Goal: Task Accomplishment & Management: Complete application form

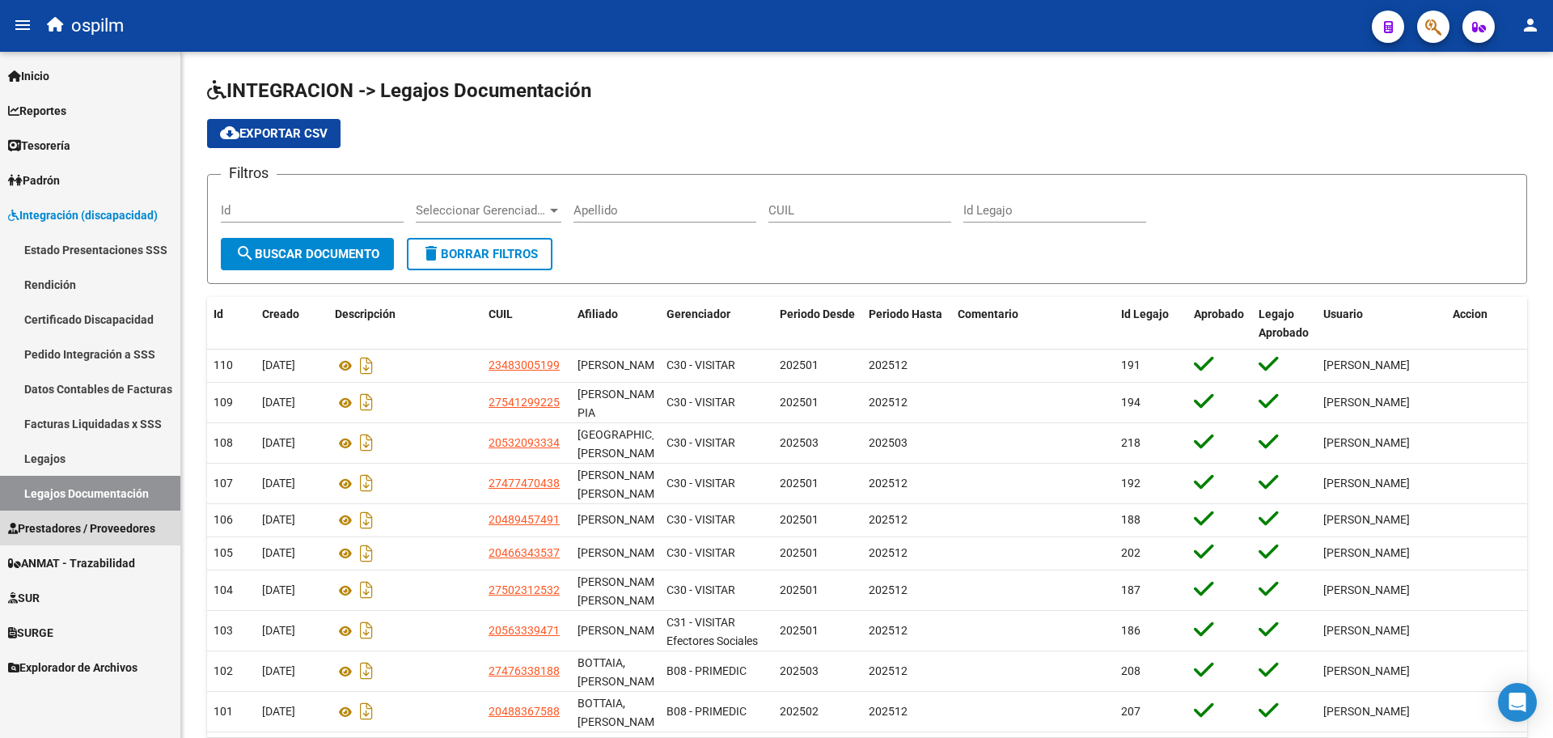
click at [125, 527] on span "Prestadores / Proveedores" at bounding box center [81, 528] width 147 height 18
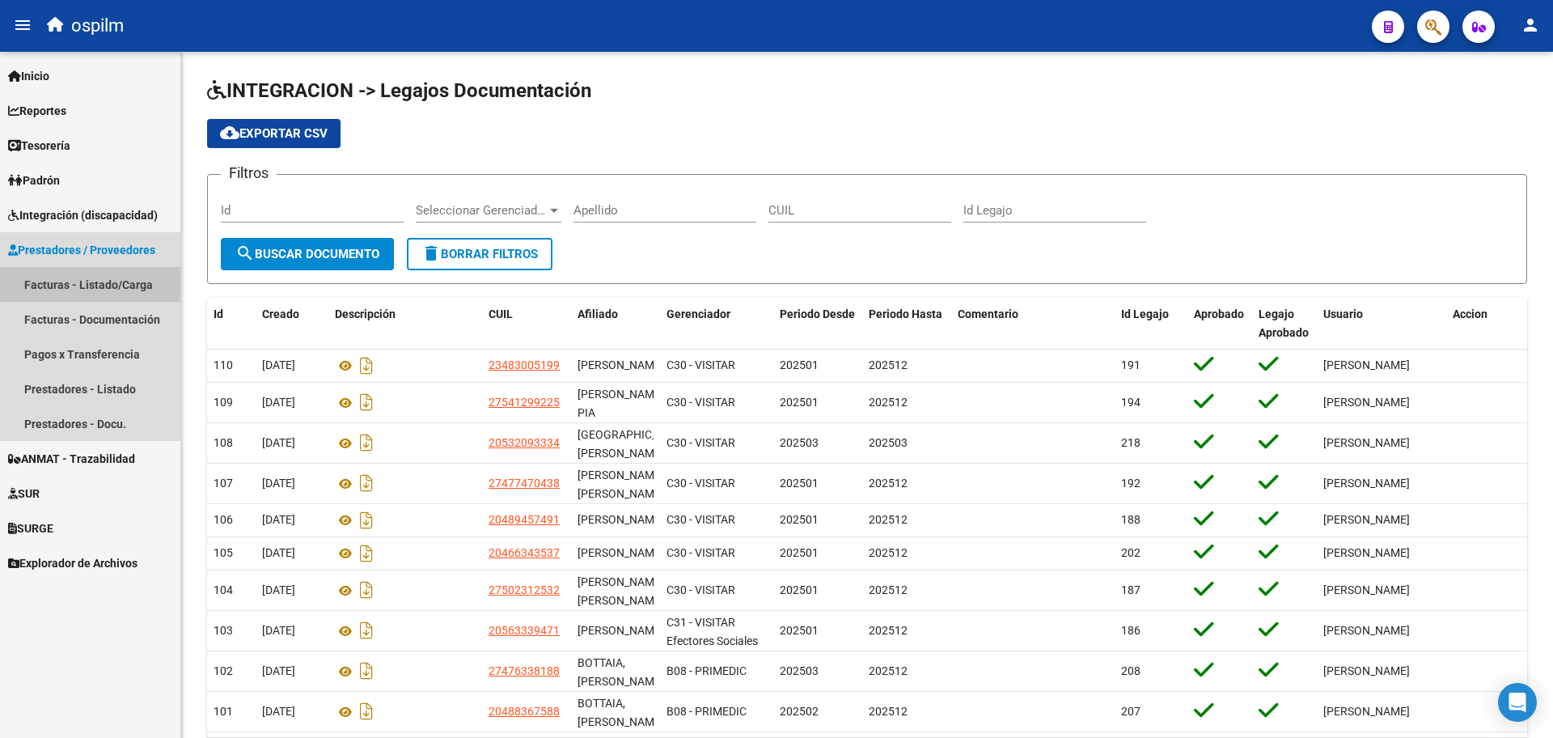
click at [100, 286] on link "Facturas - Listado/Carga" at bounding box center [90, 284] width 180 height 35
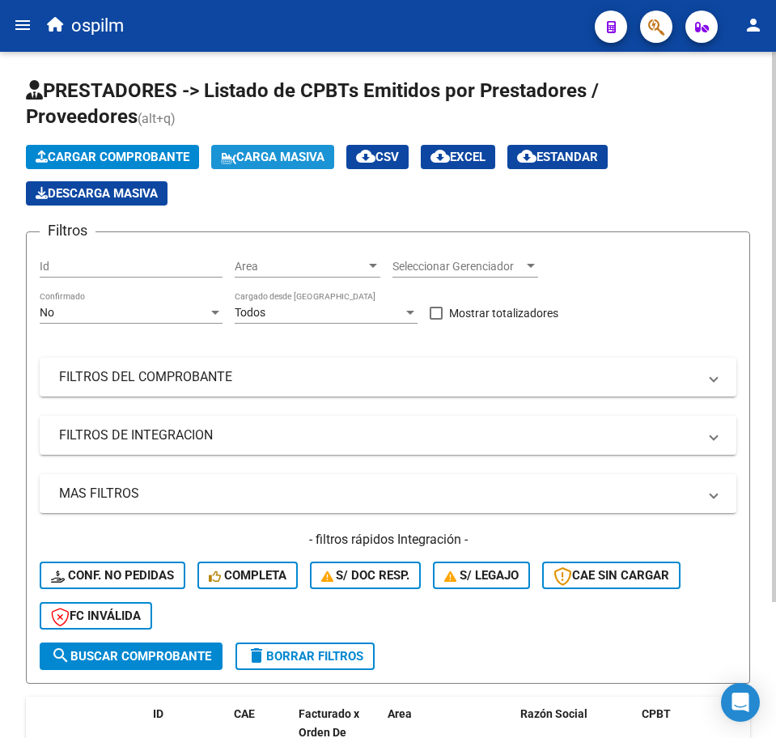
click at [302, 159] on span "Carga Masiva" at bounding box center [273, 157] width 104 height 15
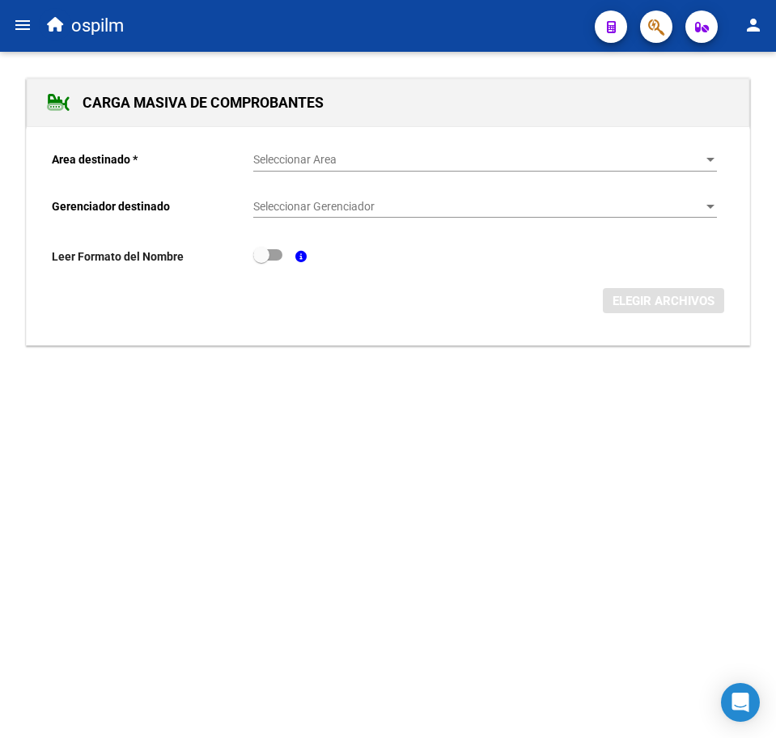
click at [302, 157] on span "Seleccionar Area" at bounding box center [477, 160] width 449 height 14
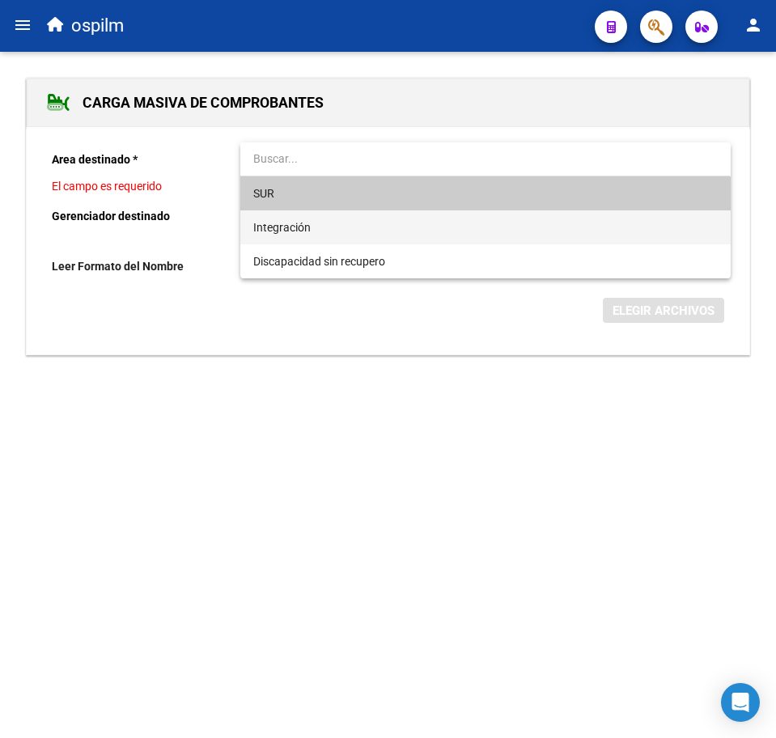
click at [303, 236] on span "Integración" at bounding box center [485, 227] width 464 height 34
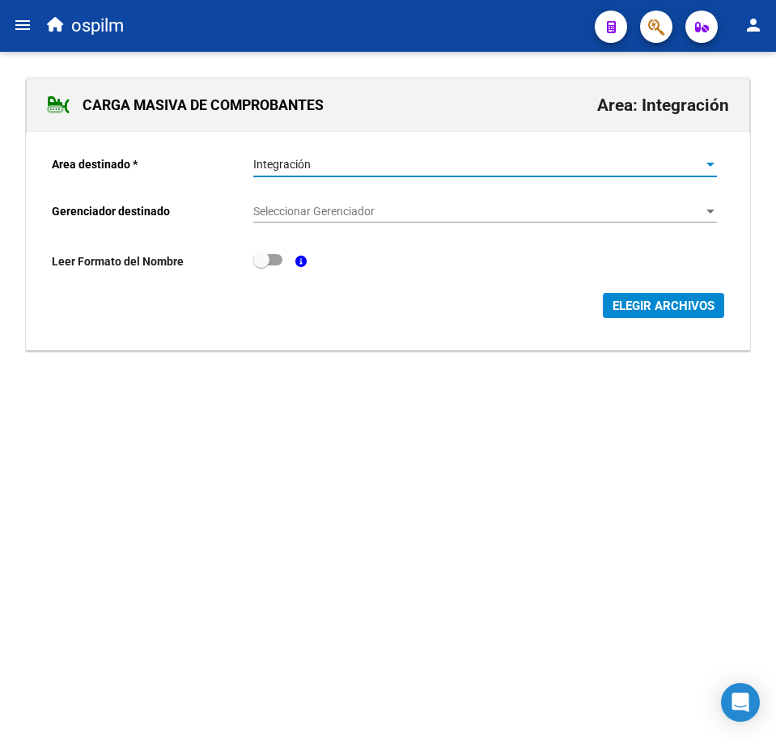
click at [334, 197] on div "Seleccionar Gerenciador Seleccionar Gerenciador" at bounding box center [485, 206] width 464 height 32
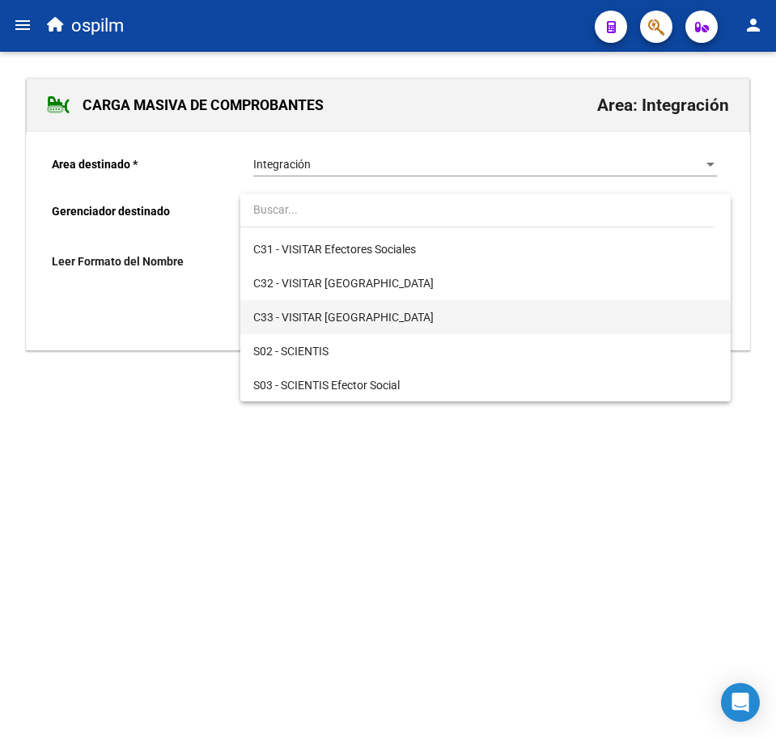
scroll to position [202, 0]
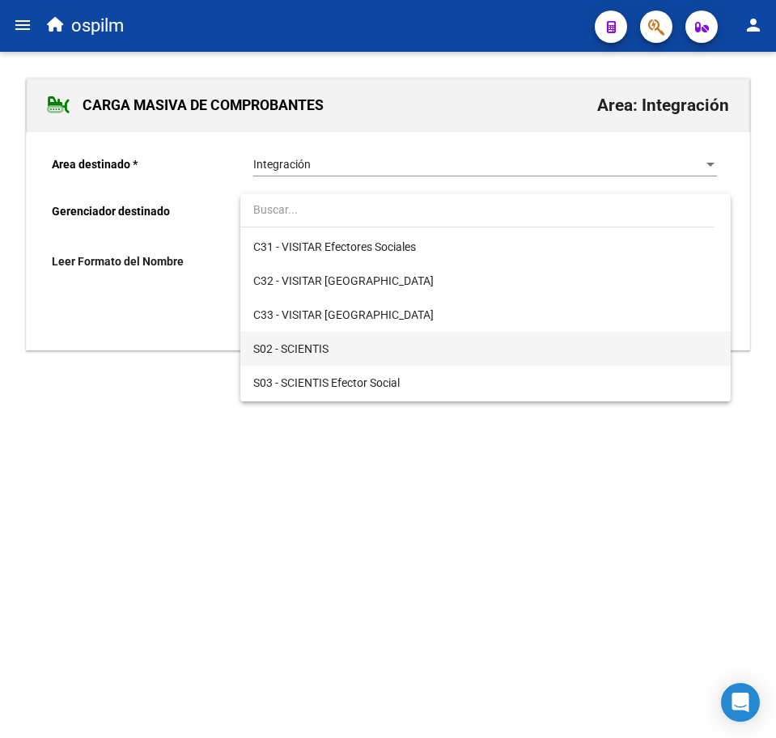
click at [349, 346] on span "S02 - SCIENTIS" at bounding box center [485, 349] width 464 height 34
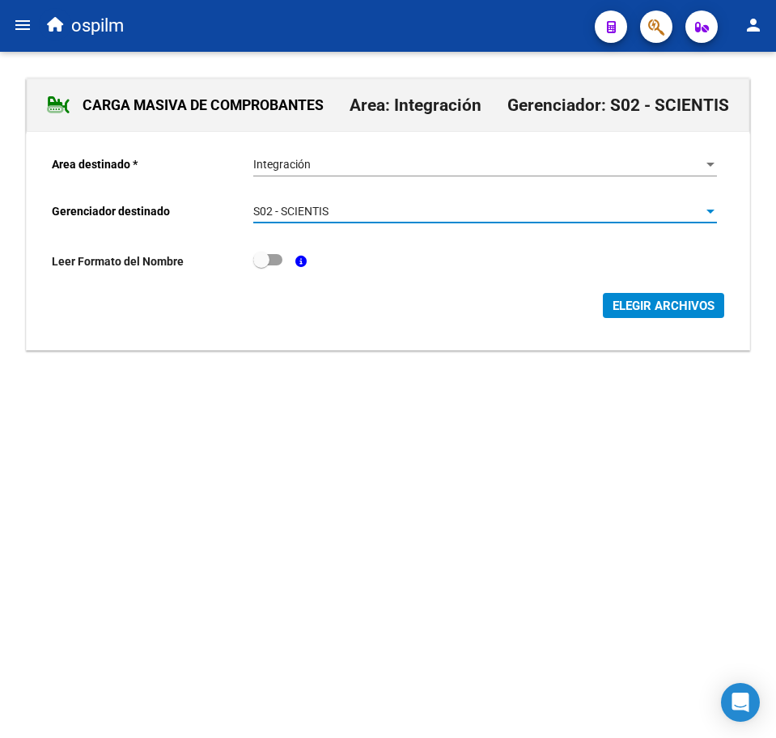
click at [612, 311] on span "ELEGIR ARCHIVOS" at bounding box center [663, 305] width 102 height 15
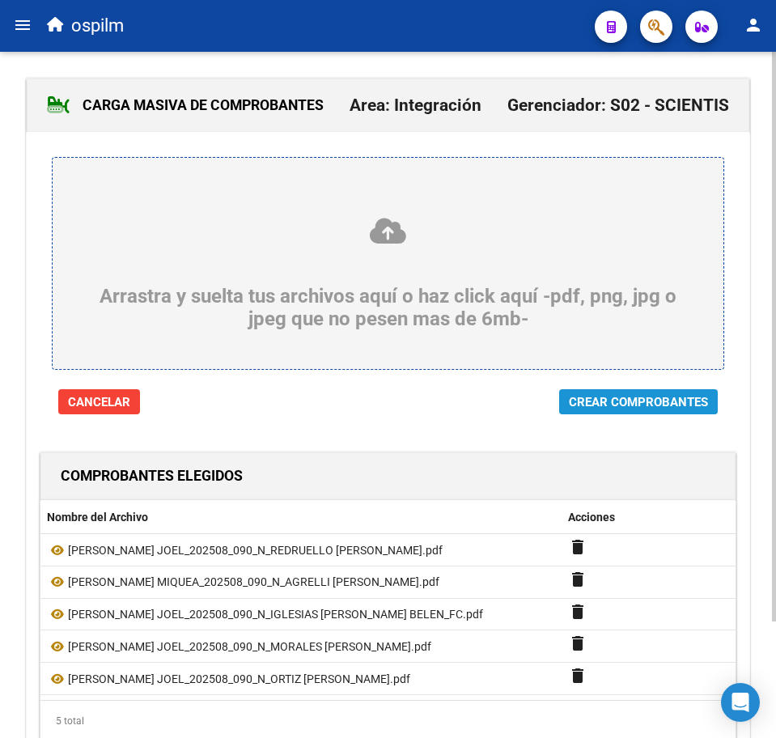
click at [620, 396] on span "Crear Comprobantes" at bounding box center [638, 402] width 139 height 15
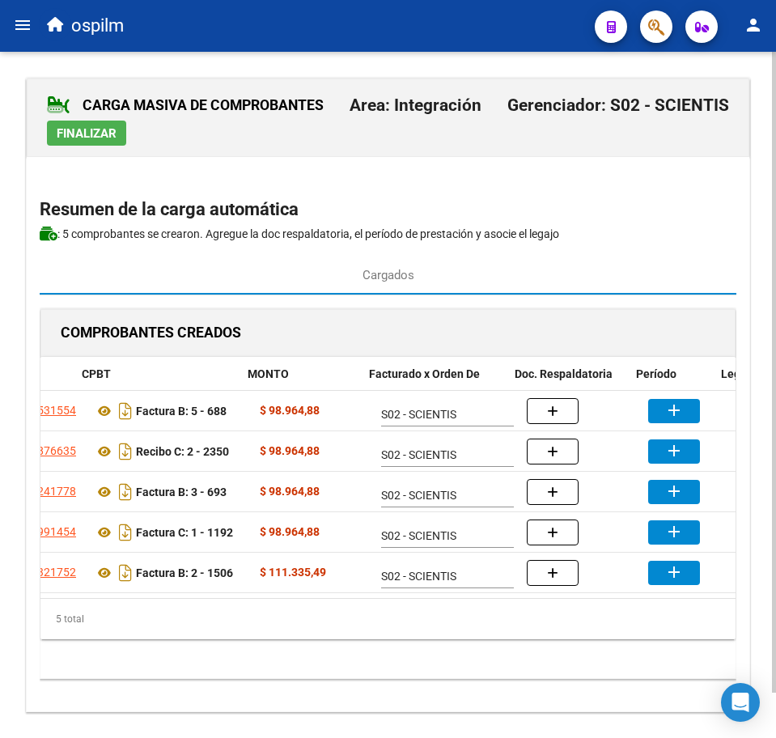
scroll to position [0, 230]
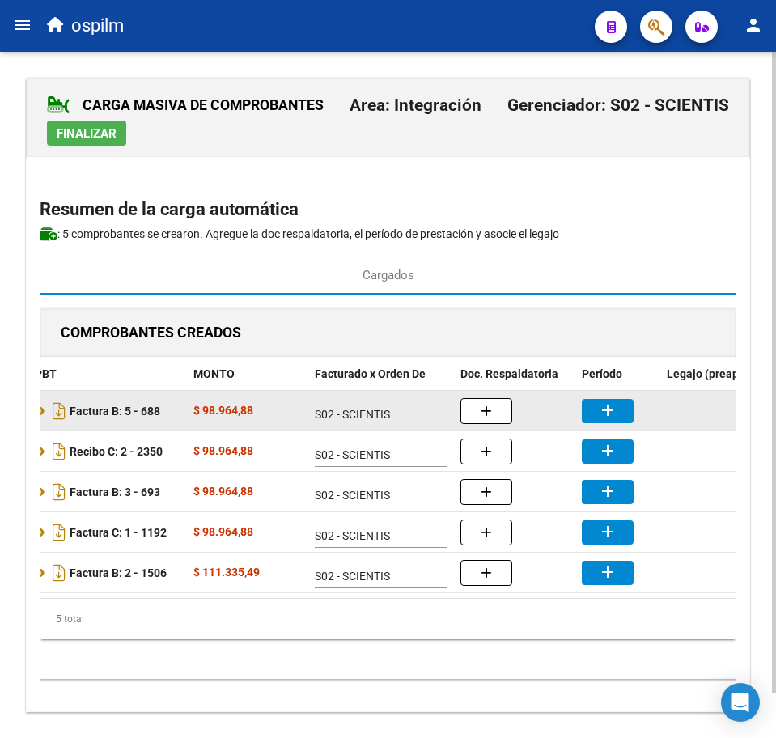
click at [602, 408] on mat-icon "add" at bounding box center [607, 409] width 19 height 19
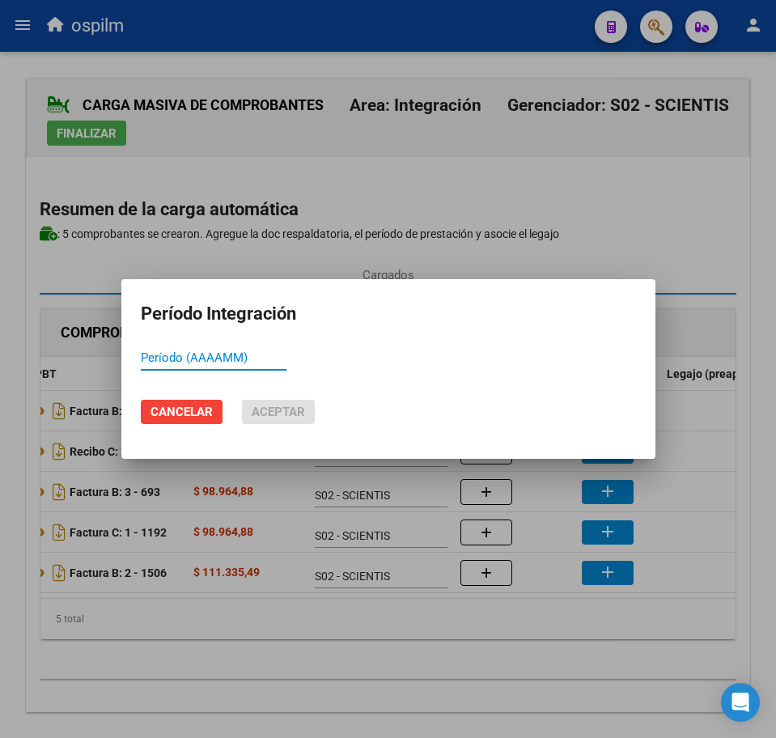
paste input "202508"
type input "202508"
click at [288, 407] on span "Aceptar" at bounding box center [278, 411] width 53 height 15
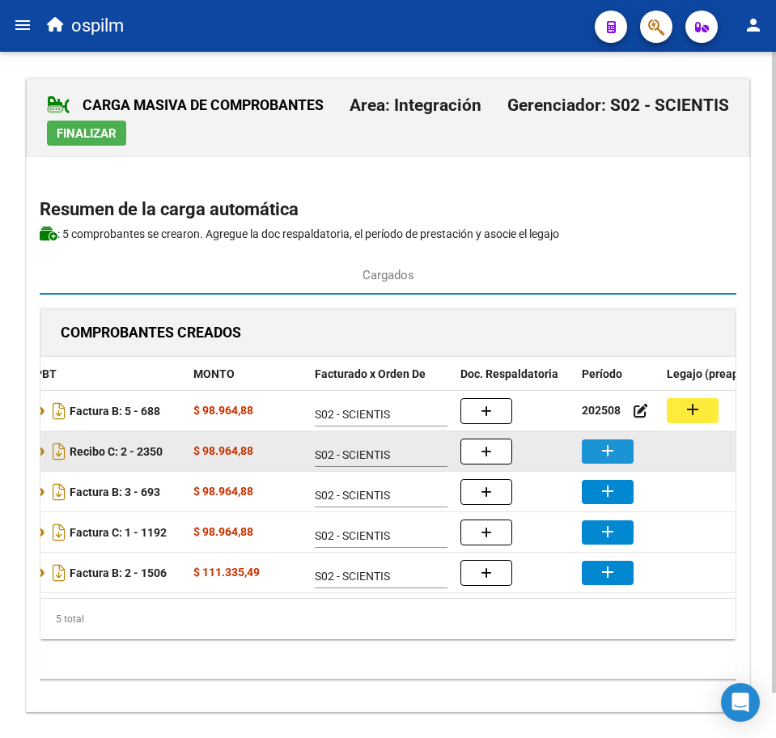
click at [609, 452] on mat-icon "add" at bounding box center [607, 450] width 19 height 19
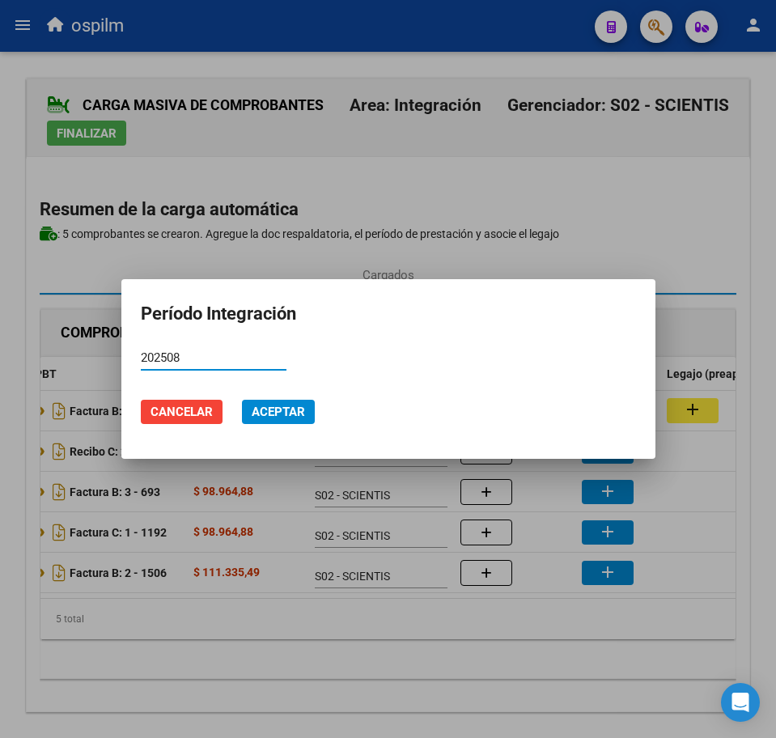
type input "202508"
click at [279, 396] on mat-dialog-actions "Cancelar Aceptar" at bounding box center [388, 411] width 495 height 55
drag, startPoint x: 286, startPoint y: 406, endPoint x: 305, endPoint y: 408, distance: 18.7
click at [288, 406] on span "Aceptar" at bounding box center [278, 411] width 53 height 15
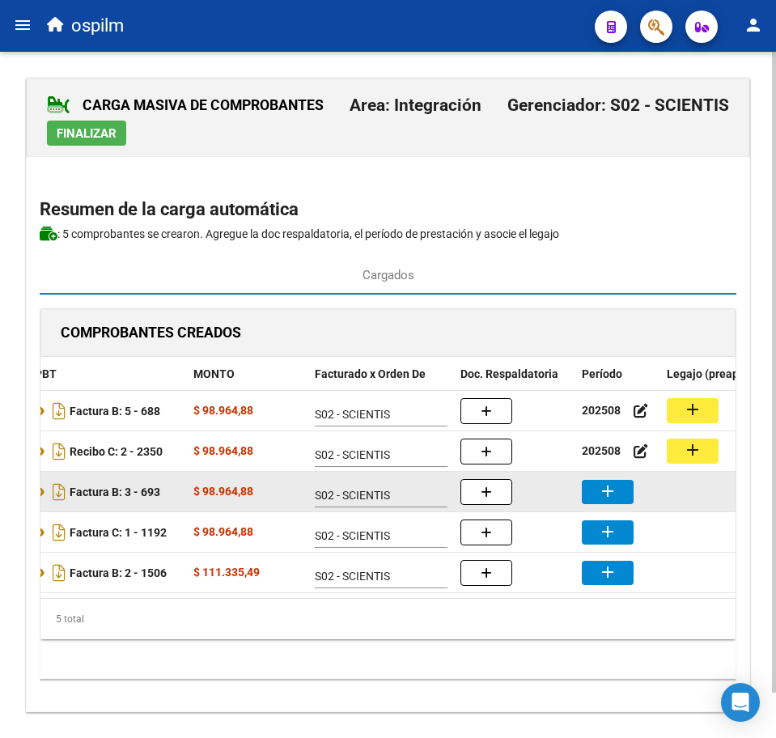
click at [599, 492] on mat-icon "add" at bounding box center [607, 490] width 19 height 19
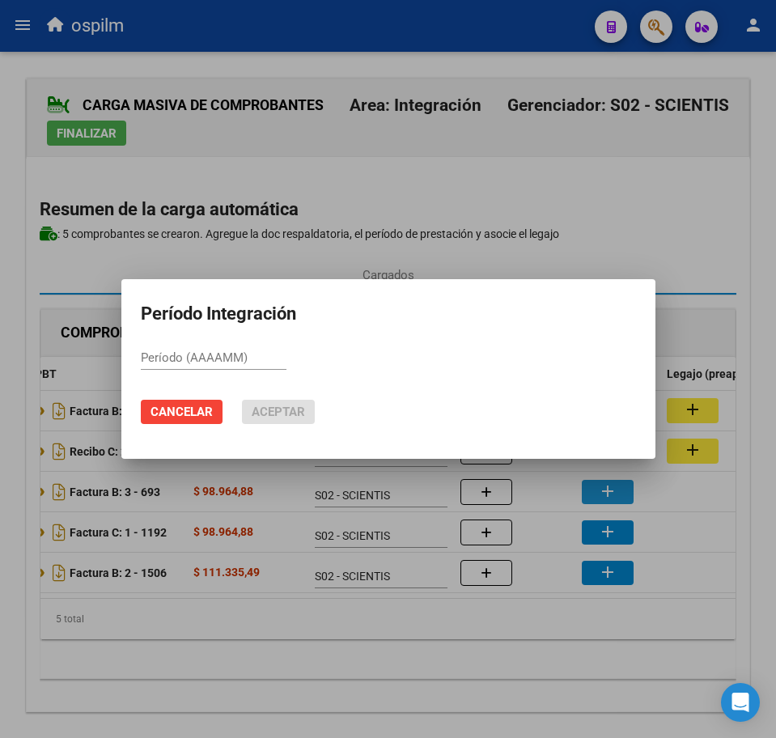
paste input "202508"
type input "202508"
click at [299, 418] on span "Aceptar" at bounding box center [278, 411] width 53 height 15
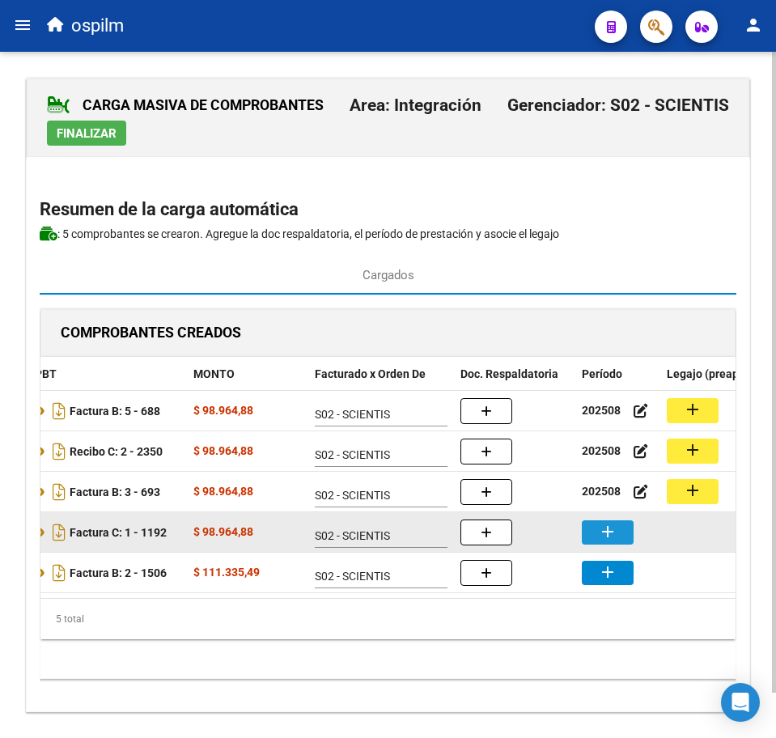
click at [615, 533] on mat-icon "add" at bounding box center [607, 531] width 19 height 19
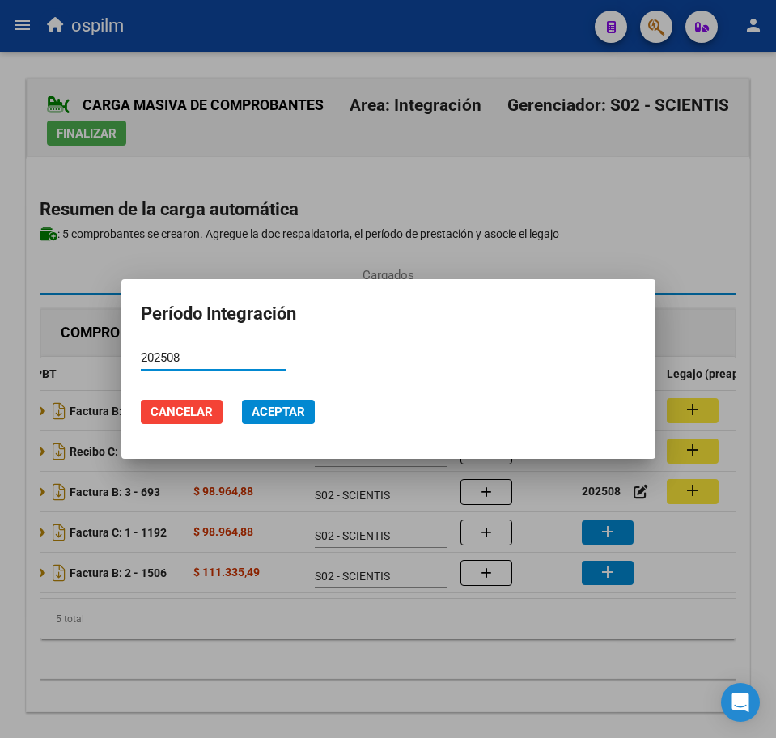
type input "202508"
click at [283, 414] on span "Aceptar" at bounding box center [278, 411] width 53 height 15
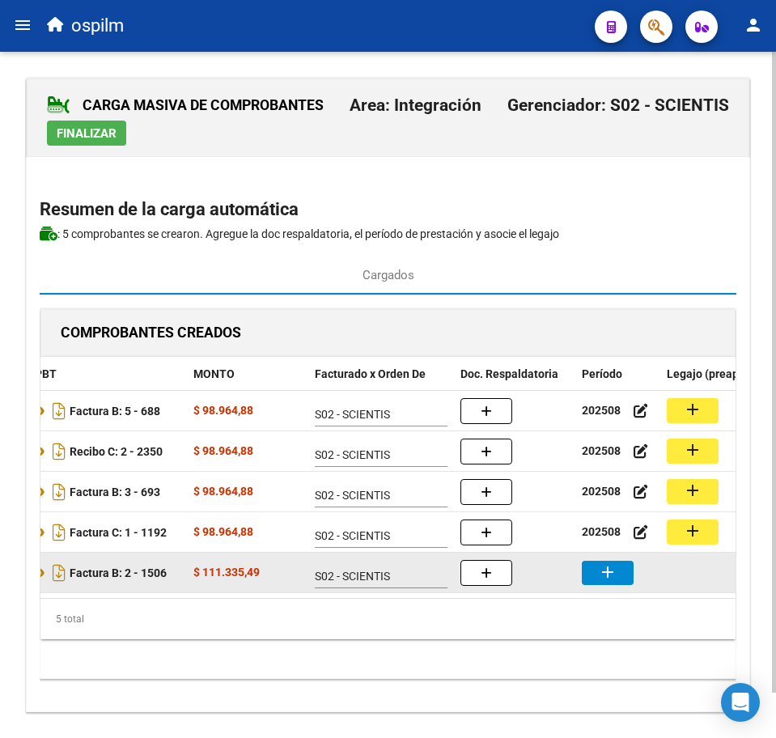
click at [611, 574] on mat-icon "add" at bounding box center [607, 571] width 19 height 19
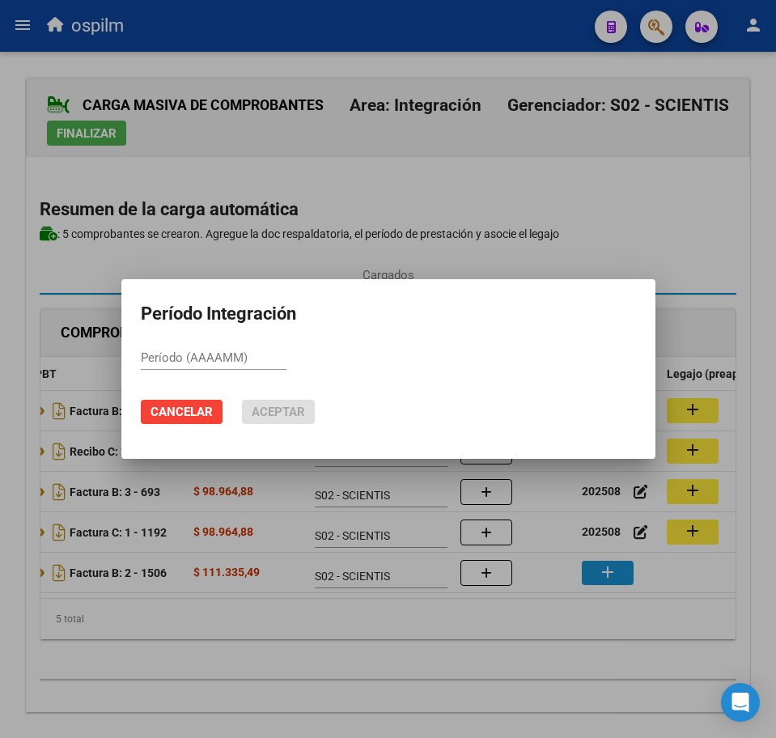
paste input "202508"
type input "202508"
click at [294, 420] on button "Aceptar" at bounding box center [278, 412] width 73 height 24
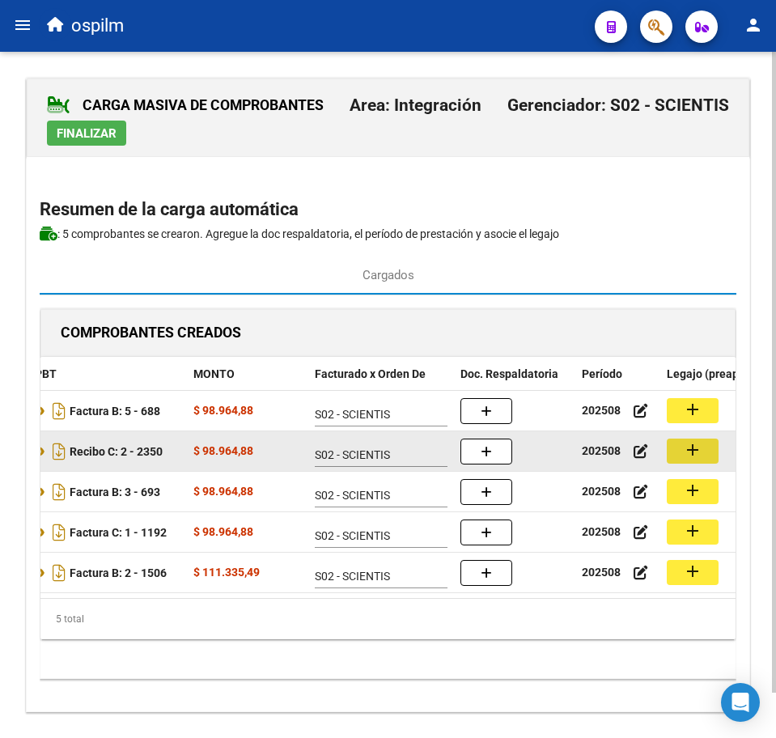
click at [687, 454] on mat-icon "add" at bounding box center [692, 449] width 19 height 19
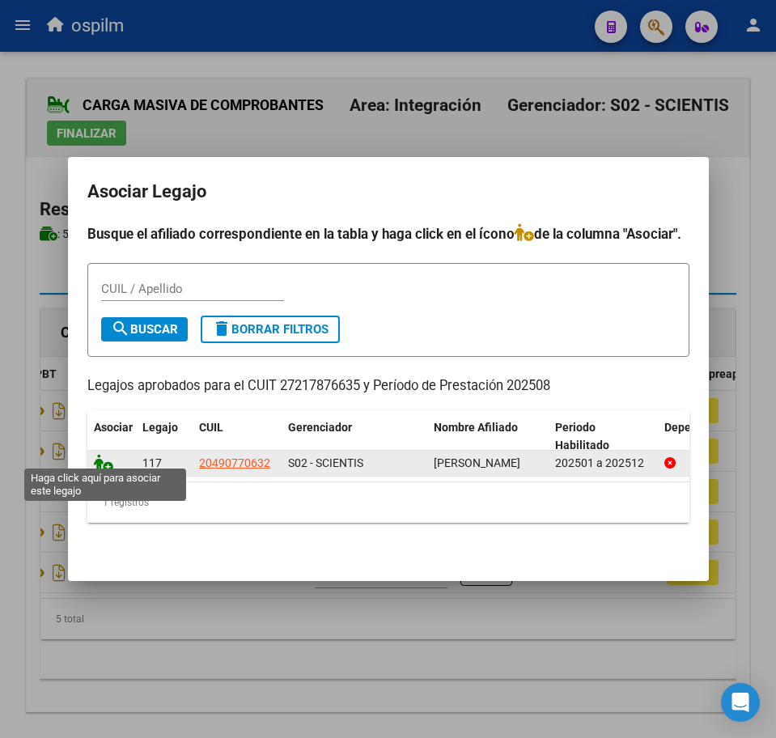
click at [110, 456] on icon at bounding box center [103, 463] width 19 height 18
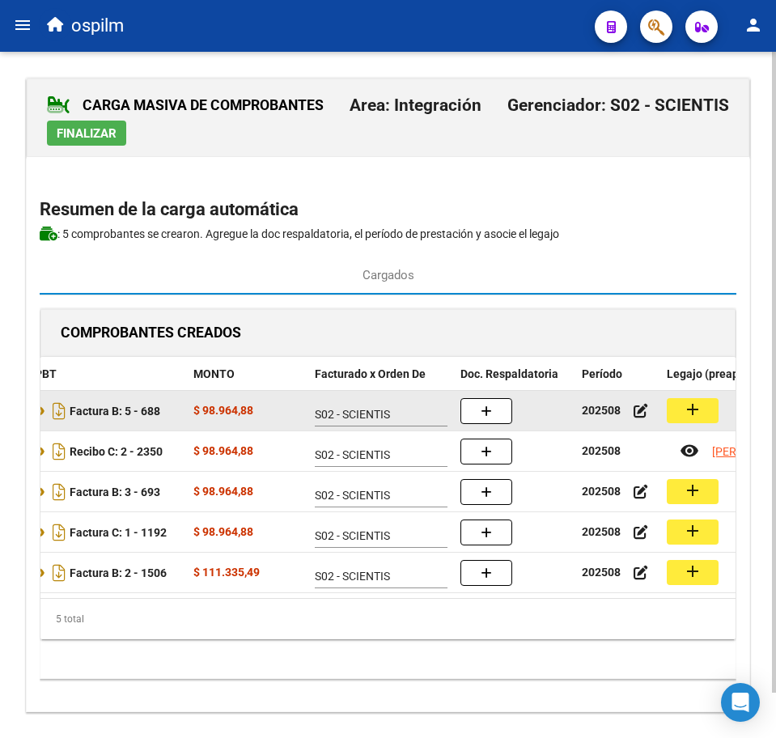
click at [696, 417] on mat-icon "add" at bounding box center [692, 409] width 19 height 19
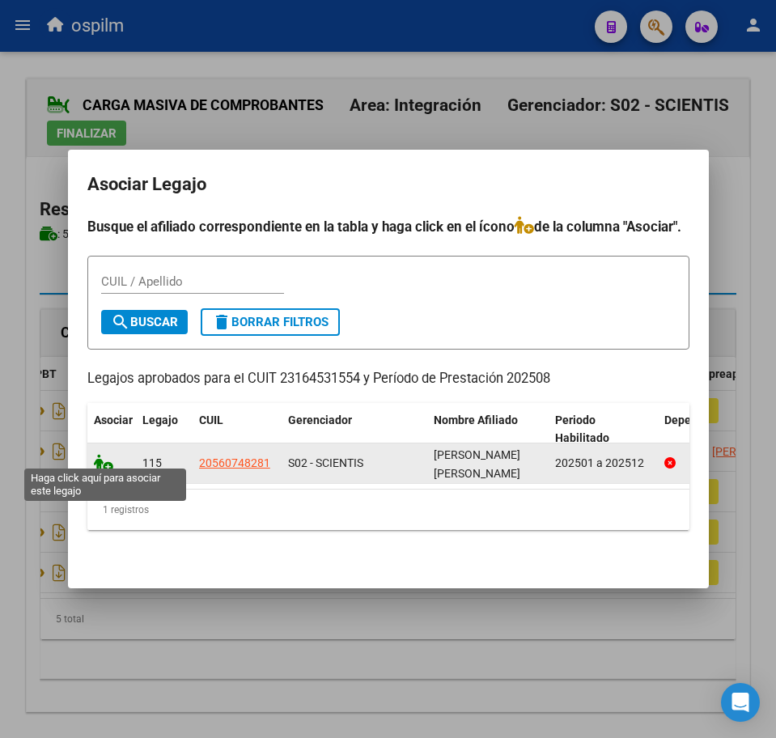
click at [104, 454] on icon at bounding box center [103, 463] width 19 height 18
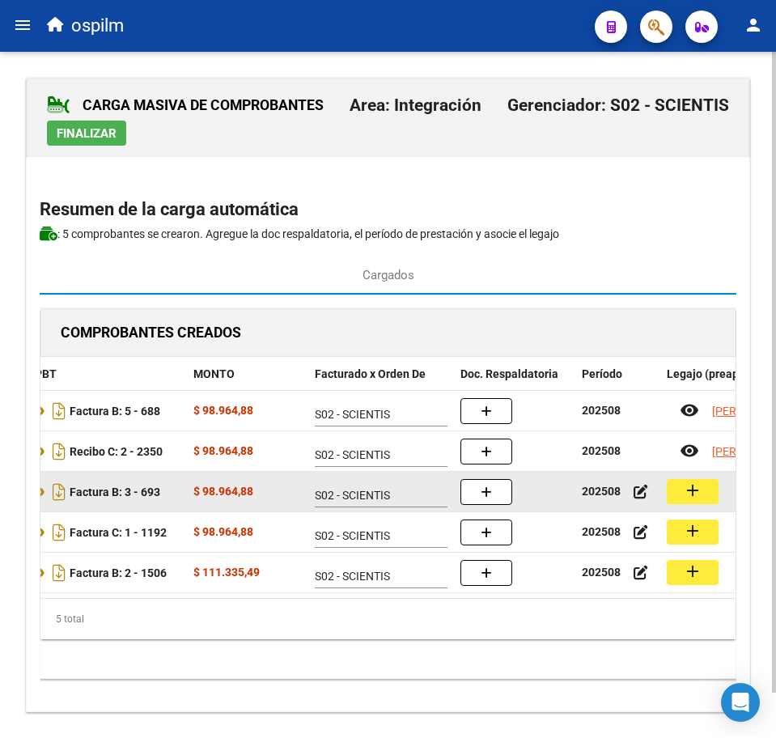
click at [691, 487] on mat-icon "add" at bounding box center [692, 490] width 19 height 19
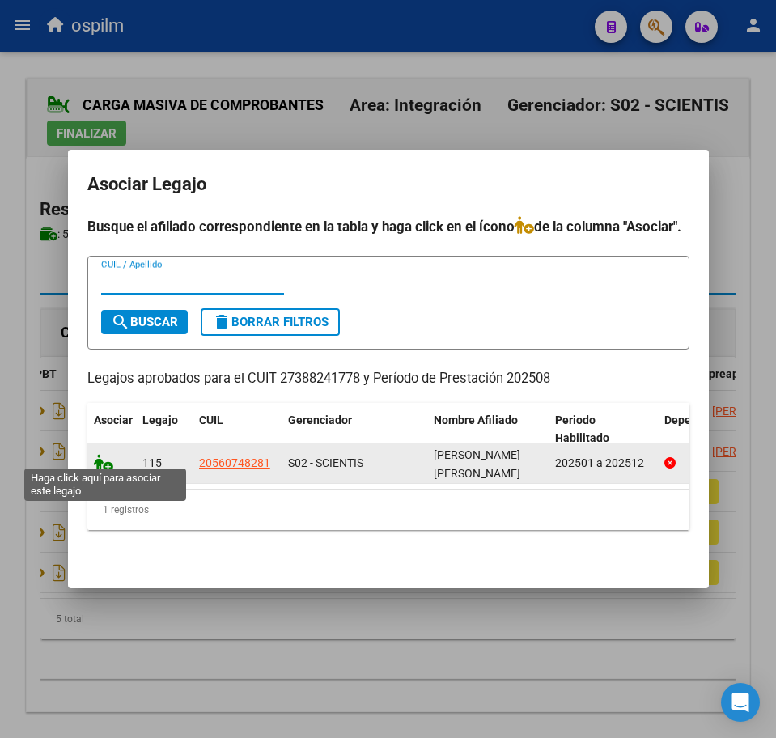
click at [109, 456] on icon at bounding box center [103, 463] width 19 height 18
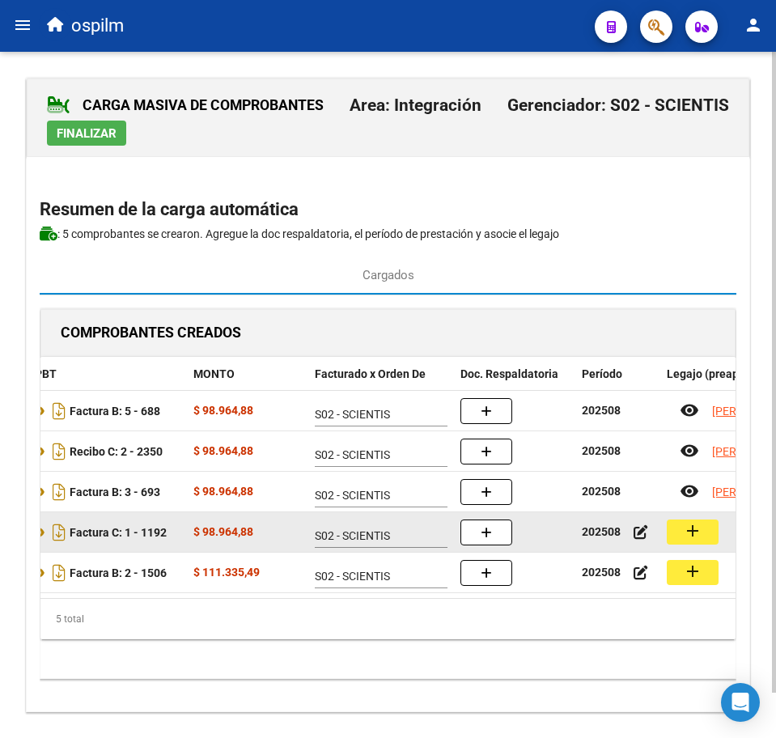
click at [689, 526] on mat-icon "add" at bounding box center [692, 530] width 19 height 19
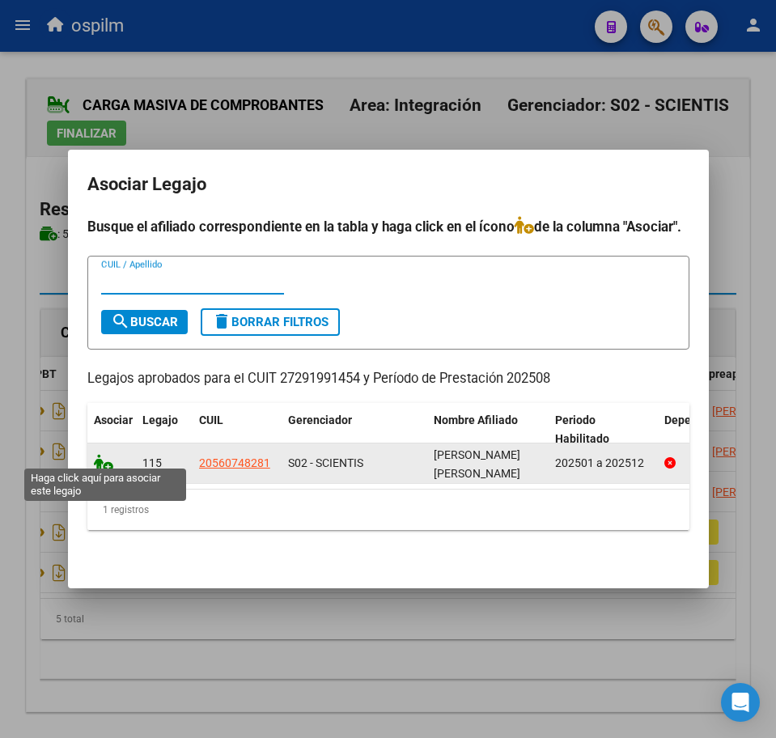
click at [105, 454] on icon at bounding box center [103, 463] width 19 height 18
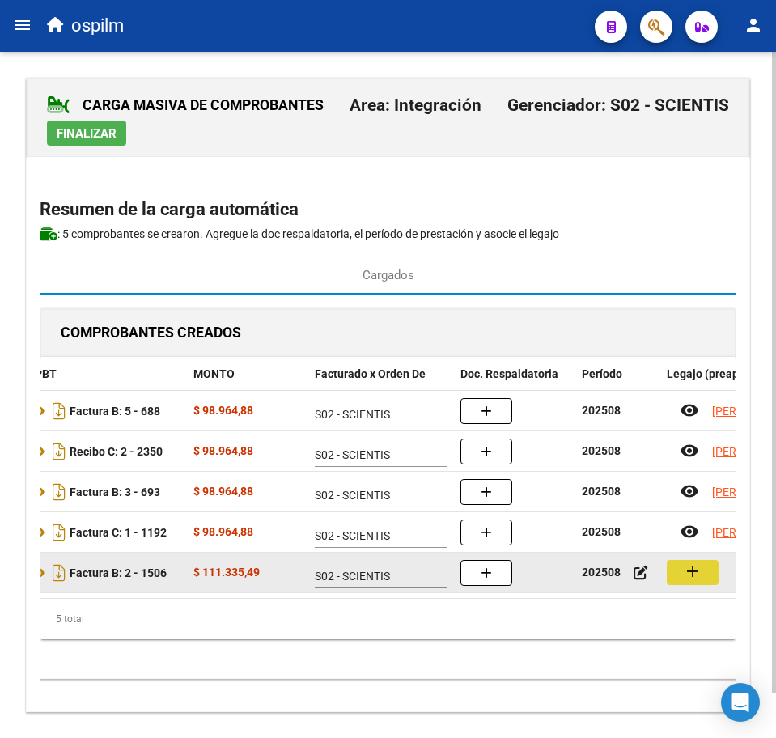
click at [692, 575] on mat-icon "add" at bounding box center [692, 570] width 19 height 19
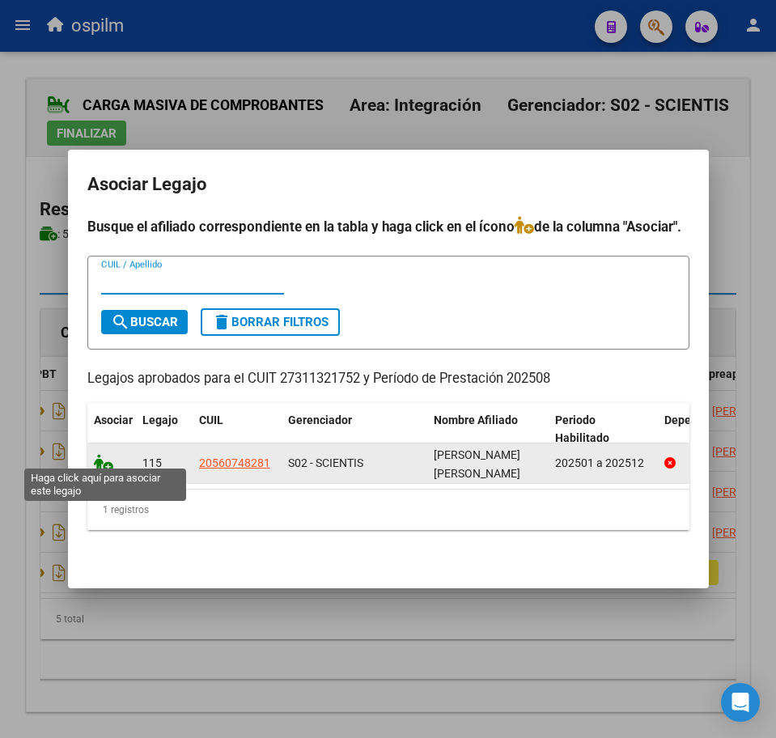
click at [104, 454] on icon at bounding box center [103, 463] width 19 height 18
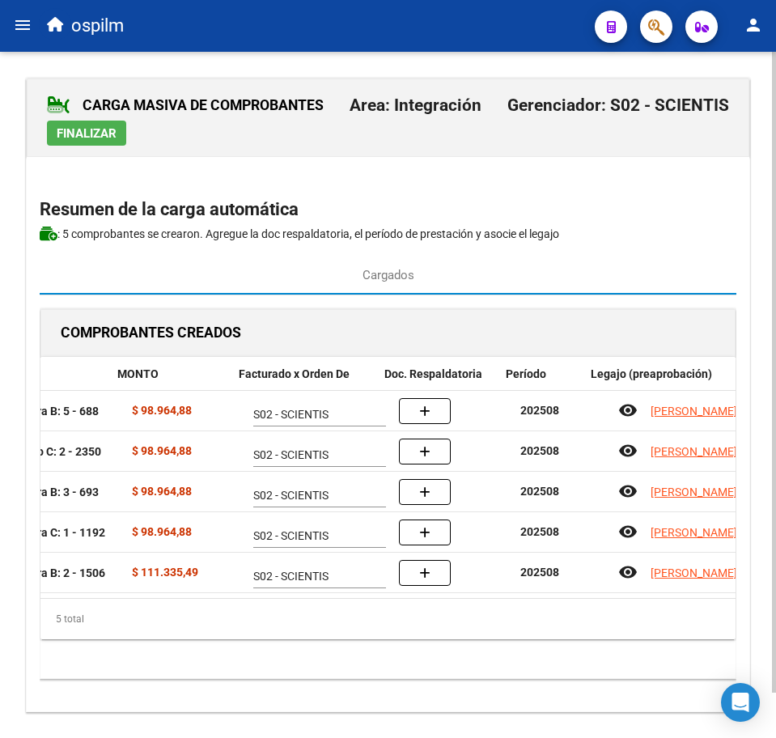
scroll to position [0, 306]
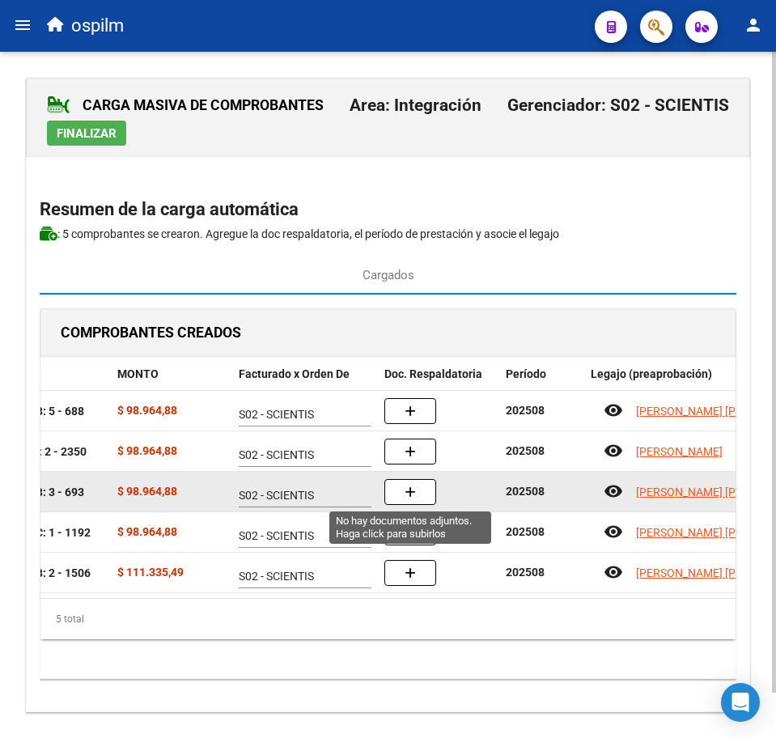
click at [417, 486] on button "button" at bounding box center [410, 492] width 52 height 26
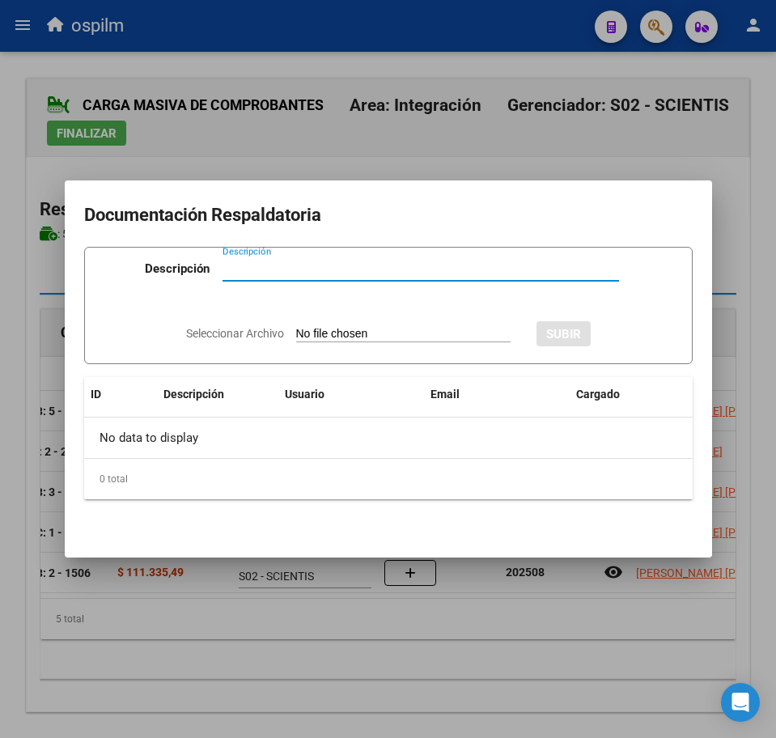
paste input "Planilla de asistencia"
type input "Planilla de asistencia"
click at [334, 333] on input "Seleccionar Archivo" at bounding box center [403, 334] width 214 height 15
type input "C:\fakepath\[PERSON_NAME] JOEL_202508_090_N_IGLESIAS [PERSON_NAME].pdf"
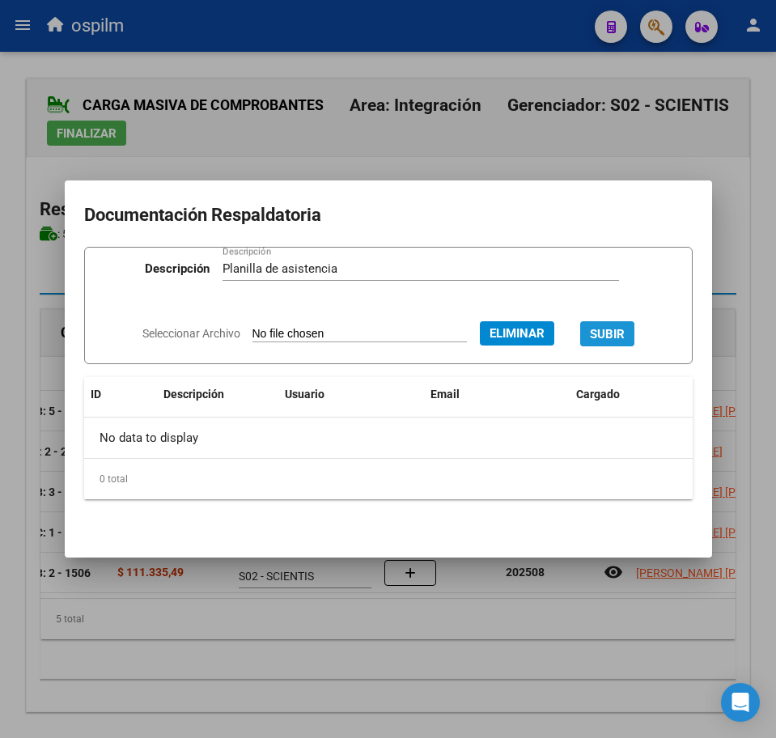
click at [622, 323] on button "SUBIR" at bounding box center [607, 333] width 54 height 25
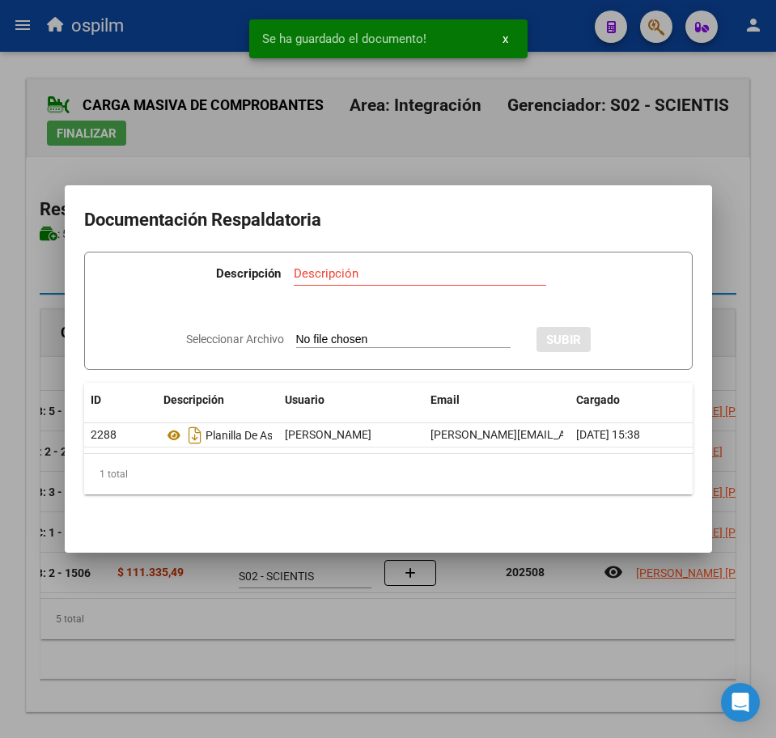
click at [295, 649] on div at bounding box center [388, 369] width 776 height 738
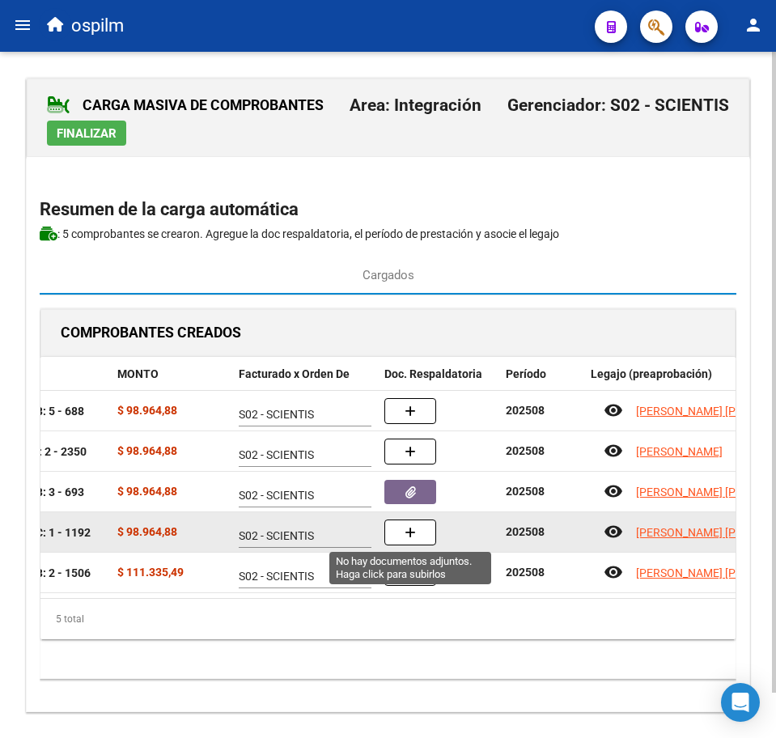
click at [416, 532] on button "button" at bounding box center [410, 532] width 52 height 26
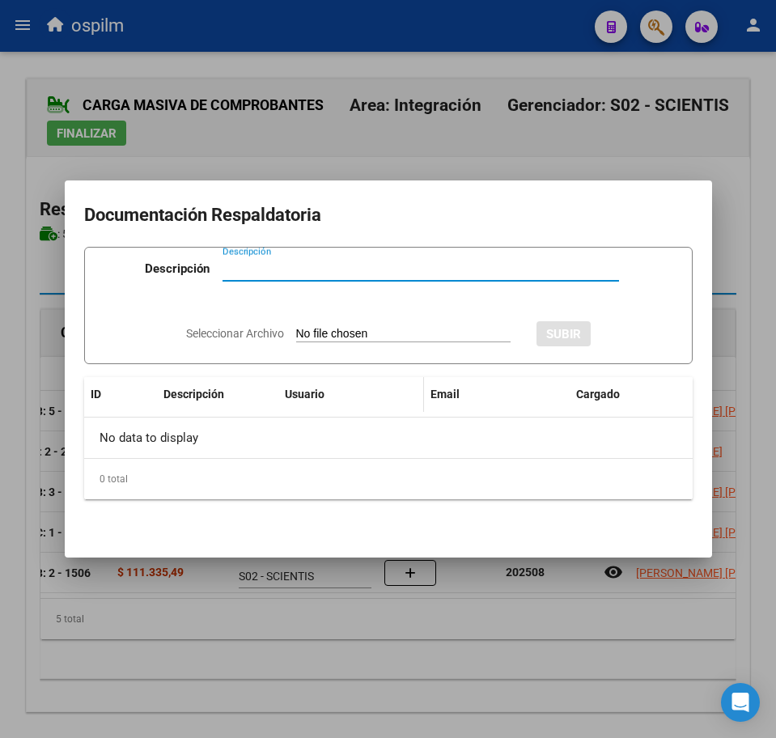
paste input "Planilla de asistencia"
type input "Planilla de asistencia"
click at [363, 330] on input "Seleccionar Archivo" at bounding box center [403, 334] width 214 height 15
type input "C:\fakepath\[PERSON_NAME] JOEL_202508_090_N_MORALES [PERSON_NAME].pdf"
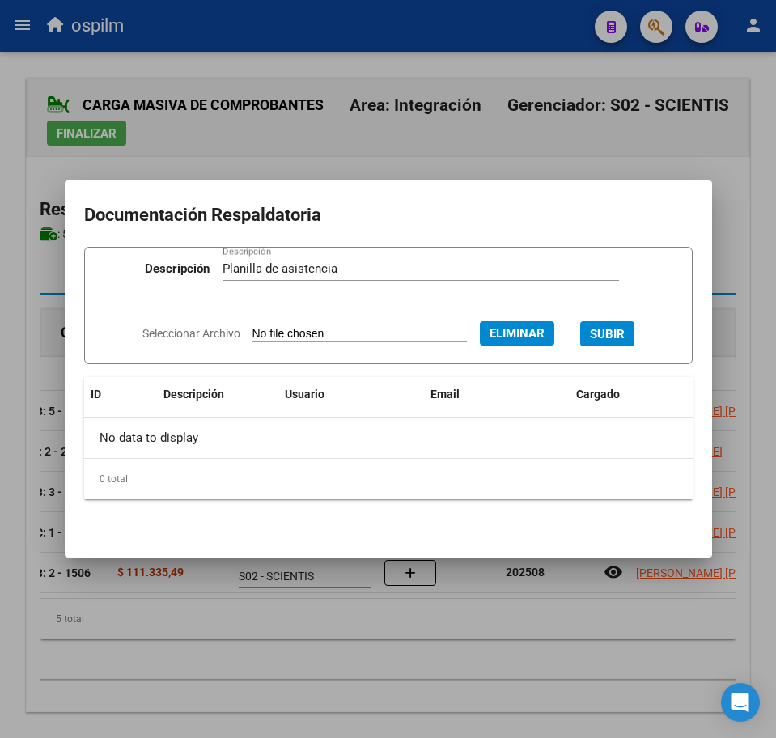
click at [625, 328] on span "SUBIR" at bounding box center [607, 334] width 35 height 15
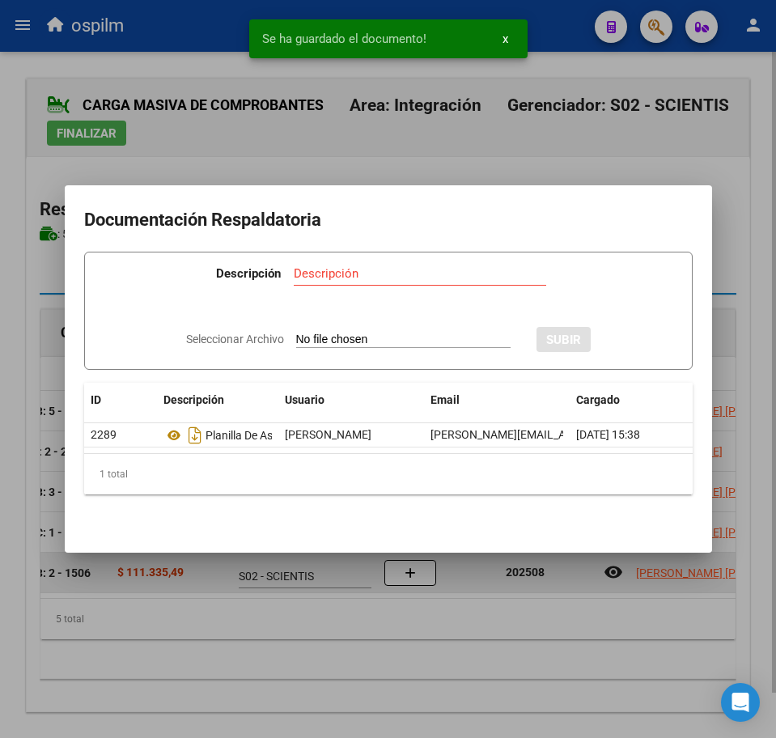
drag, startPoint x: 333, startPoint y: 658, endPoint x: 61, endPoint y: 566, distance: 287.8
click at [333, 660] on div at bounding box center [388, 369] width 776 height 738
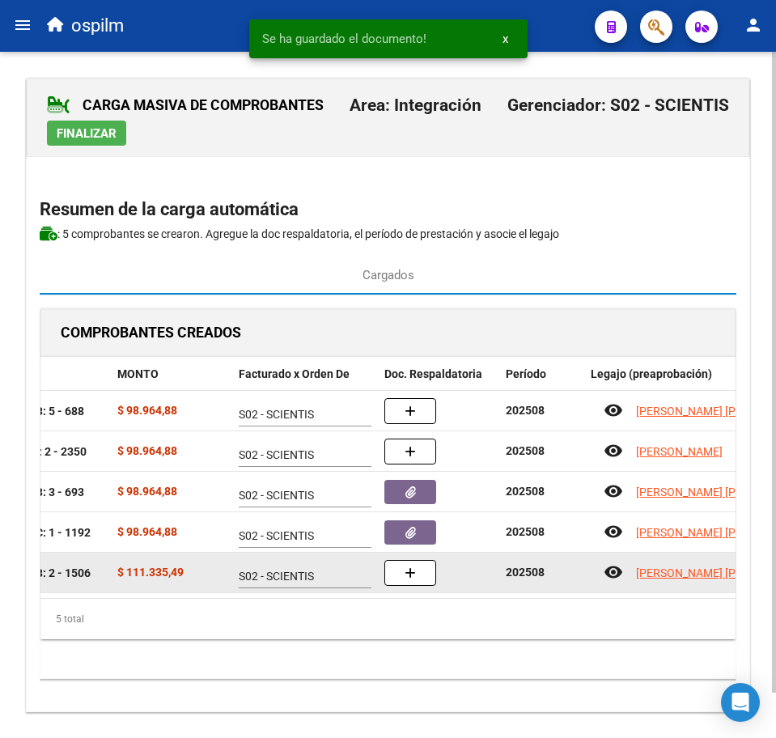
click at [421, 573] on button "button" at bounding box center [410, 573] width 52 height 26
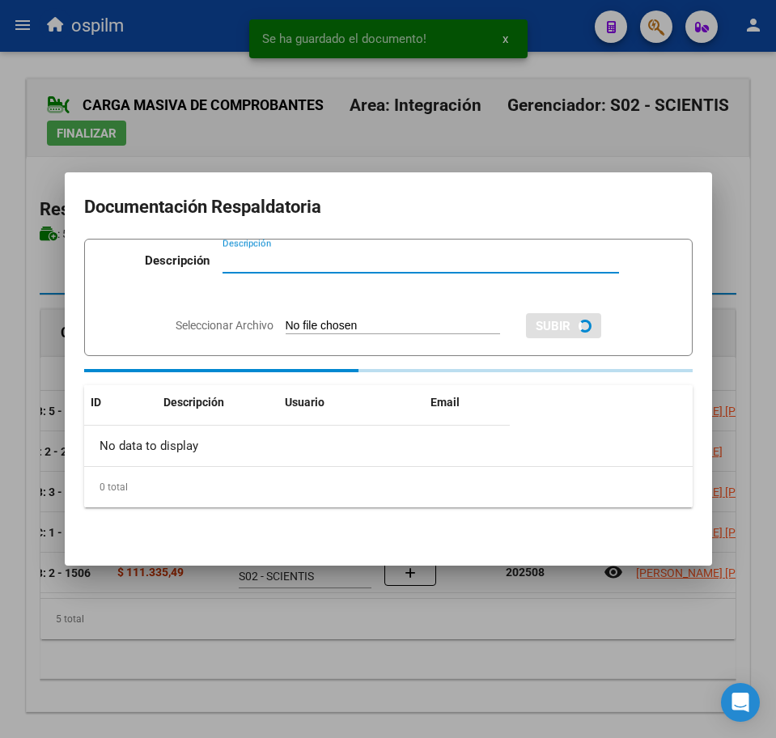
paste input "Planilla de asistencia"
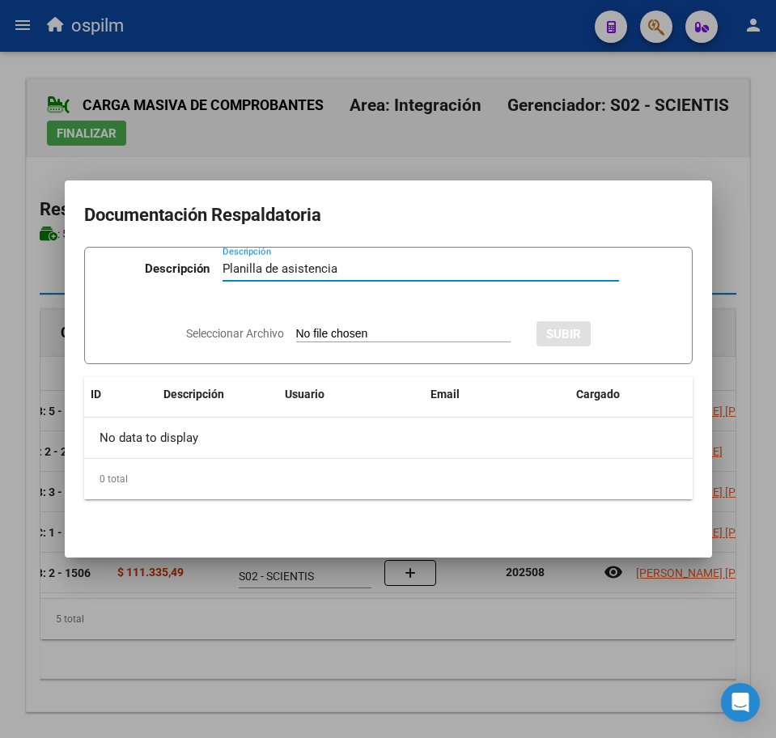
type input "Planilla de asistencia"
click at [328, 331] on input "Seleccionar Archivo" at bounding box center [403, 334] width 214 height 15
type input "C:\fakepath\[PERSON_NAME] JOEL_202508_090_N_ORTIZ [PERSON_NAME].pdf"
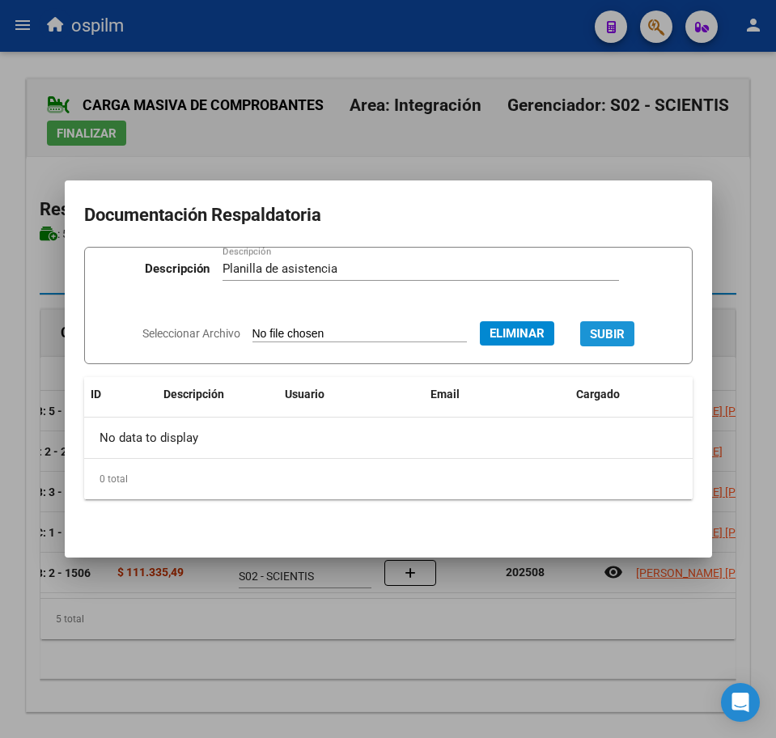
click at [608, 328] on span "SUBIR" at bounding box center [607, 334] width 35 height 15
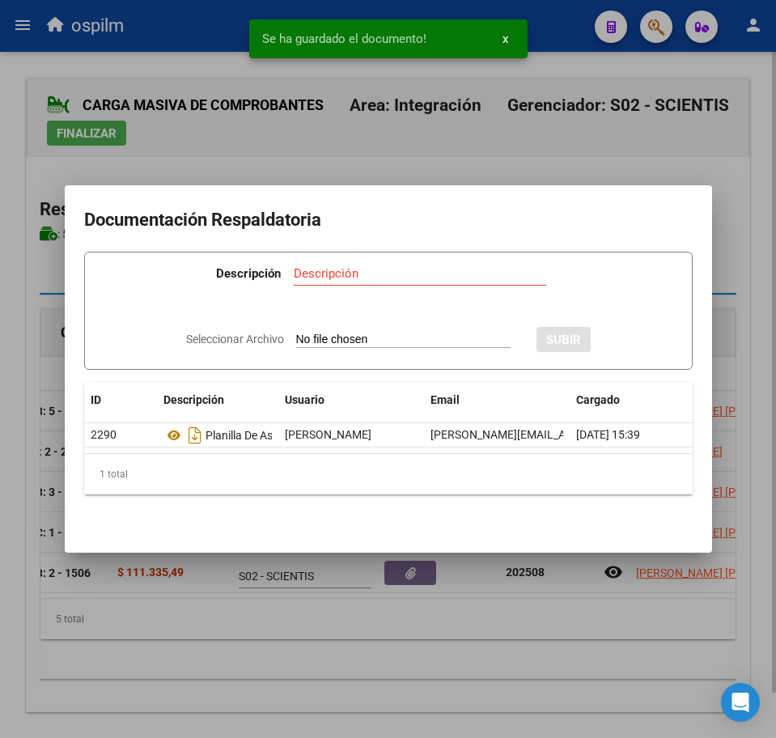
click at [332, 652] on div at bounding box center [388, 369] width 776 height 738
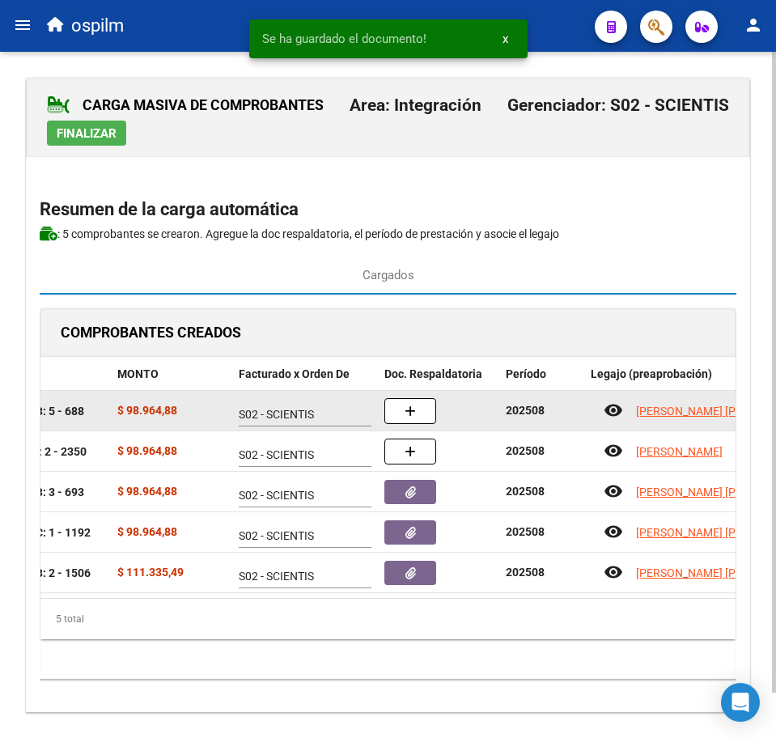
click at [371, 425] on datatable-body-cell "S02 - SCIENTIS" at bounding box center [305, 411] width 146 height 40
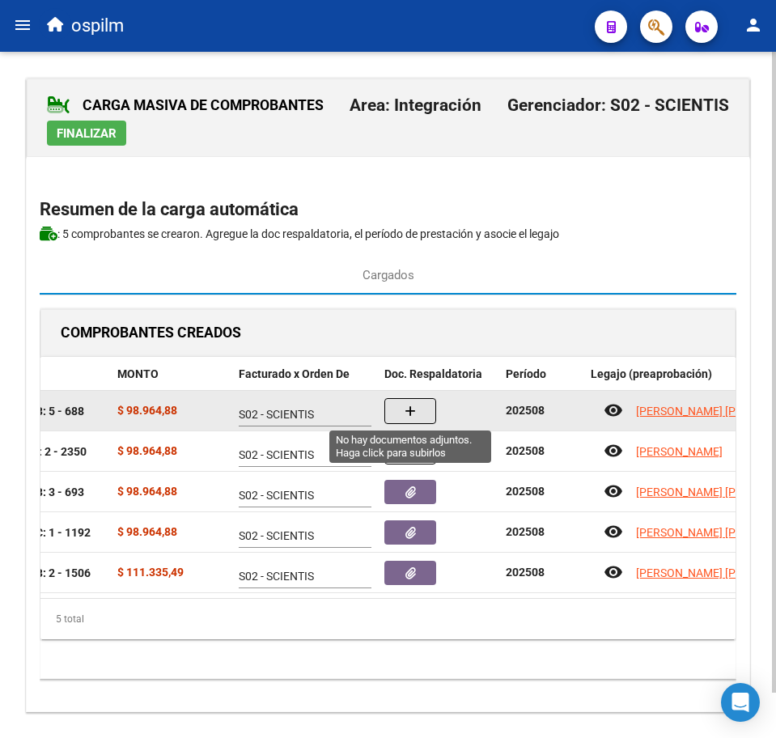
click at [406, 418] on button "button" at bounding box center [410, 411] width 52 height 26
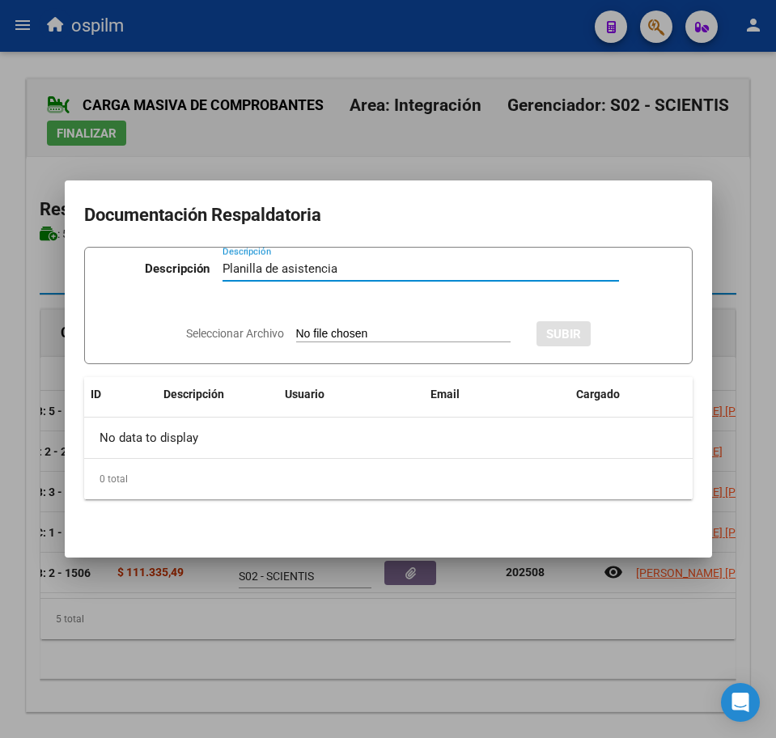
type input "Planilla de asistencia"
click at [352, 334] on input "Seleccionar Archivo" at bounding box center [403, 334] width 214 height 15
type input "C:\fakepath\[PERSON_NAME] JOEL_202508_090_N_ORTIZ [PERSON_NAME].pdf"
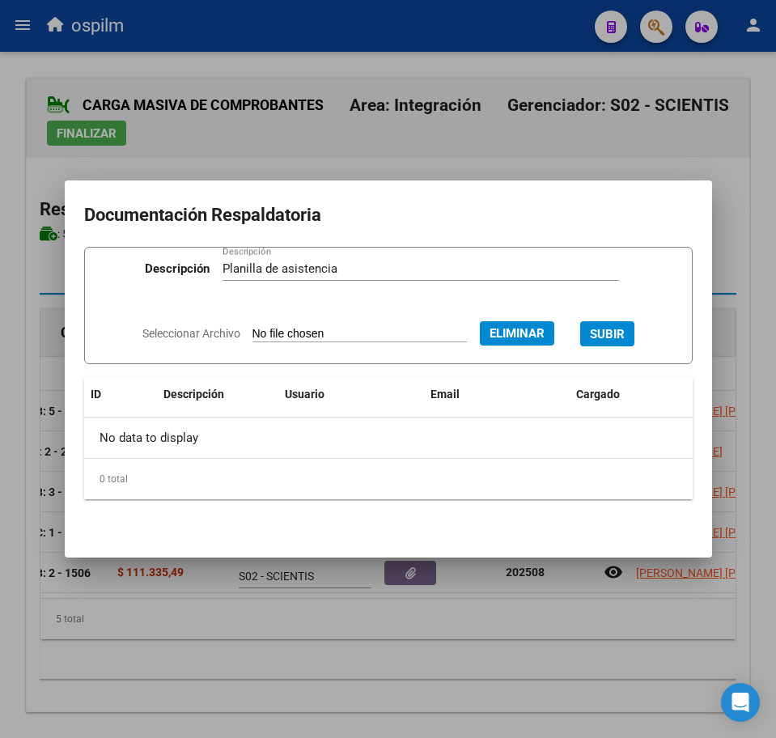
click at [634, 337] on button "SUBIR" at bounding box center [607, 333] width 54 height 25
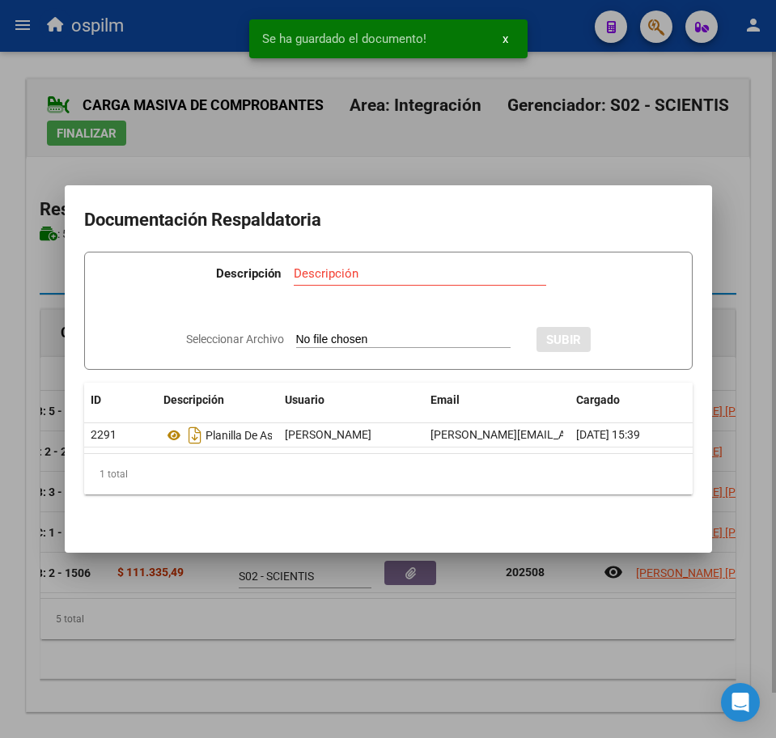
drag, startPoint x: 261, startPoint y: 619, endPoint x: 273, endPoint y: 620, distance: 12.2
click at [261, 619] on div at bounding box center [388, 369] width 776 height 738
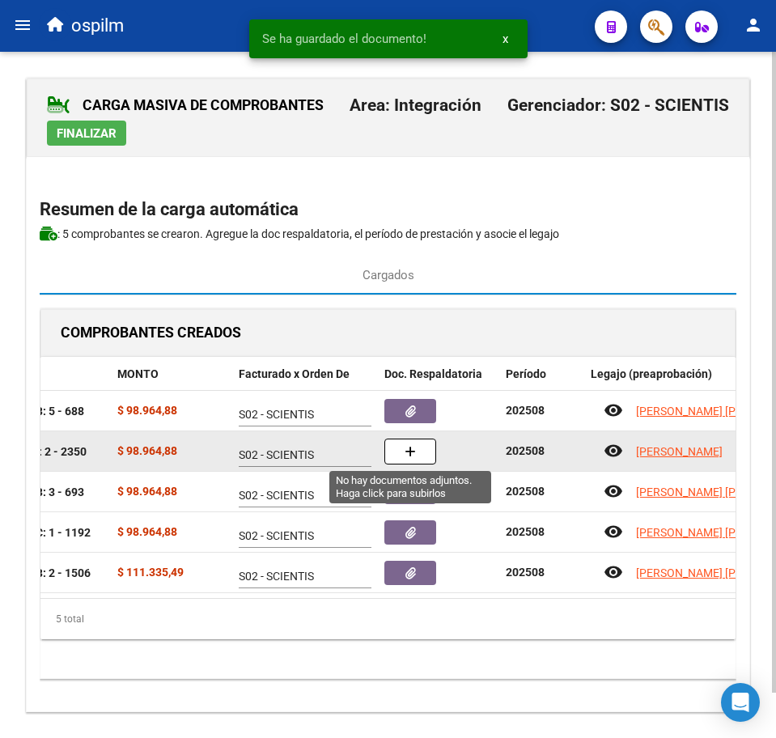
click at [422, 451] on button "button" at bounding box center [410, 451] width 52 height 26
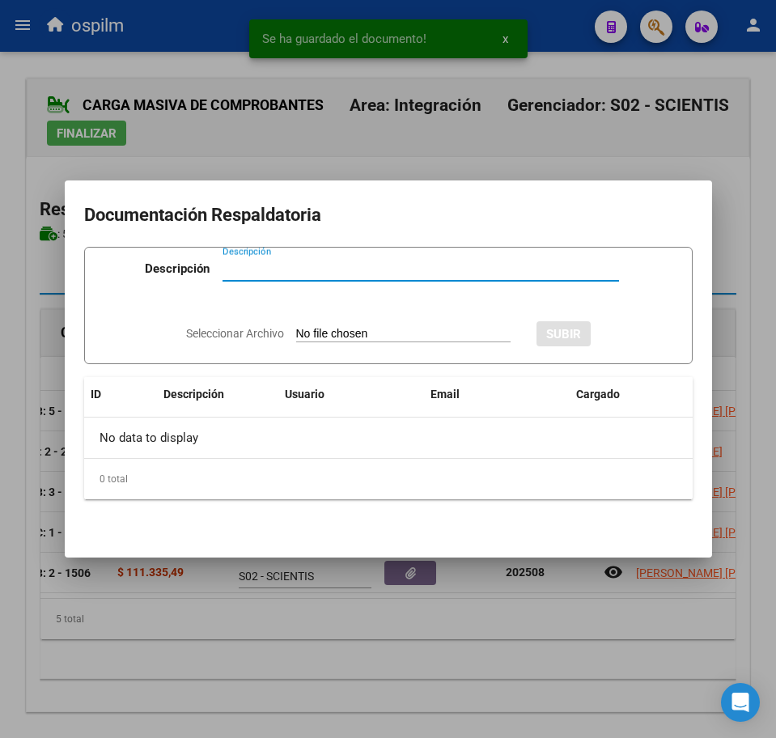
paste input "Planilla de asistencia"
type input "Planilla de asistencia"
click at [343, 332] on input "Seleccionar Archivo" at bounding box center [403, 334] width 214 height 15
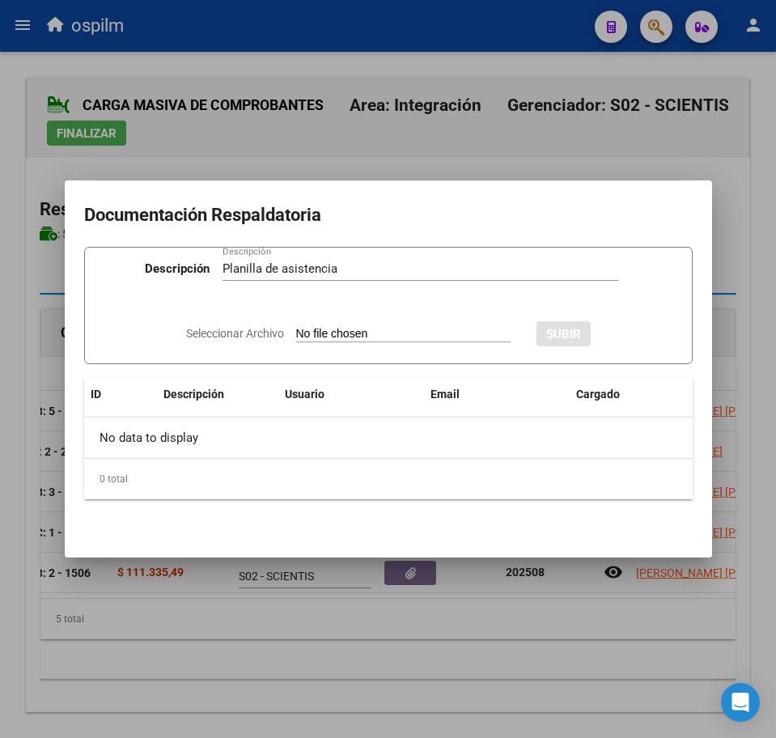
type input "C:\fakepath\[PERSON_NAME] MIQUEA_202508_090_N_AGRELLI [PERSON_NAME].pdf"
click at [616, 333] on span "SUBIR" at bounding box center [607, 334] width 35 height 15
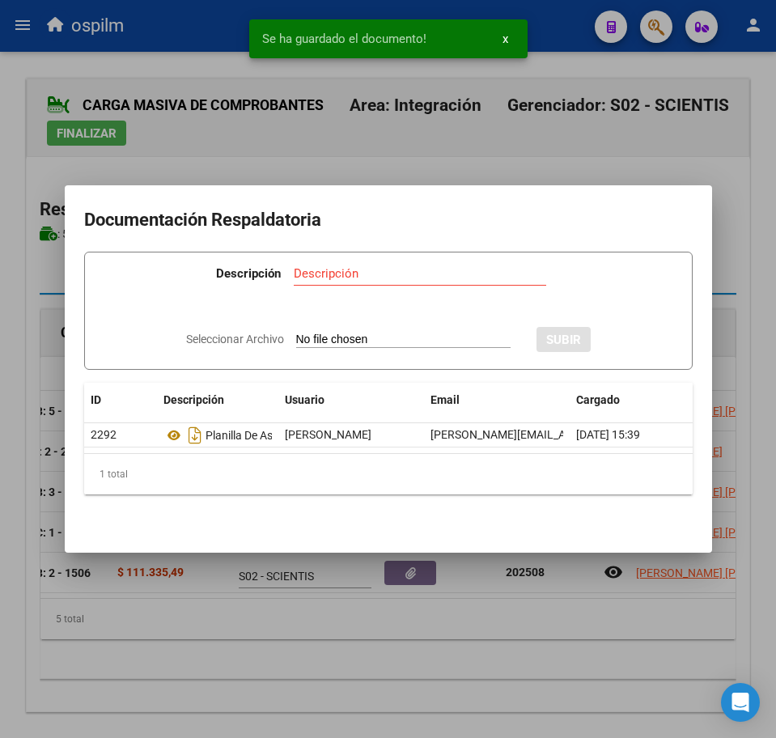
click at [286, 663] on div at bounding box center [388, 369] width 776 height 738
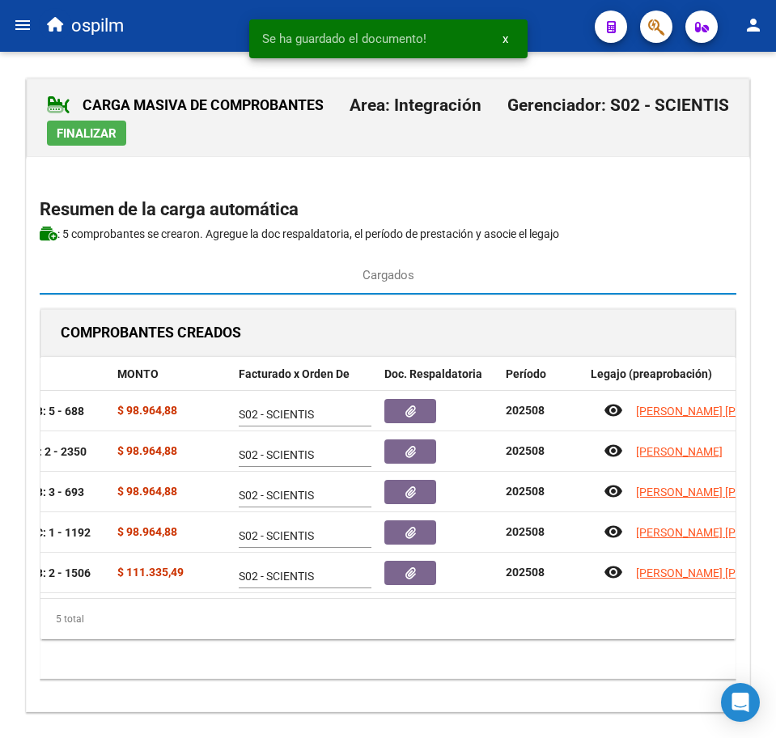
click at [86, 133] on span "Finalizar" at bounding box center [87, 133] width 60 height 15
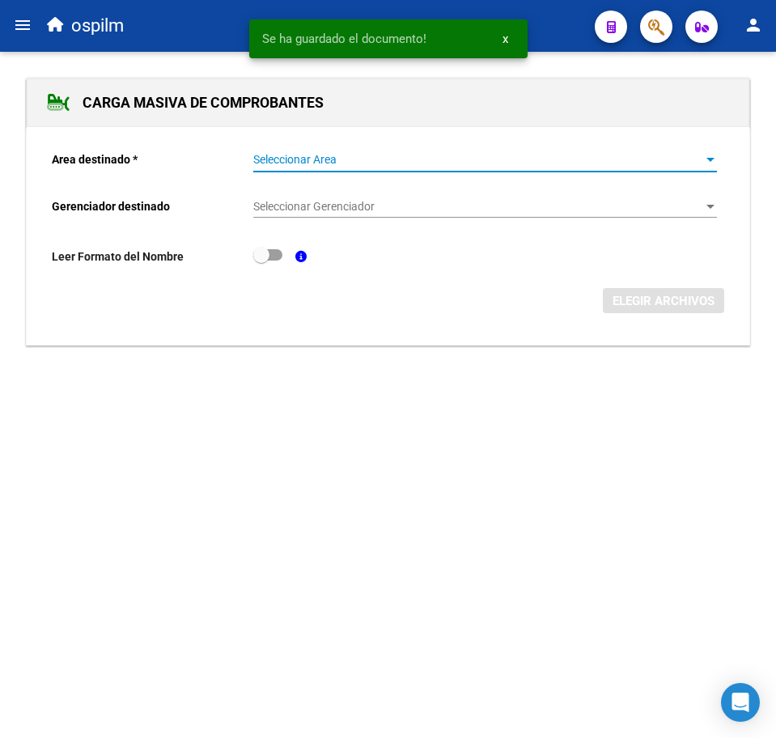
click at [315, 159] on span "Seleccionar Area" at bounding box center [477, 160] width 449 height 14
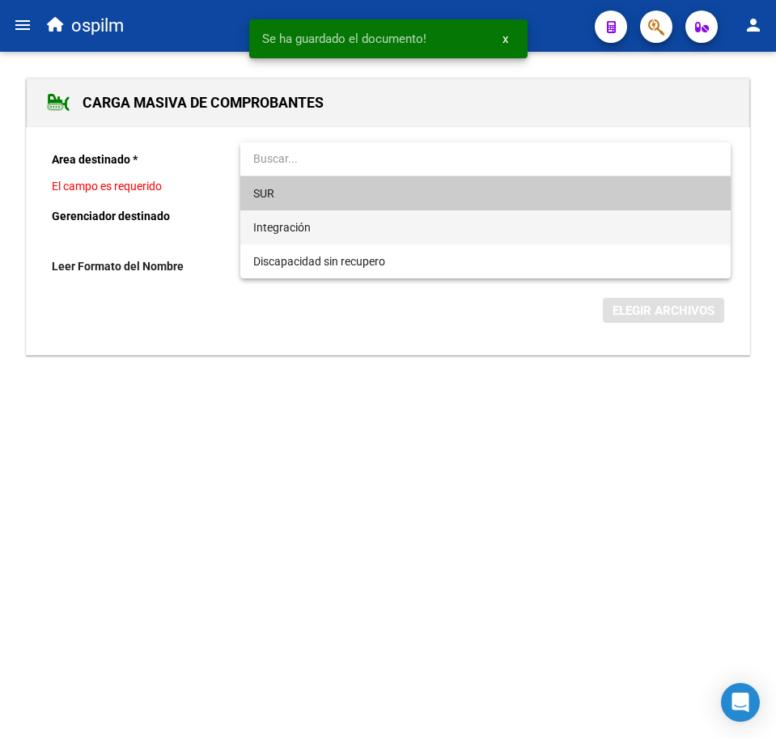
click at [314, 222] on span "Integración" at bounding box center [485, 227] width 464 height 34
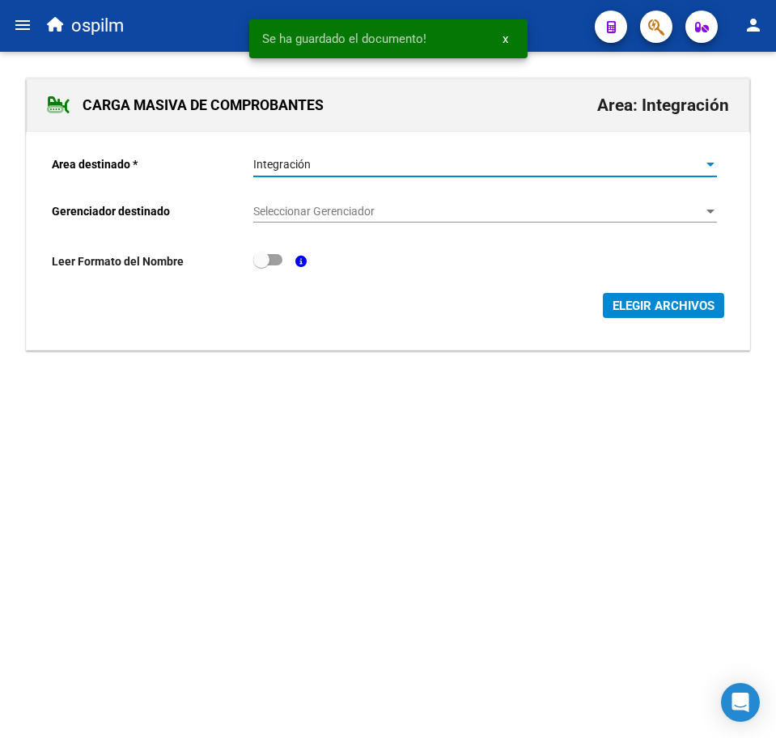
click at [311, 200] on div "Seleccionar Gerenciador Seleccionar Gerenciador" at bounding box center [485, 206] width 464 height 32
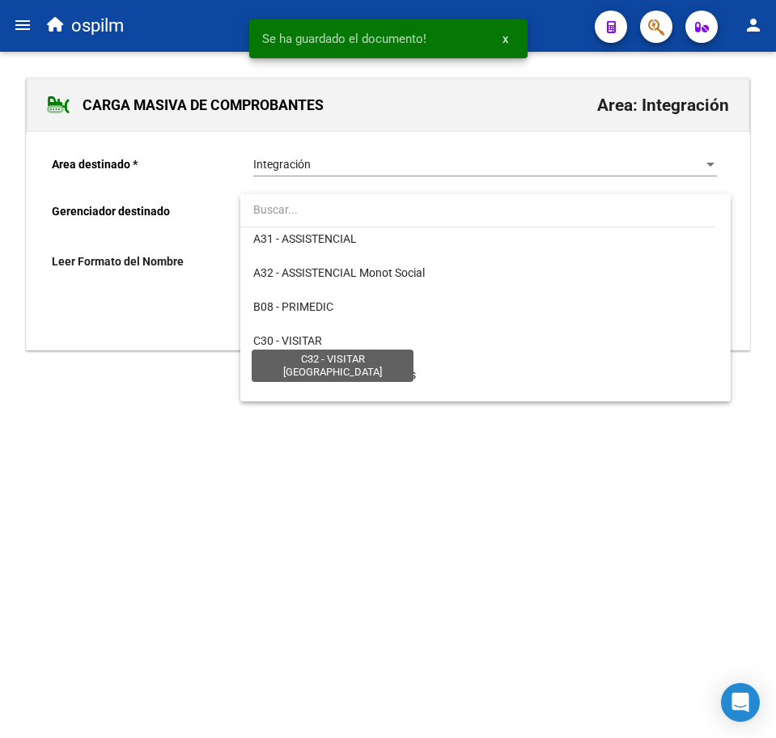
scroll to position [202, 0]
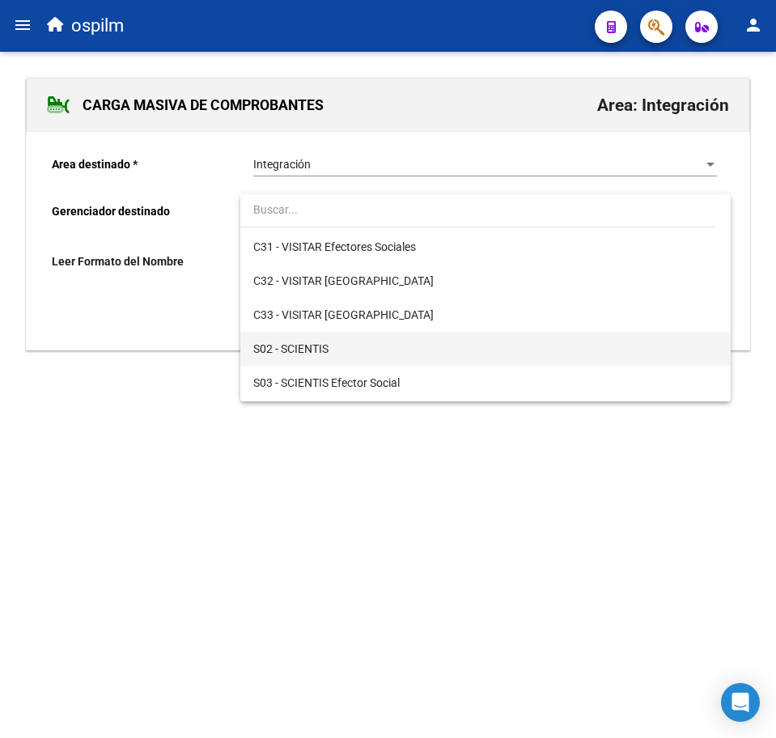
click at [354, 352] on span "S02 - SCIENTIS" at bounding box center [485, 349] width 464 height 34
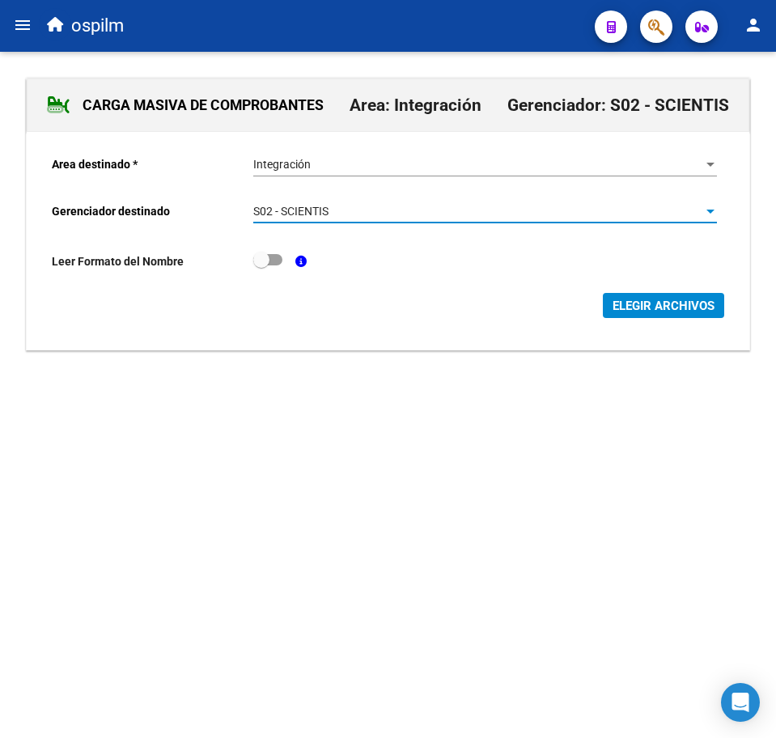
click at [623, 311] on span "ELEGIR ARCHIVOS" at bounding box center [663, 305] width 102 height 15
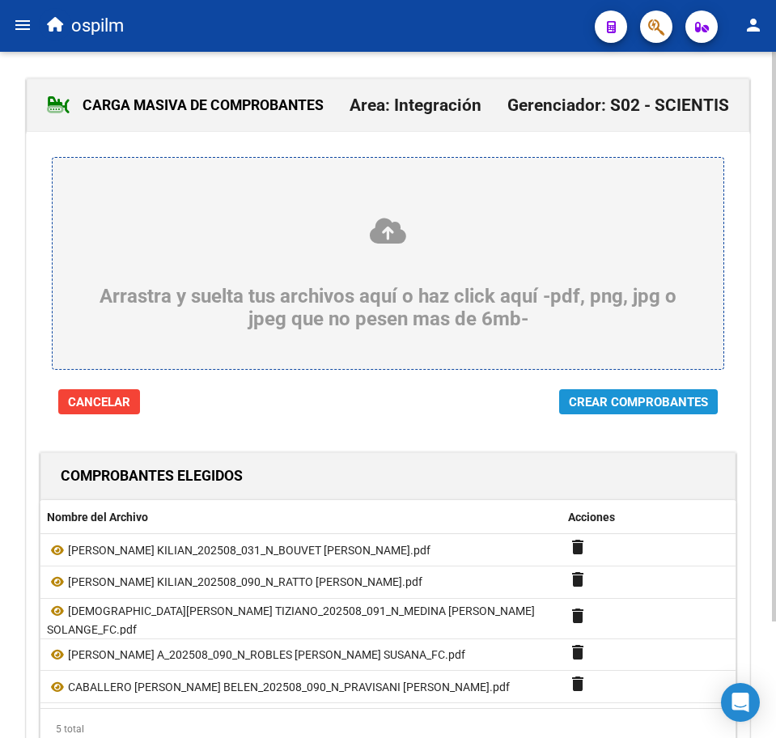
click at [608, 400] on span "Crear Comprobantes" at bounding box center [638, 402] width 139 height 15
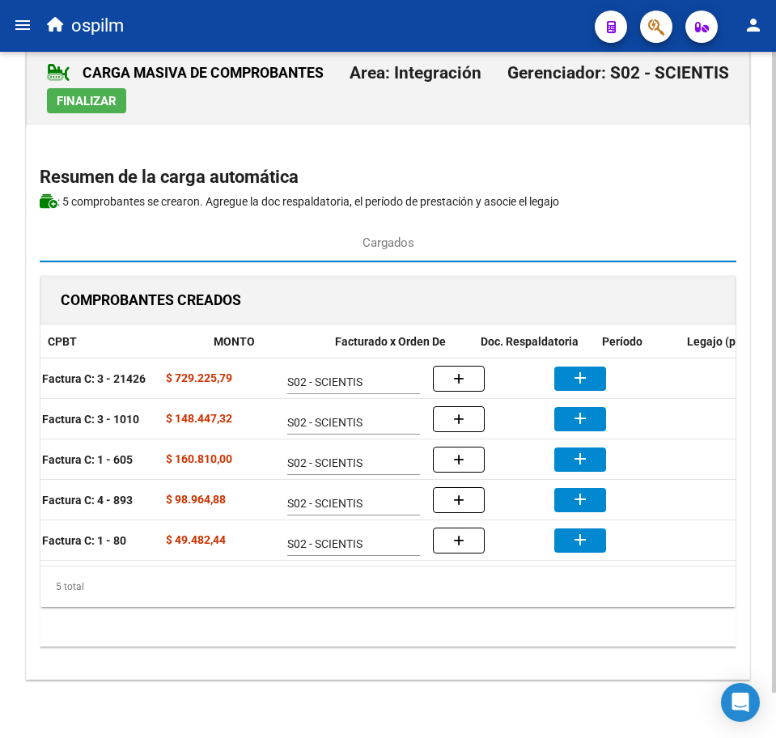
scroll to position [0, 291]
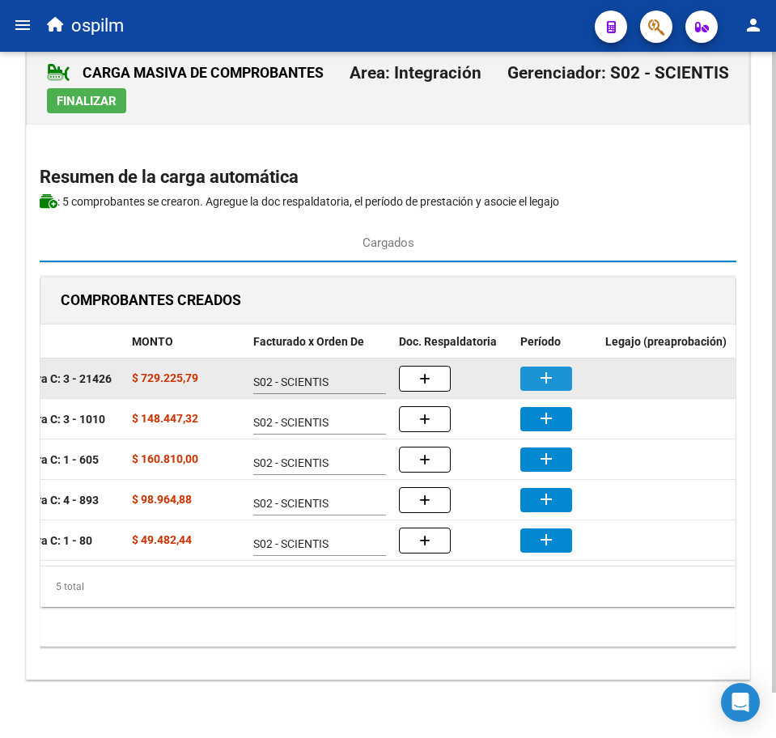
click at [539, 368] on mat-icon "add" at bounding box center [545, 377] width 19 height 19
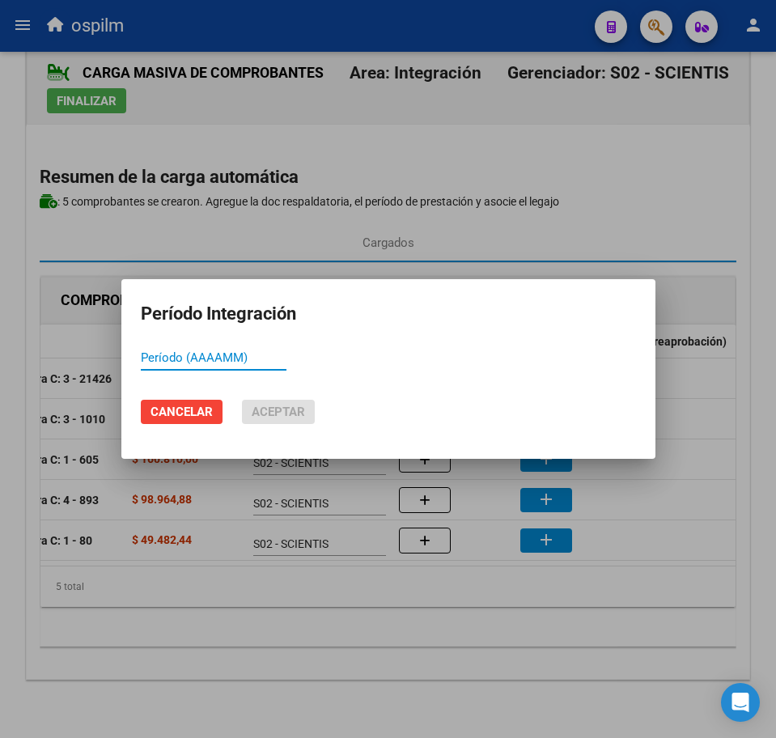
paste input "202508"
type input "202508"
click at [294, 417] on span "Aceptar" at bounding box center [278, 411] width 53 height 15
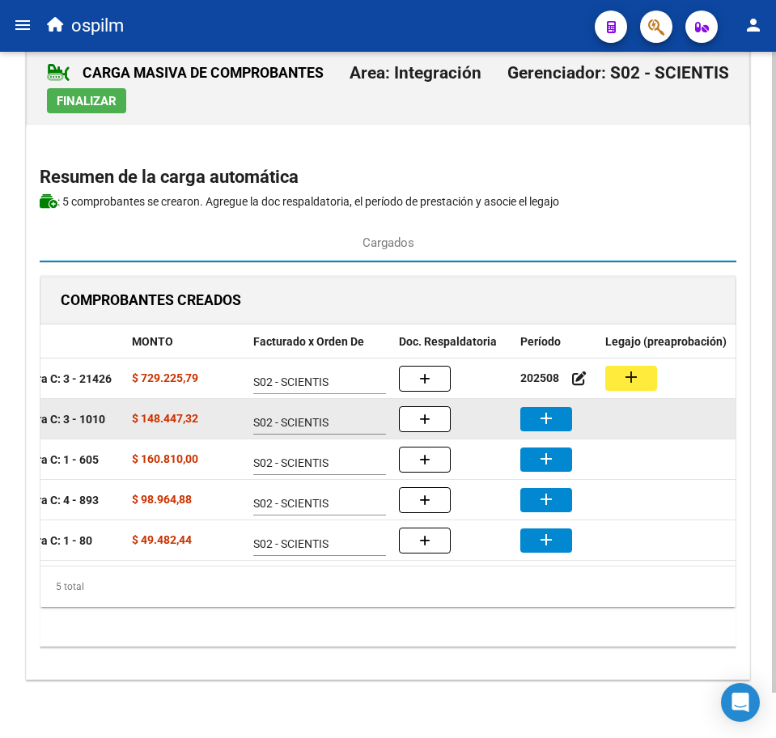
click at [544, 399] on datatable-body-cell "add" at bounding box center [556, 419] width 85 height 40
click at [547, 409] on mat-icon "add" at bounding box center [545, 418] width 19 height 19
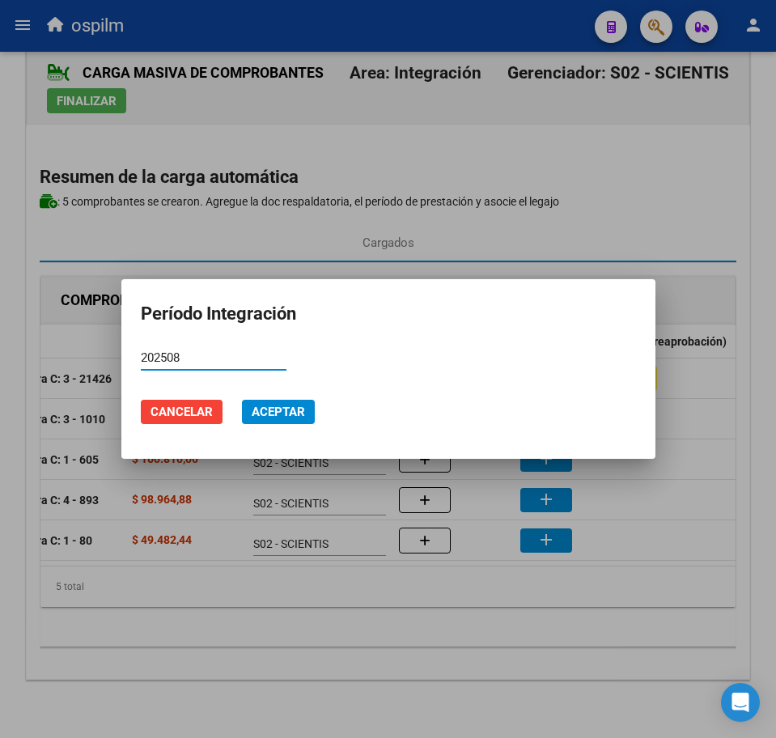
type input "202508"
click at [260, 392] on mat-dialog-actions "Cancelar Aceptar" at bounding box center [388, 411] width 495 height 55
click at [288, 400] on button "Aceptar" at bounding box center [278, 412] width 73 height 24
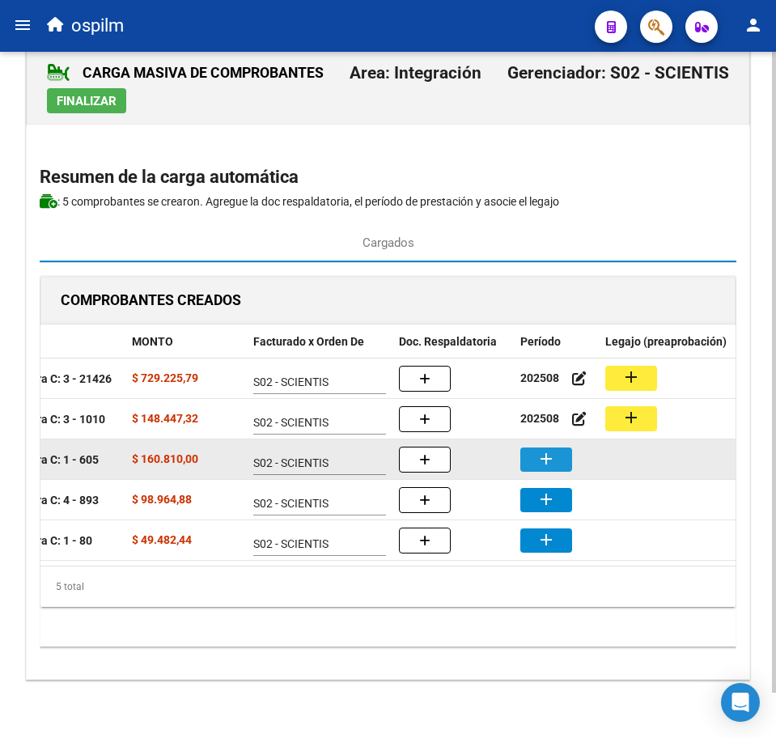
click at [548, 449] on mat-icon "add" at bounding box center [545, 458] width 19 height 19
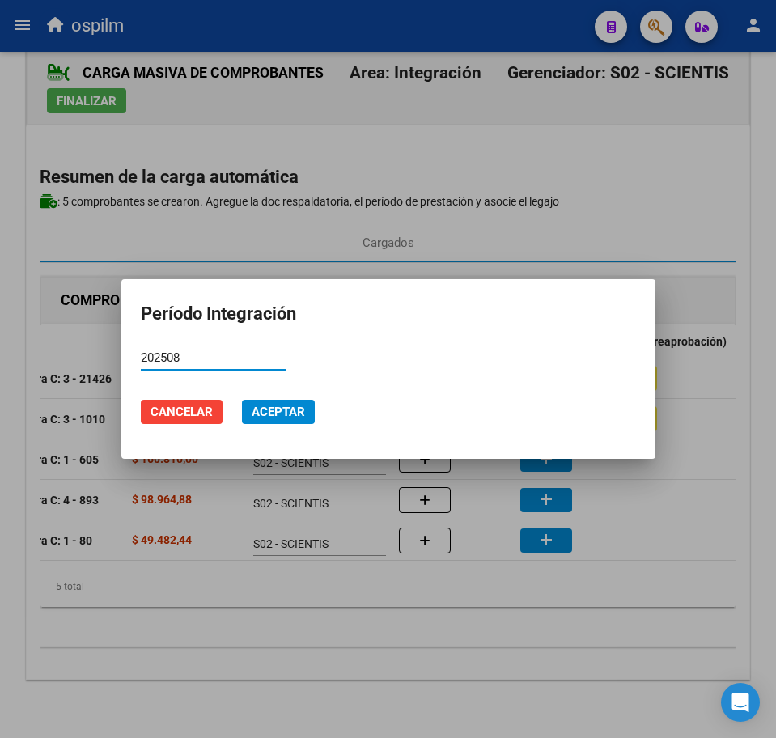
type input "202508"
drag, startPoint x: 263, startPoint y: 411, endPoint x: 271, endPoint y: 413, distance: 8.4
click at [268, 411] on span "Aceptar" at bounding box center [278, 411] width 53 height 15
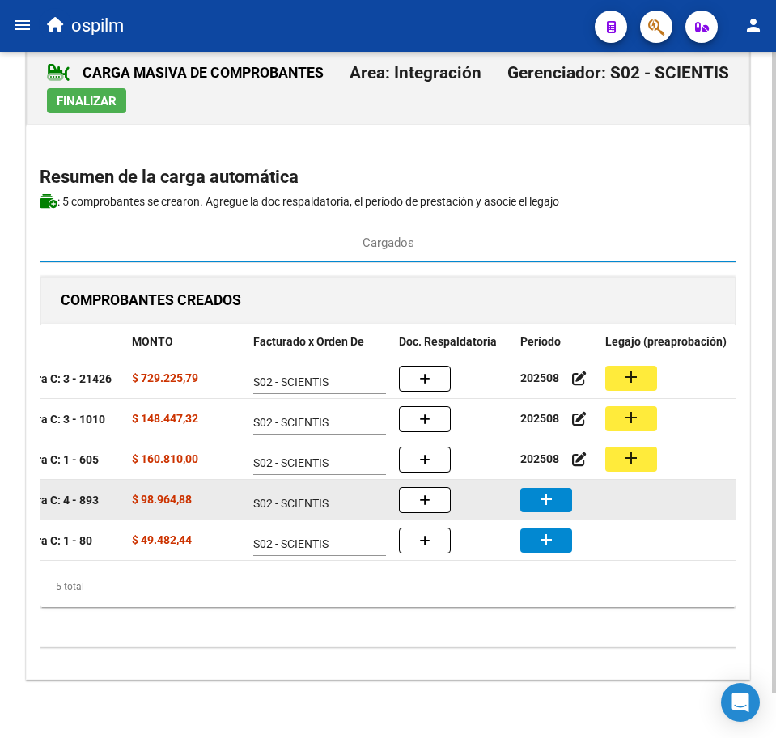
click at [535, 488] on button "add" at bounding box center [546, 500] width 52 height 24
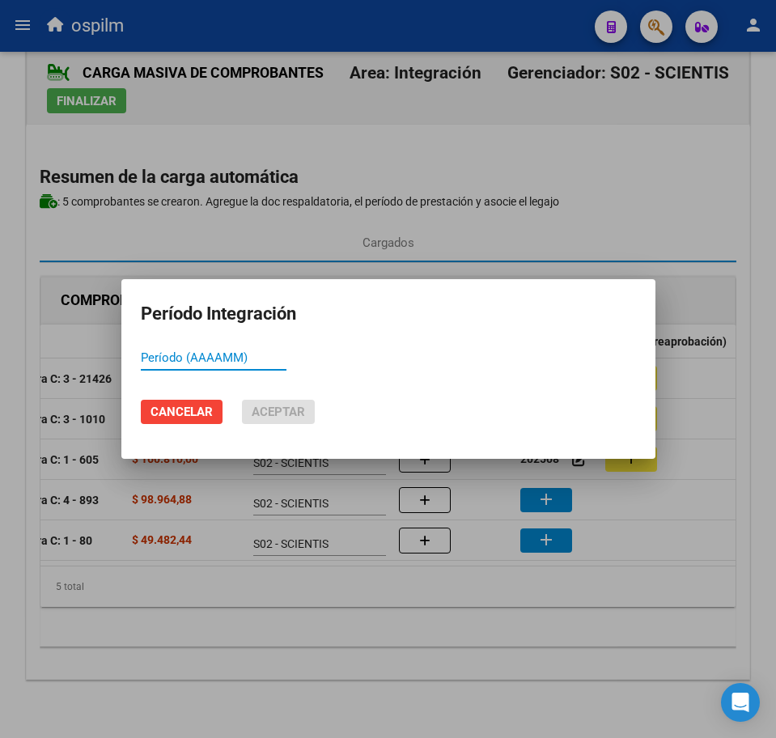
paste input "202508"
type input "202508"
click at [281, 410] on span "Aceptar" at bounding box center [278, 411] width 53 height 15
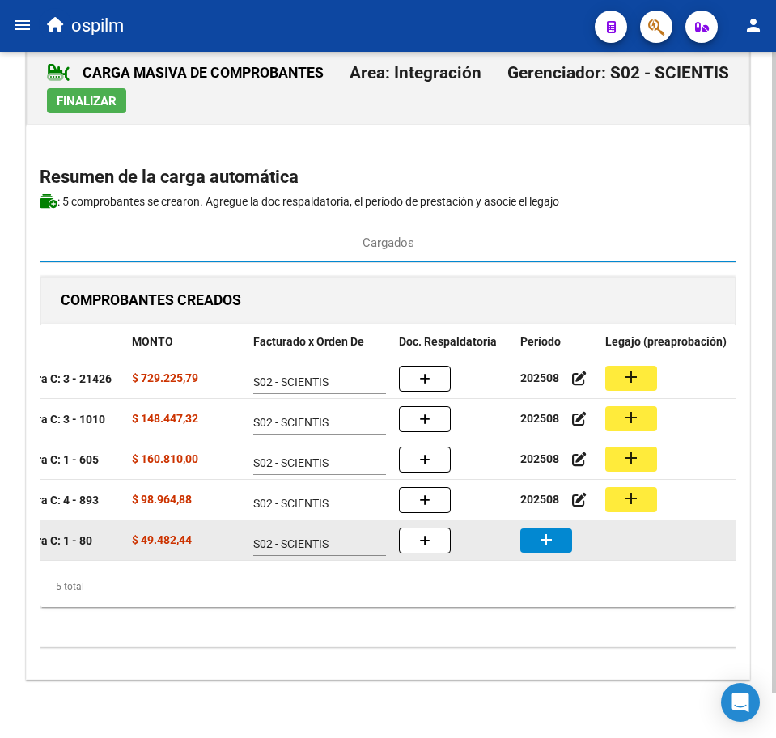
click at [553, 531] on mat-icon "add" at bounding box center [545, 539] width 19 height 19
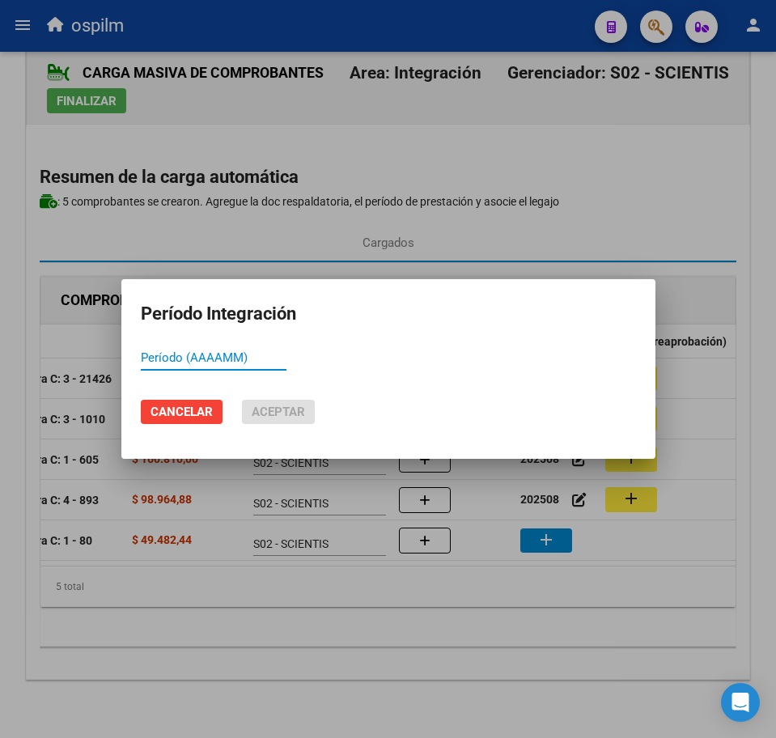
paste input "202508"
type input "202508"
click at [306, 408] on button "Aceptar" at bounding box center [278, 412] width 73 height 24
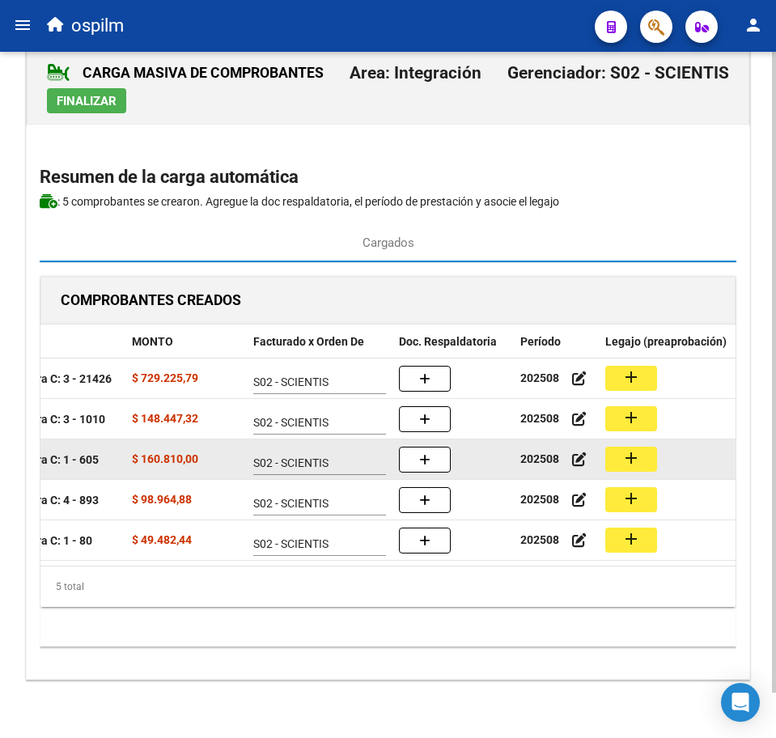
click at [620, 447] on button "add" at bounding box center [631, 459] width 52 height 25
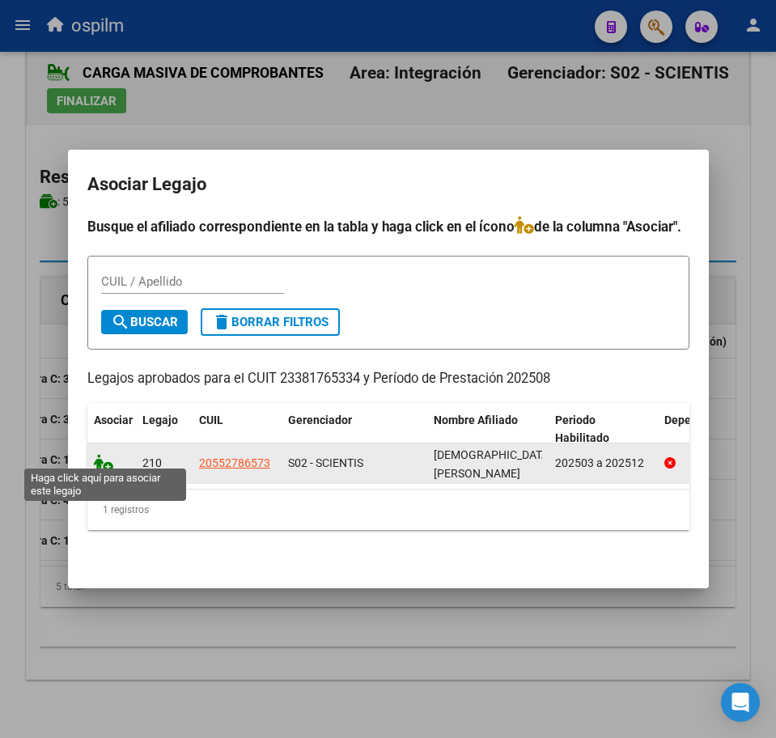
click at [105, 454] on icon at bounding box center [103, 463] width 19 height 18
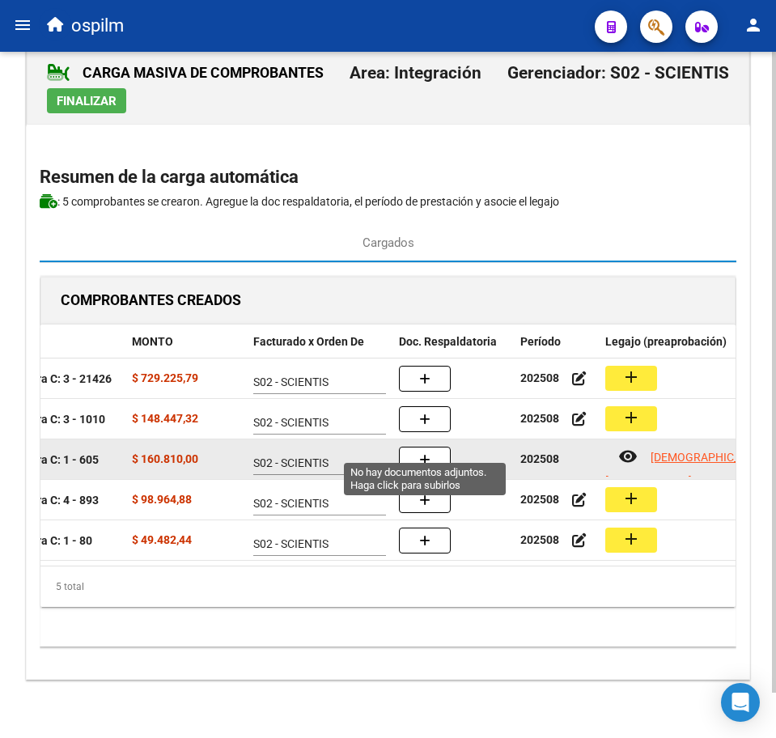
click at [427, 452] on span "button" at bounding box center [424, 459] width 11 height 15
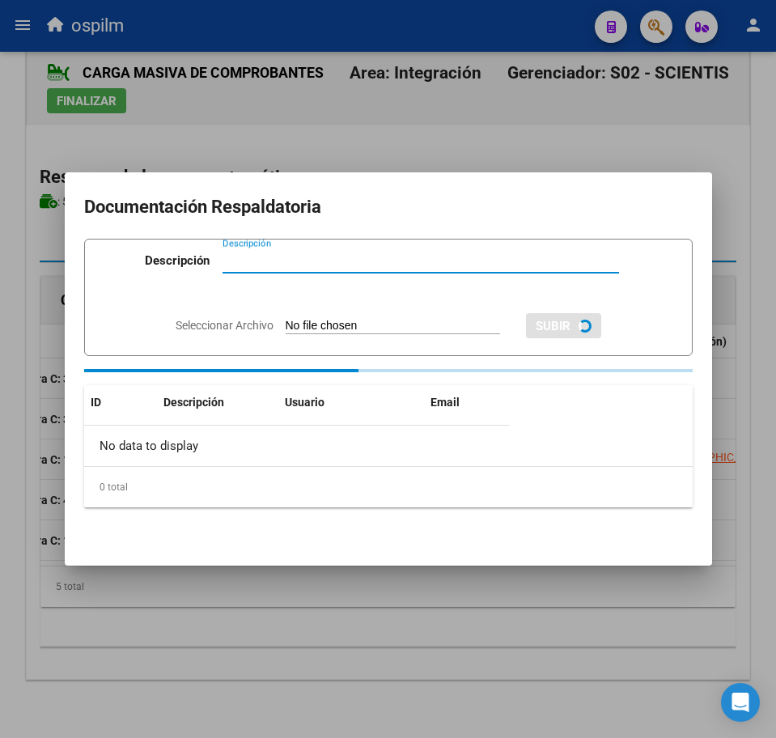
paste input "Planilla de asistencia"
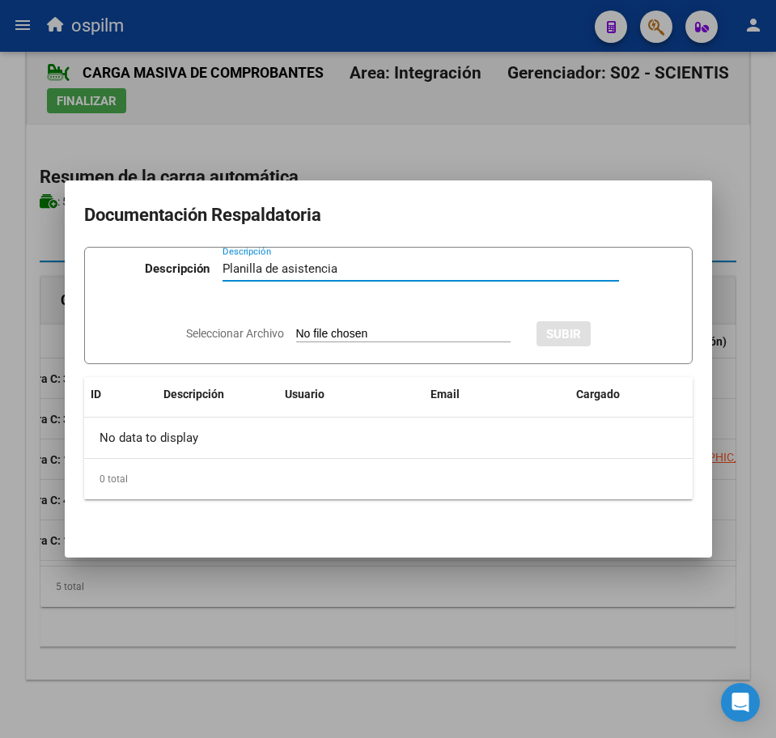
type input "Planilla de asistencia"
click at [304, 334] on input "Seleccionar Archivo" at bounding box center [403, 334] width 214 height 15
type input "C:\fakepath\[PERSON_NAME] TIZIANO_202508_091_N_MEDINA [PERSON_NAME].pdf"
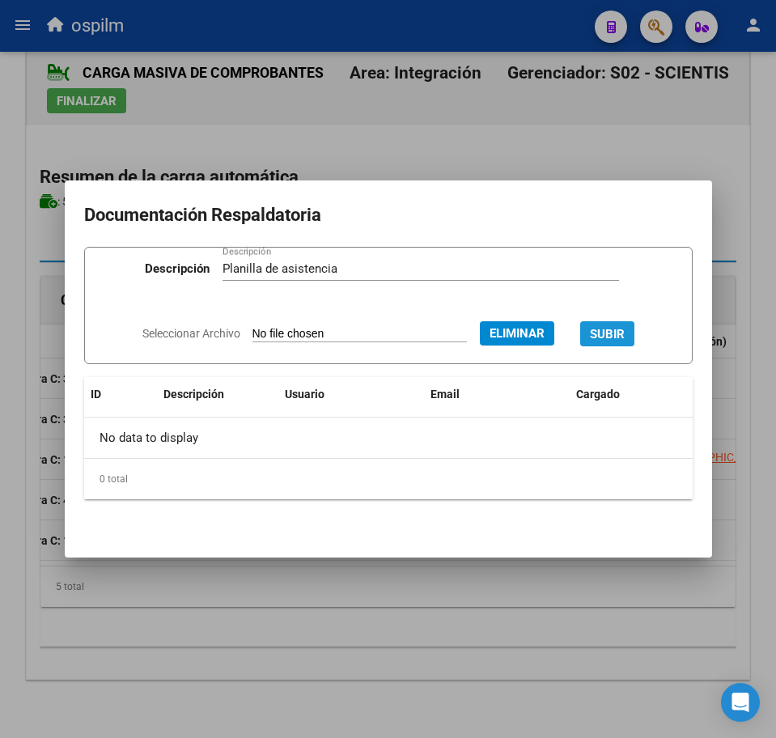
click at [615, 328] on span "SUBIR" at bounding box center [607, 334] width 35 height 15
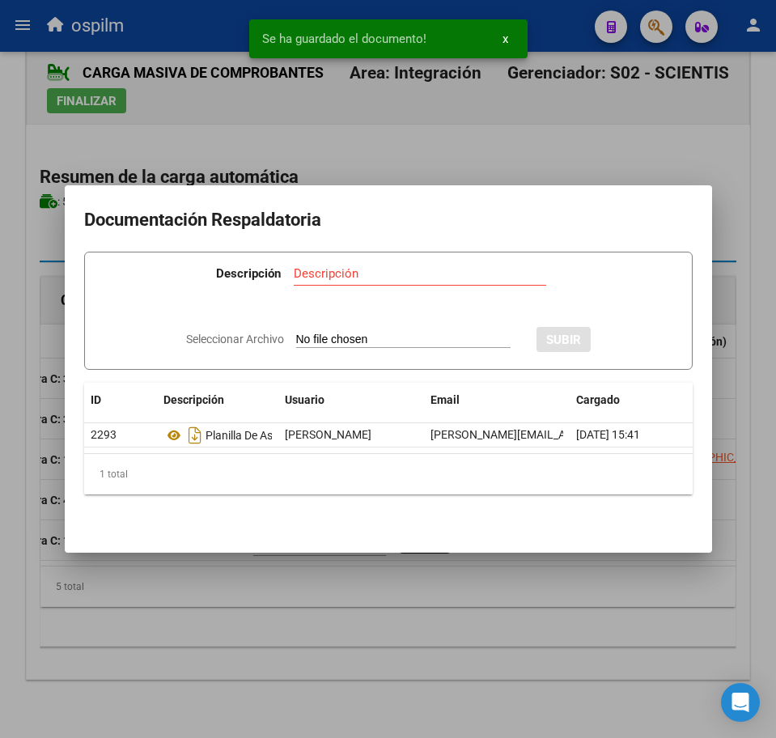
click at [292, 640] on div at bounding box center [388, 369] width 776 height 738
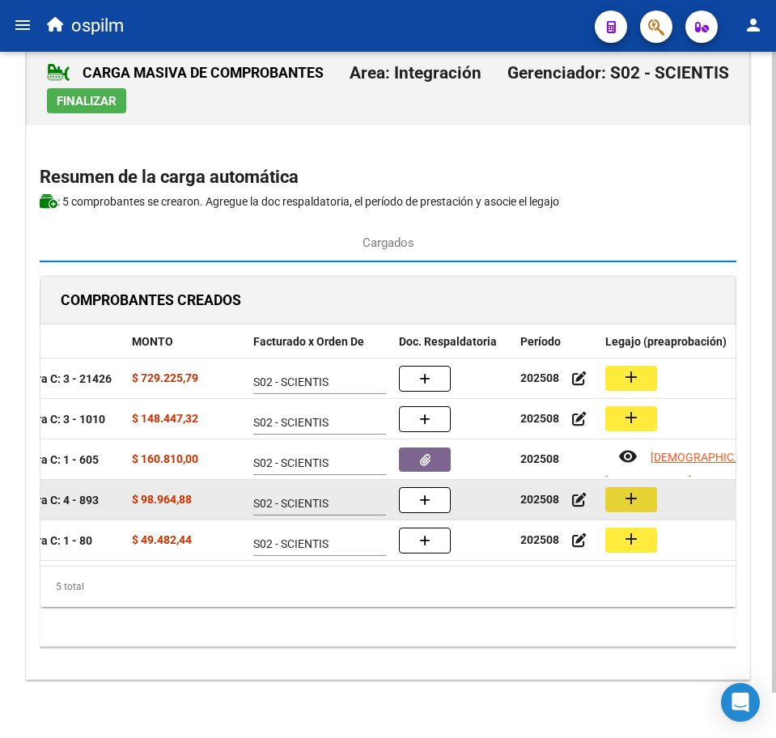
click at [630, 489] on mat-icon "add" at bounding box center [630, 498] width 19 height 19
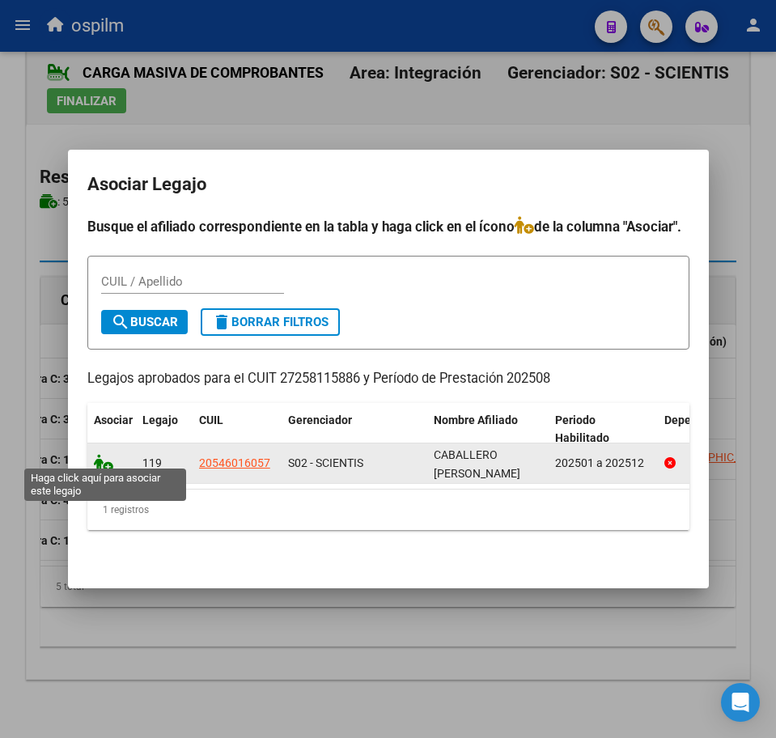
click at [98, 455] on icon at bounding box center [103, 463] width 19 height 18
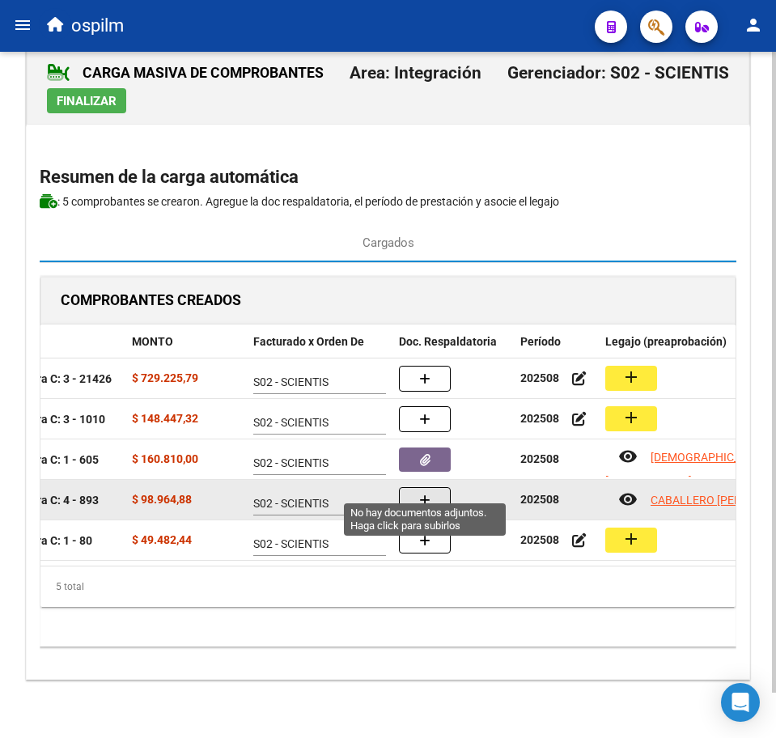
click at [418, 487] on button "button" at bounding box center [425, 500] width 52 height 26
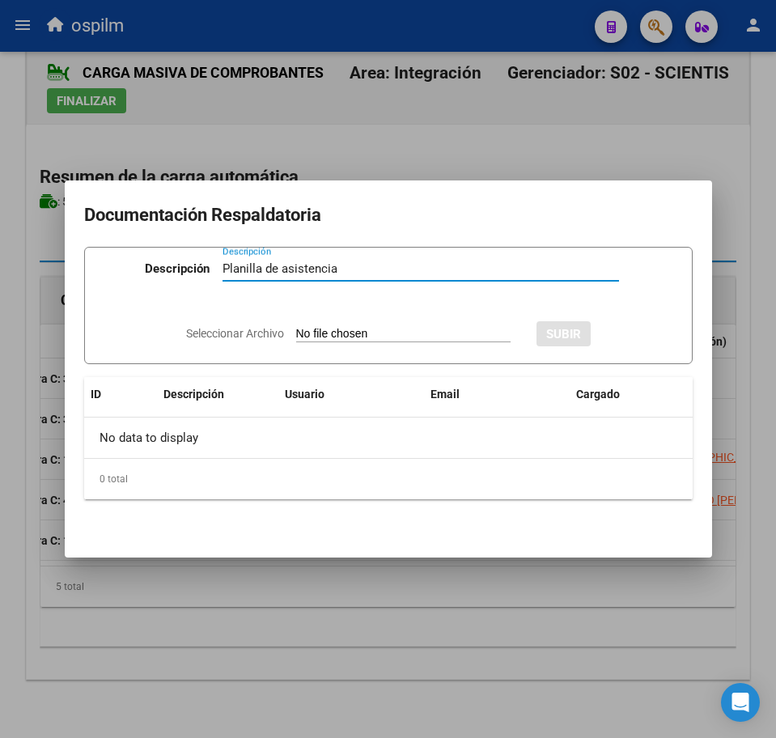
type input "Planilla de asistencia"
click at [311, 333] on input "Seleccionar Archivo" at bounding box center [403, 334] width 214 height 15
type input "C:\fakepath\[PERSON_NAME] A_202508_090_N_ROBLES [PERSON_NAME].pdf"
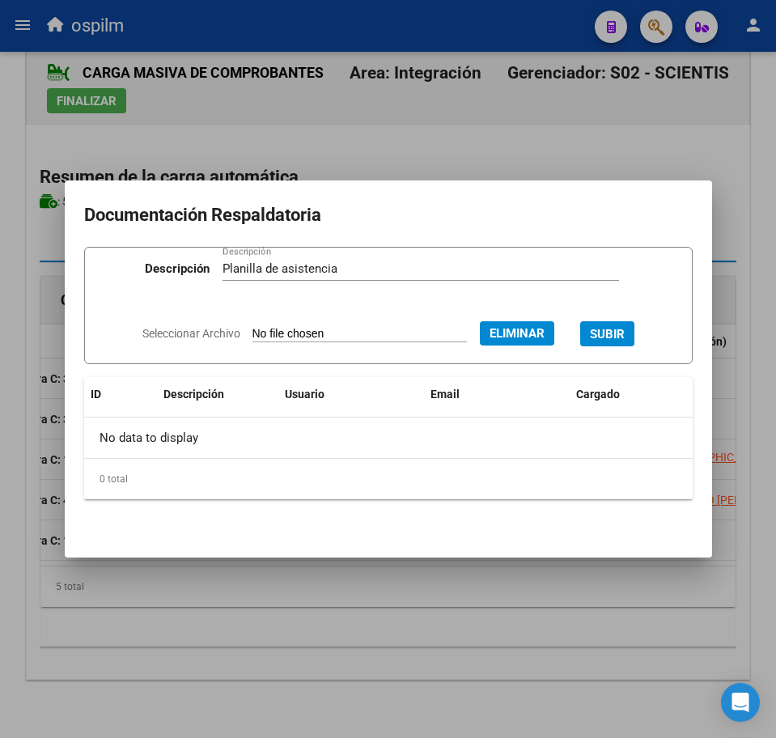
click at [625, 328] on span "SUBIR" at bounding box center [607, 334] width 35 height 15
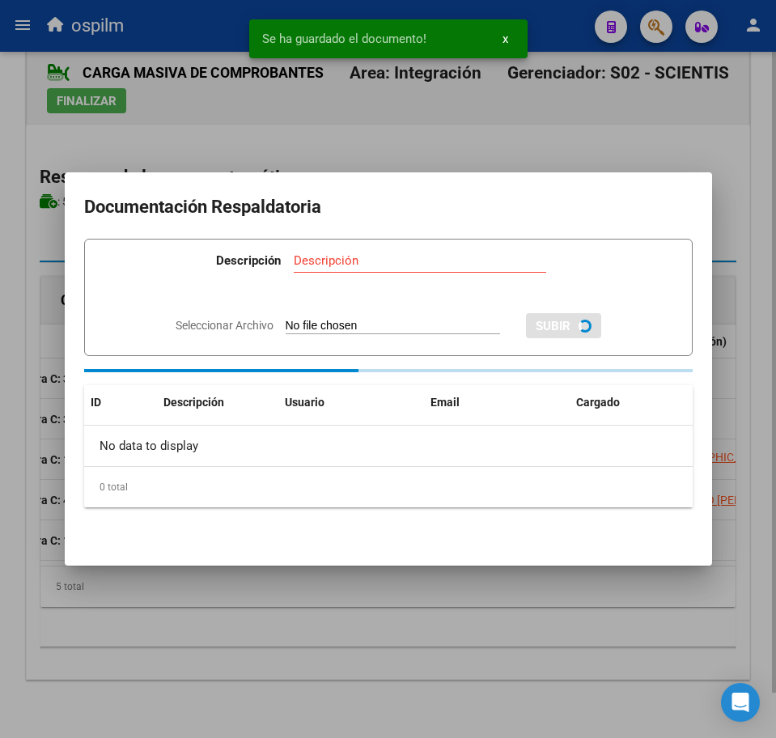
click at [312, 634] on div at bounding box center [388, 369] width 776 height 738
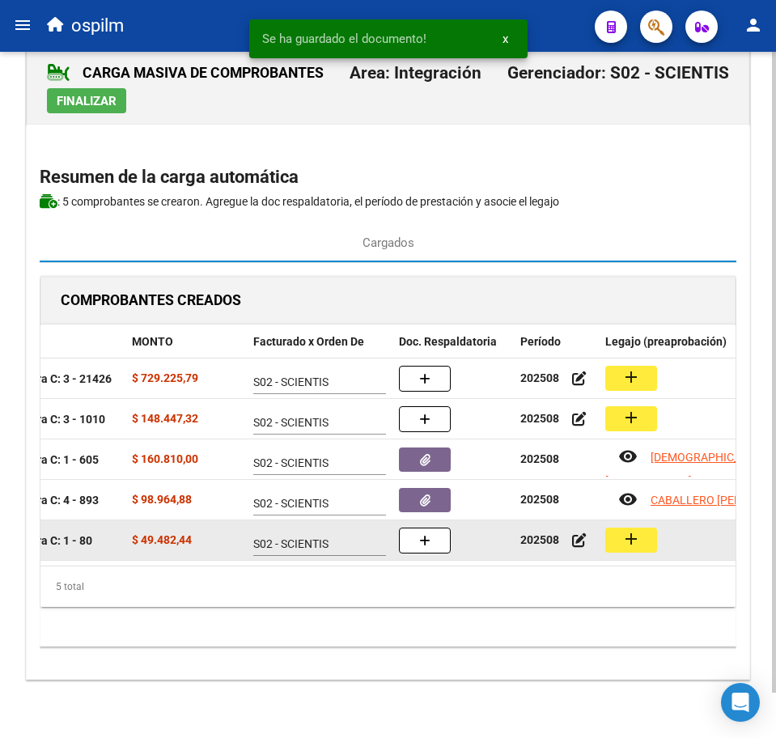
click at [637, 529] on mat-icon "add" at bounding box center [630, 538] width 19 height 19
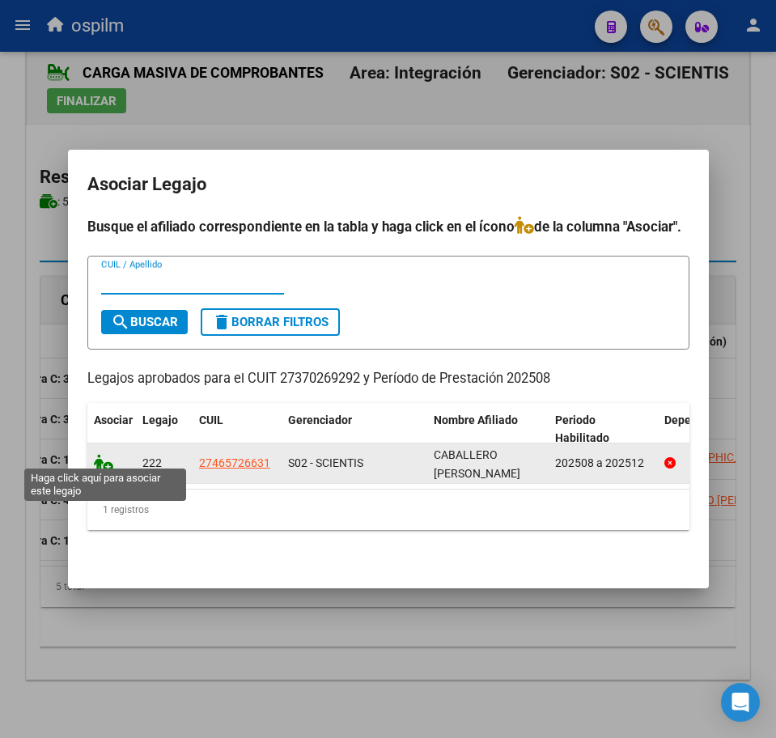
click at [95, 454] on icon at bounding box center [103, 463] width 19 height 18
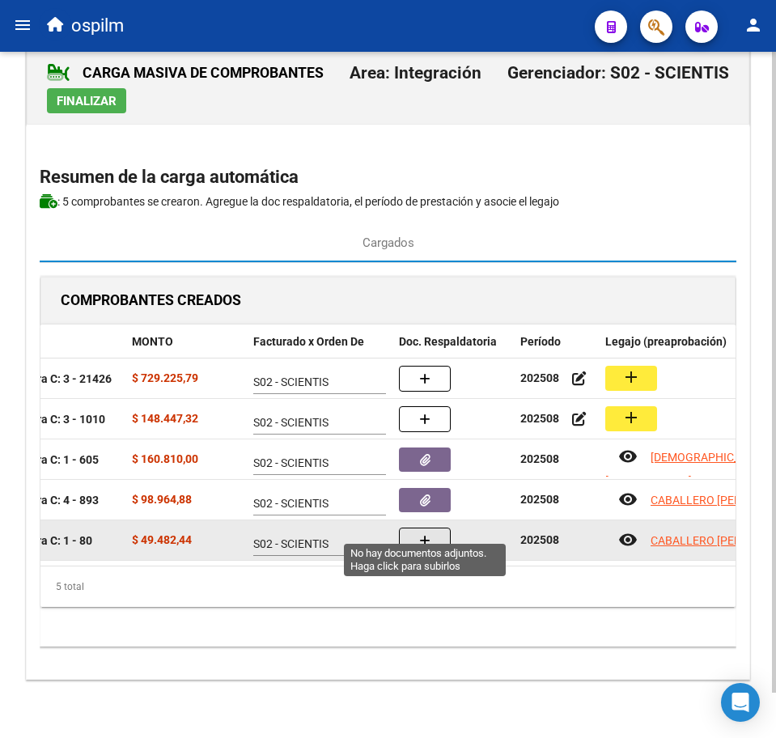
click at [416, 527] on button "button" at bounding box center [425, 540] width 52 height 26
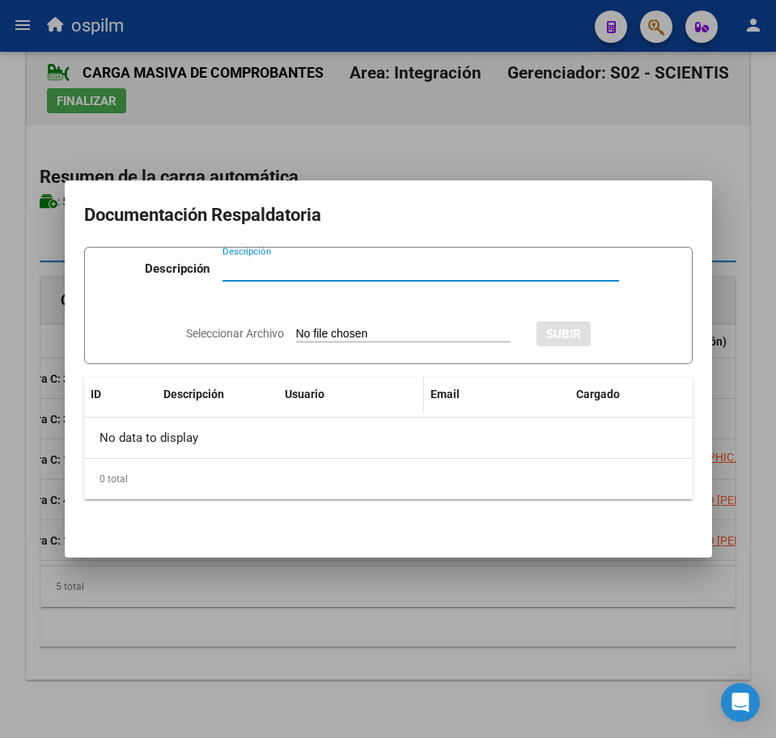
paste input "Planilla de asistencia"
type input "Planilla de asistencia"
click at [353, 332] on input "Seleccionar Archivo" at bounding box center [403, 334] width 214 height 15
type input "C:\fakepath\CABALLERO [PERSON_NAME] BELEN_202508_090_N_PRAVISANI [PERSON_NAME].…"
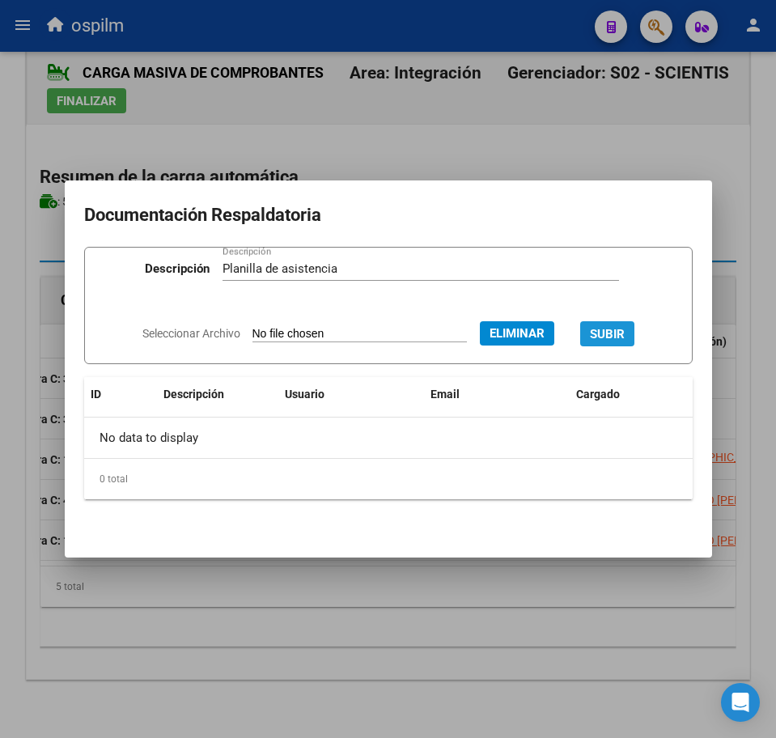
click at [625, 328] on span "SUBIR" at bounding box center [607, 334] width 35 height 15
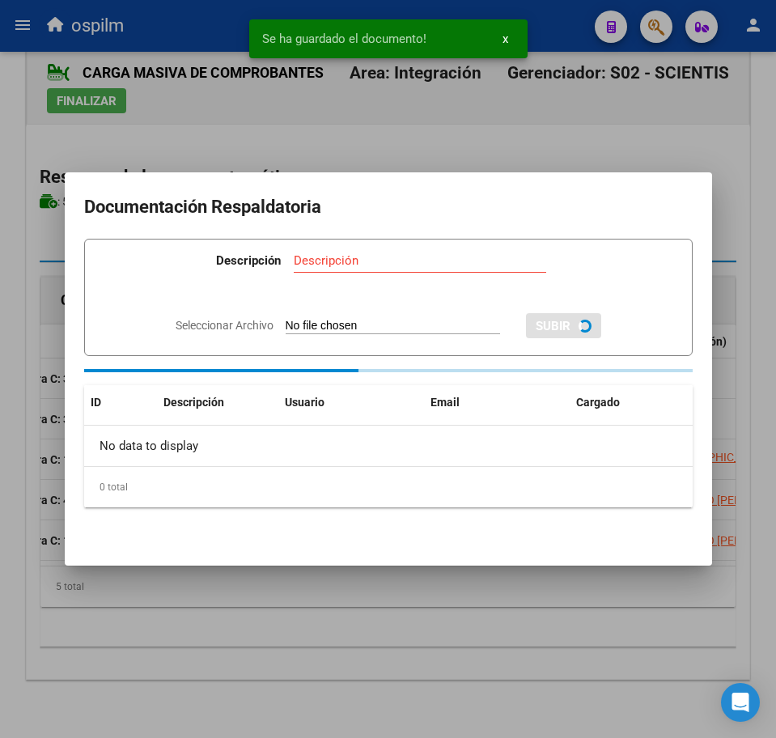
click at [470, 626] on div at bounding box center [388, 369] width 776 height 738
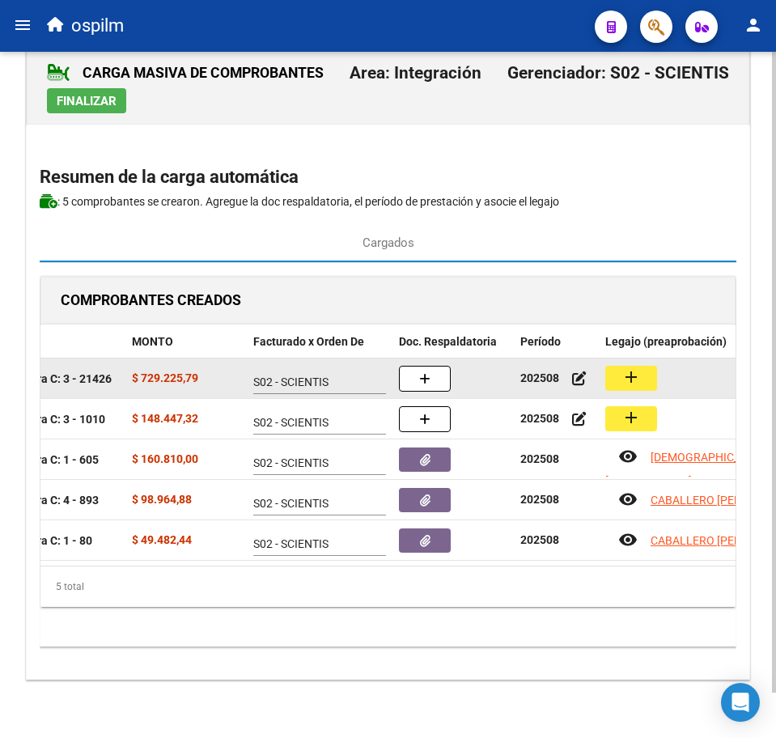
click at [629, 367] on mat-icon "add" at bounding box center [630, 376] width 19 height 19
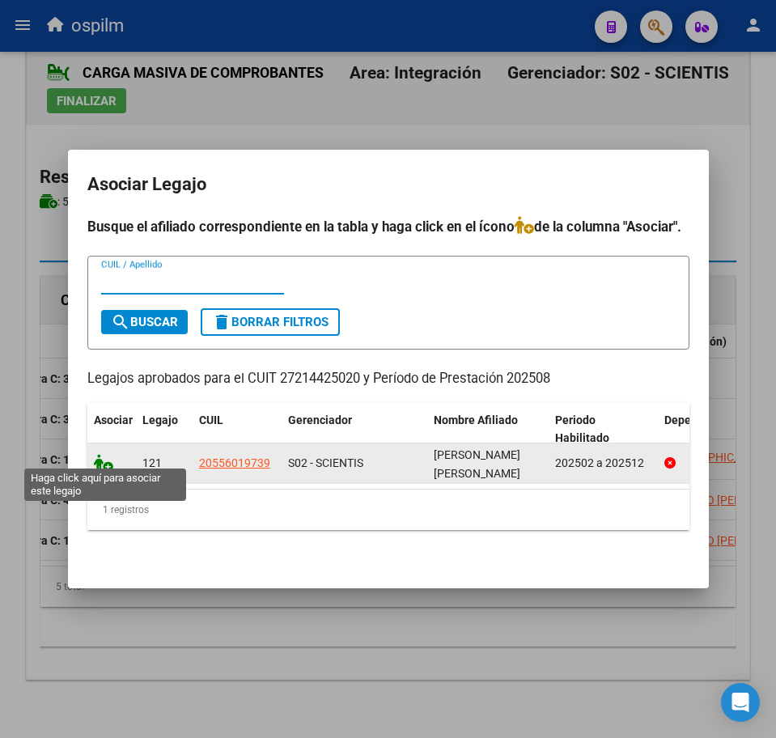
click at [101, 455] on icon at bounding box center [103, 463] width 19 height 18
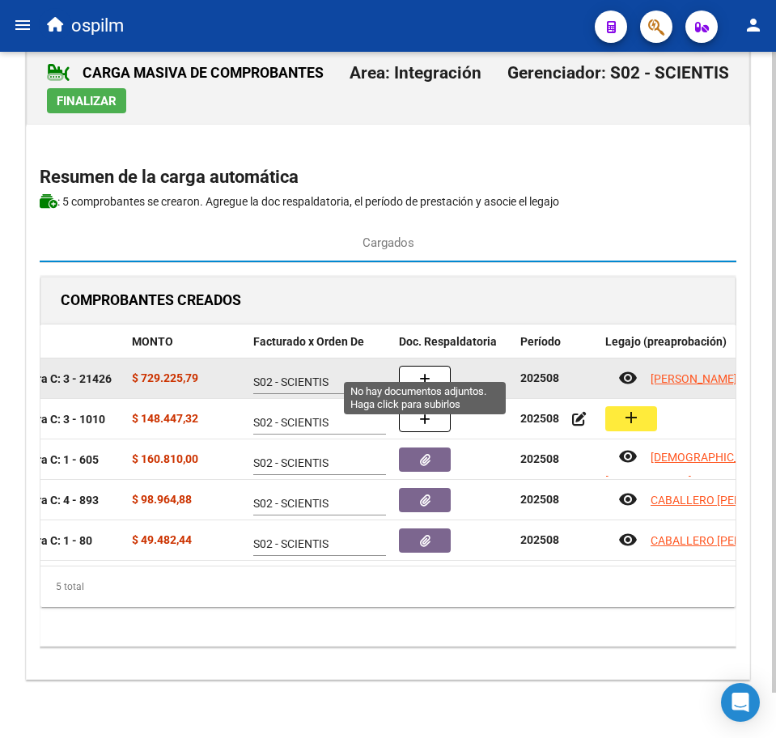
click at [440, 366] on button "button" at bounding box center [425, 379] width 52 height 26
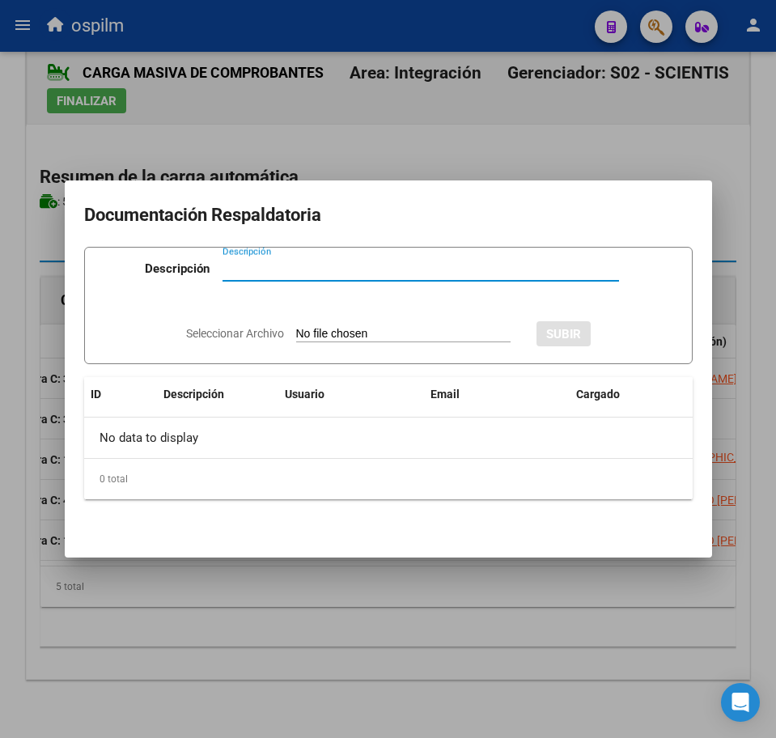
paste input "Planilla de asistencia"
type input "Planilla de asistencia"
click at [367, 338] on input "Seleccionar Archivo" at bounding box center [403, 334] width 214 height 15
type input "C:\fakepath\[PERSON_NAME] KILIAN_202508_031_N_BOUVET [PERSON_NAME].pdf"
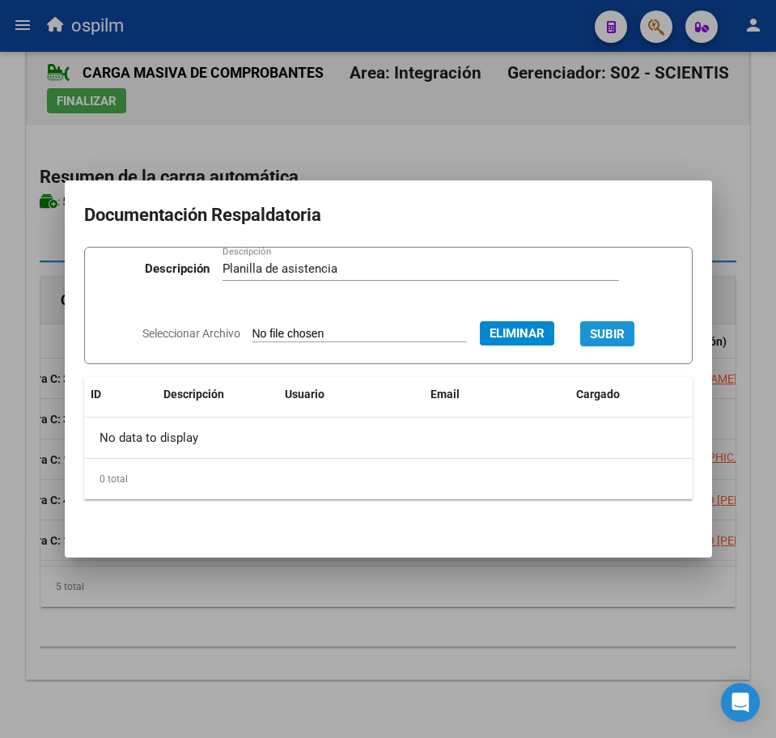
click at [625, 330] on span "SUBIR" at bounding box center [607, 334] width 35 height 15
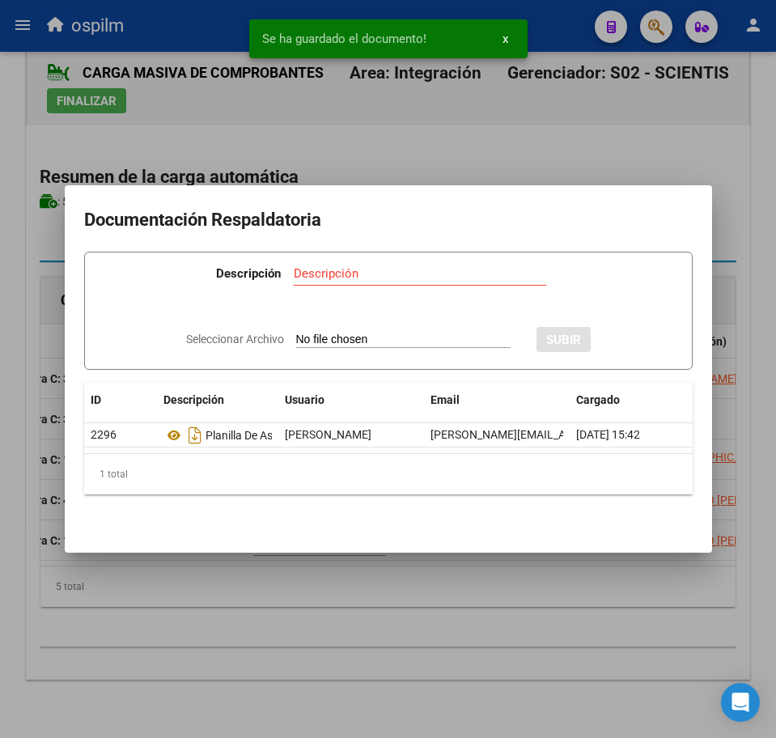
click at [475, 627] on div at bounding box center [388, 369] width 776 height 738
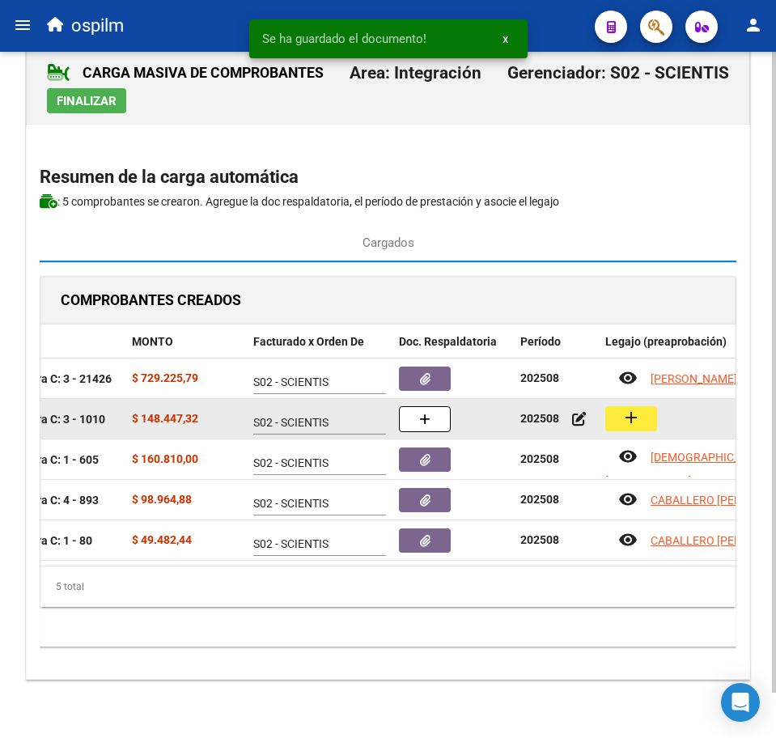
click at [630, 408] on mat-icon "add" at bounding box center [630, 417] width 19 height 19
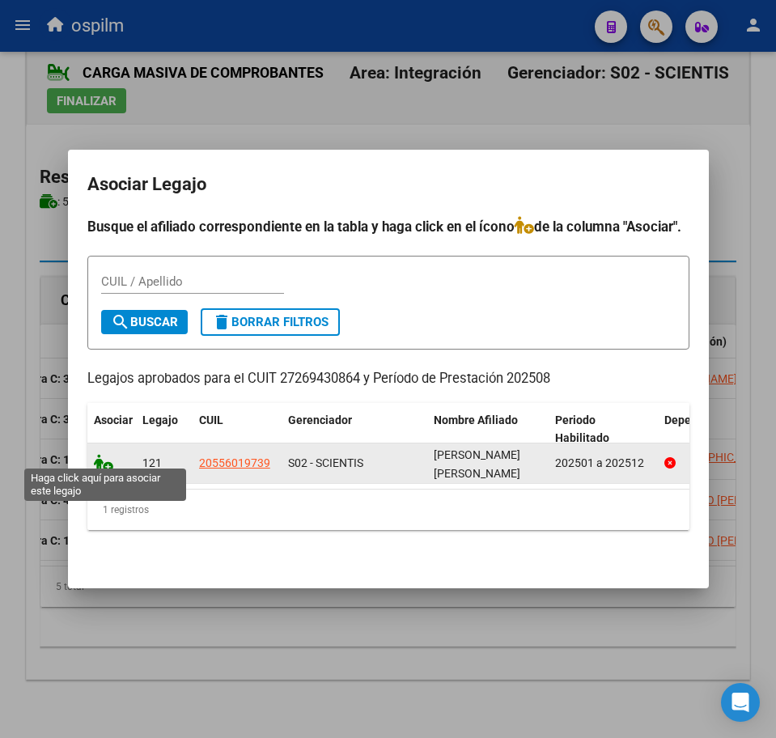
click at [104, 455] on icon at bounding box center [103, 463] width 19 height 18
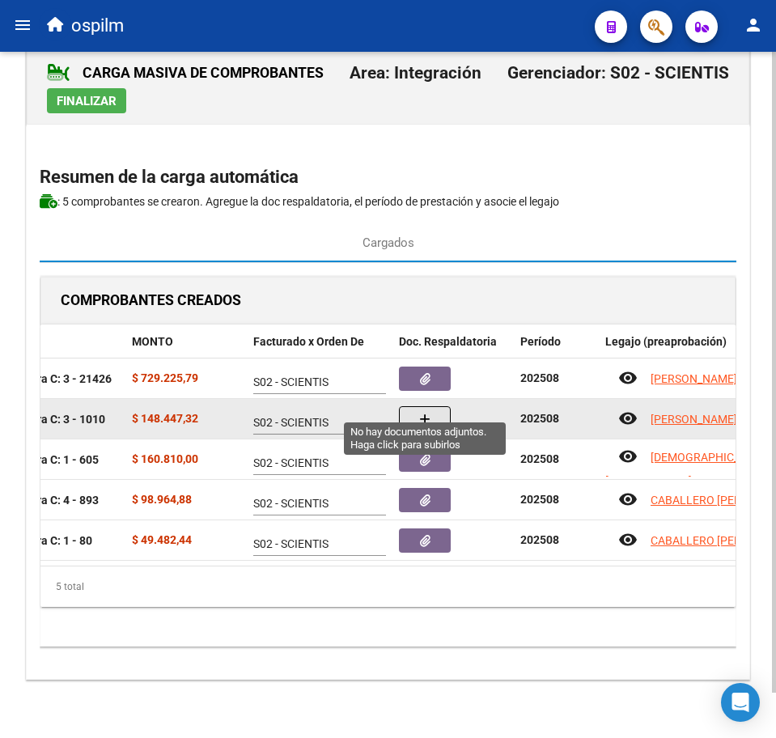
click at [438, 408] on button "button" at bounding box center [425, 419] width 52 height 26
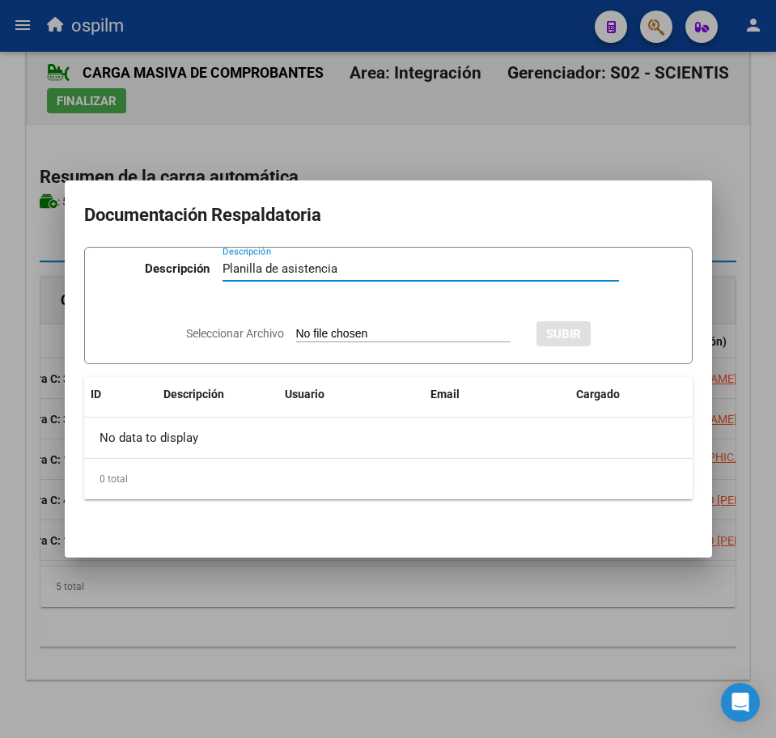
type input "Planilla de asistencia"
click at [332, 341] on input "Seleccionar Archivo" at bounding box center [403, 334] width 214 height 15
type input "C:\fakepath\[PERSON_NAME] KILIAN_202508_090_N_RATTO [PERSON_NAME].pdf"
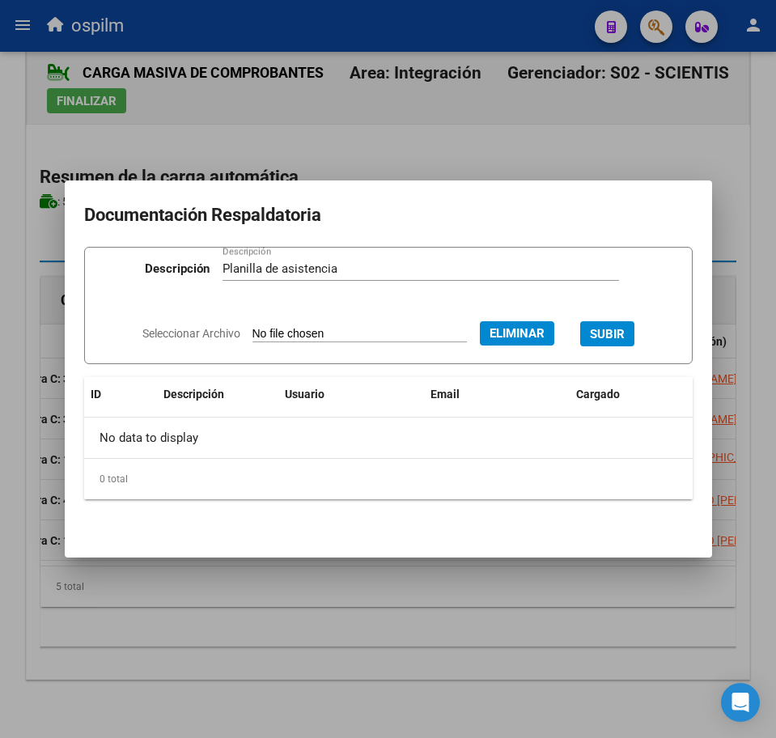
click at [634, 328] on button "SUBIR" at bounding box center [607, 333] width 54 height 25
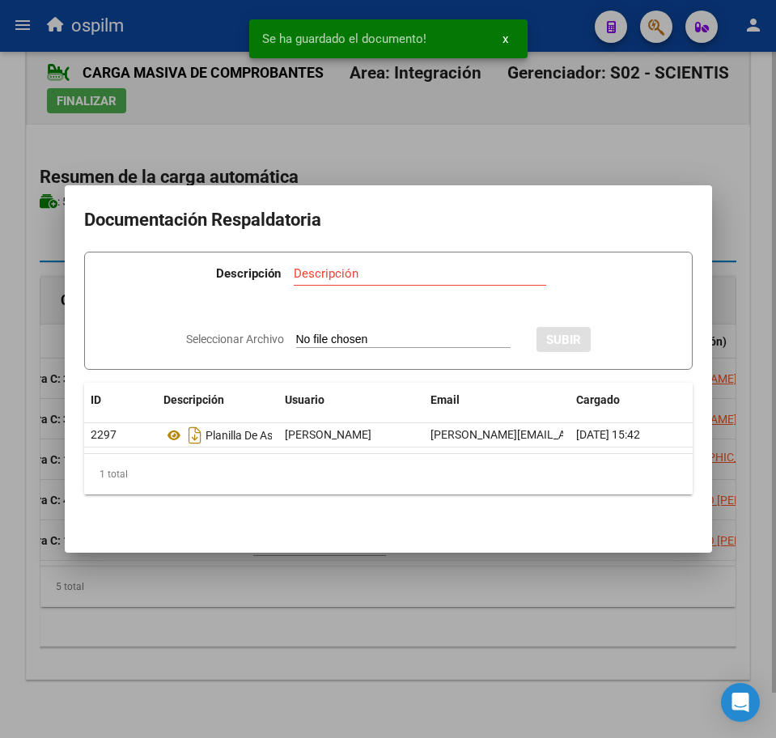
click at [343, 611] on div at bounding box center [388, 369] width 776 height 738
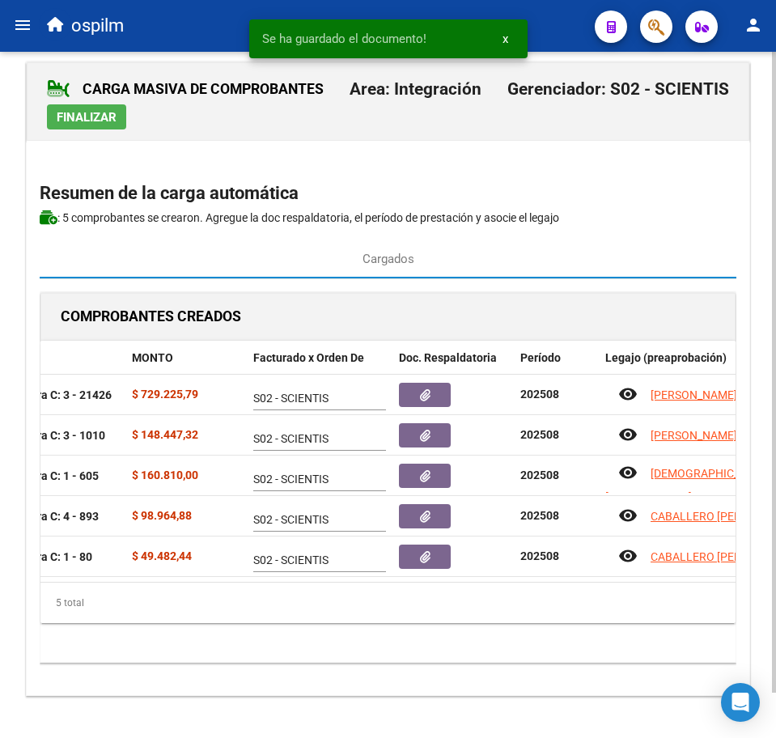
scroll to position [0, 0]
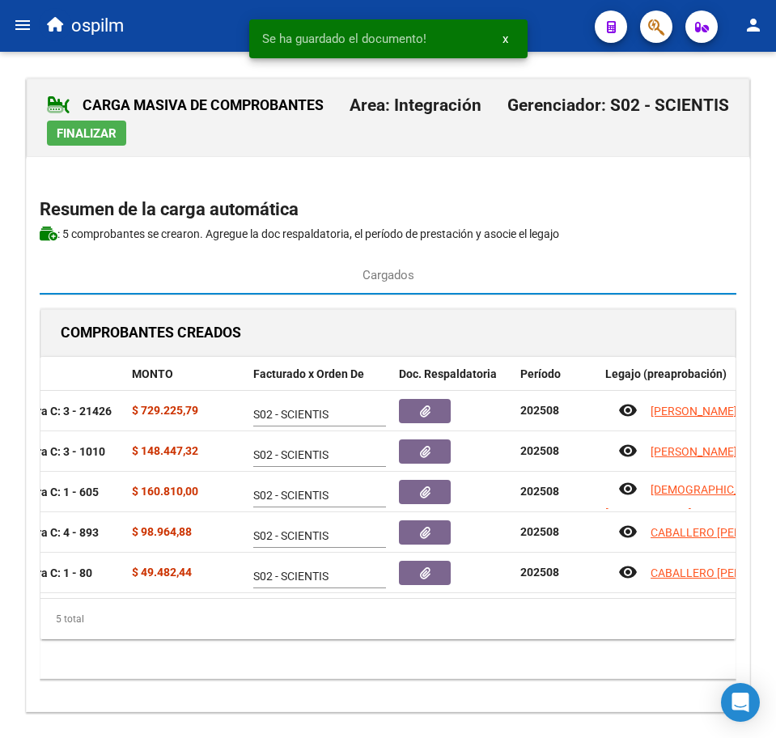
click at [78, 139] on span "Finalizar" at bounding box center [87, 133] width 60 height 15
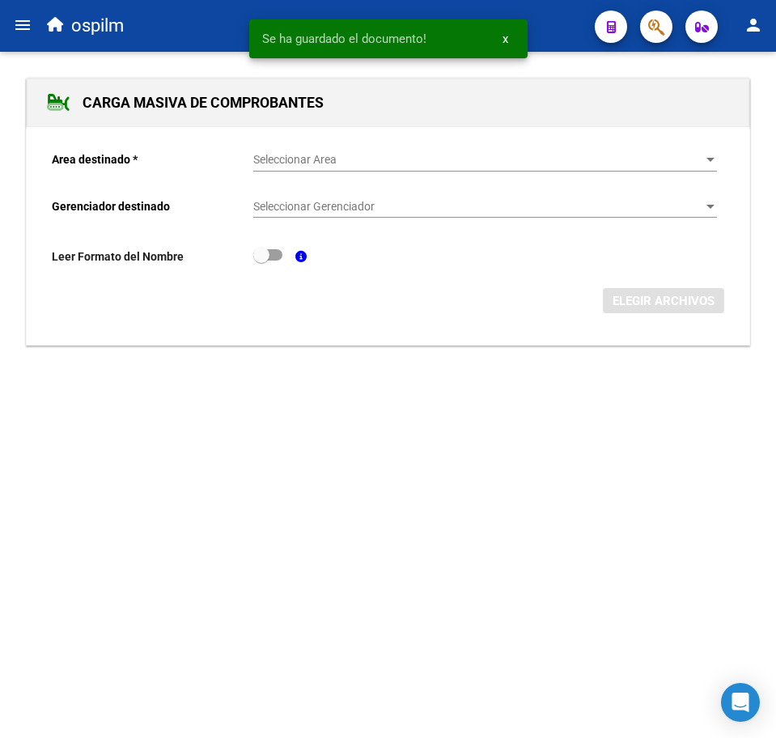
click at [29, 26] on mat-icon "menu" at bounding box center [22, 24] width 19 height 19
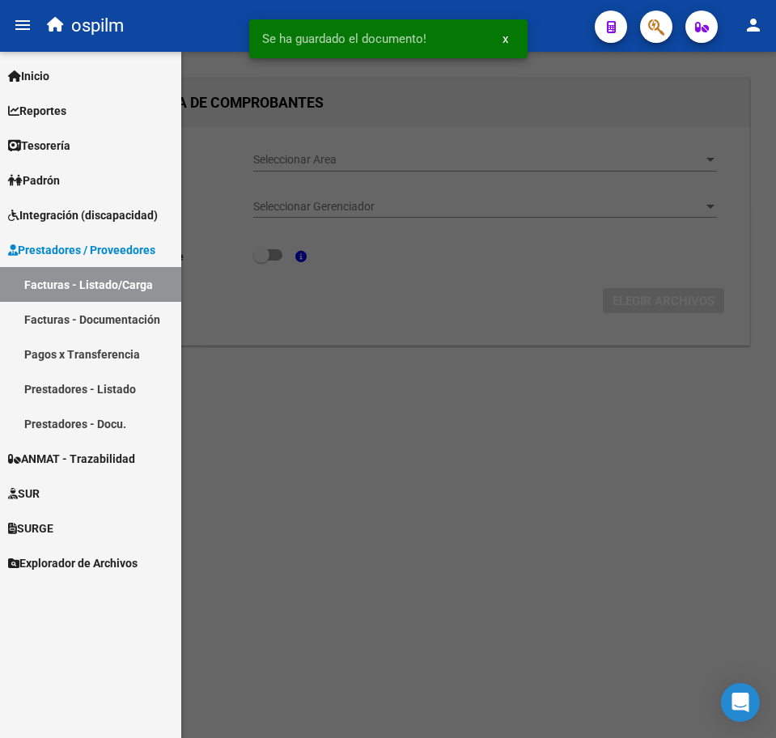
click at [47, 277] on link "Facturas - Listado/Carga" at bounding box center [90, 284] width 181 height 35
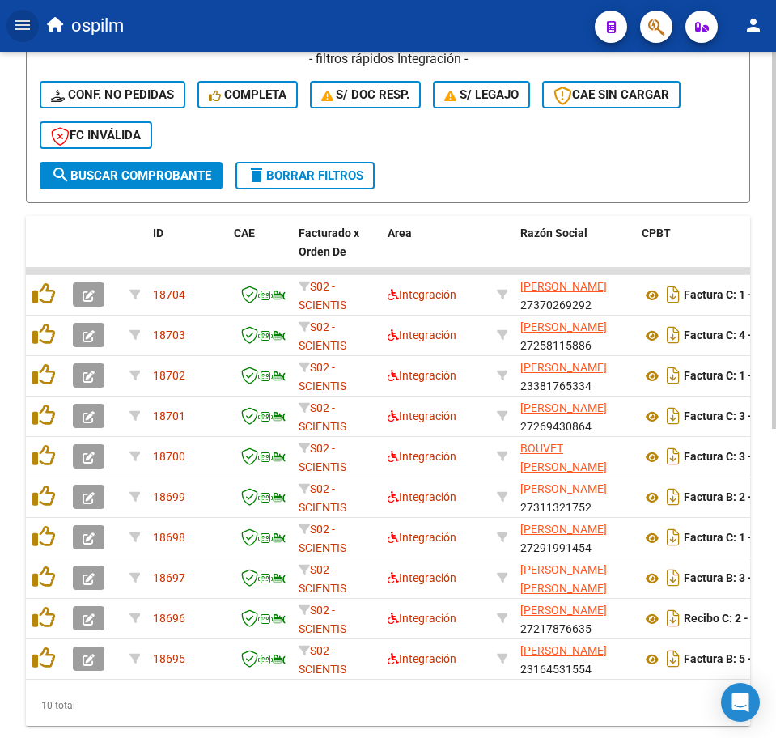
scroll to position [506, 0]
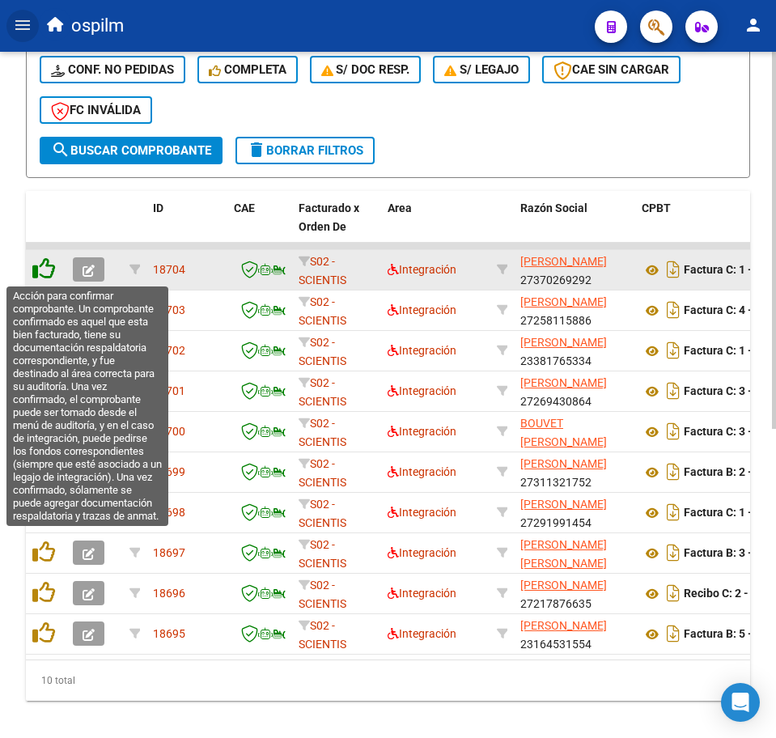
click at [42, 276] on icon at bounding box center [43, 268] width 23 height 23
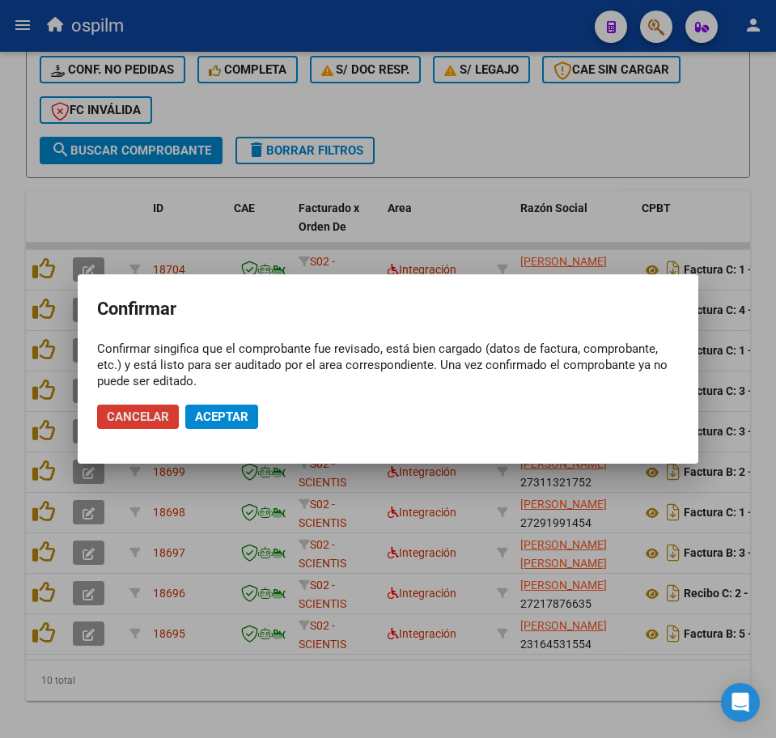
click at [235, 414] on span "Aceptar" at bounding box center [221, 416] width 53 height 15
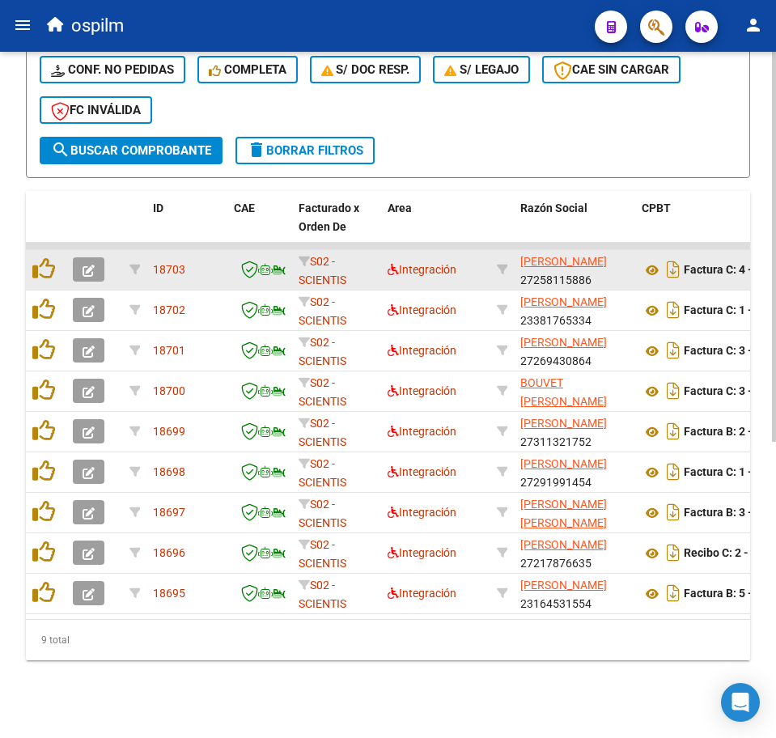
click at [41, 283] on datatable-body-cell at bounding box center [46, 270] width 40 height 40
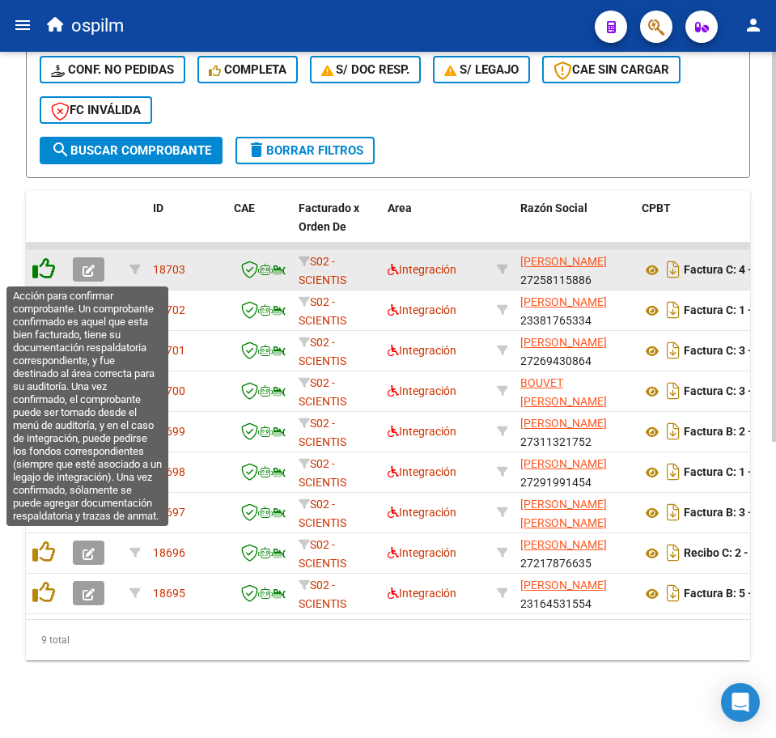
click at [49, 276] on icon at bounding box center [43, 268] width 23 height 23
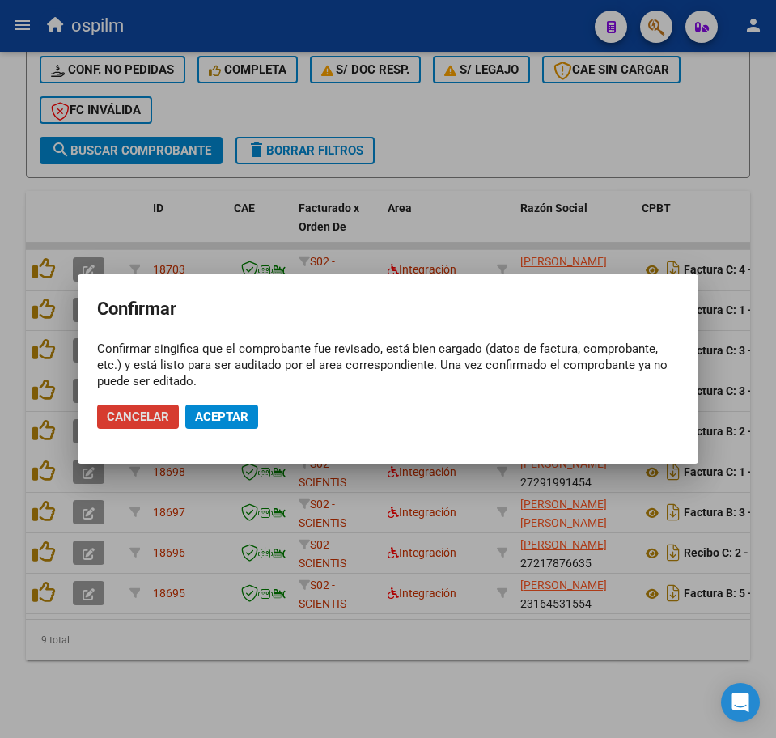
click at [223, 406] on button "Aceptar" at bounding box center [221, 416] width 73 height 24
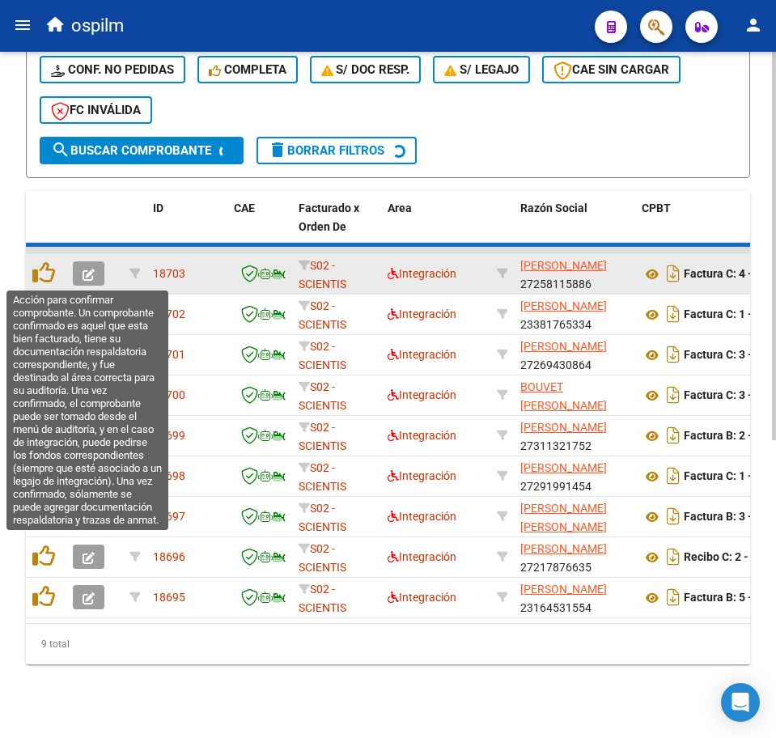
scroll to position [481, 0]
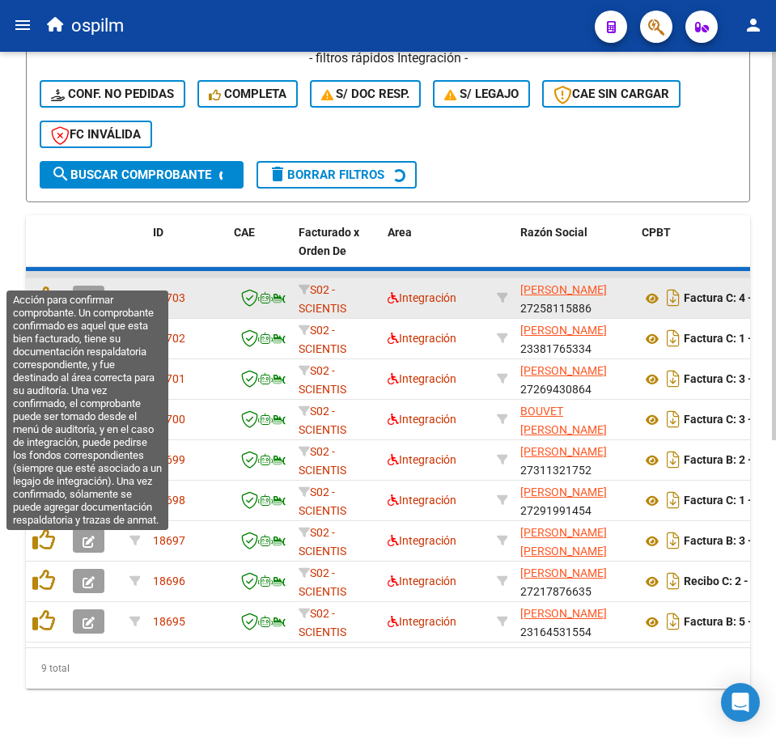
click at [43, 278] on datatable-body-cell at bounding box center [46, 298] width 40 height 40
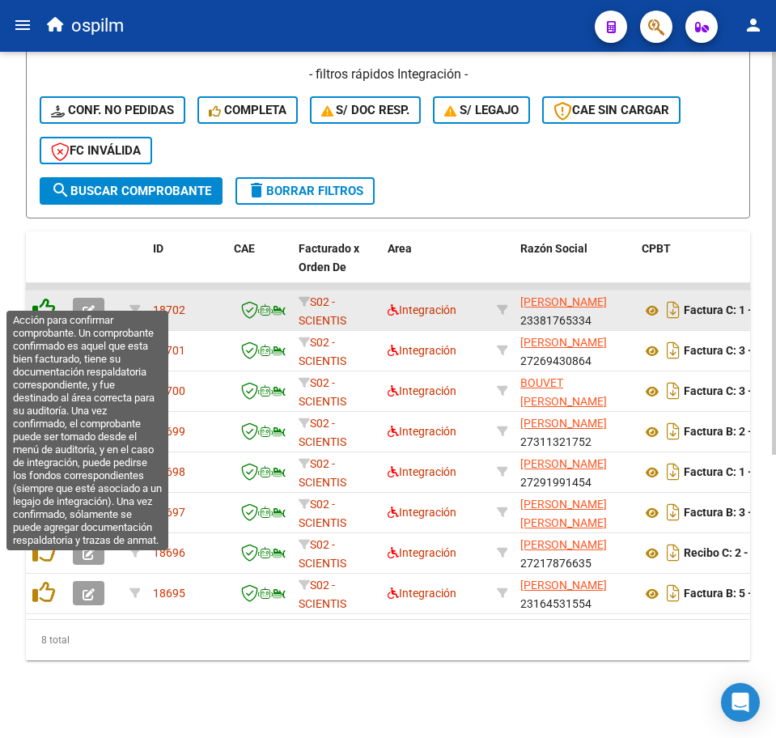
click at [45, 298] on icon at bounding box center [43, 309] width 23 height 23
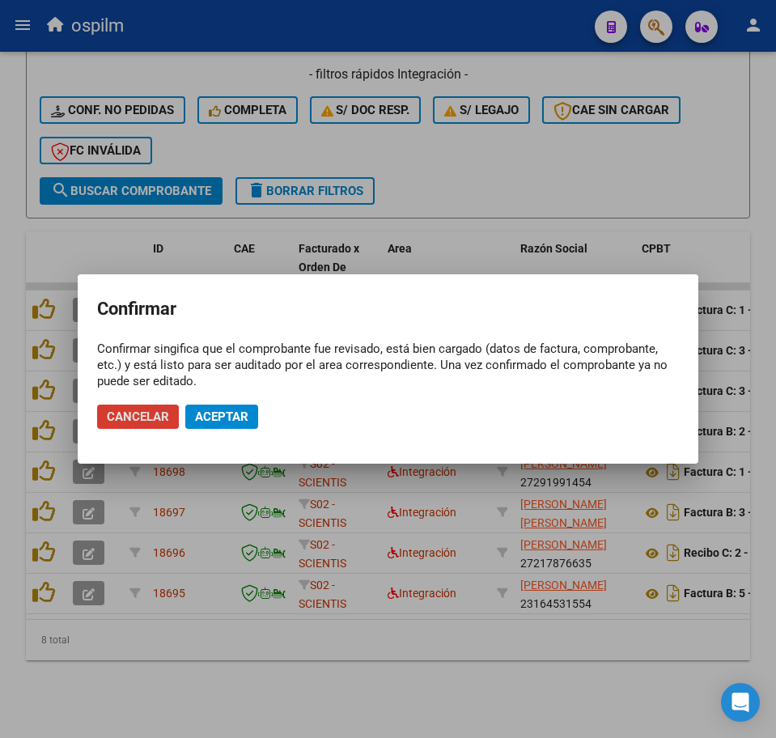
click at [245, 417] on span "Aceptar" at bounding box center [221, 416] width 53 height 15
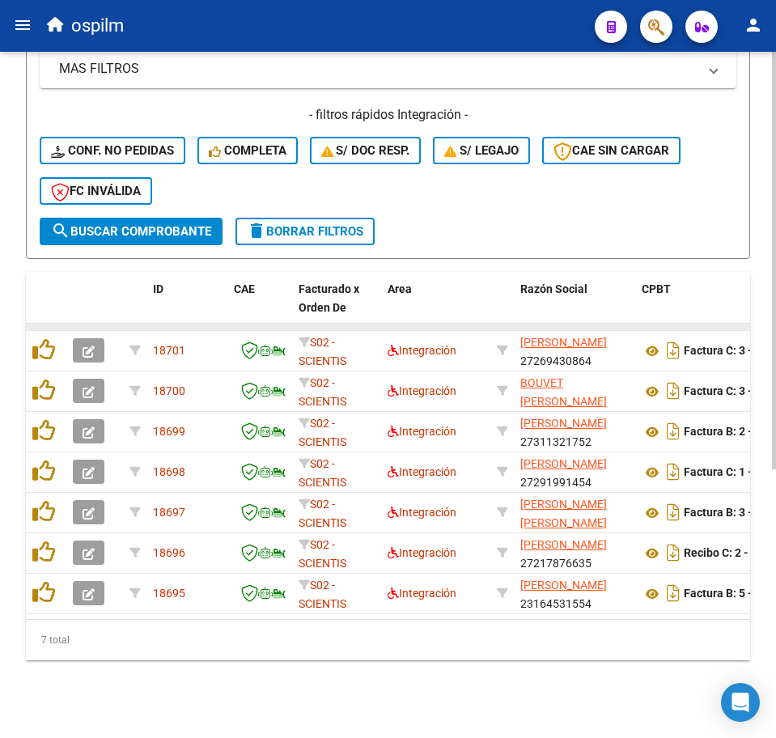
scroll to position [441, 0]
click at [44, 324] on datatable-body-cell at bounding box center [46, 327] width 40 height 6
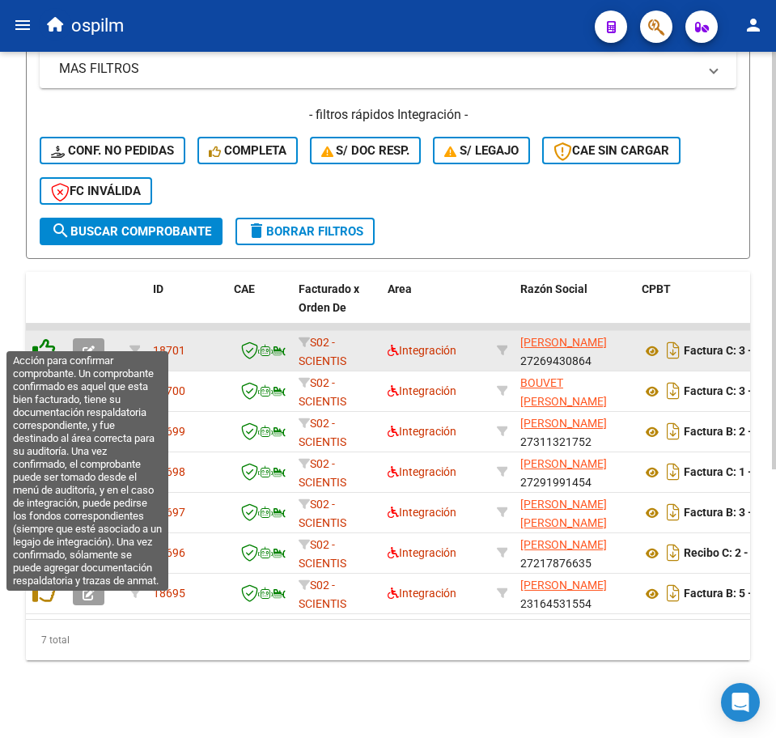
click at [44, 338] on icon at bounding box center [43, 349] width 23 height 23
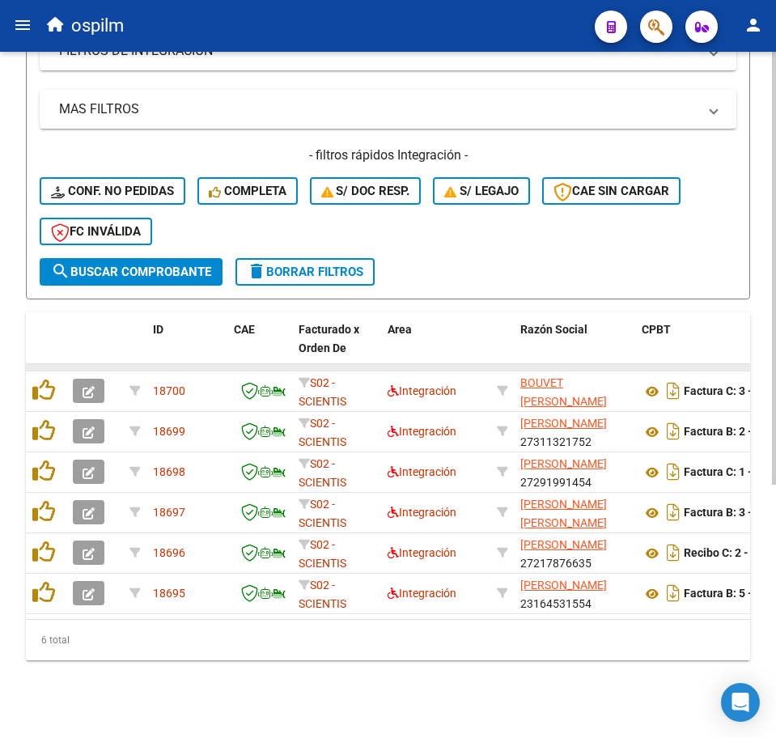
scroll to position [400, 0]
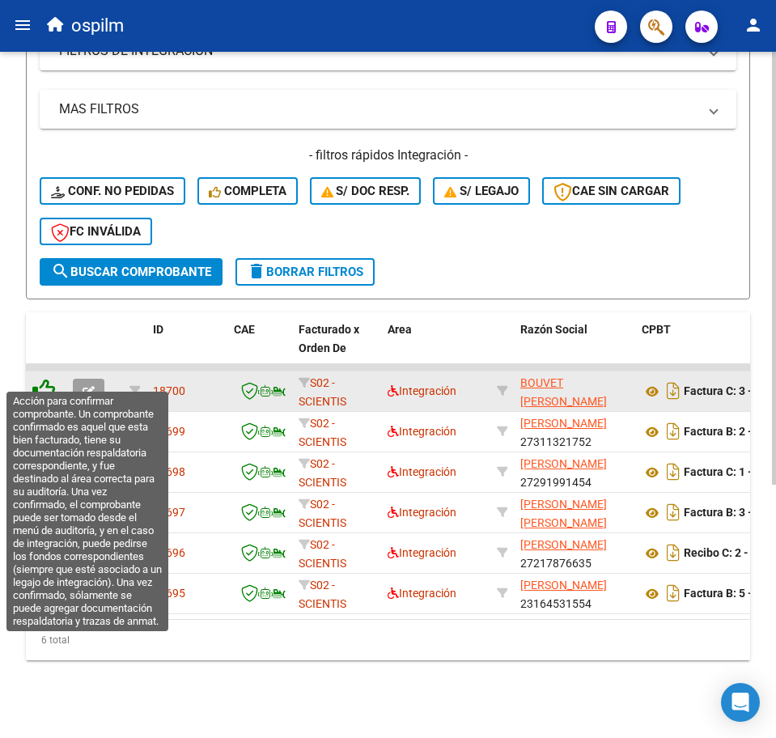
click at [44, 379] on icon at bounding box center [43, 390] width 23 height 23
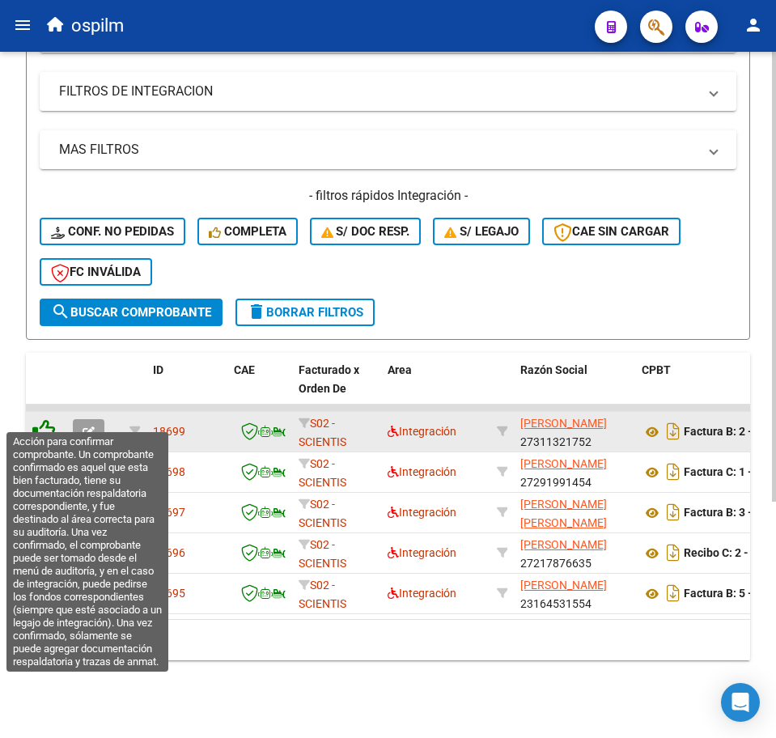
click at [44, 419] on icon at bounding box center [43, 430] width 23 height 23
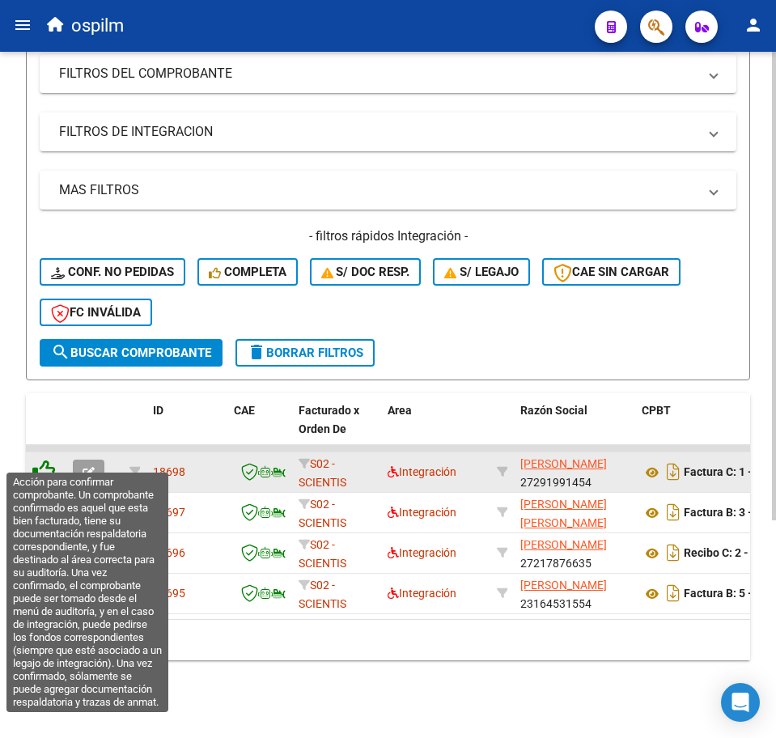
click at [44, 459] on icon at bounding box center [43, 470] width 23 height 23
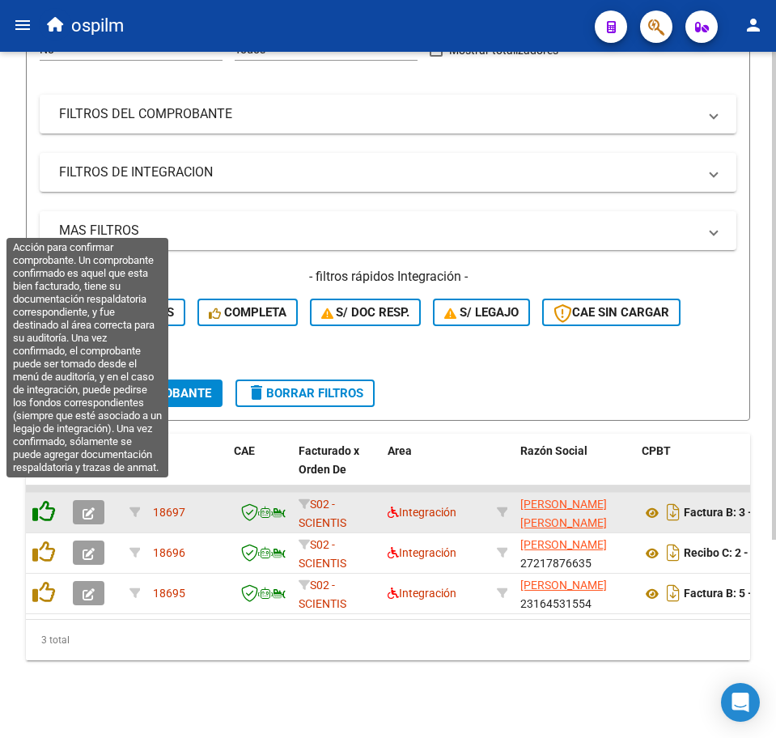
click at [47, 500] on icon at bounding box center [43, 511] width 23 height 23
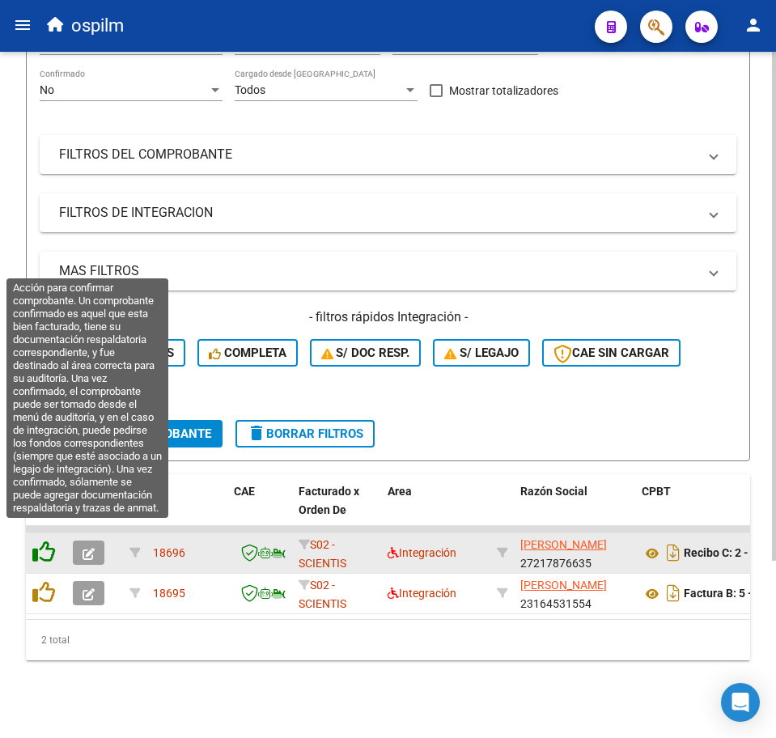
click at [48, 540] on icon at bounding box center [43, 551] width 23 height 23
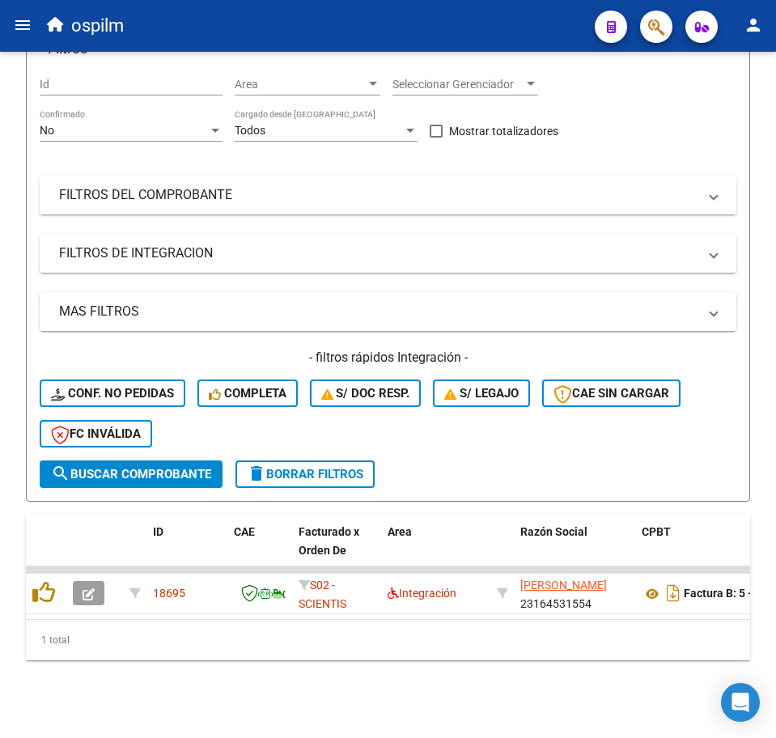
click at [50, 581] on icon at bounding box center [43, 592] width 23 height 23
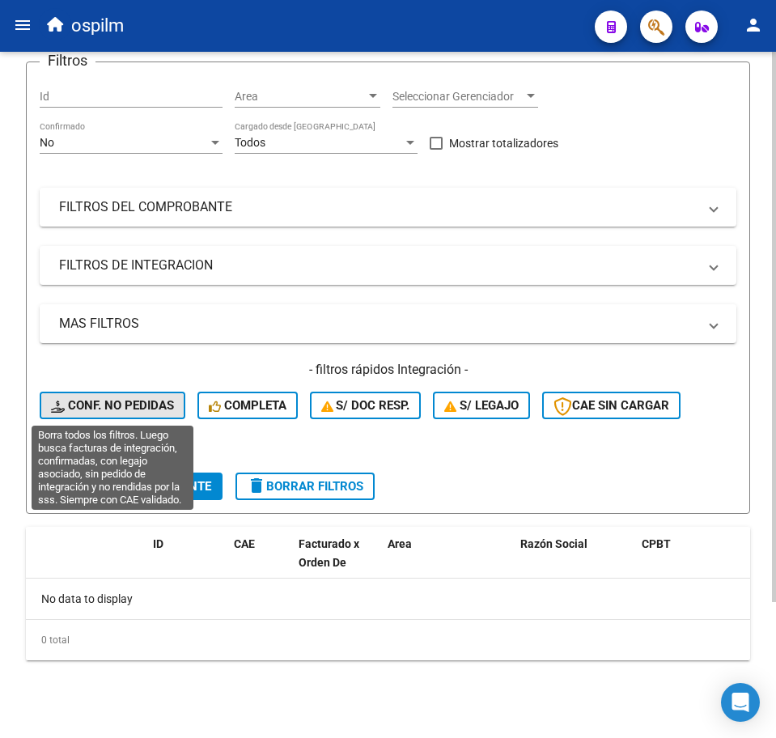
click at [120, 400] on span "Conf. no pedidas" at bounding box center [112, 405] width 123 height 15
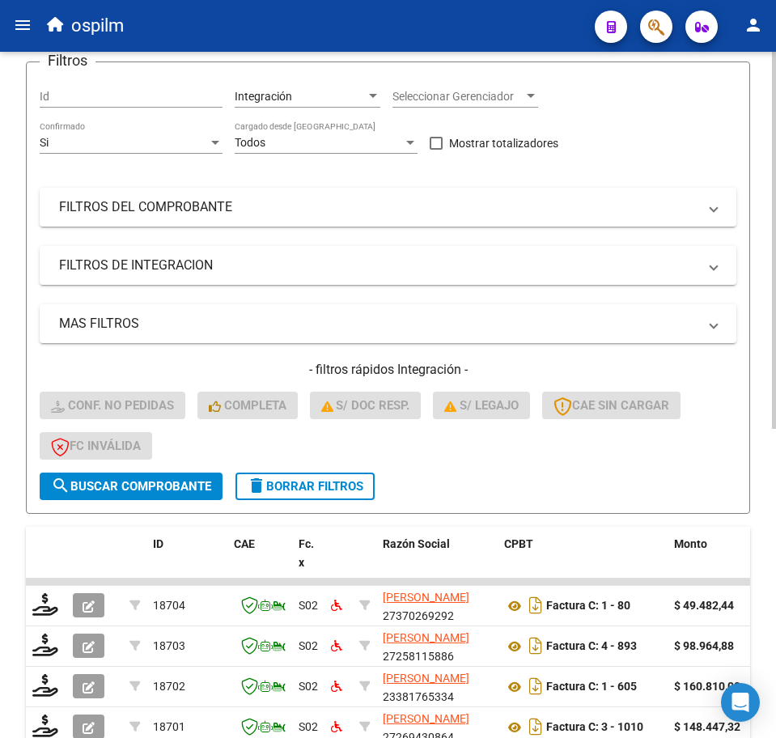
scroll to position [562, 0]
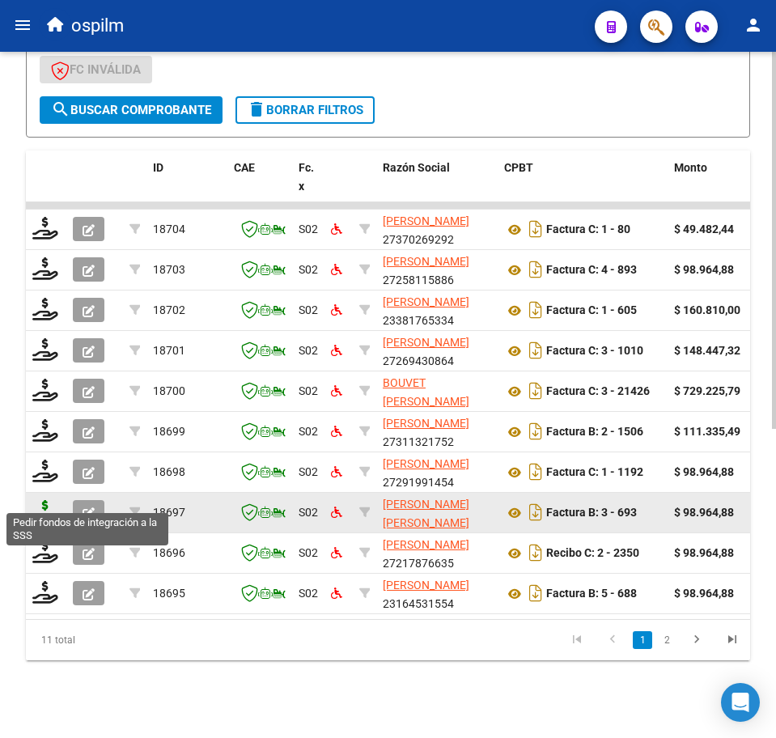
click at [40, 500] on icon at bounding box center [45, 511] width 26 height 23
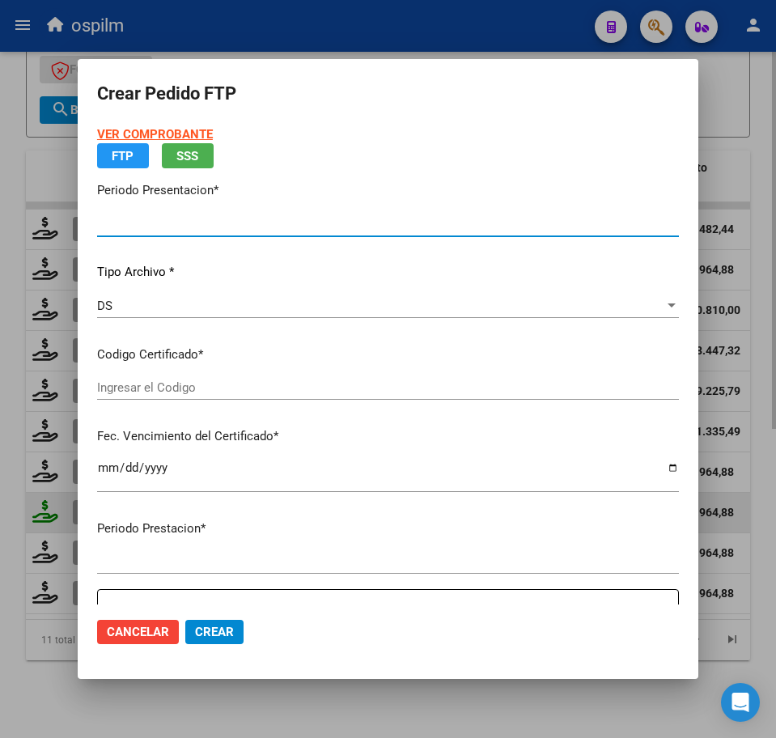
type input "202508"
type input "$ 98.964,88"
type input "ARG02000560748282021042920260429BS423"
type input "[DATE]"
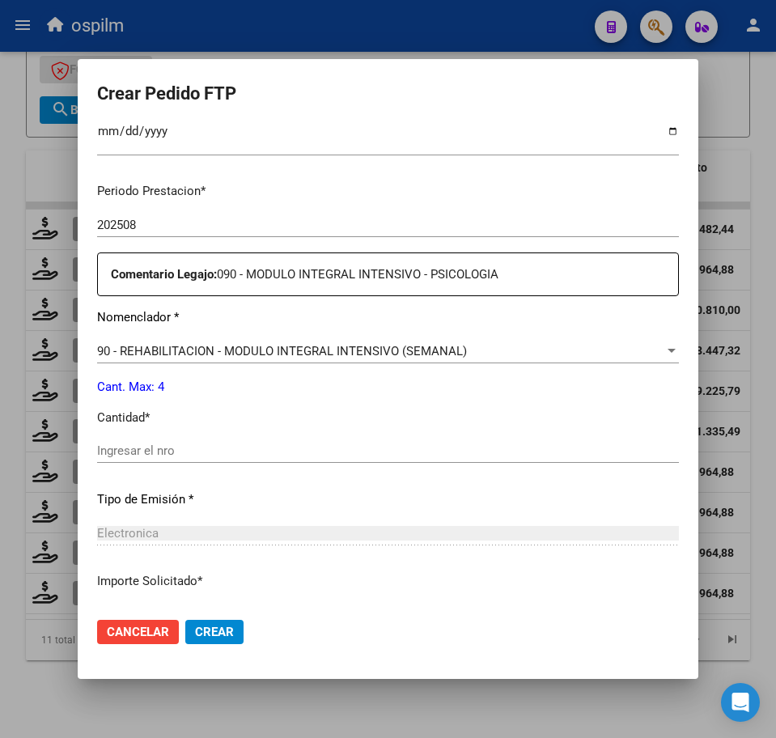
scroll to position [506, 0]
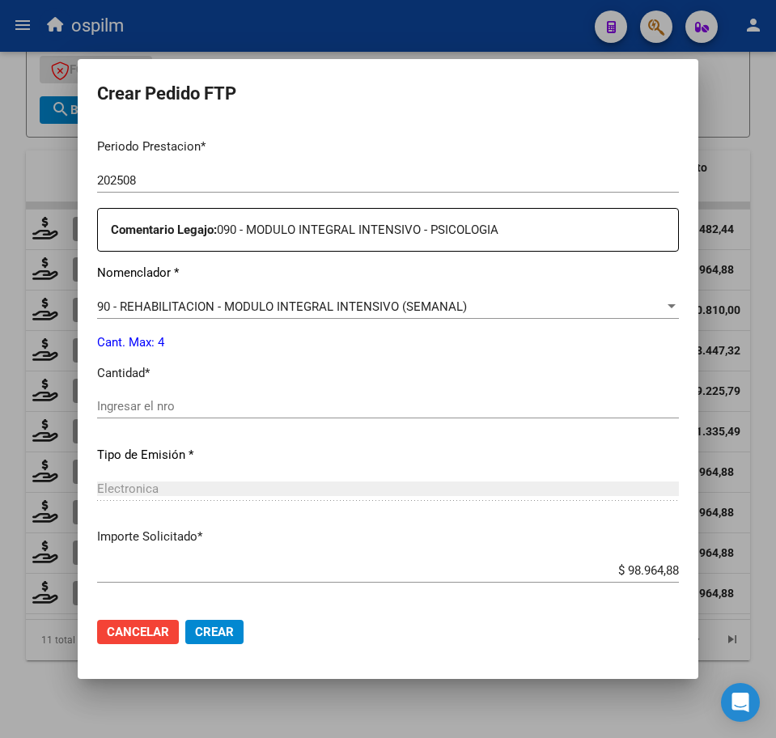
click at [187, 405] on input "Ingresar el nro" at bounding box center [388, 406] width 582 height 15
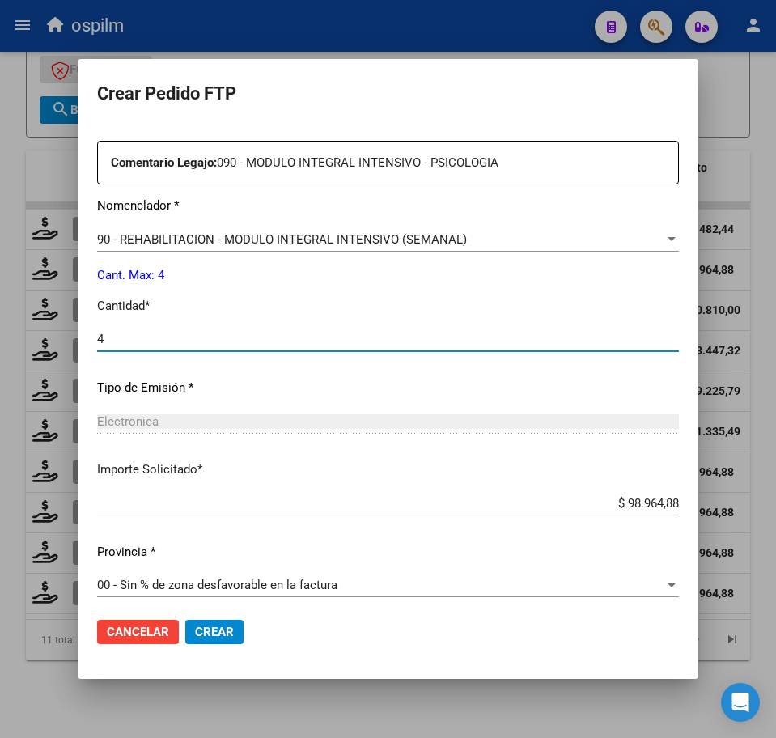
scroll to position [580, 0]
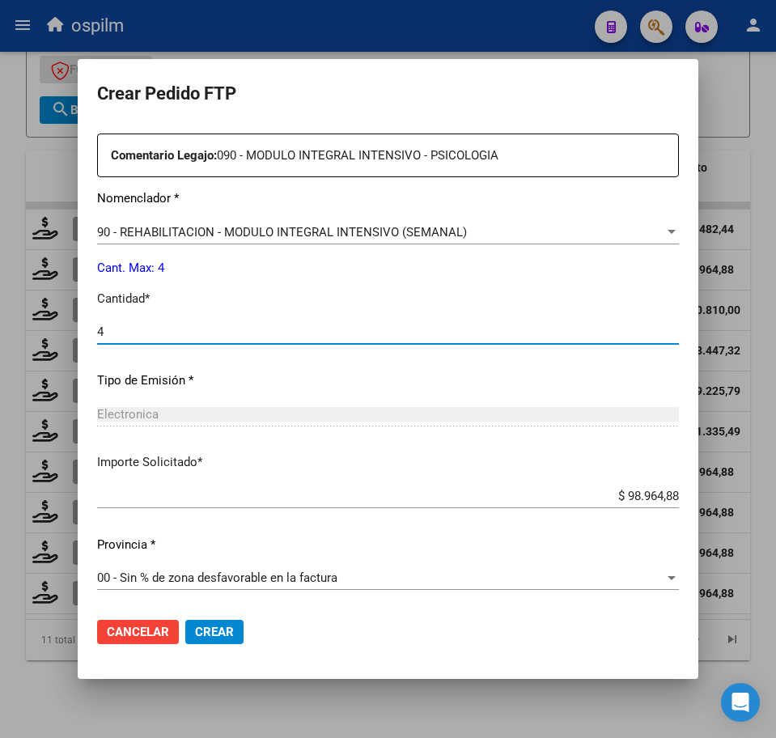
type input "4"
click at [227, 627] on span "Crear" at bounding box center [214, 632] width 39 height 15
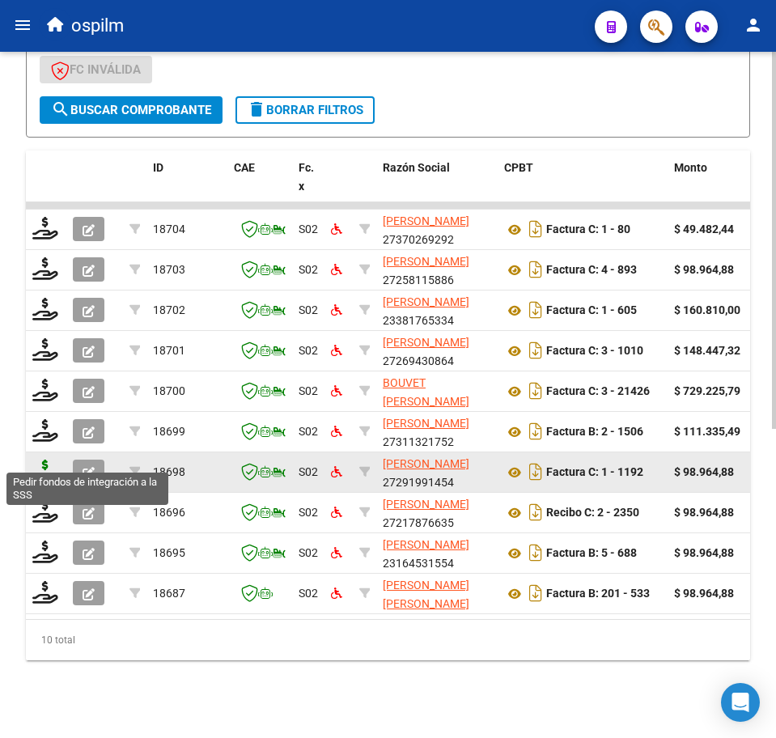
click at [42, 459] on icon at bounding box center [45, 470] width 26 height 23
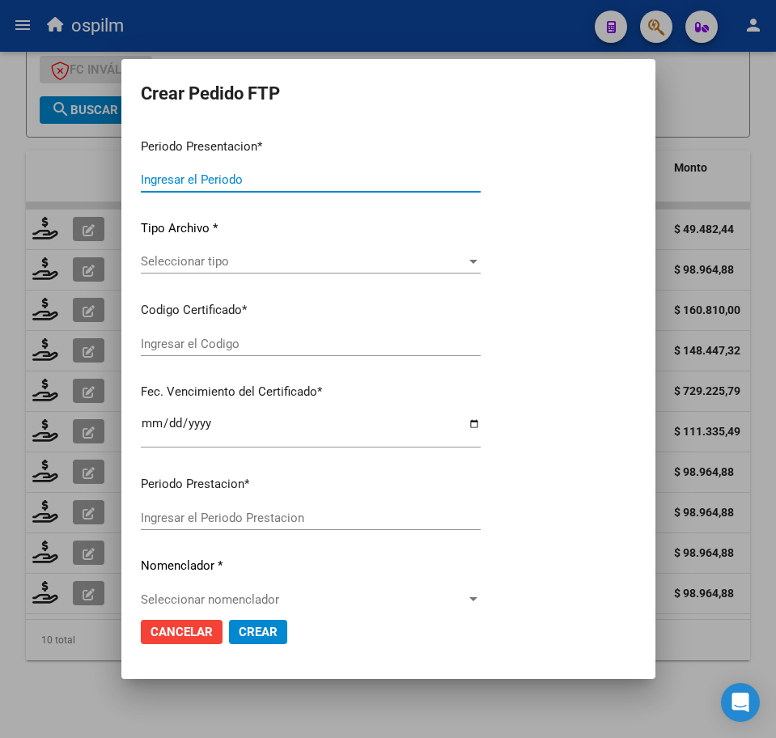
type input "202508"
type input "$ 98.964,88"
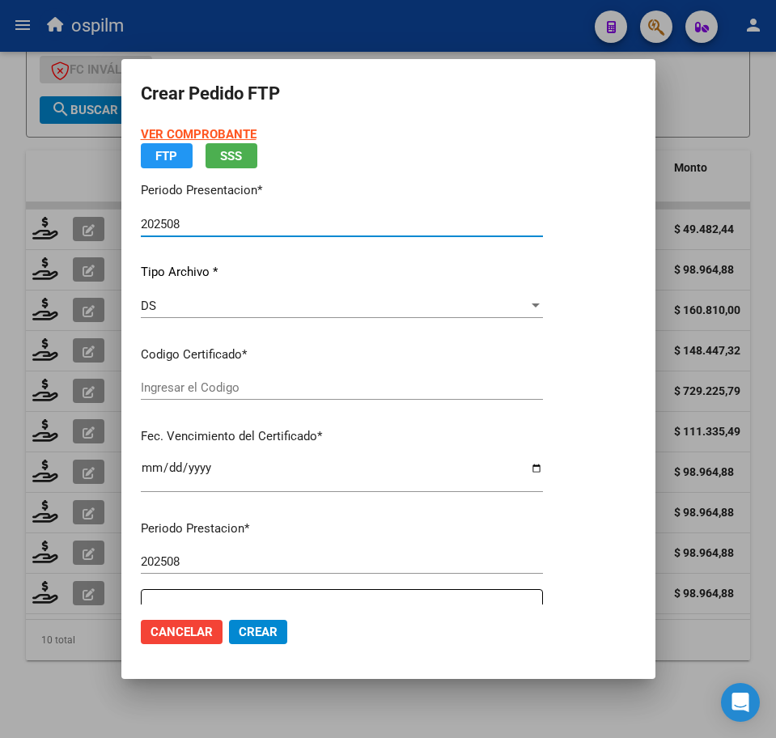
type input "ARG02000560748282021042920260429BS423"
type input "[DATE]"
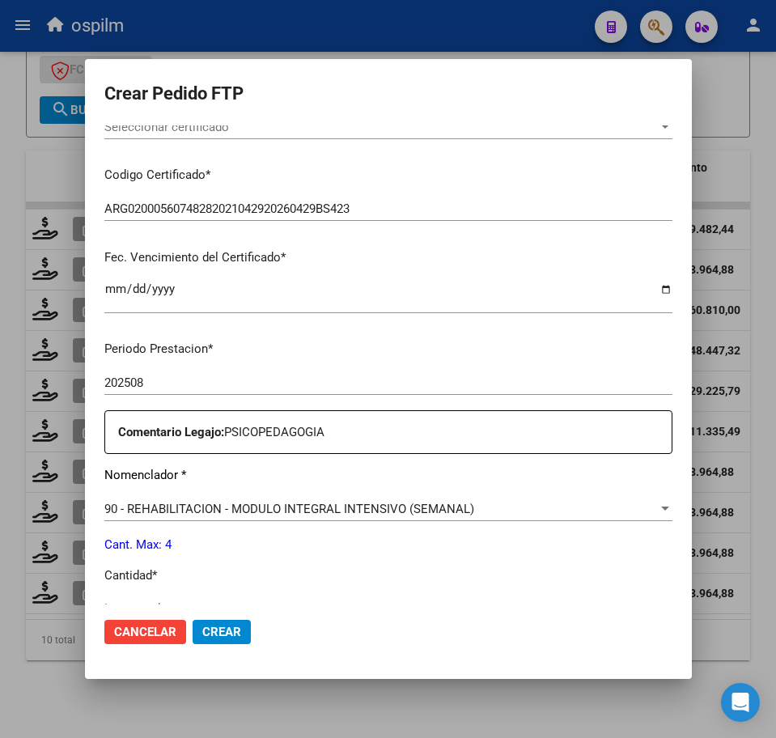
scroll to position [506, 0]
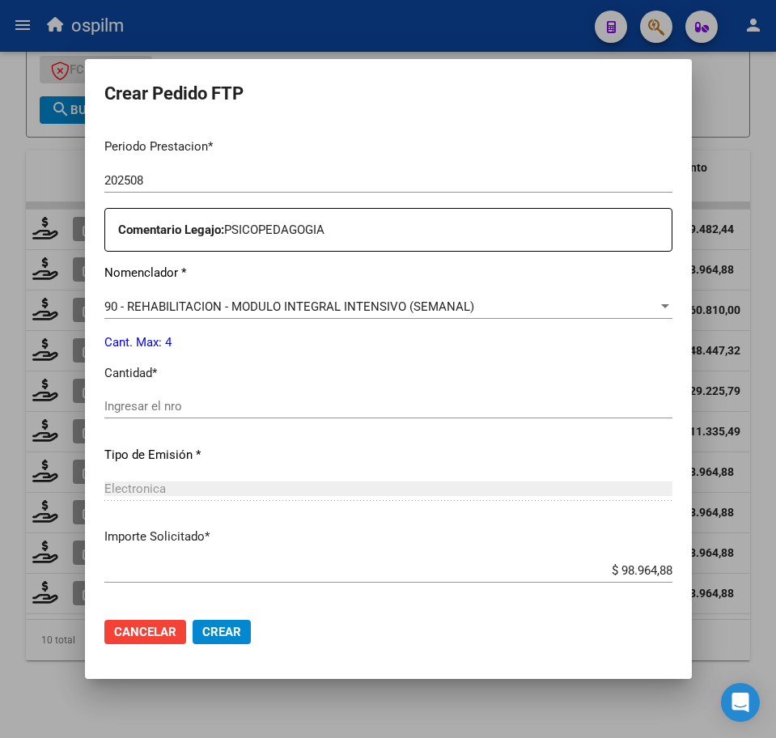
click at [221, 411] on input "Ingresar el nro" at bounding box center [388, 406] width 568 height 15
type input "4"
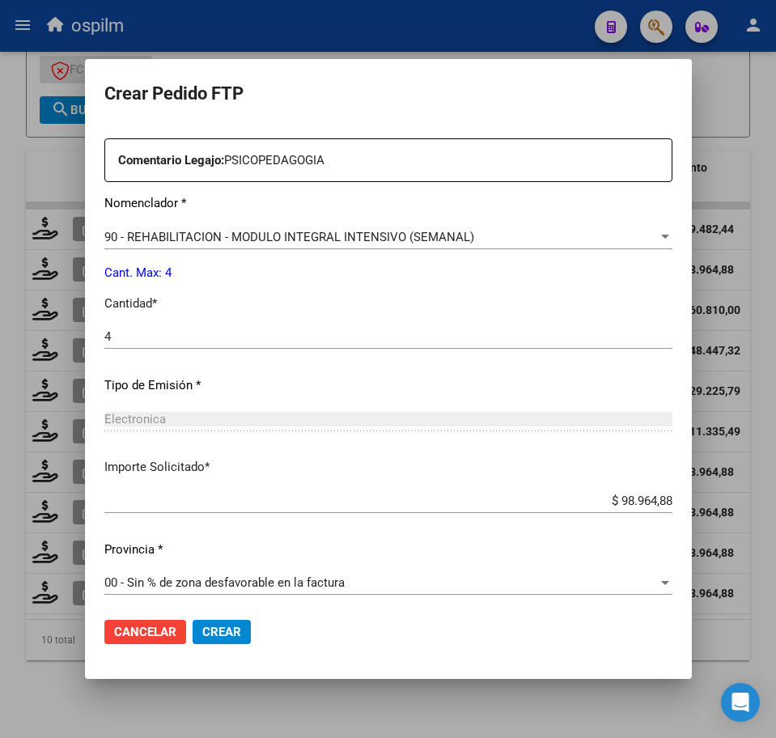
scroll to position [580, 0]
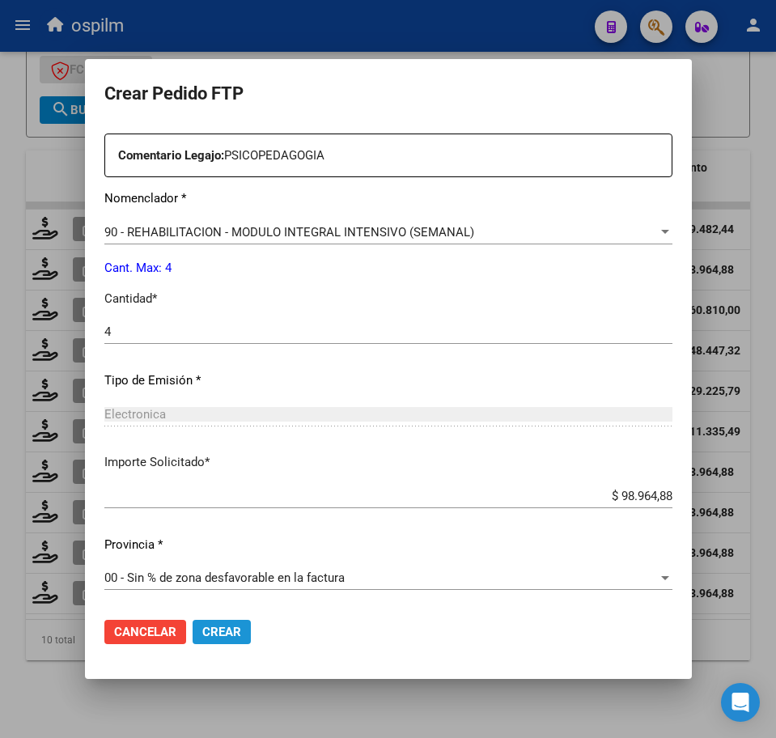
click at [241, 628] on span "Crear" at bounding box center [221, 632] width 39 height 15
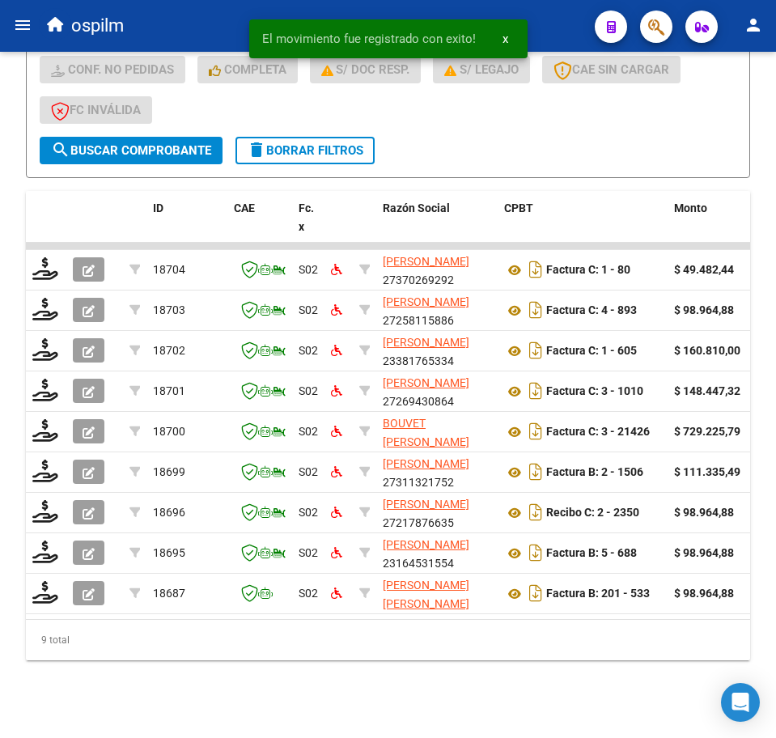
scroll to position [522, 0]
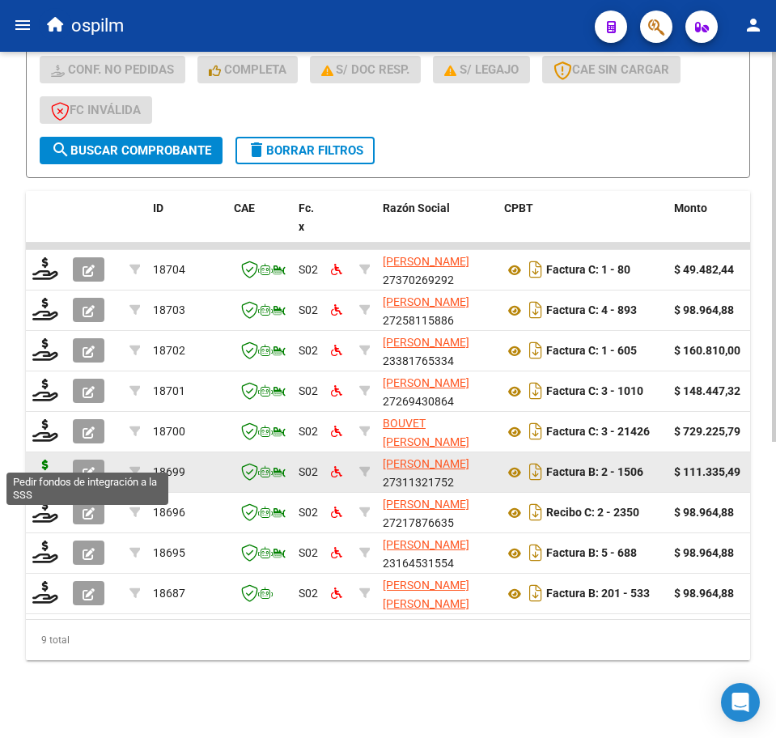
click at [40, 460] on icon at bounding box center [45, 470] width 26 height 23
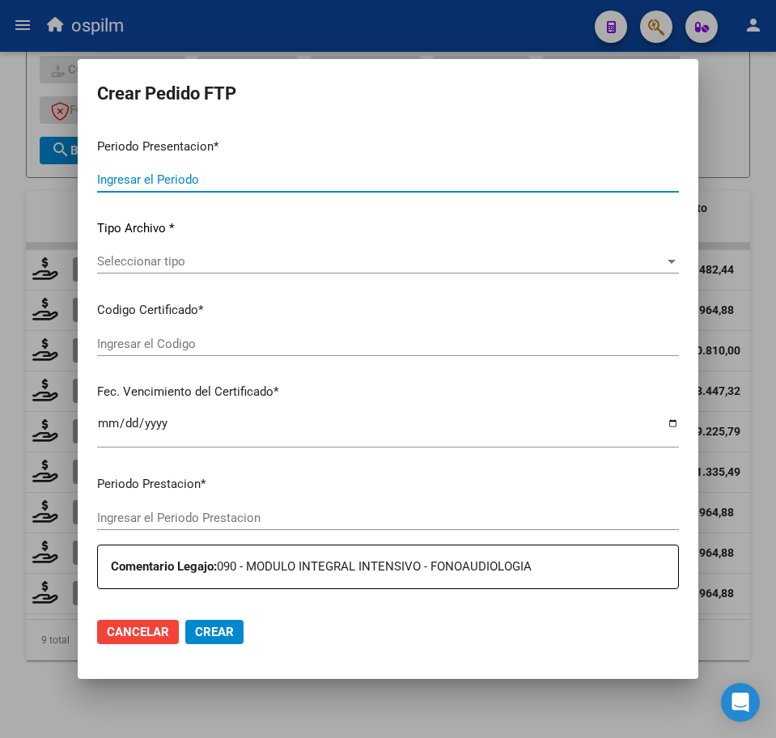
type input "202508"
type input "$ 111.335,49"
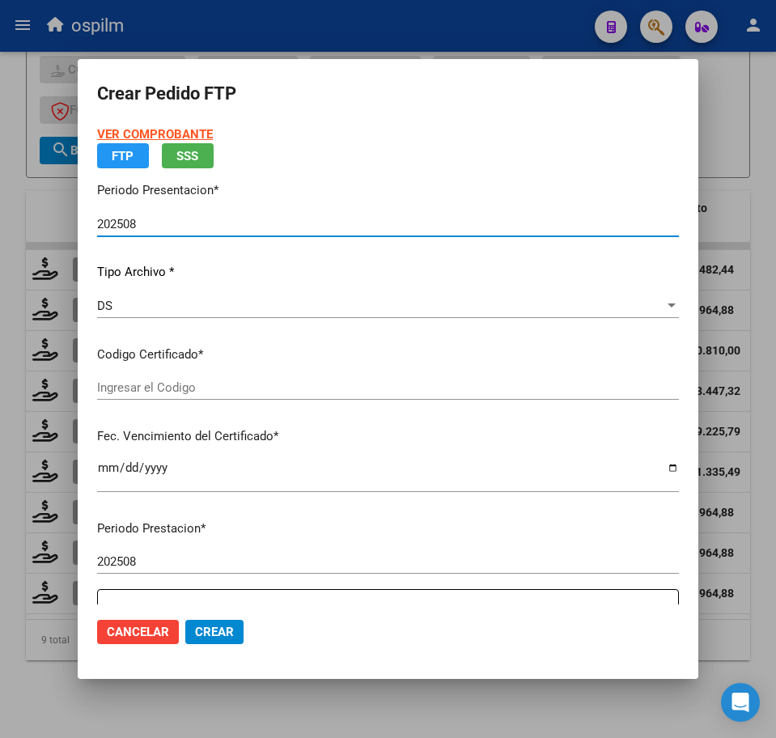
type input "ARG02000560748282021042920260429BS423"
type input "[DATE]"
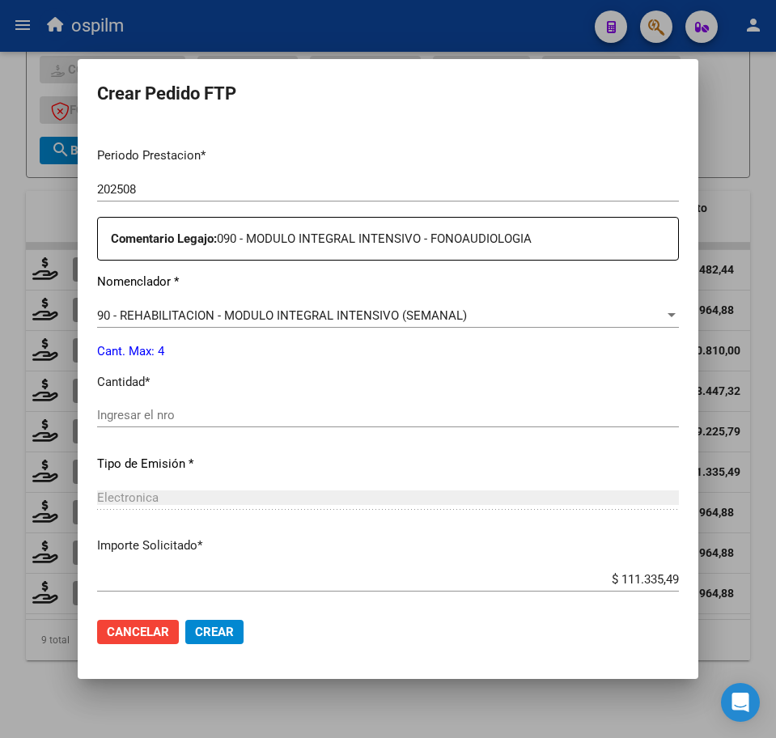
scroll to position [506, 0]
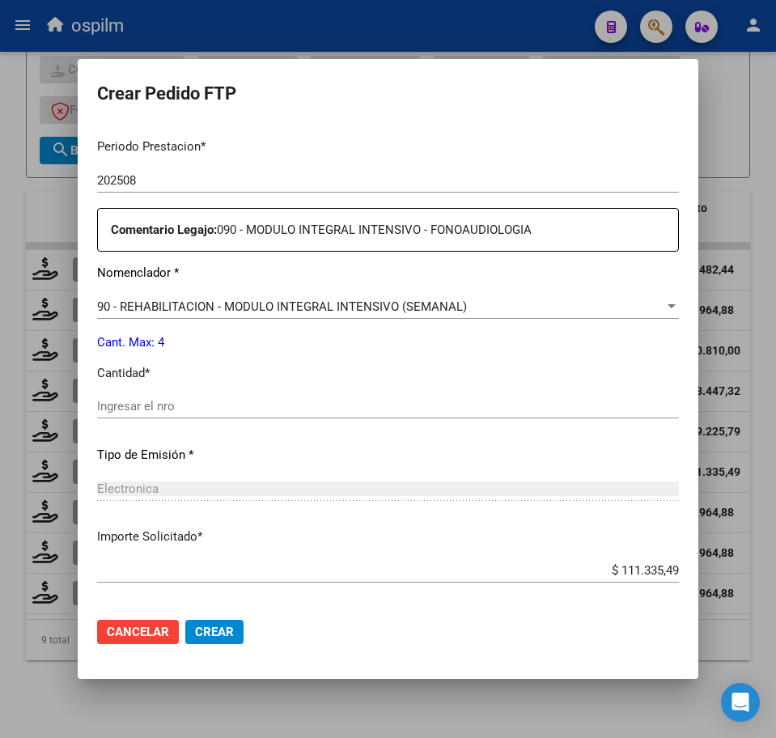
click at [259, 408] on input "Ingresar el nro" at bounding box center [388, 406] width 582 height 15
type input "4"
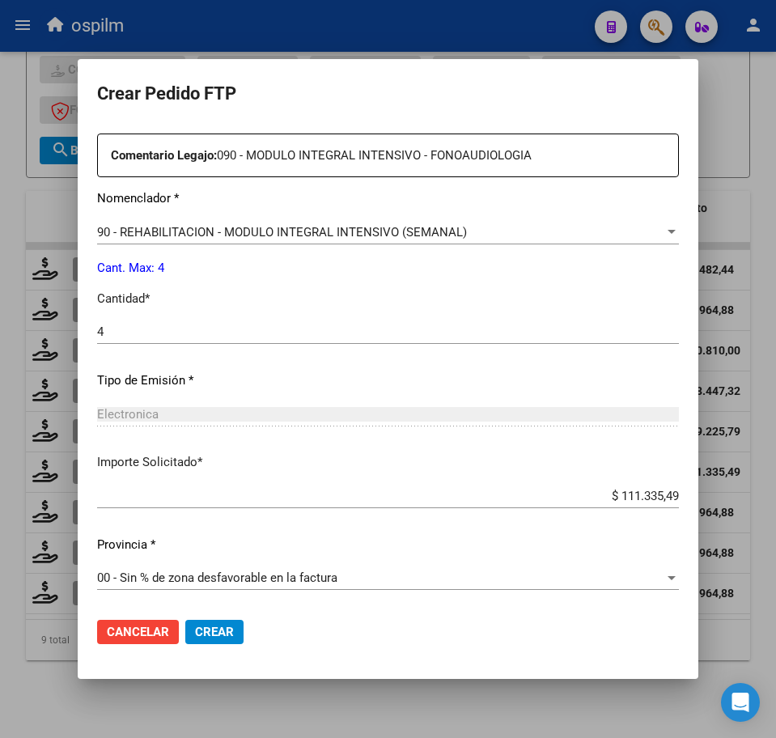
click at [212, 639] on span "Crear" at bounding box center [214, 632] width 39 height 15
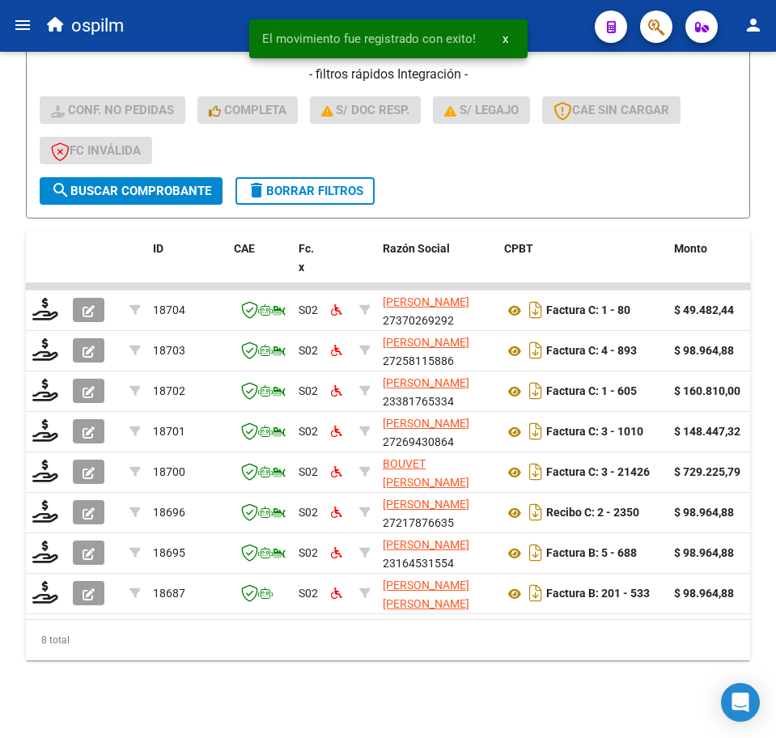
scroll to position [481, 0]
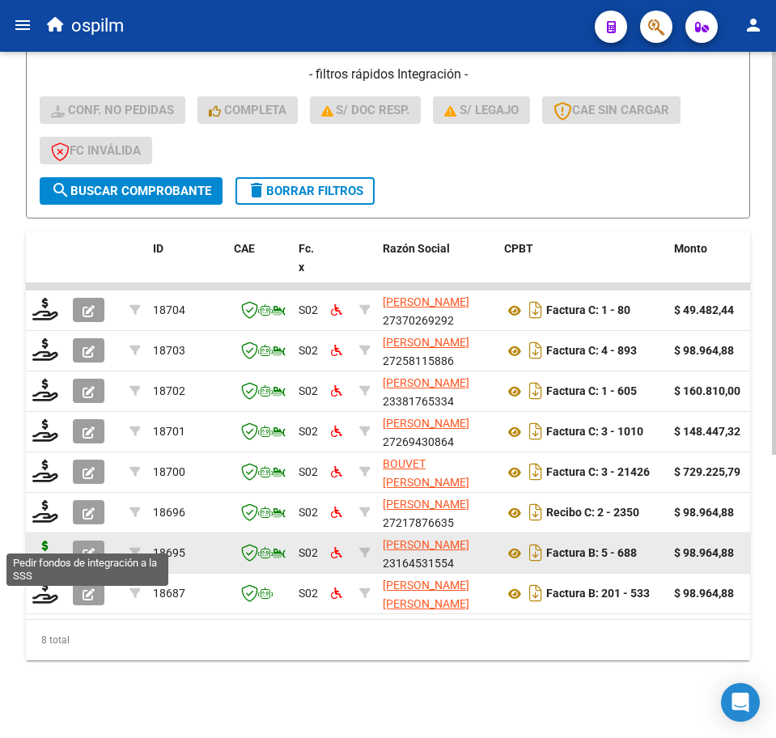
click at [42, 542] on icon at bounding box center [45, 551] width 26 height 23
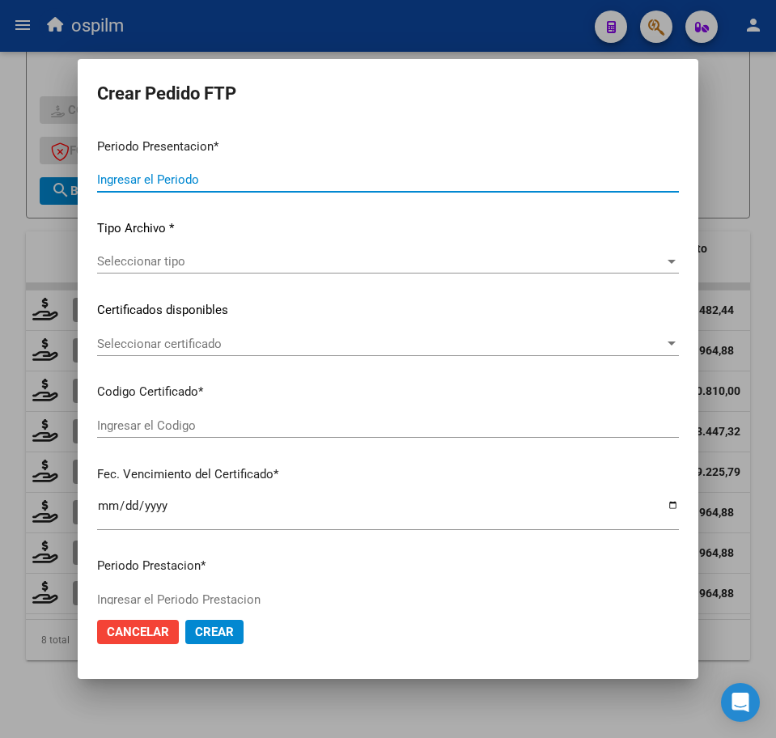
type input "202508"
type input "$ 98.964,88"
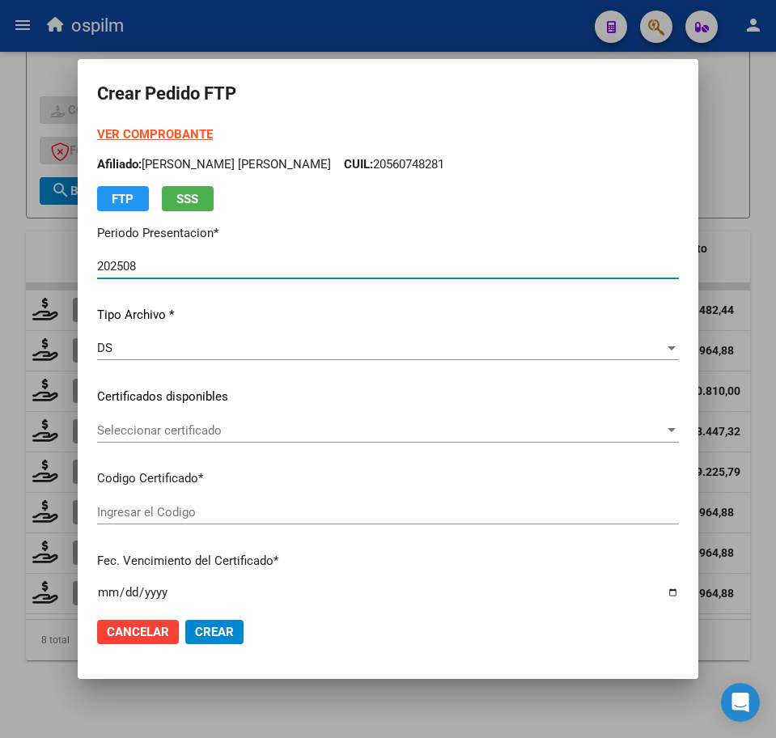
type input "ARG02000560748282021042920260429BS423"
type input "[DATE]"
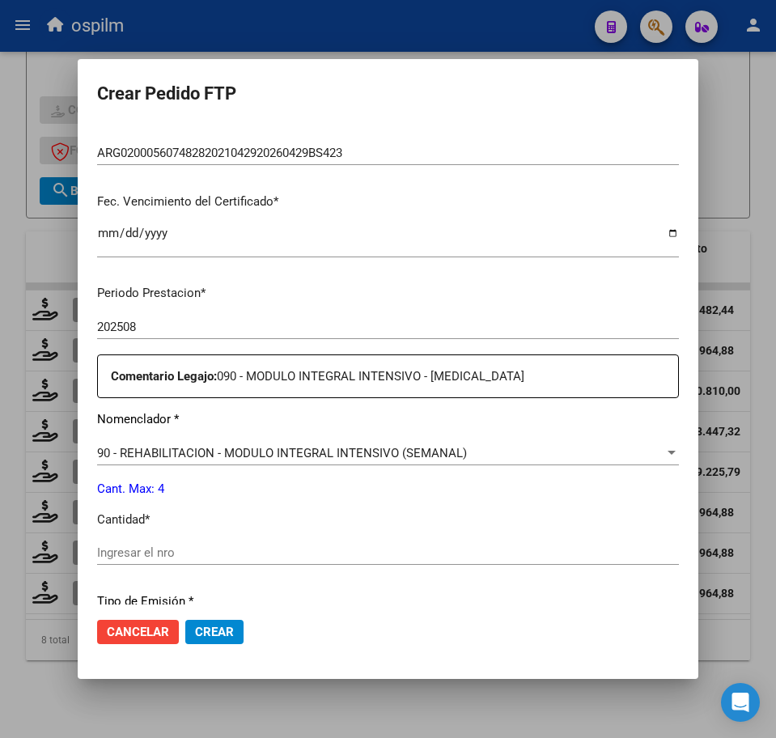
scroll to position [404, 0]
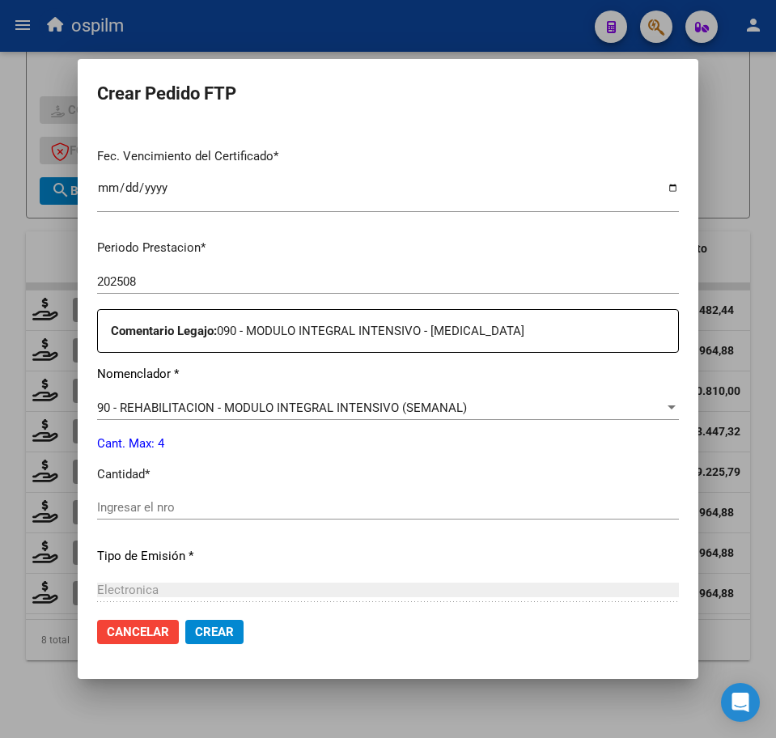
click at [169, 511] on input "Ingresar el nro" at bounding box center [388, 507] width 582 height 15
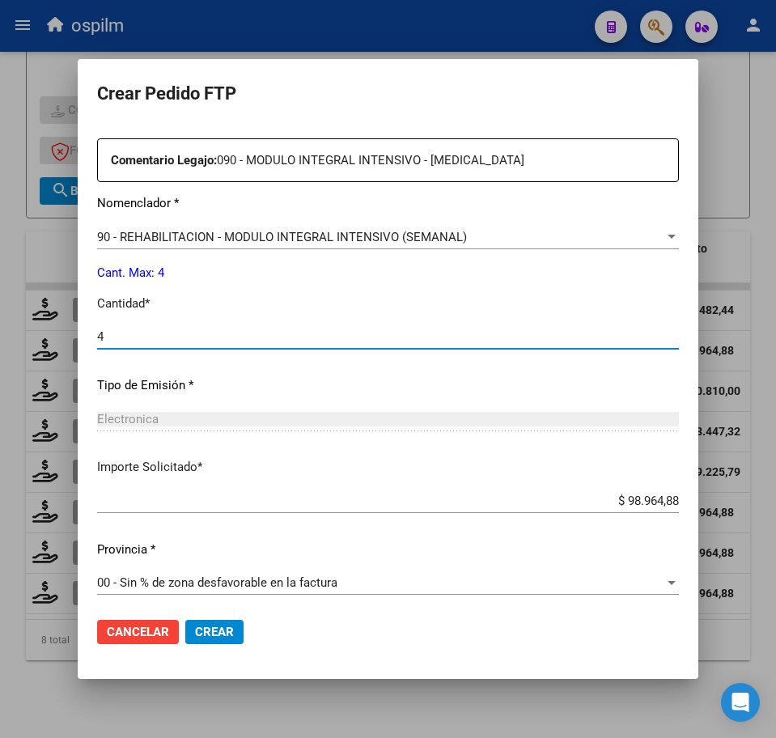
scroll to position [580, 0]
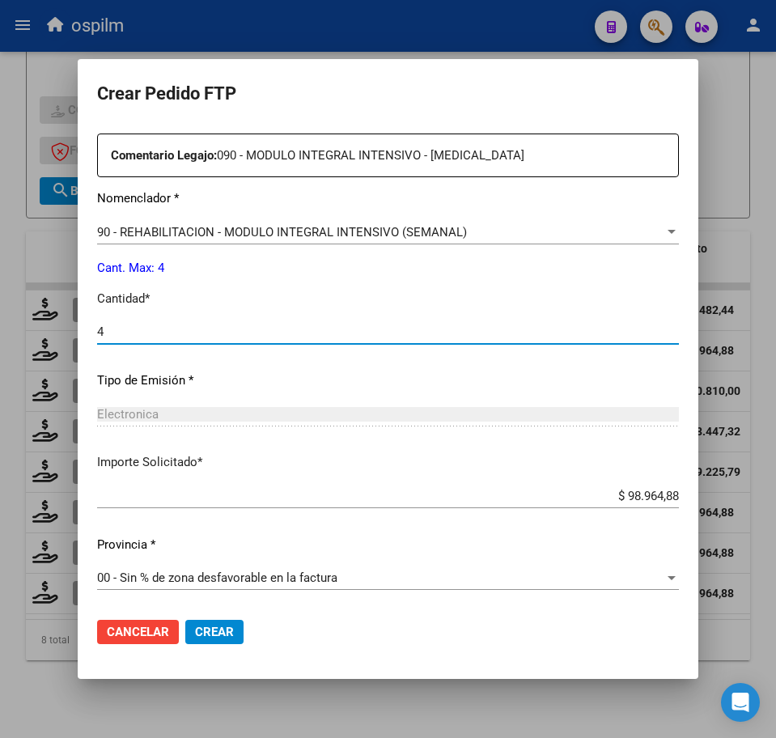
type input "4"
click at [220, 639] on span "Crear" at bounding box center [214, 632] width 39 height 15
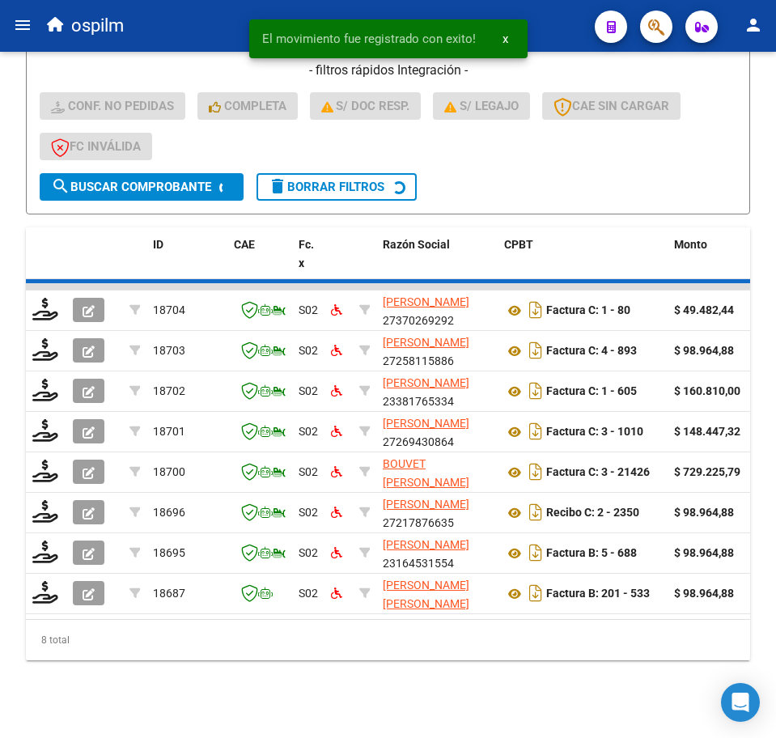
scroll to position [441, 0]
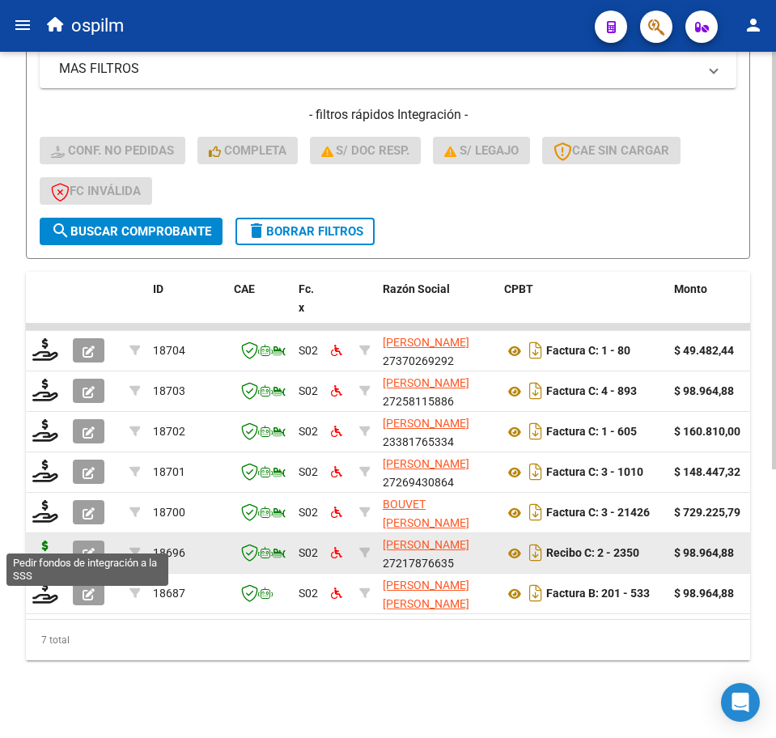
click at [44, 540] on icon at bounding box center [45, 551] width 26 height 23
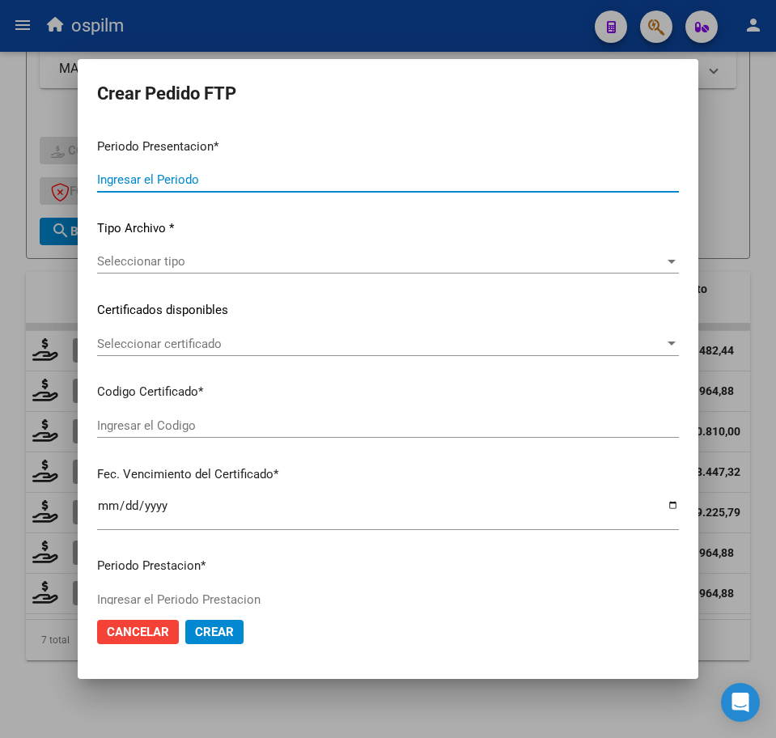
type input "202508"
type input "$ 98.964,88"
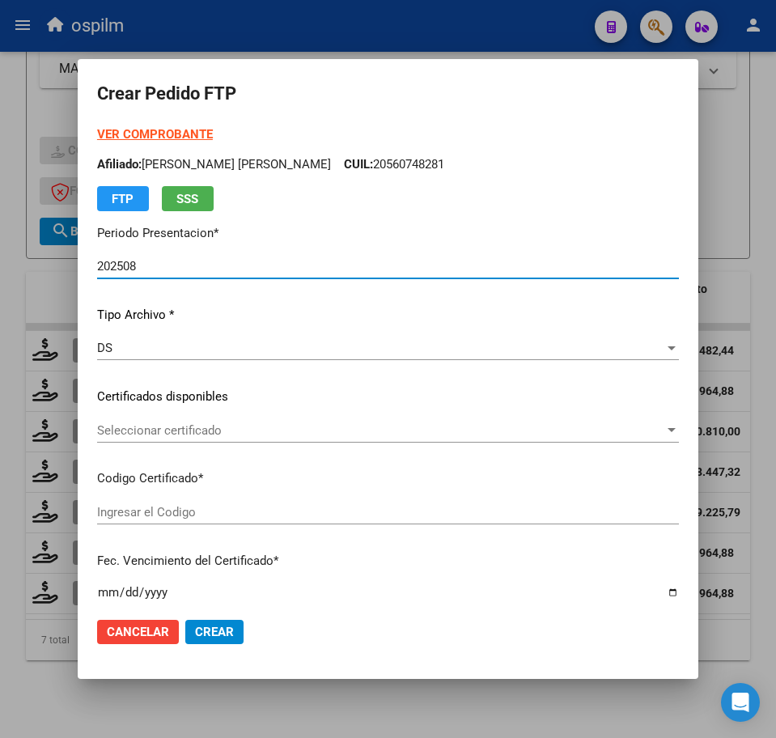
type input "ARG02000490770632018071820210718BS352"
type input "[DATE]"
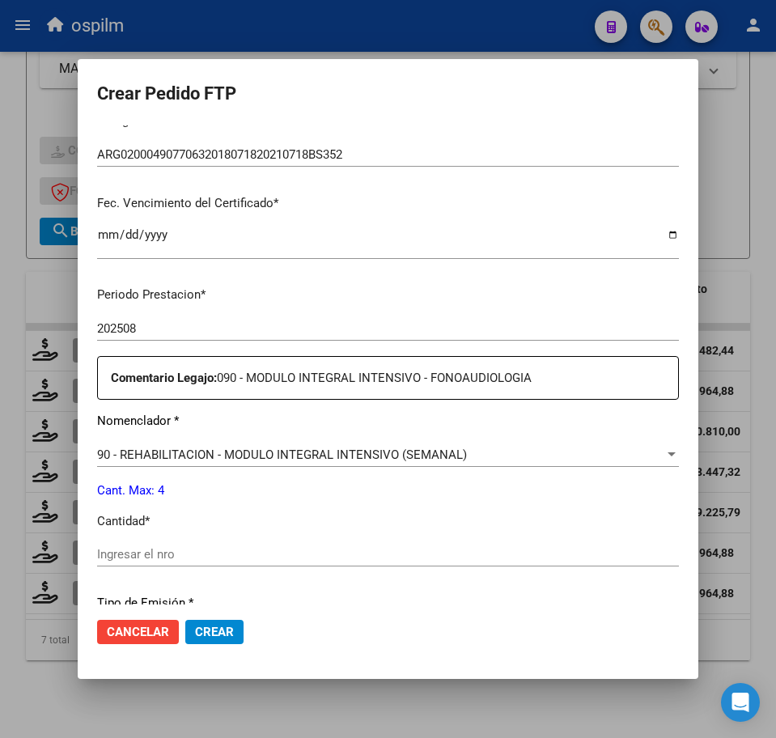
scroll to position [404, 0]
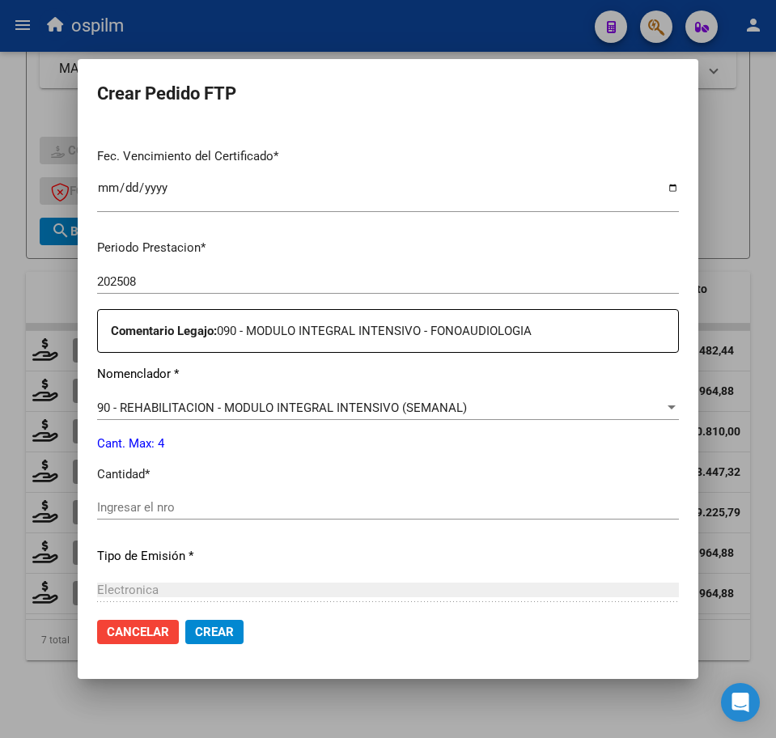
click at [159, 516] on div "Ingresar el nro" at bounding box center [388, 507] width 582 height 24
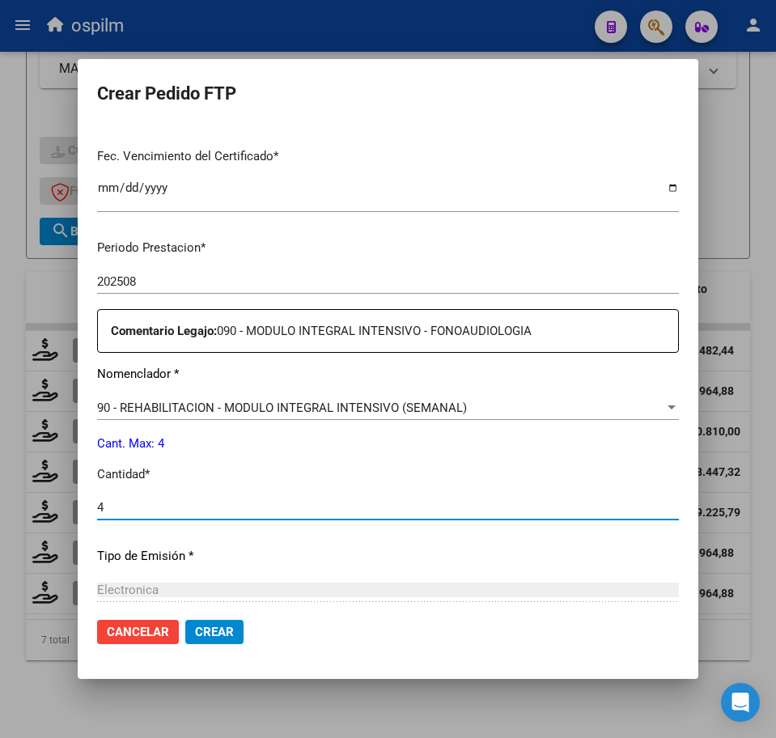
type input "4"
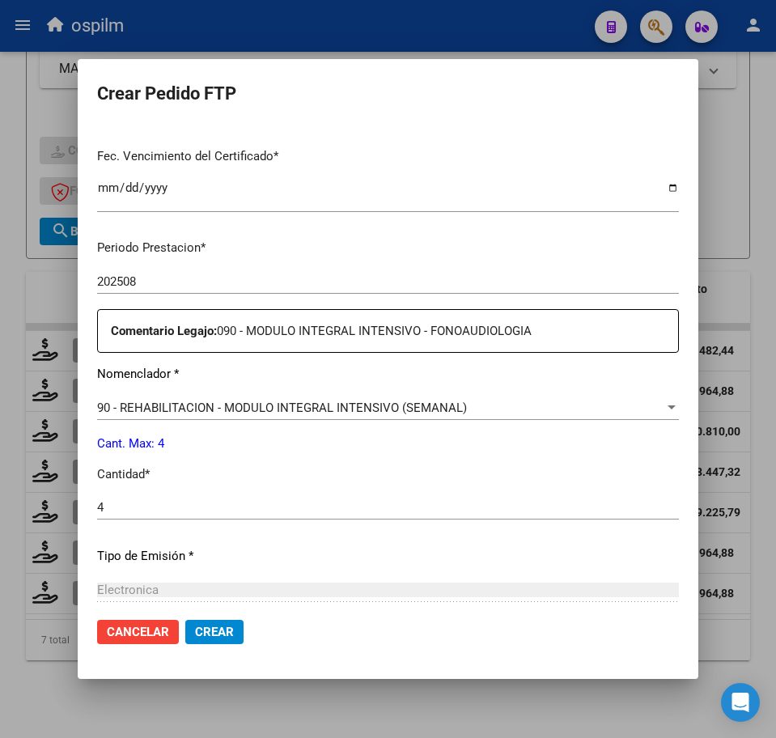
scroll to position [580, 0]
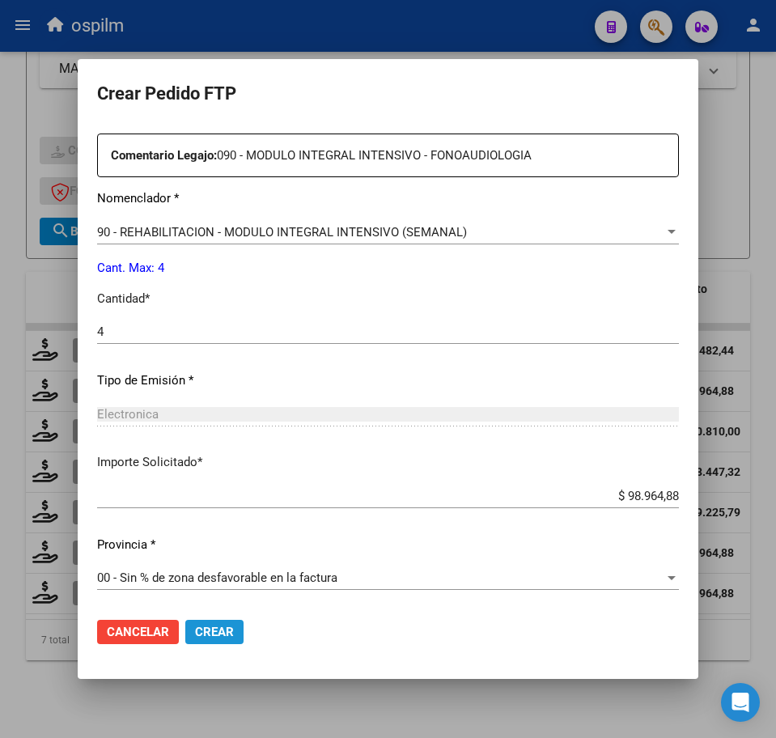
click at [222, 627] on span "Crear" at bounding box center [214, 632] width 39 height 15
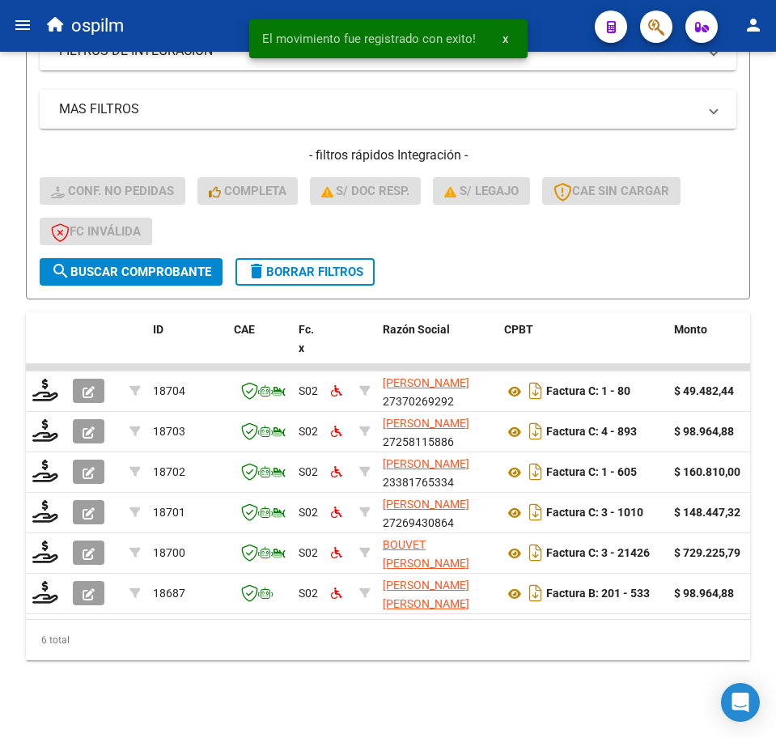
scroll to position [400, 0]
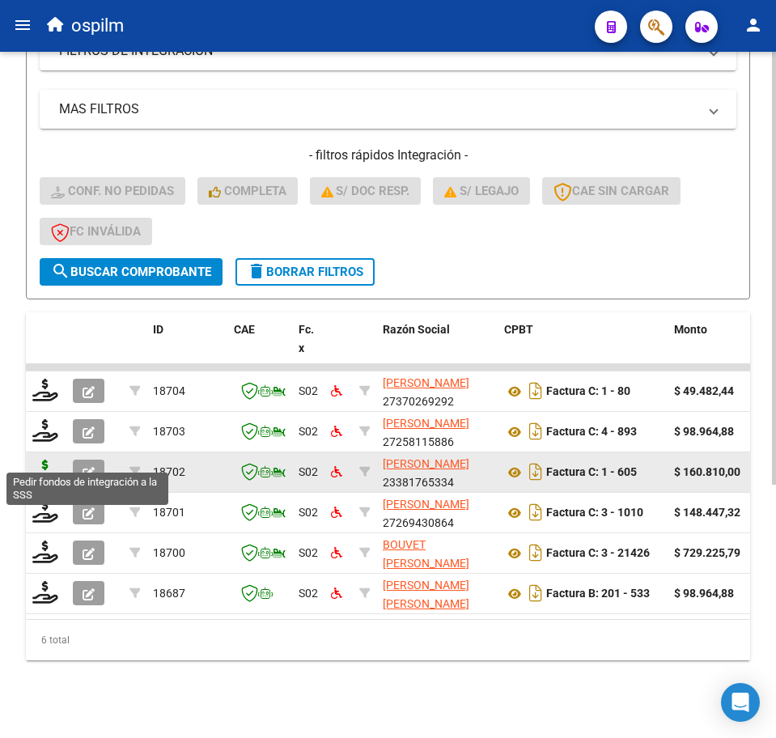
click at [47, 459] on icon at bounding box center [45, 470] width 26 height 23
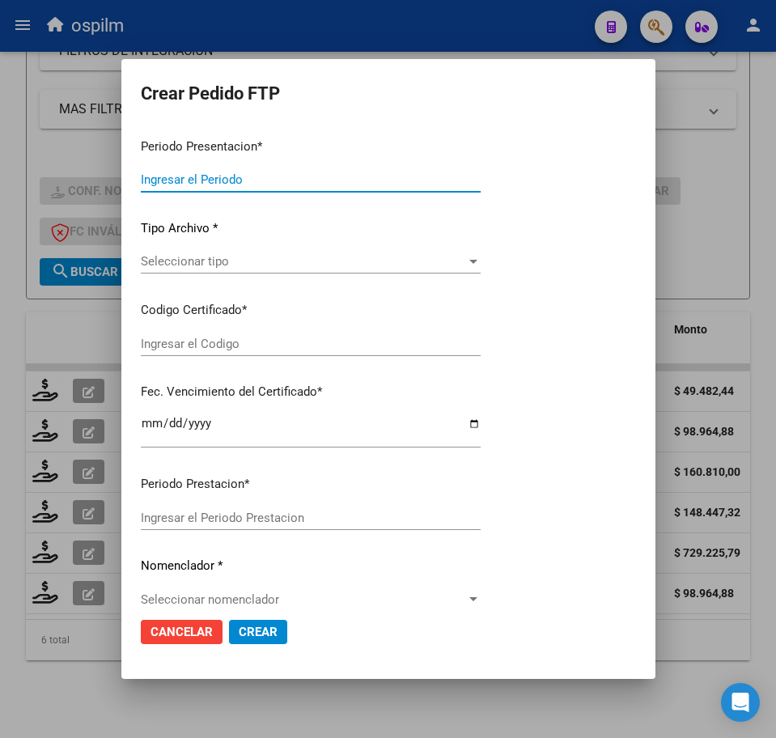
type input "202508"
type input "$ 160.810,00"
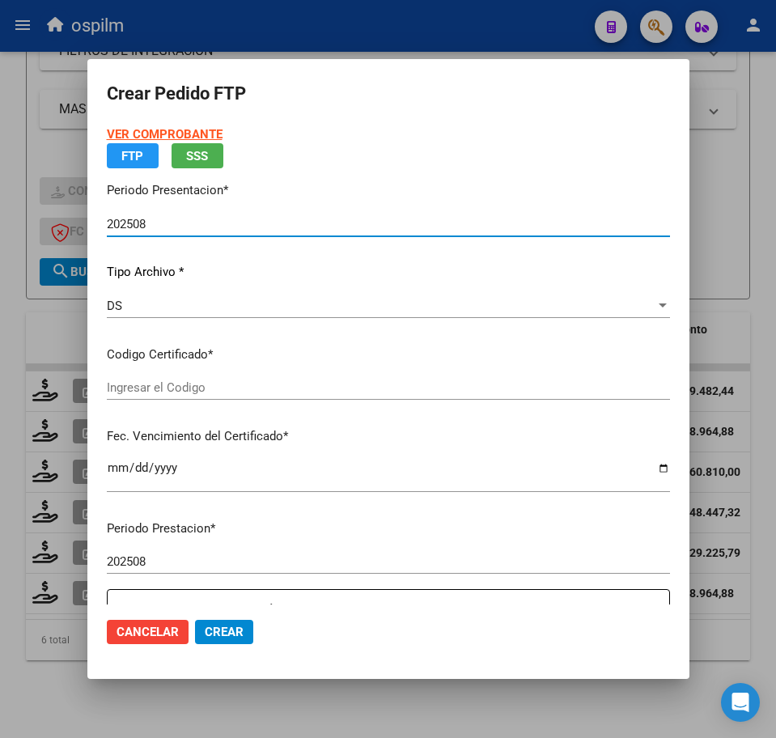
type input "ARG02000552786572024030420250304BUE410"
type input "[DATE]"
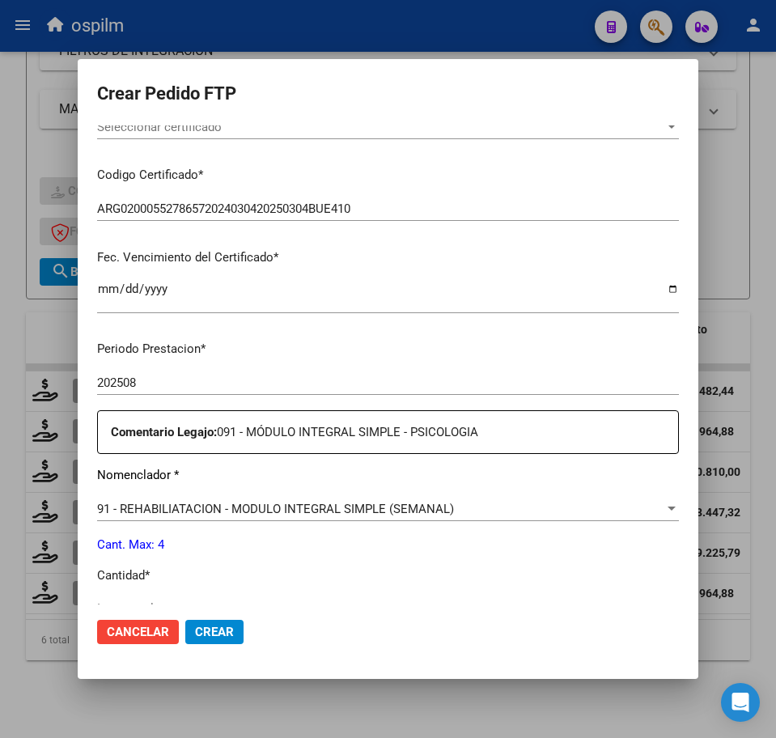
scroll to position [506, 0]
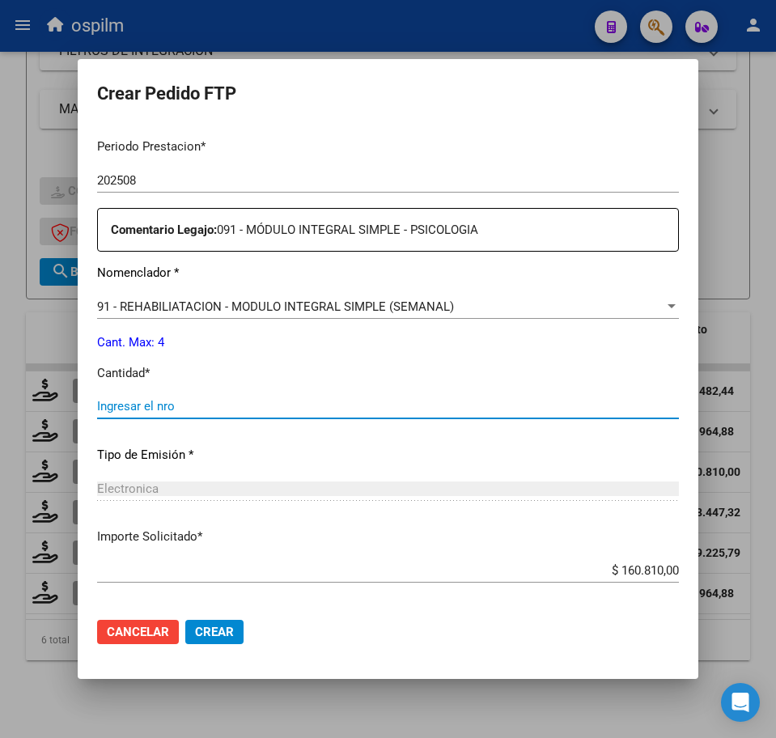
click at [230, 401] on input "Ingresar el nro" at bounding box center [388, 406] width 582 height 15
type input "4"
click at [226, 630] on span "Crear" at bounding box center [214, 632] width 39 height 15
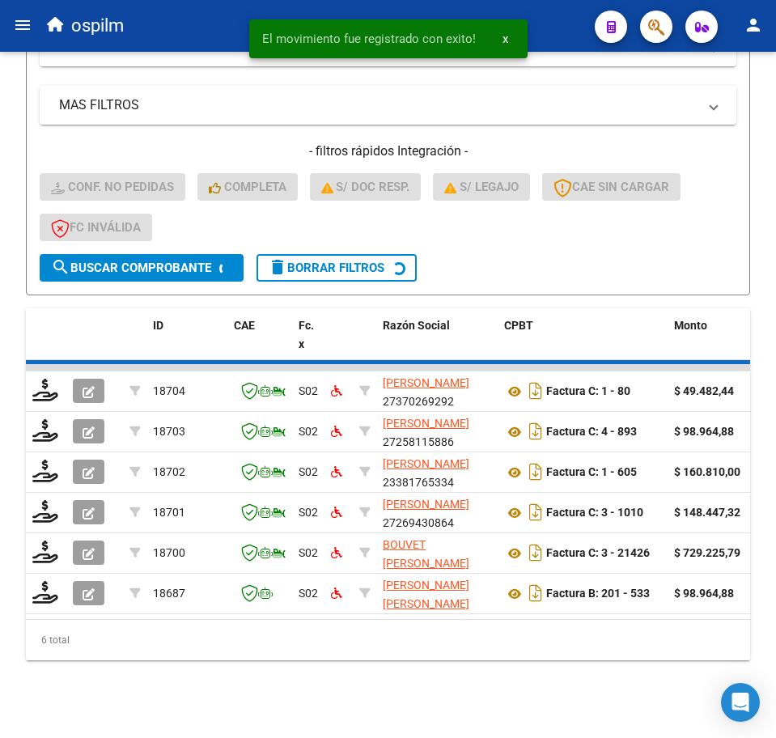
scroll to position [360, 0]
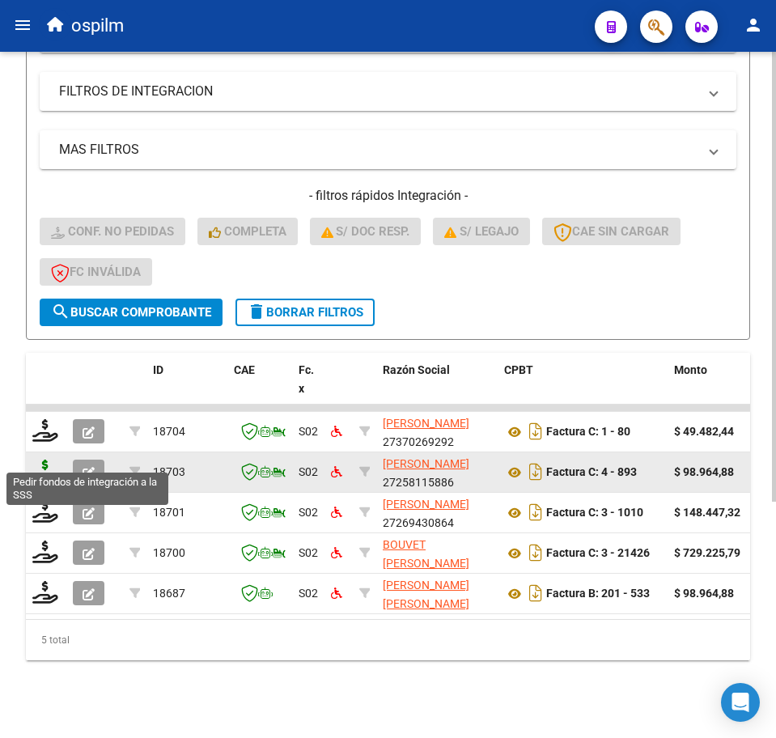
click at [44, 459] on icon at bounding box center [45, 470] width 26 height 23
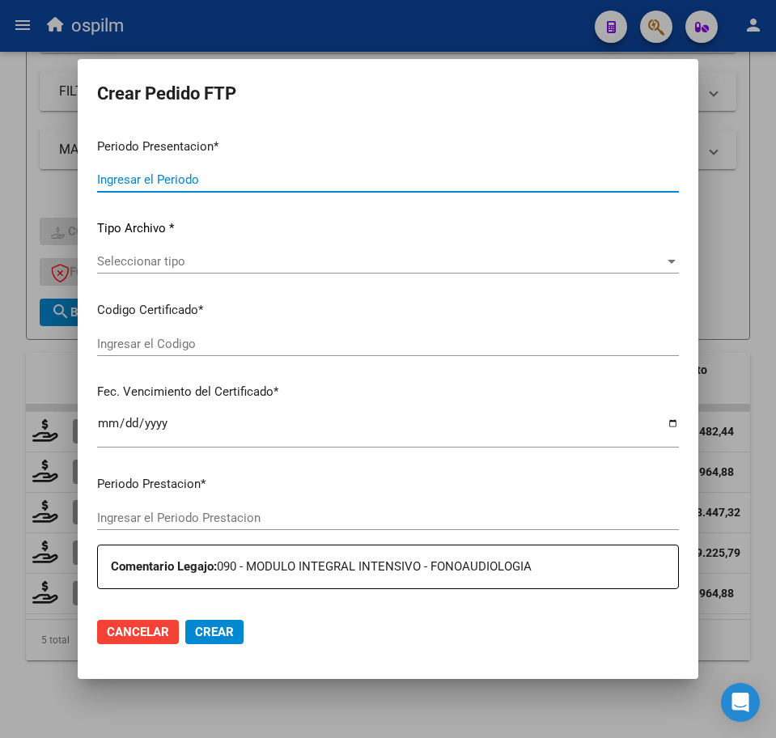
type input "202508"
type input "$ 98.964,88"
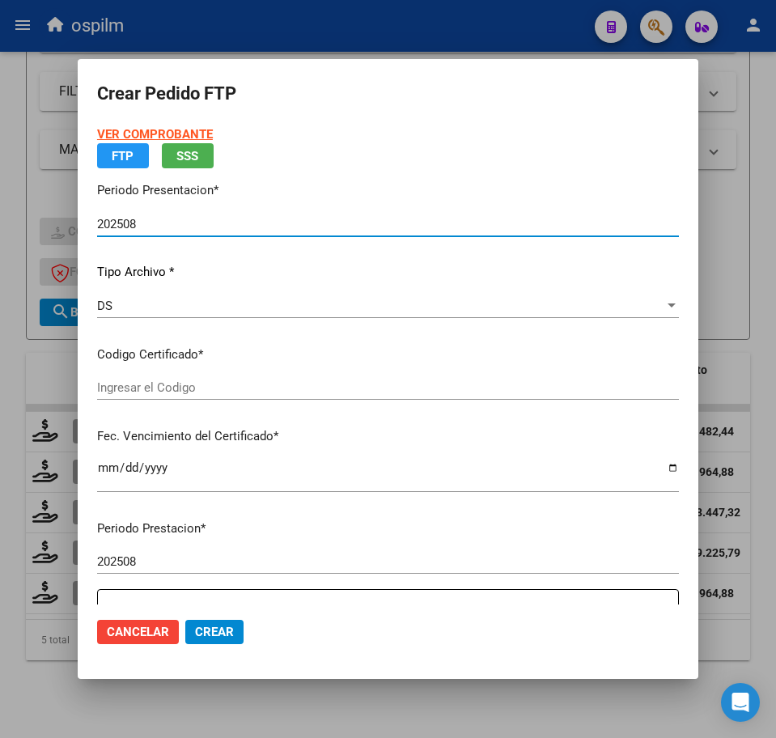
type input "ARG02000546016052024041520290415BS436"
type input "[DATE]"
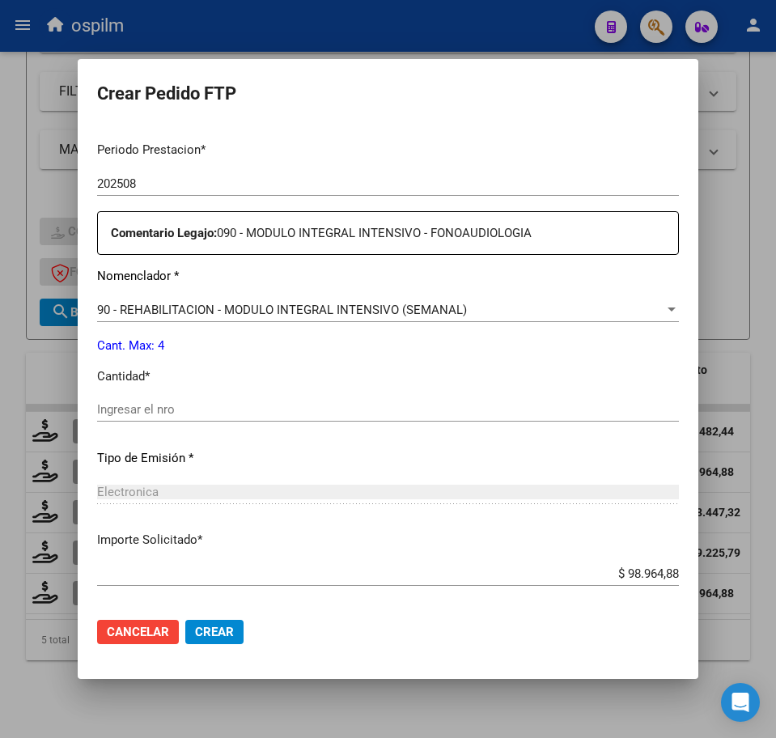
scroll to position [506, 0]
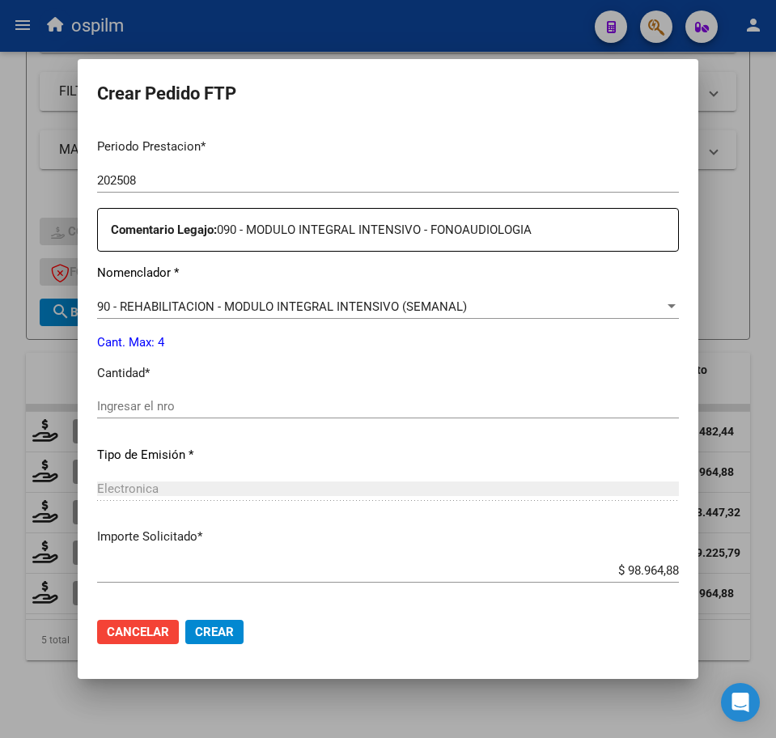
click at [239, 401] on input "Ingresar el nro" at bounding box center [388, 406] width 582 height 15
type input "4"
click at [237, 631] on button "Crear" at bounding box center [214, 632] width 58 height 24
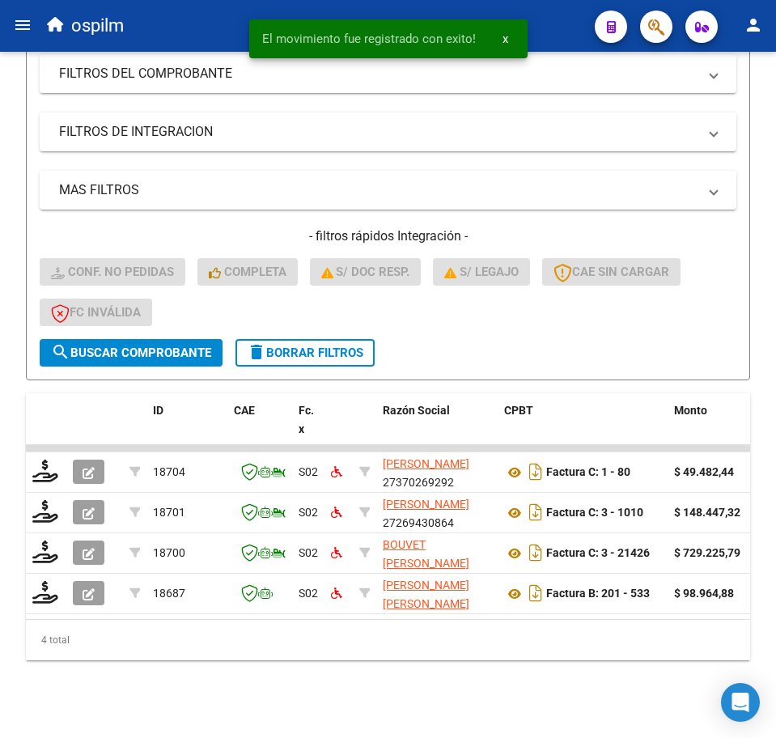
scroll to position [320, 0]
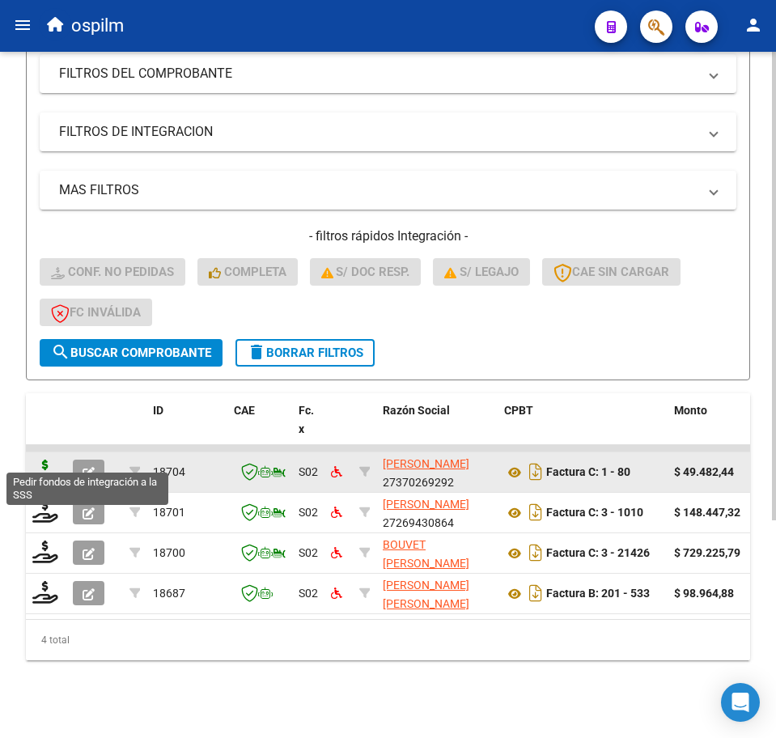
click at [49, 461] on icon at bounding box center [45, 470] width 26 height 23
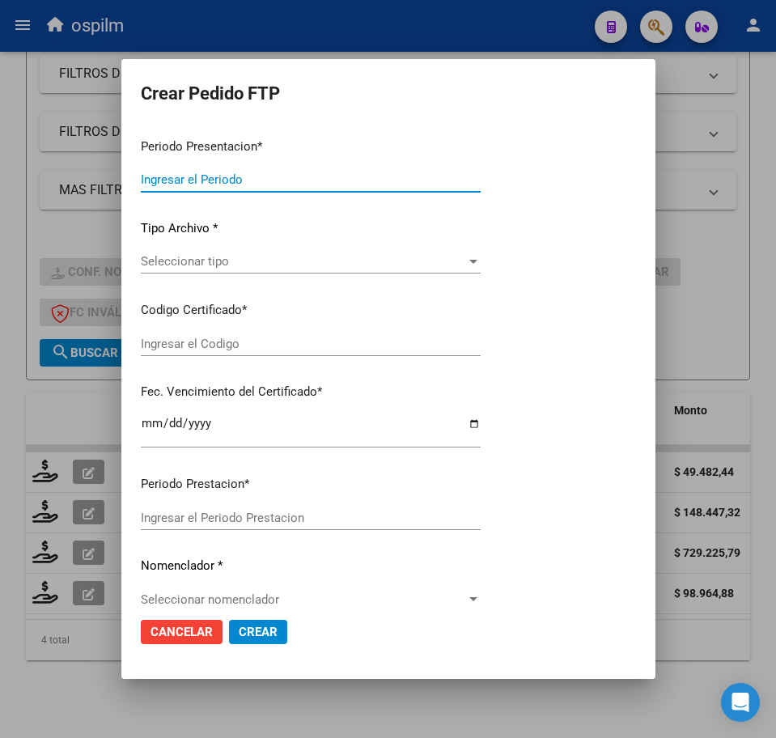
type input "202508"
type input "$ 49.482,44"
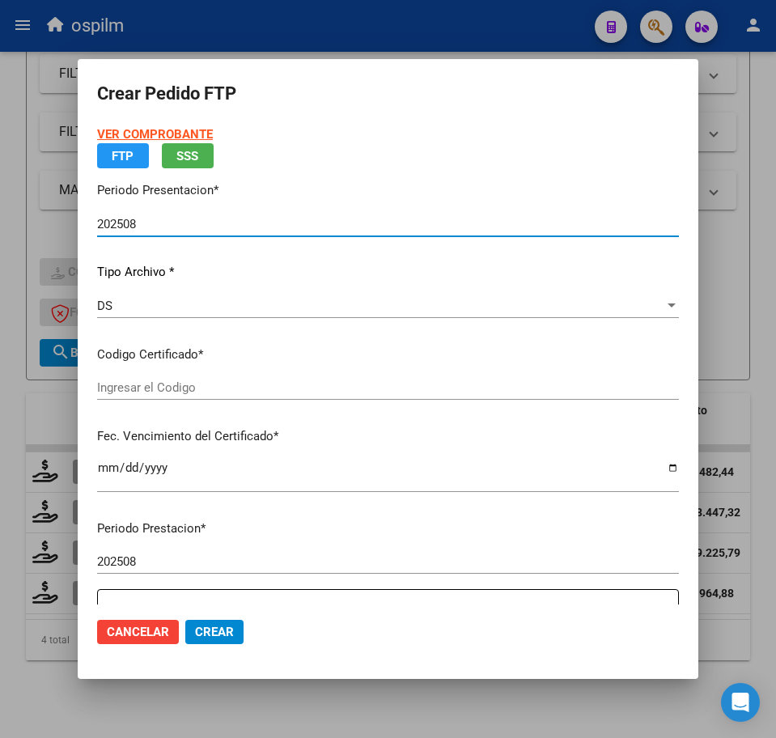
type input "ARG01000465726632017110120271101BS436"
type input "[DATE]"
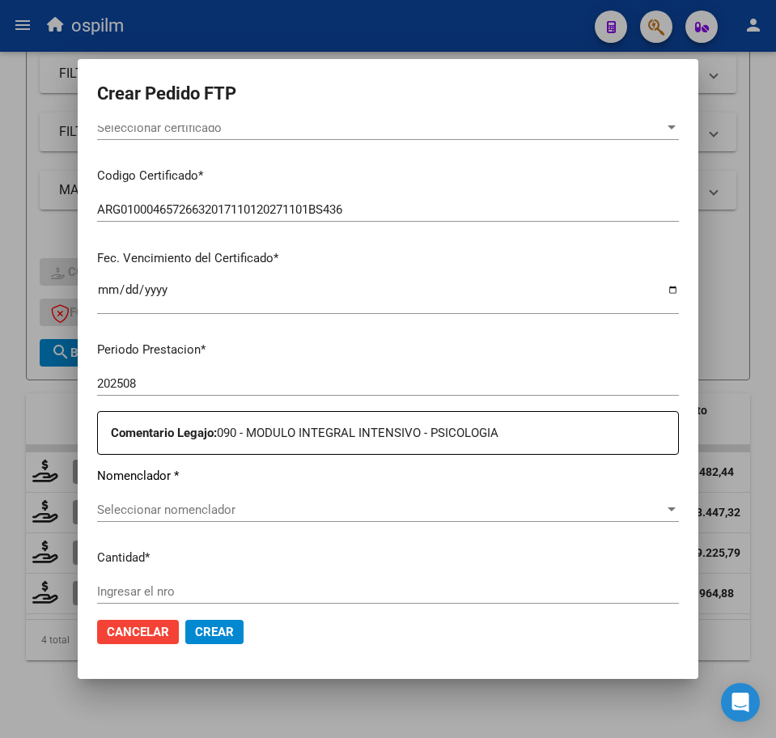
scroll to position [303, 0]
click at [188, 497] on div "Seleccionar nomenclador Seleccionar nomenclador" at bounding box center [388, 509] width 582 height 24
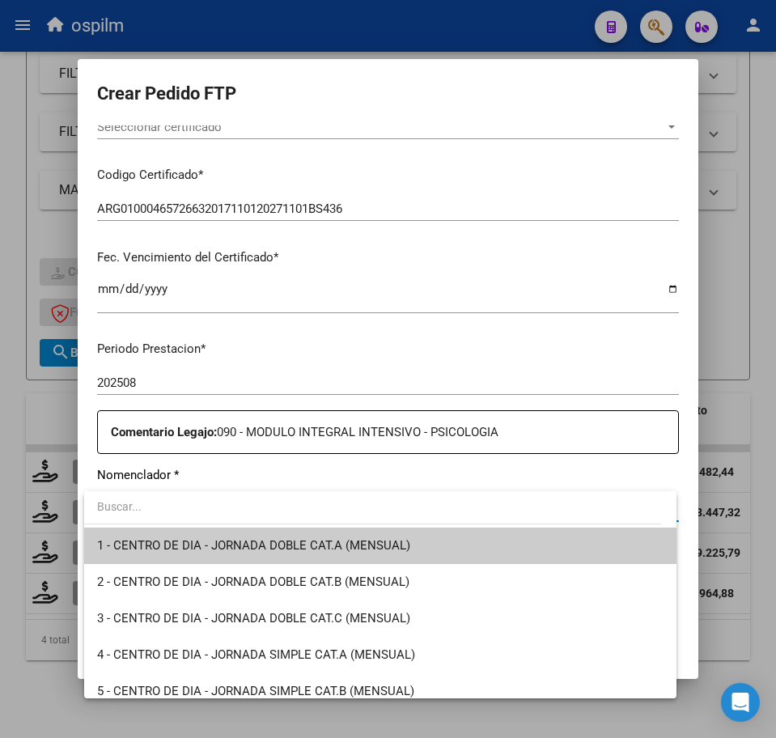
click at [250, 373] on div at bounding box center [388, 369] width 776 height 738
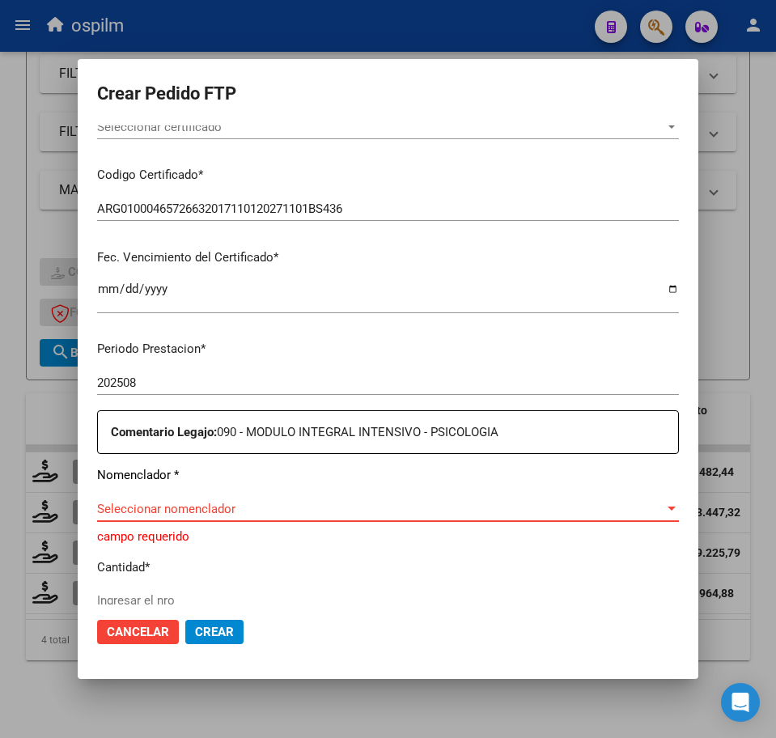
click at [216, 514] on span "Seleccionar nomenclador" at bounding box center [380, 509] width 567 height 15
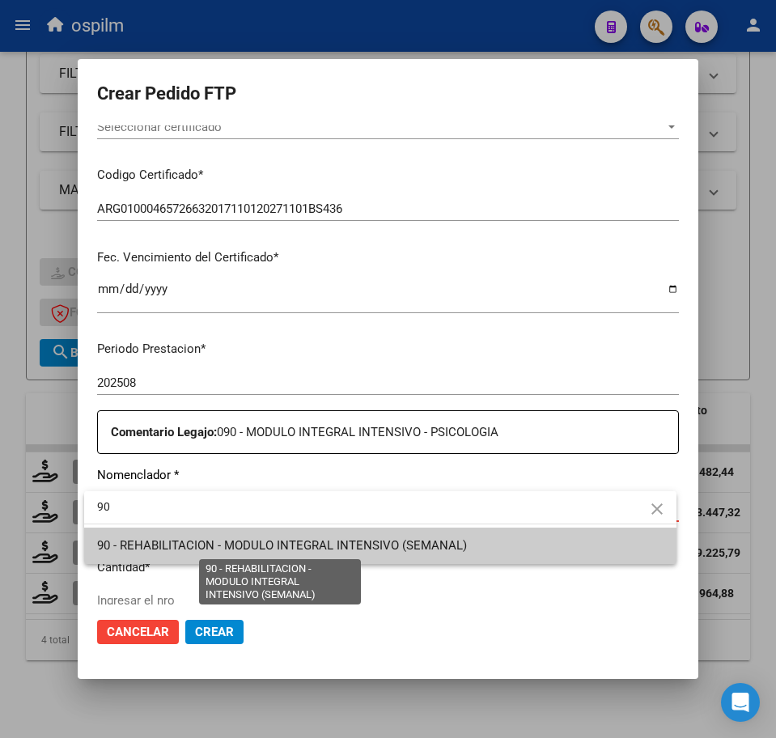
type input "90"
click at [223, 552] on span "90 - REHABILITACION - MODULO INTEGRAL INTENSIVO (SEMANAL)" at bounding box center [282, 545] width 370 height 15
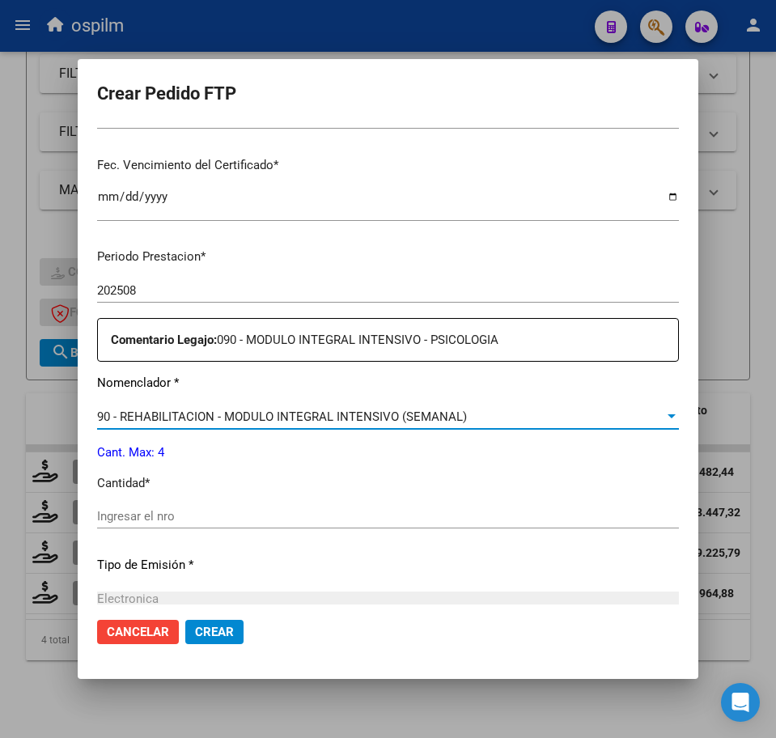
scroll to position [506, 0]
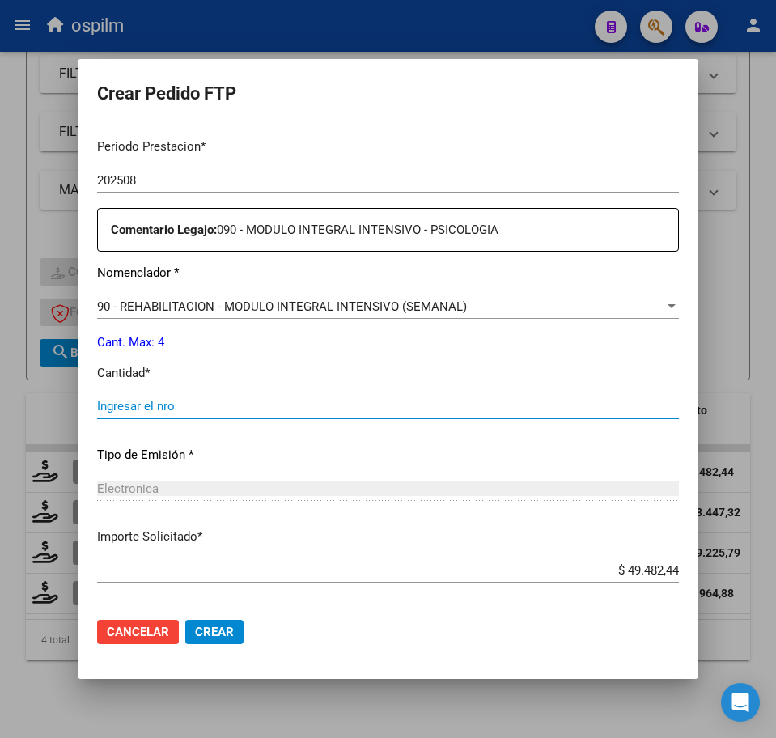
click at [169, 404] on input "Ingresar el nro" at bounding box center [388, 406] width 582 height 15
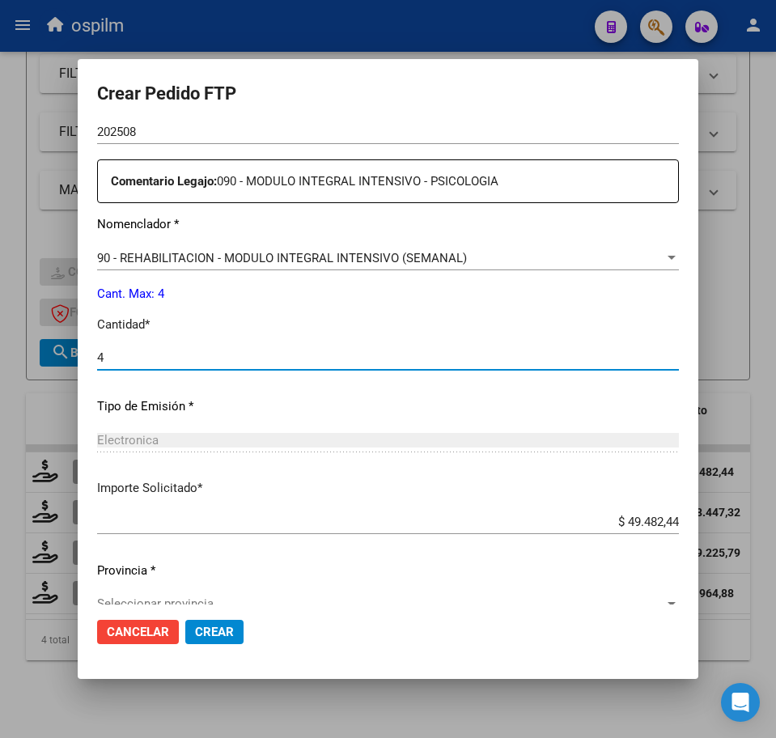
scroll to position [580, 0]
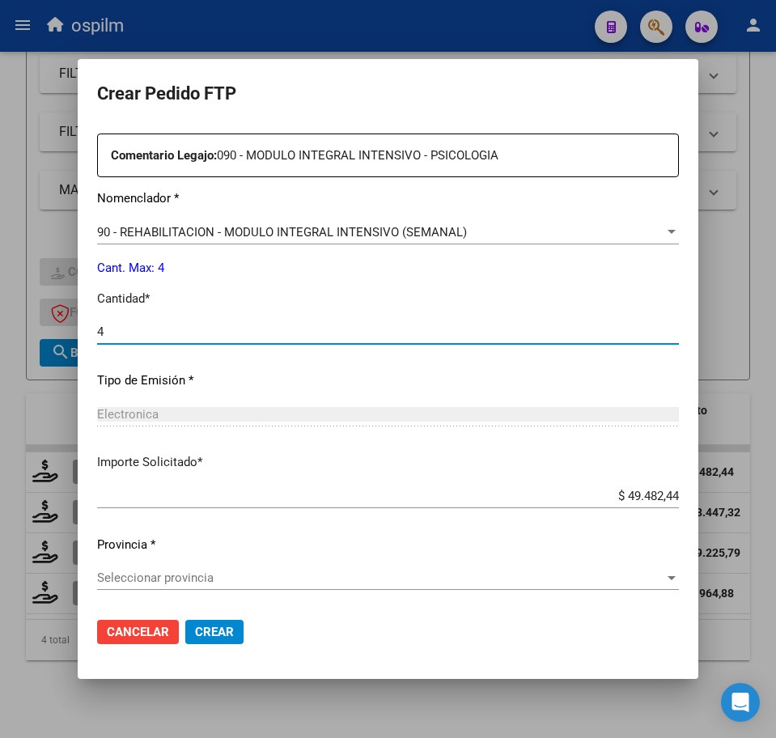
type input "4"
click at [211, 582] on span "Seleccionar provincia" at bounding box center [380, 577] width 567 height 15
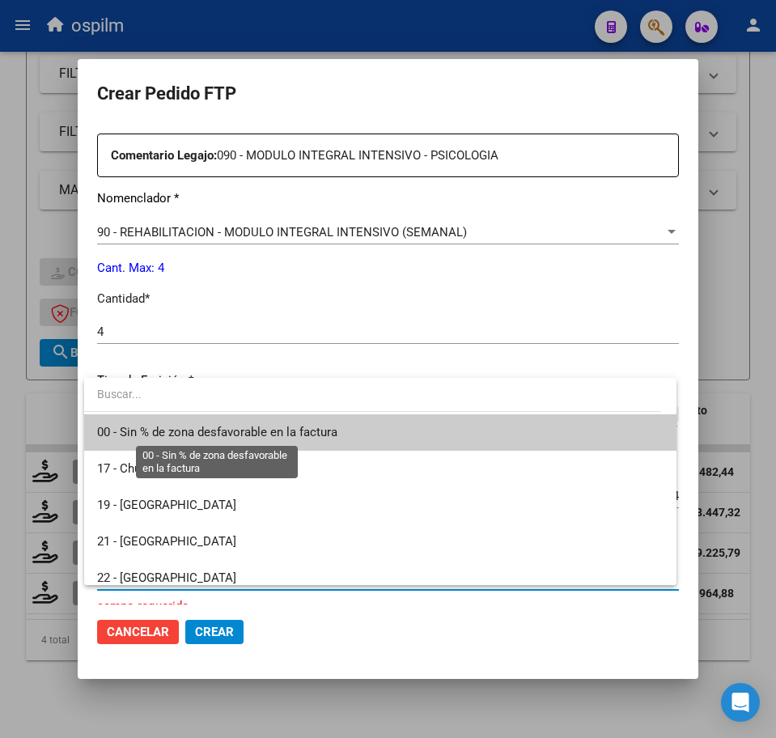
click at [182, 434] on span "00 - Sin % de zona desfavorable en la factura" at bounding box center [217, 432] width 240 height 15
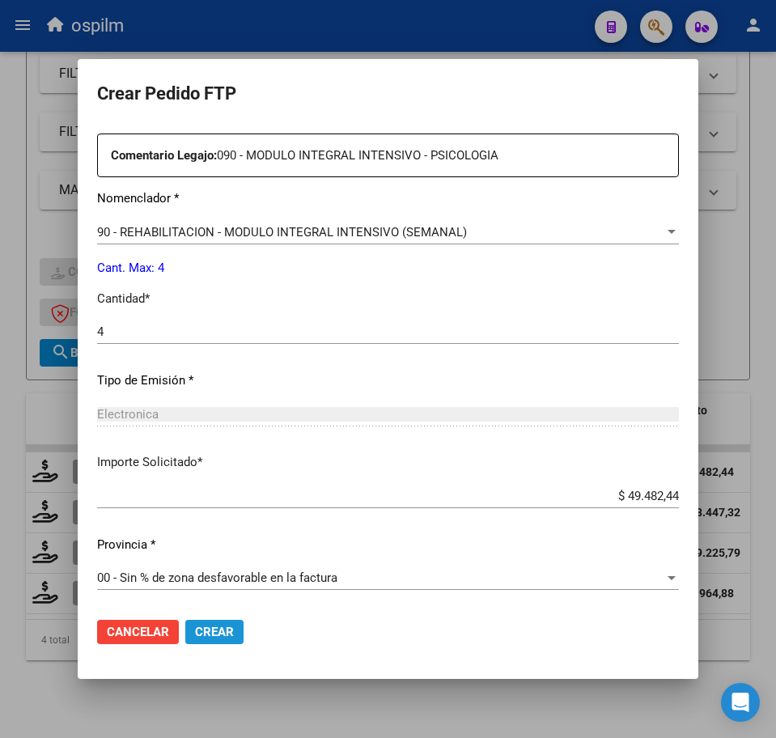
click at [205, 634] on span "Crear" at bounding box center [214, 632] width 39 height 15
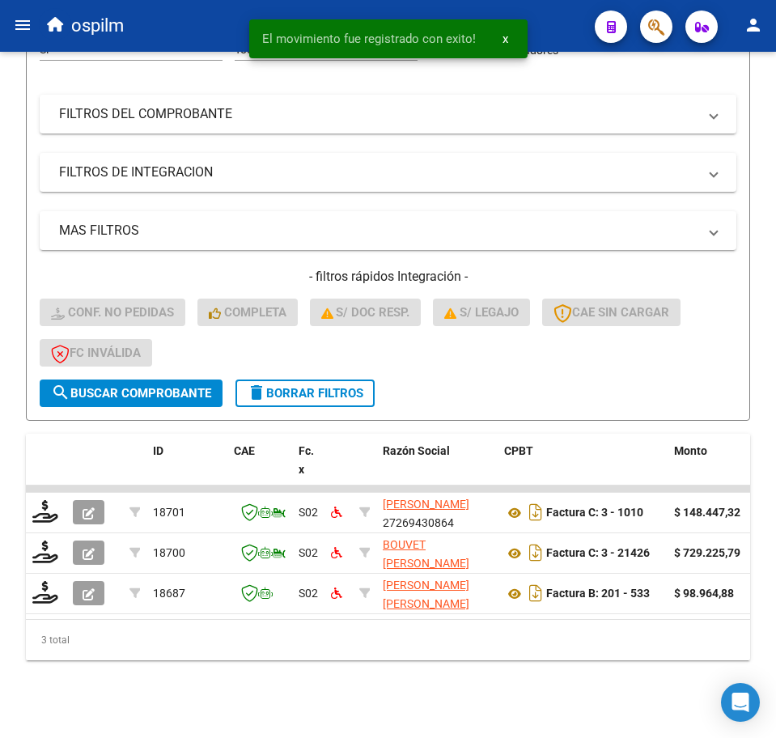
scroll to position [279, 0]
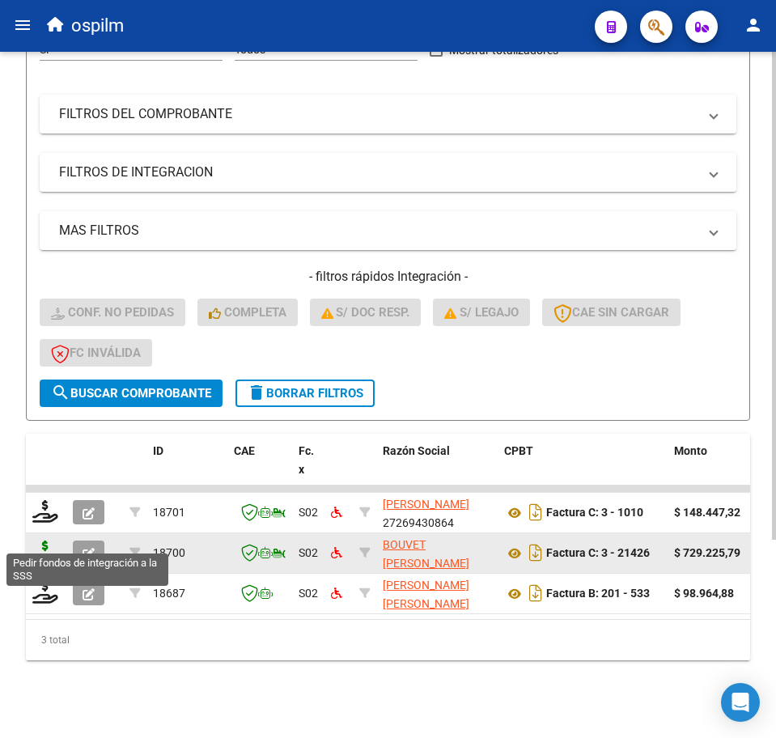
click at [40, 540] on icon at bounding box center [45, 551] width 26 height 23
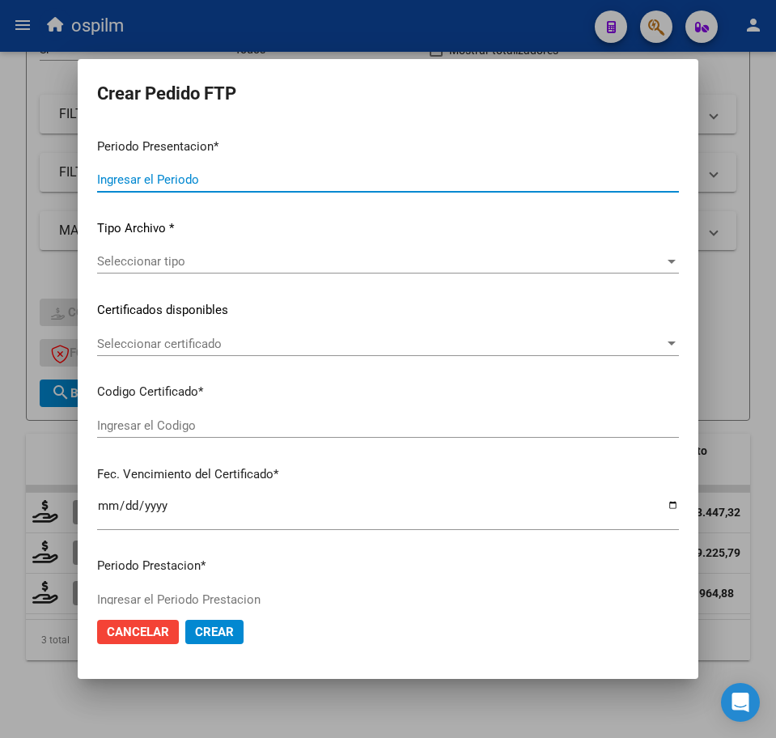
type input "202508"
type input "$ 729.225,79"
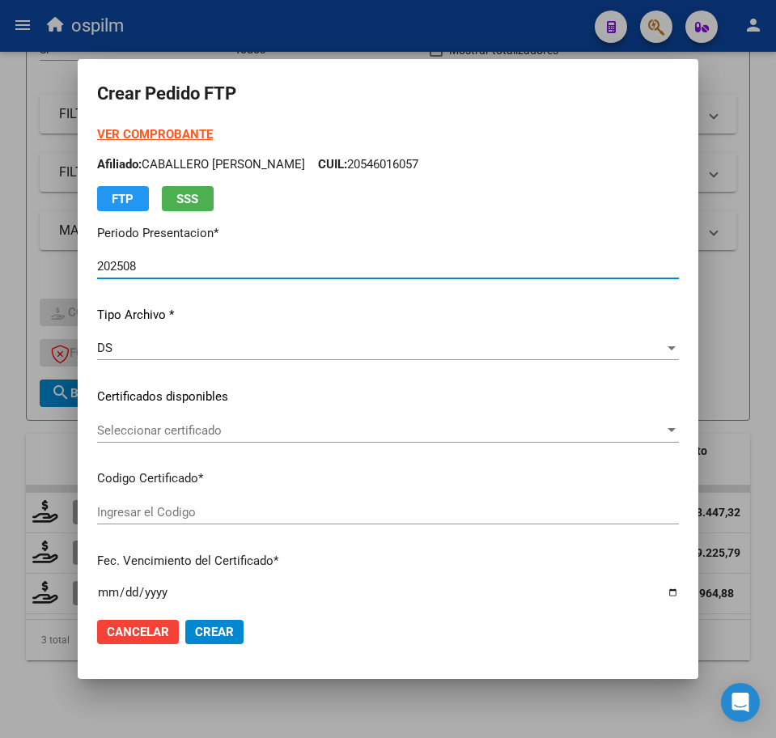
type input "ARG02000556019732022083020270830BS436"
type input "[DATE]"
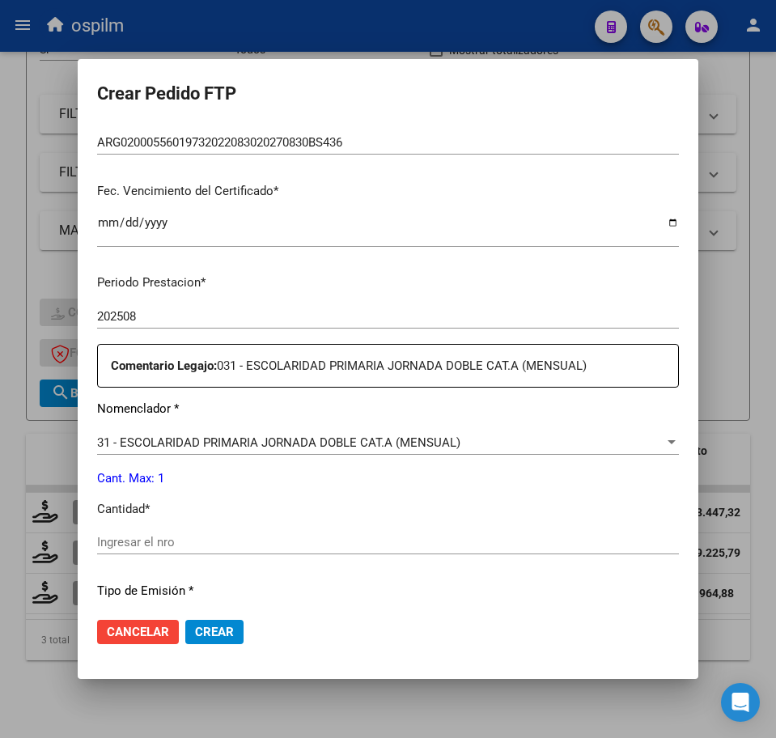
scroll to position [404, 0]
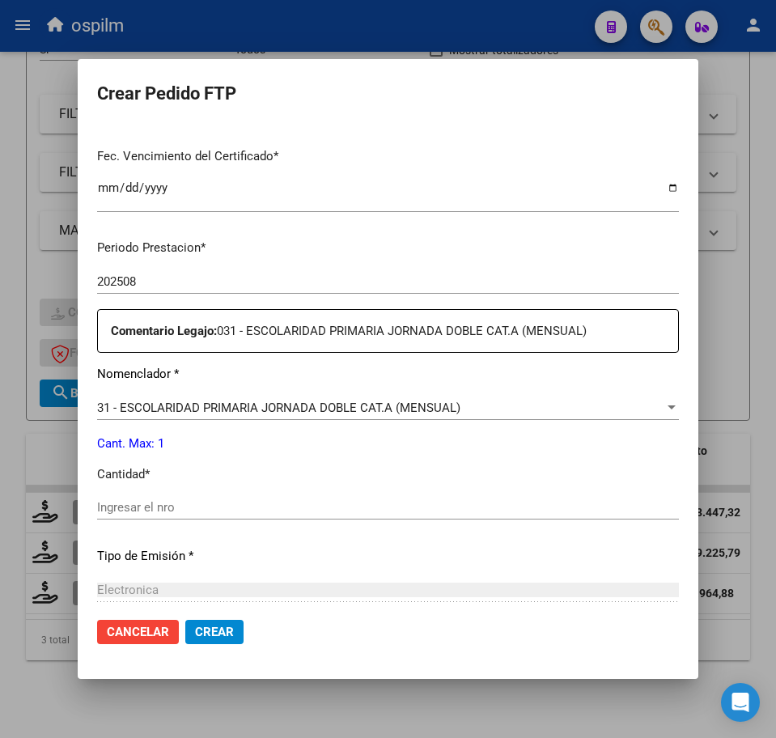
click at [159, 514] on input "Ingresar el nro" at bounding box center [388, 507] width 582 height 15
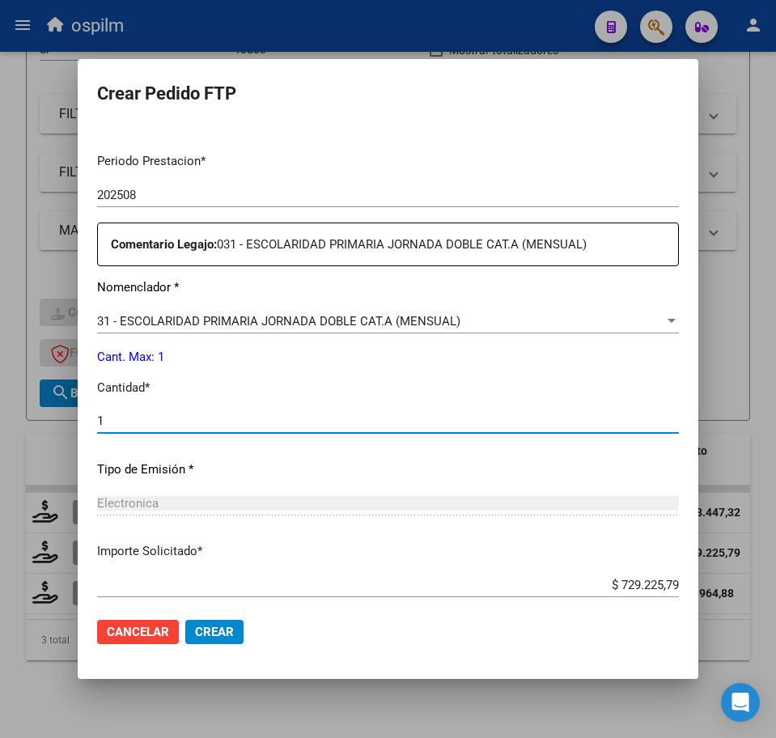
scroll to position [580, 0]
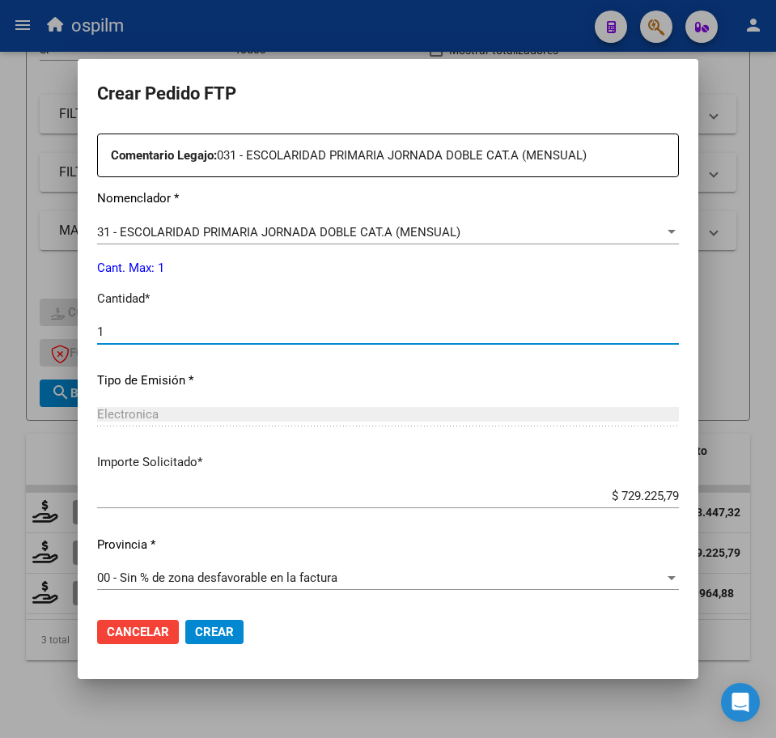
type input "1"
click at [215, 628] on span "Crear" at bounding box center [214, 632] width 39 height 15
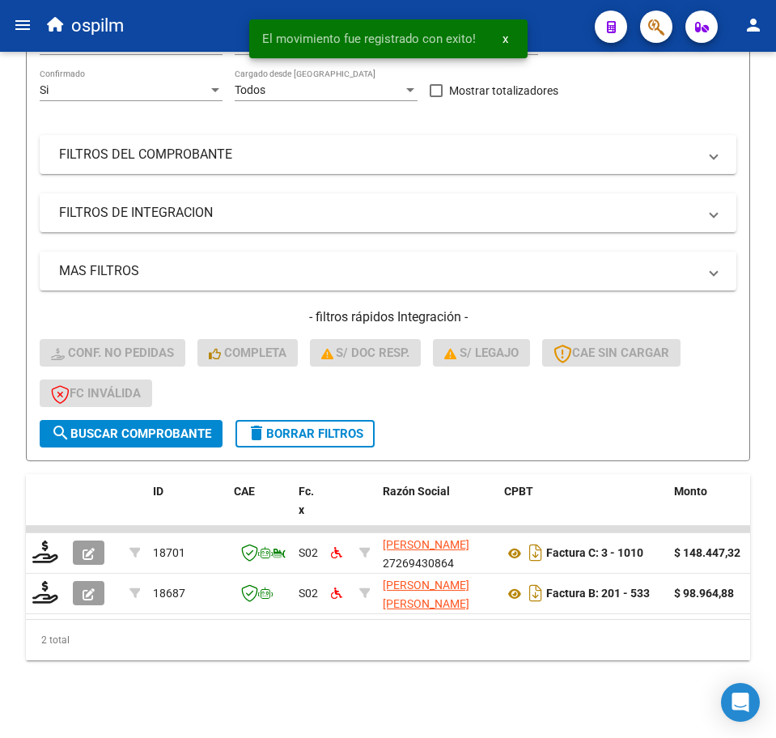
scroll to position [239, 0]
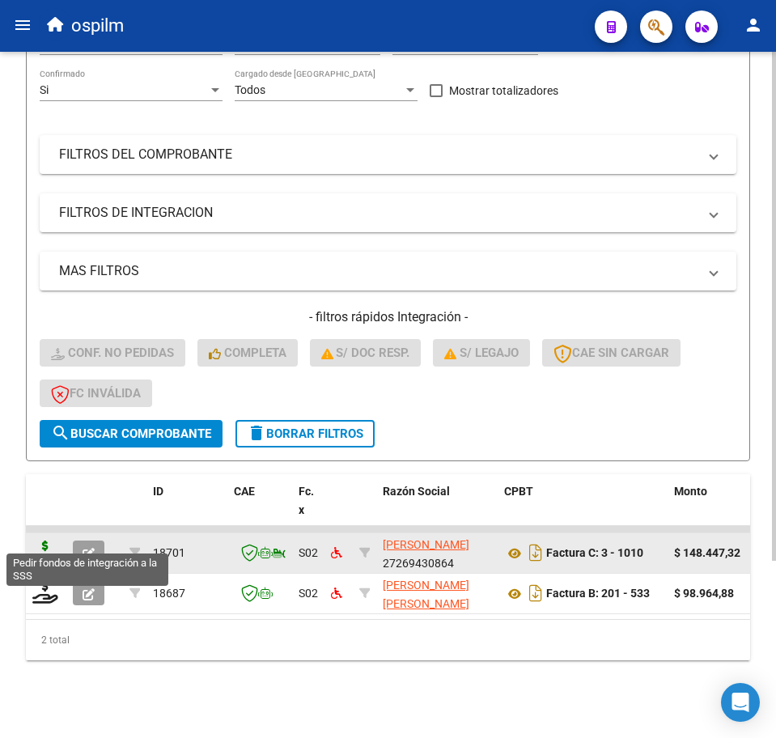
click at [40, 540] on icon at bounding box center [45, 551] width 26 height 23
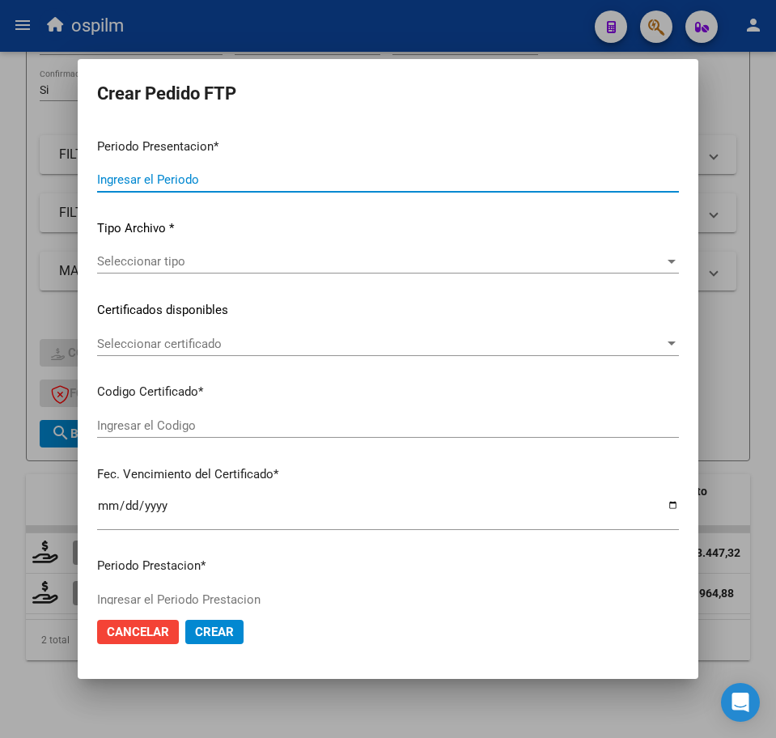
type input "202508"
type input "$ 148.447,32"
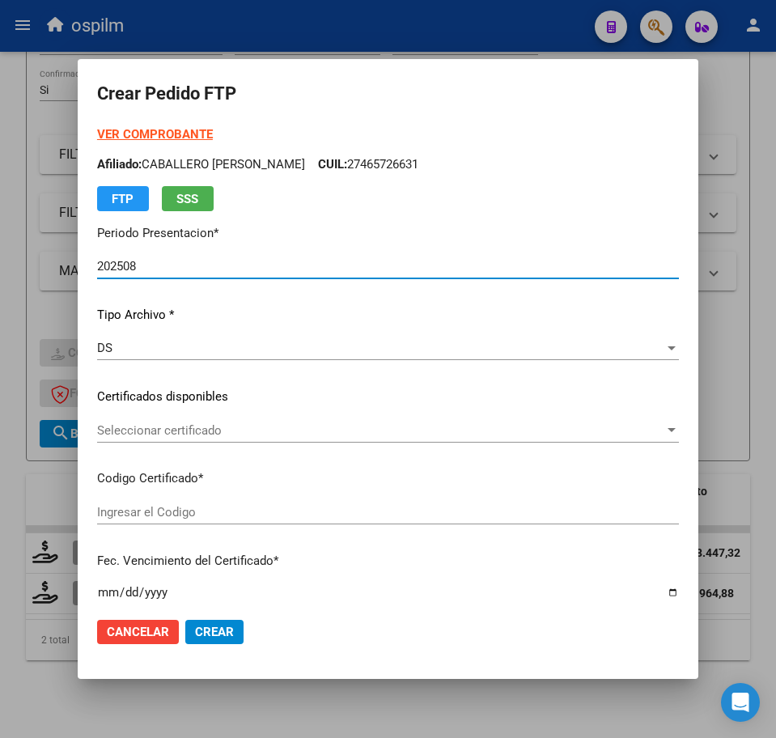
type input "ARG02000556019732022083020270830BS436"
type input "[DATE]"
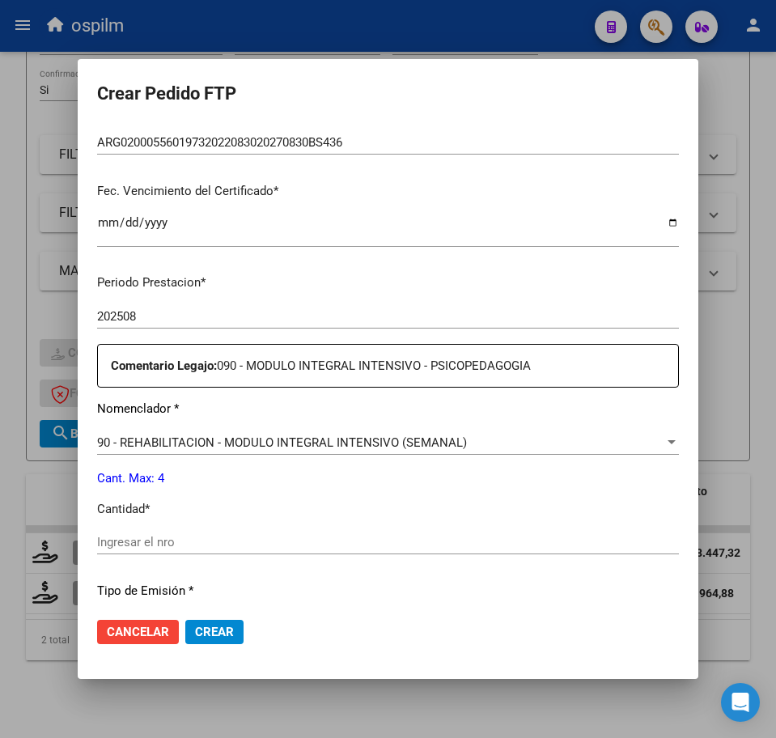
scroll to position [404, 0]
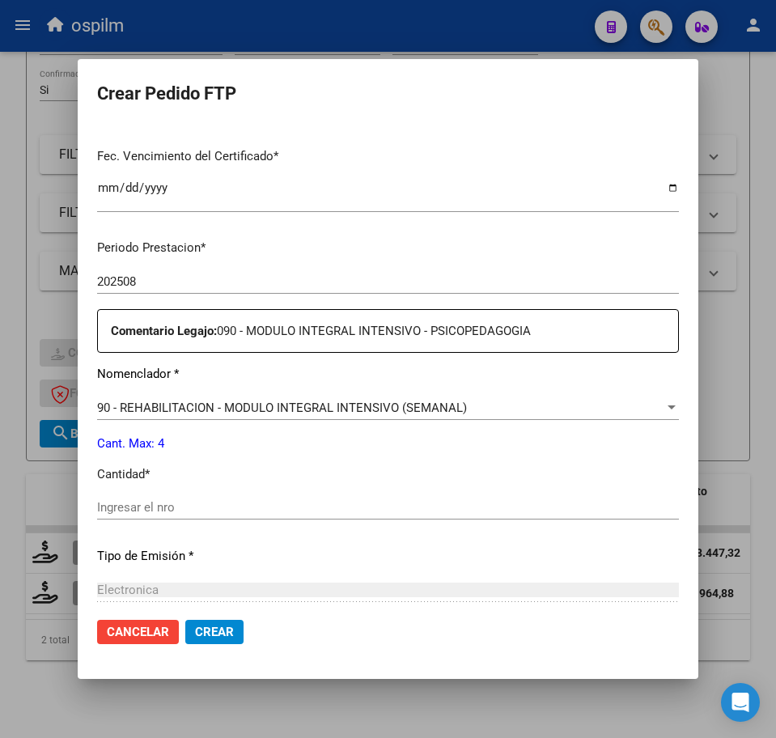
click at [202, 510] on input "Ingresar el nro" at bounding box center [388, 507] width 582 height 15
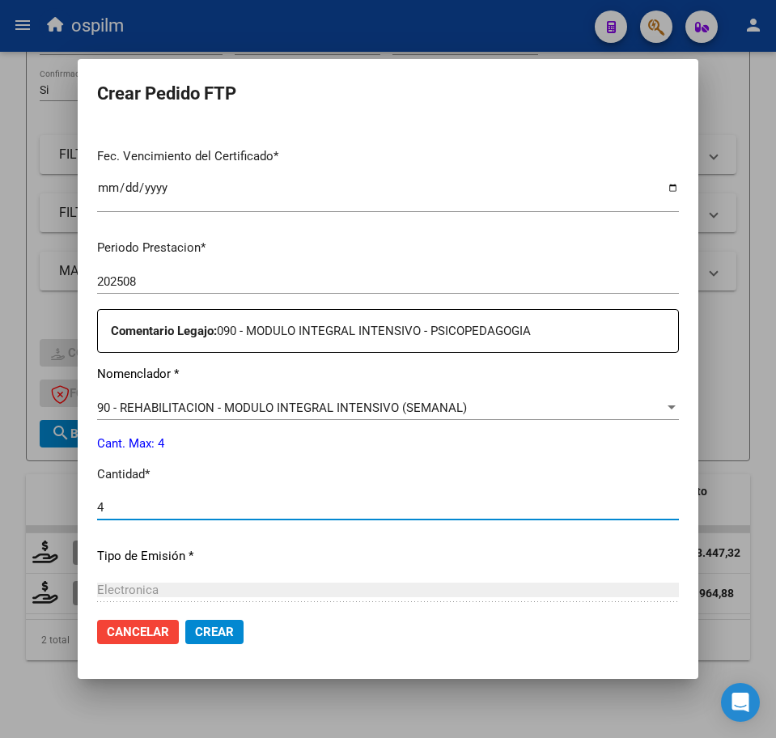
type input "4"
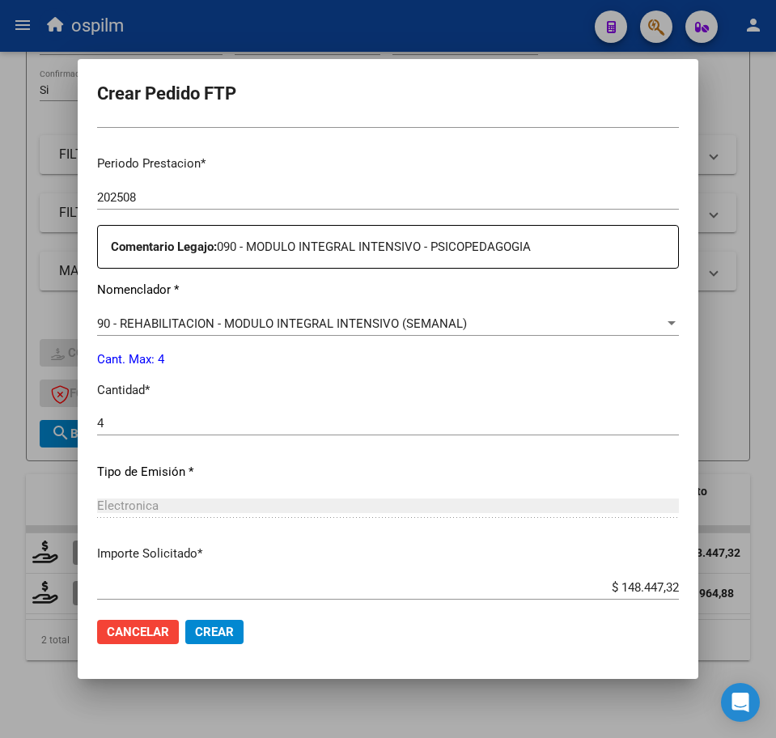
scroll to position [580, 0]
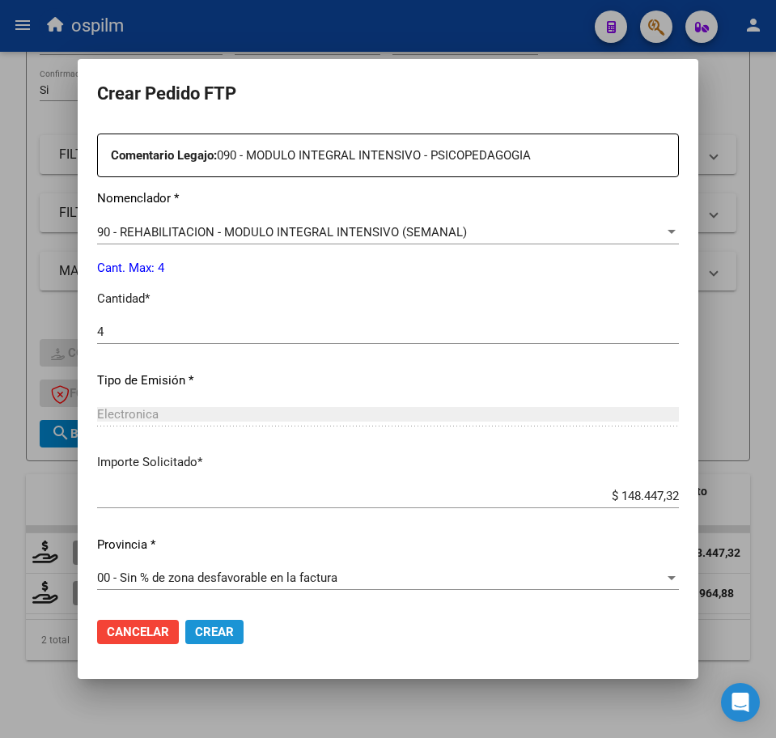
click at [214, 636] on span "Crear" at bounding box center [214, 632] width 39 height 15
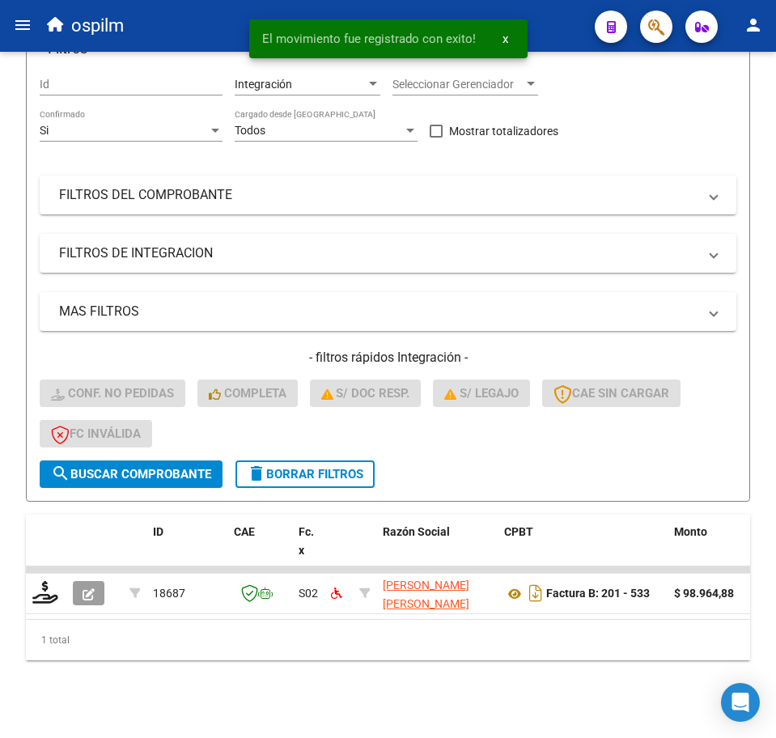
scroll to position [198, 0]
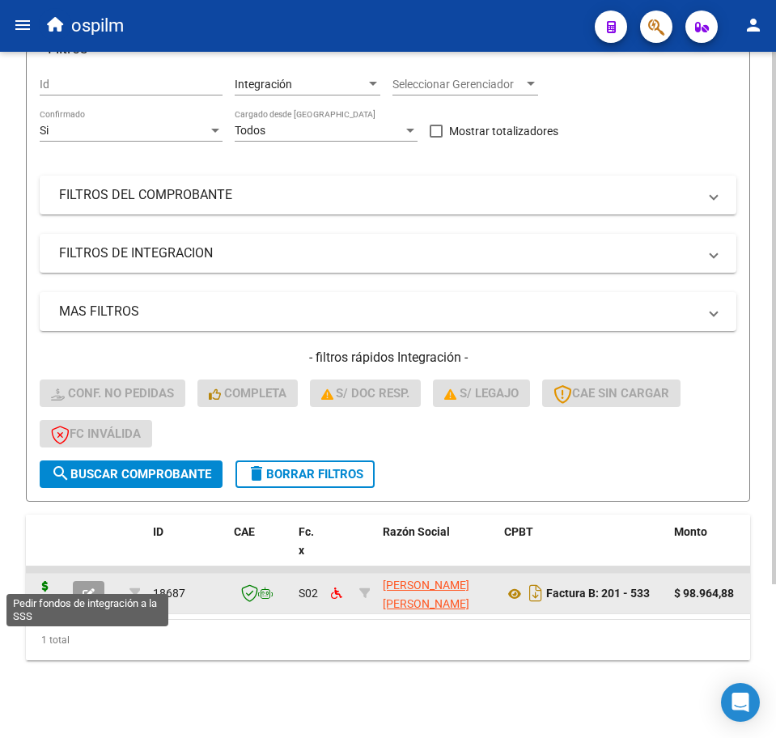
click at [45, 581] on icon at bounding box center [45, 592] width 26 height 23
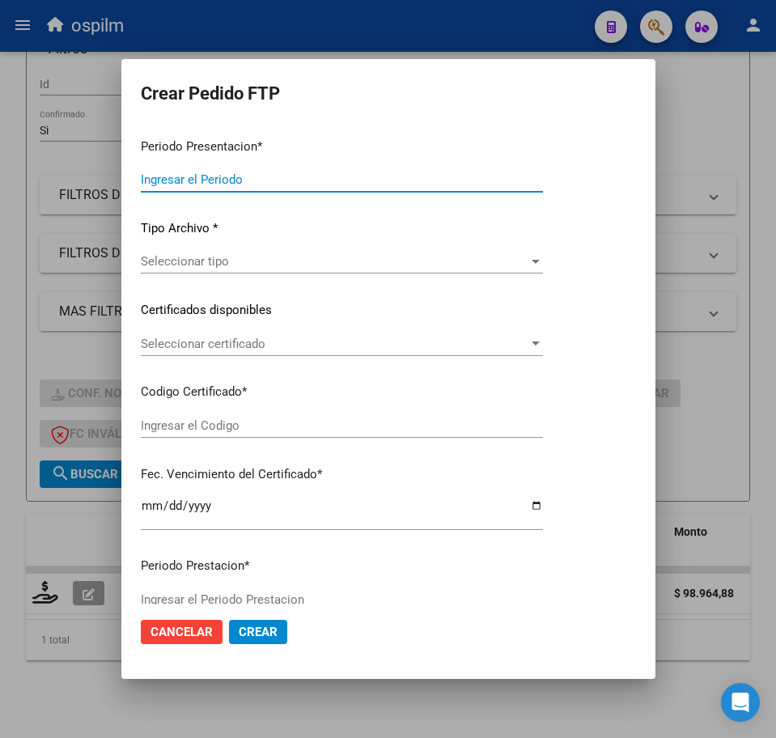
type input "202508"
type input "$ 98.964,88"
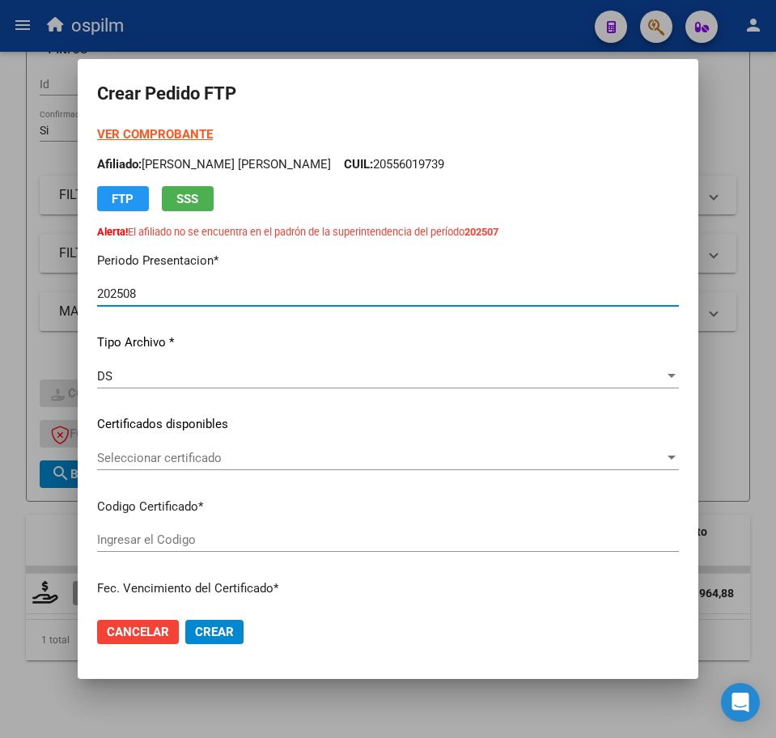
type input "ARG02000537505092020111920221119BS427"
type input "[DATE]"
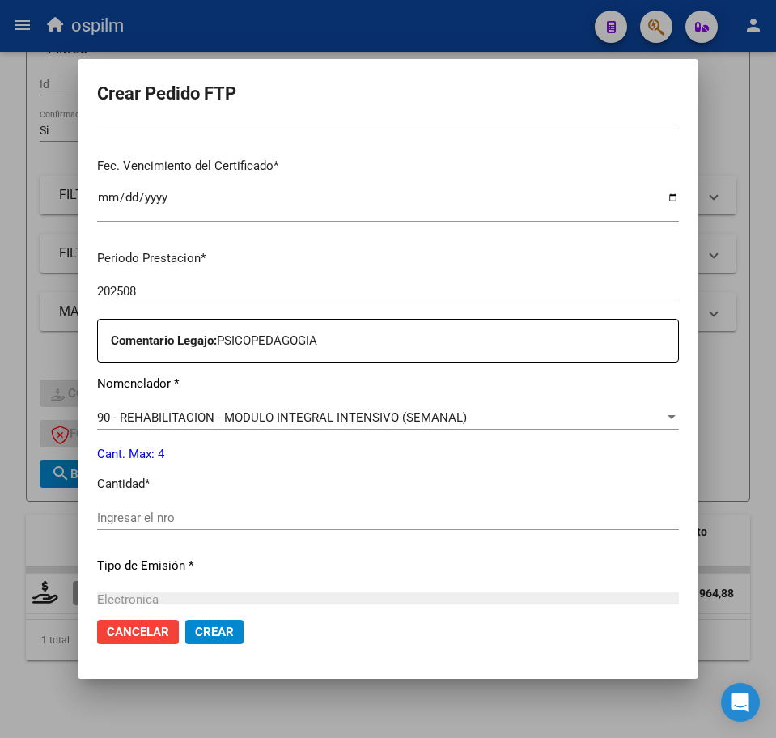
scroll to position [607, 0]
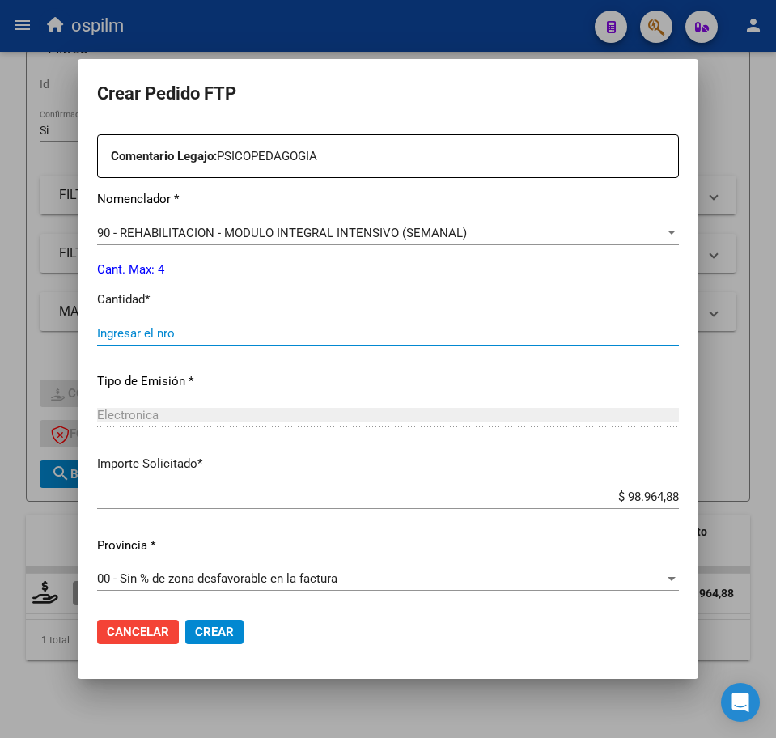
click at [163, 334] on input "Ingresar el nro" at bounding box center [388, 333] width 582 height 15
type input "4"
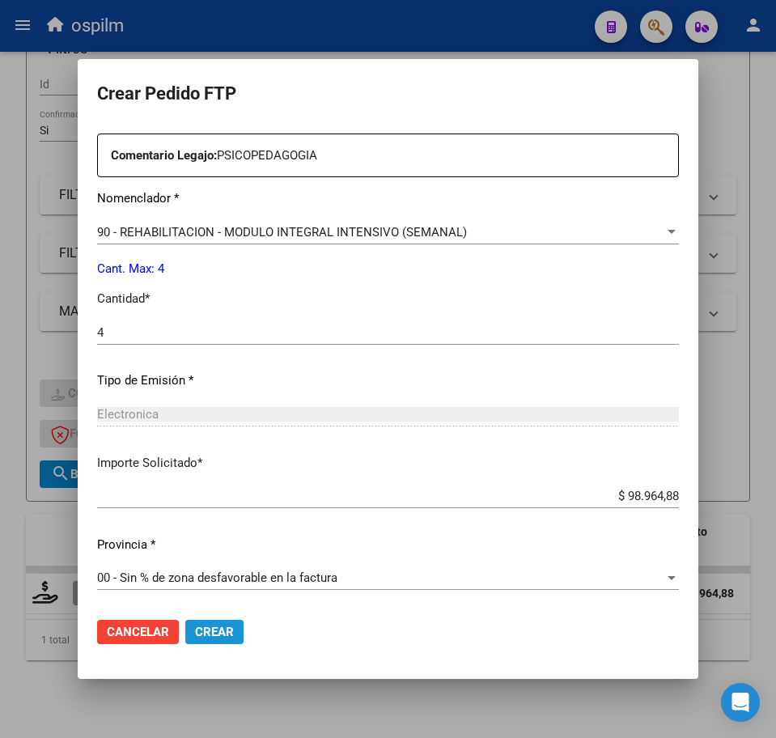
click at [210, 639] on span "Crear" at bounding box center [214, 632] width 39 height 15
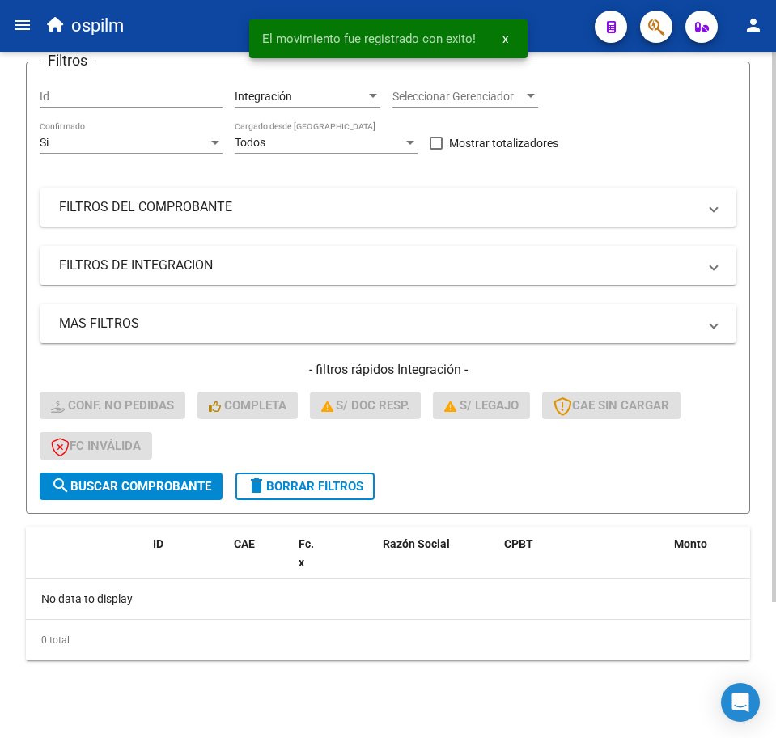
scroll to position [170, 0]
click at [210, 684] on div "Video tutorial PRESTADORES -> Listado de CPBTs Emitidos por Prestadores / Prove…" at bounding box center [388, 310] width 776 height 856
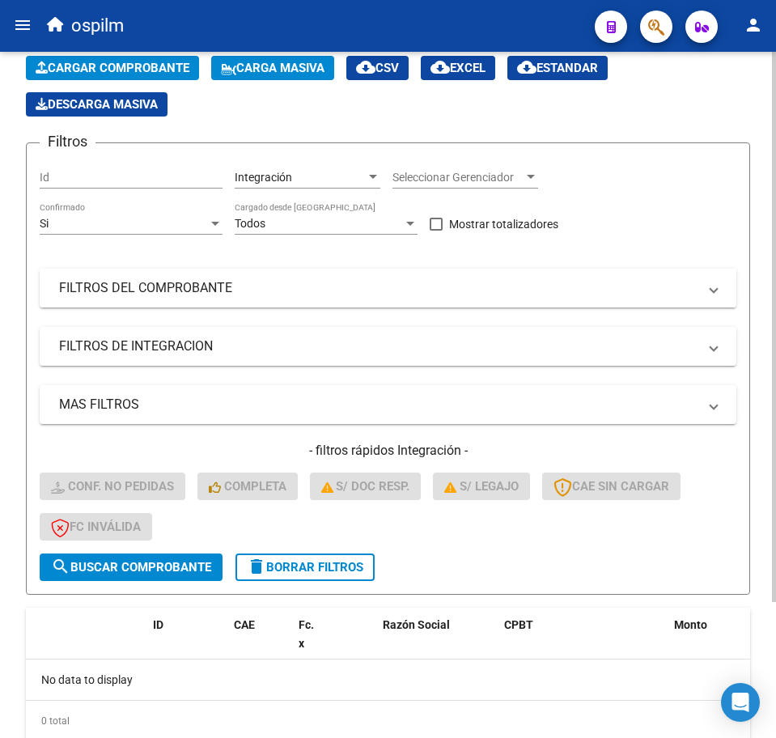
scroll to position [0, 0]
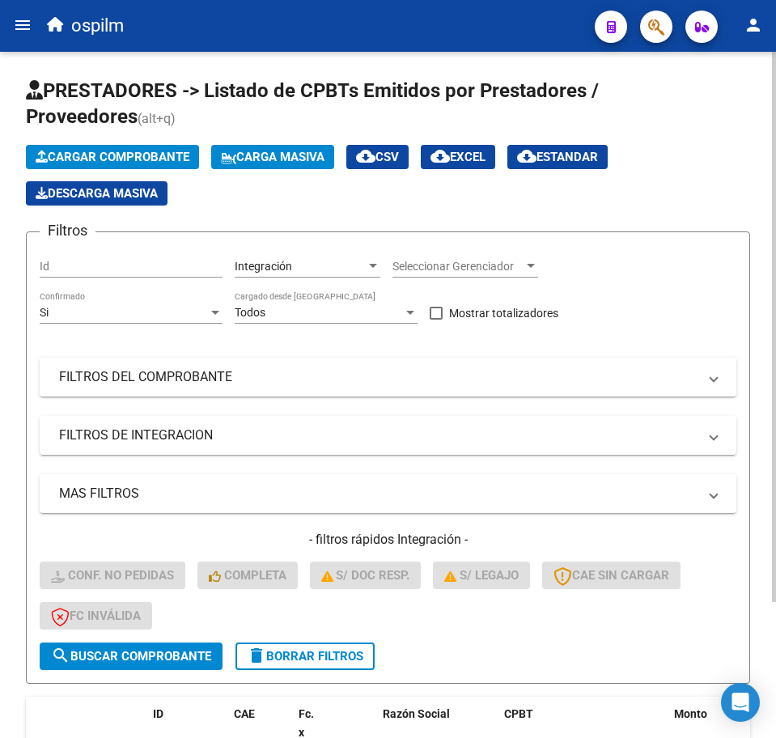
click at [307, 155] on span "Carga Masiva" at bounding box center [273, 157] width 104 height 15
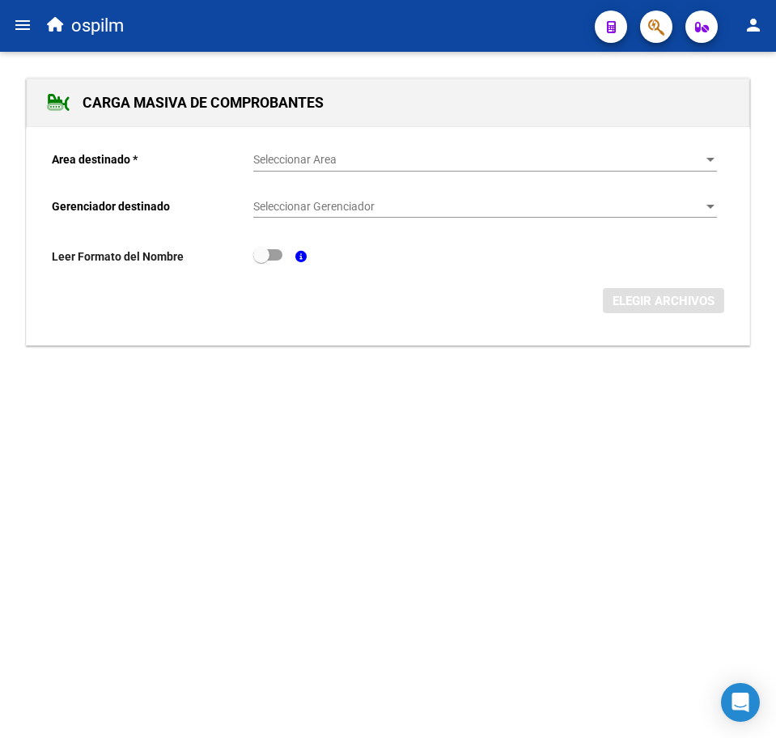
click at [286, 150] on div "Seleccionar Area Seleccionar Area" at bounding box center [485, 155] width 464 height 32
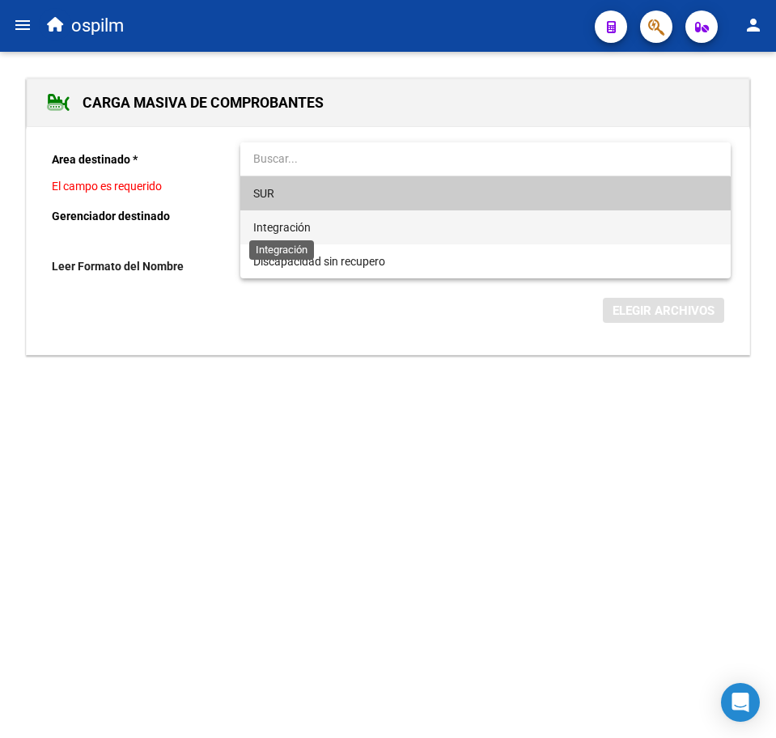
click at [293, 224] on span "Integración" at bounding box center [281, 227] width 57 height 13
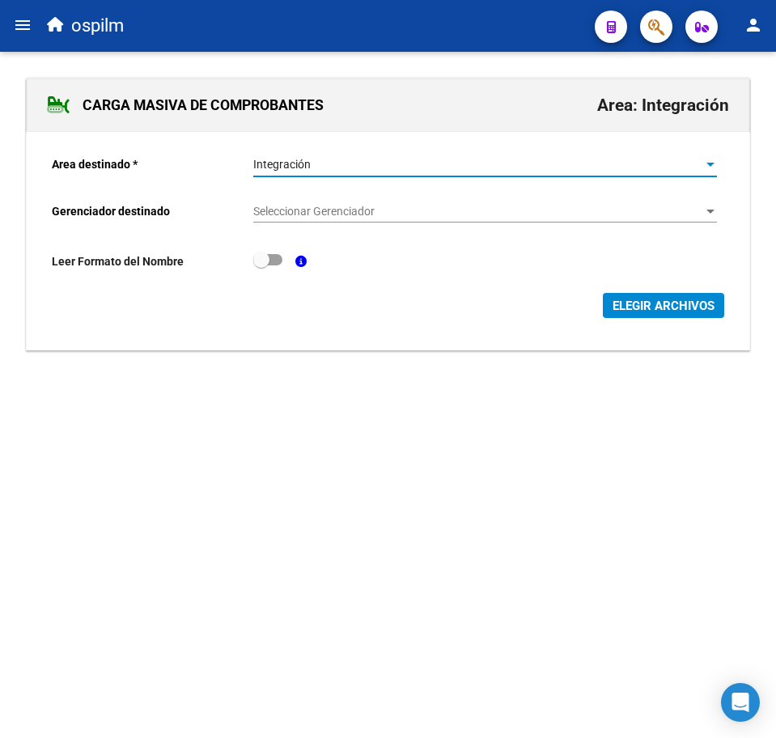
click at [296, 215] on span "Seleccionar Gerenciador" at bounding box center [477, 212] width 449 height 14
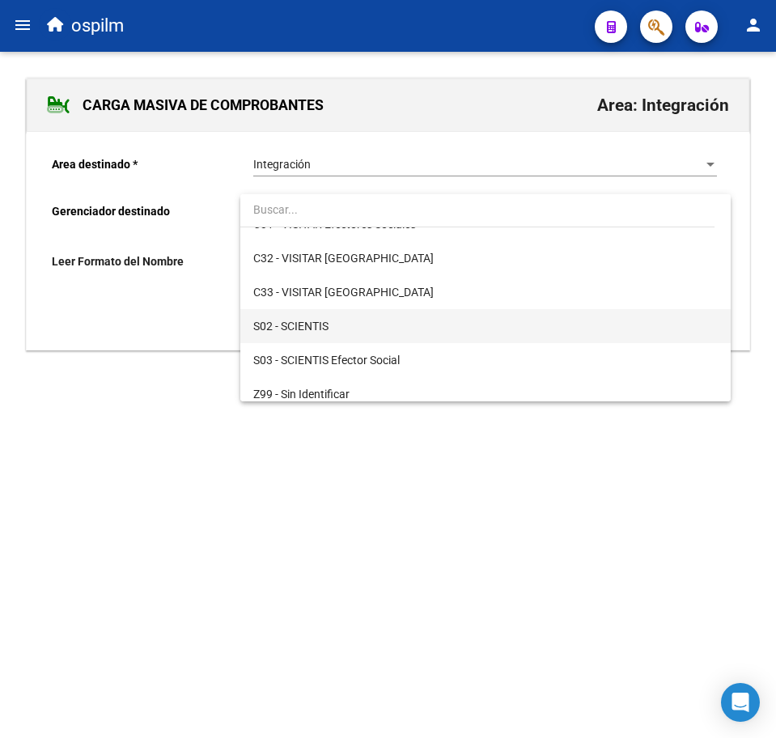
scroll to position [235, 0]
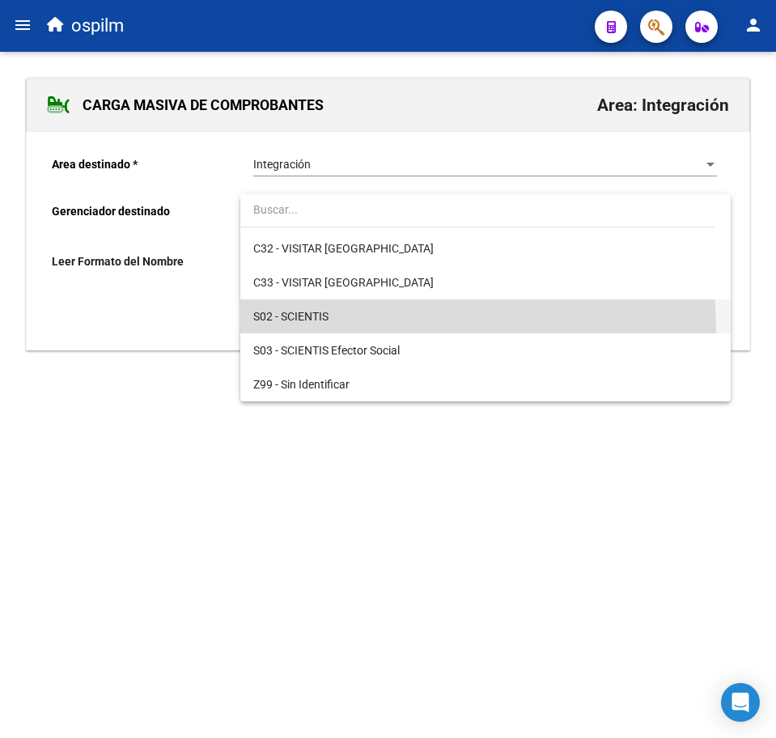
click at [328, 328] on span "S02 - SCIENTIS" at bounding box center [485, 316] width 464 height 34
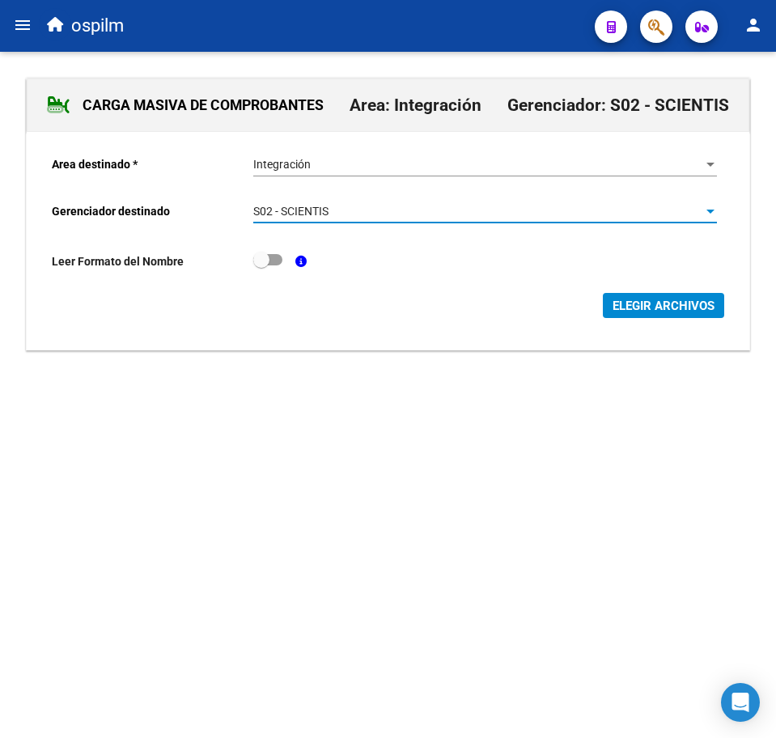
click at [656, 308] on span "ELEGIR ARCHIVOS" at bounding box center [663, 305] width 102 height 15
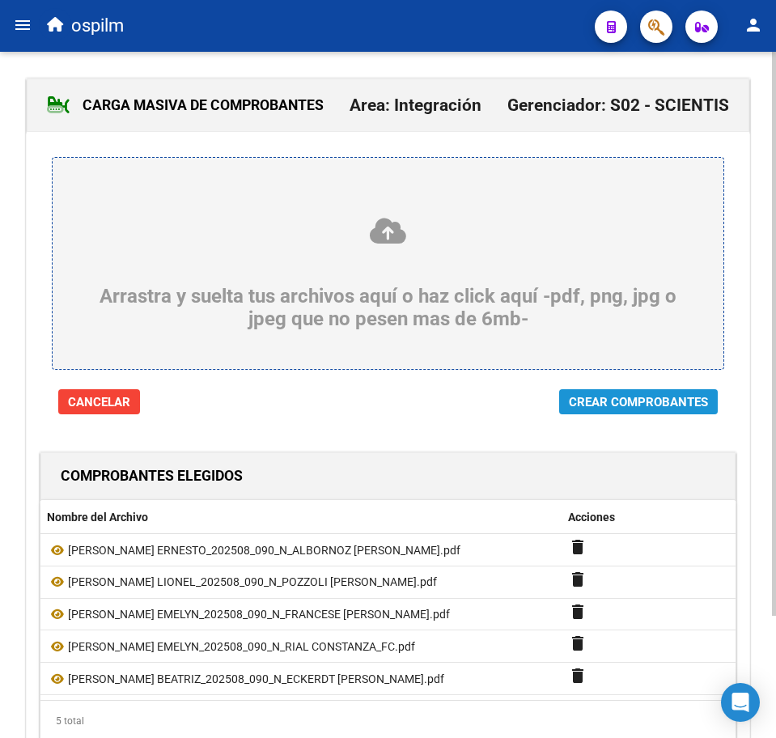
click at [667, 403] on span "Crear Comprobantes" at bounding box center [638, 402] width 139 height 15
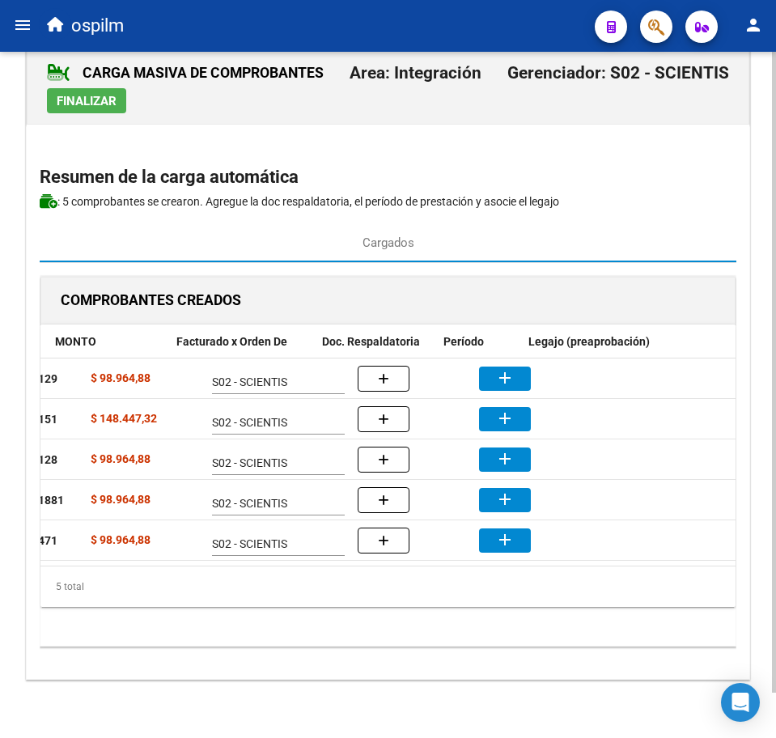
scroll to position [0, 371]
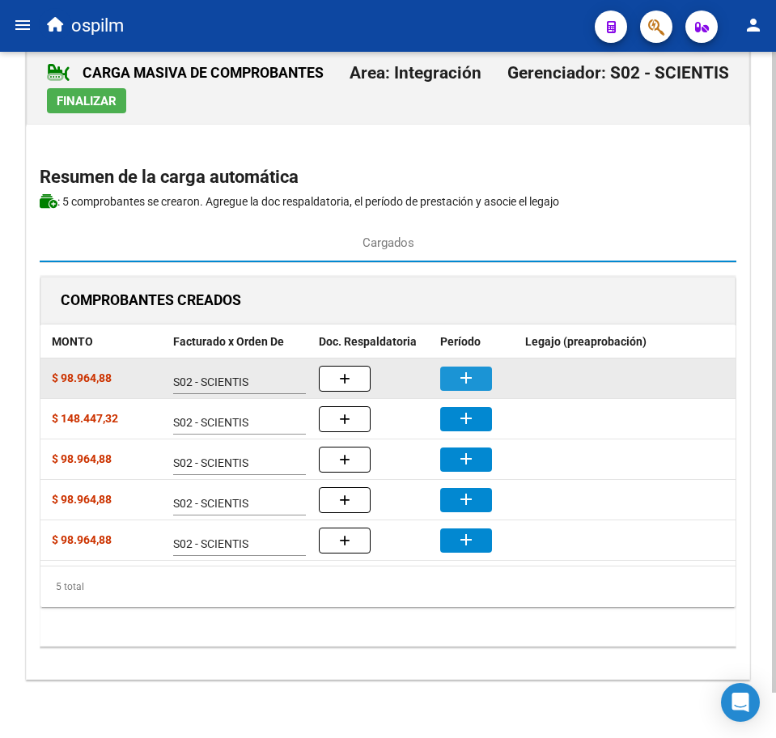
click at [479, 366] on button "add" at bounding box center [466, 378] width 52 height 24
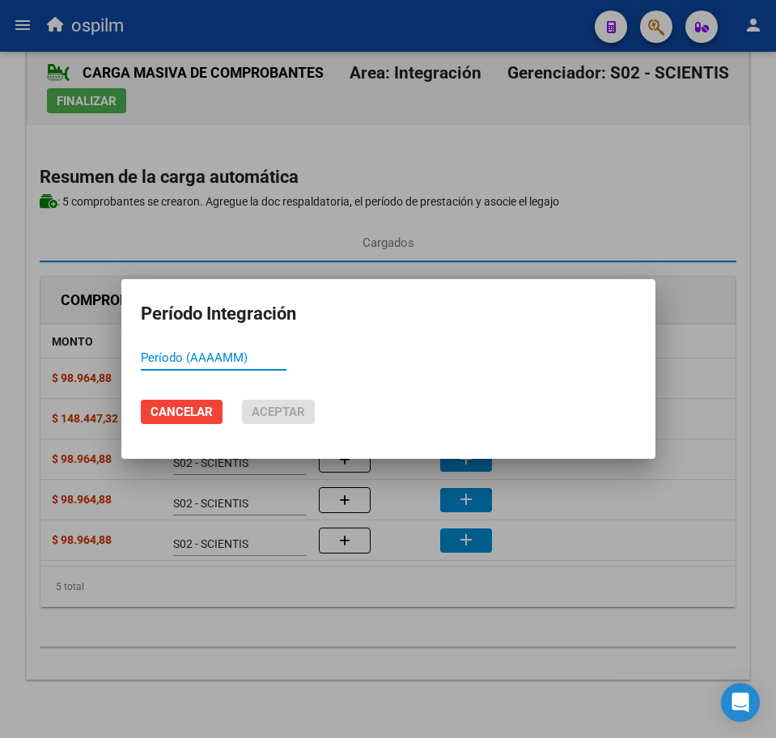
paste input "202508"
type input "202508"
click at [282, 419] on span "Aceptar" at bounding box center [278, 411] width 53 height 15
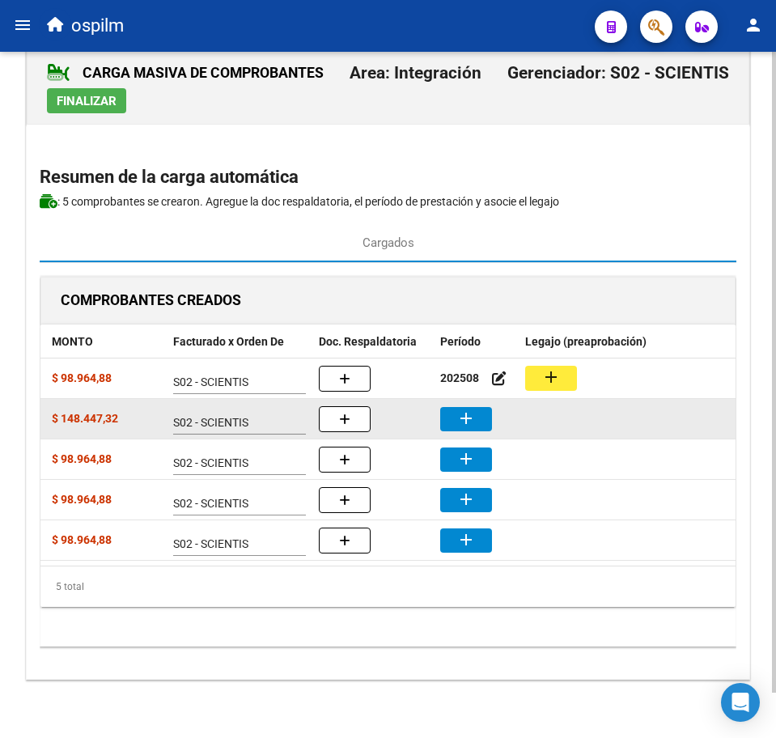
click at [492, 407] on div "add" at bounding box center [476, 419] width 72 height 24
click at [484, 407] on button "add" at bounding box center [466, 419] width 52 height 24
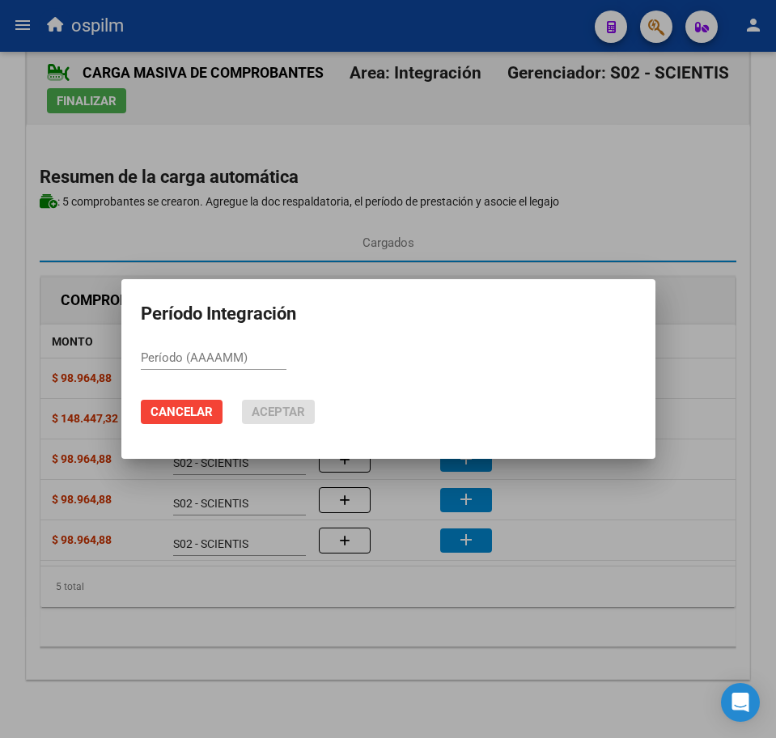
paste input "202508"
type input "202508"
click at [253, 417] on span "Aceptar" at bounding box center [278, 411] width 53 height 15
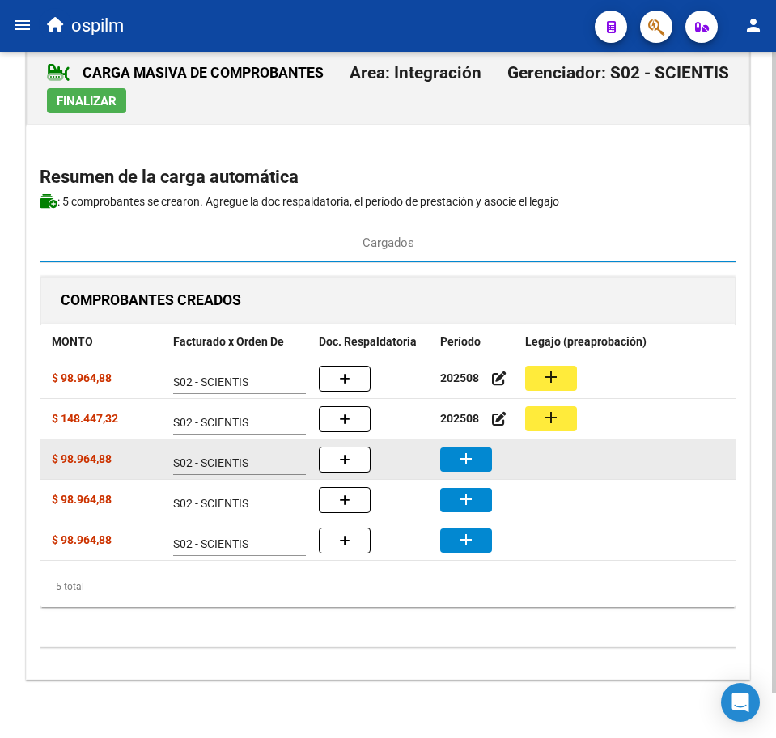
click at [455, 447] on button "add" at bounding box center [466, 459] width 52 height 24
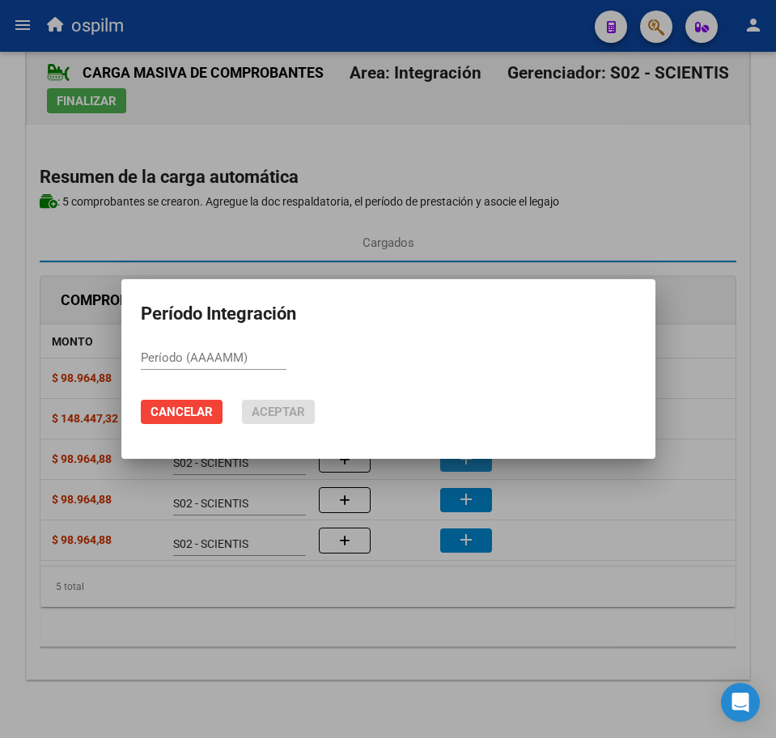
paste input "202508"
type input "202508"
click at [301, 410] on span "Aceptar" at bounding box center [278, 411] width 53 height 15
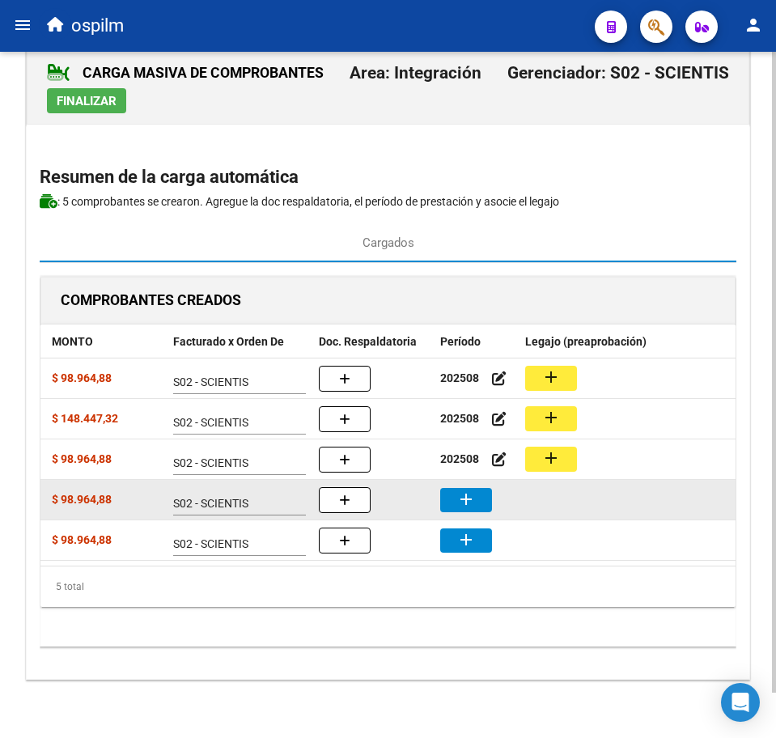
click at [474, 489] on mat-icon "add" at bounding box center [465, 498] width 19 height 19
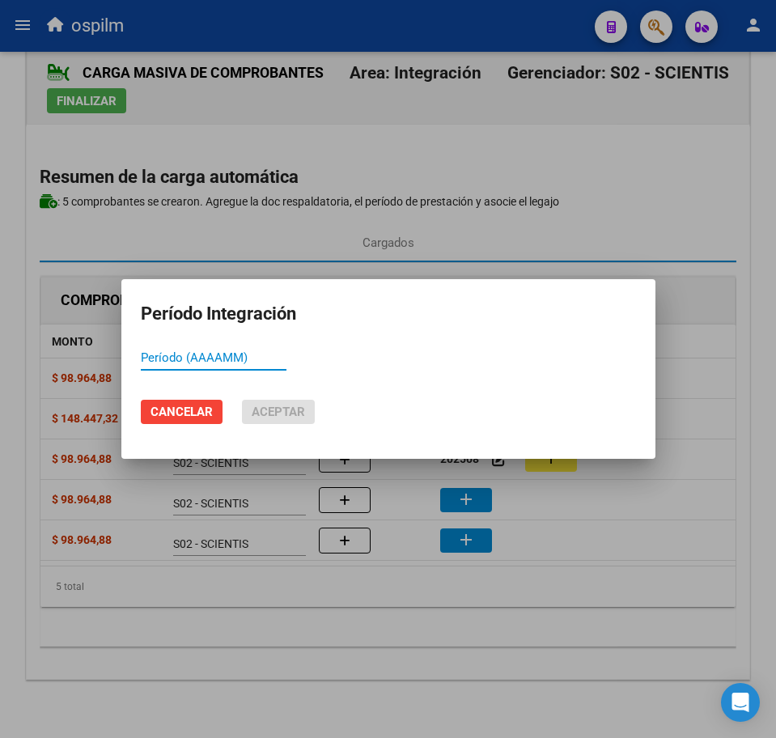
paste input "202508"
type input "202508"
click at [274, 413] on span "Aceptar" at bounding box center [278, 411] width 53 height 15
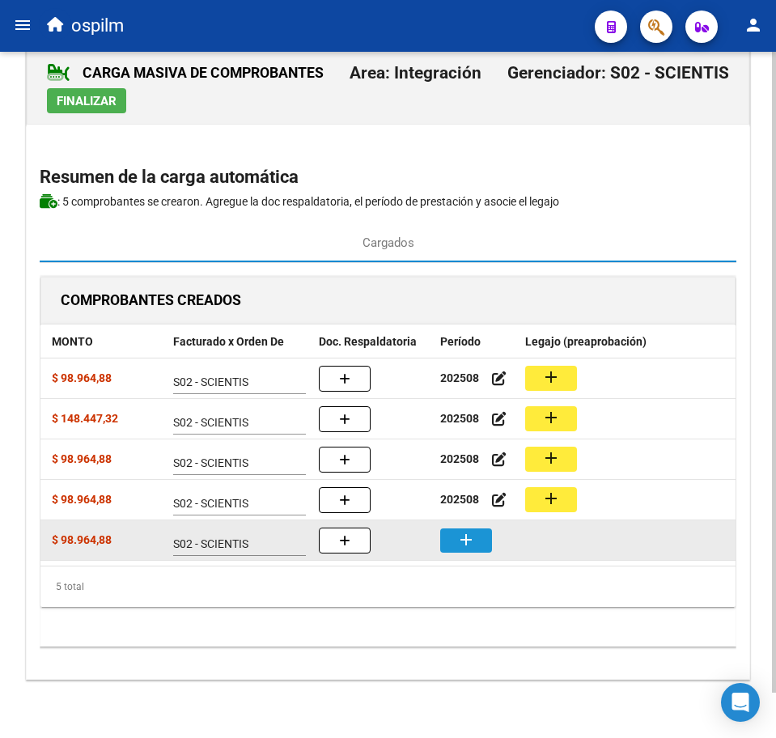
click at [457, 530] on mat-icon "add" at bounding box center [465, 539] width 19 height 19
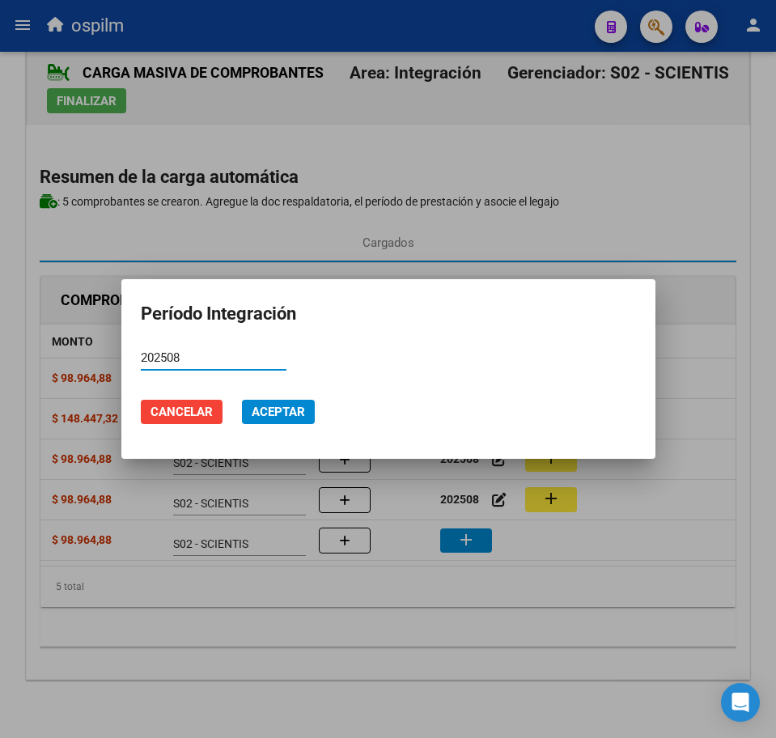
type input "202508"
click at [282, 409] on span "Aceptar" at bounding box center [278, 411] width 53 height 15
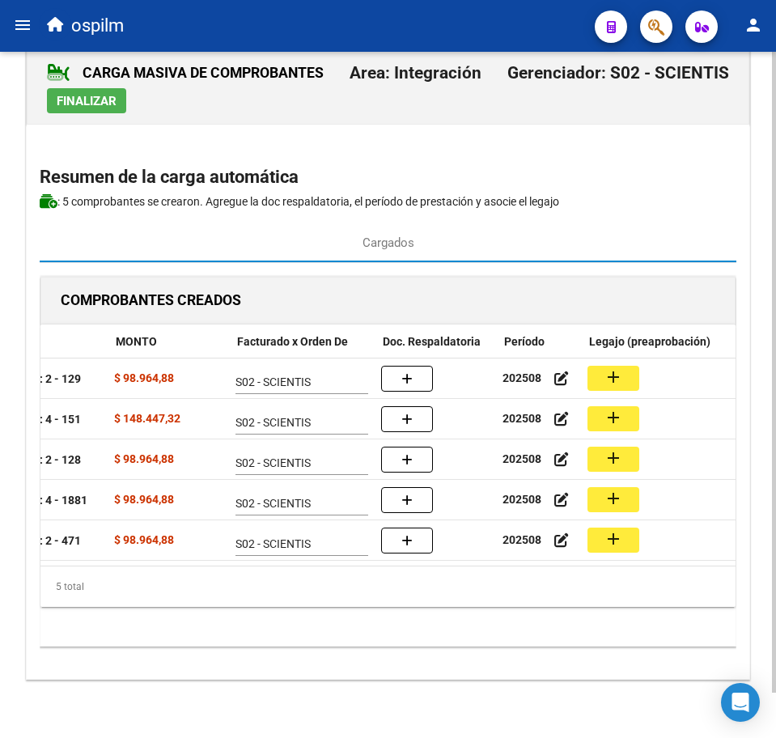
scroll to position [0, 294]
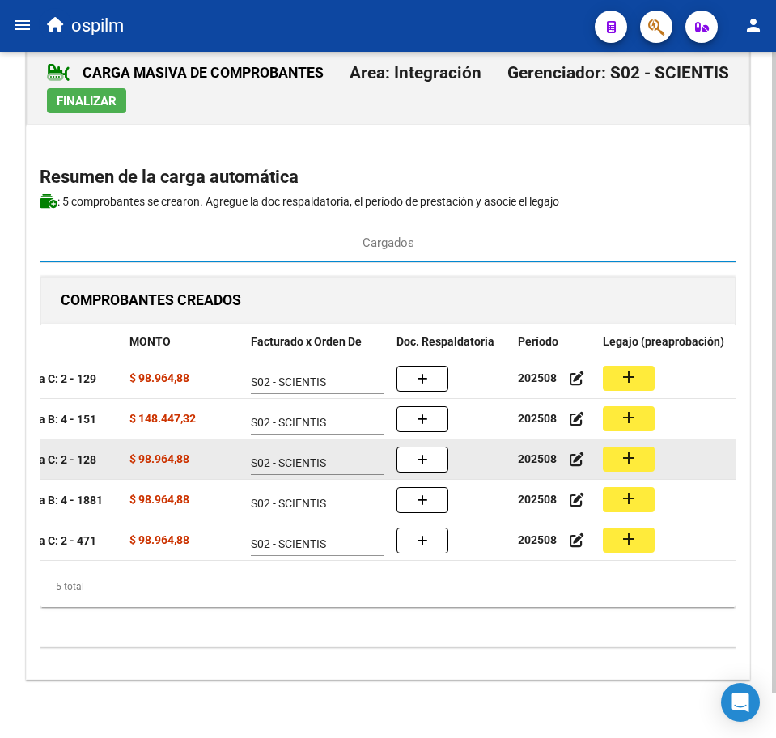
click at [614, 447] on button "add" at bounding box center [629, 459] width 52 height 25
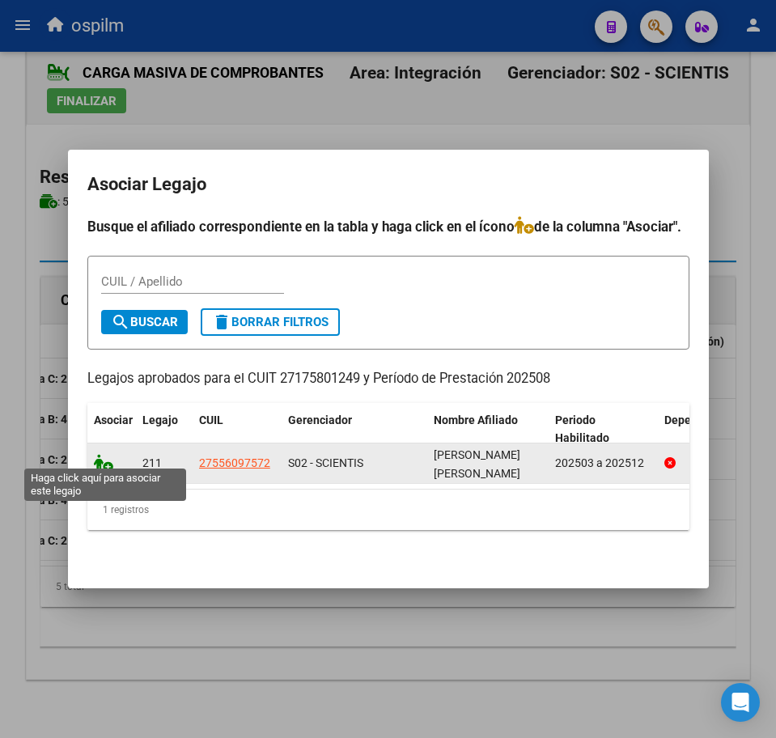
click at [99, 459] on icon at bounding box center [103, 463] width 19 height 18
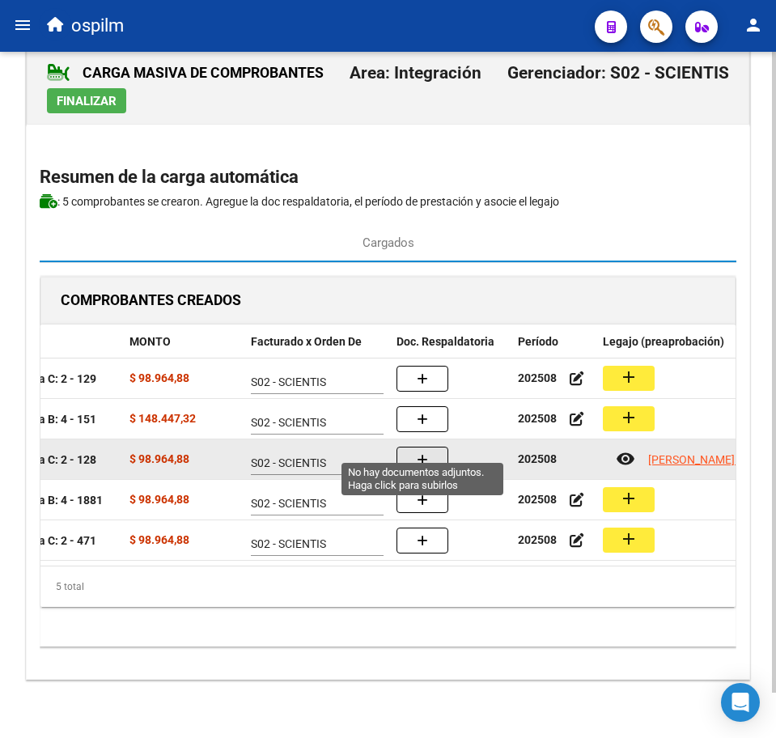
click at [415, 450] on button "button" at bounding box center [422, 460] width 52 height 26
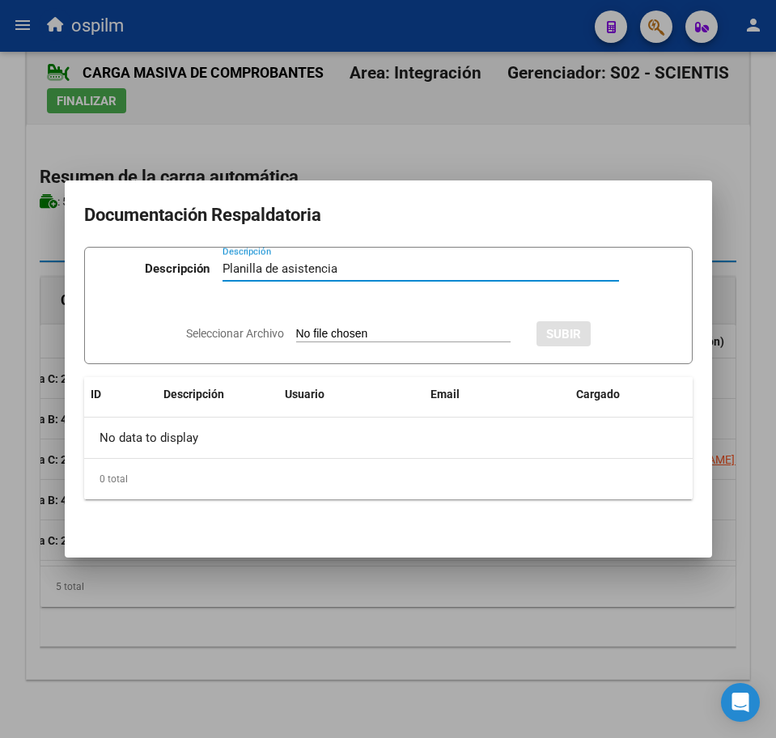
type input "Planilla de asistencia"
click at [325, 337] on input "Seleccionar Archivo" at bounding box center [403, 334] width 214 height 15
type input "C:\fakepath\[PERSON_NAME] EMELYN_202508_090_N_FRANCESE [PERSON_NAME].pdf"
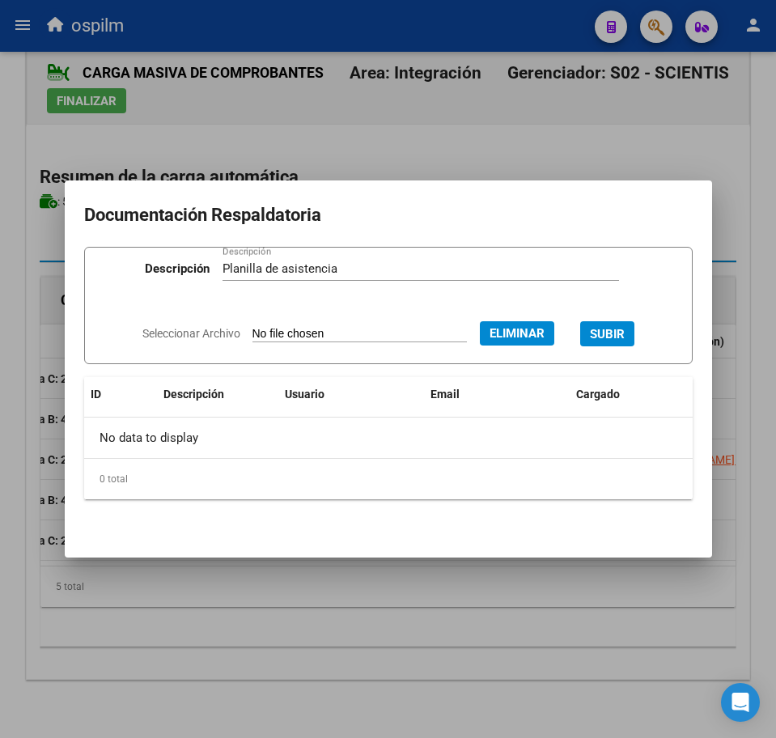
click at [625, 335] on span "SUBIR" at bounding box center [607, 334] width 35 height 15
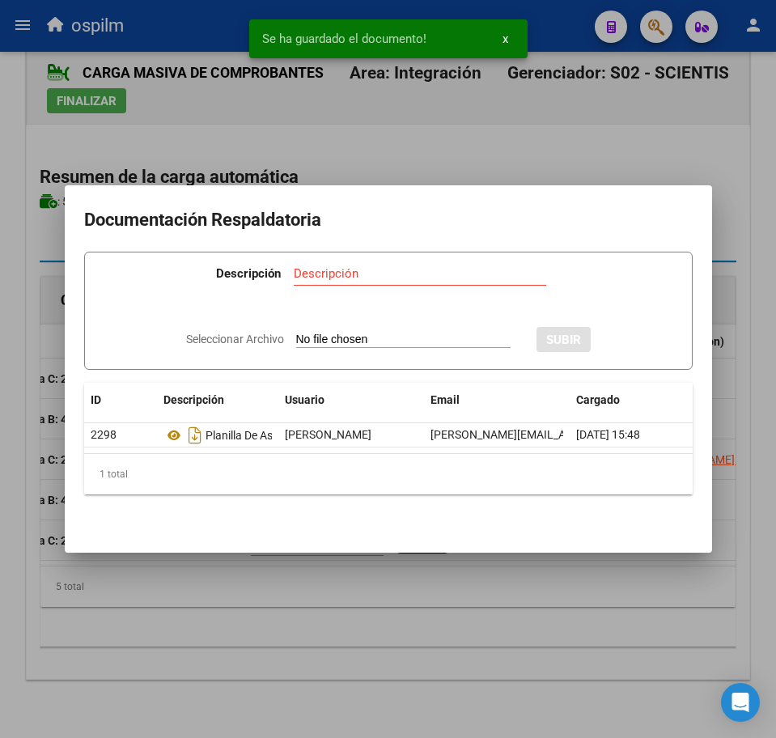
click at [311, 645] on div at bounding box center [388, 369] width 776 height 738
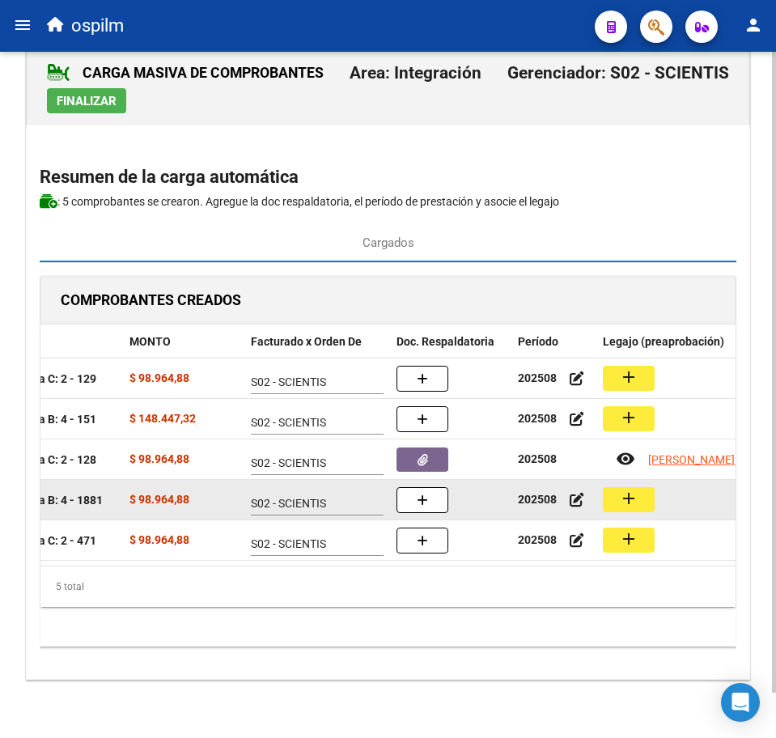
click at [625, 489] on mat-icon "add" at bounding box center [628, 498] width 19 height 19
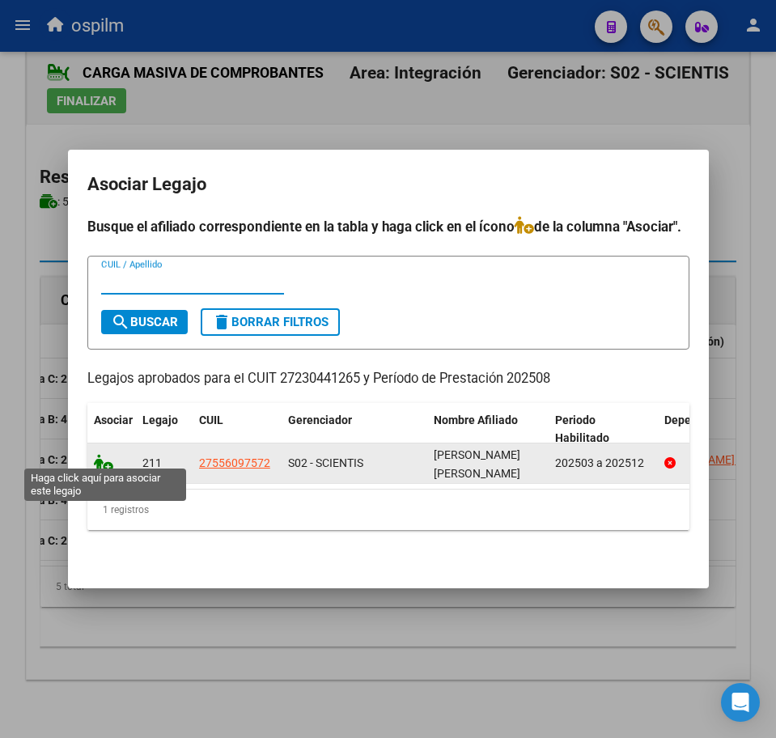
click at [108, 454] on icon at bounding box center [103, 463] width 19 height 18
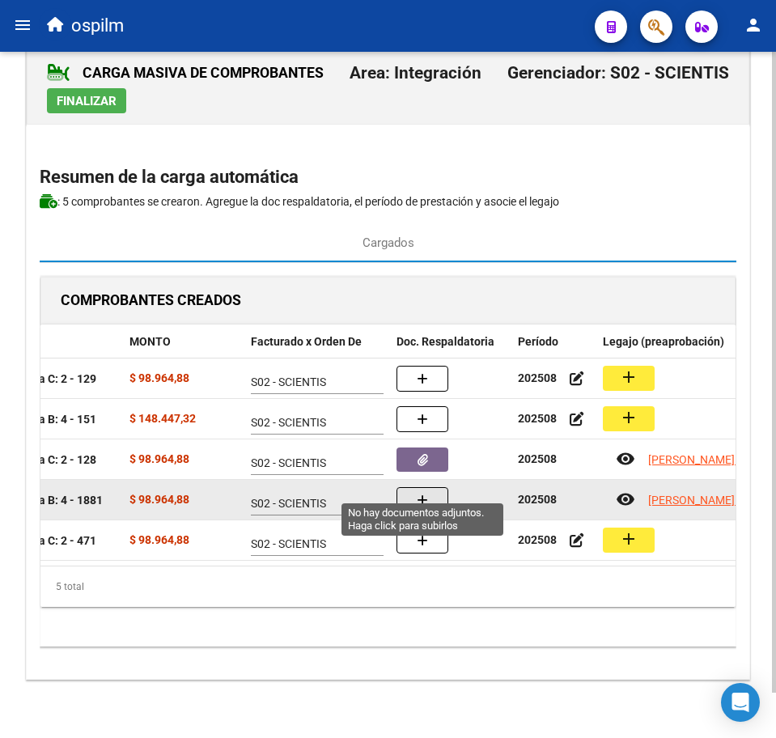
click at [425, 494] on icon "button" at bounding box center [422, 500] width 11 height 12
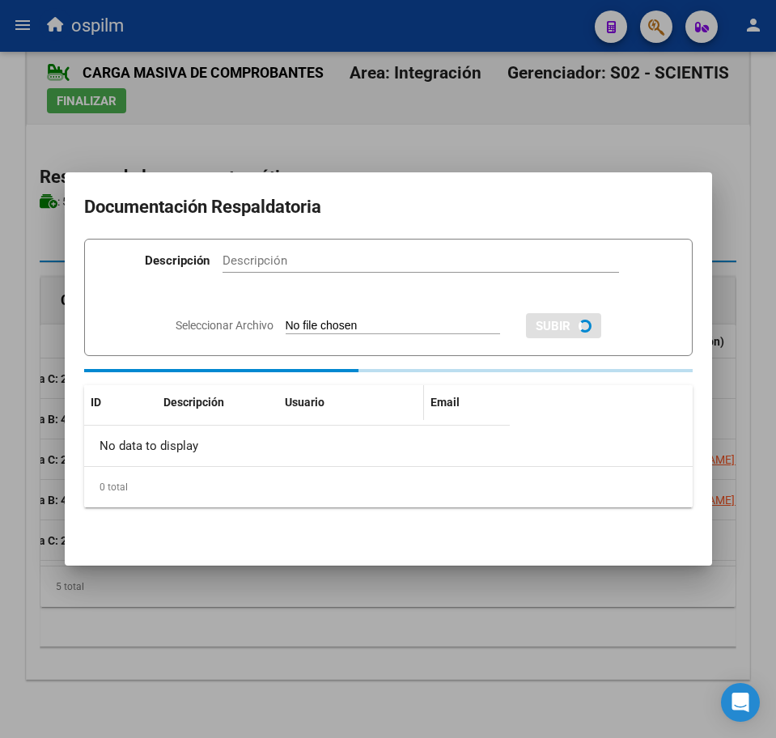
paste input "Planilla de asistencia"
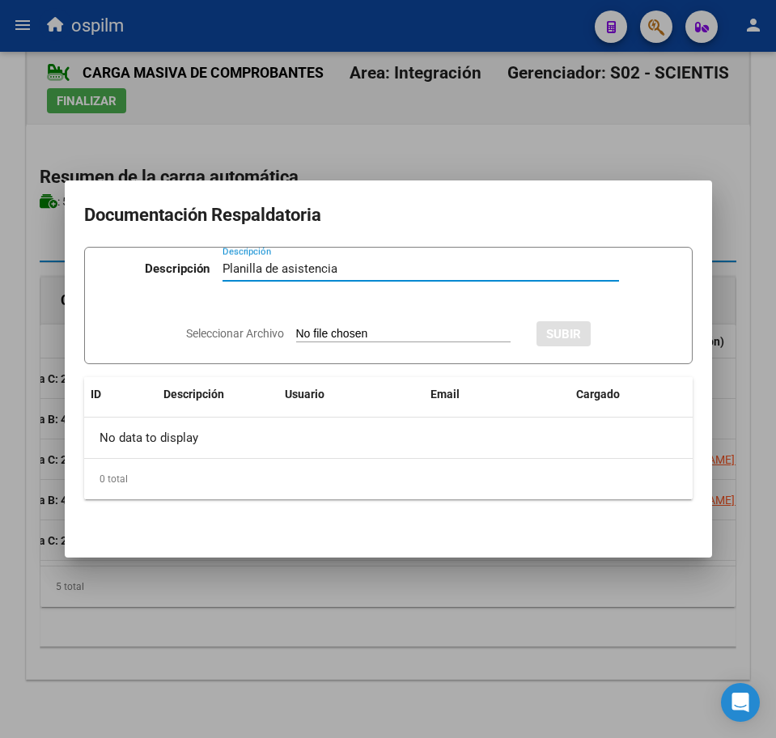
type input "Planilla de asistencia"
click at [324, 338] on input "Seleccionar Archivo" at bounding box center [403, 334] width 214 height 15
type input "C:\fakepath\[PERSON_NAME] EMELYN_202508_090_N_RIAL CONSTANZA_PA.pdf"
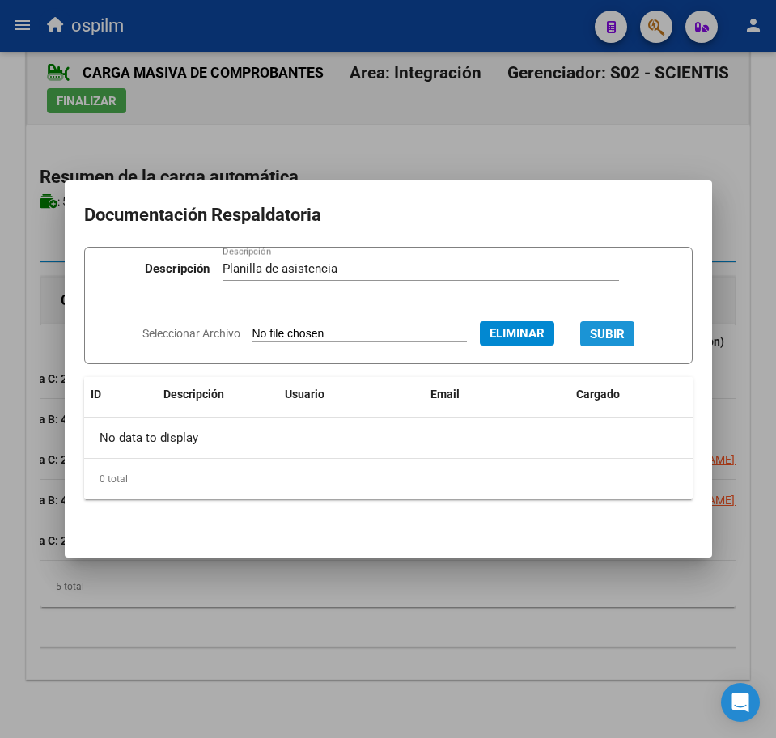
drag, startPoint x: 622, startPoint y: 332, endPoint x: 608, endPoint y: 375, distance: 45.0
click at [622, 335] on span "SUBIR" at bounding box center [607, 334] width 35 height 15
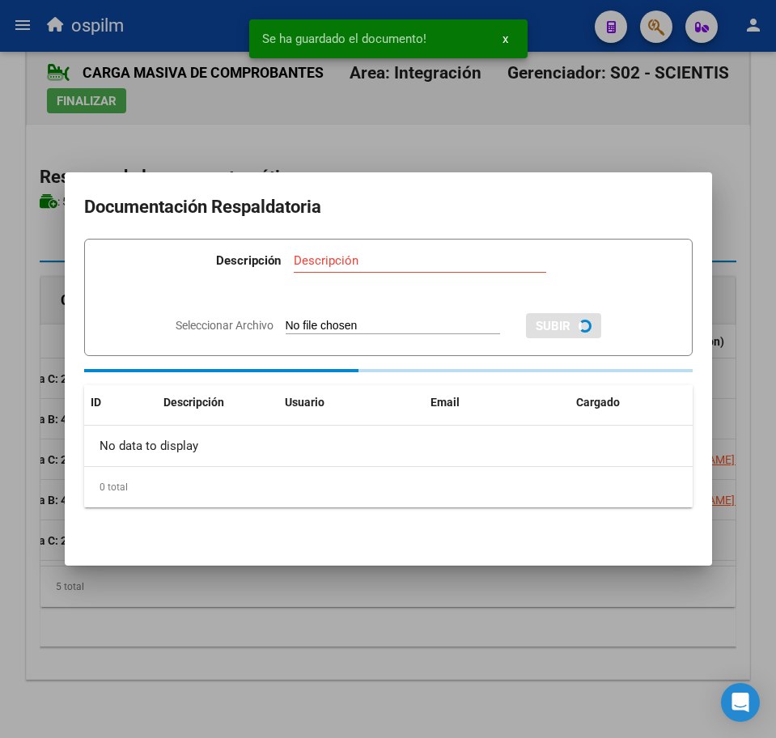
click at [393, 629] on div at bounding box center [388, 369] width 776 height 738
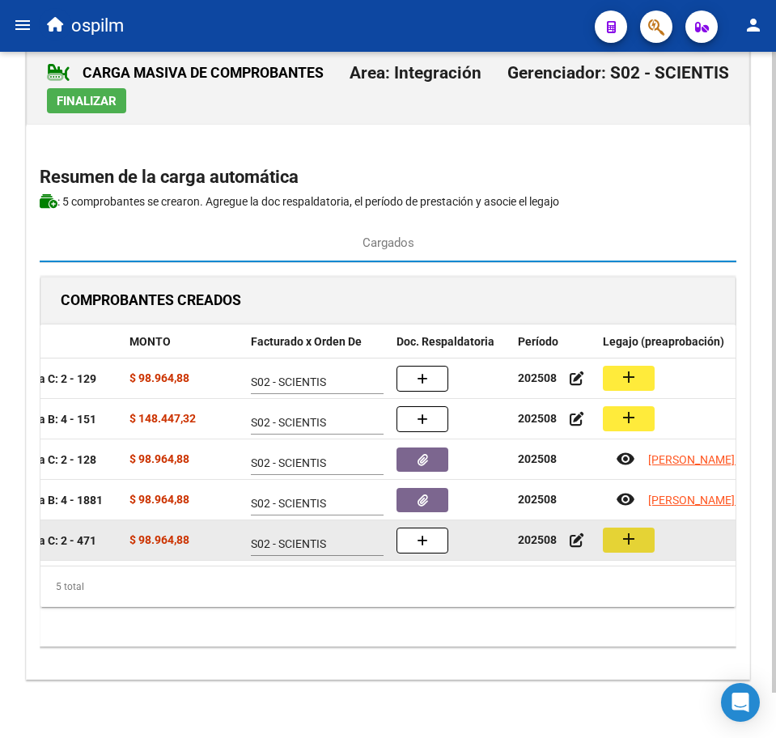
click at [631, 529] on mat-icon "add" at bounding box center [628, 538] width 19 height 19
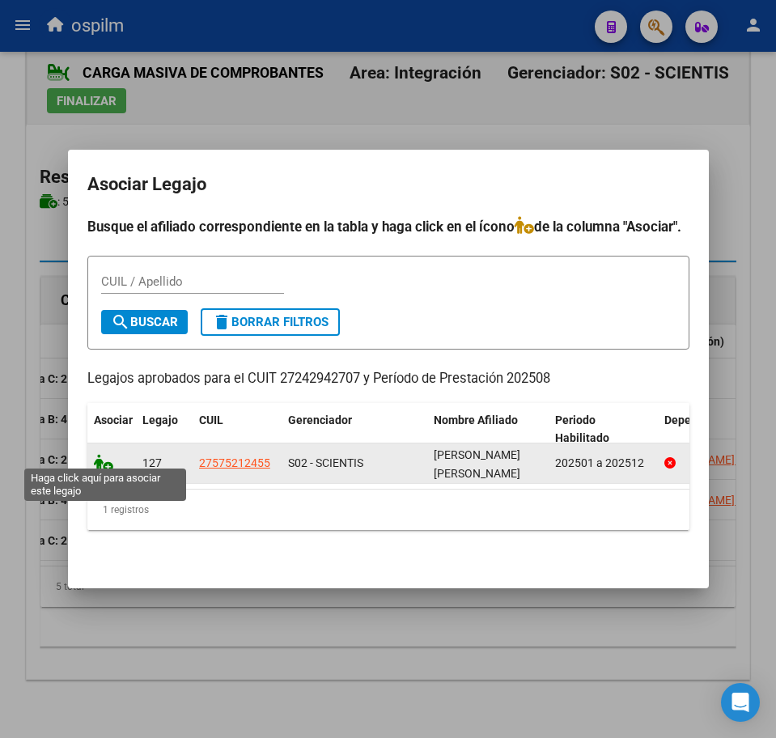
click at [101, 454] on icon at bounding box center [103, 463] width 19 height 18
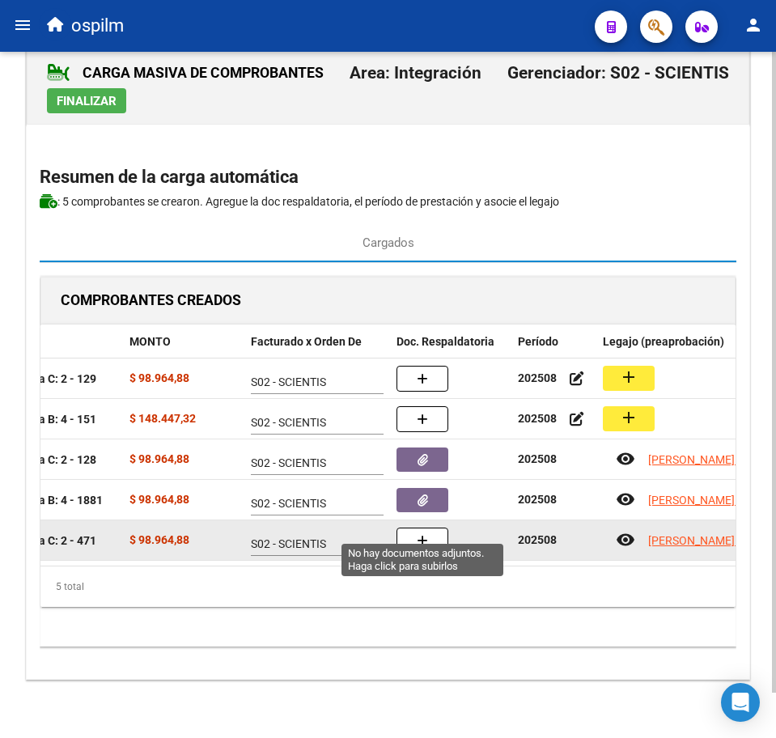
click at [409, 529] on button "button" at bounding box center [422, 540] width 52 height 26
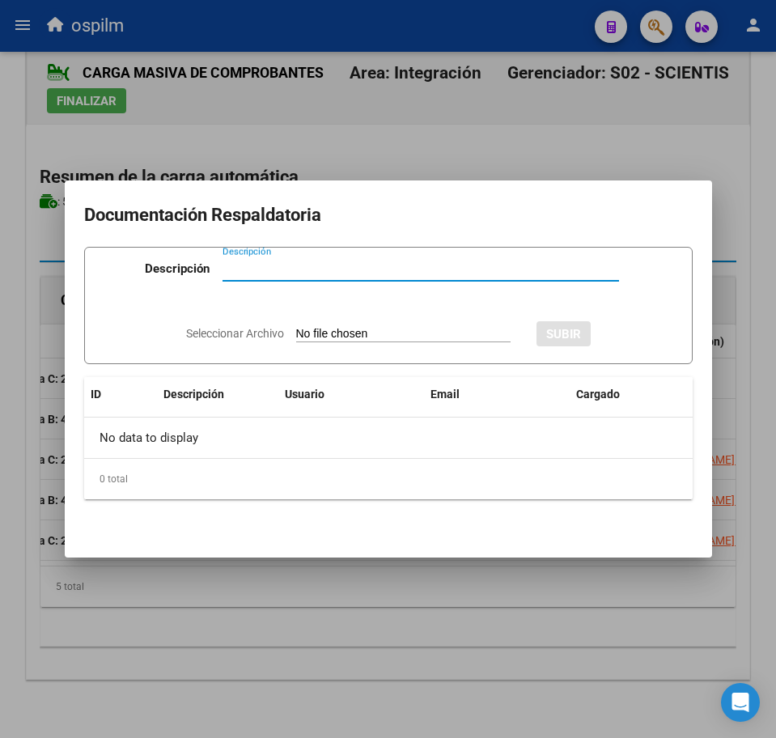
paste input "Planilla de asistencia"
type input "Planilla de asistencia"
click at [339, 333] on input "Seleccionar Archivo" at bounding box center [403, 334] width 214 height 15
type input "C:\fakepath\[PERSON_NAME] BEATRIZ_202508_090_N_ECKERDT [PERSON_NAME].pdf"
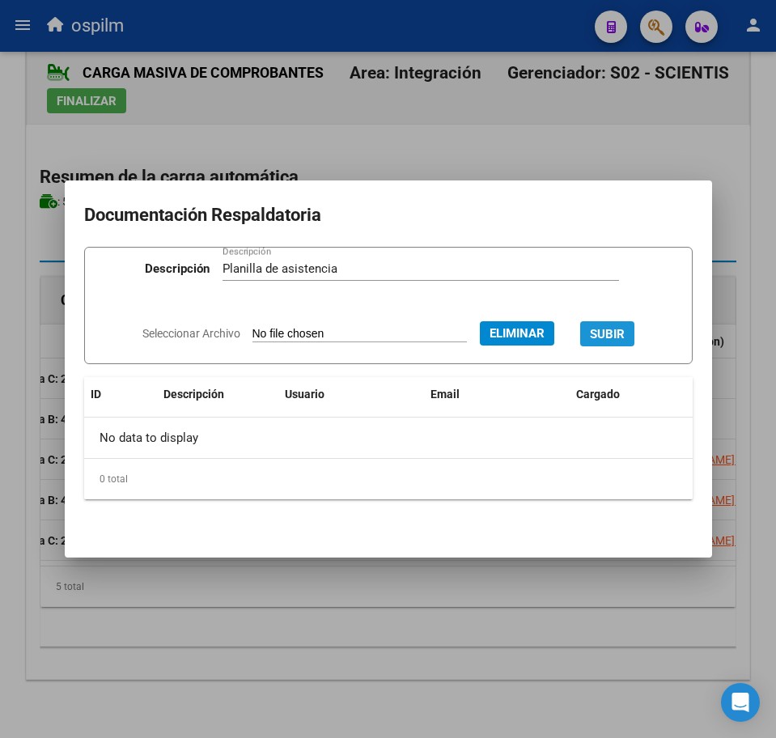
click at [624, 333] on span "SUBIR" at bounding box center [607, 334] width 35 height 15
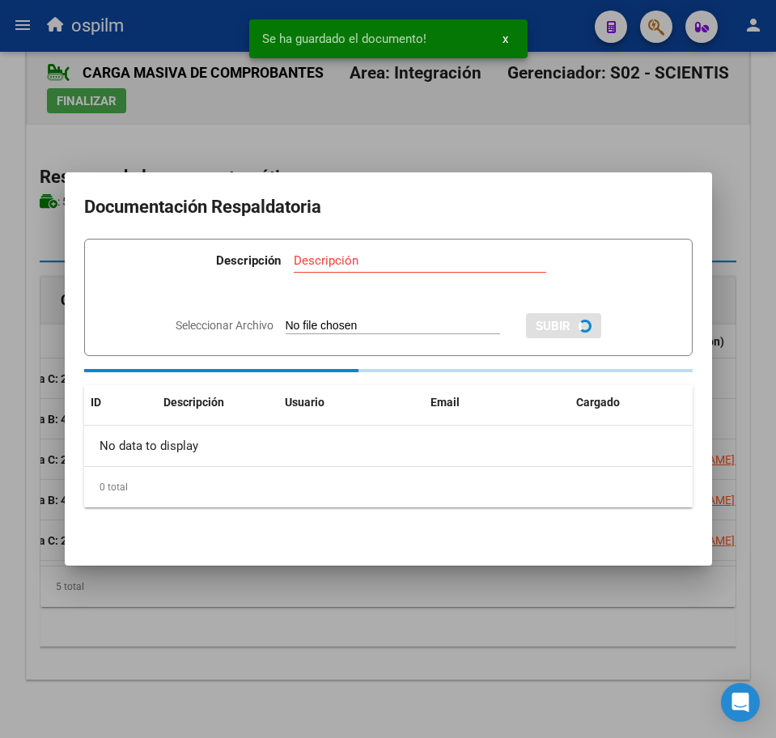
click at [379, 600] on div at bounding box center [388, 369] width 776 height 738
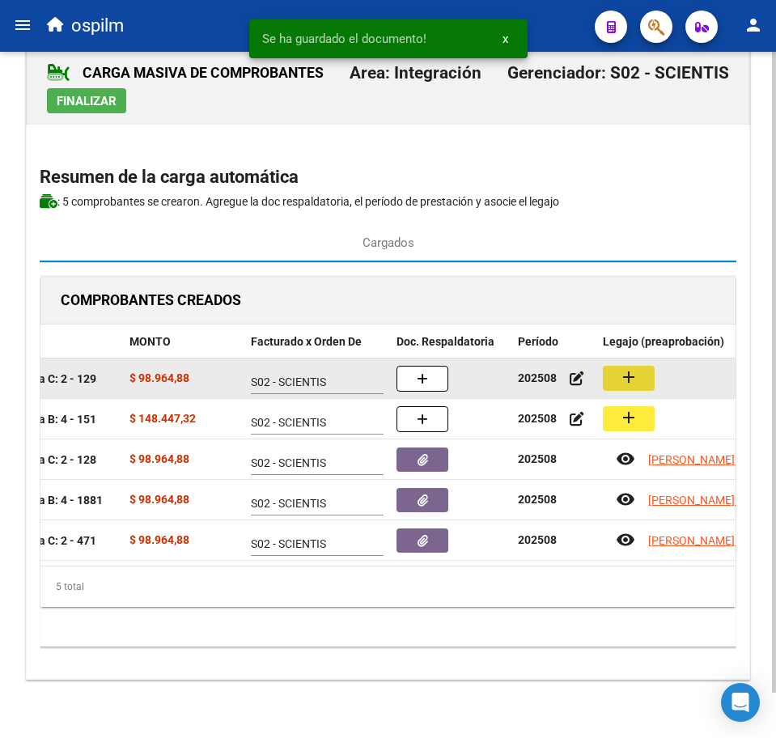
click at [618, 366] on button "add" at bounding box center [629, 378] width 52 height 25
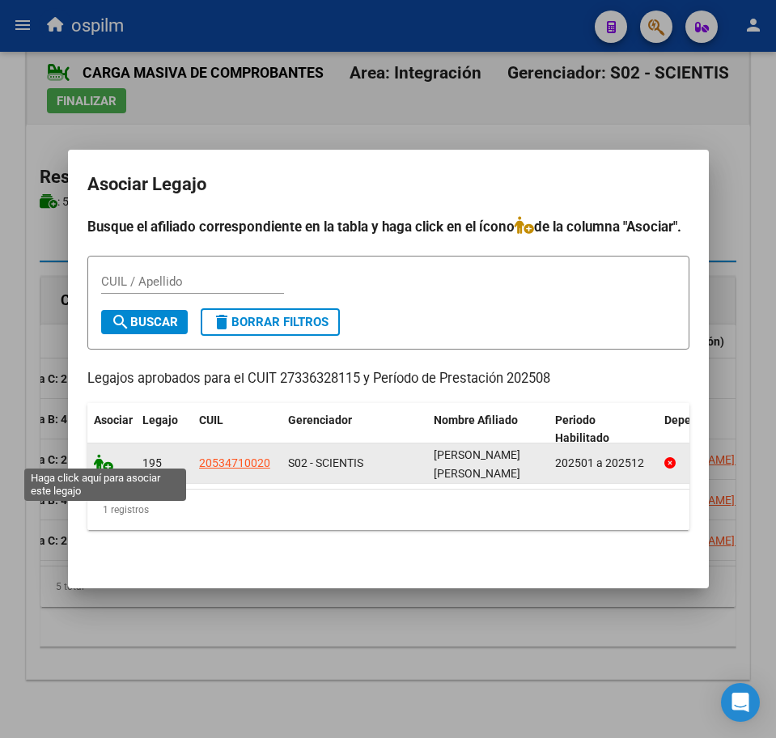
click at [103, 454] on icon at bounding box center [103, 463] width 19 height 18
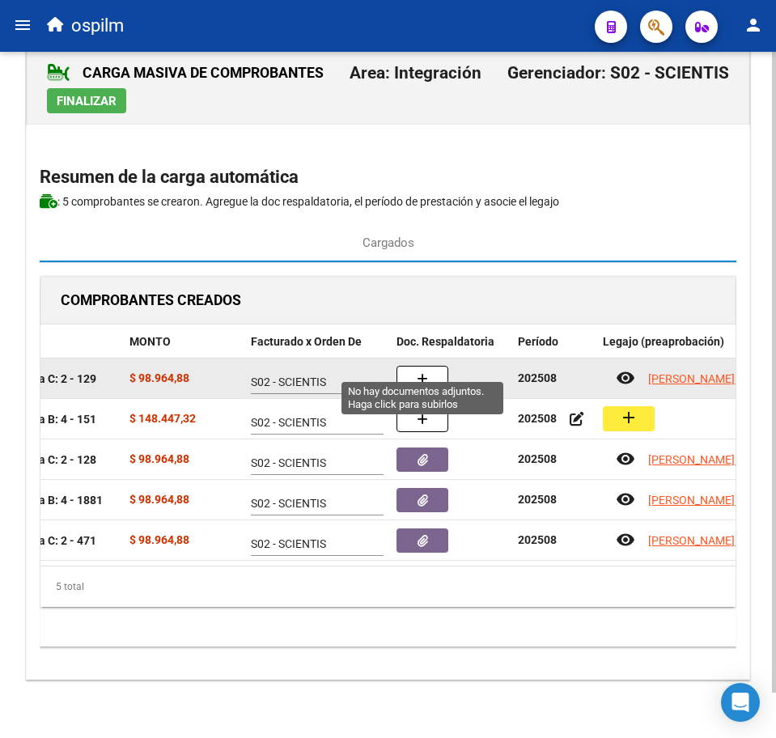
click at [421, 371] on span "button" at bounding box center [422, 378] width 11 height 15
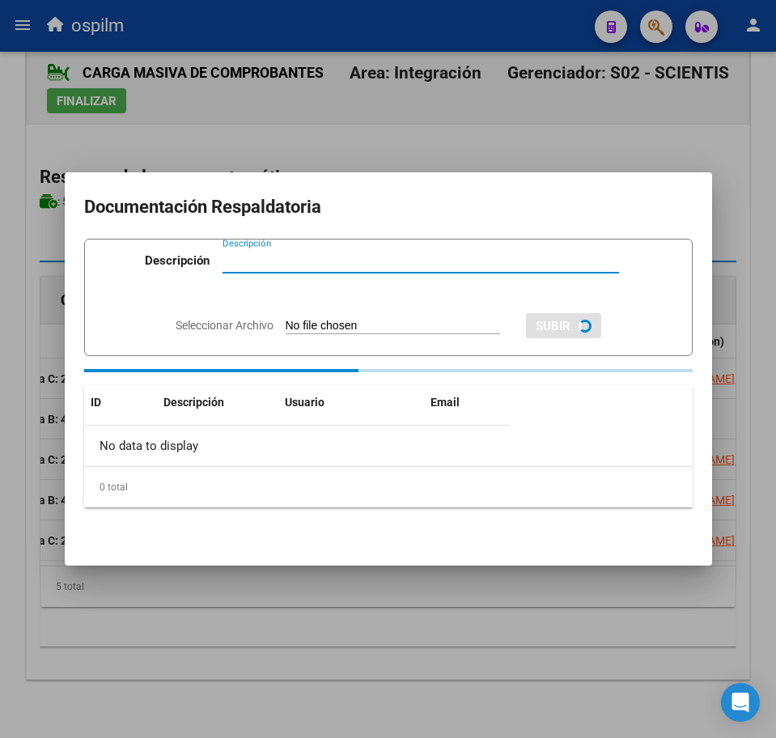
paste input "Planilla de asistencia"
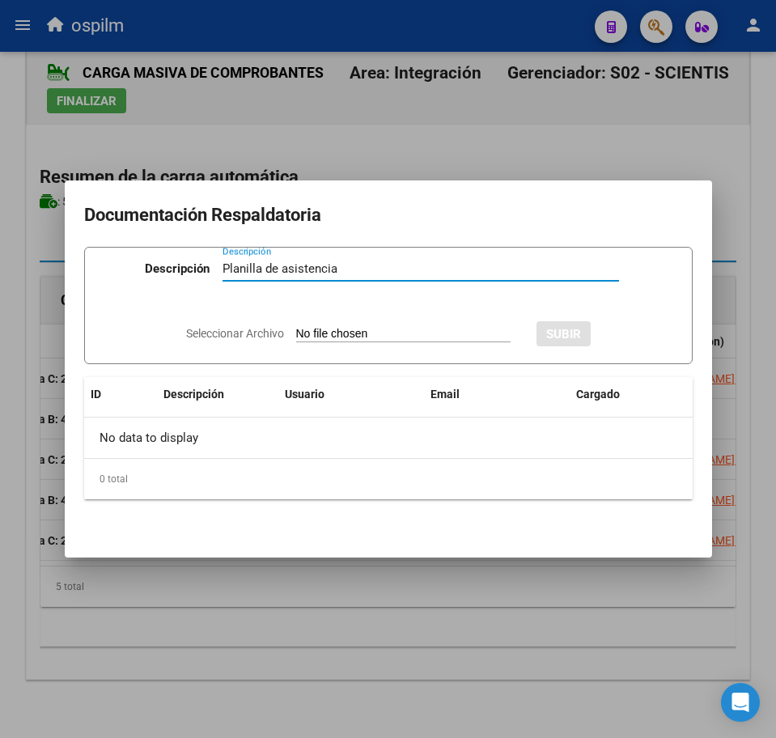
type input "Planilla de asistencia"
click at [376, 332] on input "Seleccionar Archivo" at bounding box center [403, 334] width 214 height 15
type input "C:\fakepath\[PERSON_NAME] ERNESTO_202508_090_N_ALBORNOZ [PERSON_NAME].jpg"
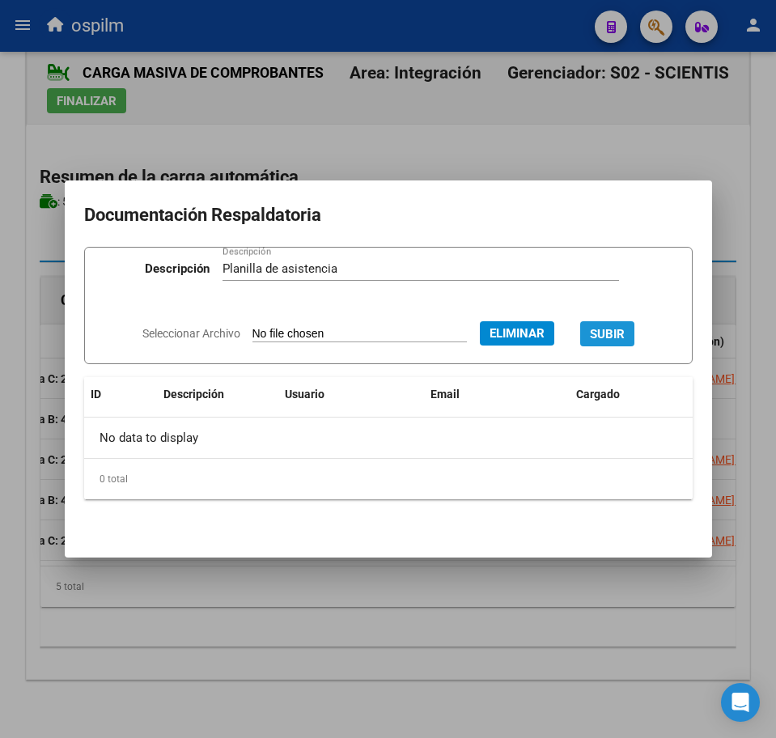
click at [620, 327] on span "SUBIR" at bounding box center [607, 334] width 35 height 15
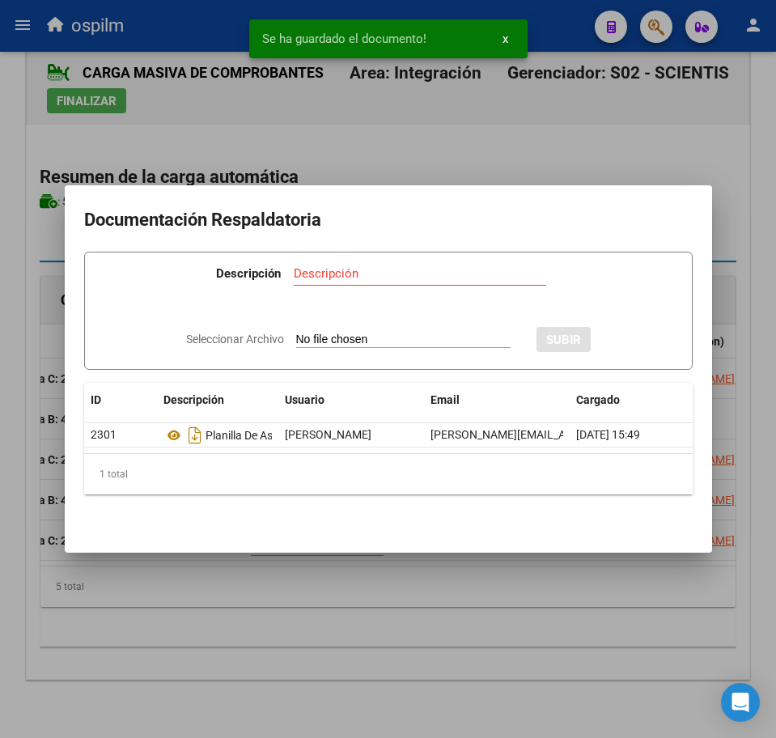
click at [294, 600] on div at bounding box center [388, 369] width 776 height 738
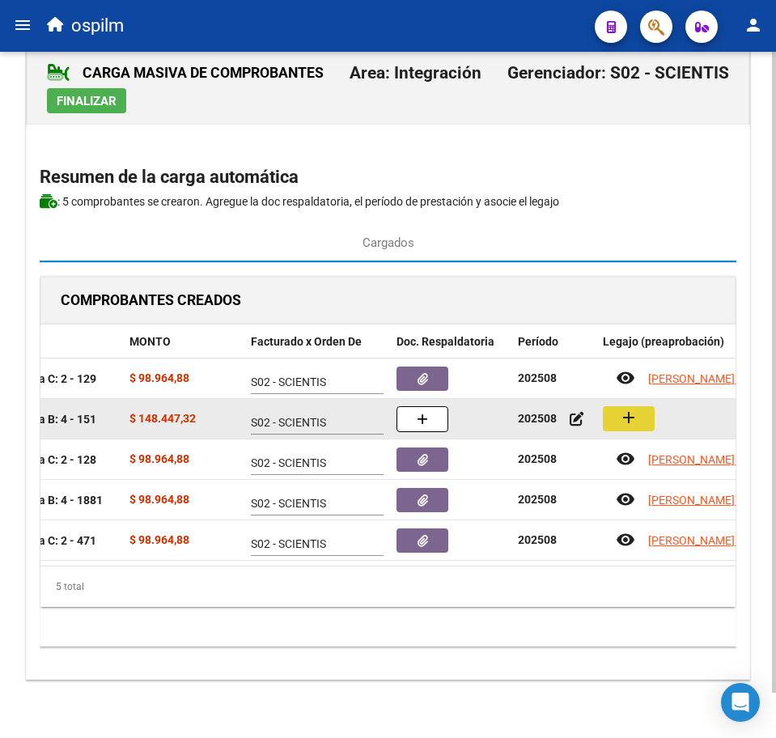
click at [612, 406] on button "add" at bounding box center [629, 418] width 52 height 25
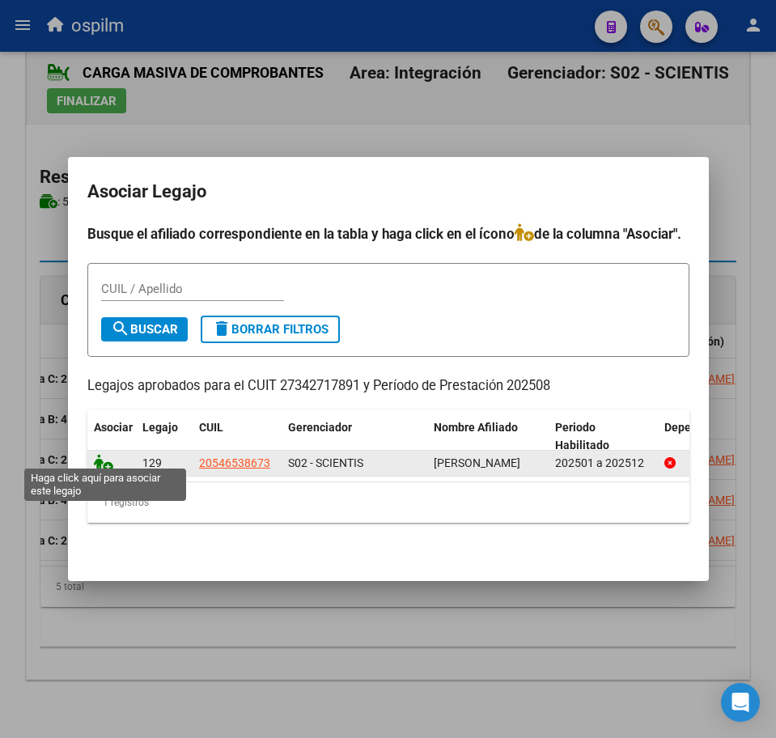
click at [107, 455] on icon at bounding box center [103, 463] width 19 height 18
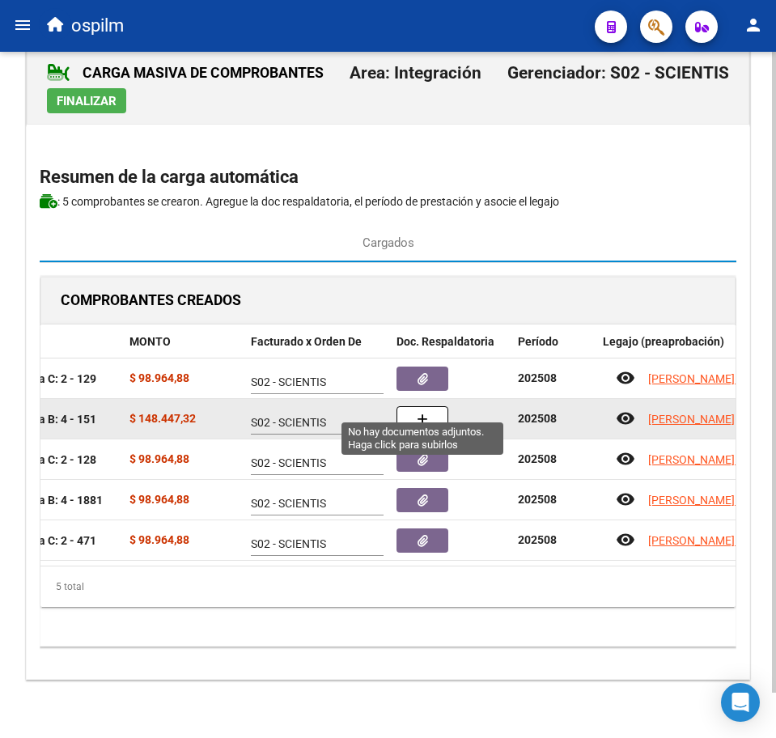
click at [435, 406] on button "button" at bounding box center [422, 419] width 52 height 26
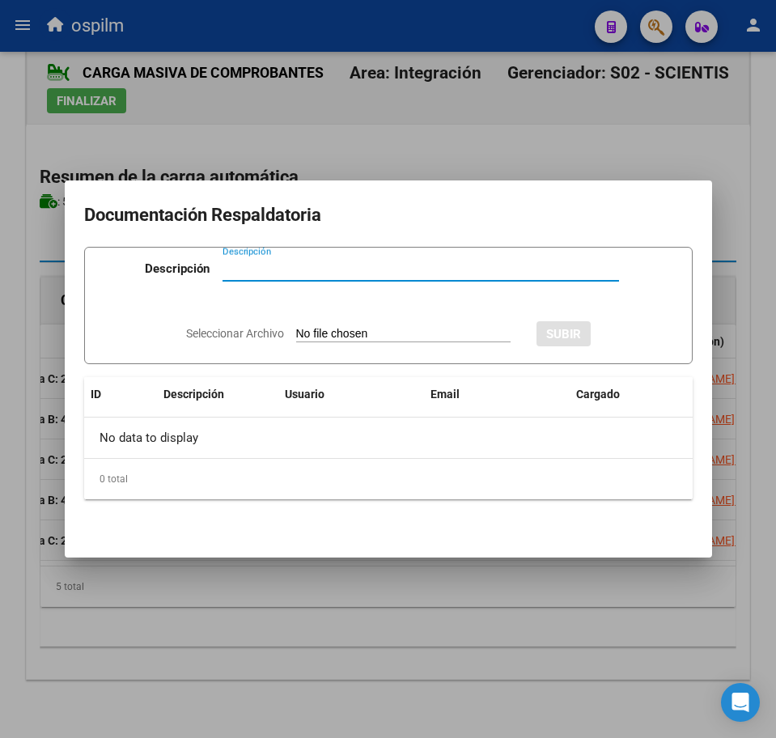
paste input "Planilla de asistencia"
type input "Planilla de asistencia"
click at [336, 329] on input "Seleccionar Archivo" at bounding box center [403, 334] width 214 height 15
type input "C:\fakepath\[PERSON_NAME] LIONEL_202508_090_N_POZZOLI [PERSON_NAME].pdf"
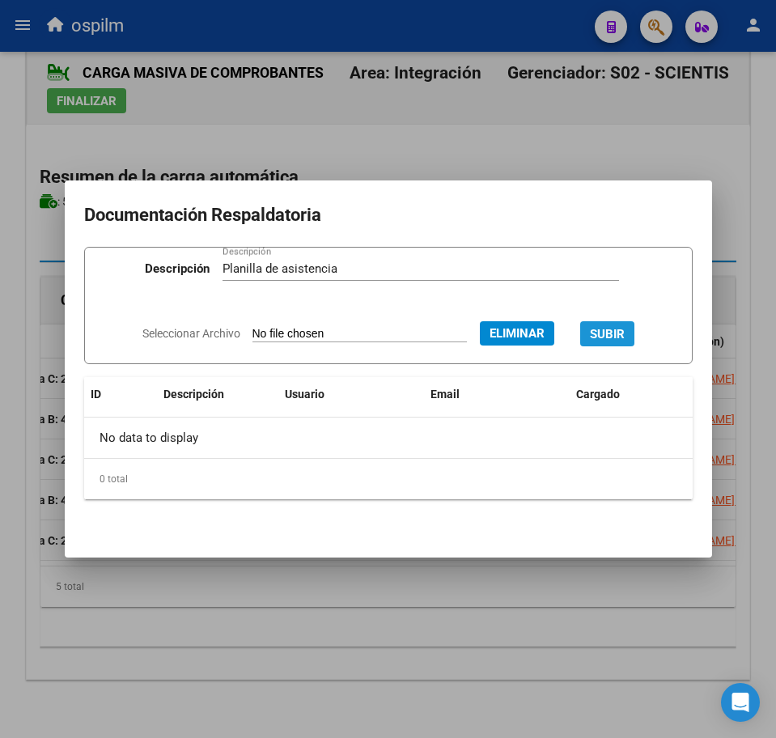
click at [624, 325] on button "SUBIR" at bounding box center [607, 333] width 54 height 25
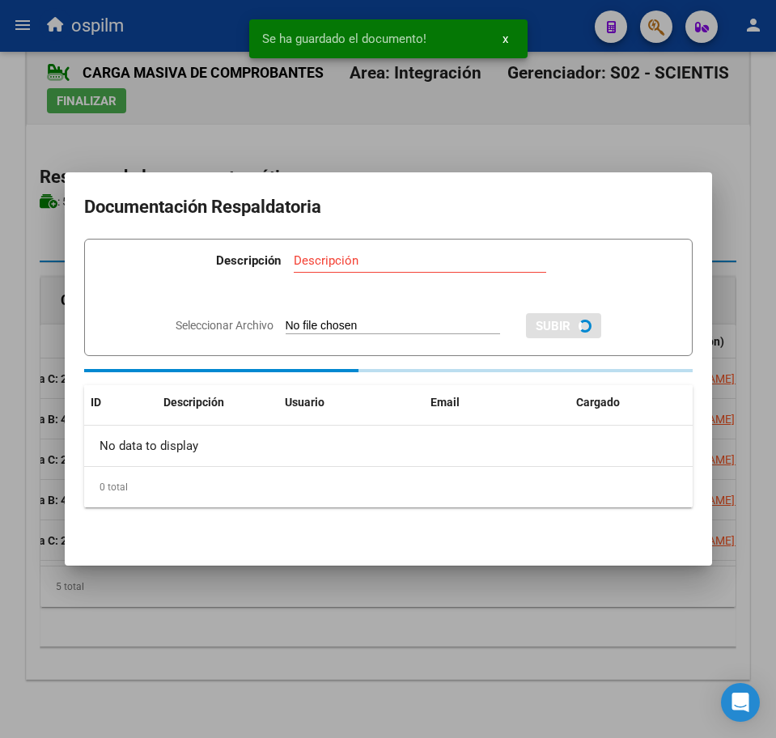
click at [362, 599] on div at bounding box center [388, 369] width 776 height 738
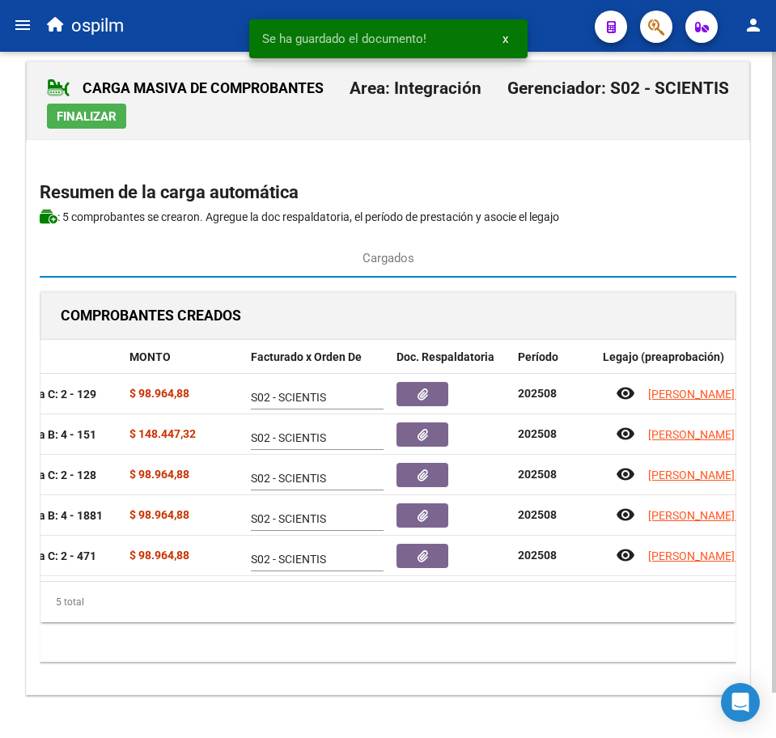
scroll to position [0, 0]
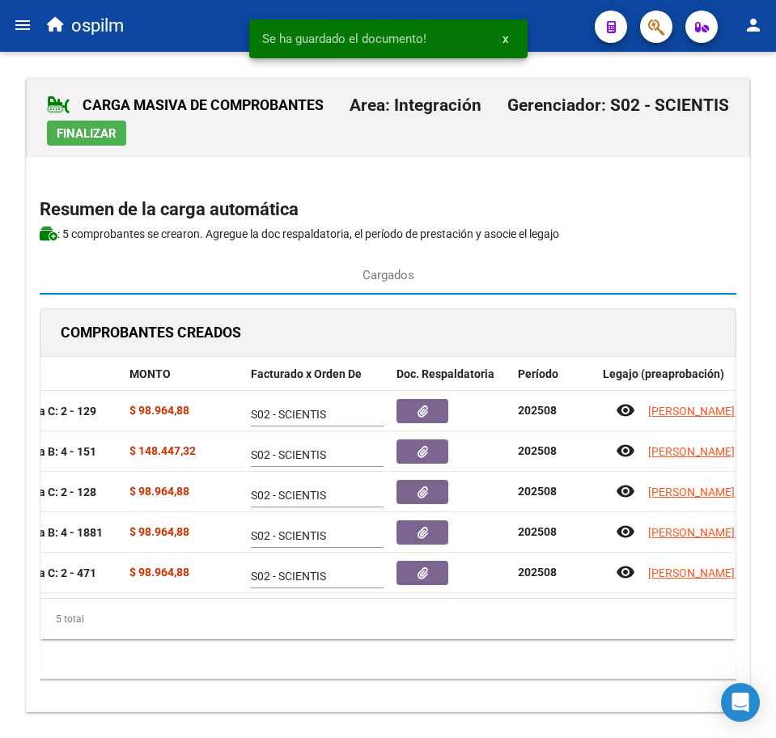
click at [110, 136] on span "Finalizar" at bounding box center [87, 133] width 60 height 15
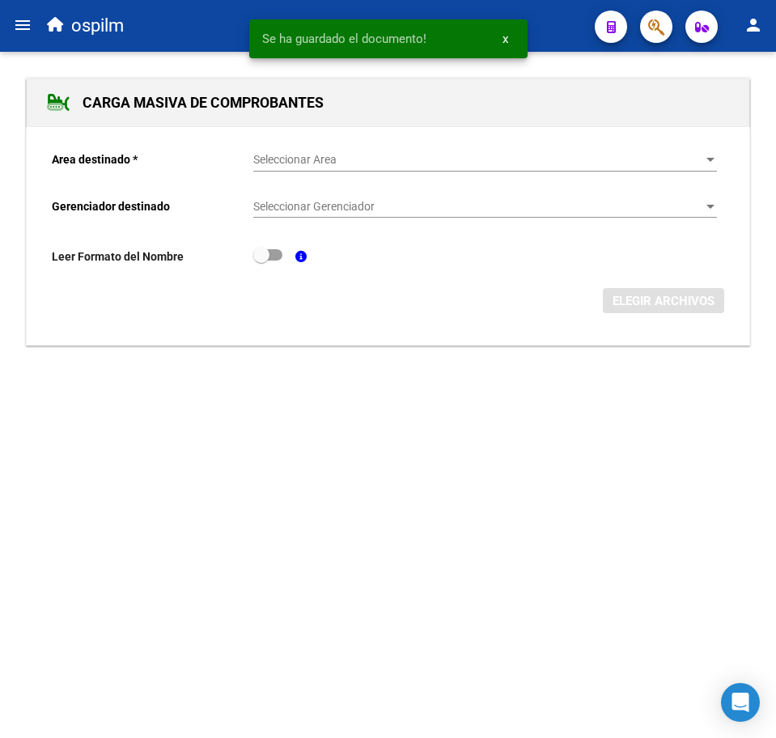
click at [345, 160] on span "Seleccionar Area" at bounding box center [477, 160] width 449 height 14
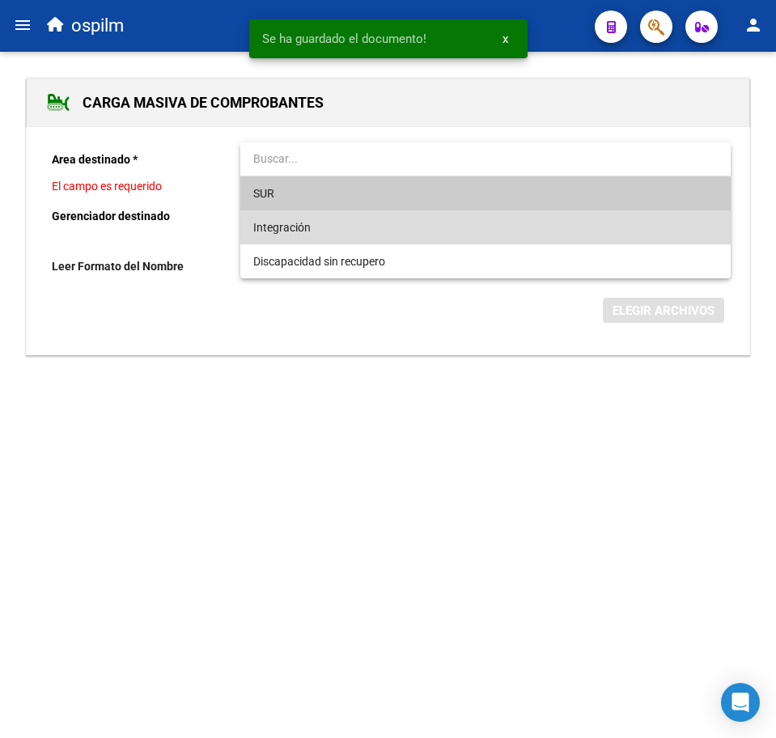
click at [356, 221] on span "Integración" at bounding box center [485, 227] width 464 height 34
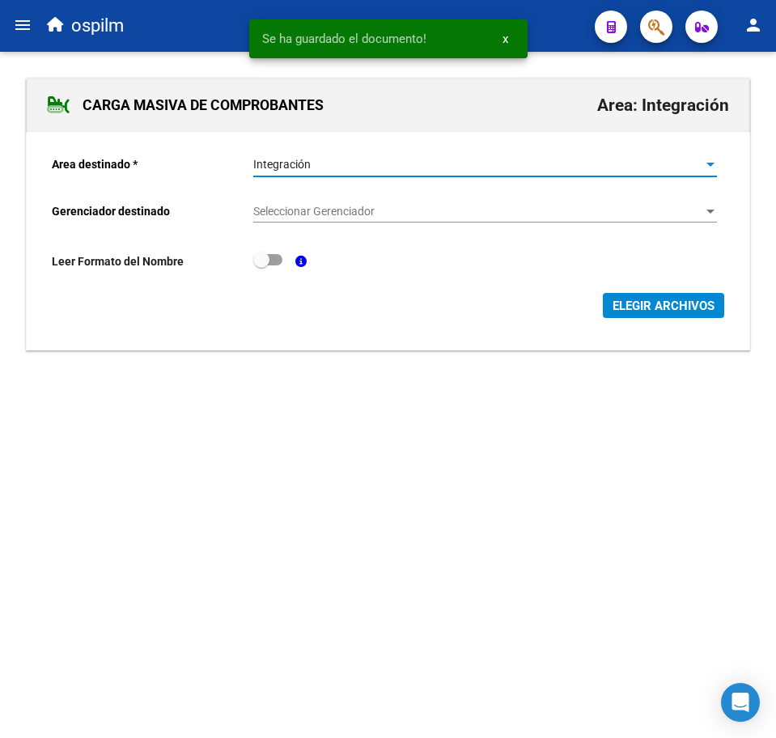
click at [360, 205] on span "Seleccionar Gerenciador" at bounding box center [477, 212] width 449 height 14
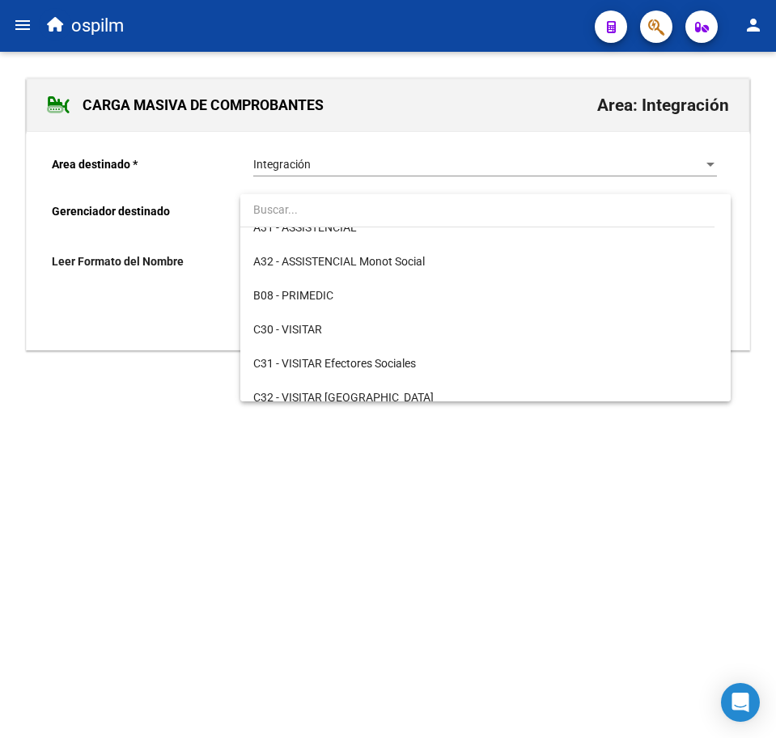
scroll to position [202, 0]
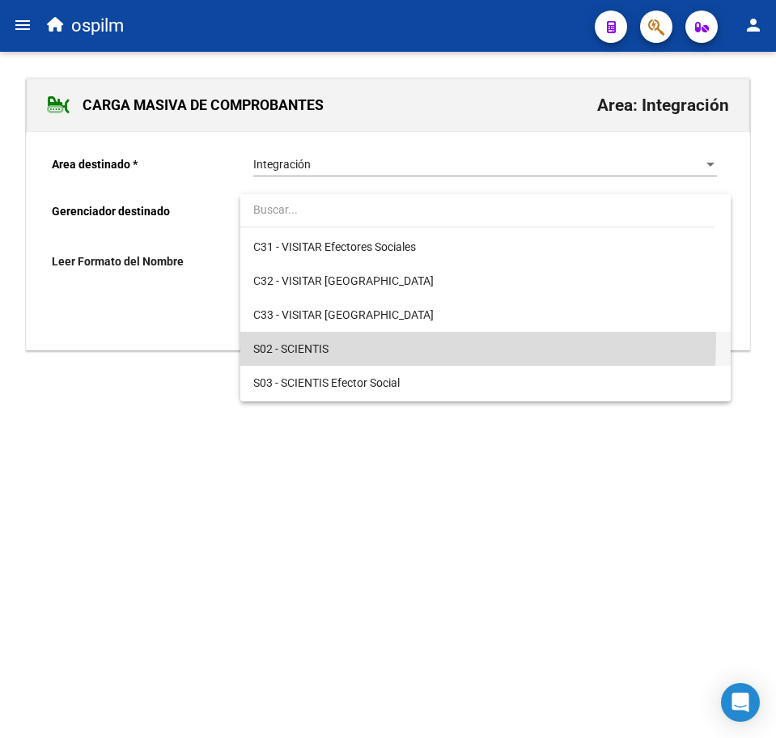
click at [378, 342] on span "S02 - SCIENTIS" at bounding box center [485, 349] width 464 height 34
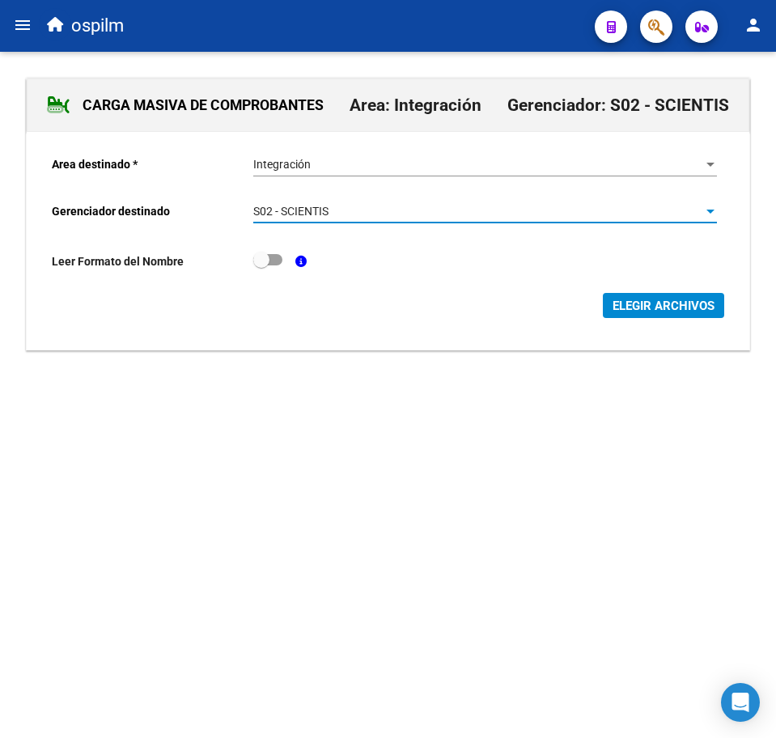
click at [596, 312] on div "ELEGIR ARCHIVOS" at bounding box center [388, 305] width 672 height 25
click at [620, 311] on span "ELEGIR ARCHIVOS" at bounding box center [663, 305] width 102 height 15
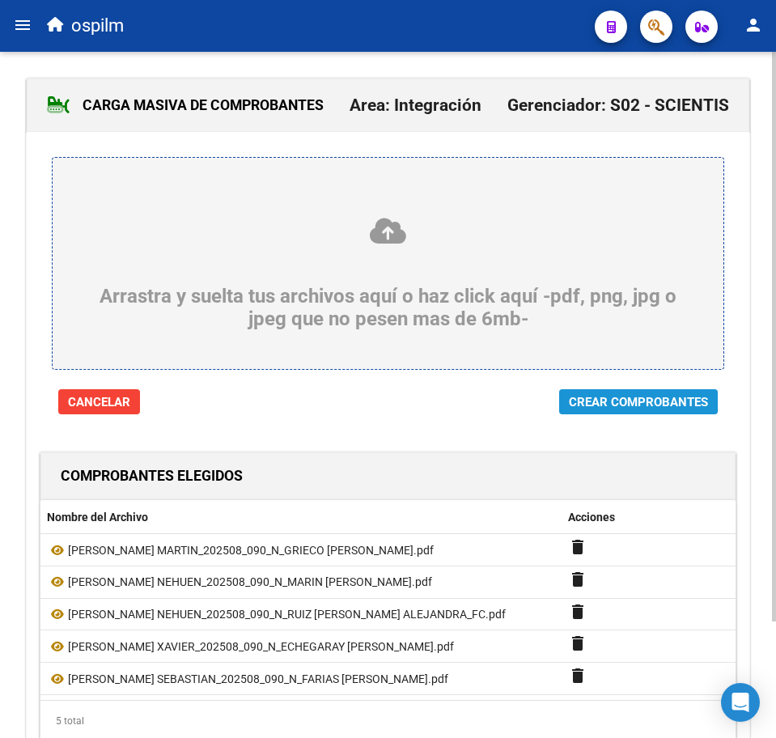
click at [609, 400] on span "Crear Comprobantes" at bounding box center [638, 402] width 139 height 15
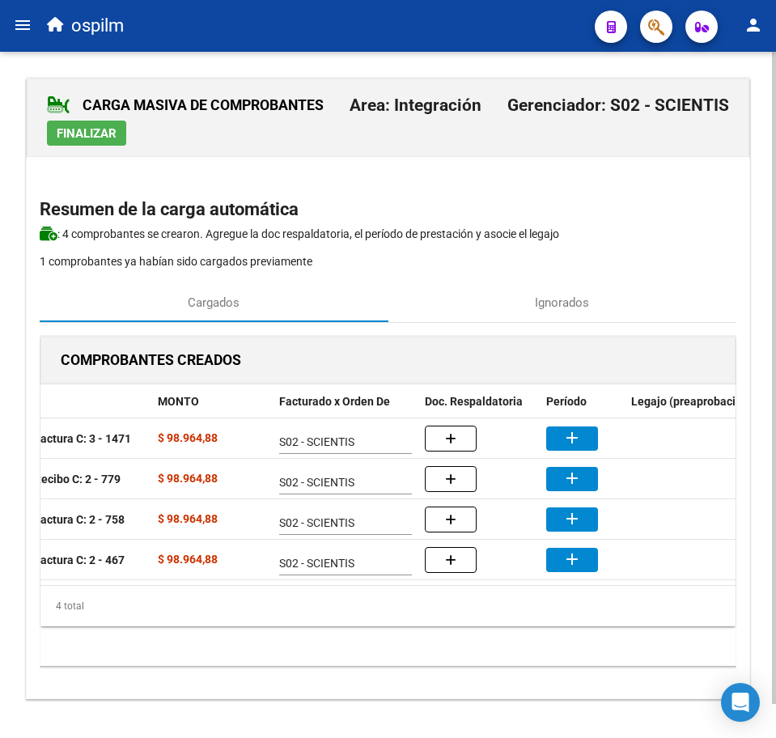
scroll to position [0, 267]
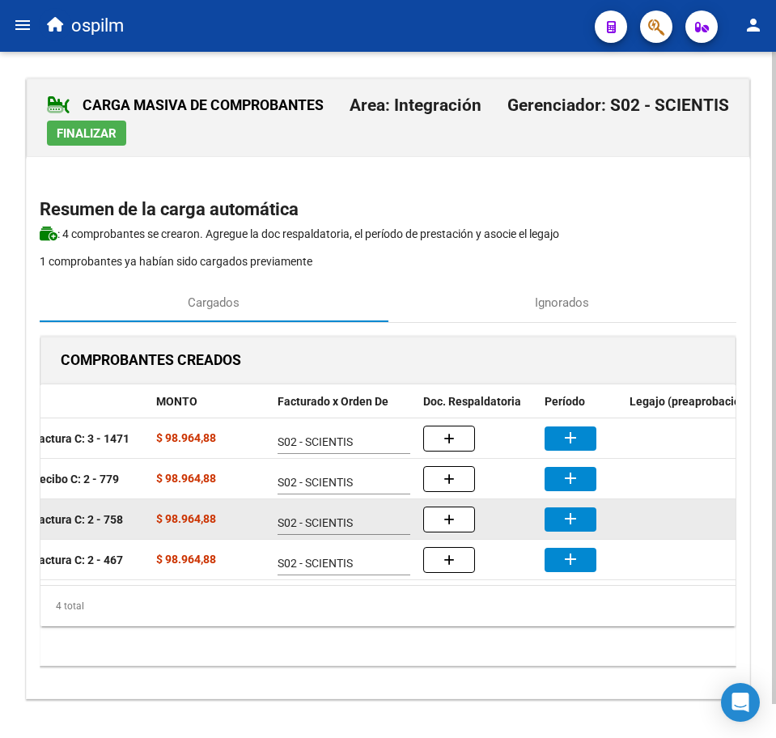
click at [568, 519] on mat-icon "add" at bounding box center [570, 518] width 19 height 19
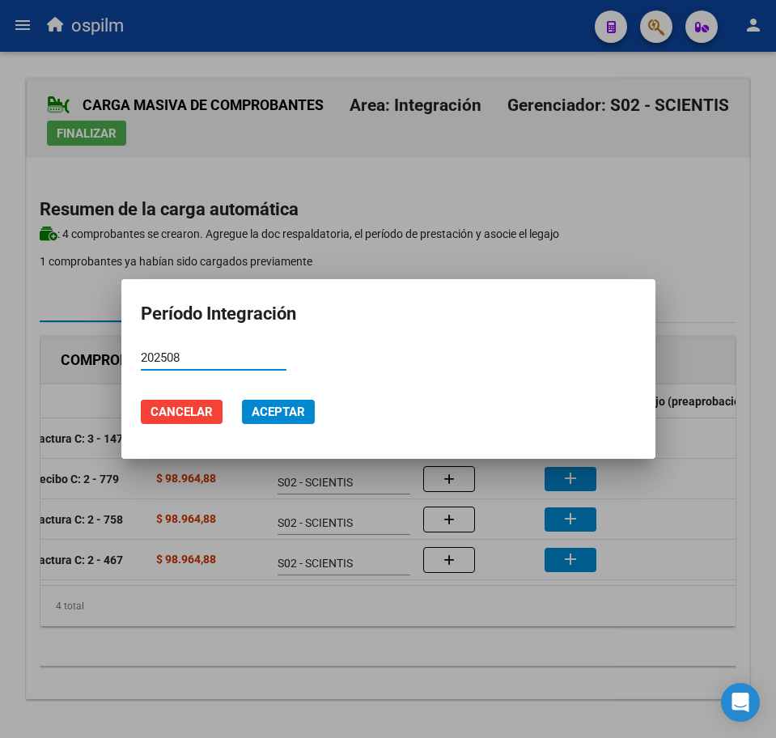
type input "202508"
click at [256, 415] on span "Aceptar" at bounding box center [278, 411] width 53 height 15
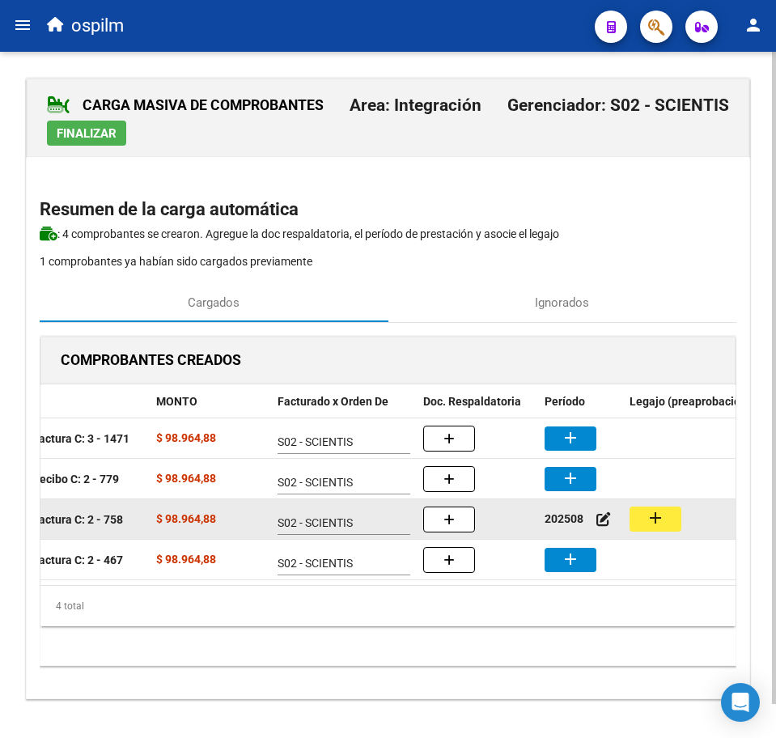
click at [645, 514] on button "add" at bounding box center [655, 518] width 52 height 25
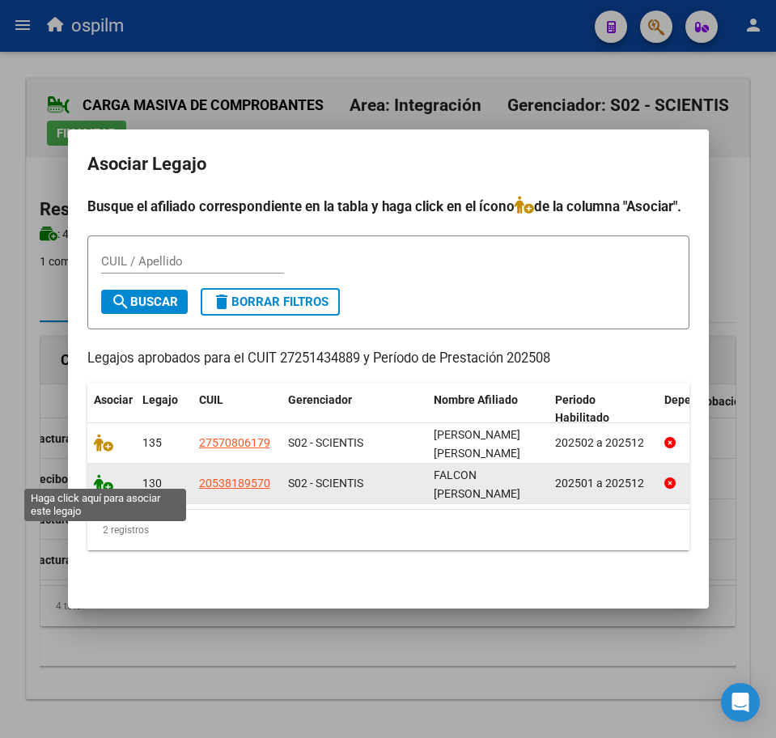
click at [103, 476] on icon at bounding box center [103, 483] width 19 height 18
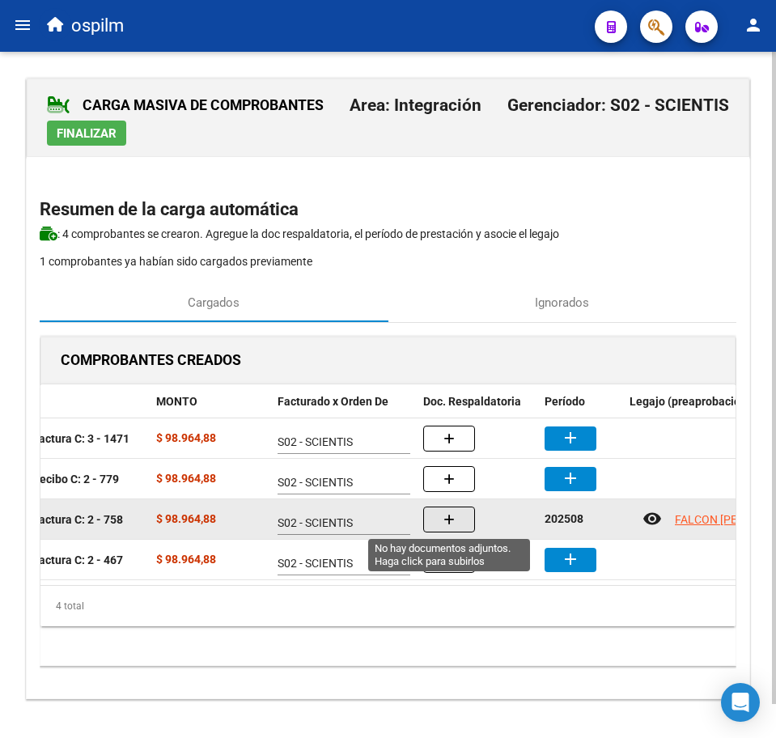
click at [446, 523] on icon "button" at bounding box center [448, 520] width 11 height 12
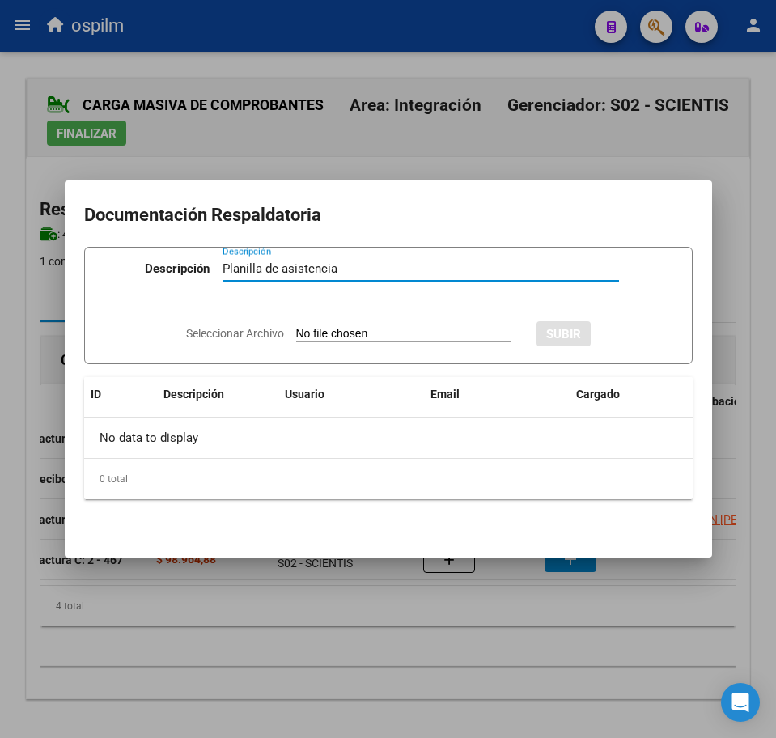
type input "Planilla de asistencia"
click at [348, 334] on input "Seleccionar Archivo" at bounding box center [403, 334] width 214 height 15
type input "C:\fakepath\[PERSON_NAME] XAVIER_202508_090_N_ECHEGARAY [PERSON_NAME].pdf"
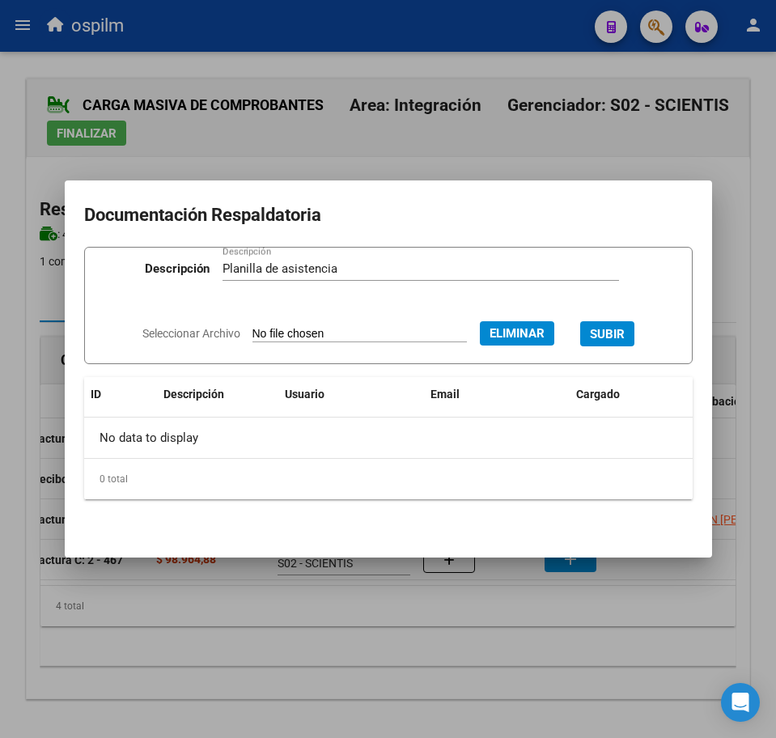
click at [614, 335] on span "SUBIR" at bounding box center [607, 334] width 35 height 15
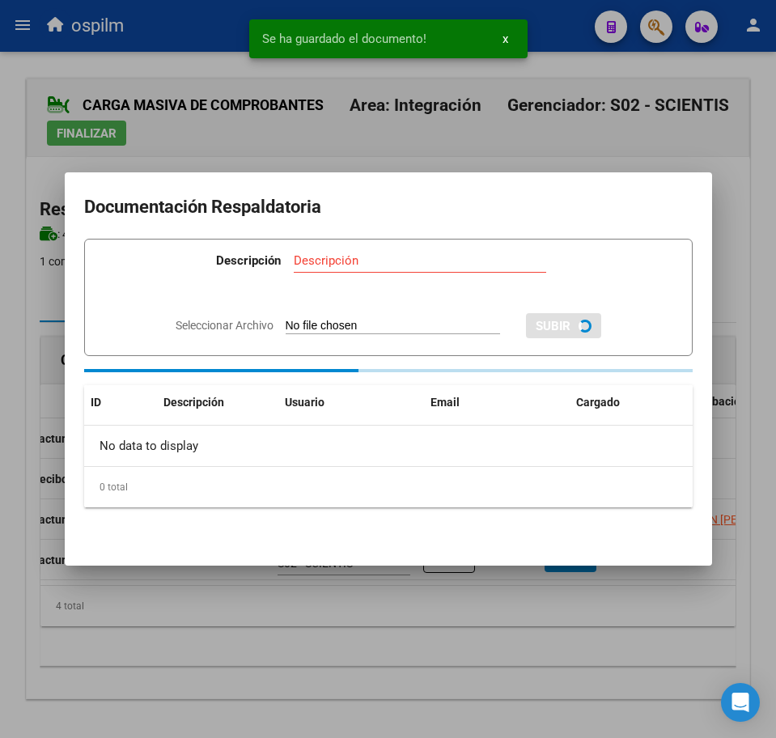
click at [458, 649] on div at bounding box center [388, 369] width 776 height 738
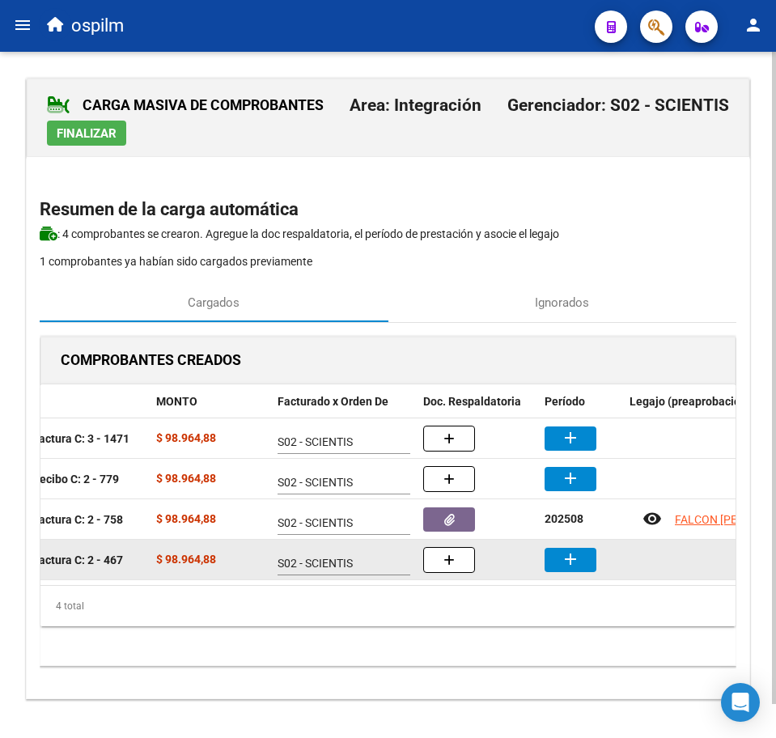
click at [567, 569] on button "add" at bounding box center [570, 560] width 52 height 24
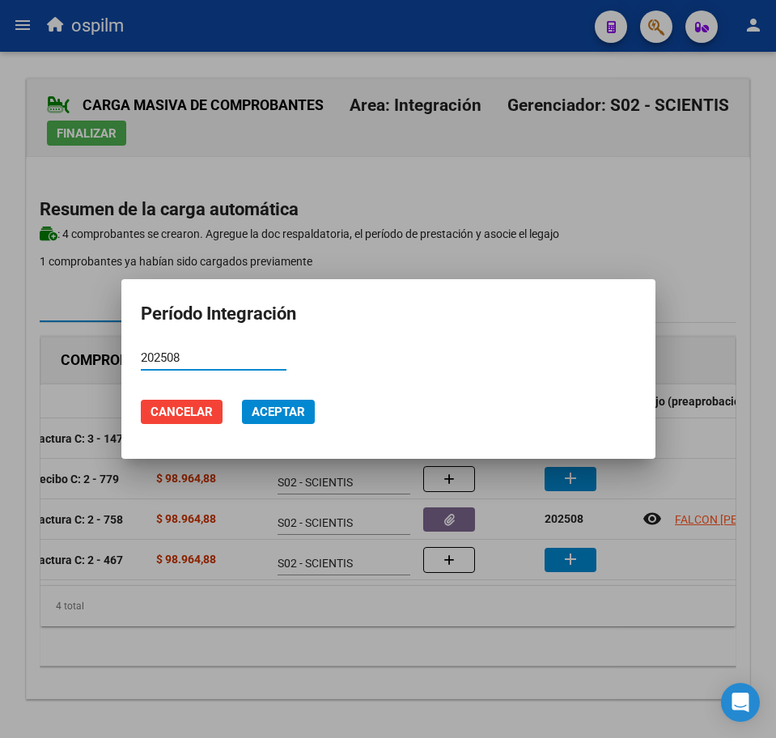
type input "202508"
click at [287, 403] on button "Aceptar" at bounding box center [278, 412] width 73 height 24
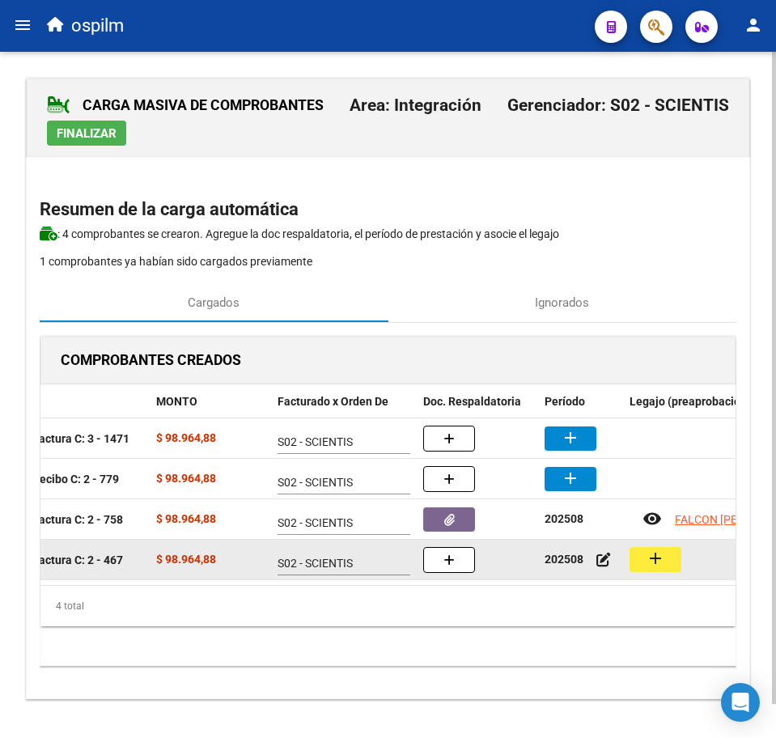
click at [646, 560] on mat-icon "add" at bounding box center [655, 557] width 19 height 19
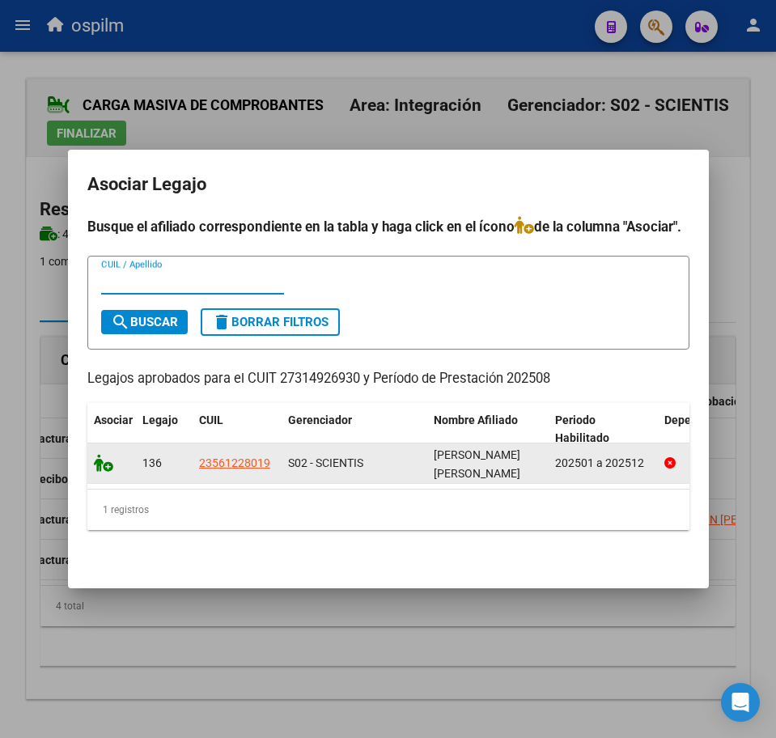
click at [99, 457] on icon at bounding box center [103, 463] width 19 height 18
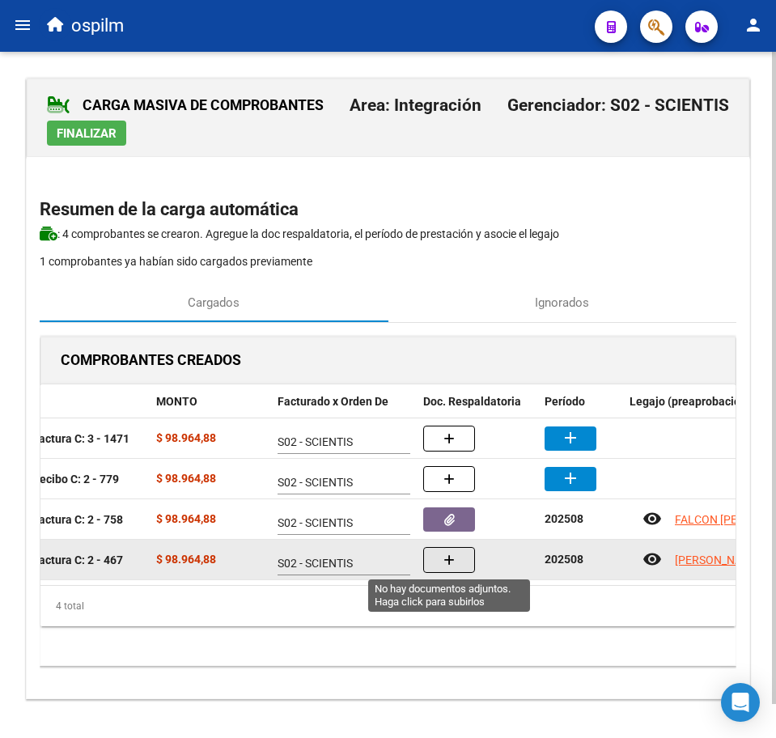
click at [434, 567] on button "button" at bounding box center [449, 560] width 52 height 26
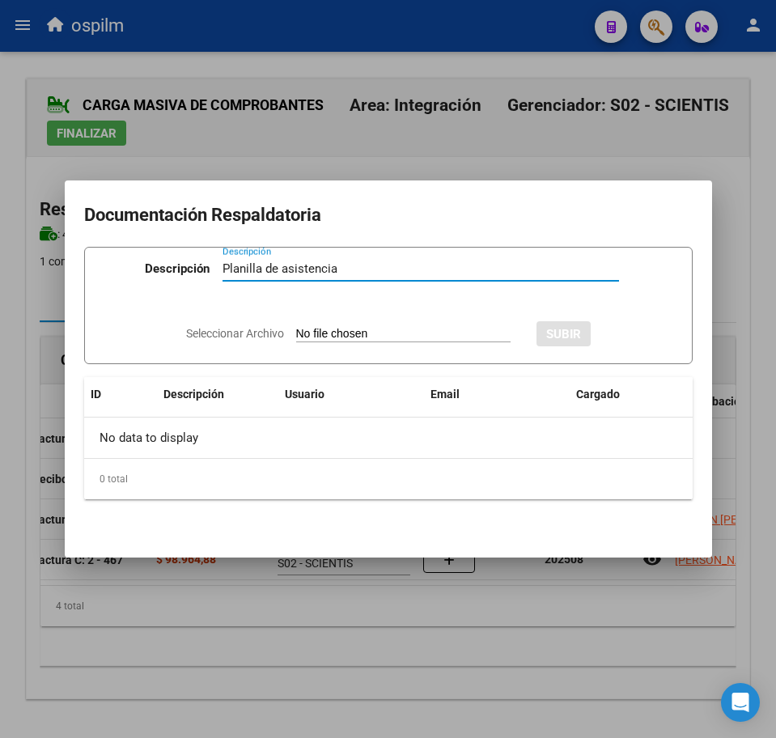
type input "Planilla de asistencia"
click at [320, 328] on input "Seleccionar Archivo" at bounding box center [403, 334] width 214 height 15
type input "C:\fakepath\[PERSON_NAME] SEBASTIAN_202508_090_N_FARIAS [PERSON_NAME].jpg"
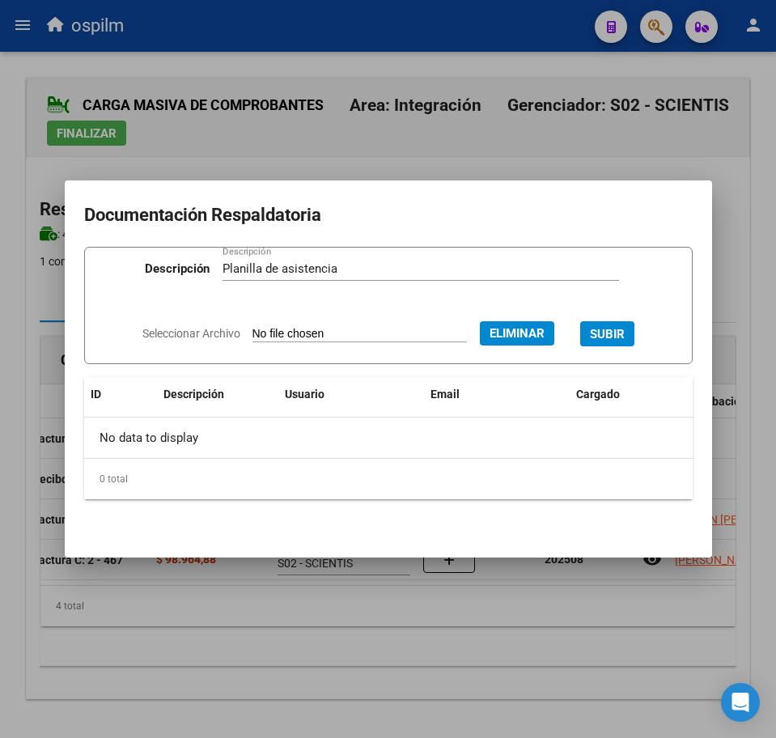
click at [618, 332] on span "SUBIR" at bounding box center [607, 334] width 35 height 15
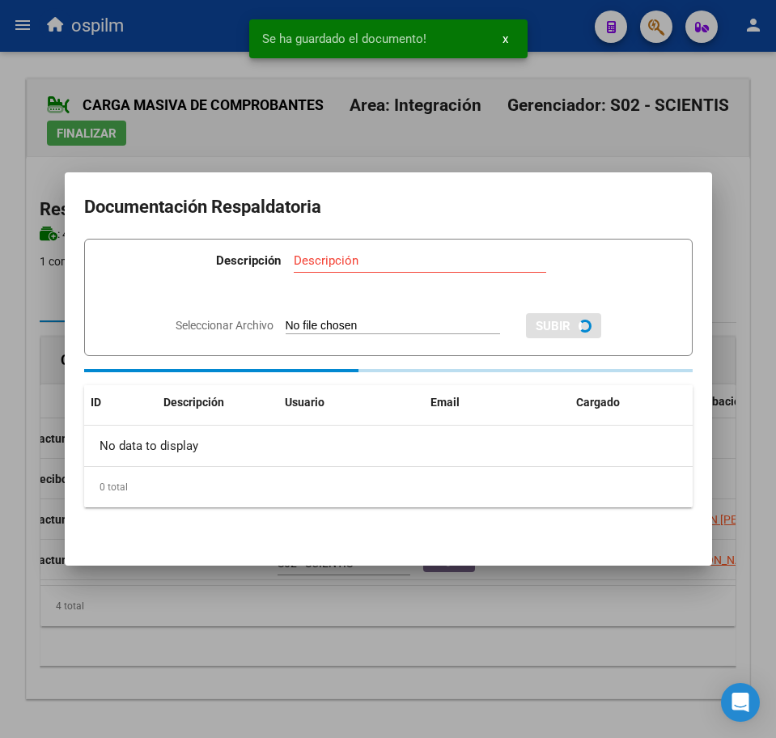
click at [368, 607] on div at bounding box center [388, 369] width 776 height 738
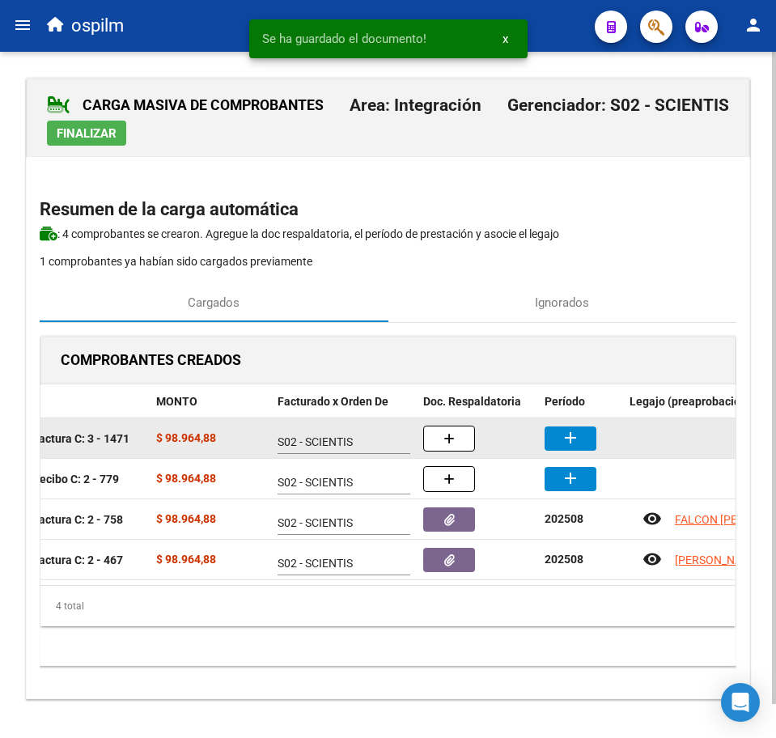
click at [582, 434] on button "add" at bounding box center [570, 438] width 52 height 24
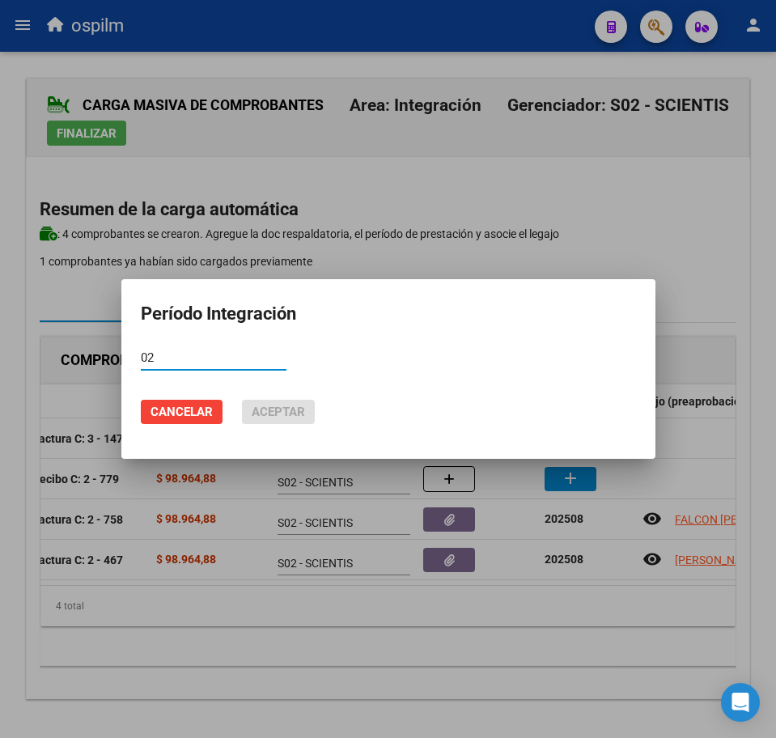
type input "0"
type input "202508"
click at [287, 400] on button "Aceptar" at bounding box center [278, 412] width 73 height 24
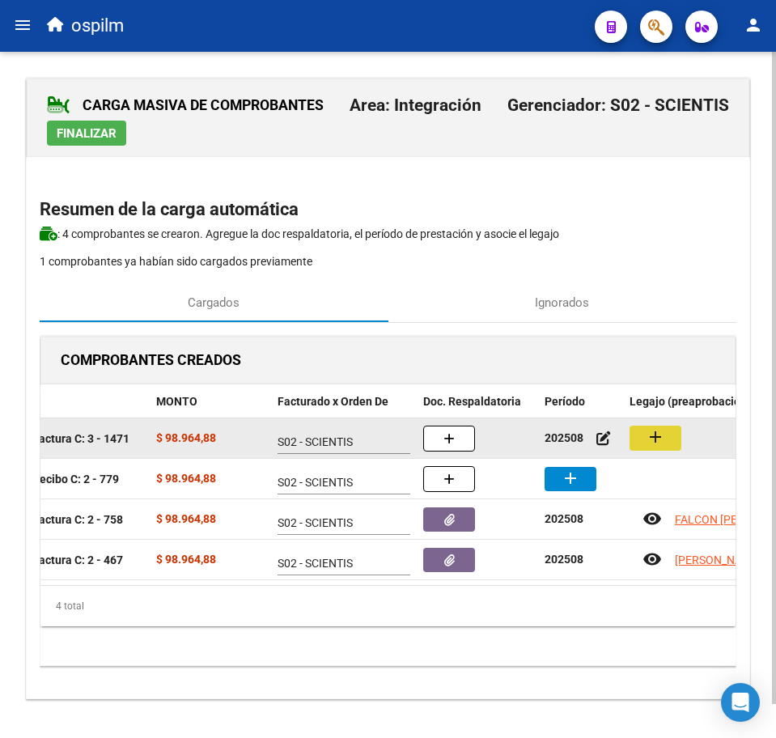
click at [663, 440] on mat-icon "add" at bounding box center [655, 436] width 19 height 19
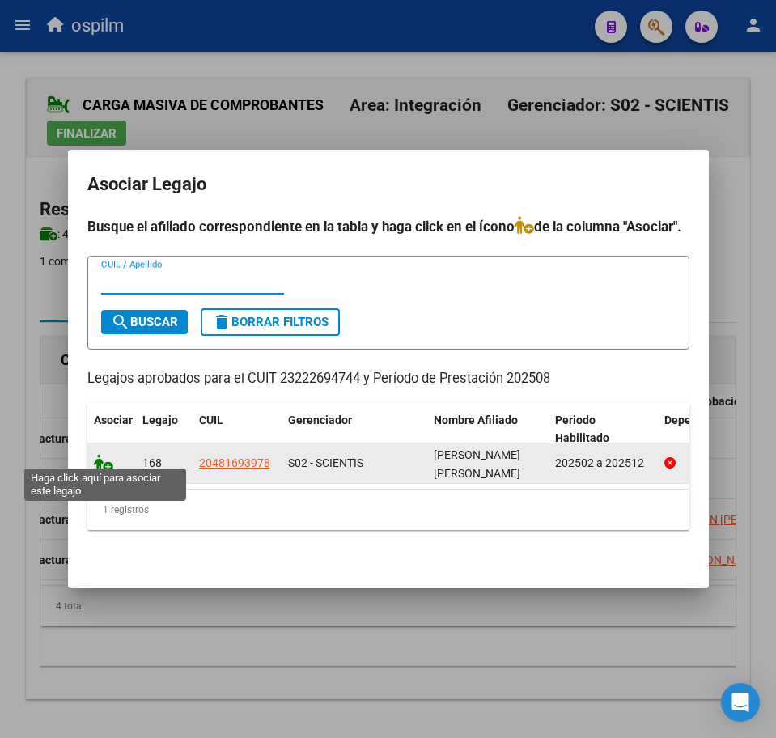
click at [101, 455] on icon at bounding box center [103, 463] width 19 height 18
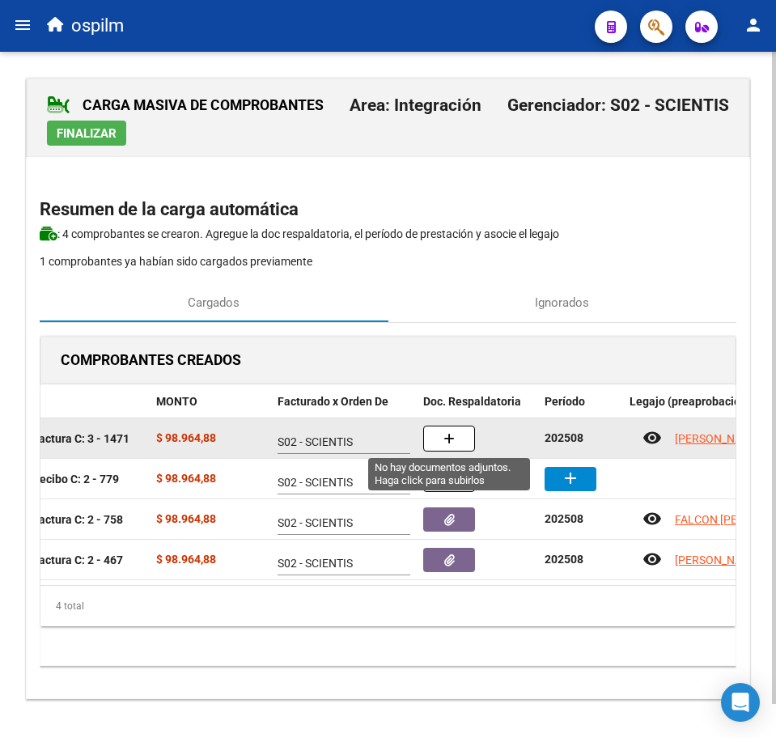
click at [442, 438] on button "button" at bounding box center [449, 439] width 52 height 26
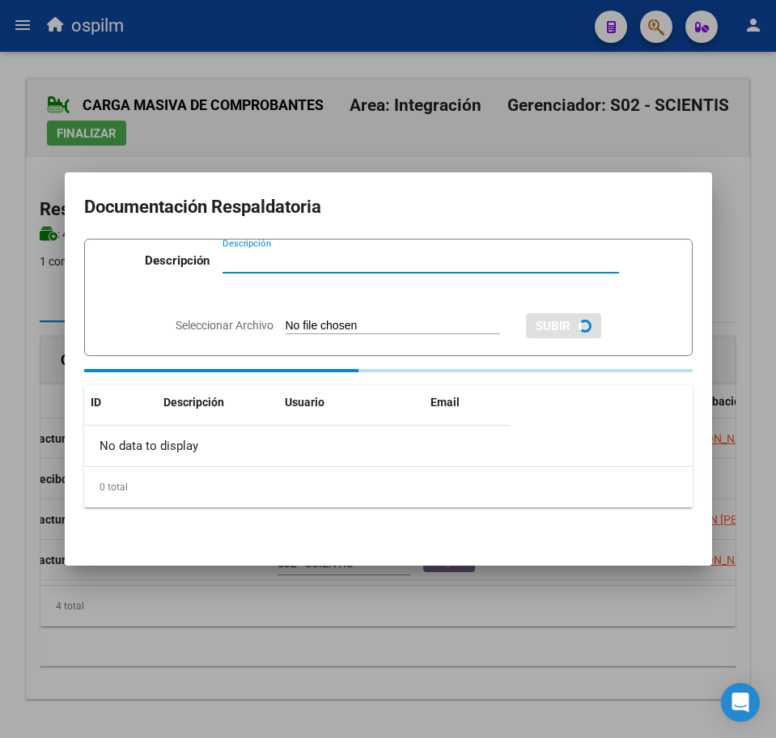
paste input "Planilla de asistencia"
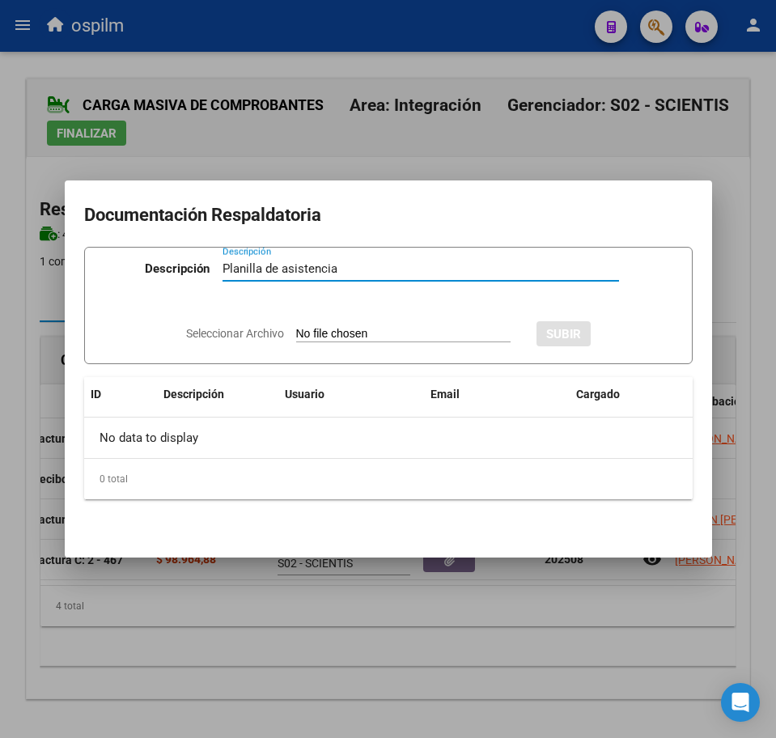
type input "Planilla de asistencia"
click at [354, 336] on input "Seleccionar Archivo" at bounding box center [403, 334] width 214 height 15
type input "C:\fakepath\[PERSON_NAME] MARTIN_202508_090_N_GRIECO [PERSON_NAME].pdf"
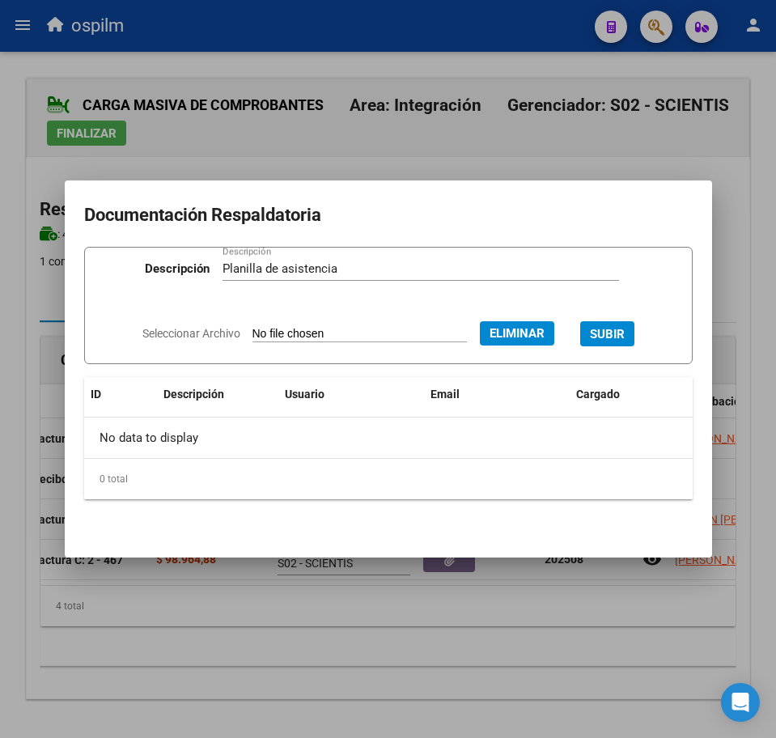
click at [610, 338] on span "SUBIR" at bounding box center [607, 334] width 35 height 15
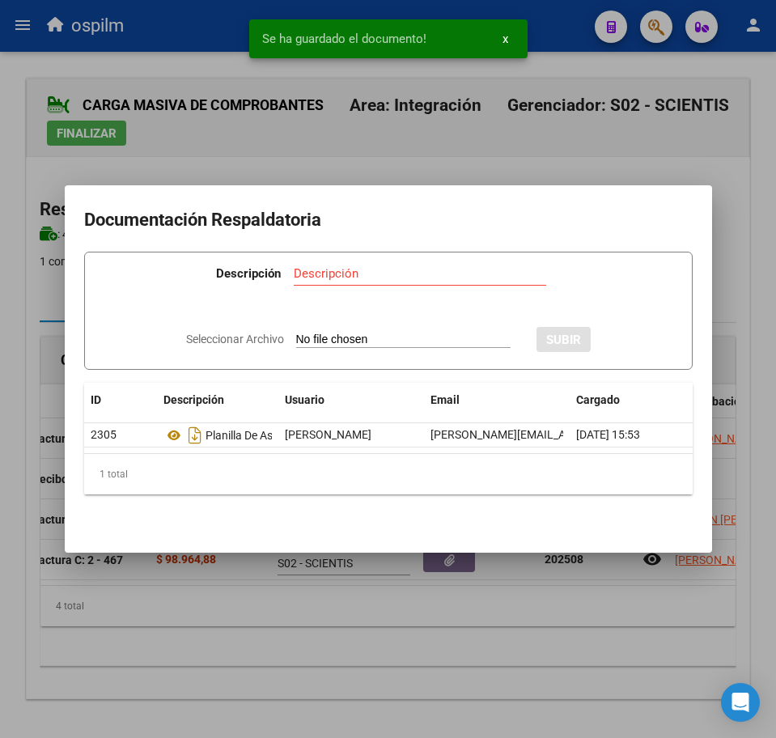
click at [373, 652] on div at bounding box center [388, 369] width 776 height 738
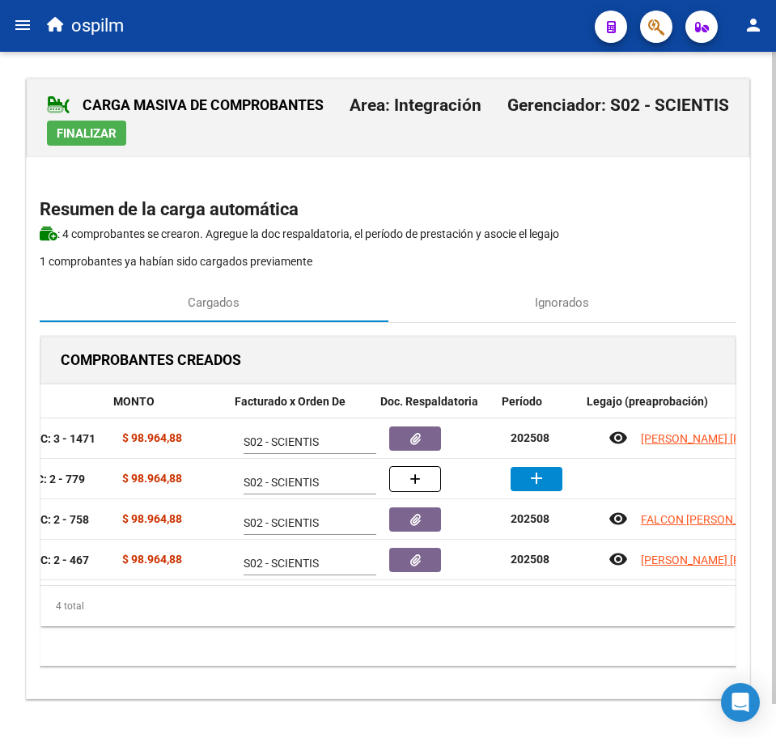
scroll to position [0, 293]
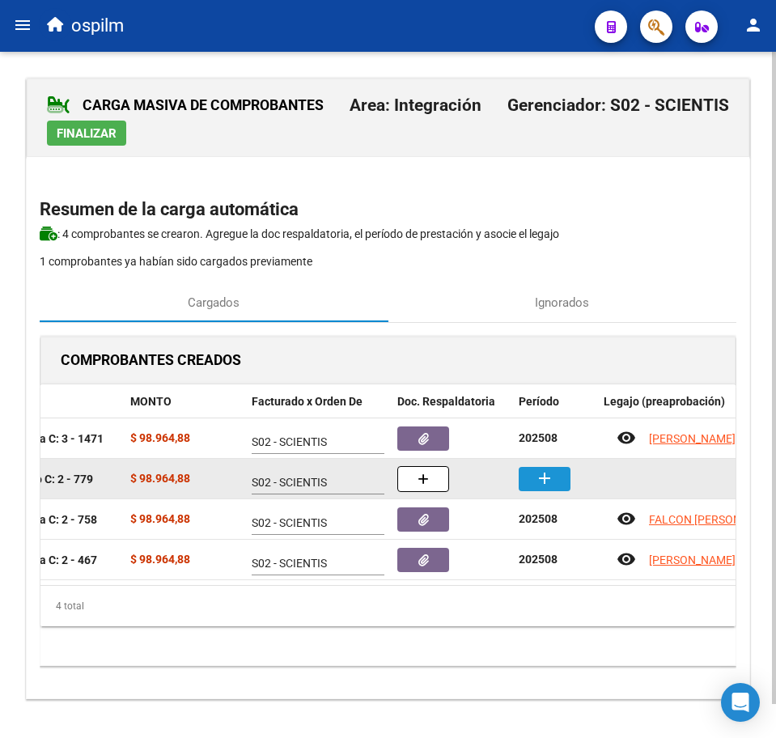
click at [540, 481] on mat-icon "add" at bounding box center [544, 477] width 19 height 19
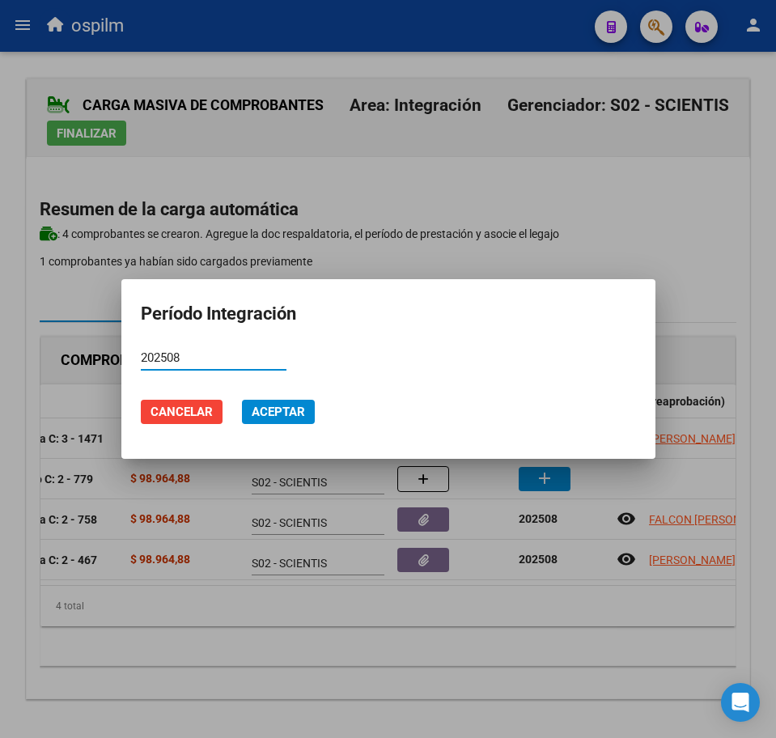
type input "202508"
click at [272, 411] on span "Aceptar" at bounding box center [278, 411] width 53 height 15
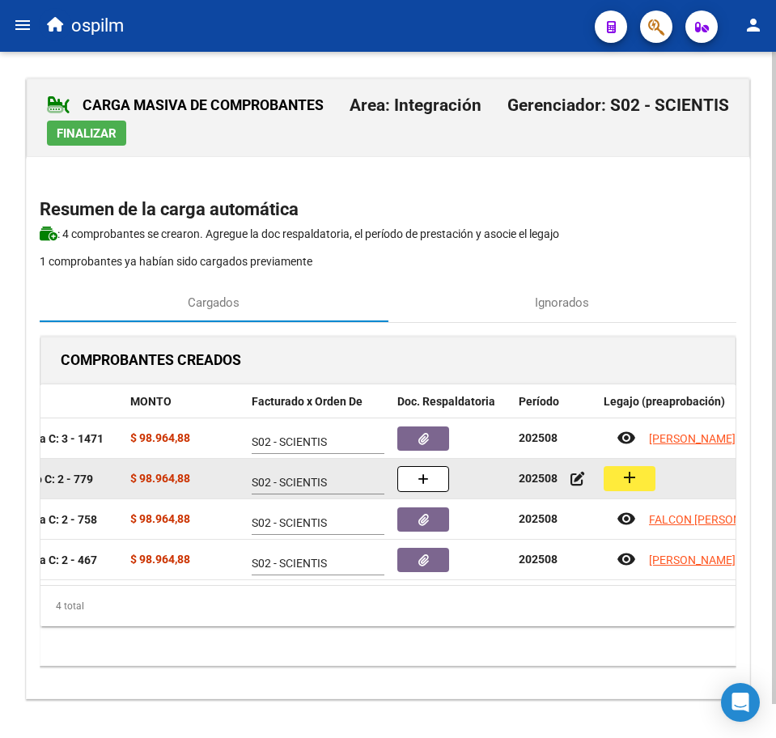
click at [626, 481] on mat-icon "add" at bounding box center [629, 477] width 19 height 19
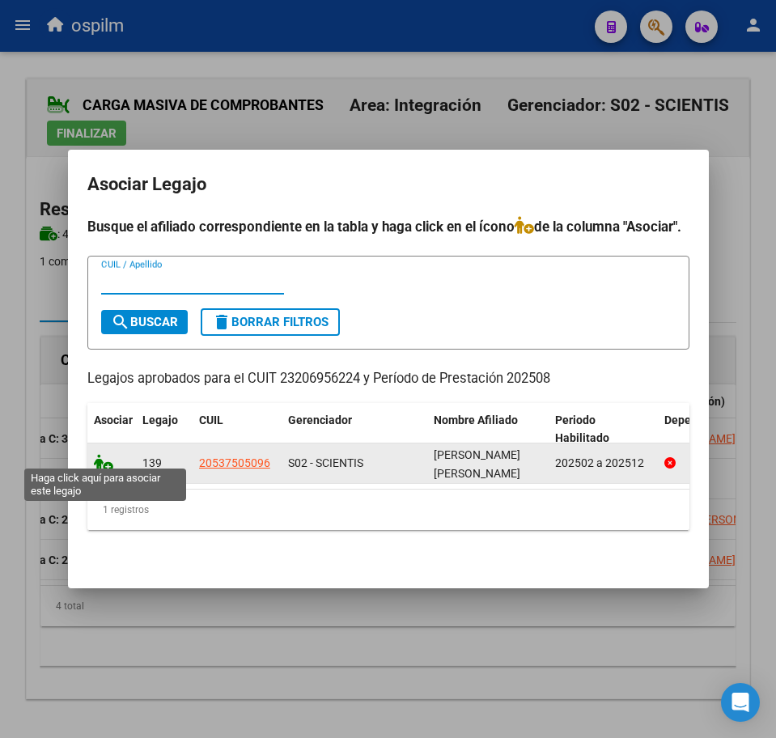
click at [98, 460] on icon at bounding box center [103, 463] width 19 height 18
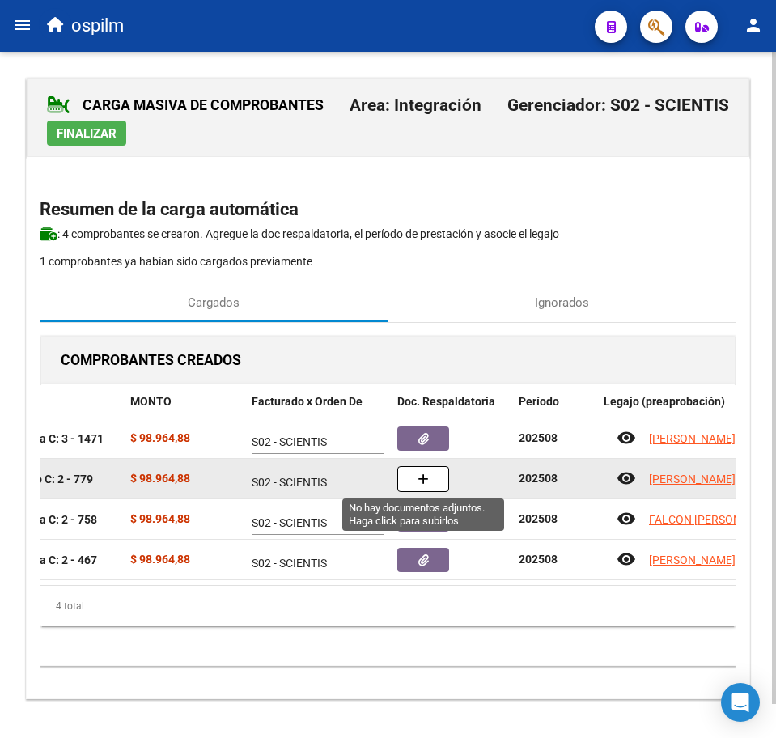
click at [415, 484] on button "button" at bounding box center [423, 479] width 52 height 26
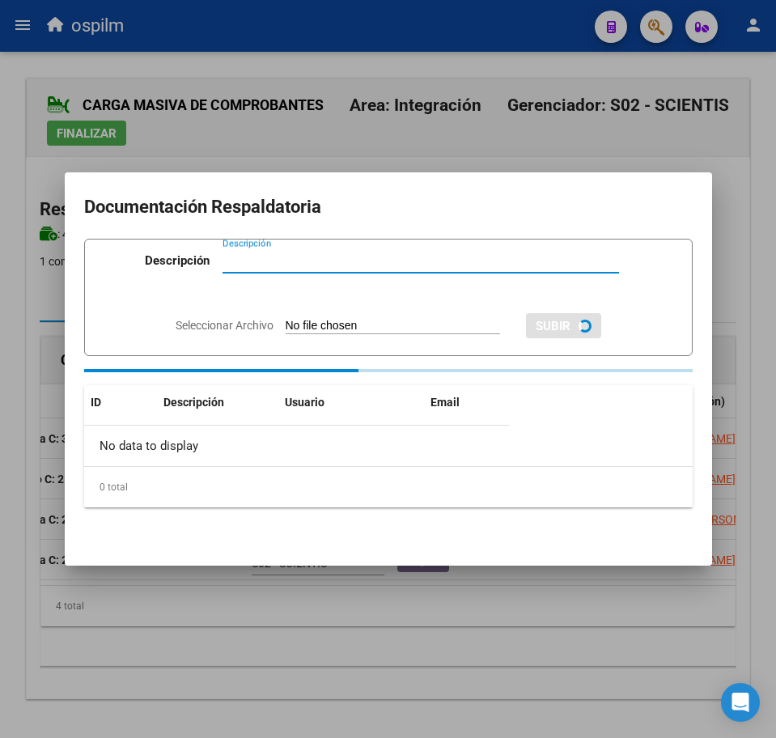
paste input "Planilla de asistencia"
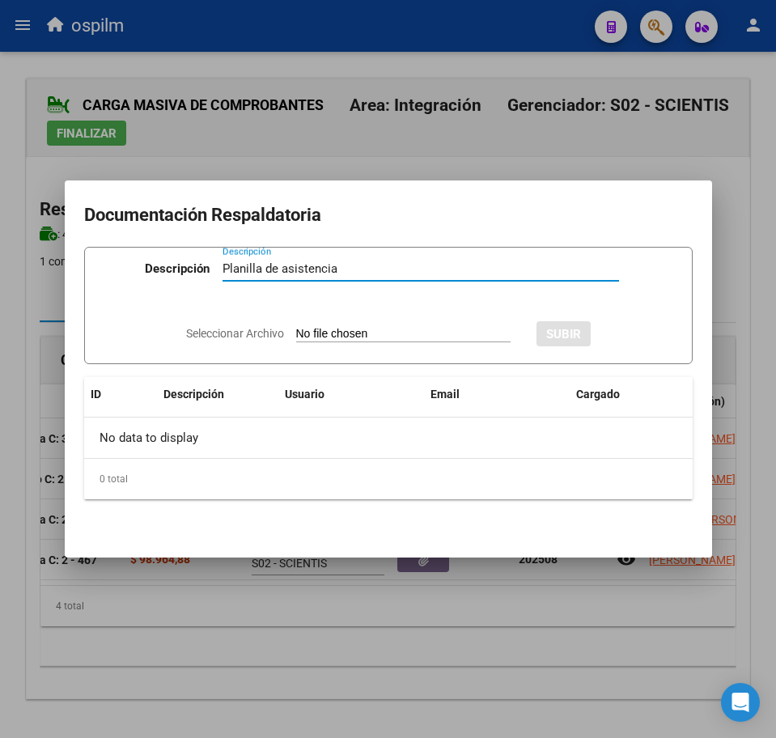
type input "Planilla de asistencia"
click at [335, 335] on input "Seleccionar Archivo" at bounding box center [403, 334] width 214 height 15
type input "C:\fakepath\[PERSON_NAME] NEHUEN_202508_090_N_RUIZ [PERSON_NAME] ALEJANDRA_PA.p…"
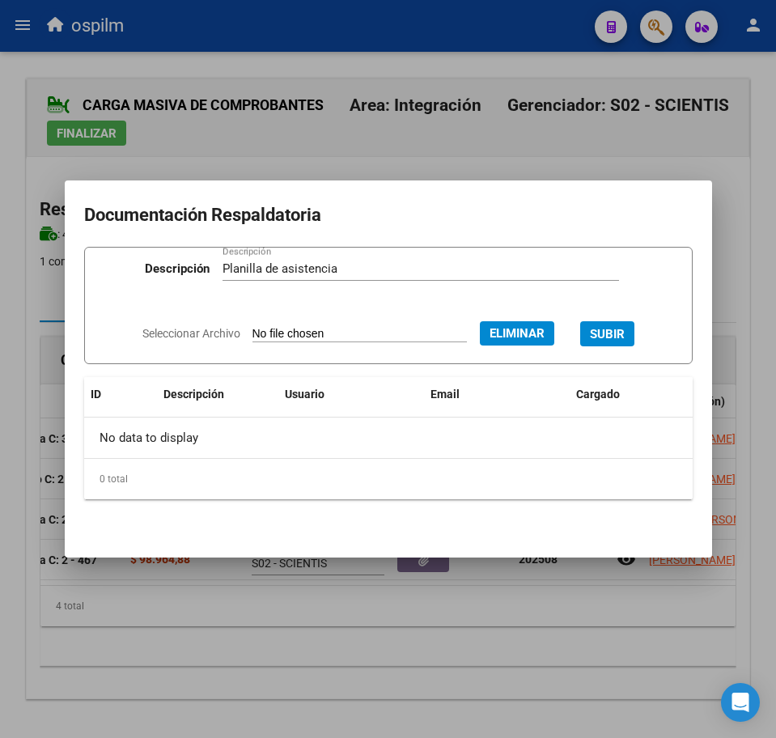
click at [622, 328] on span "SUBIR" at bounding box center [607, 334] width 35 height 15
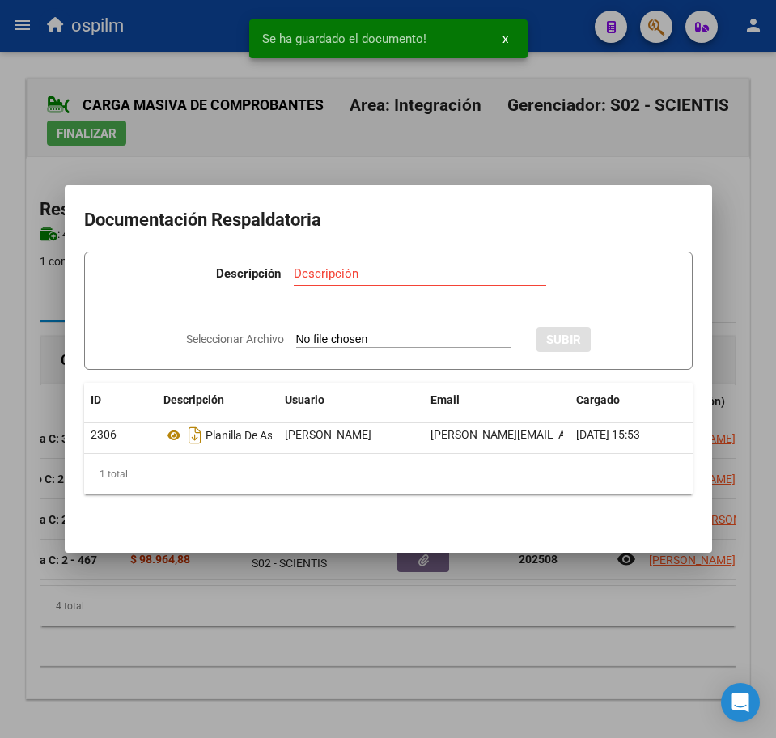
click at [341, 616] on div at bounding box center [388, 369] width 776 height 738
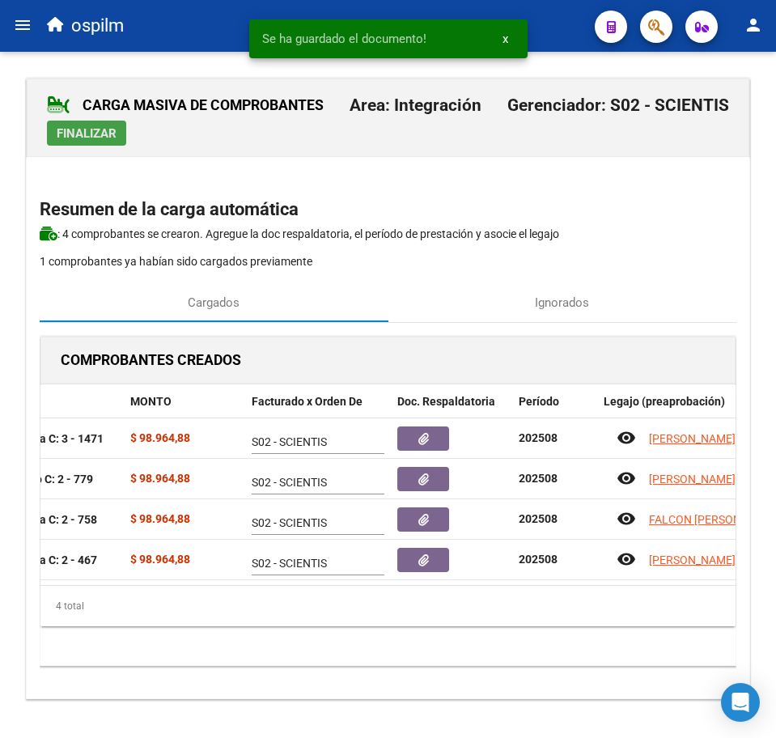
click at [89, 134] on span "Finalizar" at bounding box center [87, 133] width 60 height 15
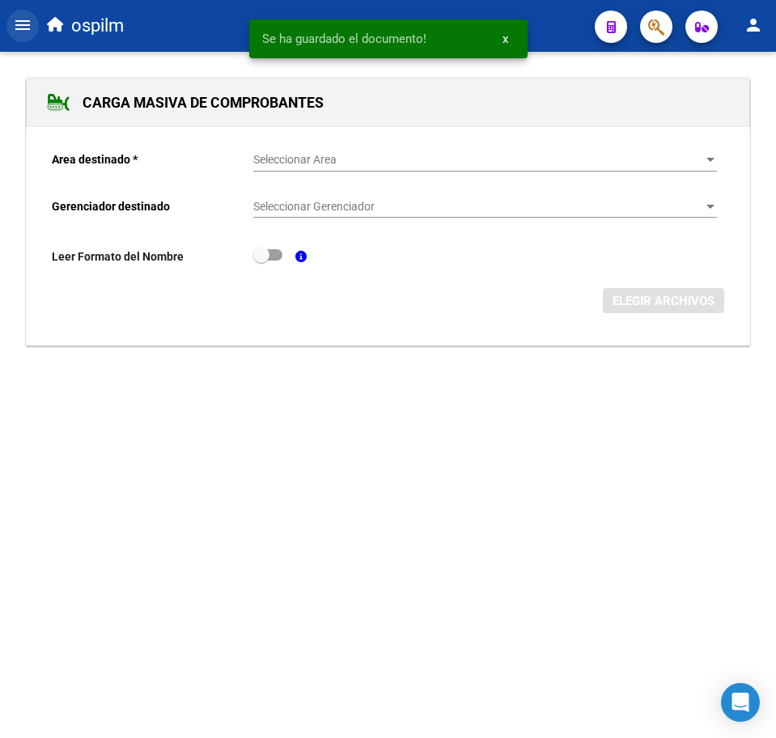
click at [24, 14] on button "menu" at bounding box center [22, 26] width 32 height 32
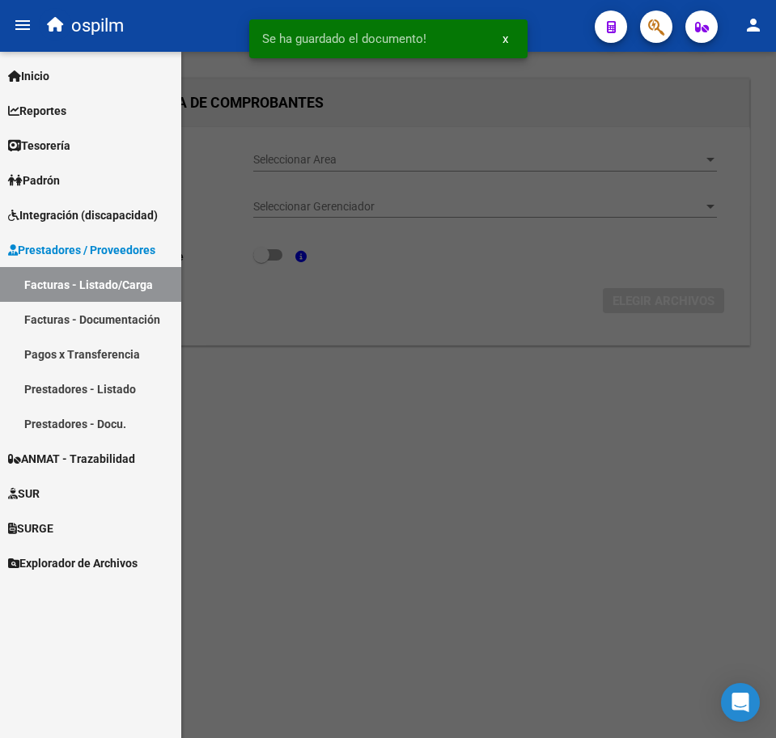
click at [78, 279] on link "Facturas - Listado/Carga" at bounding box center [90, 284] width 181 height 35
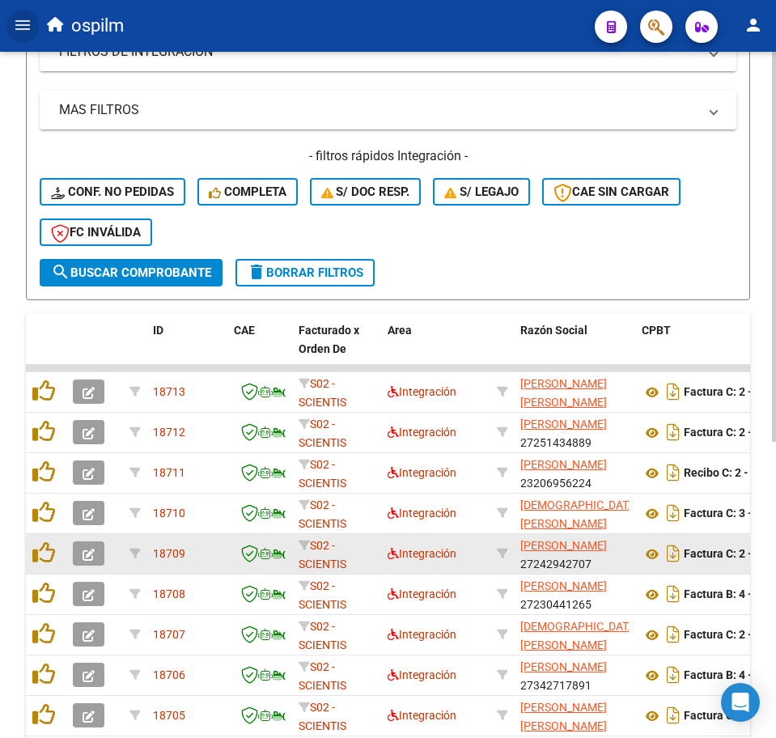
scroll to position [506, 0]
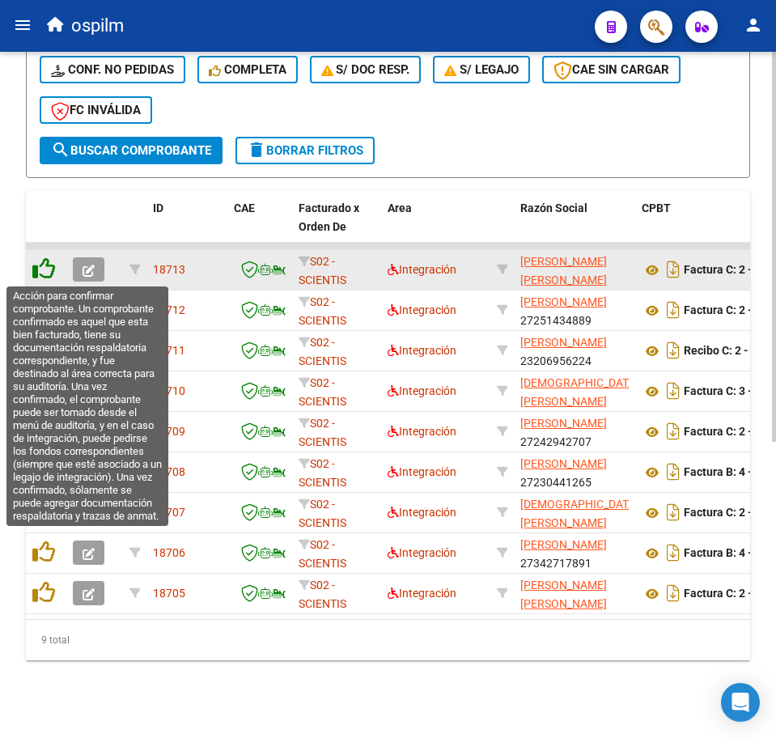
click at [43, 263] on icon at bounding box center [43, 268] width 23 height 23
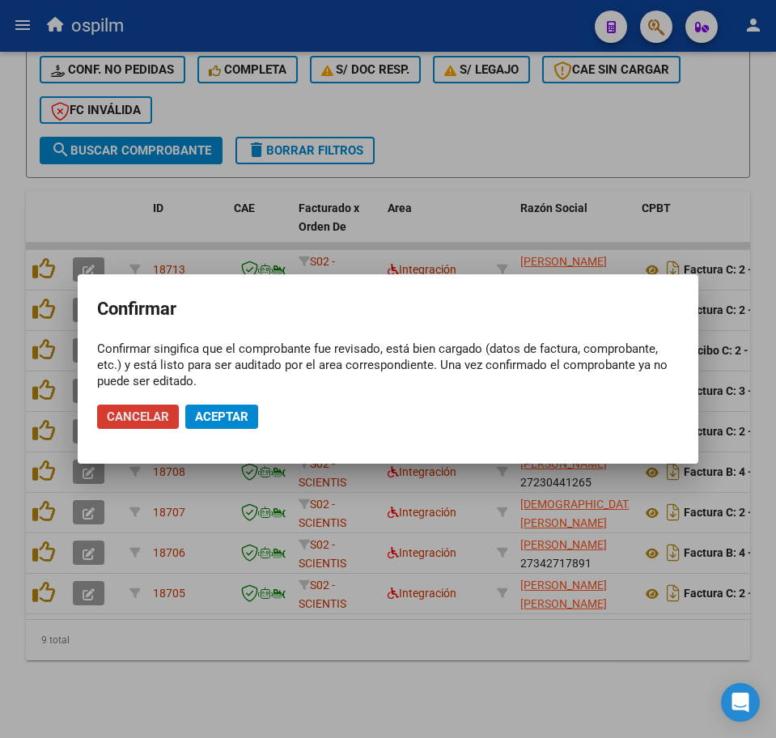
click at [221, 409] on span "Aceptar" at bounding box center [221, 416] width 53 height 15
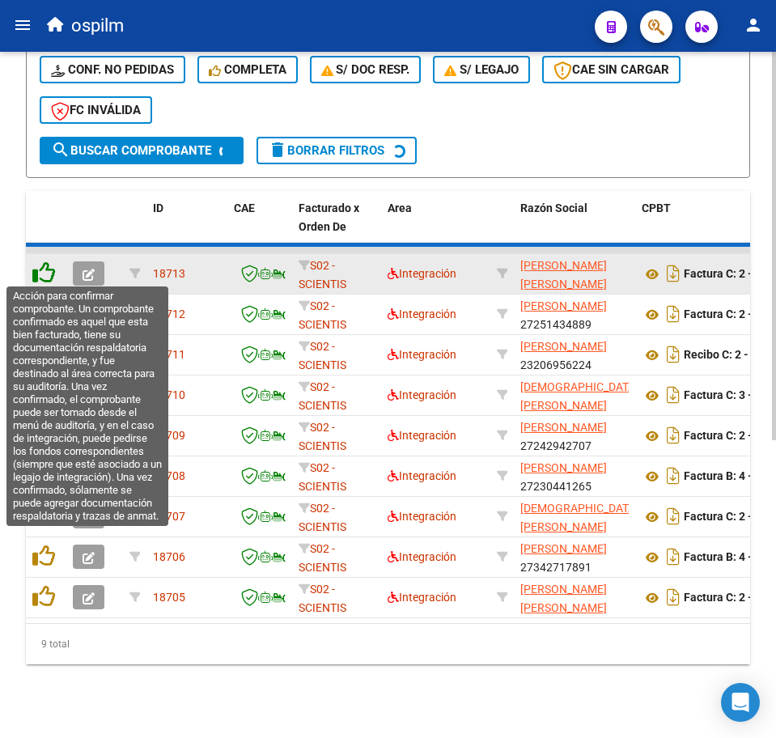
click at [47, 267] on icon at bounding box center [43, 272] width 23 height 23
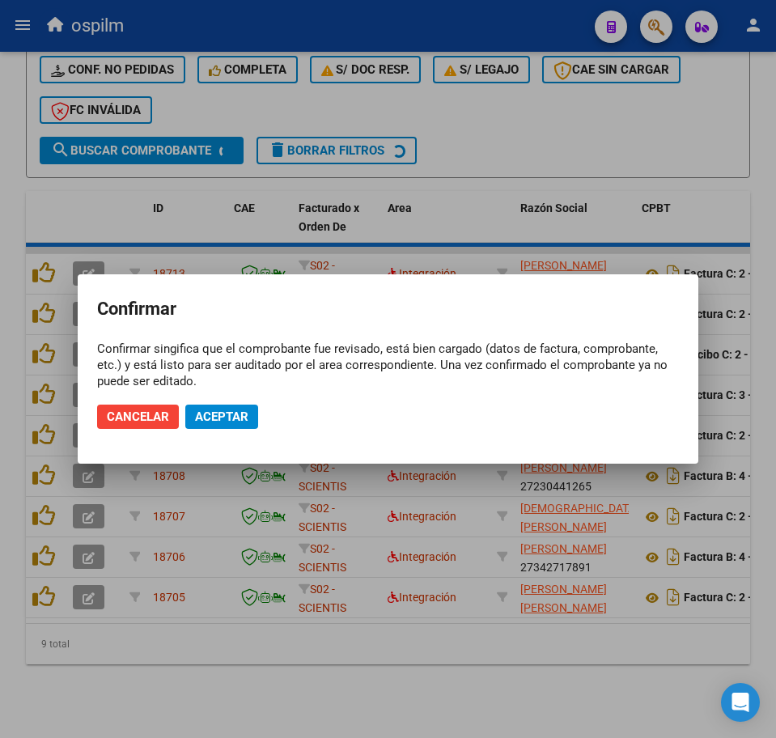
scroll to position [481, 0]
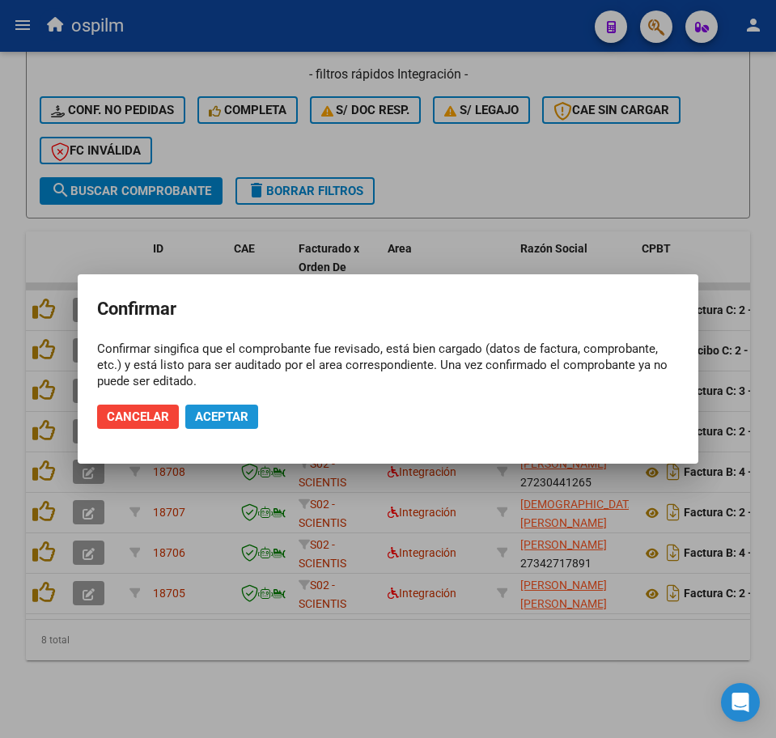
click at [213, 413] on span "Aceptar" at bounding box center [221, 416] width 53 height 15
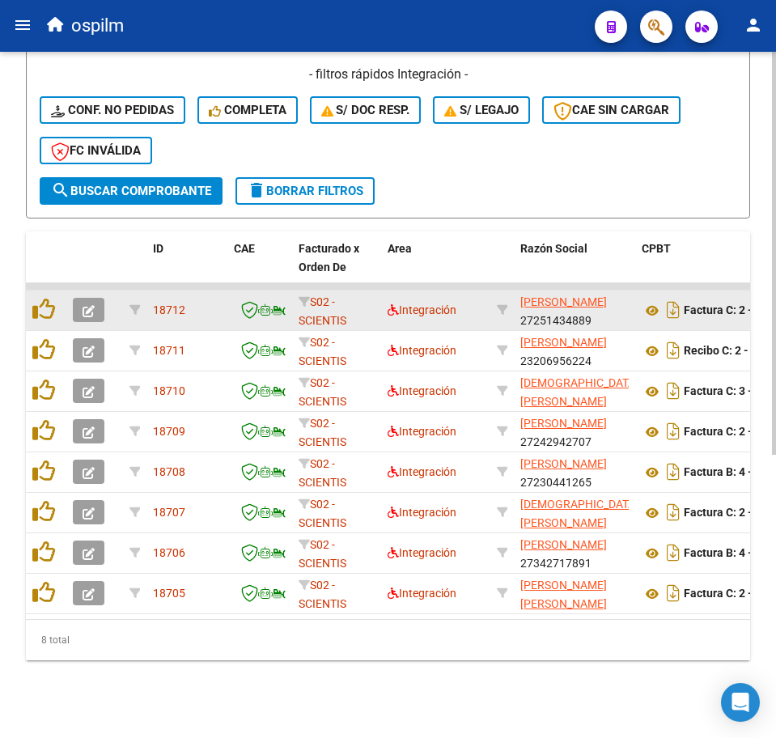
click at [42, 307] on div at bounding box center [46, 310] width 28 height 25
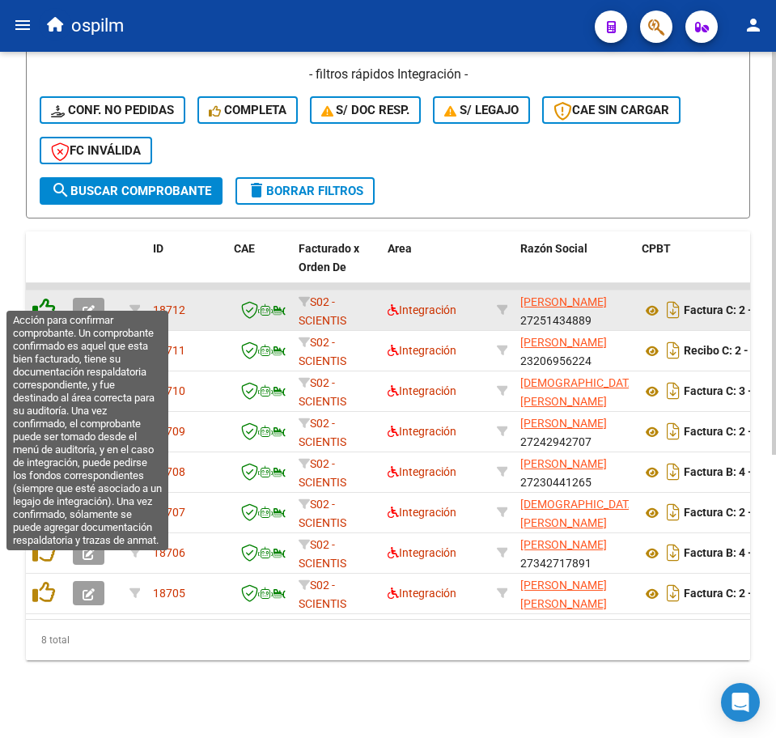
click at [36, 298] on icon at bounding box center [43, 309] width 23 height 23
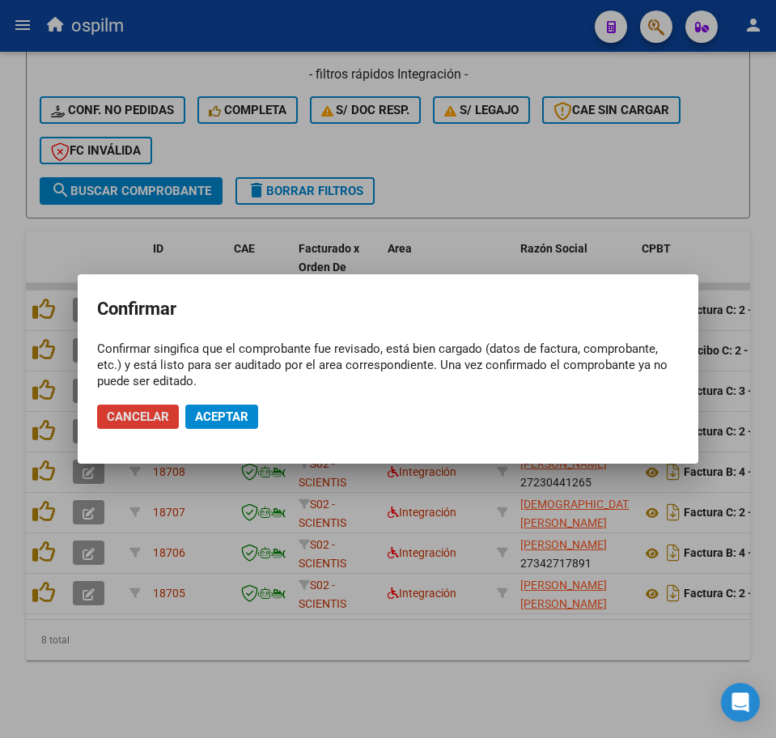
click at [222, 418] on span "Aceptar" at bounding box center [221, 416] width 53 height 15
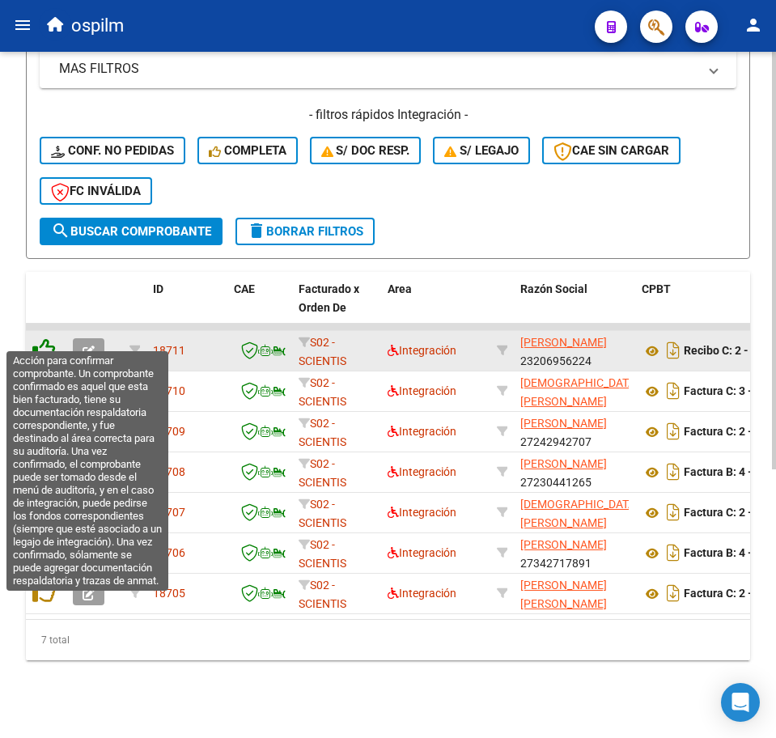
scroll to position [441, 0]
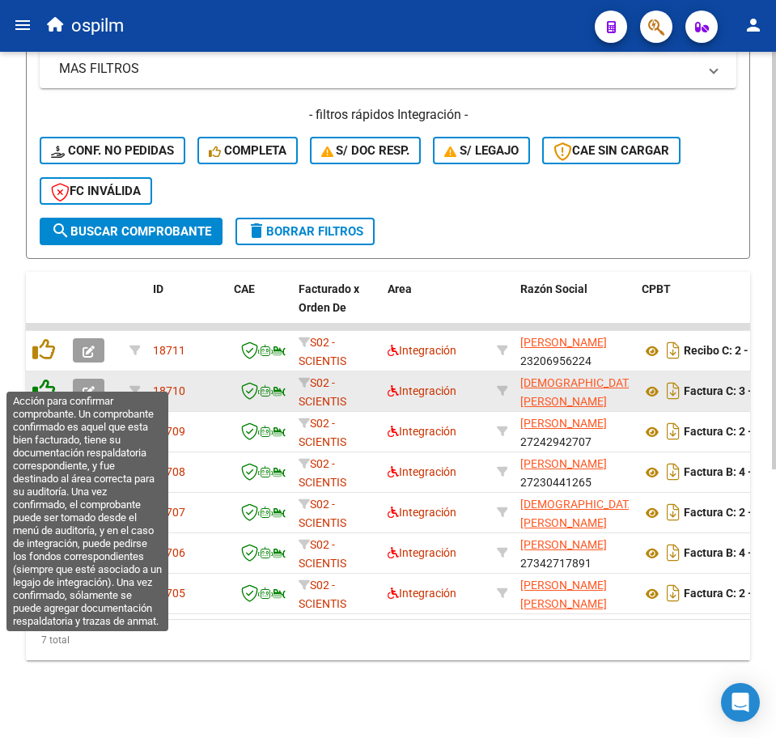
click at [49, 379] on icon at bounding box center [43, 390] width 23 height 23
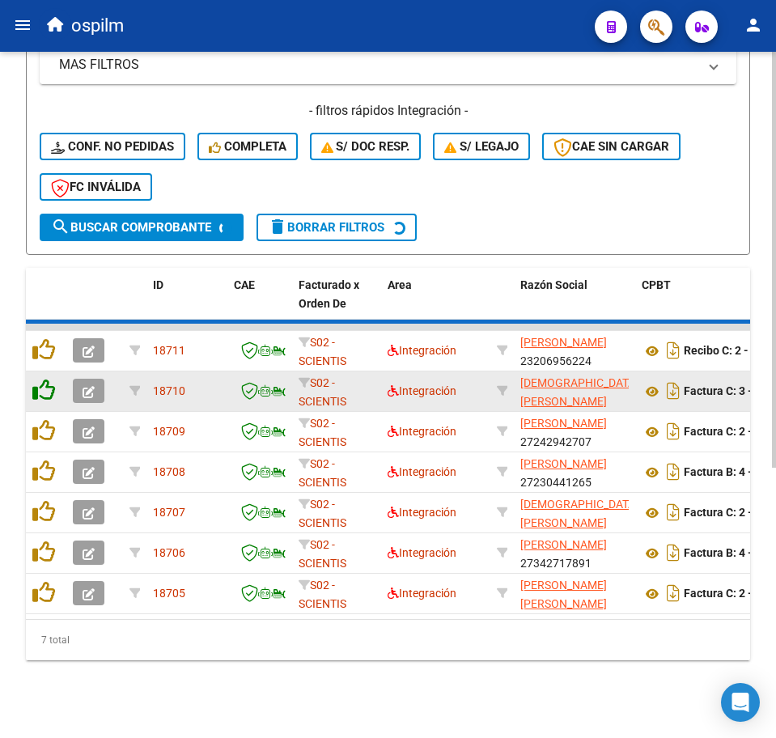
click at [49, 379] on icon at bounding box center [43, 390] width 23 height 23
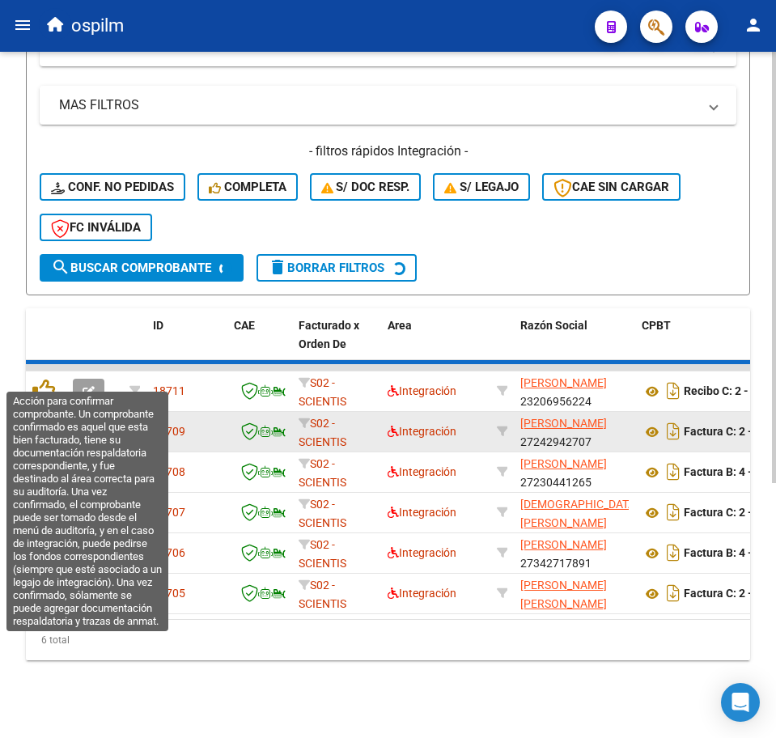
click at [49, 379] on icon at bounding box center [43, 390] width 23 height 23
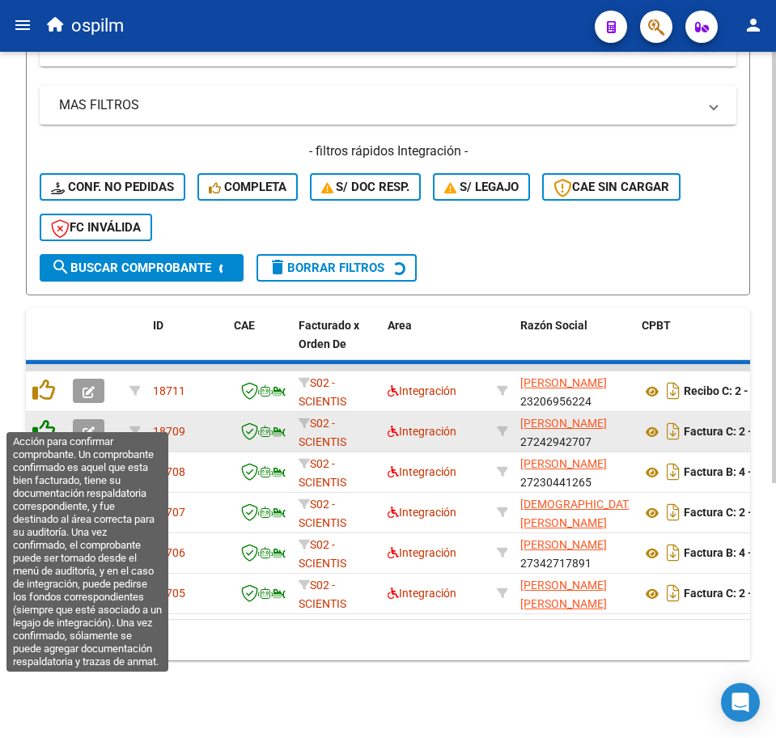
click at [36, 401] on icon at bounding box center [43, 390] width 23 height 23
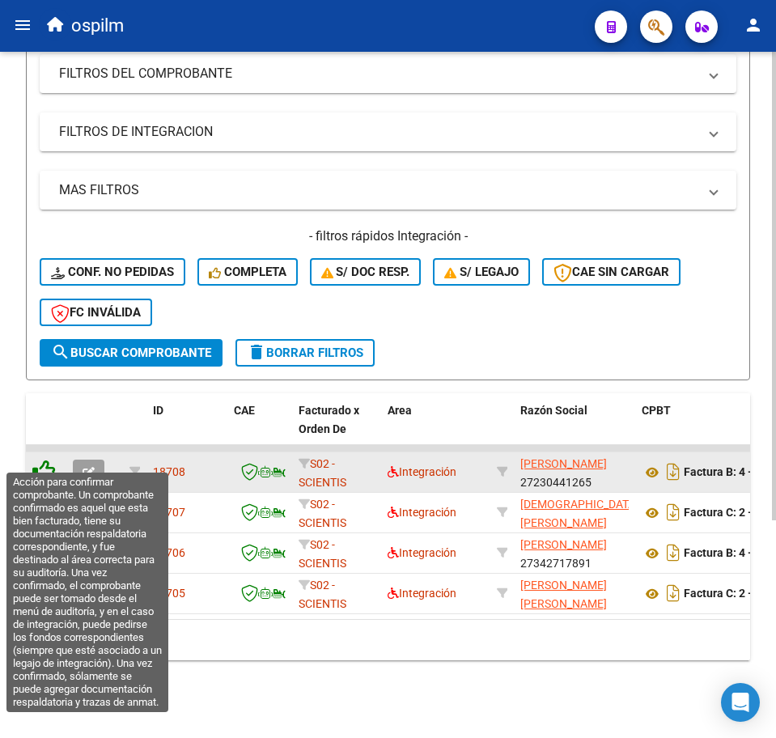
click at [42, 459] on icon at bounding box center [43, 470] width 23 height 23
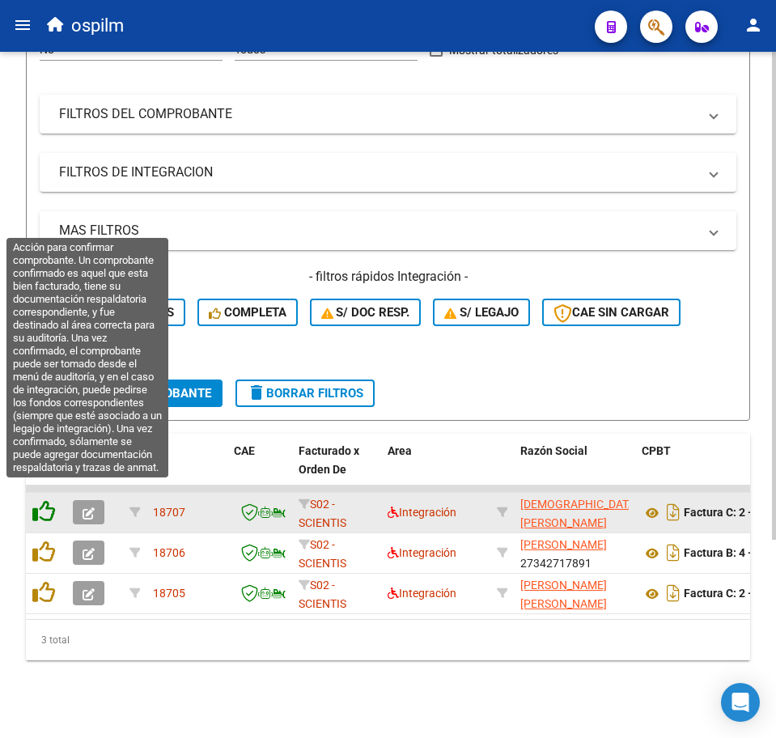
click at [43, 500] on icon at bounding box center [43, 511] width 23 height 23
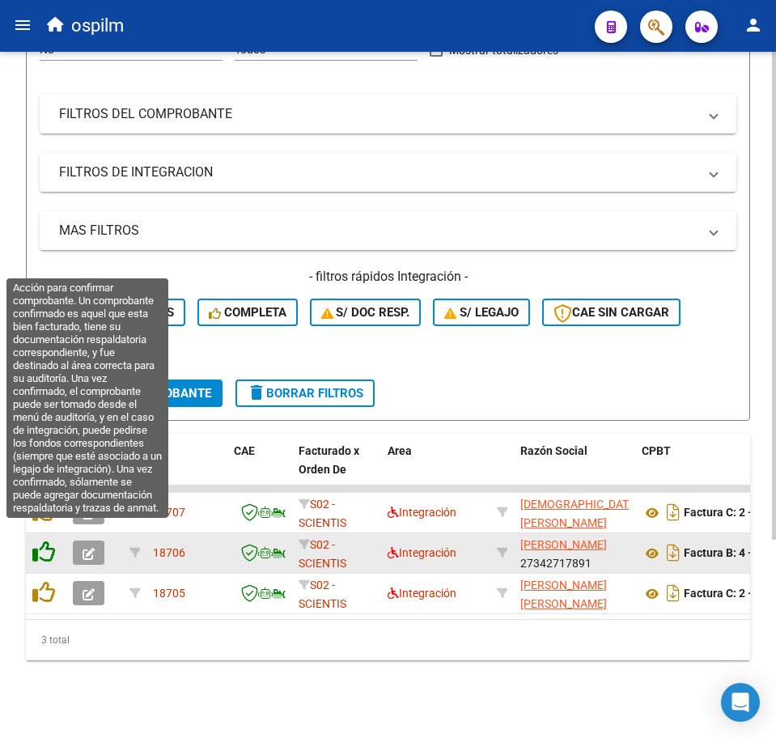
click at [47, 540] on icon at bounding box center [43, 551] width 23 height 23
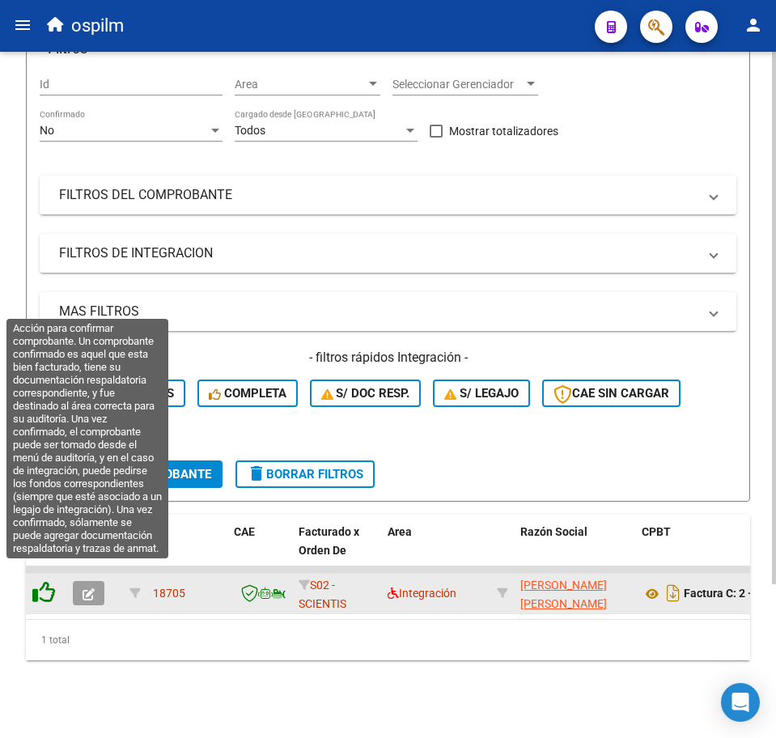
click at [48, 582] on icon at bounding box center [43, 592] width 23 height 23
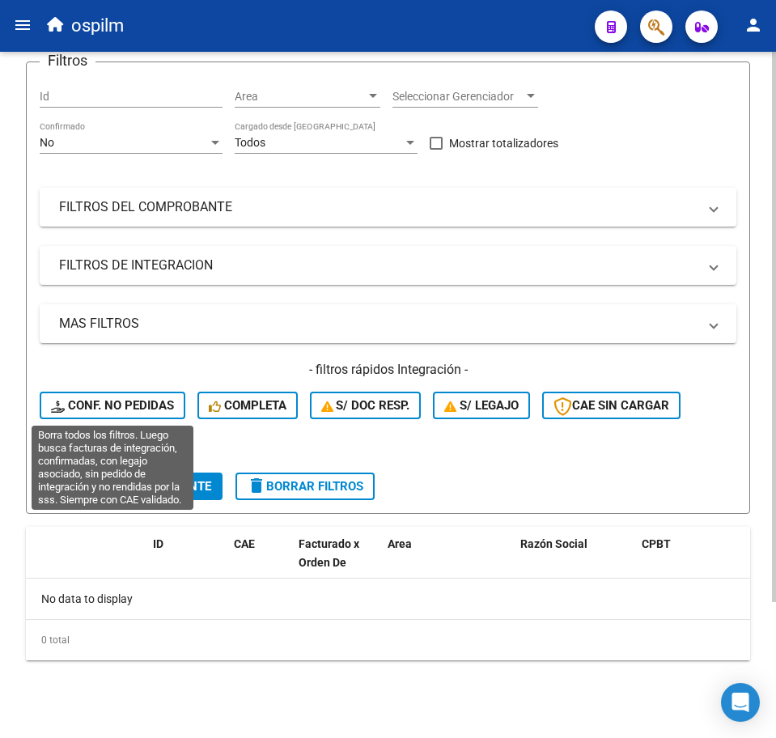
click at [106, 400] on span "Conf. no pedidas" at bounding box center [112, 405] width 123 height 15
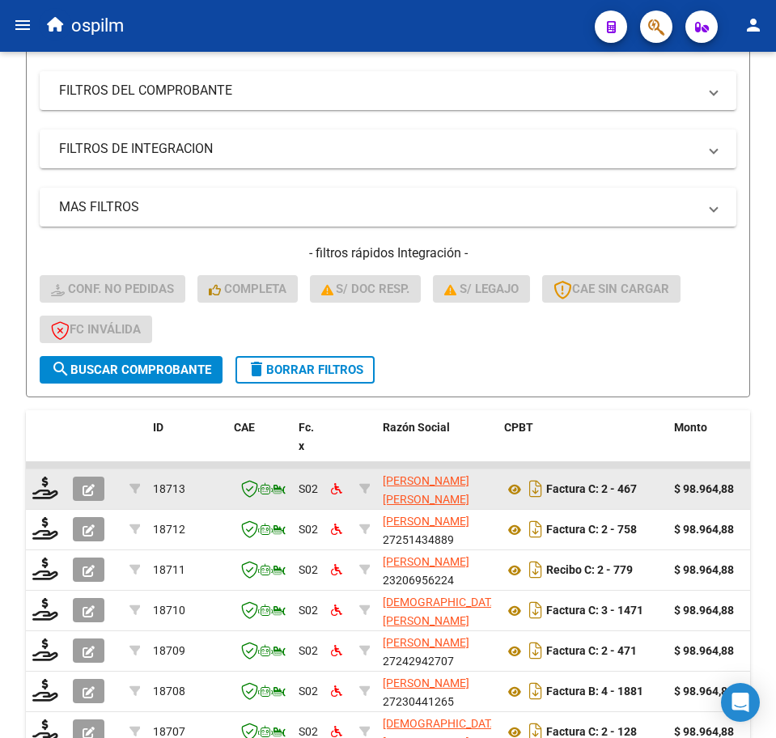
scroll to position [473, 0]
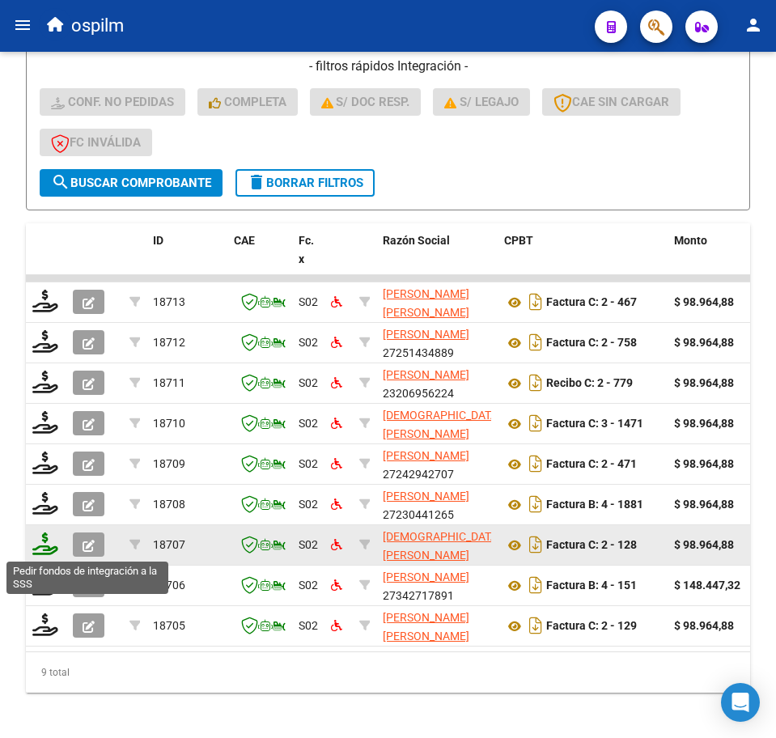
click at [40, 548] on icon at bounding box center [45, 543] width 26 height 23
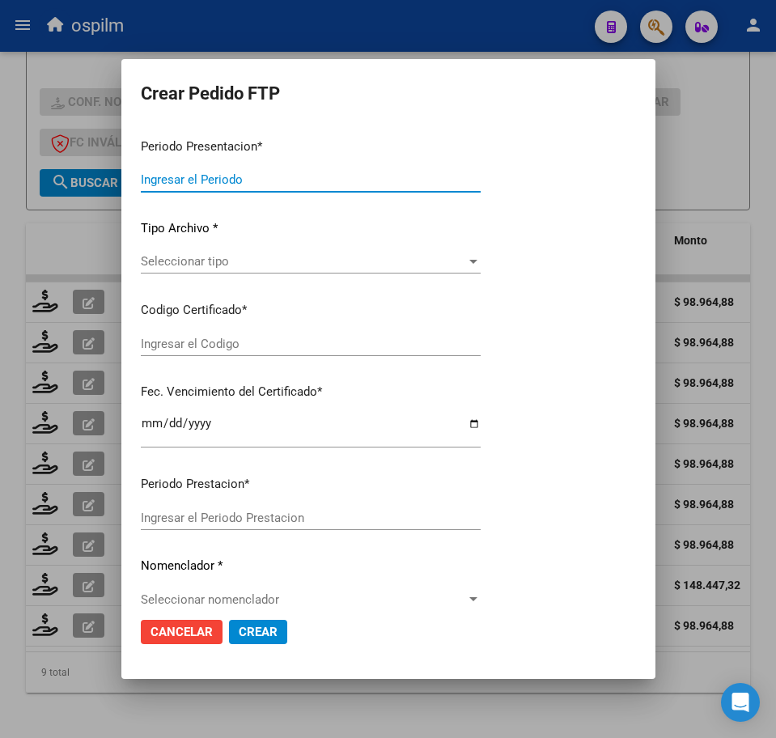
type input "202508"
type input "$ 98.964,88"
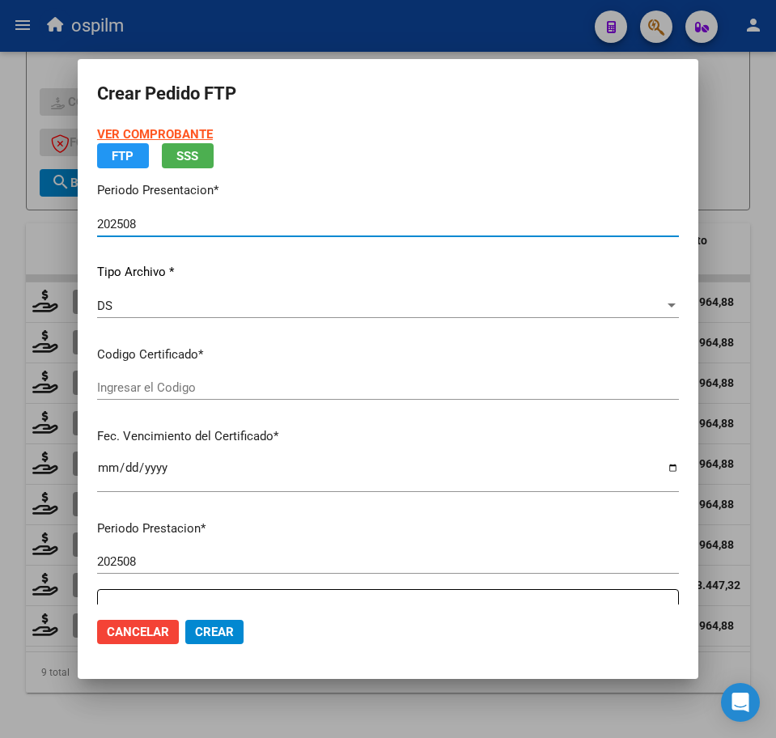
type input "ARG0100055609757202411150291115BUE319"
type input "[DATE]"
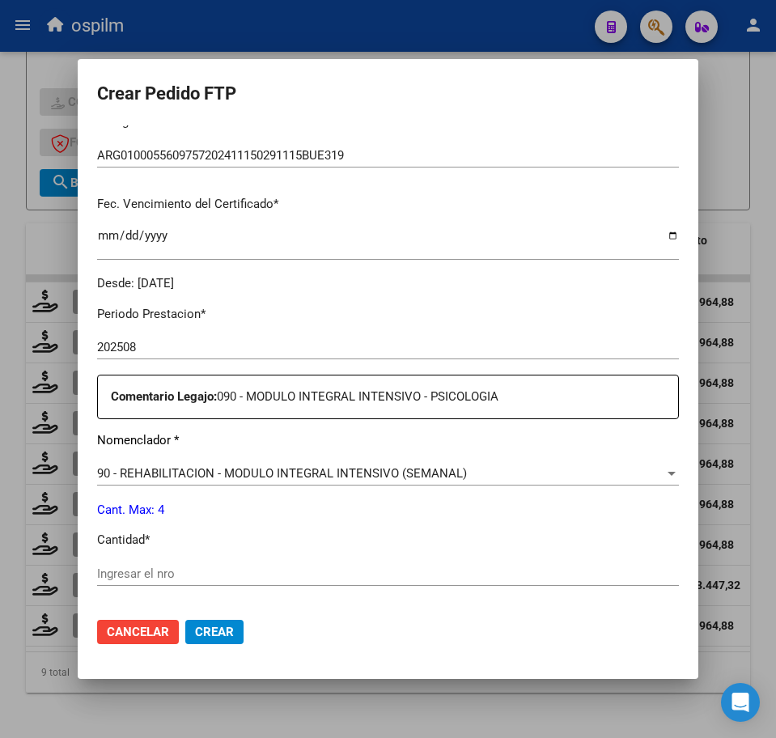
scroll to position [404, 0]
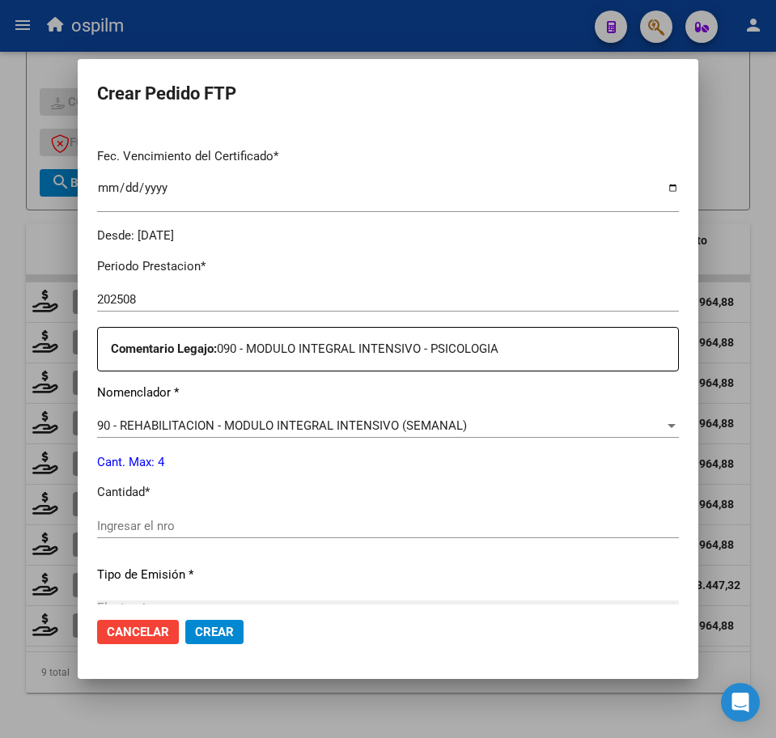
drag, startPoint x: 199, startPoint y: 517, endPoint x: 204, endPoint y: 528, distance: 12.3
click at [199, 520] on div "Ingresar el nro" at bounding box center [388, 526] width 582 height 24
click at [204, 528] on input "Ingresar el nro" at bounding box center [388, 526] width 582 height 15
type input "4"
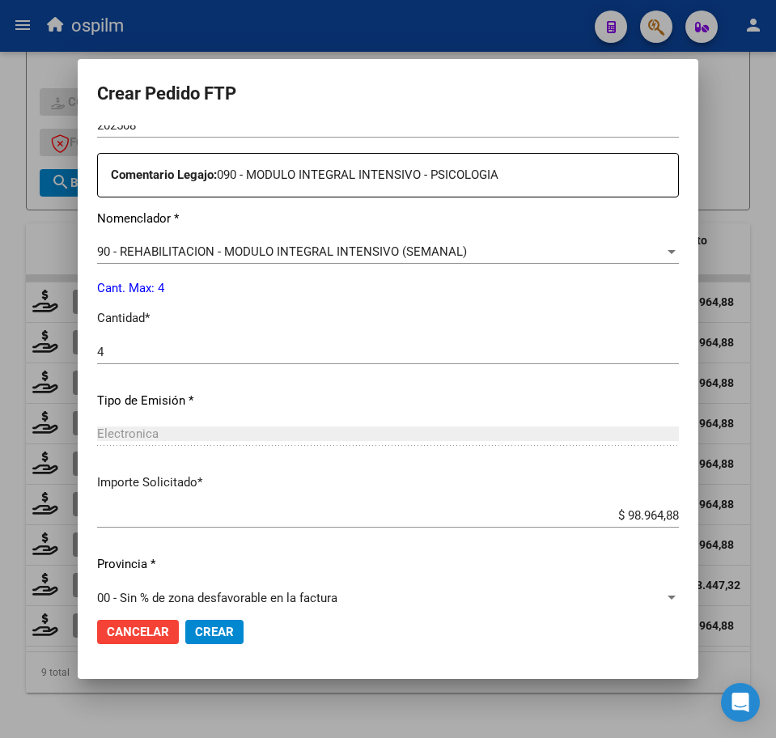
scroll to position [599, 0]
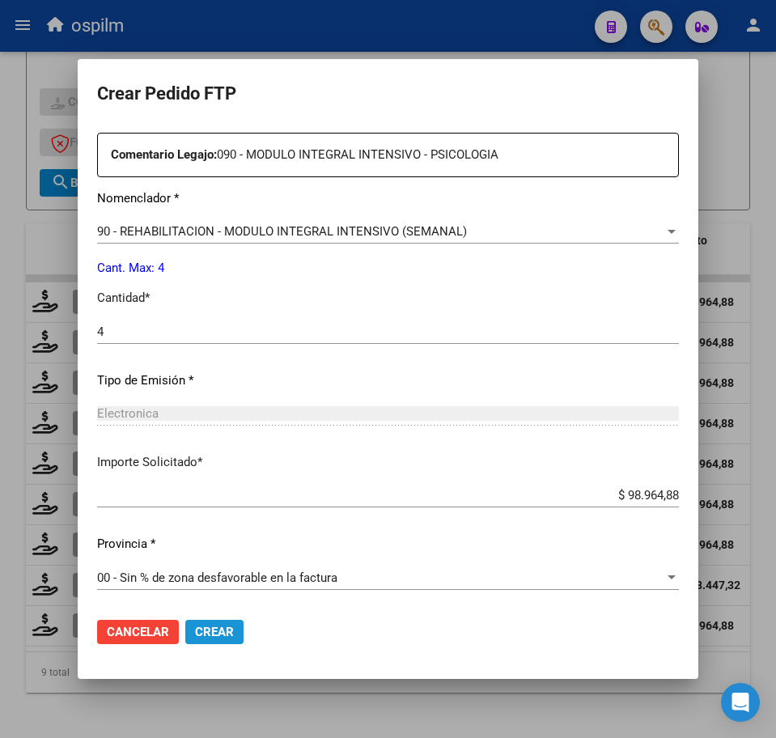
click at [205, 624] on button "Crear" at bounding box center [214, 632] width 58 height 24
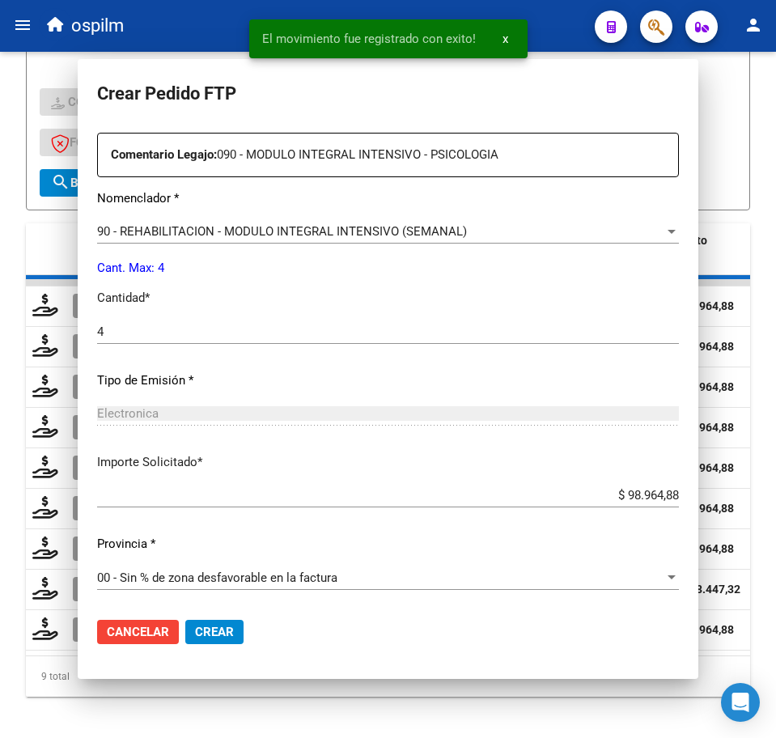
scroll to position [0, 0]
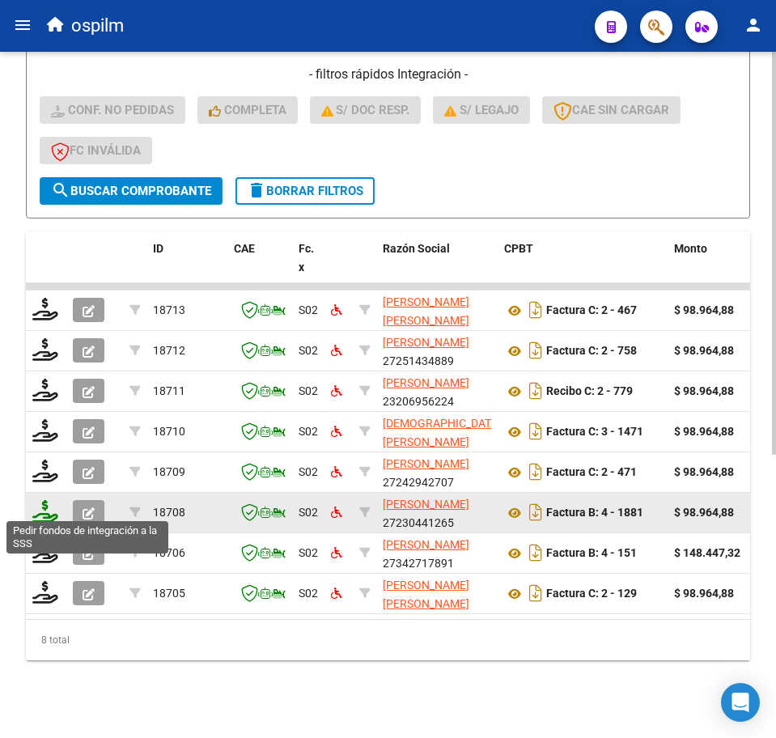
click at [49, 502] on icon at bounding box center [45, 511] width 26 height 23
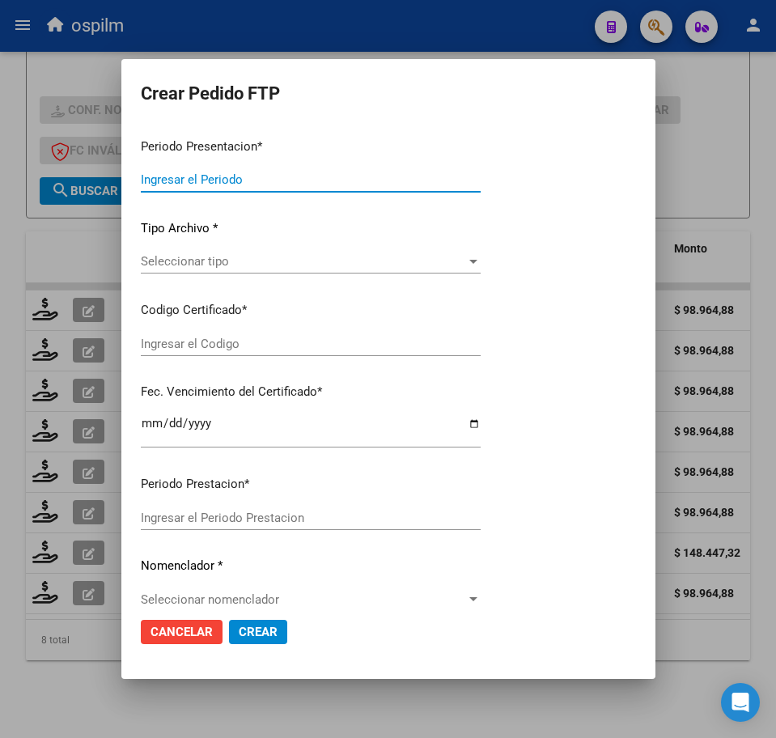
type input "202508"
type input "$ 98.964,88"
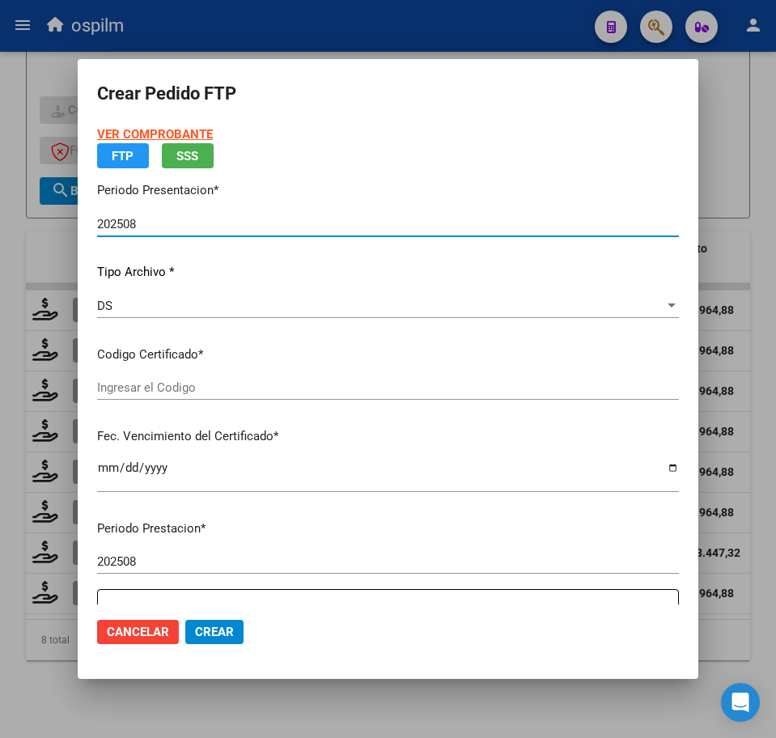
type input "ARG0100055609757202411150291115BUE319"
type input "[DATE]"
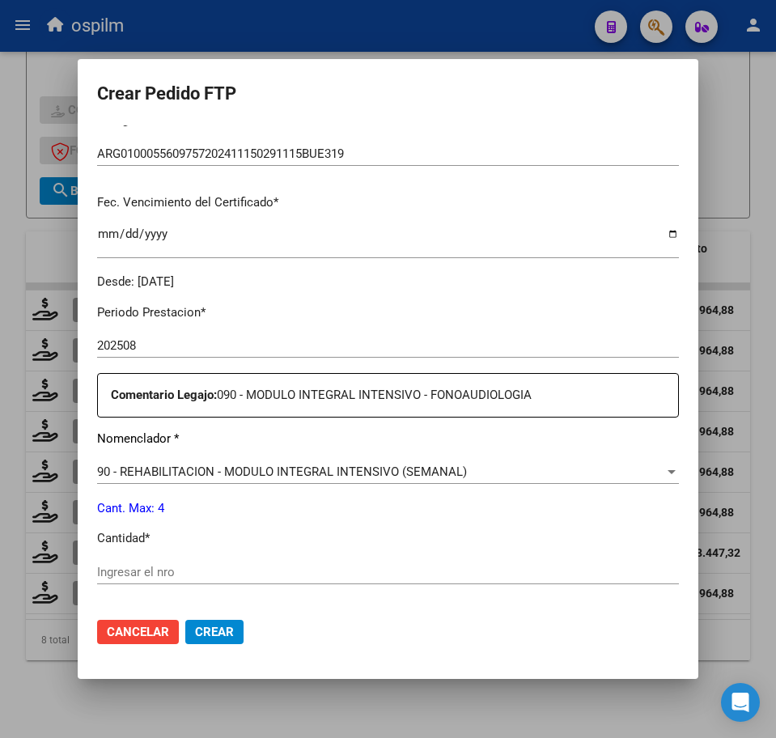
scroll to position [404, 0]
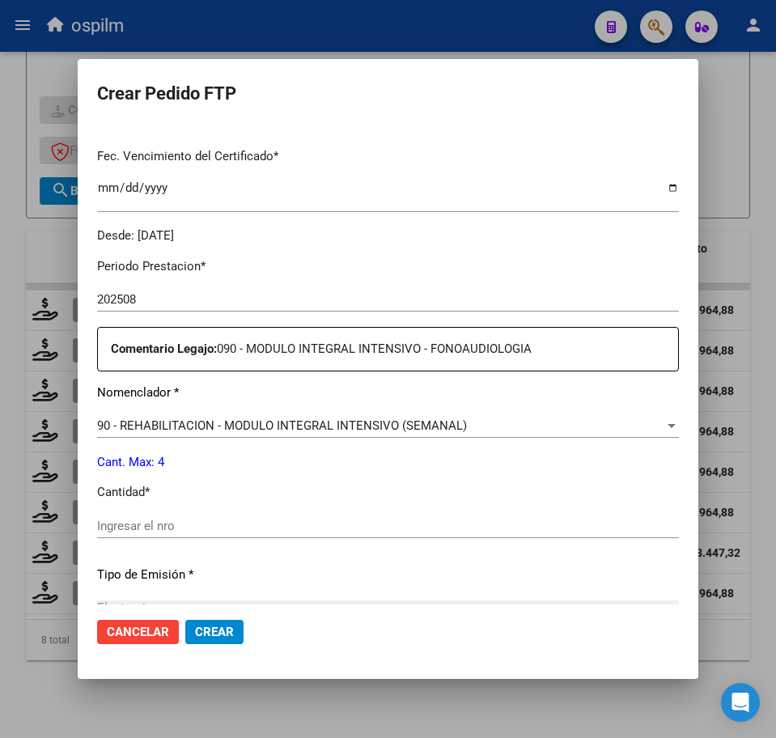
click at [205, 506] on div "Periodo Prestacion * 202508 Ingresar el Periodo Prestacion Comentario Legajo: 0…" at bounding box center [388, 522] width 582 height 554
click at [218, 525] on input "Ingresar el nro" at bounding box center [388, 526] width 582 height 15
type input "4"
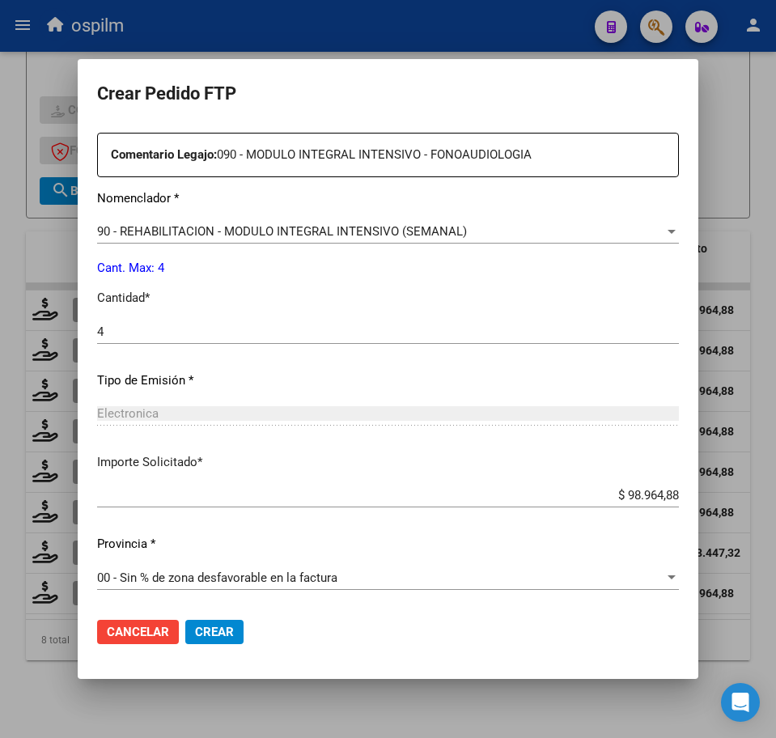
click at [222, 632] on span "Crear" at bounding box center [214, 632] width 39 height 15
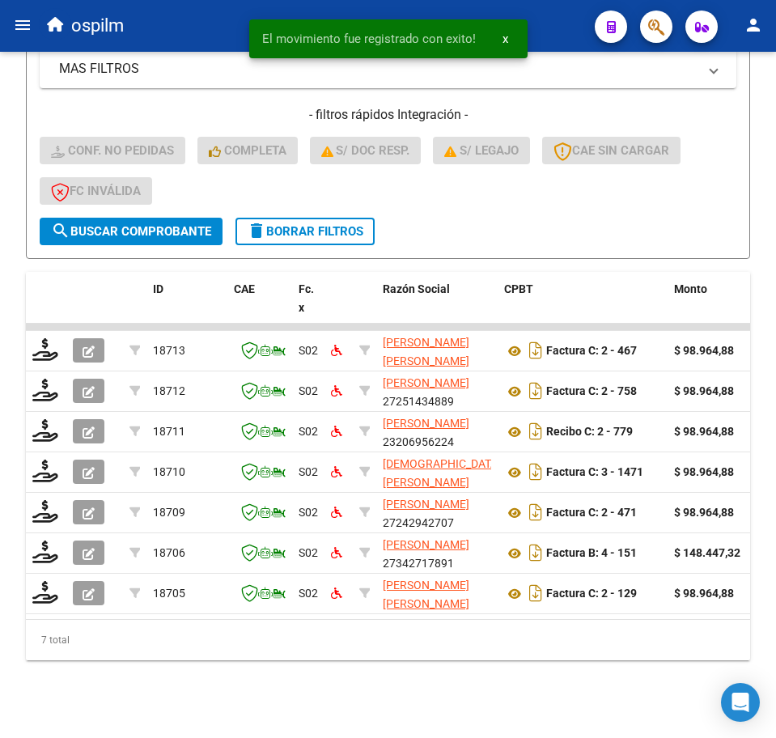
scroll to position [441, 0]
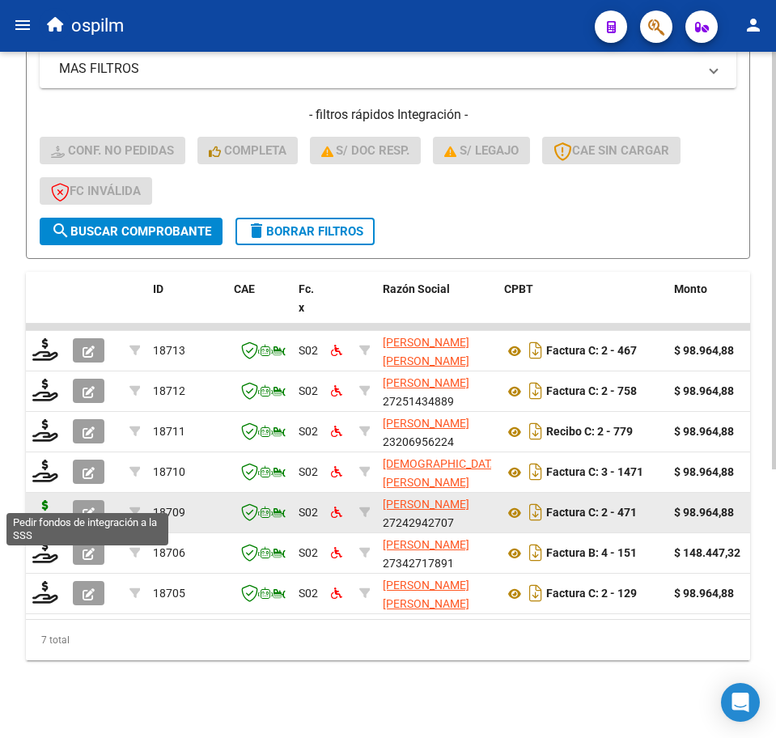
click at [46, 500] on icon at bounding box center [45, 511] width 26 height 23
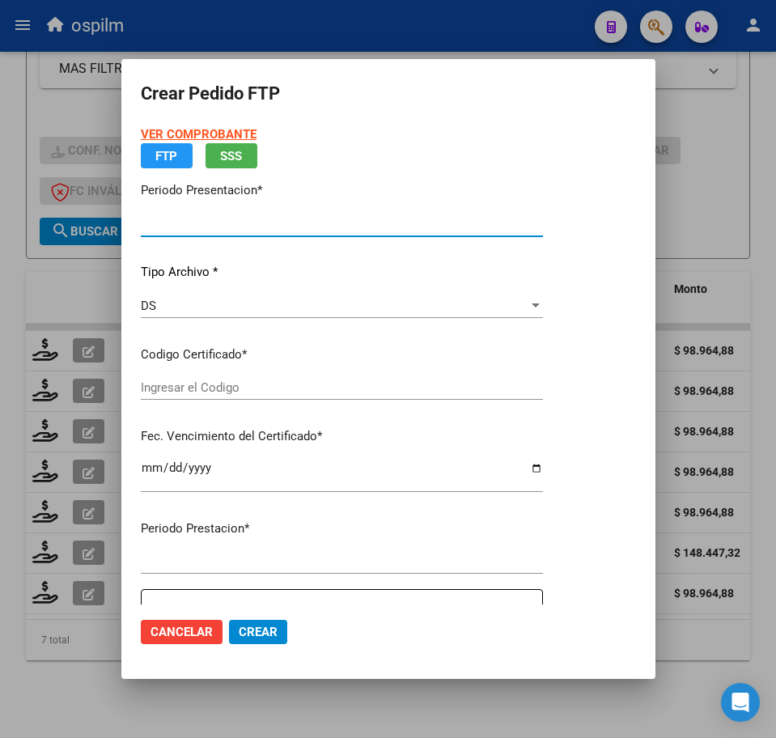
type input "202508"
type input "$ 98.964,88"
type input "ARG020005752124552018061820230618BS316"
type input "[DATE]"
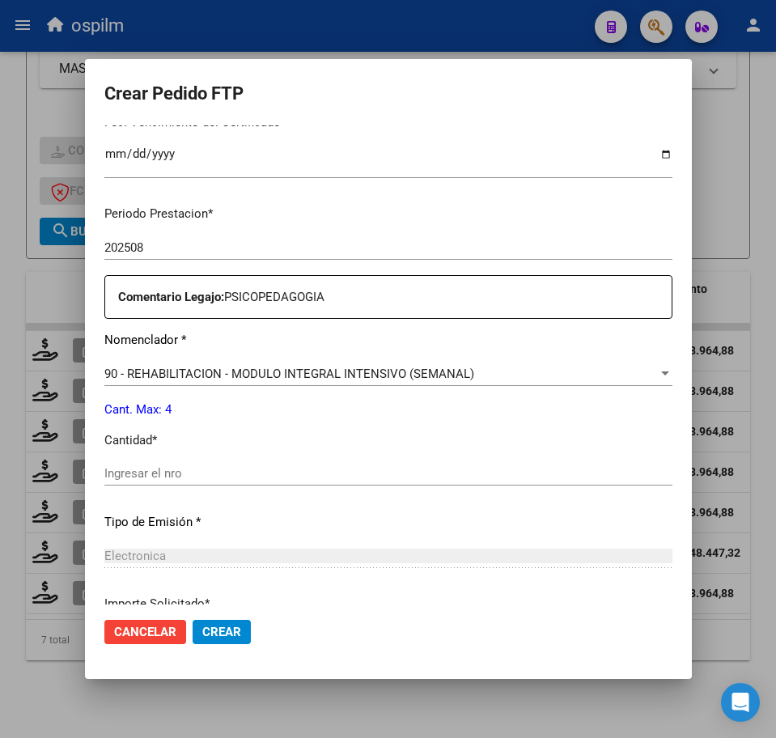
scroll to position [506, 0]
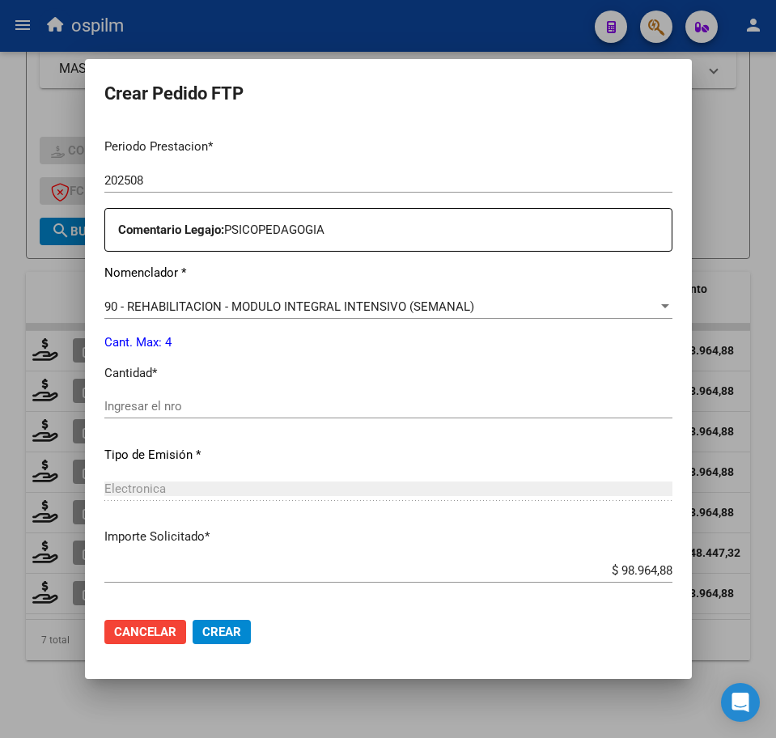
click at [205, 402] on input "Ingresar el nro" at bounding box center [388, 406] width 568 height 15
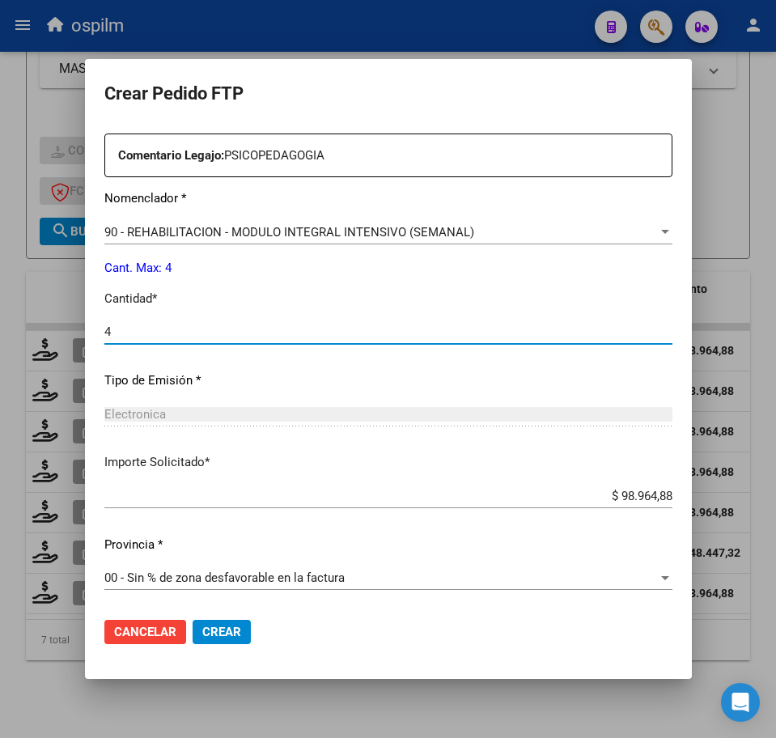
type input "4"
click at [220, 635] on span "Crear" at bounding box center [221, 632] width 39 height 15
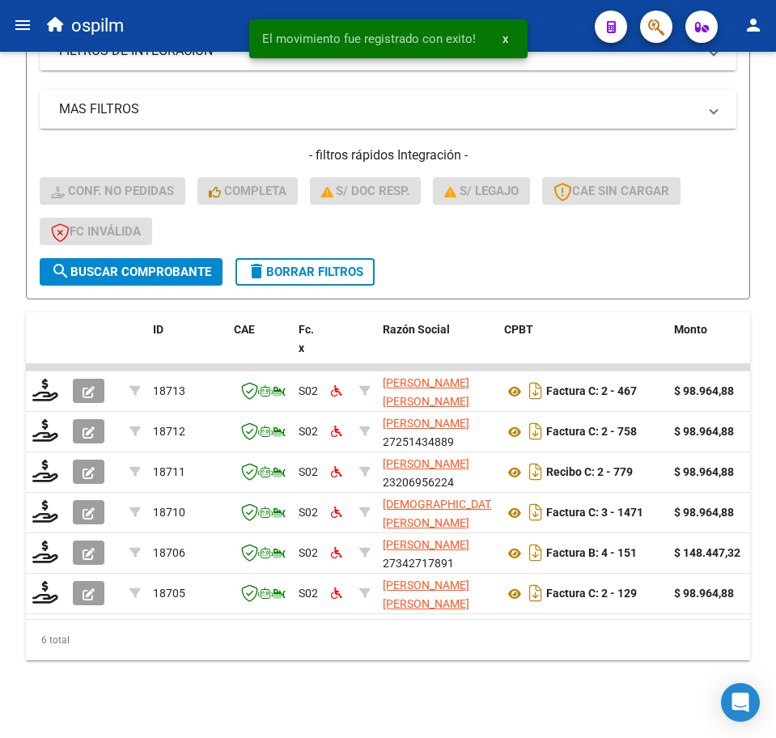
scroll to position [400, 0]
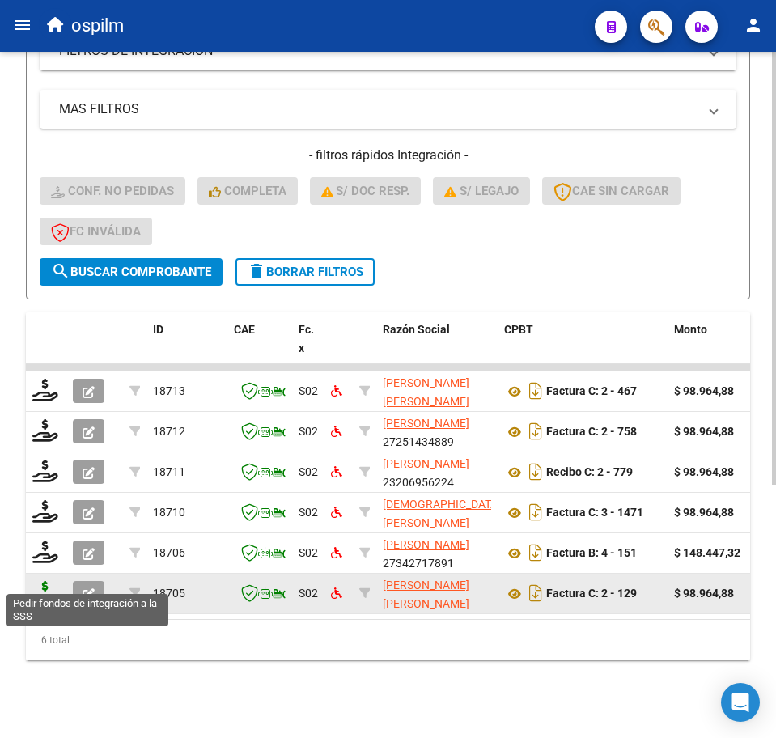
click at [50, 581] on icon at bounding box center [45, 592] width 26 height 23
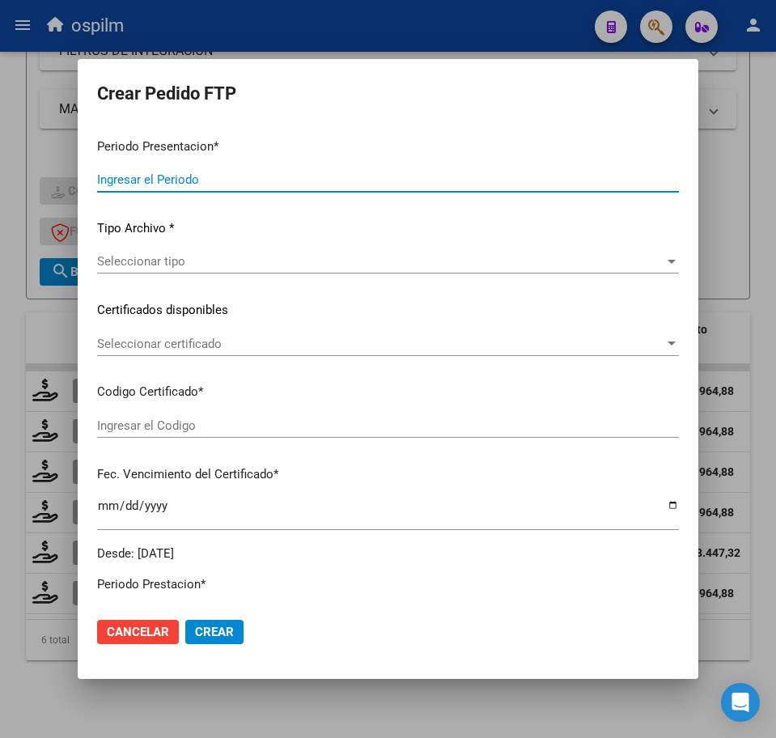
type input "202508"
type input "$ 98.964,88"
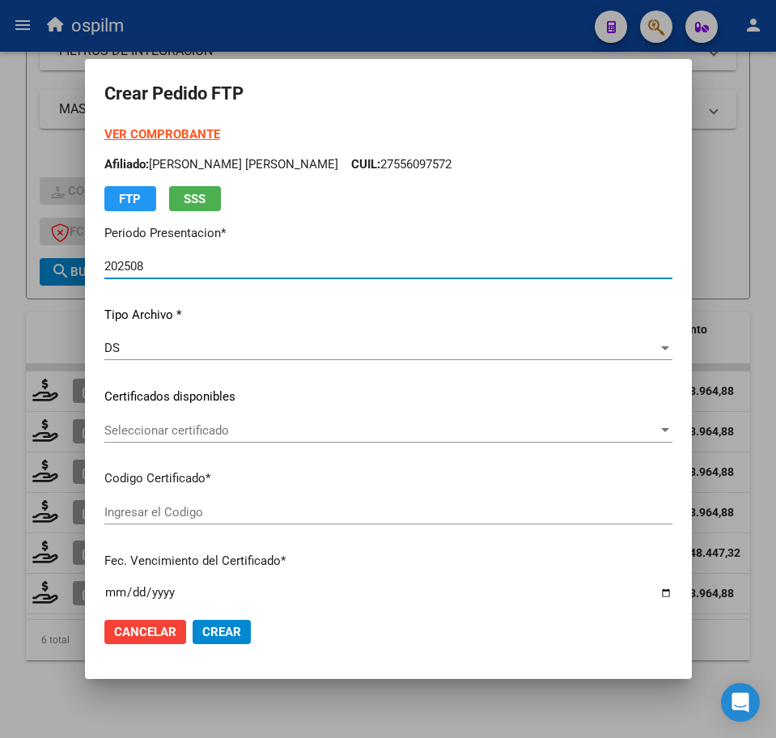
type input "ARG02000534710022020042920250429CBA536"
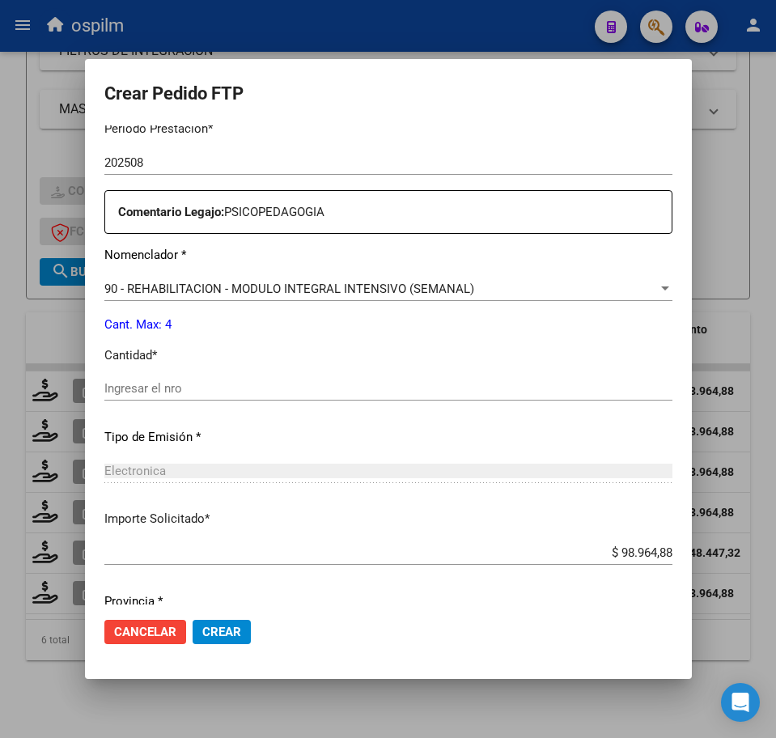
scroll to position [580, 0]
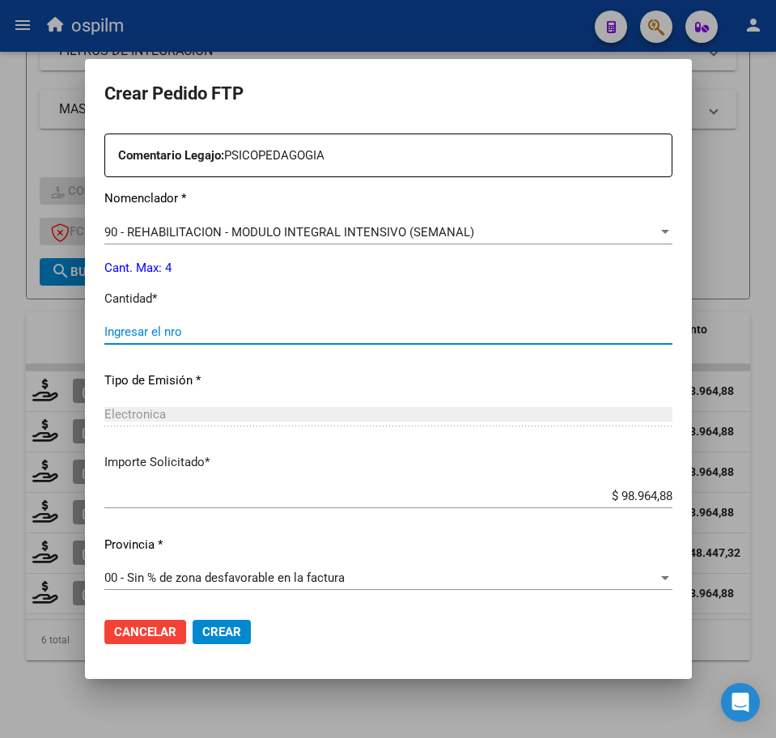
click at [182, 332] on input "Ingresar el nro" at bounding box center [388, 331] width 568 height 15
click at [222, 630] on span "Crear" at bounding box center [221, 632] width 39 height 15
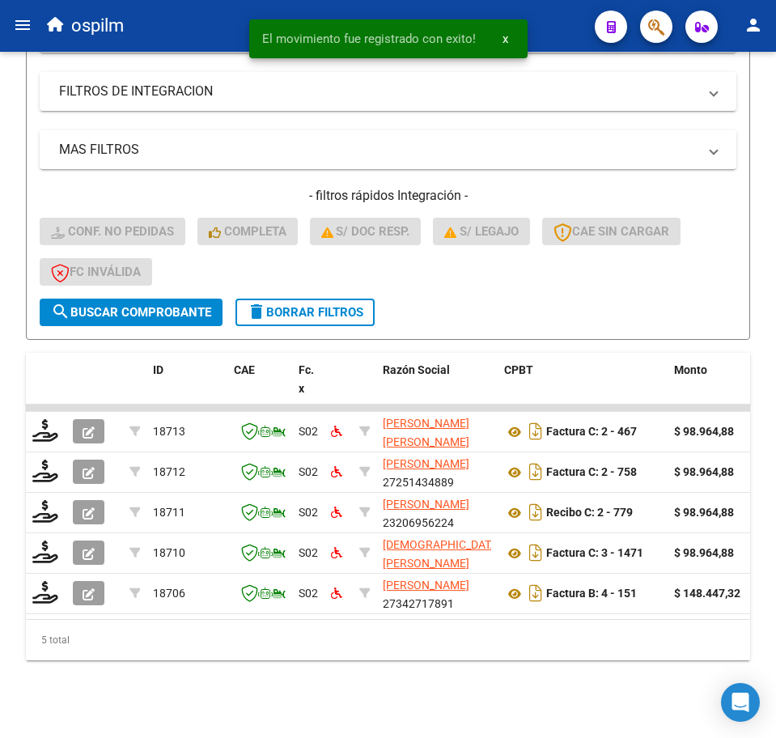
scroll to position [360, 0]
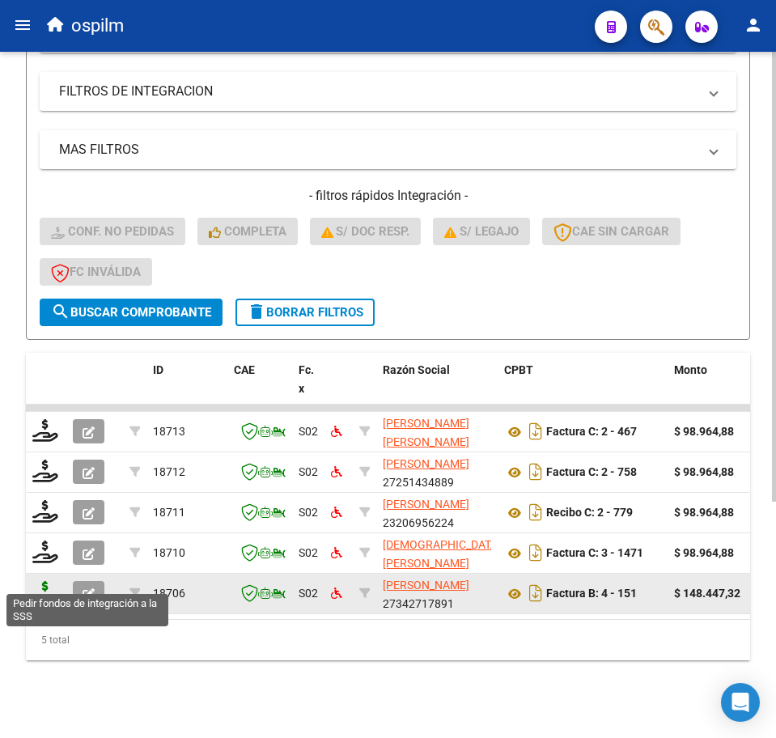
click at [38, 581] on icon at bounding box center [45, 592] width 26 height 23
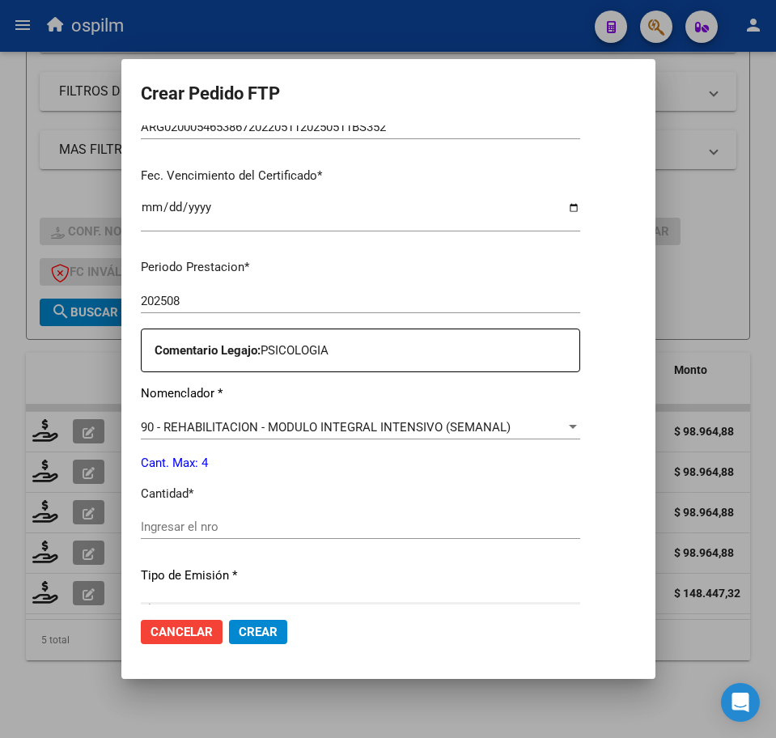
scroll to position [404, 0]
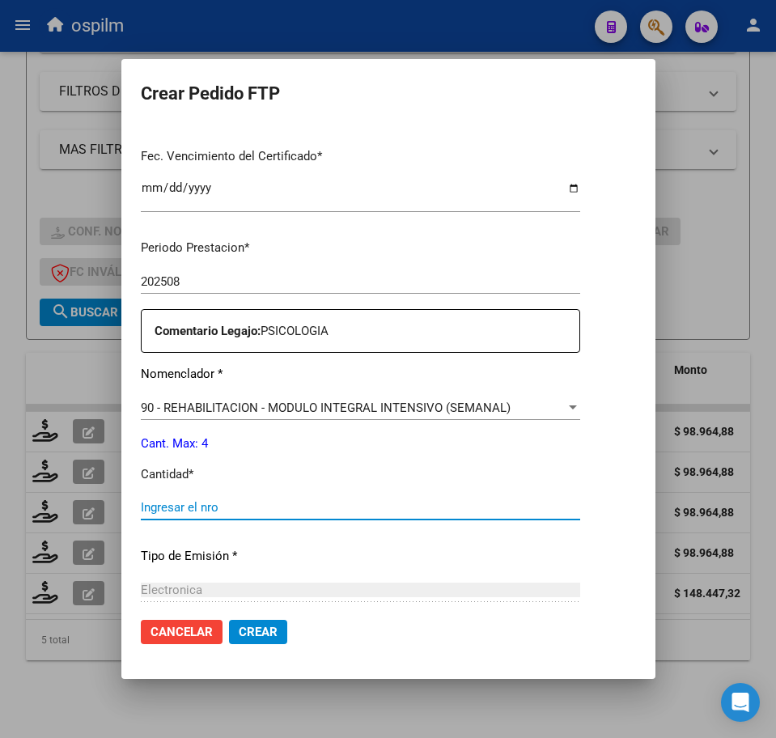
click at [218, 506] on input "Ingresar el nro" at bounding box center [360, 507] width 439 height 15
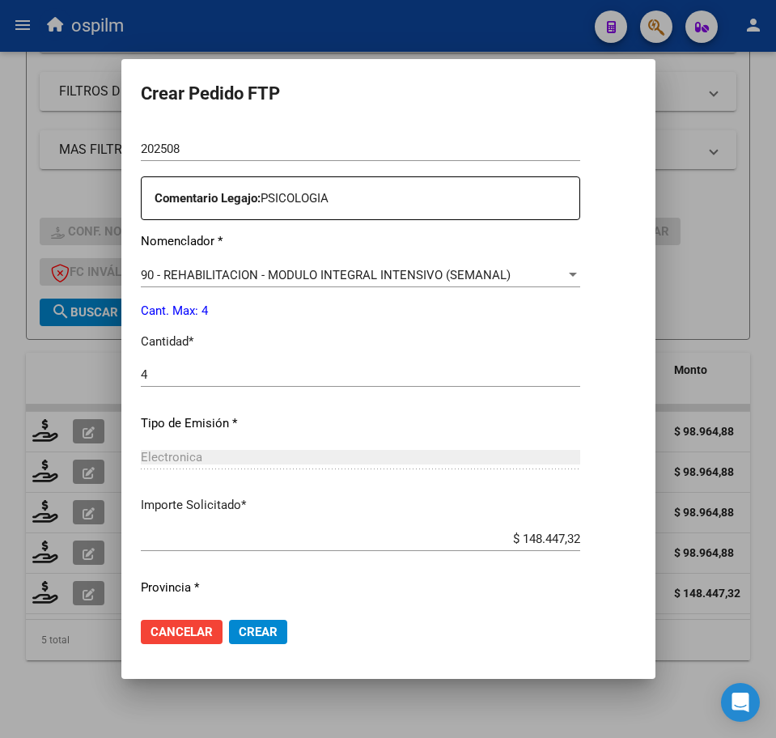
scroll to position [580, 0]
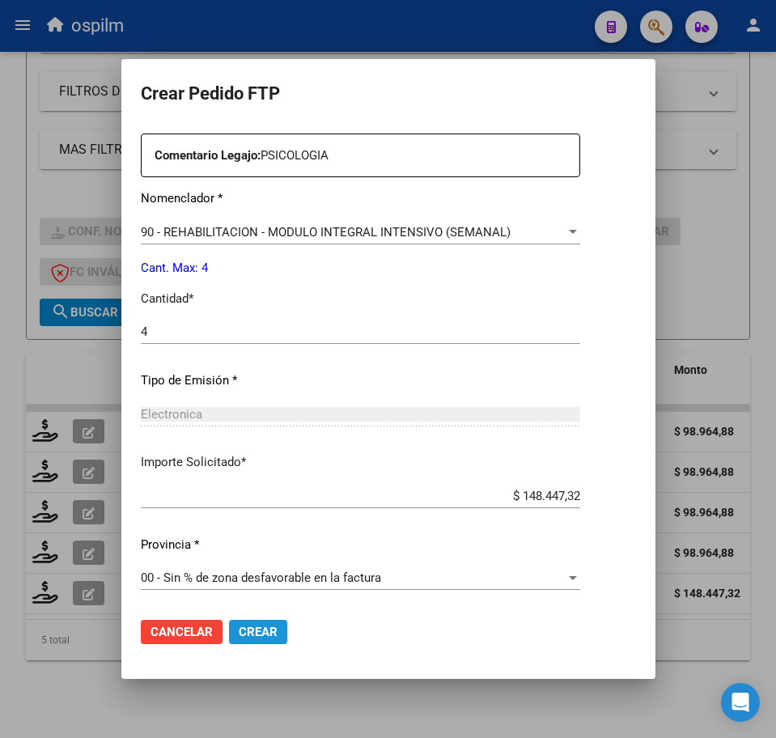
click at [260, 639] on span "Crear" at bounding box center [258, 632] width 39 height 15
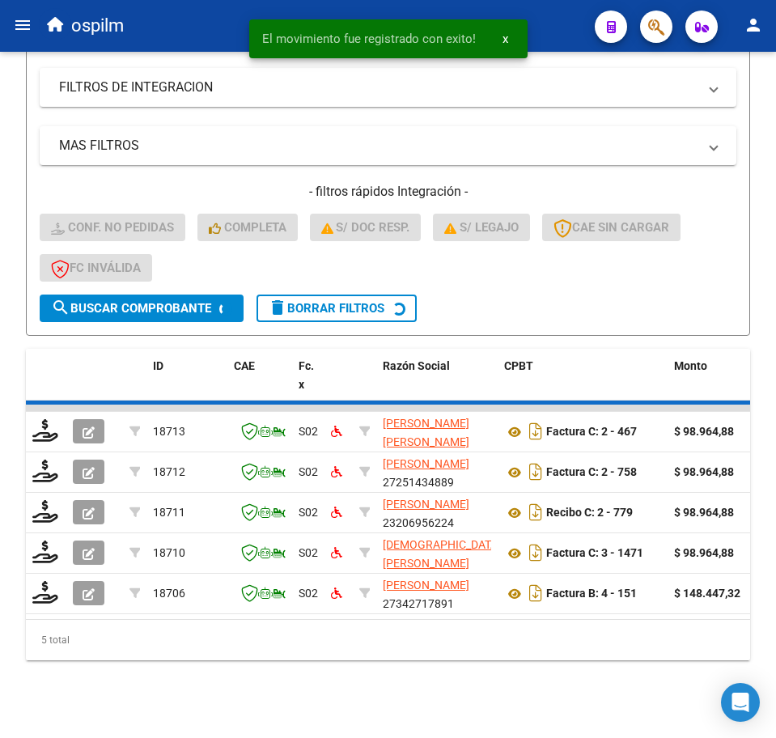
scroll to position [320, 0]
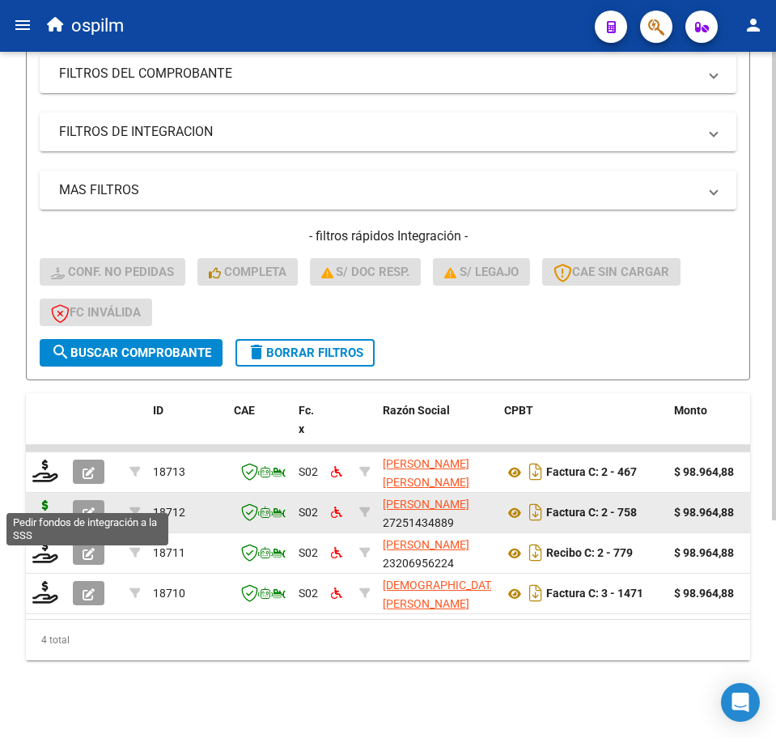
click at [47, 500] on icon at bounding box center [45, 511] width 26 height 23
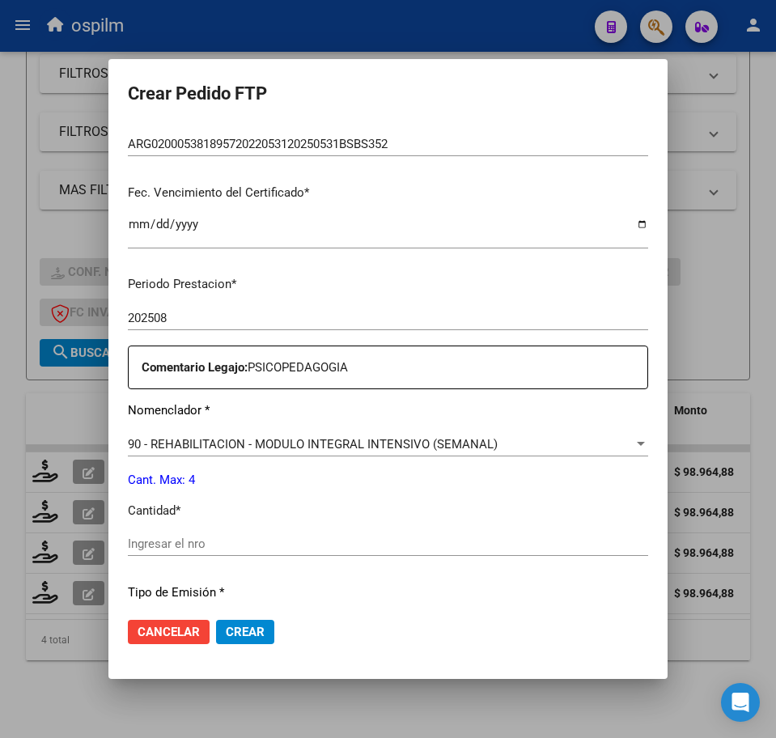
scroll to position [404, 0]
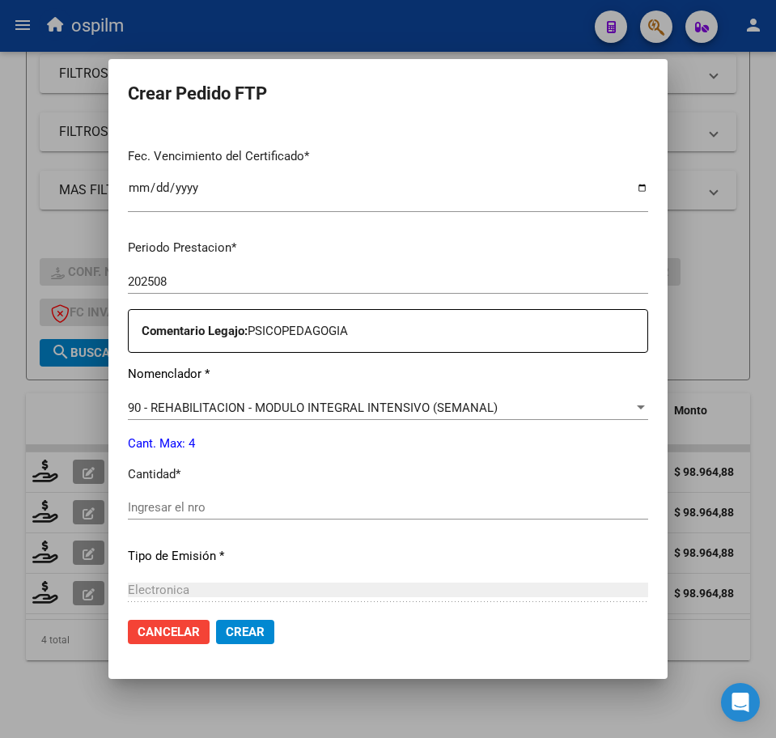
click at [222, 508] on input "Ingresar el nro" at bounding box center [388, 507] width 520 height 15
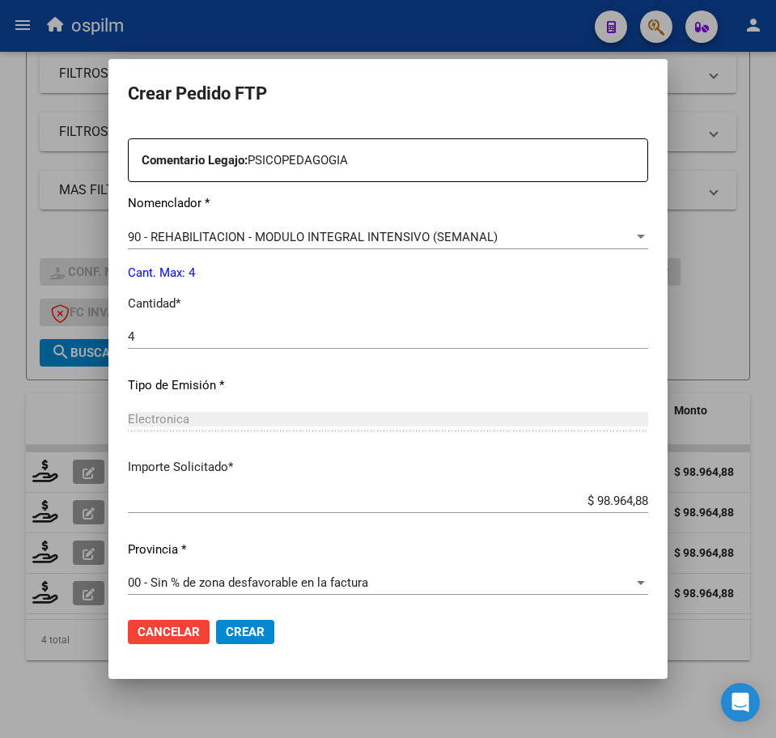
scroll to position [580, 0]
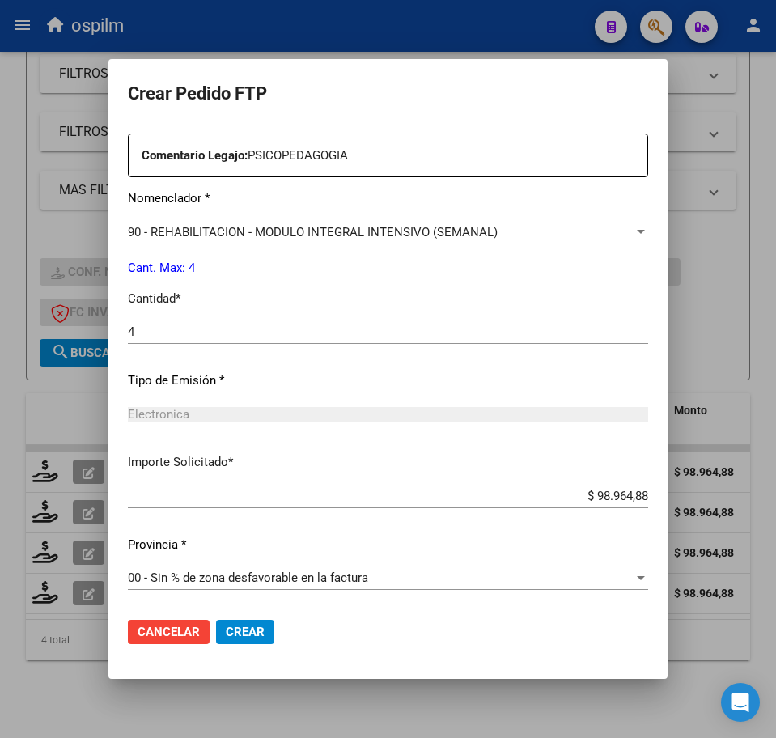
click at [226, 625] on span "Crear" at bounding box center [245, 632] width 39 height 15
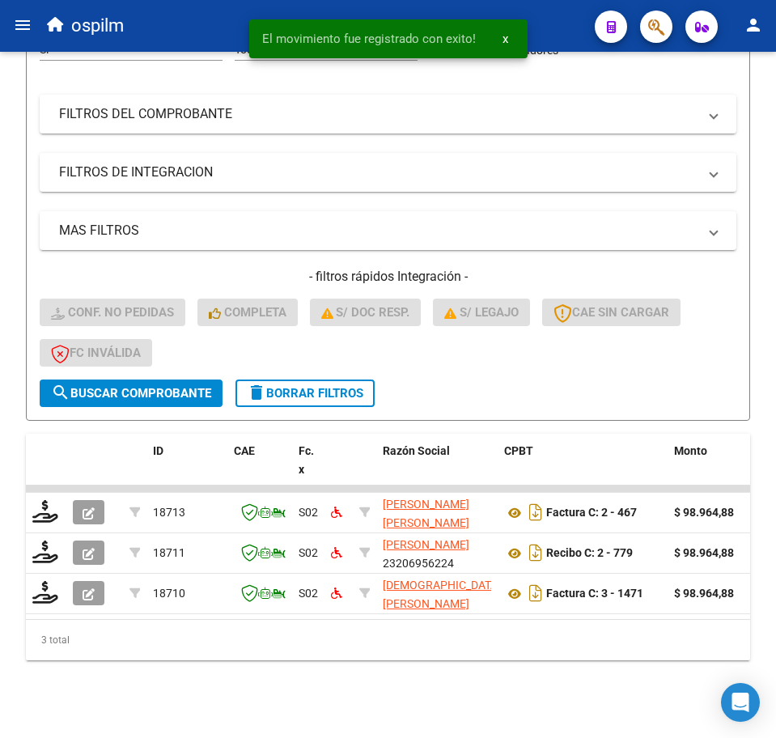
scroll to position [279, 0]
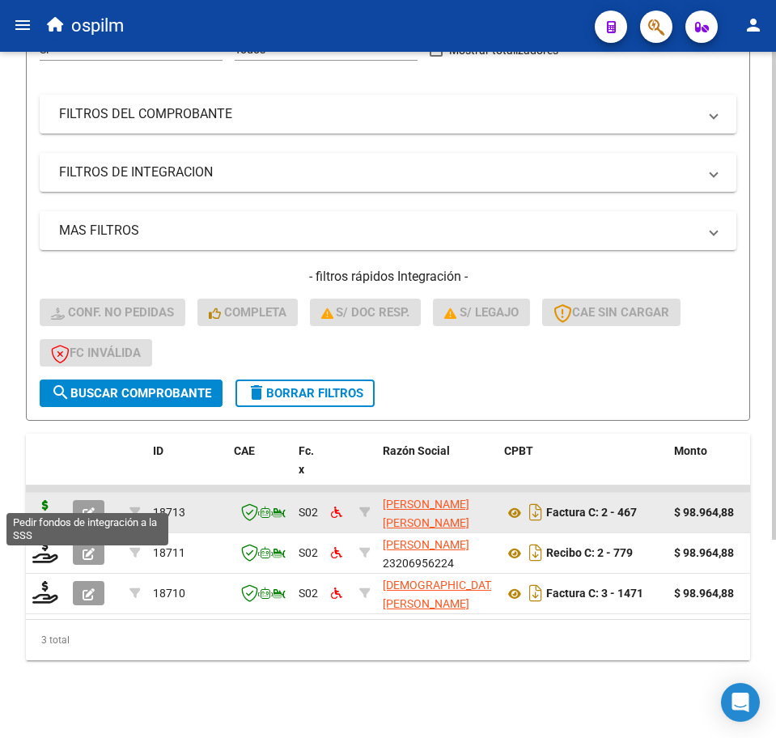
click at [41, 500] on icon at bounding box center [45, 511] width 26 height 23
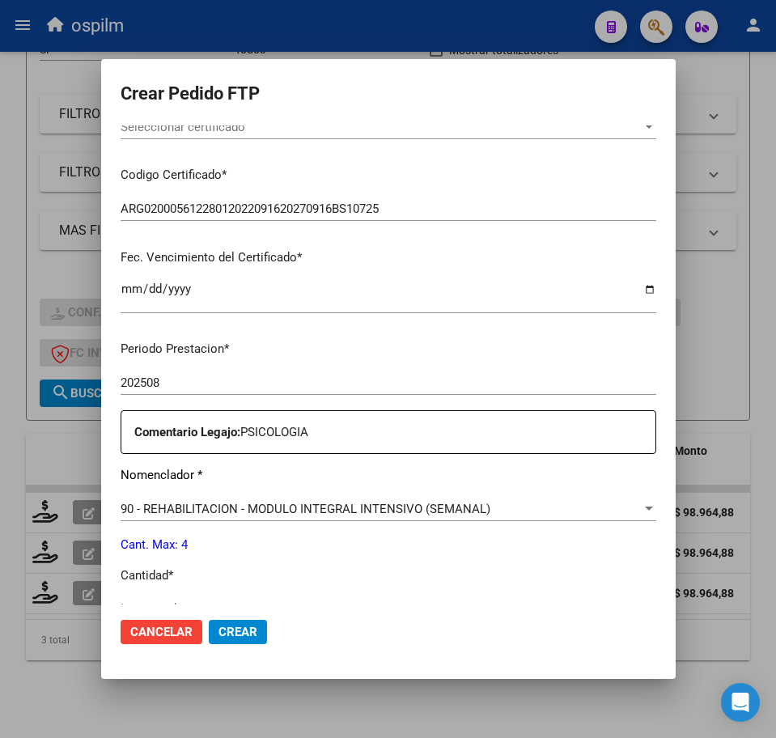
scroll to position [404, 0]
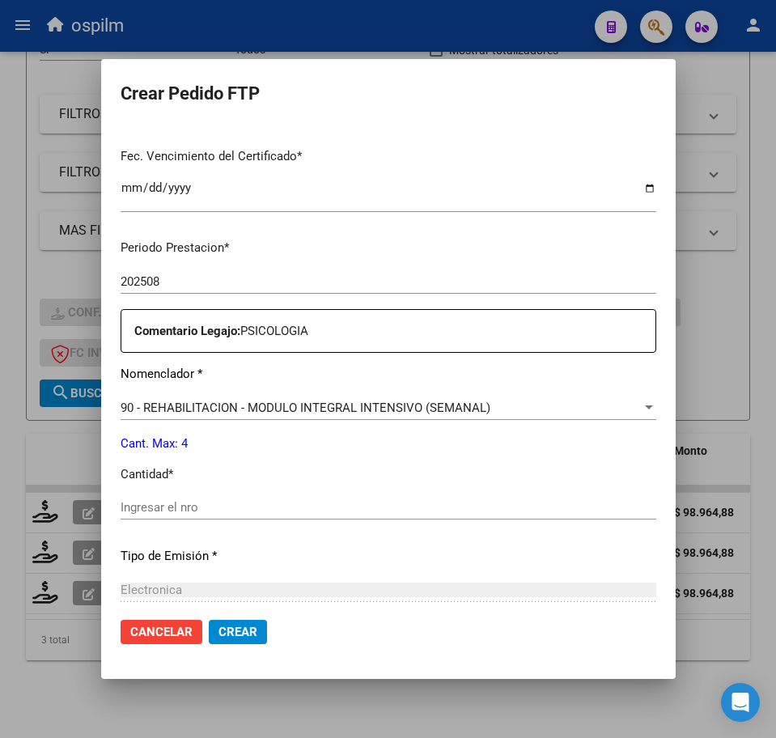
click at [201, 511] on input "Ingresar el nro" at bounding box center [389, 507] width 536 height 15
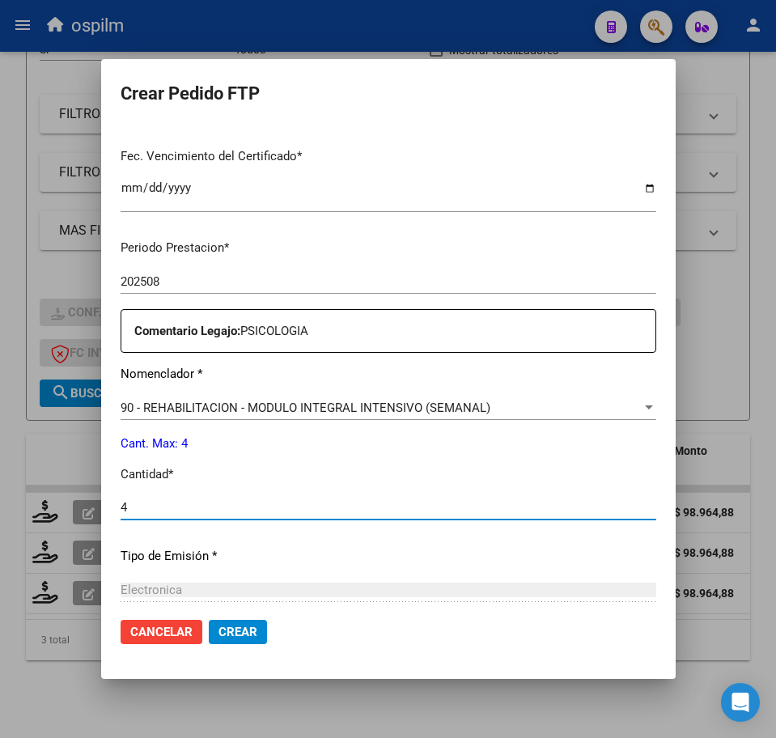
click at [234, 633] on span "Crear" at bounding box center [237, 632] width 39 height 15
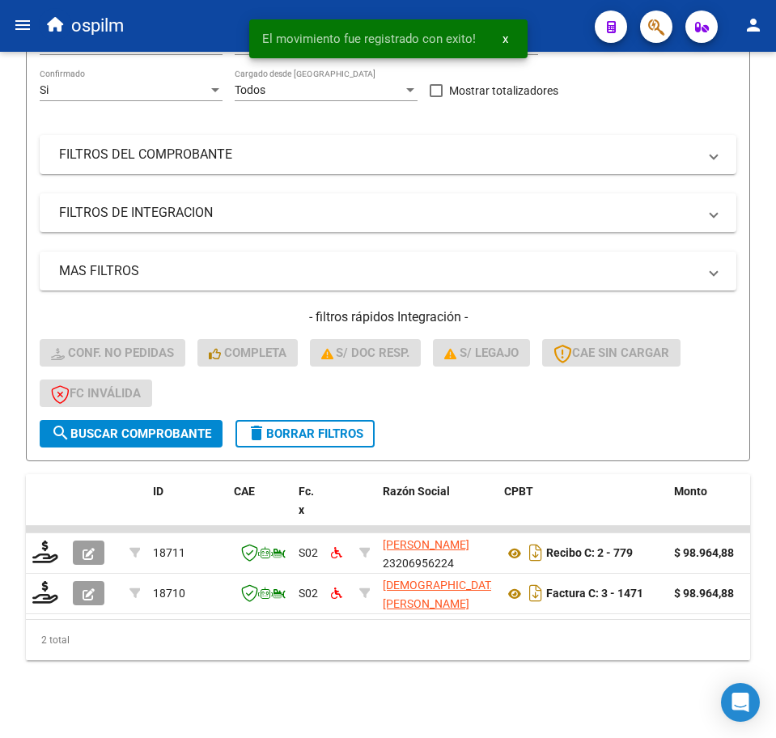
scroll to position [239, 0]
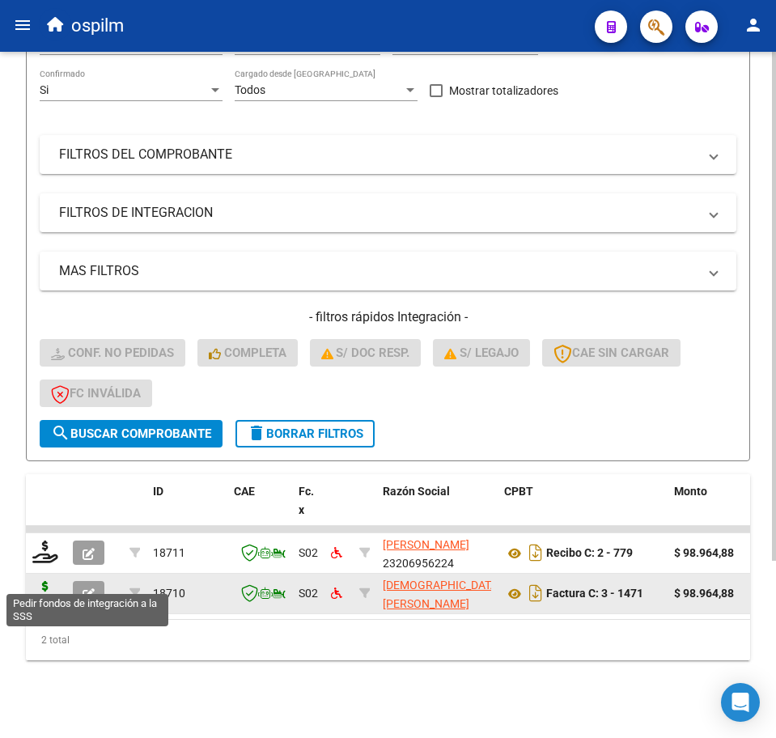
click at [48, 581] on icon at bounding box center [45, 592] width 26 height 23
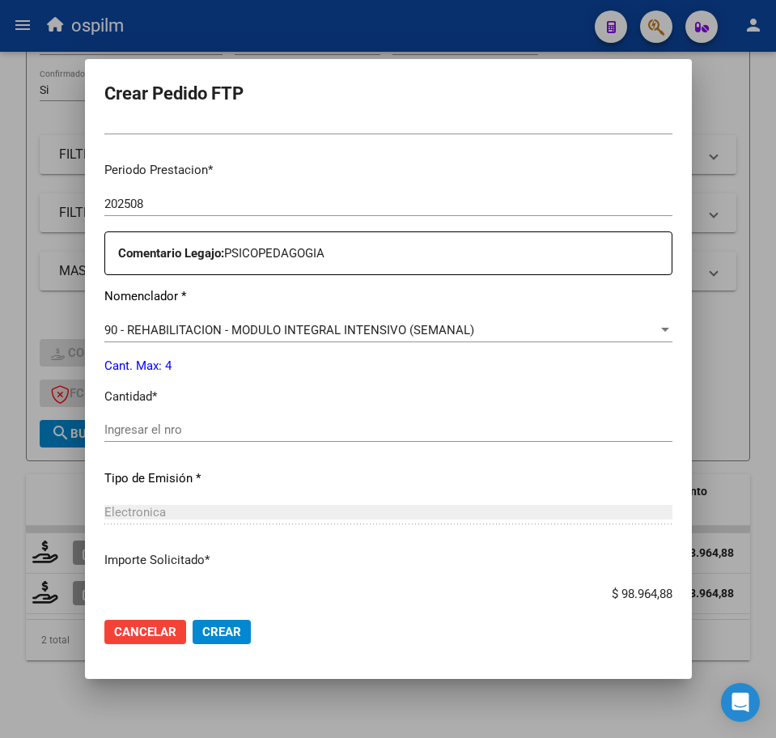
scroll to position [506, 0]
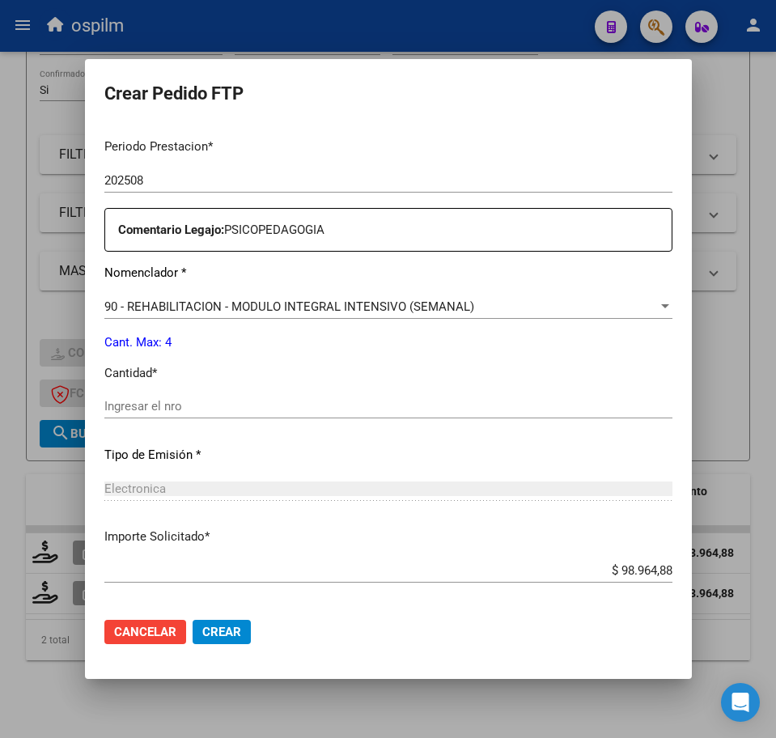
click at [185, 403] on input "Ingresar el nro" at bounding box center [388, 406] width 568 height 15
click at [223, 631] on span "Crear" at bounding box center [221, 632] width 39 height 15
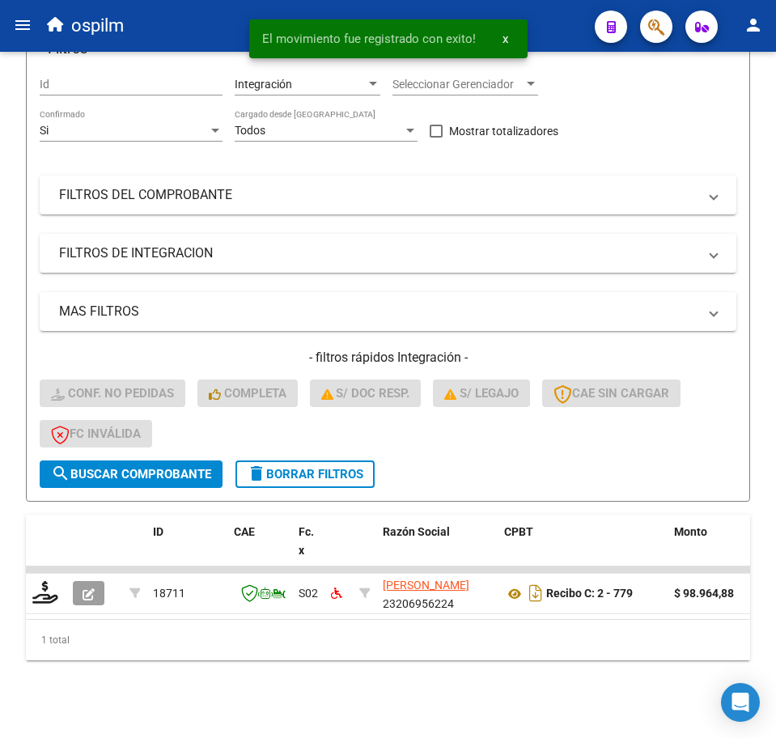
scroll to position [198, 0]
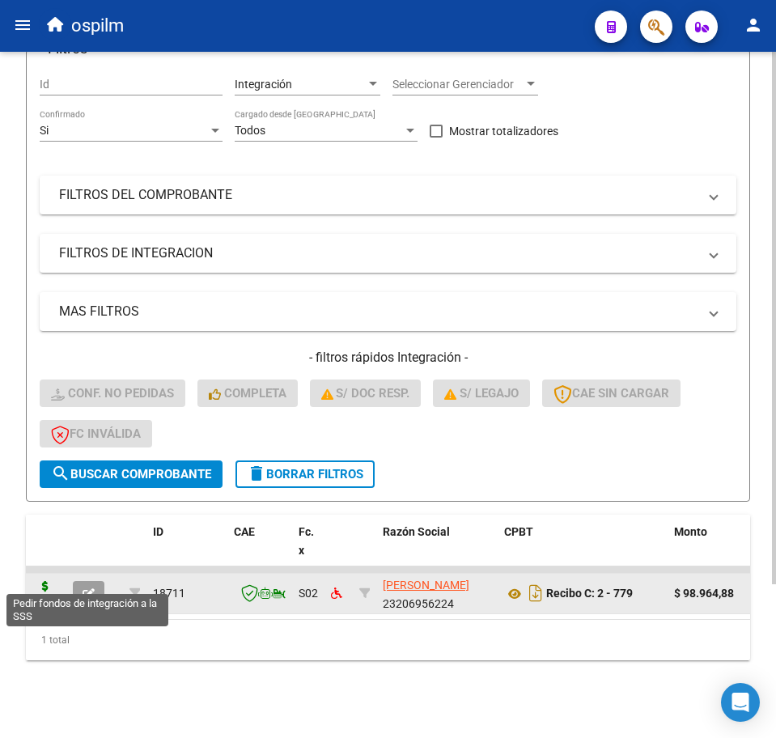
click at [45, 581] on icon at bounding box center [45, 592] width 26 height 23
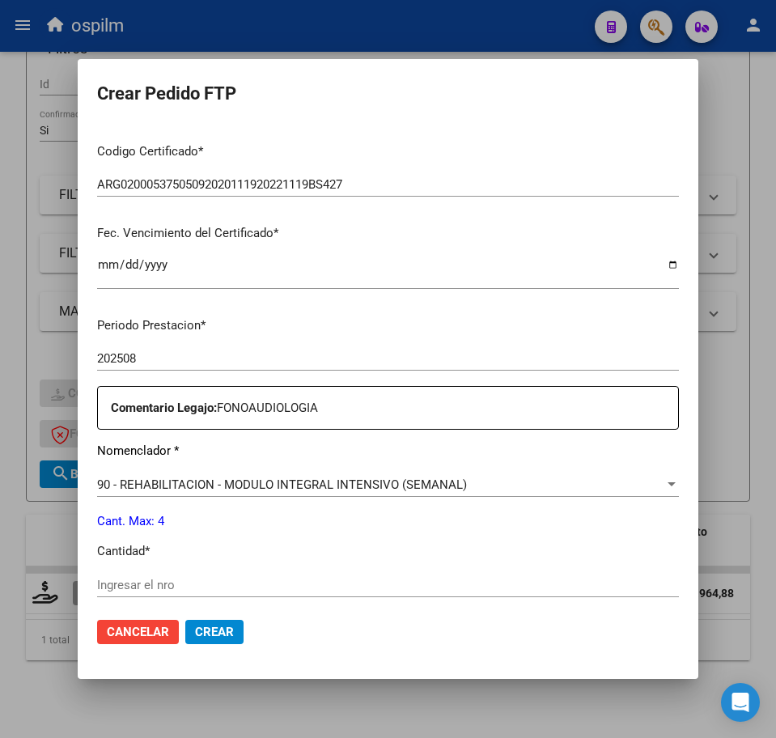
scroll to position [404, 0]
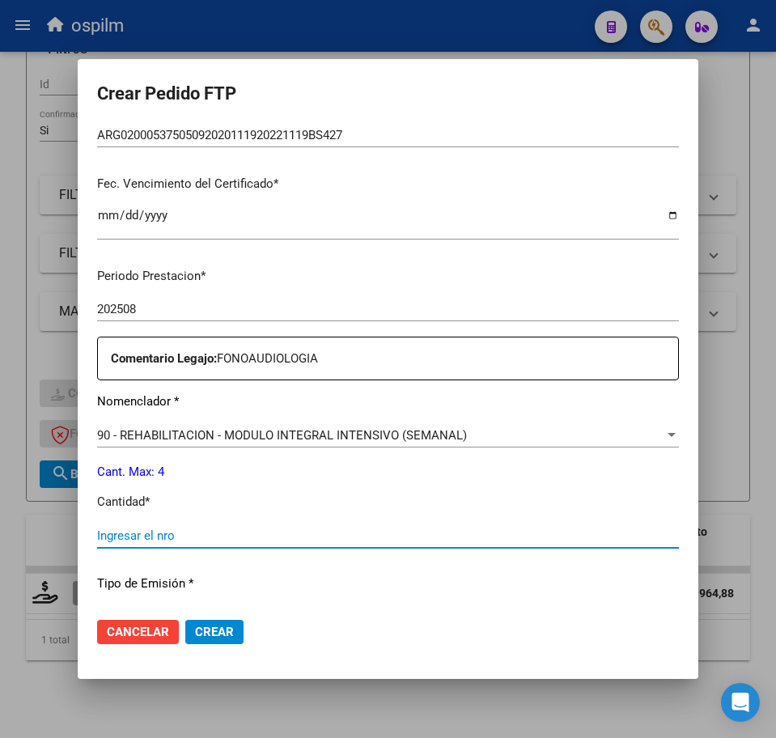
click at [201, 536] on input "Ingresar el nro" at bounding box center [388, 535] width 582 height 15
click at [210, 629] on span "Crear" at bounding box center [214, 632] width 39 height 15
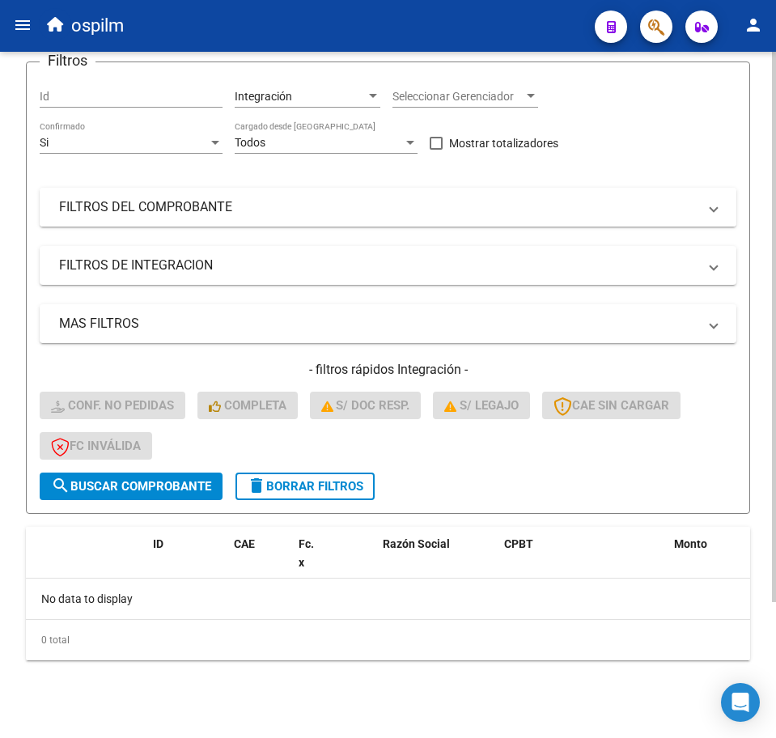
scroll to position [0, 0]
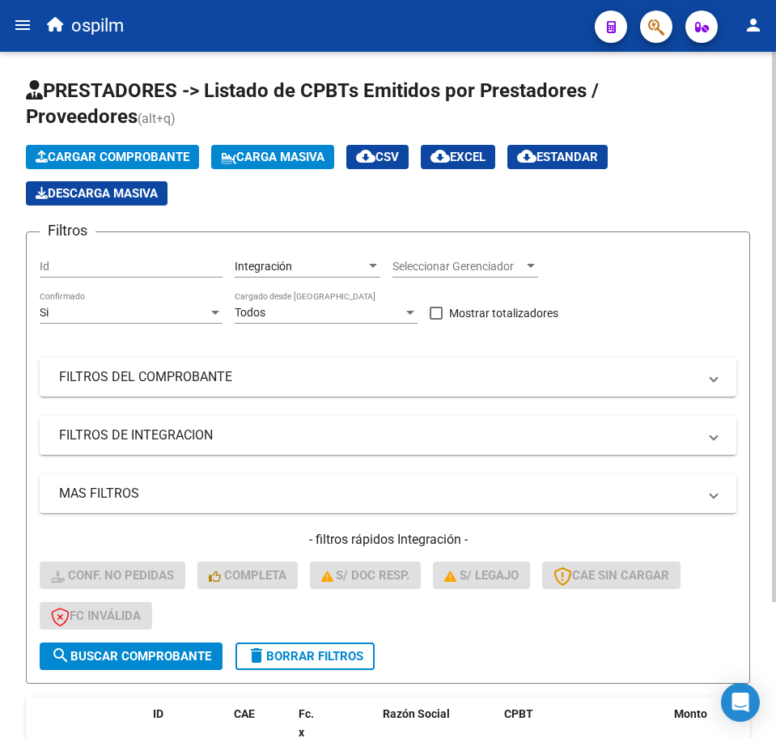
click at [267, 163] on span "Carga Masiva" at bounding box center [273, 157] width 104 height 15
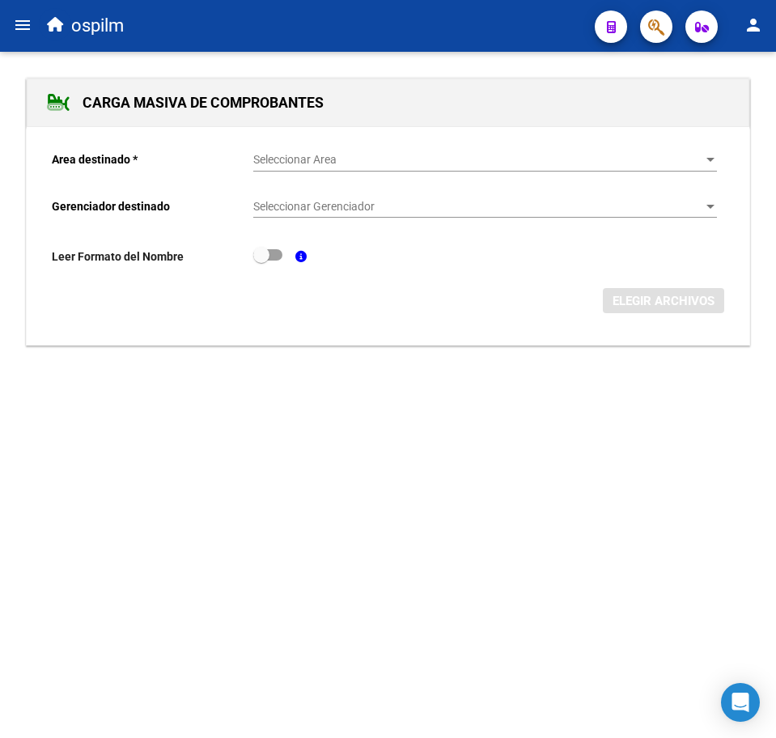
click at [319, 153] on span "Seleccionar Area" at bounding box center [477, 160] width 449 height 14
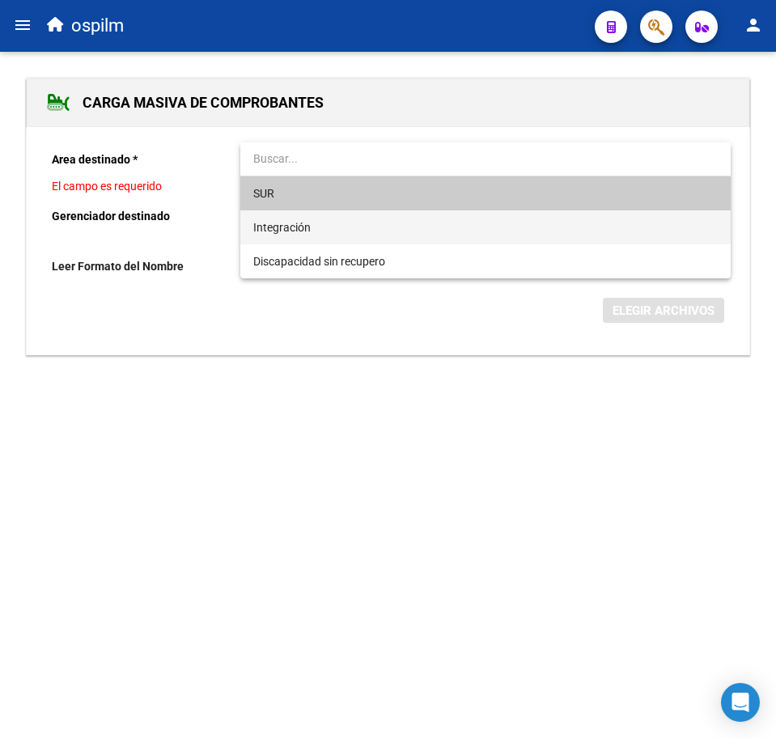
click at [349, 213] on span "Integración" at bounding box center [485, 227] width 464 height 34
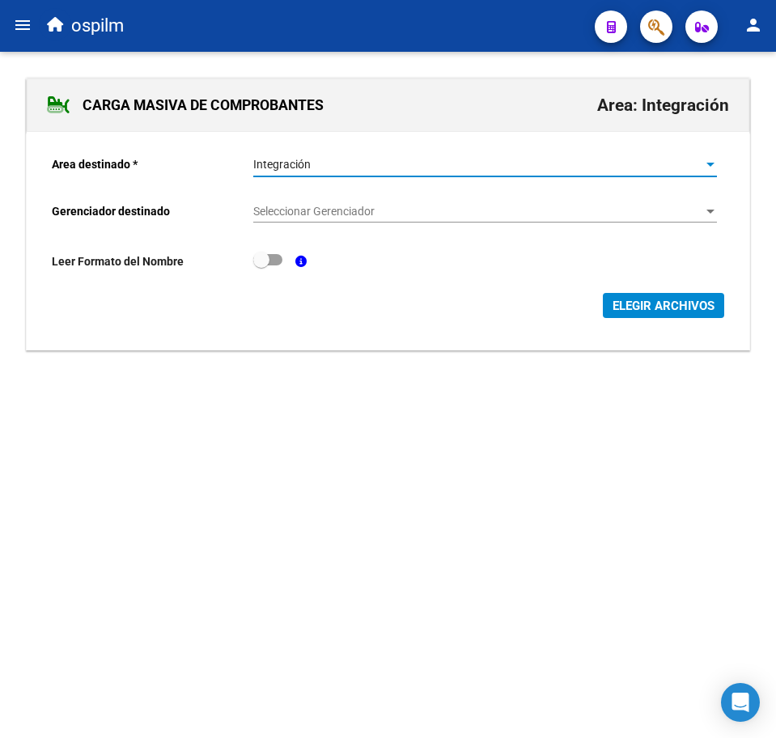
click at [352, 205] on span "Seleccionar Gerenciador" at bounding box center [477, 212] width 449 height 14
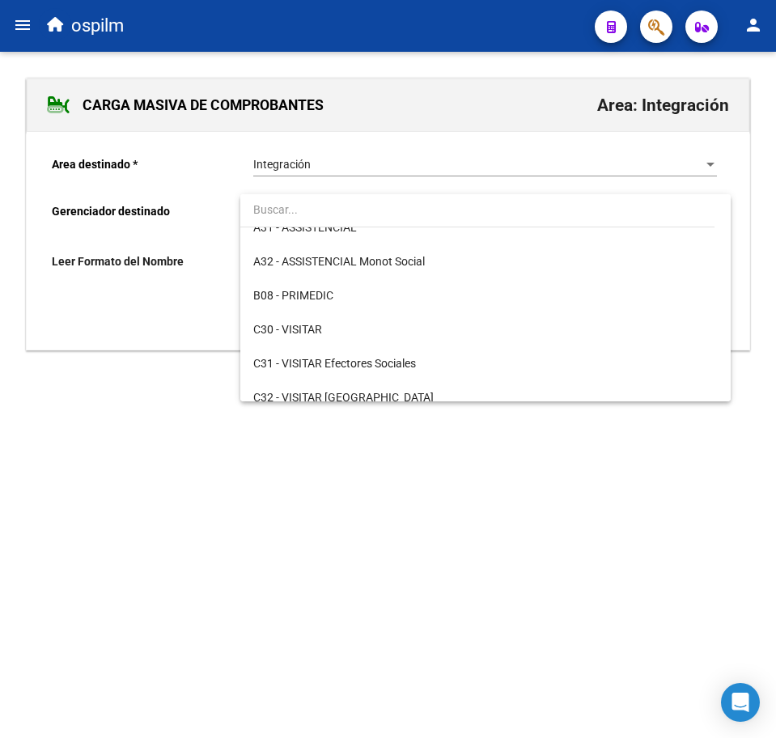
scroll to position [202, 0]
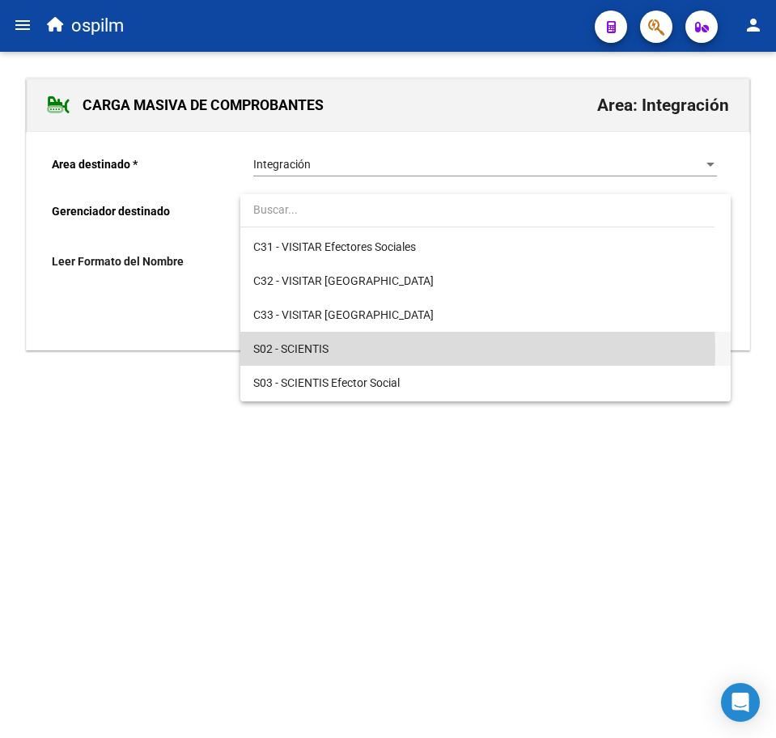
click at [374, 349] on span "S02 - SCIENTIS" at bounding box center [485, 349] width 464 height 34
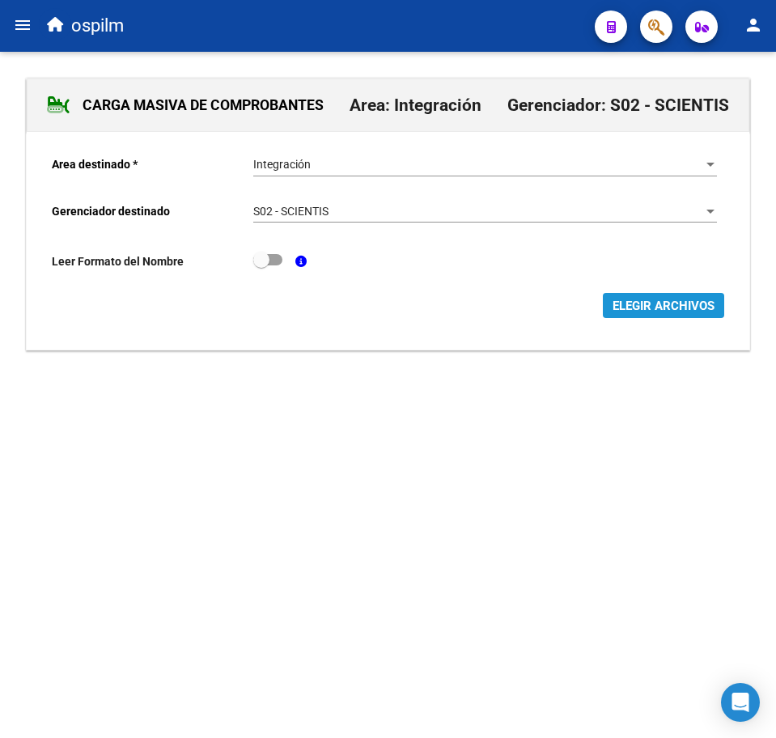
click at [712, 299] on span "ELEGIR ARCHIVOS" at bounding box center [663, 305] width 102 height 15
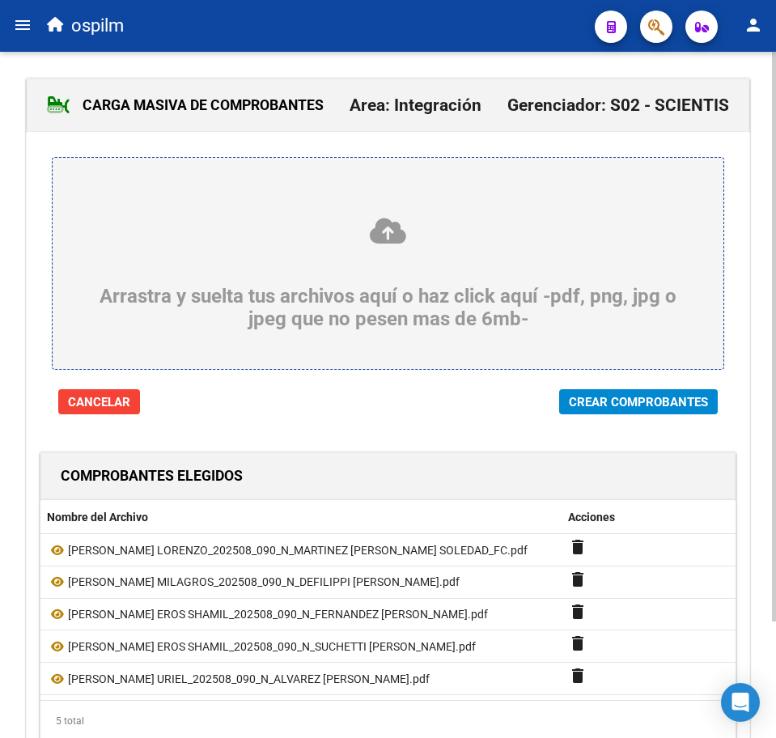
click at [603, 400] on span "Crear Comprobantes" at bounding box center [638, 402] width 139 height 15
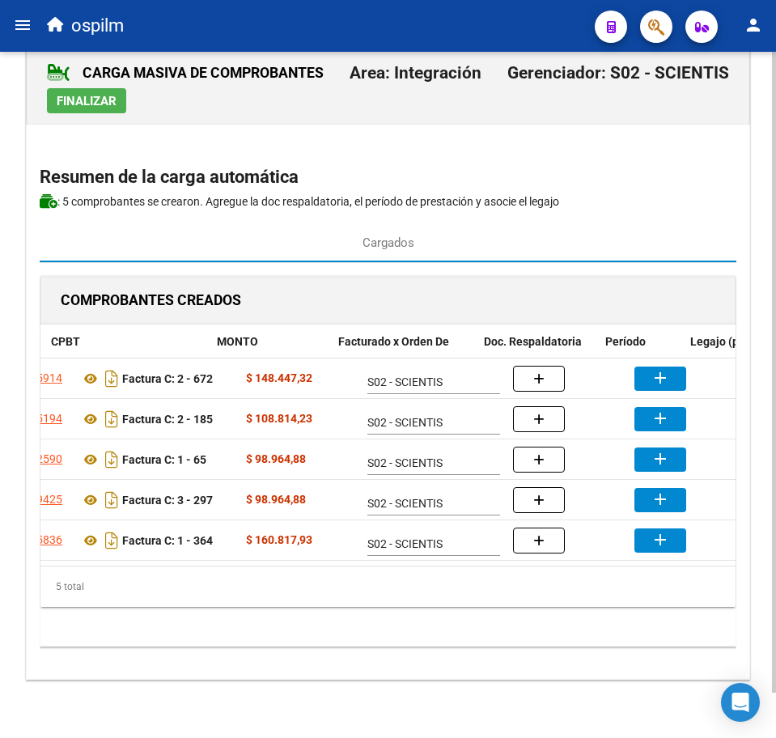
scroll to position [0, 257]
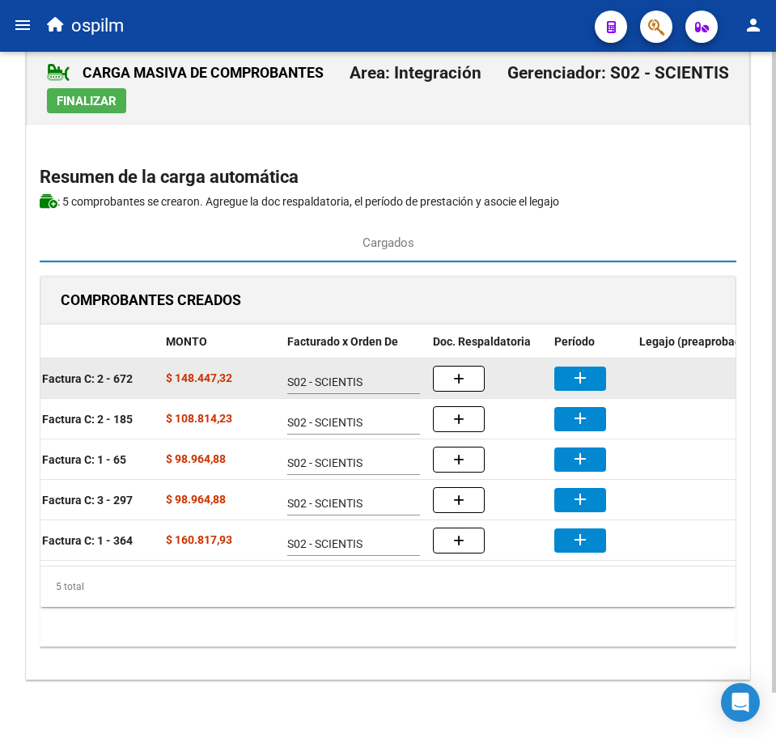
click at [580, 368] on mat-icon "add" at bounding box center [579, 377] width 19 height 19
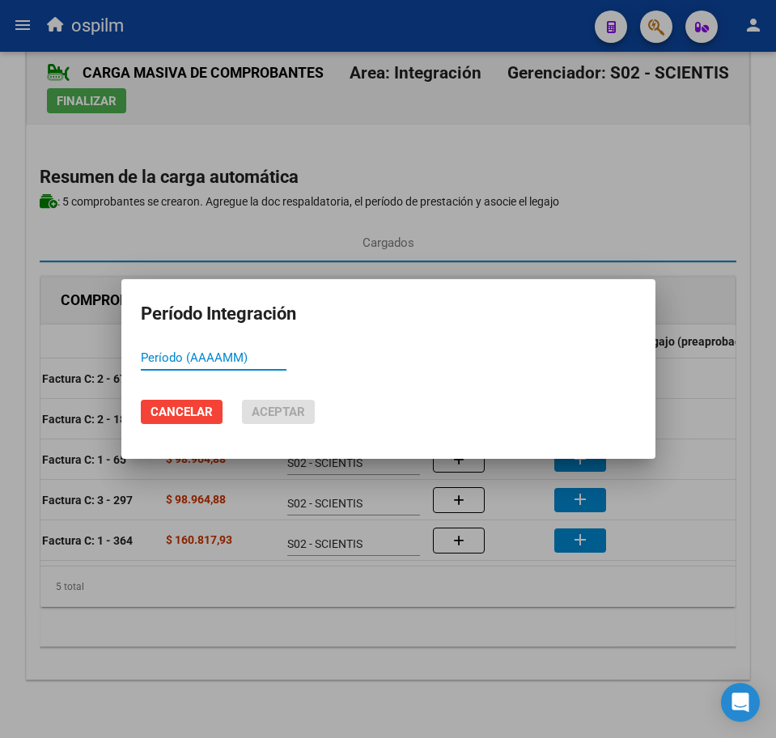
paste input "202508"
click at [301, 409] on span "Aceptar" at bounding box center [278, 411] width 53 height 15
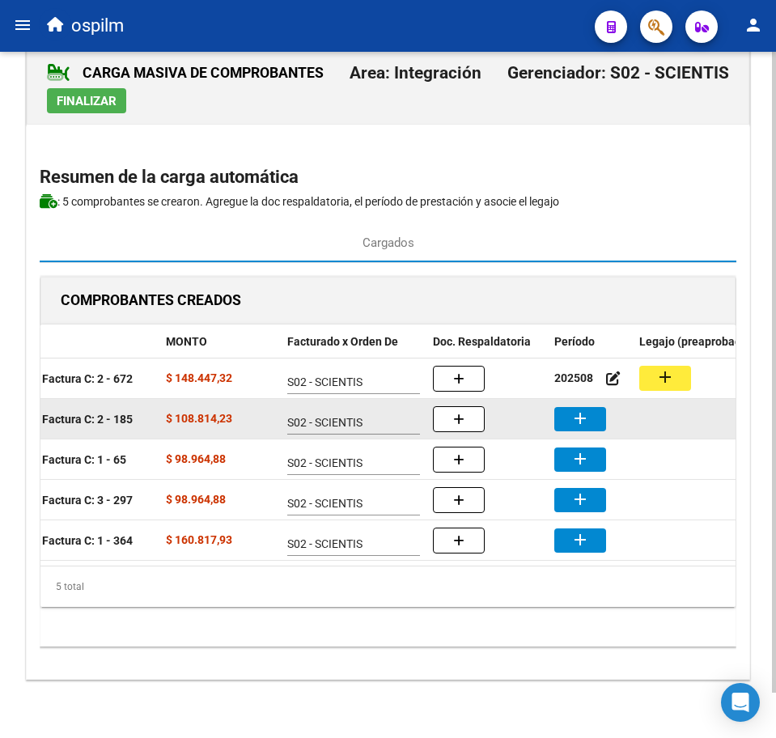
click at [586, 409] on mat-icon "add" at bounding box center [579, 418] width 19 height 19
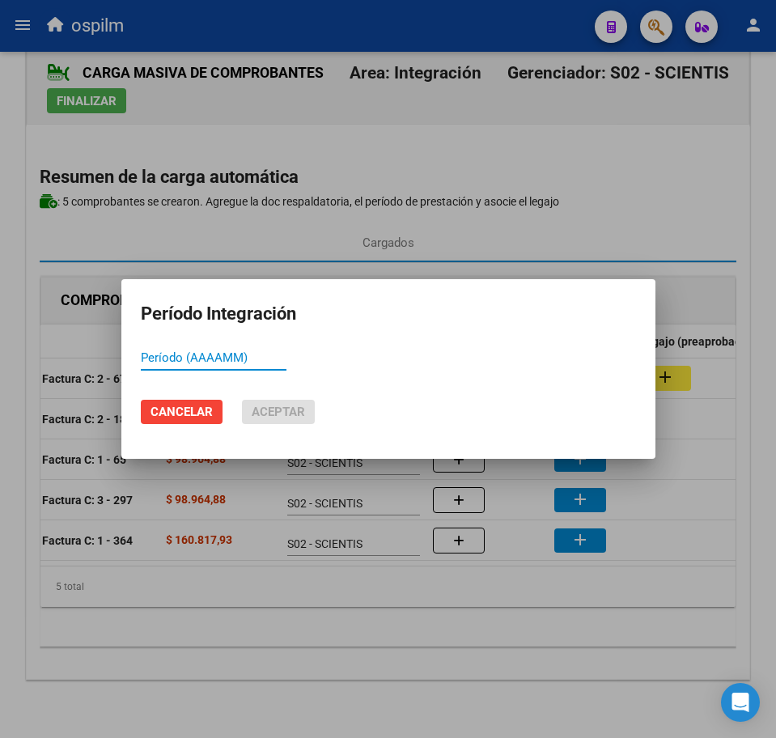
paste input "202508"
drag, startPoint x: 306, startPoint y: 418, endPoint x: 398, endPoint y: 432, distance: 93.2
click at [306, 417] on button "Aceptar" at bounding box center [278, 412] width 73 height 24
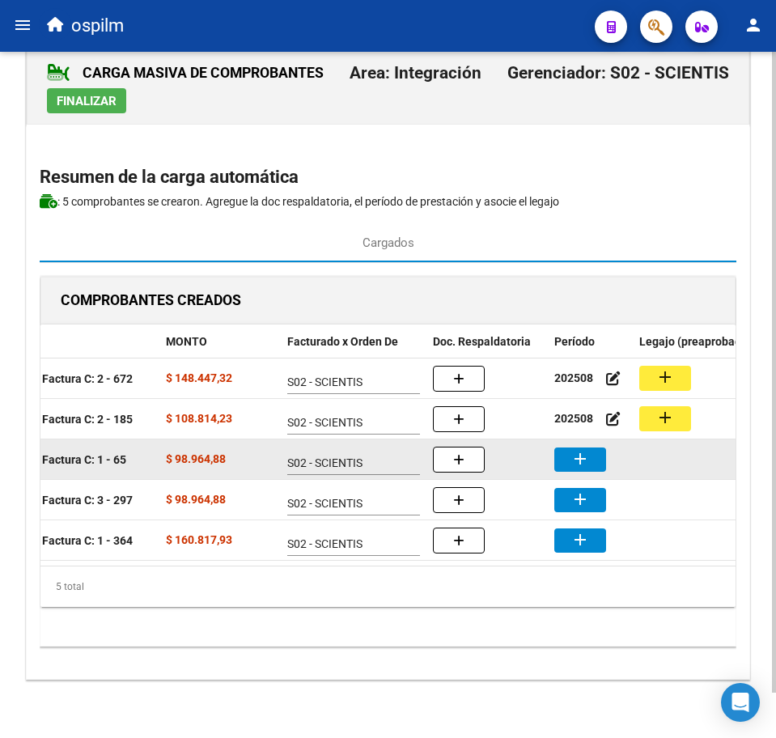
click at [586, 449] on mat-icon "add" at bounding box center [579, 458] width 19 height 19
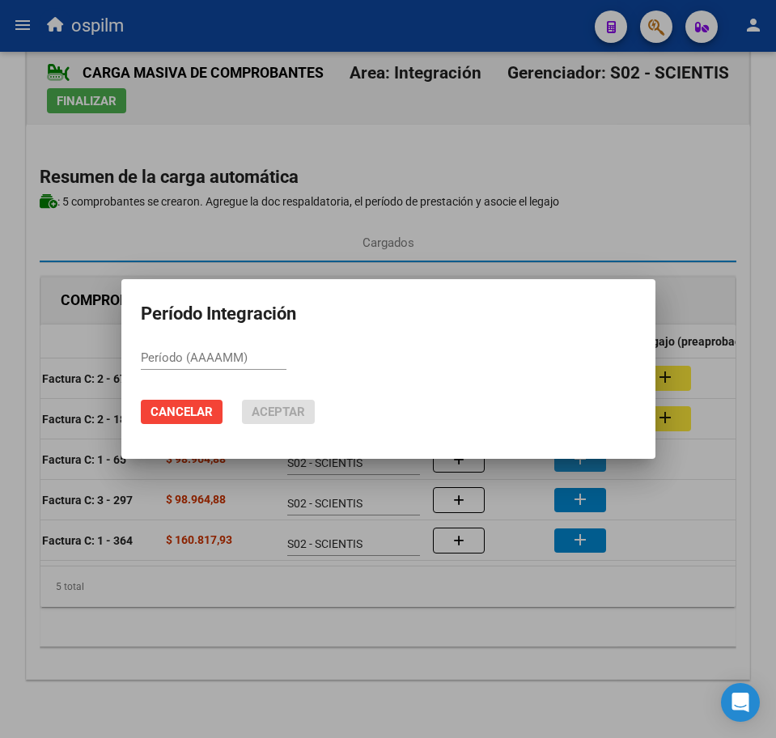
paste input "202508"
click at [278, 414] on span "Aceptar" at bounding box center [278, 411] width 53 height 15
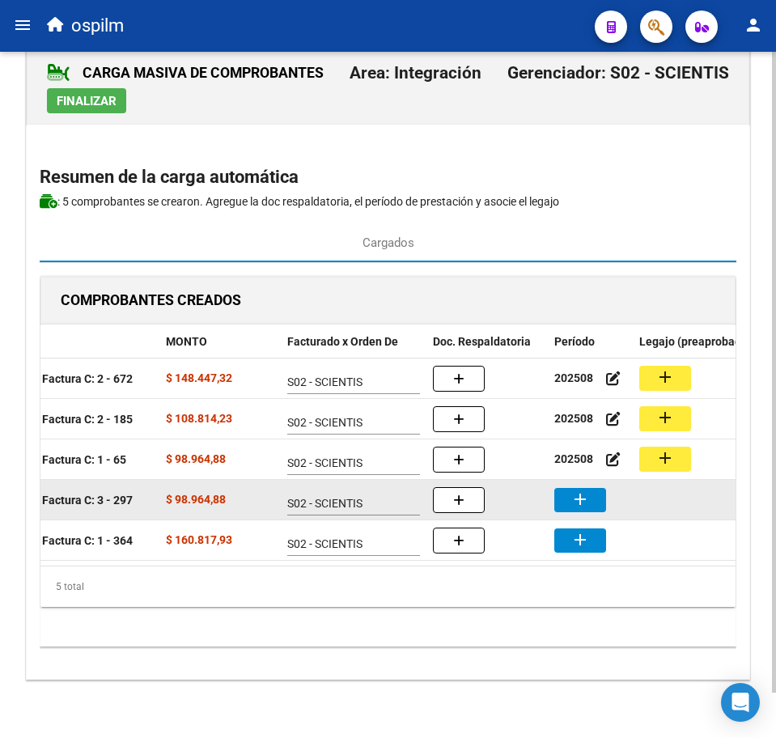
click at [579, 489] on mat-icon "add" at bounding box center [579, 498] width 19 height 19
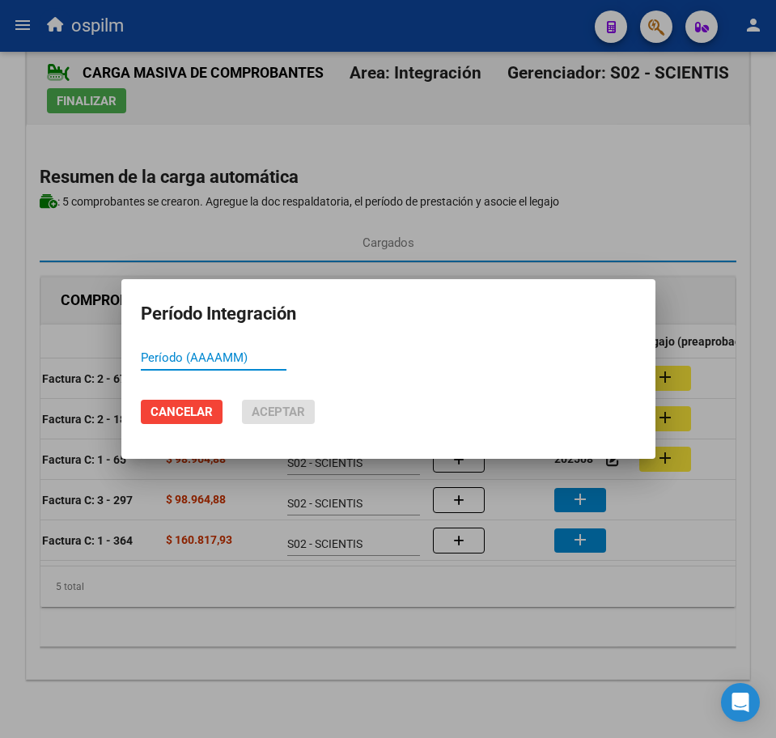
paste input "202508"
click at [291, 413] on span "Aceptar" at bounding box center [278, 411] width 53 height 15
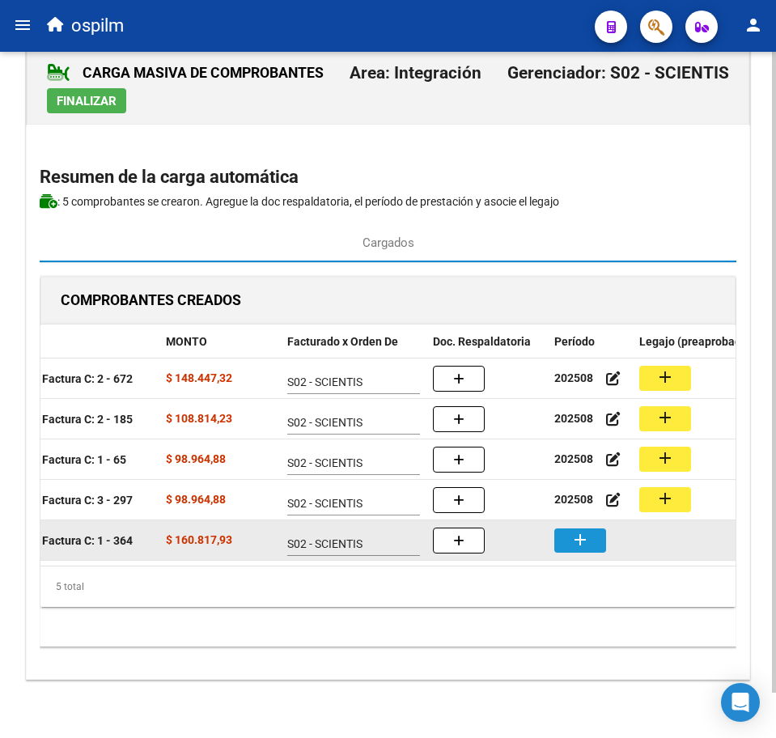
click at [583, 530] on mat-icon "add" at bounding box center [579, 539] width 19 height 19
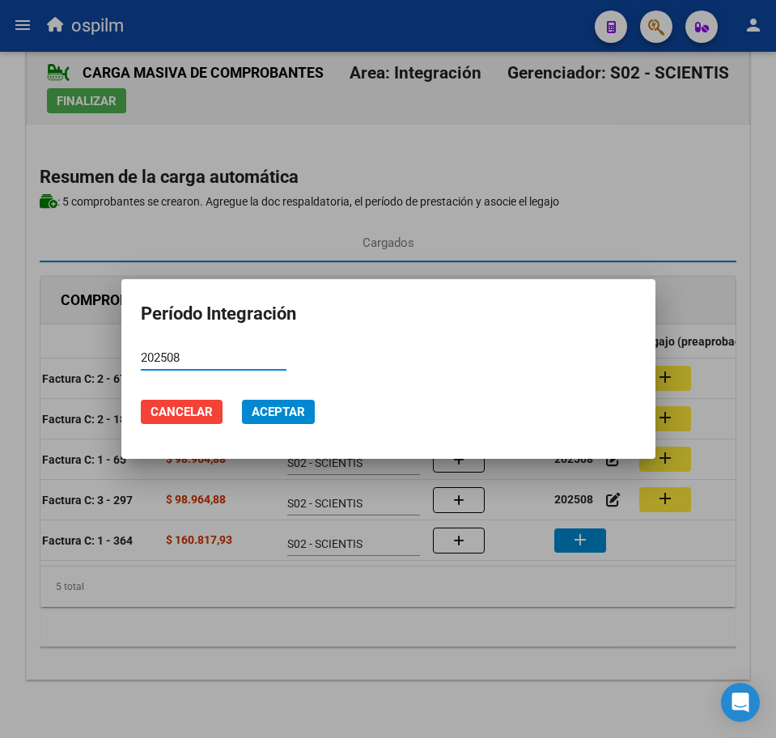
click at [282, 409] on span "Aceptar" at bounding box center [278, 411] width 53 height 15
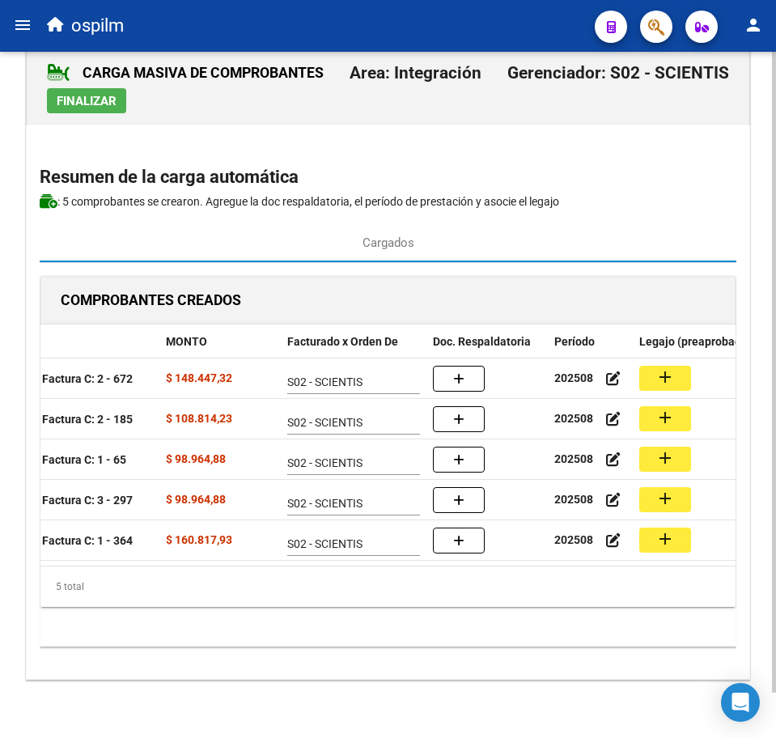
scroll to position [0, 234]
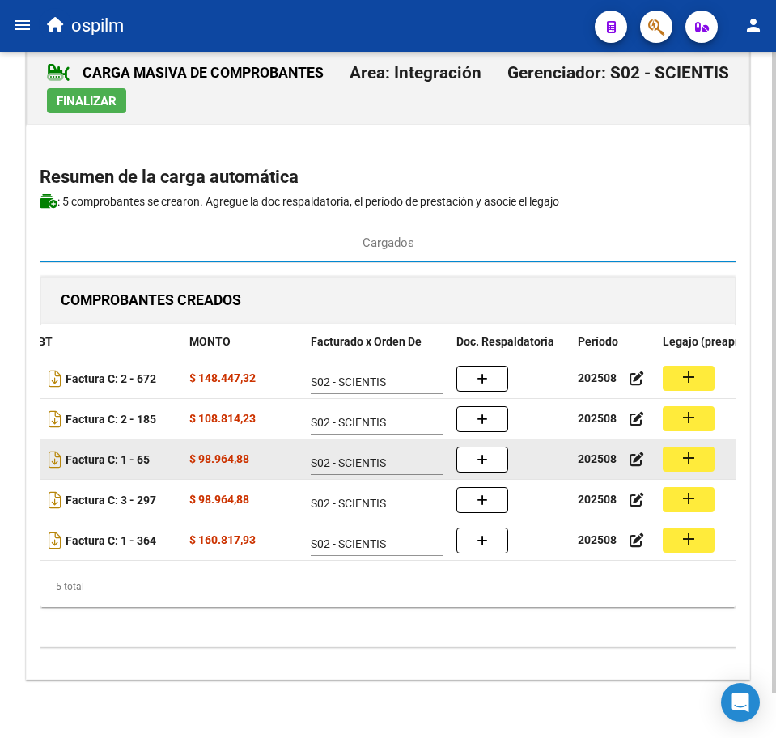
click at [681, 452] on button "add" at bounding box center [689, 459] width 52 height 25
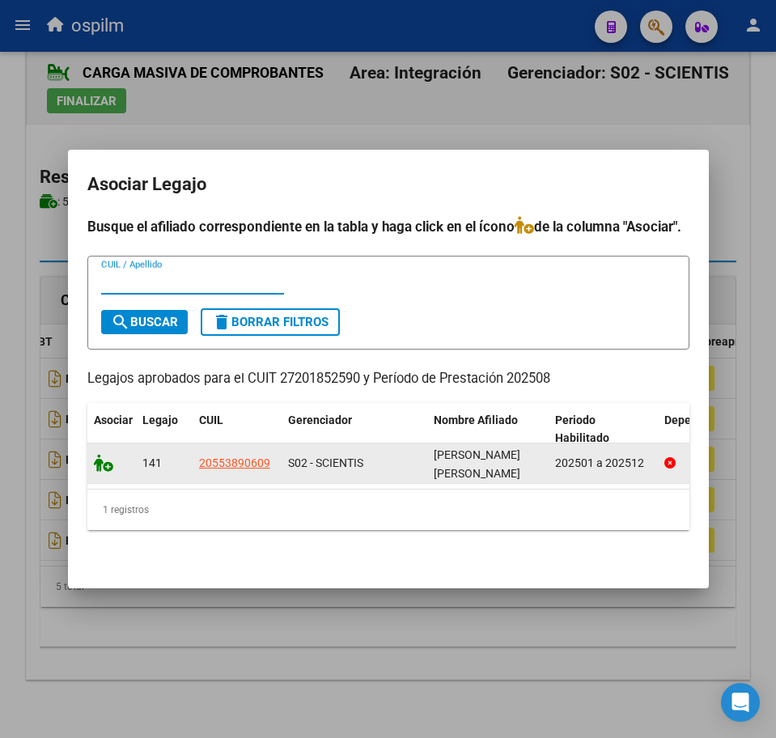
click at [97, 455] on icon at bounding box center [103, 463] width 19 height 18
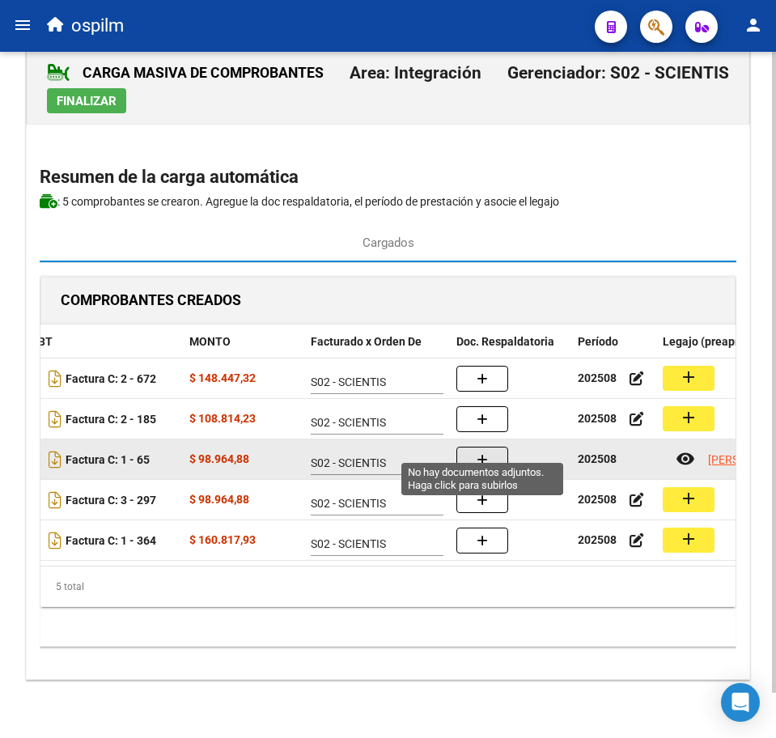
click at [485, 454] on icon "button" at bounding box center [481, 460] width 11 height 12
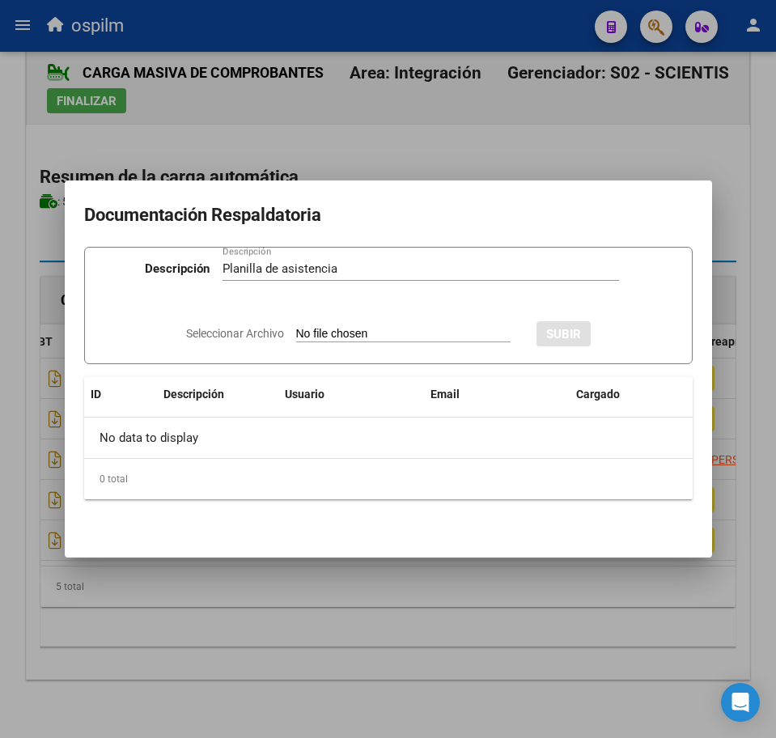
click at [314, 333] on input "Seleccionar Archivo" at bounding box center [403, 334] width 214 height 15
click at [625, 336] on span "SUBIR" at bounding box center [607, 334] width 35 height 15
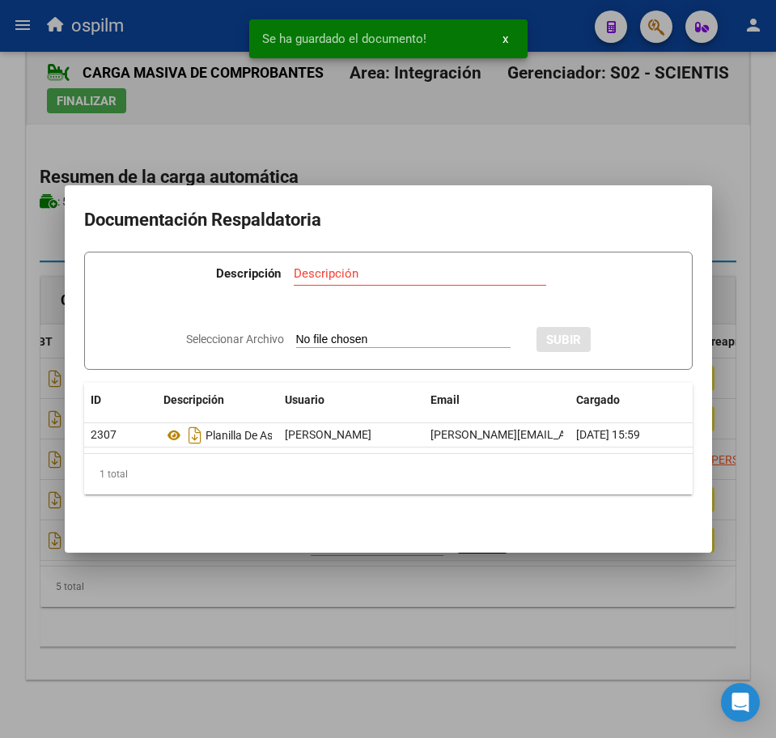
click at [347, 694] on div at bounding box center [388, 369] width 776 height 738
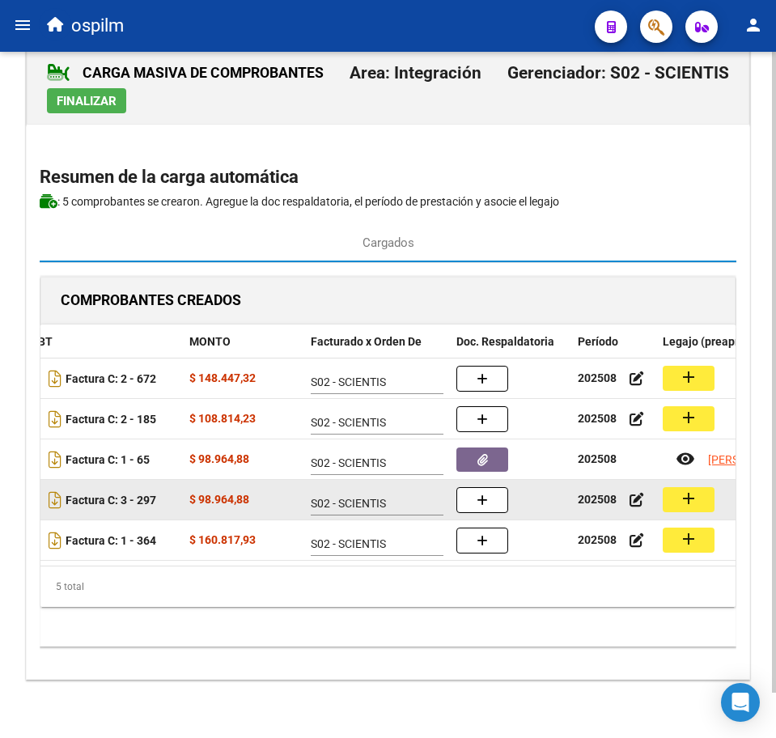
click at [682, 489] on mat-icon "add" at bounding box center [688, 498] width 19 height 19
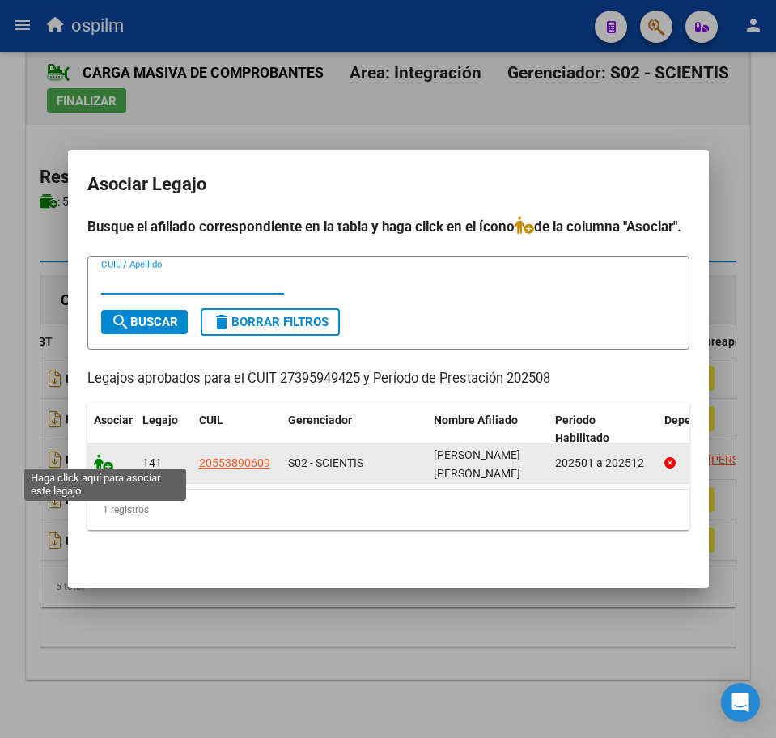
click at [104, 457] on icon at bounding box center [103, 463] width 19 height 18
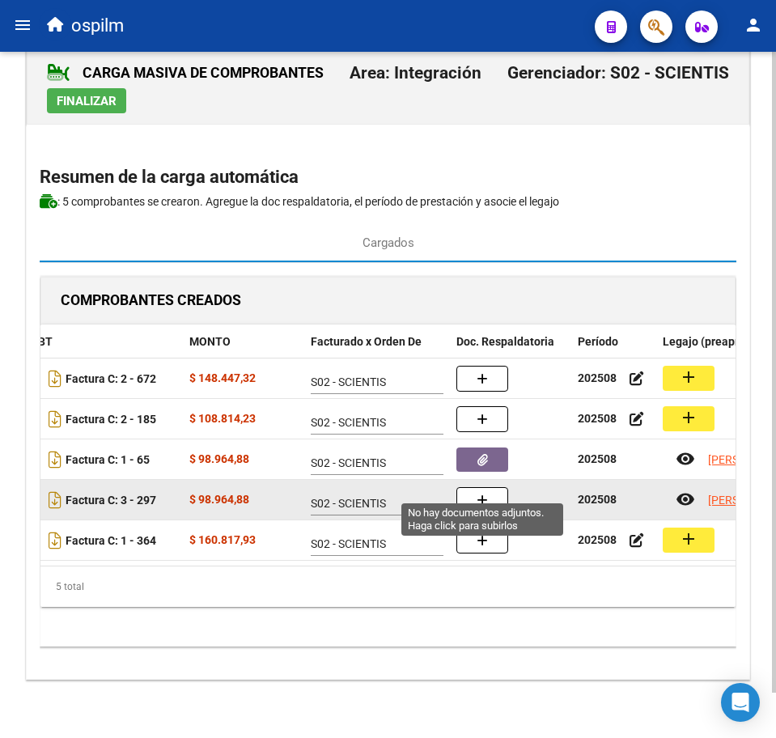
click at [495, 487] on button "button" at bounding box center [482, 500] width 52 height 26
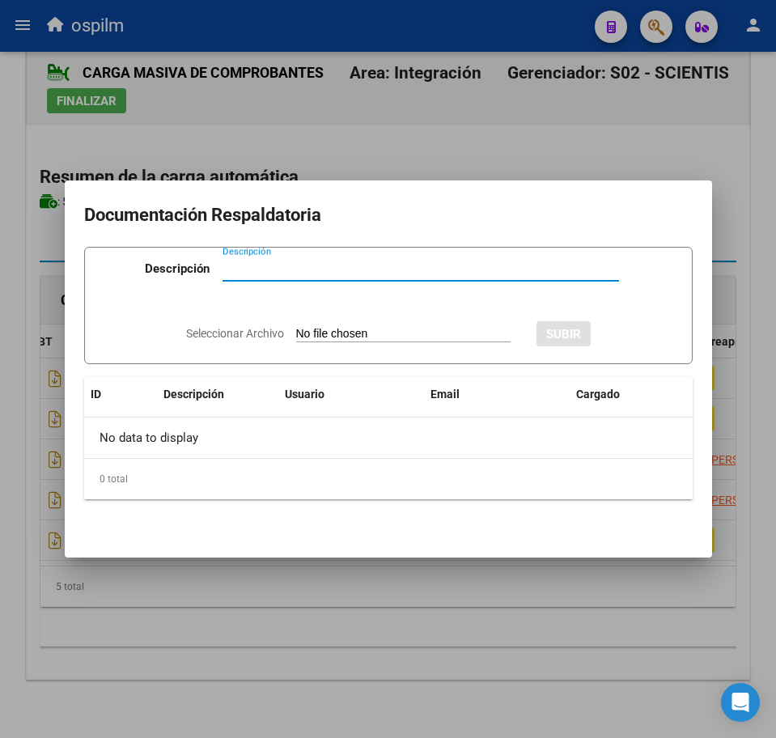
paste input "Planilla de asistencia"
click at [333, 335] on input "Seleccionar Archivo" at bounding box center [403, 334] width 214 height 15
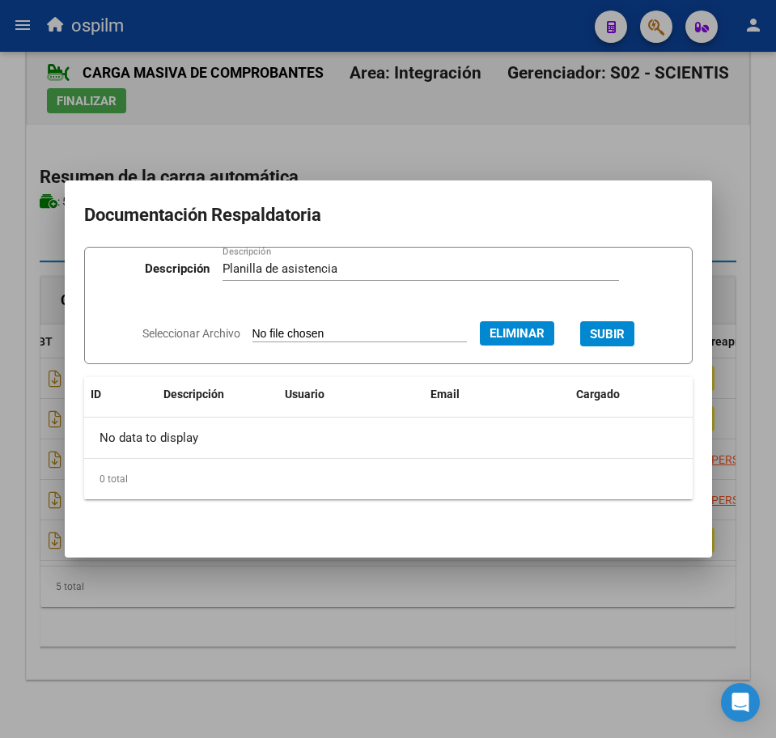
click at [625, 330] on span "SUBIR" at bounding box center [607, 334] width 35 height 15
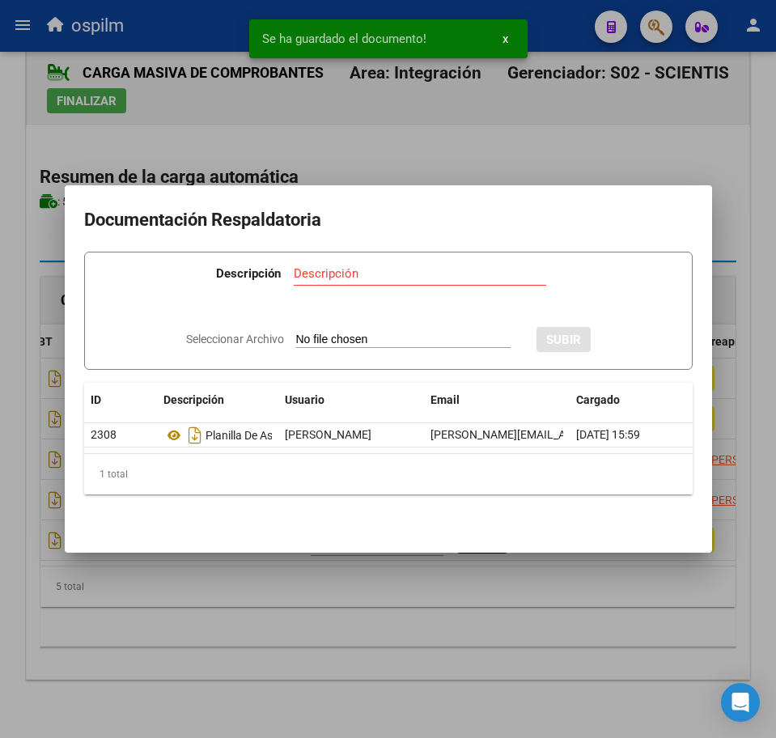
click at [370, 632] on div at bounding box center [388, 369] width 776 height 738
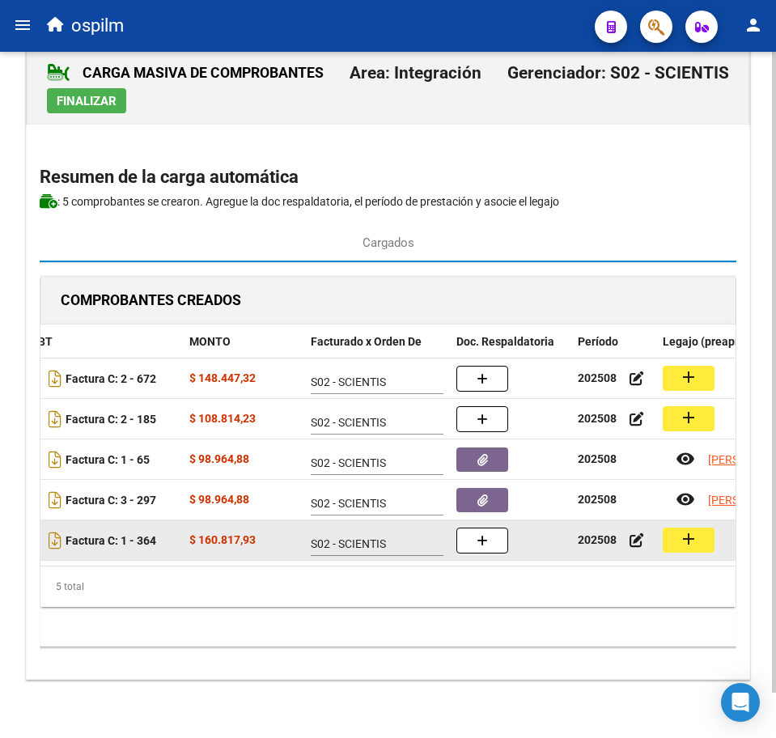
click at [684, 529] on mat-icon "add" at bounding box center [688, 538] width 19 height 19
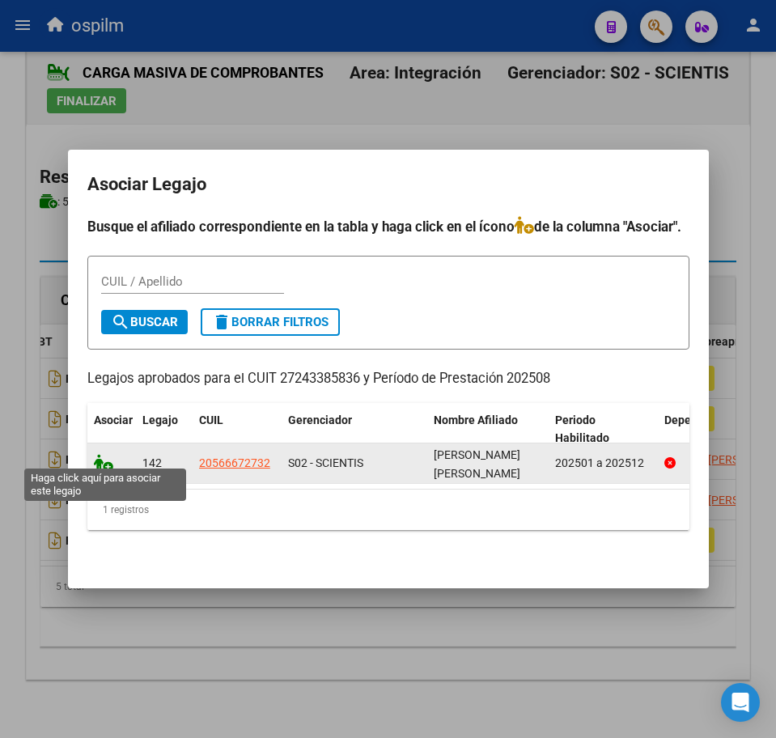
click at [101, 456] on icon at bounding box center [103, 463] width 19 height 18
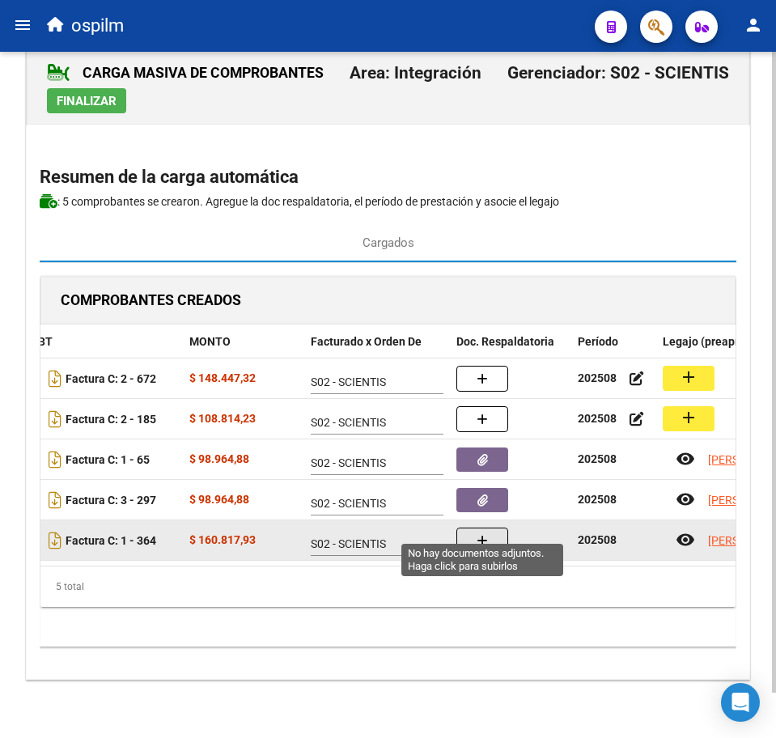
click at [473, 531] on button "button" at bounding box center [482, 540] width 52 height 26
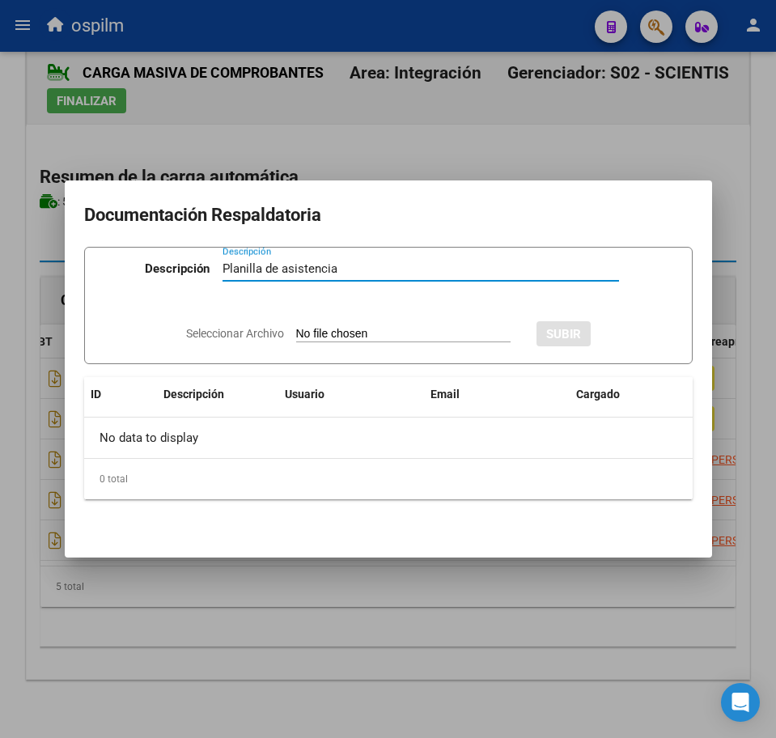
click at [332, 329] on input "Seleccionar Archivo" at bounding box center [403, 334] width 214 height 15
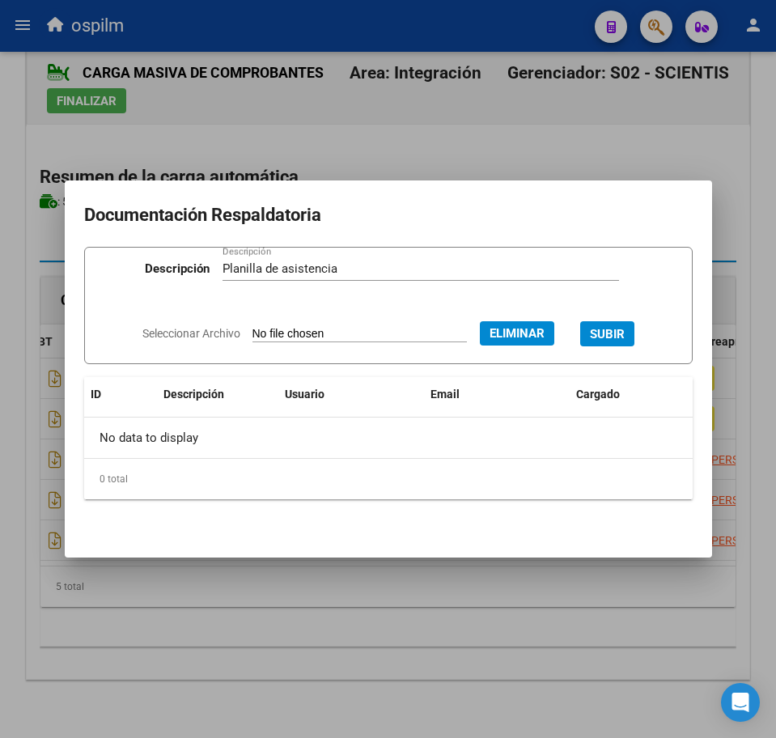
click at [625, 333] on span "SUBIR" at bounding box center [607, 334] width 35 height 15
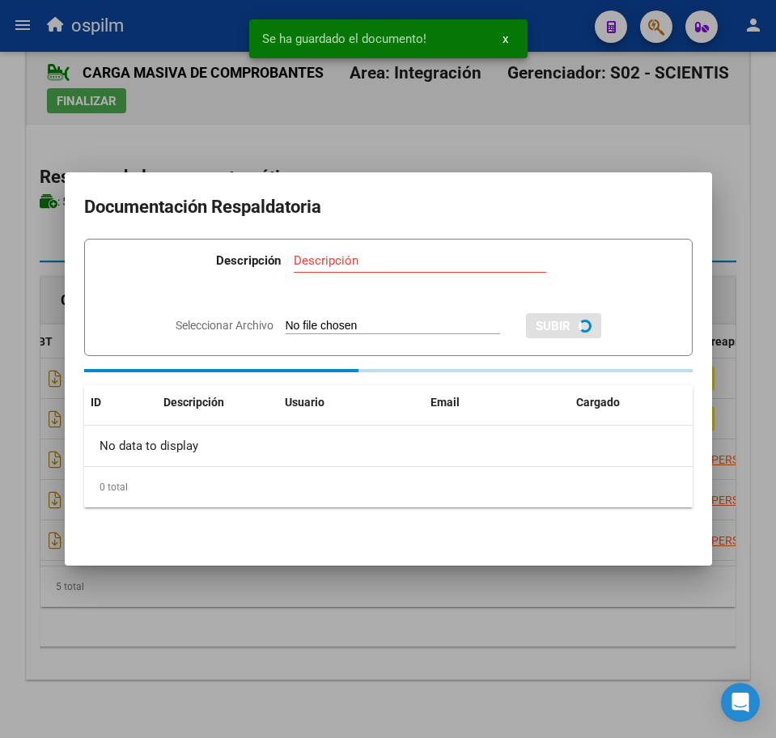
click at [413, 643] on div at bounding box center [388, 369] width 776 height 738
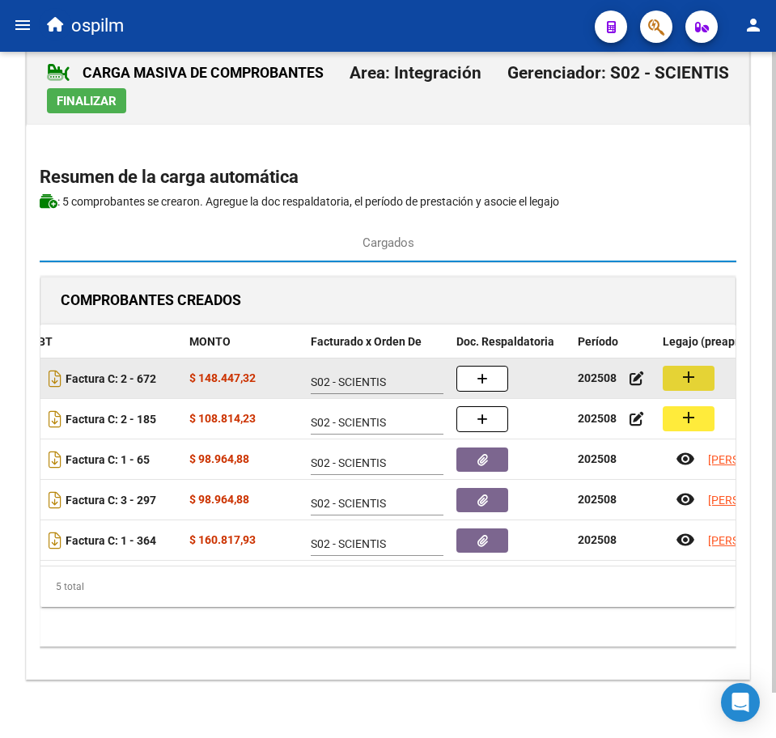
click at [686, 367] on mat-icon "add" at bounding box center [688, 376] width 19 height 19
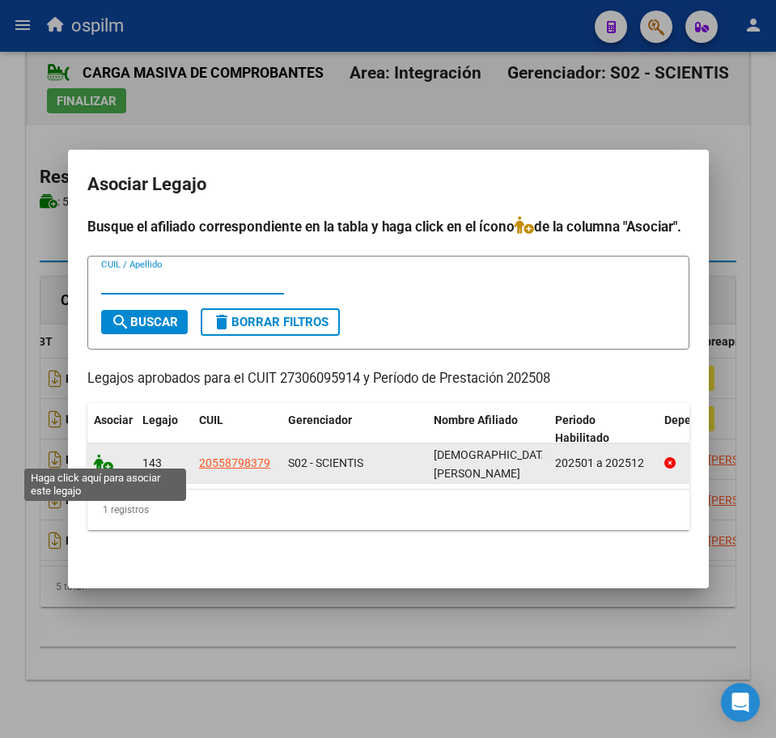
click at [102, 460] on icon at bounding box center [103, 463] width 19 height 18
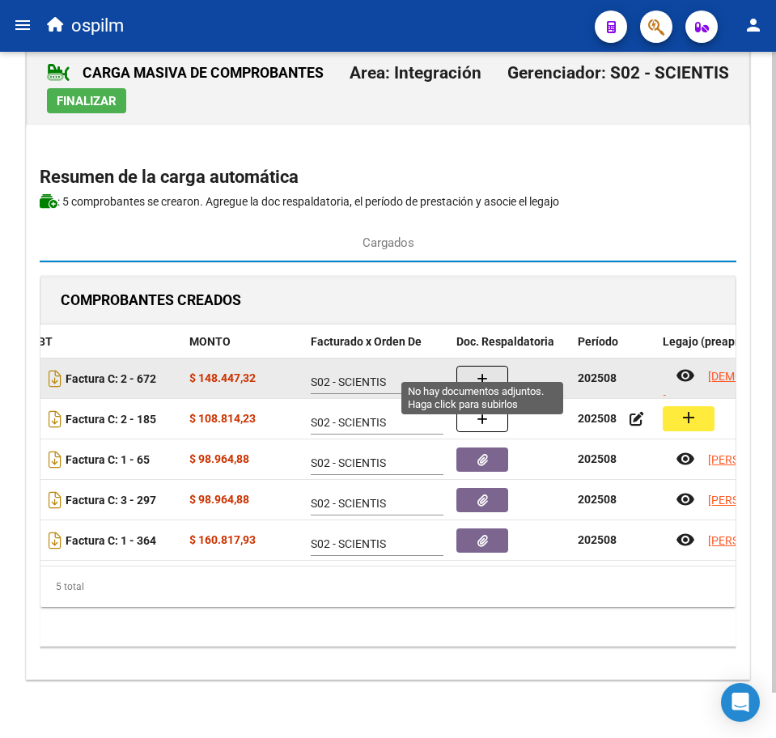
click at [492, 366] on button "button" at bounding box center [482, 379] width 52 height 26
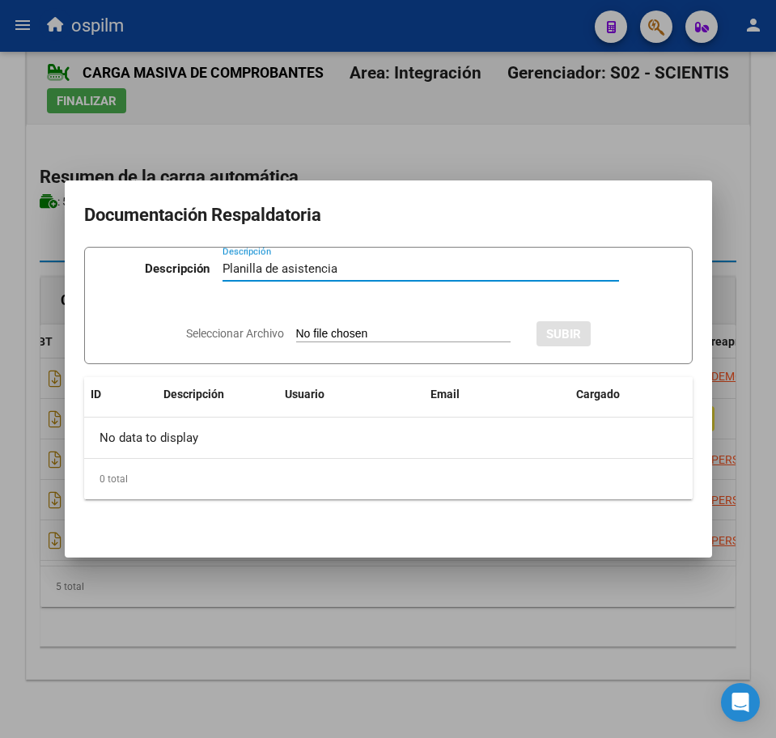
click at [380, 328] on input "Seleccionar Archivo" at bounding box center [403, 334] width 214 height 15
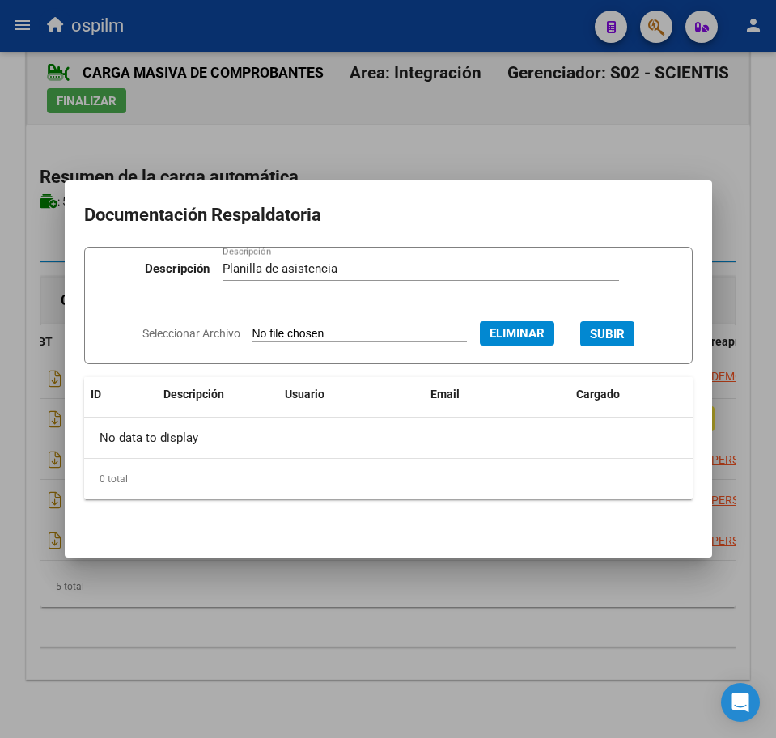
click at [625, 331] on span "SUBIR" at bounding box center [607, 334] width 35 height 15
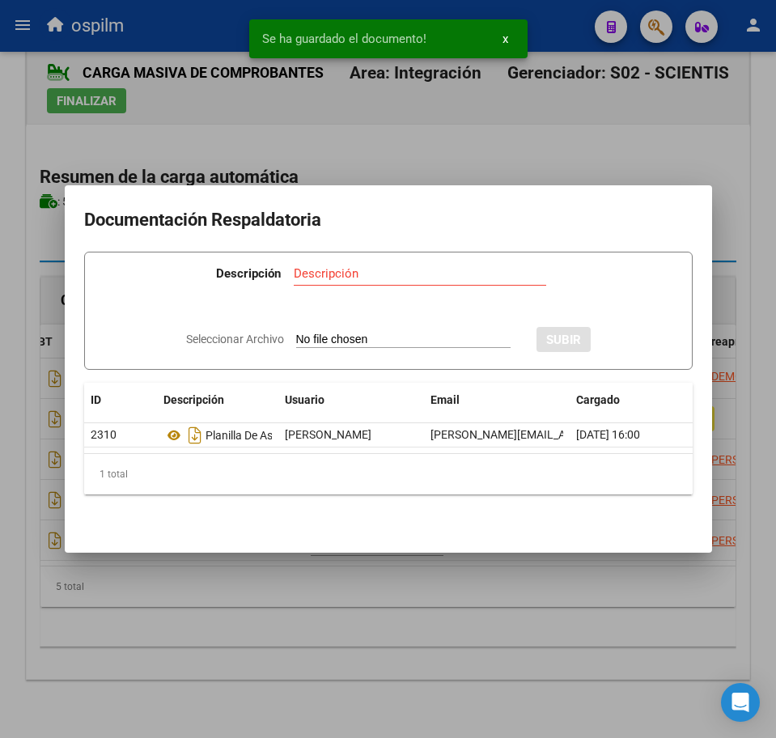
click at [474, 613] on div at bounding box center [388, 369] width 776 height 738
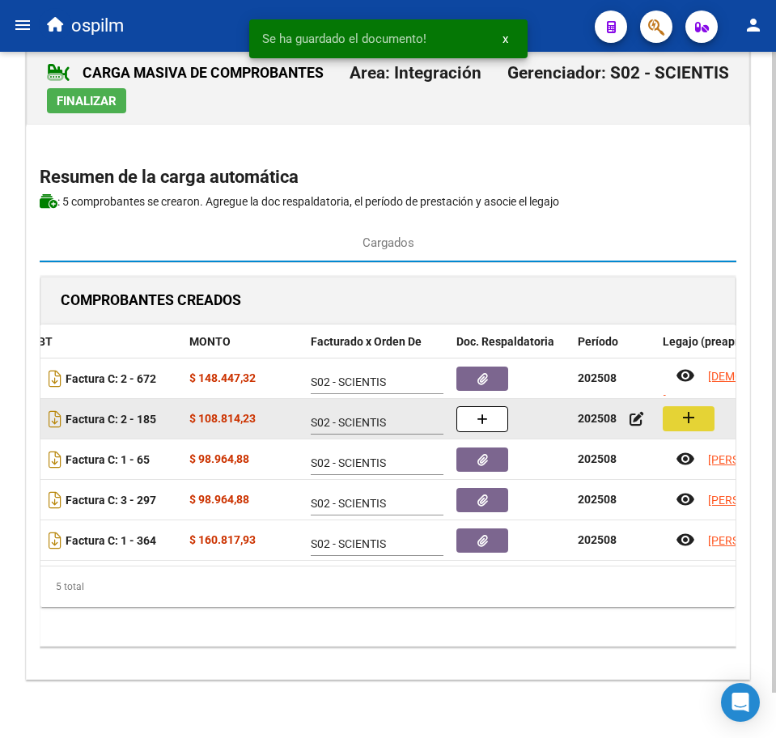
click at [693, 408] on mat-icon "add" at bounding box center [688, 417] width 19 height 19
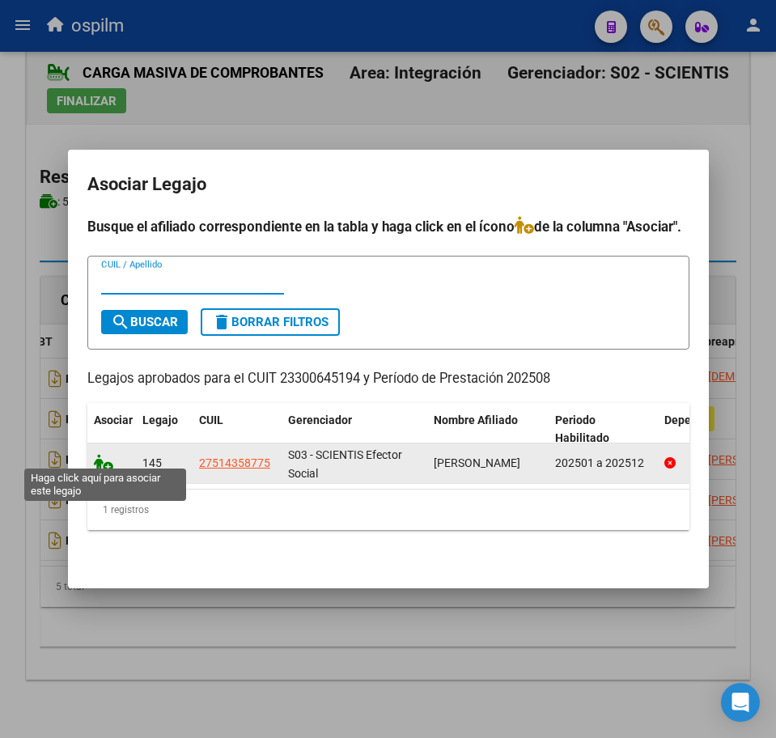
click at [99, 457] on icon at bounding box center [103, 463] width 19 height 18
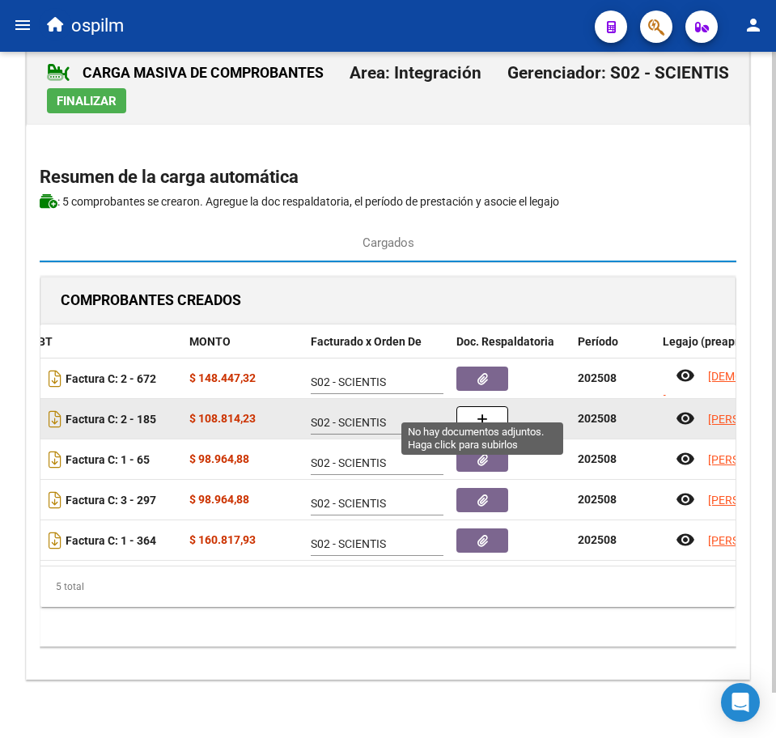
click at [491, 406] on button "button" at bounding box center [482, 419] width 52 height 26
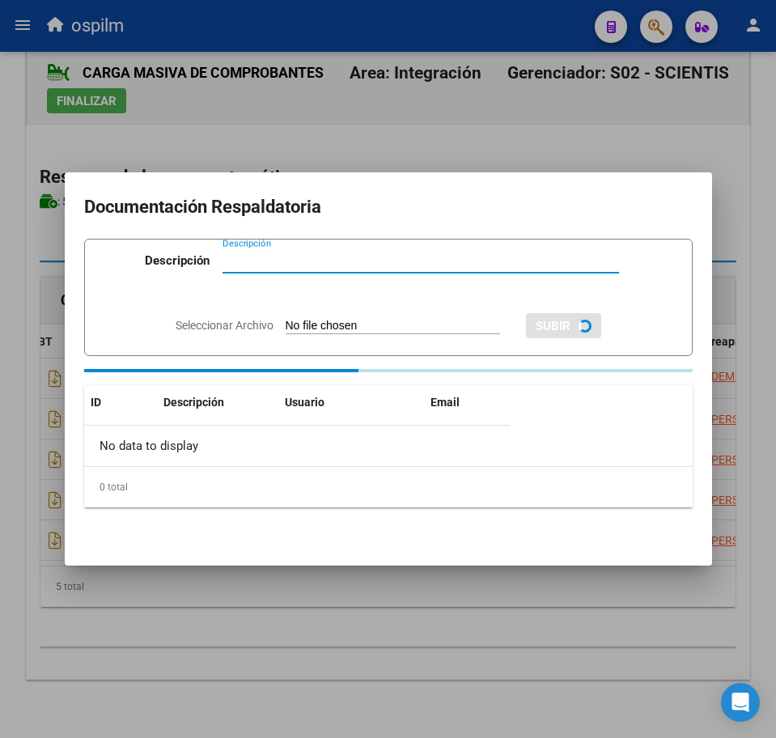
paste input "Planilla de asistencia"
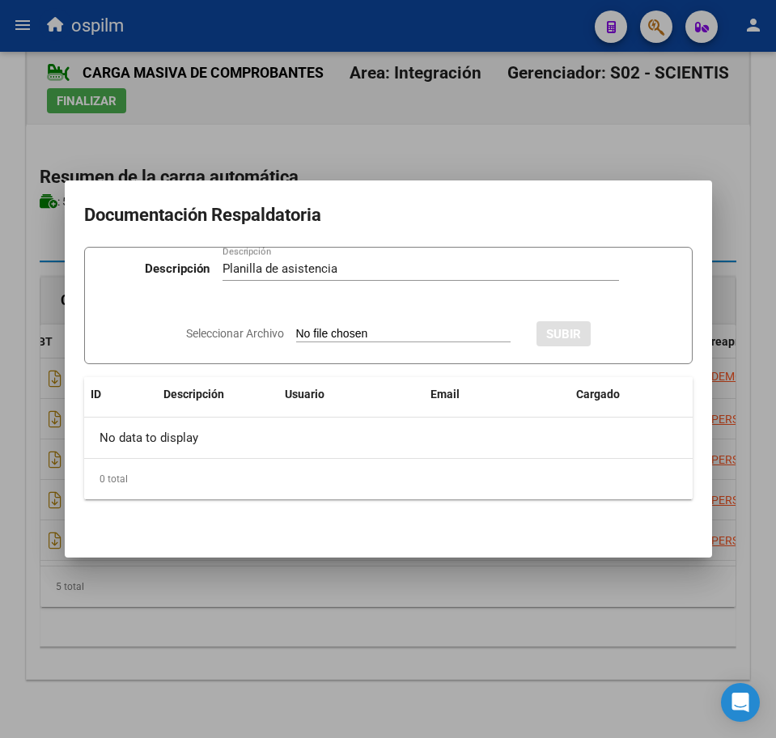
click at [337, 328] on input "Seleccionar Archivo" at bounding box center [403, 334] width 214 height 15
click at [623, 330] on span "SUBIR" at bounding box center [607, 334] width 35 height 15
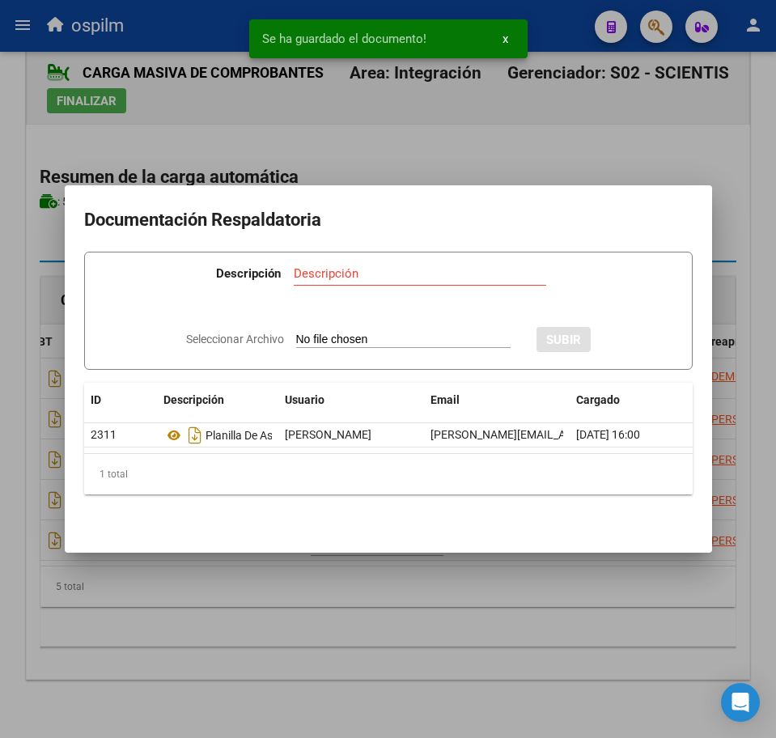
click at [323, 637] on div at bounding box center [388, 369] width 776 height 738
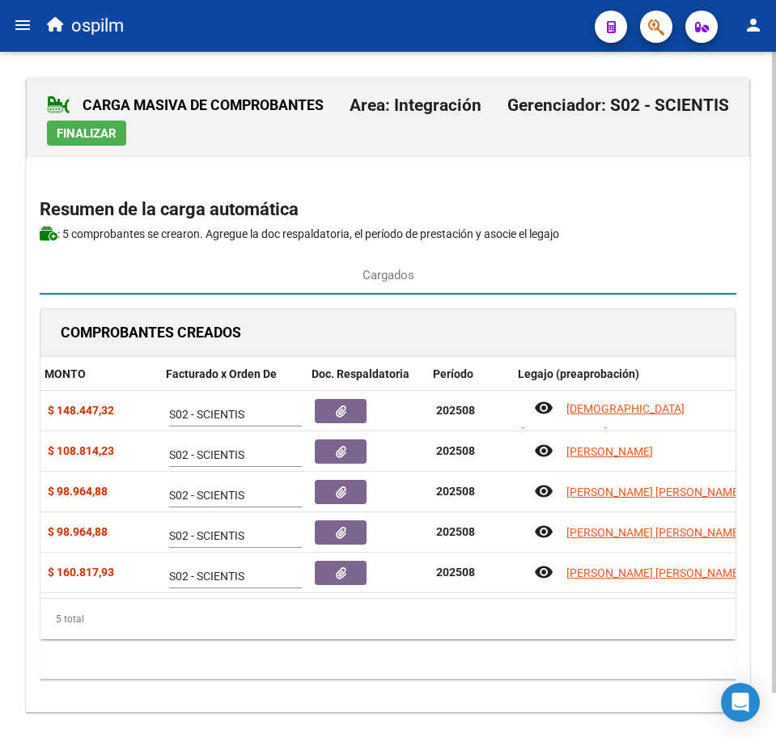
scroll to position [0, 379]
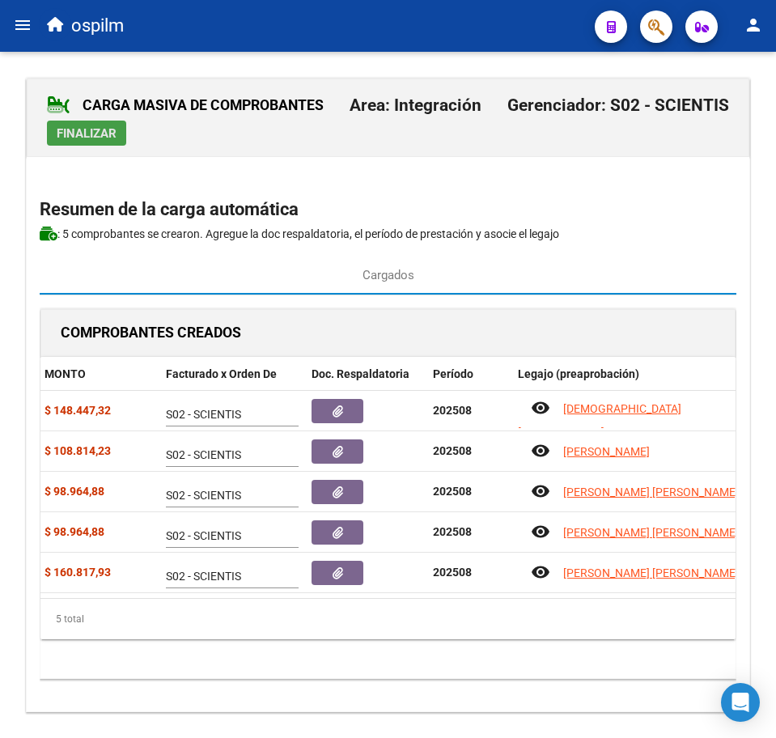
click at [72, 137] on span "Finalizar" at bounding box center [87, 133] width 60 height 15
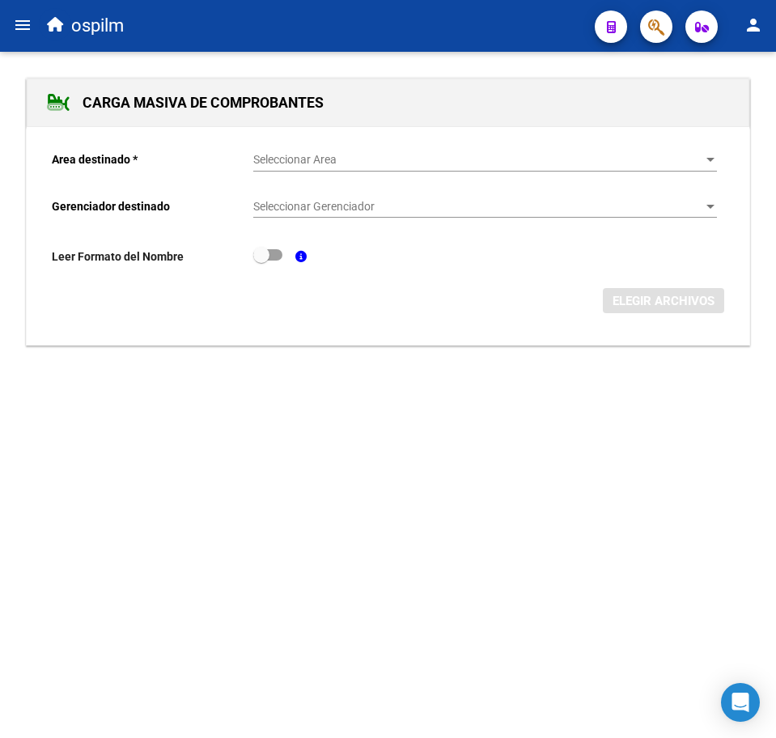
click at [310, 153] on span "Seleccionar Area" at bounding box center [477, 160] width 449 height 14
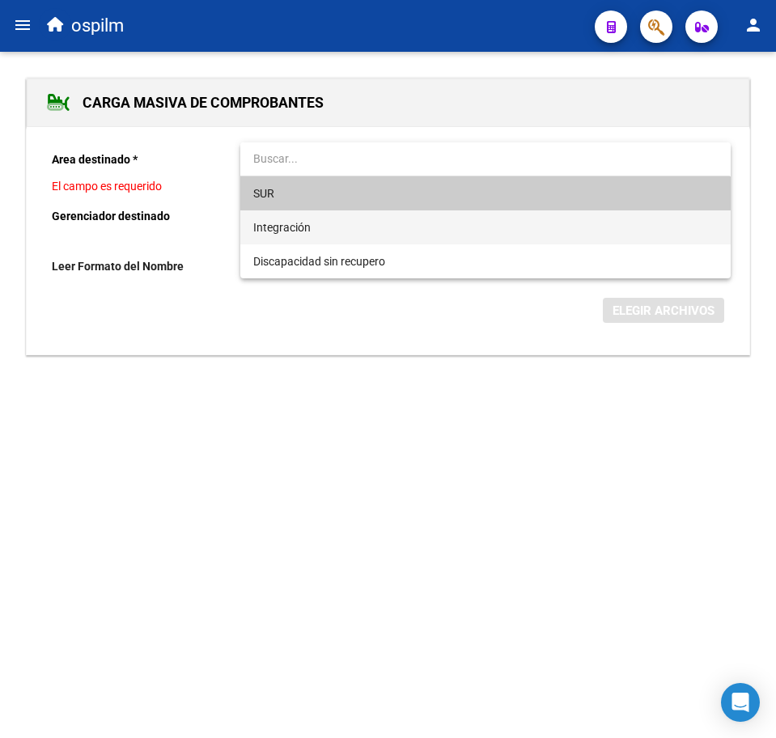
click at [310, 216] on span "Integración" at bounding box center [485, 227] width 464 height 34
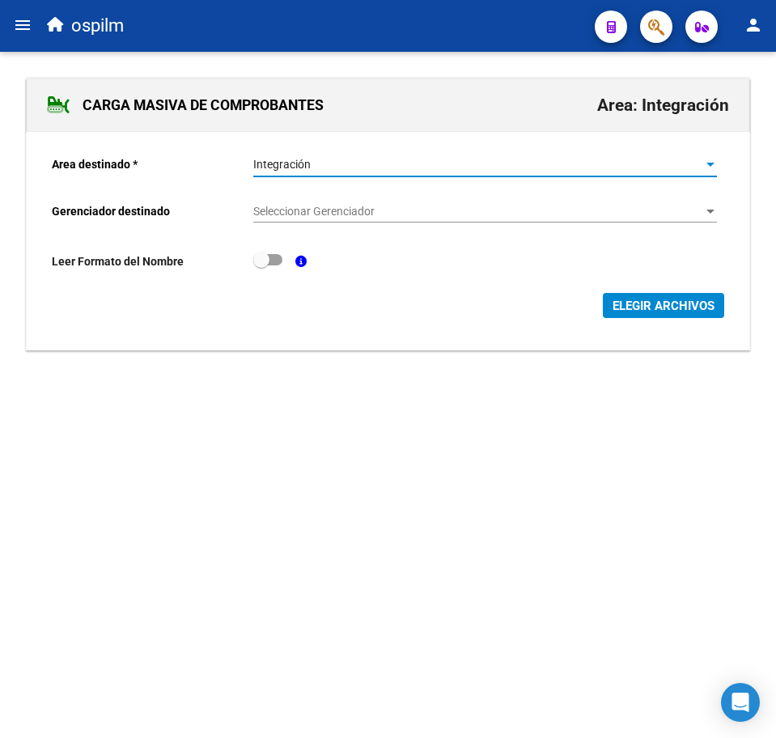
click at [311, 218] on span "Seleccionar Gerenciador" at bounding box center [477, 212] width 449 height 14
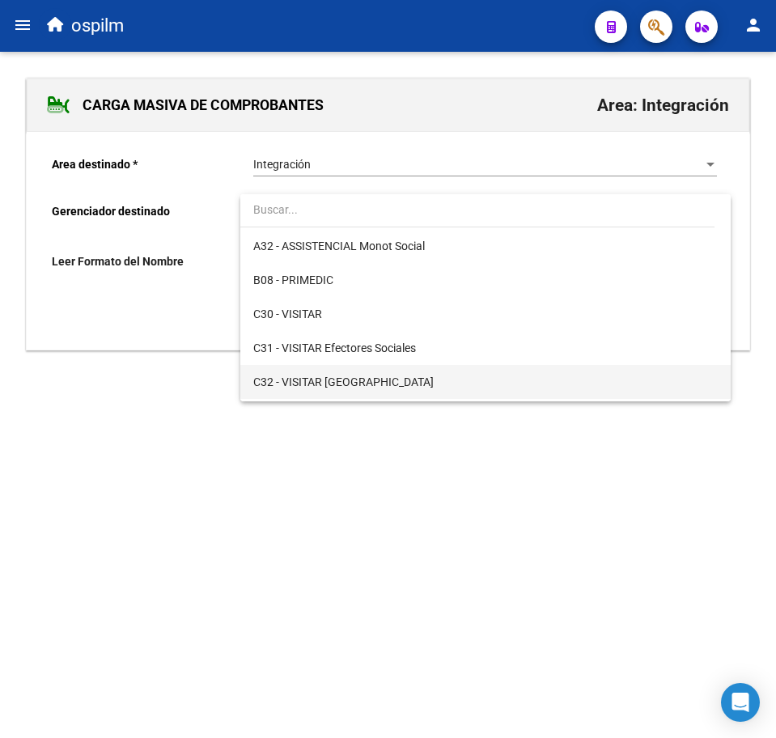
scroll to position [202, 0]
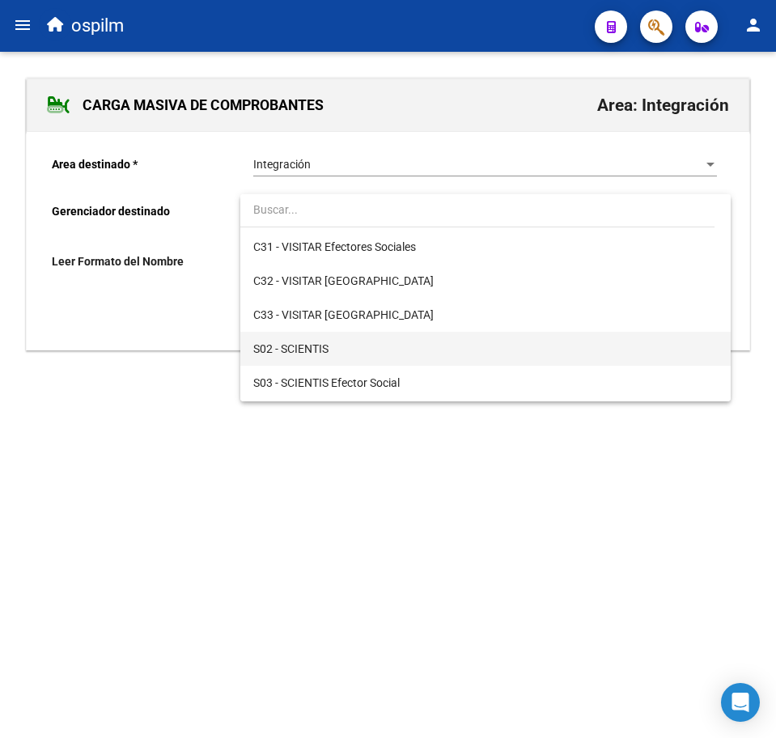
click at [350, 351] on span "S02 - SCIENTIS" at bounding box center [485, 349] width 464 height 34
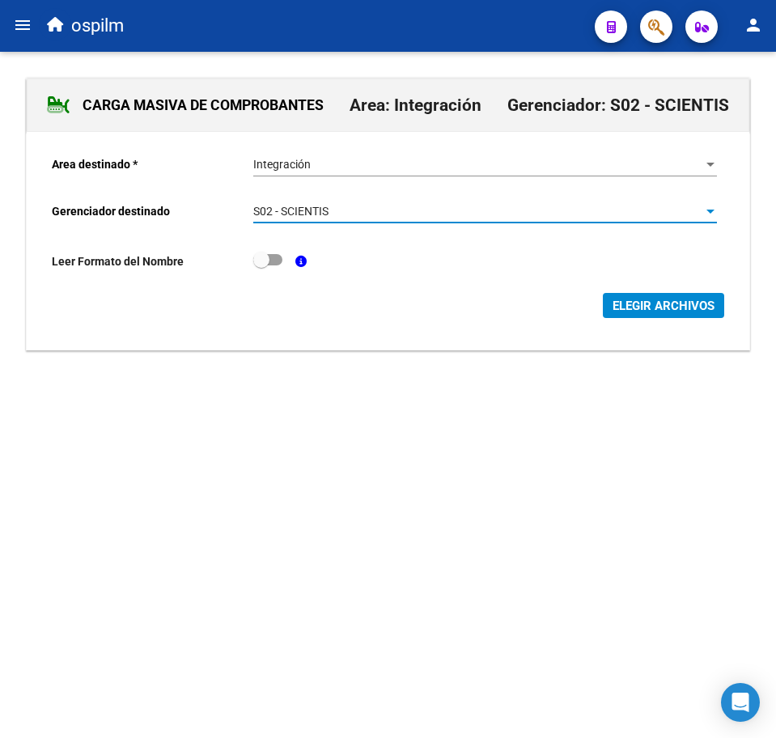
click at [627, 307] on span "ELEGIR ARCHIVOS" at bounding box center [663, 305] width 102 height 15
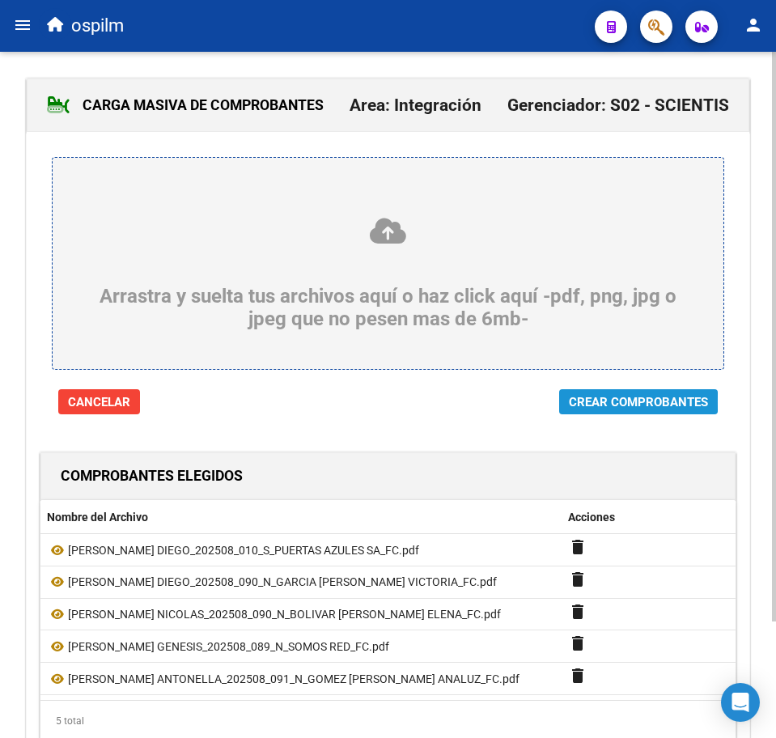
click at [608, 403] on span "Crear Comprobantes" at bounding box center [638, 402] width 139 height 15
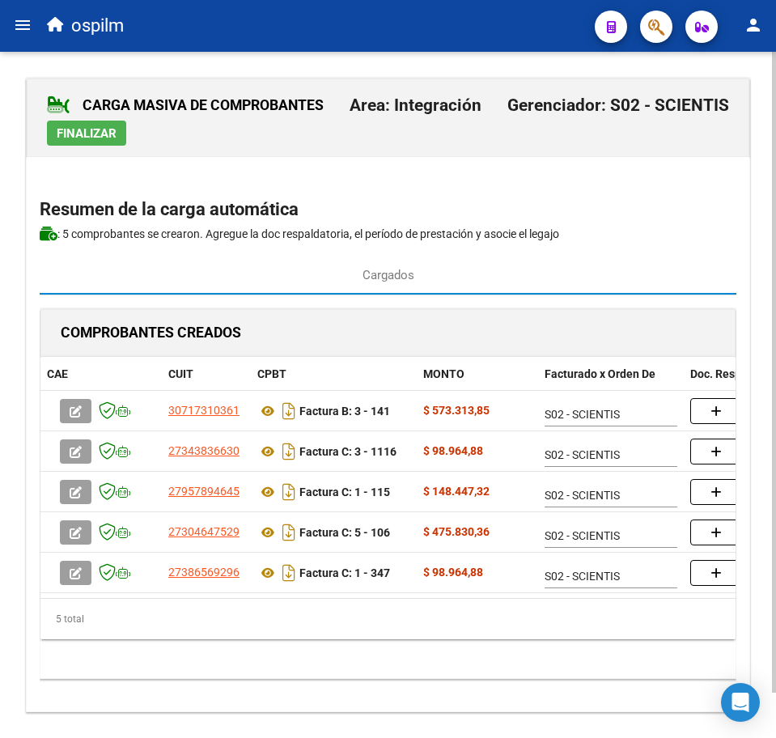
drag, startPoint x: 281, startPoint y: 625, endPoint x: 311, endPoint y: 625, distance: 29.9
click at [293, 625] on div "5 total" at bounding box center [387, 619] width 695 height 40
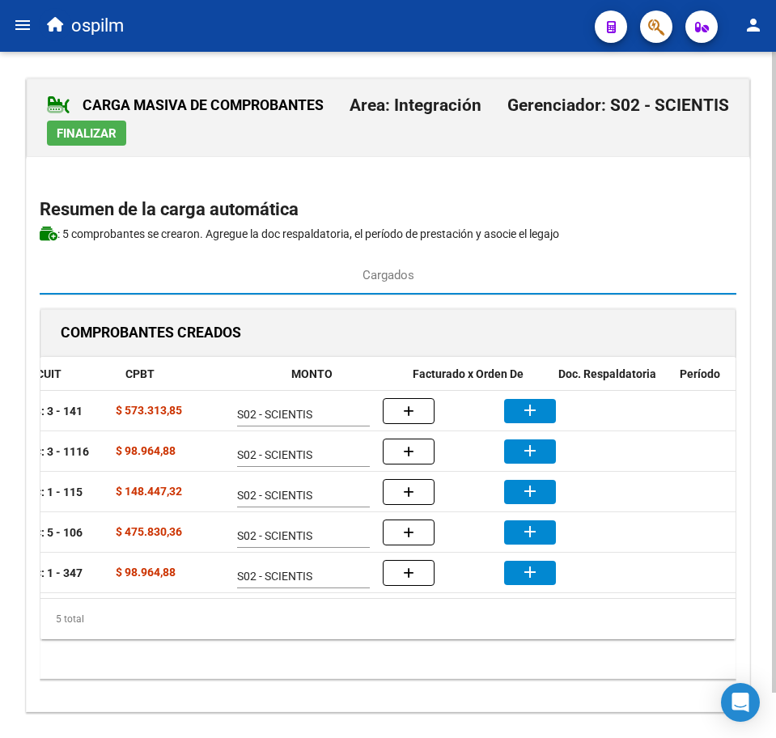
scroll to position [0, 322]
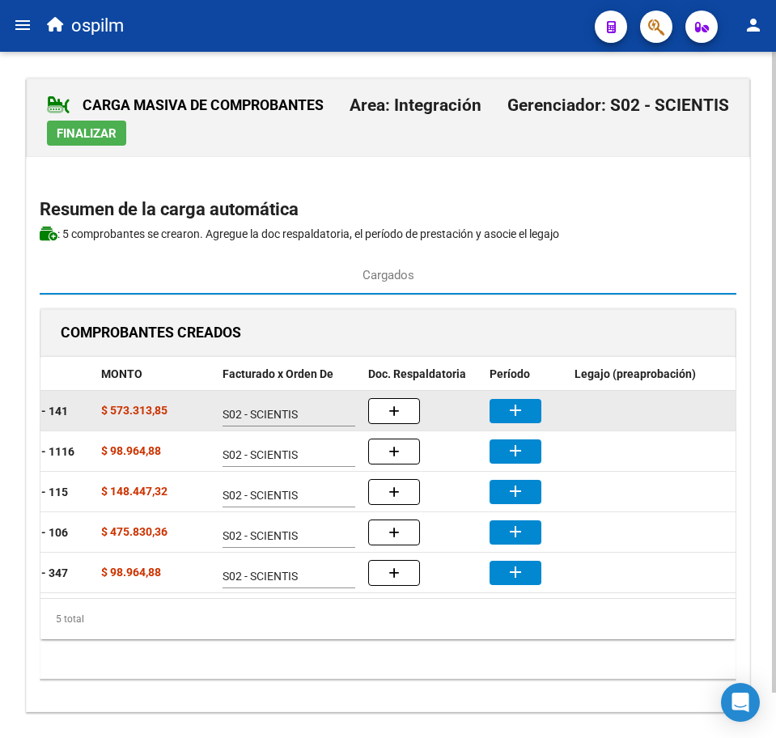
click at [537, 399] on button "add" at bounding box center [515, 411] width 52 height 24
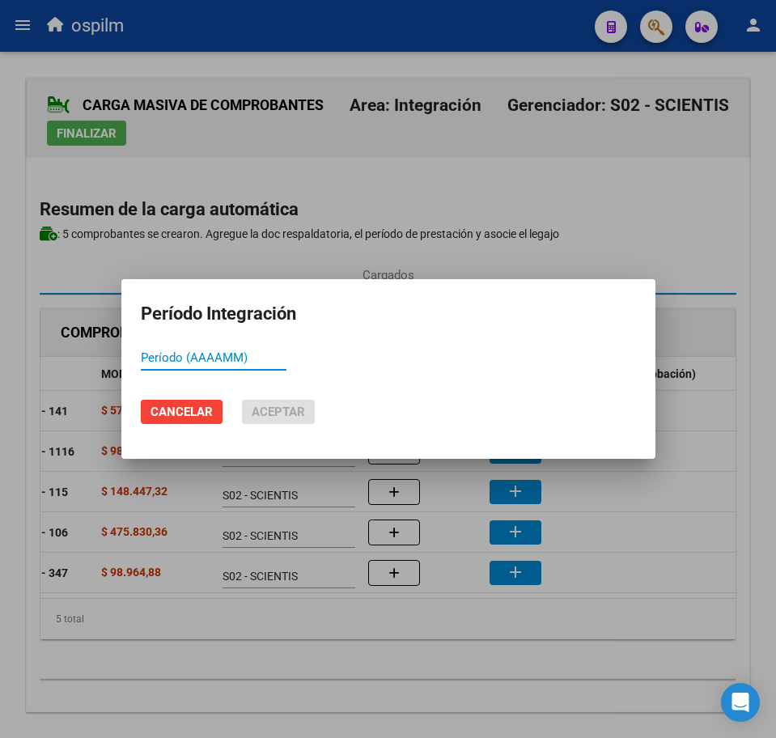
paste input "202508"
click at [296, 409] on span "Aceptar" at bounding box center [278, 411] width 53 height 15
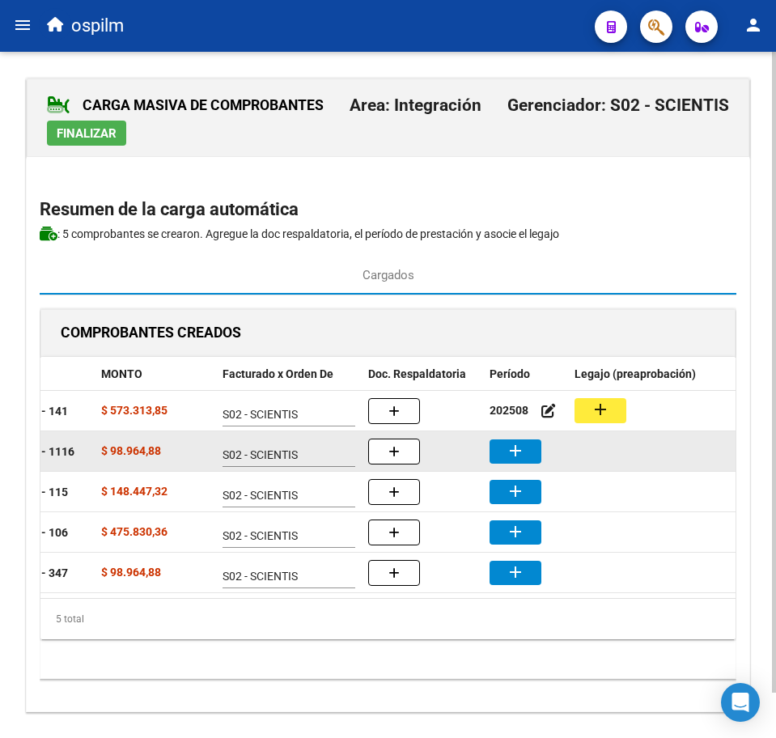
click at [502, 447] on button "add" at bounding box center [515, 451] width 52 height 24
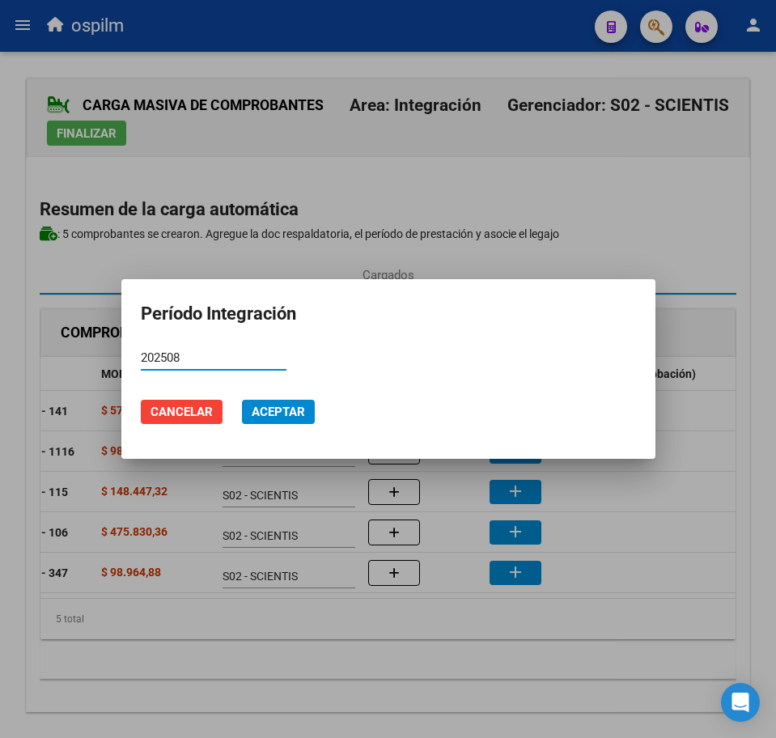
click at [272, 422] on button "Aceptar" at bounding box center [278, 412] width 73 height 24
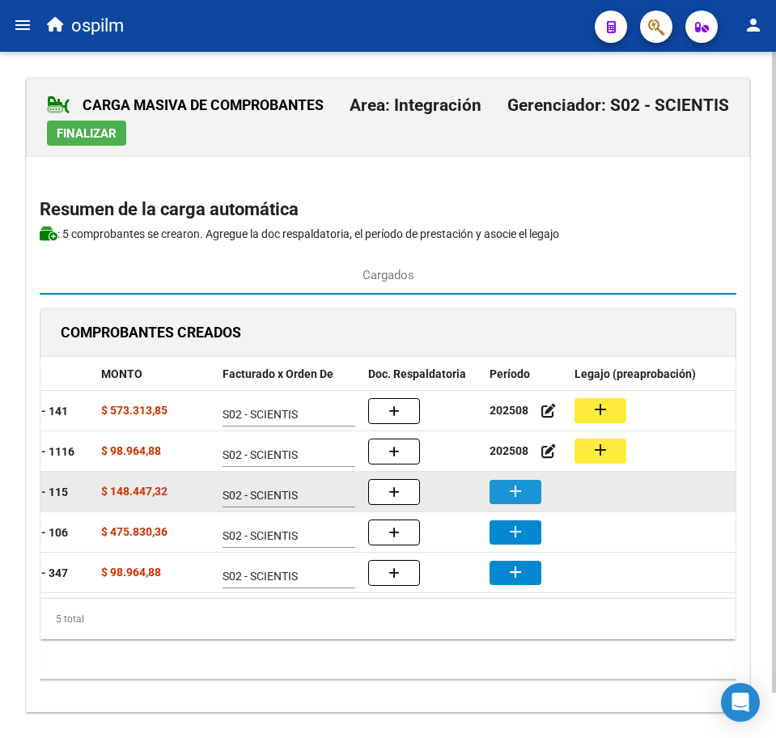
click at [496, 490] on button "add" at bounding box center [515, 492] width 52 height 24
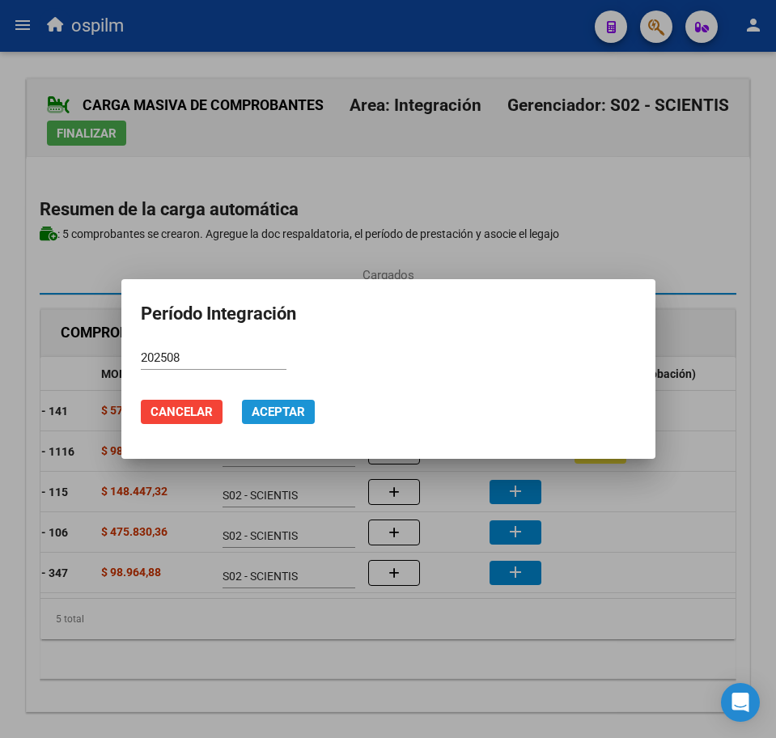
click at [255, 407] on span "Aceptar" at bounding box center [278, 411] width 53 height 15
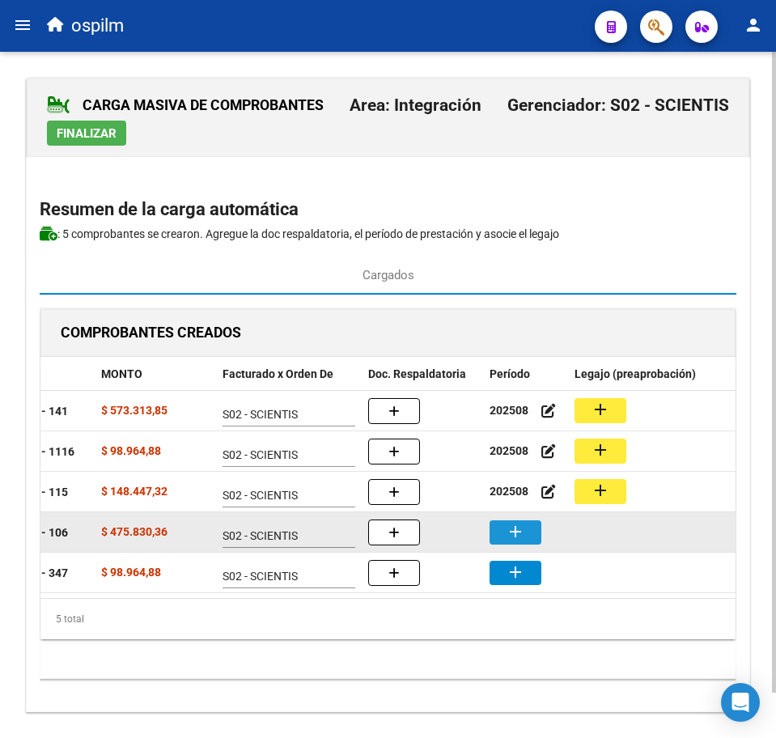
click at [523, 536] on mat-icon "add" at bounding box center [515, 531] width 19 height 19
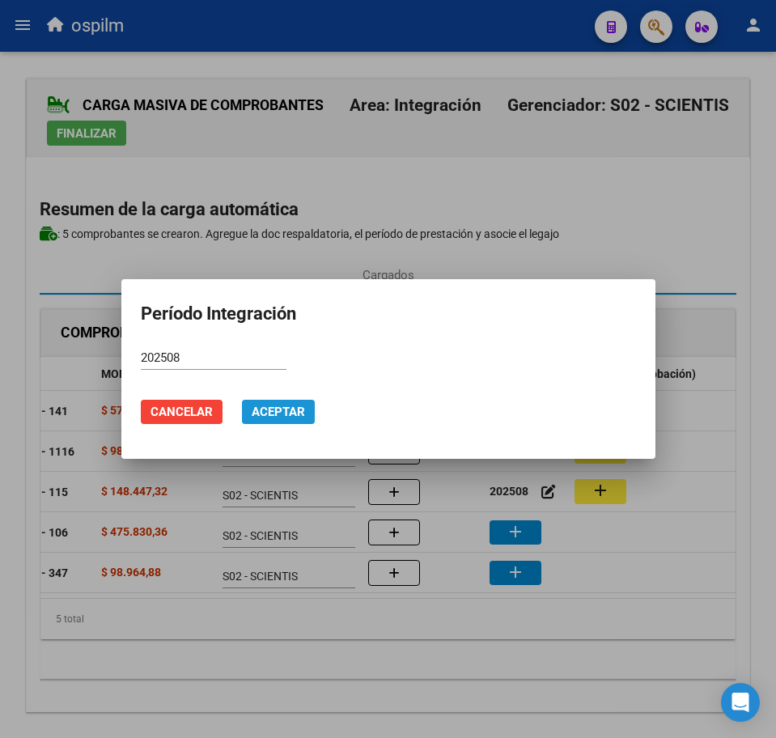
click at [272, 413] on span "Aceptar" at bounding box center [278, 411] width 53 height 15
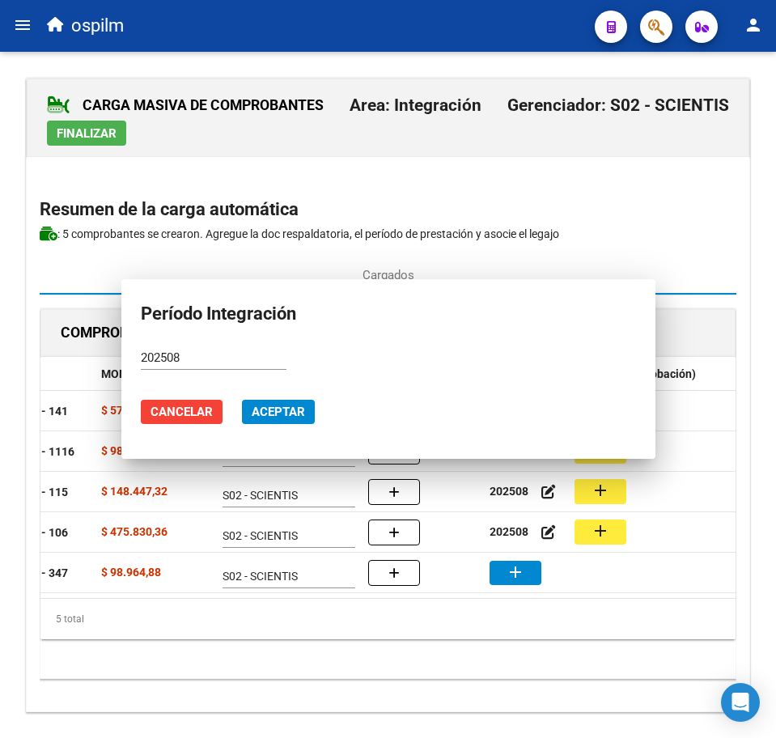
click at [530, 574] on button "add" at bounding box center [515, 573] width 52 height 24
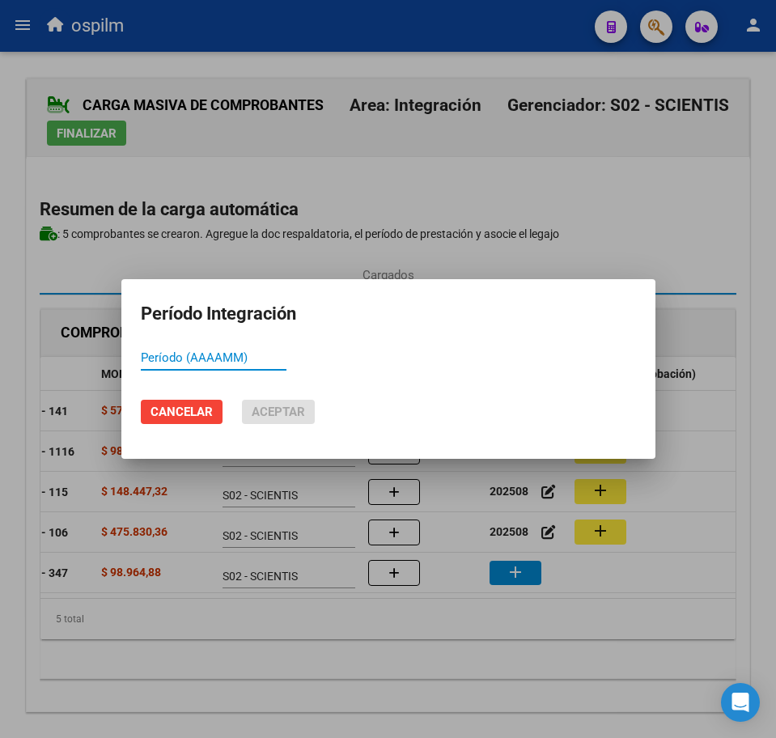
paste input "202508"
click at [272, 417] on span "Aceptar" at bounding box center [278, 411] width 53 height 15
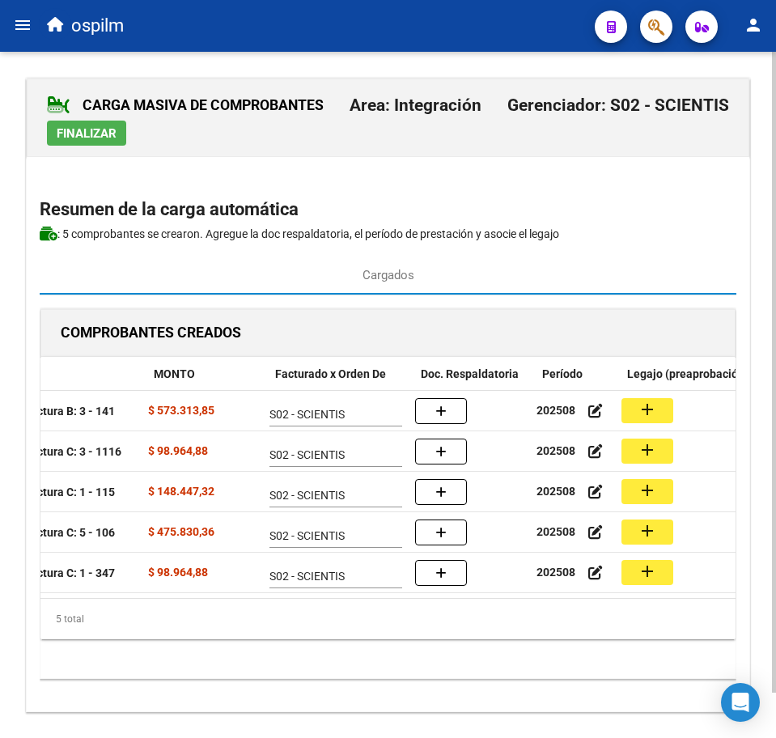
scroll to position [0, 269]
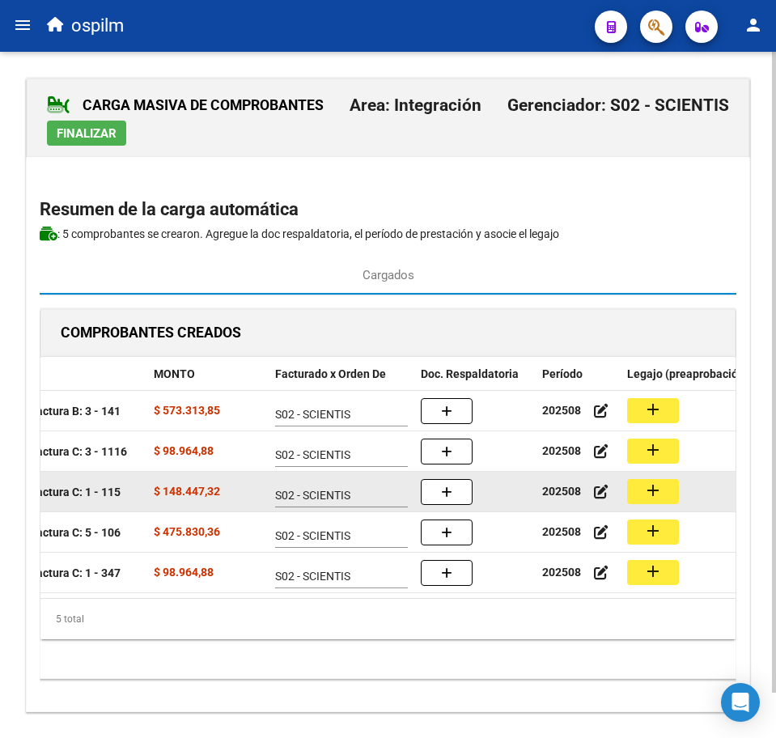
click at [656, 493] on mat-icon "add" at bounding box center [652, 490] width 19 height 19
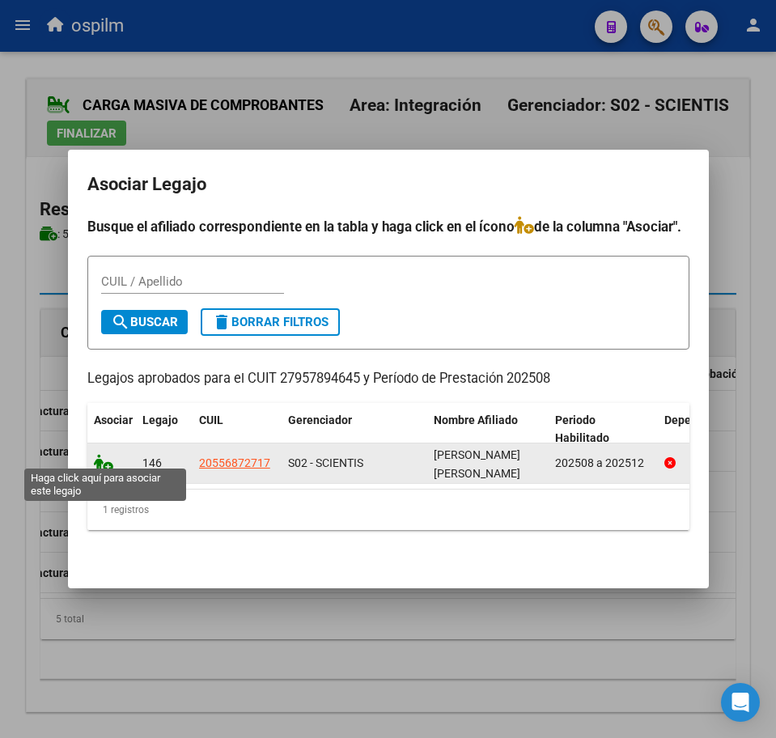
click at [103, 454] on icon at bounding box center [103, 463] width 19 height 18
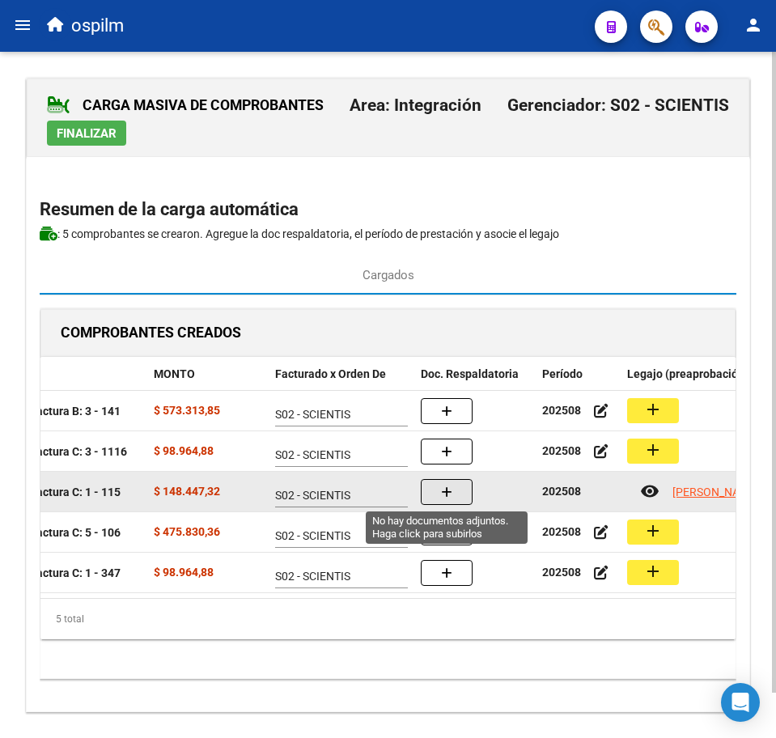
click at [461, 495] on button "button" at bounding box center [447, 492] width 52 height 26
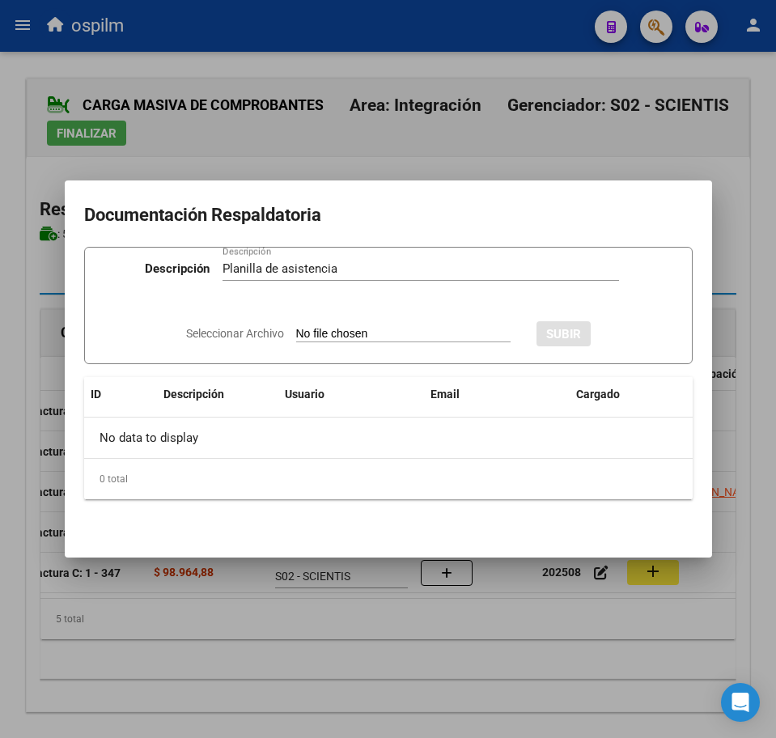
click at [340, 336] on input "Seleccionar Archivo" at bounding box center [403, 334] width 214 height 15
click at [625, 329] on span "SUBIR" at bounding box center [607, 334] width 35 height 15
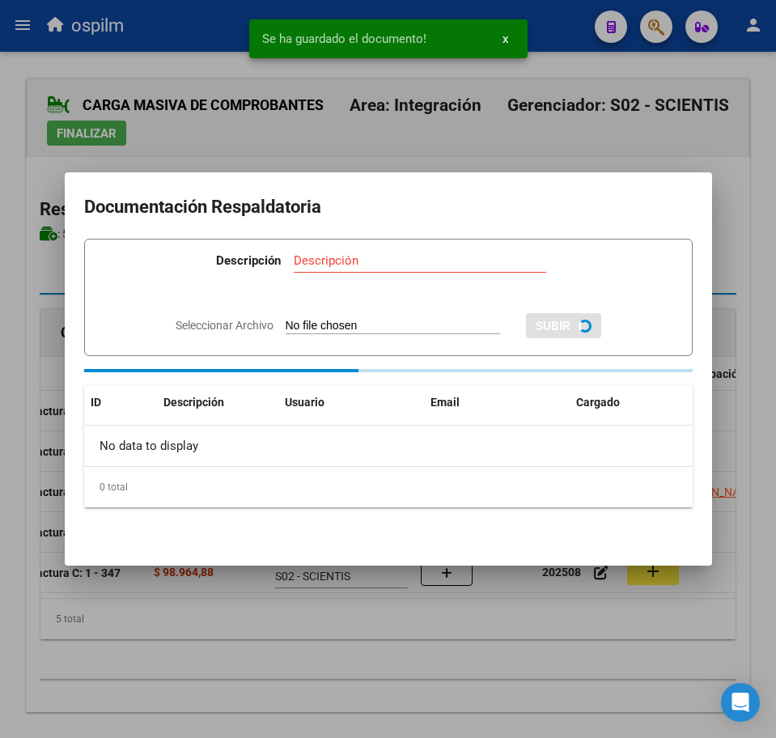
click at [402, 641] on div at bounding box center [388, 369] width 776 height 738
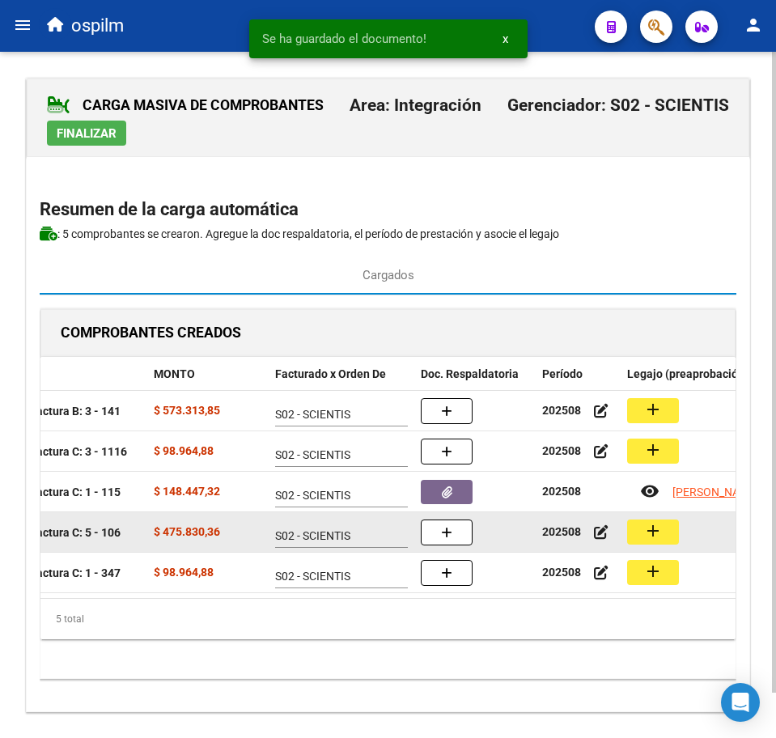
click at [666, 537] on button "add" at bounding box center [653, 531] width 52 height 25
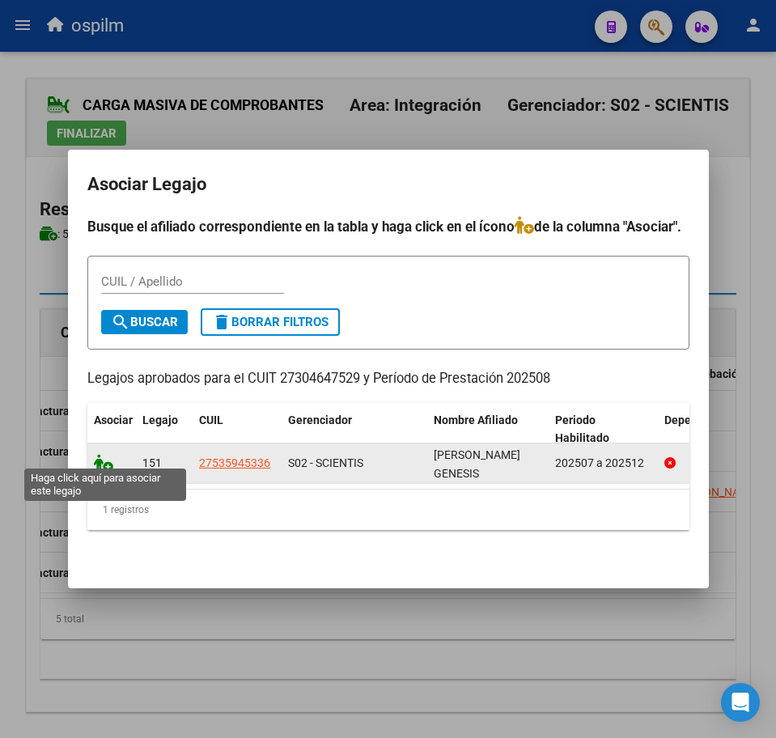
click at [99, 454] on icon at bounding box center [103, 463] width 19 height 18
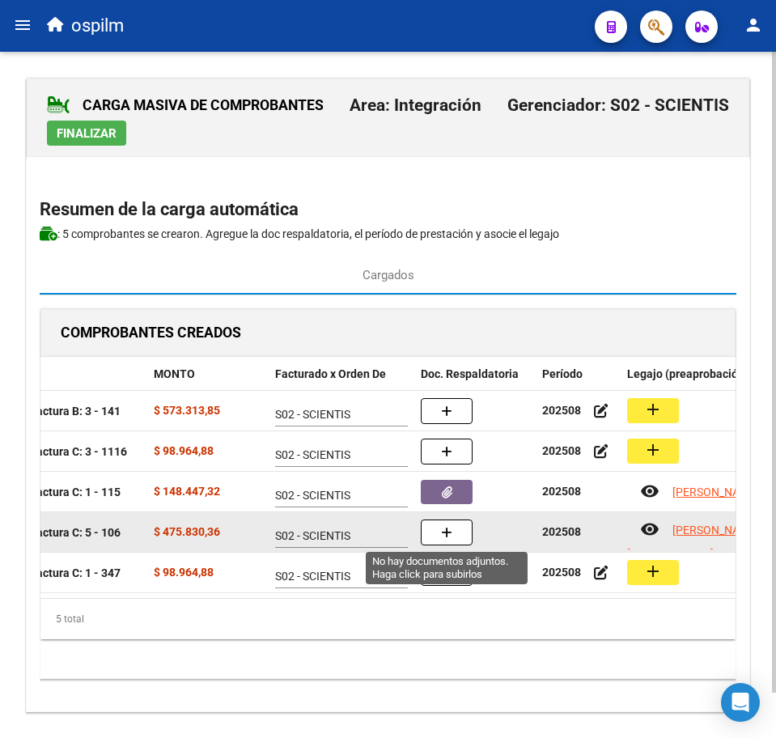
click at [440, 531] on button "button" at bounding box center [447, 532] width 52 height 26
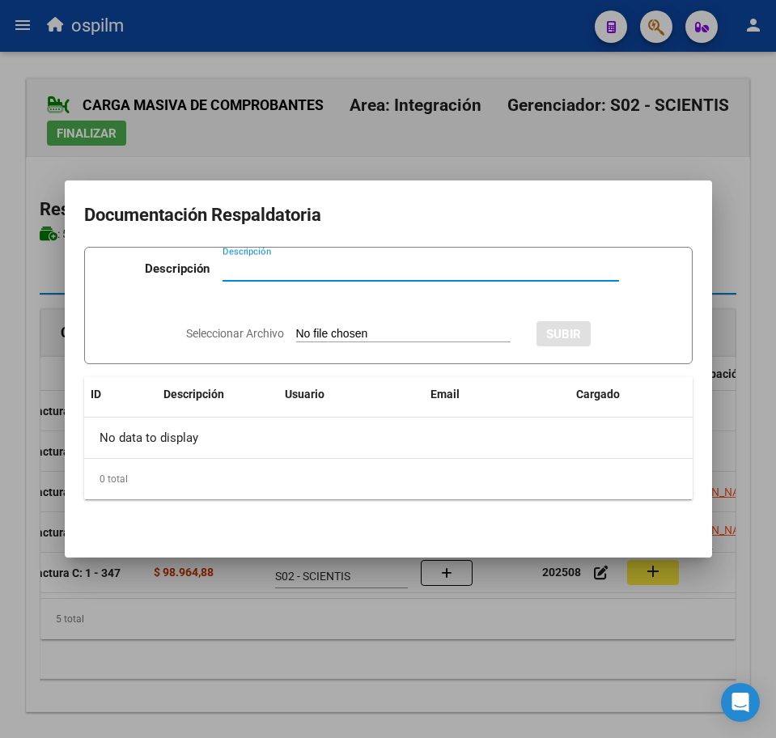
paste input "Planilla de asistencia"
click at [386, 335] on input "Seleccionar Archivo" at bounding box center [403, 334] width 214 height 15
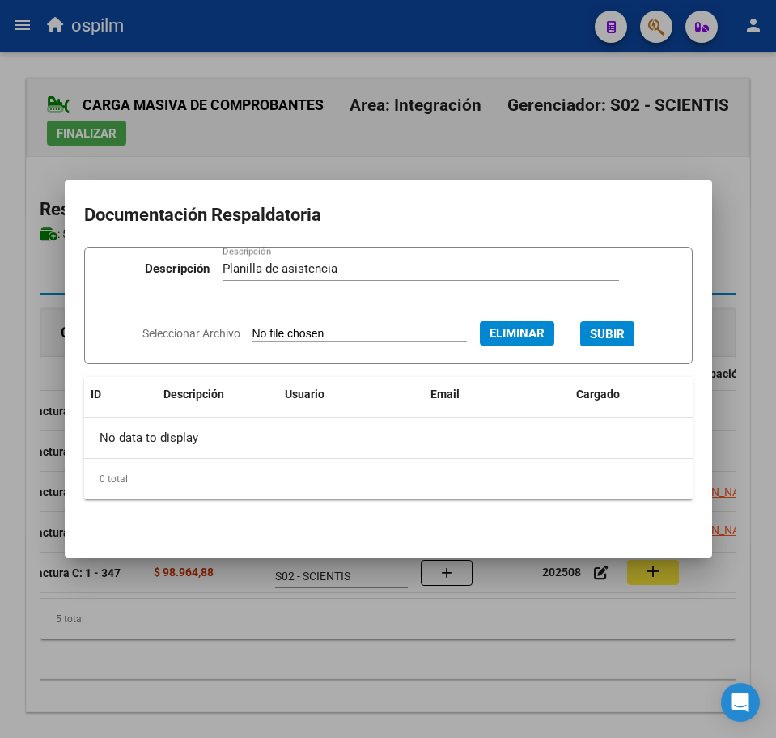
click at [604, 342] on button "SUBIR" at bounding box center [607, 333] width 54 height 25
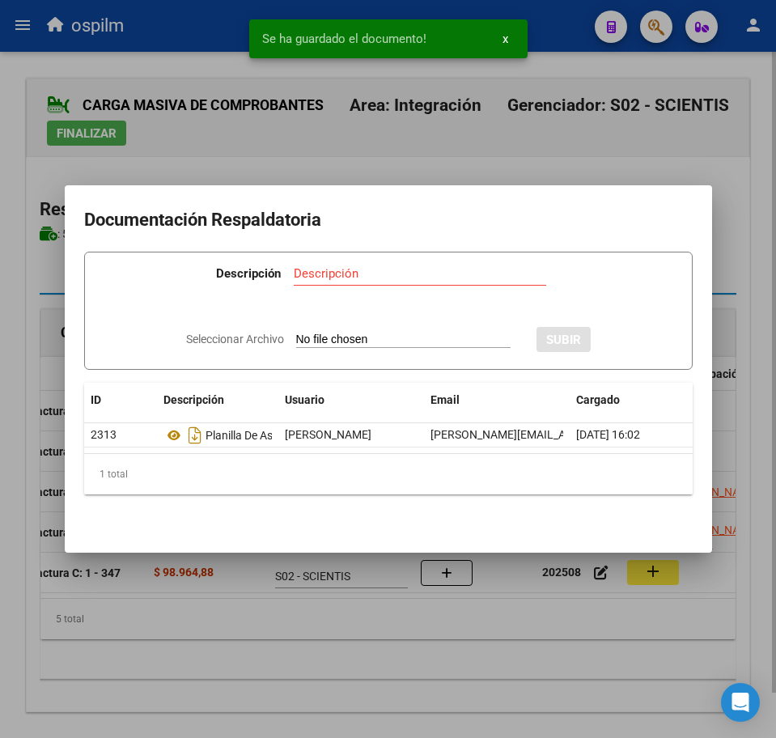
click at [429, 709] on div at bounding box center [388, 369] width 776 height 738
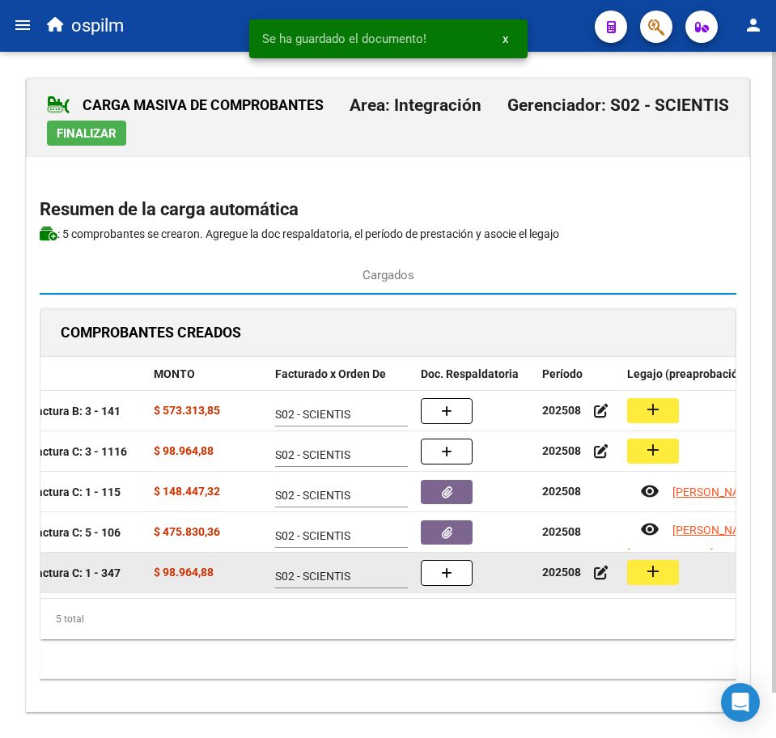
click at [640, 578] on button "add" at bounding box center [653, 572] width 52 height 25
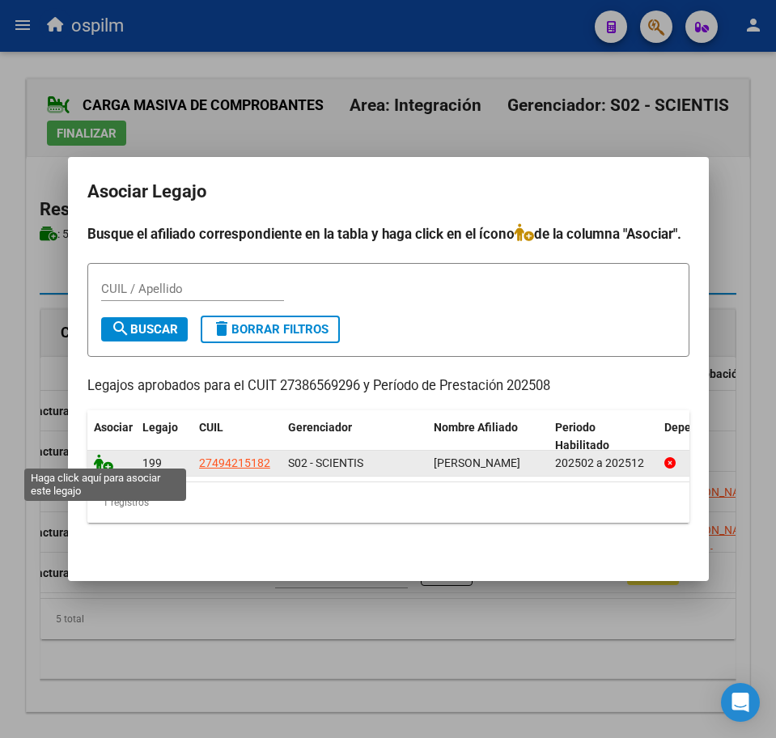
click at [101, 456] on icon at bounding box center [103, 463] width 19 height 18
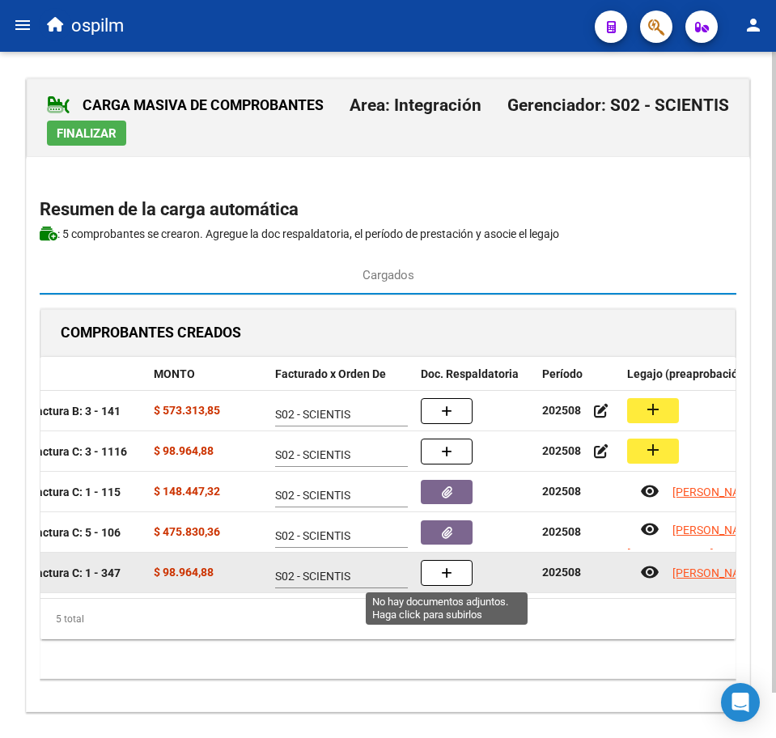
click at [429, 572] on button "button" at bounding box center [447, 573] width 52 height 26
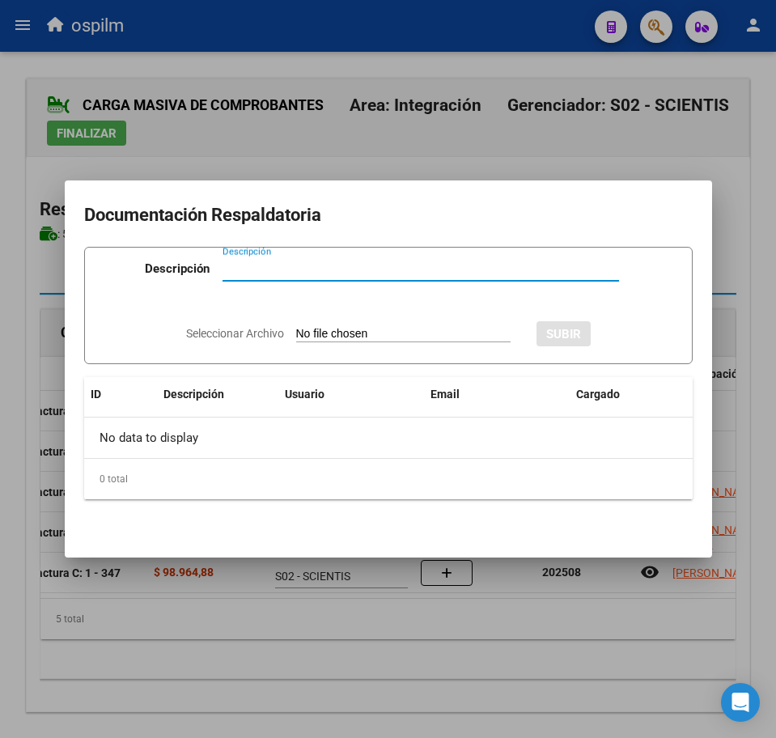
paste input "Planilla de asistencia"
click at [356, 332] on input "Seleccionar Archivo" at bounding box center [403, 334] width 214 height 15
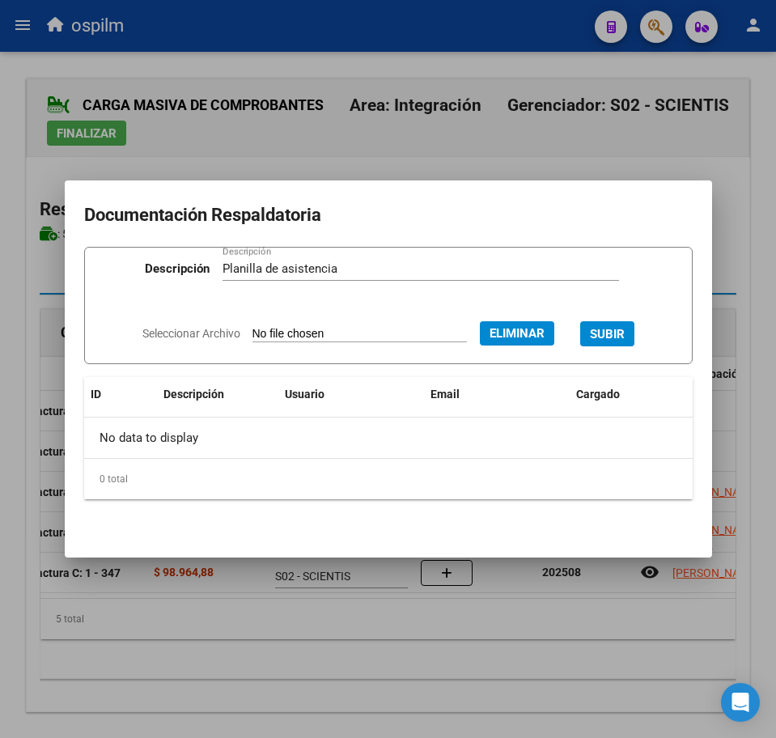
click at [620, 329] on span "SUBIR" at bounding box center [607, 334] width 35 height 15
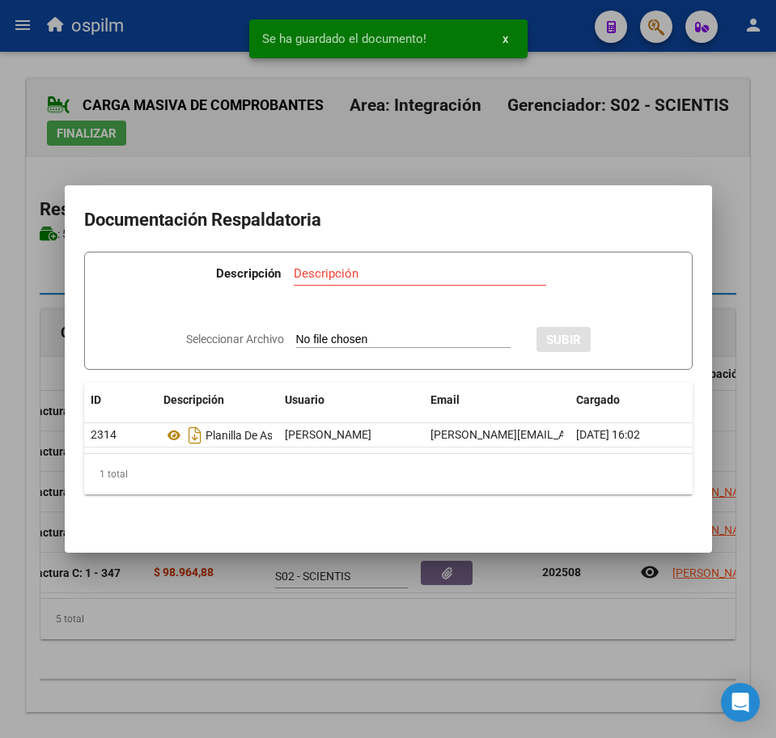
click at [464, 708] on div at bounding box center [388, 369] width 776 height 738
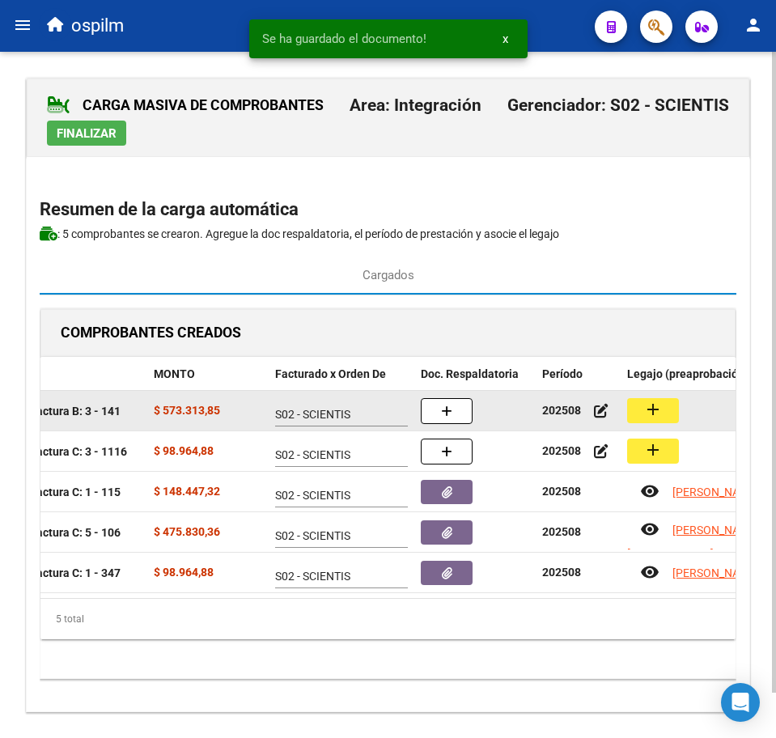
click at [679, 402] on div "add" at bounding box center [742, 410] width 230 height 25
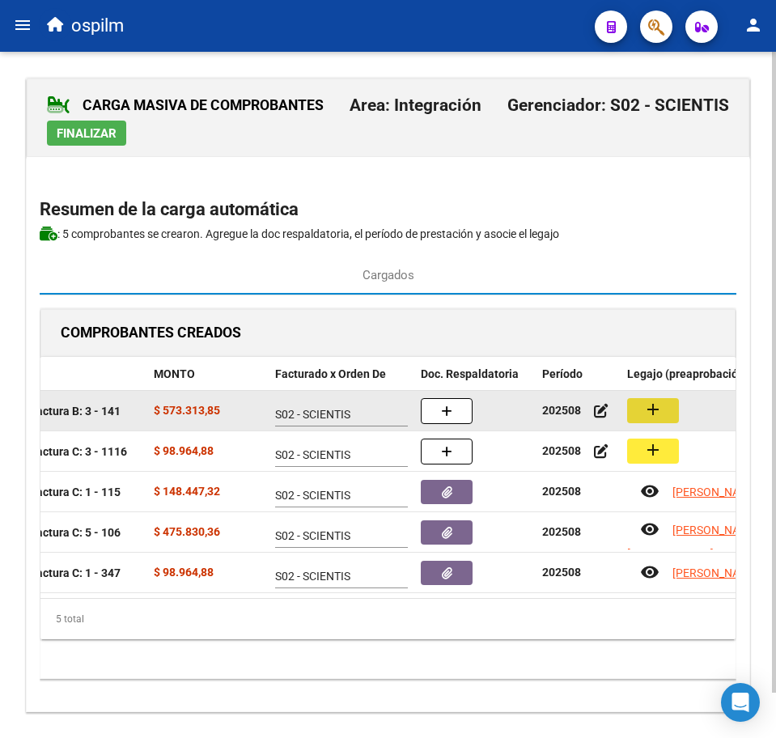
click at [667, 406] on button "add" at bounding box center [653, 410] width 52 height 25
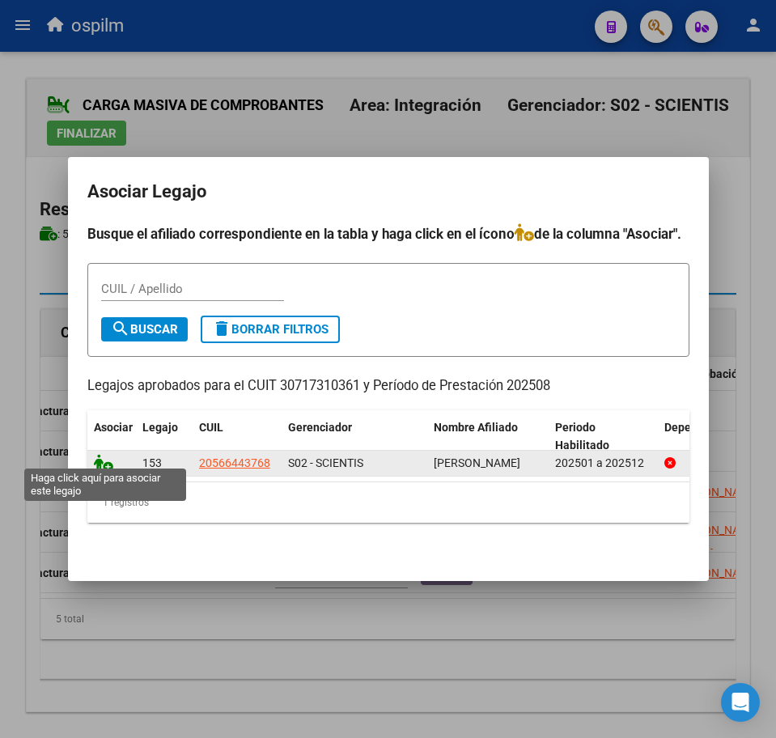
click at [108, 458] on icon at bounding box center [103, 463] width 19 height 18
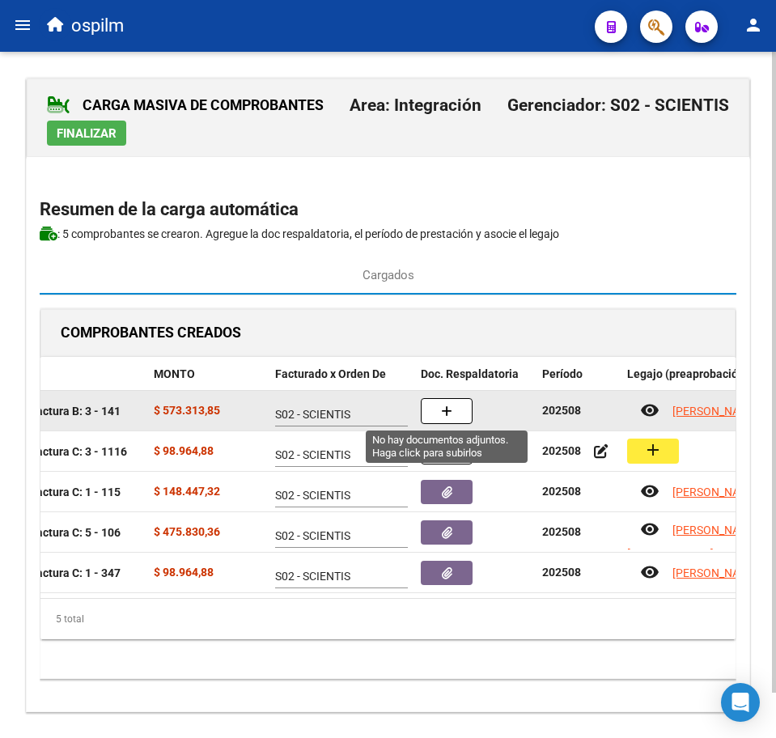
click at [434, 409] on button "button" at bounding box center [447, 411] width 52 height 26
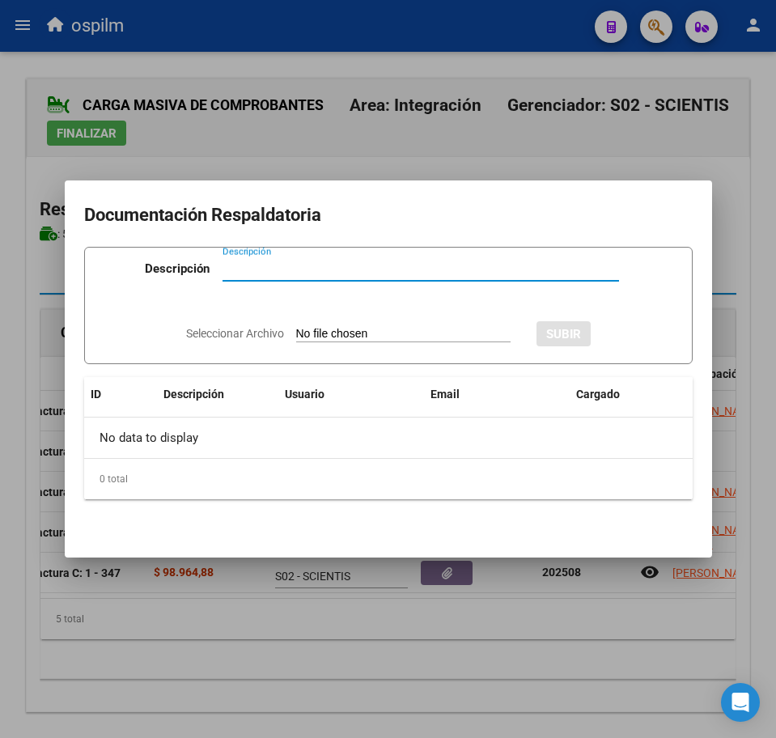
paste input "Planilla de asistencia"
click at [296, 327] on input "Seleccionar Archivo" at bounding box center [403, 334] width 214 height 15
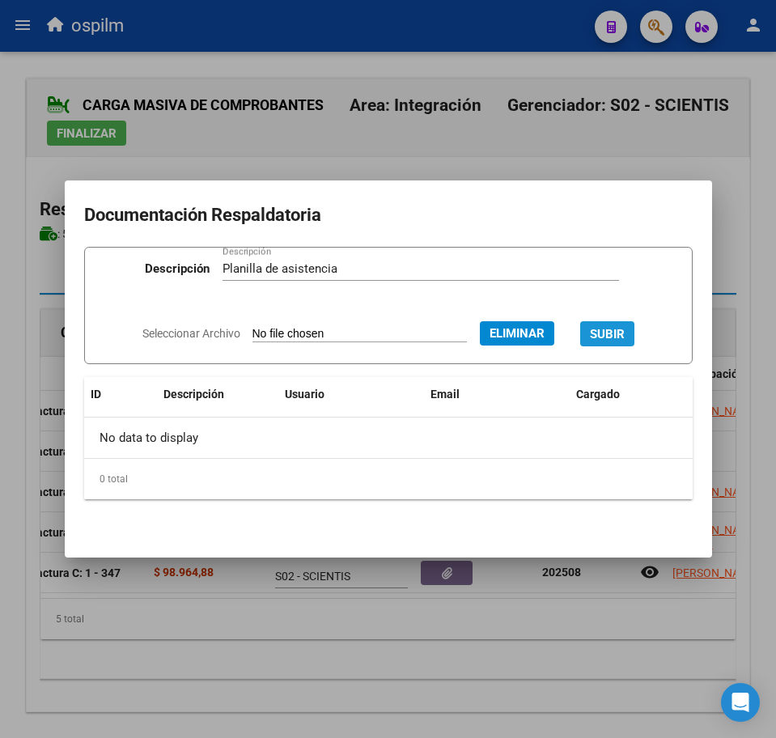
click at [625, 337] on span "SUBIR" at bounding box center [607, 334] width 35 height 15
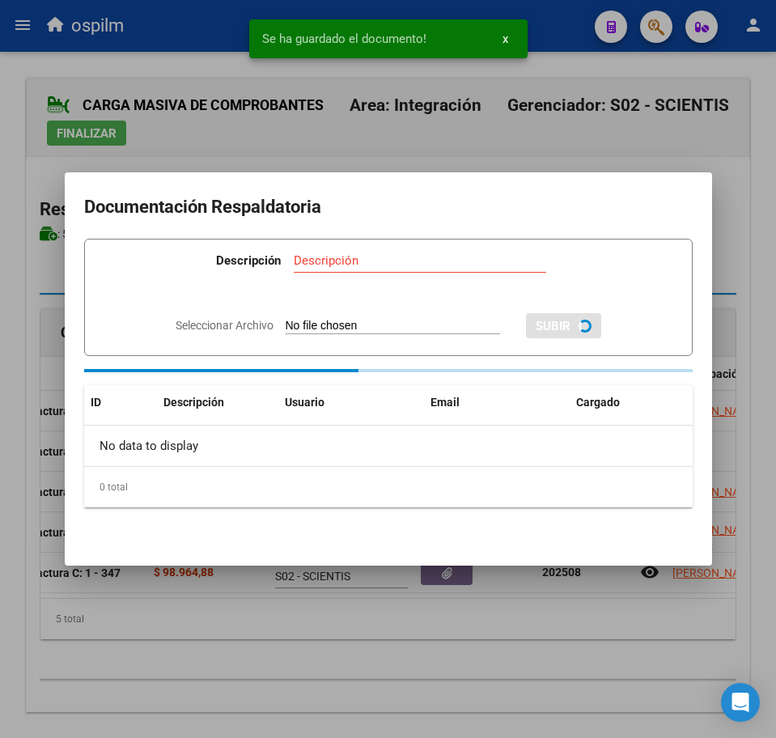
click at [390, 641] on div at bounding box center [388, 369] width 776 height 738
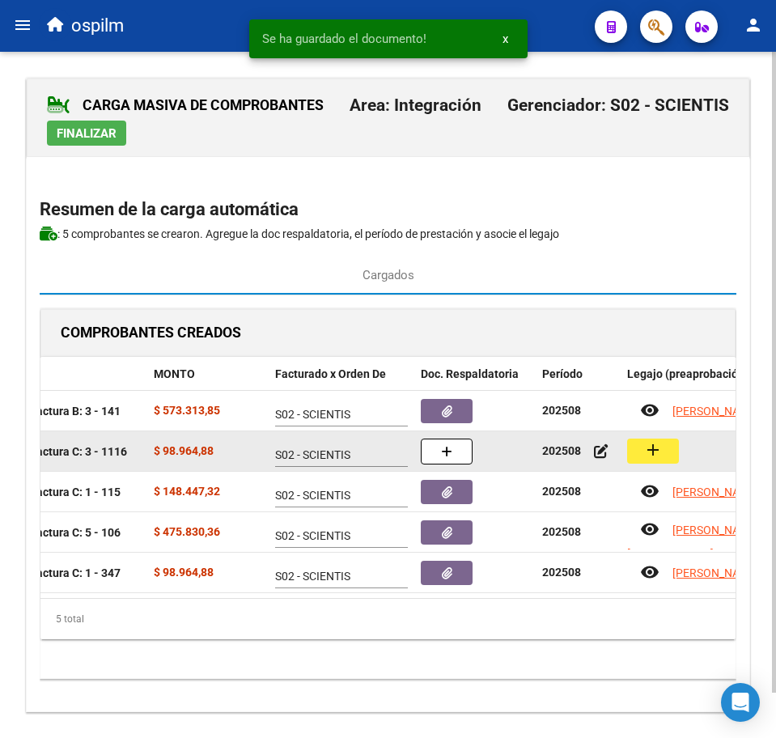
click at [652, 464] on datatable-body-cell "add" at bounding box center [741, 451] width 243 height 40
click at [652, 455] on mat-icon "add" at bounding box center [652, 449] width 19 height 19
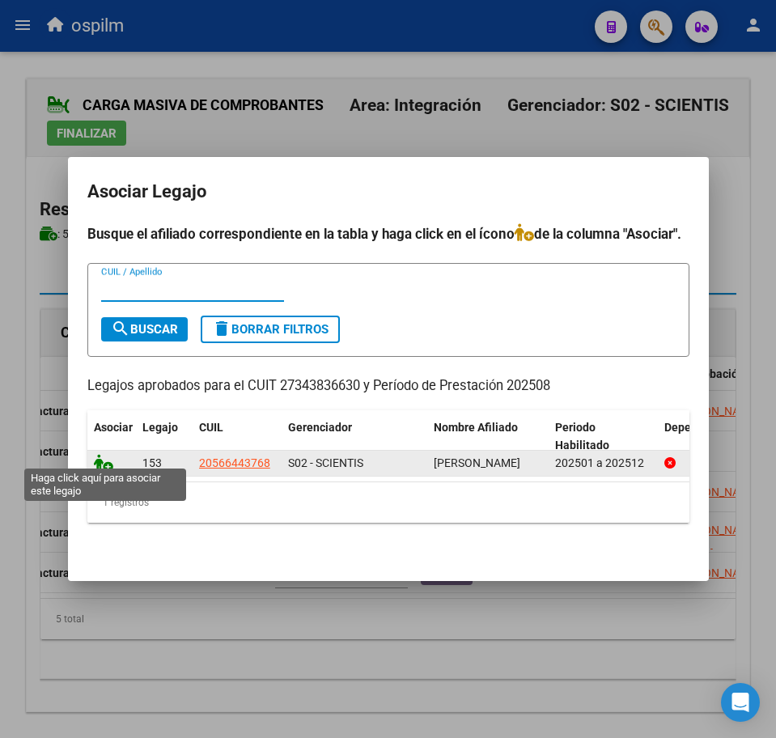
click at [99, 461] on icon at bounding box center [103, 463] width 19 height 18
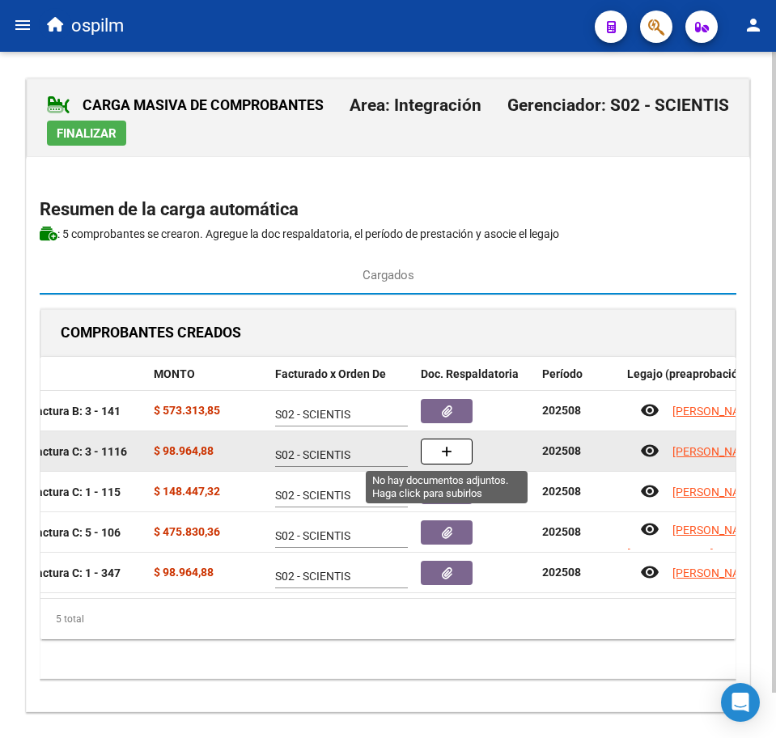
click at [439, 441] on button "button" at bounding box center [447, 451] width 52 height 26
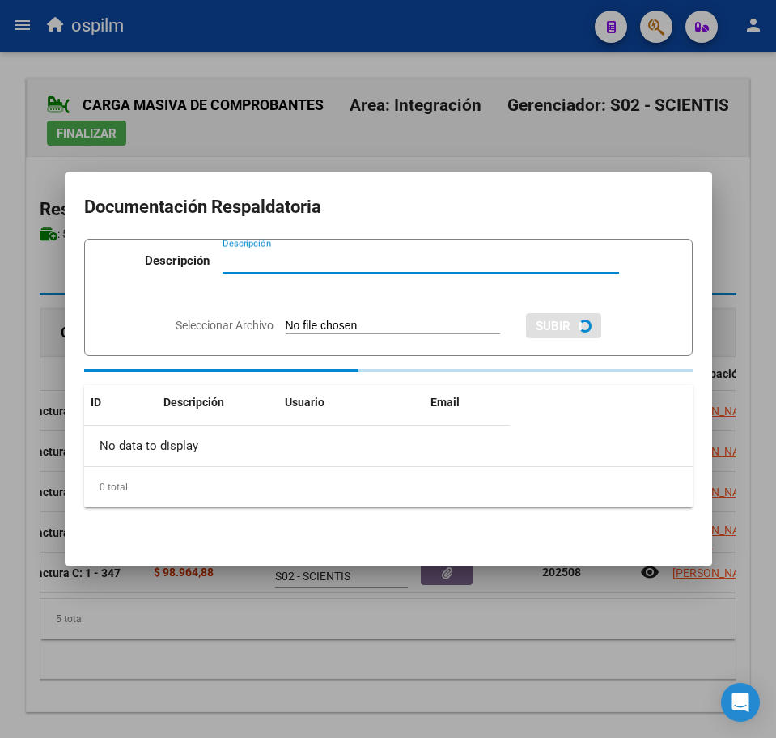
paste input "Planilla de asistencia"
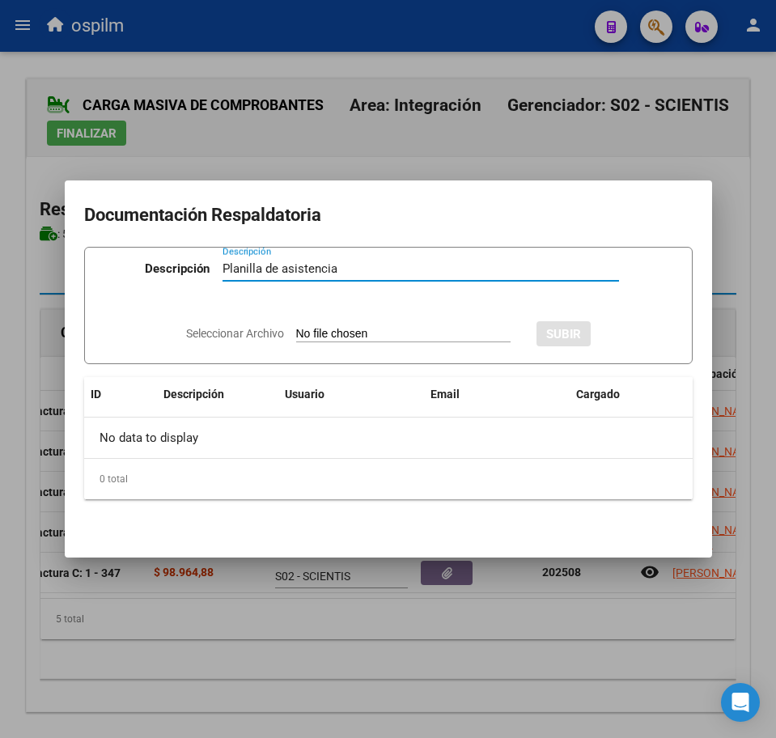
click at [318, 337] on input "Seleccionar Archivo" at bounding box center [403, 334] width 214 height 15
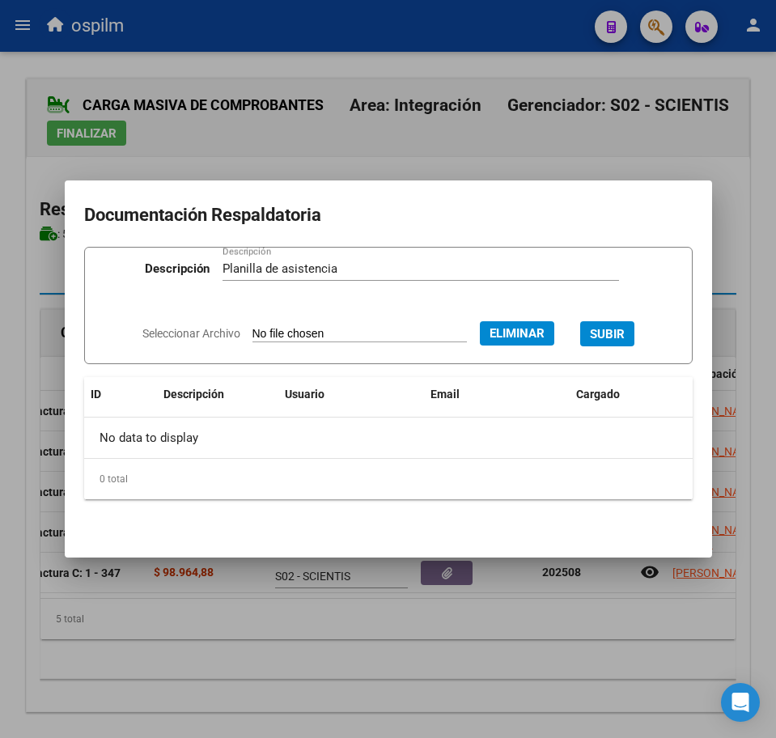
click at [621, 325] on button "SUBIR" at bounding box center [607, 333] width 54 height 25
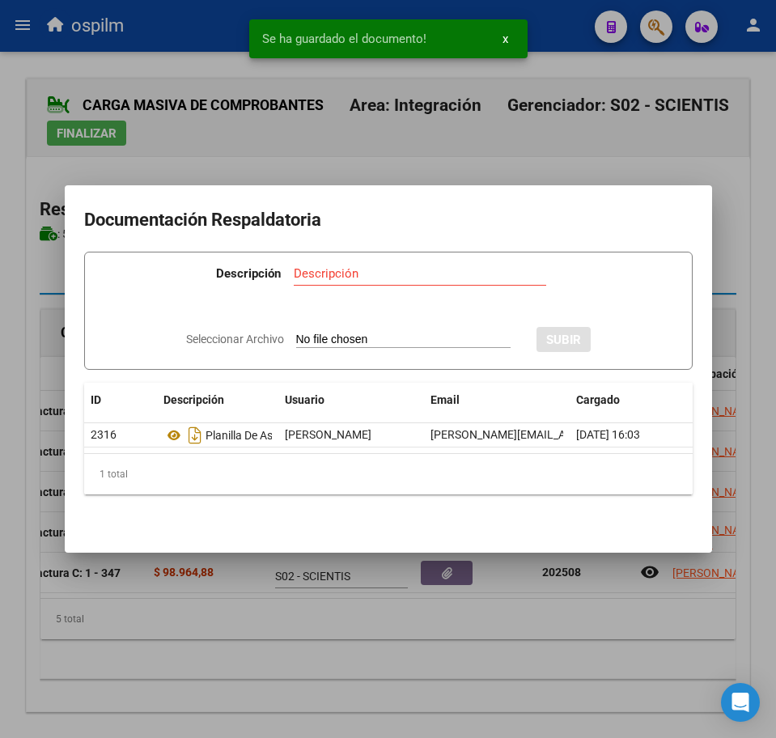
click at [239, 671] on div at bounding box center [388, 369] width 776 height 738
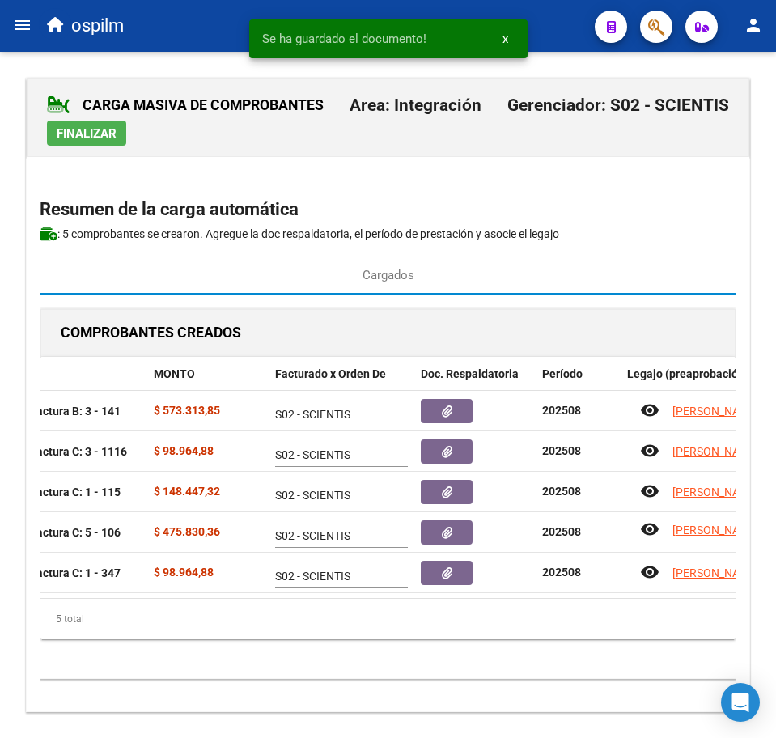
click at [101, 136] on span "Finalizar" at bounding box center [87, 133] width 60 height 15
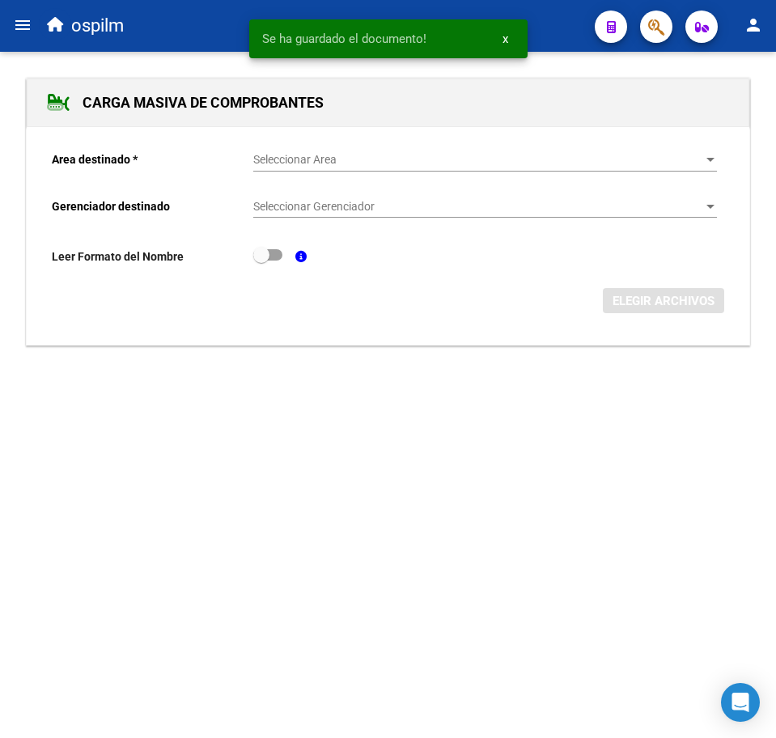
click at [18, 28] on mat-icon "menu" at bounding box center [22, 24] width 19 height 19
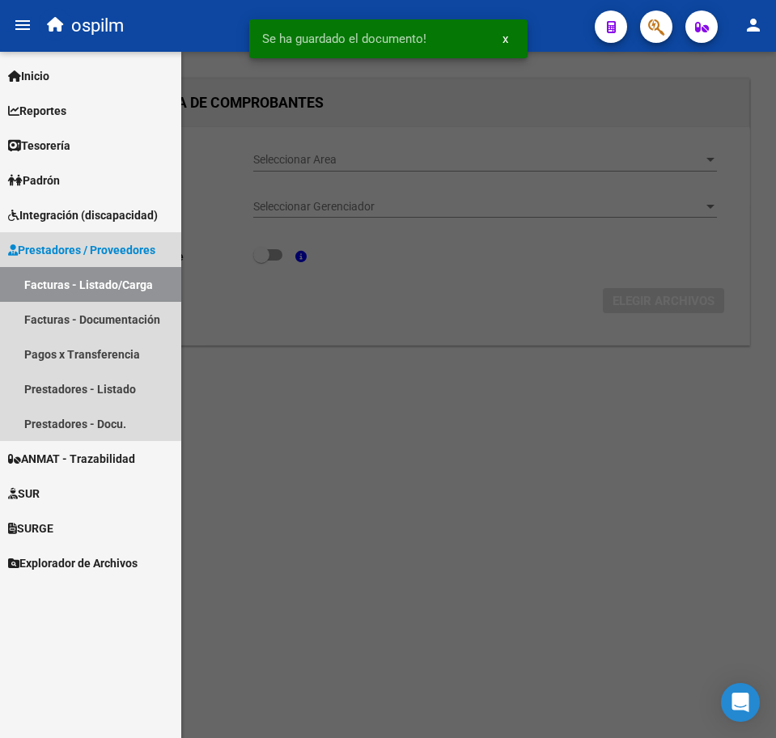
click at [88, 277] on link "Facturas - Listado/Carga" at bounding box center [90, 284] width 181 height 35
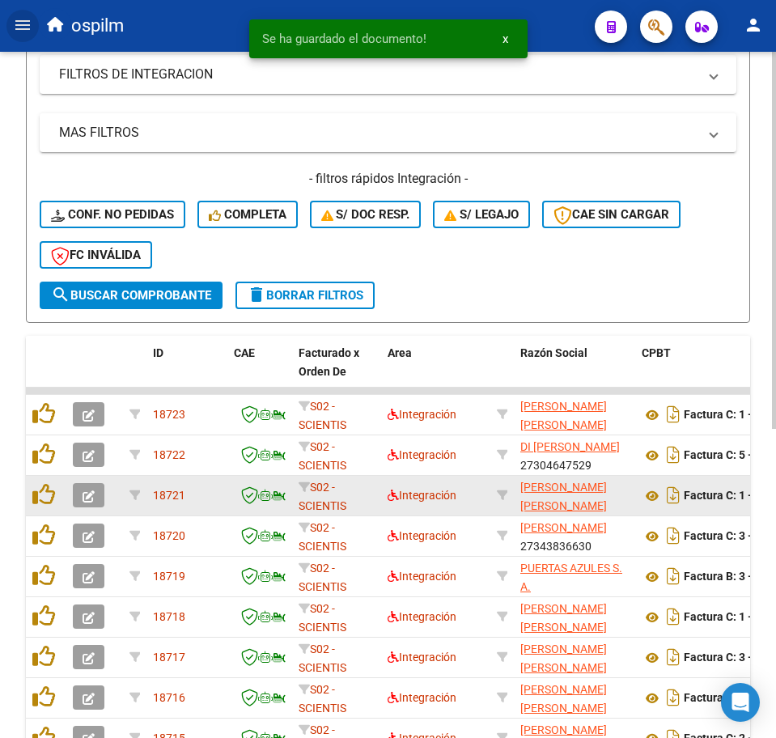
scroll to position [404, 0]
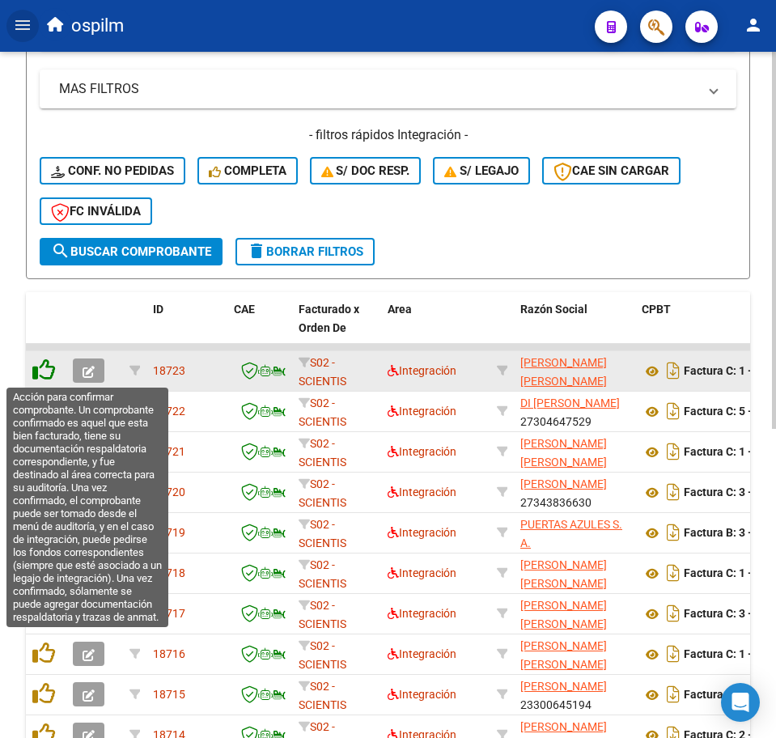
click at [42, 369] on icon at bounding box center [43, 369] width 23 height 23
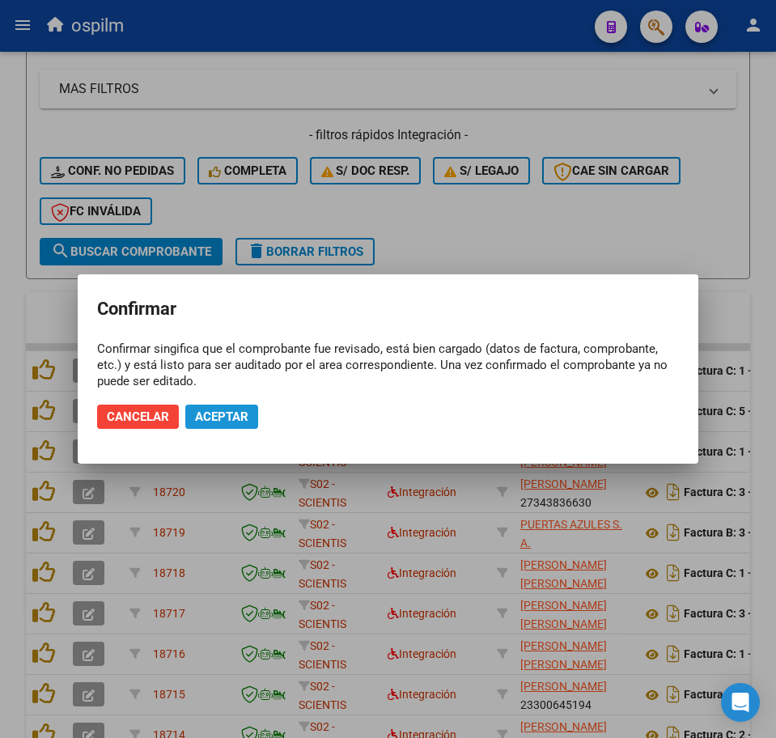
click at [242, 411] on span "Aceptar" at bounding box center [221, 416] width 53 height 15
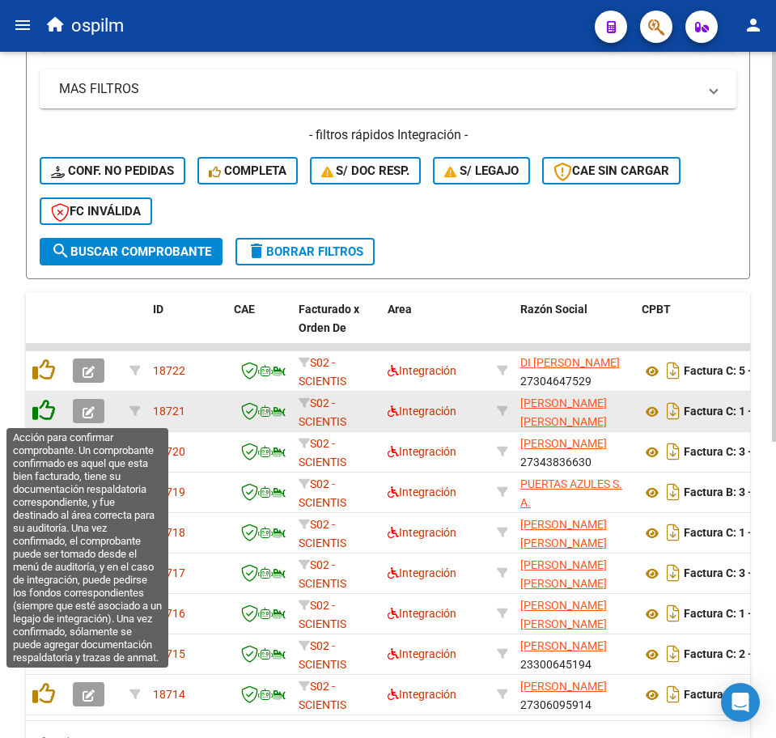
click at [47, 403] on icon at bounding box center [43, 410] width 23 height 23
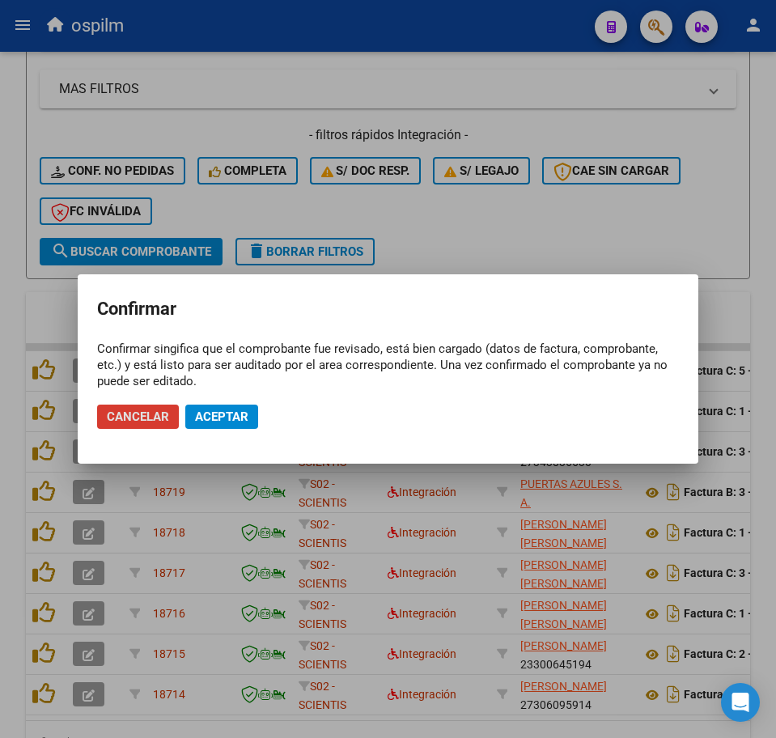
click at [241, 409] on span "Aceptar" at bounding box center [221, 416] width 53 height 15
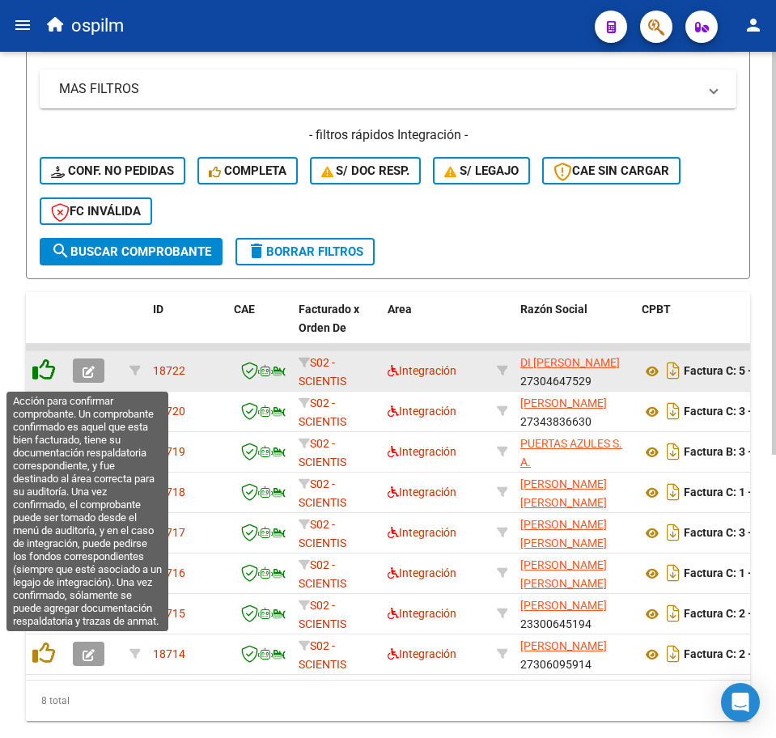
click at [42, 375] on icon at bounding box center [43, 369] width 23 height 23
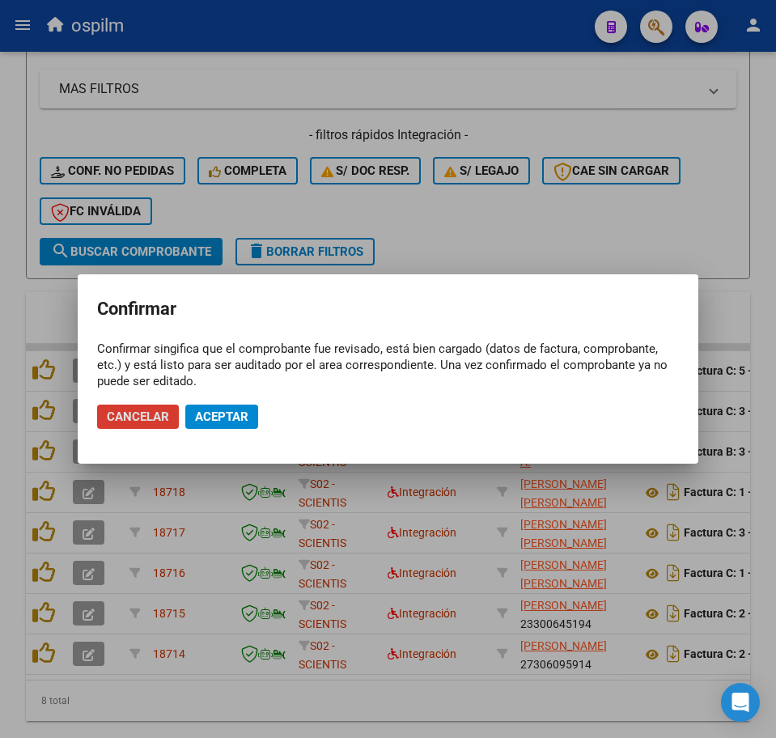
click at [212, 414] on span "Aceptar" at bounding box center [221, 416] width 53 height 15
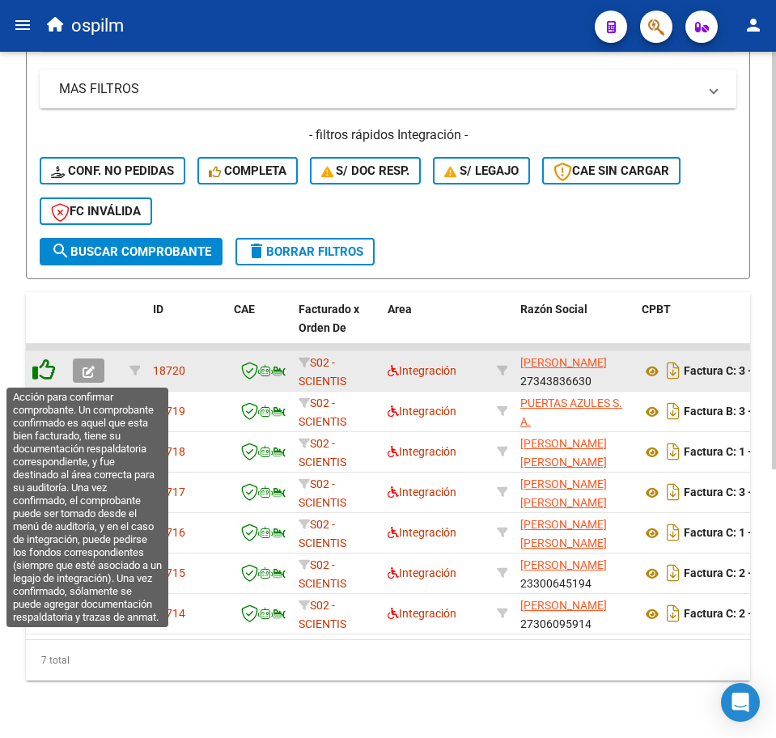
click at [41, 374] on icon at bounding box center [43, 369] width 23 height 23
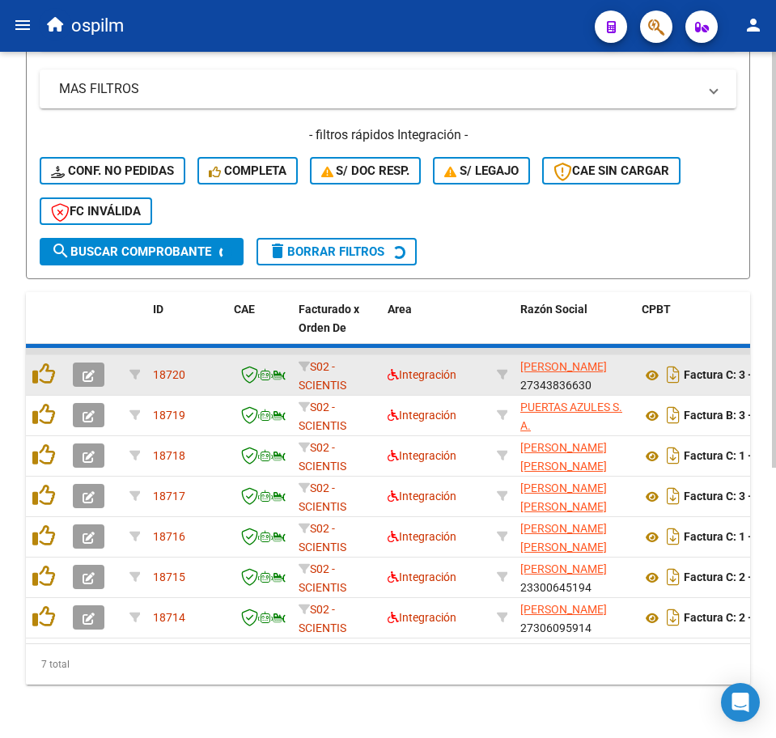
scroll to position [400, 0]
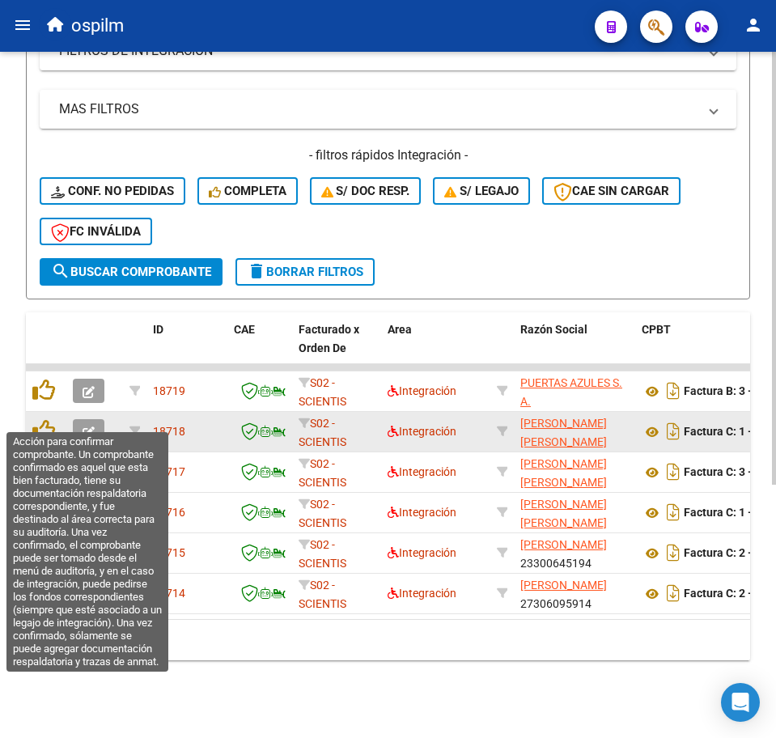
click at [31, 412] on datatable-body-cell at bounding box center [46, 432] width 40 height 40
click at [44, 419] on icon at bounding box center [43, 430] width 23 height 23
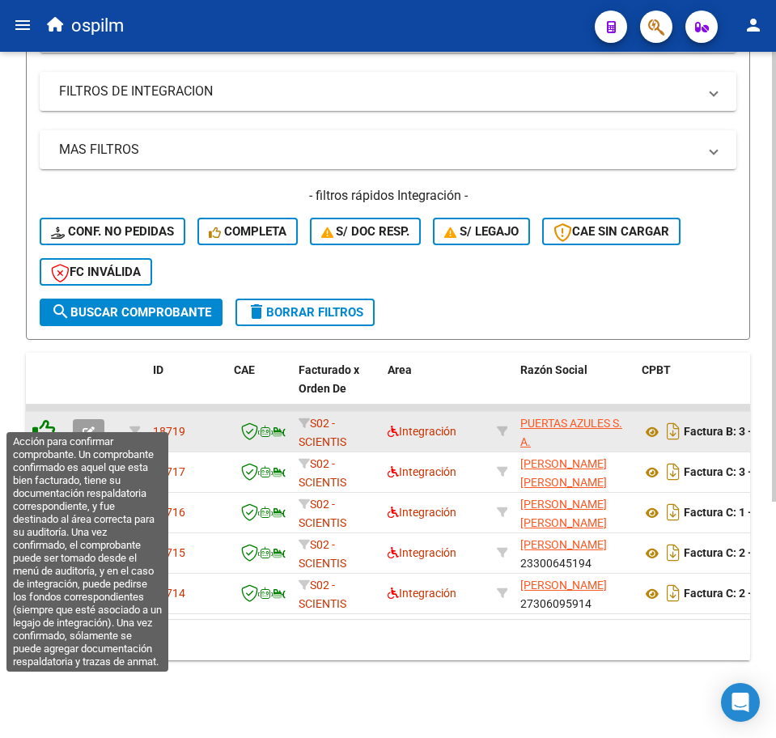
scroll to position [360, 0]
click at [48, 419] on icon at bounding box center [43, 430] width 23 height 23
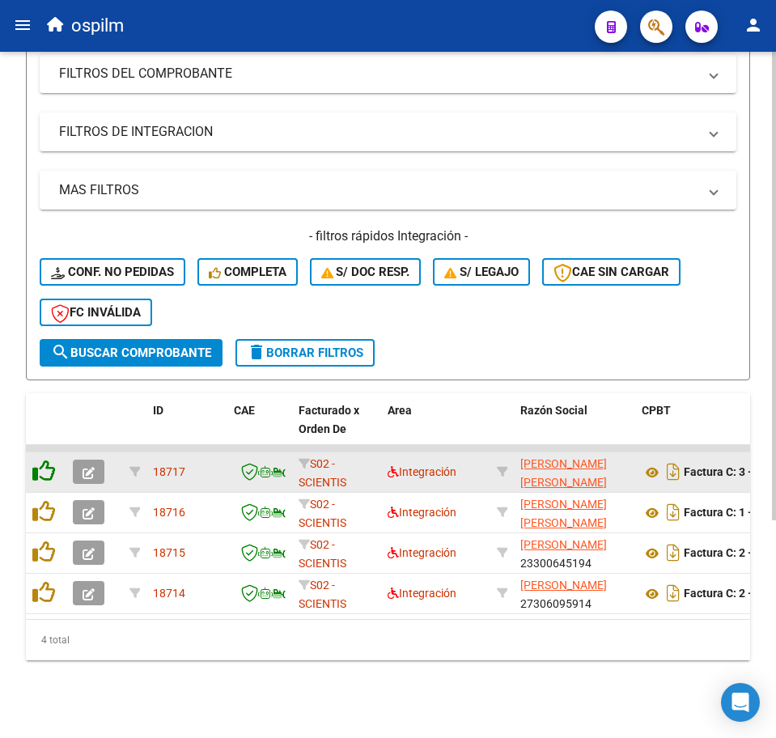
click at [46, 464] on icon at bounding box center [43, 470] width 23 height 23
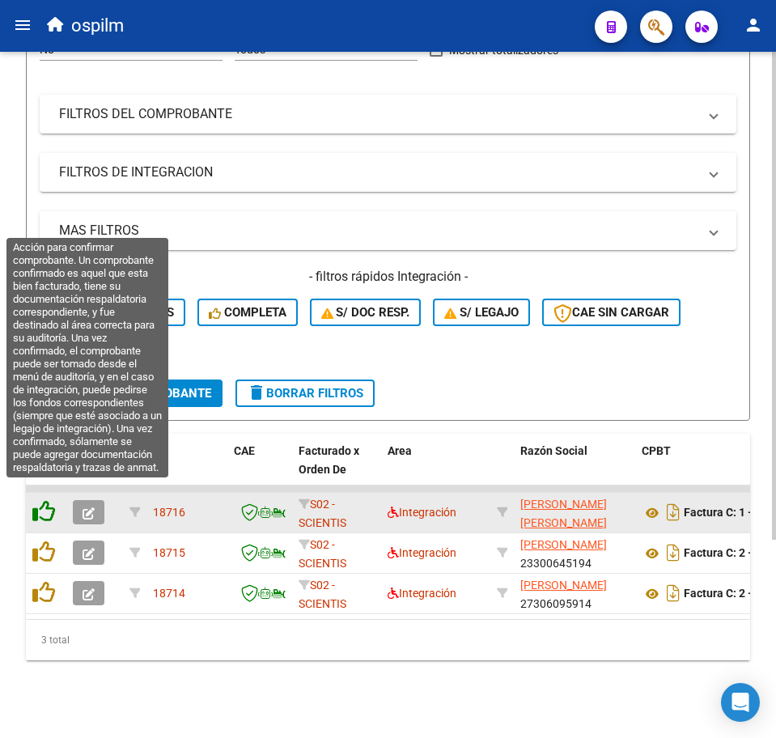
click at [40, 503] on icon at bounding box center [43, 511] width 23 height 23
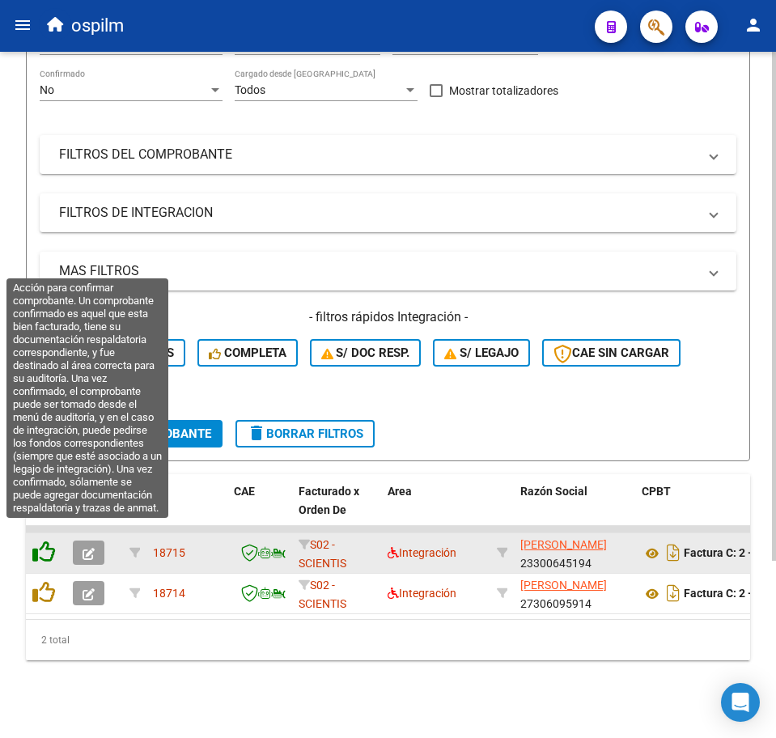
click at [44, 541] on icon at bounding box center [43, 551] width 23 height 23
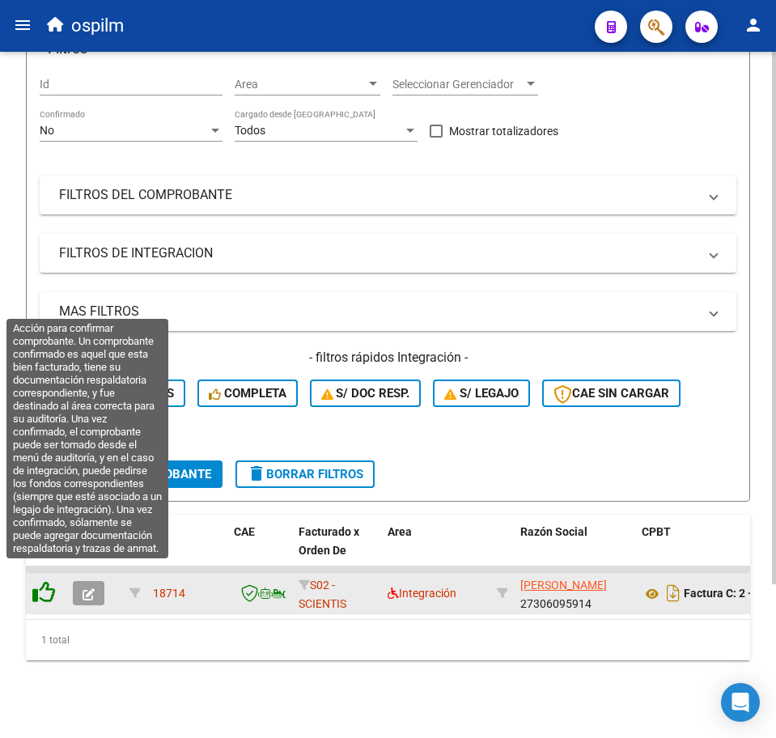
scroll to position [198, 0]
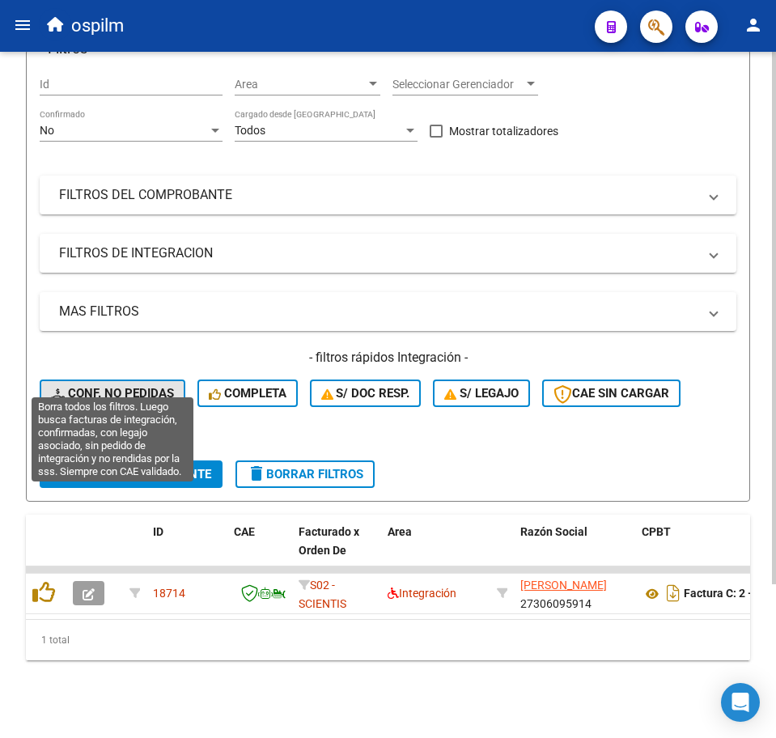
click at [125, 386] on span "Conf. no pedidas" at bounding box center [112, 393] width 123 height 15
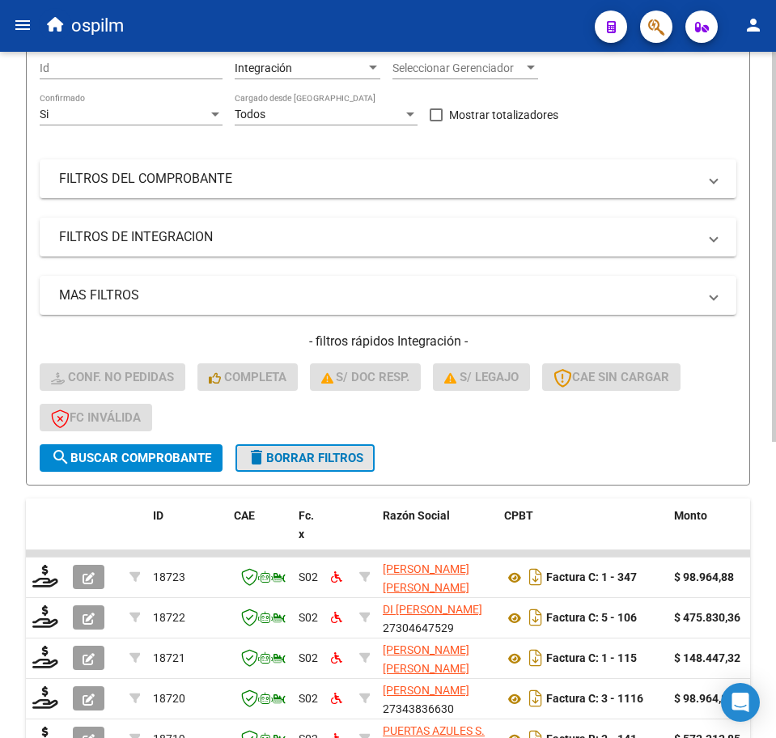
drag, startPoint x: 266, startPoint y: 448, endPoint x: 258, endPoint y: 425, distance: 24.8
click at [266, 449] on mat-icon "delete" at bounding box center [256, 456] width 19 height 19
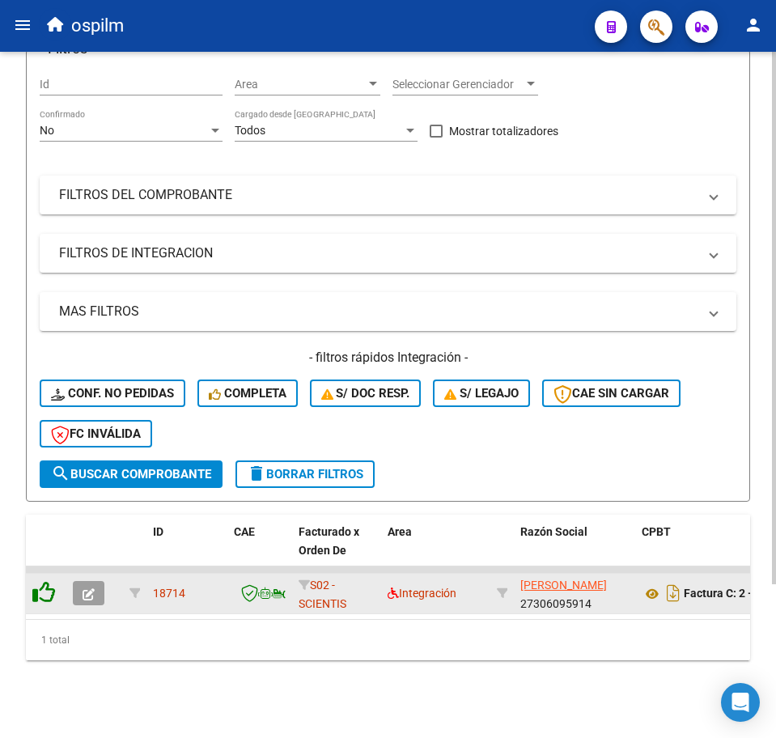
click at [40, 581] on icon at bounding box center [43, 592] width 23 height 23
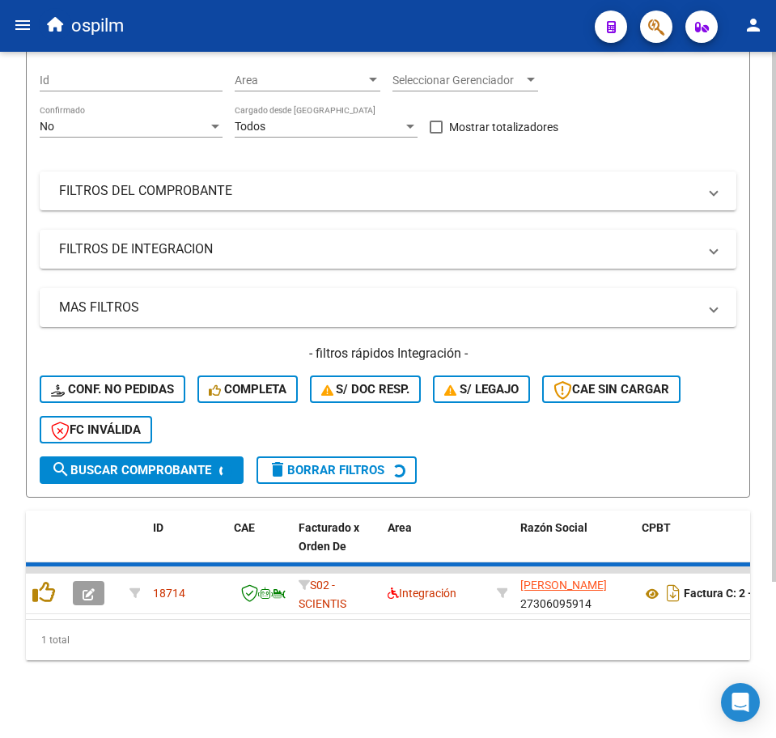
scroll to position [170, 0]
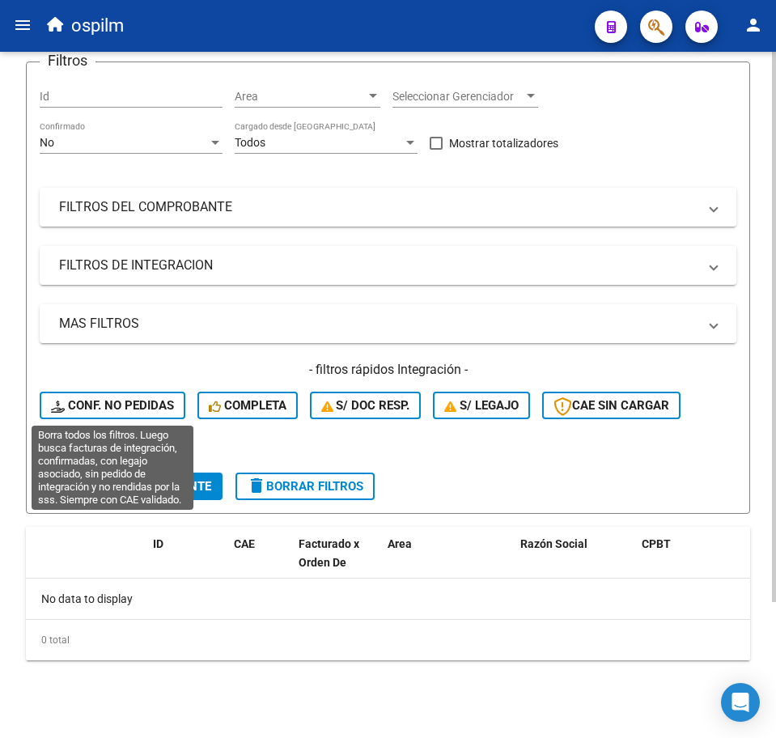
click at [110, 404] on span "Conf. no pedidas" at bounding box center [112, 405] width 123 height 15
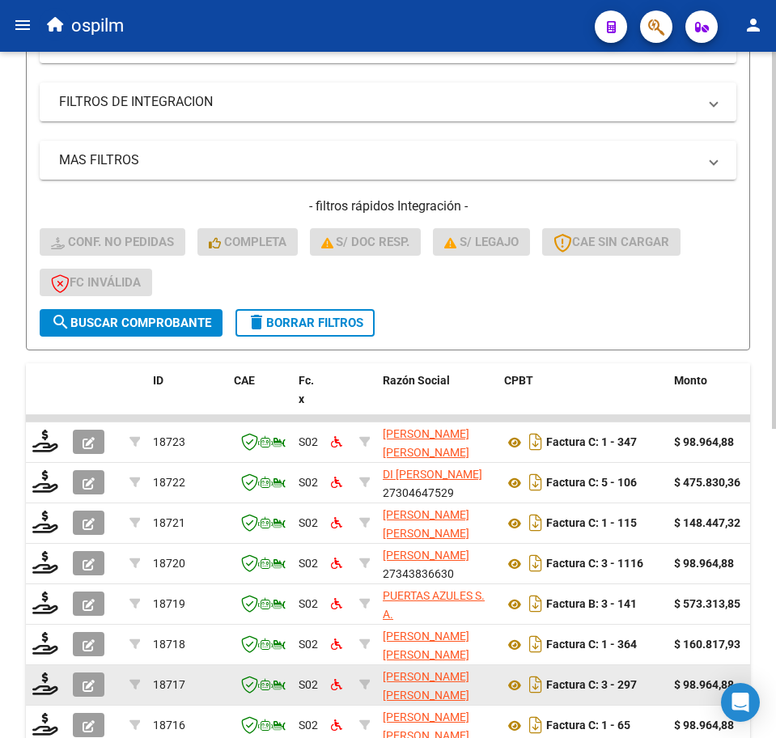
scroll to position [562, 0]
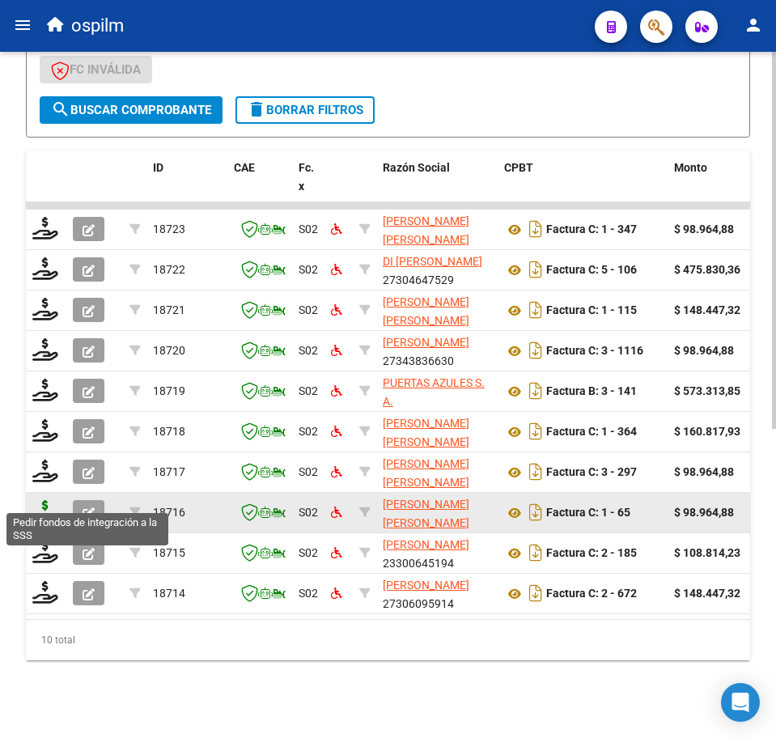
click at [41, 502] on icon at bounding box center [45, 511] width 26 height 23
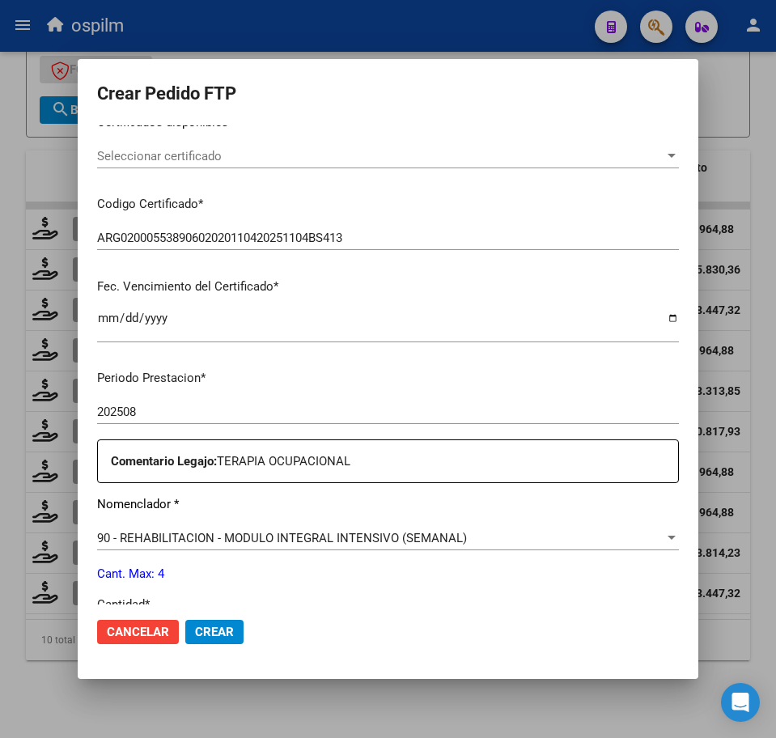
scroll to position [404, 0]
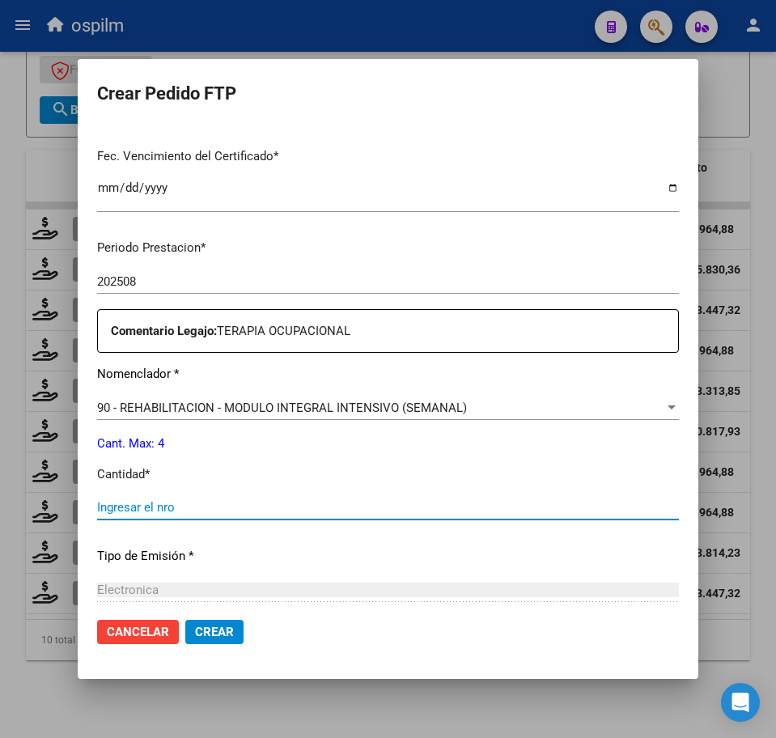
click at [199, 510] on input "Ingresar el nro" at bounding box center [388, 507] width 582 height 15
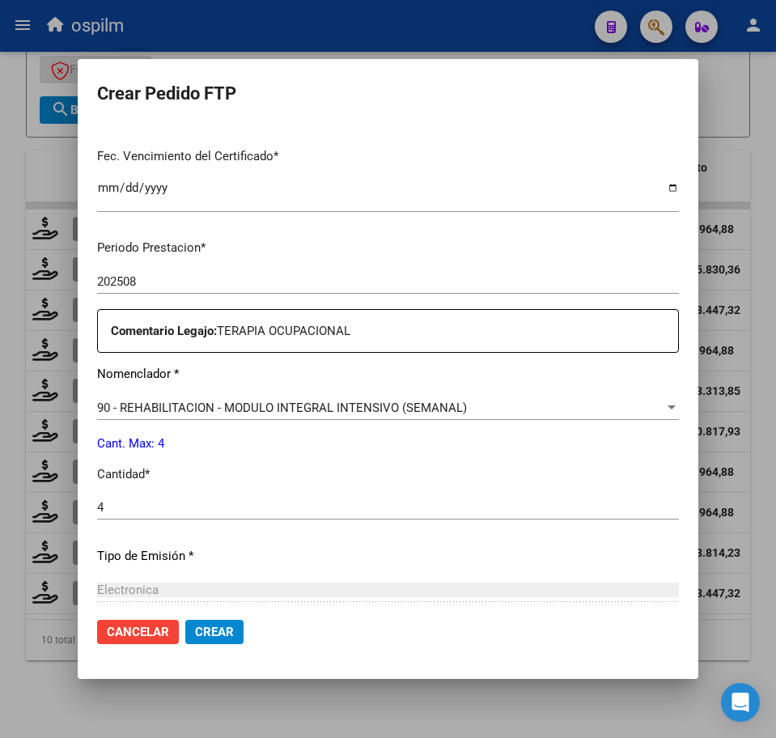
scroll to position [580, 0]
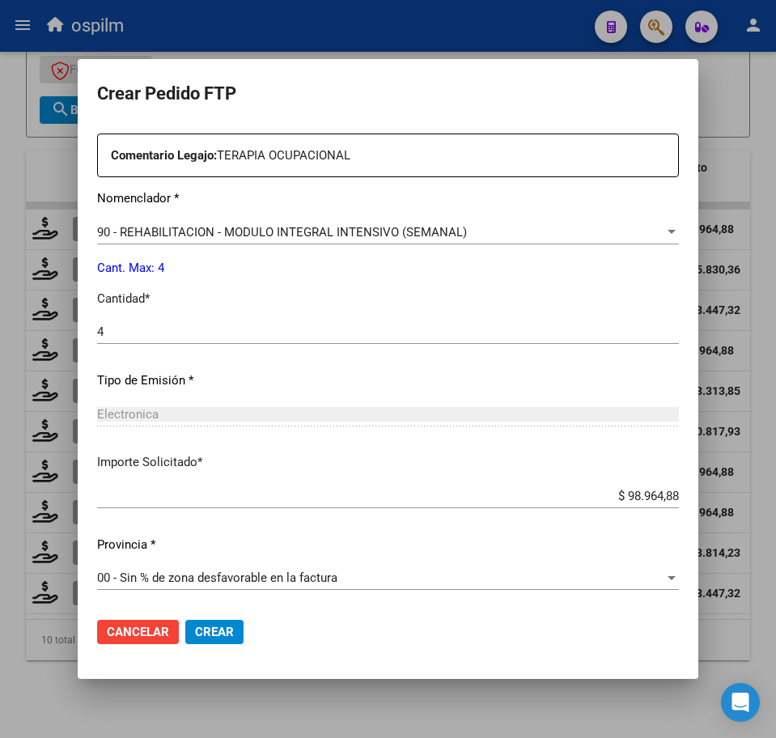
click at [225, 630] on span "Crear" at bounding box center [214, 632] width 39 height 15
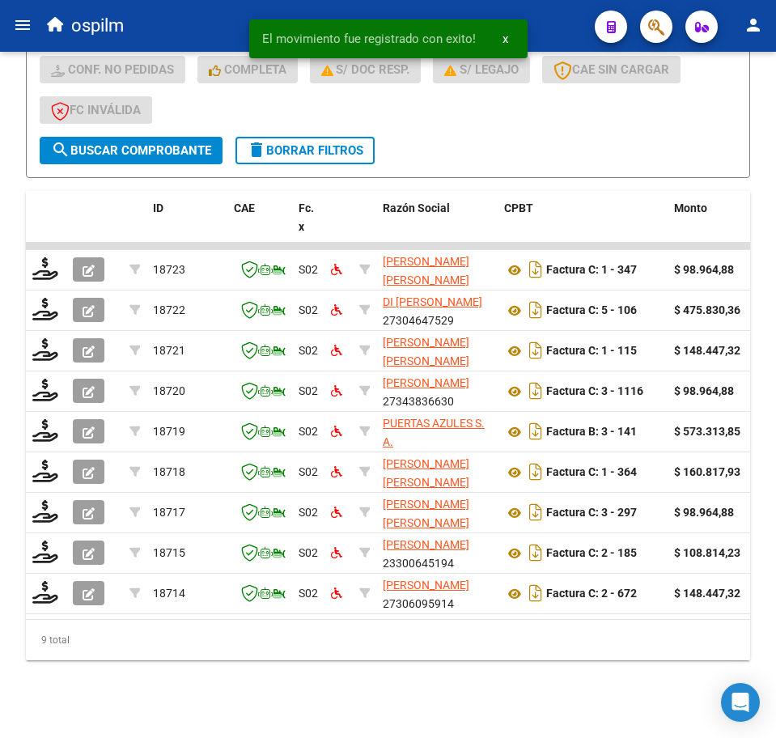
scroll to position [522, 0]
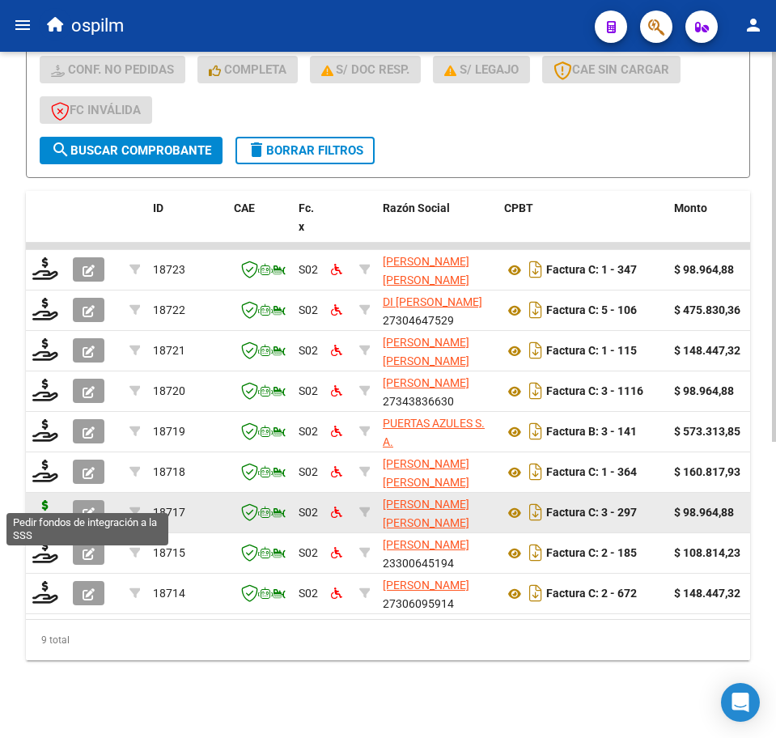
click at [47, 500] on icon at bounding box center [45, 511] width 26 height 23
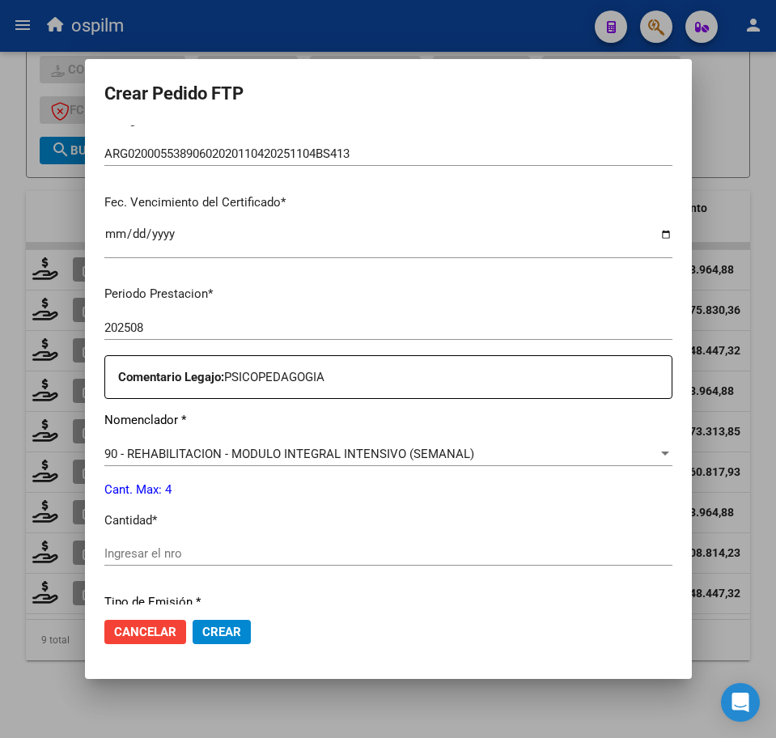
scroll to position [404, 0]
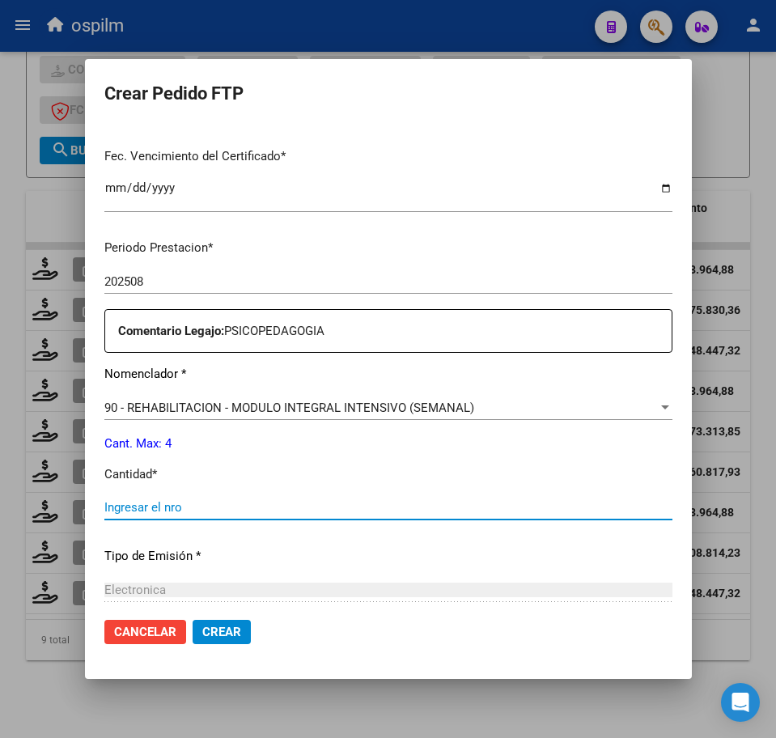
click at [233, 507] on input "Ingresar el nro" at bounding box center [388, 507] width 568 height 15
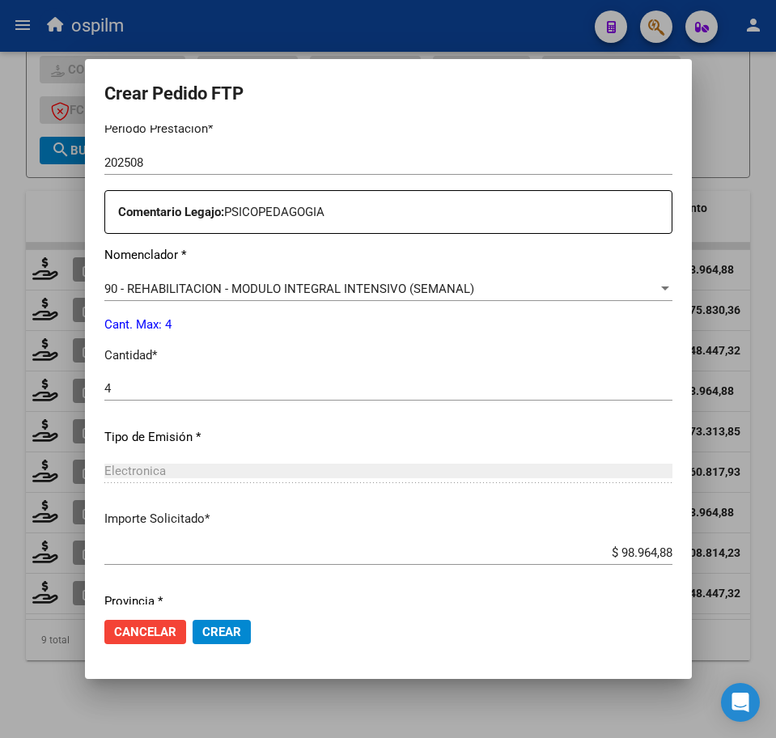
scroll to position [580, 0]
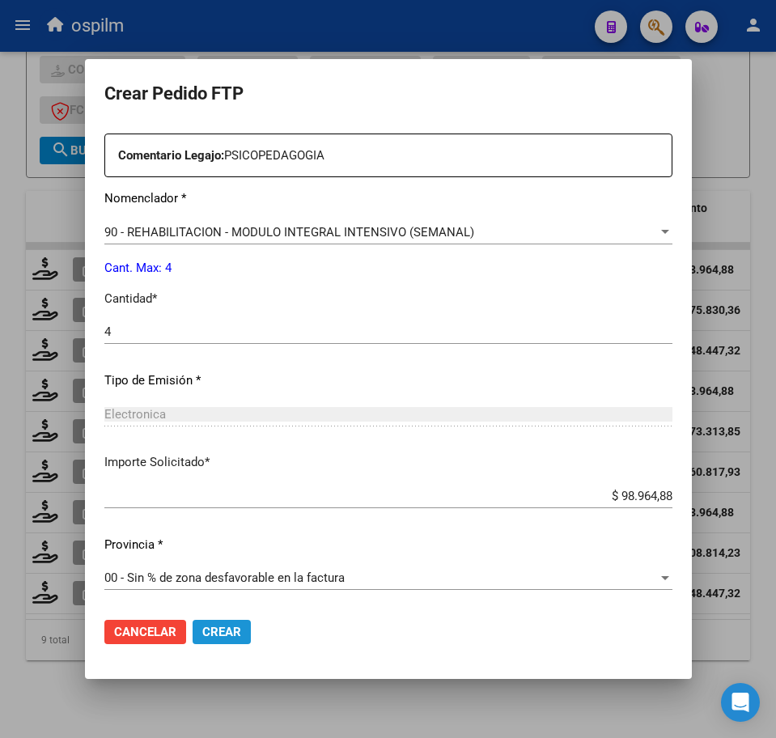
click at [251, 637] on button "Crear" at bounding box center [222, 632] width 58 height 24
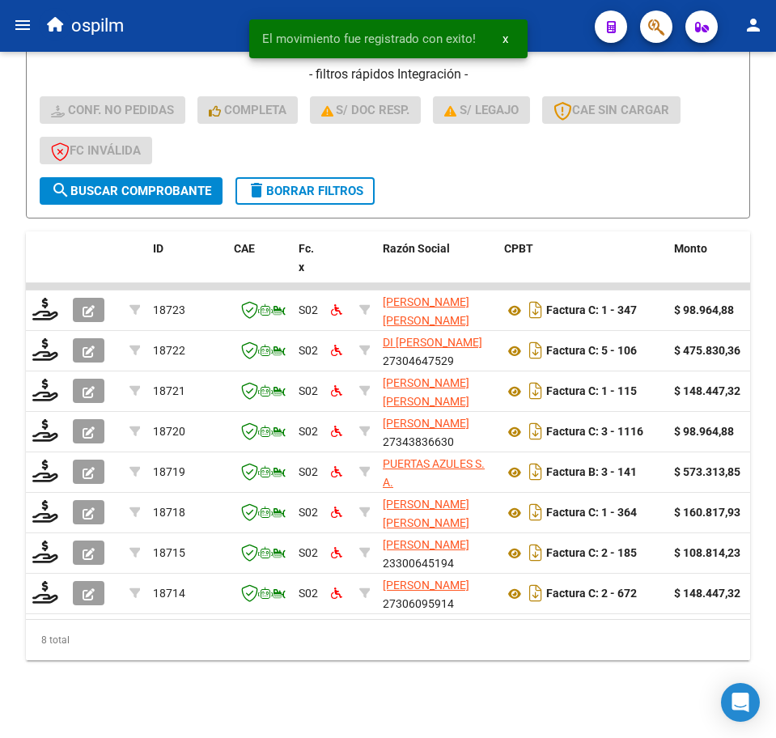
scroll to position [481, 0]
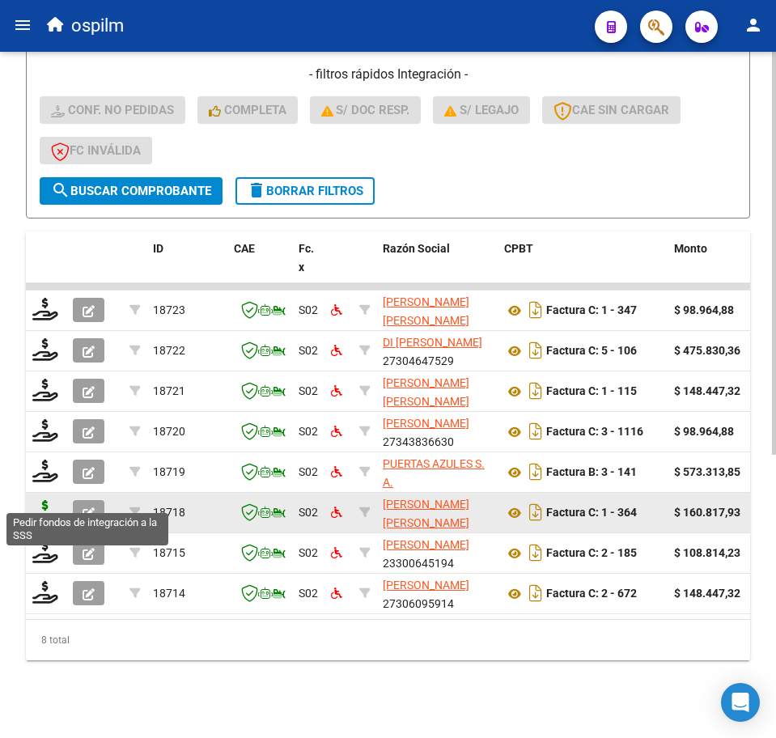
click at [44, 500] on icon at bounding box center [45, 511] width 26 height 23
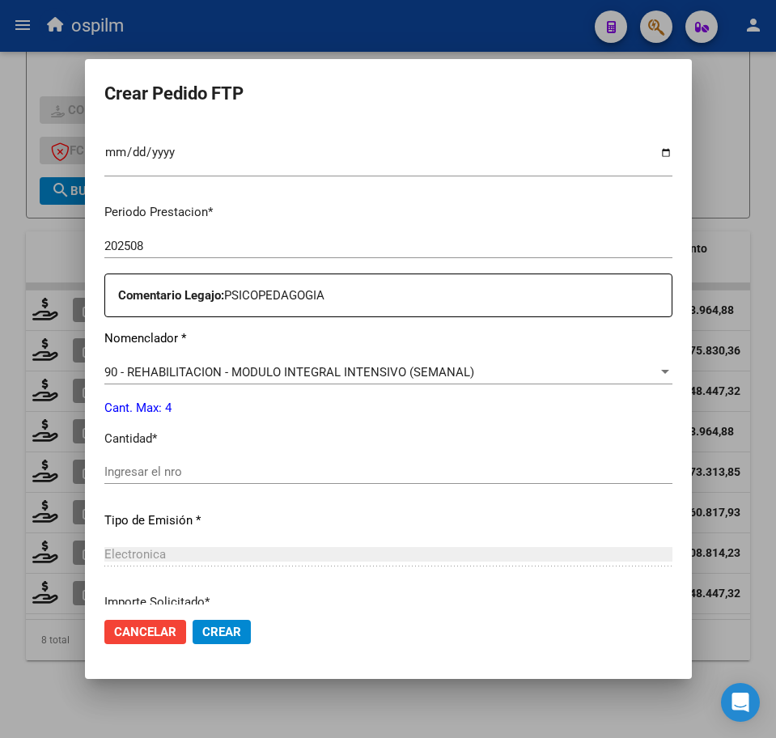
scroll to position [506, 0]
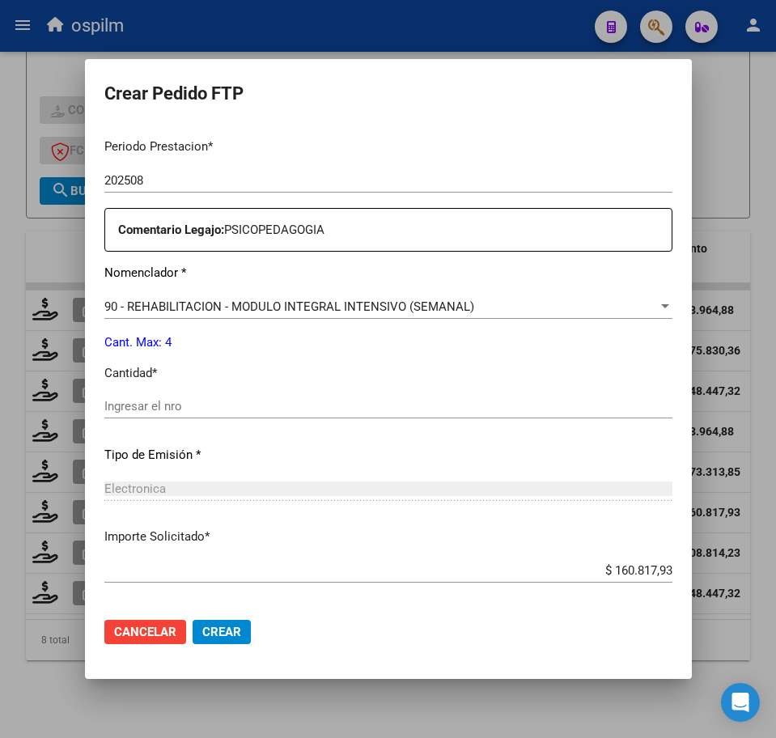
click at [239, 402] on input "Ingresar el nro" at bounding box center [388, 406] width 568 height 15
click at [208, 645] on mat-dialog-actions "Cancelar Crear" at bounding box center [388, 631] width 568 height 55
drag, startPoint x: 210, startPoint y: 633, endPoint x: 116, endPoint y: 565, distance: 114.7
click at [210, 632] on span "Crear" at bounding box center [221, 632] width 39 height 15
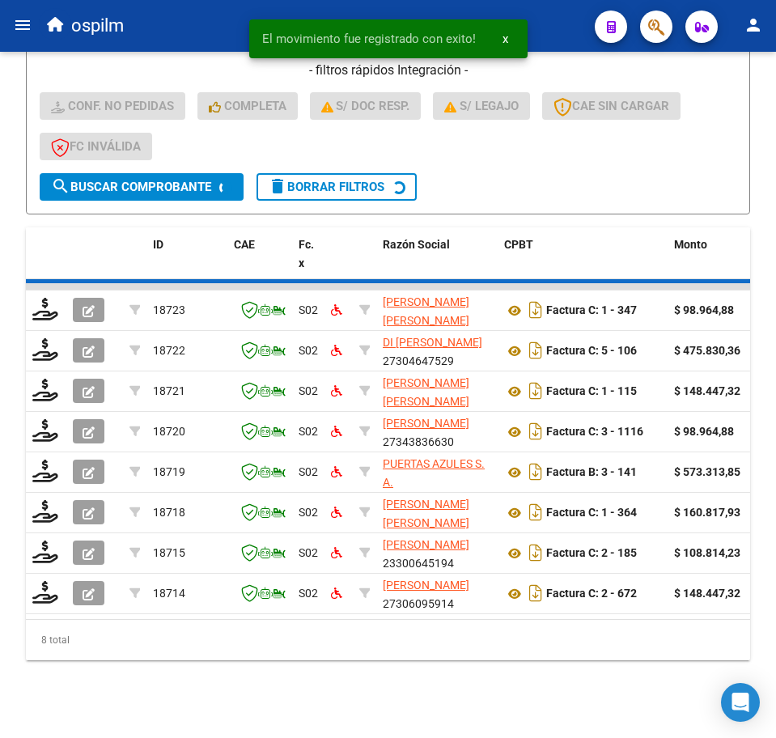
scroll to position [441, 0]
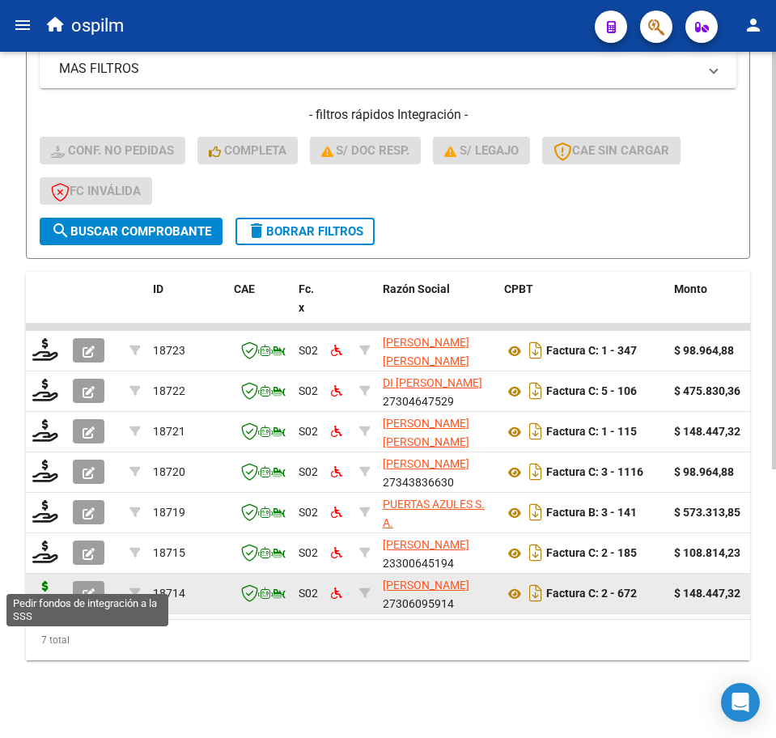
click at [36, 581] on icon at bounding box center [45, 592] width 26 height 23
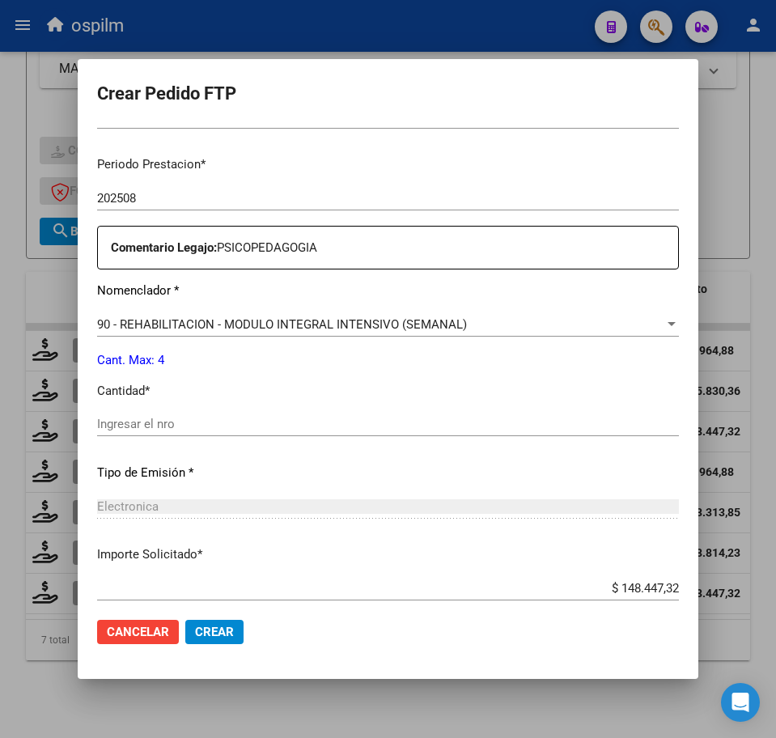
scroll to position [506, 0]
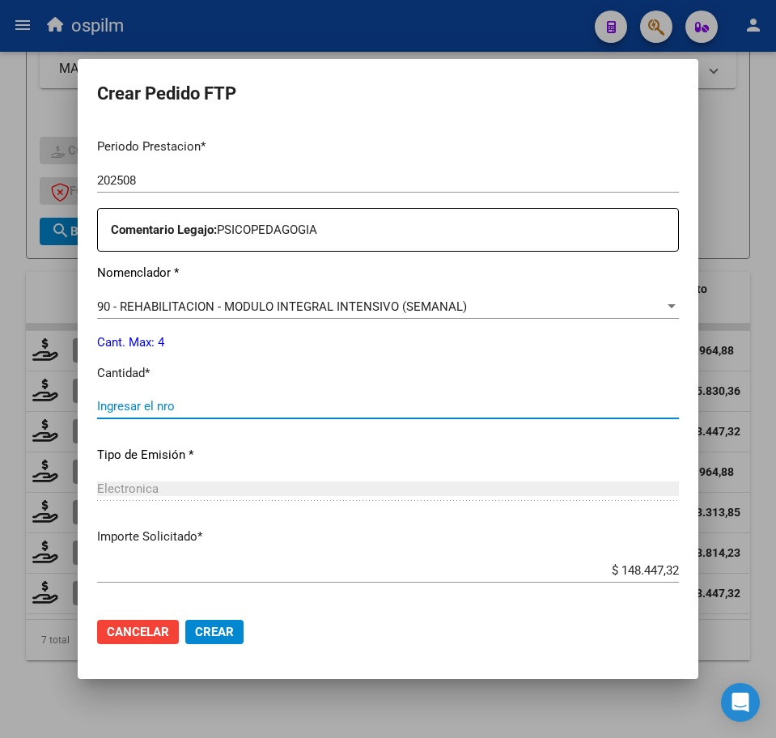
click at [210, 407] on input "Ingresar el nro" at bounding box center [388, 406] width 582 height 15
click at [243, 625] on button "Crear" at bounding box center [214, 632] width 58 height 24
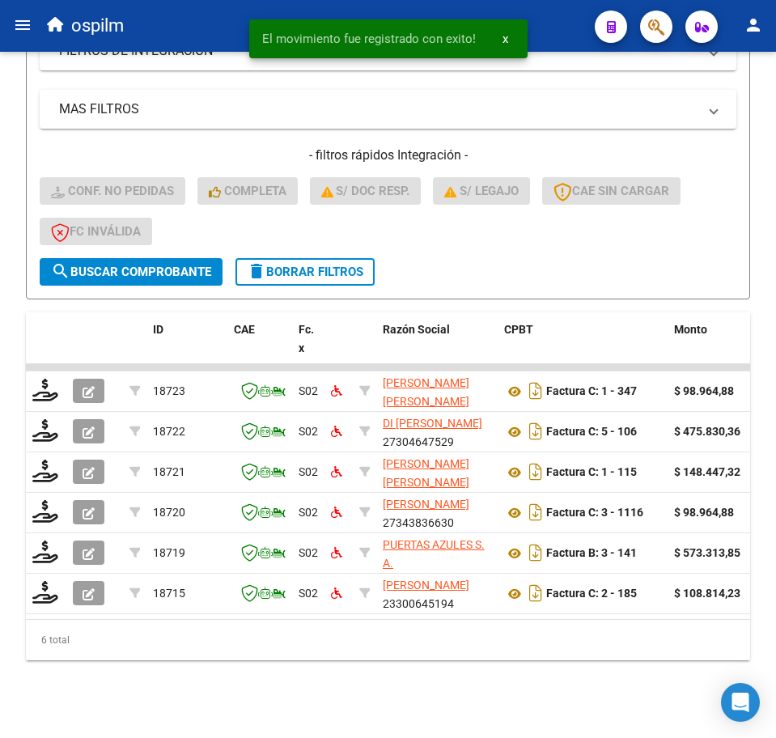
scroll to position [400, 0]
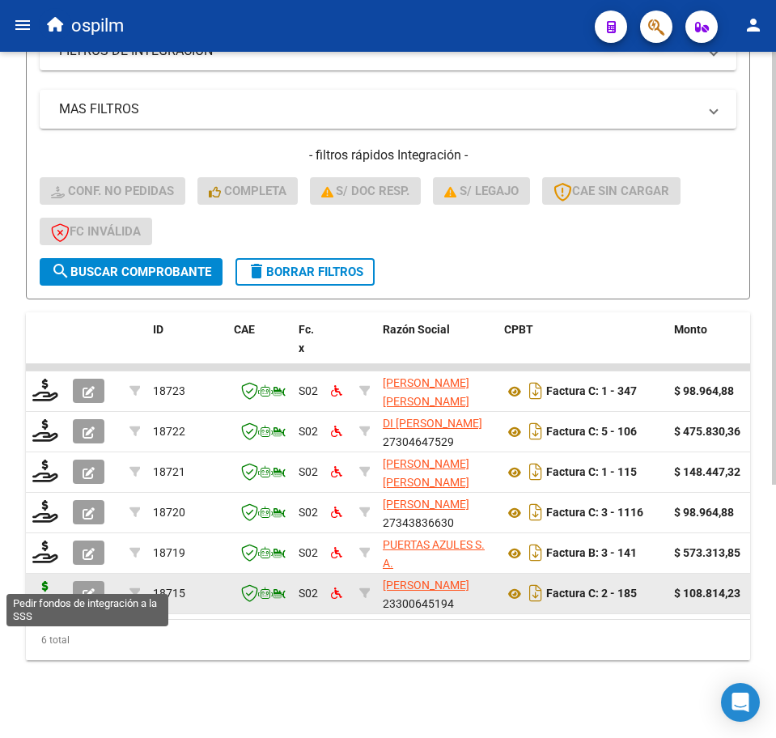
click at [40, 583] on icon at bounding box center [45, 592] width 26 height 23
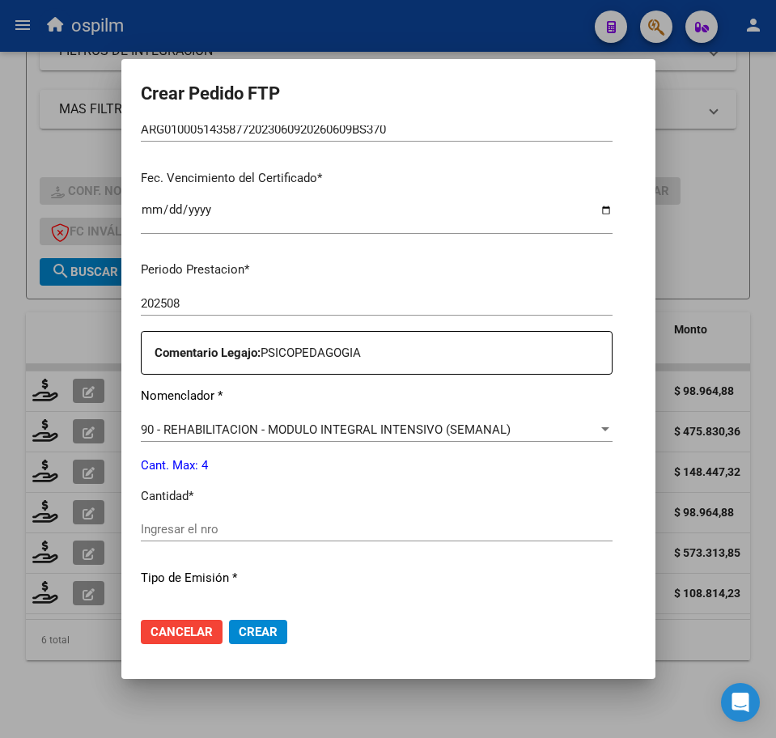
scroll to position [404, 0]
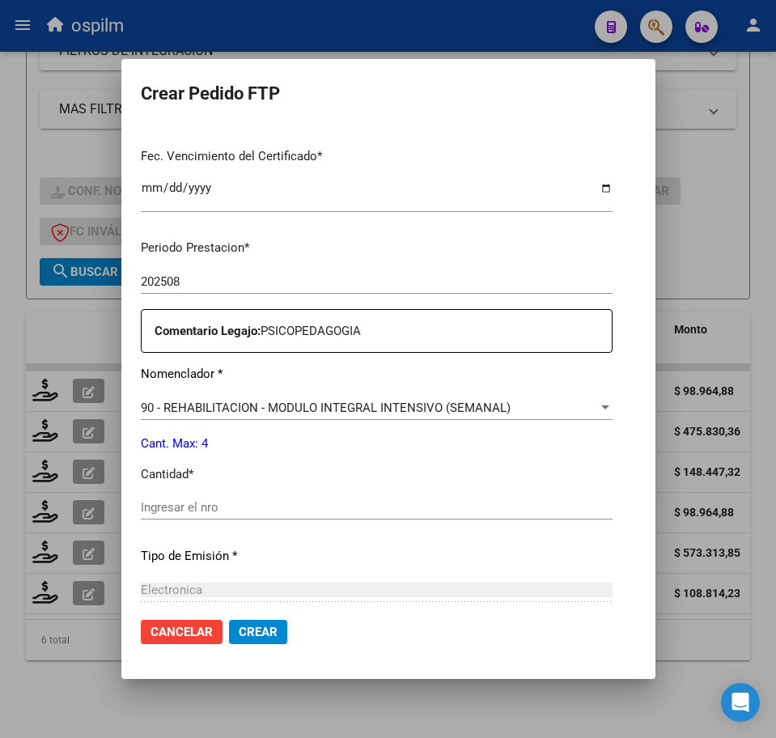
click at [203, 517] on div "Ingresar el nro" at bounding box center [377, 507] width 472 height 24
click at [201, 510] on input "Ingresar el nro" at bounding box center [377, 507] width 472 height 15
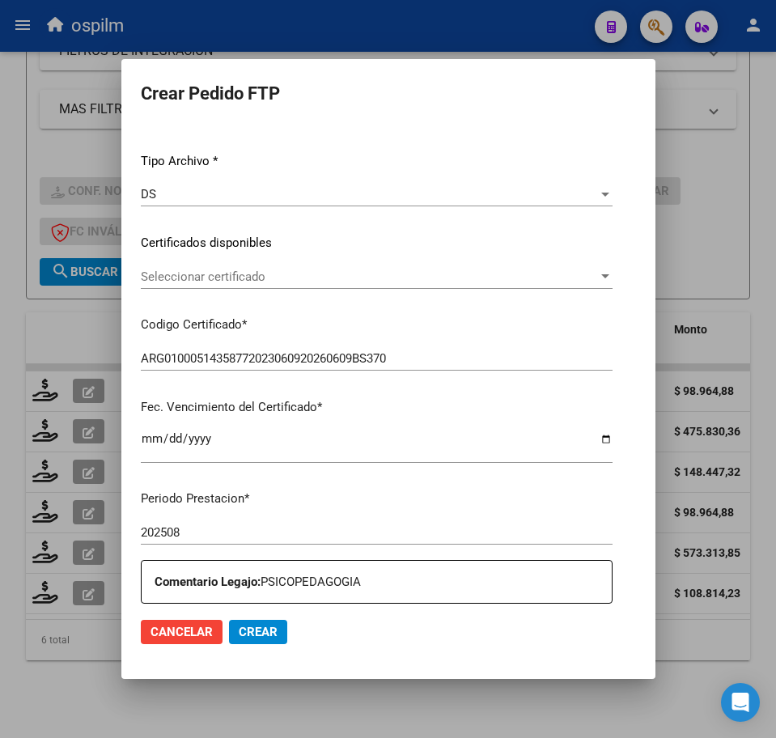
scroll to position [0, 0]
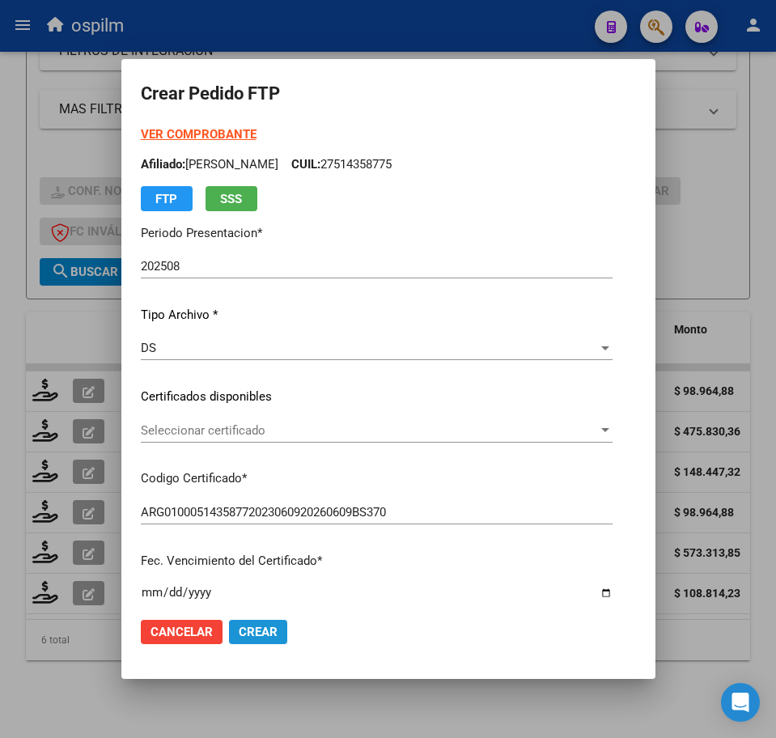
click at [239, 632] on span "Crear" at bounding box center [258, 632] width 39 height 15
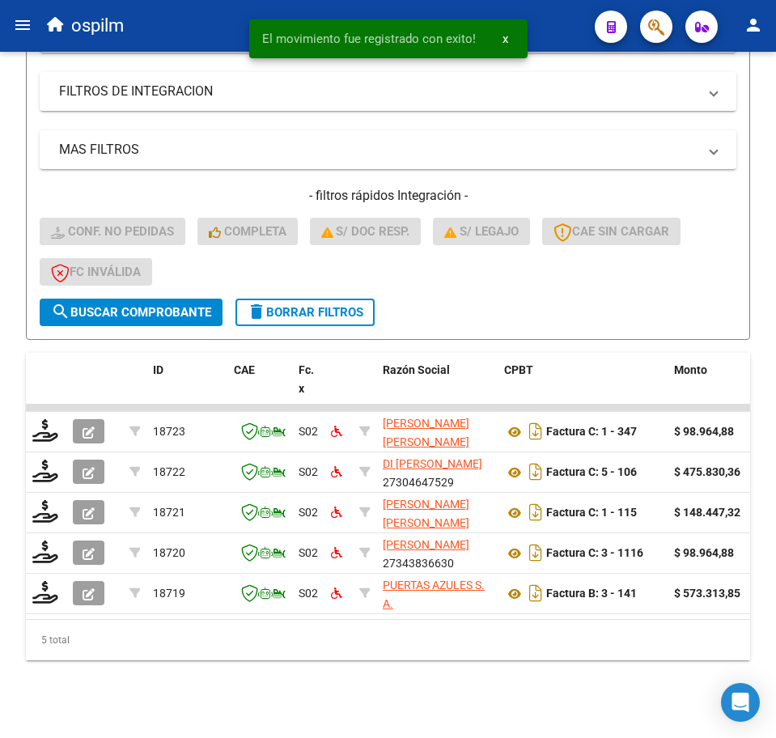
scroll to position [360, 0]
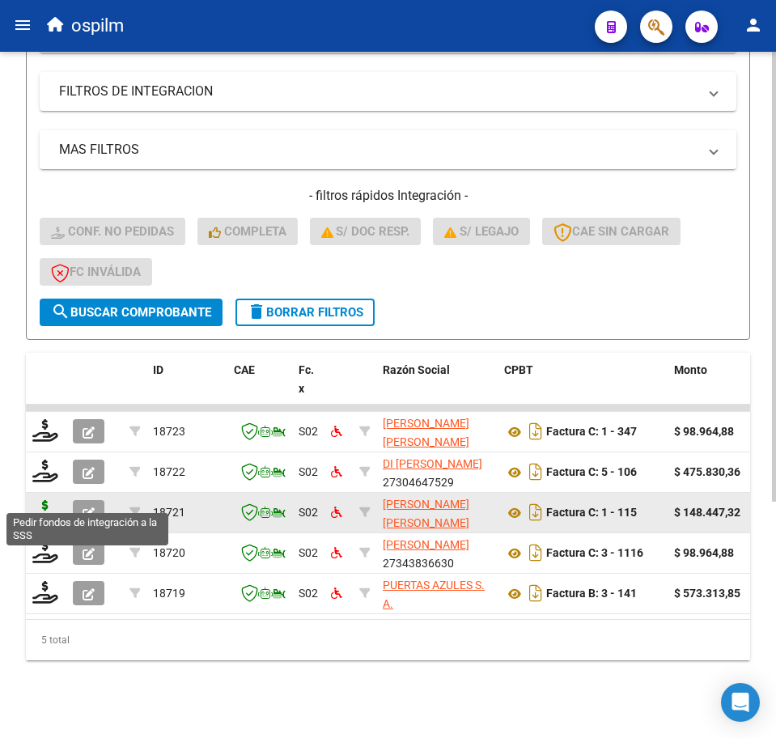
click at [44, 500] on icon at bounding box center [45, 511] width 26 height 23
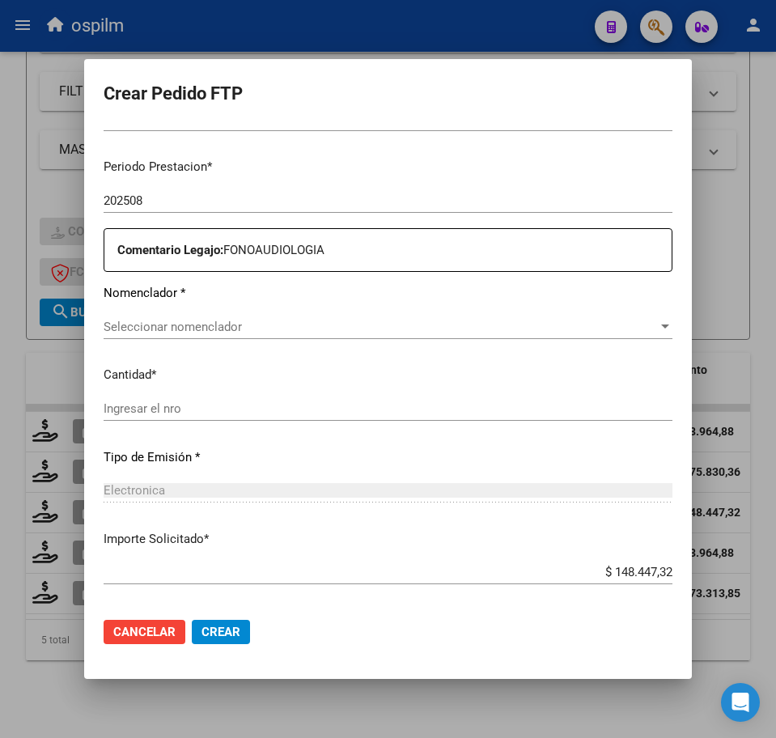
scroll to position [506, 0]
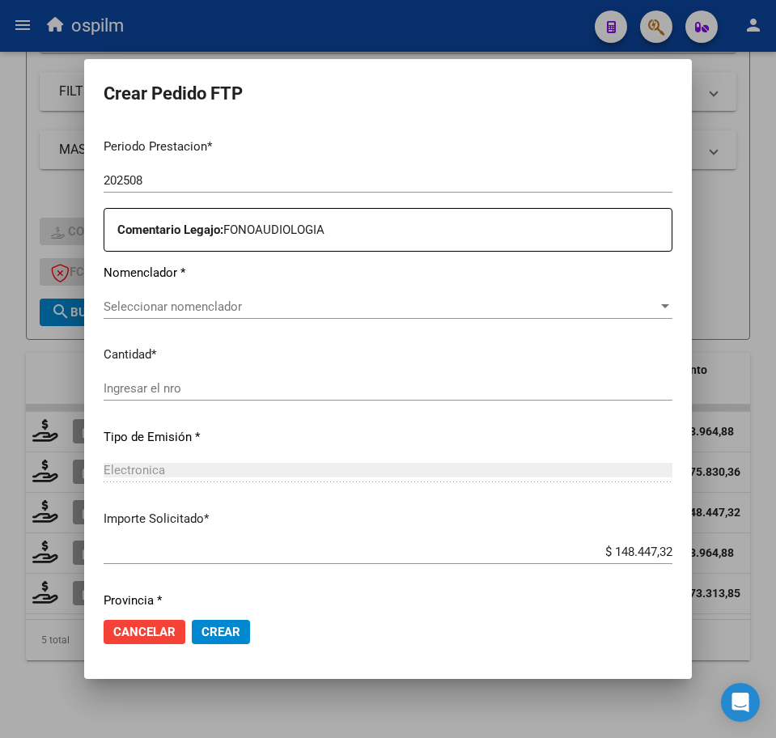
click at [237, 304] on span "Seleccionar nomenclador" at bounding box center [381, 306] width 554 height 15
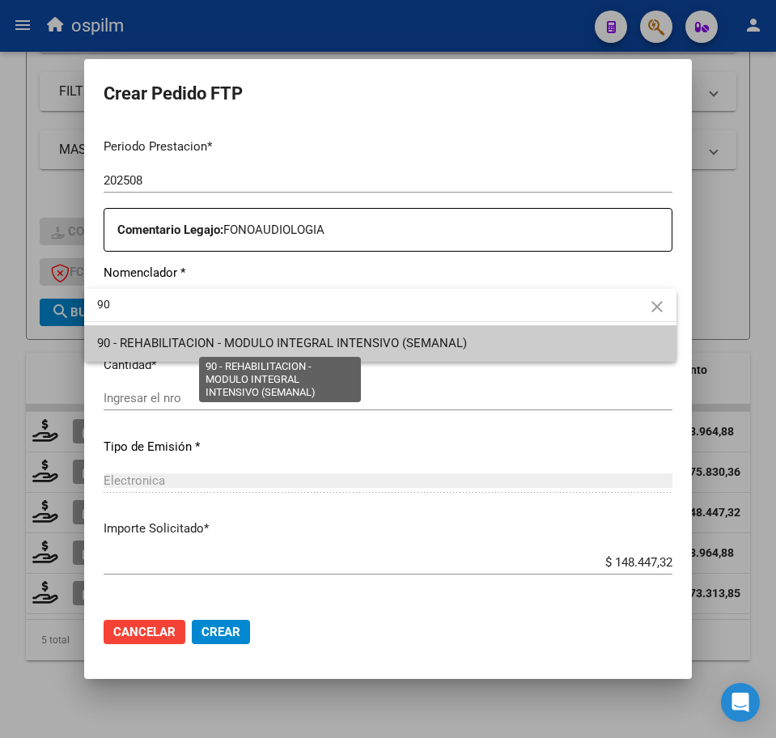
click at [251, 344] on span "90 - REHABILITACION - MODULO INTEGRAL INTENSIVO (SEMANAL)" at bounding box center [282, 343] width 370 height 15
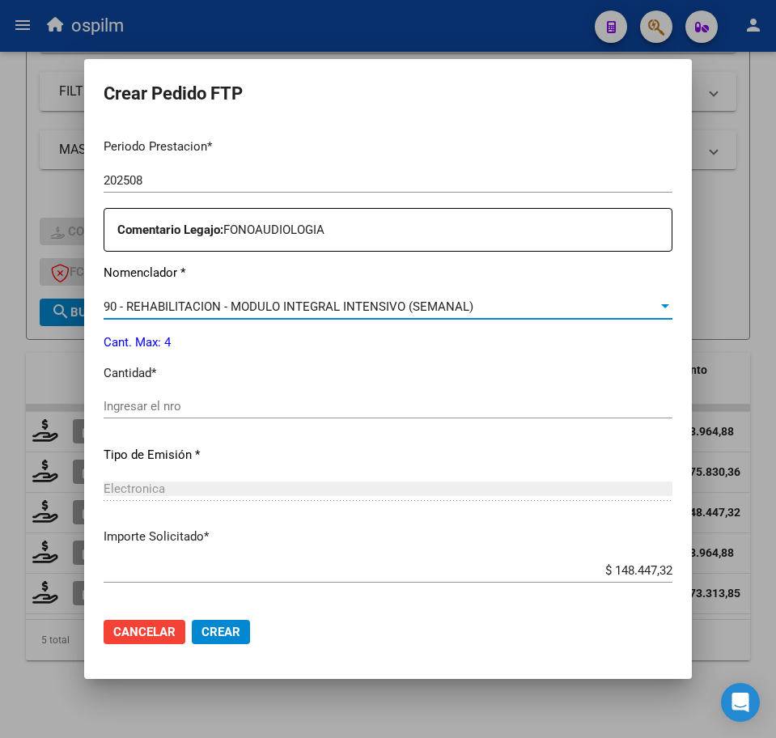
click at [251, 419] on div "Ingresar el nro" at bounding box center [388, 414] width 569 height 40
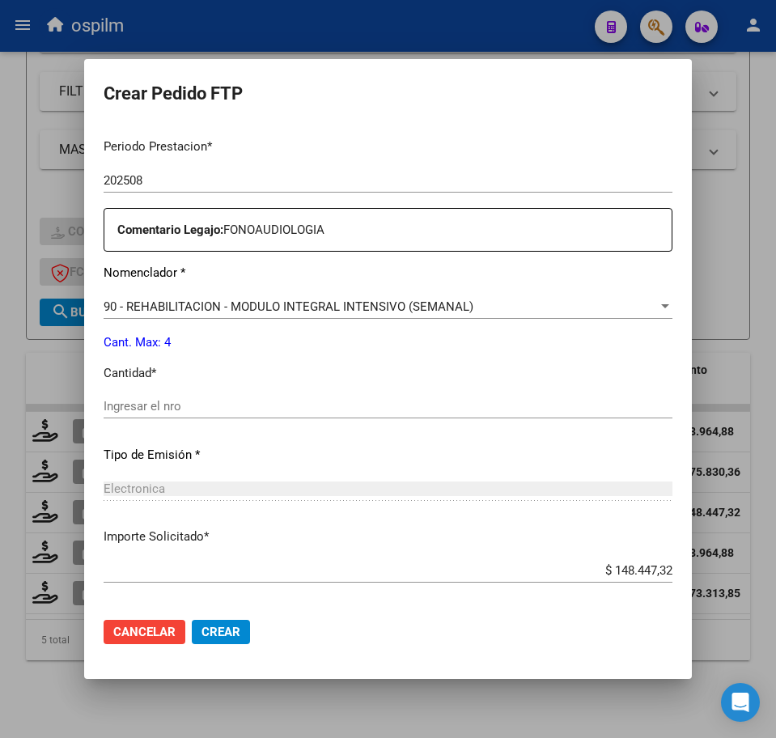
click at [243, 411] on input "Ingresar el nro" at bounding box center [388, 406] width 569 height 15
drag, startPoint x: 214, startPoint y: 636, endPoint x: 420, endPoint y: 576, distance: 214.8
click at [420, 585] on form "Crear Pedido FTP VER COMPROBANTE ARCA Padrón Afiliado: [PERSON_NAME] [PERSON_NA…" at bounding box center [388, 369] width 569 height 582
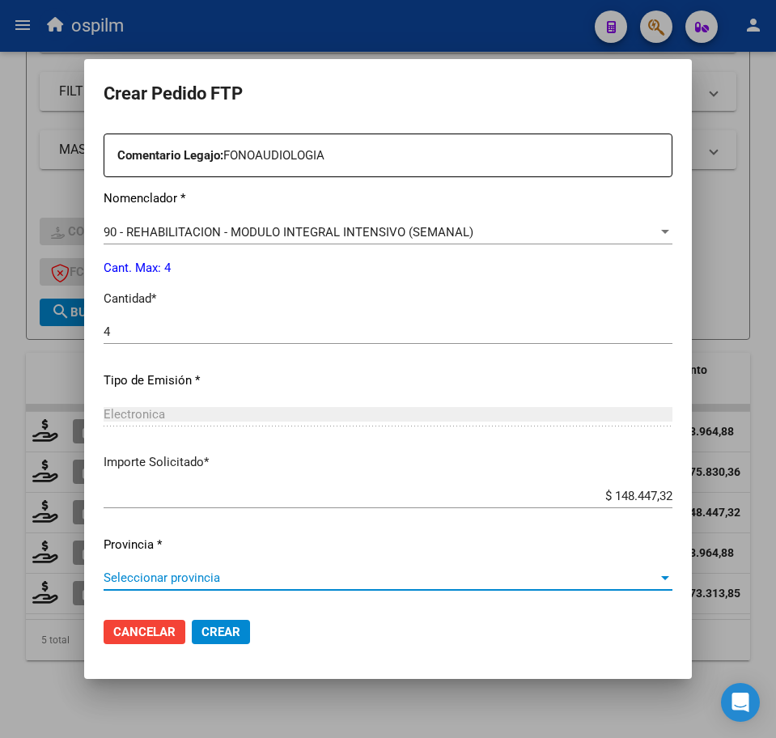
click at [337, 575] on span "Seleccionar provincia" at bounding box center [381, 577] width 554 height 15
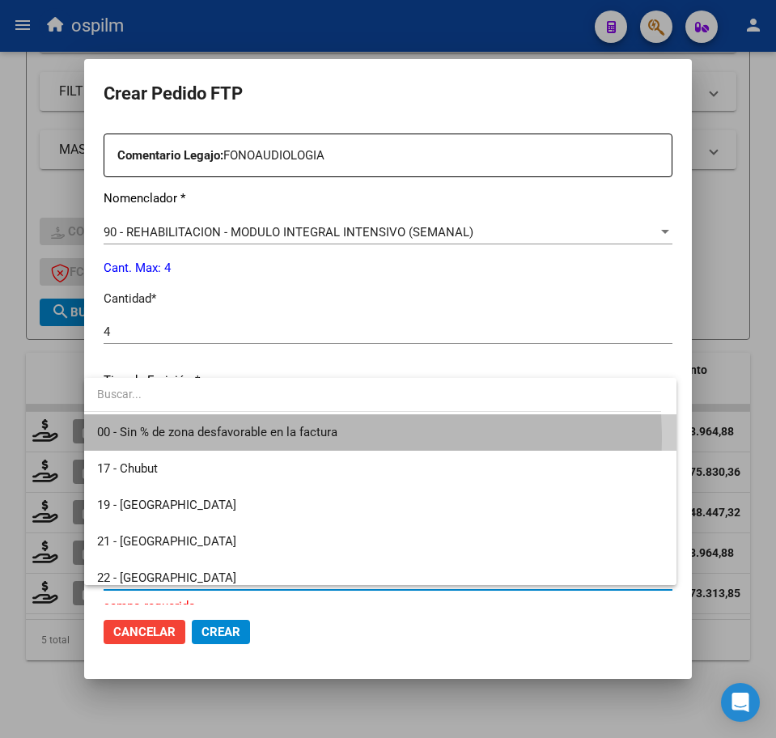
click at [240, 438] on span "00 - Sin % de zona desfavorable en la factura" at bounding box center [380, 432] width 566 height 36
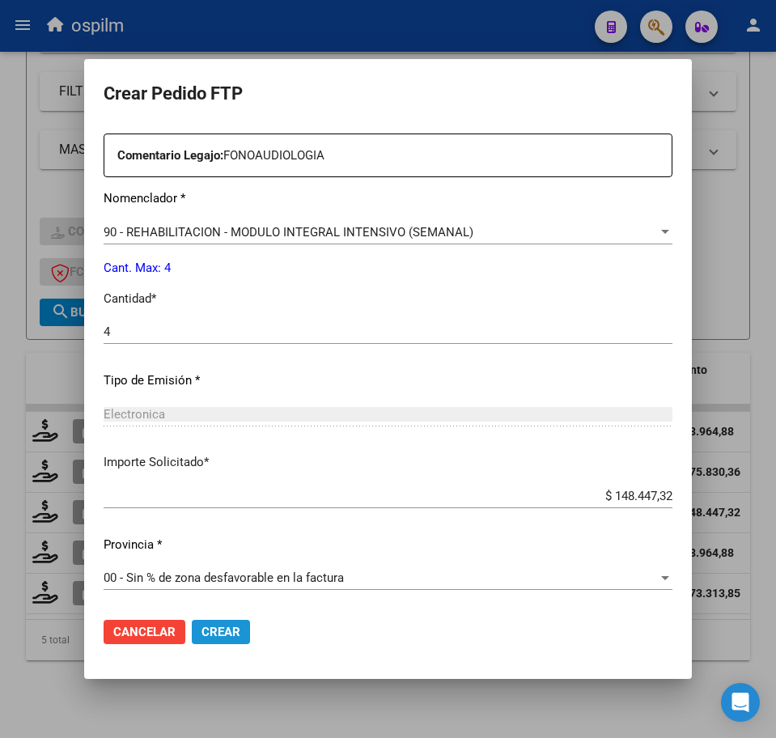
click at [214, 634] on span "Crear" at bounding box center [220, 632] width 39 height 15
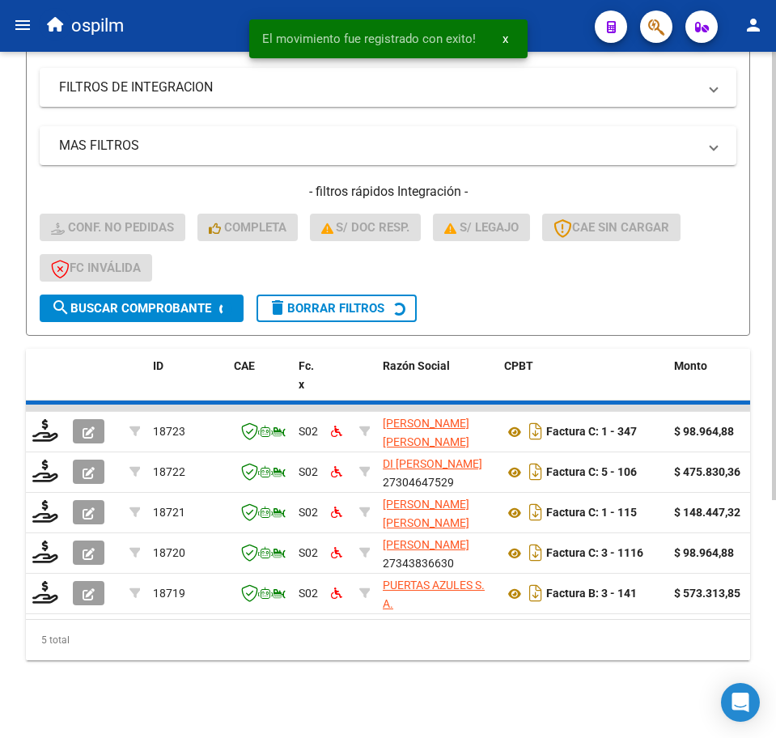
scroll to position [320, 0]
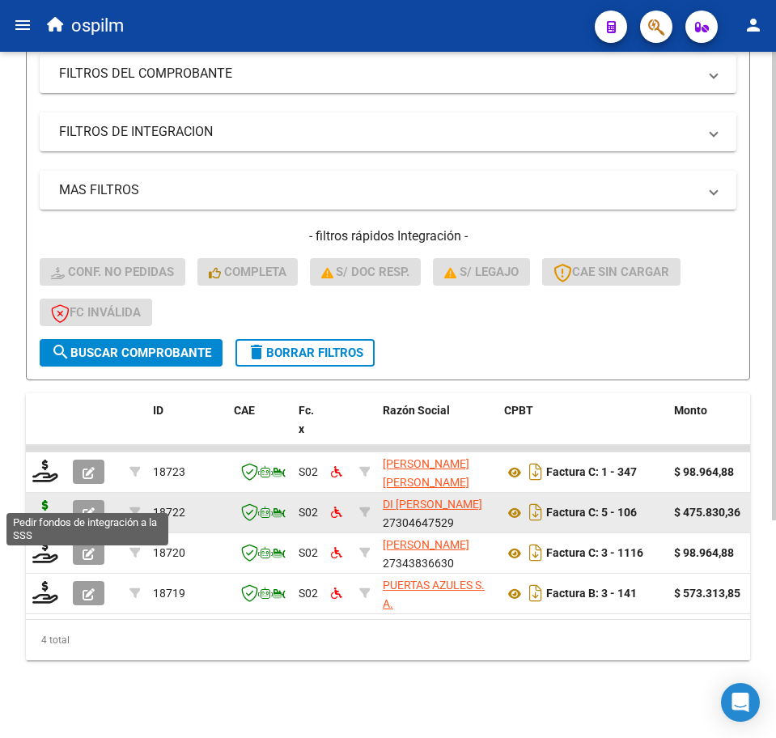
click at [42, 500] on icon at bounding box center [45, 511] width 26 height 23
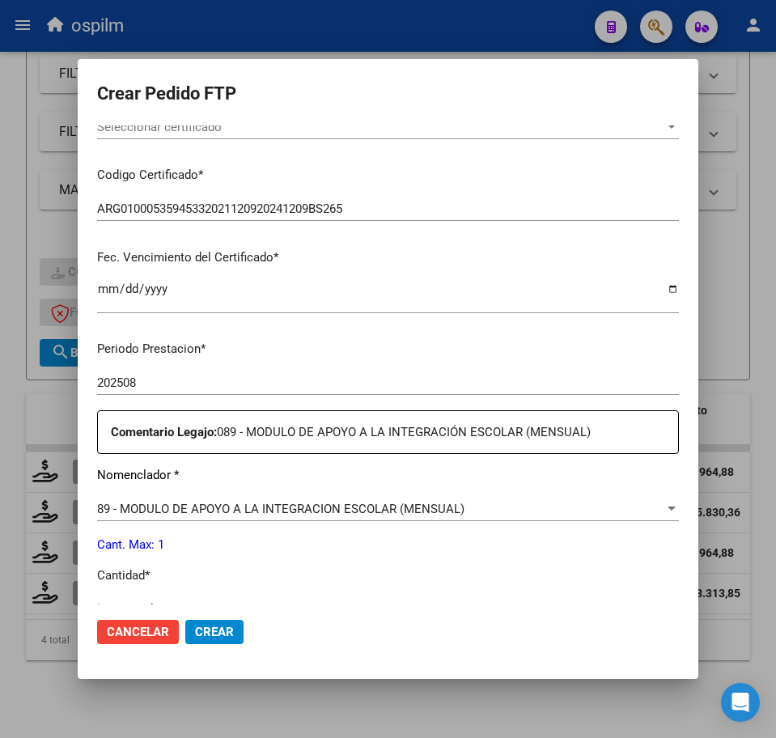
scroll to position [404, 0]
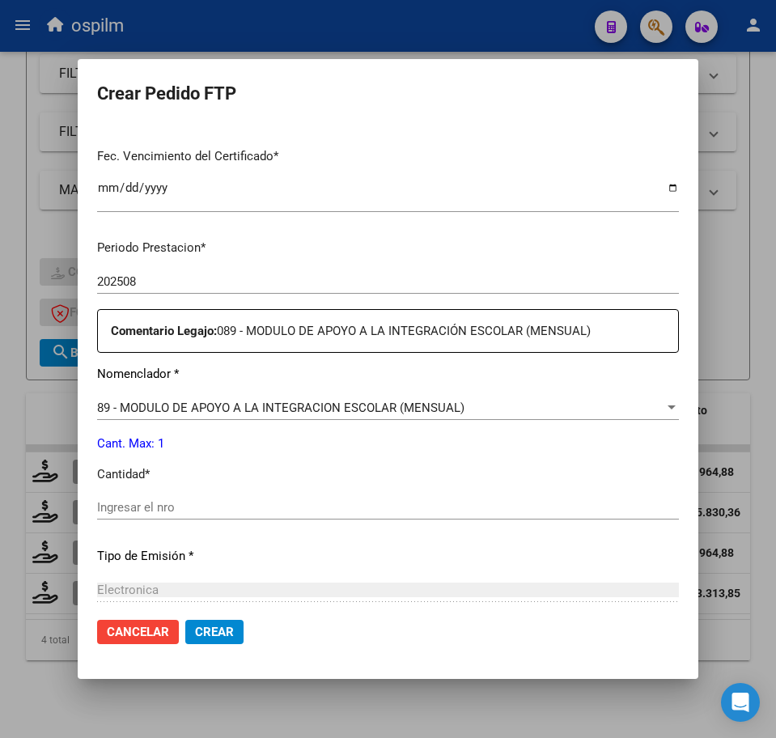
click at [177, 501] on input "Ingresar el nro" at bounding box center [388, 507] width 582 height 15
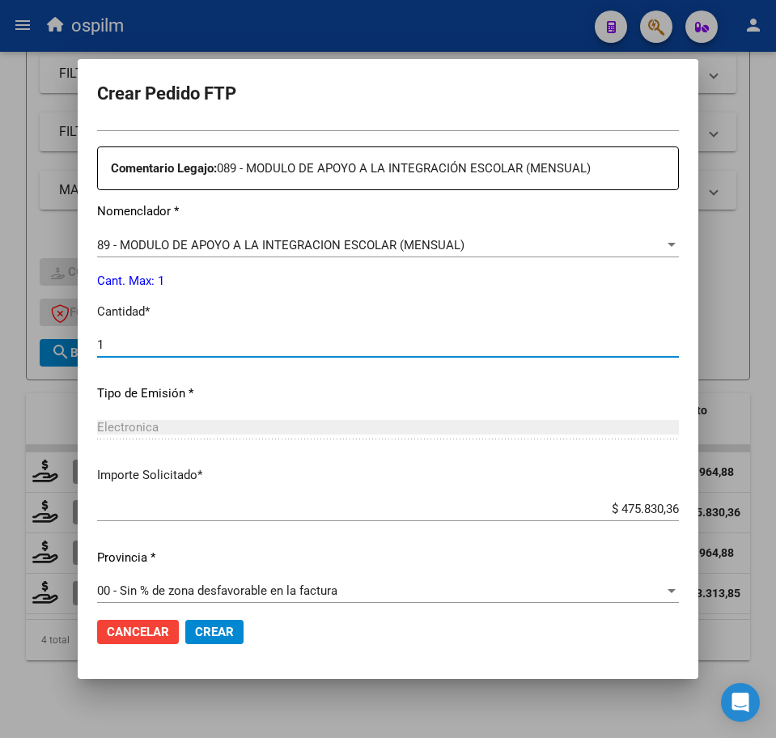
scroll to position [580, 0]
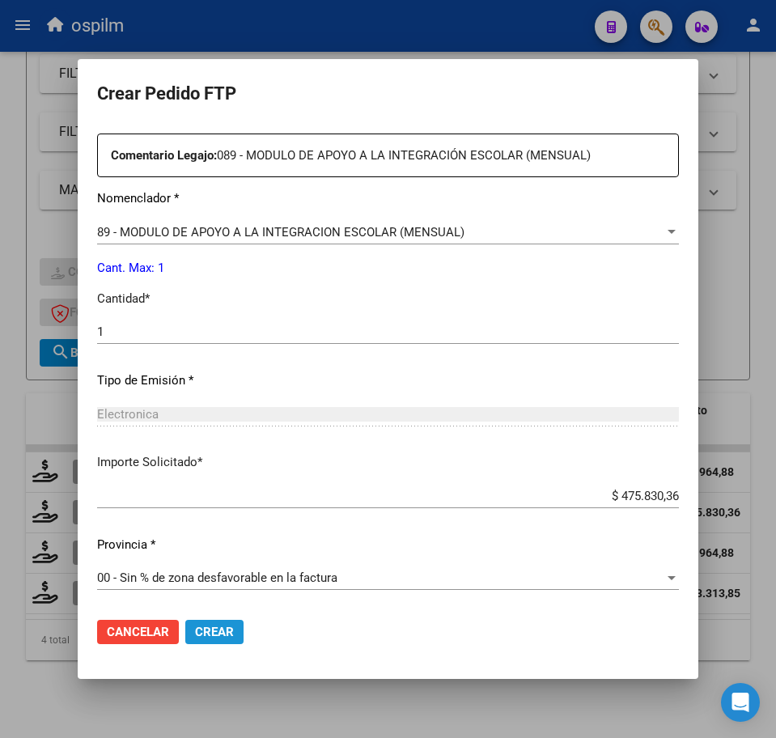
click at [218, 629] on span "Crear" at bounding box center [214, 632] width 39 height 15
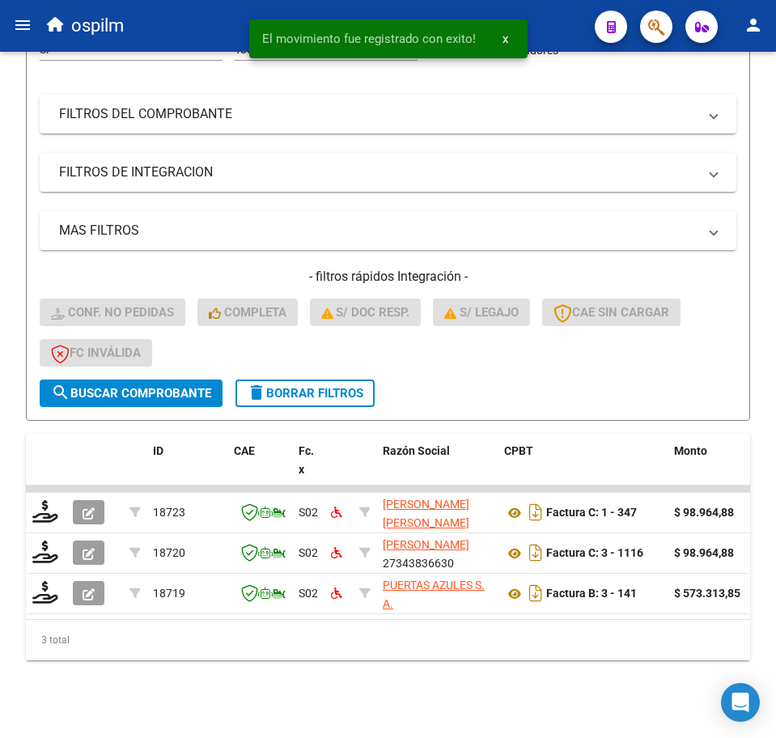
scroll to position [279, 0]
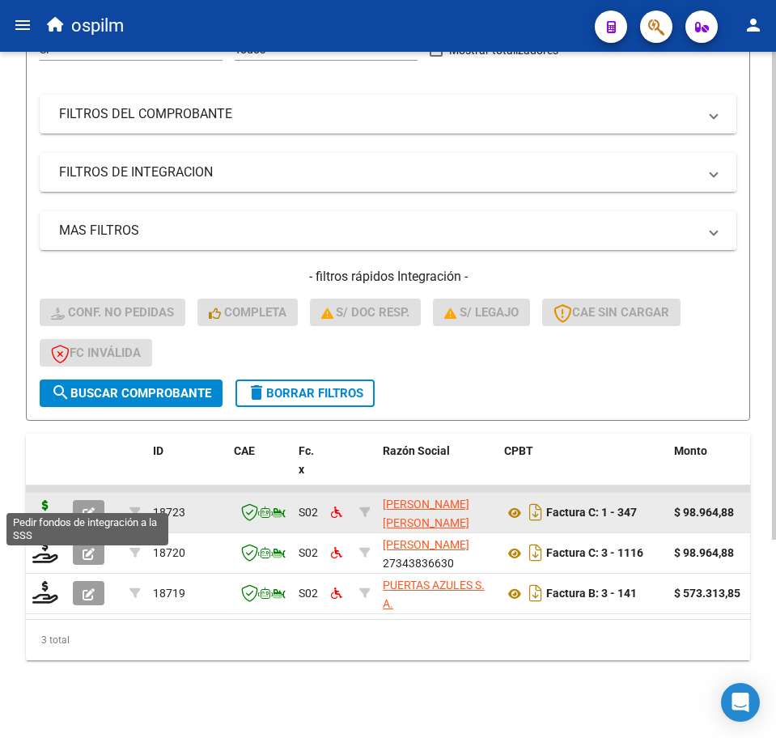
click at [35, 500] on icon at bounding box center [45, 511] width 26 height 23
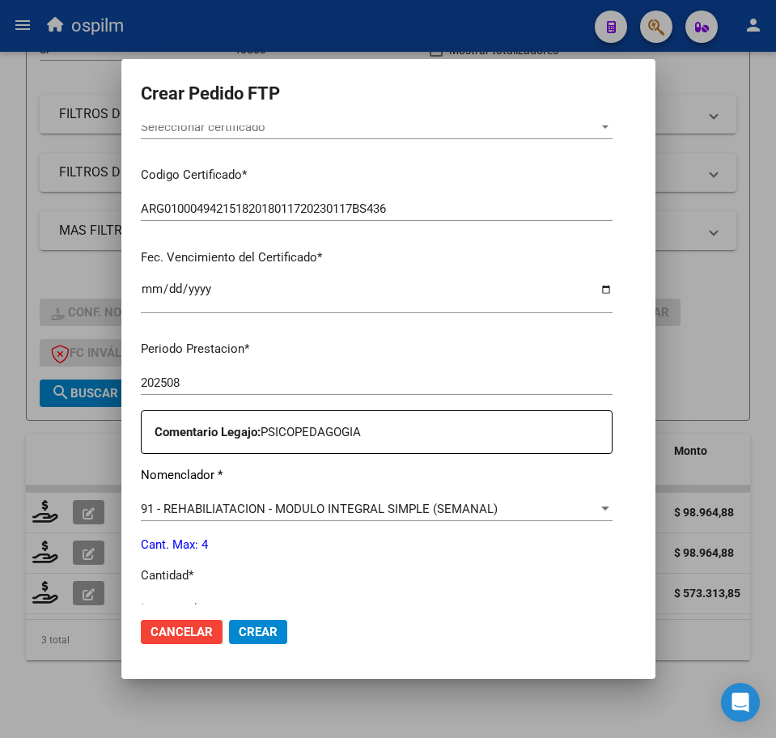
scroll to position [404, 0]
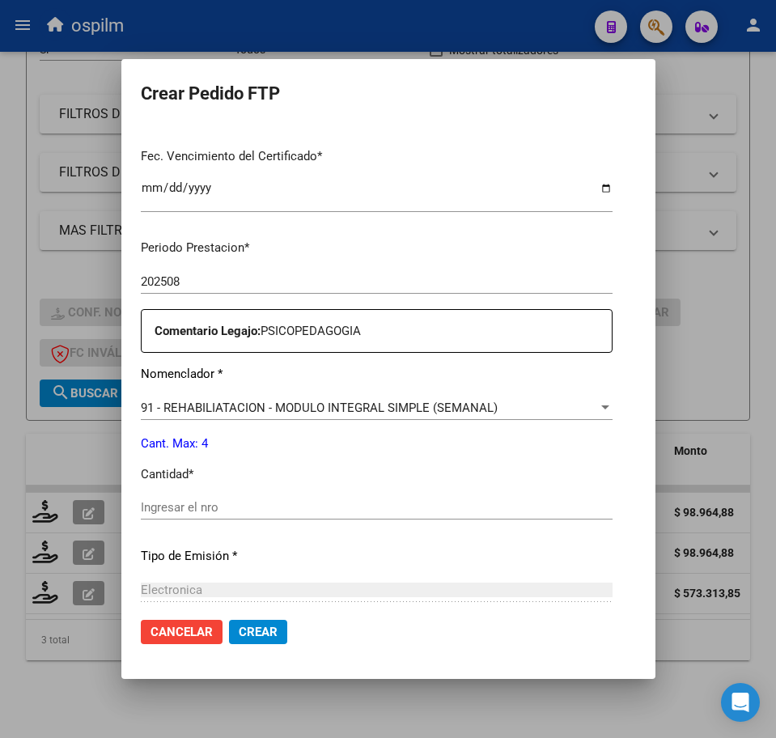
click at [200, 509] on input "Ingresar el nro" at bounding box center [377, 507] width 472 height 15
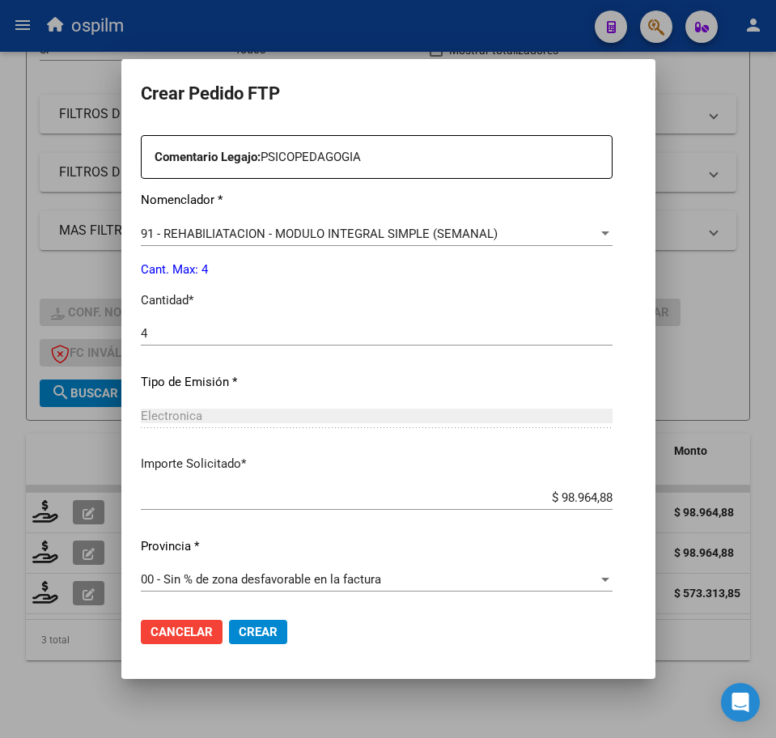
scroll to position [580, 0]
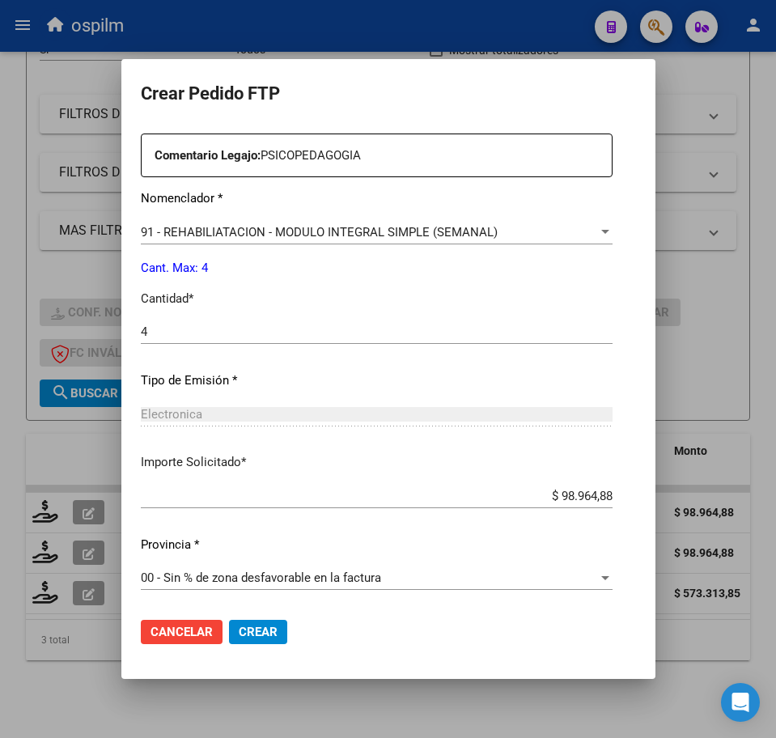
click at [239, 633] on span "Crear" at bounding box center [258, 632] width 39 height 15
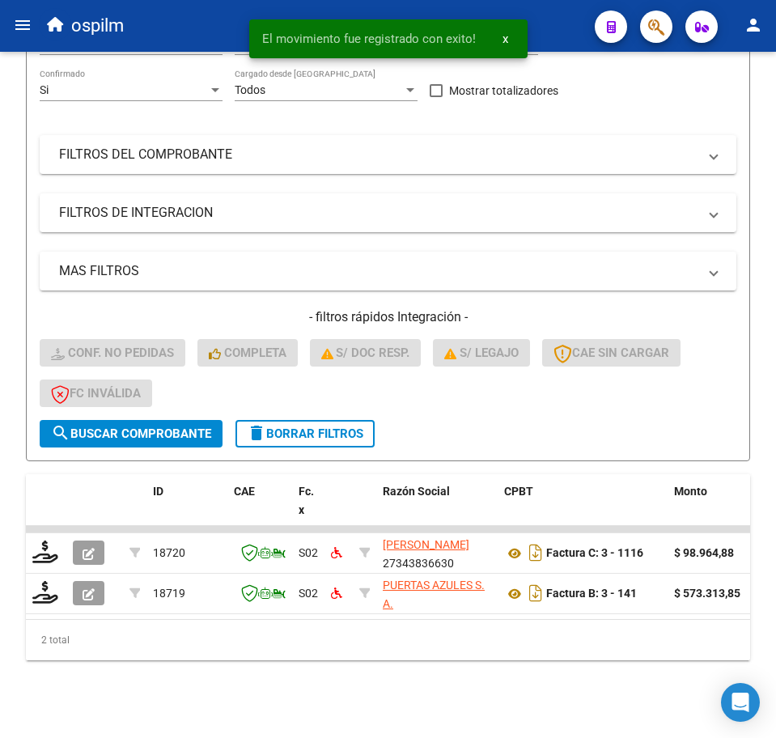
scroll to position [239, 0]
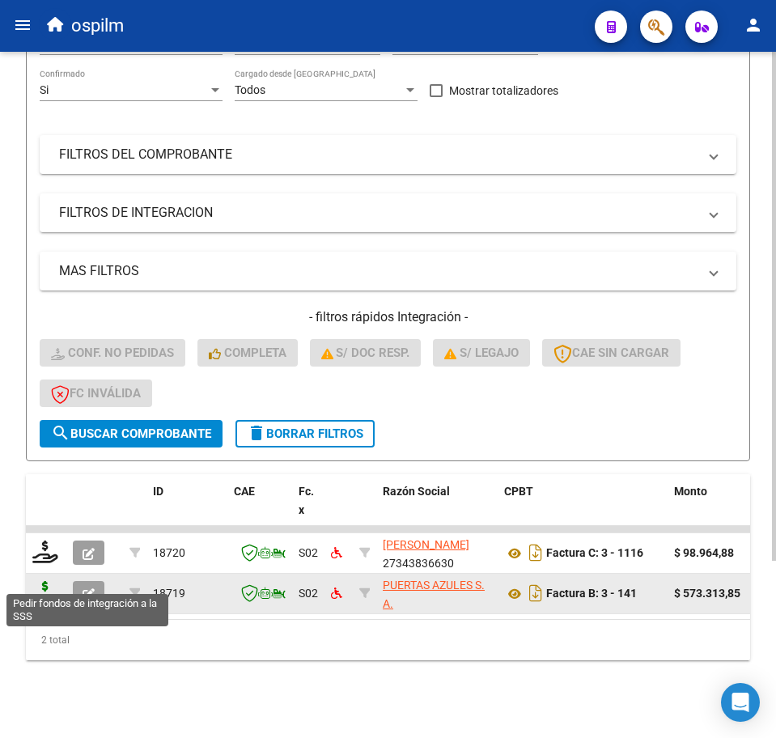
click at [49, 581] on icon at bounding box center [45, 592] width 26 height 23
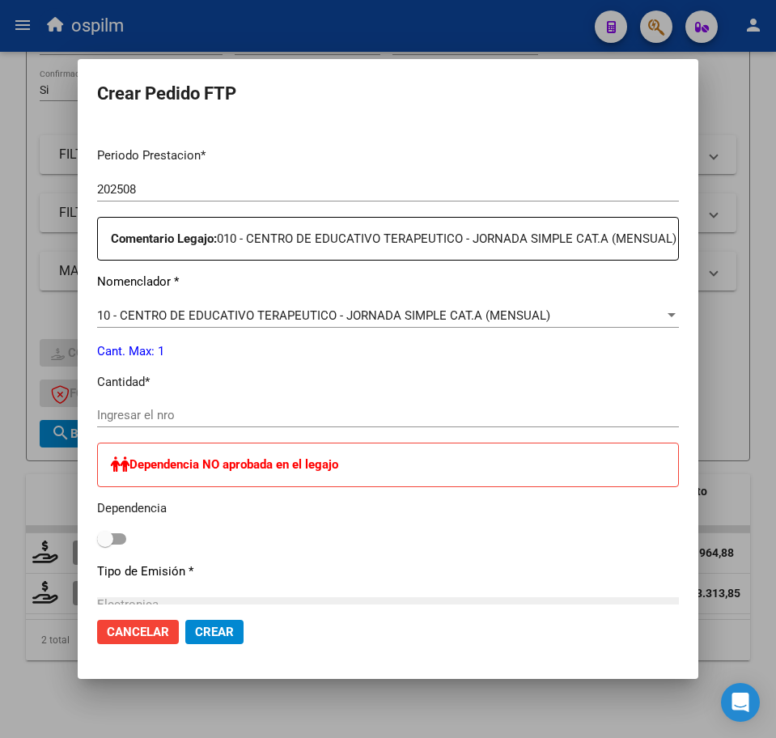
scroll to position [506, 0]
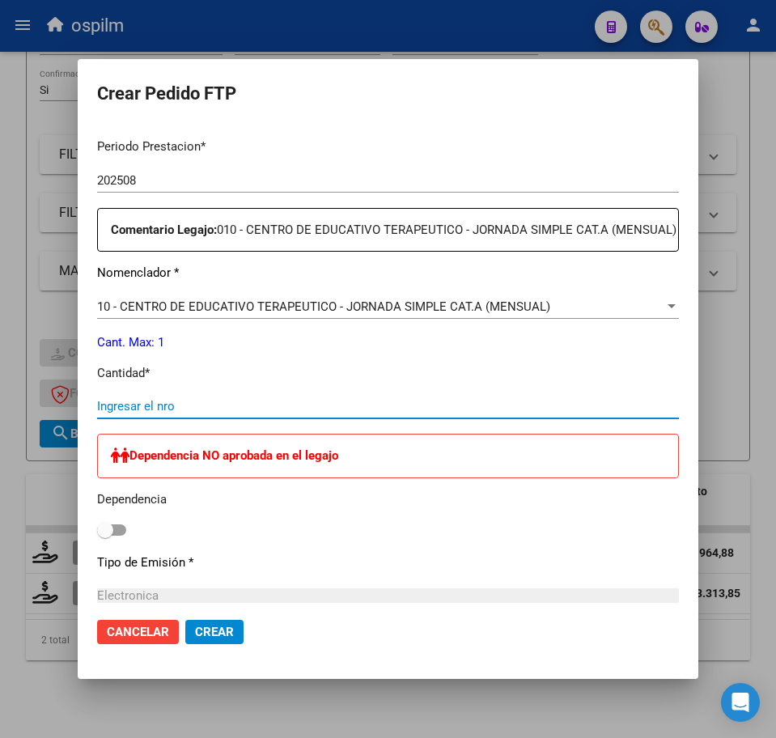
click at [209, 413] on input "Ingresar el nro" at bounding box center [388, 406] width 582 height 15
drag, startPoint x: 121, startPoint y: 547, endPoint x: 136, endPoint y: 558, distance: 19.1
click at [121, 536] on span at bounding box center [111, 529] width 29 height 11
click at [105, 536] on input "checkbox" at bounding box center [104, 536] width 1 height 1
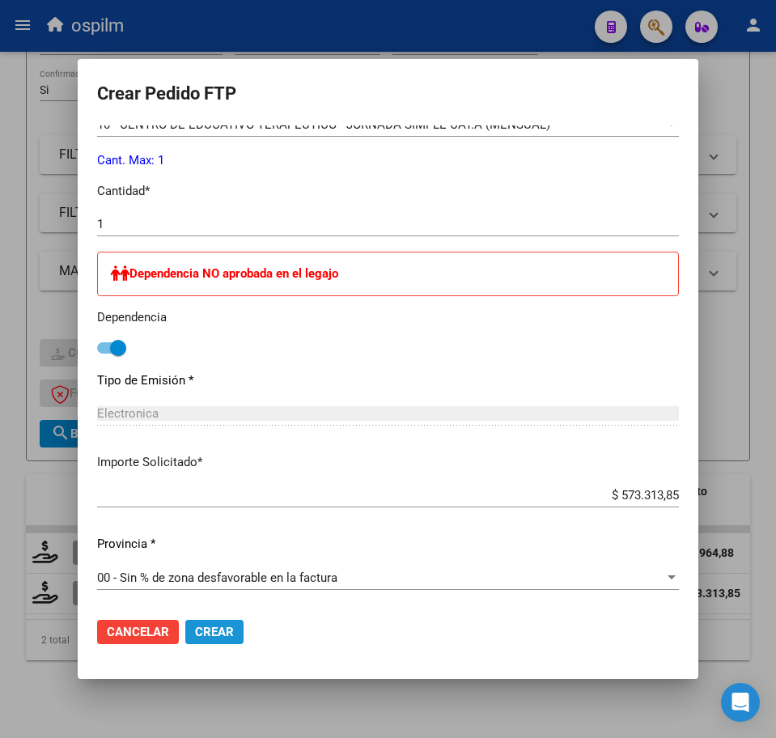
click at [231, 637] on span "Crear" at bounding box center [214, 632] width 39 height 15
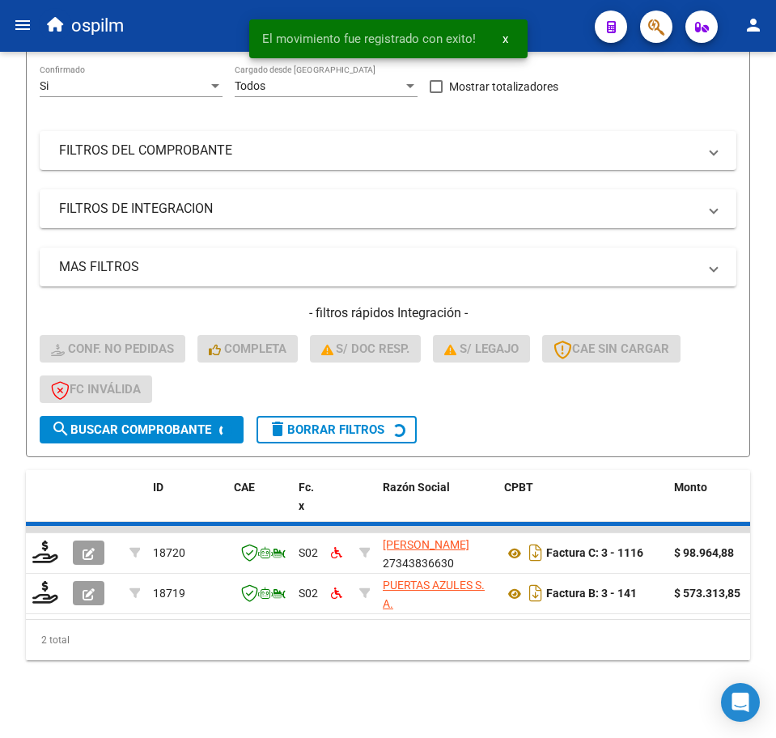
scroll to position [198, 0]
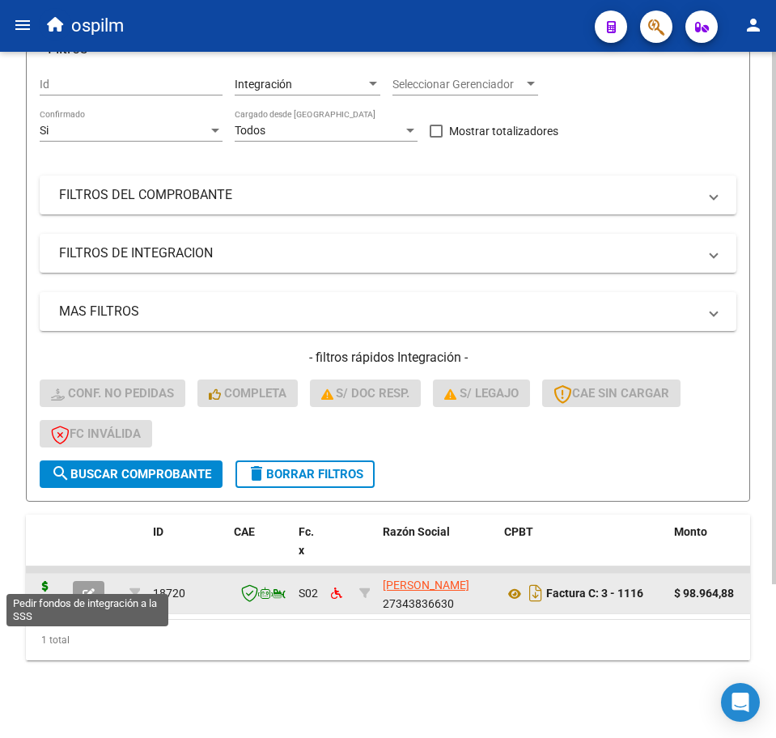
click at [40, 581] on icon at bounding box center [45, 592] width 26 height 23
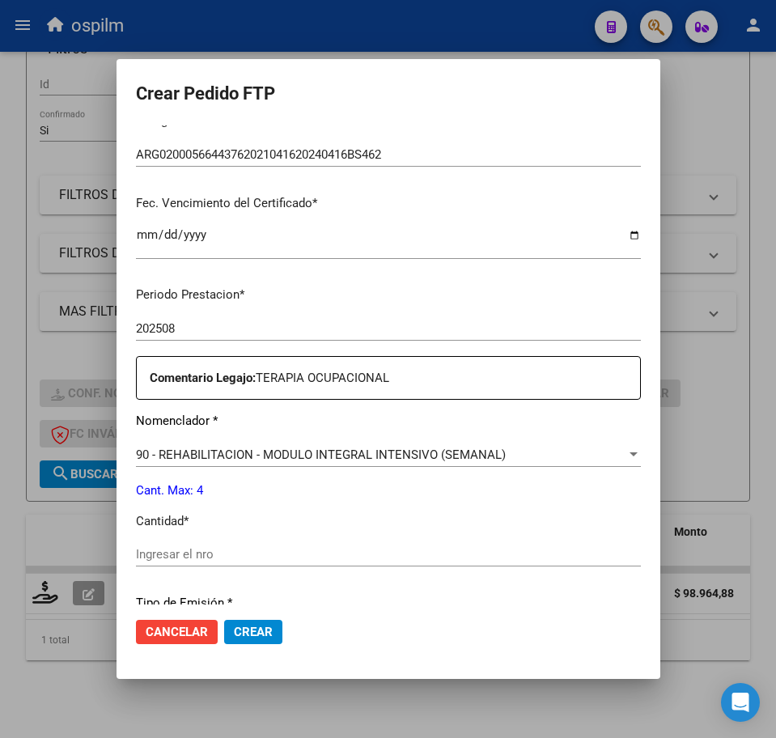
scroll to position [404, 0]
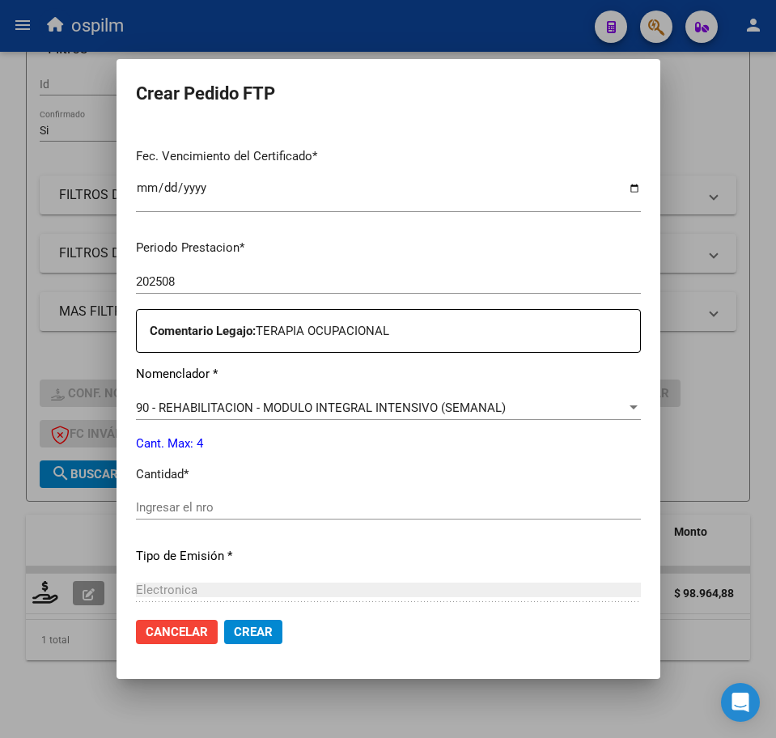
click at [175, 493] on div "Periodo Prestacion * 202508 Ingresar el Periodo Prestacion Comentario Legajo: T…" at bounding box center [388, 504] width 505 height 554
click at [182, 503] on input "Ingresar el nro" at bounding box center [388, 507] width 505 height 15
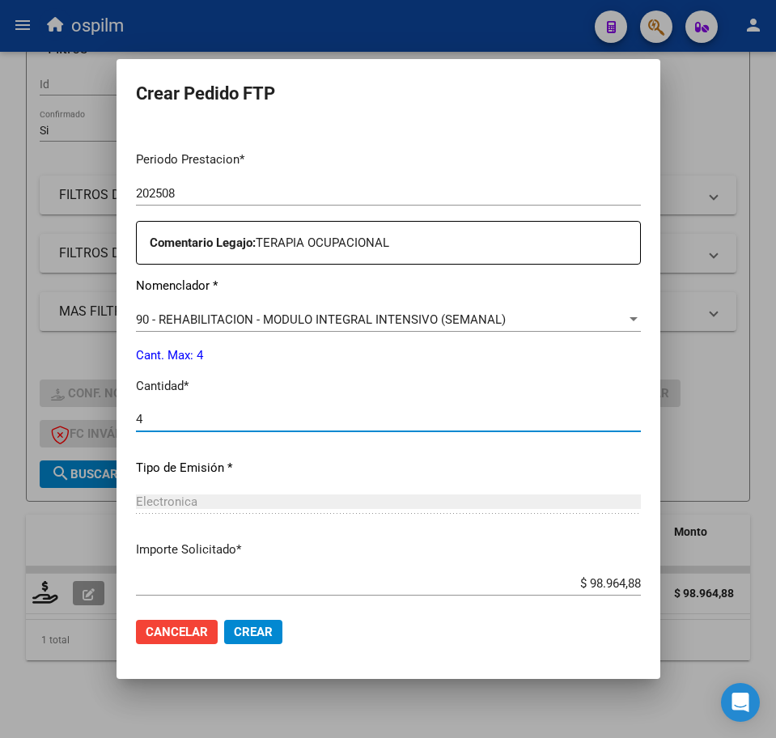
scroll to position [580, 0]
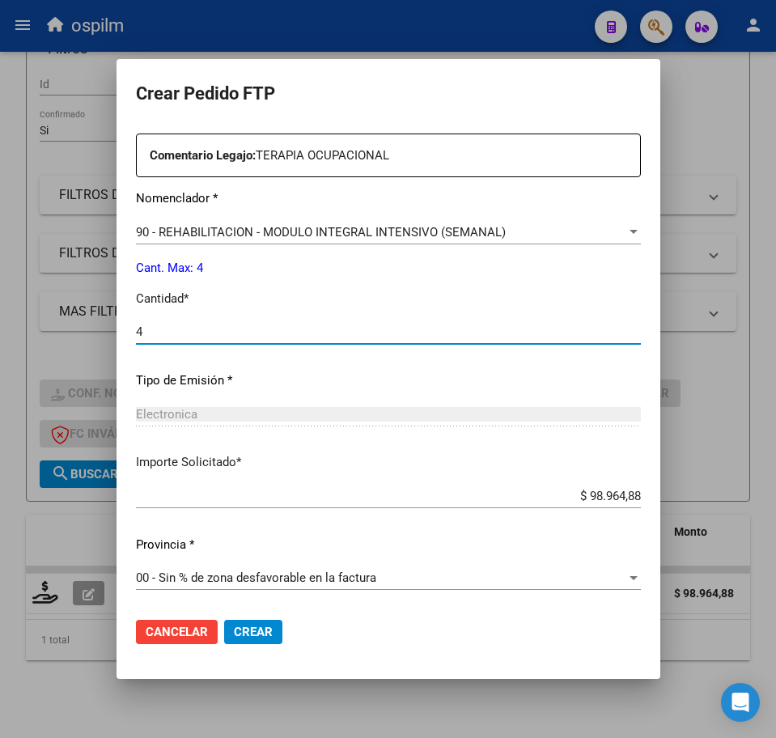
click at [240, 625] on span "Crear" at bounding box center [253, 632] width 39 height 15
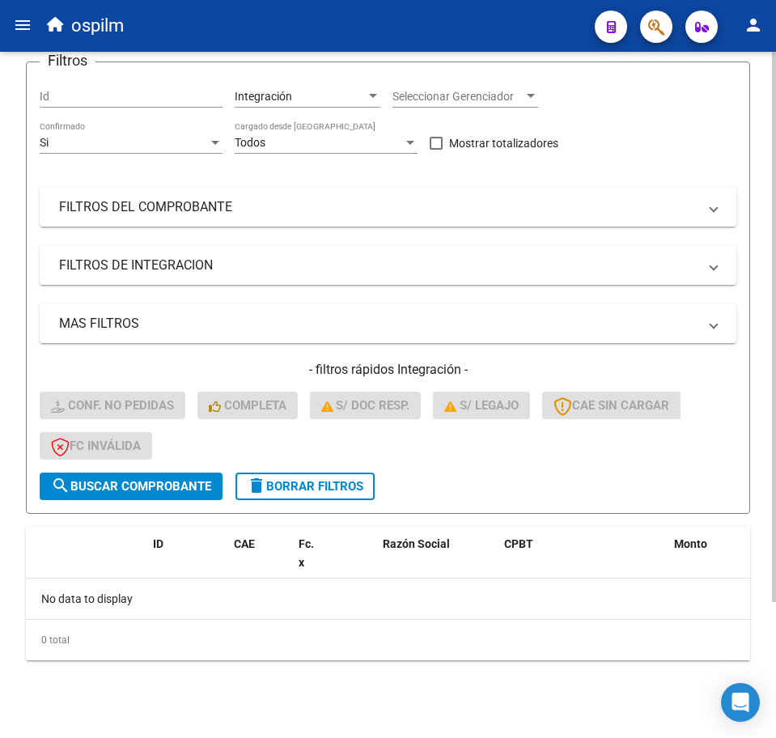
scroll to position [0, 0]
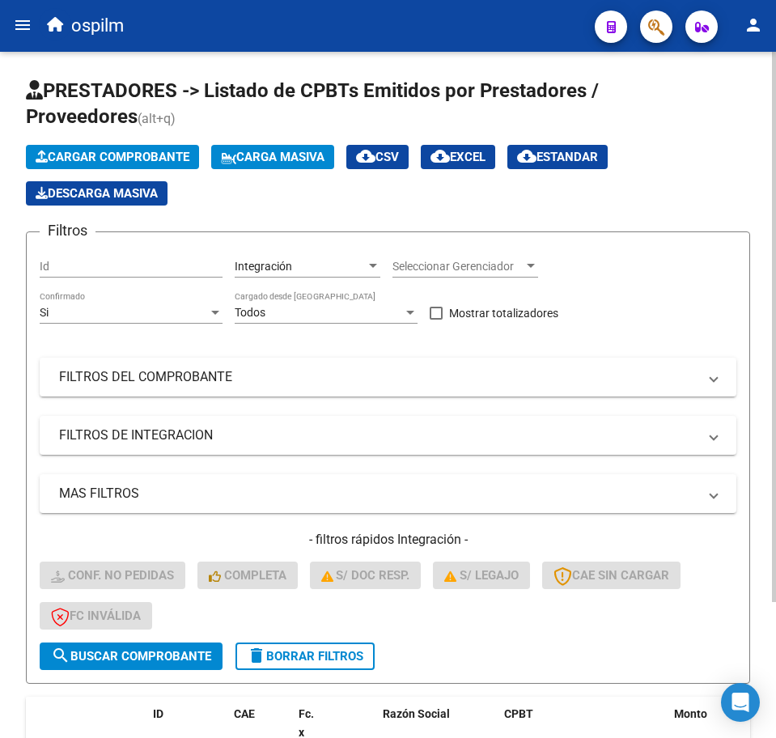
click at [294, 159] on span "Carga Masiva" at bounding box center [273, 157] width 104 height 15
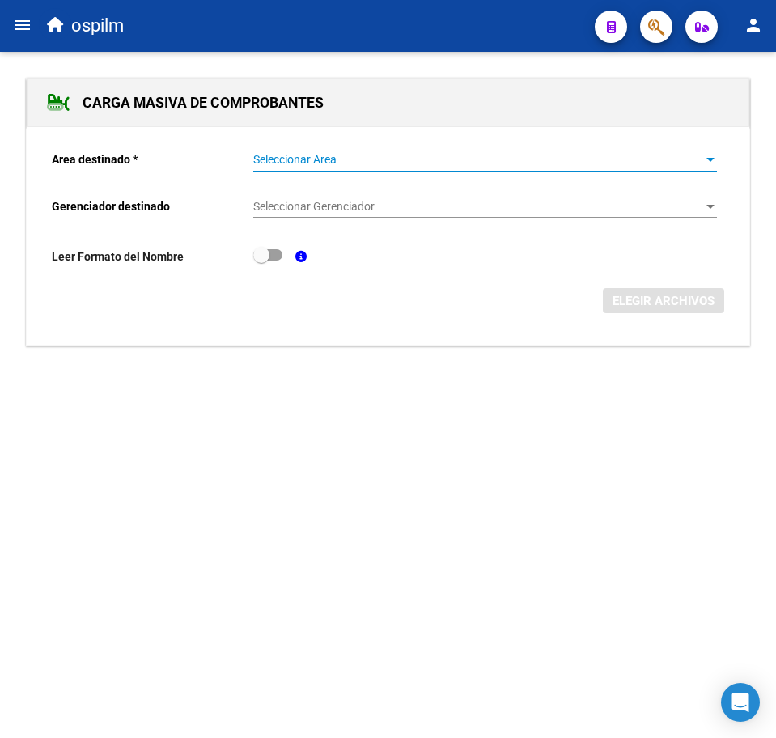
click at [303, 158] on span "Seleccionar Area" at bounding box center [477, 160] width 449 height 14
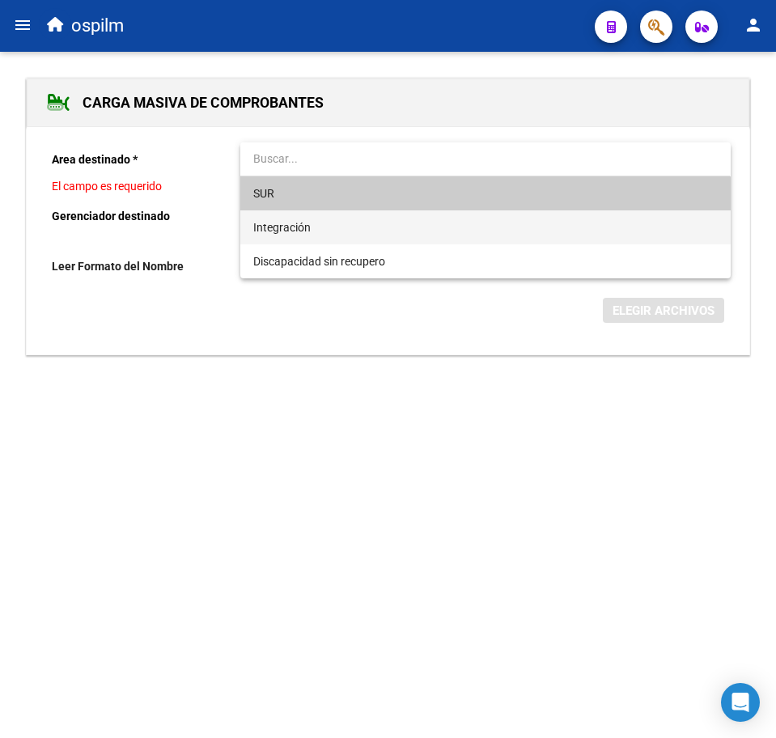
click at [317, 222] on span "Integración" at bounding box center [485, 227] width 464 height 34
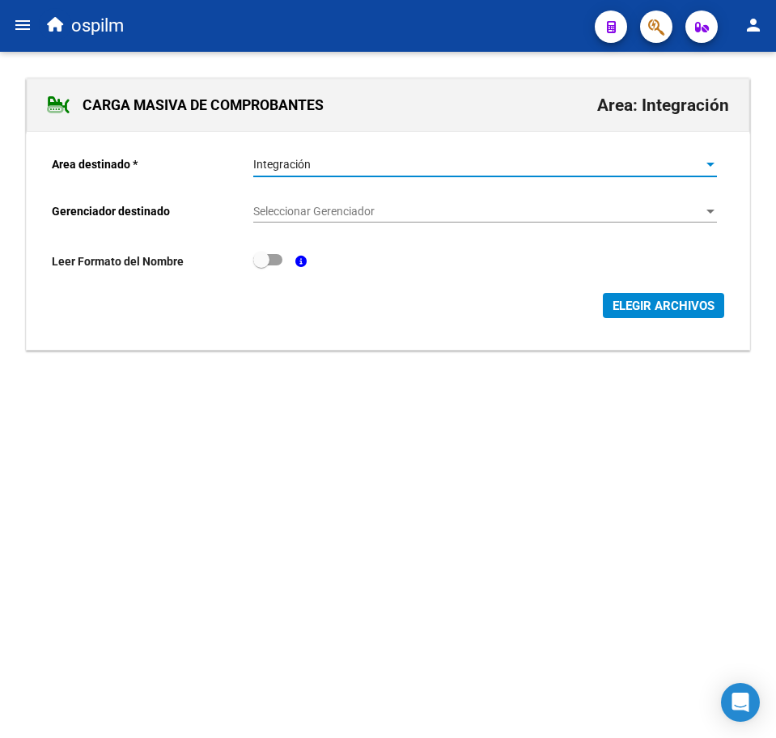
click at [317, 201] on div "Seleccionar Gerenciador Seleccionar Gerenciador" at bounding box center [485, 206] width 464 height 32
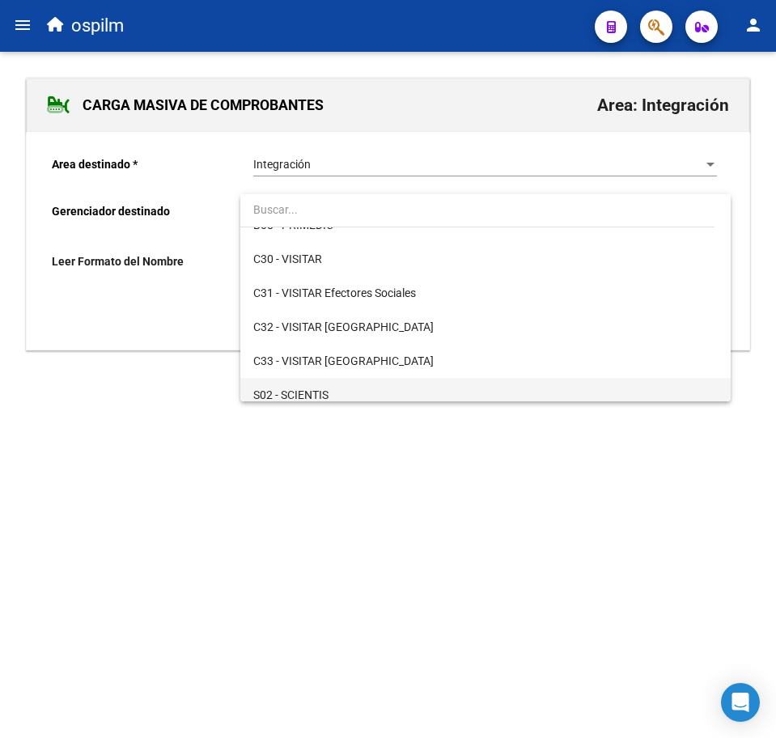
scroll to position [202, 0]
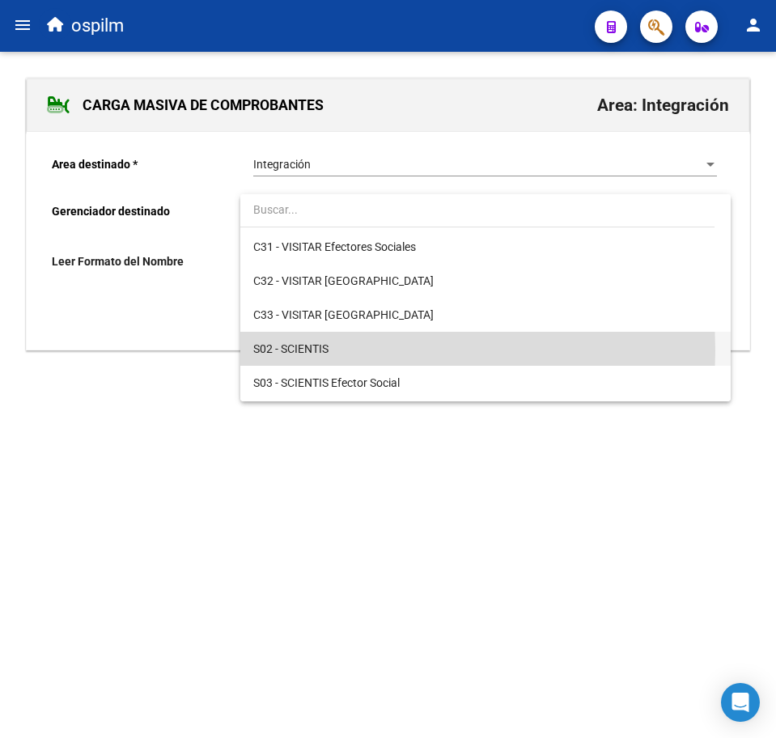
click at [340, 350] on span "S02 - SCIENTIS" at bounding box center [485, 349] width 464 height 34
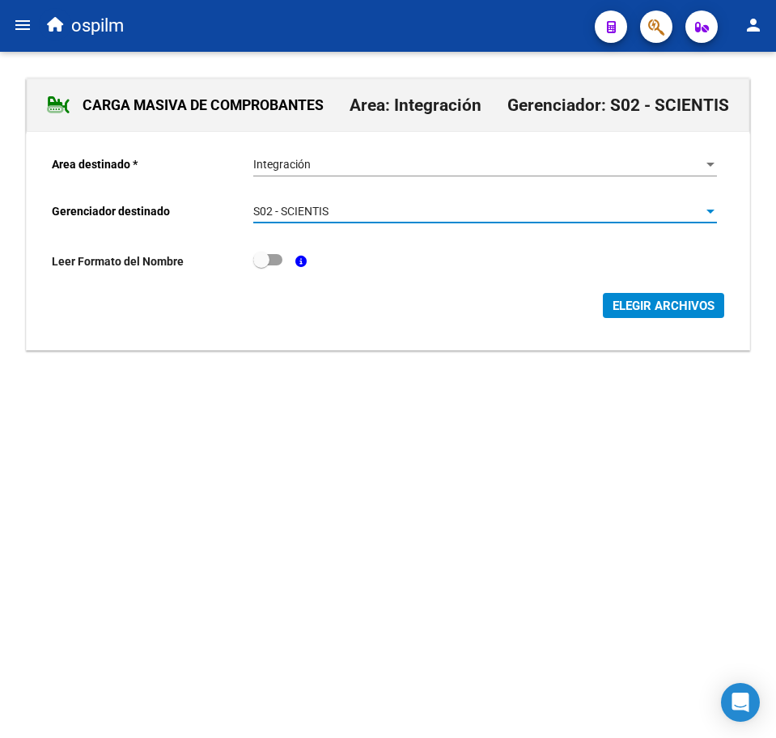
click at [671, 301] on span "ELEGIR ARCHIVOS" at bounding box center [663, 305] width 102 height 15
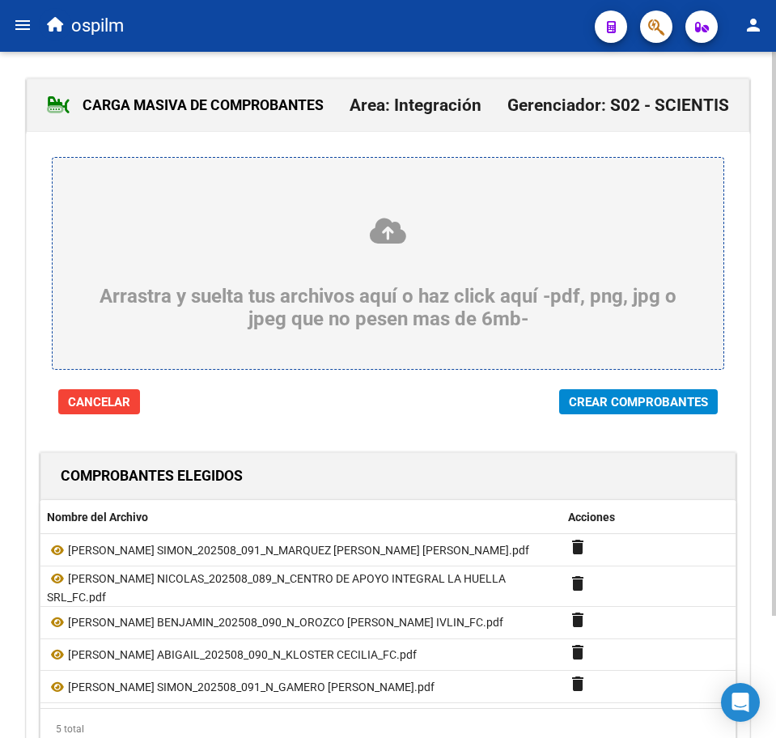
click at [603, 409] on span "Crear Comprobantes" at bounding box center [638, 402] width 139 height 15
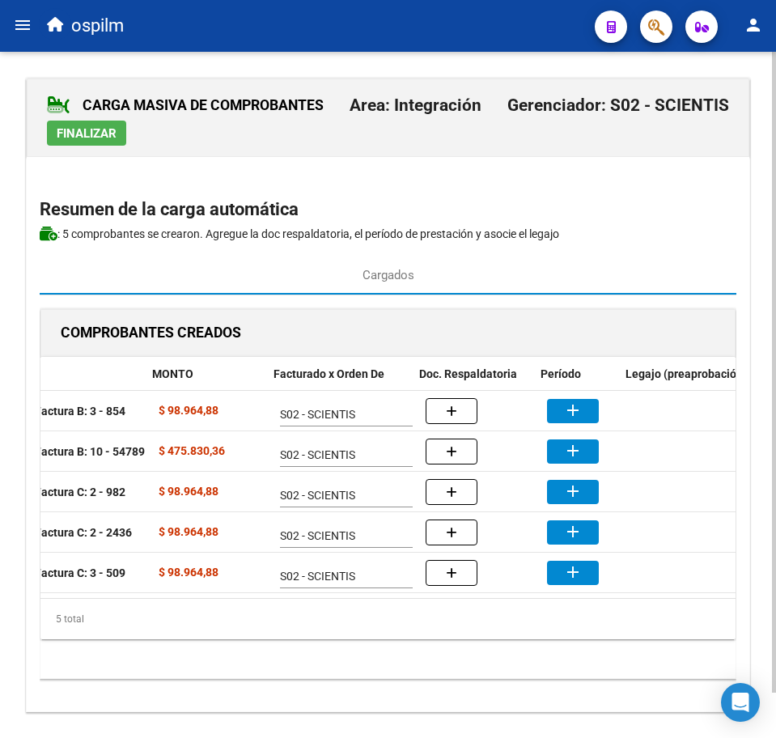
scroll to position [0, 273]
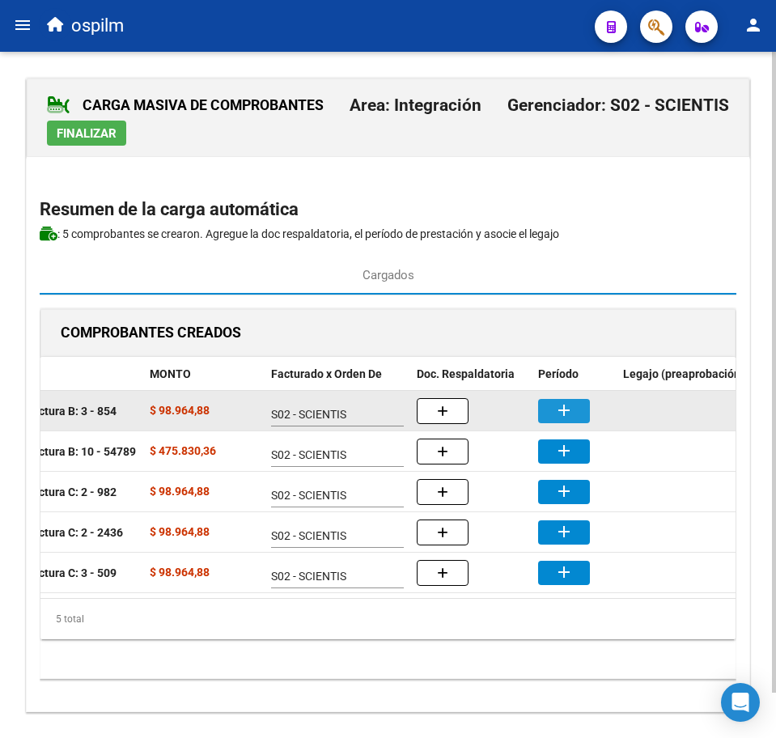
click at [575, 412] on button "add" at bounding box center [564, 411] width 52 height 24
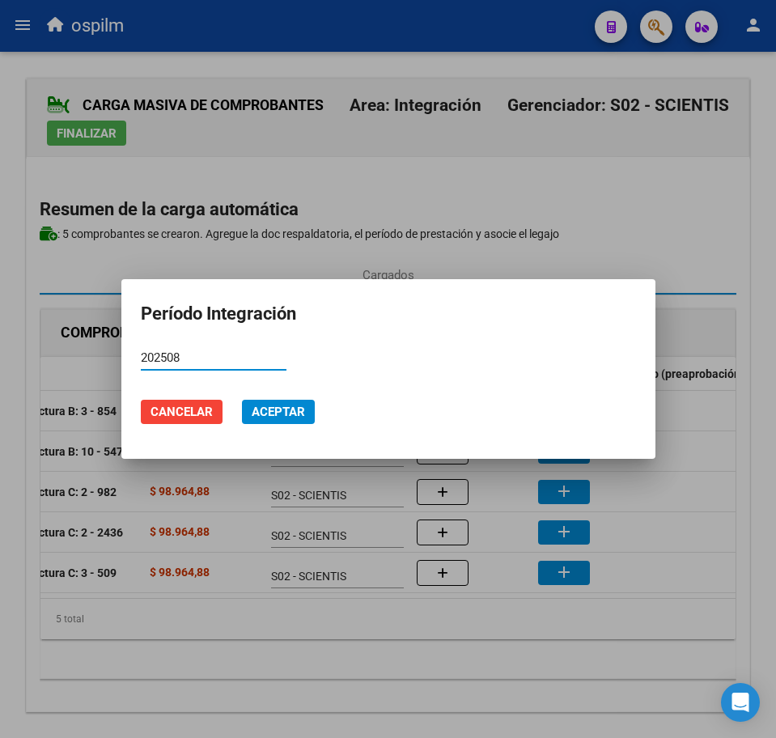
click at [299, 409] on span "Aceptar" at bounding box center [278, 411] width 53 height 15
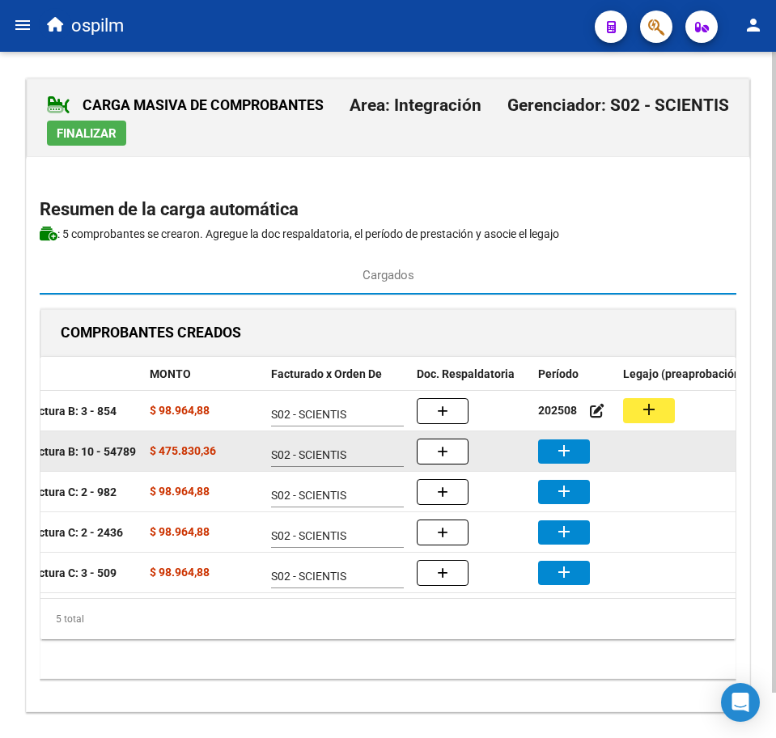
click at [565, 450] on mat-icon "add" at bounding box center [563, 450] width 19 height 19
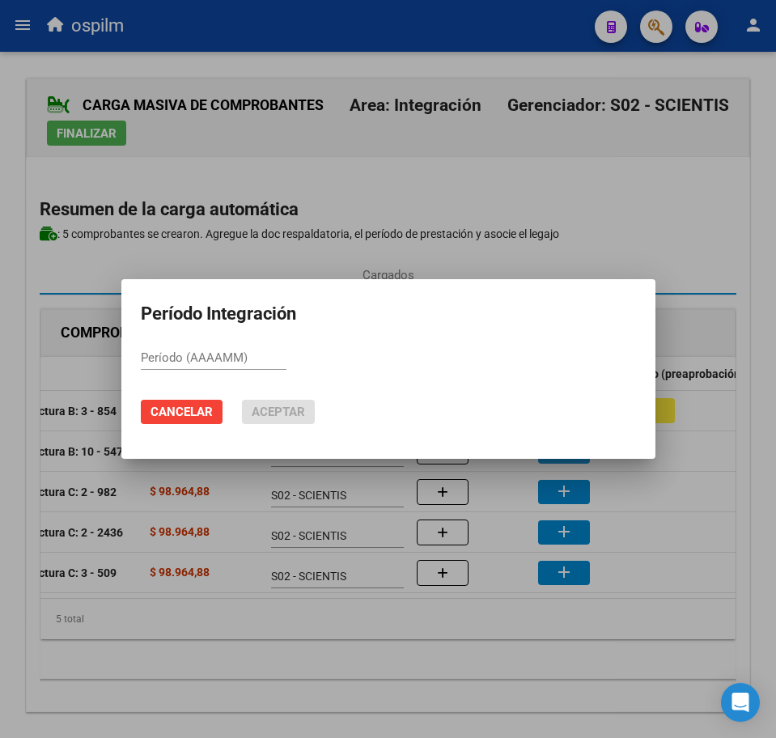
paste input "202508"
click at [259, 410] on span "Aceptar" at bounding box center [278, 411] width 53 height 15
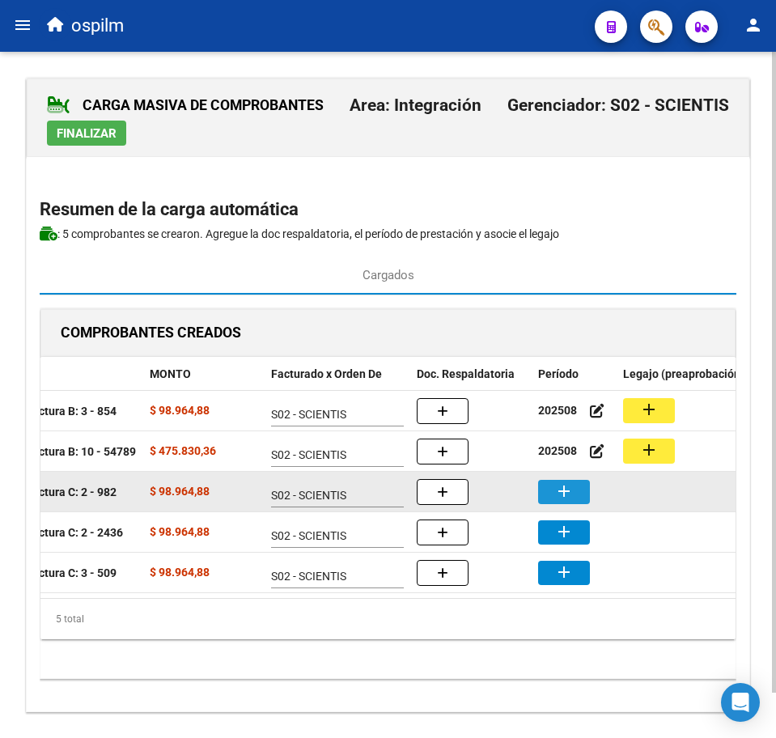
click at [569, 493] on mat-icon "add" at bounding box center [563, 490] width 19 height 19
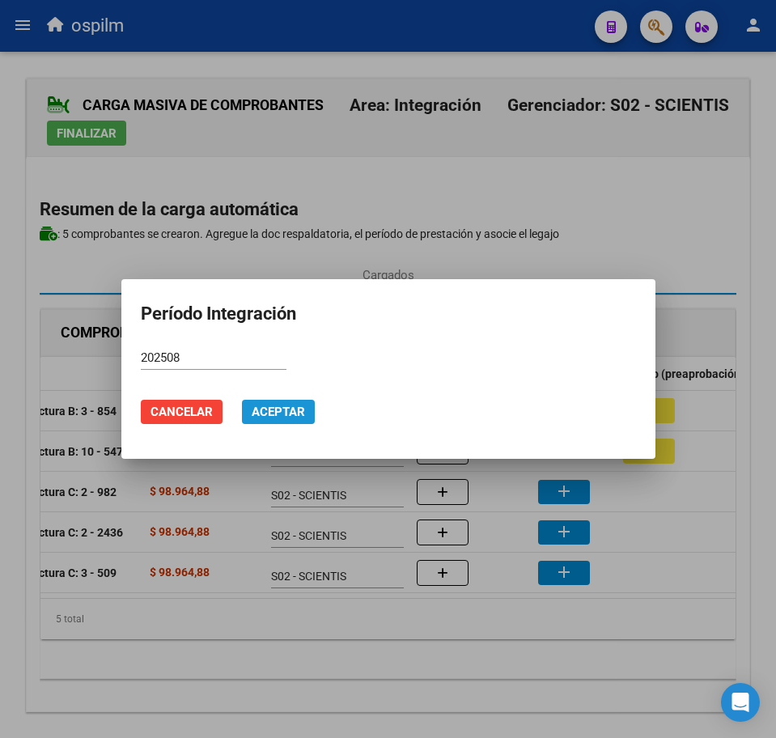
click at [277, 407] on span "Aceptar" at bounding box center [278, 411] width 53 height 15
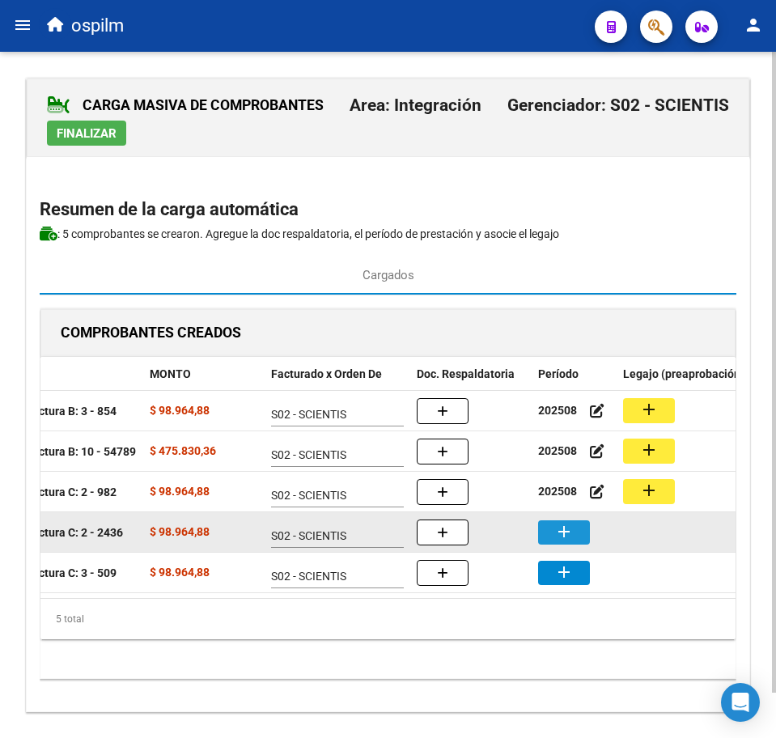
click at [580, 531] on button "add" at bounding box center [564, 532] width 52 height 24
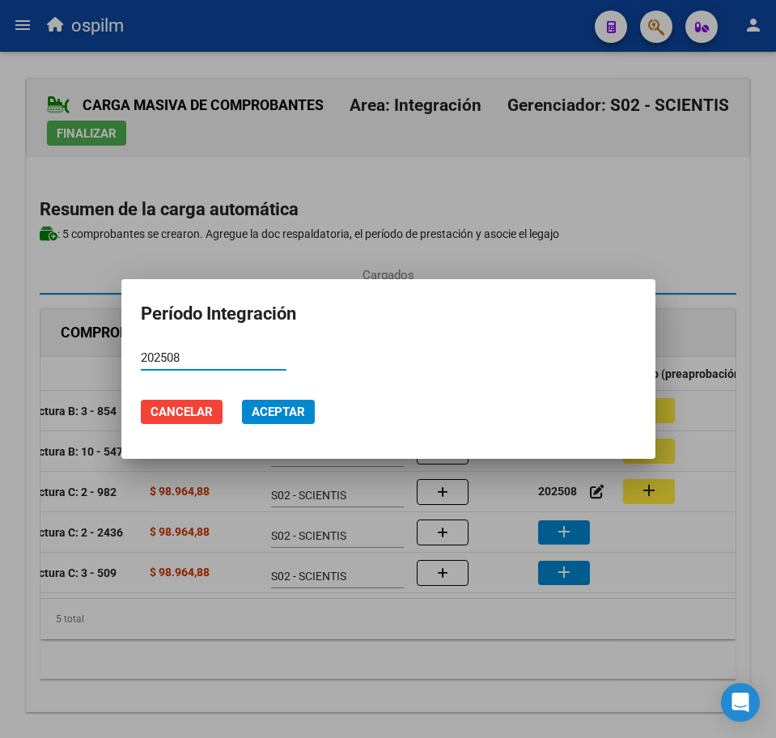
click at [276, 412] on span "Aceptar" at bounding box center [278, 411] width 53 height 15
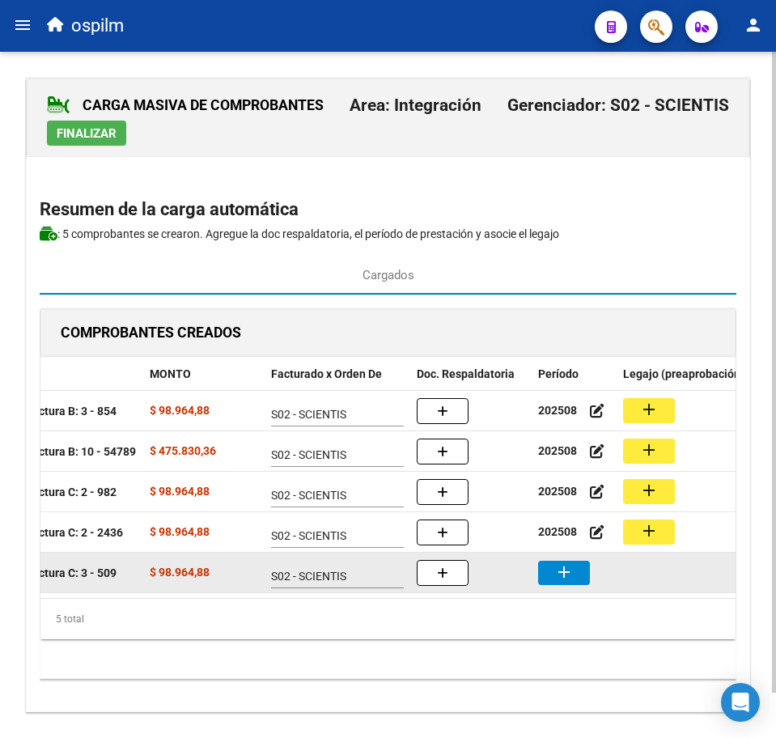
click at [573, 578] on mat-icon "add" at bounding box center [563, 571] width 19 height 19
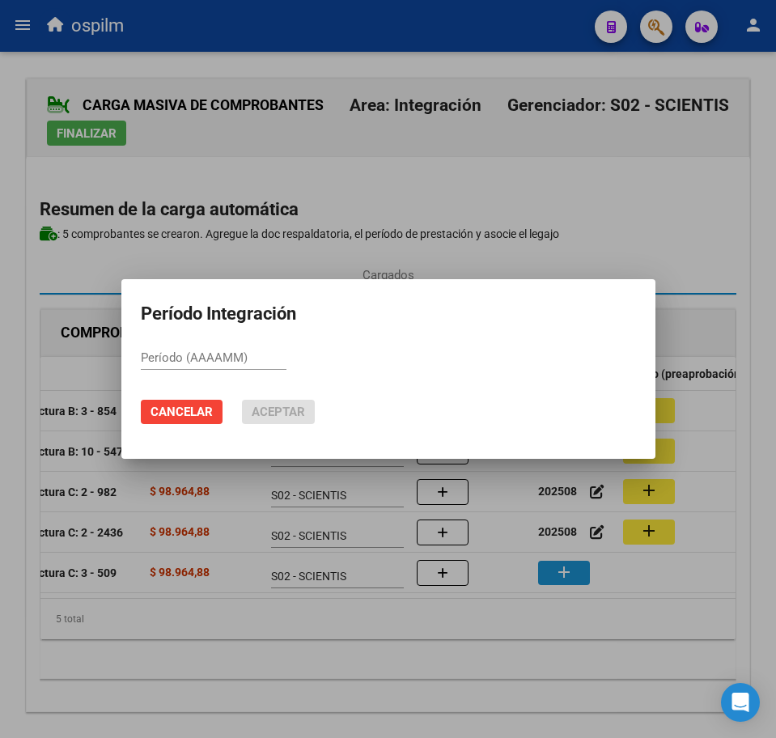
paste input "202508"
click at [282, 400] on mat-dialog-actions "Cancelar Aceptar" at bounding box center [388, 411] width 495 height 55
click at [282, 409] on span "Aceptar" at bounding box center [278, 411] width 53 height 15
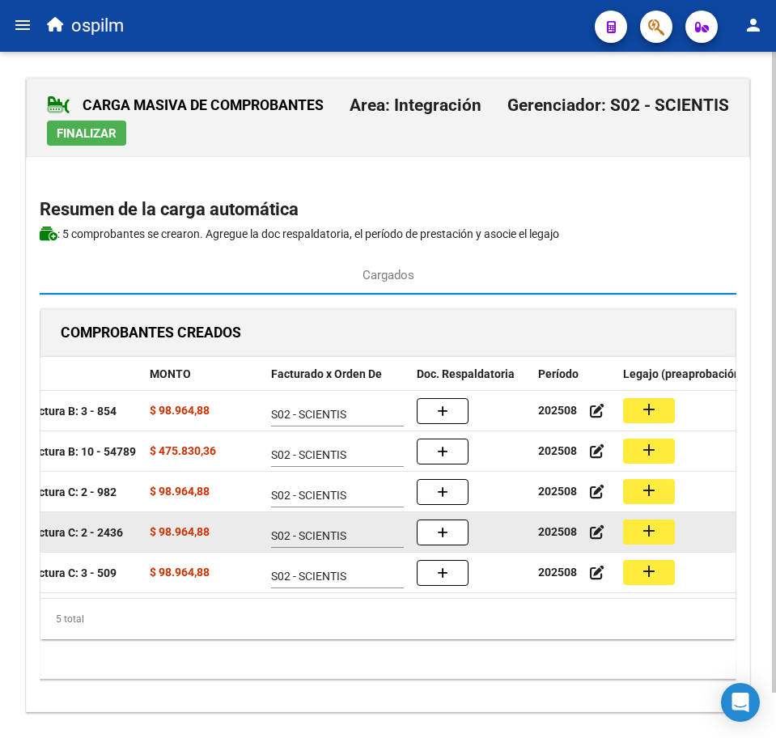
click at [652, 524] on mat-icon "add" at bounding box center [648, 530] width 19 height 19
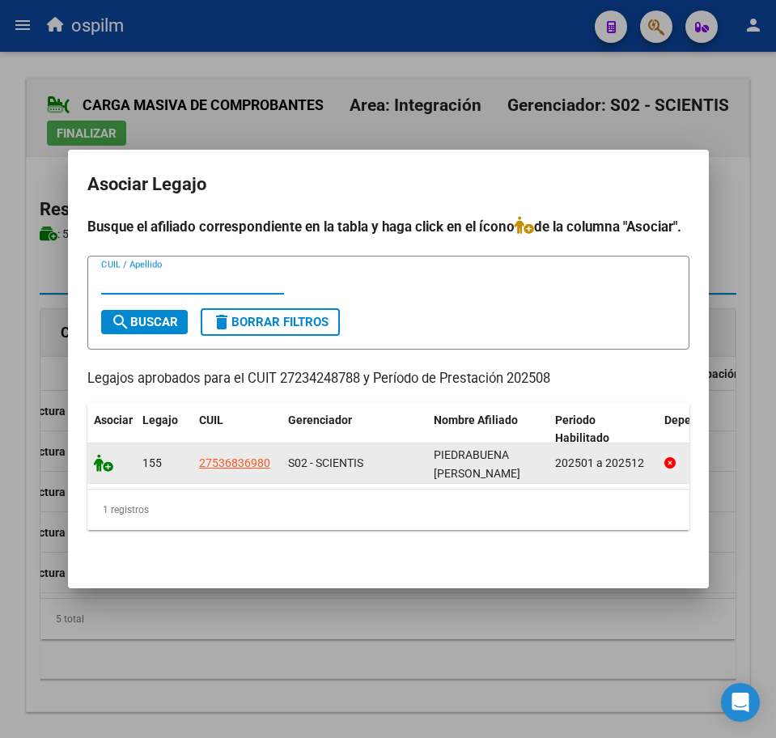
click at [112, 456] on icon at bounding box center [103, 463] width 19 height 18
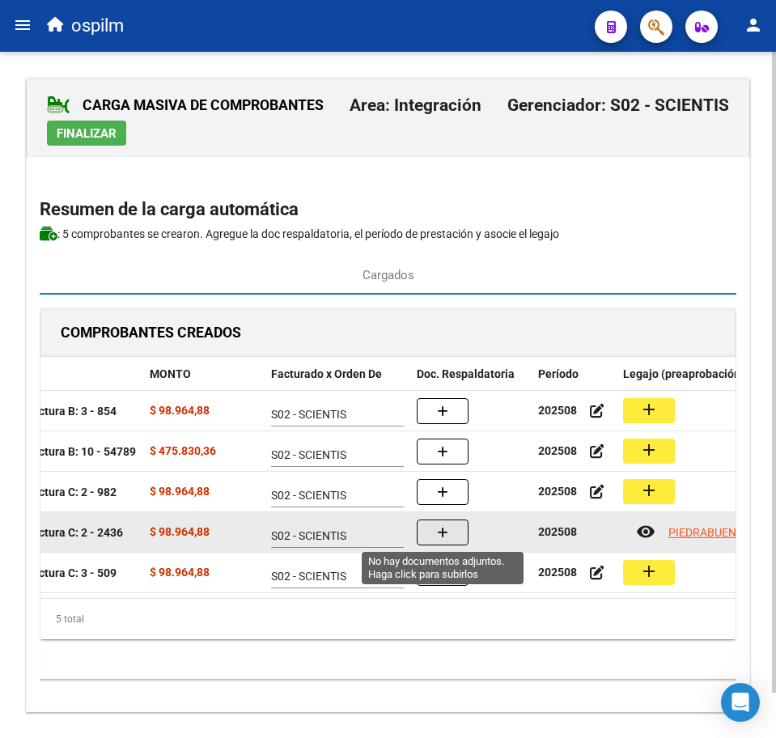
click at [452, 542] on button "button" at bounding box center [443, 532] width 52 height 26
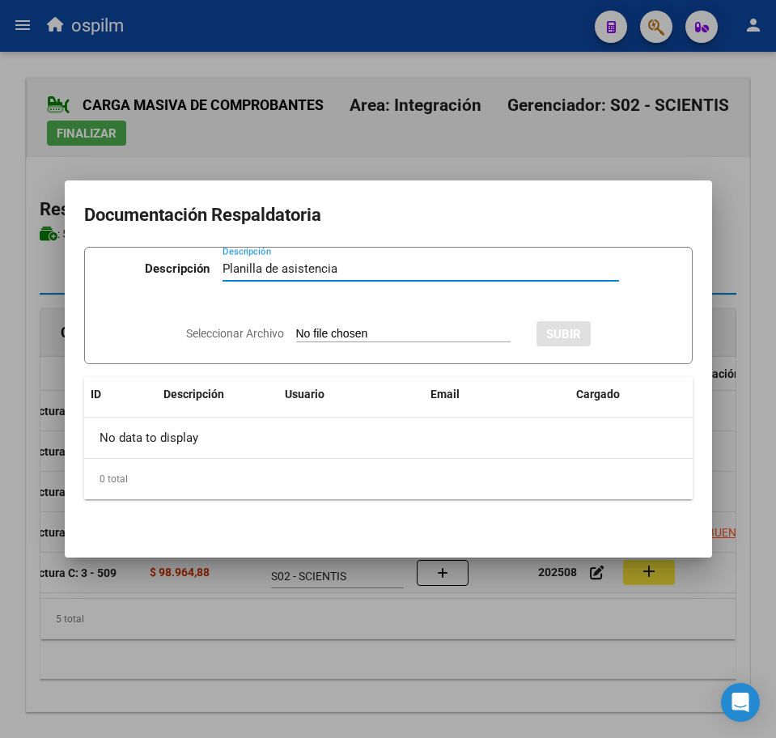
click at [315, 324] on div "Seleccionar Archivo SUBIR" at bounding box center [388, 331] width 404 height 47
click at [357, 341] on input "Seleccionar Archivo" at bounding box center [403, 334] width 214 height 15
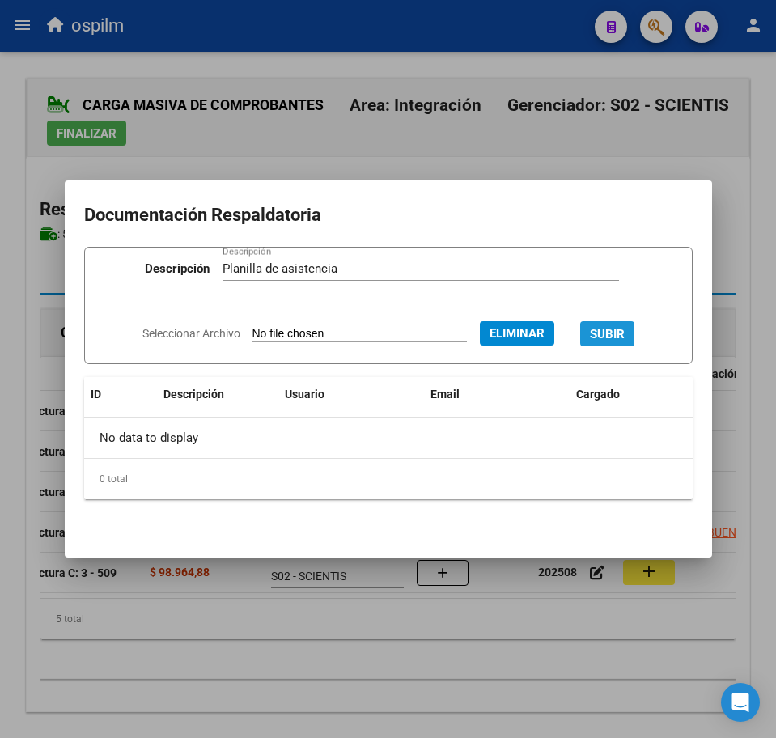
click at [625, 330] on span "SUBIR" at bounding box center [607, 334] width 35 height 15
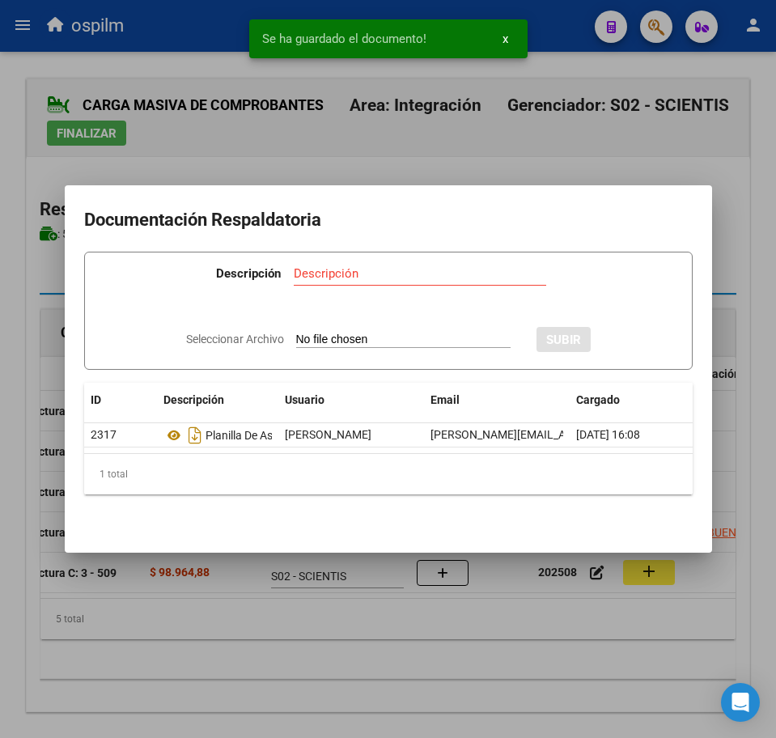
click at [375, 663] on div at bounding box center [388, 369] width 776 height 738
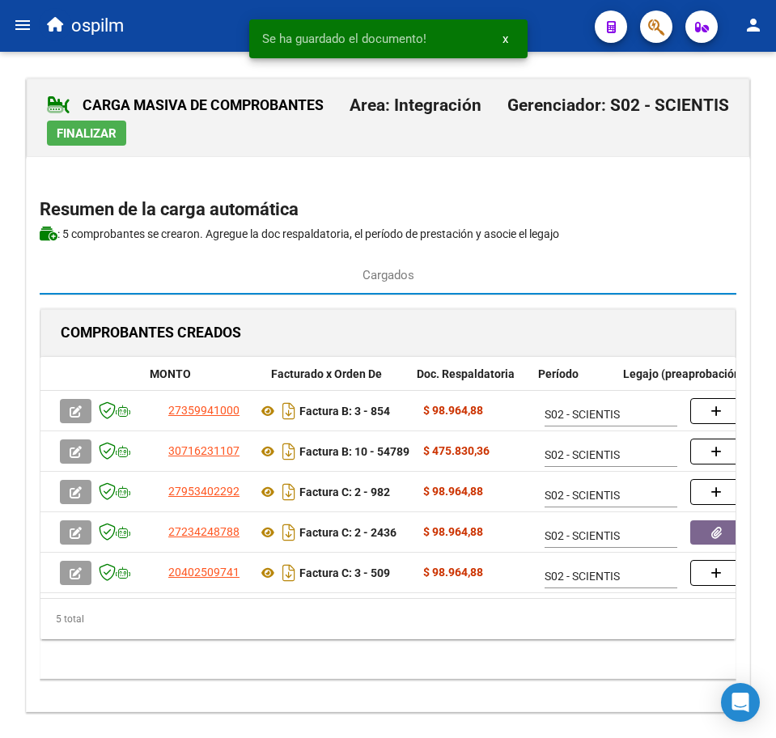
scroll to position [0, 273]
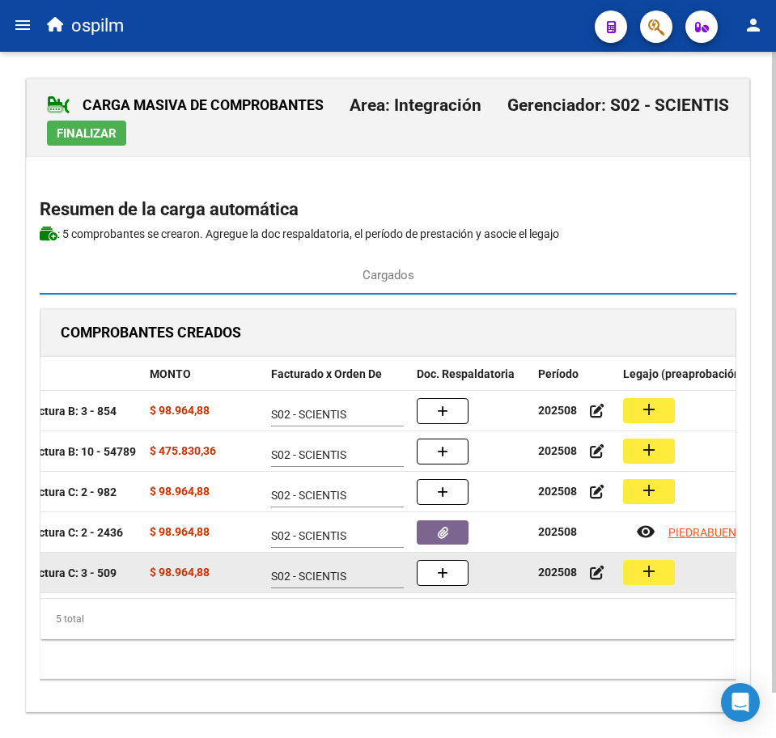
click at [650, 575] on mat-icon "add" at bounding box center [648, 570] width 19 height 19
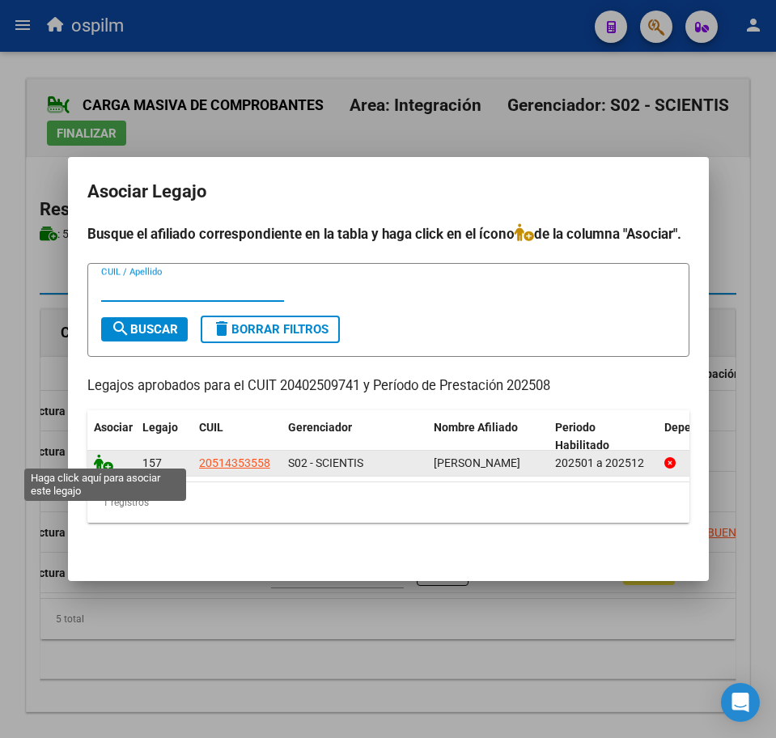
click at [102, 462] on icon at bounding box center [103, 463] width 19 height 18
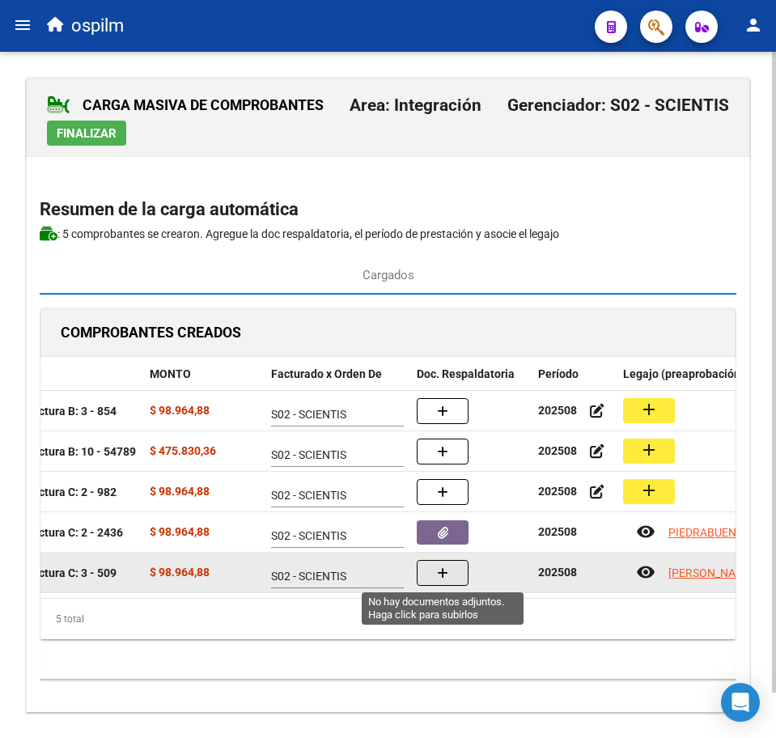
click at [443, 582] on button "button" at bounding box center [443, 573] width 52 height 26
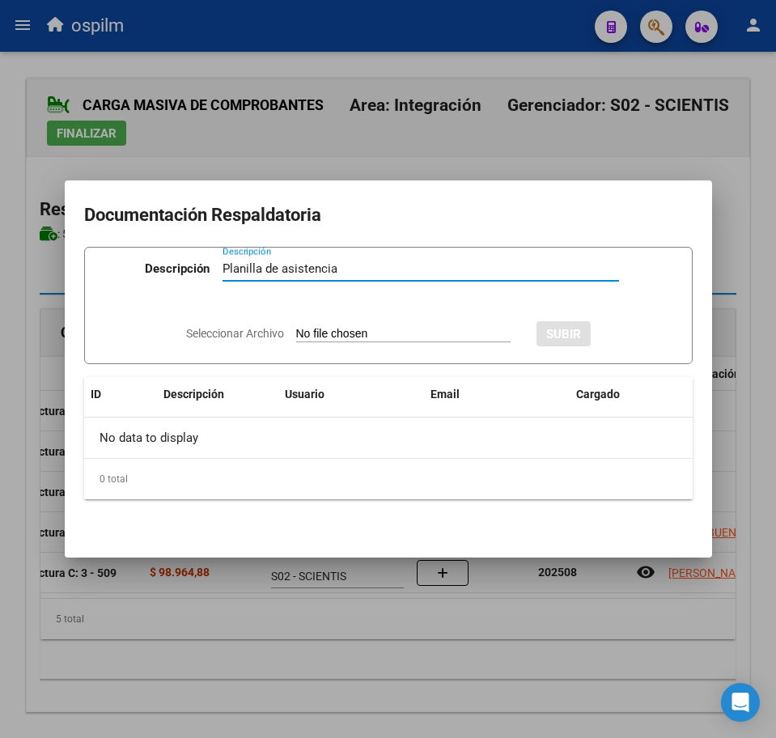
type input "Planilla de asistencia"
click at [383, 332] on input "Seleccionar Archivo" at bounding box center [403, 334] width 214 height 15
type input "C:\fakepath\RODRIGUEZ ALEJANDRO SIMON_202508_091_N_GAMERO ALAN GABRIEL_PA.pdf"
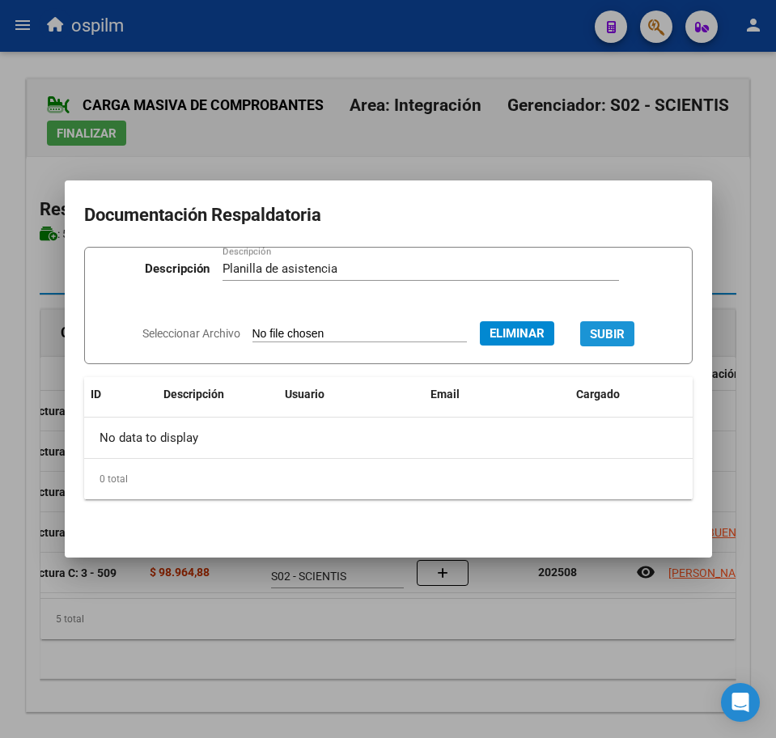
click at [625, 332] on span "SUBIR" at bounding box center [607, 334] width 35 height 15
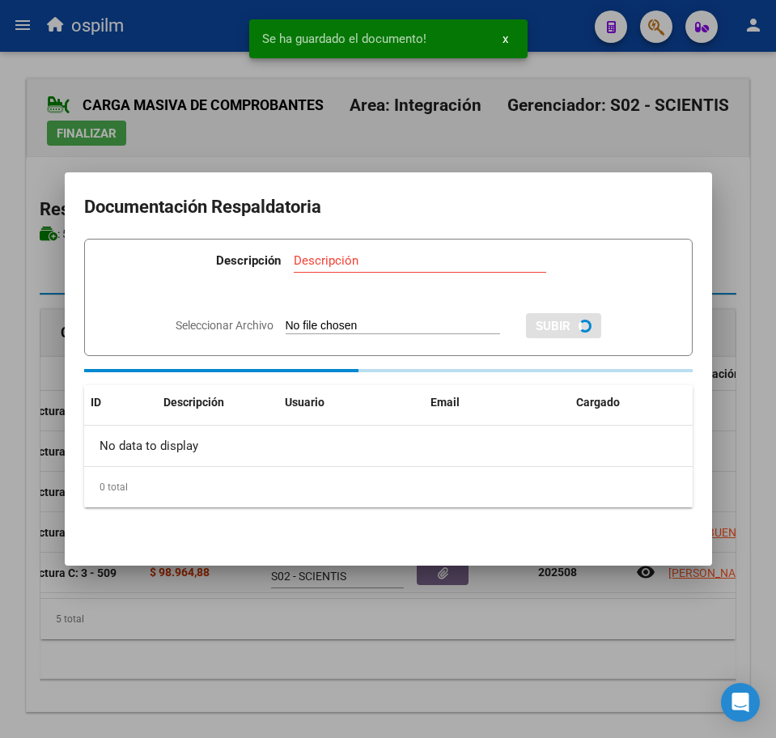
click at [366, 712] on div at bounding box center [388, 369] width 776 height 738
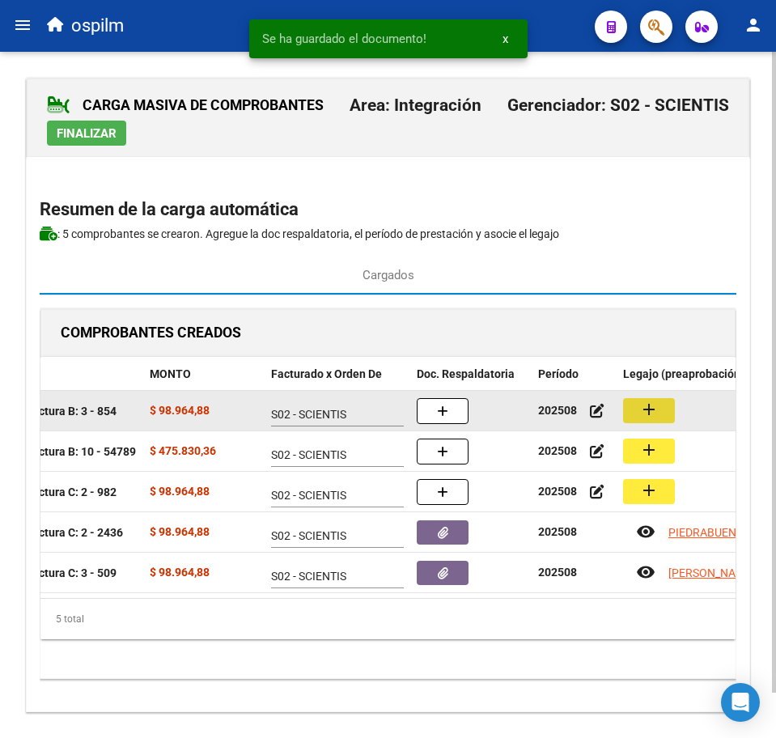
click at [643, 417] on button "add" at bounding box center [649, 410] width 52 height 25
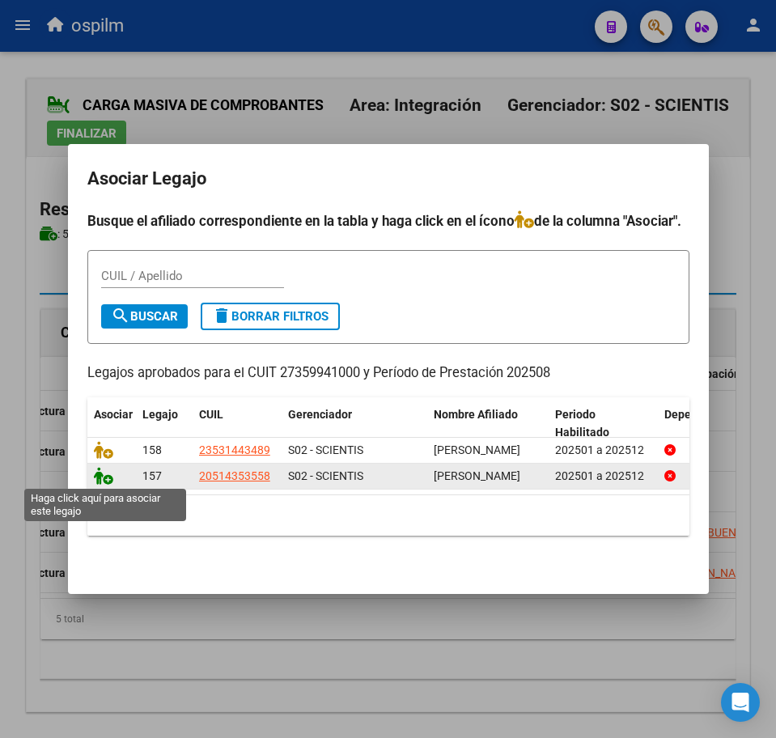
click at [106, 476] on icon at bounding box center [103, 476] width 19 height 18
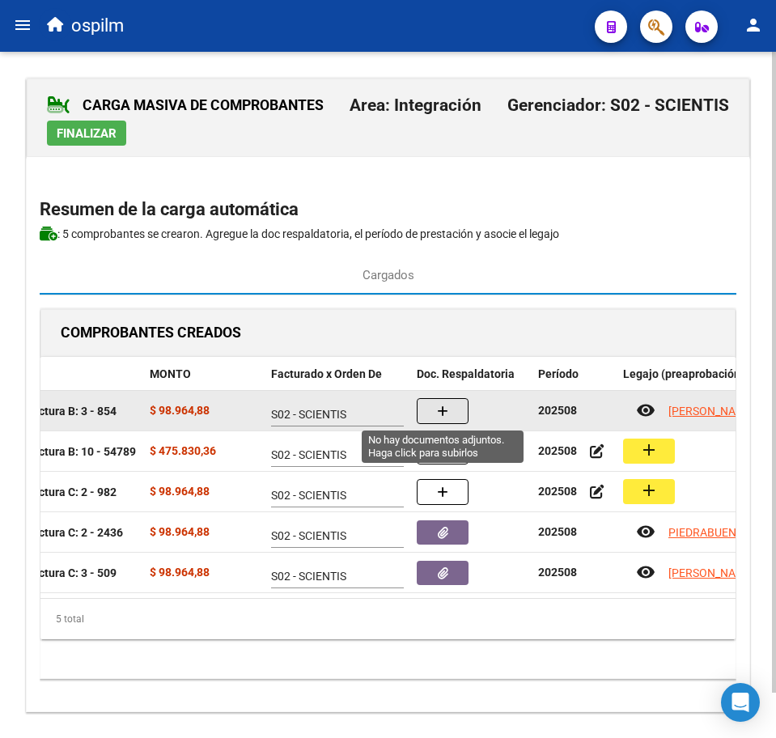
click at [432, 412] on button "button" at bounding box center [443, 411] width 52 height 26
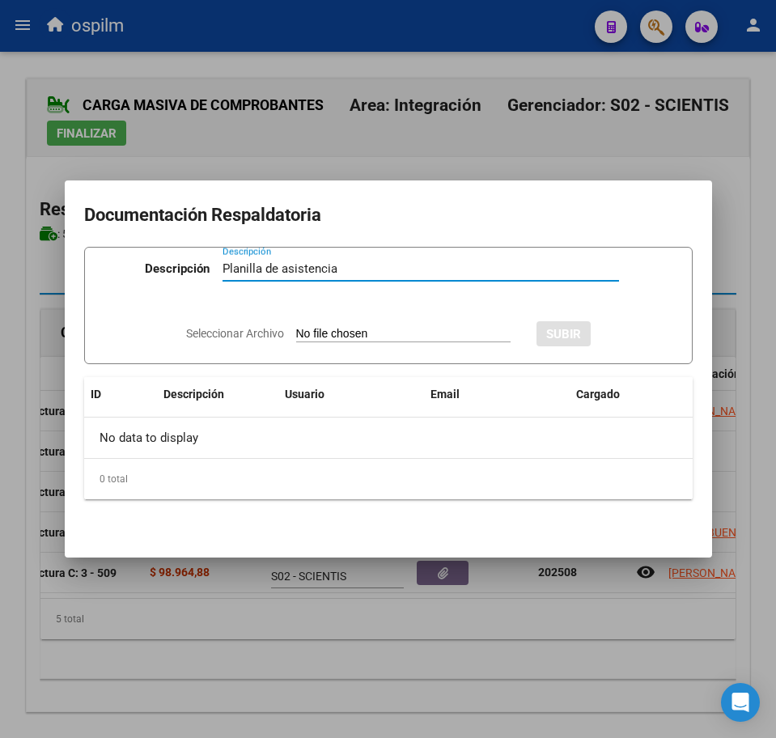
type input "Planilla de asistencia"
click at [358, 333] on input "Seleccionar Archivo" at bounding box center [403, 334] width 214 height 15
type input "C:\fakepath\RODRIGUEZ ALEJANDRO SIMON_202508_091_N_MARQUEZ FOURMENTEL DANIELA_P…"
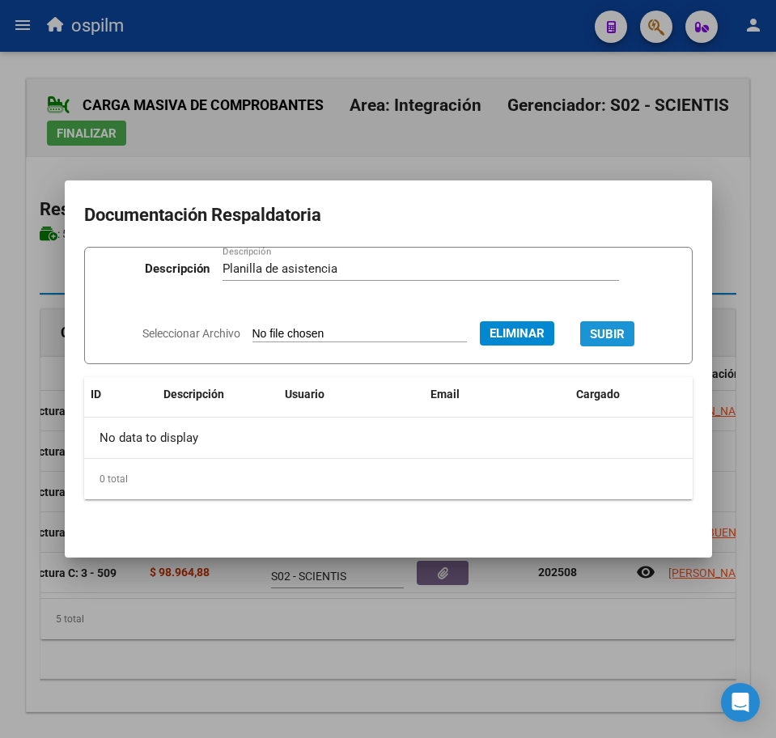
click at [616, 328] on span "SUBIR" at bounding box center [607, 334] width 35 height 15
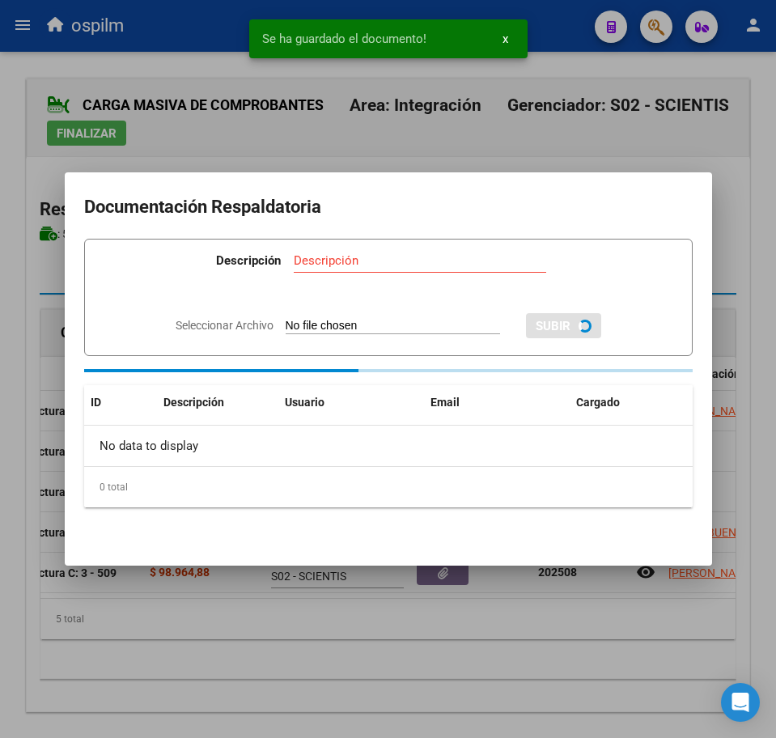
click at [386, 635] on div at bounding box center [388, 369] width 776 height 738
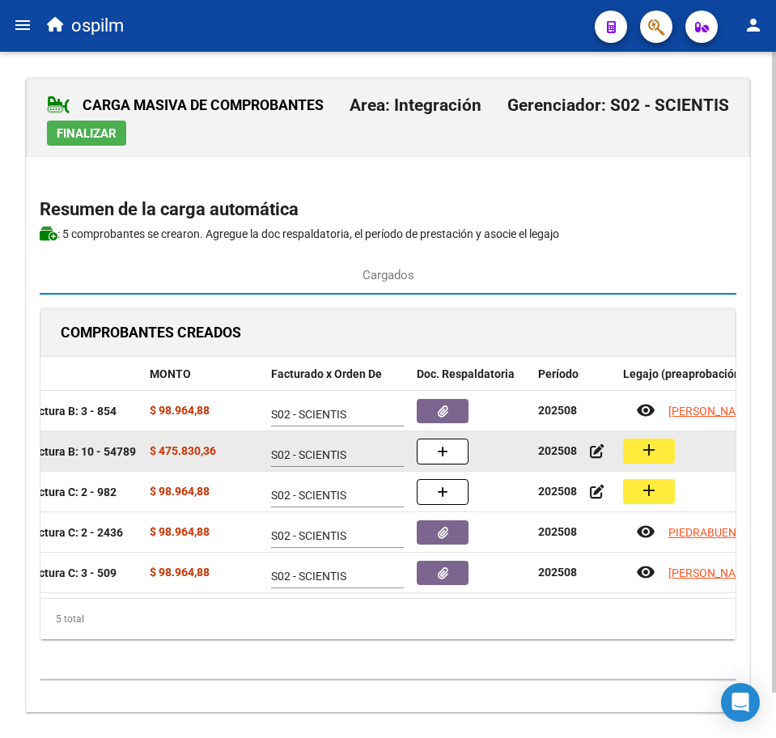
click at [657, 449] on mat-icon "add" at bounding box center [648, 449] width 19 height 19
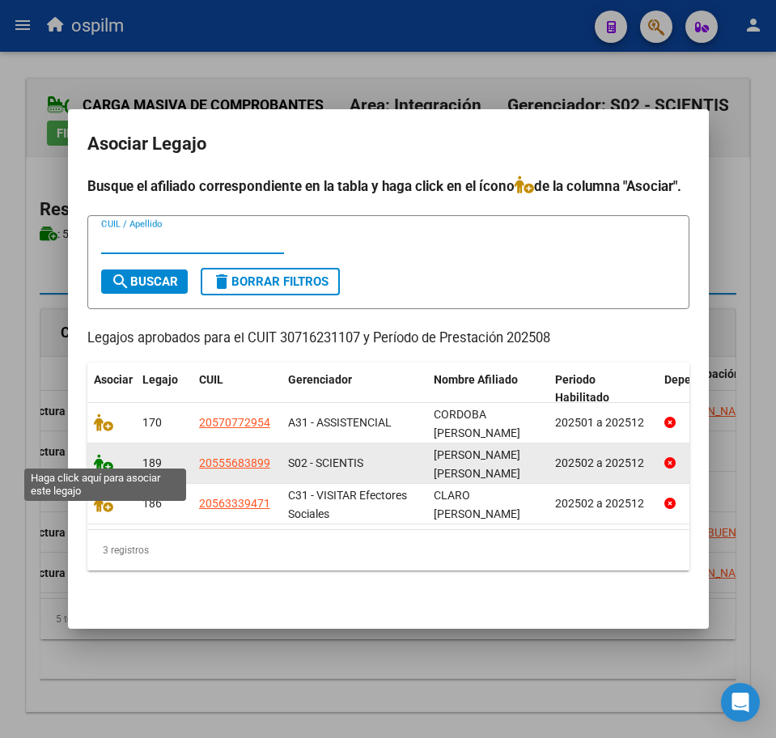
click at [104, 458] on icon at bounding box center [103, 463] width 19 height 18
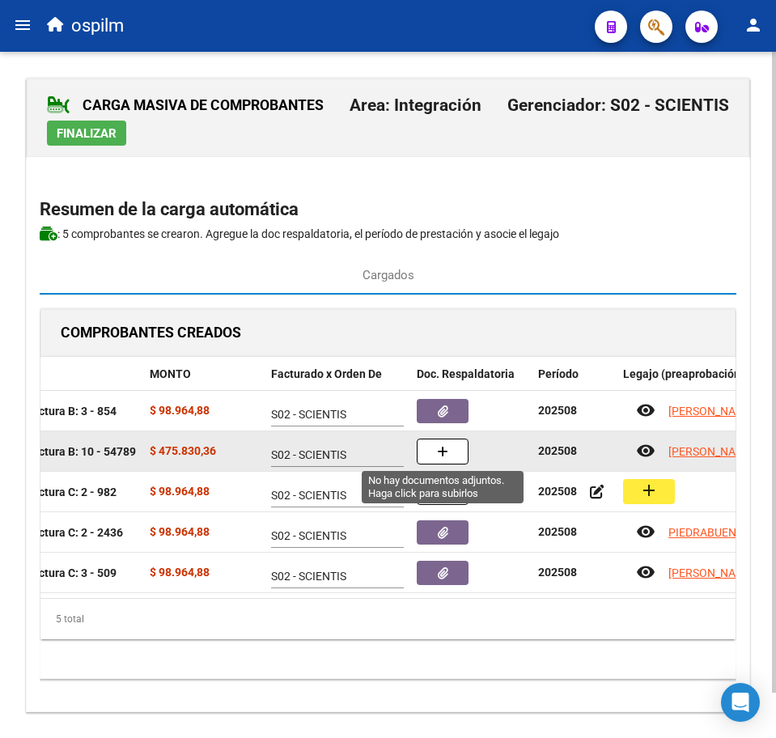
click at [447, 451] on icon "button" at bounding box center [442, 452] width 11 height 12
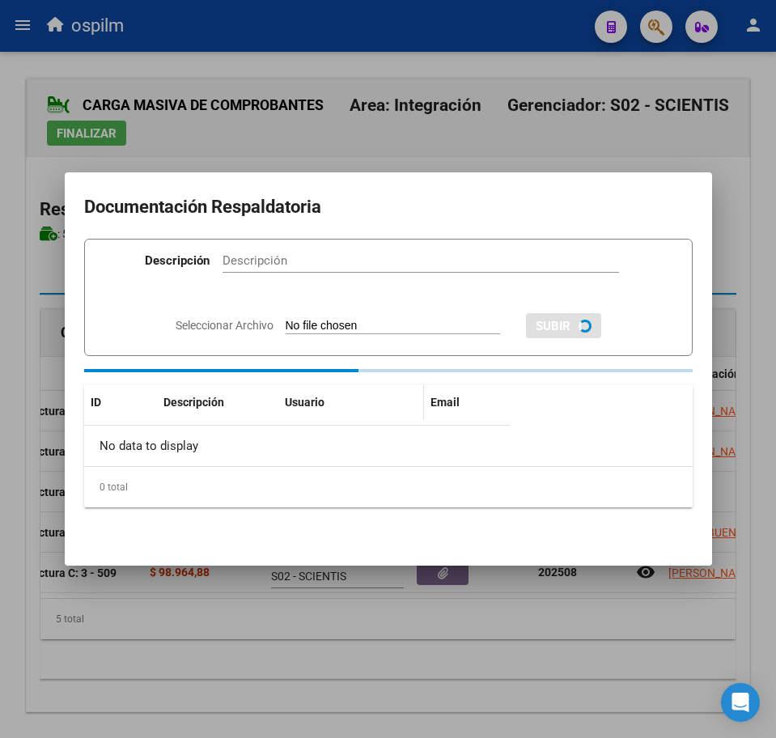
paste input "Planilla de asistencia"
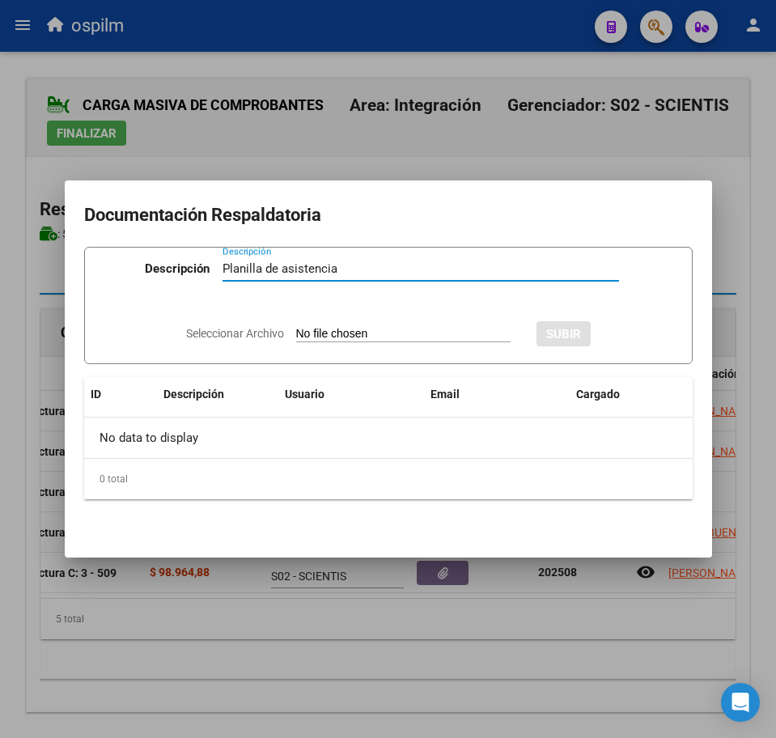
type input "Planilla de asistencia"
click at [316, 335] on input "Seleccionar Archivo" at bounding box center [403, 334] width 214 height 15
type input "C:\fakepath\RODRIGUEZ ENZO NICOLAS_202508_089_N_CENTRO DE APOYO INTEGRAL LA HUE…"
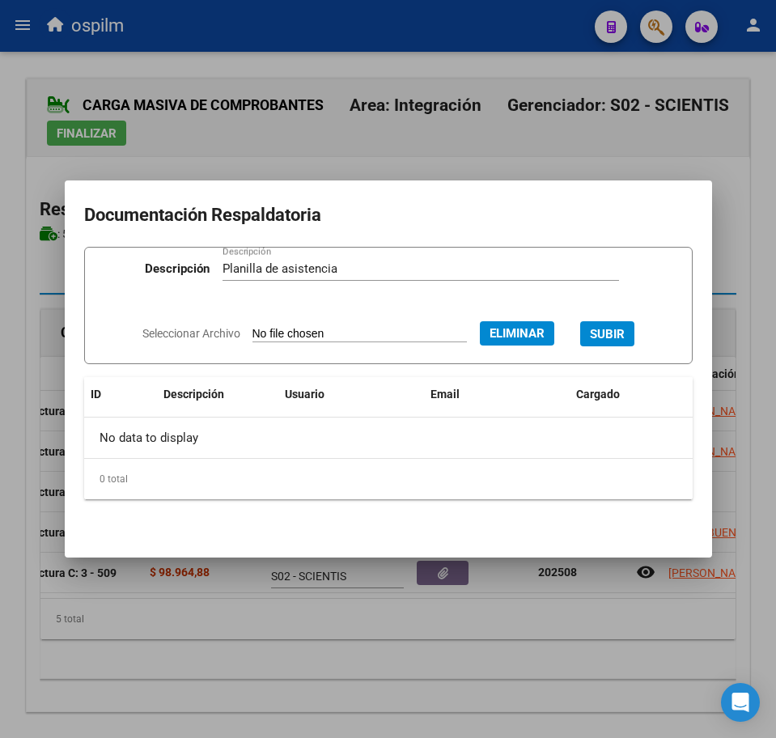
click at [625, 331] on span "SUBIR" at bounding box center [607, 334] width 35 height 15
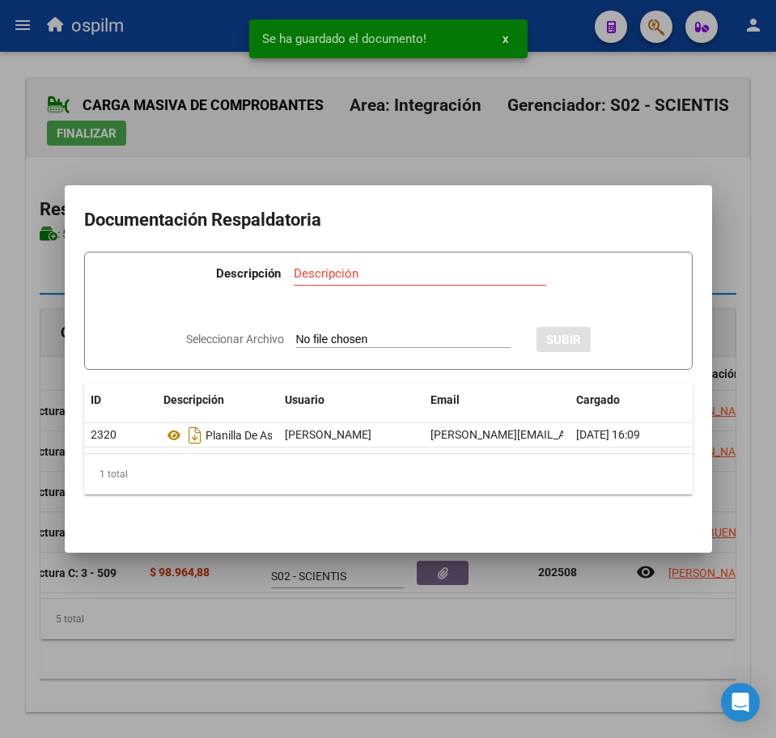
click at [362, 658] on div at bounding box center [388, 369] width 776 height 738
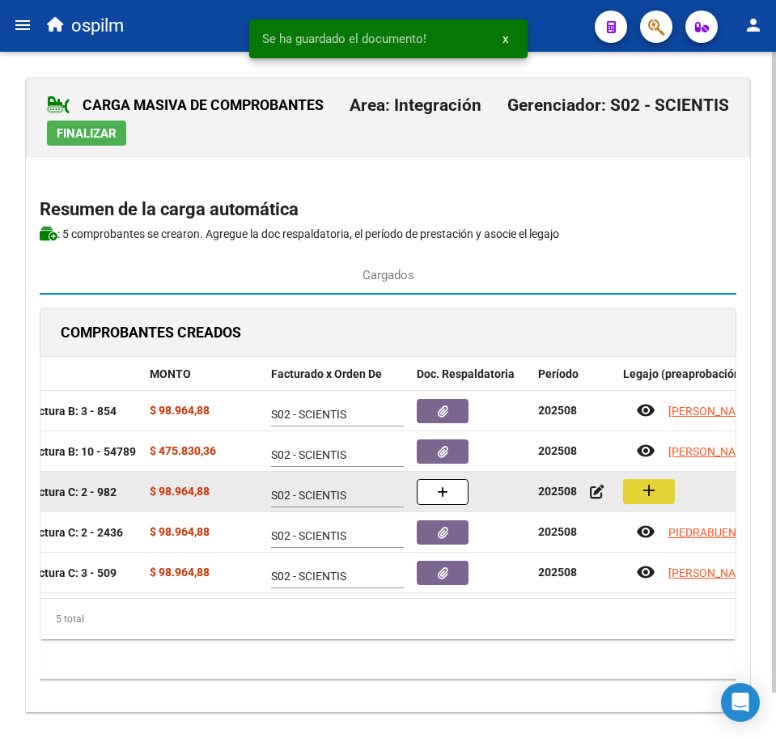
click at [641, 493] on mat-icon "add" at bounding box center [648, 490] width 19 height 19
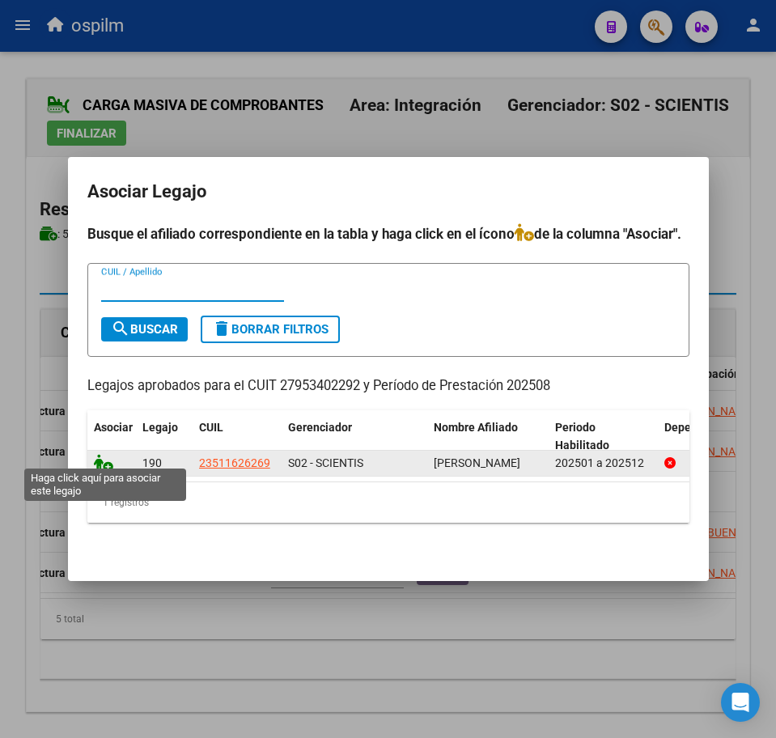
click at [106, 454] on icon at bounding box center [103, 463] width 19 height 18
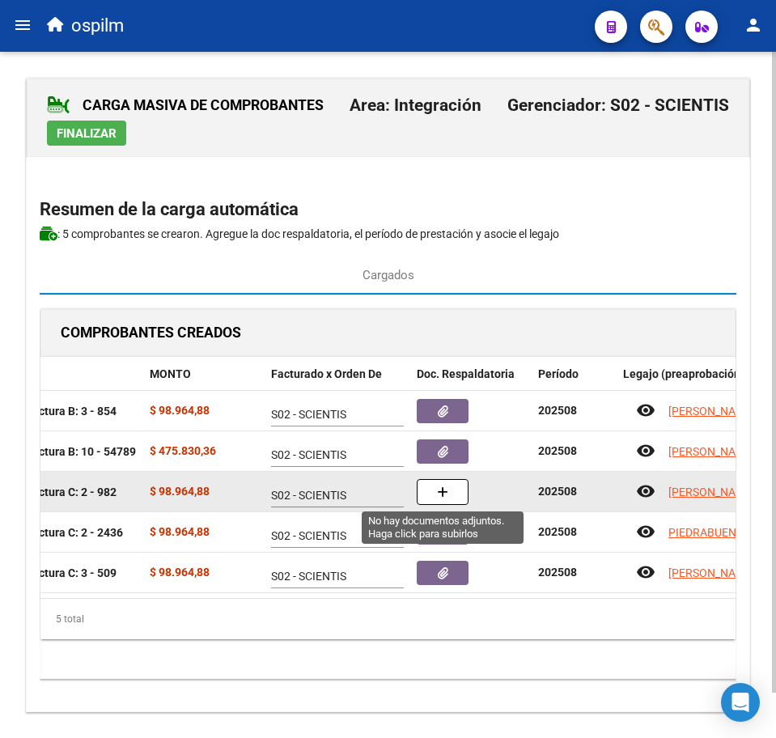
click at [439, 487] on icon "button" at bounding box center [442, 492] width 11 height 12
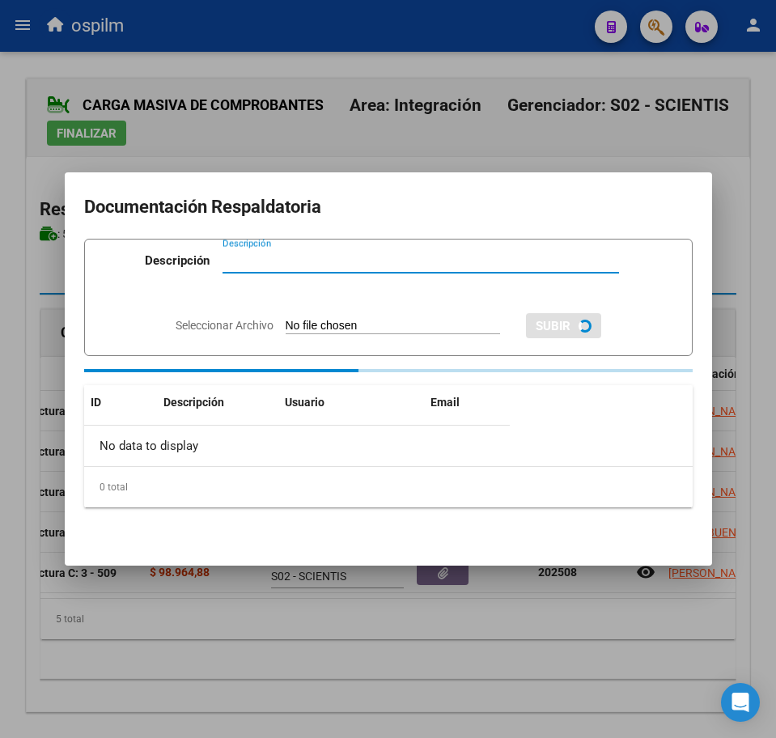
paste input "Planilla de asistencia"
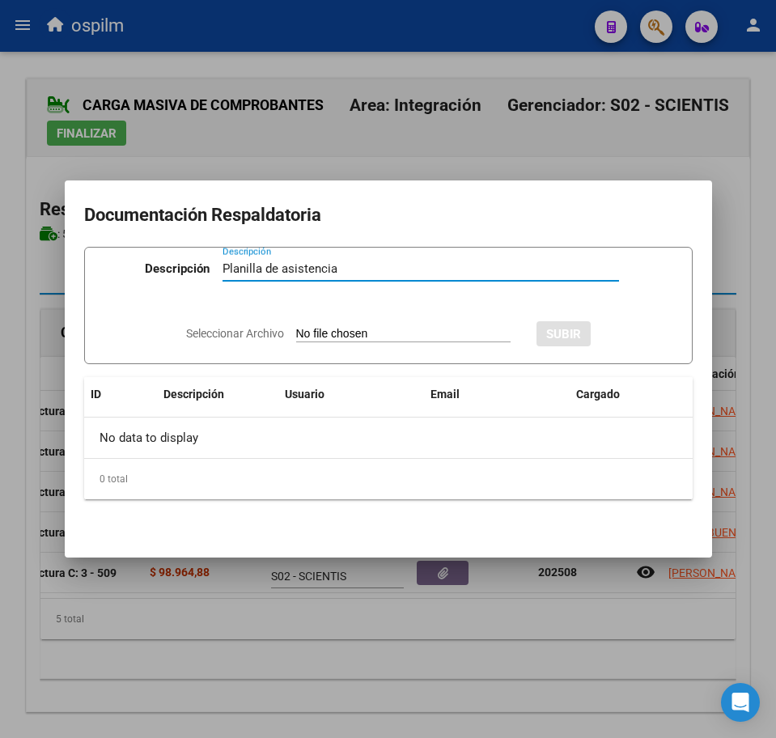
type input "Planilla de asistencia"
click at [326, 330] on input "Seleccionar Archivo" at bounding box center [403, 334] width 214 height 15
type input "C:\fakepath\RODRIGUEZ MATEO BENJAMIN_202508_090_N_OROZCO MENESES BANIA IVLIN_PA…"
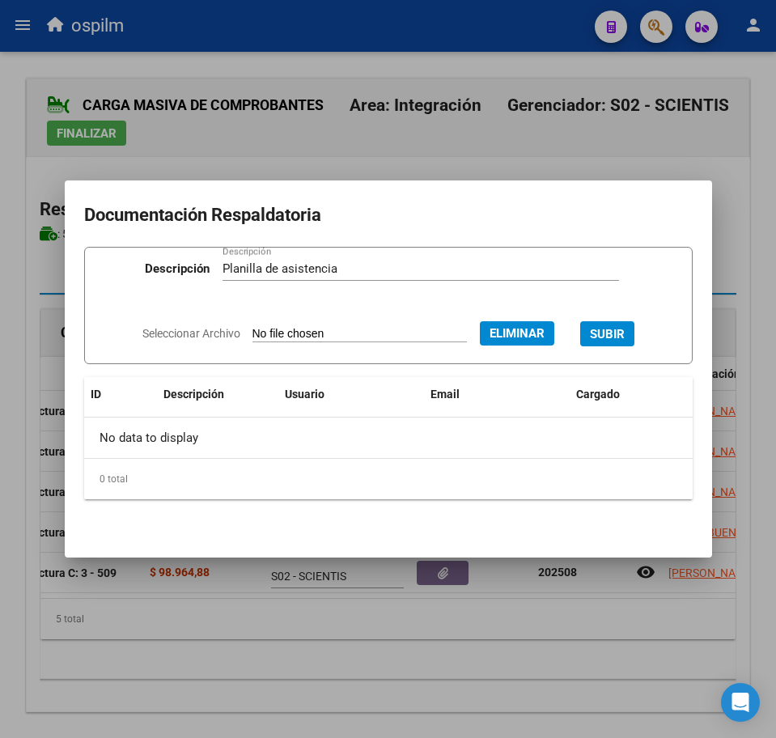
click at [625, 328] on span "SUBIR" at bounding box center [607, 334] width 35 height 15
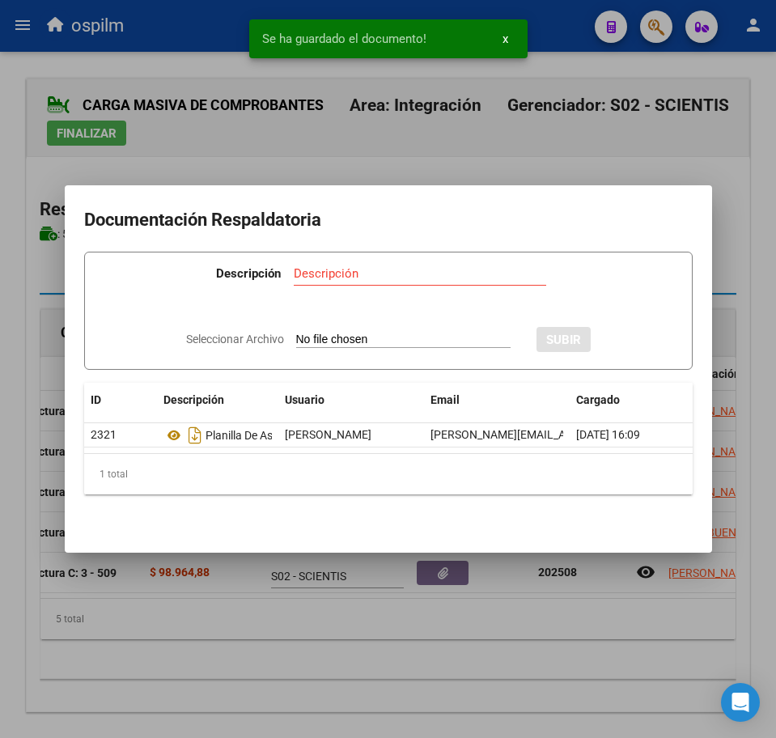
click at [292, 697] on div at bounding box center [388, 369] width 776 height 738
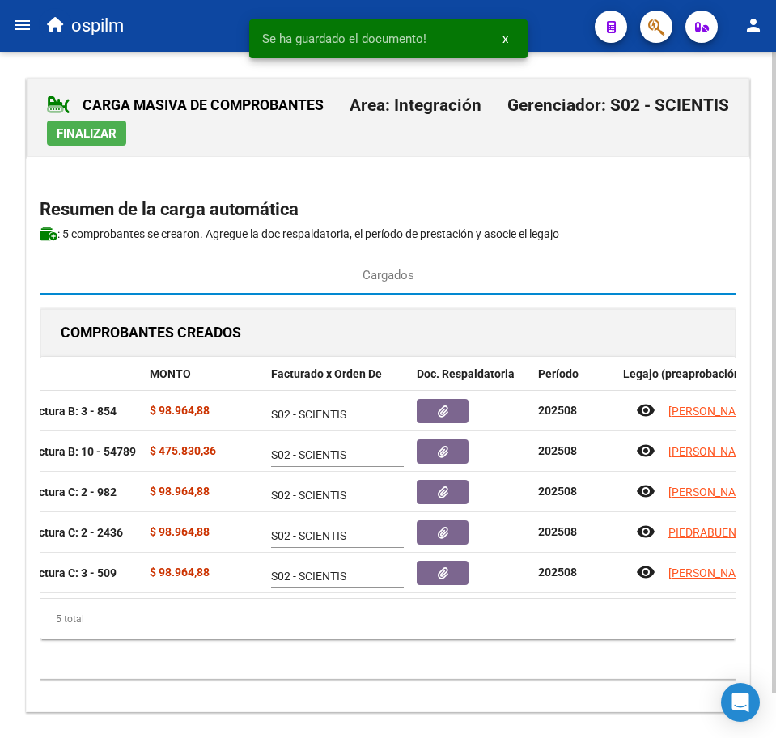
click at [63, 130] on span "Finalizar" at bounding box center [87, 133] width 60 height 15
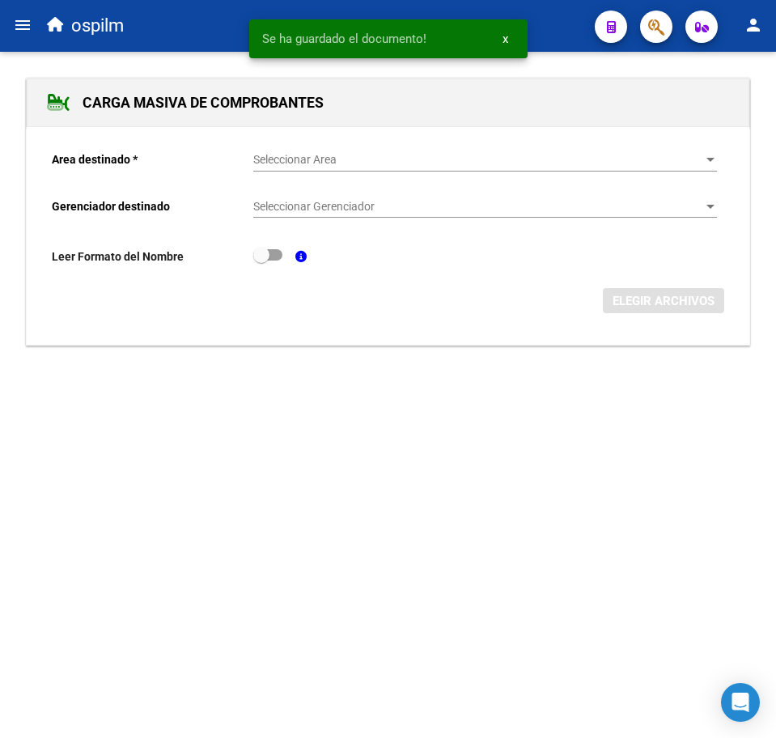
click at [336, 151] on div "Seleccionar Area Seleccionar Area" at bounding box center [485, 155] width 464 height 32
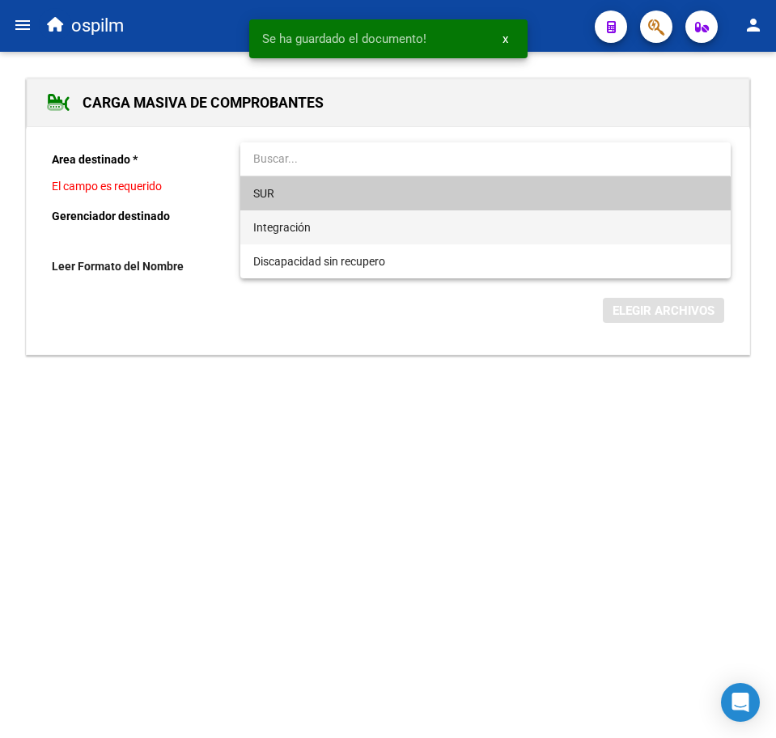
click at [341, 222] on span "Integración" at bounding box center [485, 227] width 464 height 34
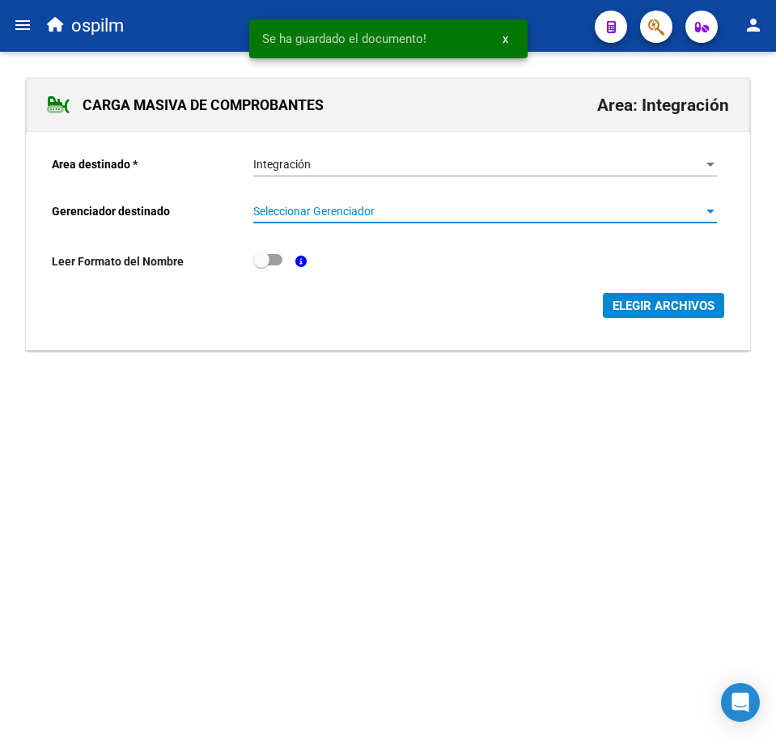
click at [347, 211] on span "Seleccionar Gerenciador" at bounding box center [477, 212] width 449 height 14
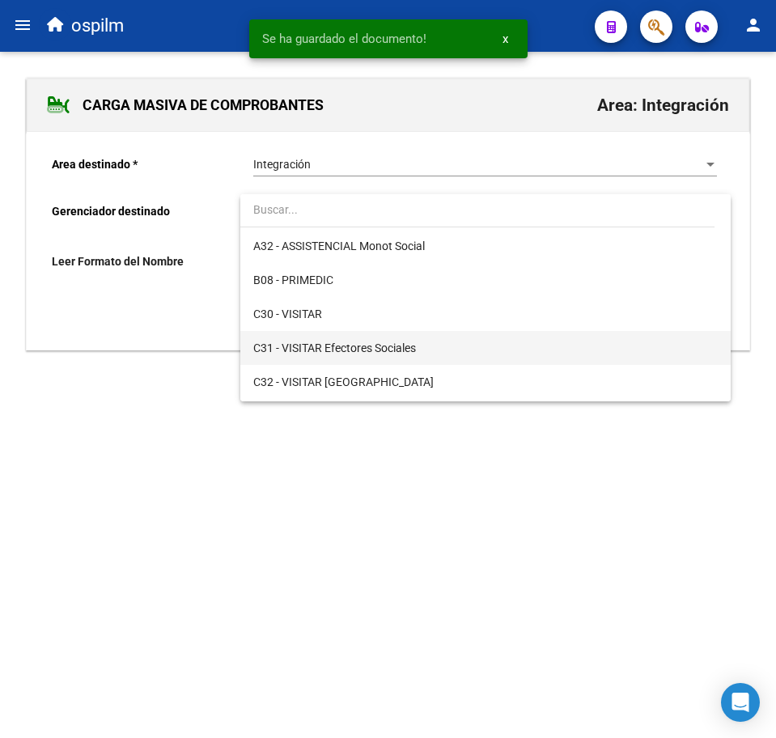
scroll to position [202, 0]
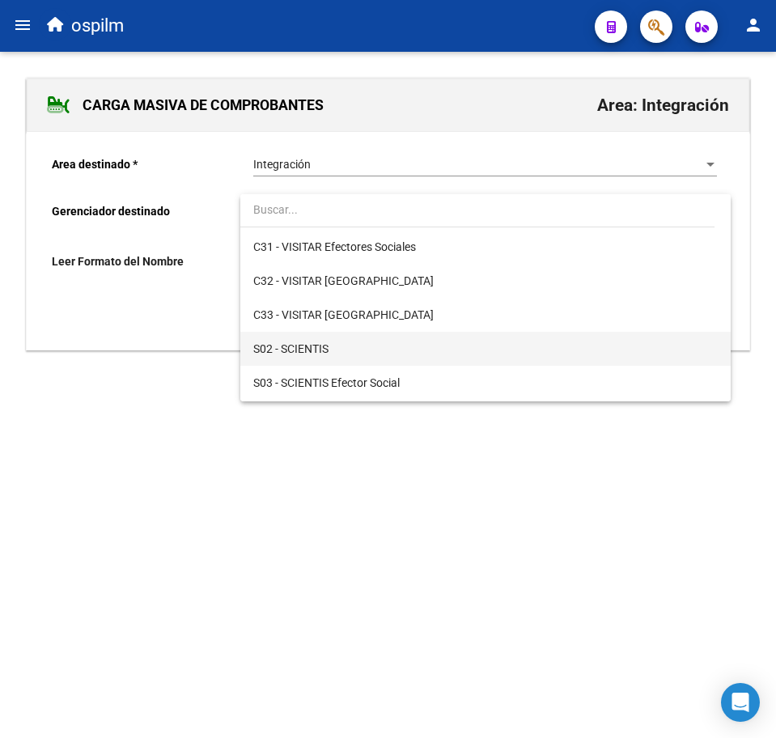
drag, startPoint x: 391, startPoint y: 354, endPoint x: 409, endPoint y: 351, distance: 18.8
click at [391, 351] on span "S02 - SCIENTIS" at bounding box center [485, 349] width 464 height 34
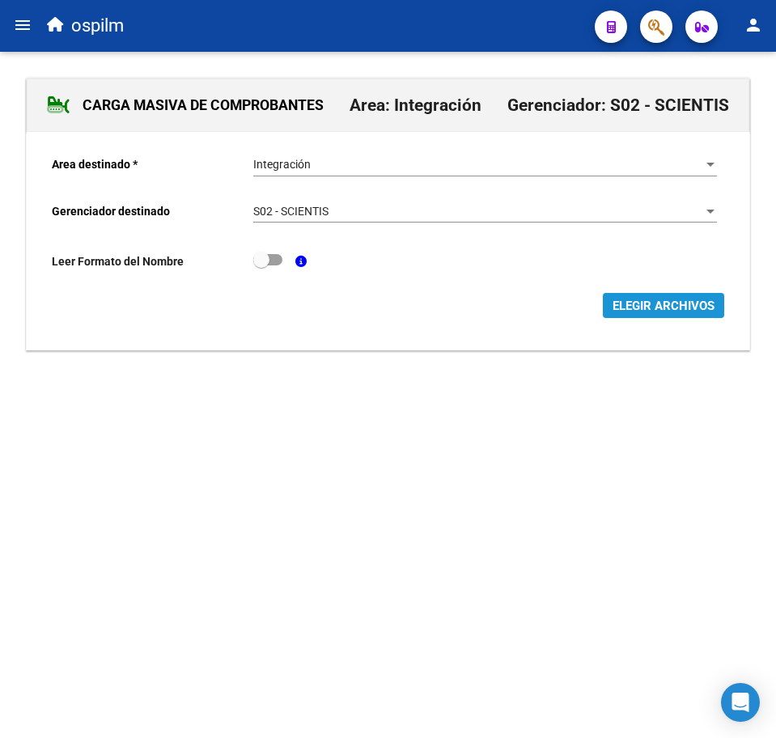
click at [637, 305] on span "ELEGIR ARCHIVOS" at bounding box center [663, 305] width 102 height 15
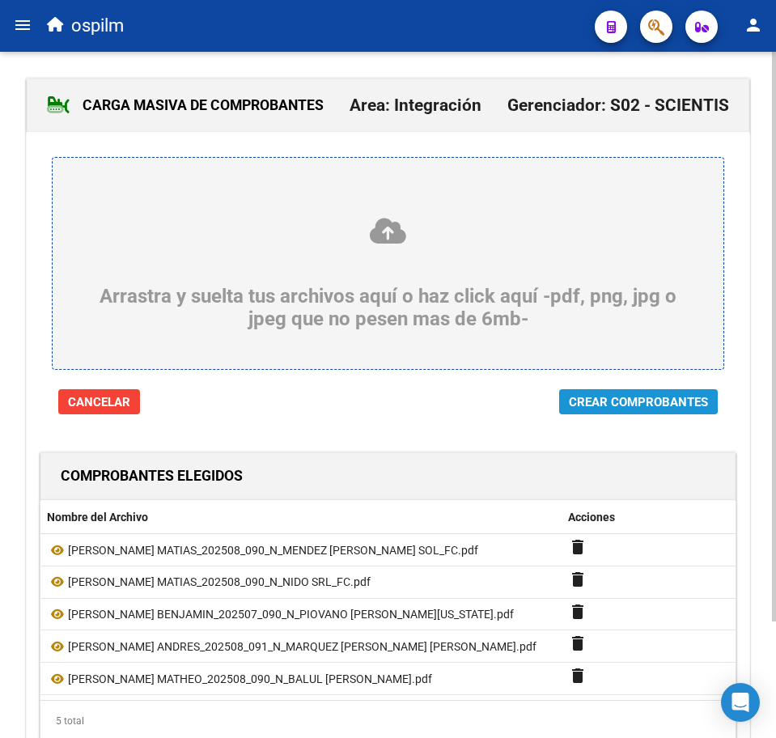
click at [603, 396] on span "Crear Comprobantes" at bounding box center [638, 402] width 139 height 15
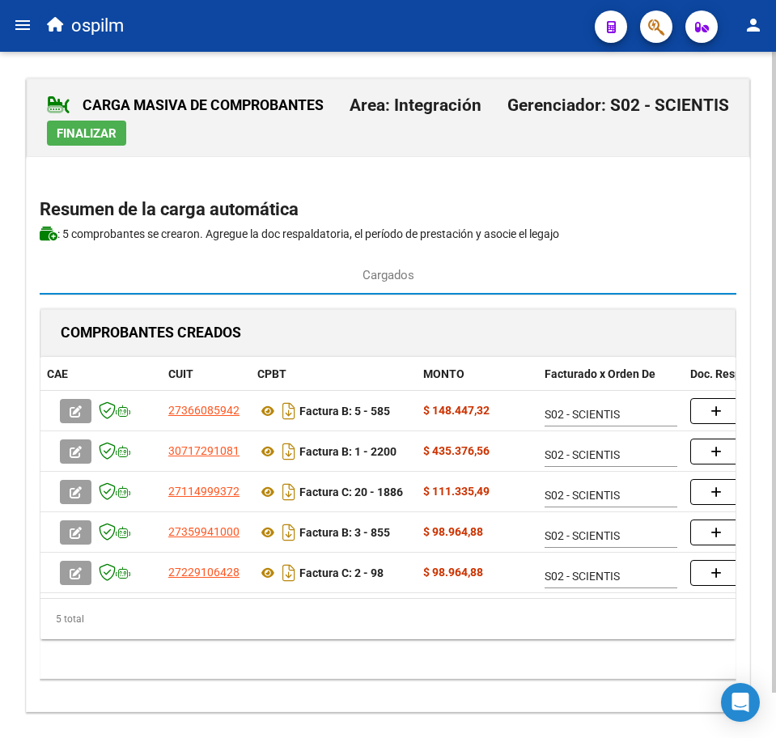
drag, startPoint x: 294, startPoint y: 598, endPoint x: 350, endPoint y: 607, distance: 56.5
click at [350, 598] on datatable-body "27366085942 Factura B: 5 - 585 $ 148.447,32 S02 - SCIENTIS add 30717291081 Fact…" at bounding box center [387, 494] width 695 height 207
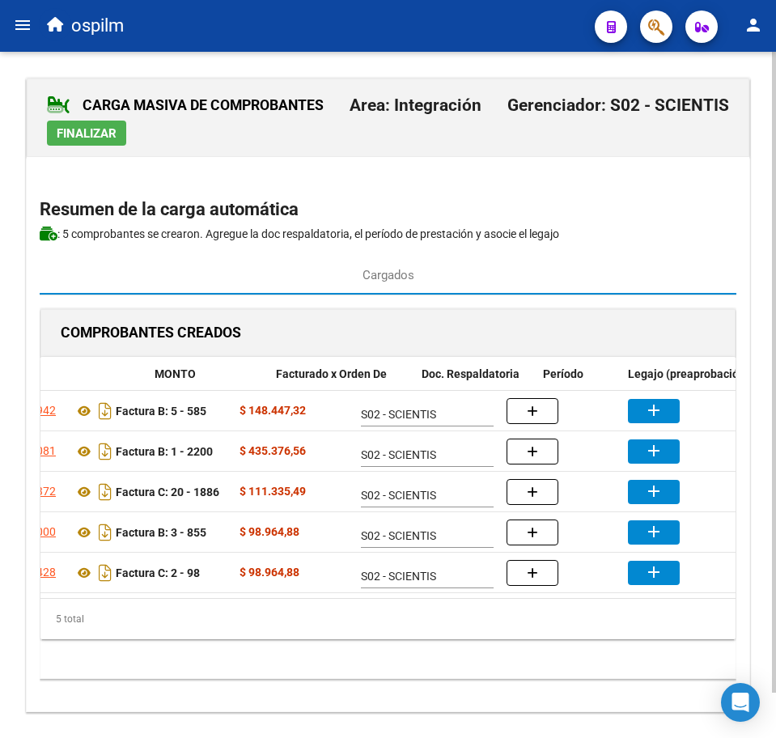
scroll to position [0, 269]
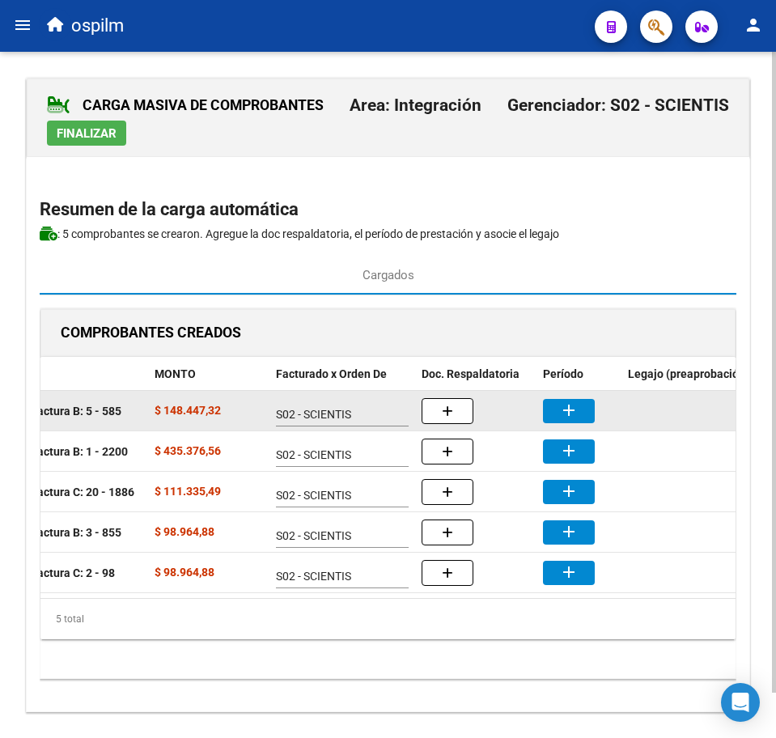
click at [587, 400] on button "add" at bounding box center [569, 411] width 52 height 24
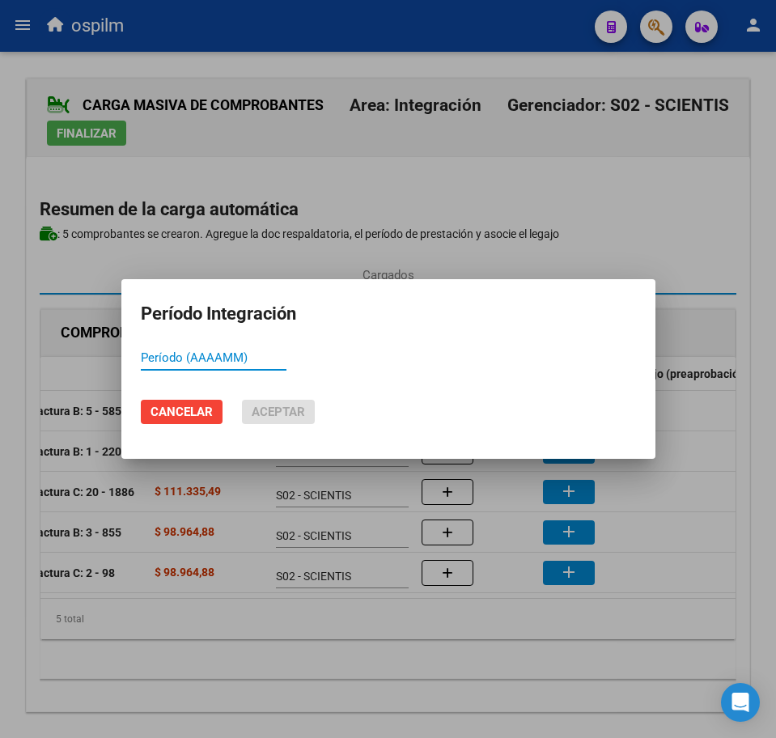
paste input "202508"
type input "202508"
click at [272, 406] on span "Aceptar" at bounding box center [278, 411] width 53 height 15
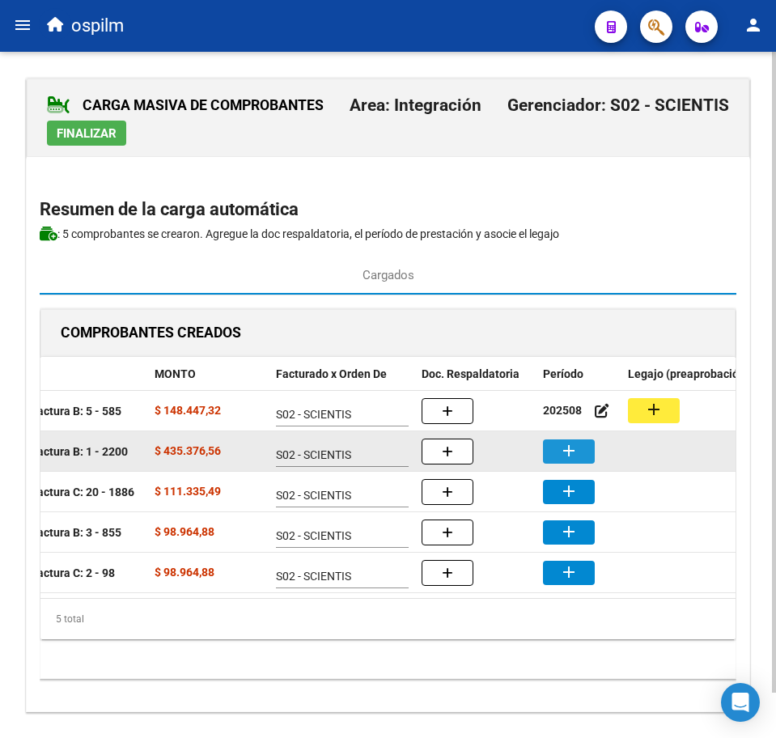
click at [568, 453] on mat-icon "add" at bounding box center [568, 450] width 19 height 19
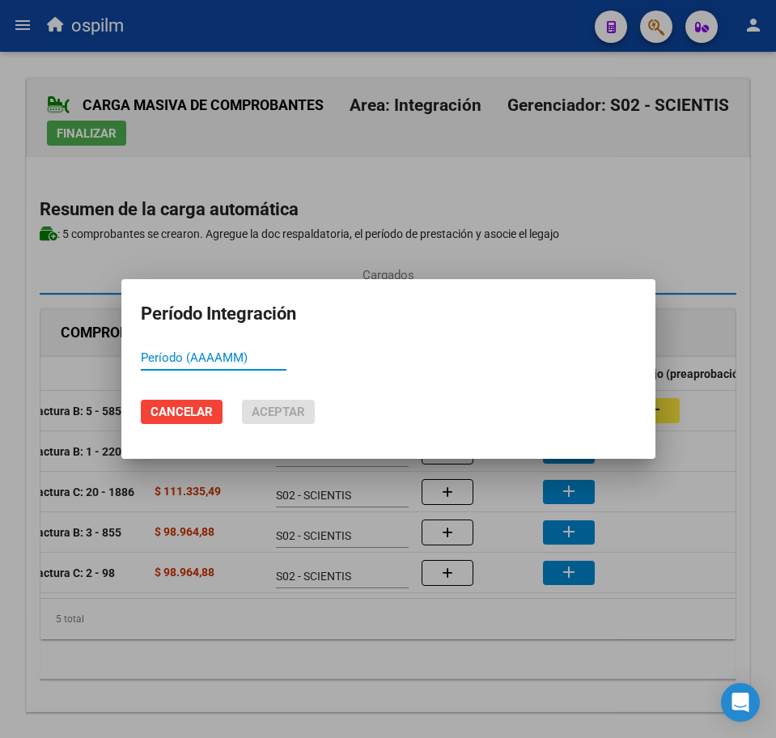
paste input "202508"
type input "202508"
click at [272, 415] on span "Aceptar" at bounding box center [278, 411] width 53 height 15
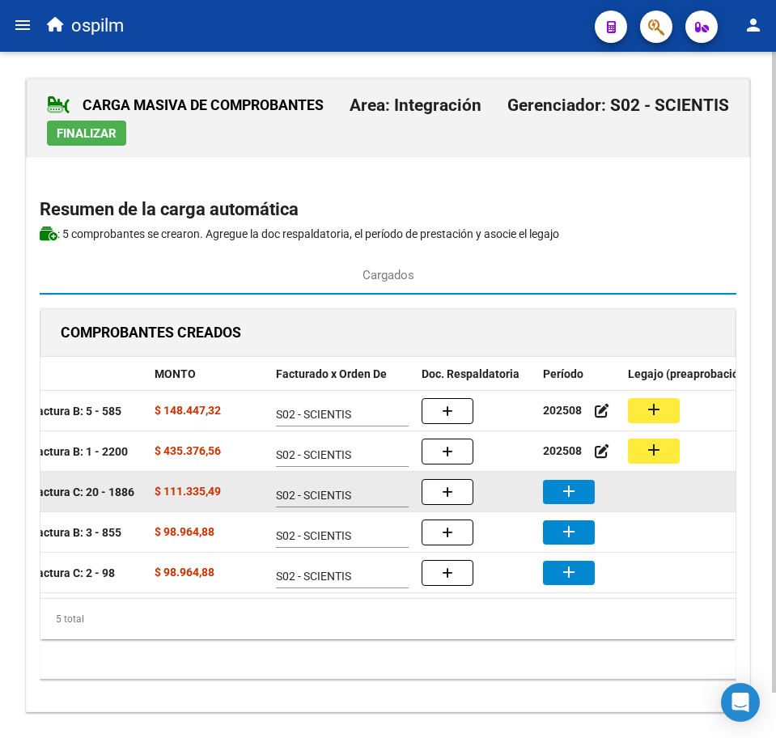
click at [561, 490] on mat-icon "add" at bounding box center [568, 490] width 19 height 19
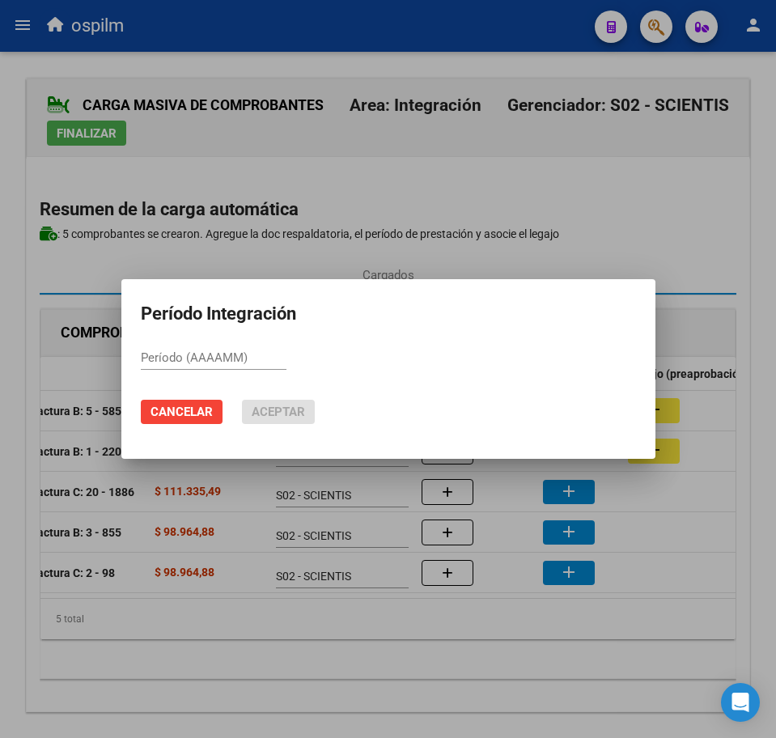
click at [228, 354] on input "Período (AAAAMM)" at bounding box center [214, 357] width 146 height 15
paste input "202508"
type input "202508"
click at [277, 414] on span "Aceptar" at bounding box center [278, 411] width 53 height 15
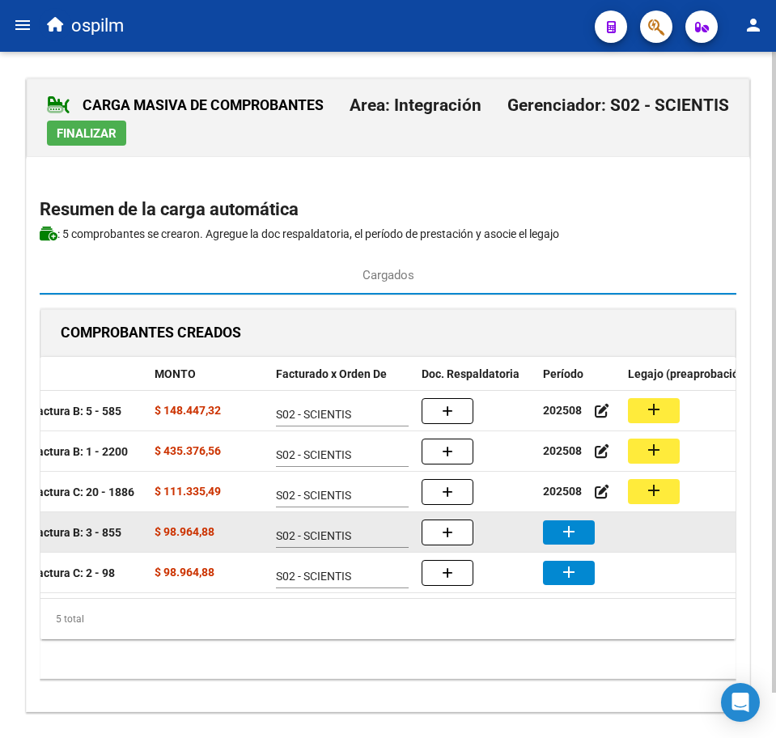
click at [567, 519] on datatable-body-cell "add" at bounding box center [578, 532] width 85 height 40
click at [578, 538] on mat-icon "add" at bounding box center [568, 531] width 19 height 19
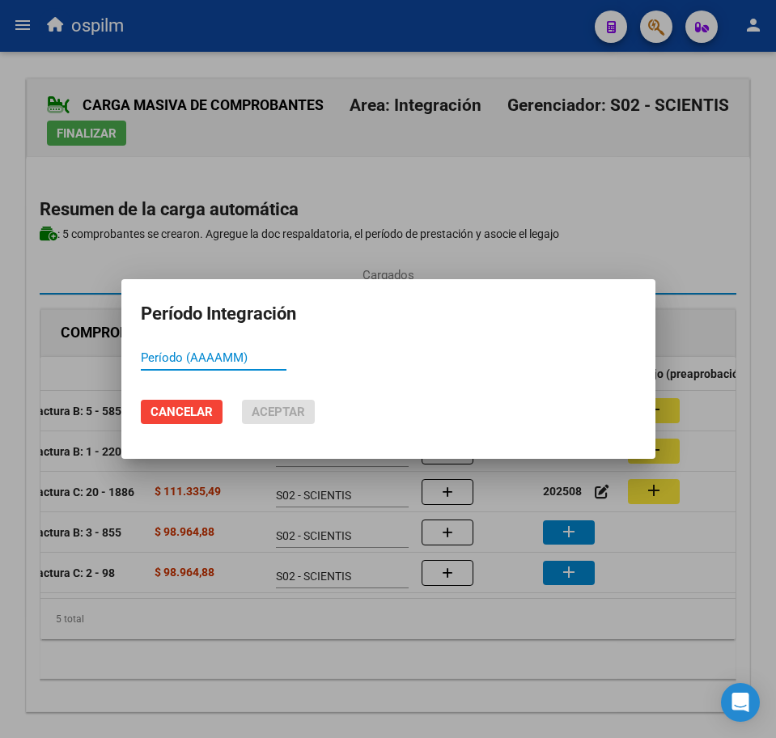
paste input "202508"
type input "202508"
click at [282, 413] on span "Aceptar" at bounding box center [278, 411] width 53 height 15
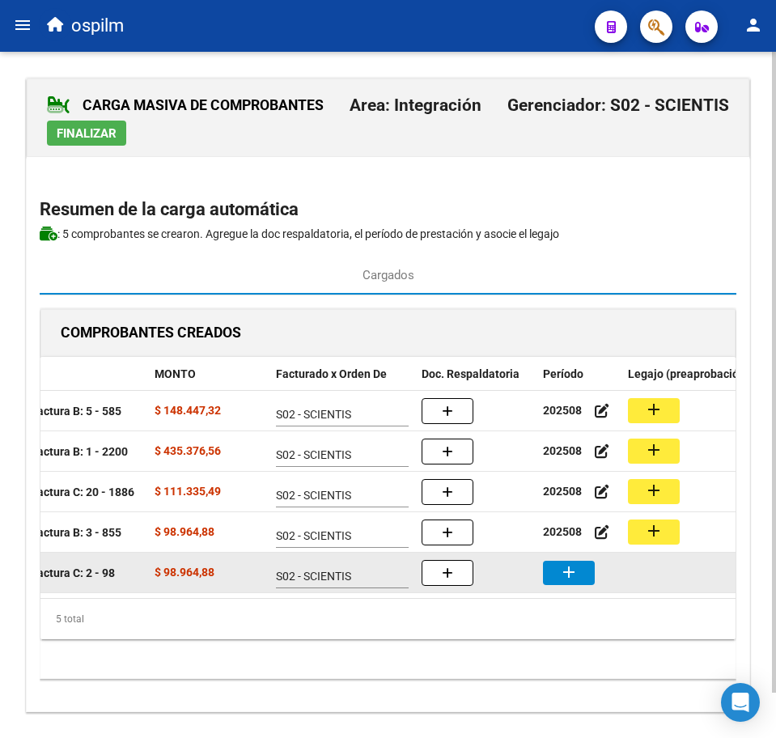
click at [563, 574] on mat-icon "add" at bounding box center [568, 571] width 19 height 19
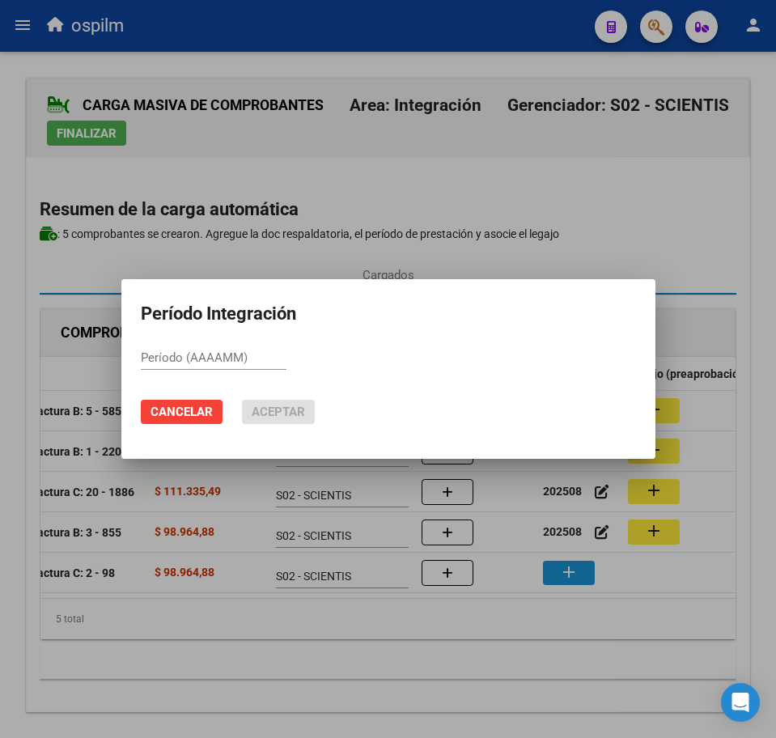
paste input "202508"
type input "202508"
click at [300, 411] on span "Aceptar" at bounding box center [278, 411] width 53 height 15
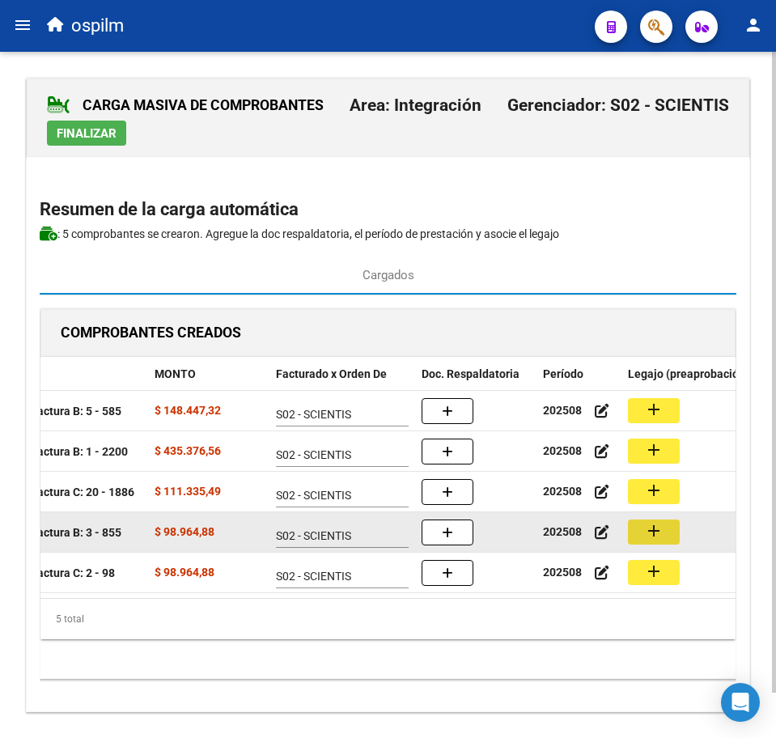
click at [653, 540] on button "add" at bounding box center [654, 531] width 52 height 25
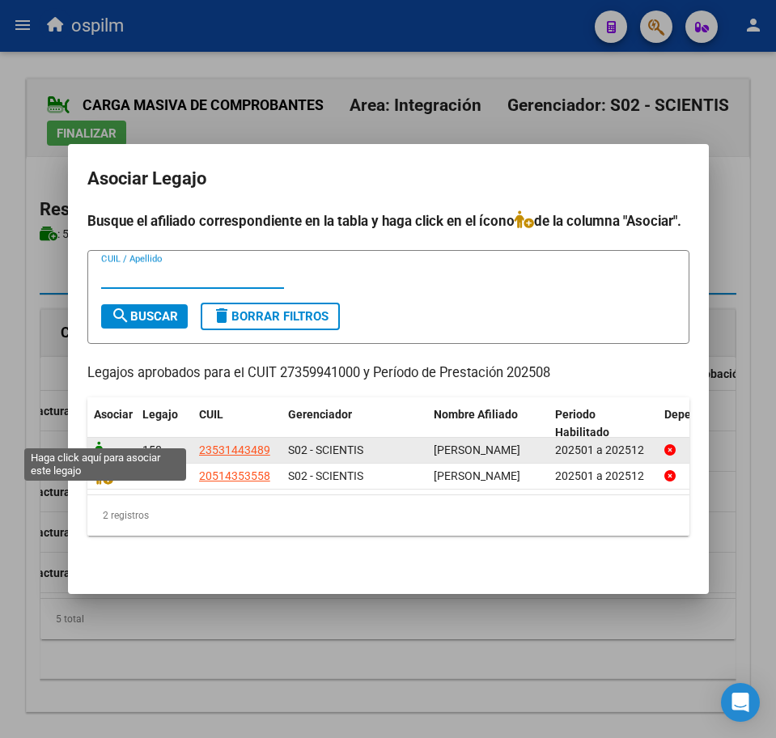
click at [100, 441] on icon at bounding box center [103, 450] width 19 height 18
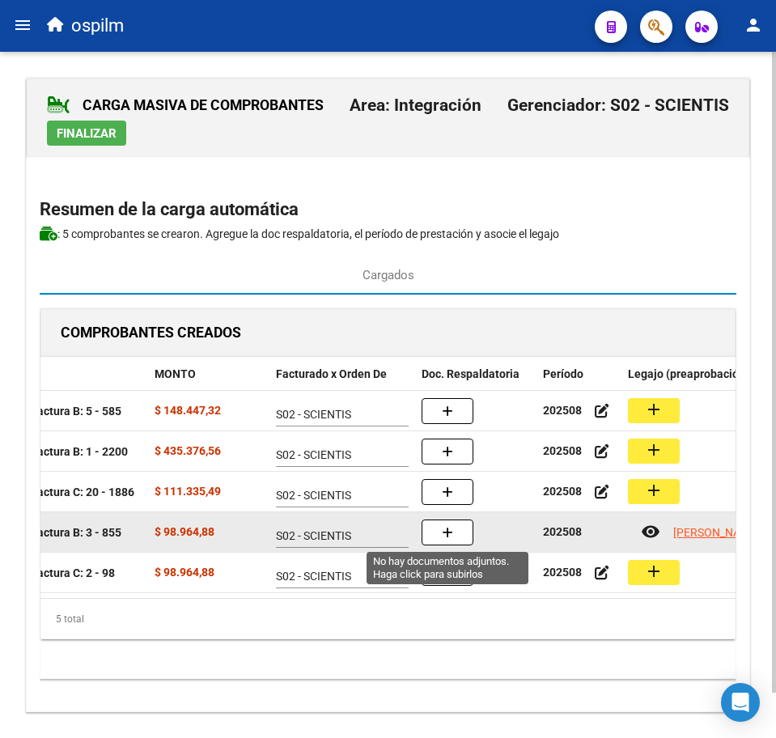
click at [457, 538] on button "button" at bounding box center [447, 532] width 52 height 26
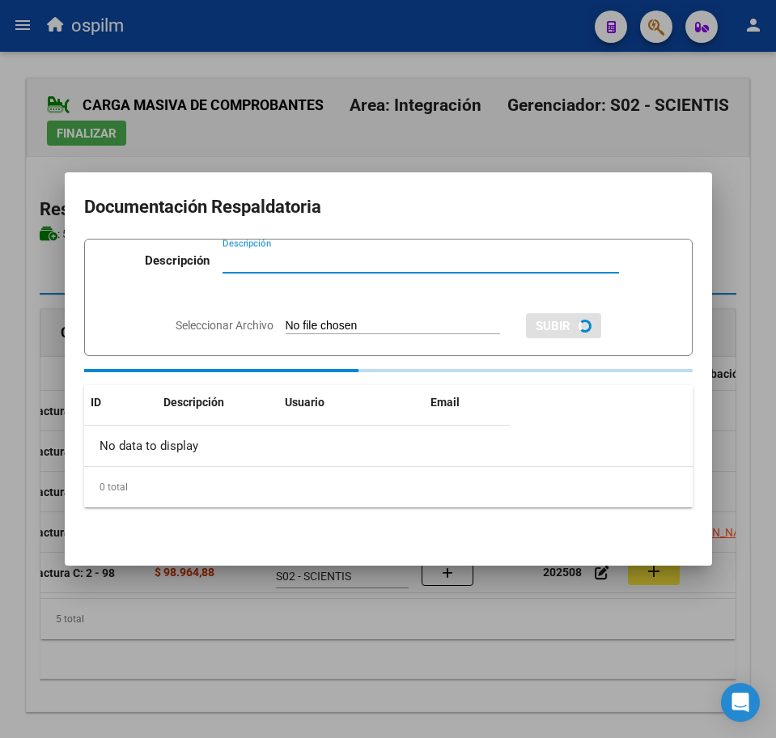
paste input "Planilla de asistencia"
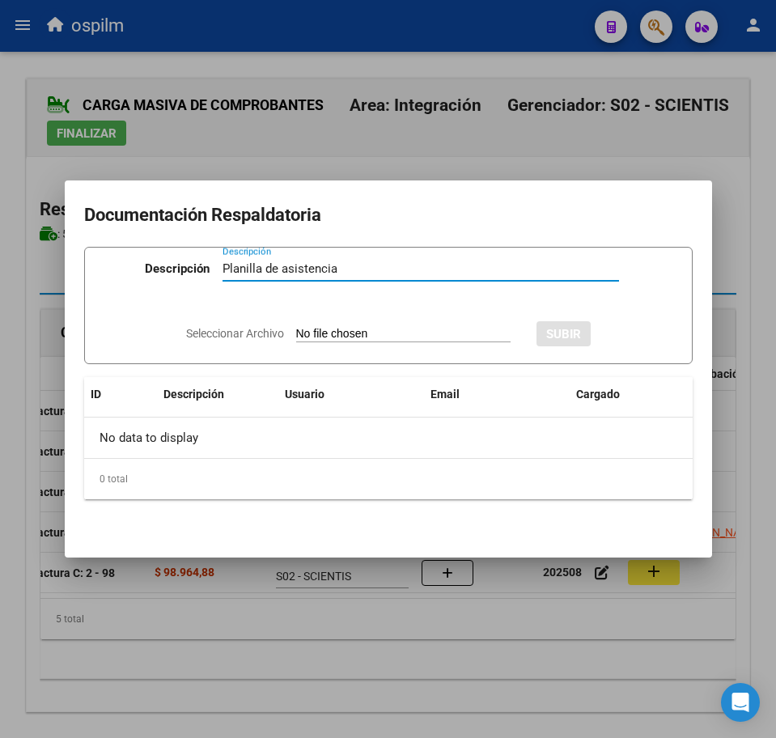
type input "Planilla de asistencia"
click at [373, 330] on input "Seleccionar Archivo" at bounding box center [403, 334] width 214 height 15
type input "C:\fakepath\RODRIGUEZ RAMIRO ANDRES_202508_091_N_MARQUEZ FOURMENTEL DANIELA_PA.…"
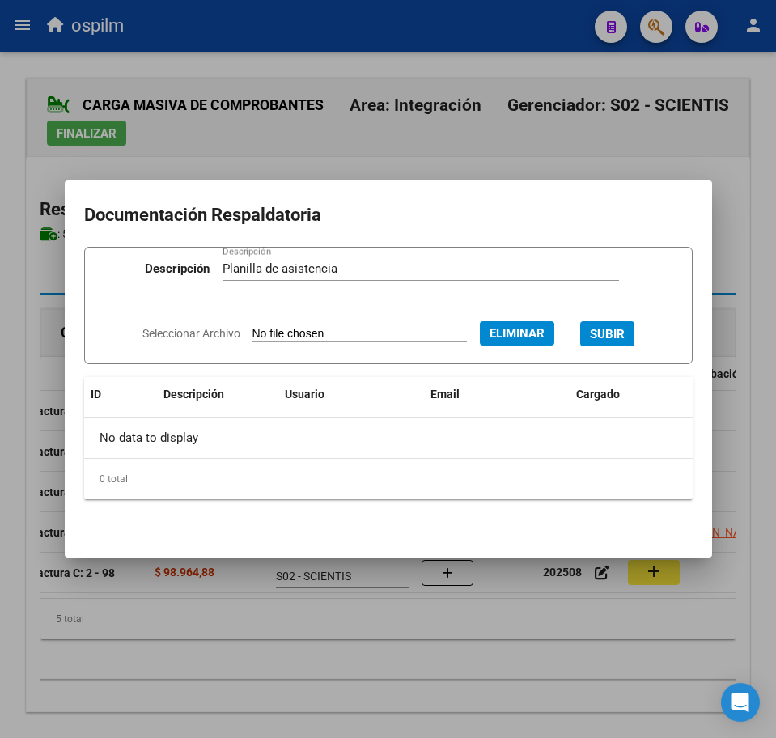
click at [625, 332] on span "SUBIR" at bounding box center [607, 334] width 35 height 15
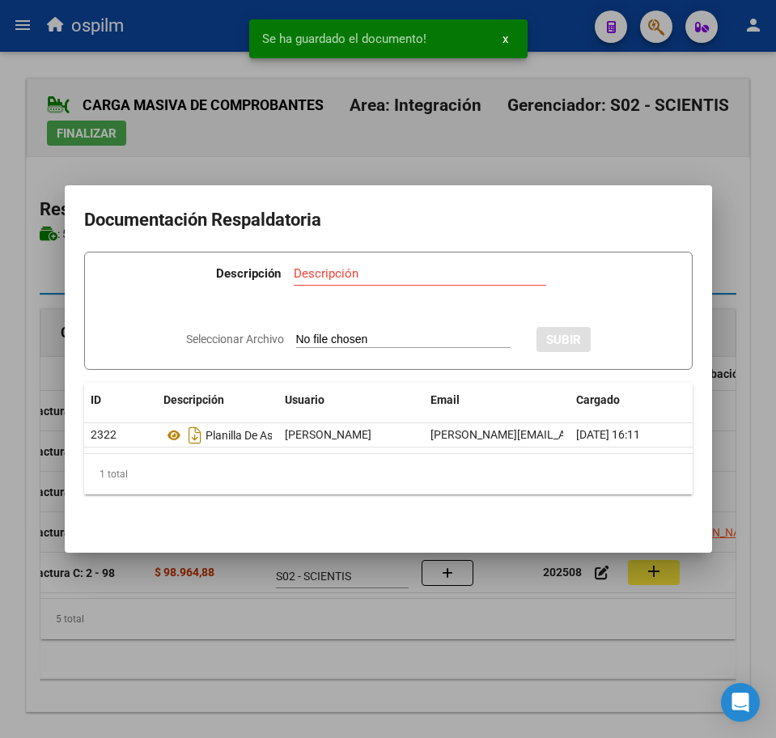
click at [449, 643] on div at bounding box center [388, 369] width 776 height 738
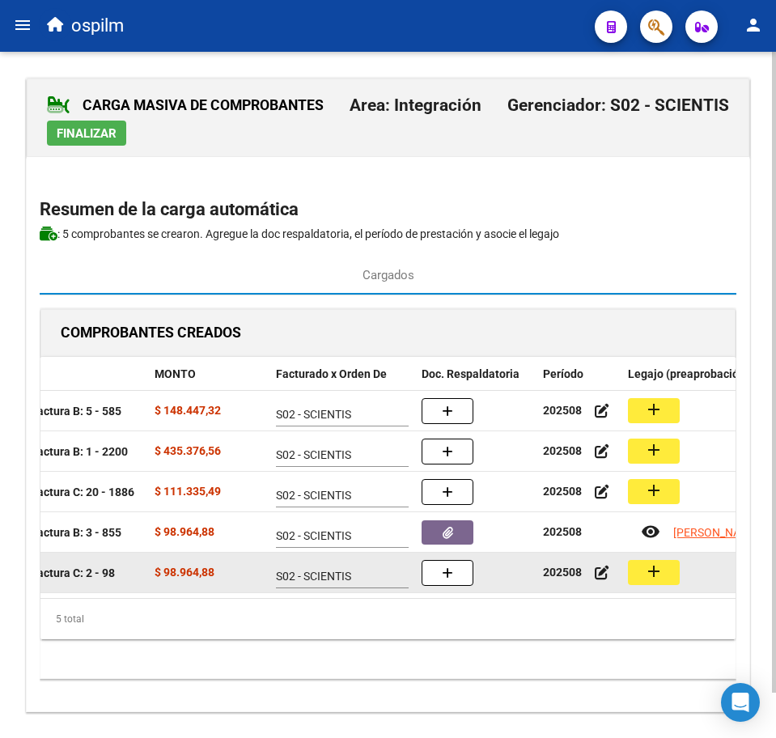
click at [653, 572] on mat-icon "add" at bounding box center [653, 570] width 19 height 19
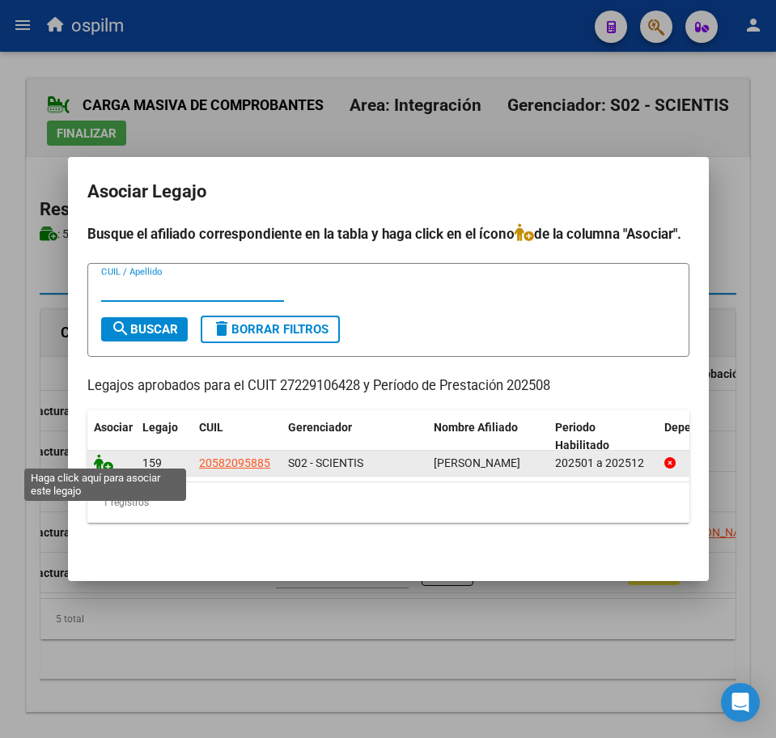
click at [104, 454] on icon at bounding box center [103, 463] width 19 height 18
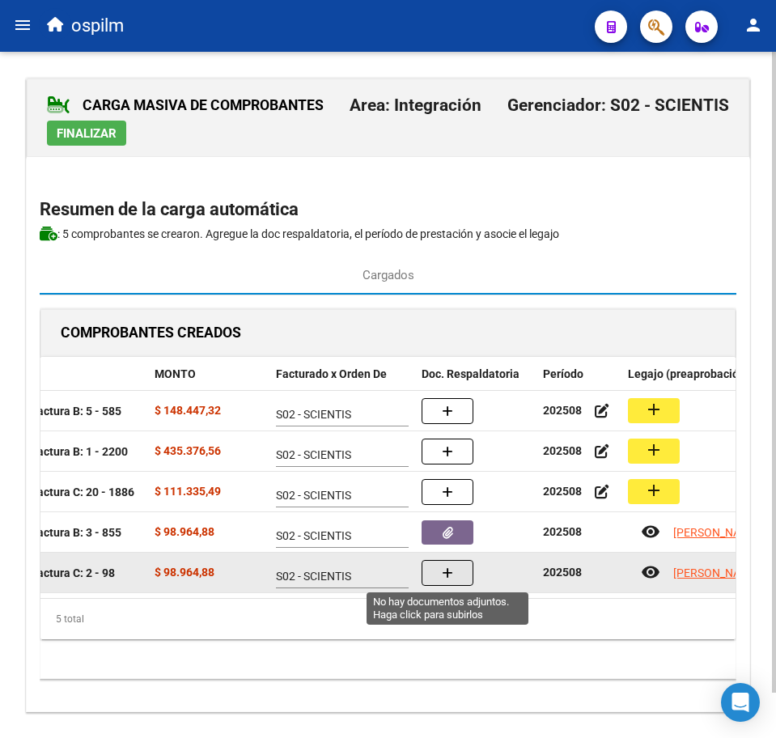
click at [449, 575] on icon "button" at bounding box center [447, 573] width 11 height 12
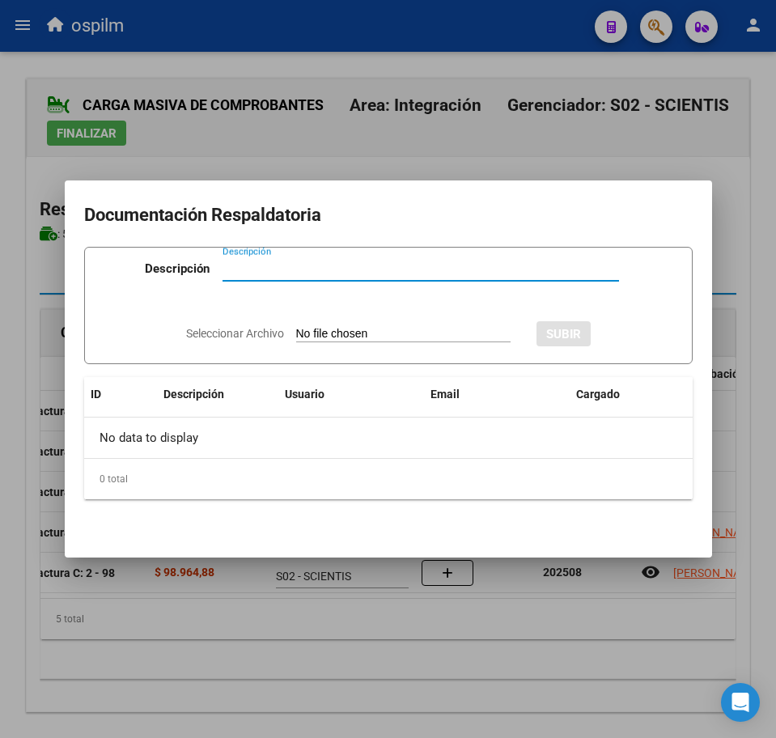
paste input "Planilla de asistencia"
type input "Planilla de asistencia"
click at [354, 328] on input "Seleccionar Archivo" at bounding box center [403, 334] width 214 height 15
type input "C:\fakepath\ROMERO FEDERICO MATHEO_202508_090_N_BALUL LORENA ELIZABETH_PA.pdf"
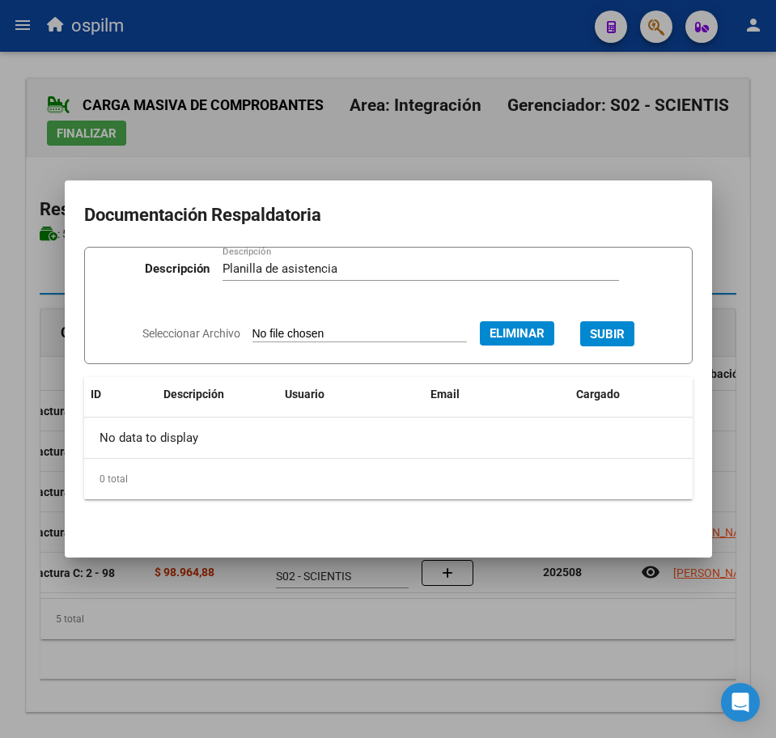
click at [625, 331] on span "SUBIR" at bounding box center [607, 334] width 35 height 15
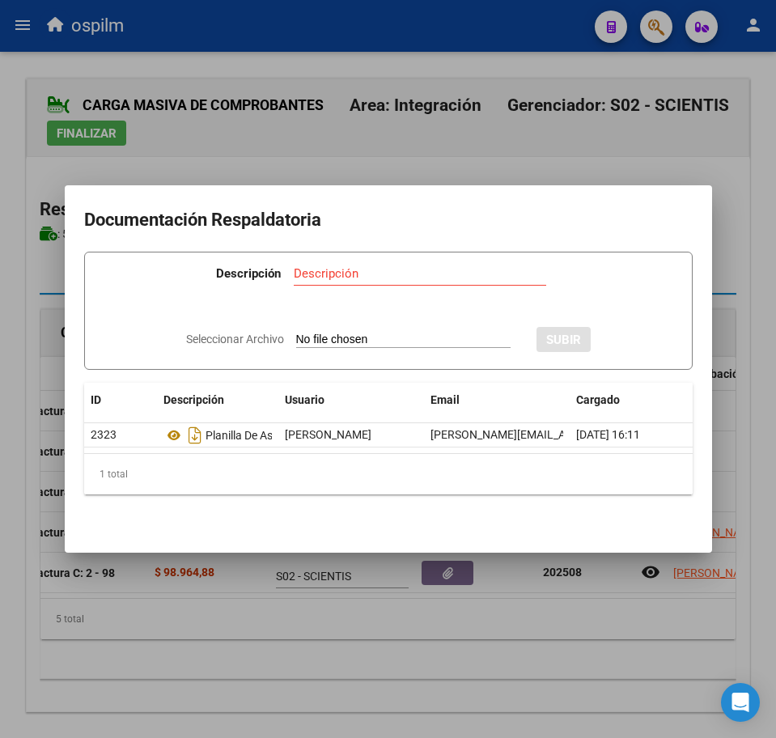
click at [320, 266] on input "Descripción" at bounding box center [420, 273] width 252 height 15
paste input "Planilla de asistencia"
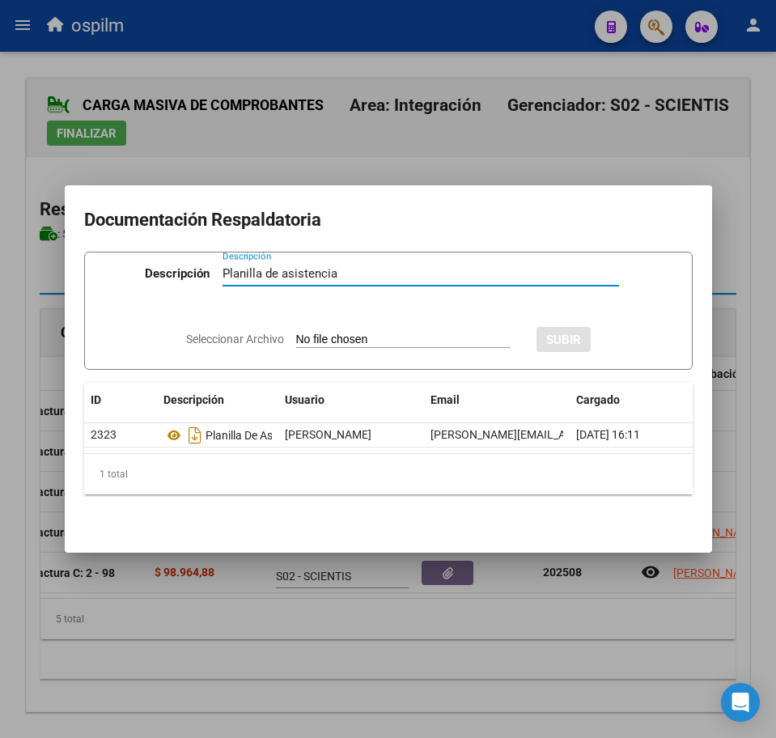
type input "Planilla de asistencia"
click at [292, 630] on div at bounding box center [388, 369] width 776 height 738
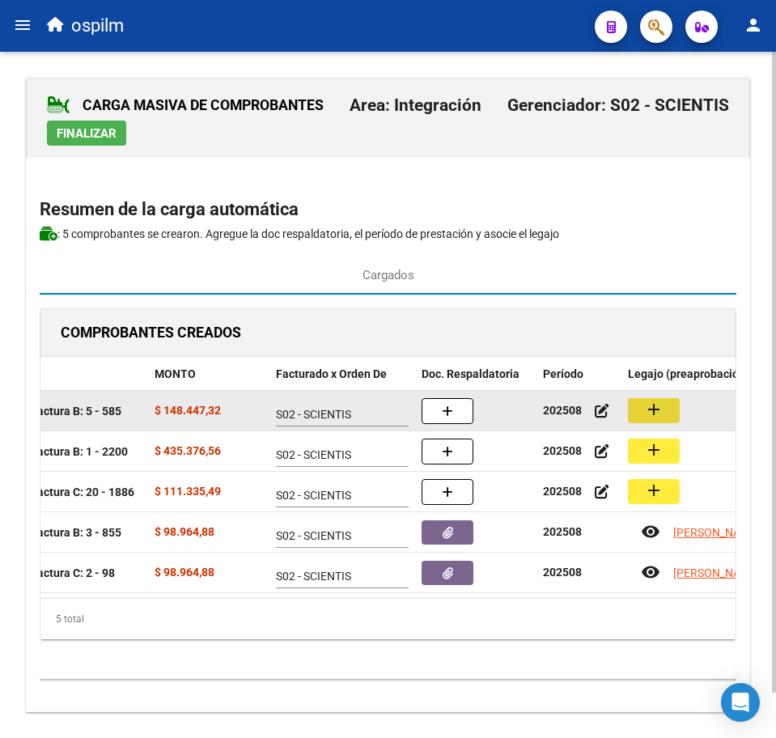
click at [659, 407] on button "add" at bounding box center [654, 410] width 52 height 25
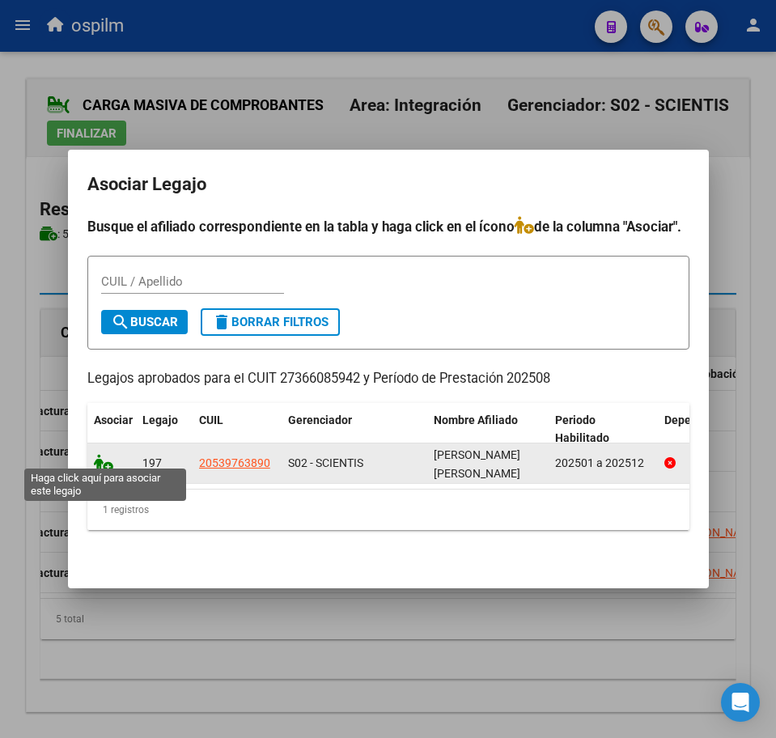
click at [99, 456] on icon at bounding box center [103, 463] width 19 height 18
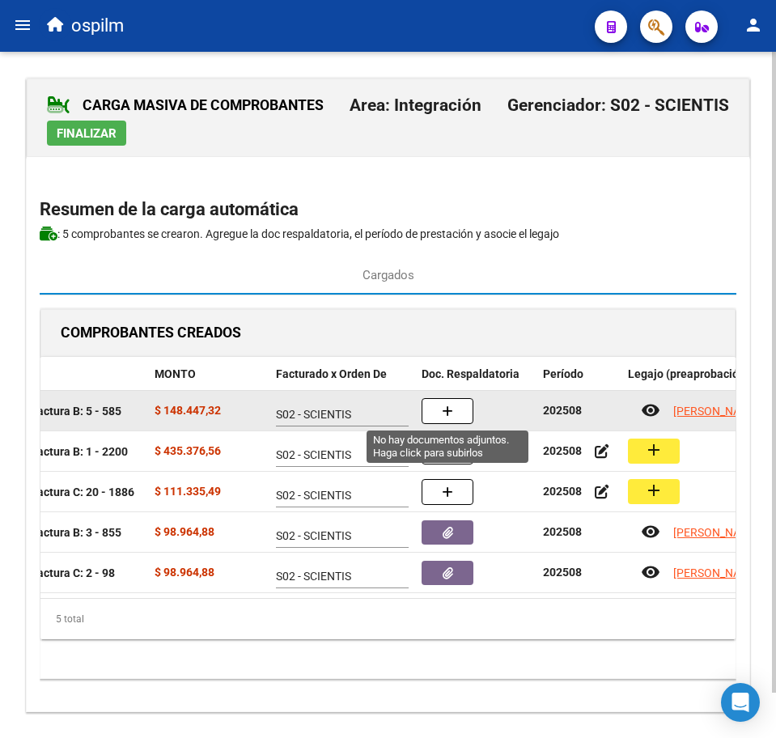
click at [468, 417] on button "button" at bounding box center [447, 411] width 52 height 26
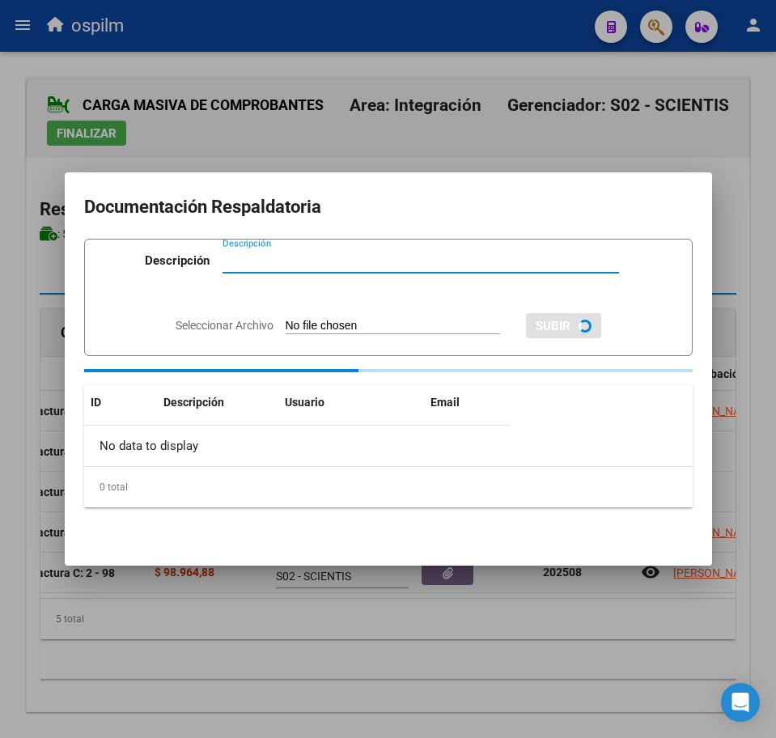
paste input "Planilla de asistencia"
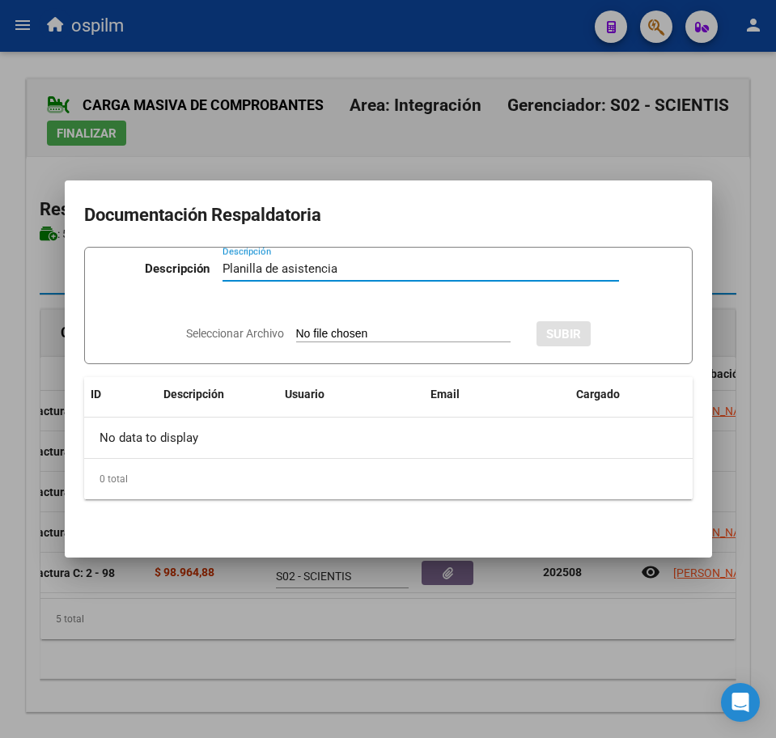
type input "Planilla de asistencia"
click at [315, 332] on input "Seleccionar Archivo" at bounding box center [403, 334] width 214 height 15
type input "C:\fakepath\SILVA ISENDOR MATIAS_202508_090_N_MENDEZ MARIA SOL_PA.pdf"
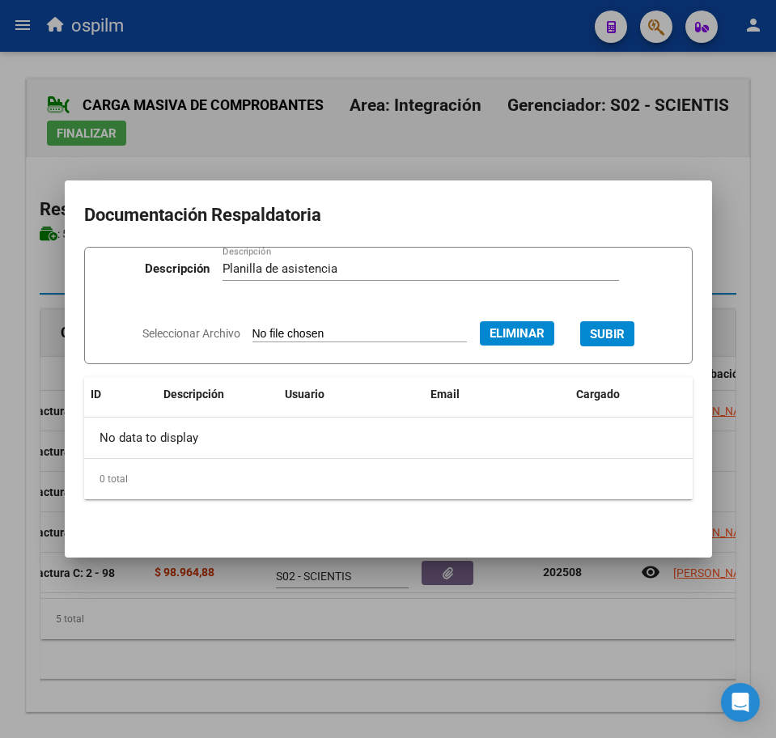
click at [625, 328] on span "SUBIR" at bounding box center [607, 334] width 35 height 15
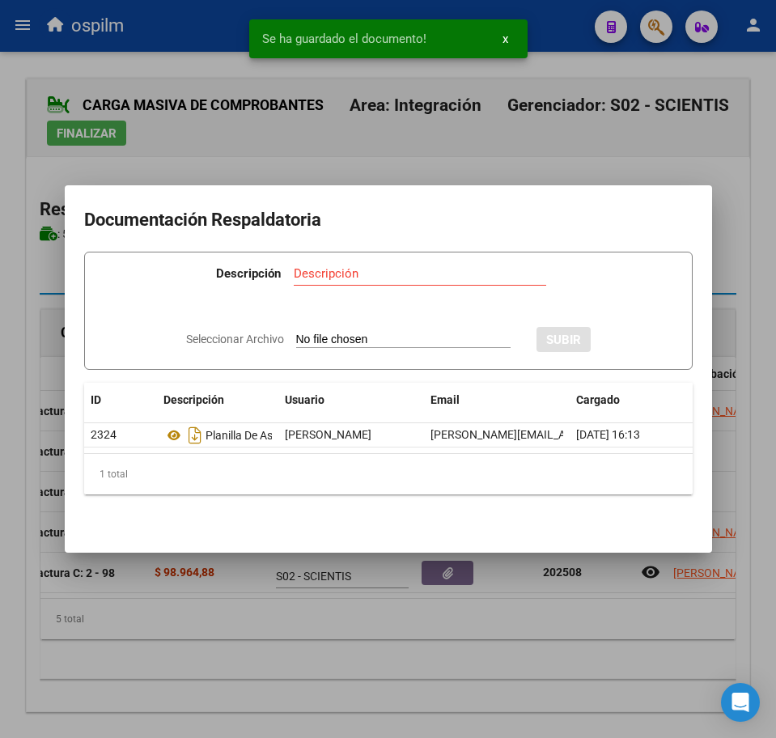
click at [445, 667] on div at bounding box center [388, 369] width 776 height 738
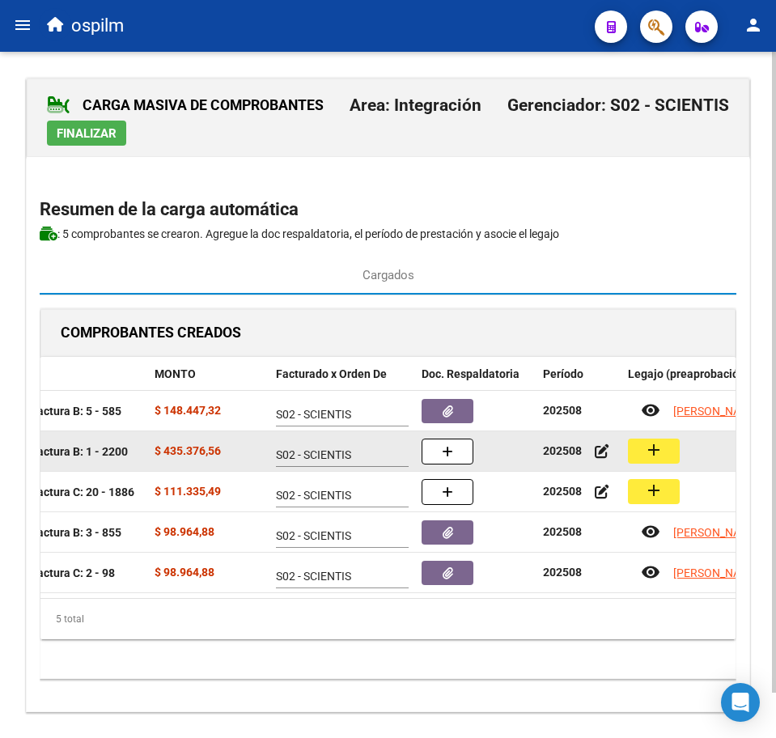
click at [654, 446] on mat-icon "add" at bounding box center [653, 449] width 19 height 19
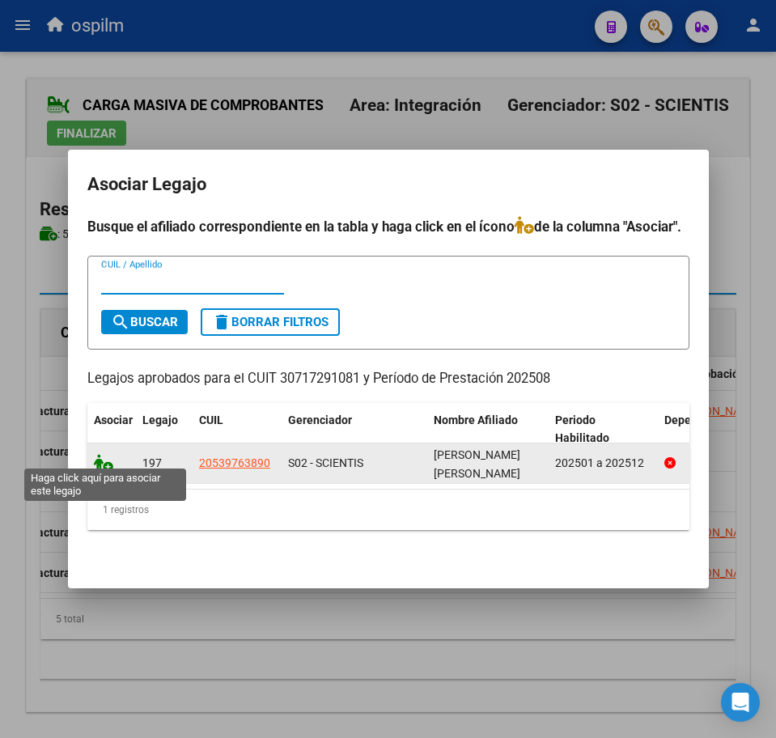
click at [102, 454] on icon at bounding box center [103, 463] width 19 height 18
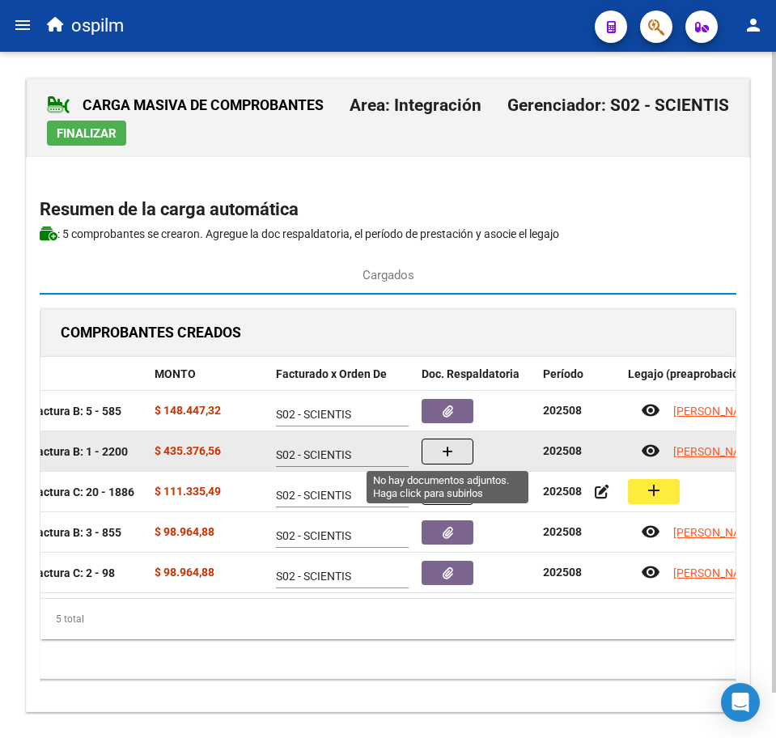
click at [446, 453] on icon "button" at bounding box center [447, 452] width 11 height 12
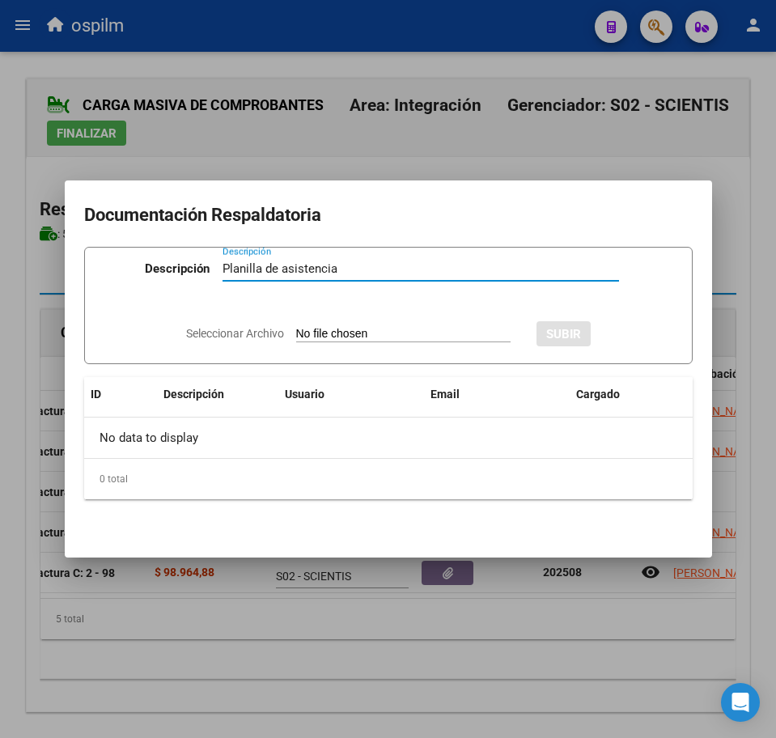
type input "Planilla de asistencia"
click at [349, 330] on input "Seleccionar Archivo" at bounding box center [403, 334] width 214 height 15
type input "C:\fakepath\SILVA ISENDOR MATIAS_202508_090_N_NIDO SRL_PA.pdf"
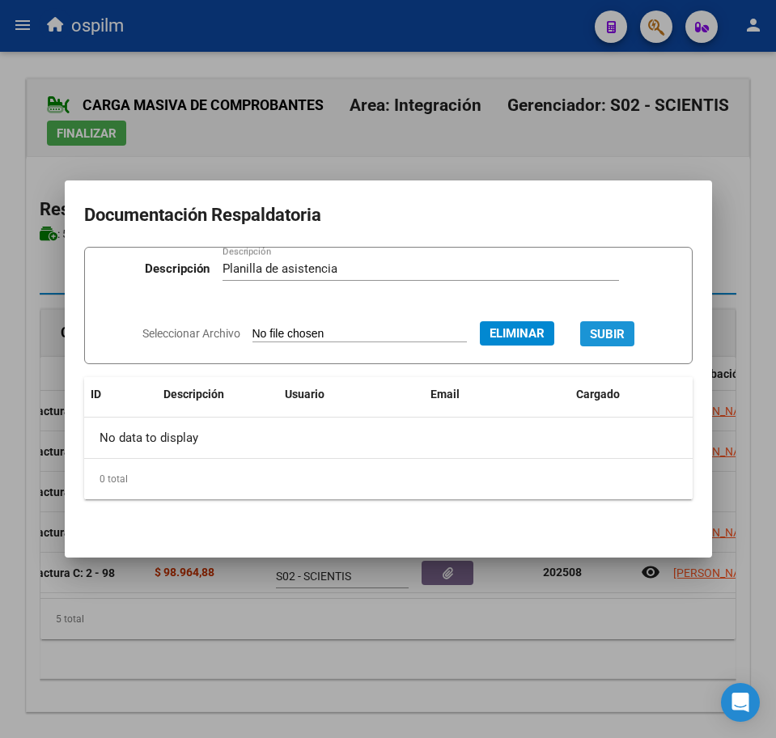
click at [625, 332] on span "SUBIR" at bounding box center [607, 334] width 35 height 15
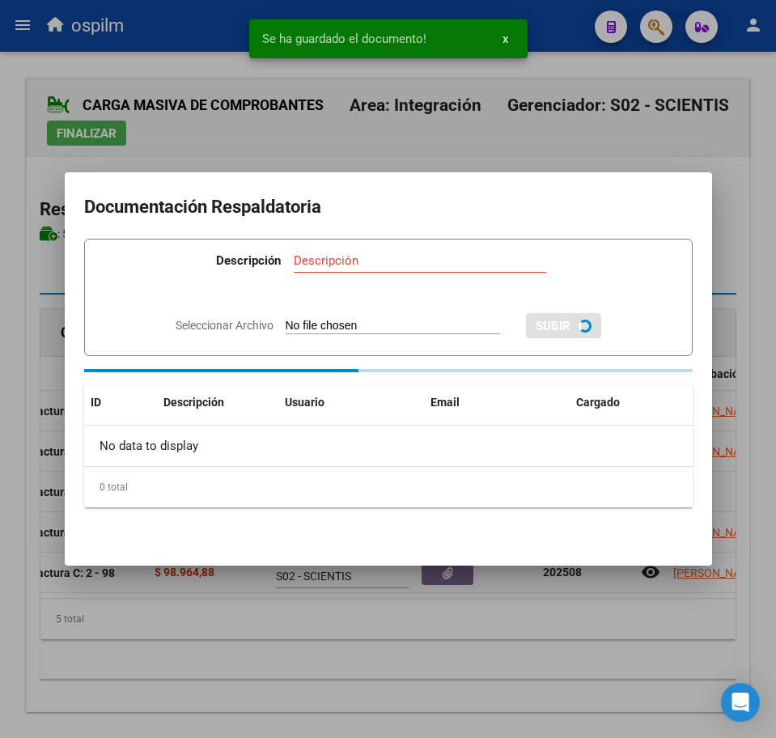
click at [424, 677] on div at bounding box center [388, 369] width 776 height 738
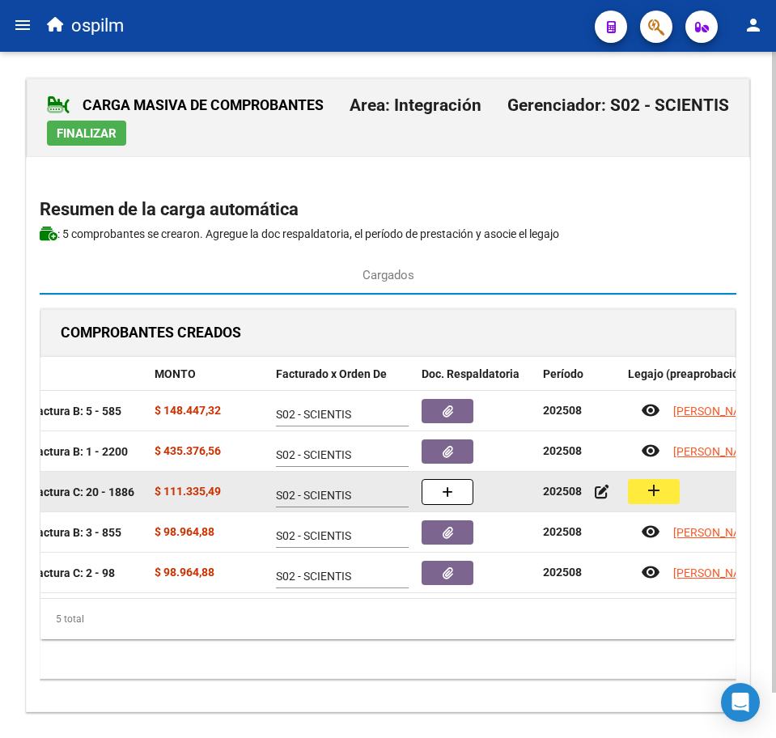
click at [646, 496] on mat-icon "add" at bounding box center [653, 490] width 19 height 19
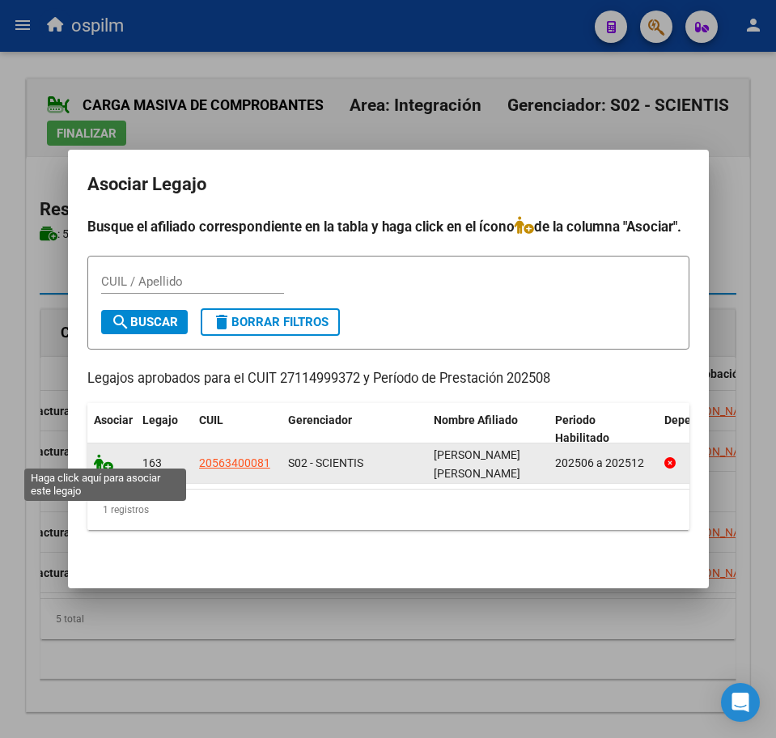
click at [108, 454] on icon at bounding box center [103, 463] width 19 height 18
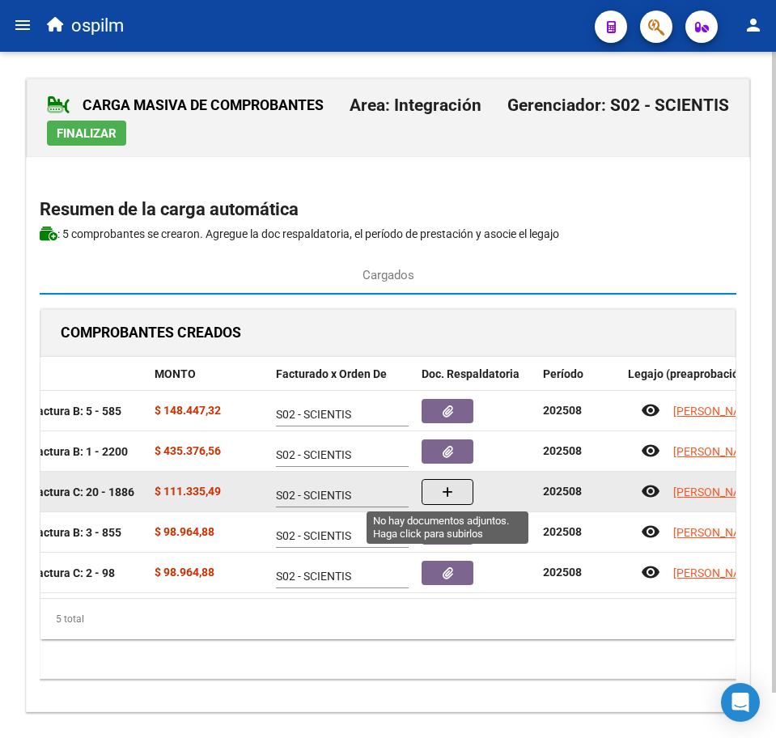
click at [452, 497] on icon "button" at bounding box center [447, 492] width 11 height 12
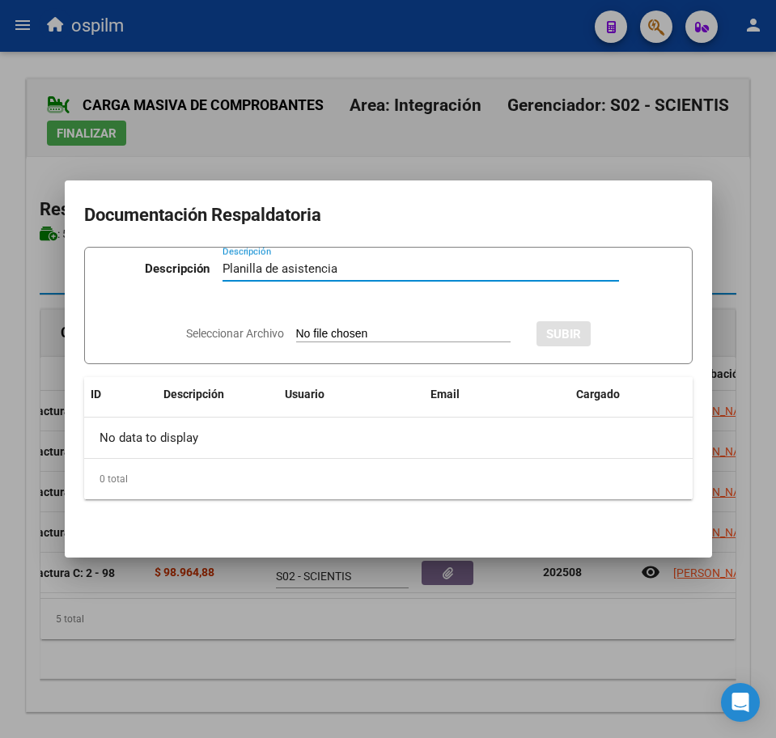
type input "Planilla de asistencia"
click at [346, 330] on input "Seleccionar Archivo" at bounding box center [403, 334] width 214 height 15
type input "C:\fakepath\SOSA ERIK BENJAMIN_202508_090_N_PIOVANO MARIA TERESA VIRGINIA_PA.pdf"
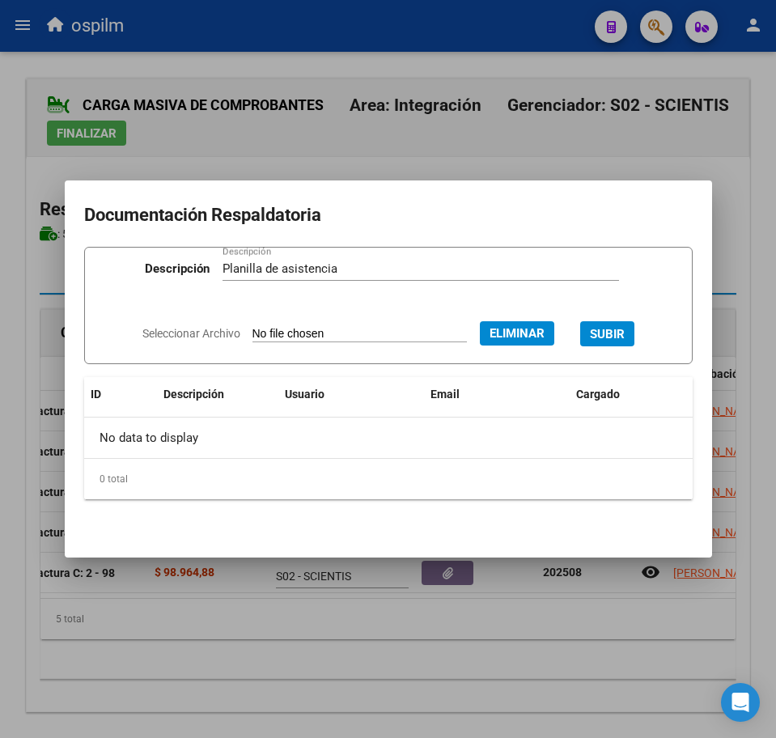
click at [625, 327] on span "SUBIR" at bounding box center [607, 333] width 35 height 15
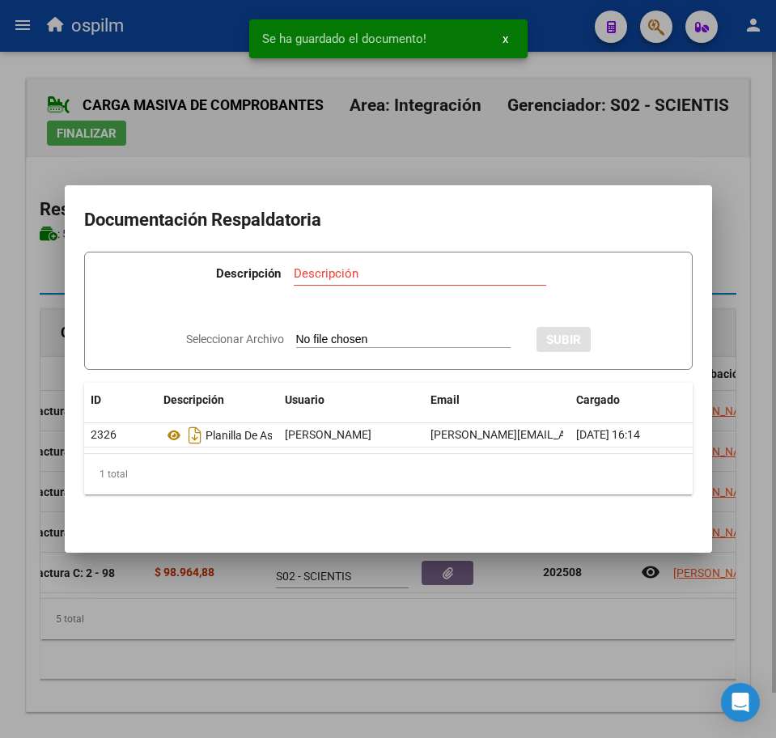
drag, startPoint x: 332, startPoint y: 709, endPoint x: 321, endPoint y: 696, distance: 17.2
click at [330, 709] on div at bounding box center [388, 369] width 776 height 738
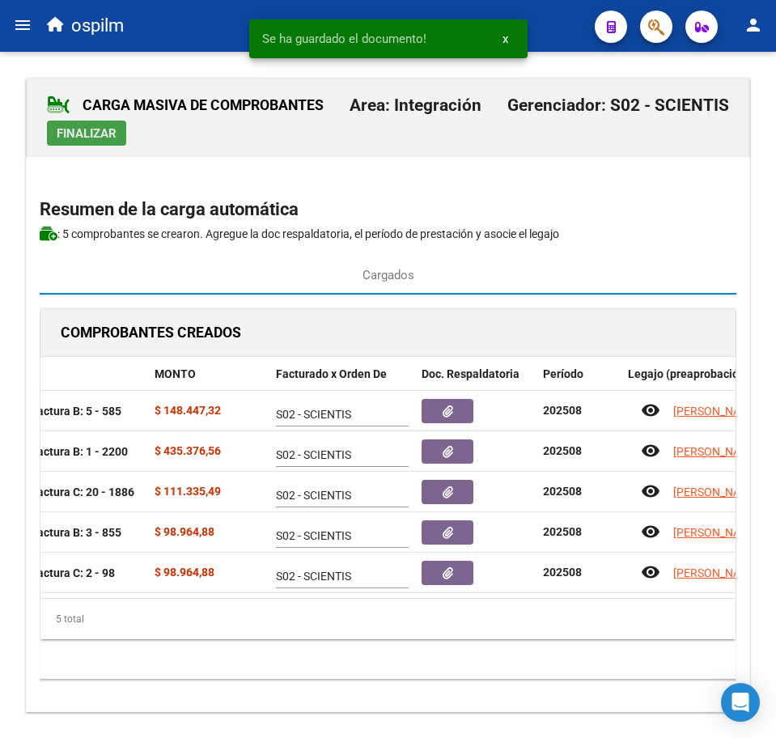
click at [85, 121] on button "Finalizar" at bounding box center [86, 133] width 79 height 25
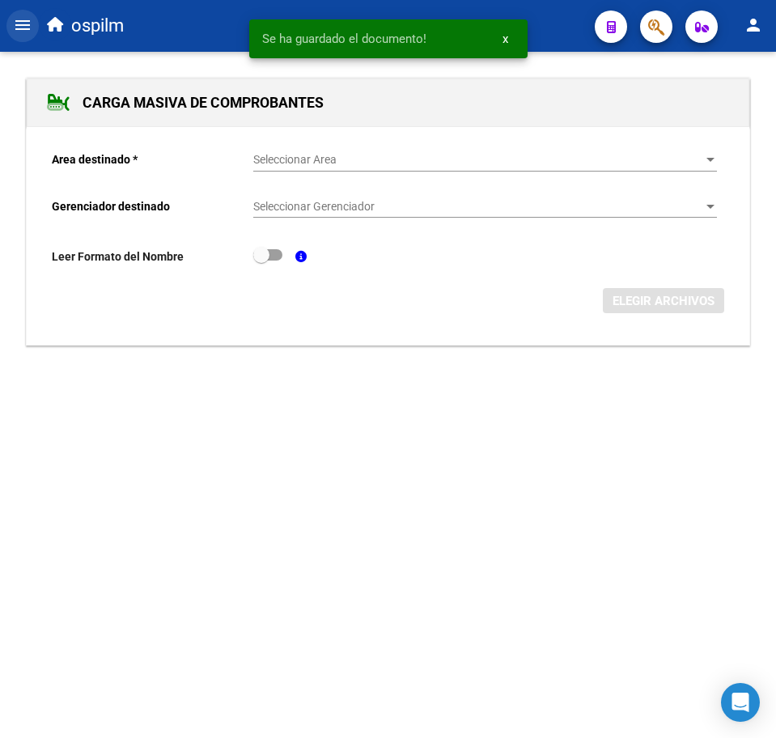
click at [24, 27] on mat-icon "menu" at bounding box center [22, 24] width 19 height 19
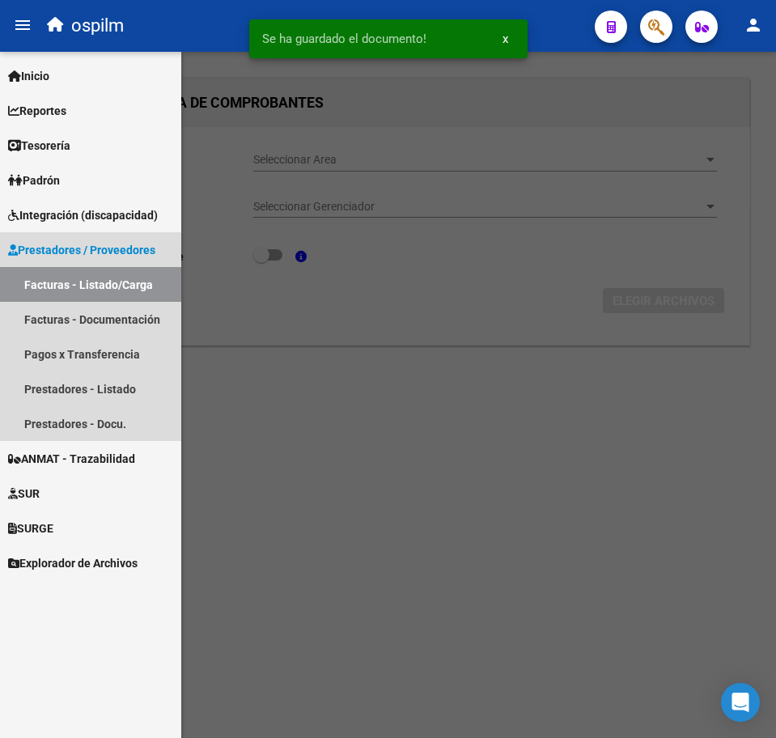
click at [98, 282] on link "Facturas - Listado/Carga" at bounding box center [90, 284] width 181 height 35
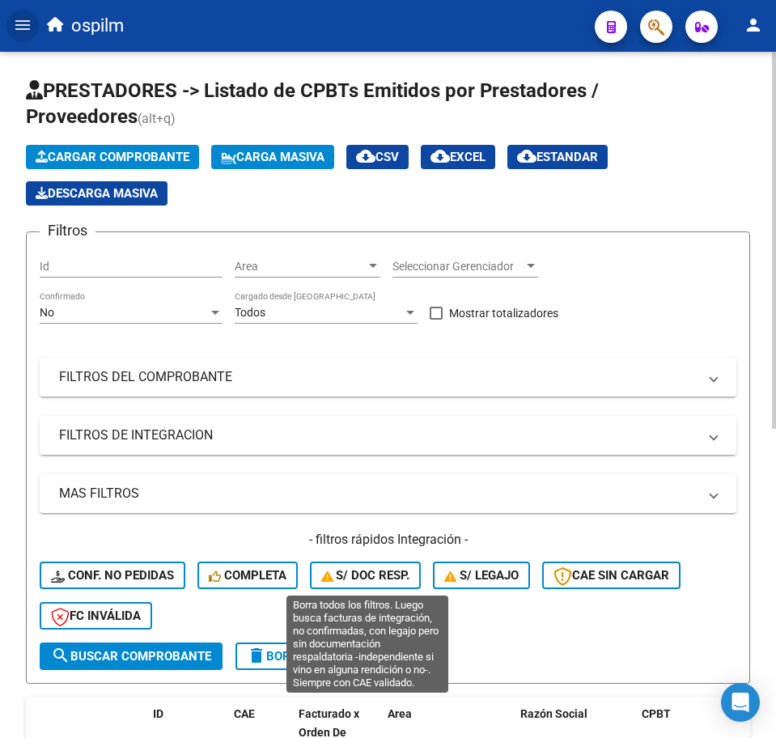
scroll to position [404, 0]
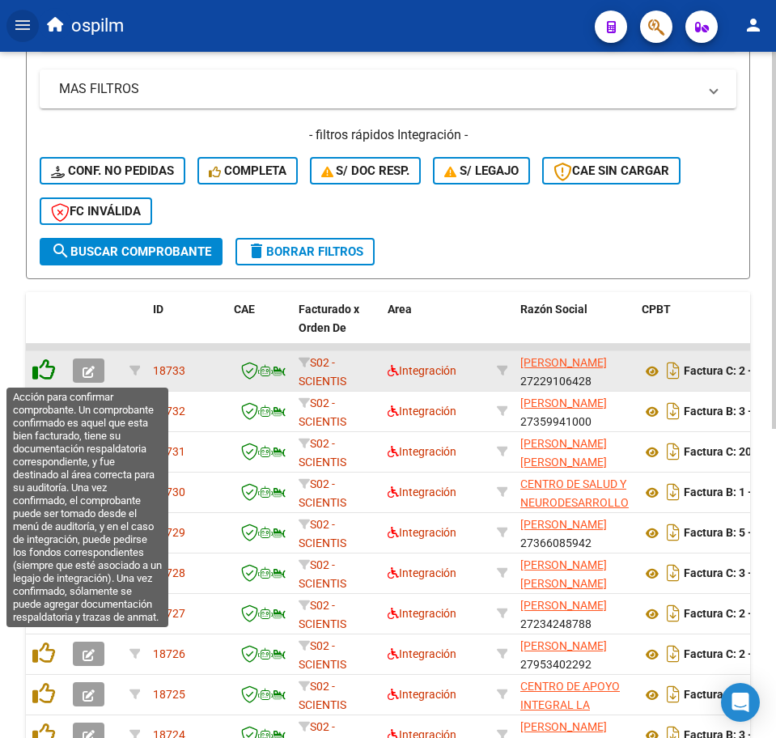
click at [35, 375] on icon at bounding box center [43, 369] width 23 height 23
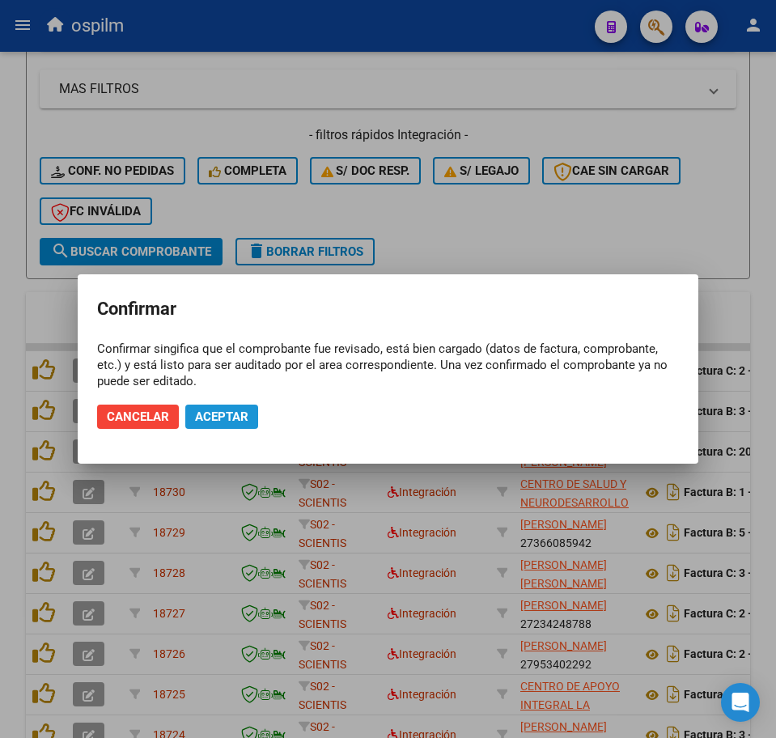
click at [214, 417] on span "Aceptar" at bounding box center [221, 416] width 53 height 15
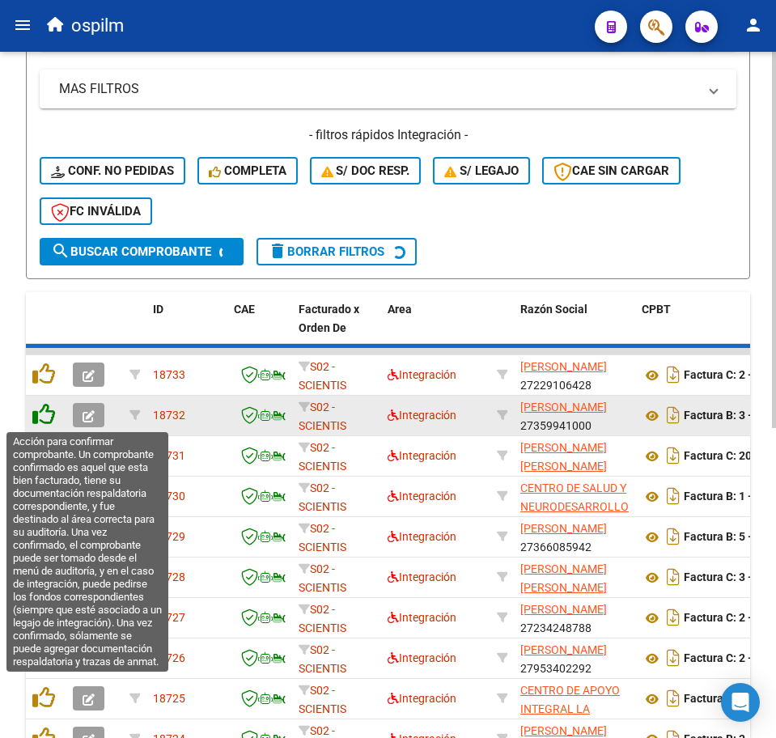
click at [40, 415] on icon at bounding box center [43, 414] width 23 height 23
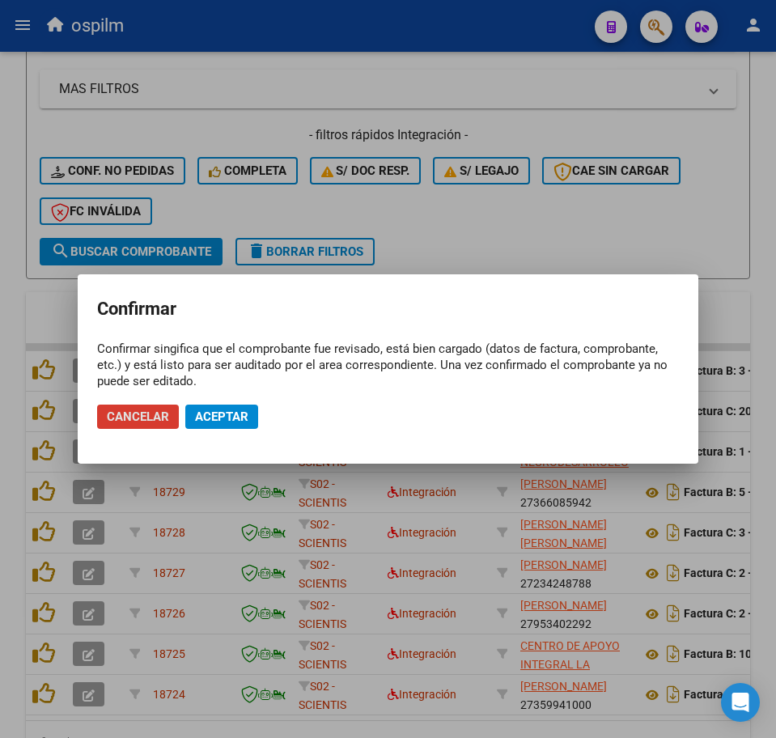
drag, startPoint x: 218, startPoint y: 411, endPoint x: 204, endPoint y: 409, distance: 13.8
click at [218, 409] on span "Aceptar" at bounding box center [221, 416] width 53 height 15
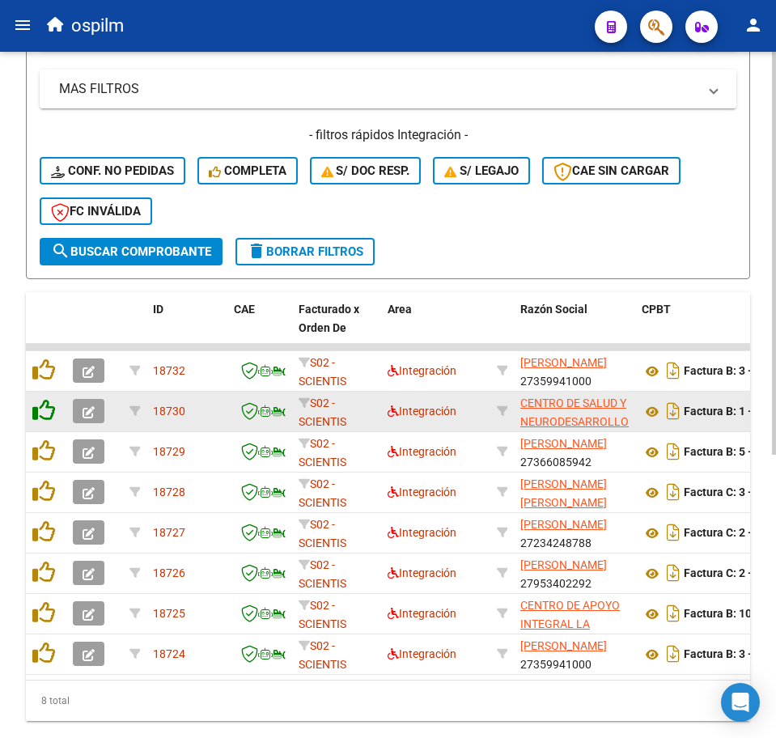
click at [41, 413] on icon at bounding box center [43, 410] width 23 height 23
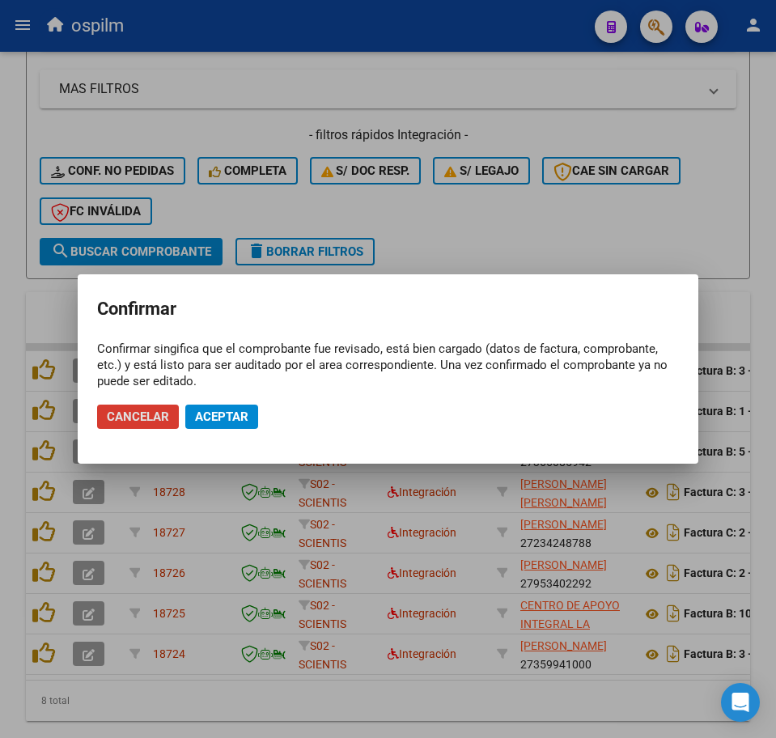
click at [216, 420] on span "Aceptar" at bounding box center [221, 416] width 53 height 15
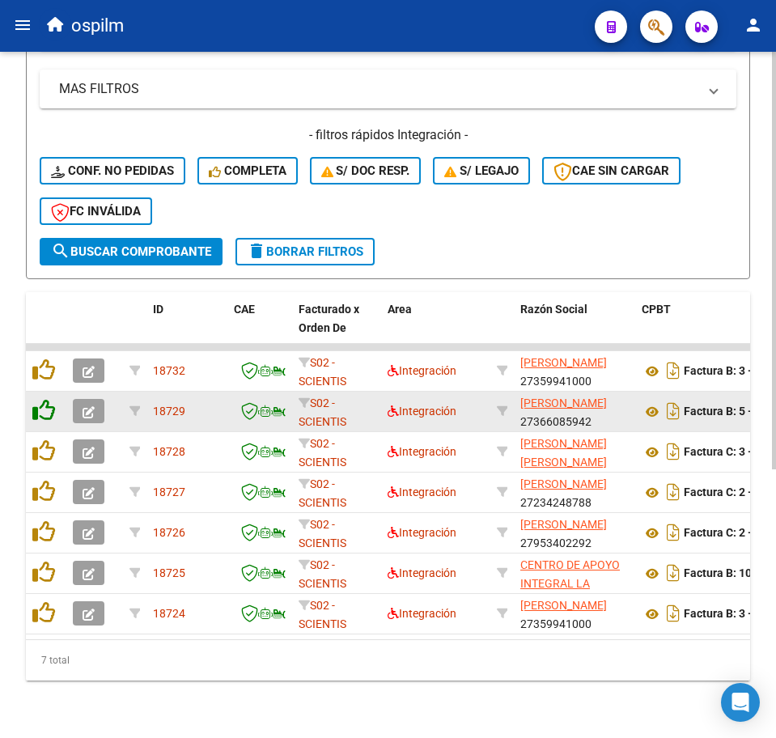
click at [44, 419] on icon at bounding box center [43, 410] width 23 height 23
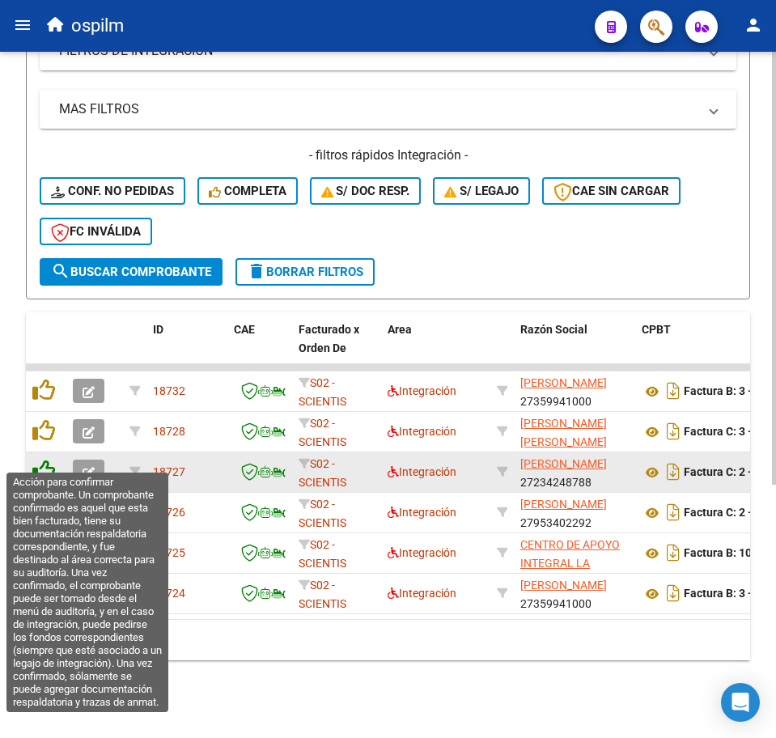
click at [51, 459] on icon at bounding box center [43, 470] width 23 height 23
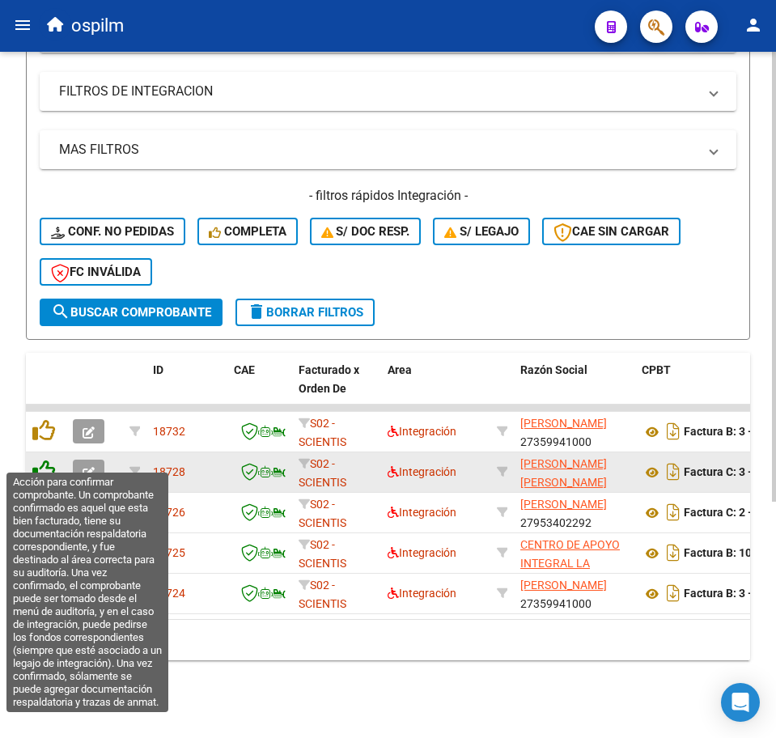
scroll to position [360, 0]
click at [51, 459] on icon at bounding box center [43, 470] width 23 height 23
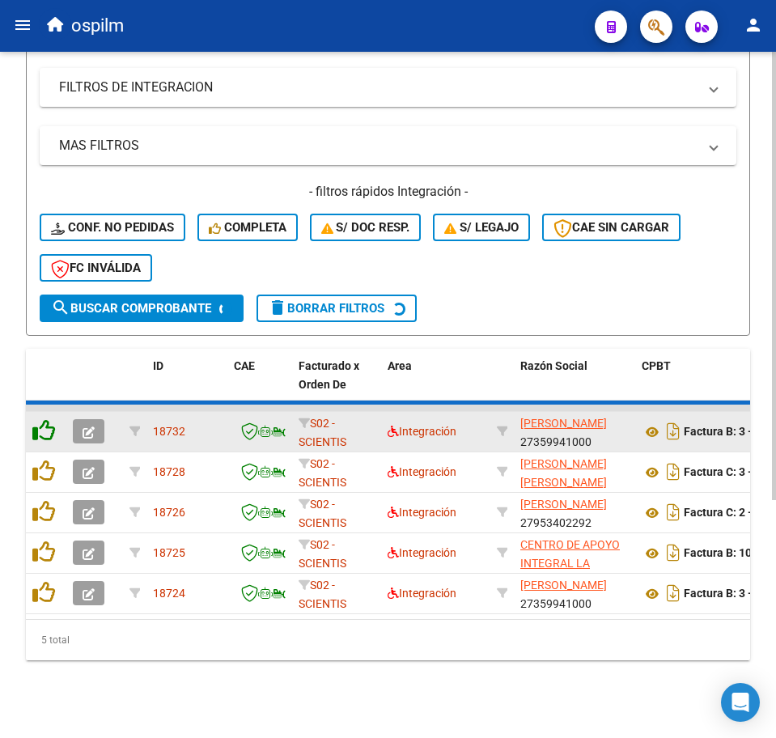
click at [48, 442] on icon at bounding box center [43, 430] width 23 height 23
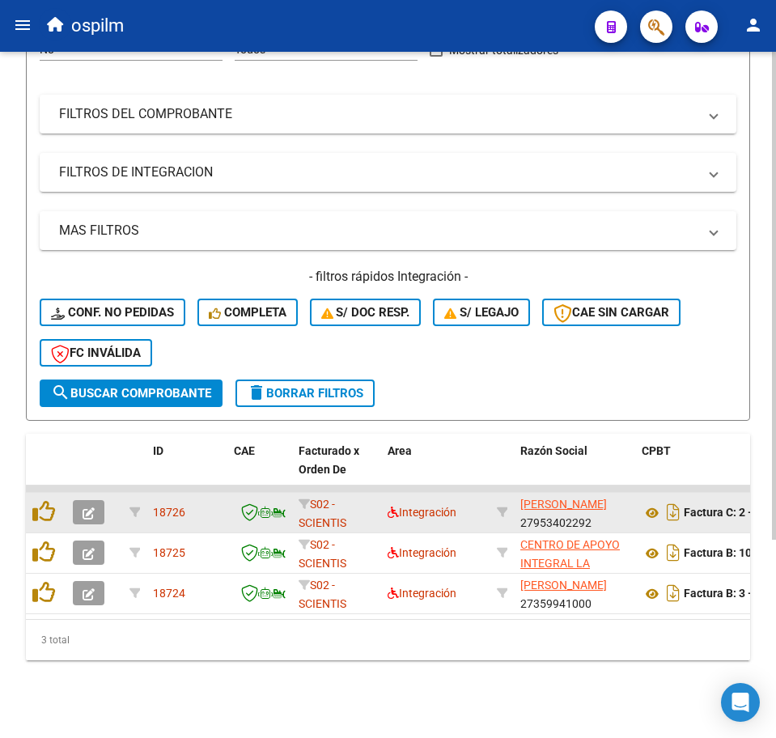
scroll to position [279, 0]
click at [32, 494] on datatable-body-cell at bounding box center [46, 513] width 40 height 40
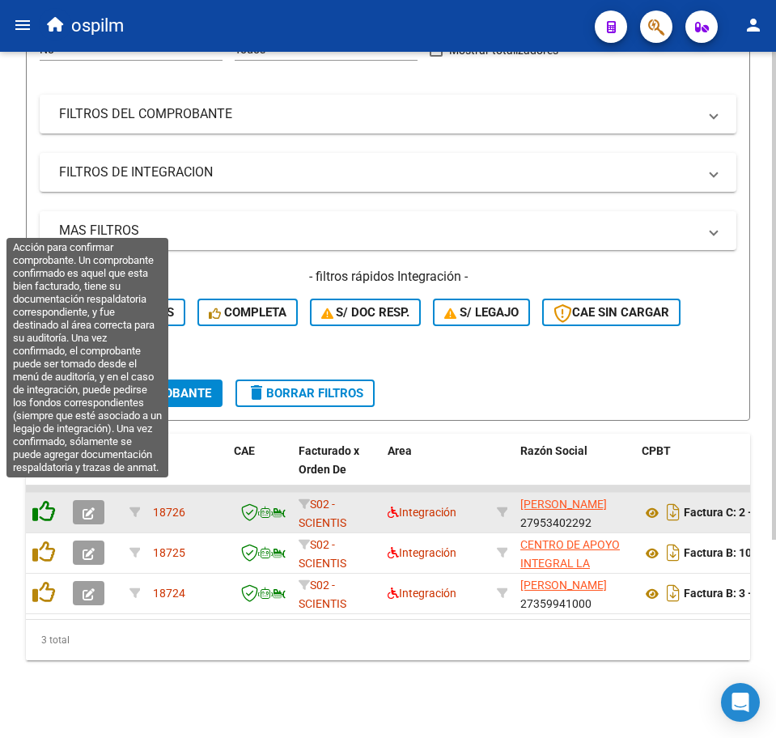
click at [41, 500] on icon at bounding box center [43, 511] width 23 height 23
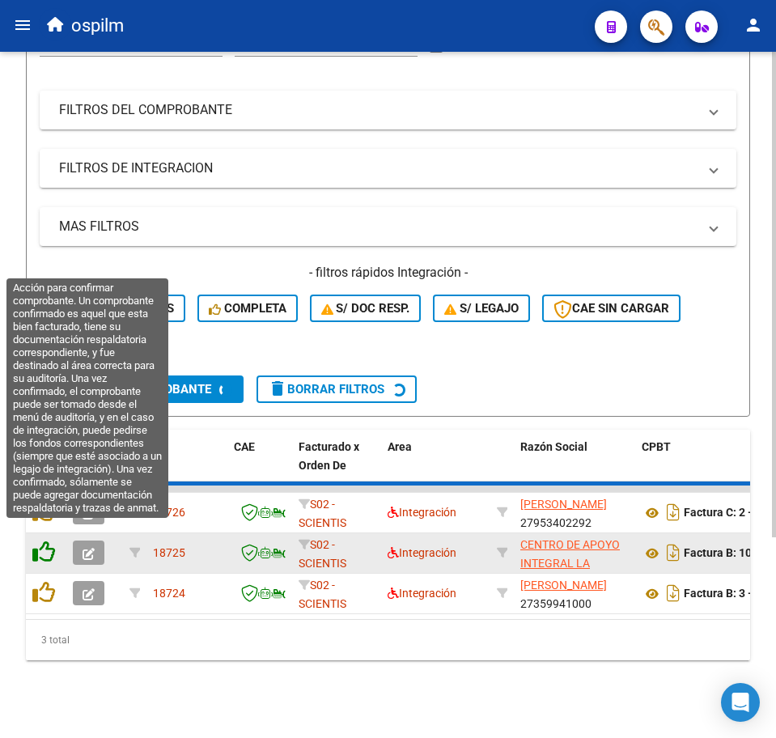
click at [48, 532] on datatable-scroller "18726 S02 - SCIENTIS Integración OROZCO MENESES BANIA IVLIN 27953402292 Factura…" at bounding box center [388, 549] width 724 height 129
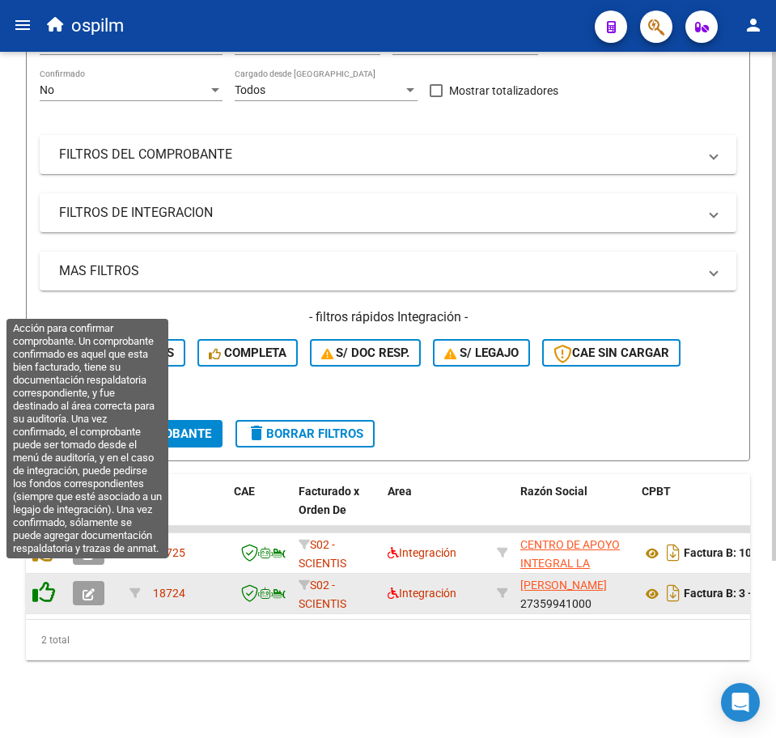
click at [49, 581] on icon at bounding box center [43, 592] width 23 height 23
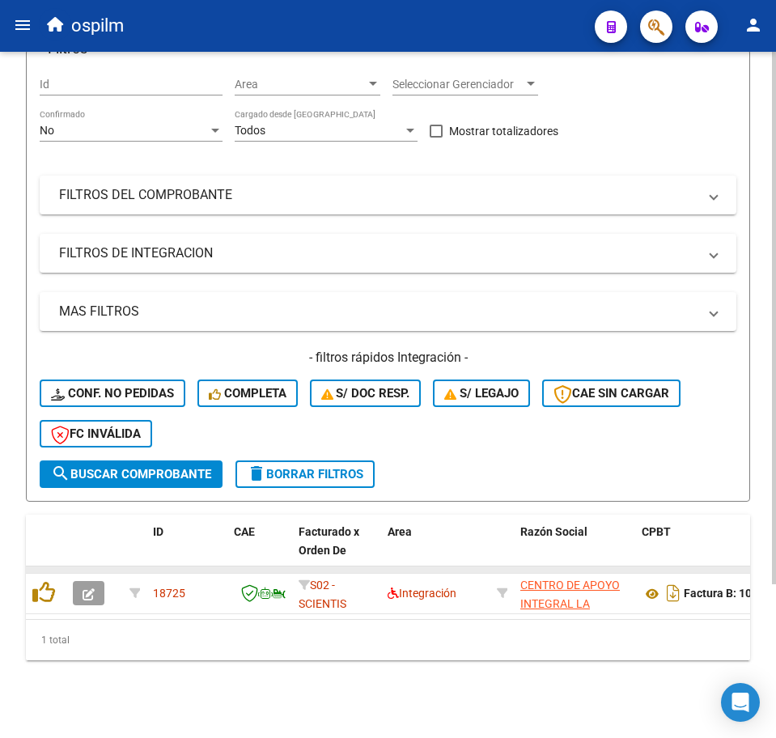
scroll to position [198, 0]
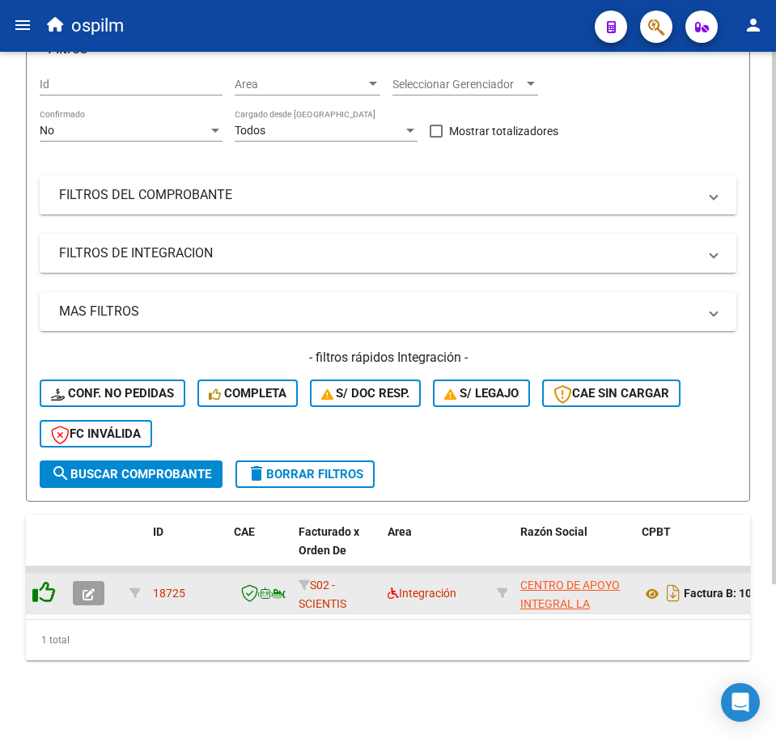
click at [43, 581] on icon at bounding box center [43, 592] width 23 height 23
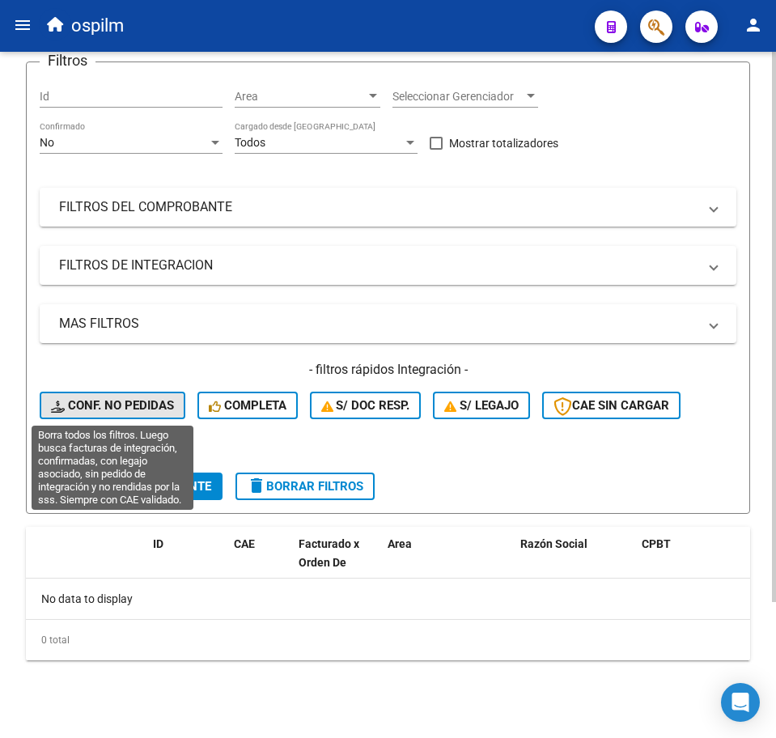
click at [152, 398] on span "Conf. no pedidas" at bounding box center [112, 405] width 123 height 15
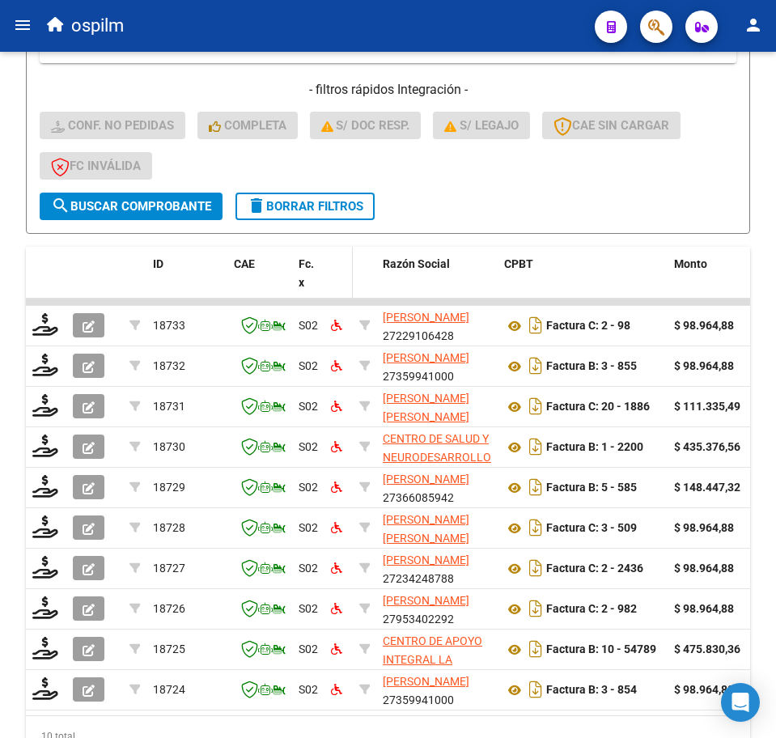
scroll to position [562, 0]
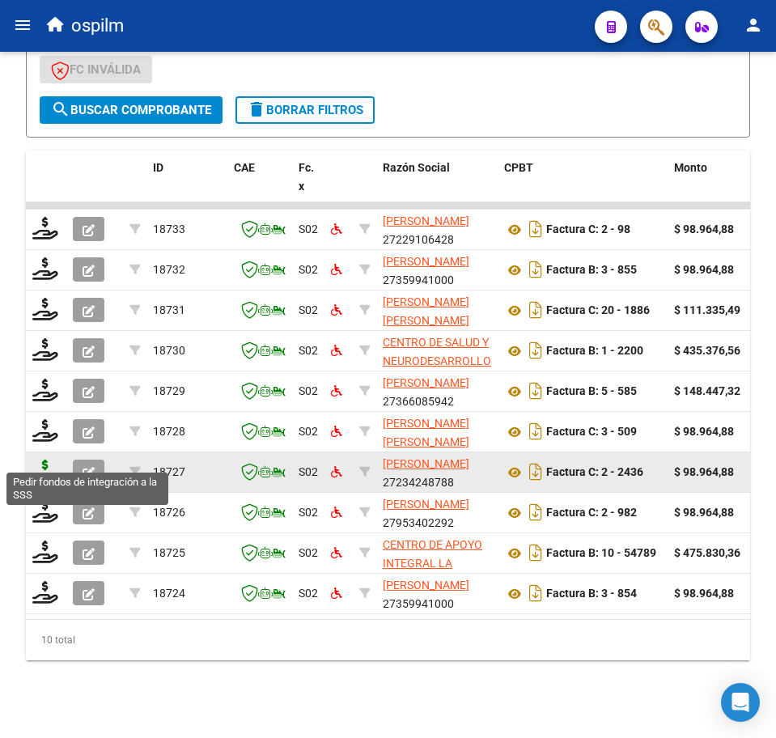
click at [40, 459] on icon at bounding box center [45, 470] width 26 height 23
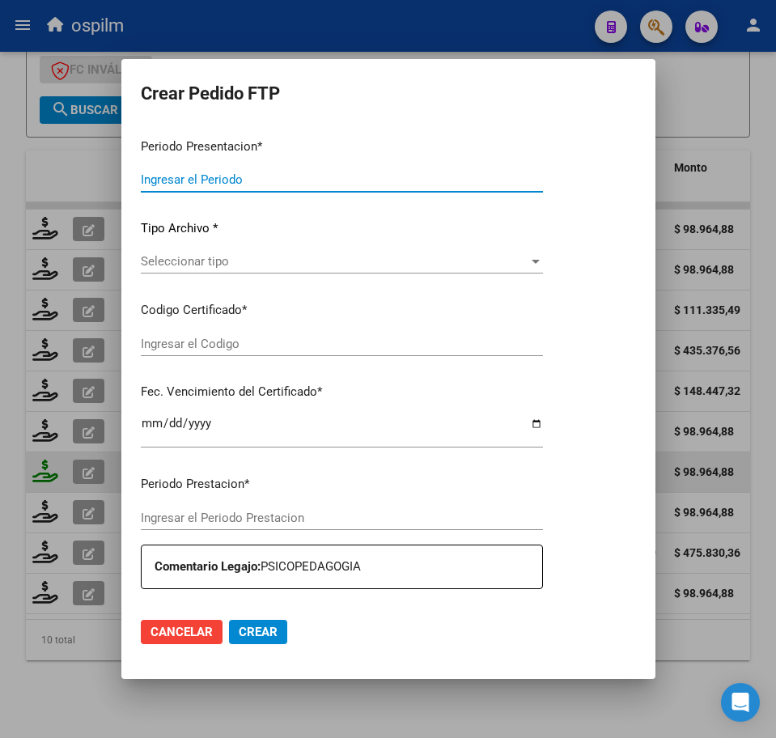
type input "202508"
type input "$ 98.964,88"
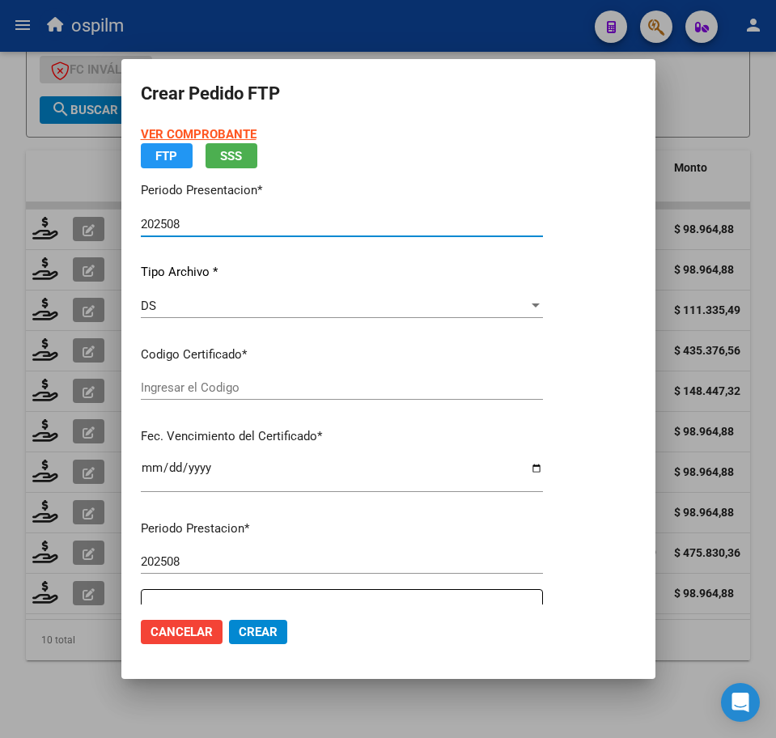
type input "ARG01000536836982017013120200131BS448"
type input "2025-03-06"
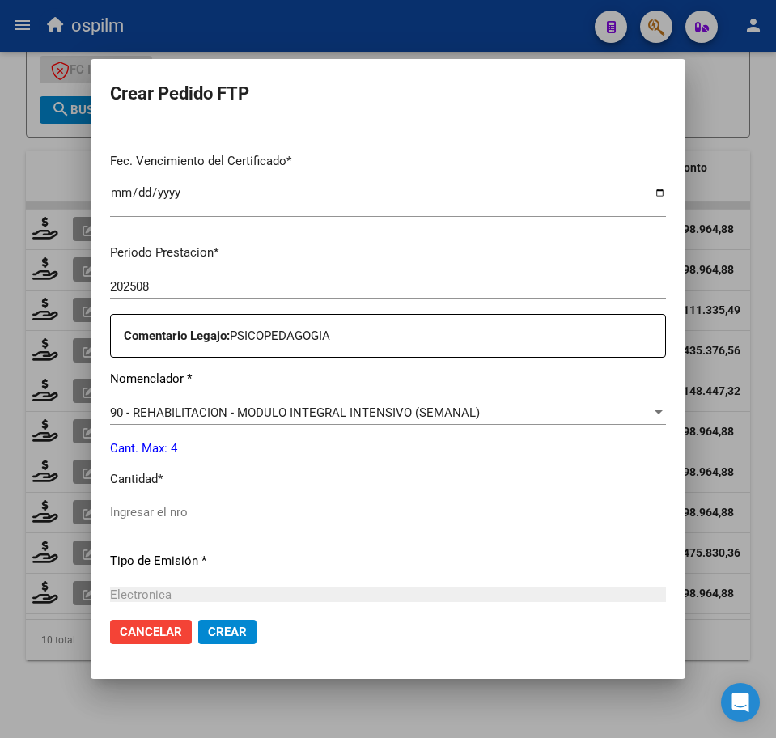
scroll to position [404, 0]
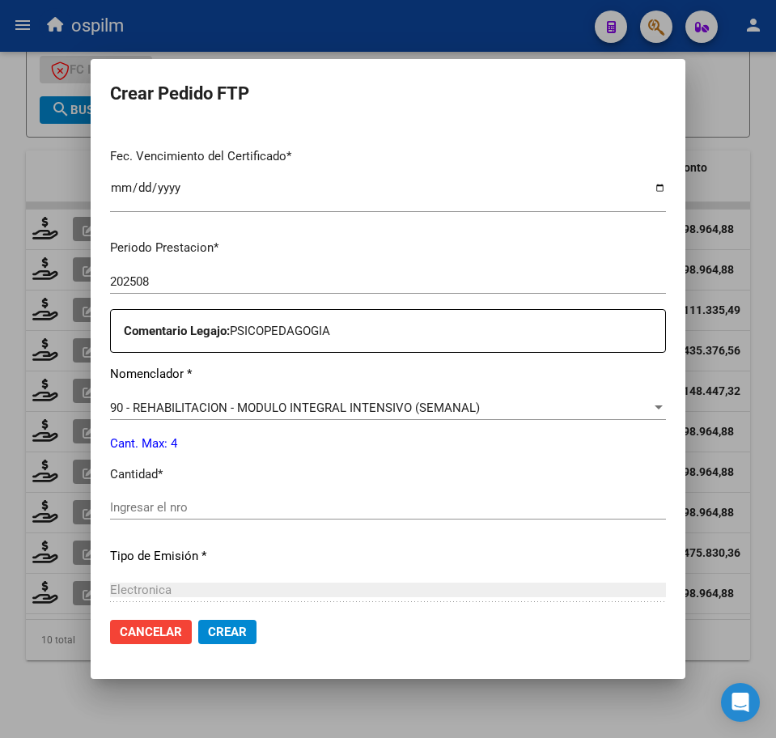
click at [218, 507] on input "Ingresar el nro" at bounding box center [388, 507] width 556 height 15
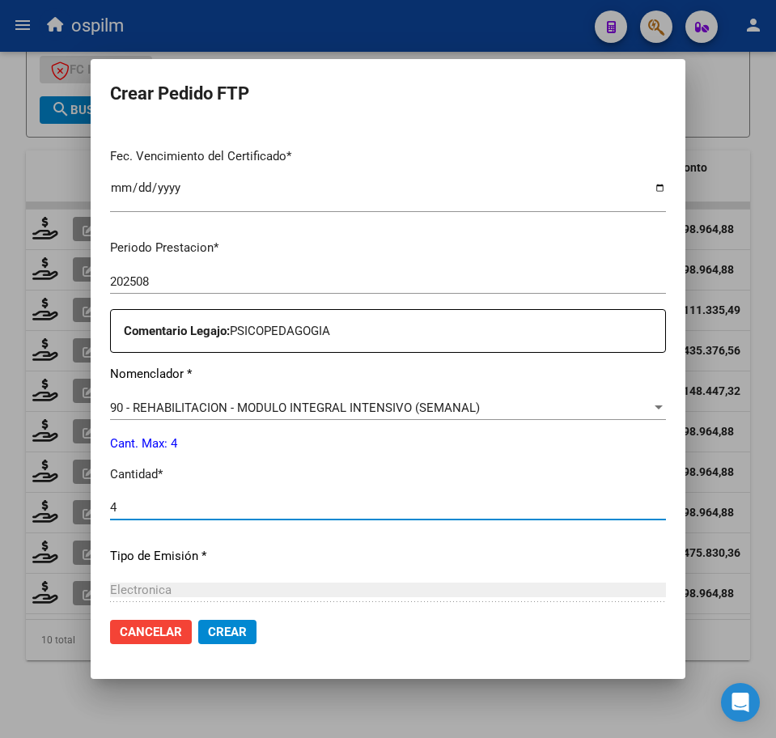
type input "4"
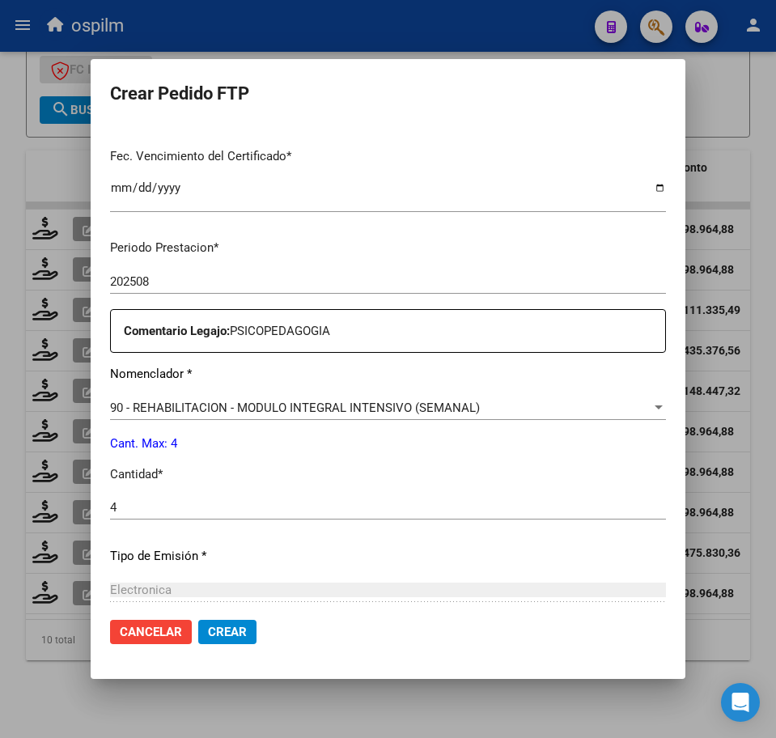
scroll to position [580, 0]
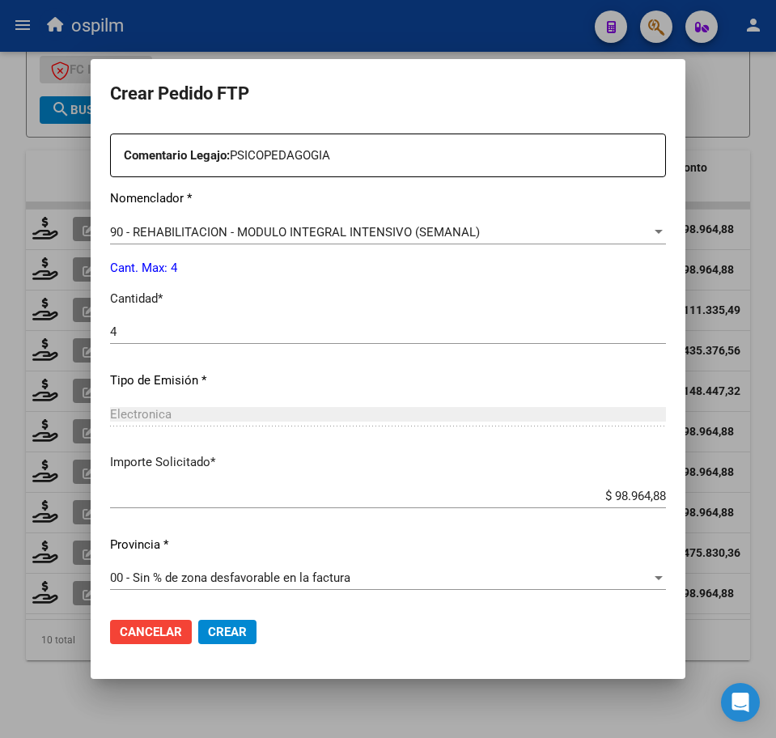
click at [224, 626] on span "Crear" at bounding box center [227, 632] width 39 height 15
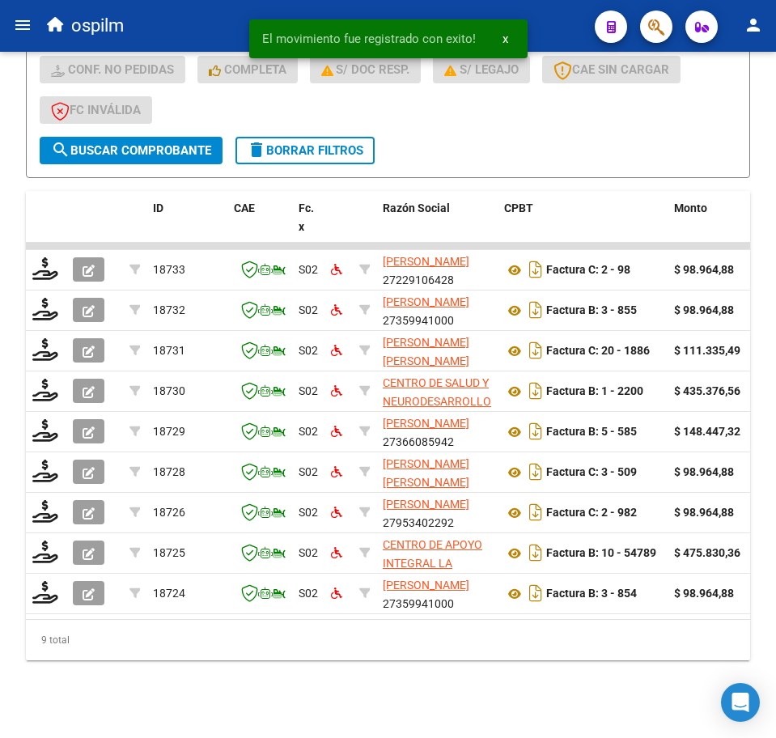
scroll to position [522, 0]
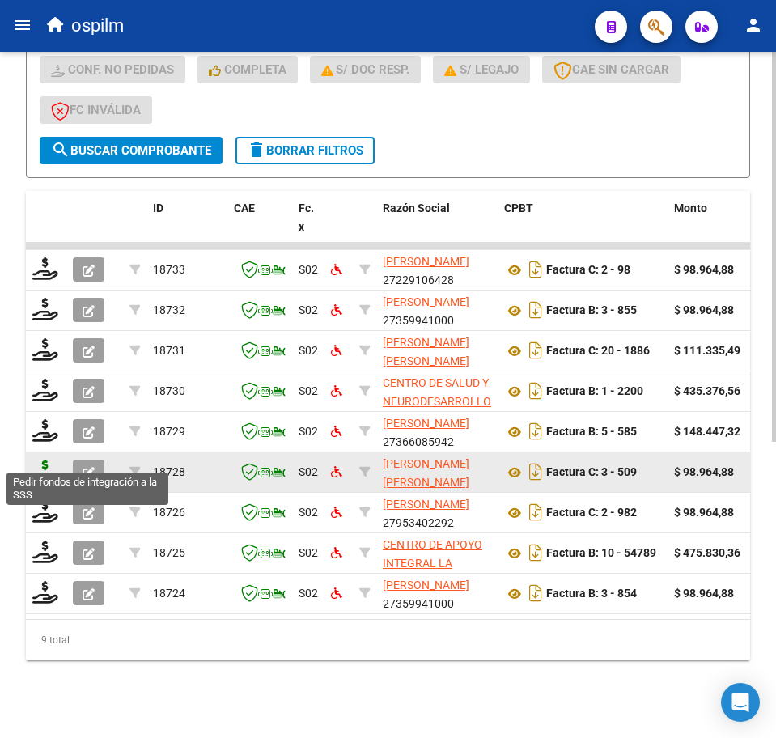
click at [39, 459] on icon at bounding box center [45, 470] width 26 height 23
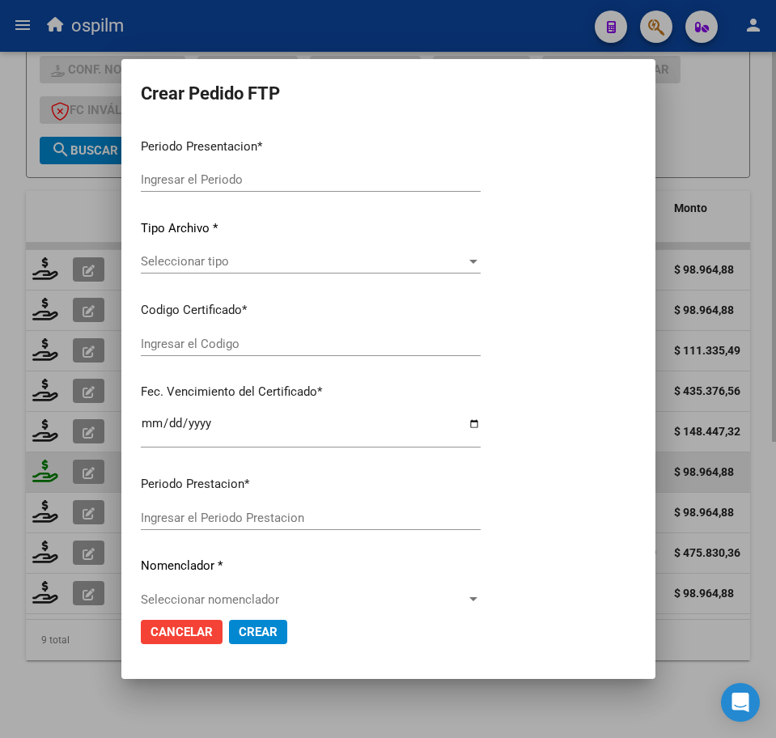
type input "202508"
type input "$ 98.964,88"
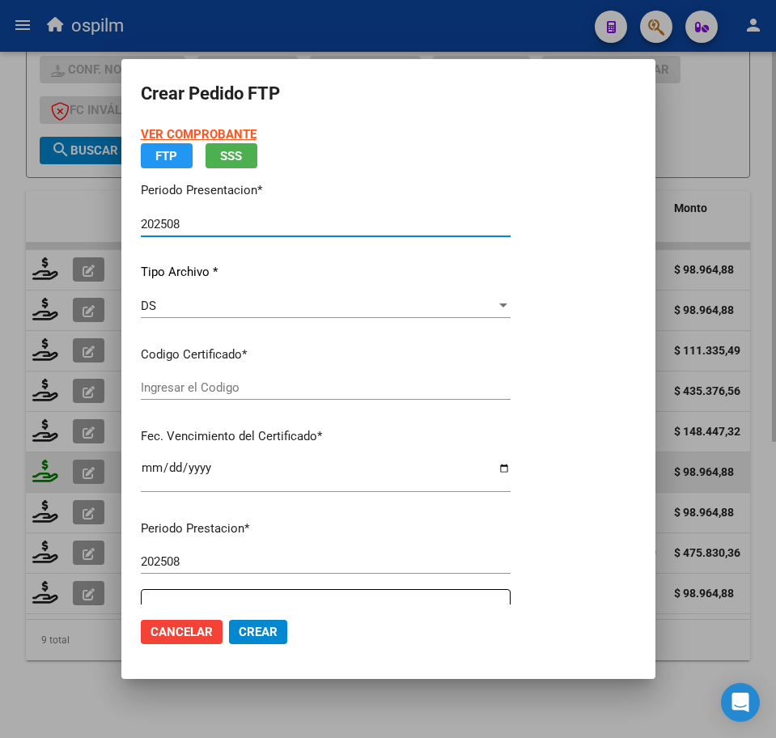
type input "ARG02000514353552020092920250929BS423"
type input "2025-09-29"
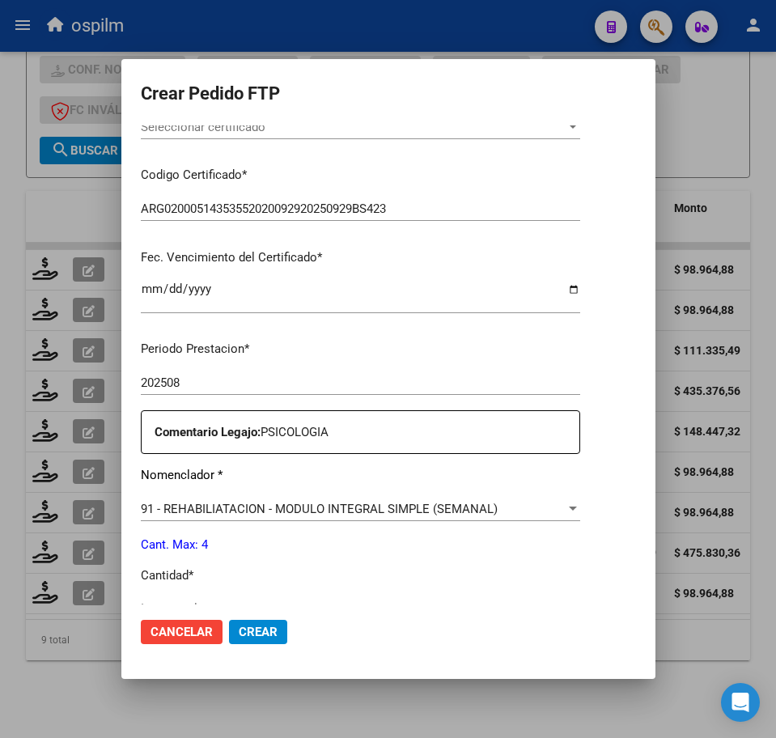
scroll to position [404, 0]
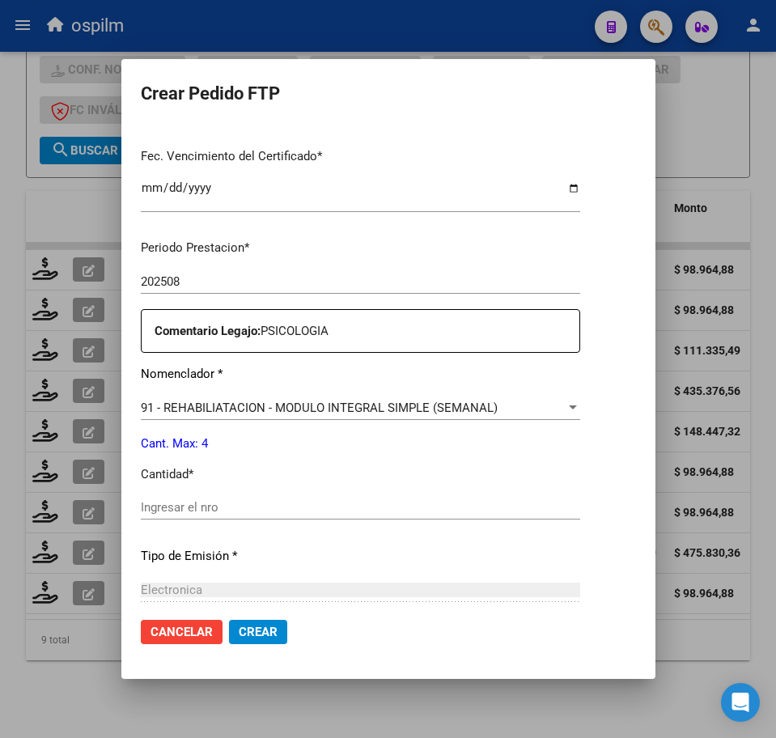
click at [203, 505] on input "Ingresar el nro" at bounding box center [360, 507] width 439 height 15
type input "4"
click at [229, 624] on button "Crear" at bounding box center [258, 632] width 58 height 24
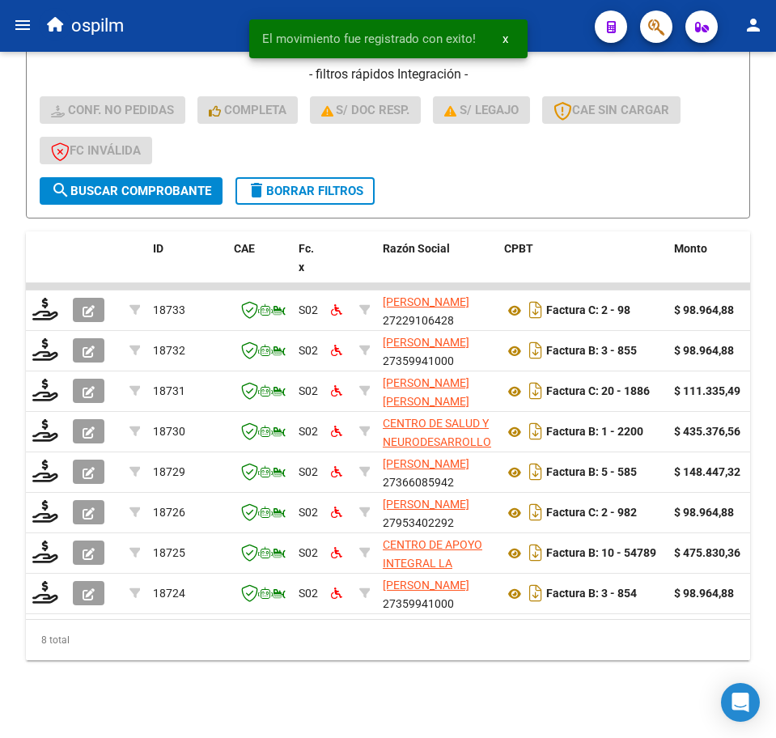
scroll to position [481, 0]
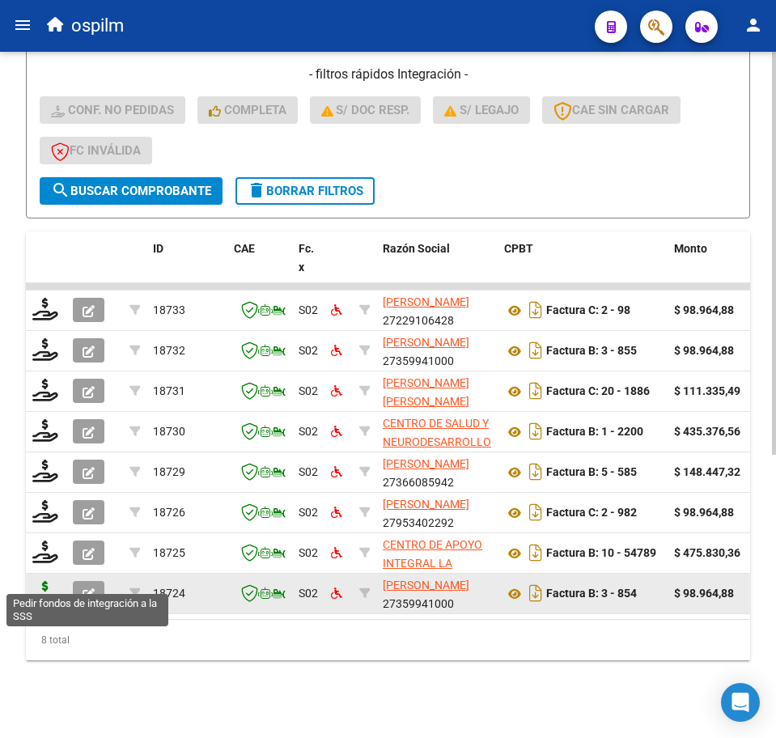
click at [36, 581] on icon at bounding box center [45, 592] width 26 height 23
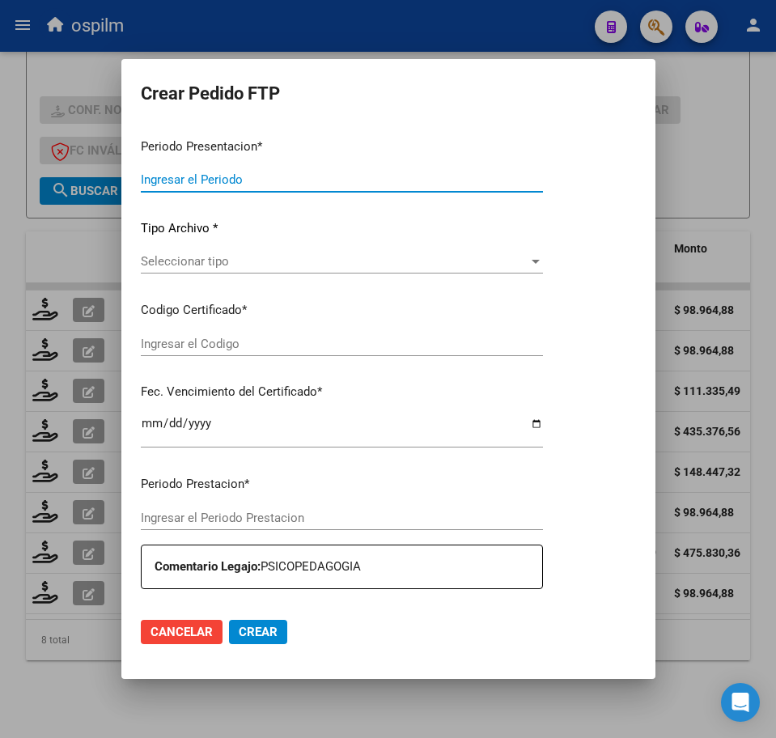
type input "202508"
type input "$ 98.964,88"
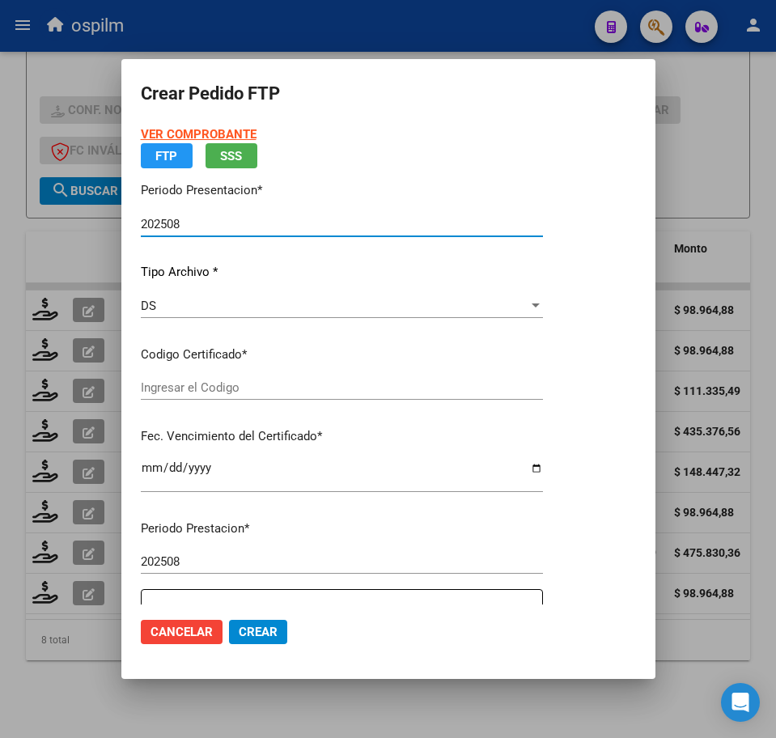
type input "ARG02000514353552020092920250929BS423"
type input "2025-09-29"
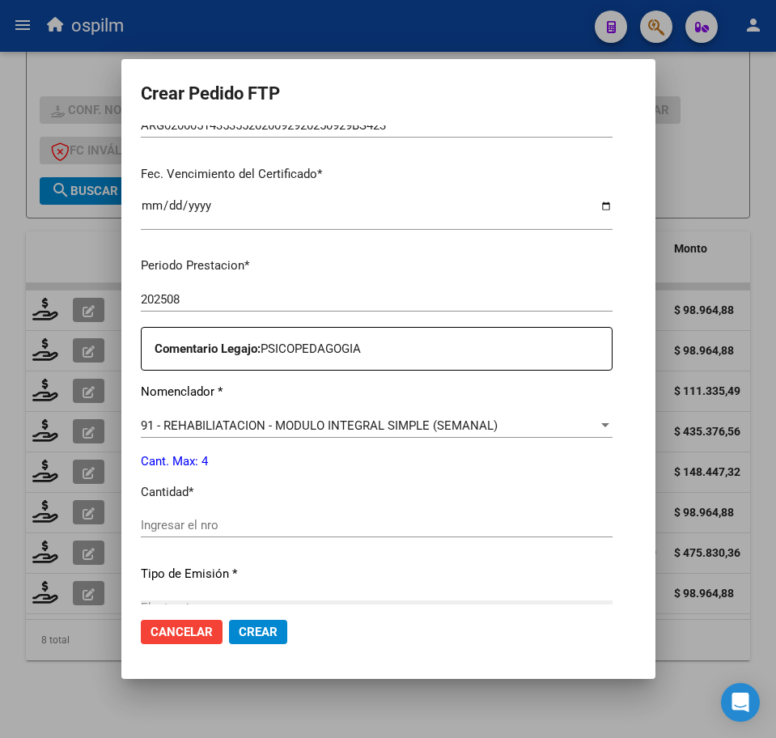
scroll to position [404, 0]
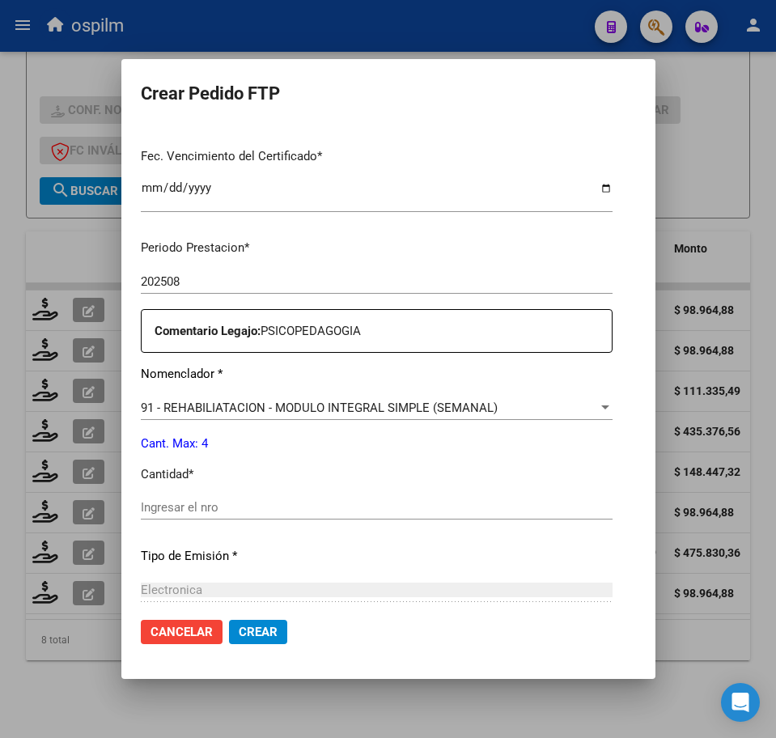
click at [200, 517] on div "Ingresar el nro" at bounding box center [377, 507] width 472 height 24
click at [197, 512] on input "Ingresar el nro" at bounding box center [377, 507] width 472 height 15
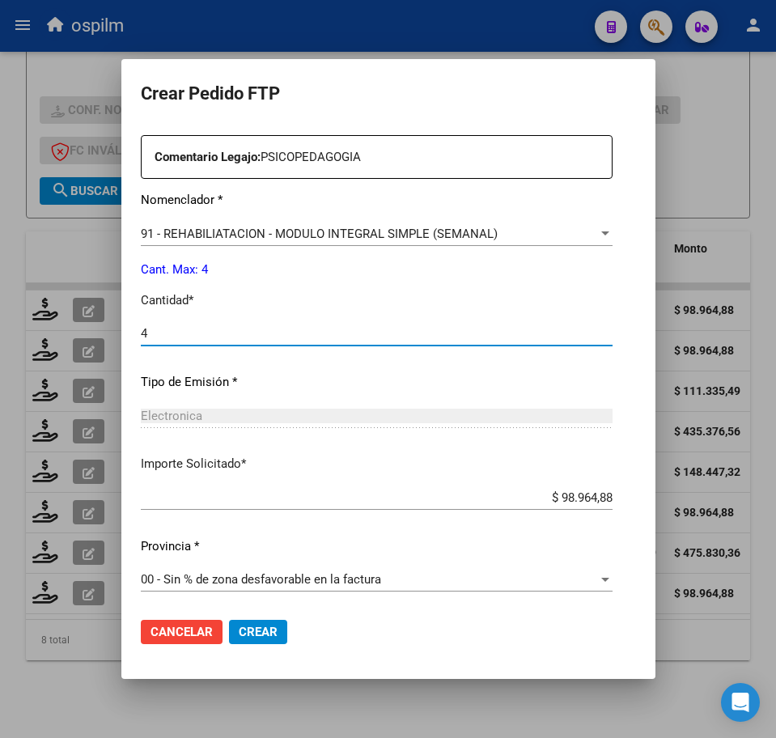
scroll to position [580, 0]
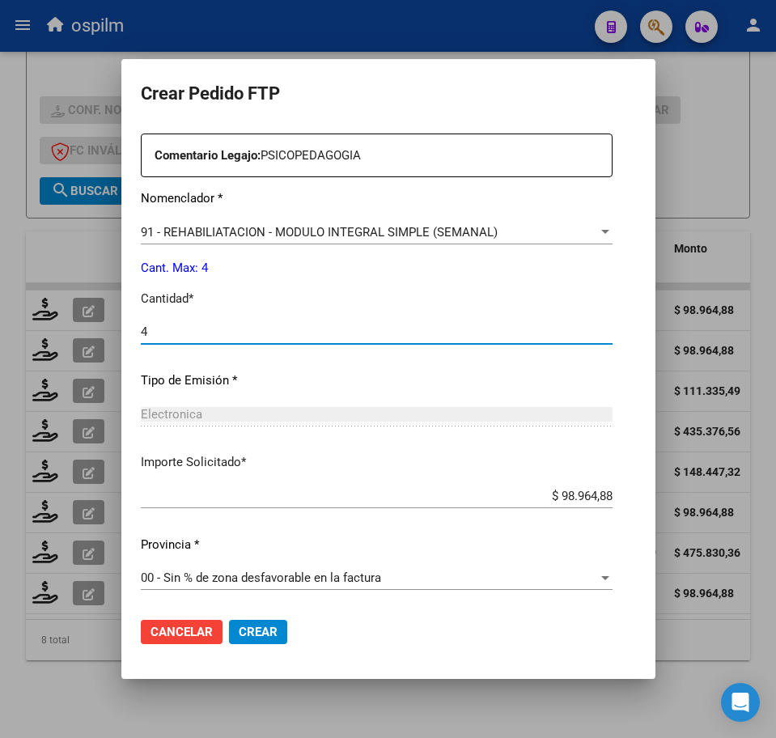
type input "4"
click at [234, 628] on button "Crear" at bounding box center [258, 632] width 58 height 24
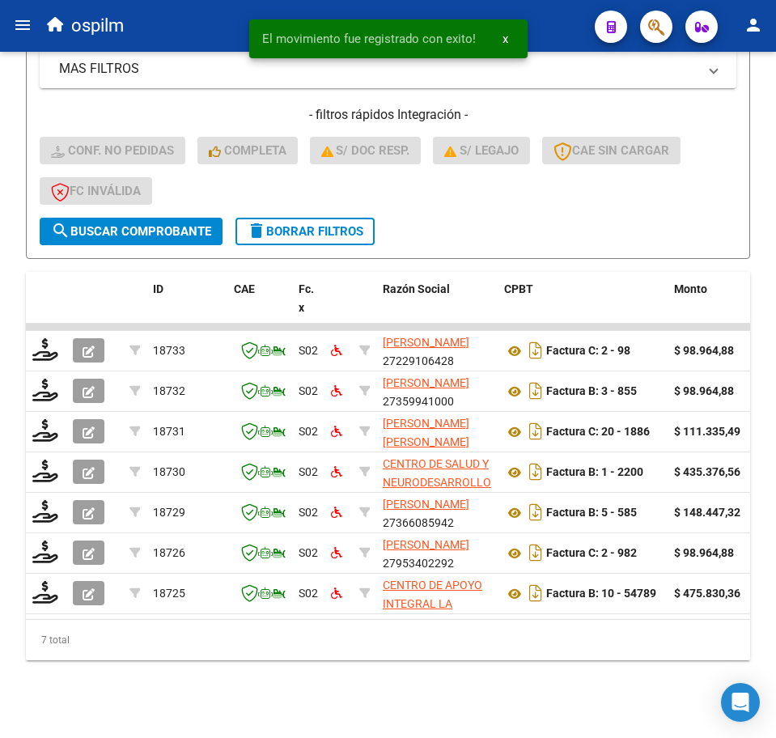
scroll to position [441, 0]
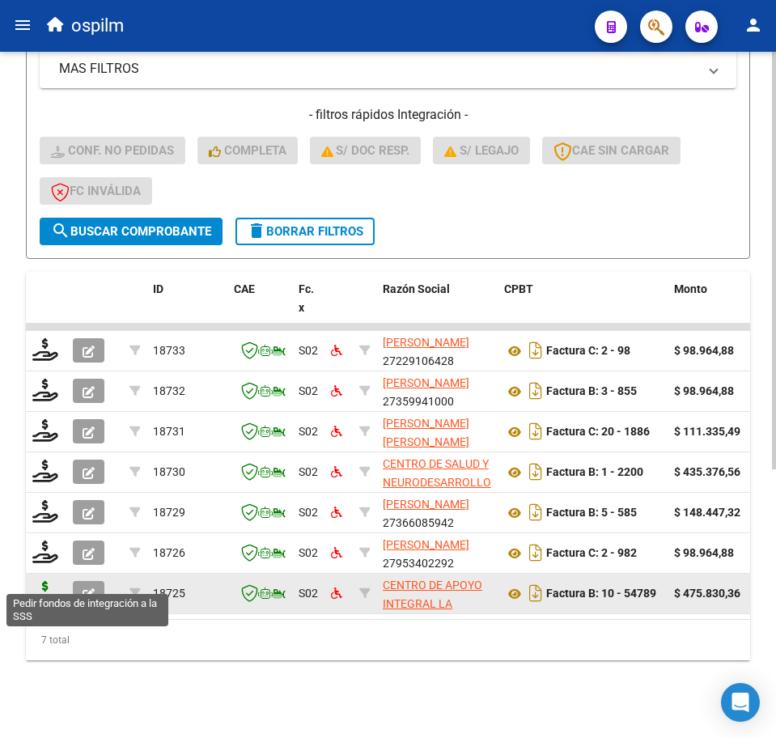
click at [47, 581] on icon at bounding box center [45, 592] width 26 height 23
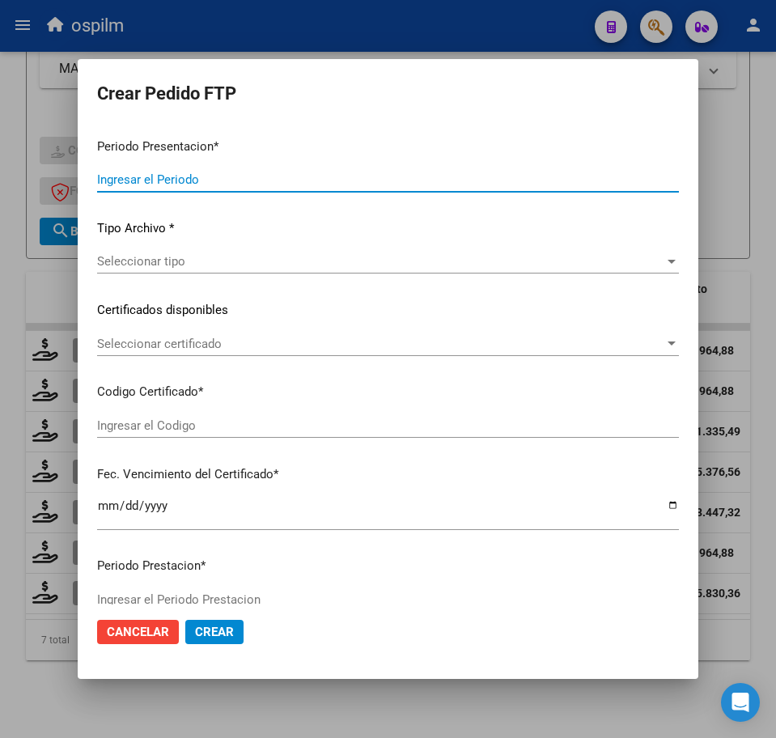
type input "202508"
type input "$ 475.830,36"
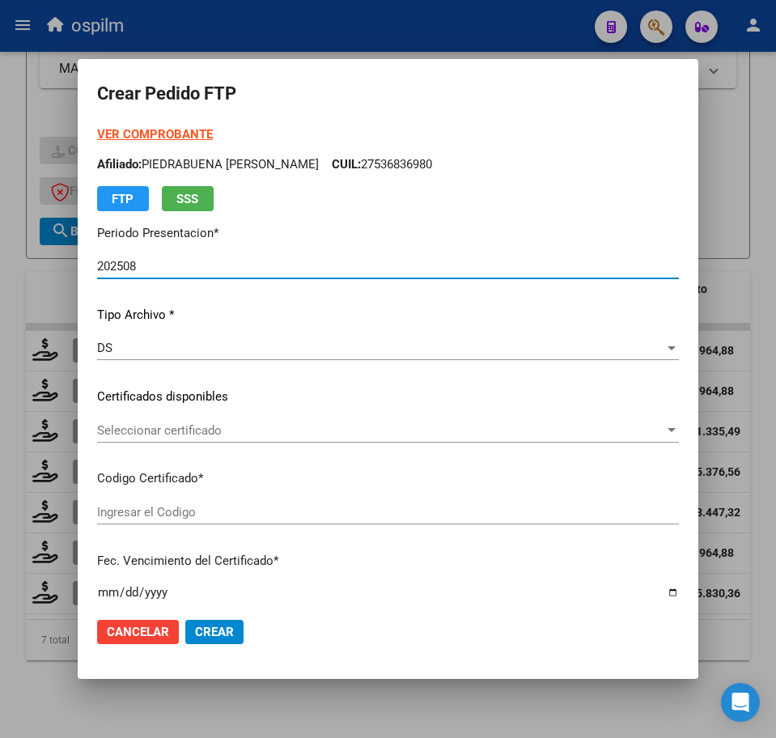
type input "ARG02000555683892021100120251001BS427"
type input "2025-10-01"
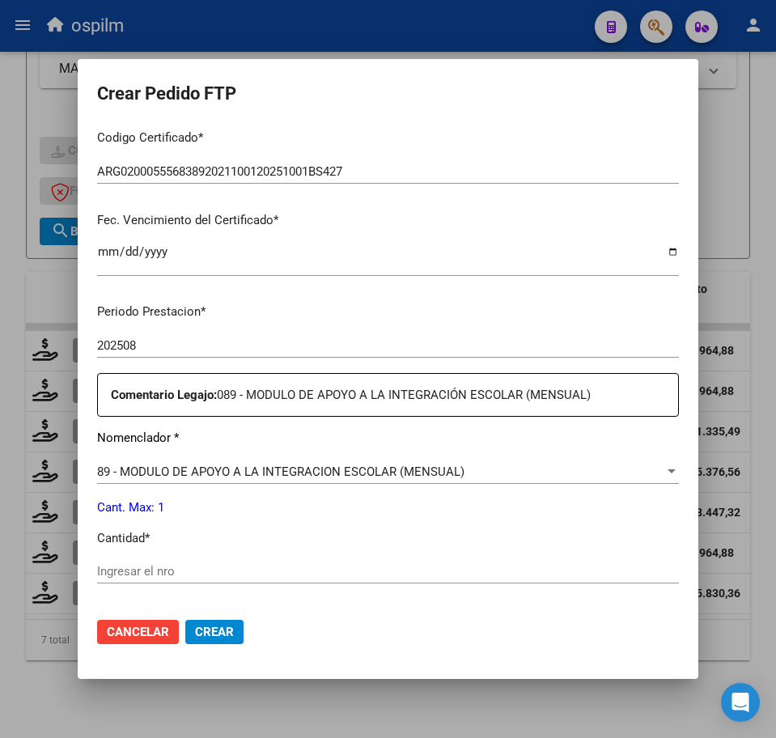
scroll to position [404, 0]
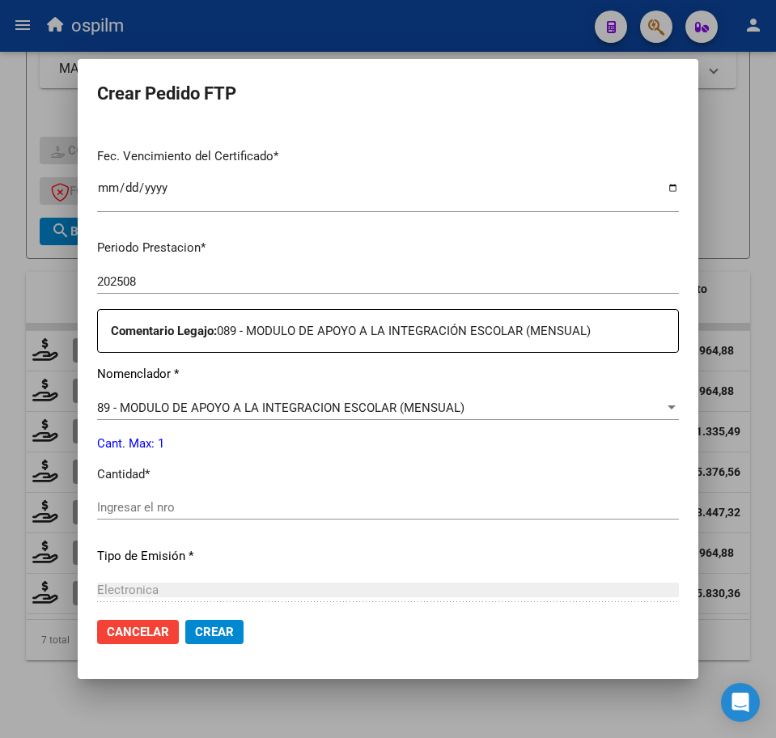
click at [201, 506] on input "Ingresar el nro" at bounding box center [388, 507] width 582 height 15
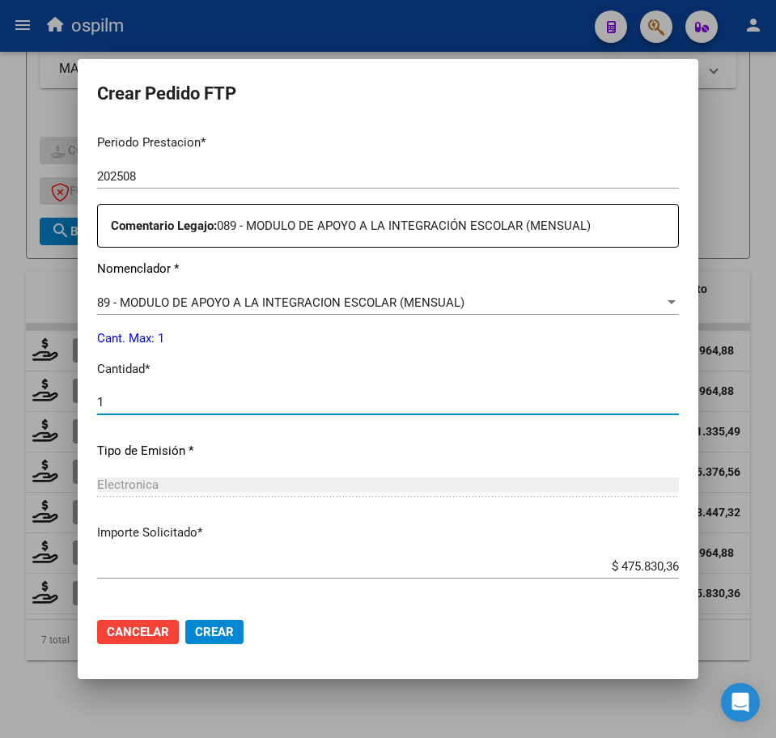
scroll to position [580, 0]
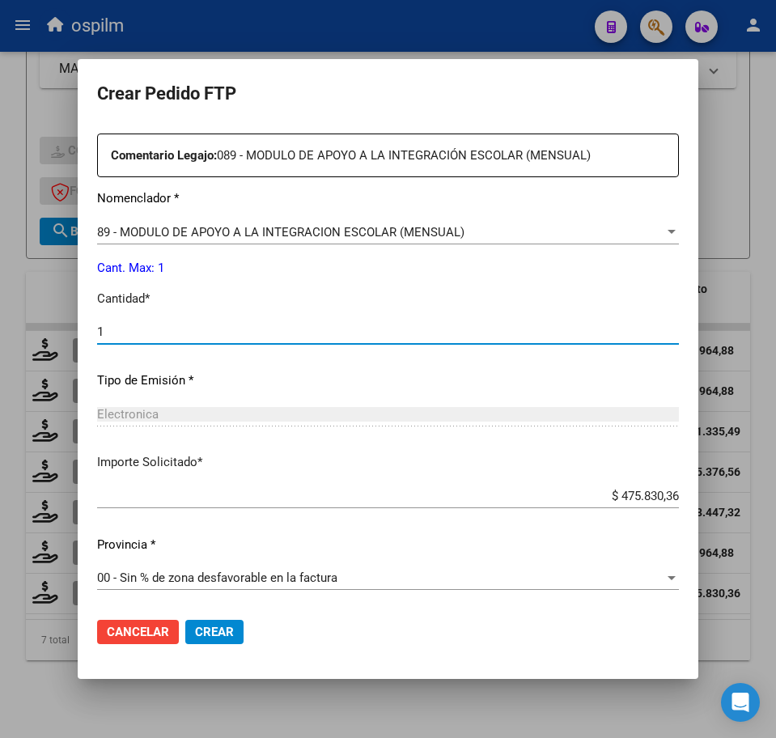
type input "1"
drag, startPoint x: 206, startPoint y: 629, endPoint x: 198, endPoint y: 619, distance: 12.6
click at [205, 628] on span "Crear" at bounding box center [214, 632] width 39 height 15
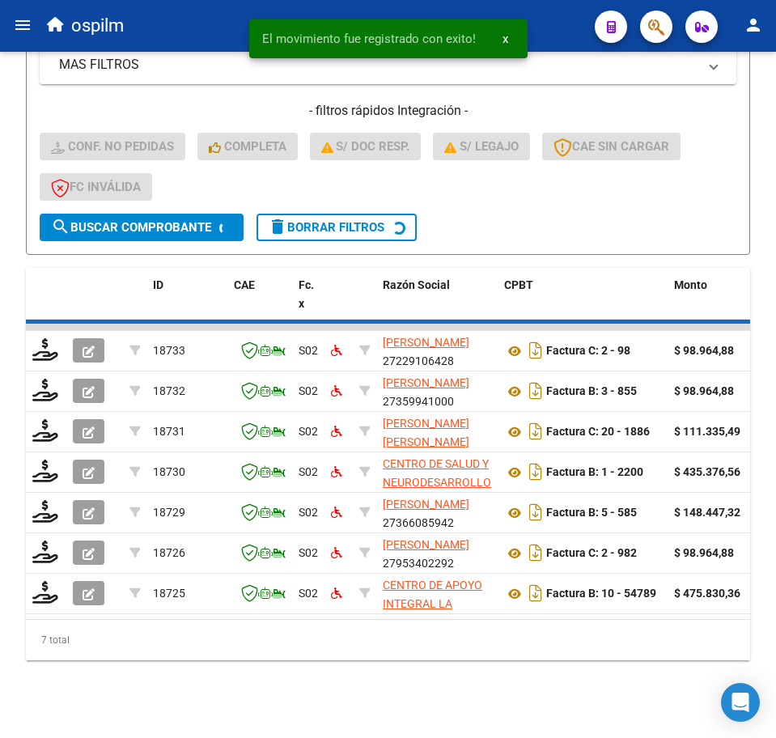
scroll to position [400, 0]
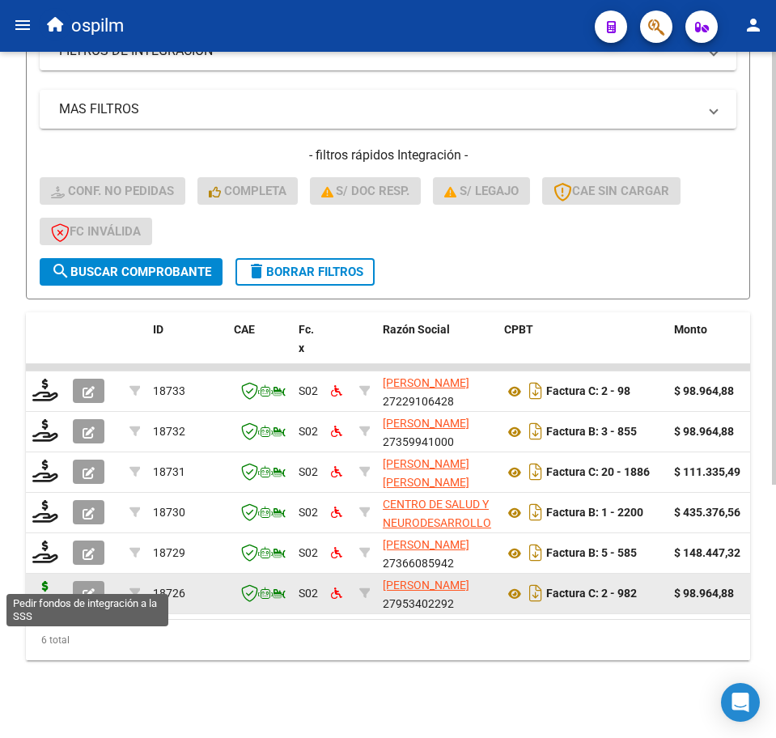
click at [38, 582] on icon at bounding box center [45, 592] width 26 height 23
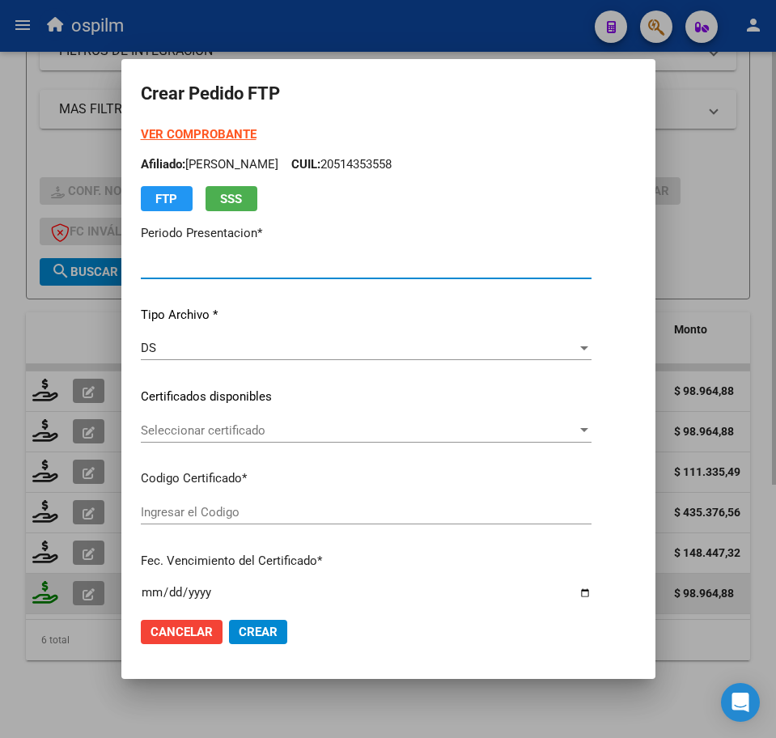
type input "202508"
type input "$ 98.964,88"
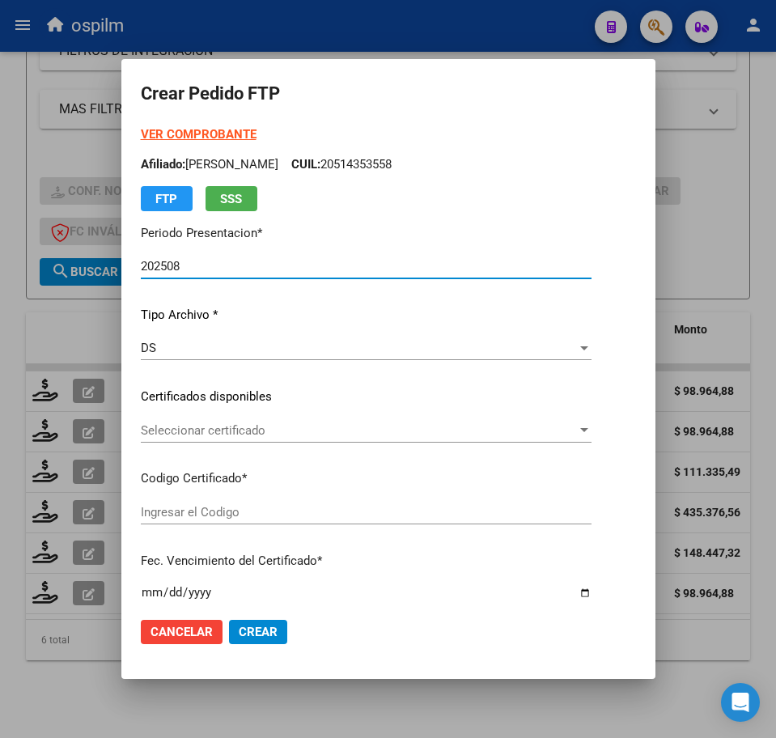
type input "ARG02000511626262018060620280606BS427"
type input "2028-06-06"
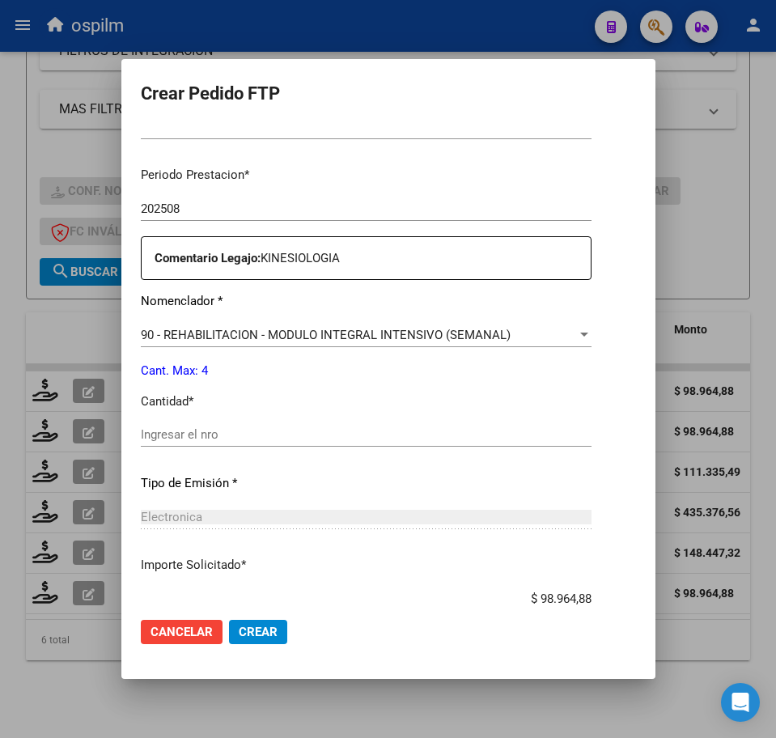
scroll to position [506, 0]
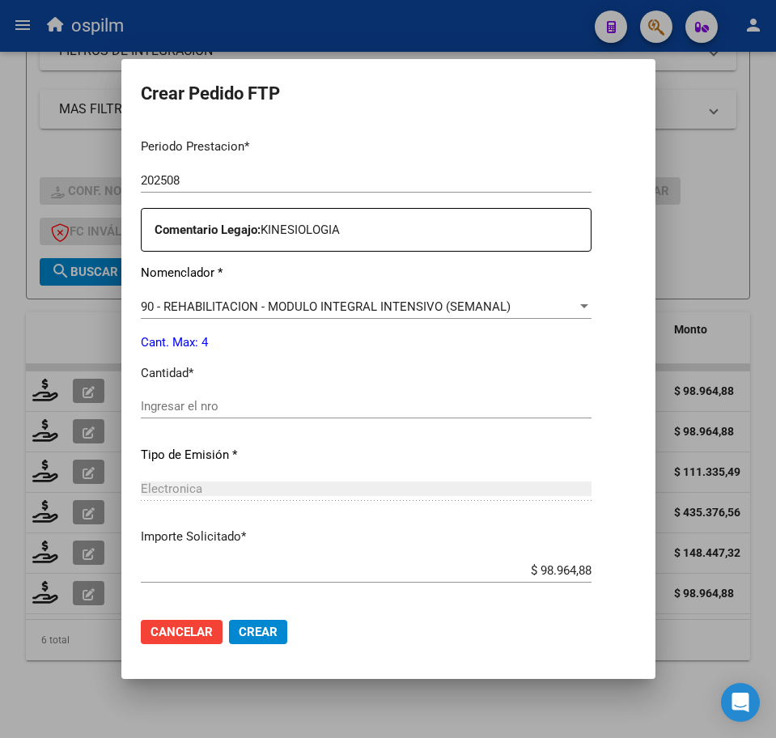
click at [243, 410] on input "Ingresar el nro" at bounding box center [366, 406] width 451 height 15
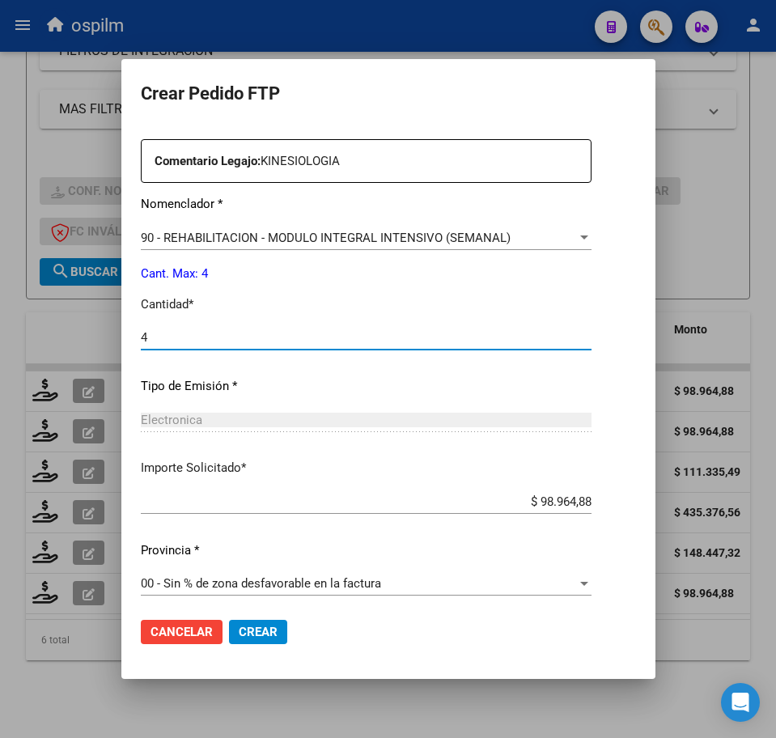
scroll to position [580, 0]
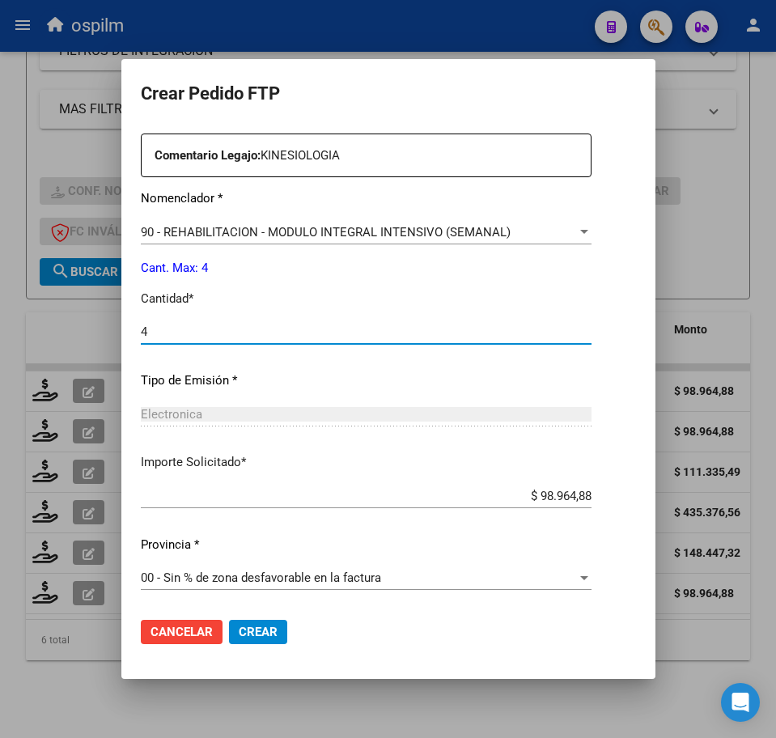
type input "4"
click at [239, 637] on span "Crear" at bounding box center [258, 632] width 39 height 15
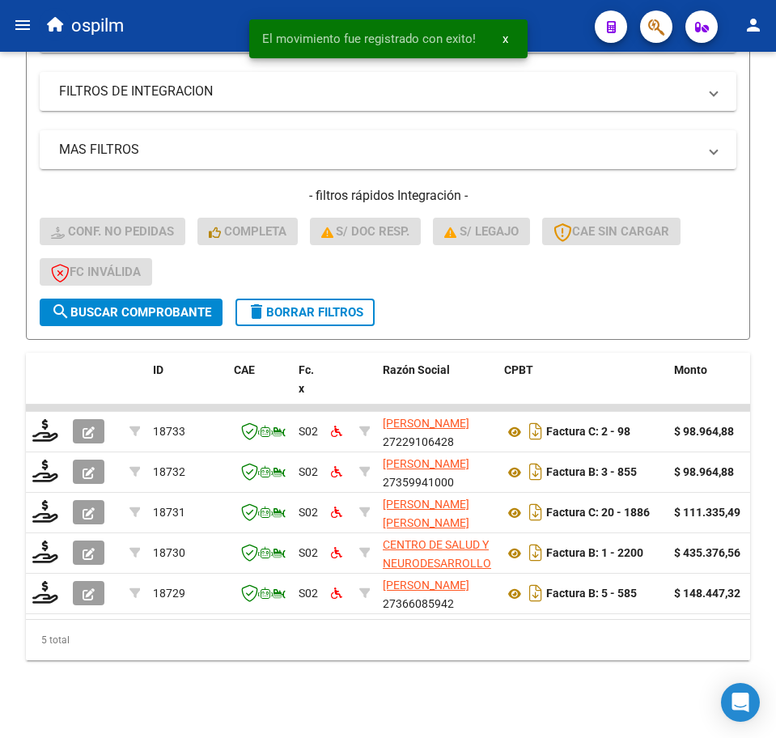
scroll to position [360, 0]
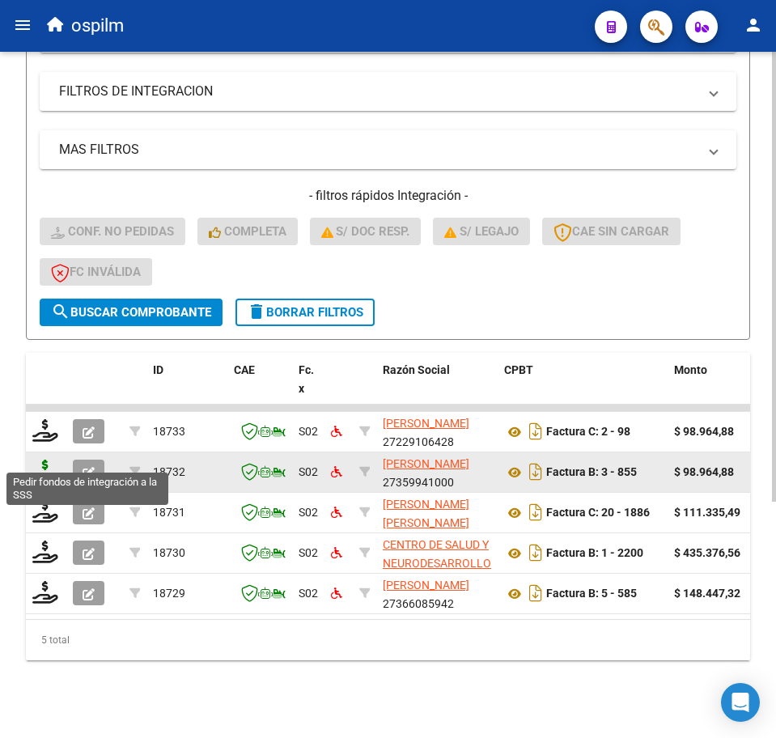
click at [43, 459] on icon at bounding box center [45, 470] width 26 height 23
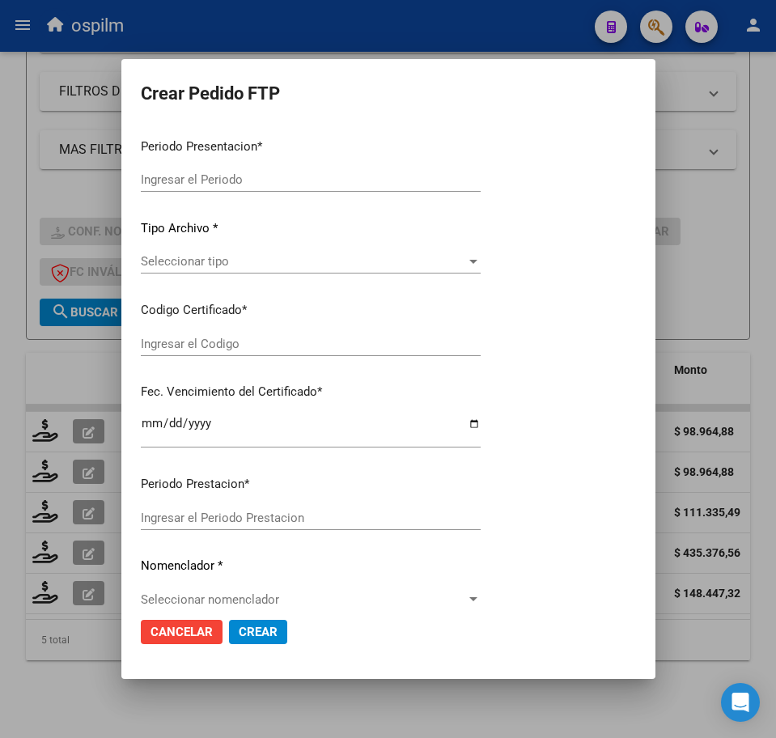
type input "202508"
type input "$ 98.964,88"
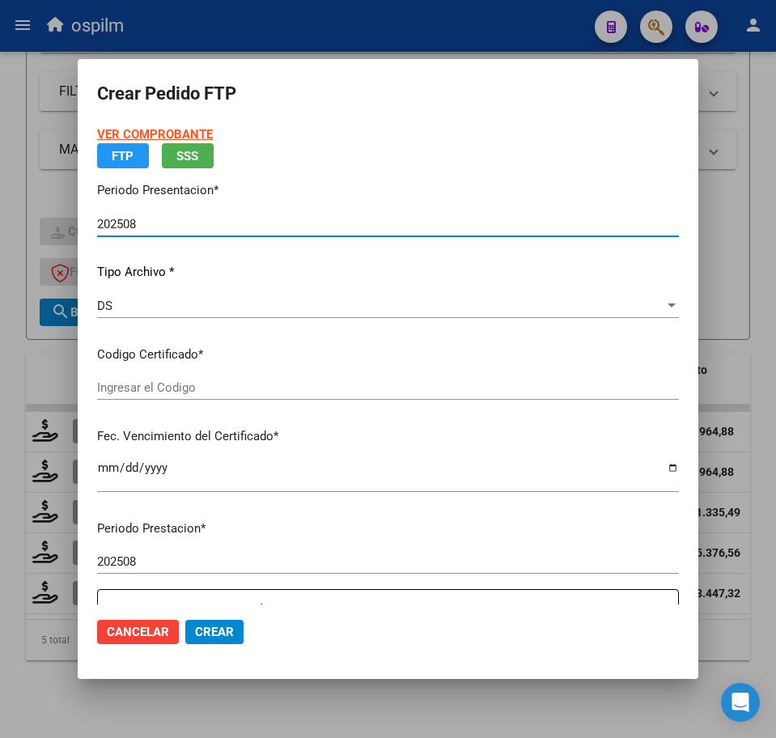
type input "ARG02000531443482022101320271013BS423"
type input "2027-10-13"
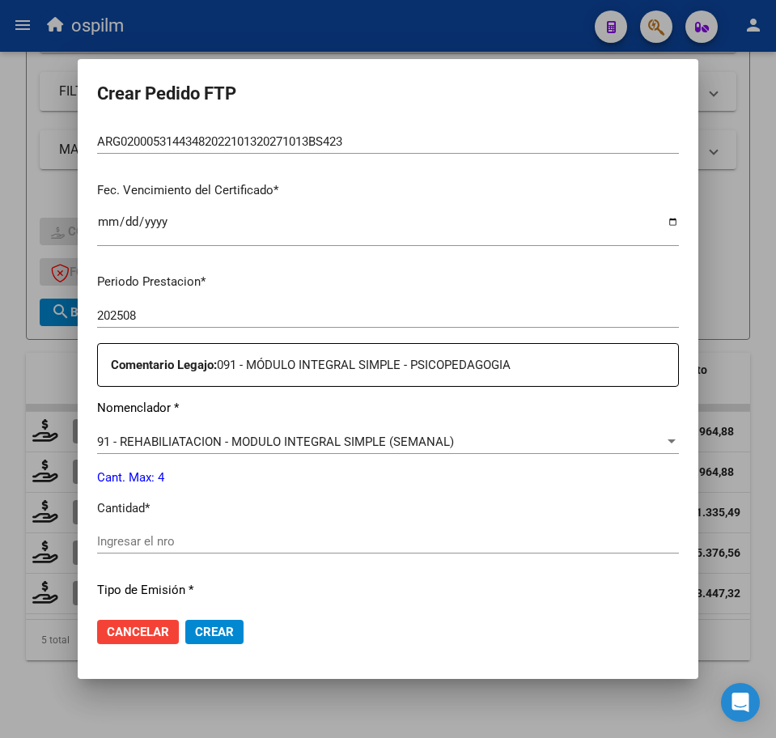
scroll to position [404, 0]
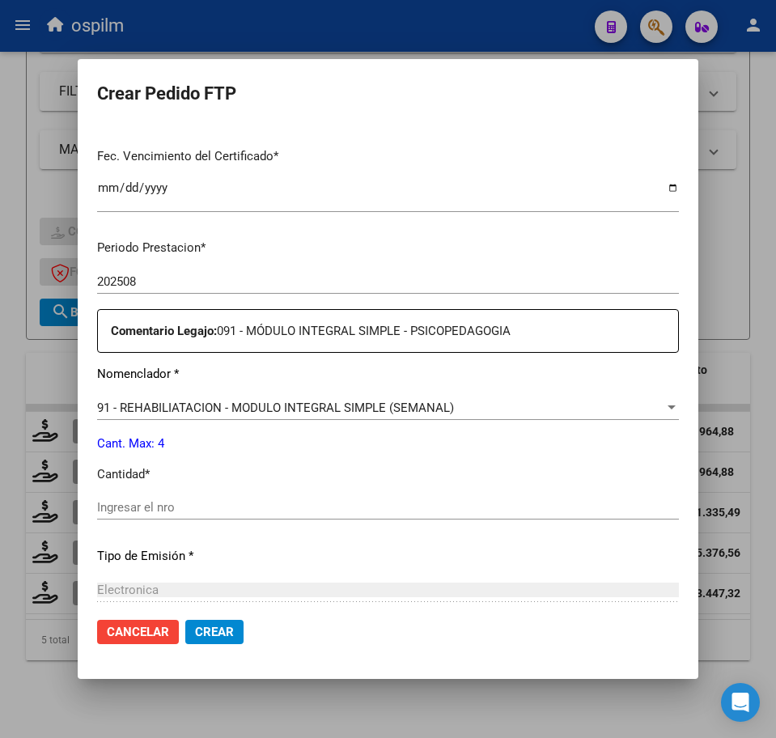
click at [179, 506] on input "Ingresar el nro" at bounding box center [388, 507] width 582 height 15
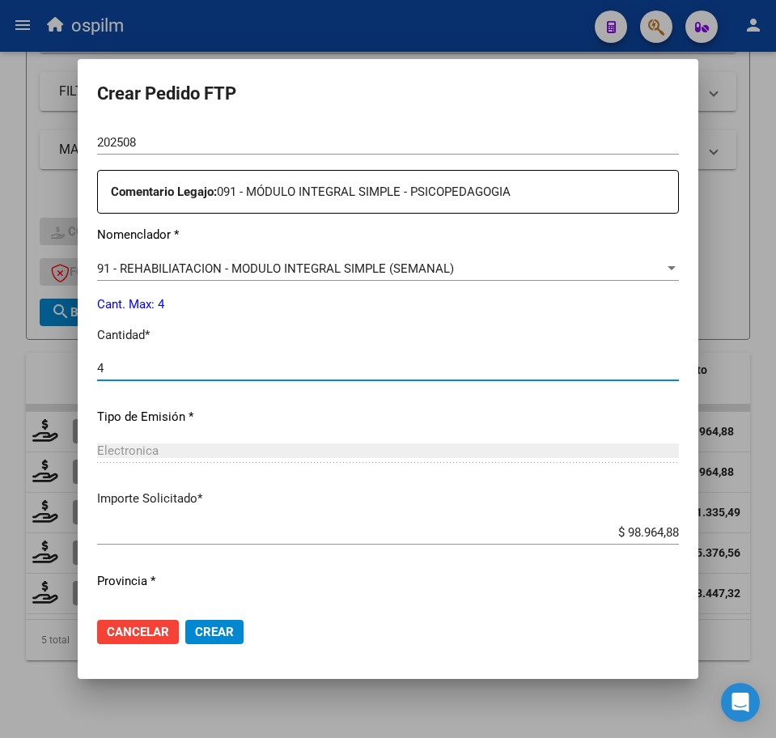
scroll to position [580, 0]
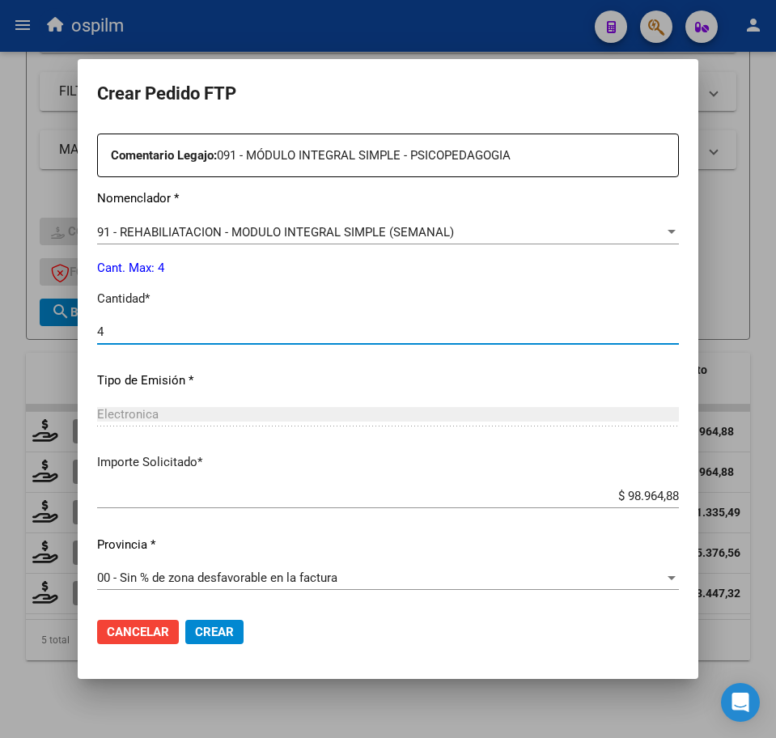
type input "4"
click at [218, 630] on span "Crear" at bounding box center [214, 632] width 39 height 15
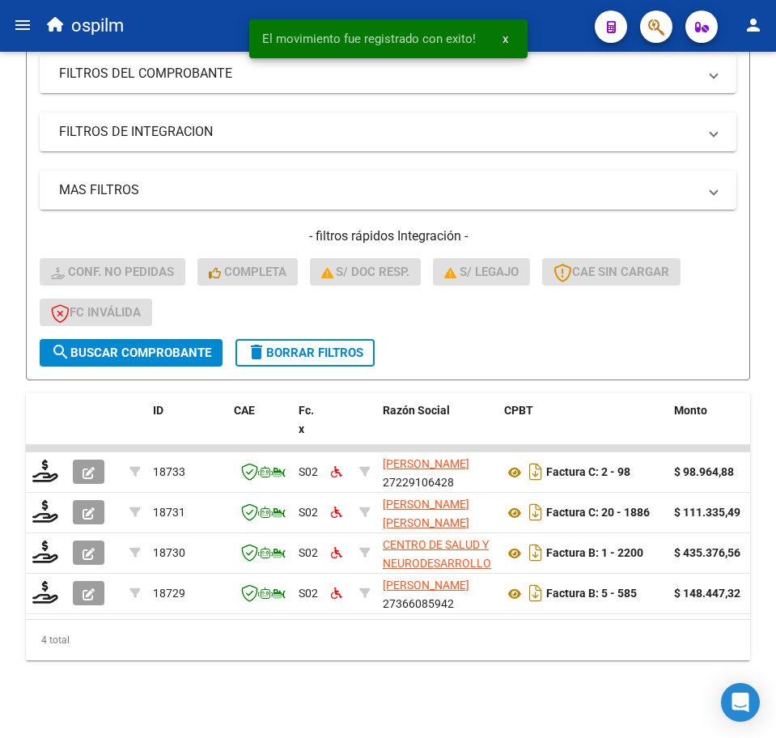
scroll to position [320, 0]
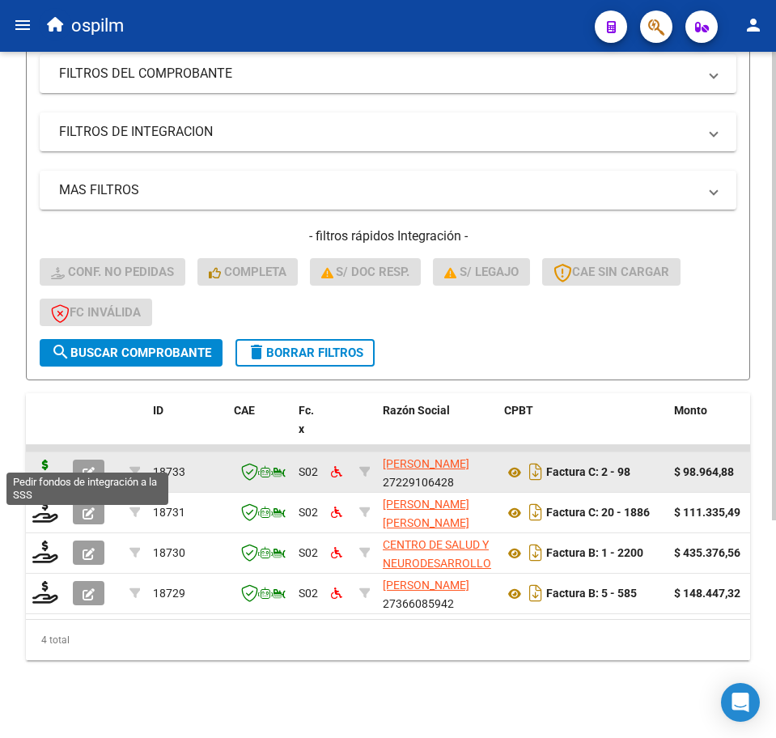
click at [43, 459] on icon at bounding box center [45, 470] width 26 height 23
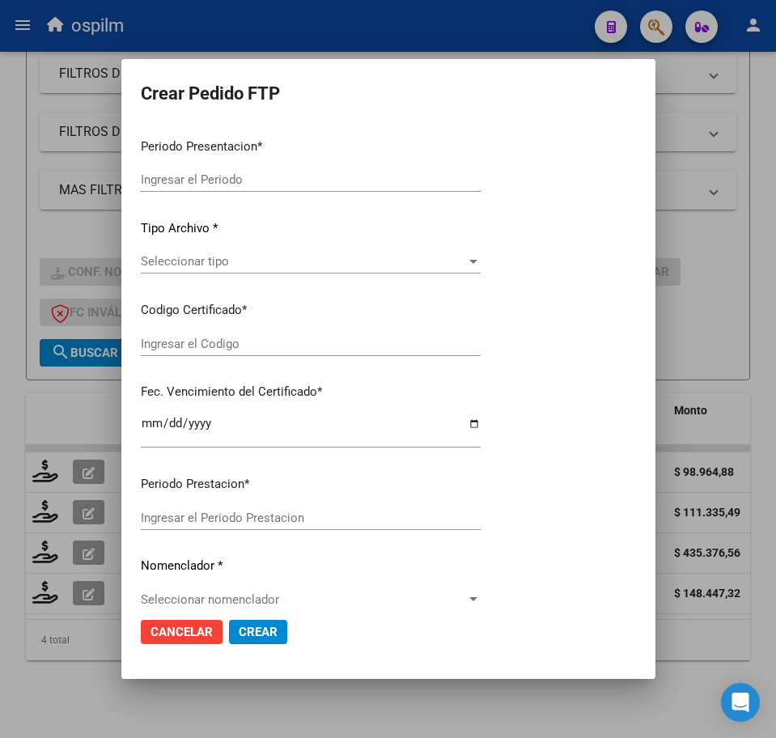
type input "202508"
type input "$ 98.964,88"
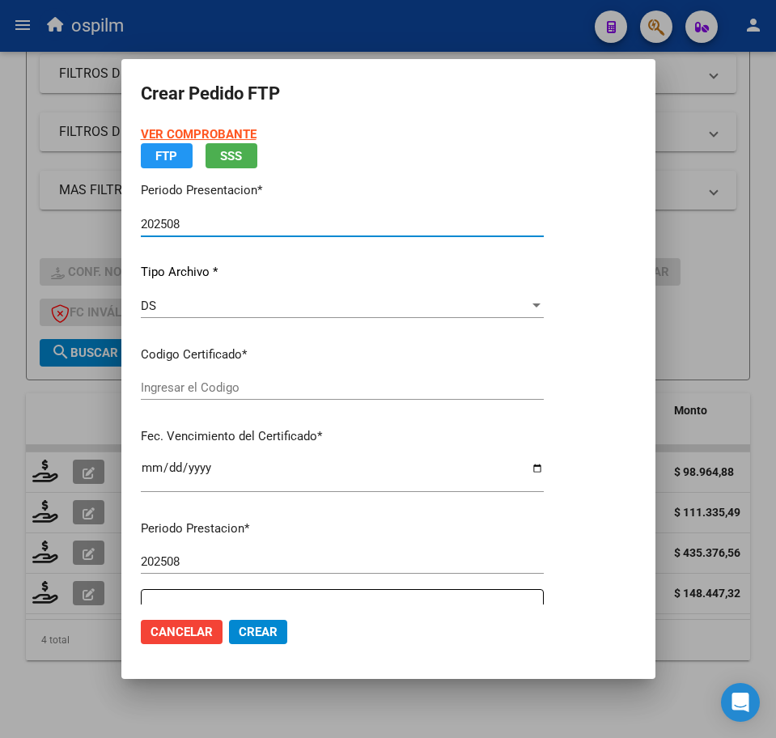
type input "ARG02000582095882023072620260726BS313"
type input "2026-07-26"
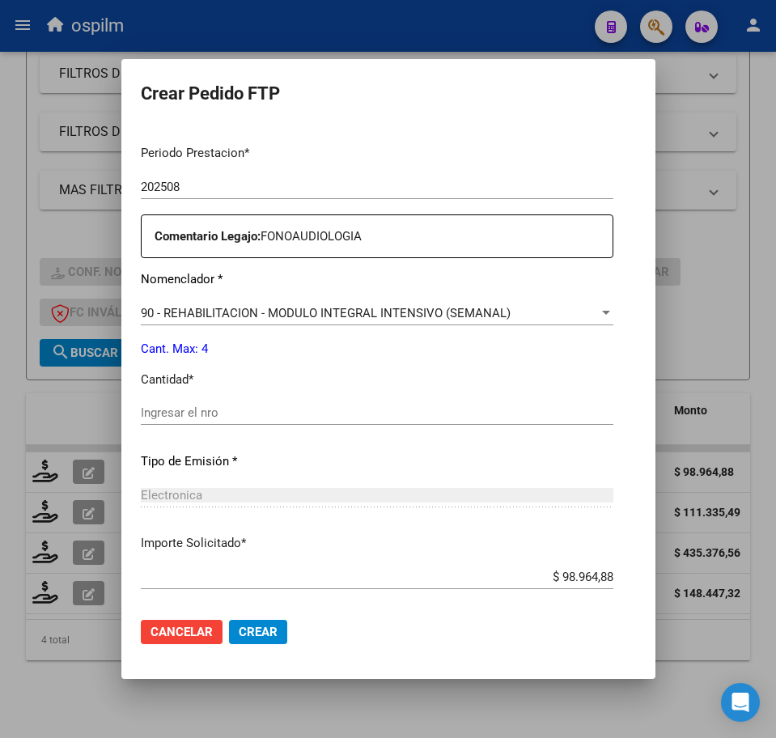
scroll to position [506, 0]
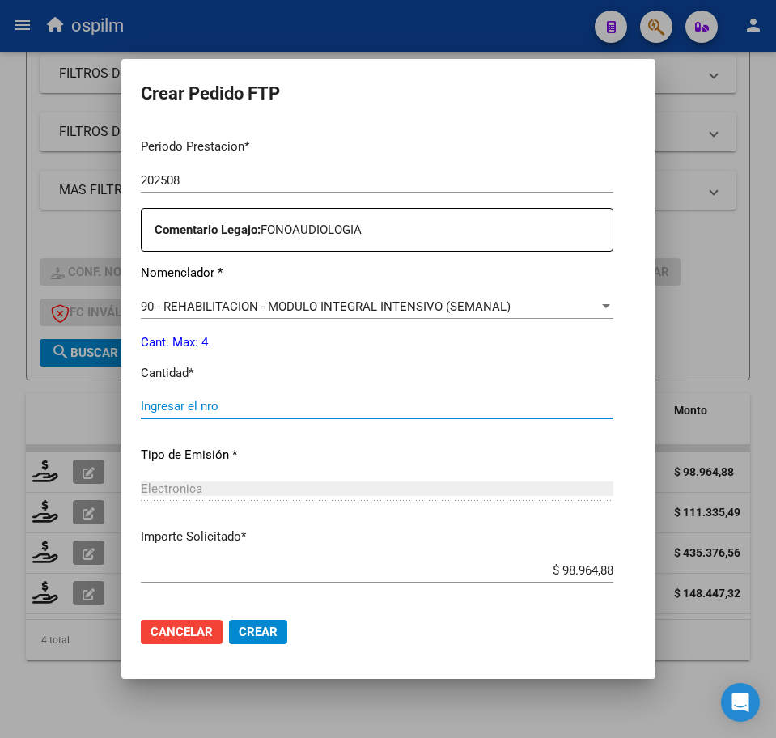
click at [194, 399] on input "Ingresar el nro" at bounding box center [377, 406] width 472 height 15
type input "4"
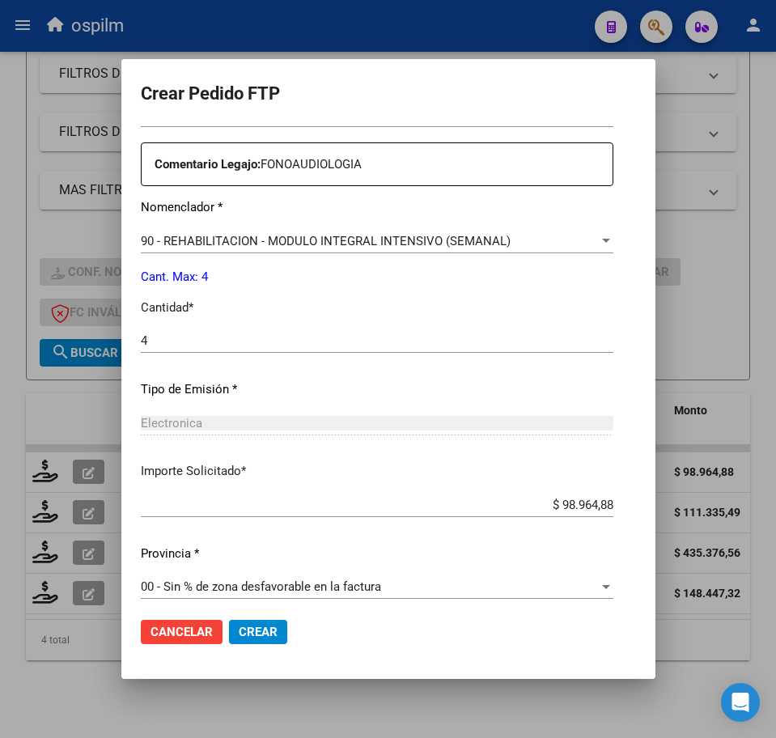
scroll to position [580, 0]
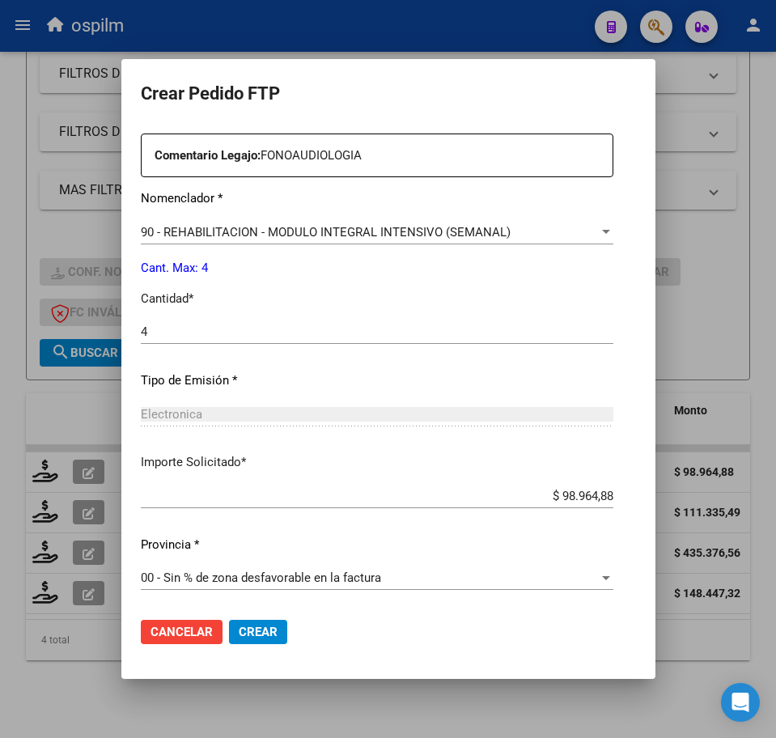
click at [239, 639] on span "Crear" at bounding box center [258, 632] width 39 height 15
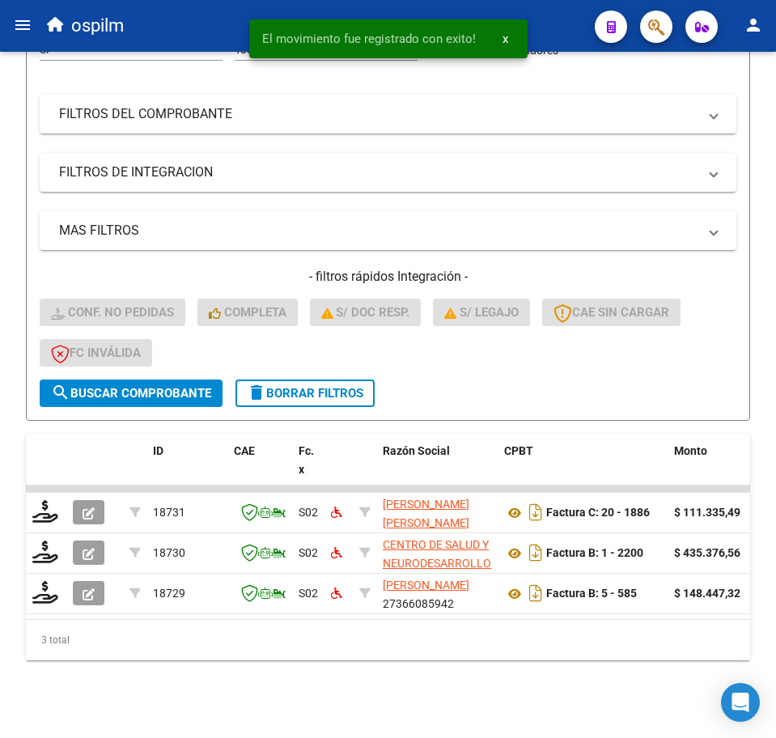
scroll to position [279, 0]
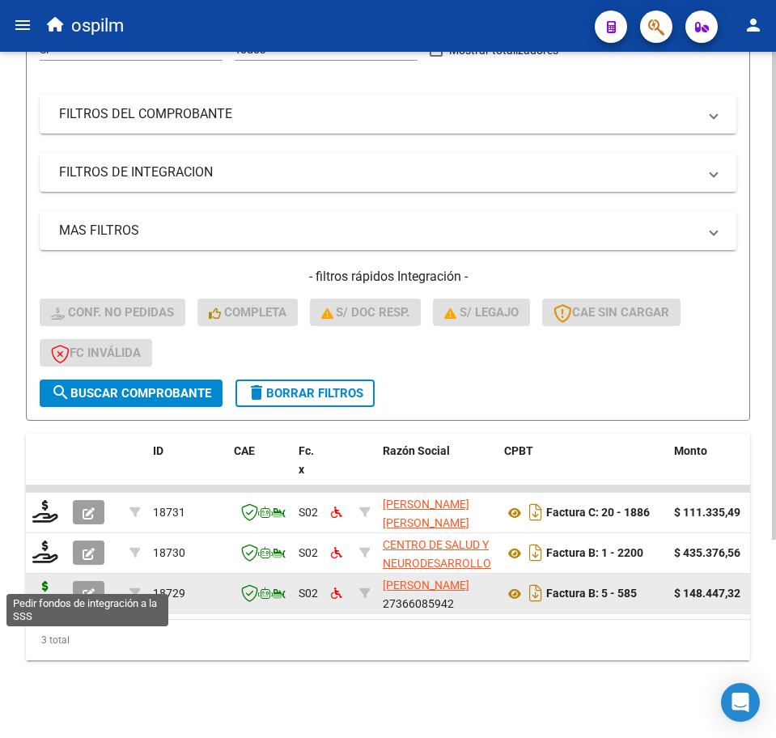
click at [50, 581] on icon at bounding box center [45, 592] width 26 height 23
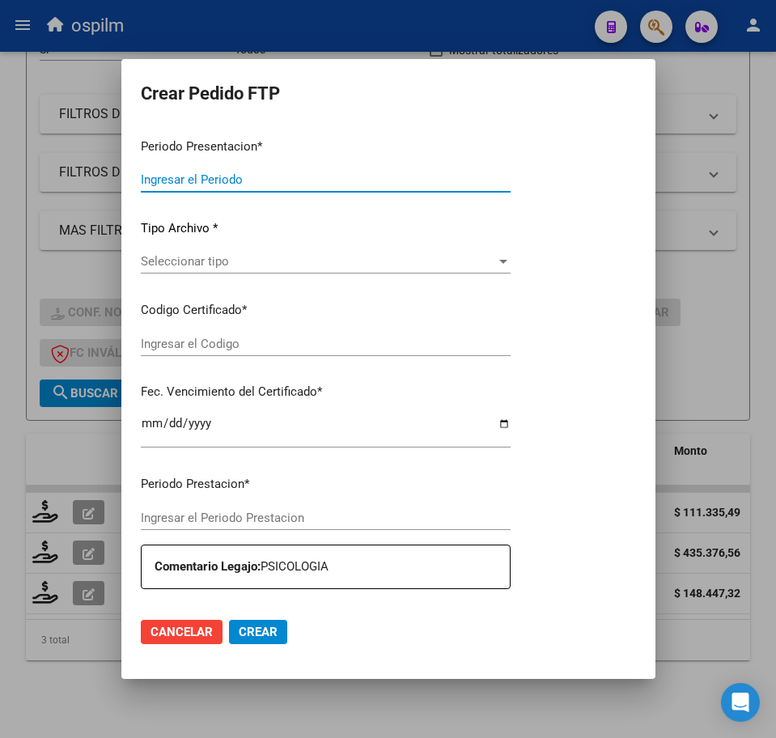
type input "202508"
type input "$ 148.447,32"
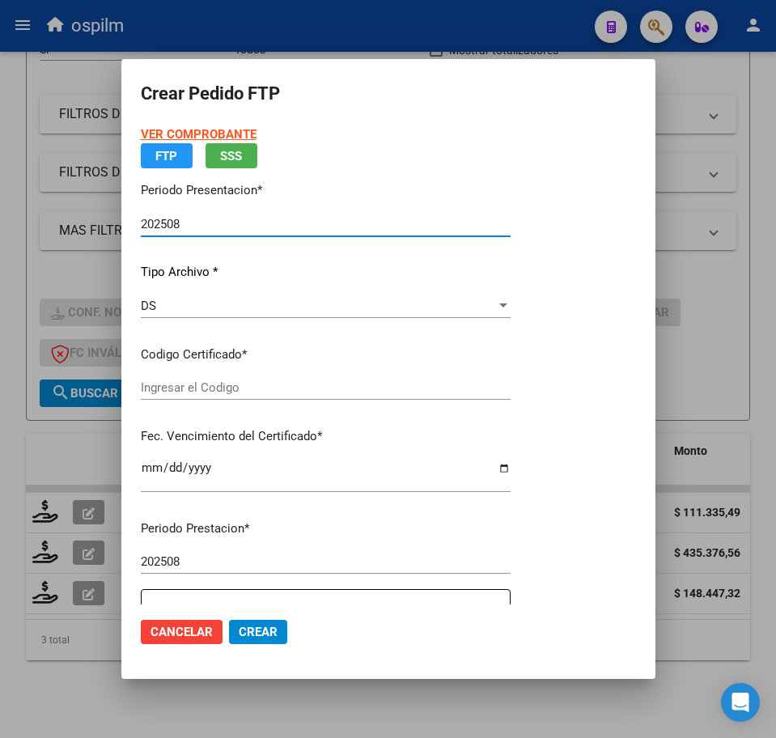
type input "ARG02000539763892020021320250213BS430"
type input "2025-02-13"
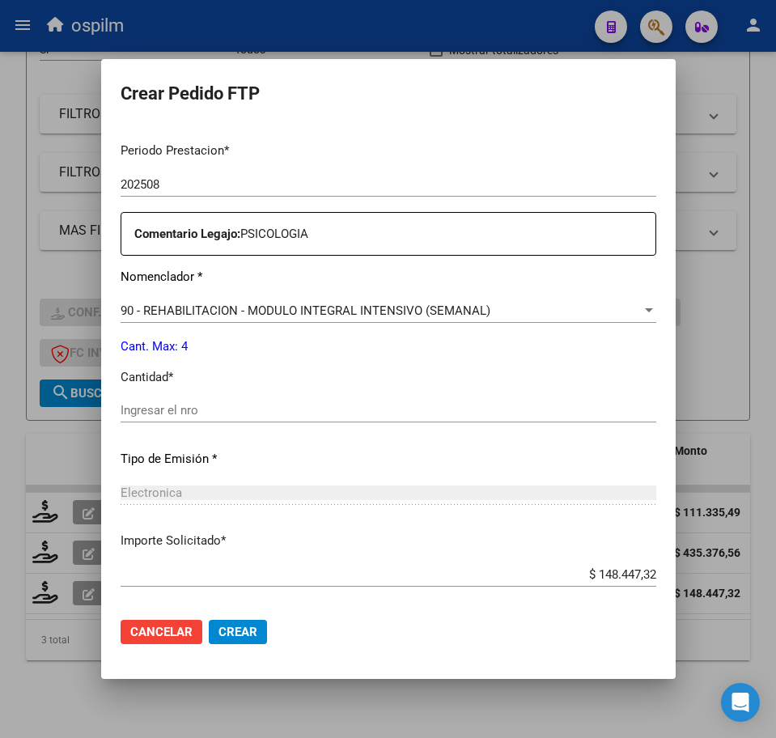
scroll to position [506, 0]
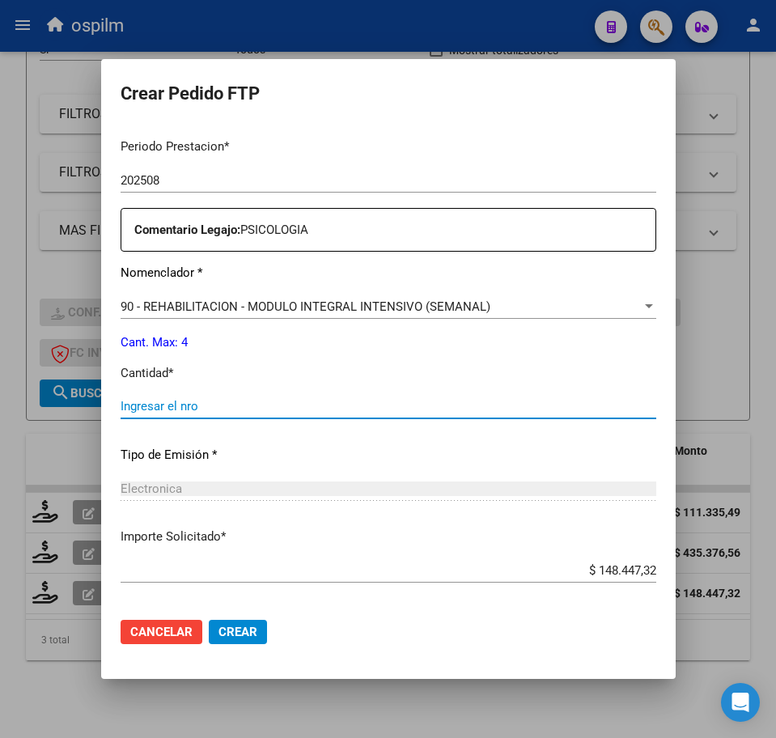
click at [227, 402] on input "Ingresar el nro" at bounding box center [389, 406] width 536 height 15
type input "4"
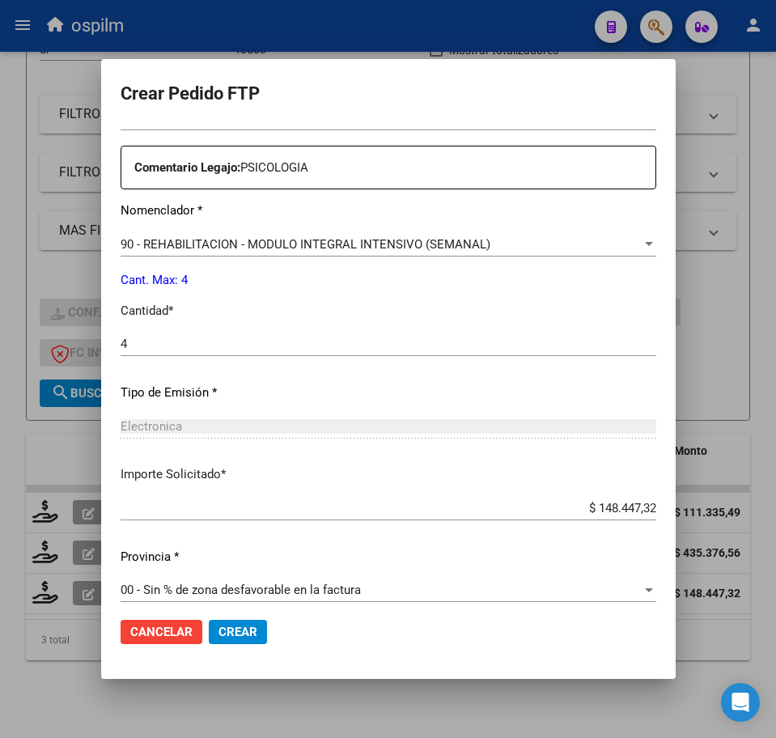
scroll to position [580, 0]
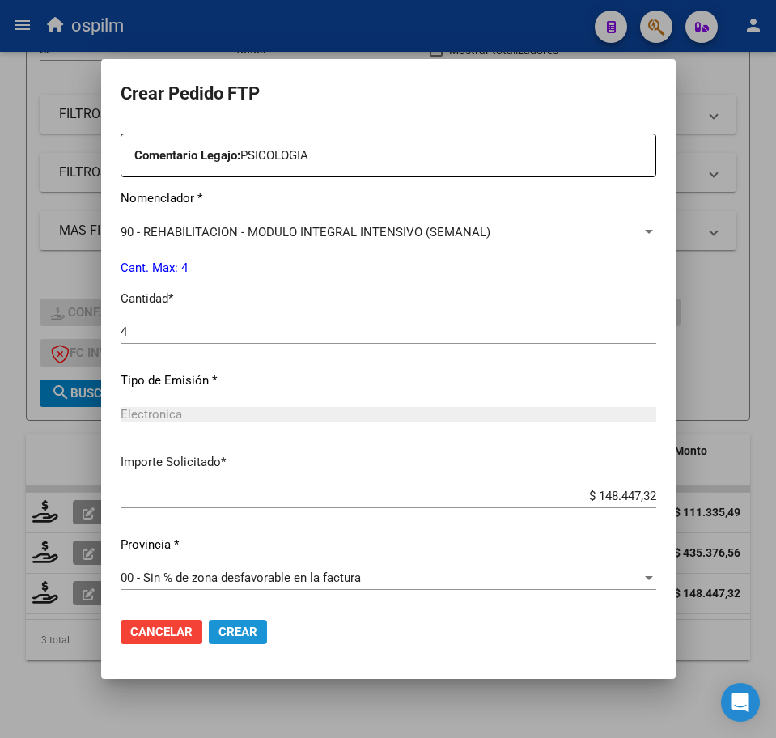
click at [218, 631] on span "Crear" at bounding box center [237, 632] width 39 height 15
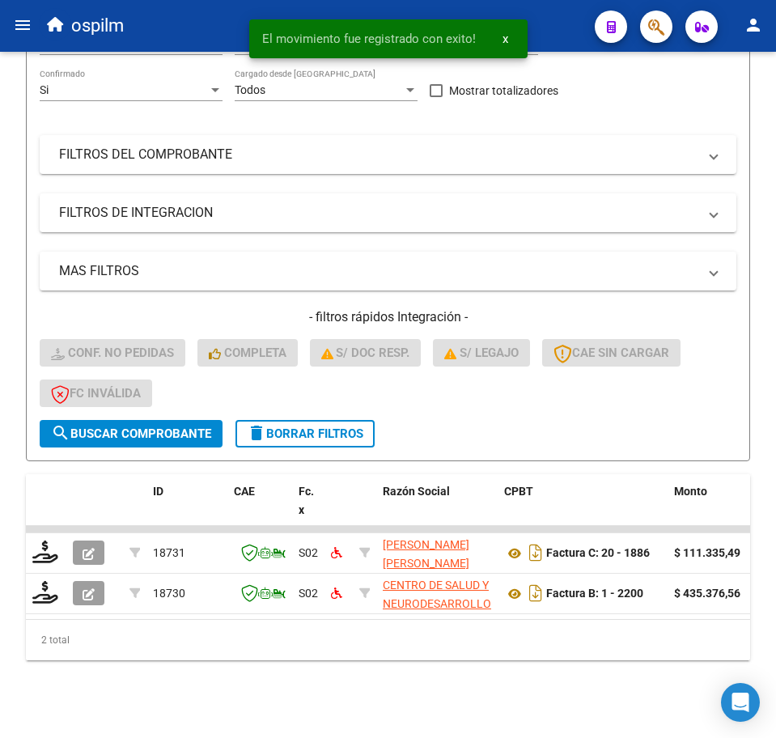
scroll to position [239, 0]
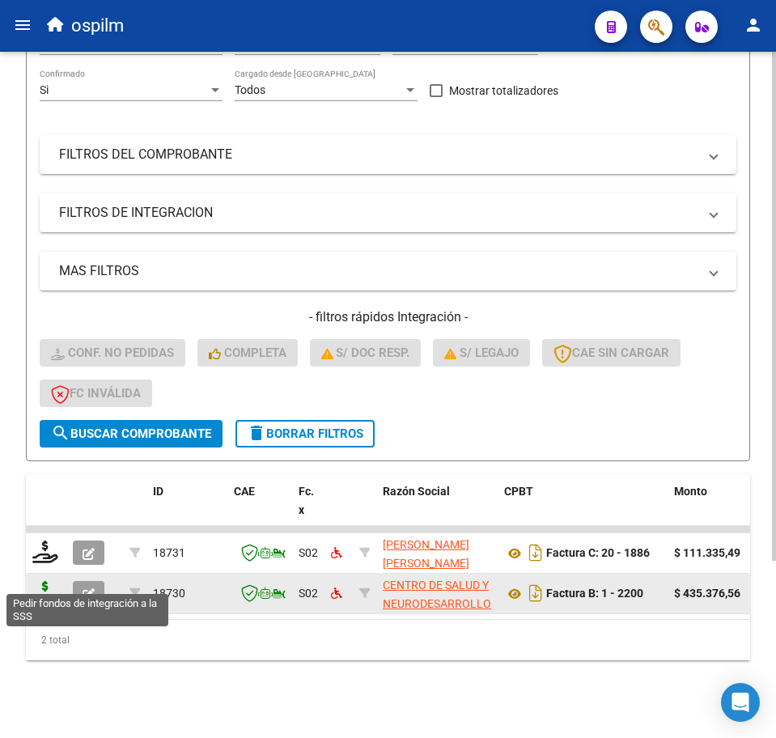
click at [41, 585] on icon at bounding box center [45, 592] width 26 height 23
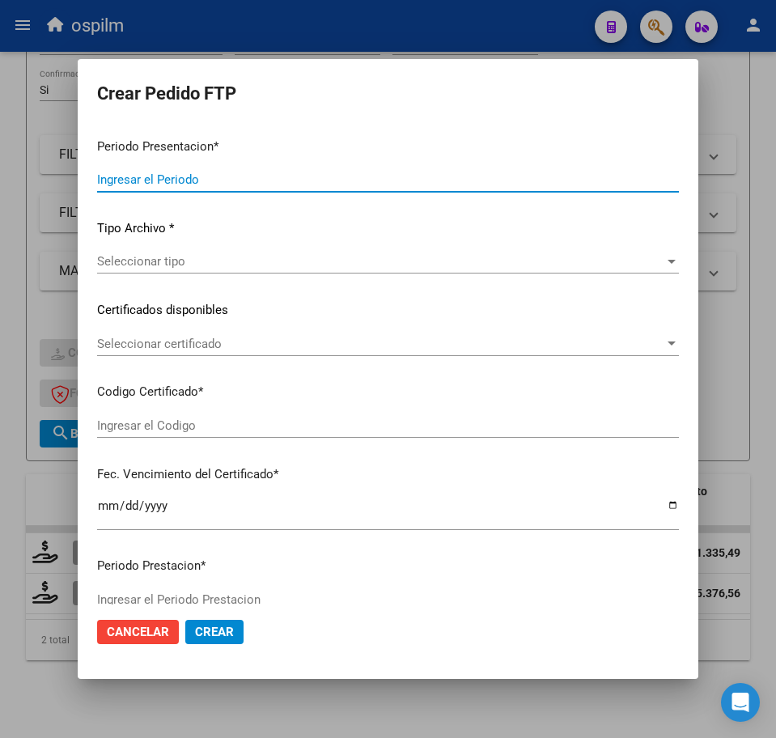
type input "202508"
type input "$ 435.376,56"
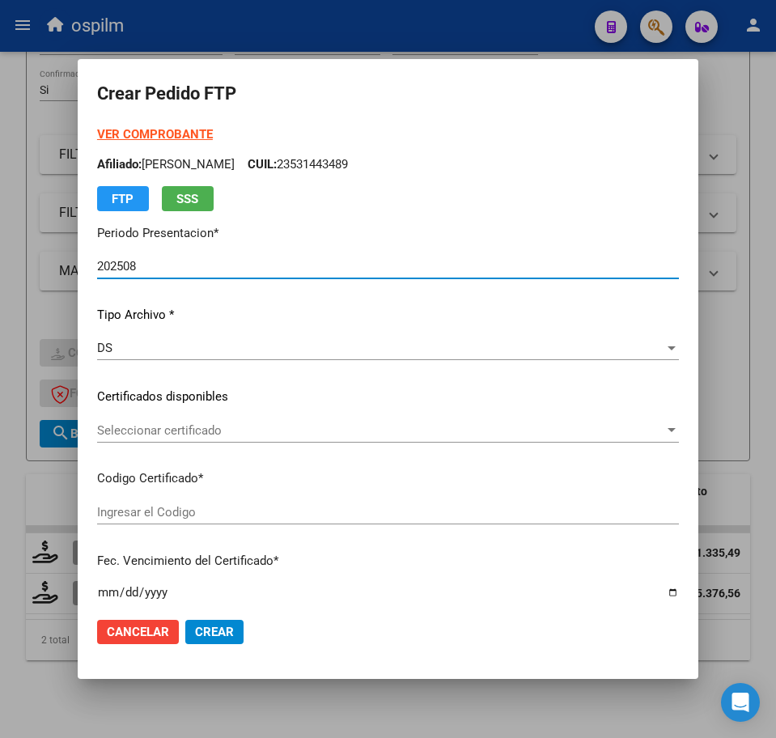
type input "ARG02000539763892020021320250213BS430"
type input "2025-02-13"
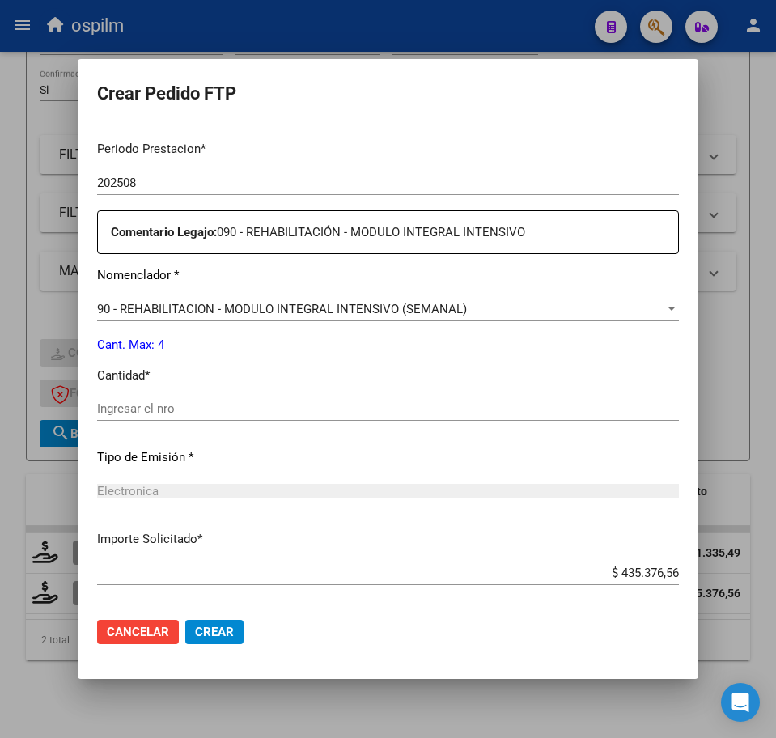
scroll to position [506, 0]
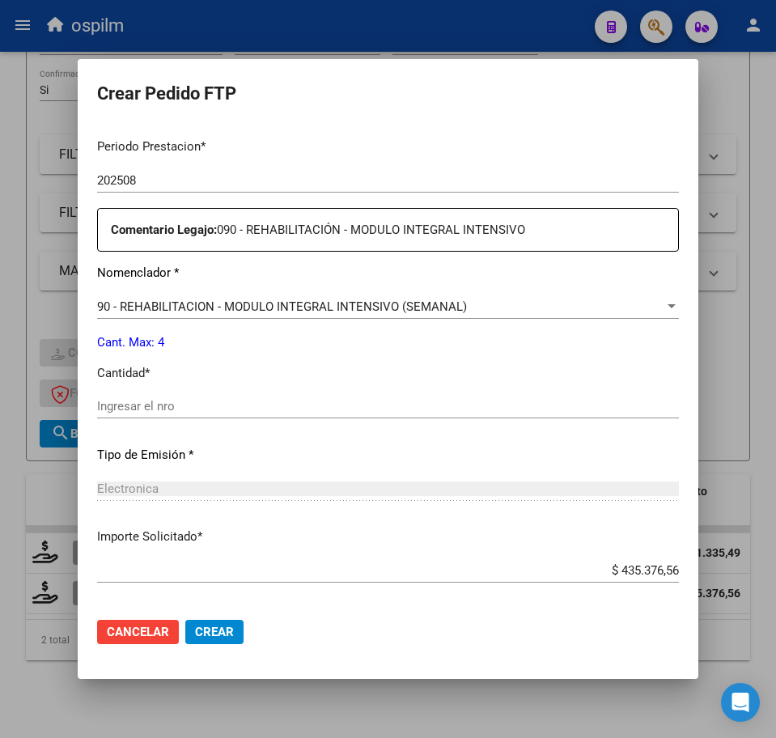
click at [156, 400] on input "Ingresar el nro" at bounding box center [388, 406] width 582 height 15
type input "4"
click at [205, 628] on span "Crear" at bounding box center [214, 632] width 39 height 15
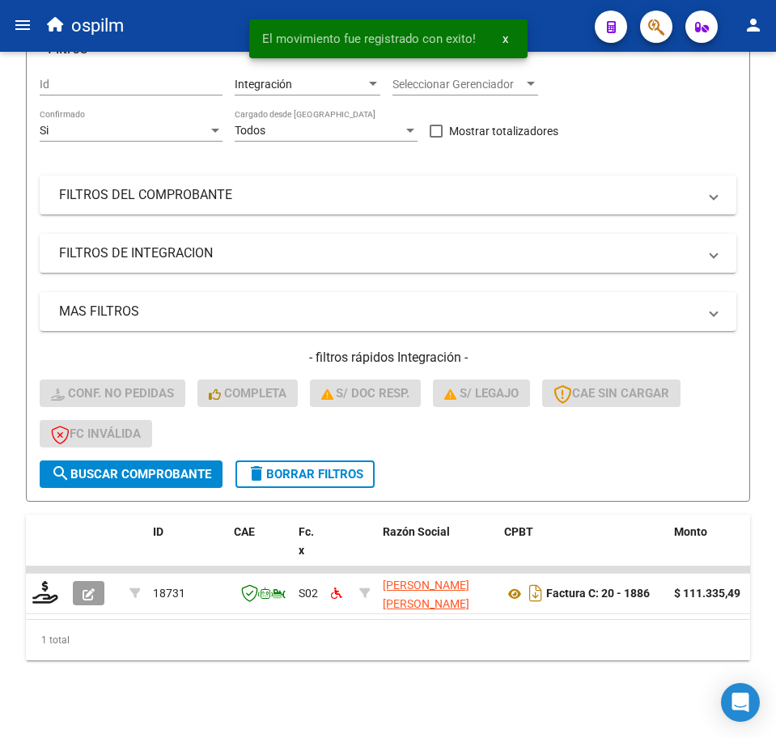
scroll to position [198, 0]
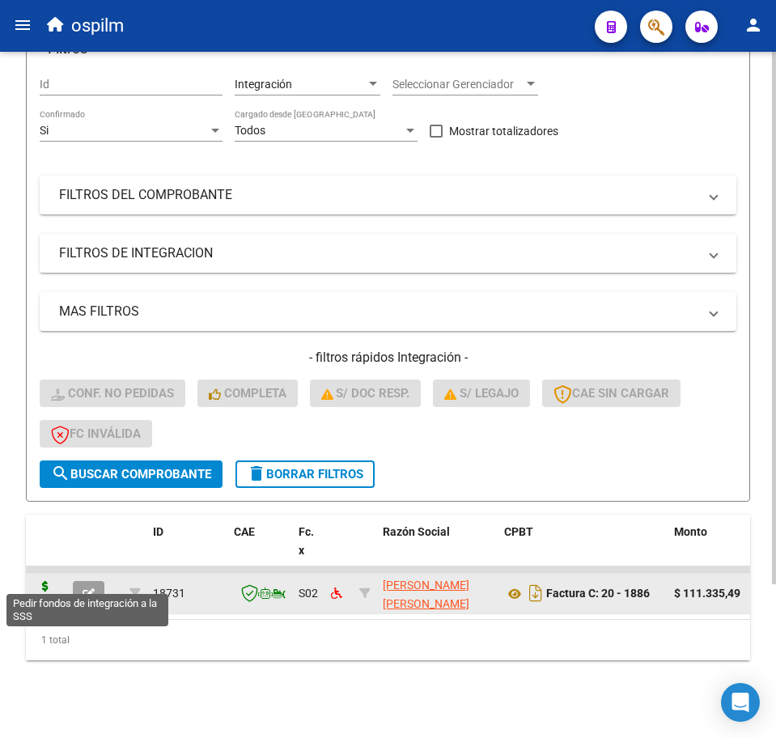
click at [46, 581] on icon at bounding box center [45, 592] width 26 height 23
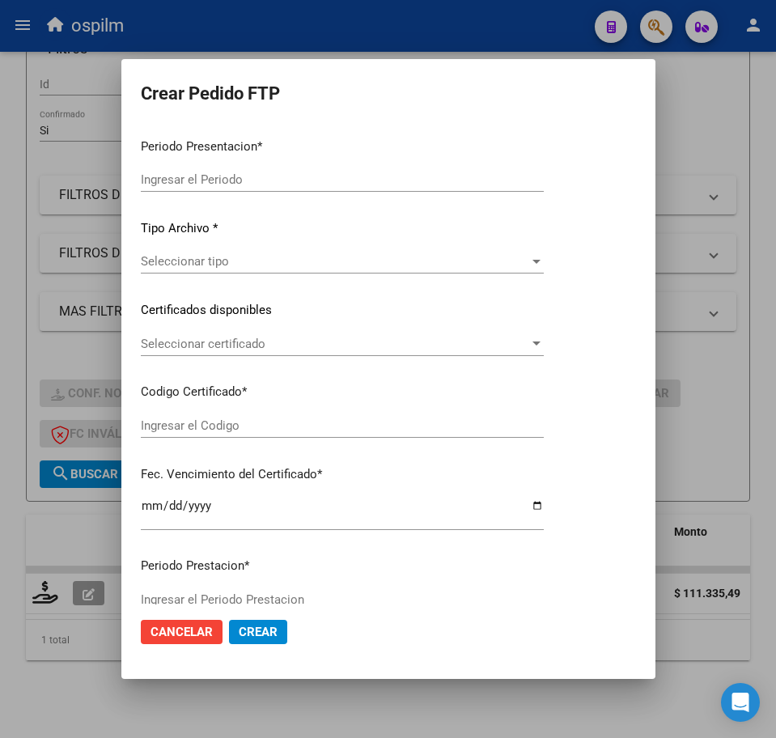
type input "202508"
type input "$ 111.335,49"
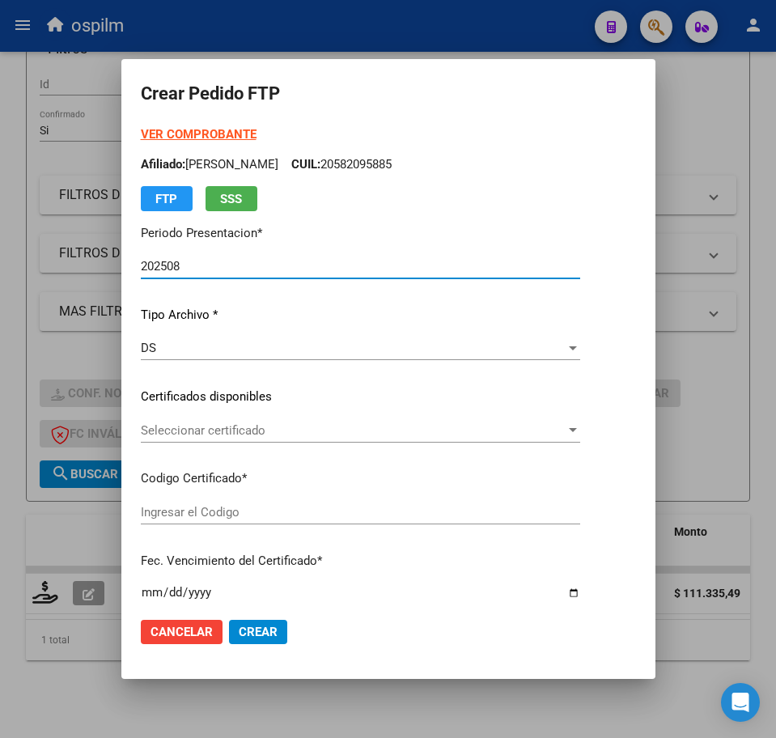
type input "ARG02000563400082023012420260124BS352"
type input "2026-01-24"
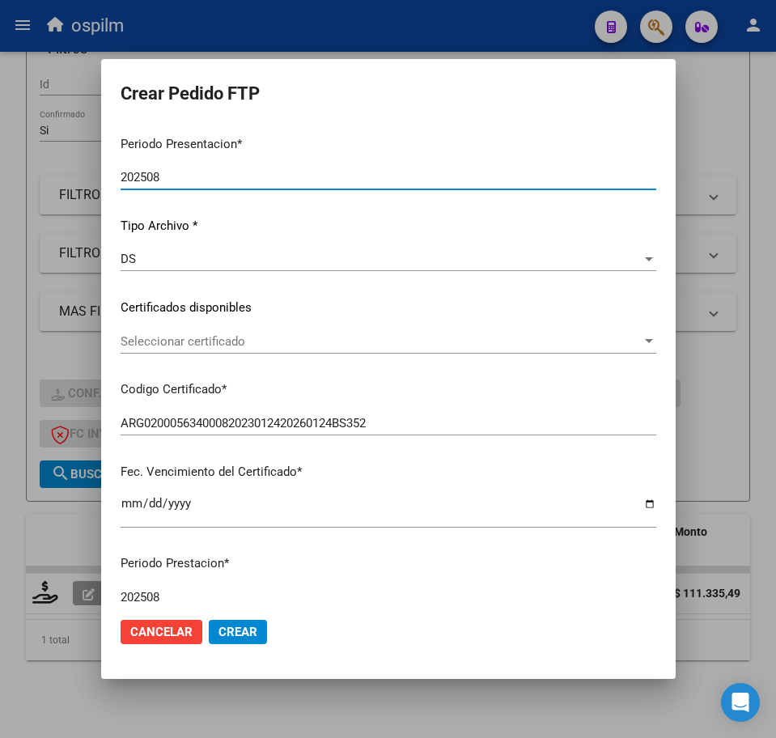
scroll to position [202, 0]
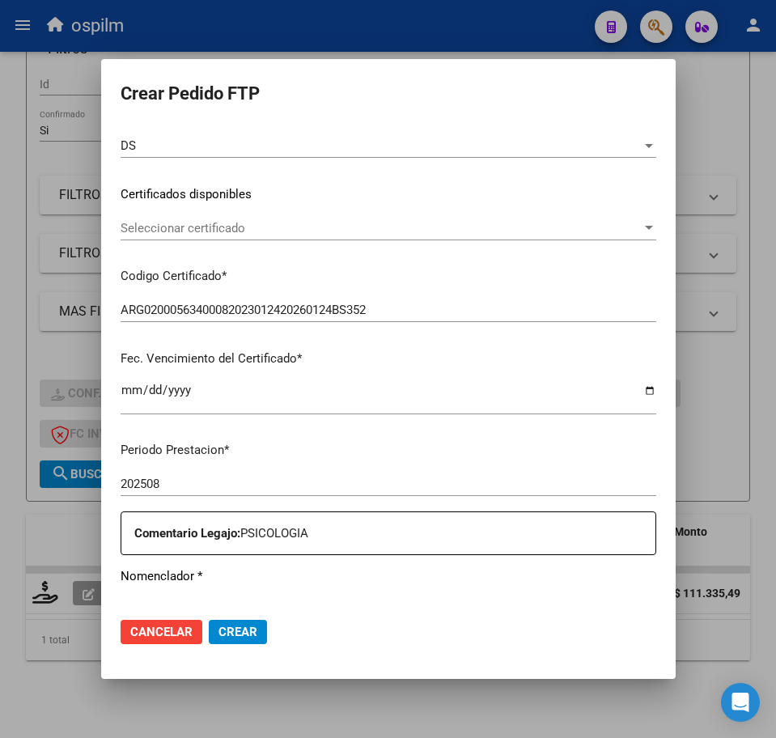
click at [194, 478] on input "202508" at bounding box center [389, 483] width 536 height 15
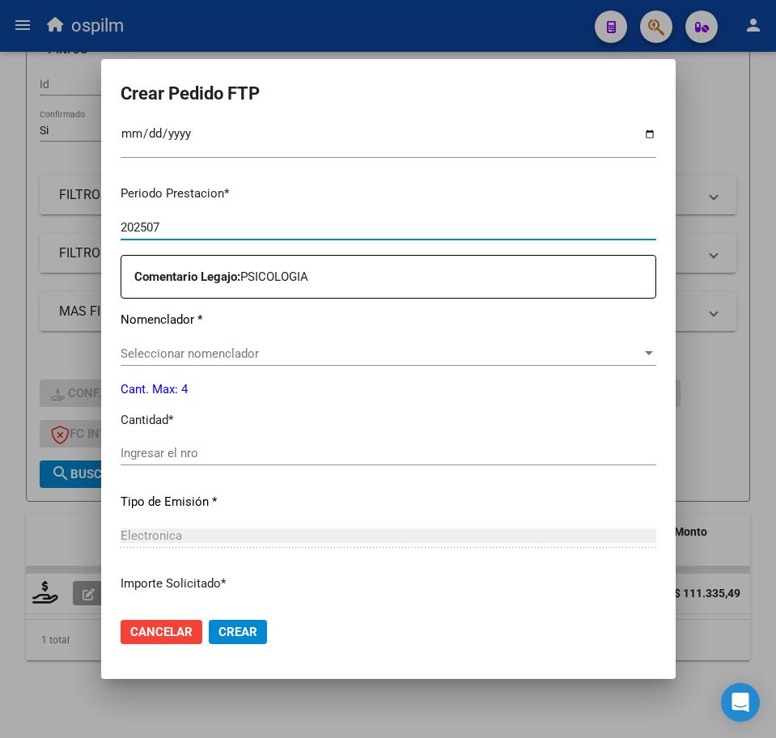
scroll to position [580, 0]
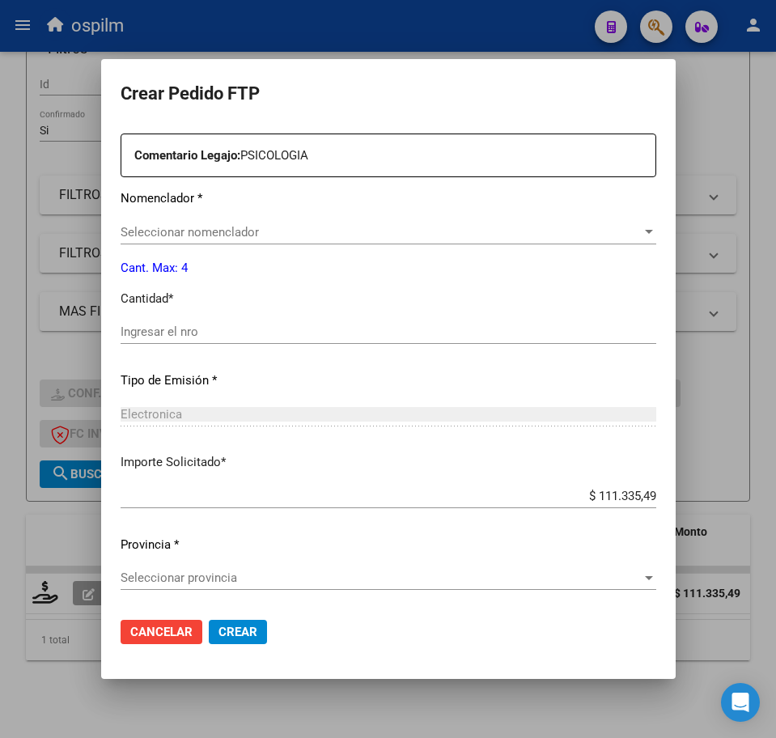
type input "202507"
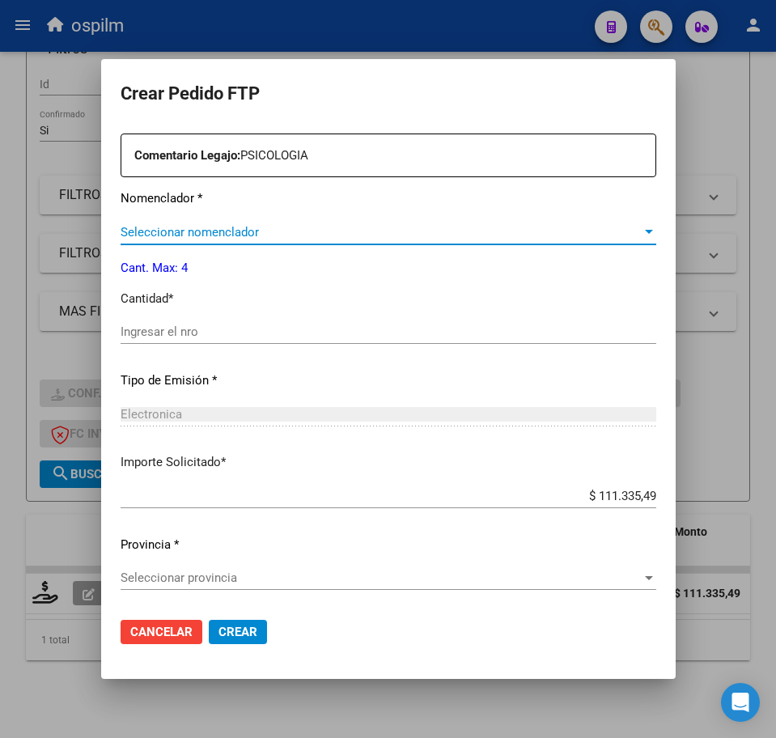
click at [218, 235] on span "Seleccionar nomenclador" at bounding box center [381, 232] width 521 height 15
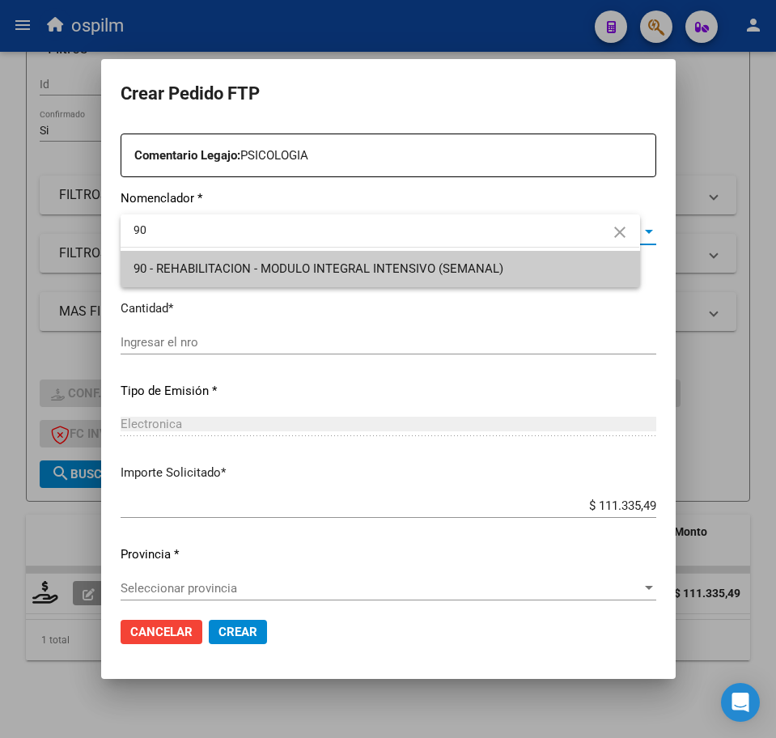
type input "90"
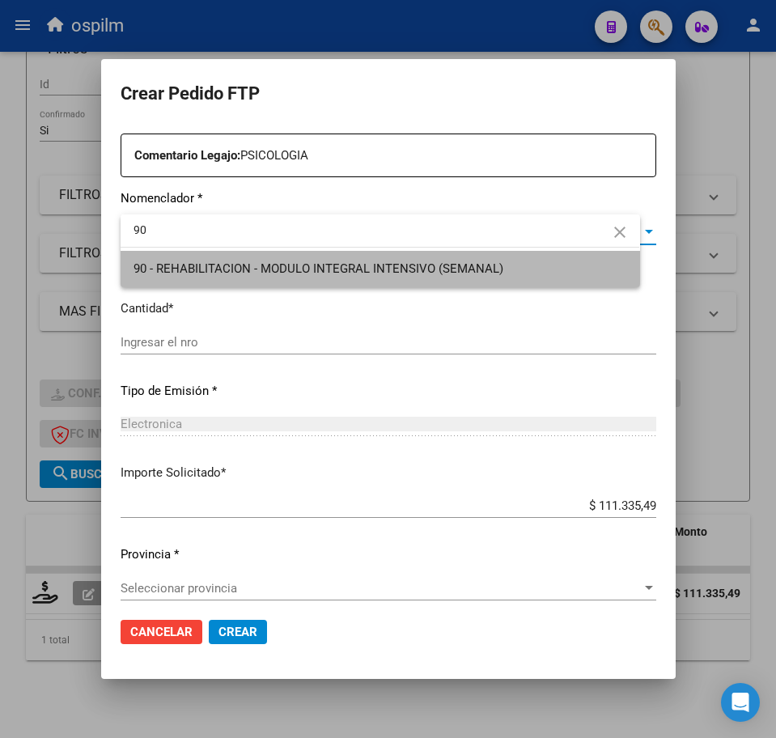
click at [226, 259] on span "90 - REHABILITACION - MODULO INTEGRAL INTENSIVO (SEMANAL)" at bounding box center [379, 269] width 493 height 36
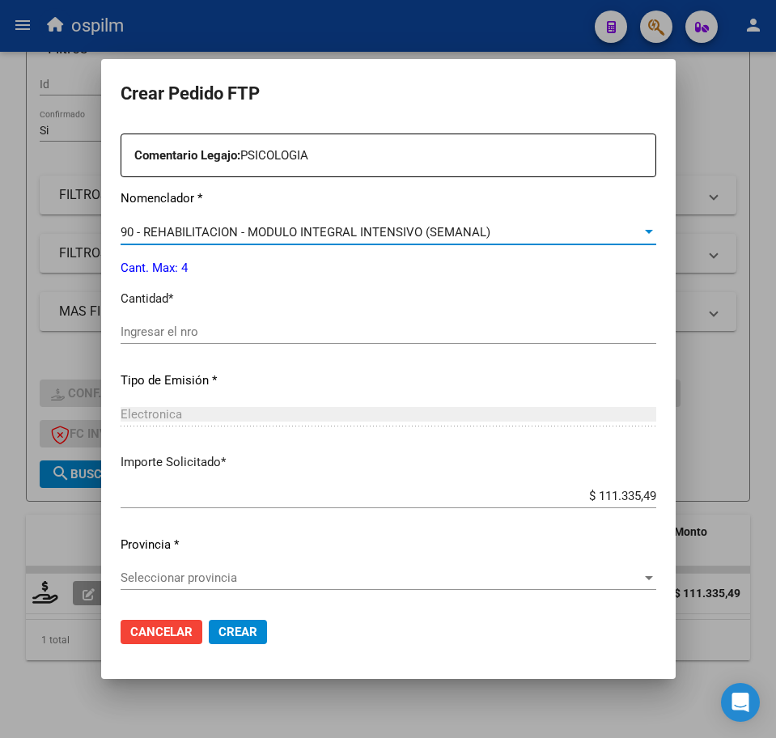
click at [248, 340] on div "Ingresar el nro" at bounding box center [389, 332] width 536 height 24
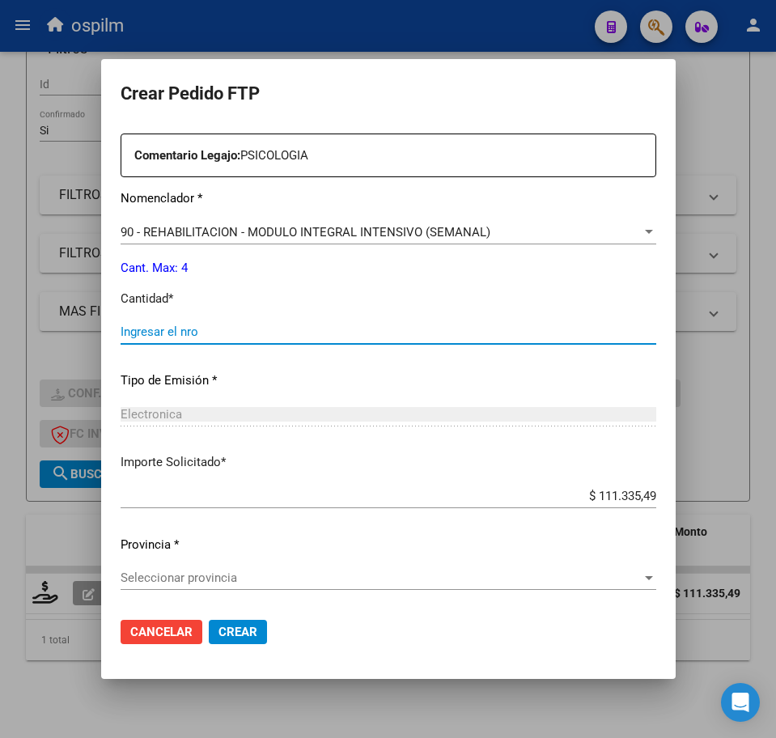
click at [247, 334] on input "Ingresar el nro" at bounding box center [389, 331] width 536 height 15
type input "4"
click at [269, 568] on div "Seleccionar provincia Seleccionar provincia" at bounding box center [389, 577] width 536 height 24
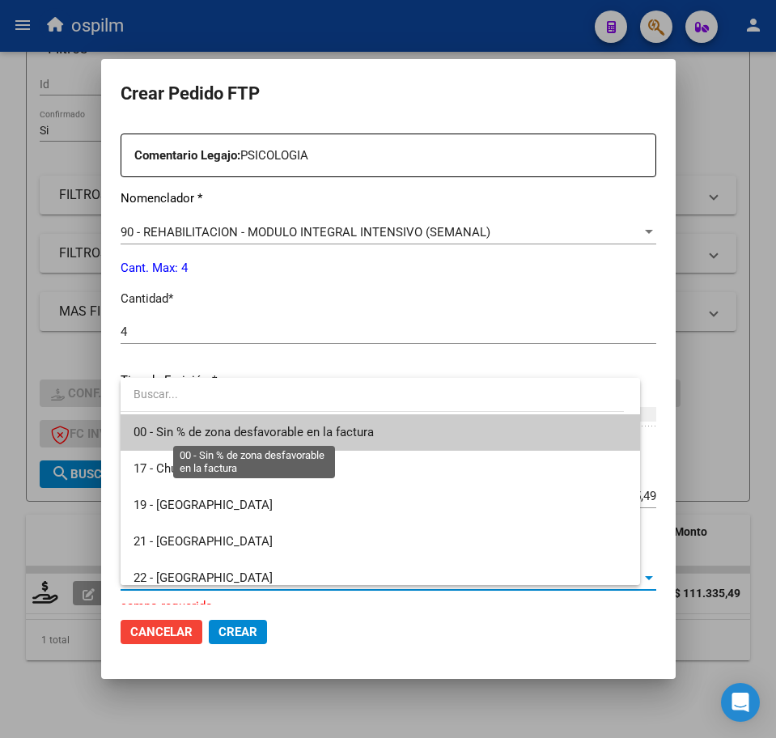
click at [235, 427] on span "00 - Sin % de zona desfavorable en la factura" at bounding box center [253, 432] width 240 height 15
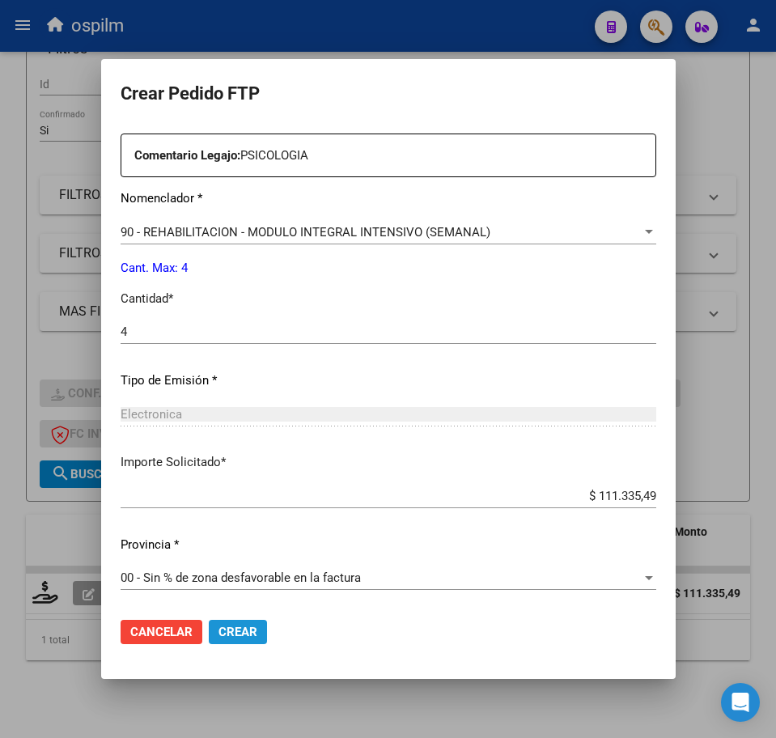
click at [244, 634] on span "Crear" at bounding box center [237, 632] width 39 height 15
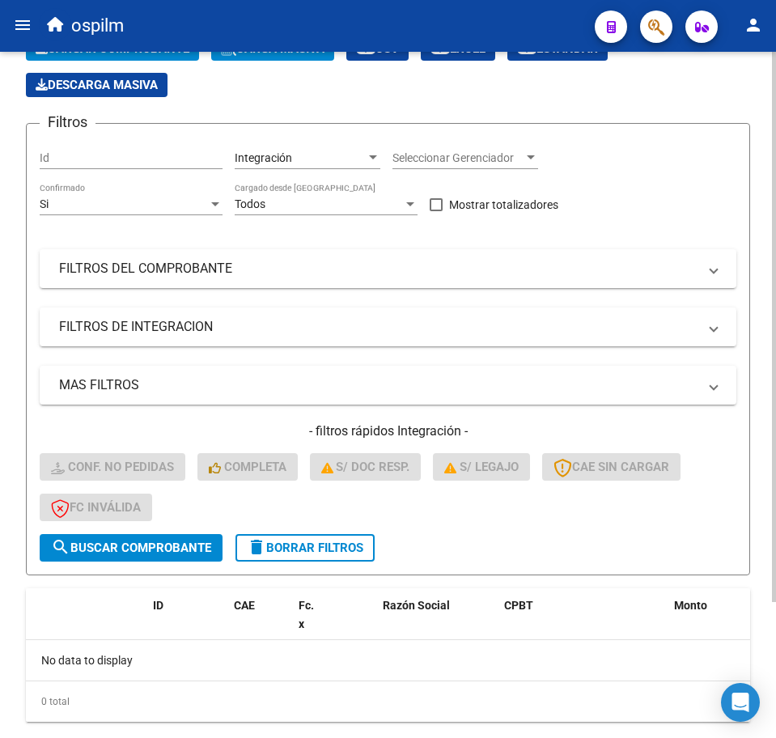
scroll to position [0, 0]
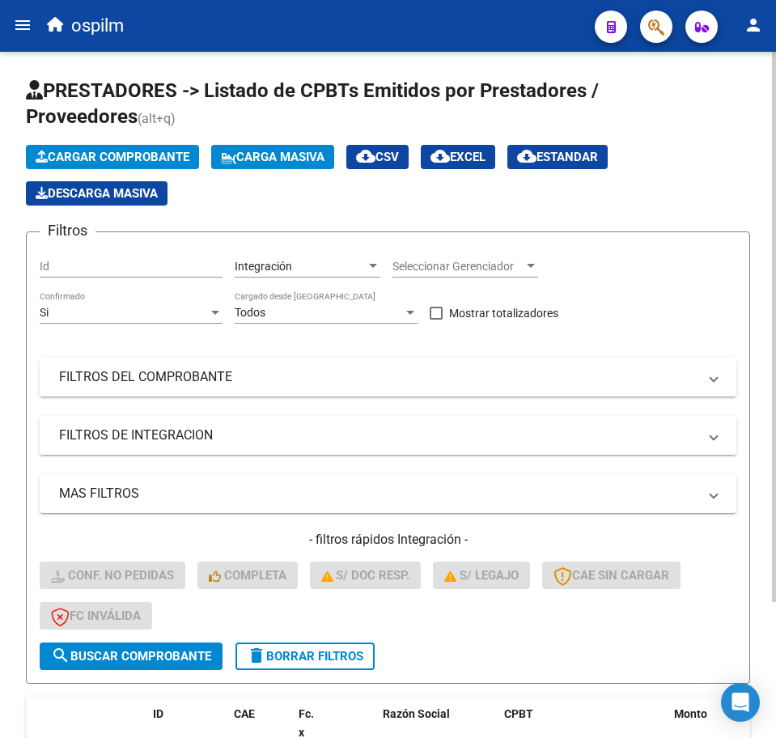
click at [284, 156] on span "Carga Masiva" at bounding box center [273, 157] width 104 height 15
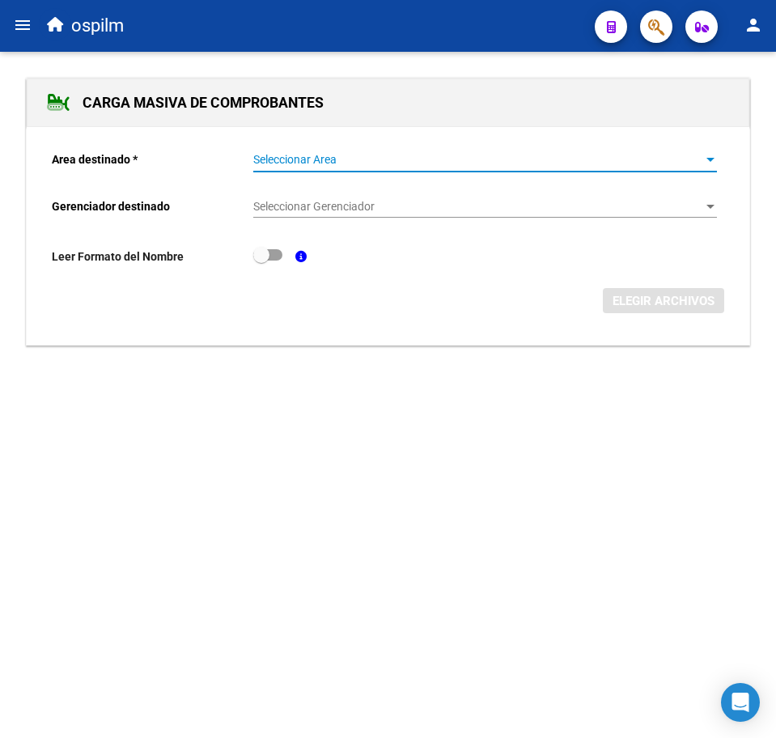
click at [296, 163] on span "Seleccionar Area" at bounding box center [477, 160] width 449 height 14
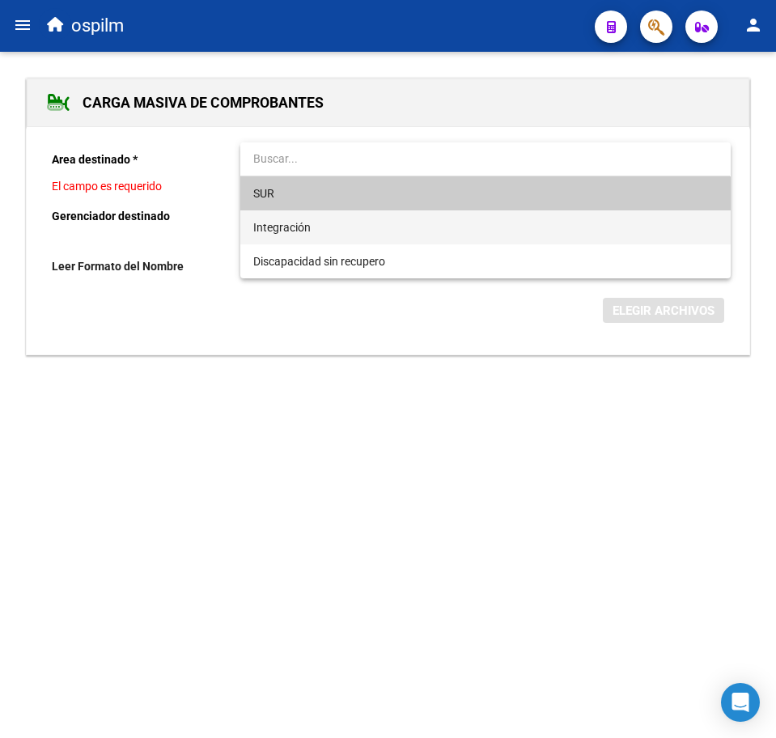
click at [316, 228] on span "Integración" at bounding box center [485, 227] width 464 height 34
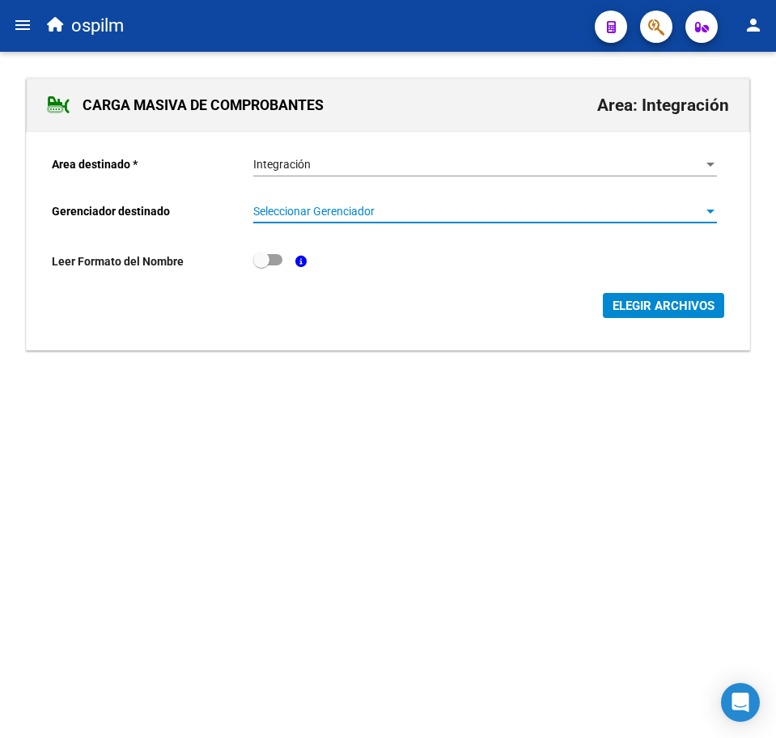
click at [316, 209] on span "Seleccionar Gerenciador" at bounding box center [477, 212] width 449 height 14
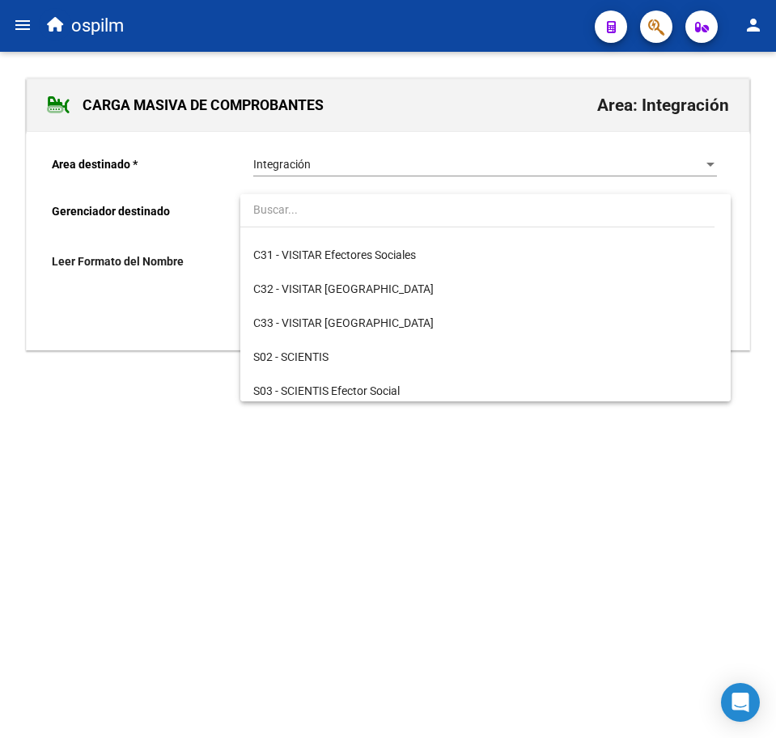
scroll to position [202, 0]
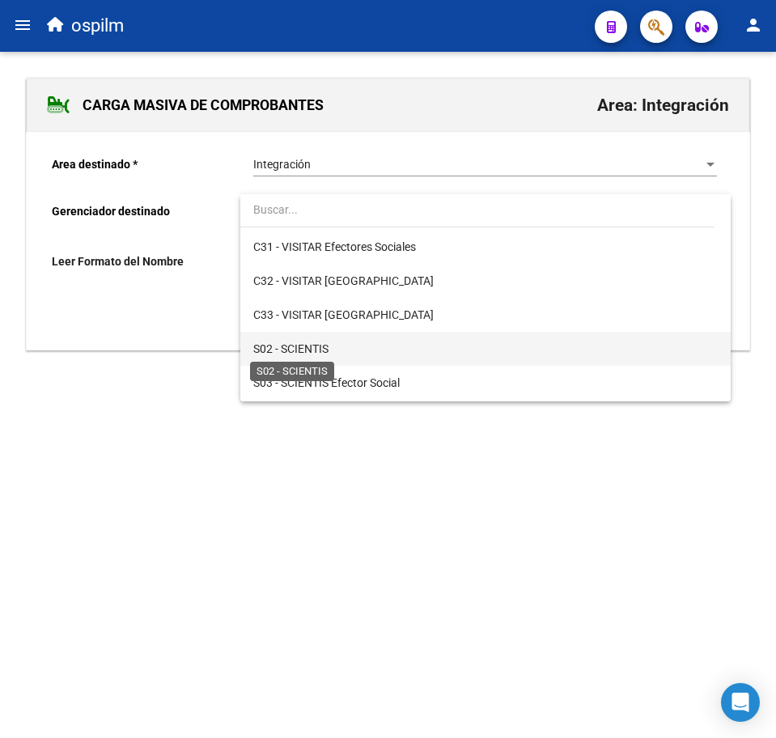
click at [328, 344] on span "S02 - SCIENTIS" at bounding box center [290, 348] width 75 height 13
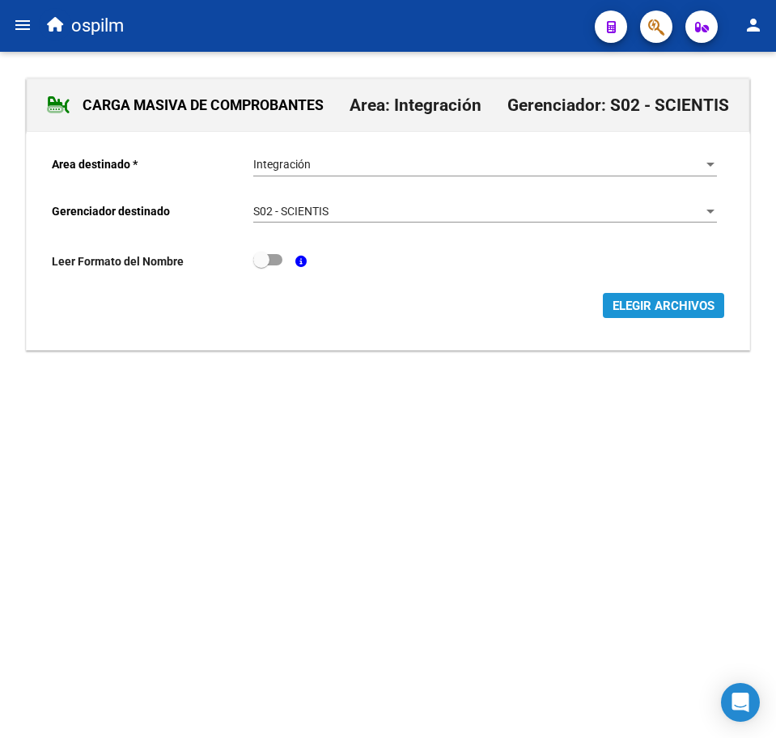
click at [636, 301] on span "ELEGIR ARCHIVOS" at bounding box center [663, 305] width 102 height 15
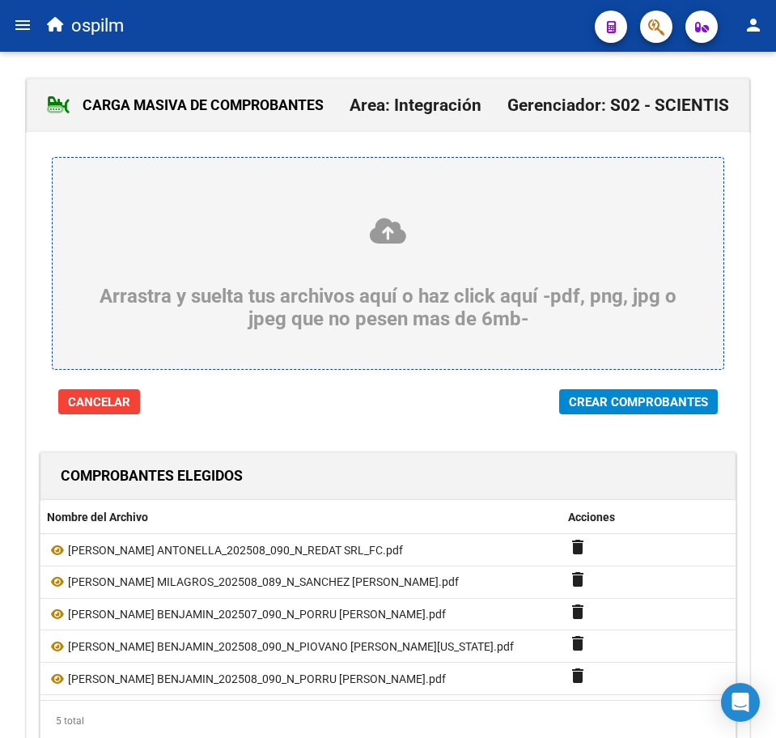
drag, startPoint x: 600, startPoint y: 404, endPoint x: 578, endPoint y: 376, distance: 35.1
click at [600, 404] on span "Crear Comprobantes" at bounding box center [638, 402] width 139 height 15
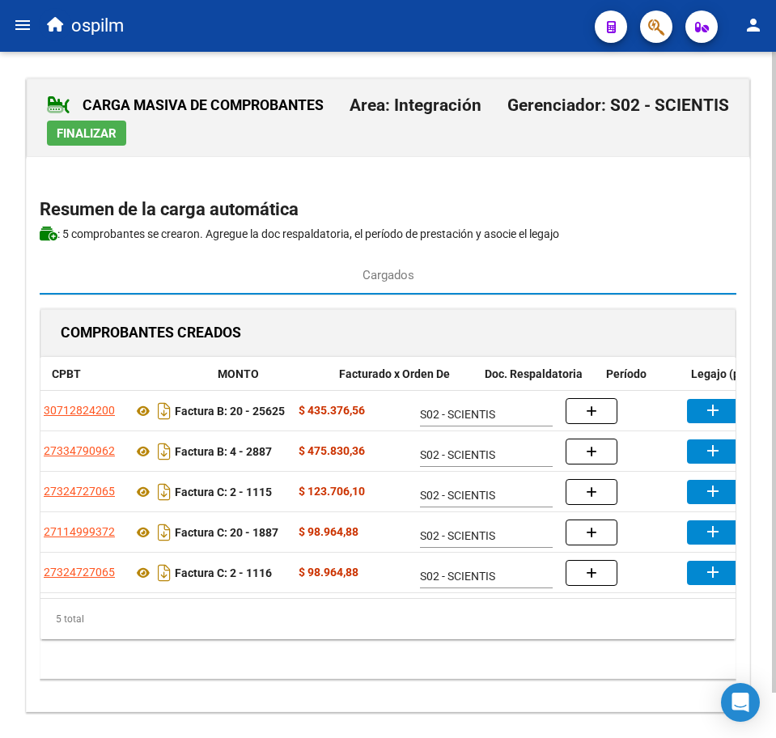
scroll to position [0, 218]
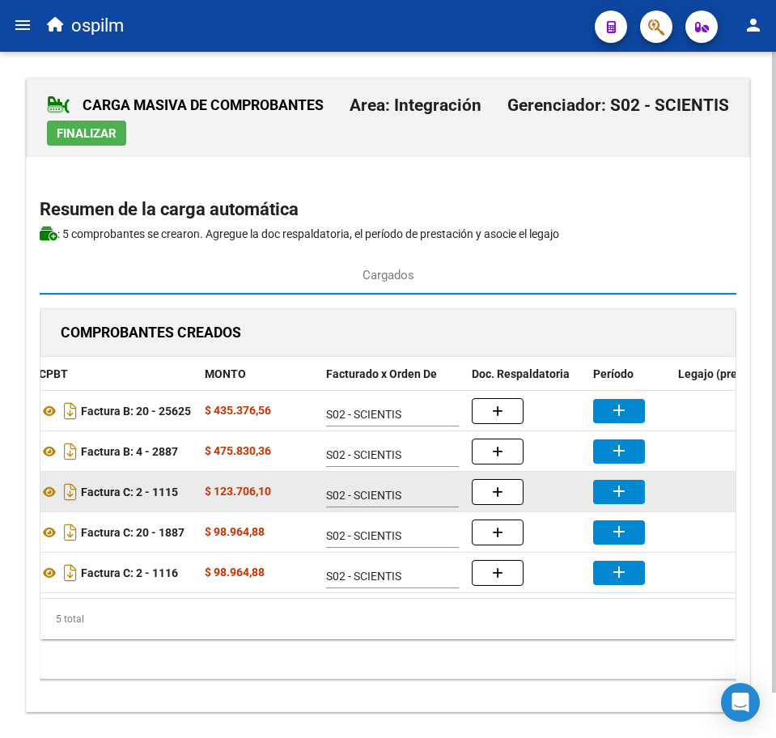
click at [586, 495] on datatable-body-cell "add" at bounding box center [628, 492] width 85 height 40
click at [613, 490] on mat-icon "add" at bounding box center [618, 490] width 19 height 19
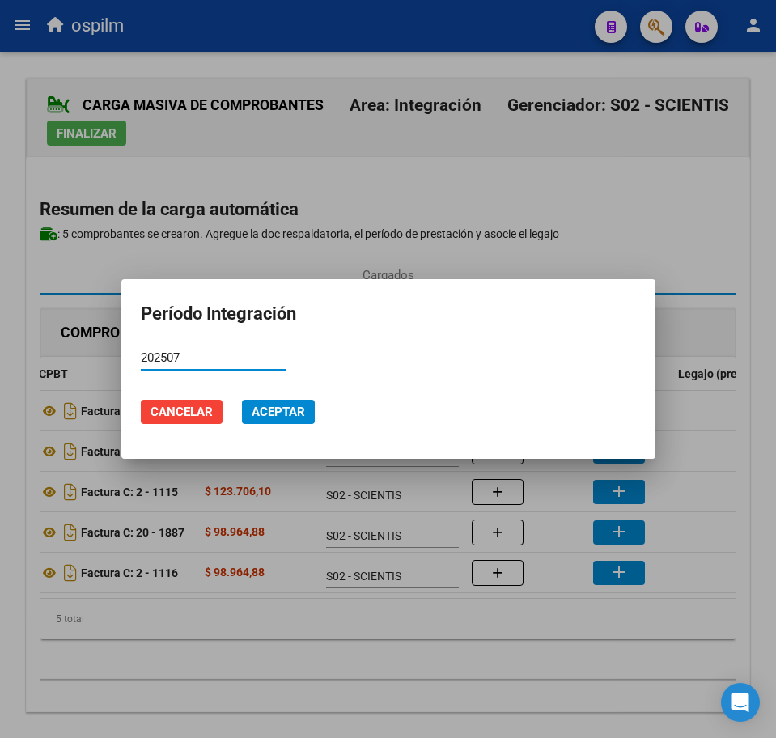
type input "202507"
click at [285, 414] on span "Aceptar" at bounding box center [278, 411] width 53 height 15
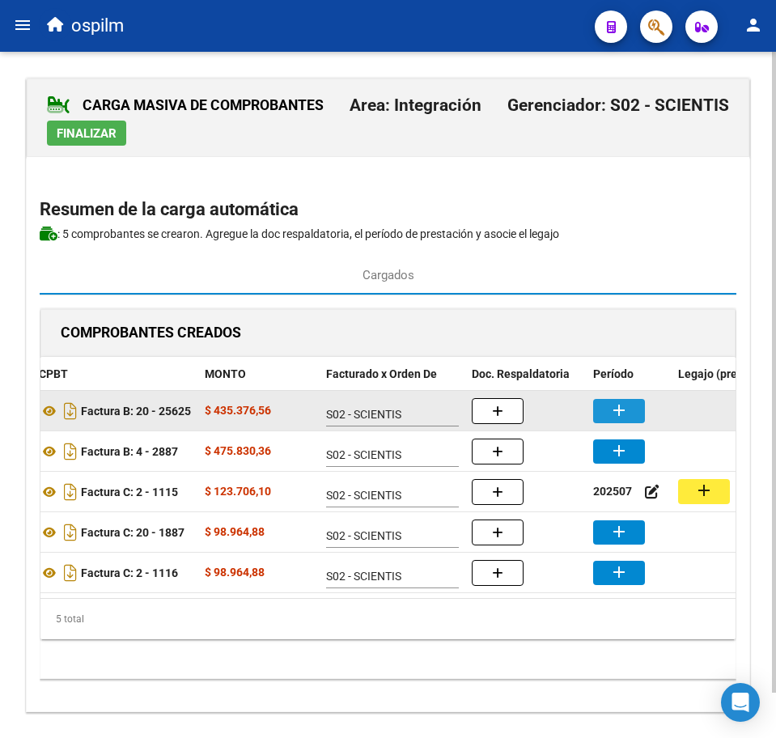
click at [622, 409] on mat-icon "add" at bounding box center [618, 409] width 19 height 19
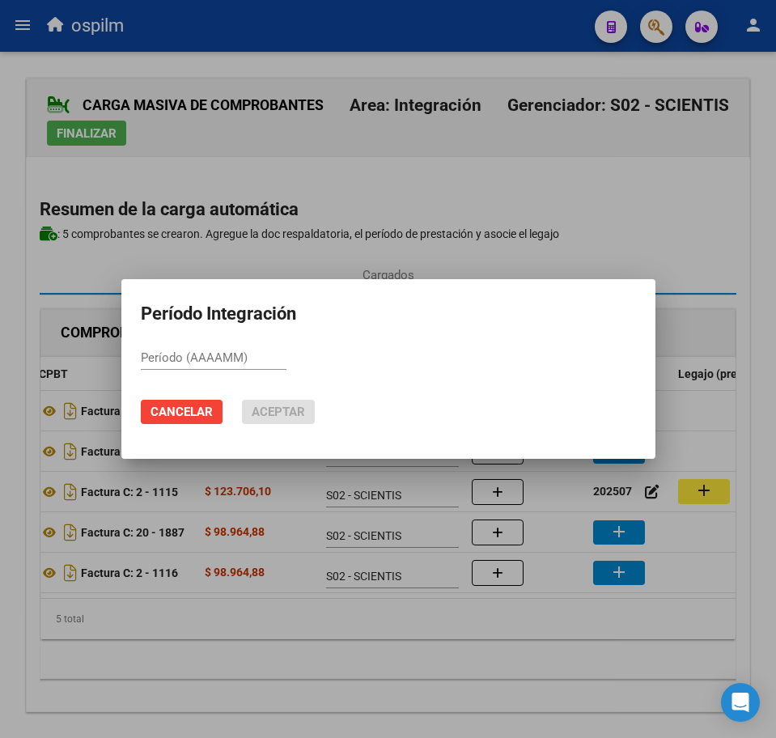
paste input "202508"
type input "202508"
click at [267, 416] on span "Aceptar" at bounding box center [278, 411] width 53 height 15
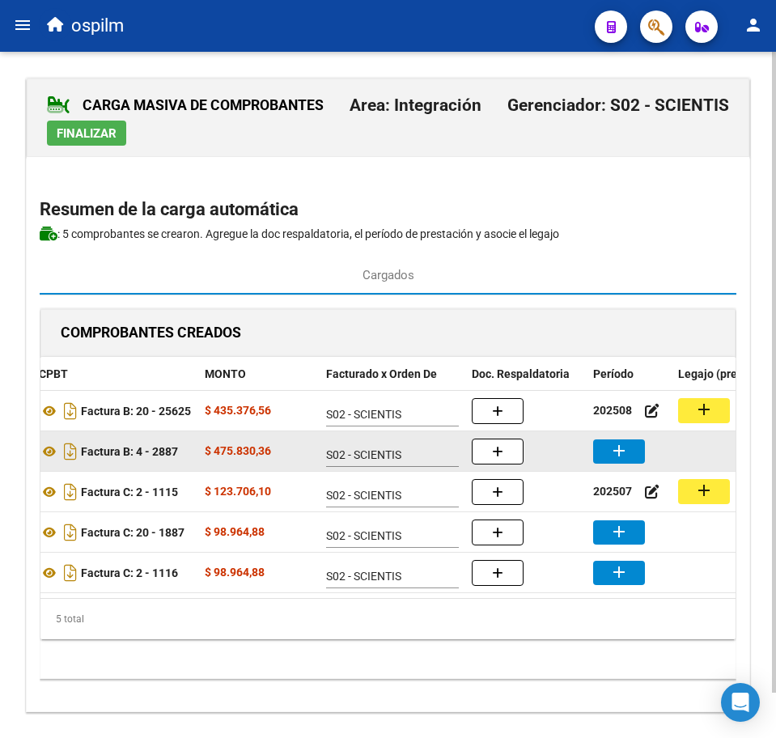
click at [617, 451] on mat-icon "add" at bounding box center [618, 450] width 19 height 19
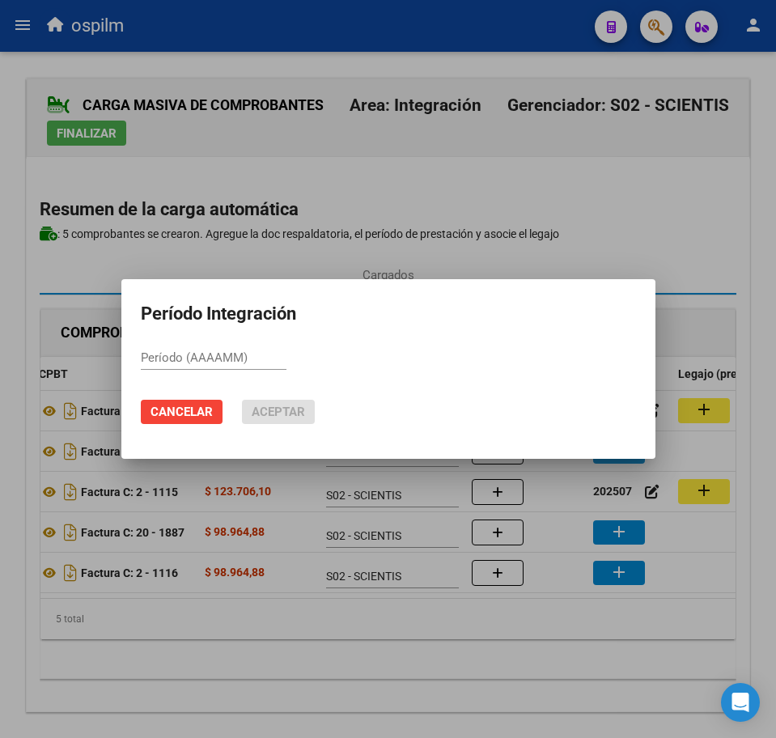
paste input "202508"
type input "202508"
click at [271, 411] on span "Aceptar" at bounding box center [278, 411] width 53 height 15
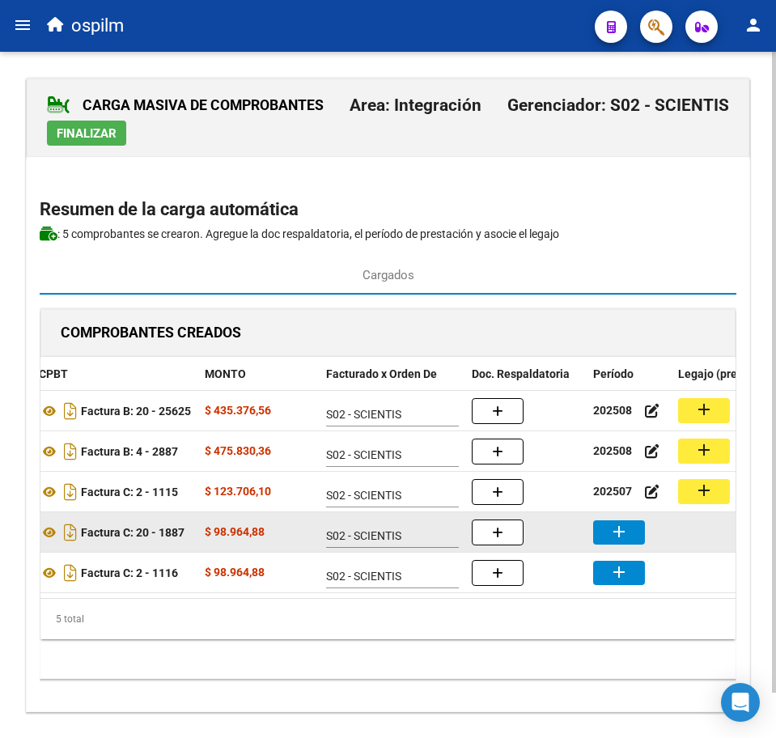
click at [612, 541] on button "add" at bounding box center [619, 532] width 52 height 24
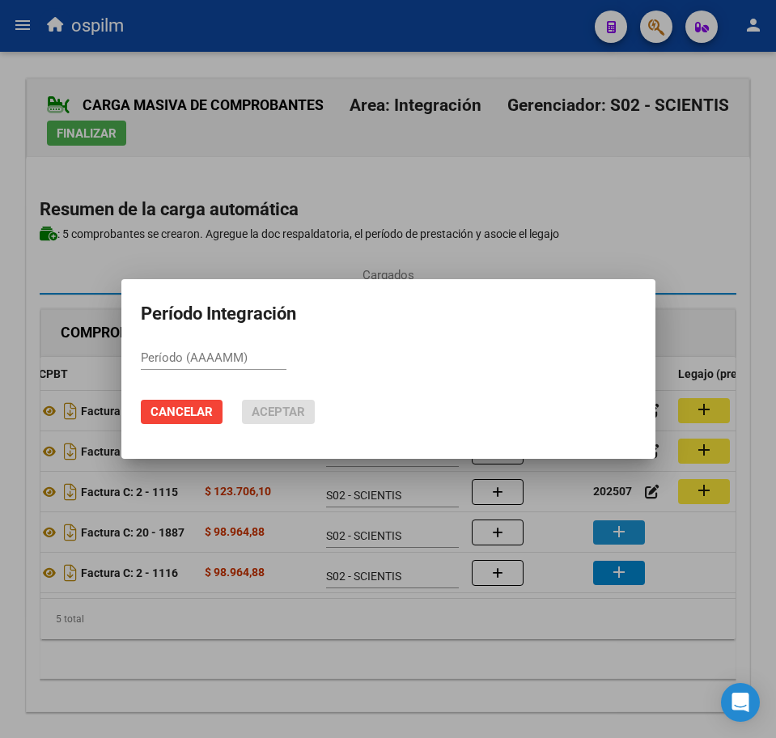
paste input "202508"
type input "202508"
click at [282, 409] on span "Aceptar" at bounding box center [278, 411] width 53 height 15
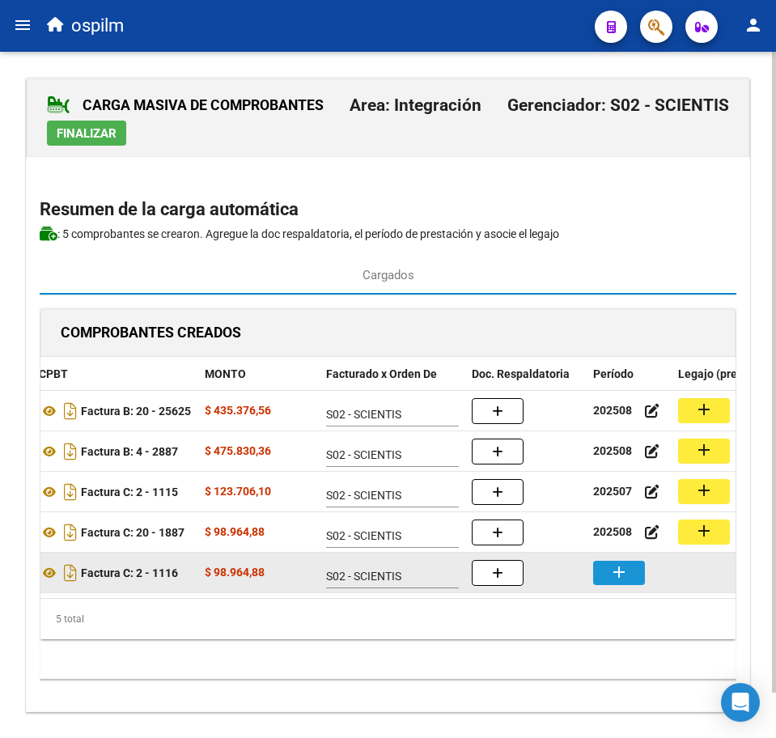
click at [619, 567] on mat-icon "add" at bounding box center [618, 571] width 19 height 19
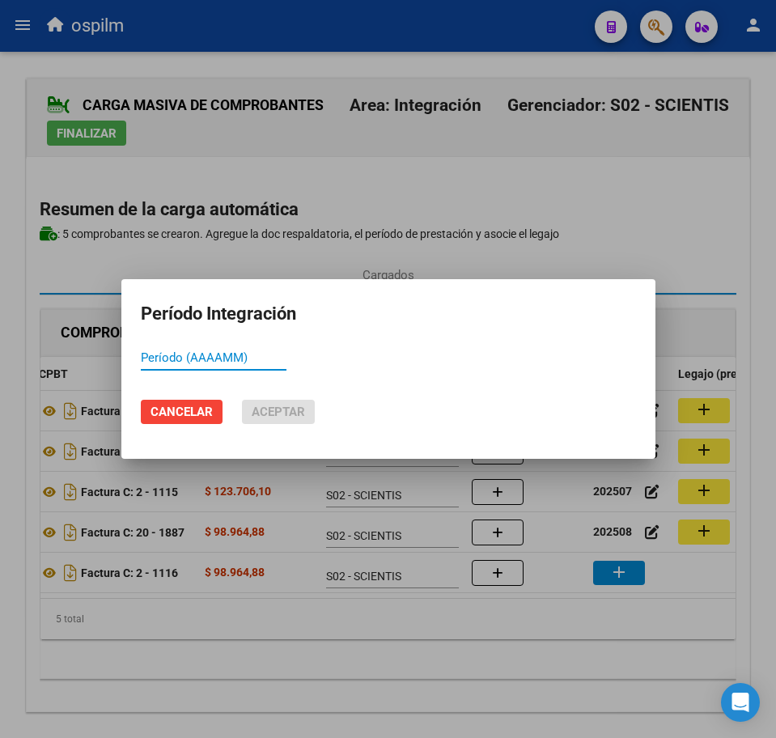
paste input "202508"
type input "202508"
click at [282, 419] on span "Aceptar" at bounding box center [278, 411] width 53 height 15
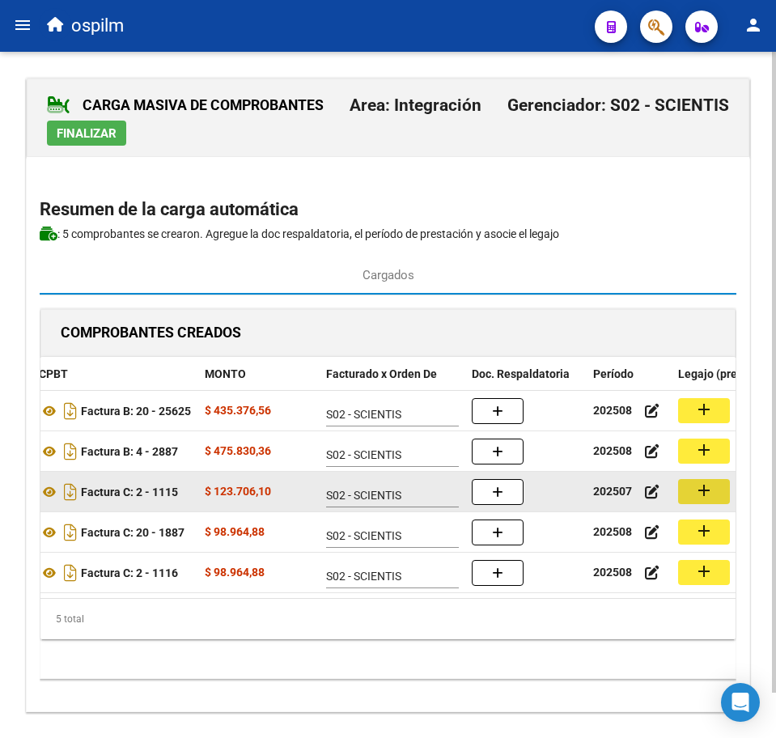
click at [710, 492] on mat-icon "add" at bounding box center [703, 490] width 19 height 19
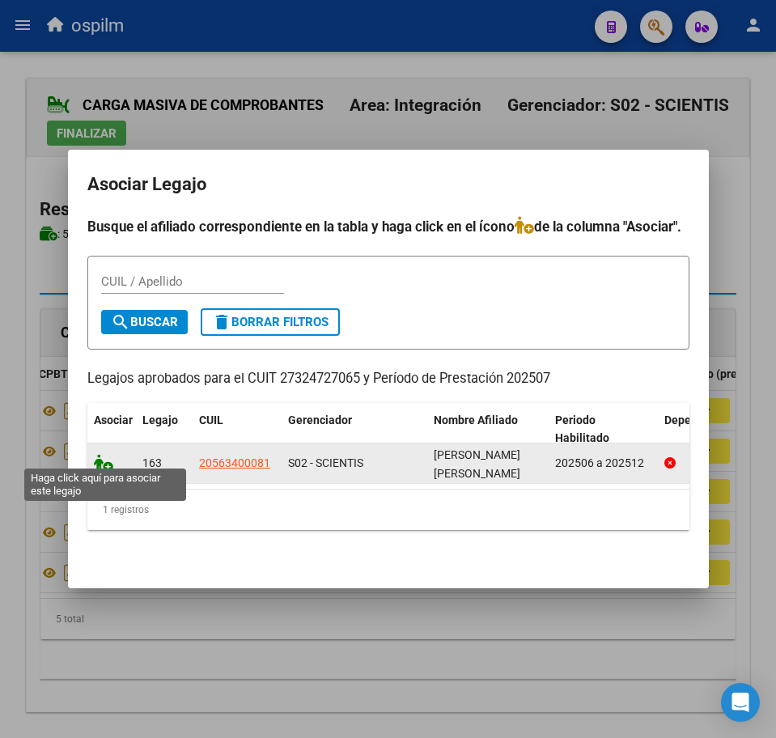
click at [101, 454] on icon at bounding box center [103, 463] width 19 height 18
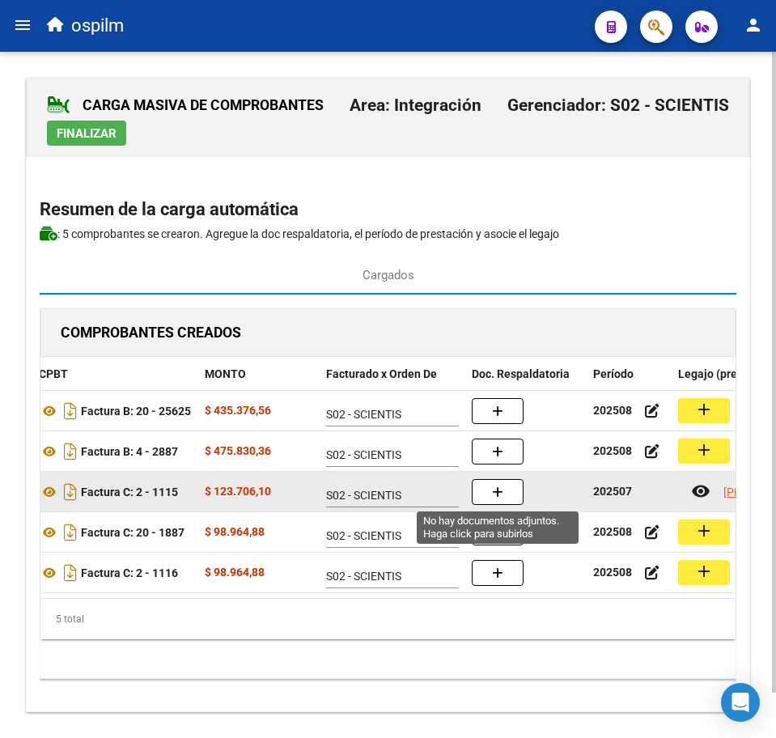
click at [497, 493] on icon "button" at bounding box center [497, 492] width 11 height 12
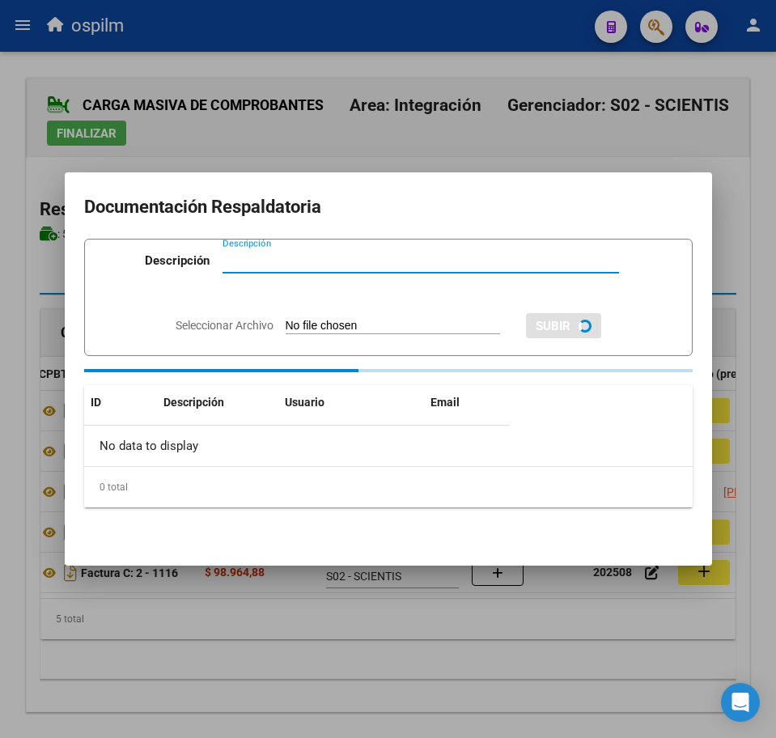
paste input "Planilla de asistencia"
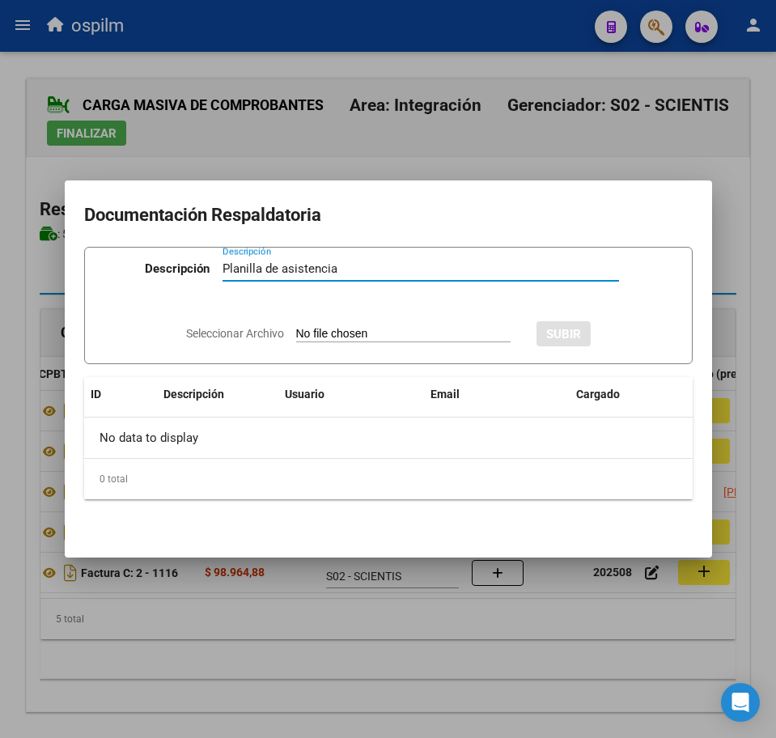
type input "Planilla de asistencia"
click at [332, 335] on input "Seleccionar Archivo" at bounding box center [403, 334] width 214 height 15
type input "C:\fakepath\SOSA ERIK BENJAMIN_202507_090_N_PORRU GABRIELA ANDREA_PA.pdf"
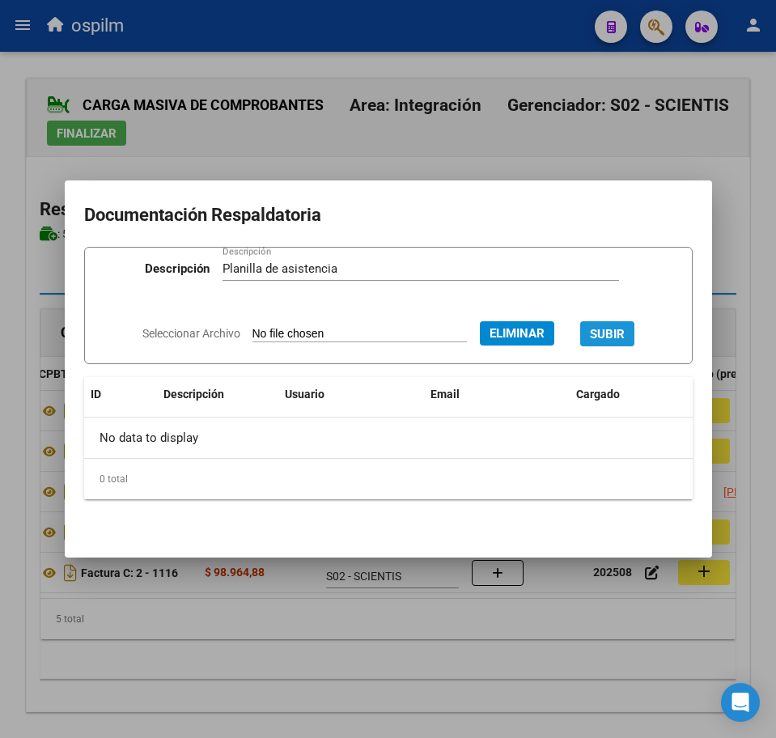
click at [625, 331] on span "SUBIR" at bounding box center [607, 334] width 35 height 15
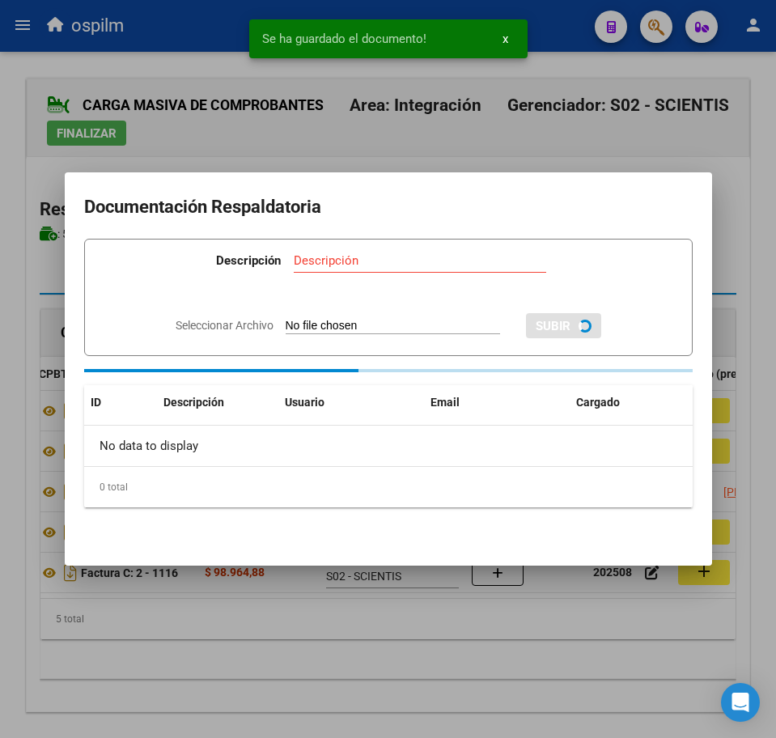
click at [396, 654] on div at bounding box center [388, 369] width 776 height 738
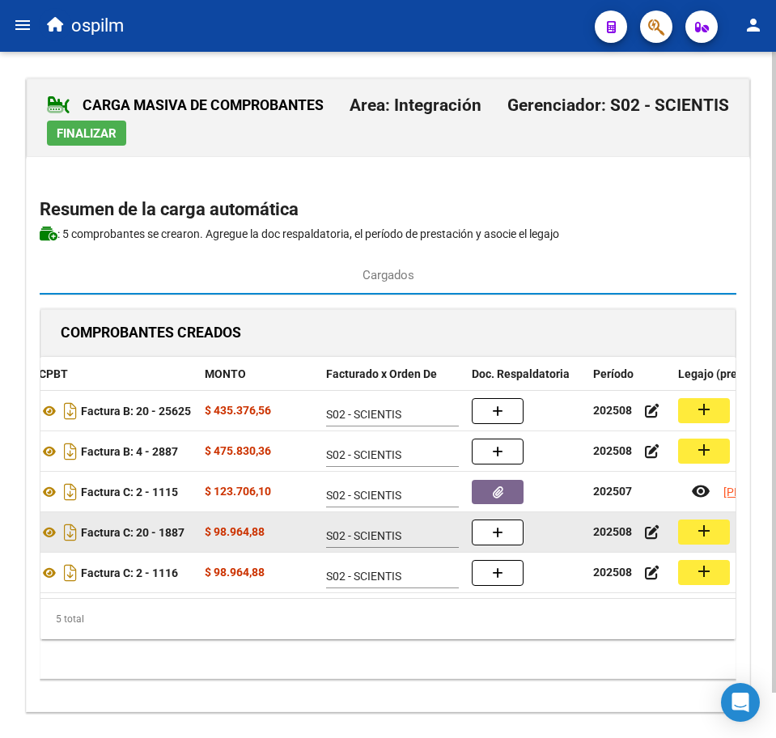
click at [695, 529] on button "add" at bounding box center [704, 531] width 52 height 25
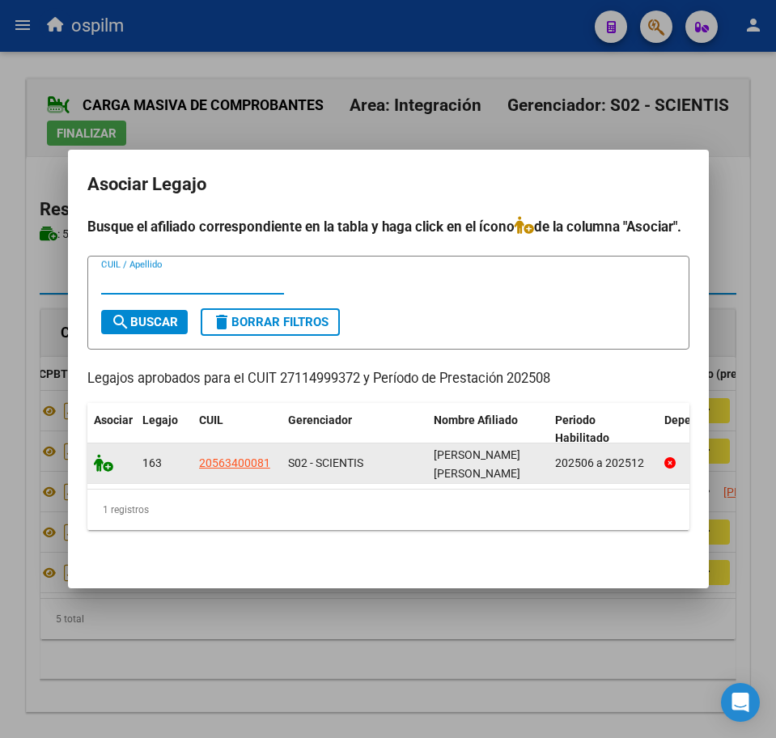
click at [108, 454] on icon at bounding box center [103, 463] width 19 height 18
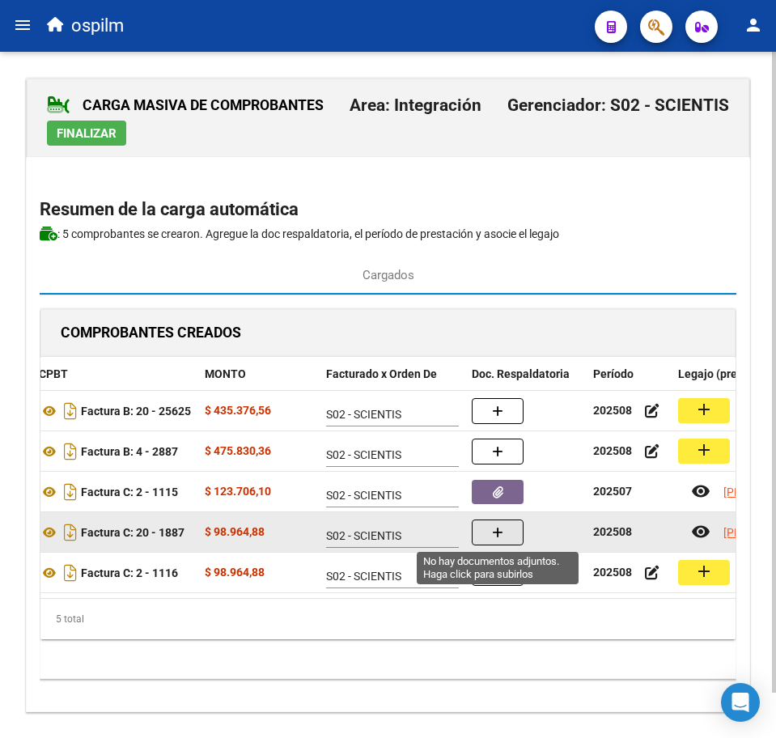
click at [504, 536] on button "button" at bounding box center [498, 532] width 52 height 26
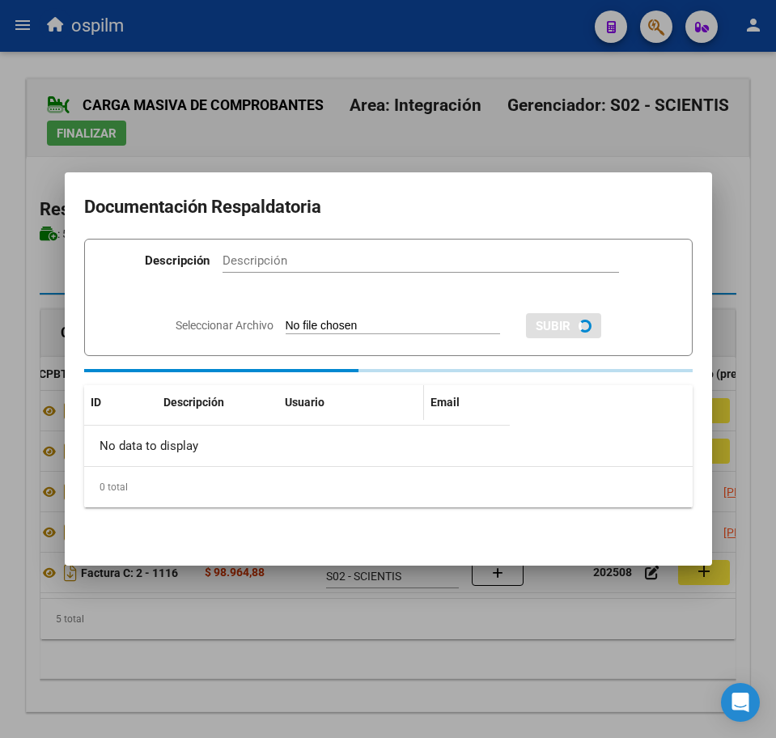
paste input "Planilla de asistencia"
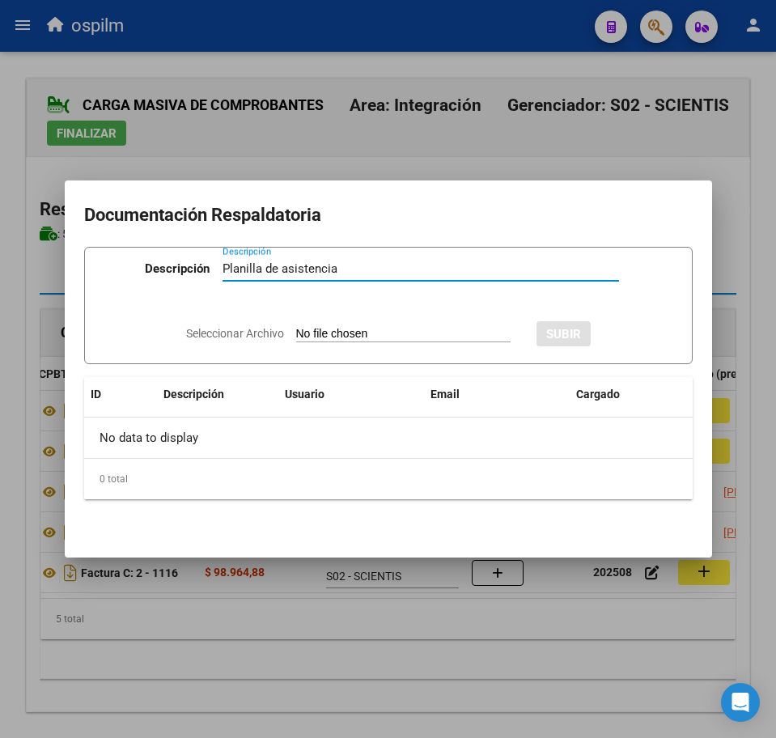
type input "Planilla de asistencia"
click at [344, 331] on input "Seleccionar Archivo" at bounding box center [403, 334] width 214 height 15
type input "C:\fakepath\SOSA ERIK BENJAMIN_202508_090_N_PIOVANO MARIA TERESA VIRGINIA_PA.pdf"
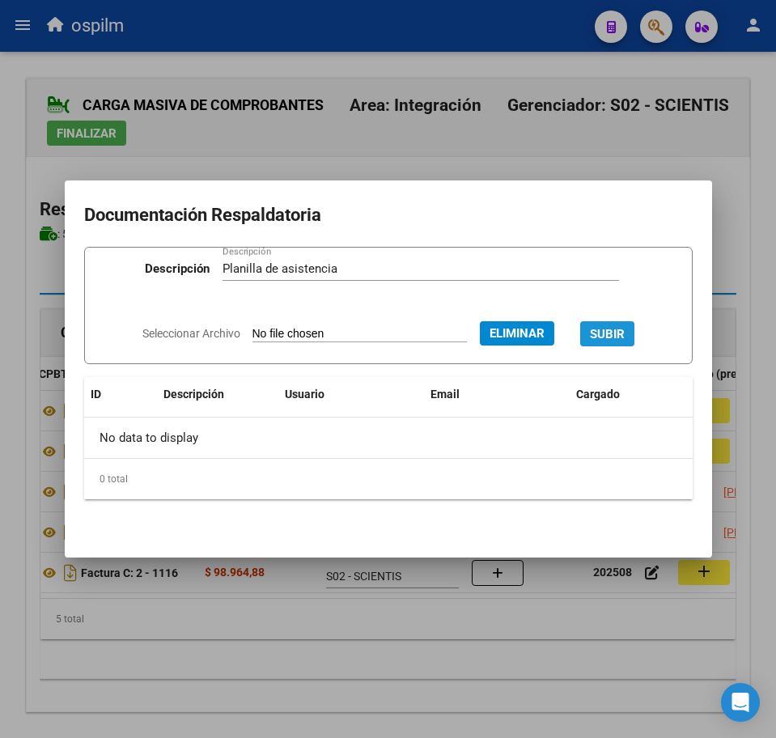
click at [613, 331] on span "SUBIR" at bounding box center [607, 334] width 35 height 15
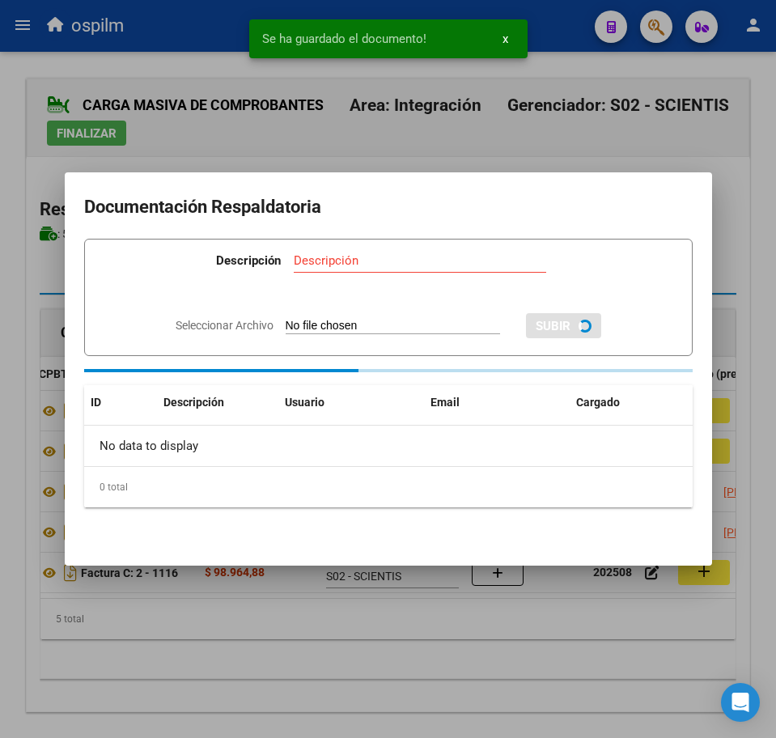
click at [421, 631] on div at bounding box center [388, 369] width 776 height 738
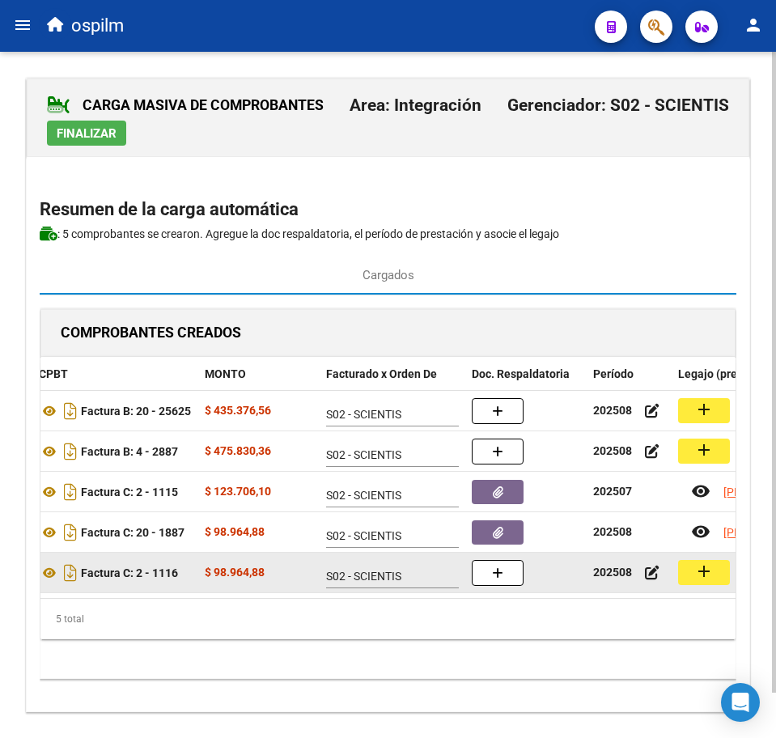
click at [698, 566] on mat-icon "add" at bounding box center [703, 570] width 19 height 19
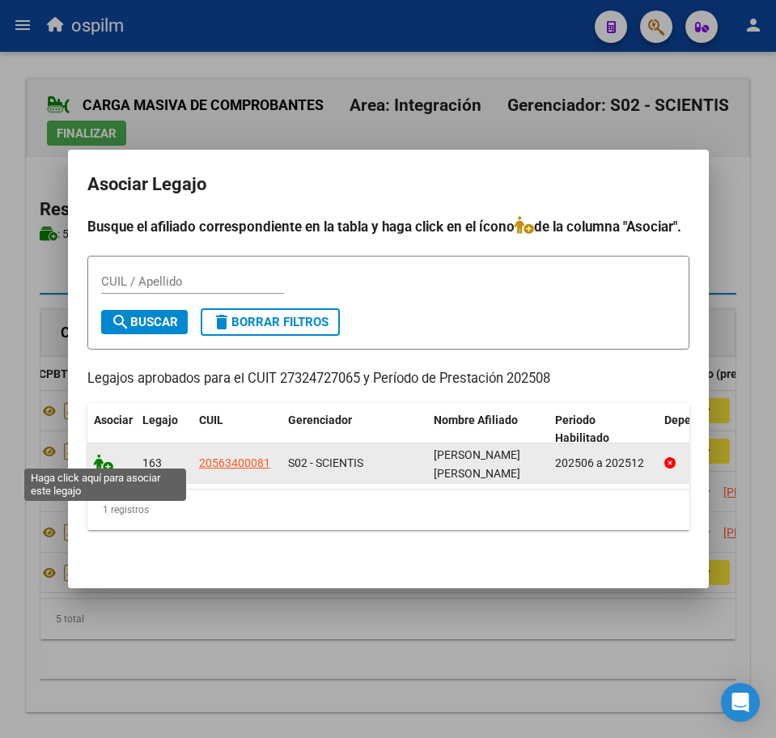
click at [102, 457] on icon at bounding box center [103, 463] width 19 height 18
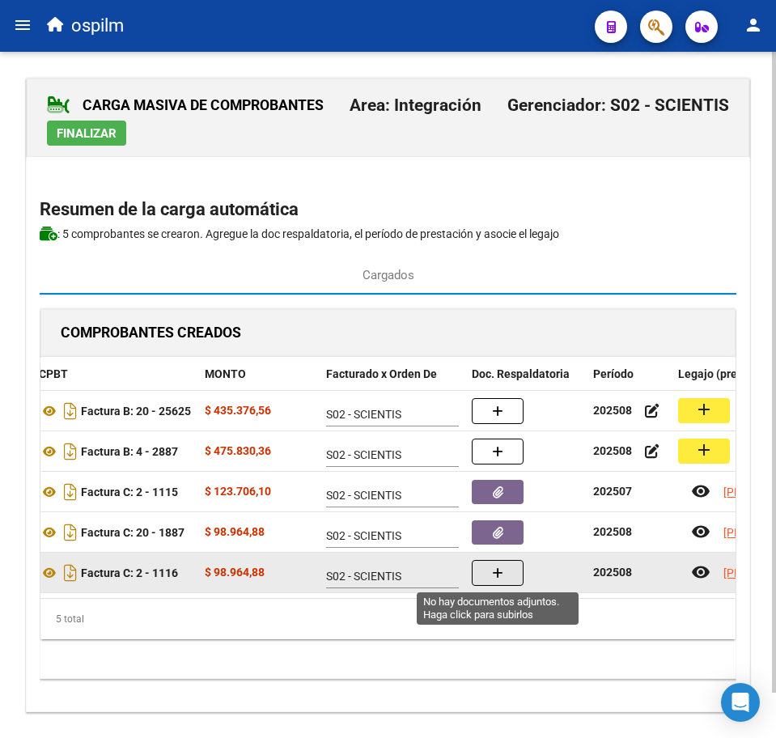
click at [481, 573] on button "button" at bounding box center [498, 573] width 52 height 26
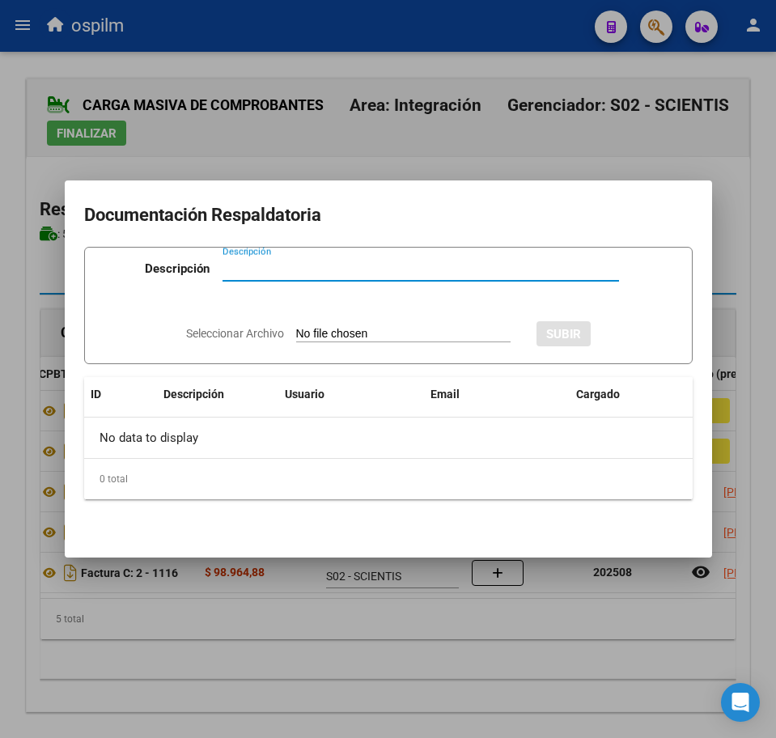
paste input "Planilla de asistencia"
type input "Planilla de asistencia"
click at [322, 328] on input "Seleccionar Archivo" at bounding box center [403, 334] width 214 height 15
type input "C:\fakepath\SOSA ERIK BENJAMIN_202508_090_N_PORRU GABRIELA ANDREA_PA.pdf"
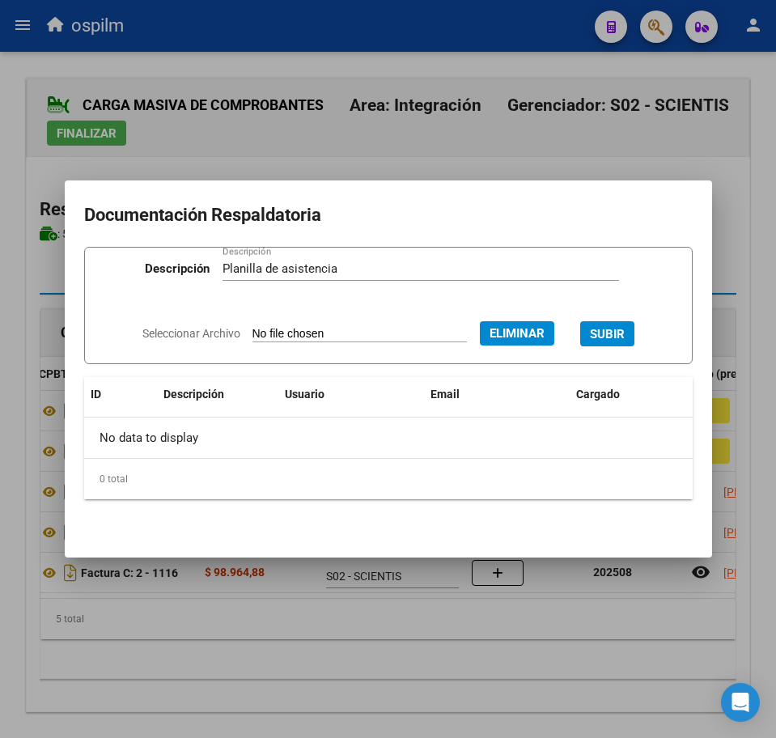
click at [625, 335] on span "SUBIR" at bounding box center [607, 334] width 35 height 15
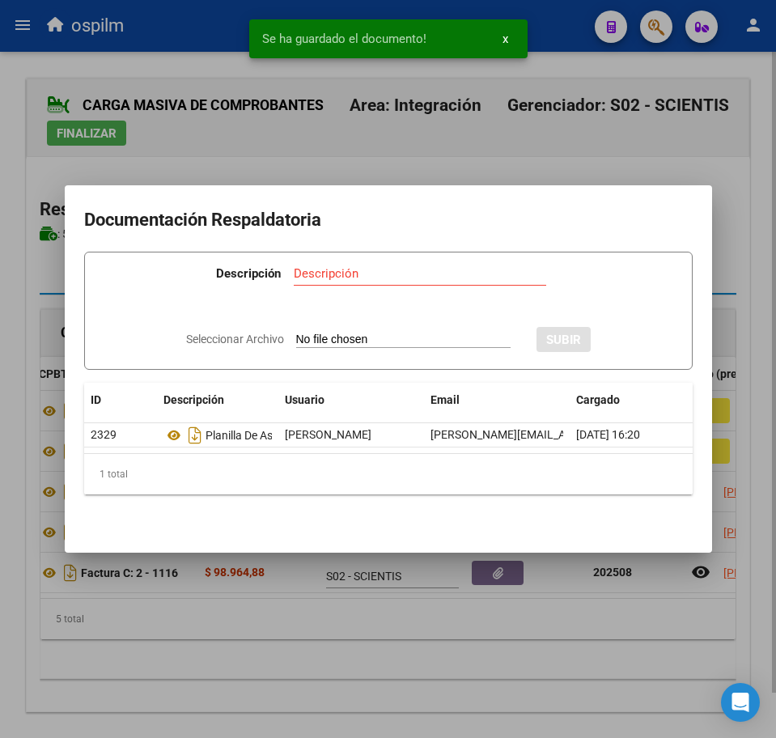
click at [255, 631] on div at bounding box center [388, 369] width 776 height 738
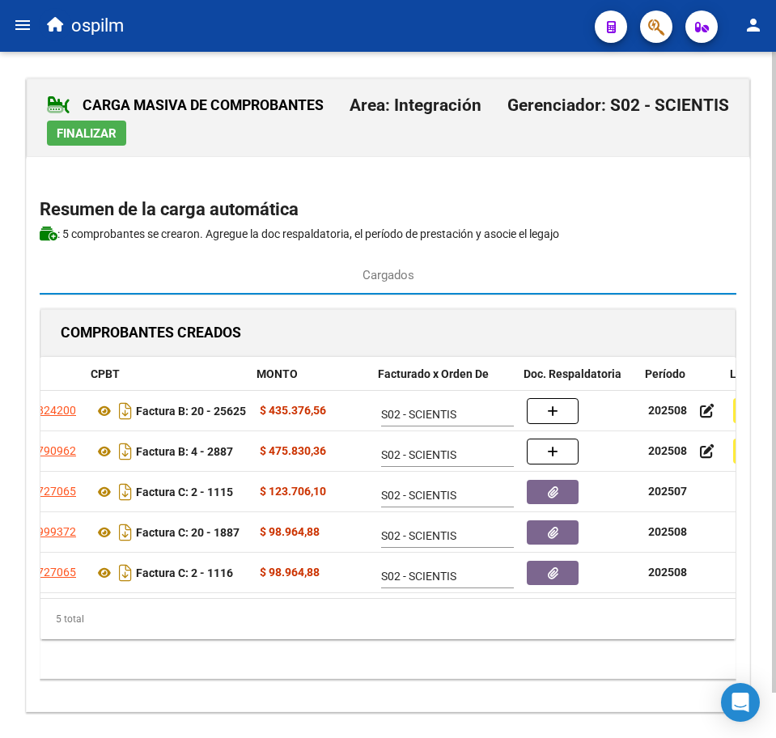
scroll to position [0, 239]
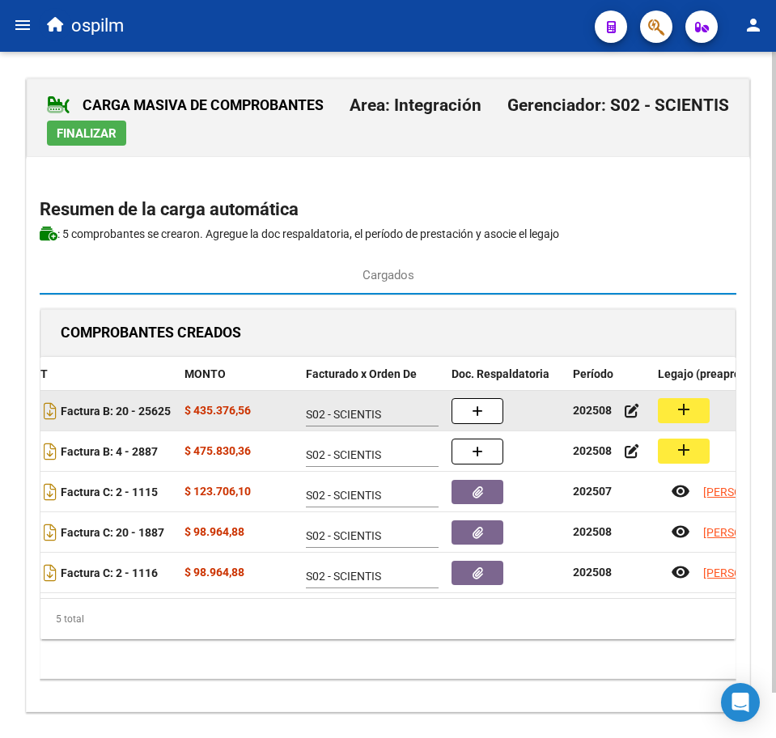
click at [689, 409] on mat-icon "add" at bounding box center [683, 409] width 19 height 19
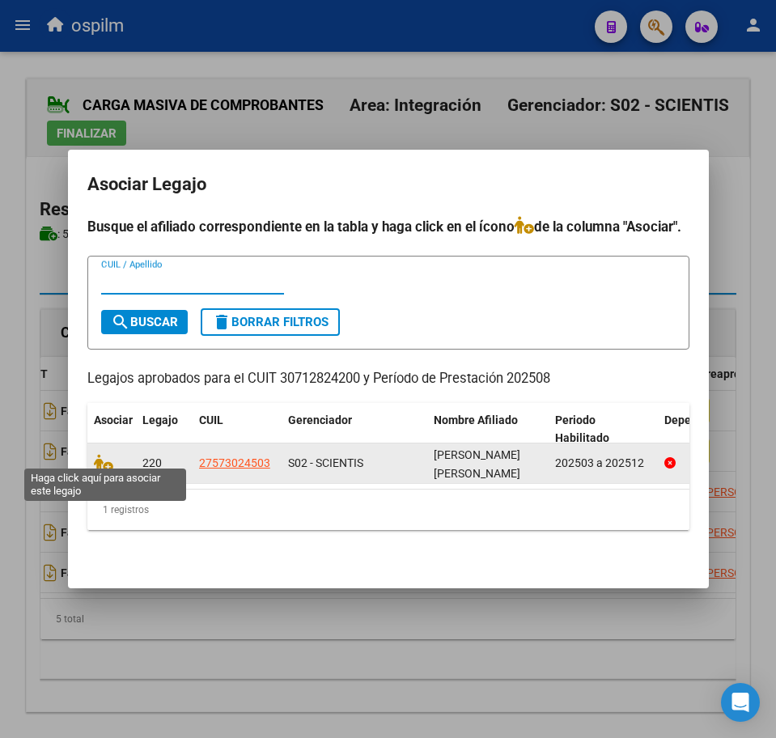
click at [97, 464] on div at bounding box center [112, 463] width 36 height 19
drag, startPoint x: 98, startPoint y: 455, endPoint x: 121, endPoint y: 459, distance: 23.0
click at [98, 457] on icon at bounding box center [103, 463] width 19 height 18
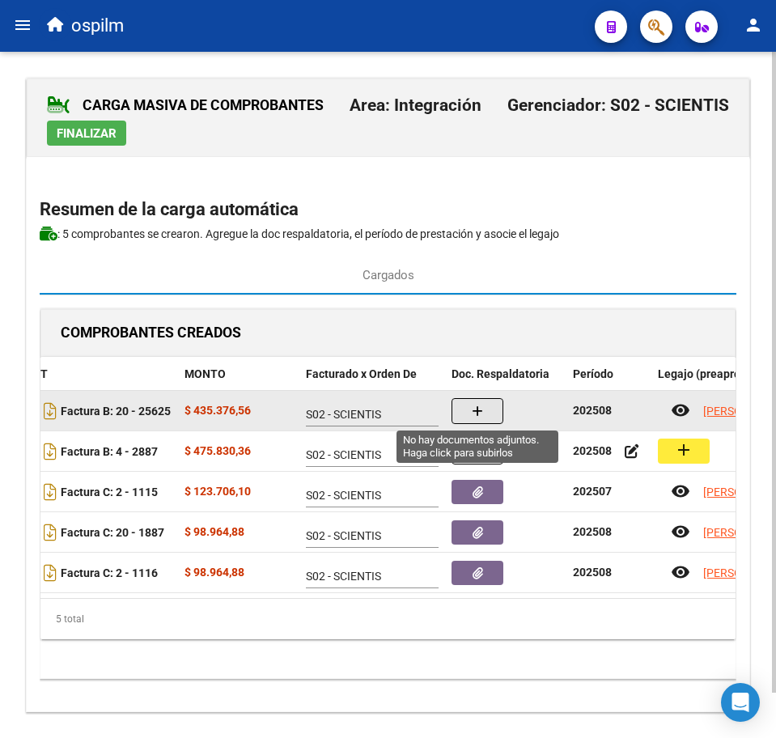
click at [465, 409] on button "button" at bounding box center [477, 411] width 52 height 26
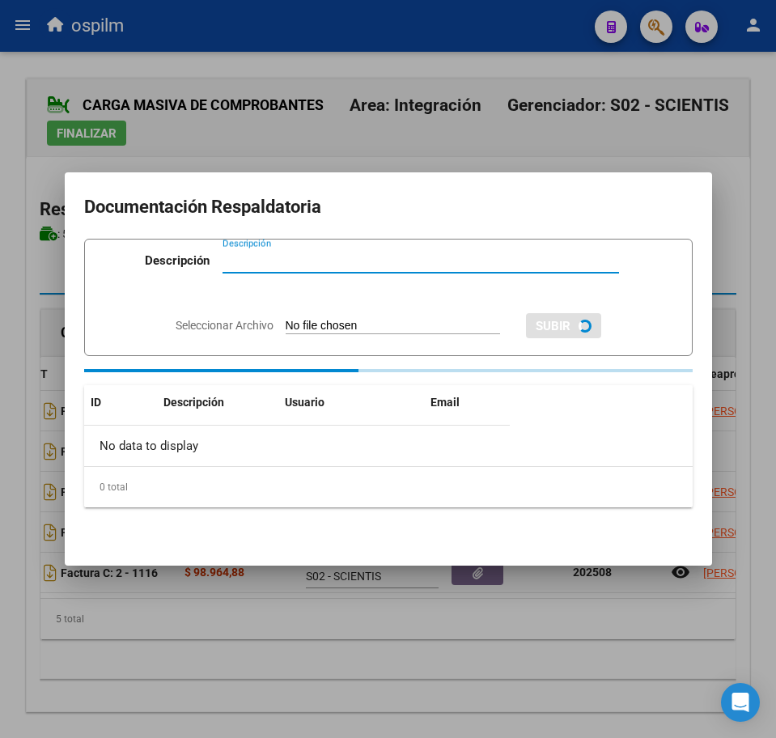
paste input "Planilla de asistencia"
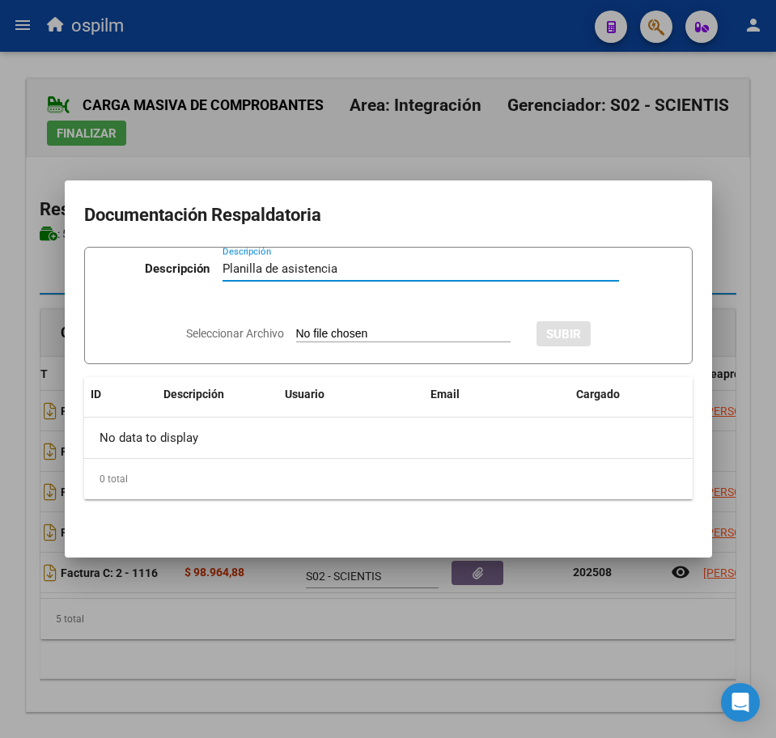
type input "Planilla de asistencia"
click at [360, 334] on input "Seleccionar Archivo" at bounding box center [403, 334] width 214 height 15
type input "C:\fakepath\TORALEZ CABALLERO EMMA ANTONELLA_202508_090_N_REDAT SRL_PA.pdf"
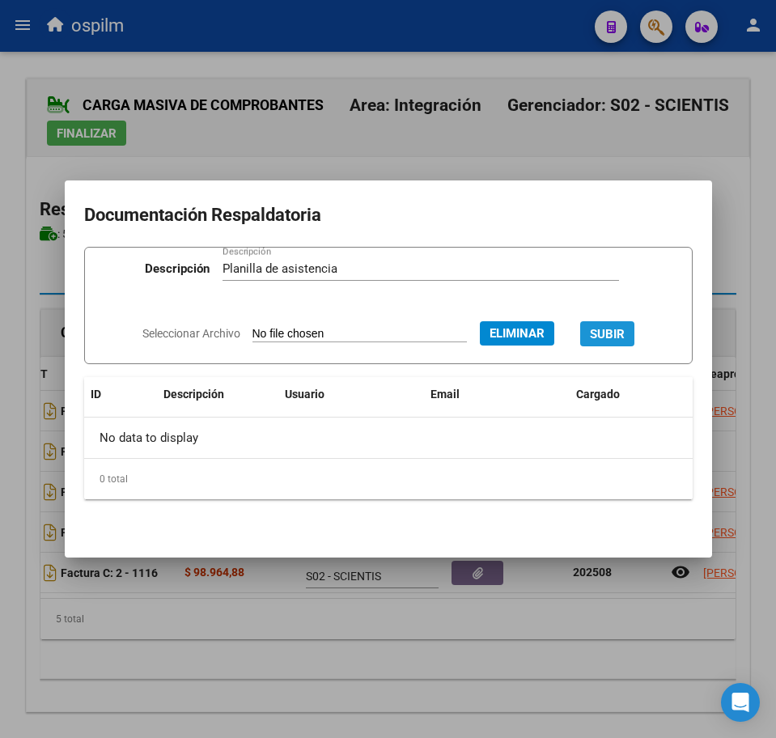
click at [618, 328] on span "SUBIR" at bounding box center [607, 334] width 35 height 15
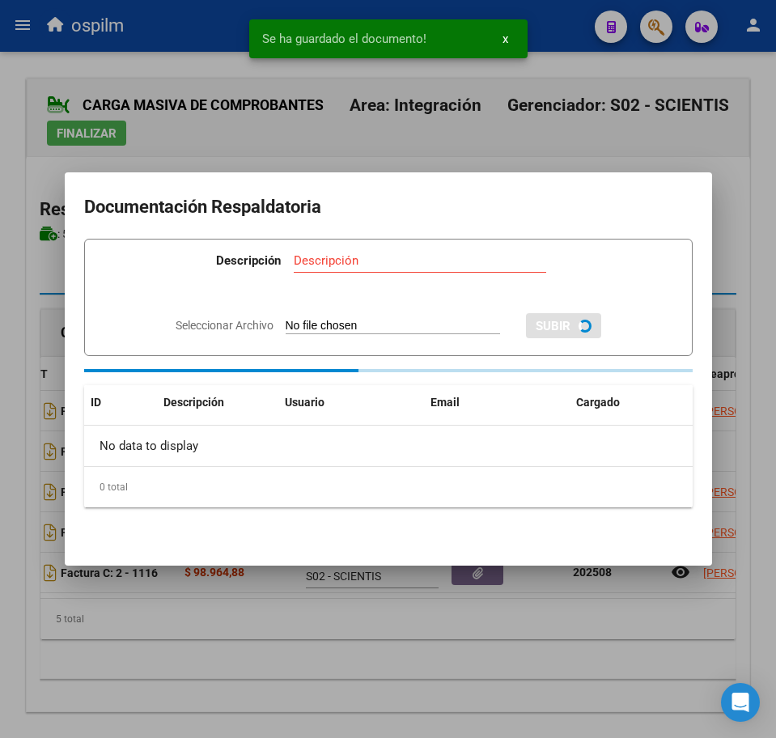
click at [368, 658] on div at bounding box center [388, 369] width 776 height 738
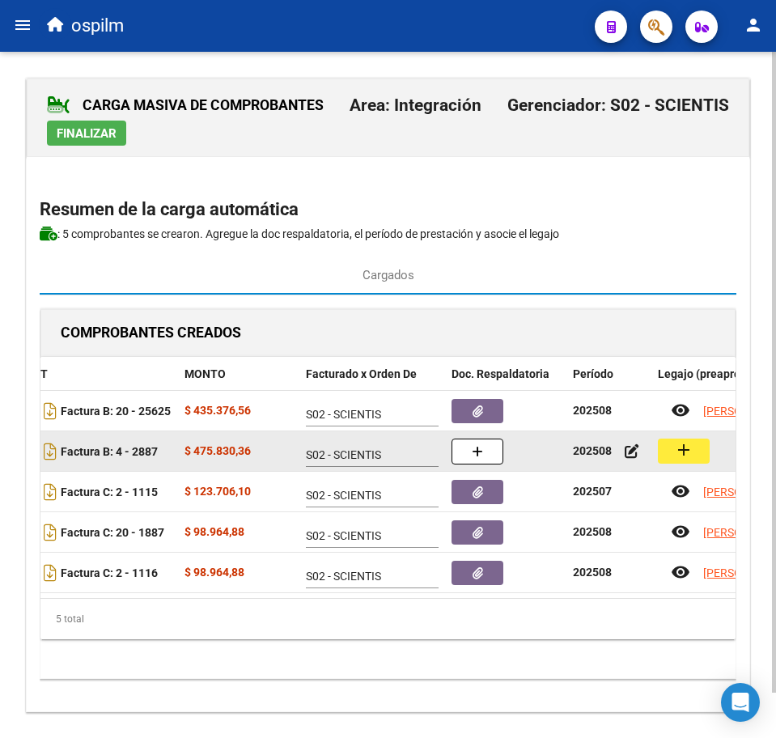
click at [707, 445] on button "add" at bounding box center [684, 450] width 52 height 25
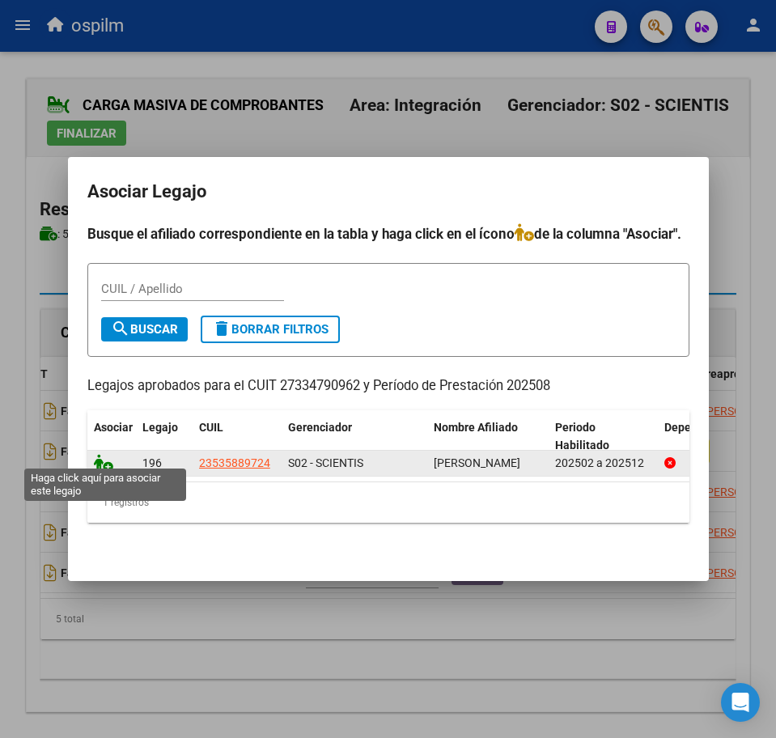
click at [104, 458] on icon at bounding box center [103, 463] width 19 height 18
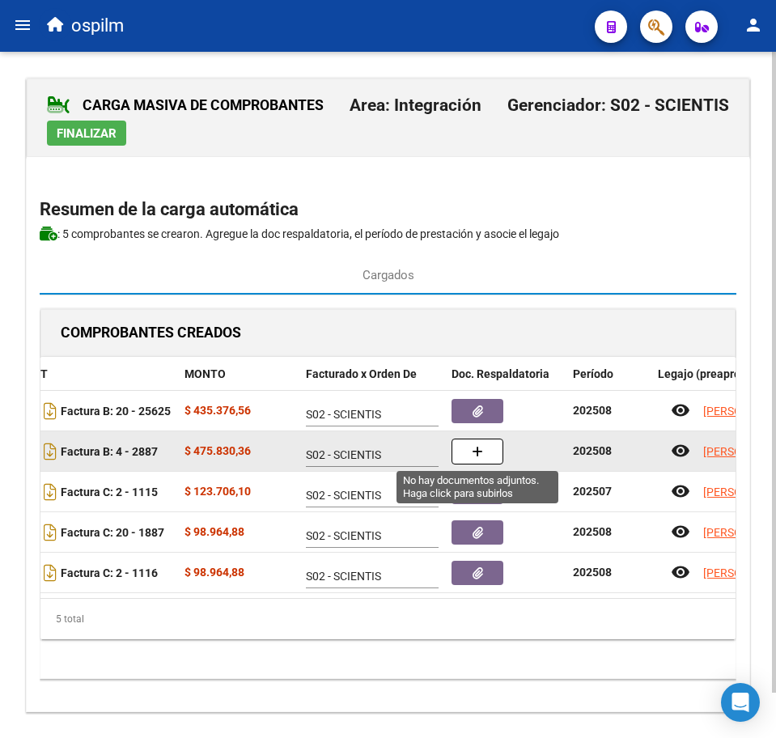
click at [486, 451] on button "button" at bounding box center [477, 451] width 52 height 26
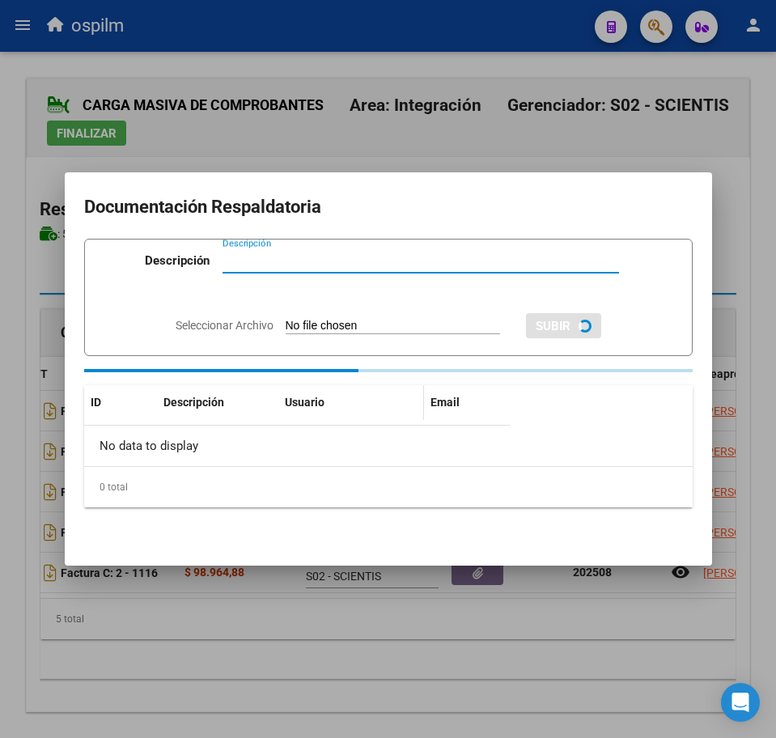
paste input "Planilla de asistencia"
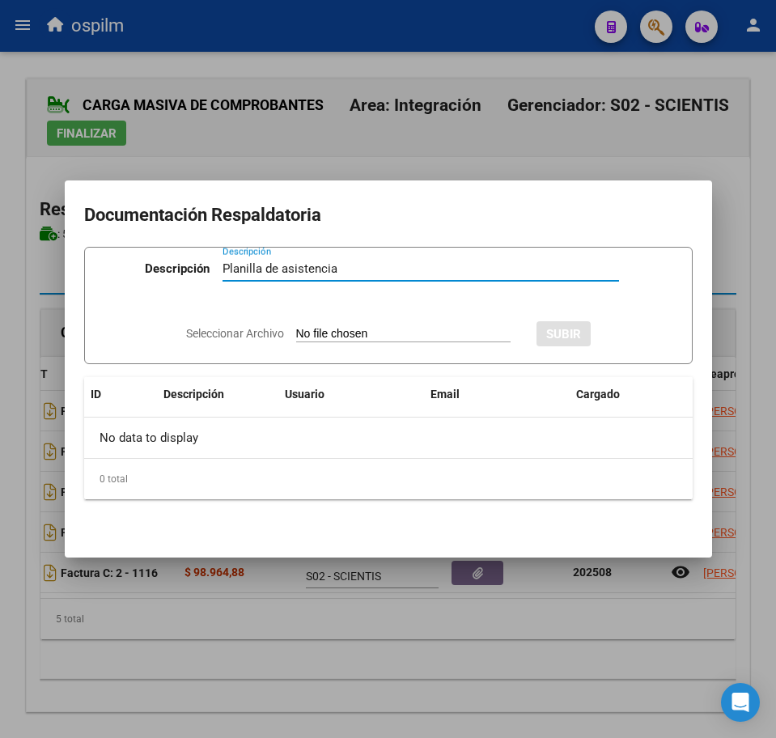
type input "Planilla de asistencia"
click at [348, 339] on input "Seleccionar Archivo" at bounding box center [403, 334] width 214 height 15
type input "C:\fakepath\TORRES VALLEJOS EVA MILAGROS_202508_089_N_SANCHEZ LAURA ROMINA_PA.p…"
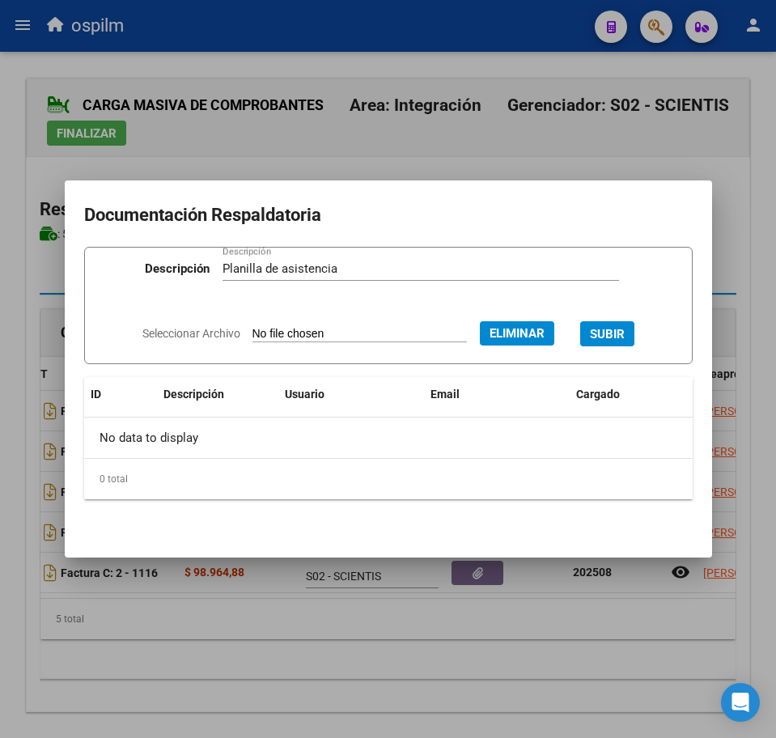
click at [625, 334] on span "SUBIR" at bounding box center [607, 334] width 35 height 15
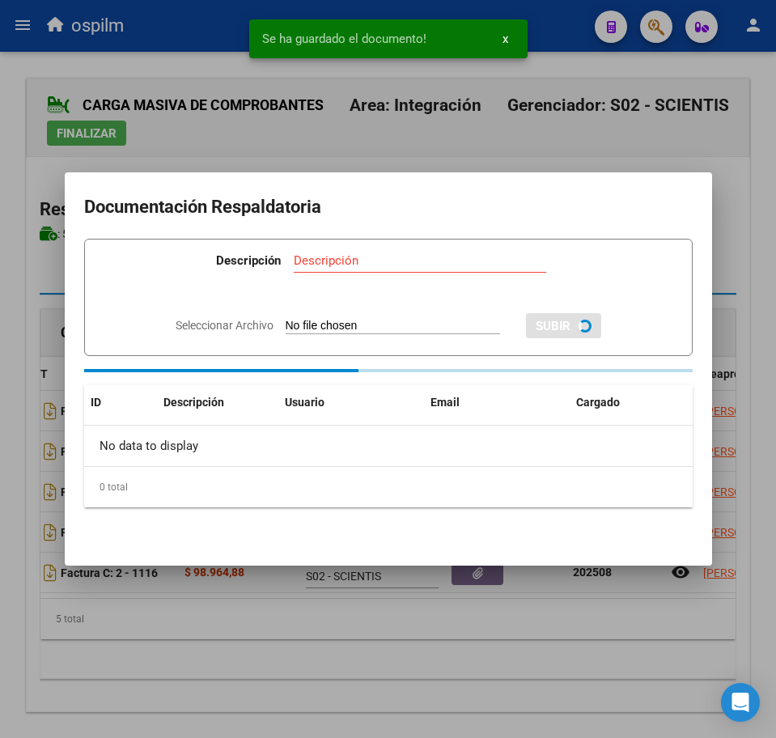
click at [365, 660] on div at bounding box center [388, 369] width 776 height 738
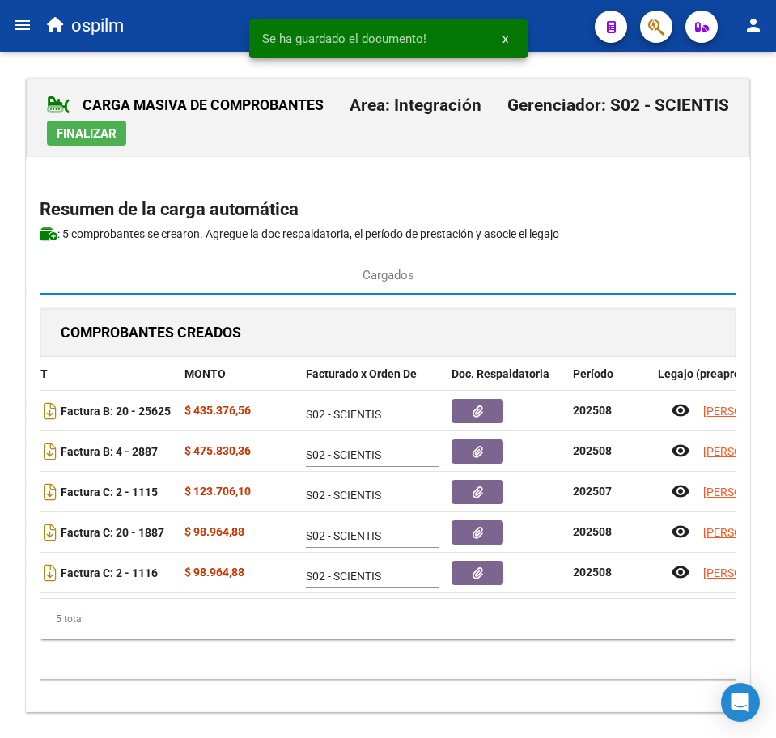
click at [100, 133] on span "Finalizar" at bounding box center [87, 133] width 60 height 15
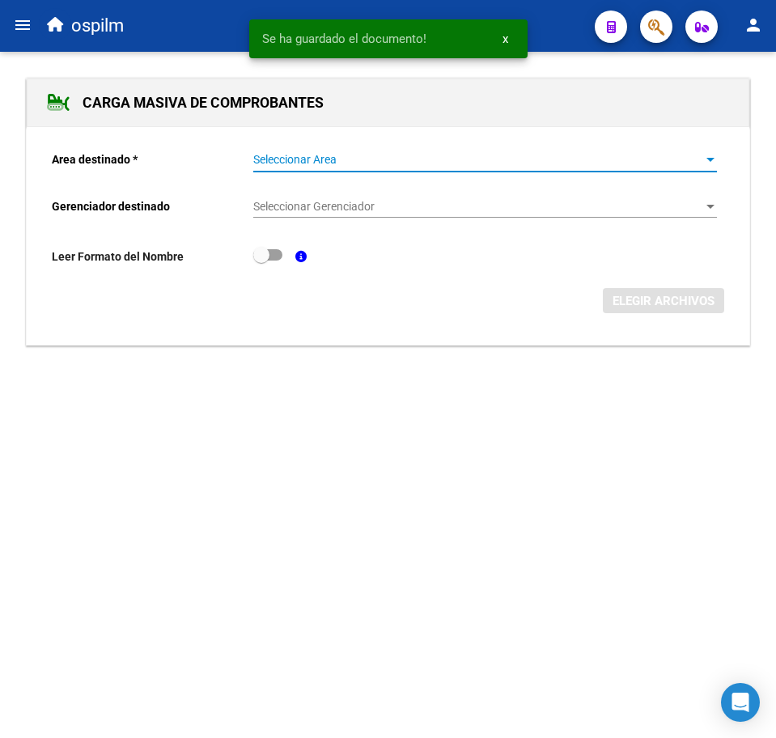
click at [299, 150] on div "Seleccionar Area Seleccionar Area" at bounding box center [485, 155] width 464 height 32
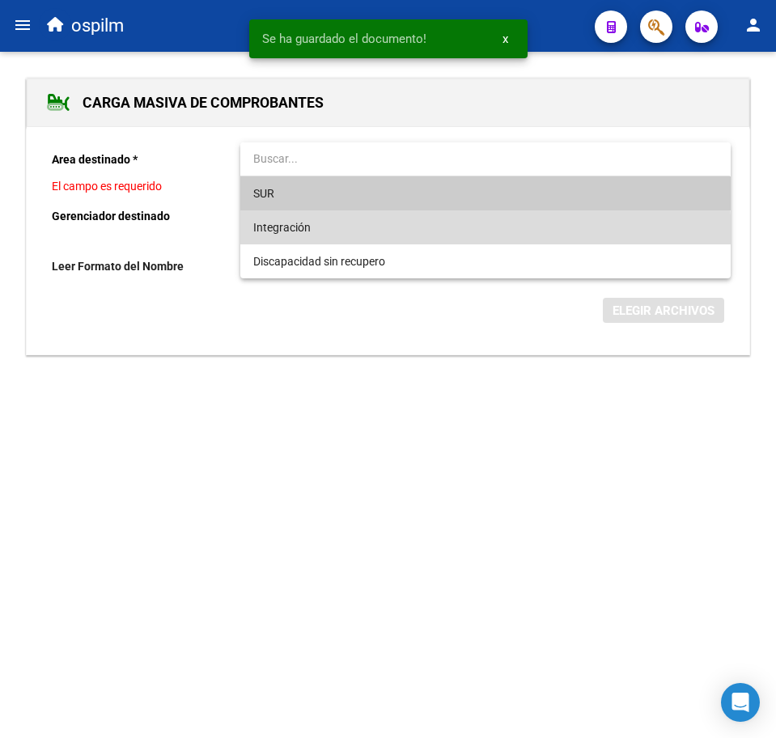
click at [341, 239] on span "Integración" at bounding box center [485, 227] width 464 height 34
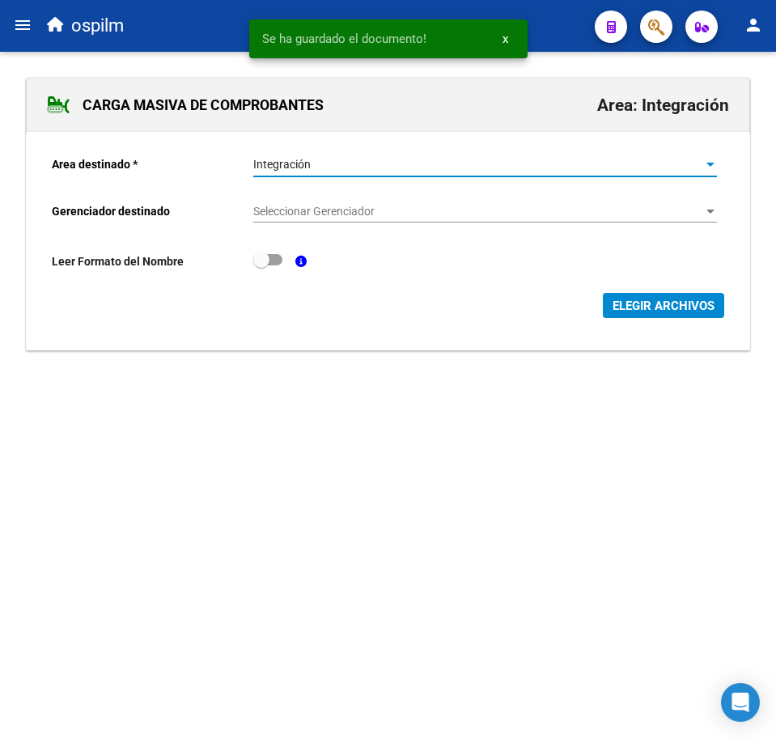
click at [350, 214] on span "Seleccionar Gerenciador" at bounding box center [477, 212] width 449 height 14
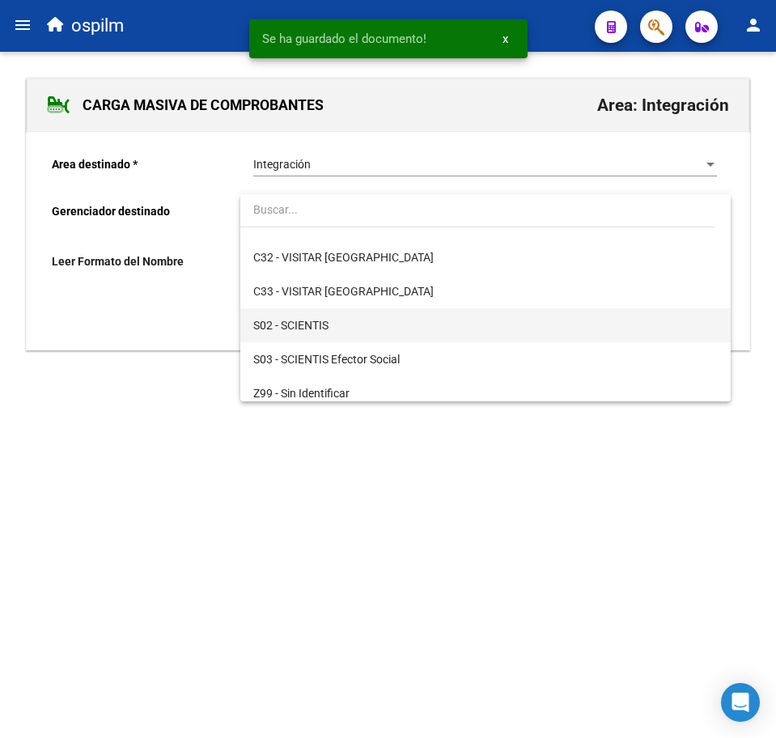
scroll to position [235, 0]
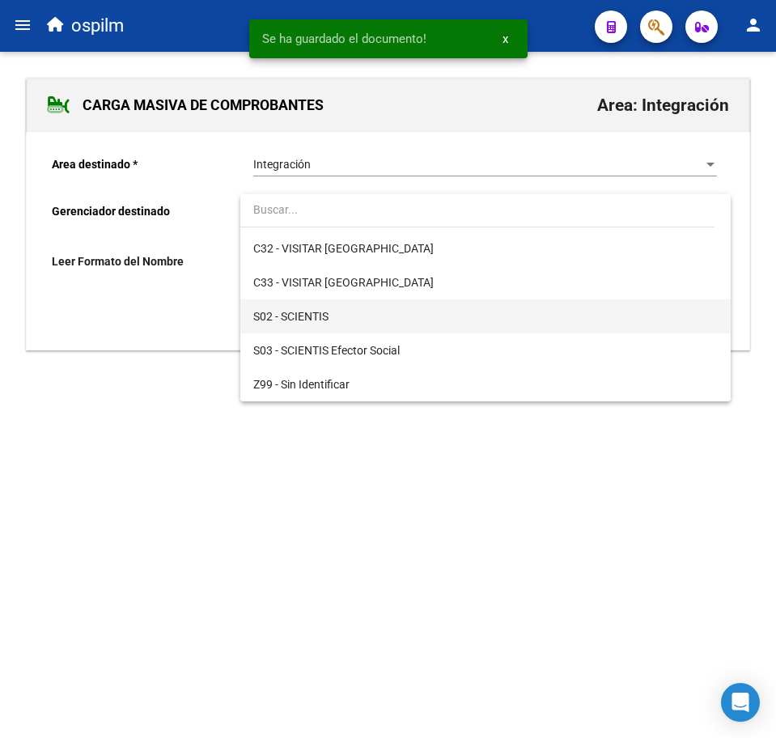
click at [382, 317] on span "S02 - SCIENTIS" at bounding box center [485, 316] width 464 height 34
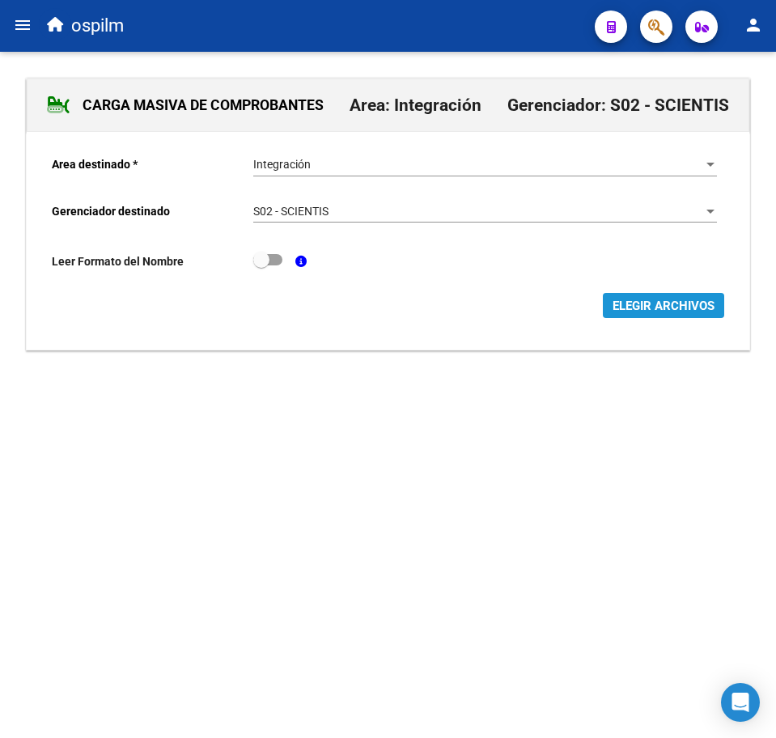
click at [689, 306] on span "ELEGIR ARCHIVOS" at bounding box center [663, 305] width 102 height 15
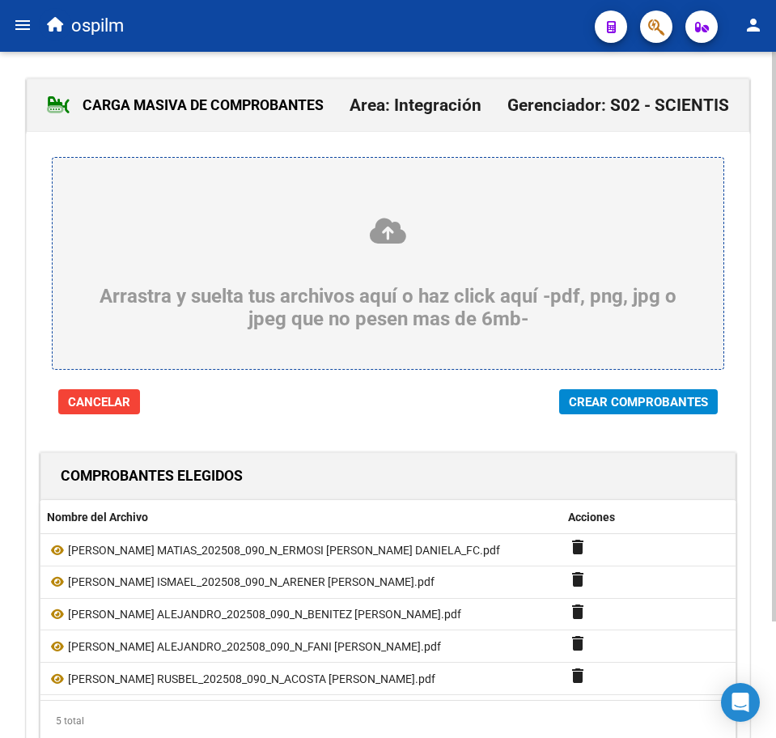
click at [611, 413] on button "Crear Comprobantes" at bounding box center [638, 401] width 159 height 25
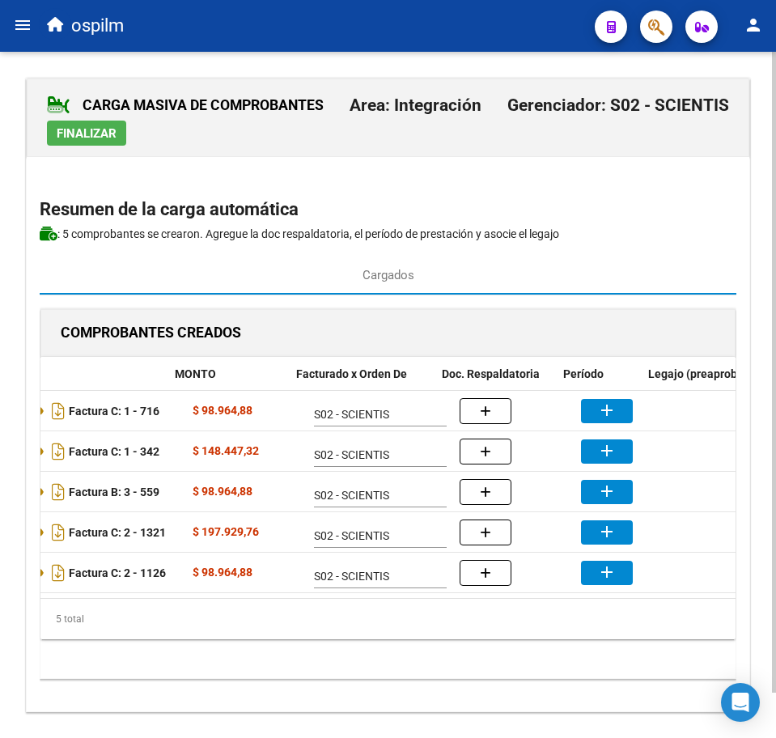
scroll to position [0, 257]
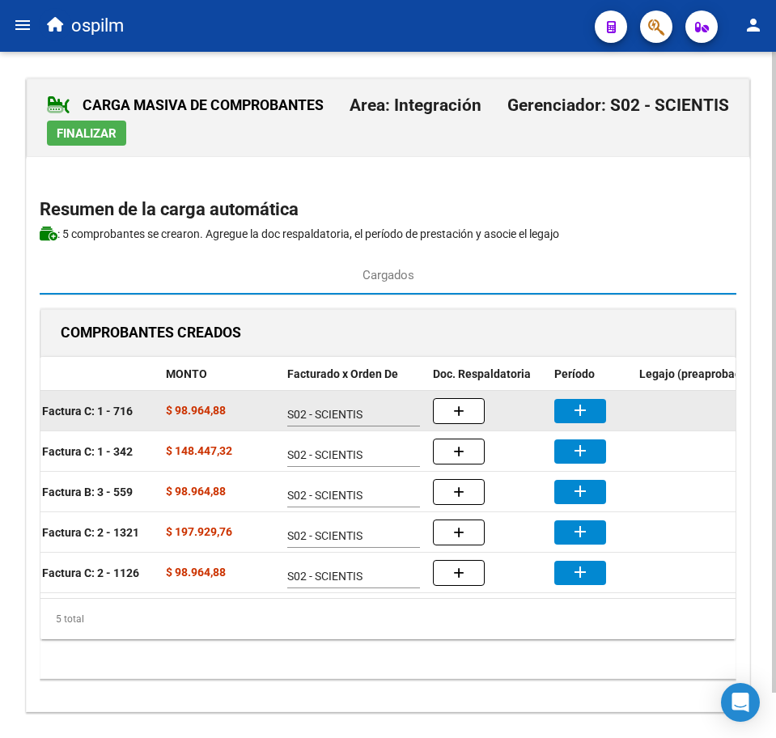
click at [562, 409] on button "add" at bounding box center [580, 411] width 52 height 24
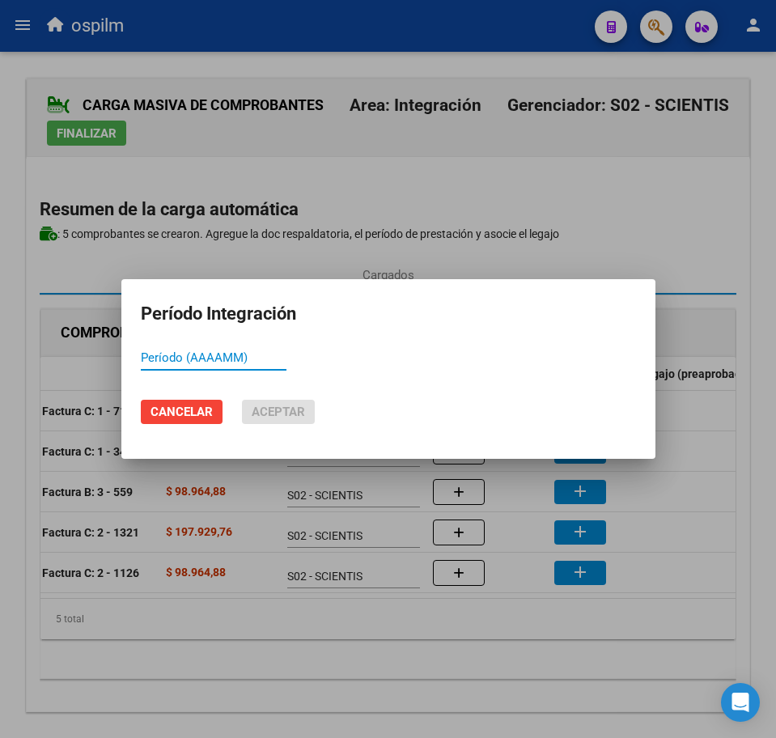
paste input "202508"
type input "202508"
click at [269, 406] on span "Aceptar" at bounding box center [278, 411] width 53 height 15
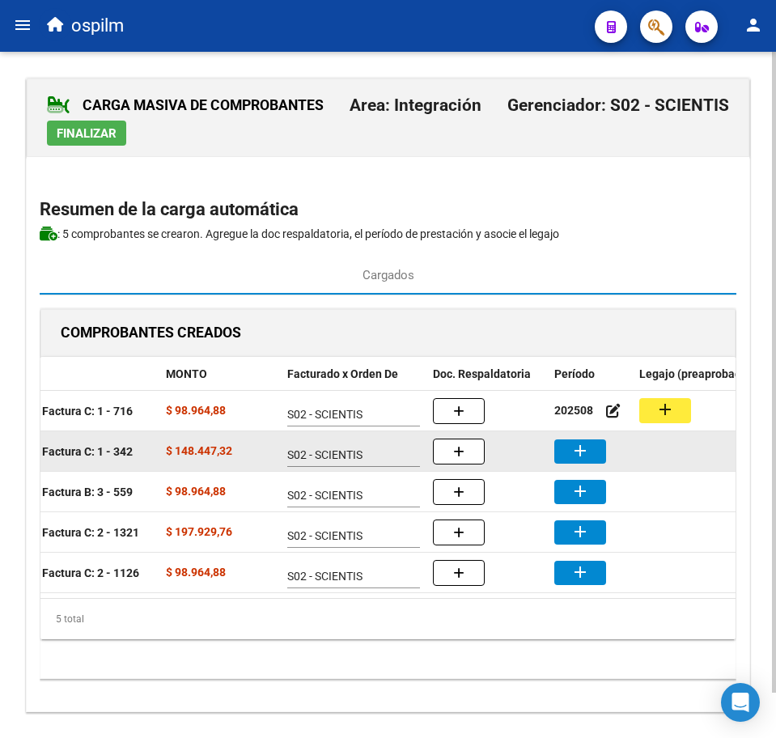
click at [586, 455] on mat-icon "add" at bounding box center [579, 450] width 19 height 19
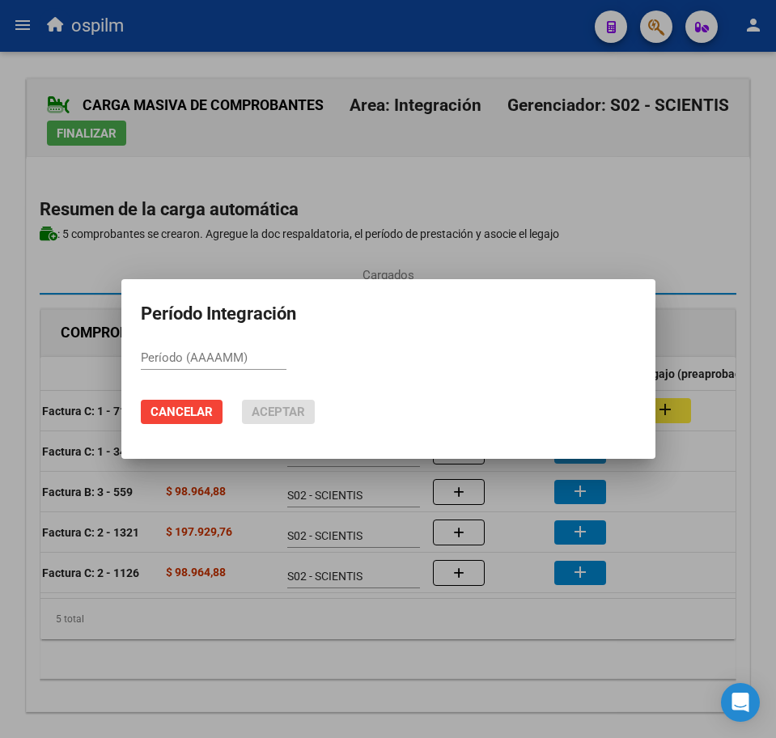
paste input "202508"
type input "202508"
click at [297, 412] on span "Aceptar" at bounding box center [278, 411] width 53 height 15
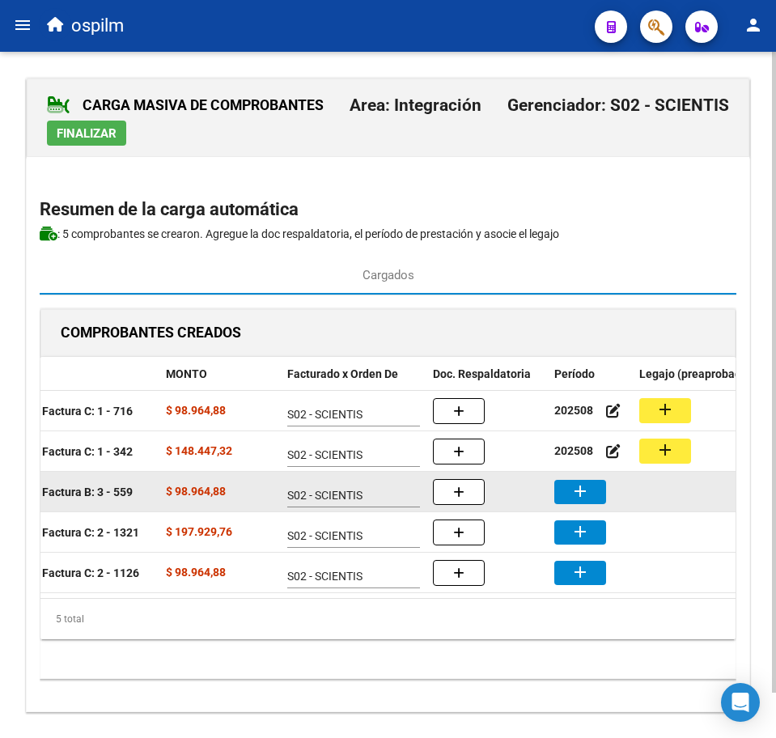
click at [582, 492] on mat-icon "add" at bounding box center [579, 490] width 19 height 19
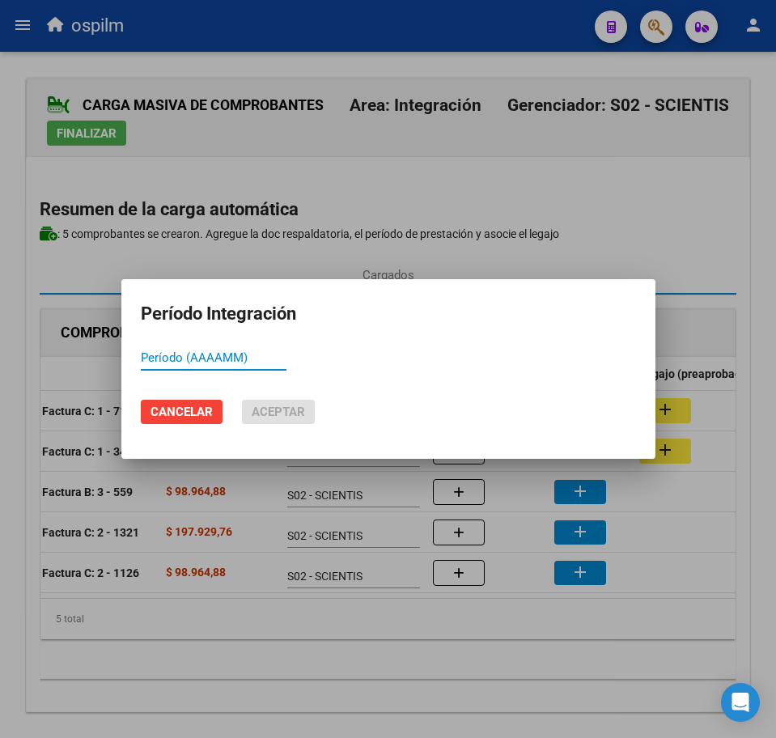
click at [229, 355] on input "Período (AAAAMM)" at bounding box center [214, 357] width 146 height 15
paste input "202508"
type input "202508"
click at [269, 409] on span "Aceptar" at bounding box center [278, 411] width 53 height 15
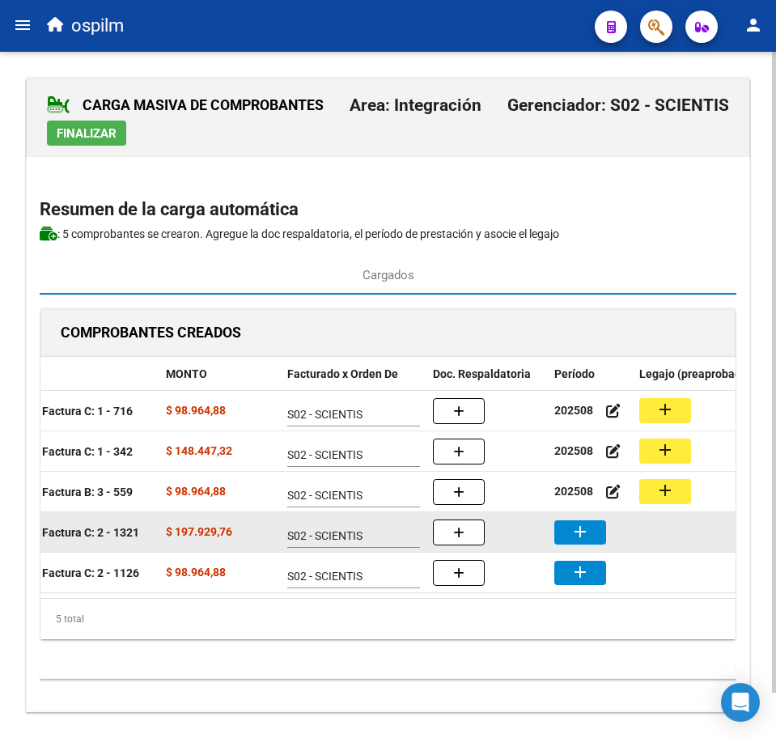
click at [591, 530] on button "add" at bounding box center [580, 532] width 52 height 24
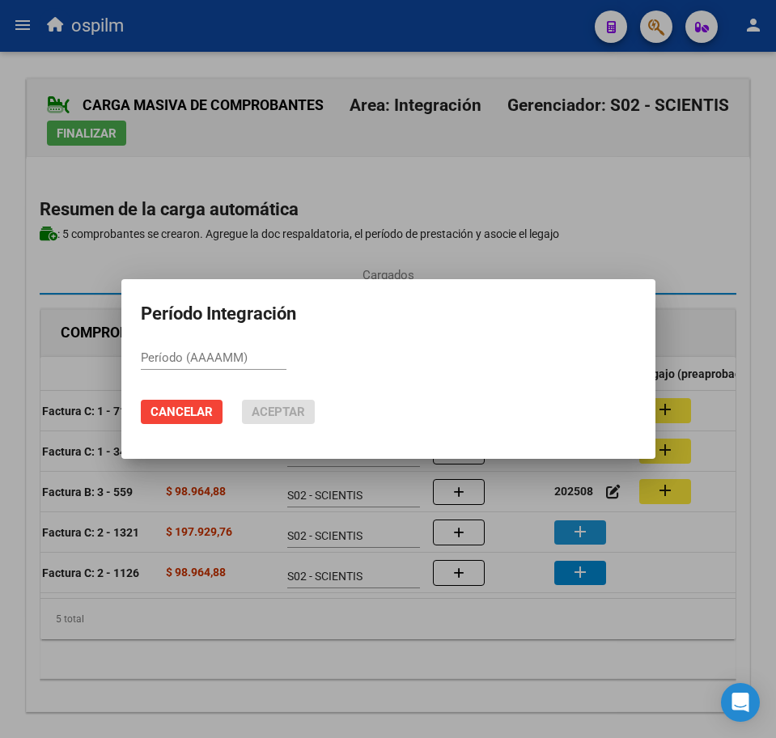
paste input "202508"
type input "202508"
click at [298, 411] on span "Aceptar" at bounding box center [278, 411] width 53 height 15
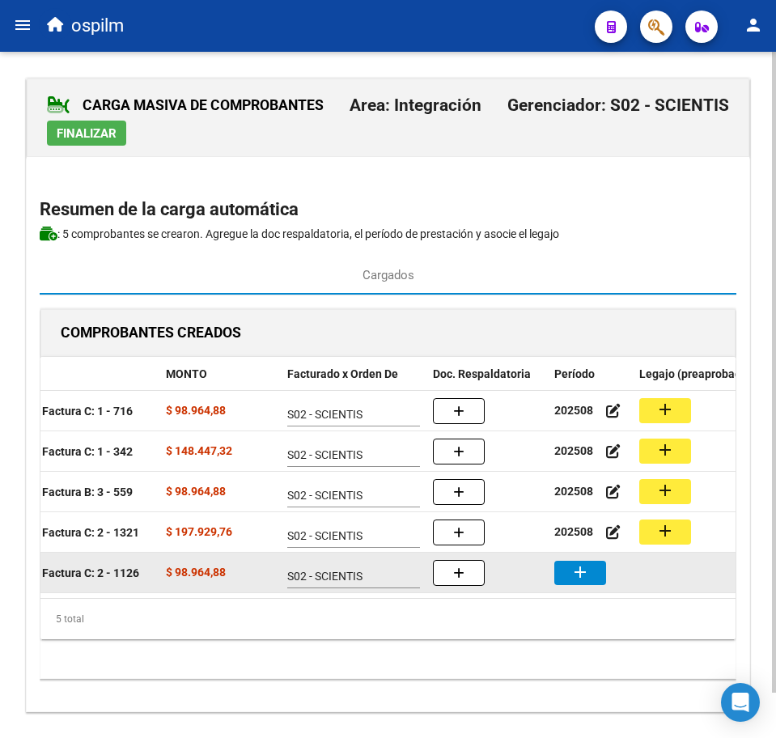
click at [579, 573] on mat-icon "add" at bounding box center [579, 571] width 19 height 19
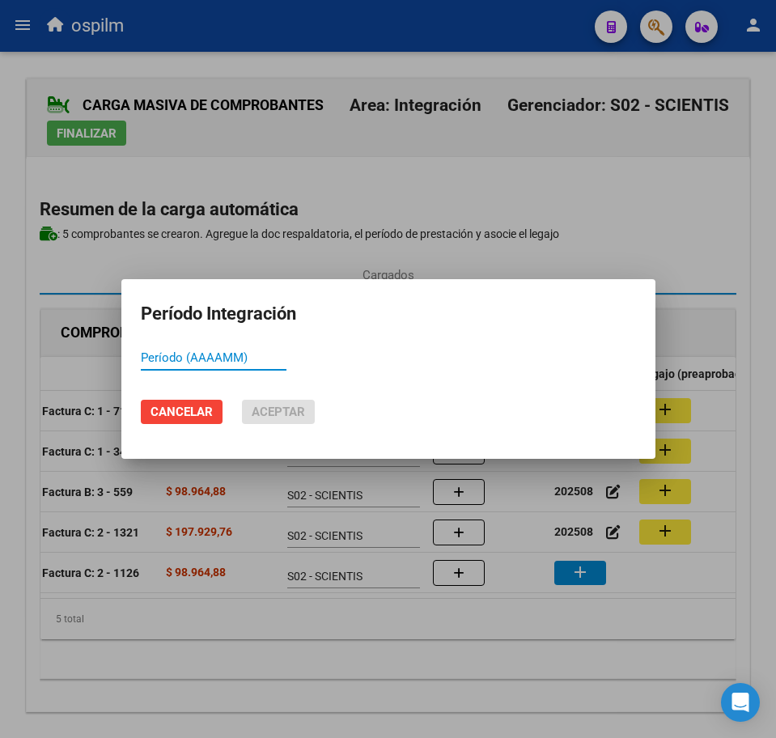
click at [245, 359] on input "Período (AAAAMM)" at bounding box center [214, 357] width 146 height 15
paste input "202508"
type input "202508"
click at [272, 405] on span "Aceptar" at bounding box center [278, 411] width 53 height 15
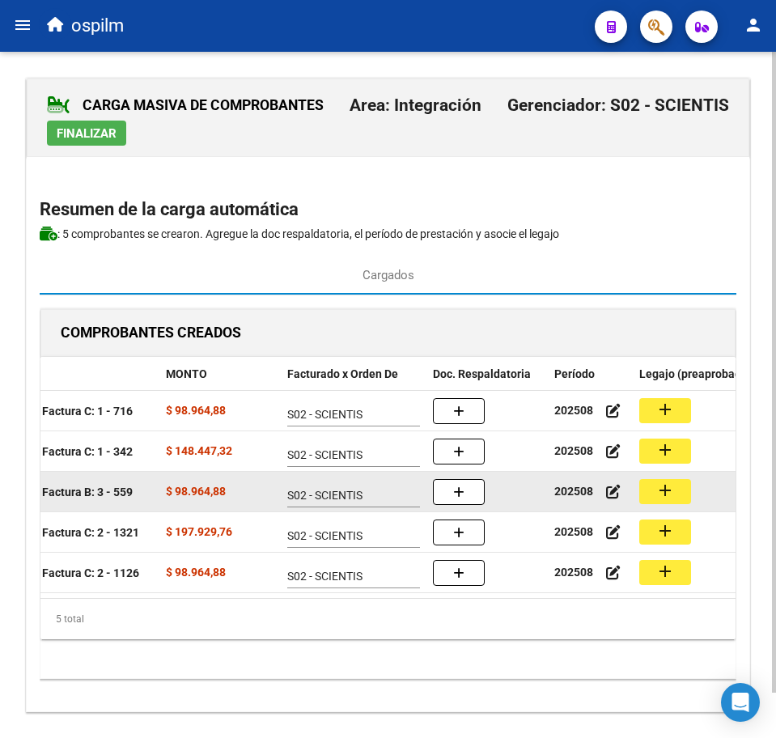
click at [667, 496] on mat-icon "add" at bounding box center [664, 490] width 19 height 19
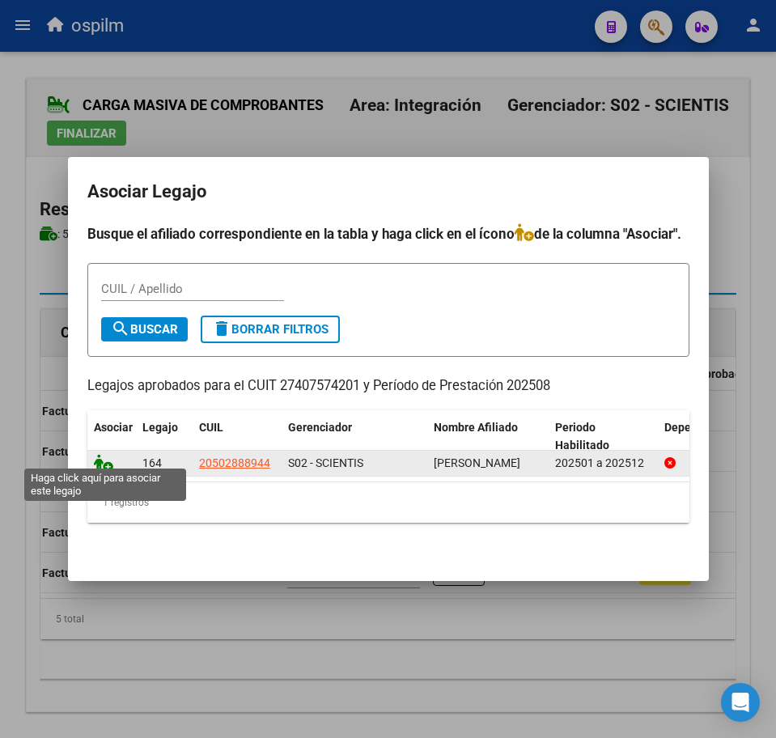
click at [107, 454] on icon at bounding box center [103, 463] width 19 height 18
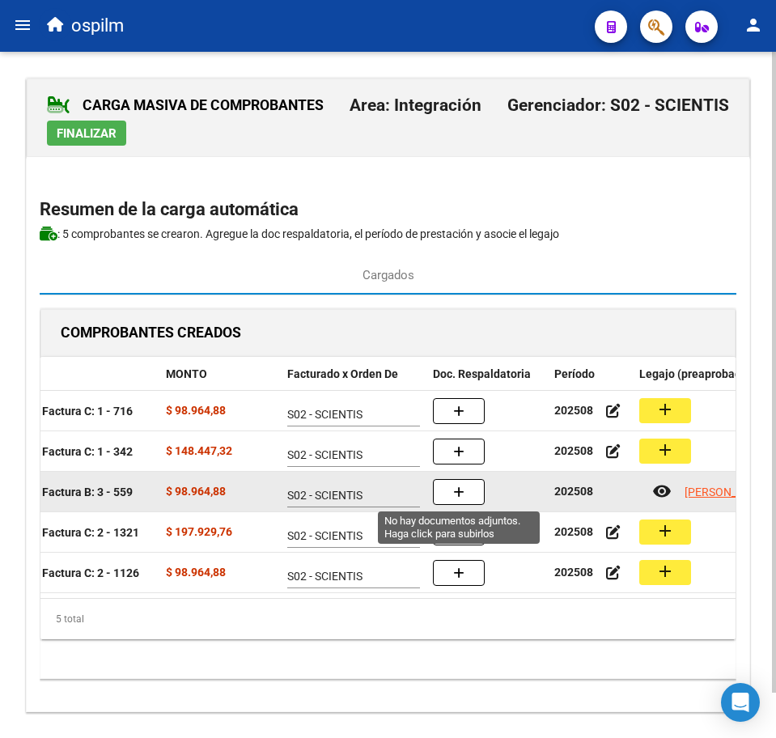
click at [464, 493] on button "button" at bounding box center [459, 492] width 52 height 26
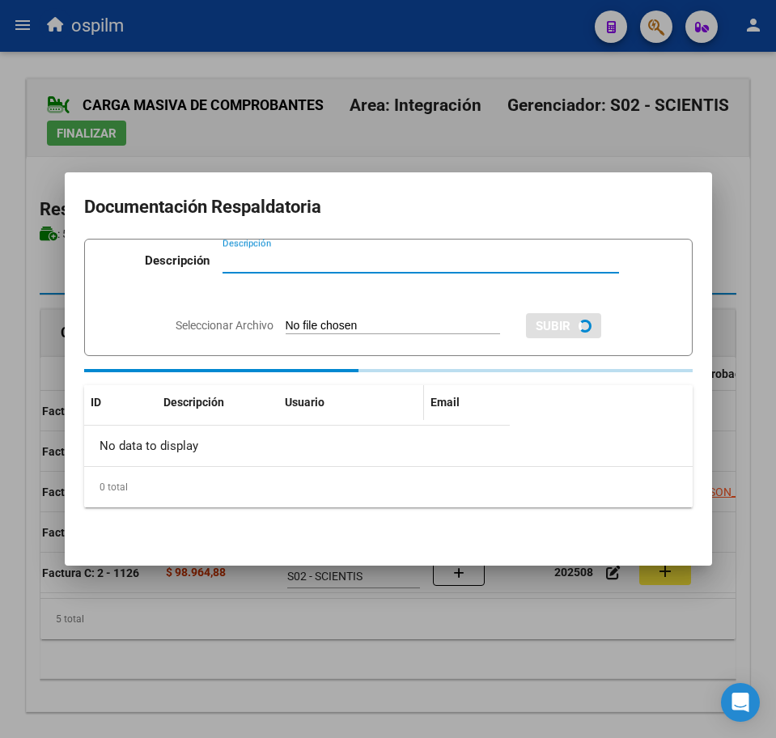
paste input "Planilla de asistencia"
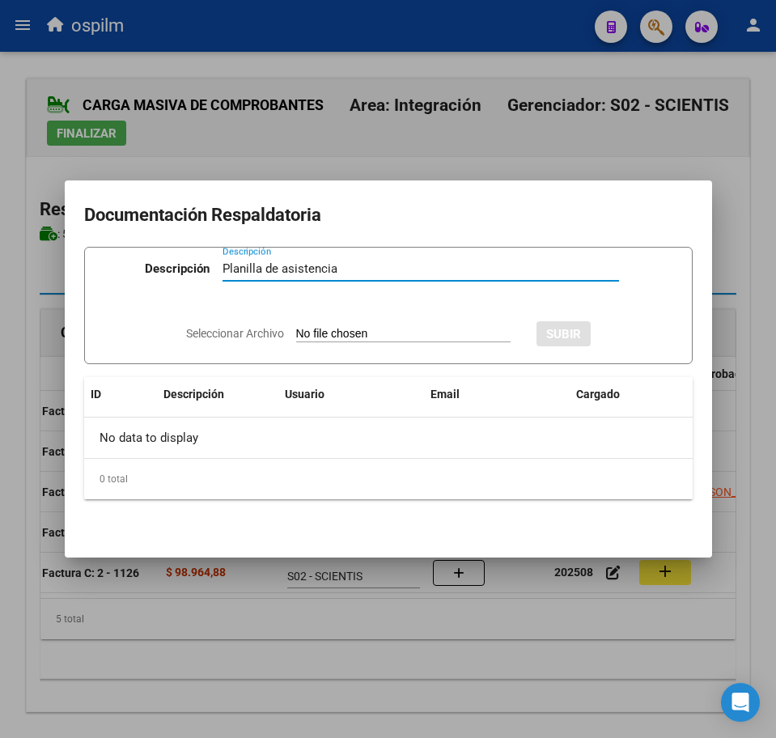
type input "Planilla de asistencia"
click at [315, 336] on input "Seleccionar Archivo" at bounding box center [403, 334] width 214 height 15
type input "C:\fakepath\TRONCOZO LIAN ALEJANDRO_202508_090_N_BENITEZ CAROLINA AYELEN_PA.pdf"
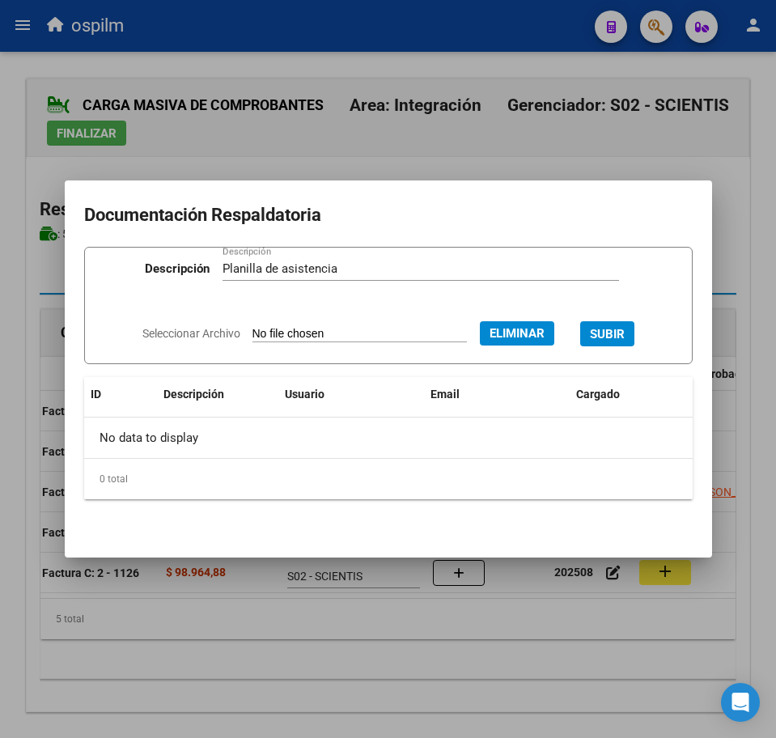
click at [619, 328] on span "SUBIR" at bounding box center [607, 334] width 35 height 15
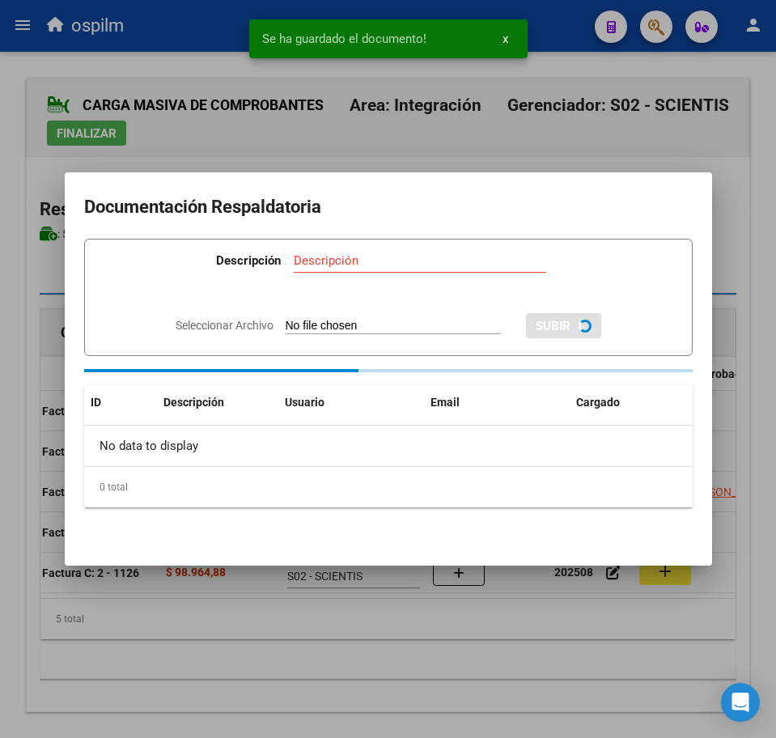
click at [394, 666] on div at bounding box center [388, 369] width 776 height 738
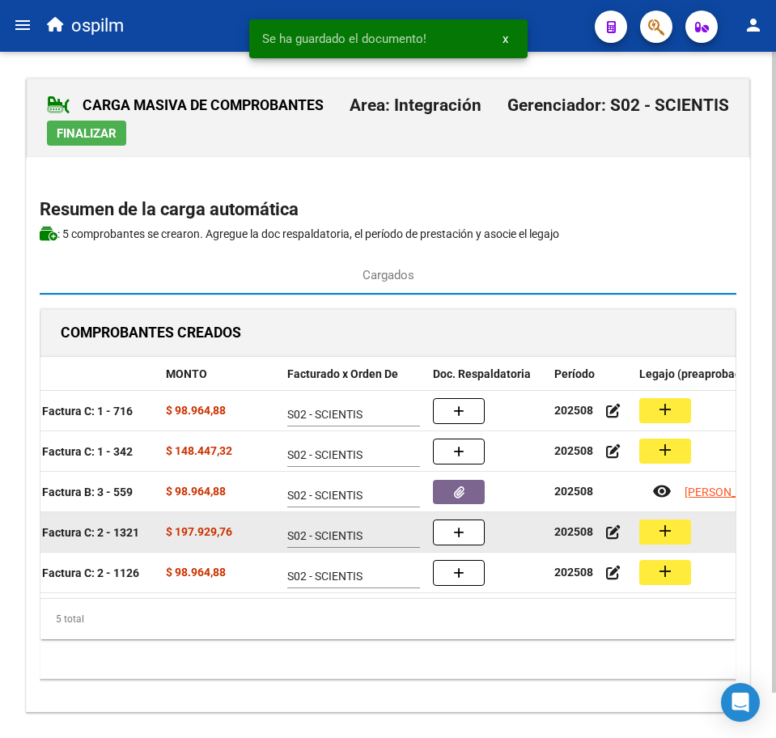
click at [665, 523] on mat-icon "add" at bounding box center [664, 530] width 19 height 19
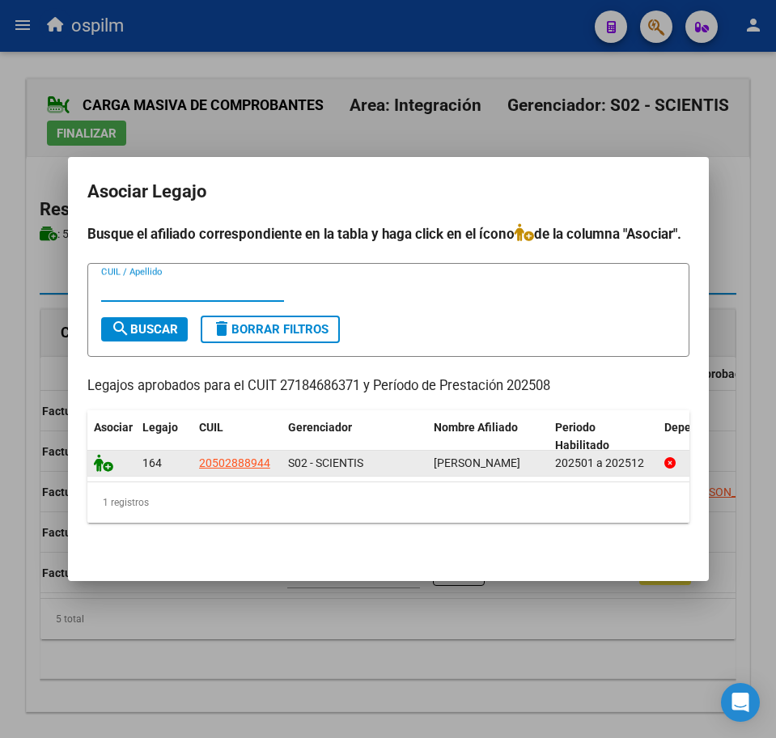
click at [104, 455] on icon at bounding box center [103, 463] width 19 height 18
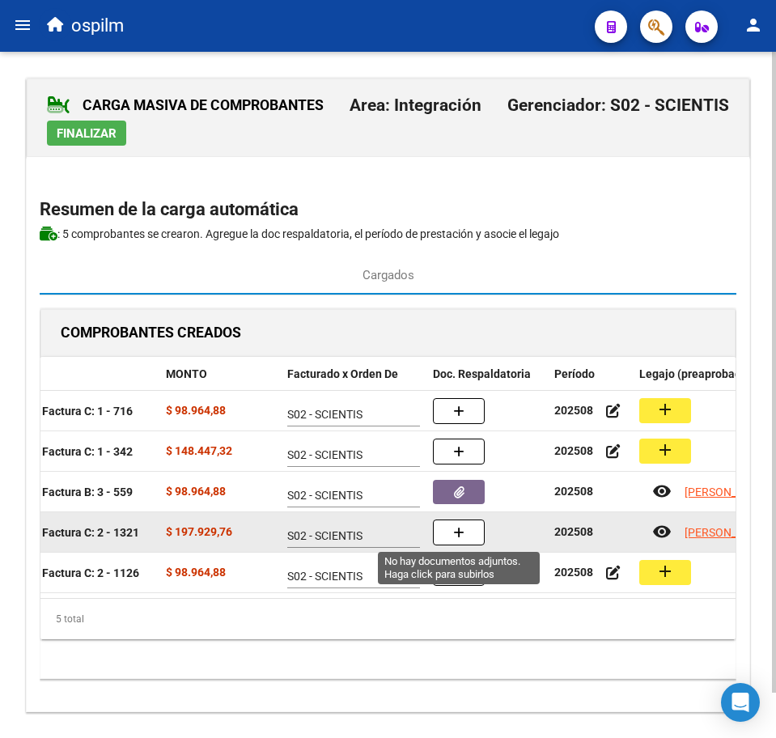
click at [456, 536] on icon "button" at bounding box center [458, 533] width 11 height 12
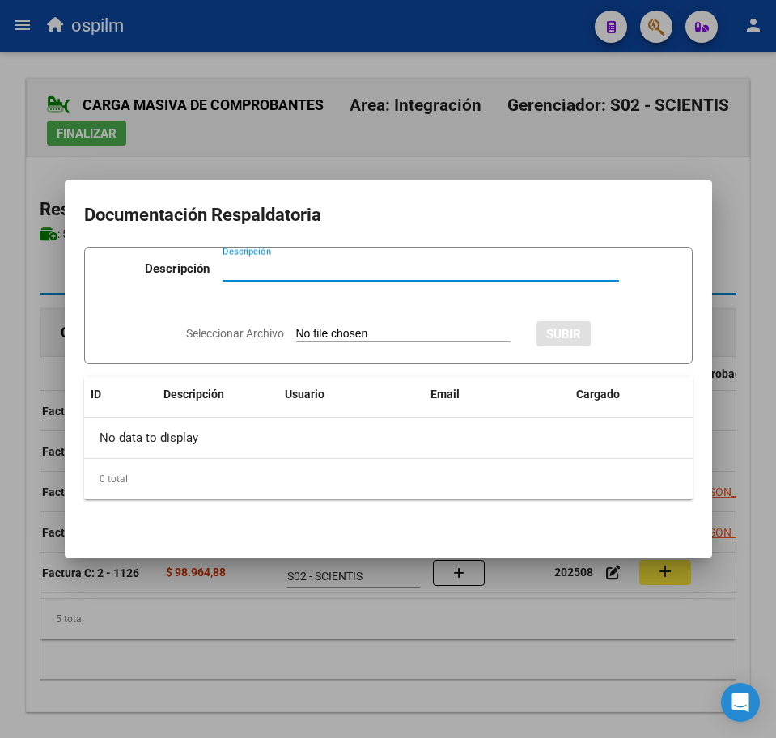
paste input "Planilla de asistencia"
type input "Planilla de asistencia"
click at [313, 333] on input "Seleccionar Archivo" at bounding box center [403, 334] width 214 height 15
type input "C:\fakepath\TRONCOZO LIAN ALEJANDRO_202508_090_N_FANI SANDRA CRISTINA_PA.pdf"
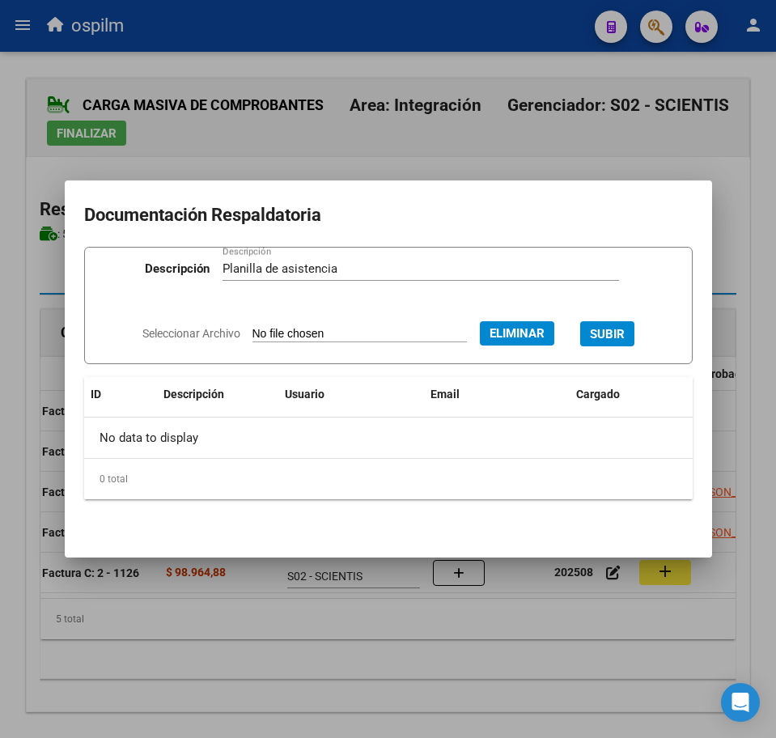
click at [625, 329] on span "SUBIR" at bounding box center [607, 334] width 35 height 15
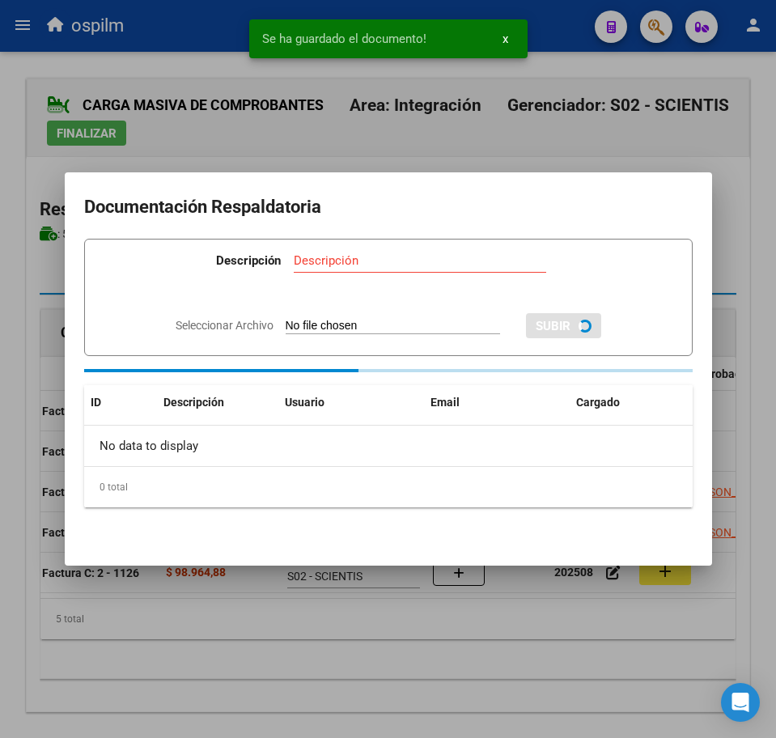
click at [482, 575] on div at bounding box center [388, 369] width 776 height 738
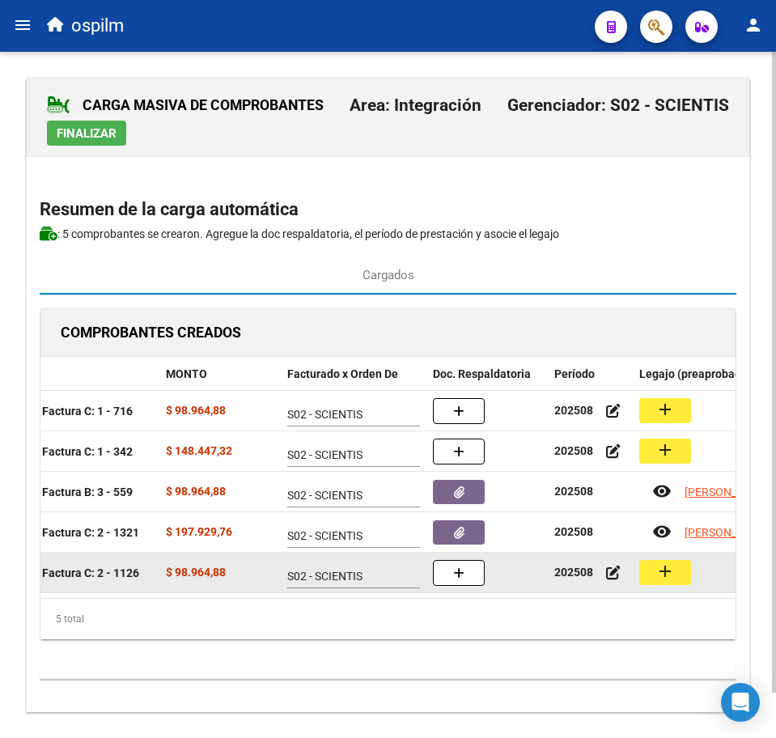
click at [643, 573] on button "add" at bounding box center [665, 572] width 52 height 25
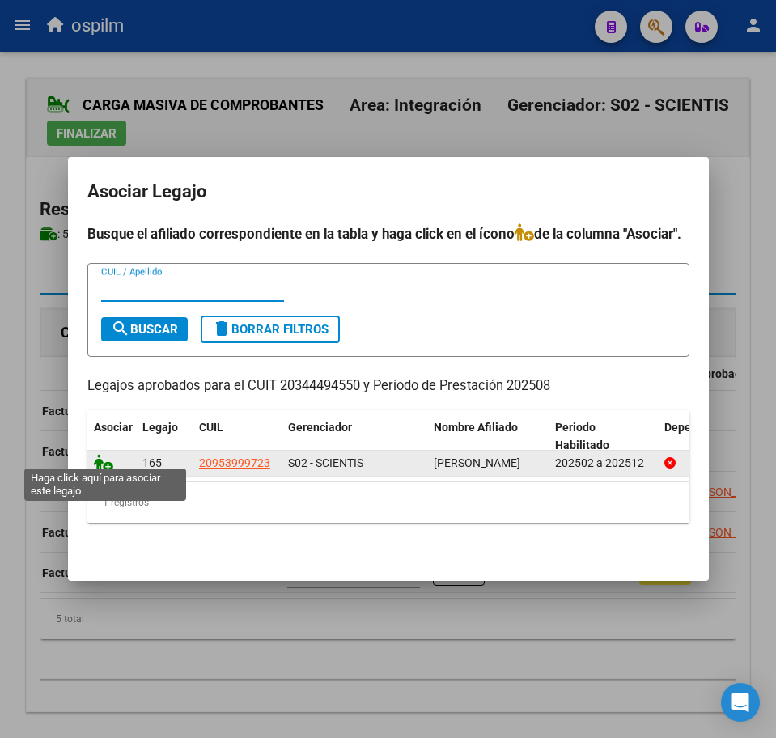
click at [108, 460] on icon at bounding box center [103, 463] width 19 height 18
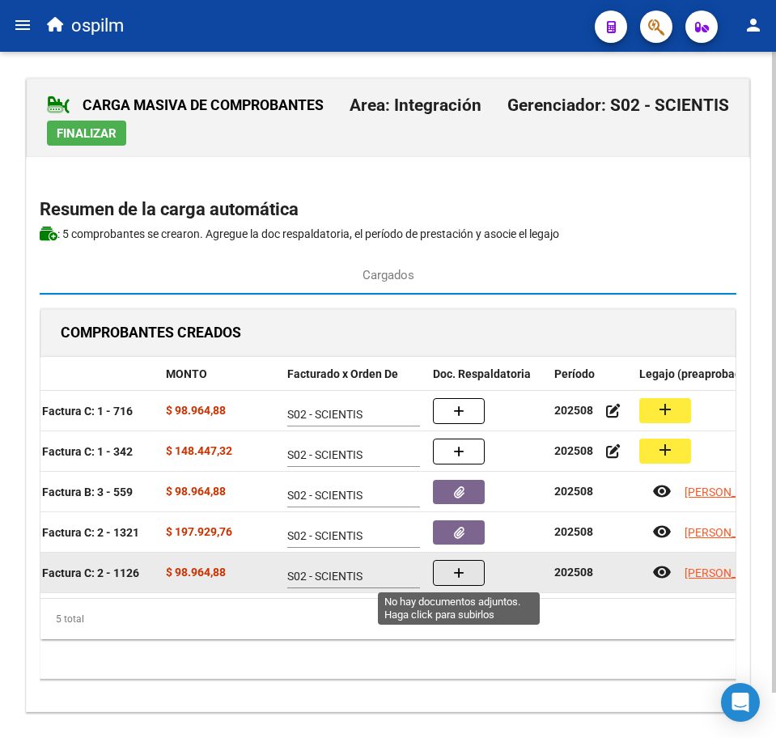
click at [464, 572] on icon "button" at bounding box center [458, 573] width 11 height 12
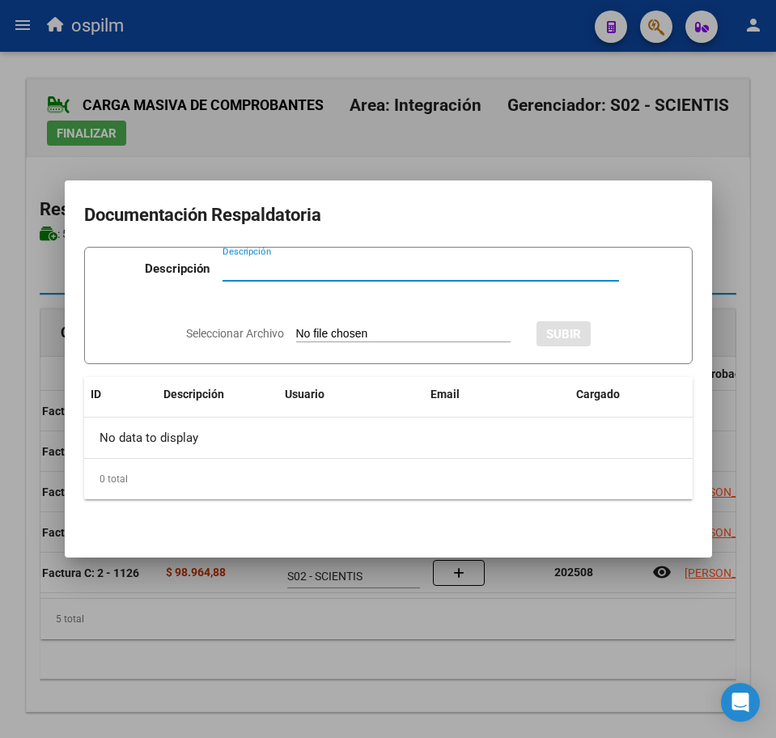
paste input "Planilla de asistencia"
type input "Planilla de asistencia"
click at [377, 337] on input "Seleccionar Archivo" at bounding box center [403, 334] width 214 height 15
type input "C:\fakepath\TUESTA GONZALEZ FRANKLIN RUSBEL_202508_090_N_ACOSTA CRISTIAN EZEQUI…"
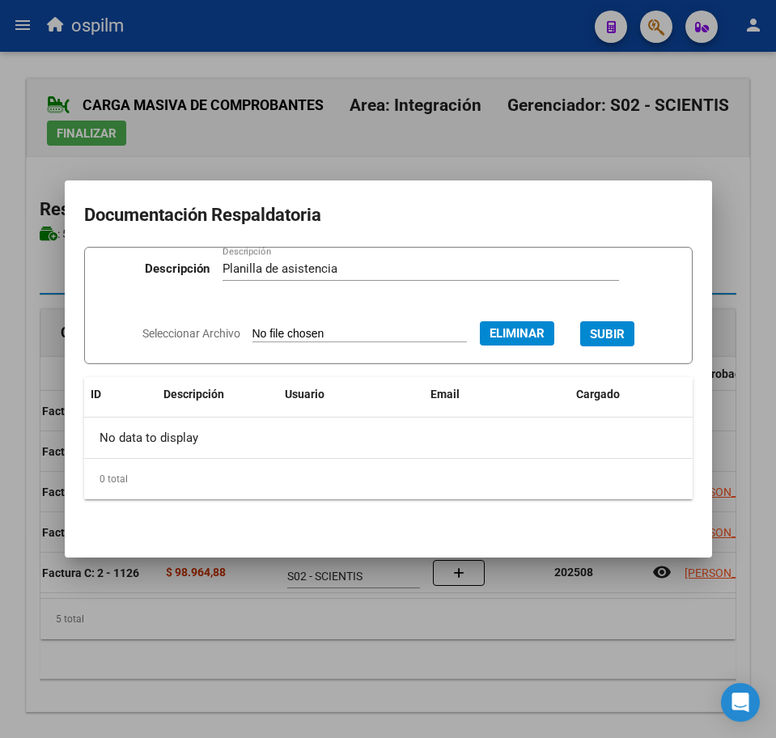
click at [623, 330] on span "SUBIR" at bounding box center [607, 334] width 35 height 15
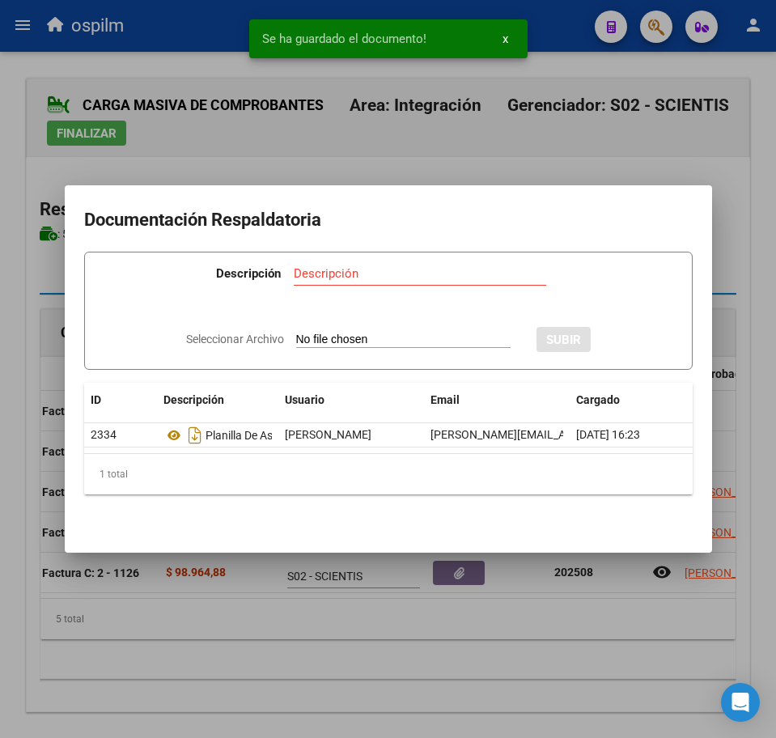
click at [354, 647] on div at bounding box center [388, 369] width 776 height 738
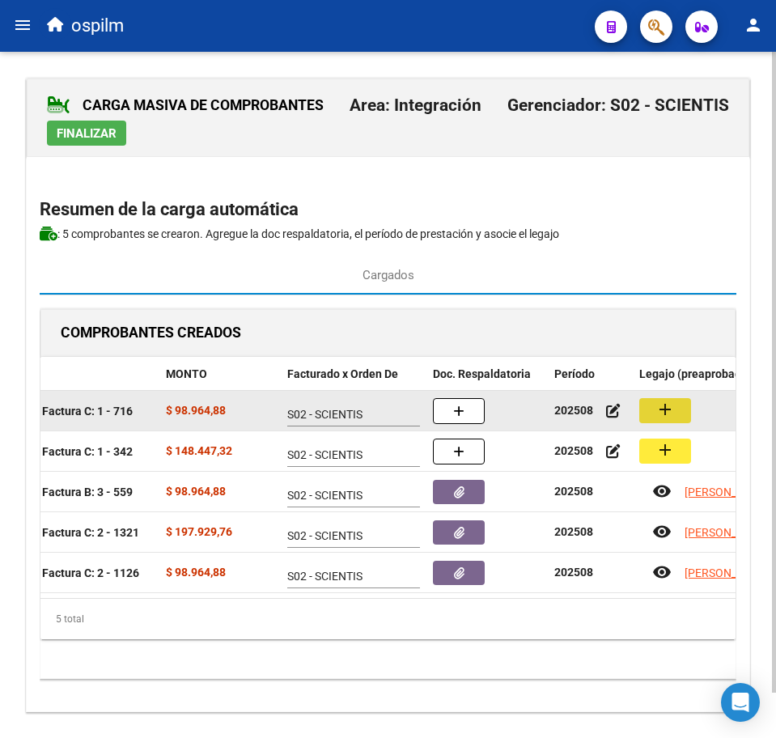
click at [681, 408] on button "add" at bounding box center [665, 410] width 52 height 25
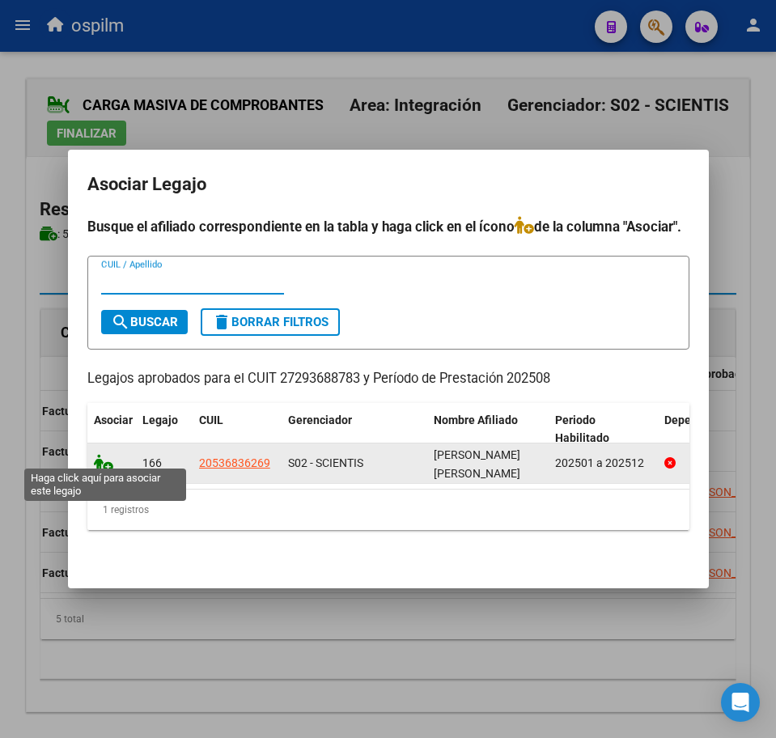
click at [100, 454] on icon at bounding box center [103, 463] width 19 height 18
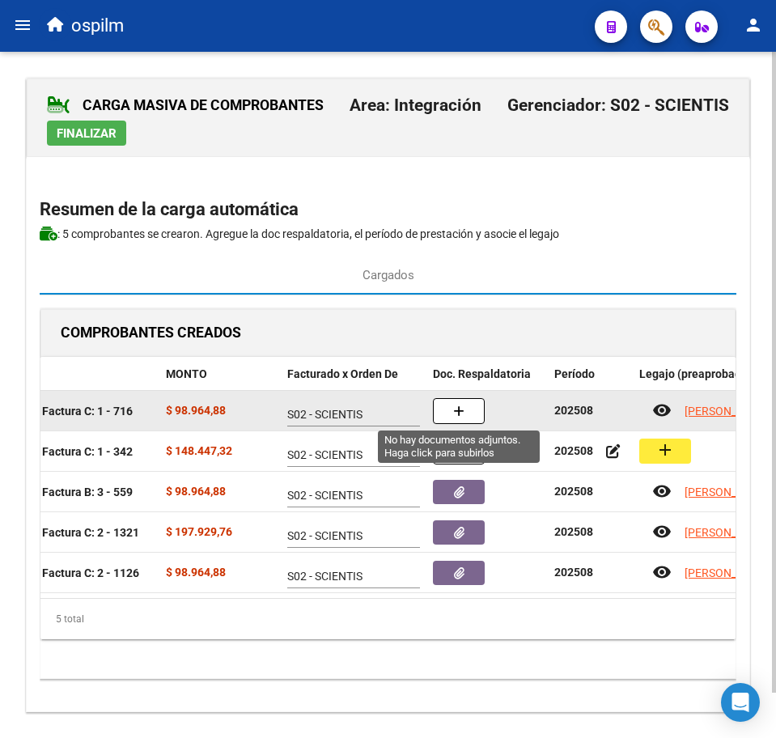
click at [459, 413] on icon "button" at bounding box center [458, 411] width 11 height 12
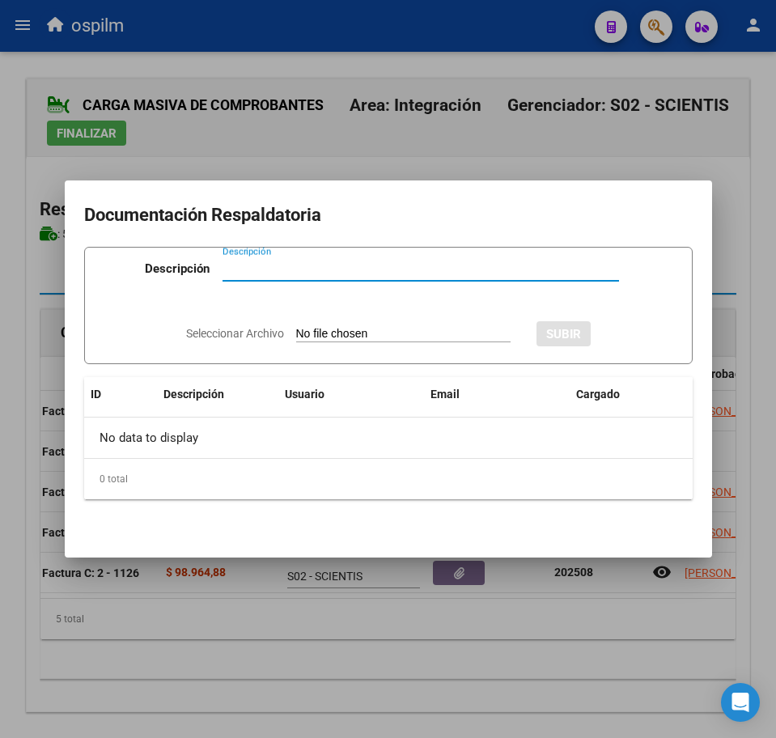
paste input "Planilla de asistencia"
type input "Planilla de asistencia"
click at [368, 326] on app-file-uploader "Seleccionar Archivo" at bounding box center [354, 333] width 337 height 15
click at [387, 332] on input "Seleccionar Archivo" at bounding box center [403, 334] width 214 height 15
type input "C:\fakepath\VALENZUELA DELGADO MATIAS_202508_090_N_ERMOSI CINTIA DANIELA_PA.pdf"
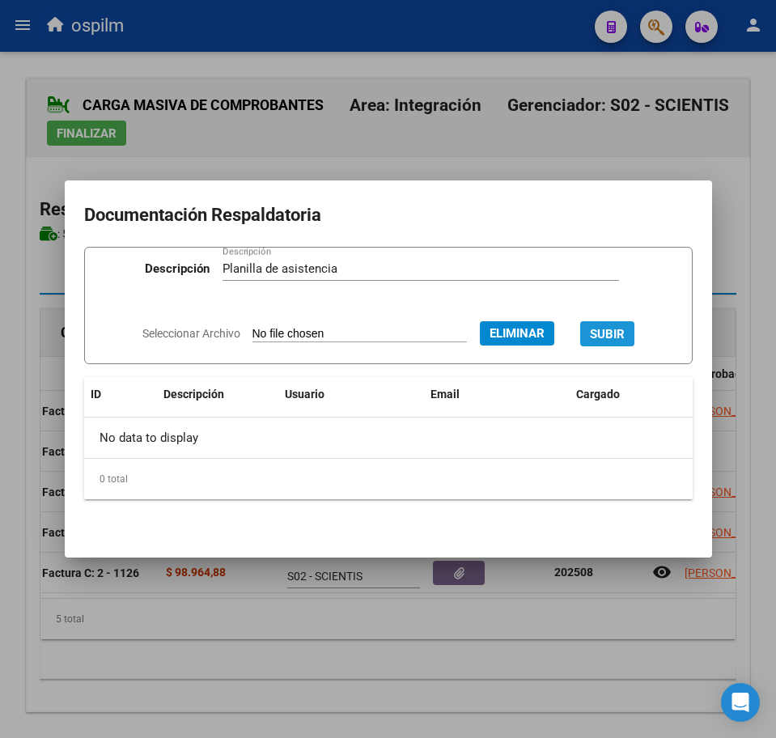
click at [620, 329] on span "SUBIR" at bounding box center [607, 334] width 35 height 15
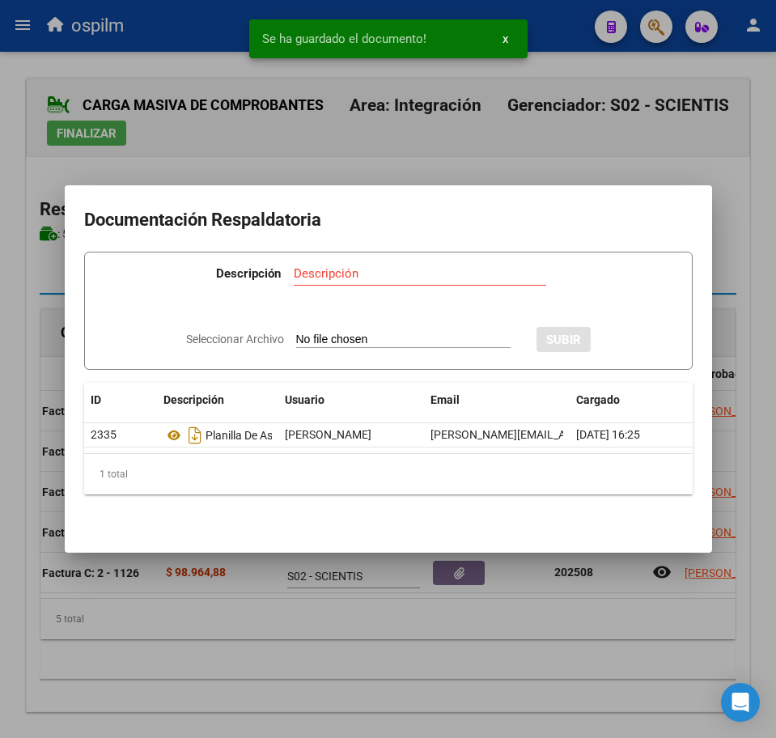
click at [364, 673] on div at bounding box center [388, 369] width 776 height 738
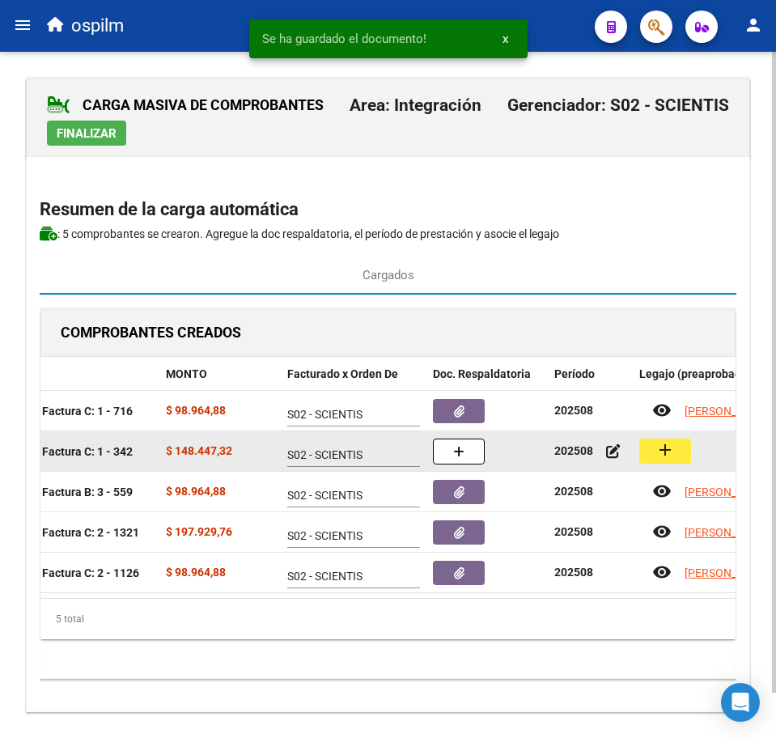
click at [669, 453] on mat-icon "add" at bounding box center [664, 449] width 19 height 19
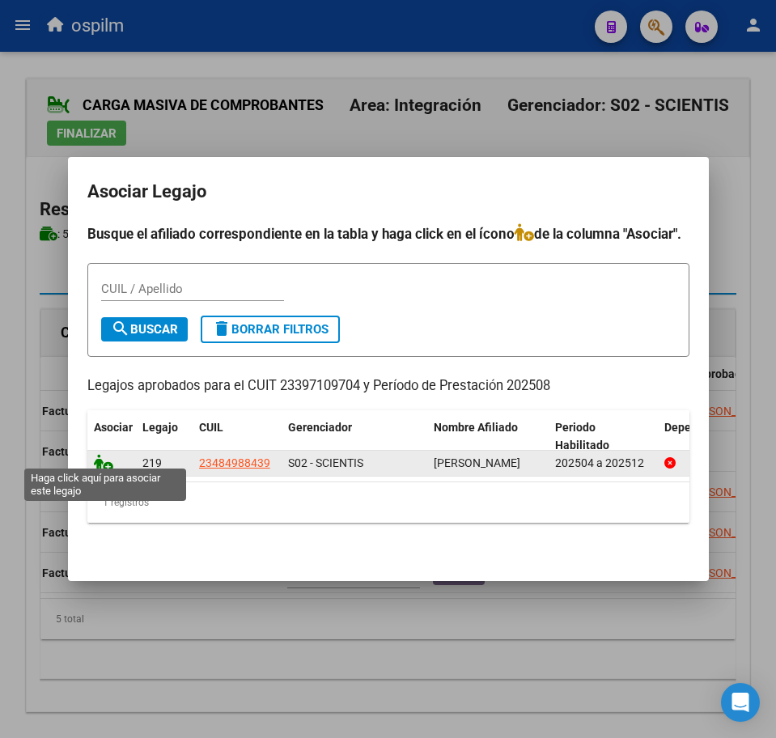
click at [99, 454] on icon at bounding box center [103, 463] width 19 height 18
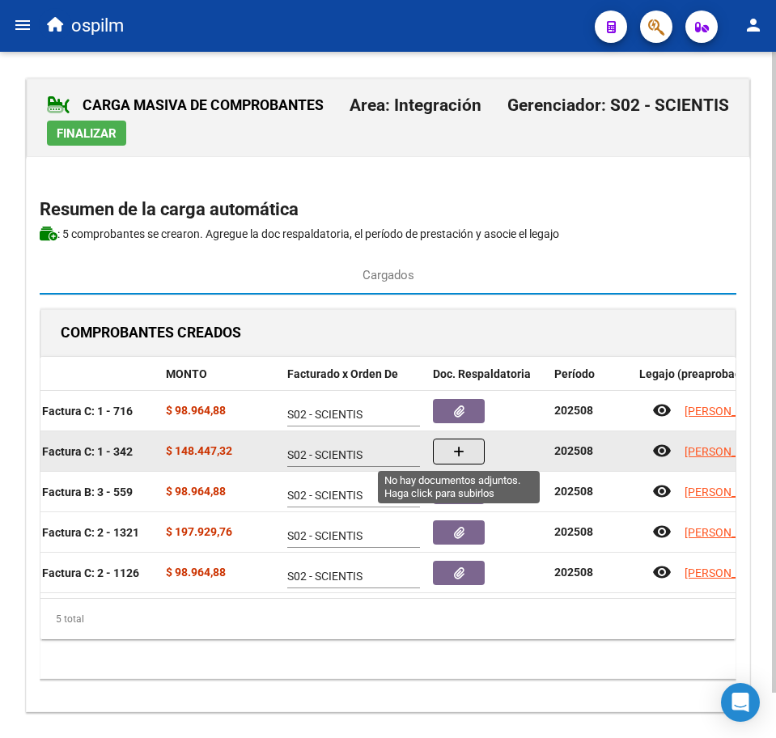
click at [468, 459] on button "button" at bounding box center [459, 451] width 52 height 26
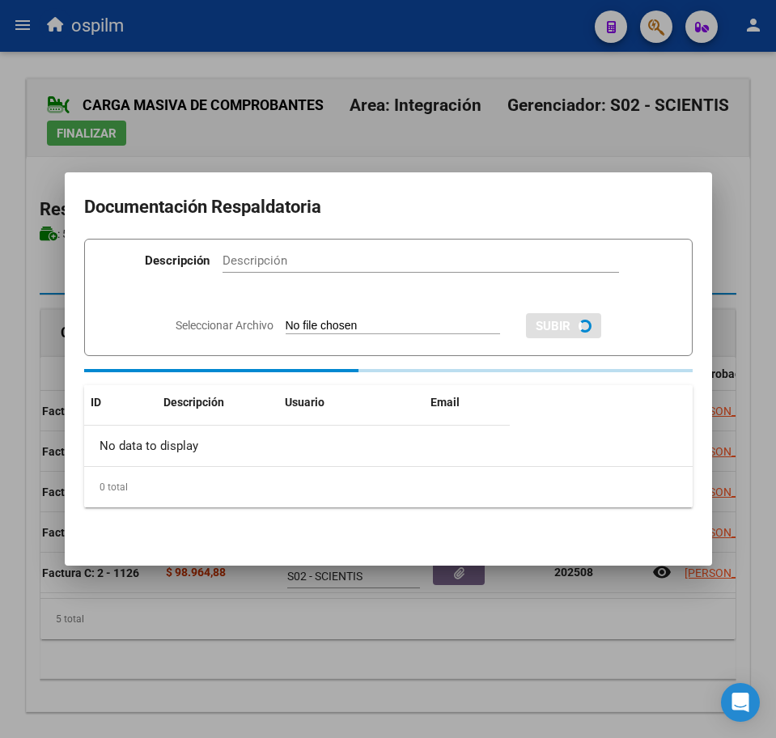
paste input "Planilla de asistencia"
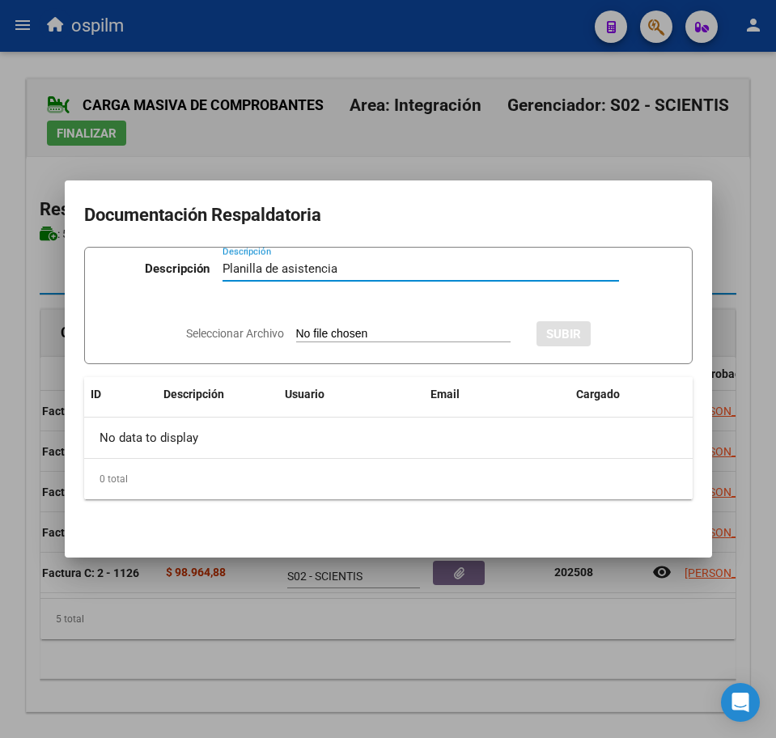
type input "Planilla de asistencia"
click at [324, 324] on div "Seleccionar Archivo SUBIR" at bounding box center [388, 331] width 404 height 47
click at [354, 326] on app-file-uploader "Seleccionar Archivo" at bounding box center [354, 333] width 337 height 15
click at [357, 334] on input "Seleccionar Archivo" at bounding box center [403, 334] width 214 height 15
type input "C:\fakepath\VIEYRA LAUTARO ISMAEL_202508_090_N_ARENER LARA BELEN_PA.pdf"
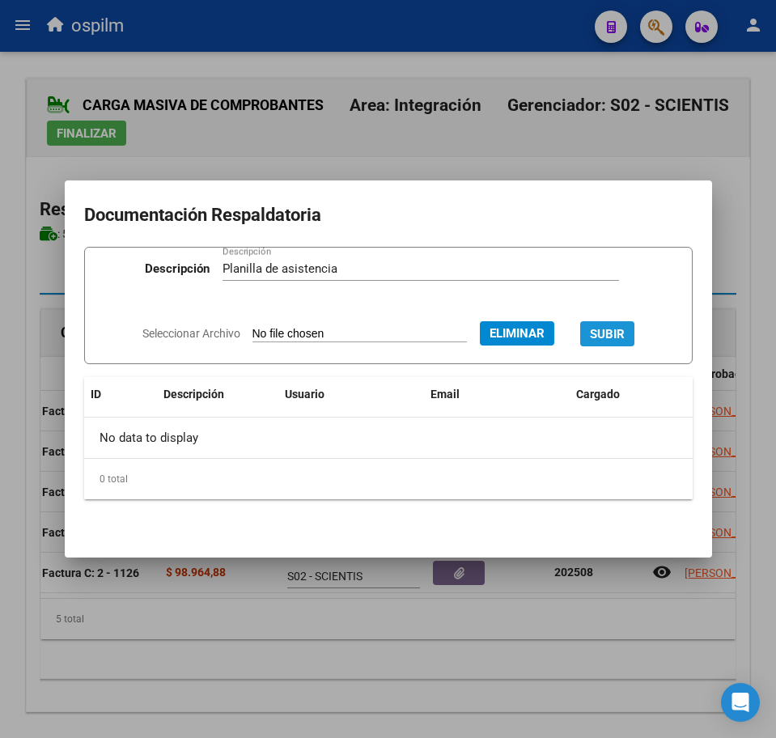
click at [600, 328] on button "SUBIR" at bounding box center [607, 333] width 54 height 25
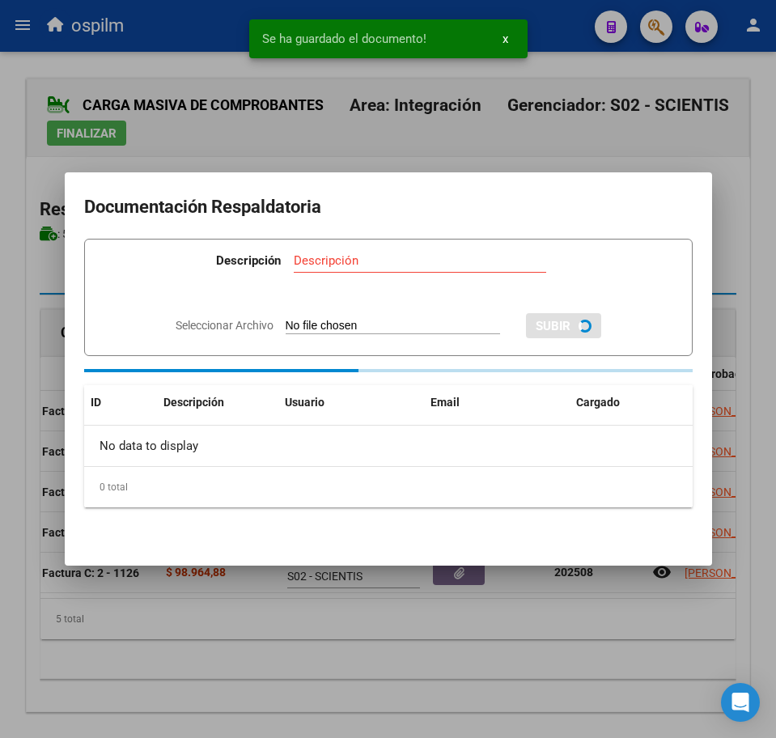
click at [339, 675] on div at bounding box center [388, 369] width 776 height 738
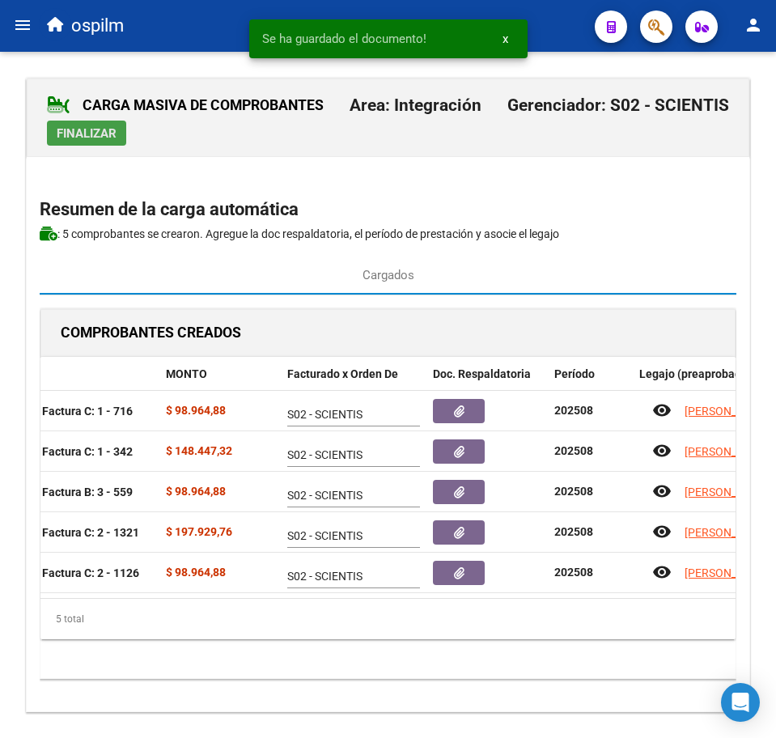
click at [78, 131] on span "Finalizar" at bounding box center [87, 133] width 60 height 15
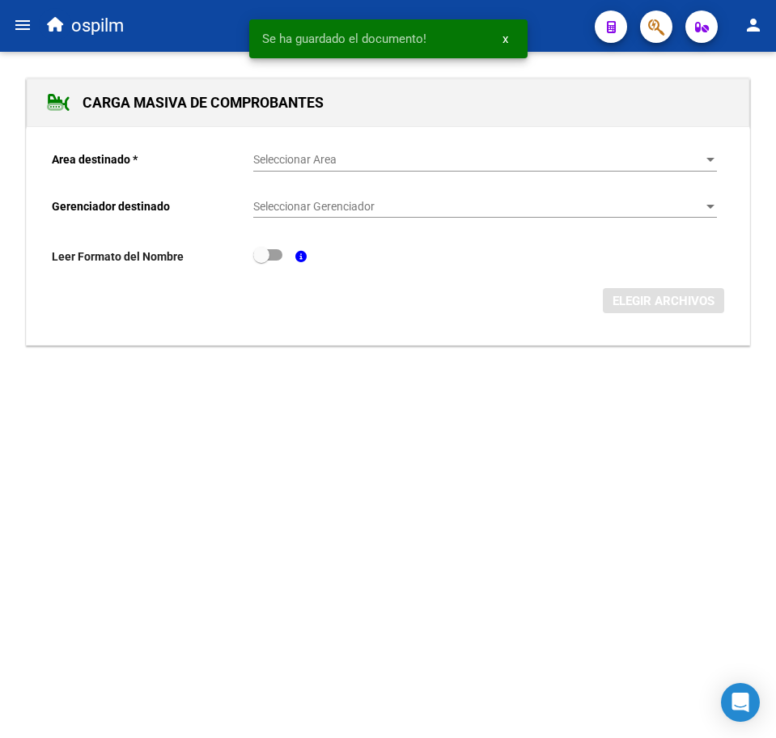
click at [344, 146] on div "Seleccionar Area Seleccionar Area" at bounding box center [485, 155] width 464 height 32
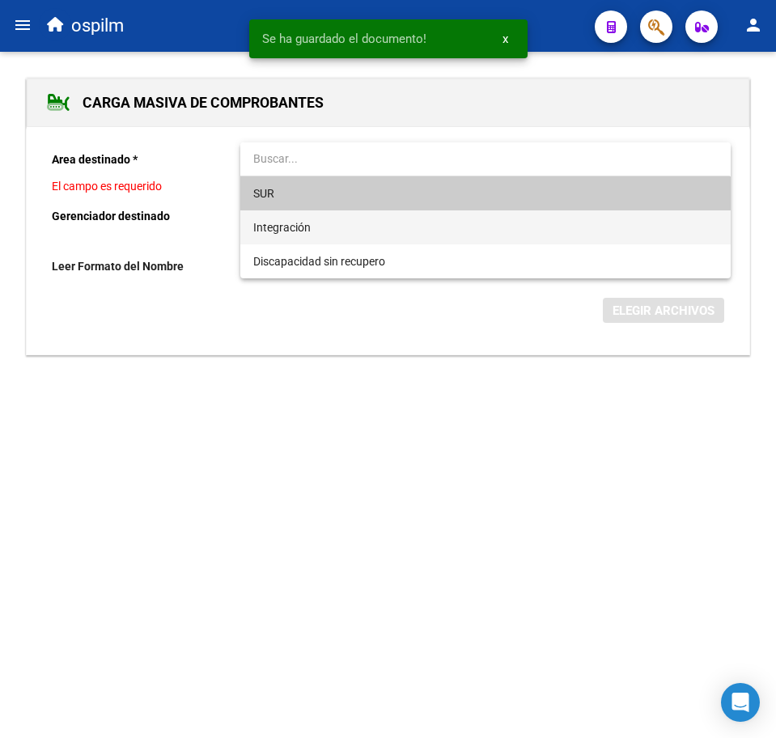
click at [353, 230] on span "Integración" at bounding box center [485, 227] width 464 height 34
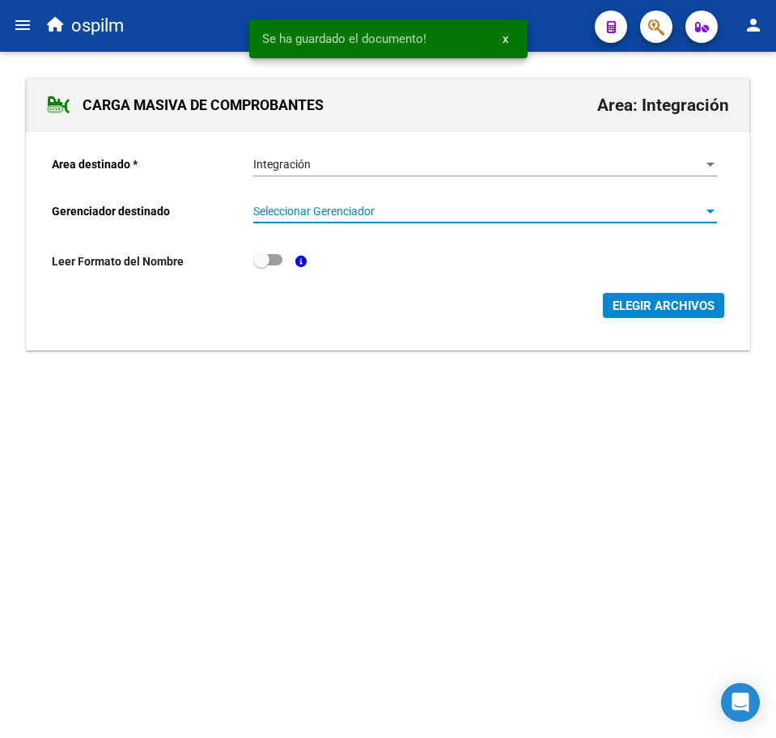
click at [356, 209] on span "Seleccionar Gerenciador" at bounding box center [477, 212] width 449 height 14
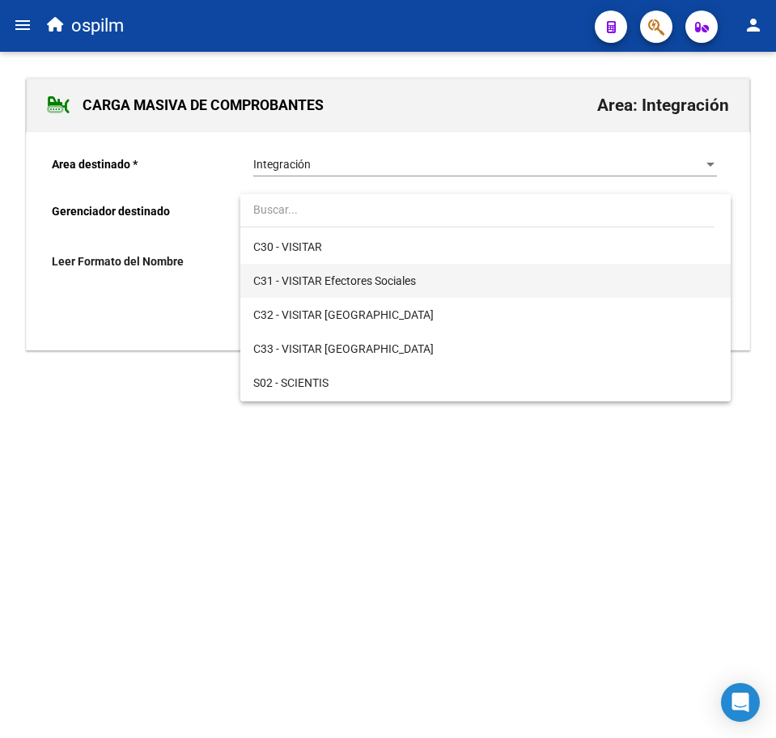
scroll to position [202, 0]
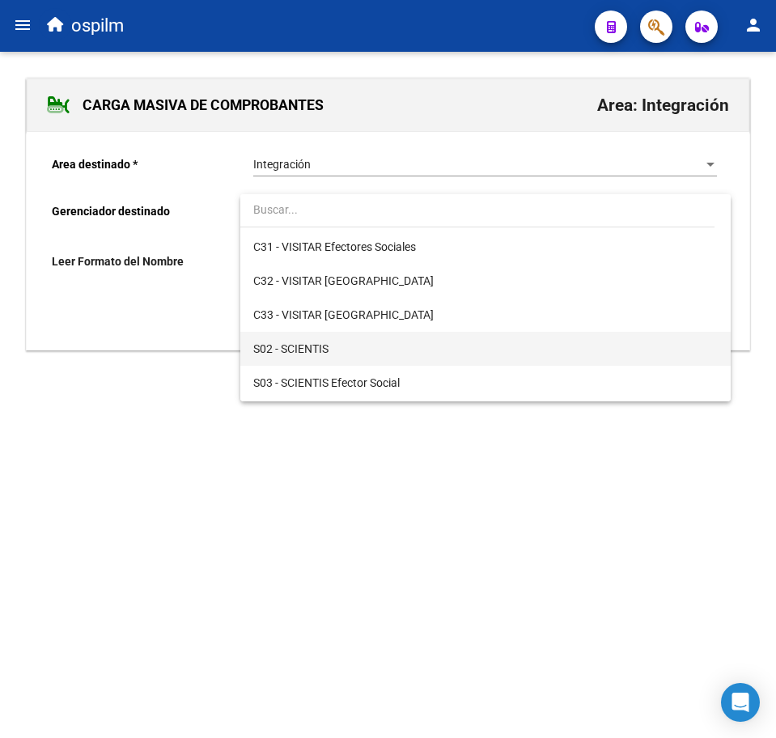
click at [370, 342] on span "S02 - SCIENTIS" at bounding box center [485, 349] width 464 height 34
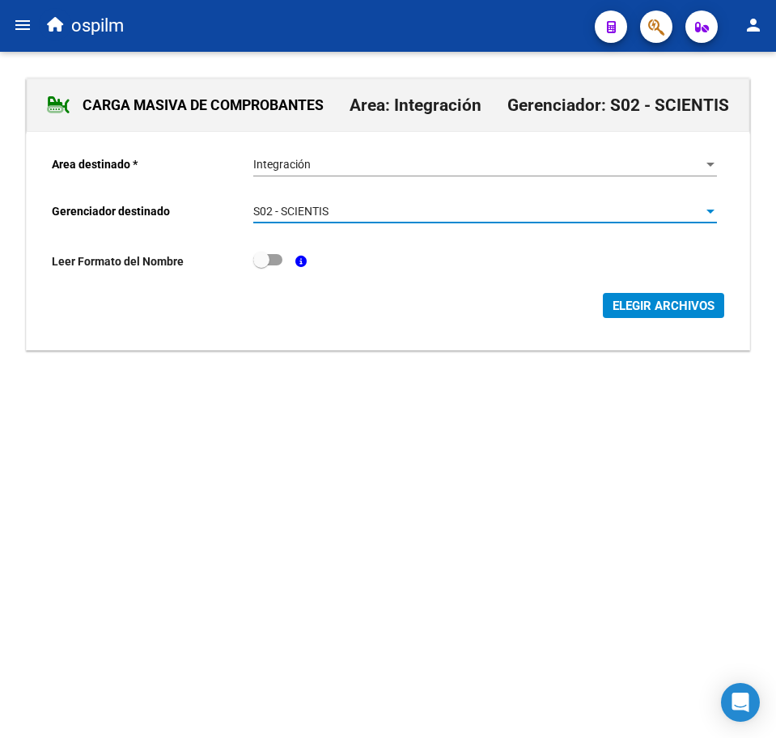
click at [628, 294] on button "ELEGIR ARCHIVOS" at bounding box center [663, 305] width 121 height 25
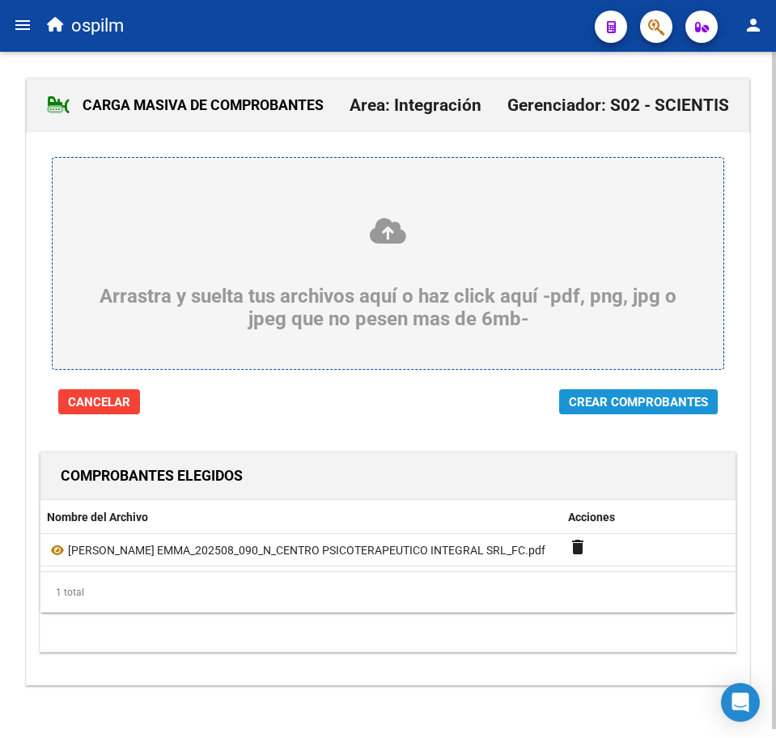
click at [625, 394] on button "Crear Comprobantes" at bounding box center [638, 401] width 159 height 25
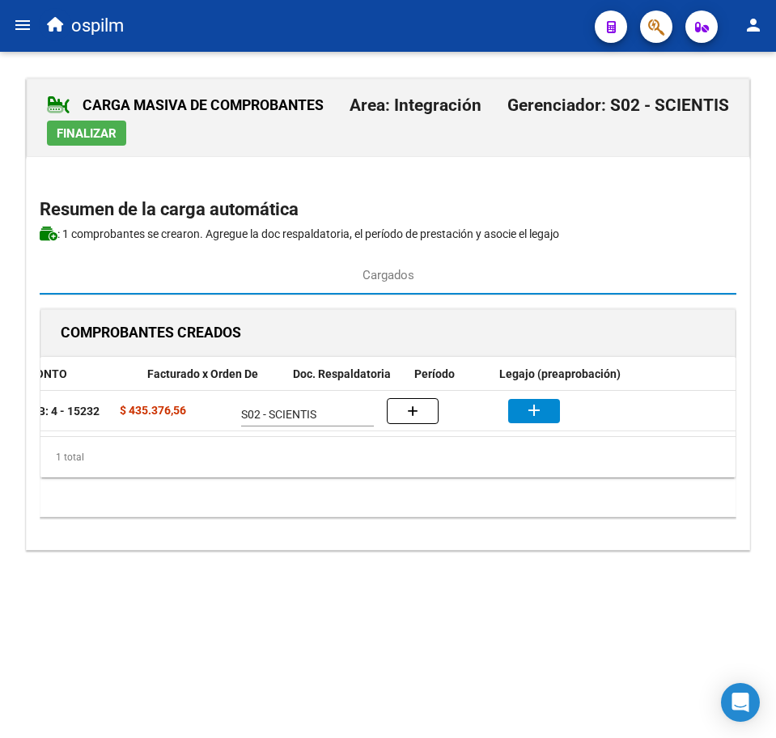
scroll to position [0, 397]
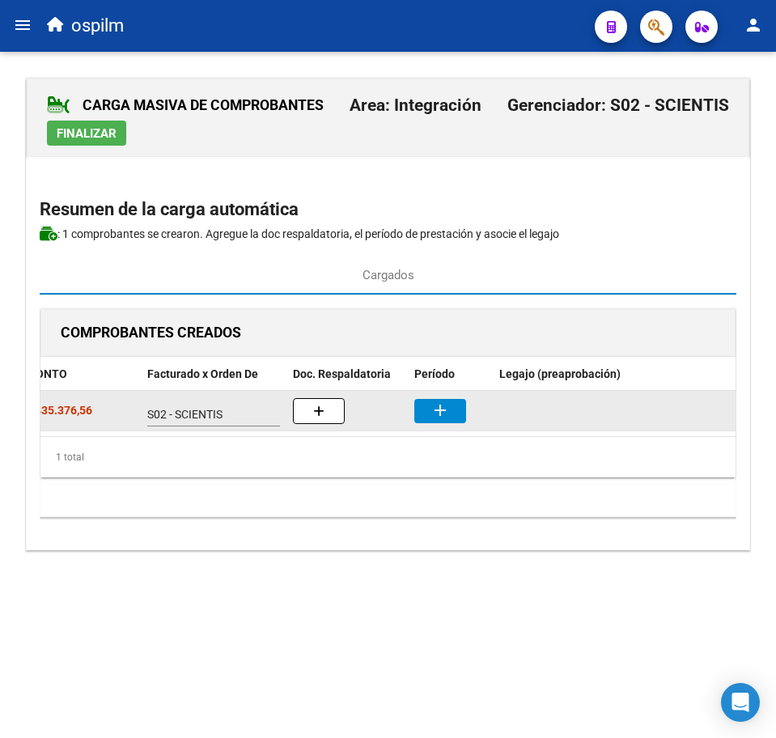
click at [453, 406] on button "add" at bounding box center [440, 411] width 52 height 24
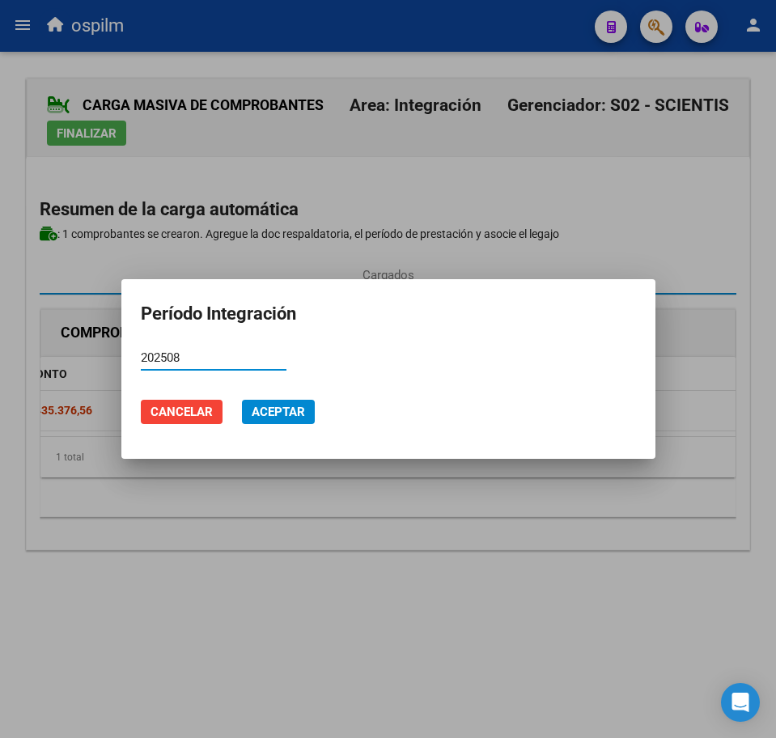
type input "202508"
click at [289, 400] on button "Aceptar" at bounding box center [278, 412] width 73 height 24
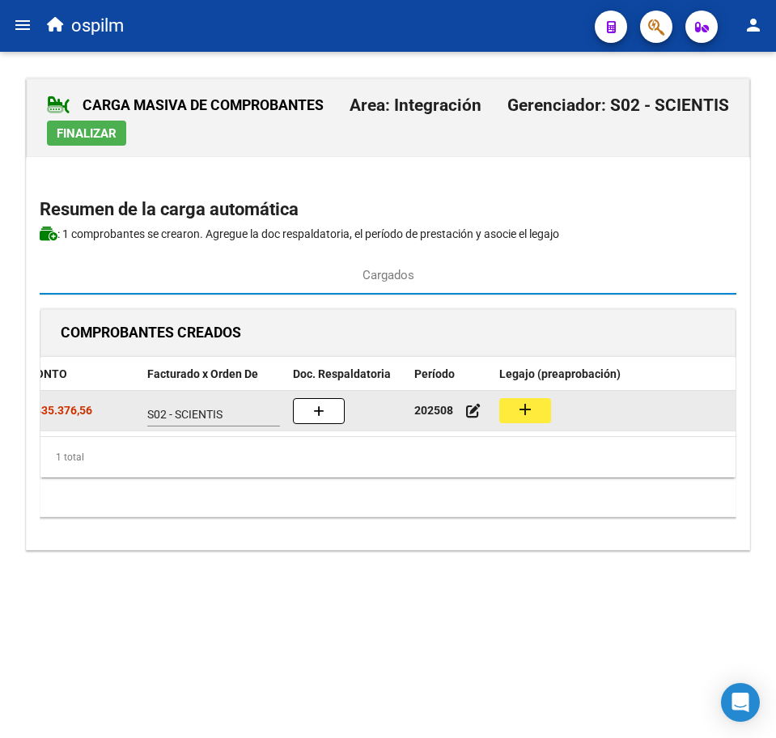
click at [530, 401] on mat-icon "add" at bounding box center [524, 409] width 19 height 19
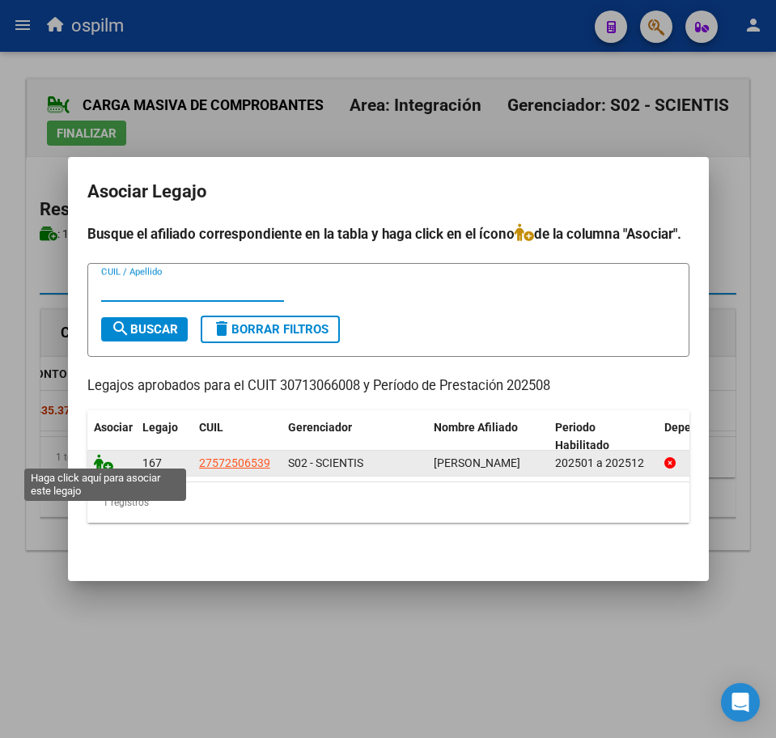
click at [100, 455] on icon at bounding box center [103, 463] width 19 height 18
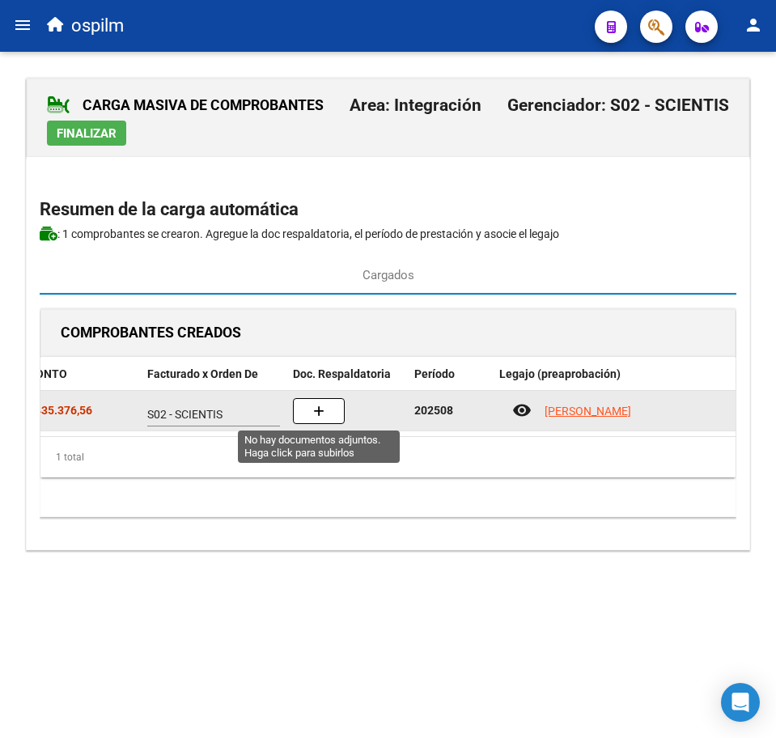
click at [317, 405] on span "button" at bounding box center [318, 411] width 11 height 15
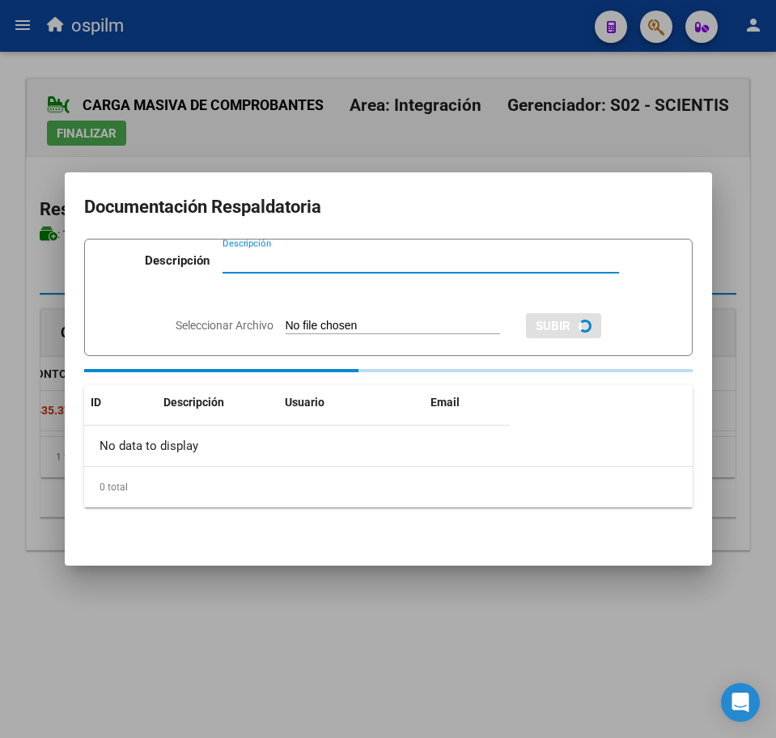
paste input "Planilla de asistencia"
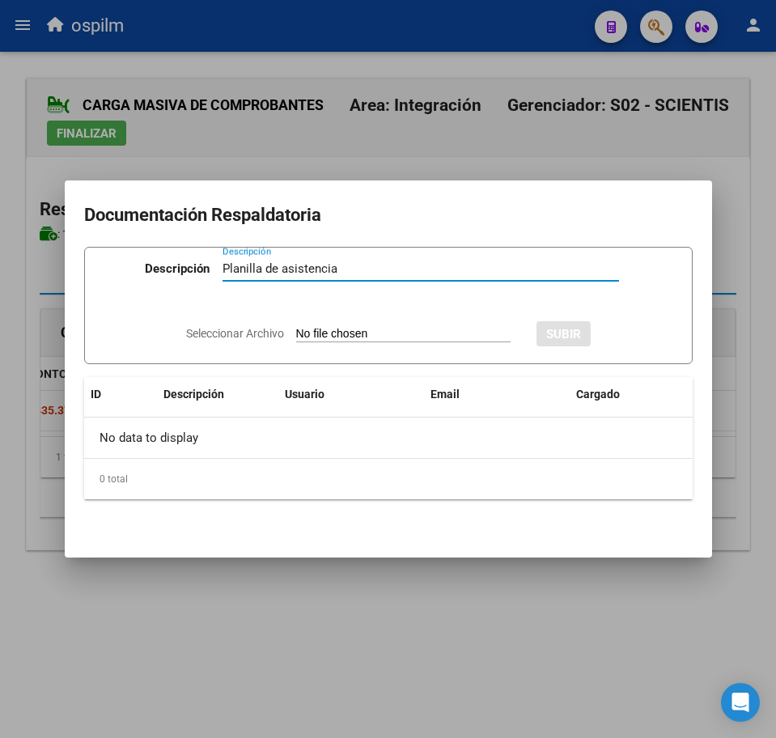
type input "Planilla de asistencia"
click at [315, 332] on input "Seleccionar Archivo" at bounding box center [403, 334] width 214 height 15
type input "C:\fakepath\YBARRA EMMA_202508_090_N_CENTRO PSICOTERAPEUTICO INTEGRAL SRL_PA.pdf"
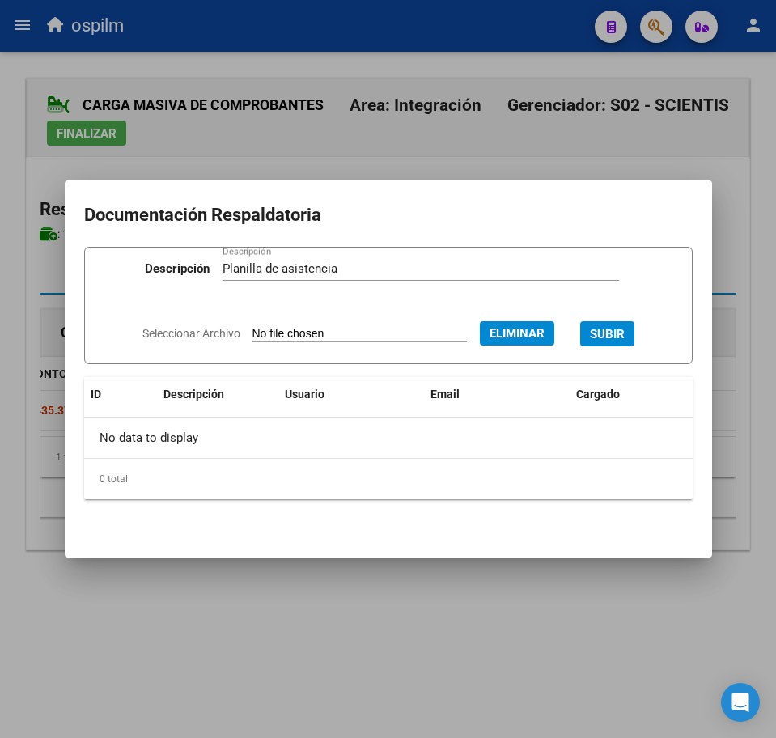
click at [625, 328] on span "SUBIR" at bounding box center [607, 334] width 35 height 15
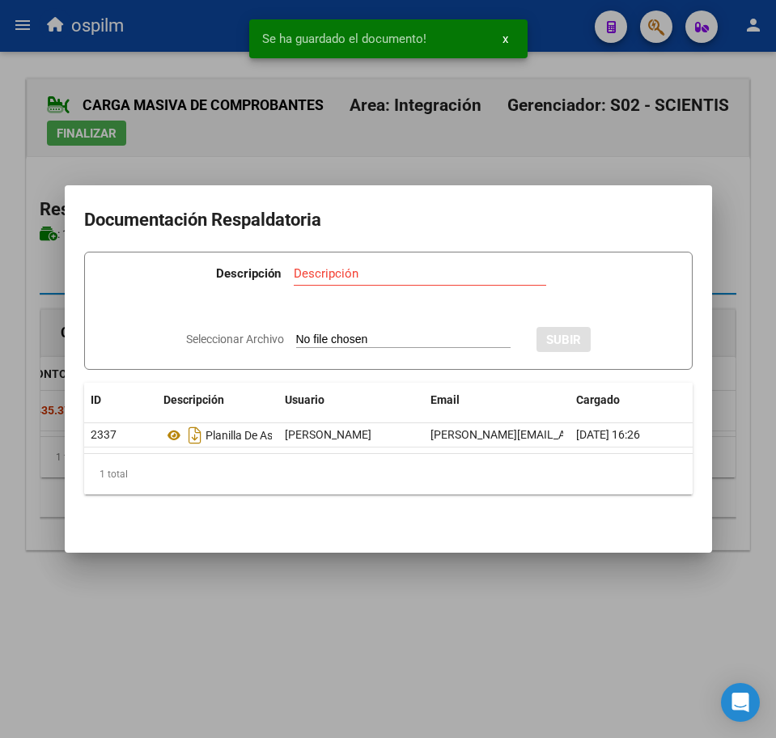
click at [359, 639] on div at bounding box center [388, 369] width 776 height 738
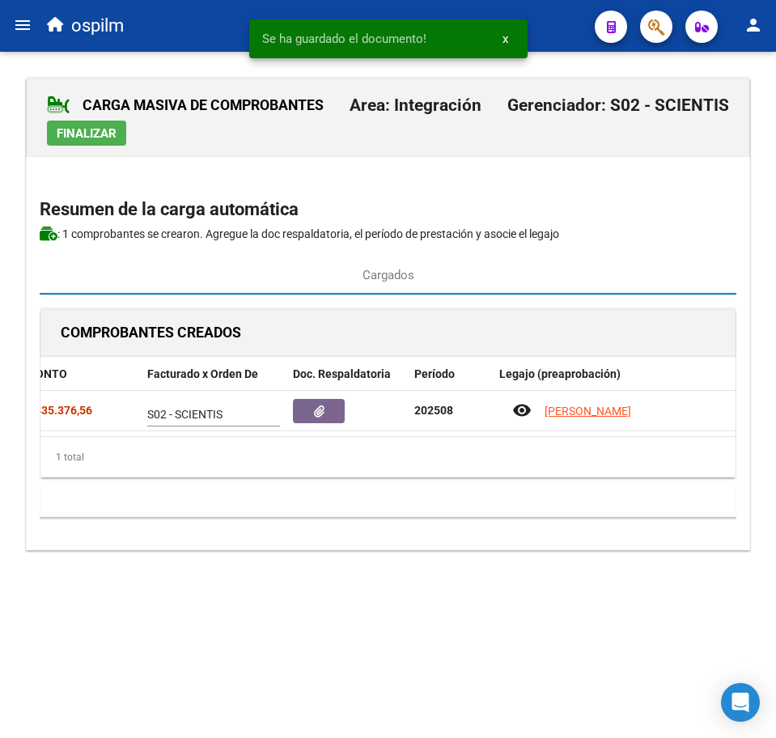
click at [83, 133] on span "Finalizar" at bounding box center [87, 133] width 60 height 15
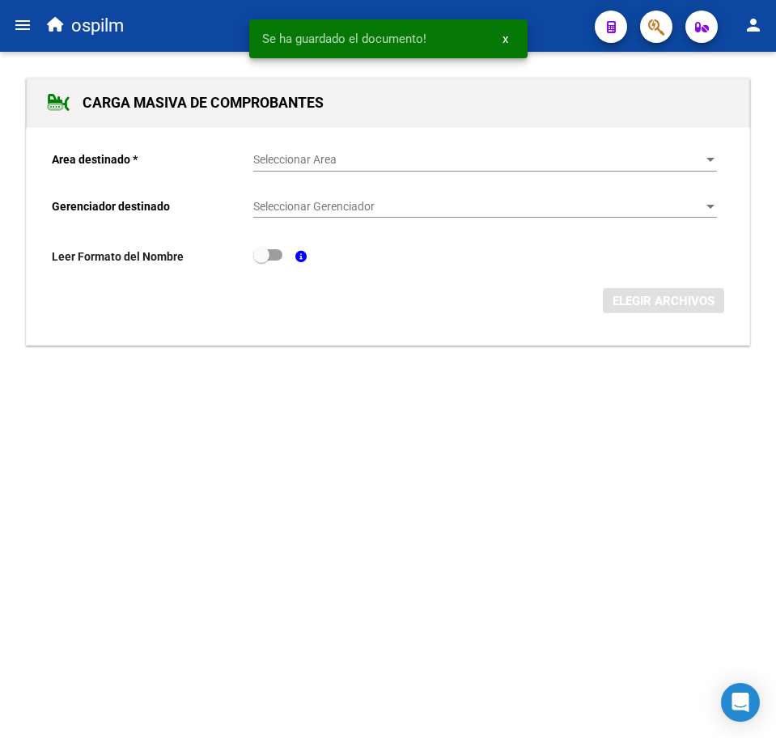
click at [23, 28] on mat-icon "menu" at bounding box center [22, 24] width 19 height 19
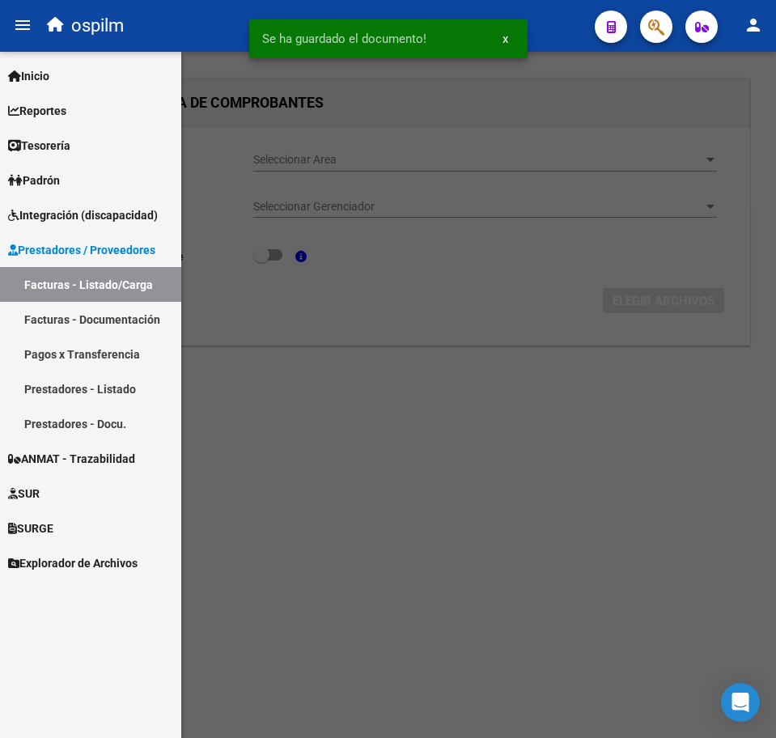
drag, startPoint x: 68, startPoint y: 286, endPoint x: 165, endPoint y: 340, distance: 110.8
click at [68, 286] on link "Facturas - Listado/Carga" at bounding box center [90, 284] width 181 height 35
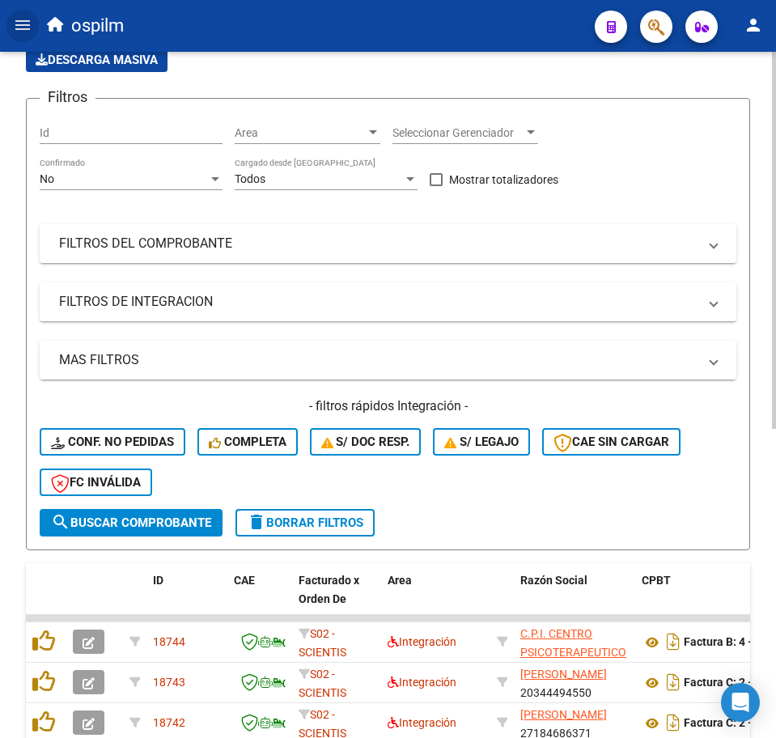
scroll to position [437, 0]
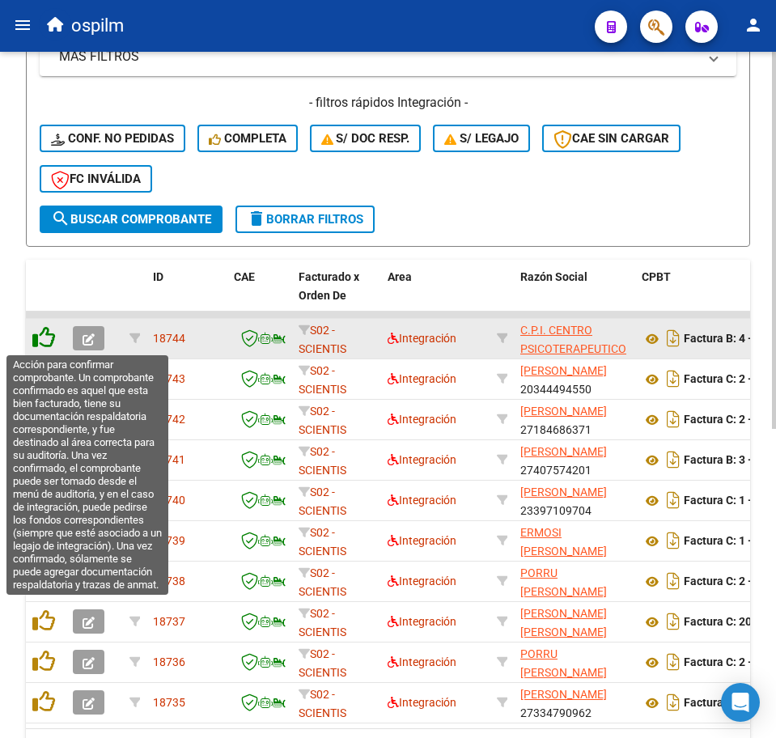
click at [36, 343] on icon at bounding box center [43, 337] width 23 height 23
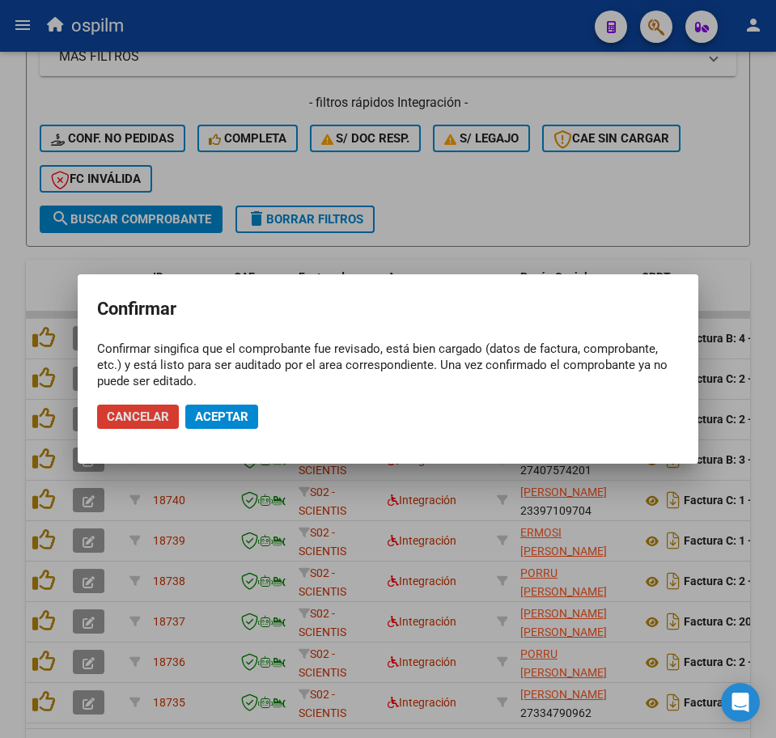
click at [222, 423] on button "Aceptar" at bounding box center [221, 416] width 73 height 24
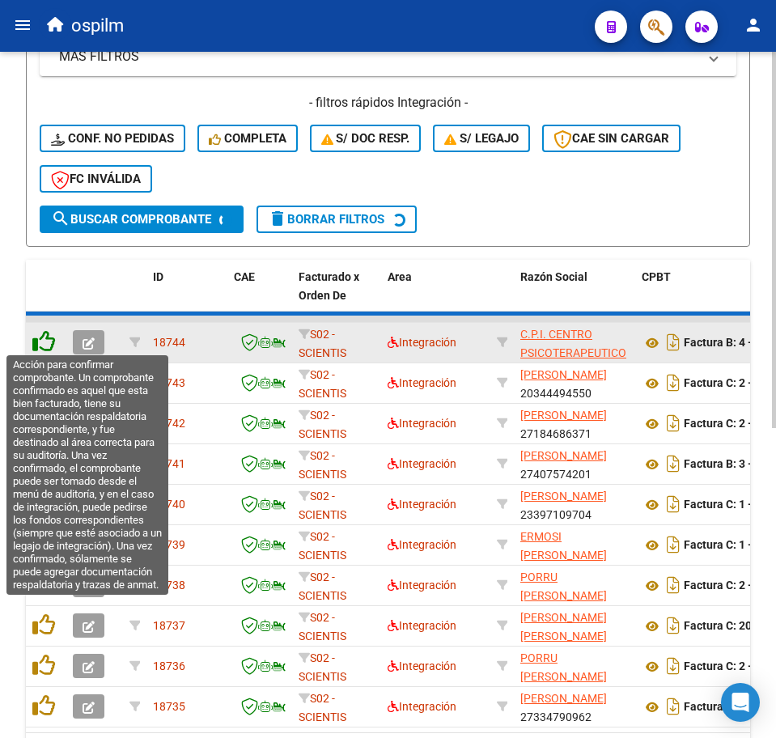
click at [47, 343] on icon at bounding box center [43, 341] width 23 height 23
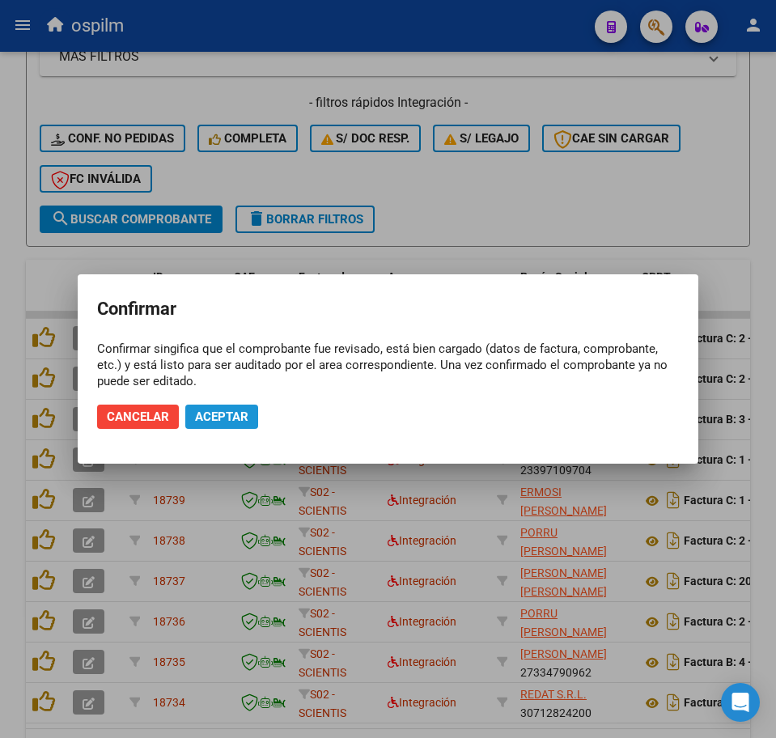
click at [213, 419] on span "Aceptar" at bounding box center [221, 416] width 53 height 15
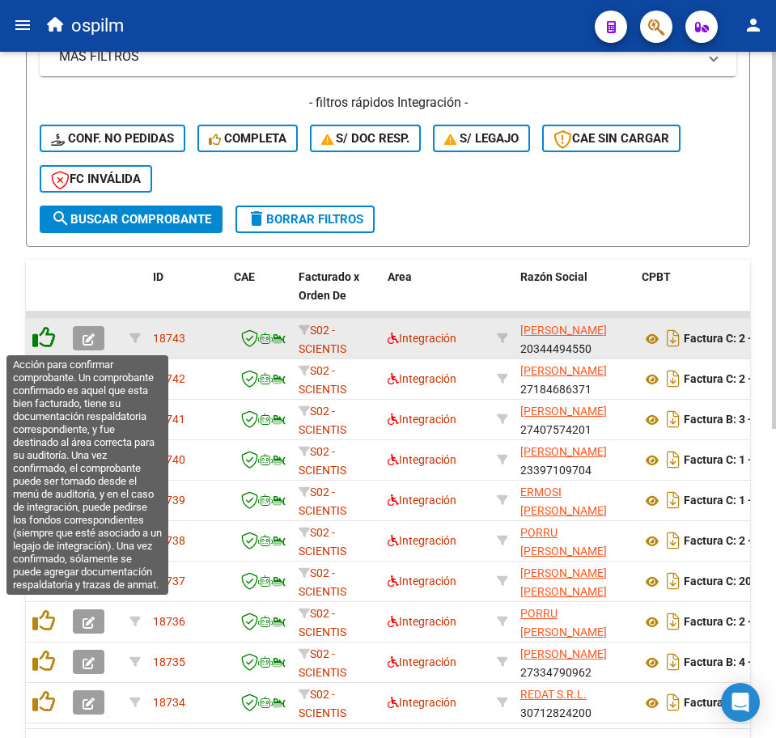
click at [44, 344] on icon at bounding box center [43, 337] width 23 height 23
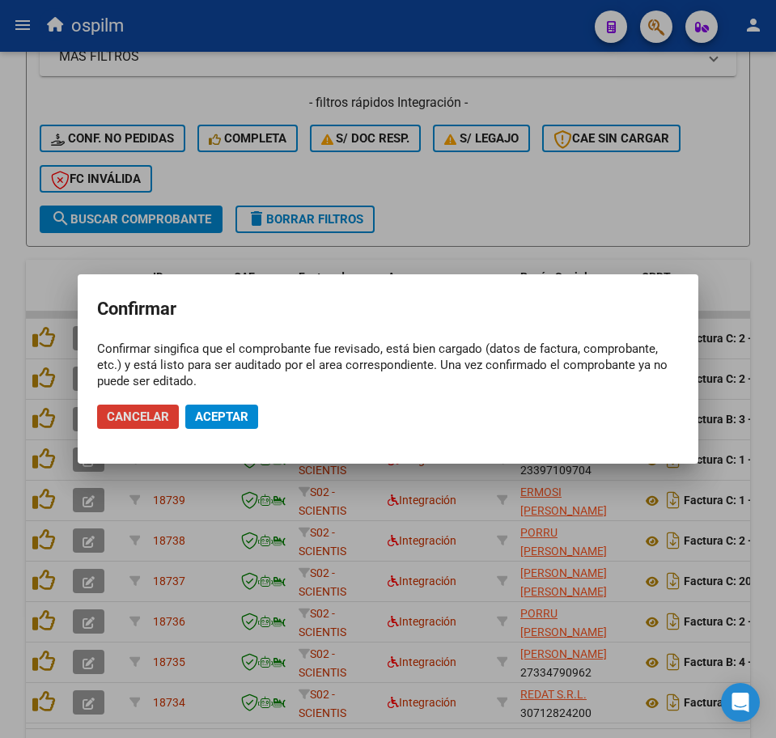
click at [200, 421] on span "Aceptar" at bounding box center [221, 416] width 53 height 15
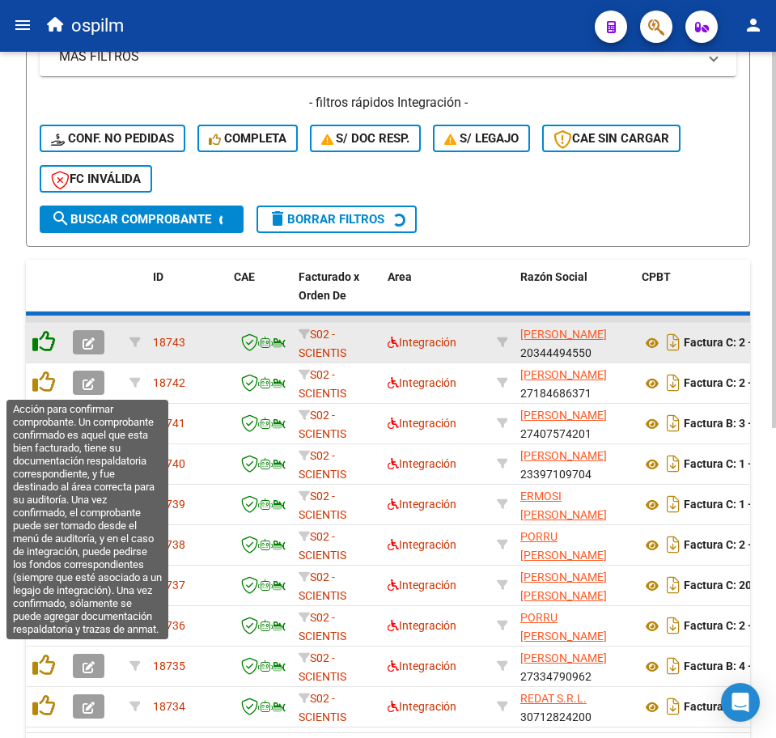
click at [44, 341] on icon at bounding box center [43, 341] width 23 height 23
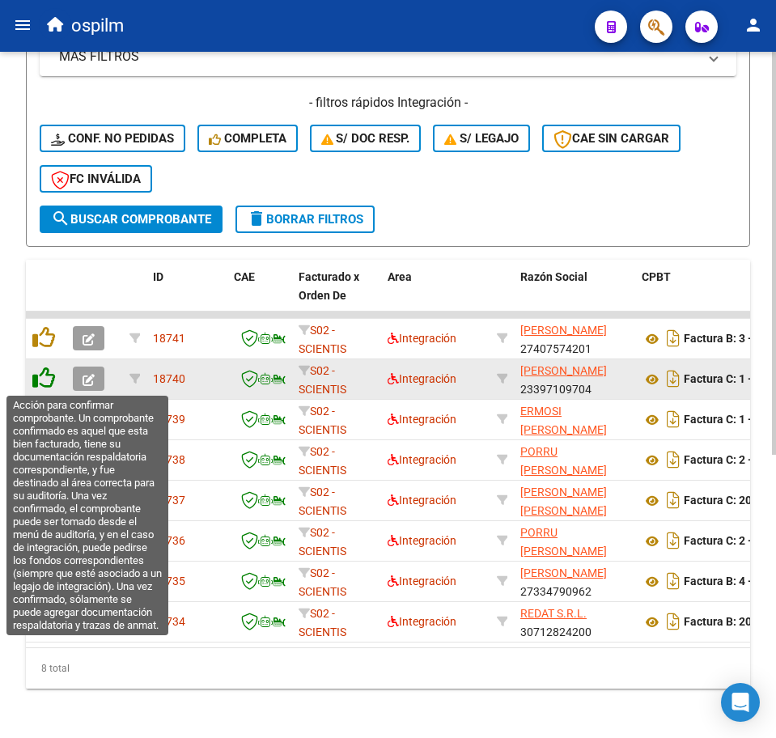
click at [37, 373] on icon at bounding box center [43, 377] width 23 height 23
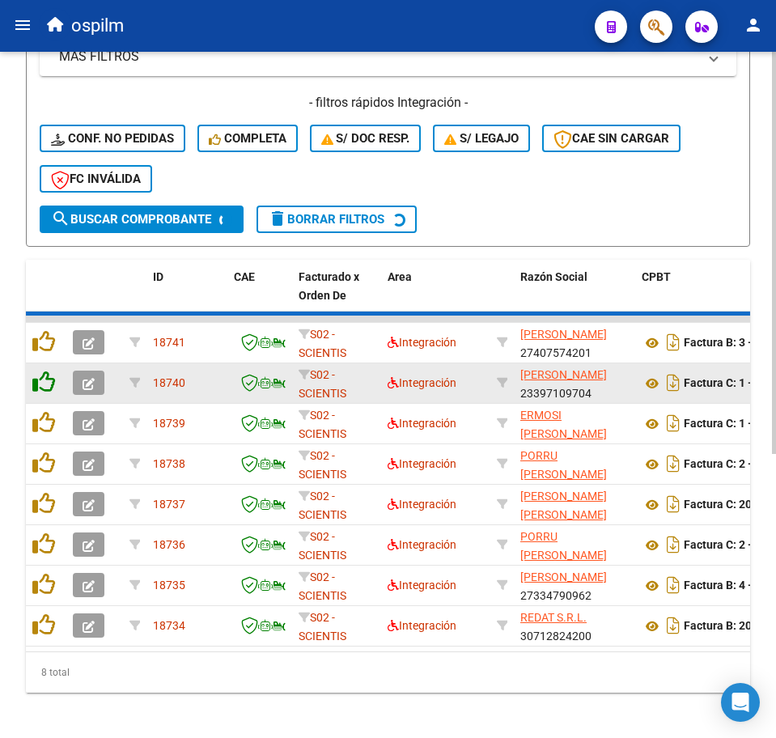
click at [43, 376] on icon at bounding box center [43, 381] width 23 height 23
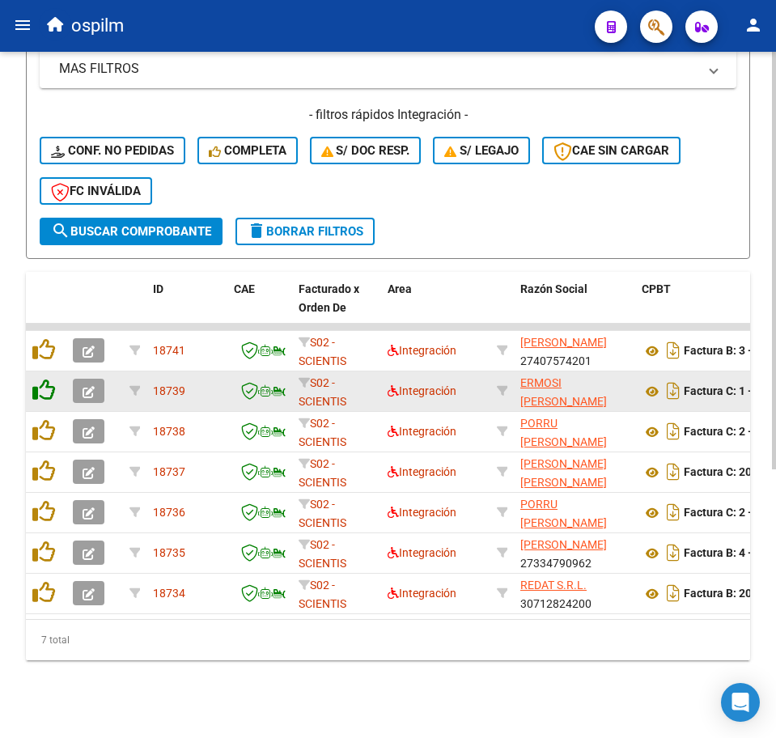
click at [43, 379] on icon at bounding box center [43, 390] width 23 height 23
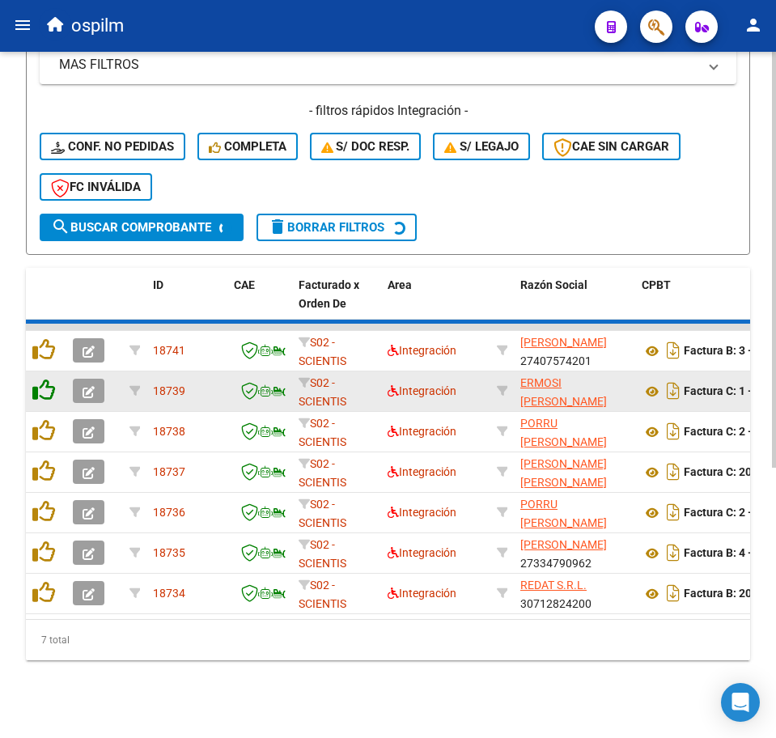
click at [43, 379] on icon at bounding box center [43, 390] width 23 height 23
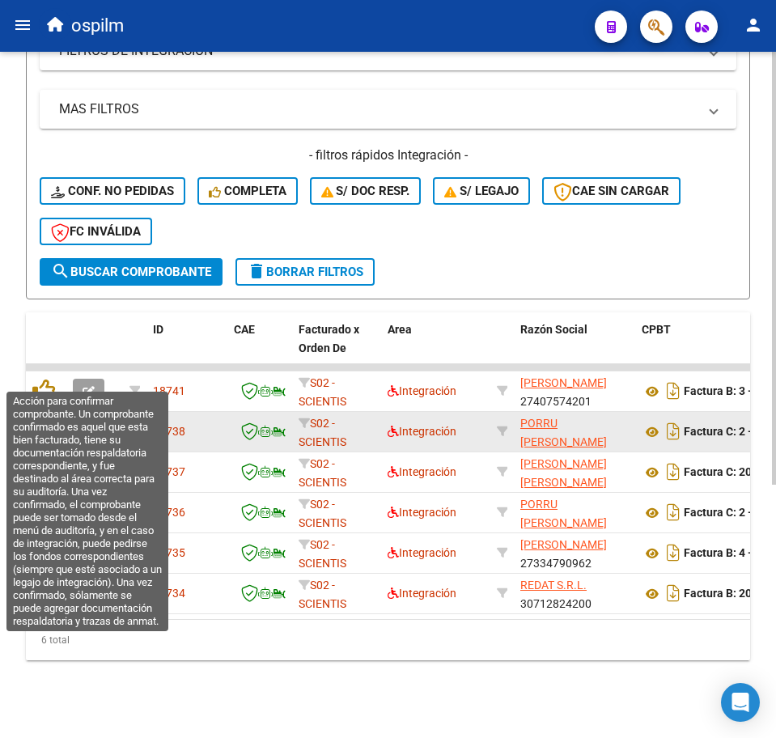
click at [43, 379] on icon at bounding box center [43, 390] width 23 height 23
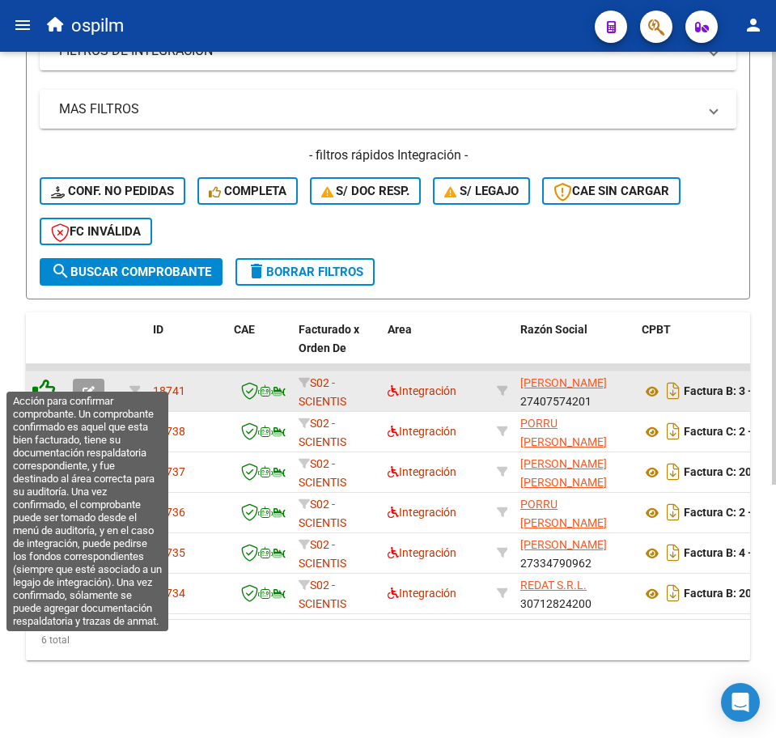
click at [43, 381] on icon at bounding box center [43, 390] width 23 height 23
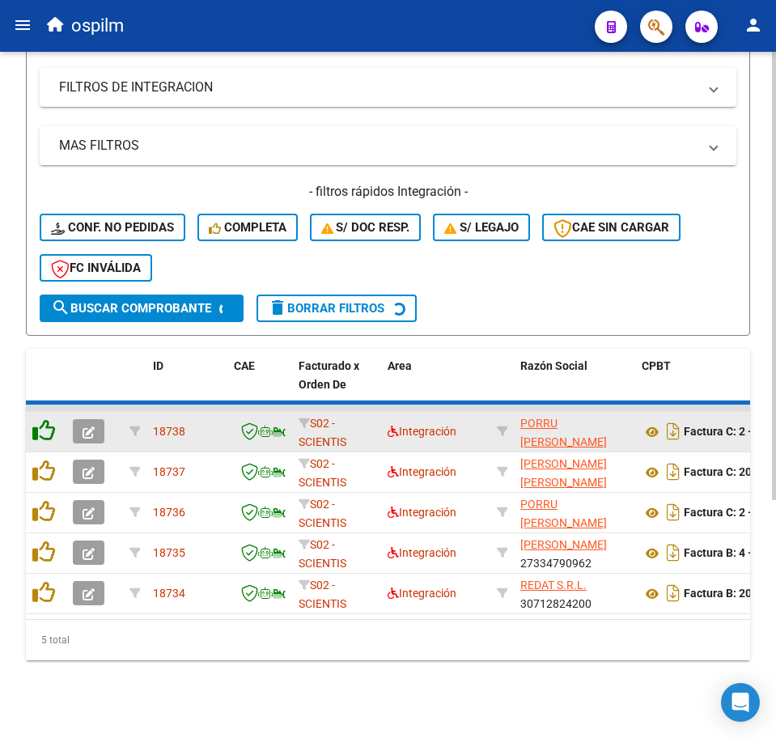
click at [43, 381] on datatable-header-cell at bounding box center [46, 384] width 40 height 71
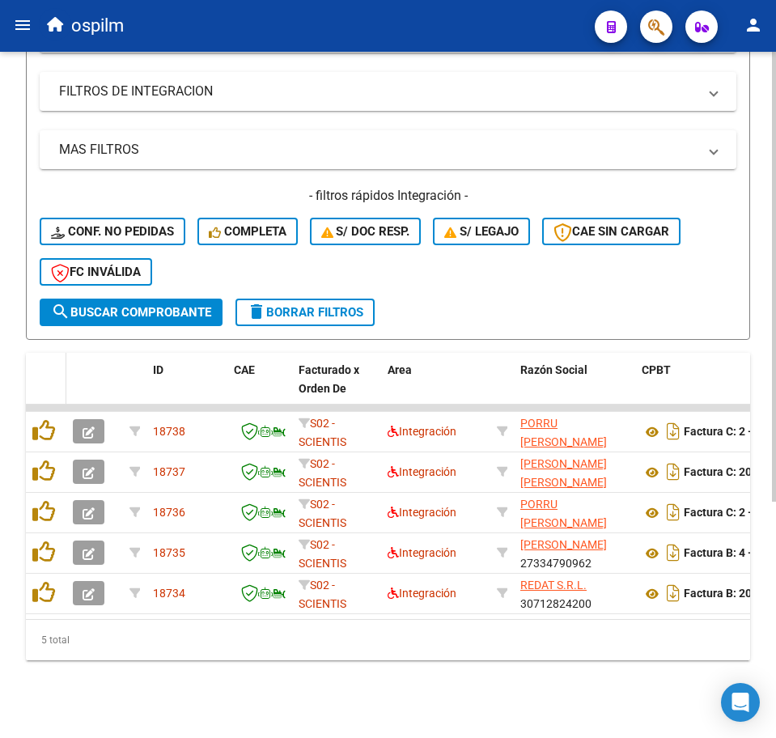
scroll to position [360, 0]
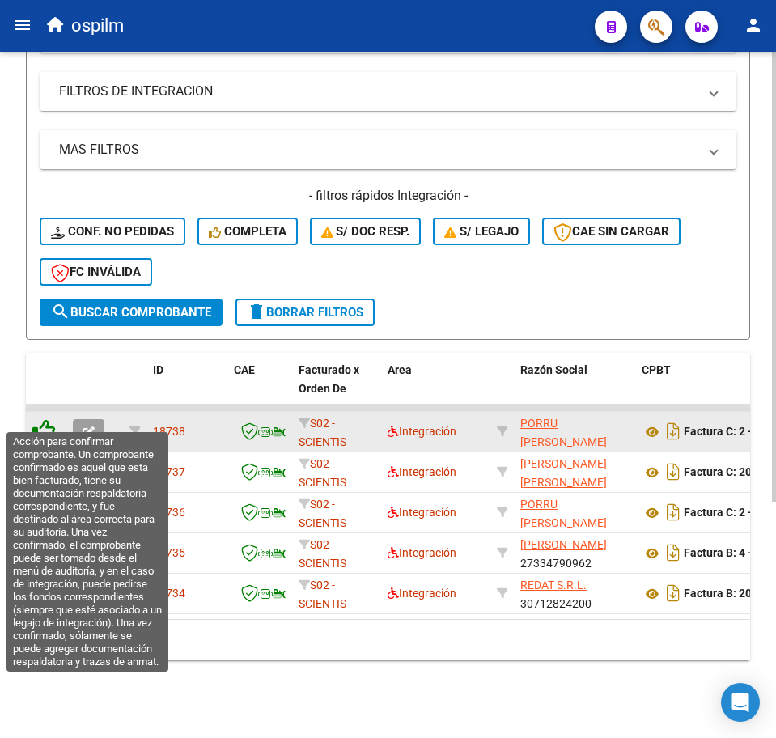
click at [42, 419] on icon at bounding box center [43, 430] width 23 height 23
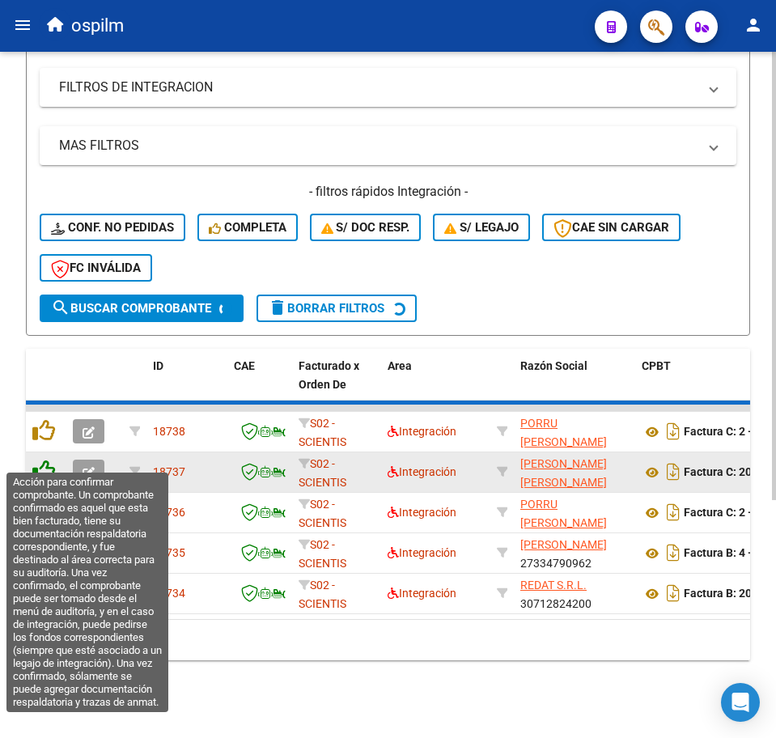
click at [42, 449] on datatable-scroller "18738 S02 - SCIENTIS Integración PORRU GABRIELA ANDREA 27324727065 Factura C: 2…" at bounding box center [388, 509] width 724 height 210
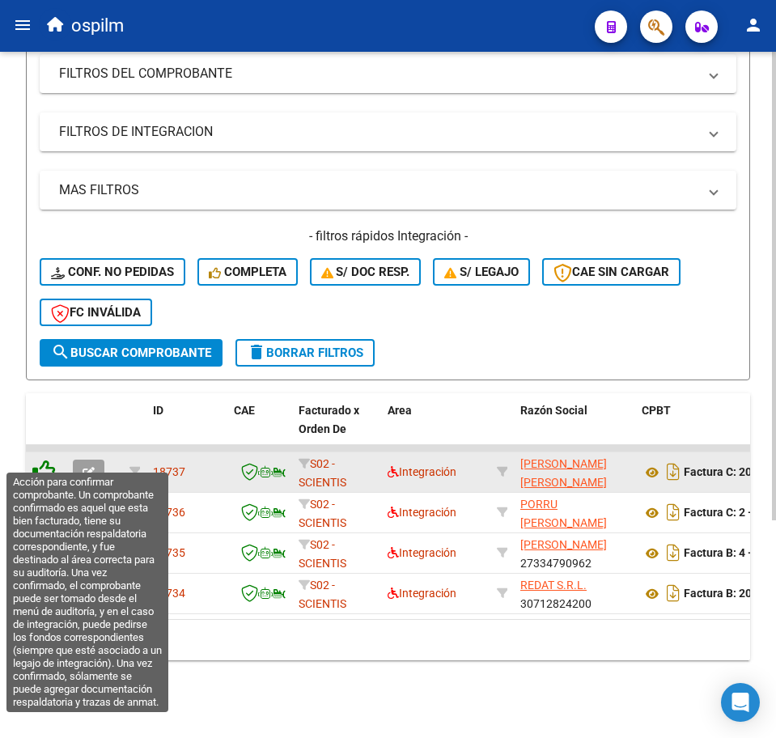
scroll to position [320, 0]
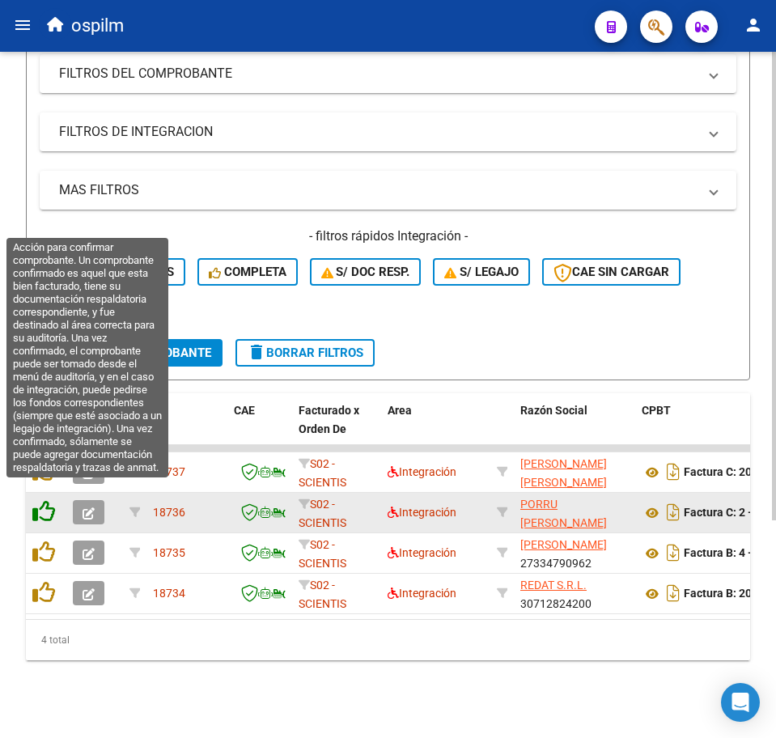
click at [44, 500] on icon at bounding box center [43, 511] width 23 height 23
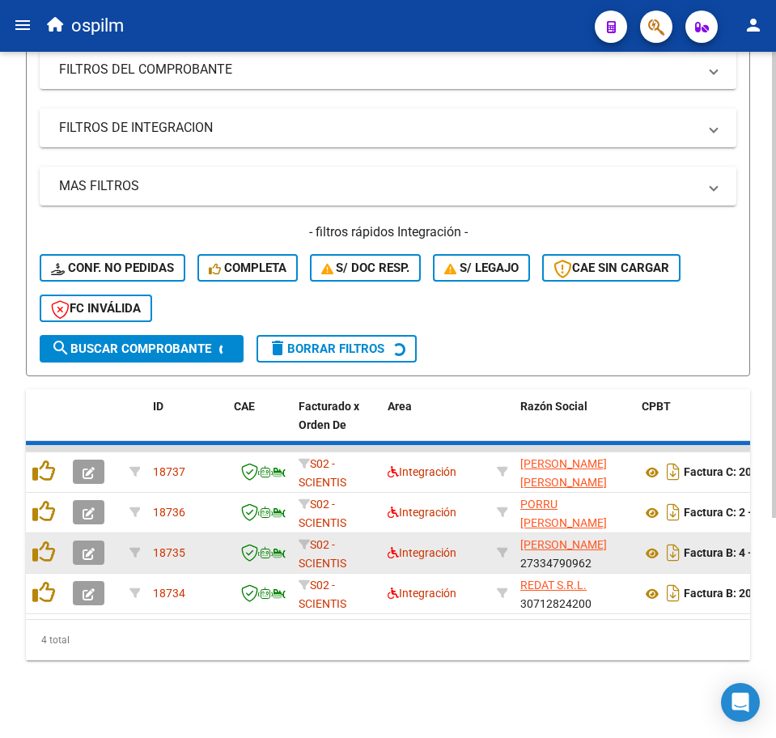
click at [46, 533] on datatable-body-cell at bounding box center [46, 553] width 40 height 40
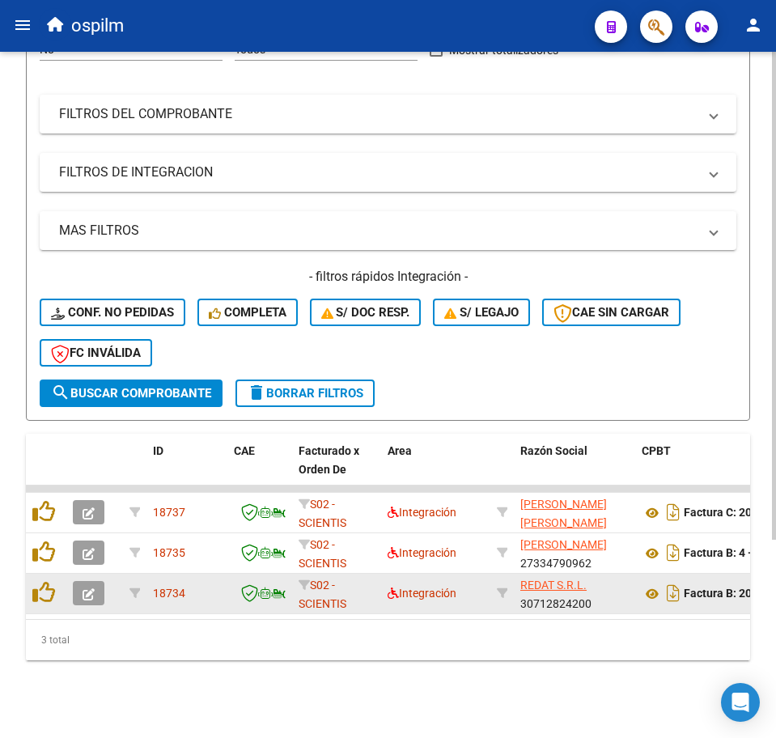
scroll to position [279, 0]
click at [46, 533] on datatable-body-cell at bounding box center [46, 553] width 40 height 40
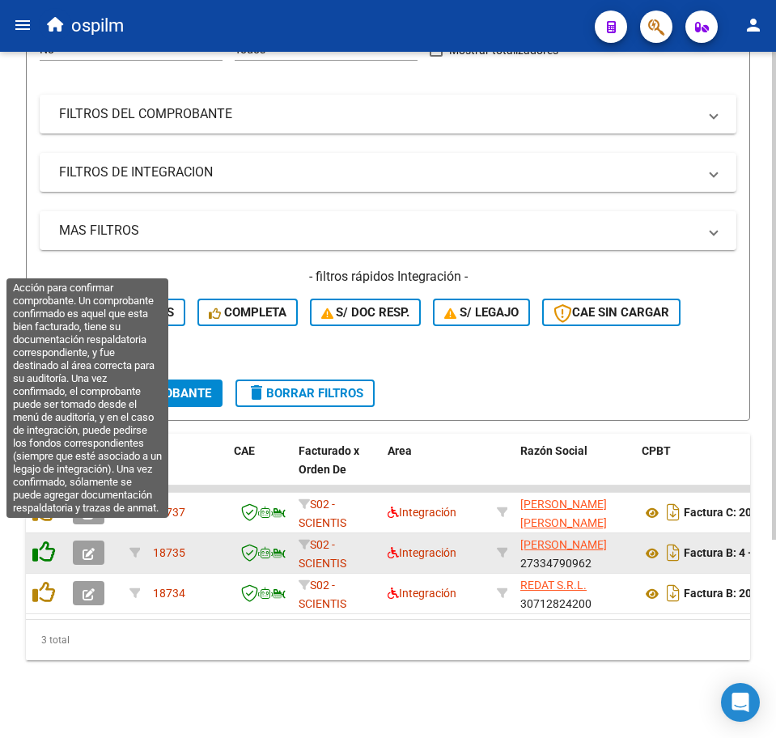
click at [44, 540] on icon at bounding box center [43, 551] width 23 height 23
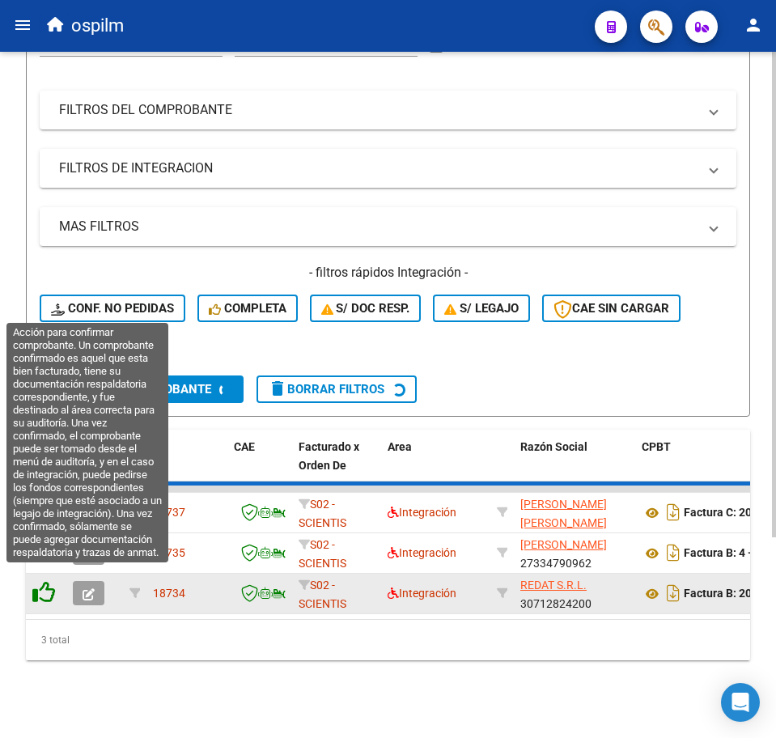
click at [39, 581] on icon at bounding box center [43, 592] width 23 height 23
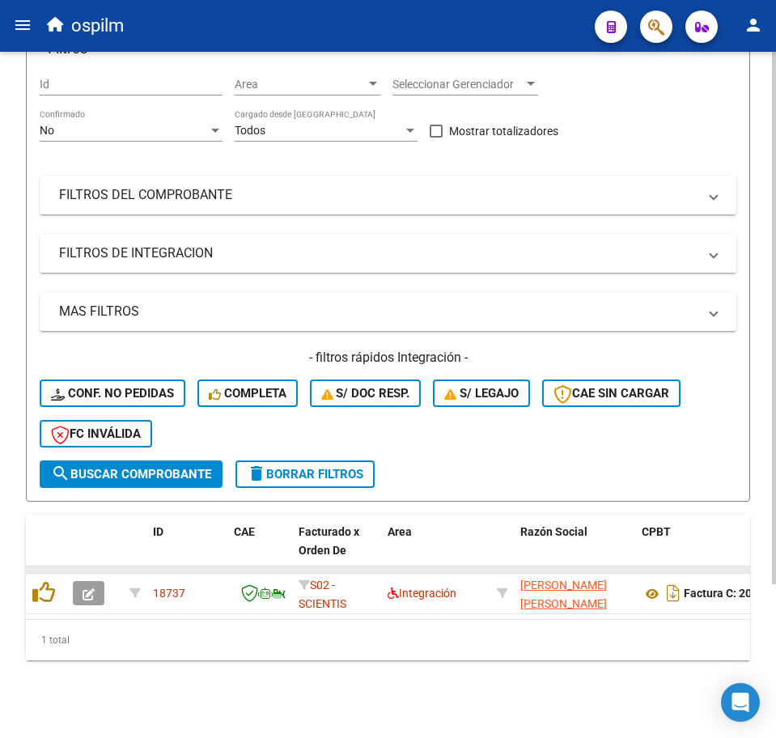
scroll to position [198, 0]
click at [39, 566] on datatable-body-cell at bounding box center [46, 569] width 40 height 6
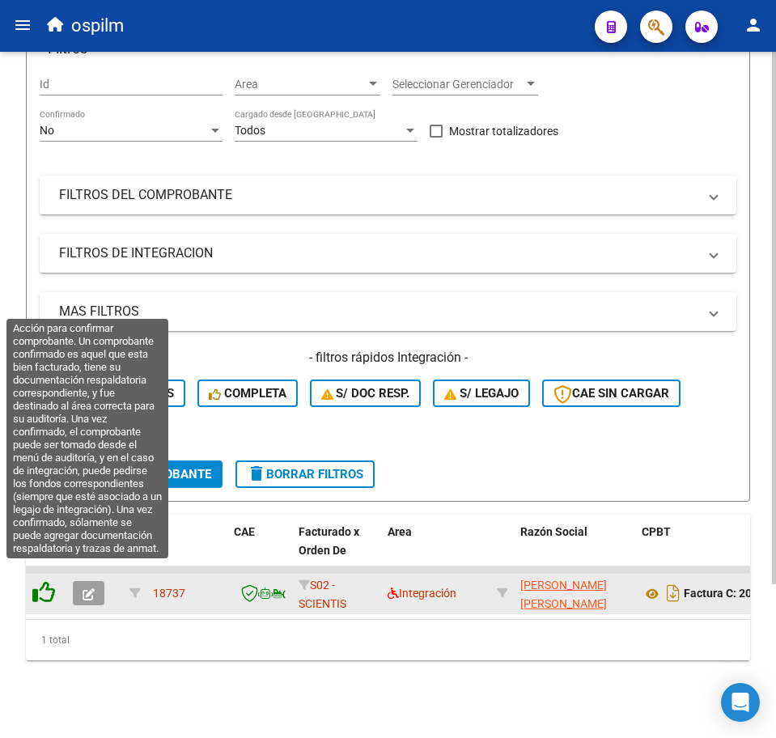
click at [40, 581] on icon at bounding box center [43, 592] width 23 height 23
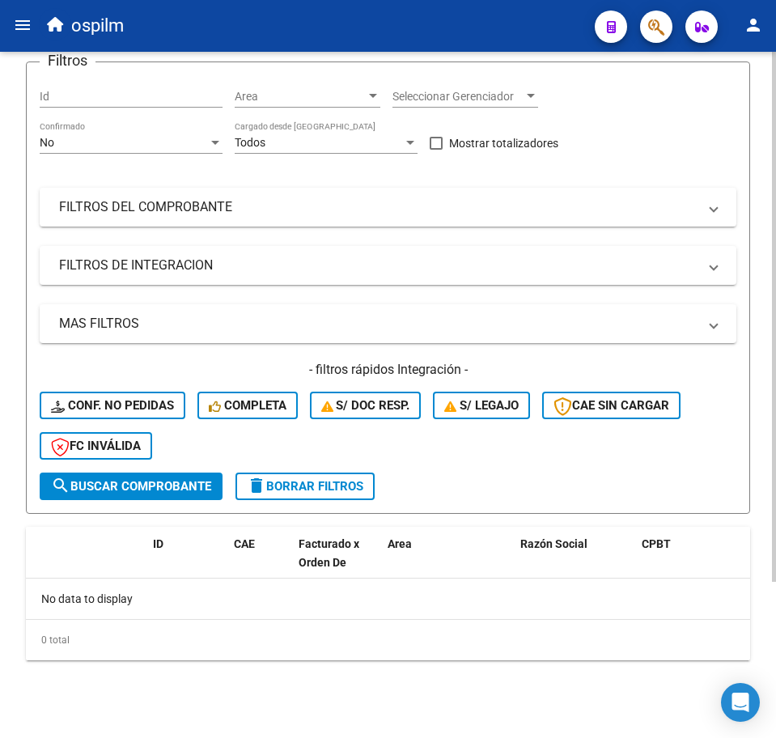
scroll to position [170, 0]
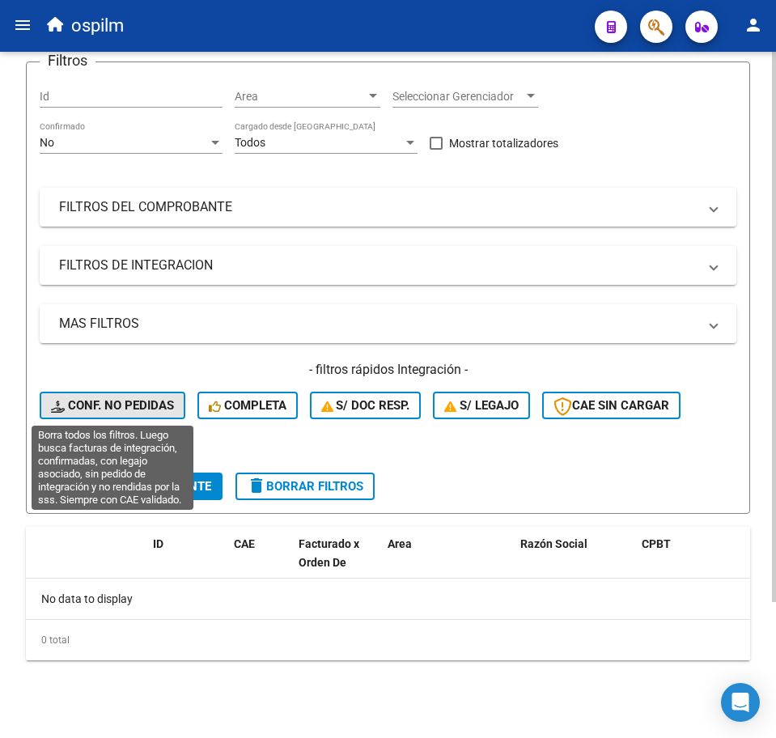
click at [116, 395] on button "Conf. no pedidas" at bounding box center [113, 406] width 146 height 28
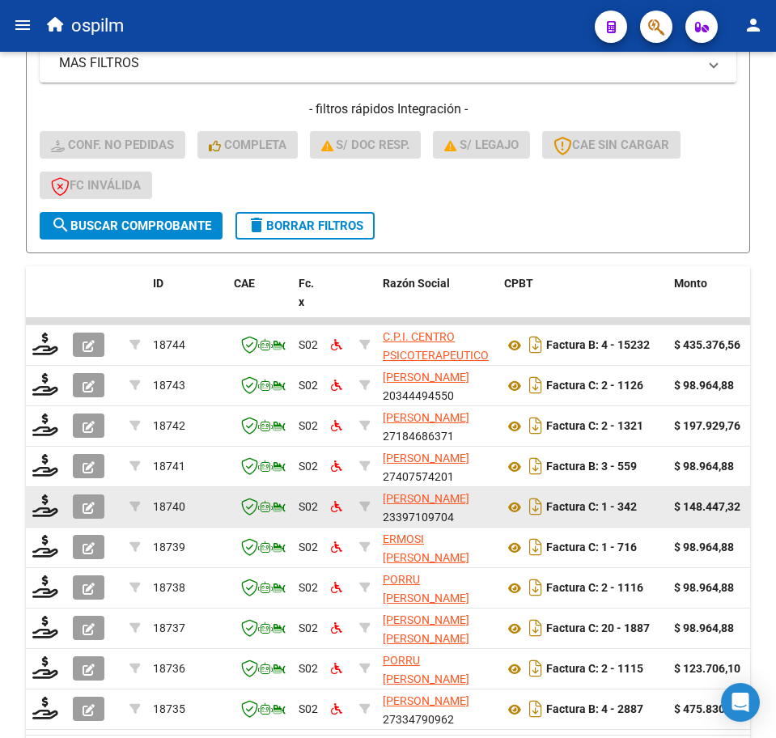
scroll to position [473, 0]
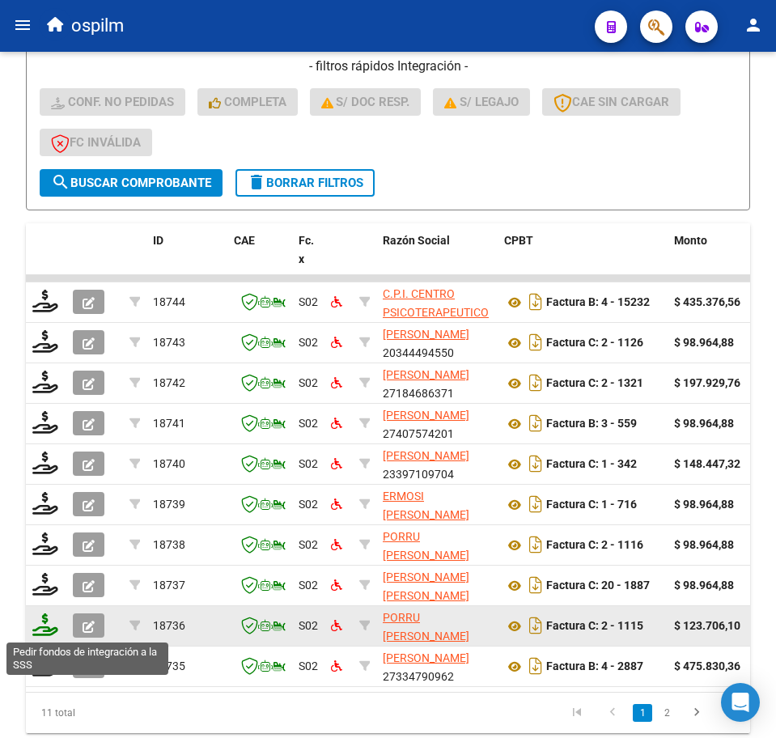
click at [45, 625] on icon at bounding box center [45, 624] width 26 height 23
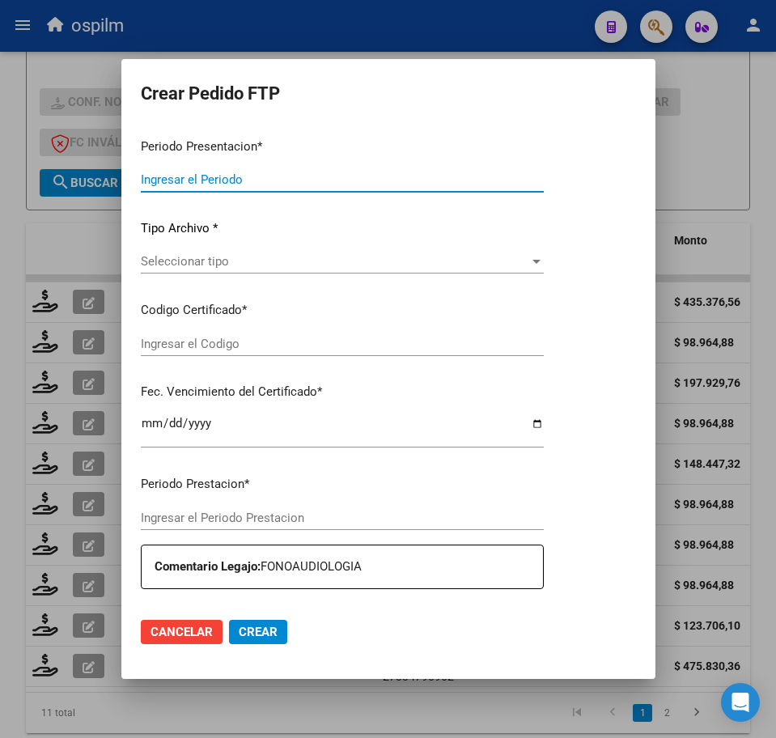
type input "202508"
type input "202507"
type input "$ 123.706,10"
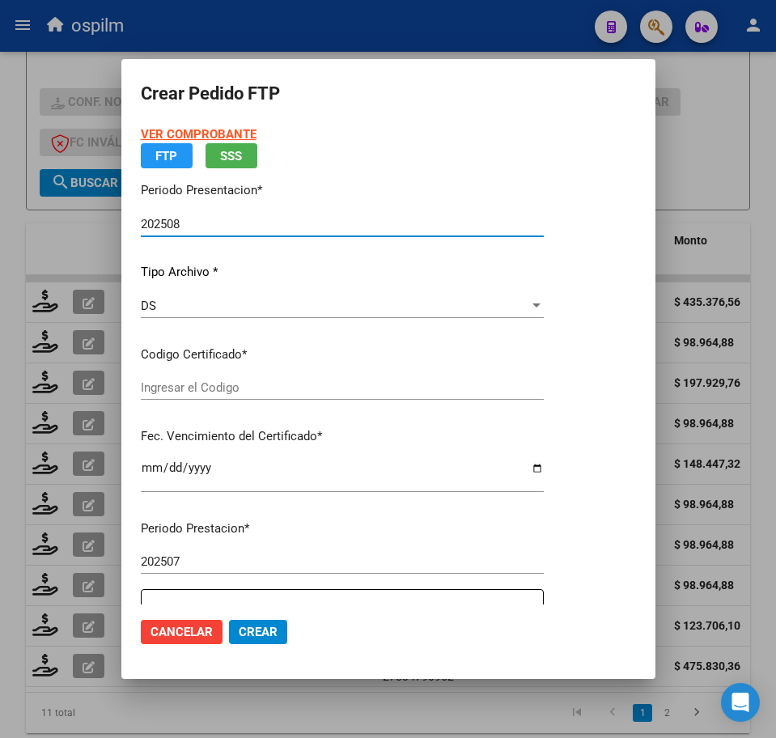
type input "ARG02000563400082023012420260124BS352"
type input "2026-01-24"
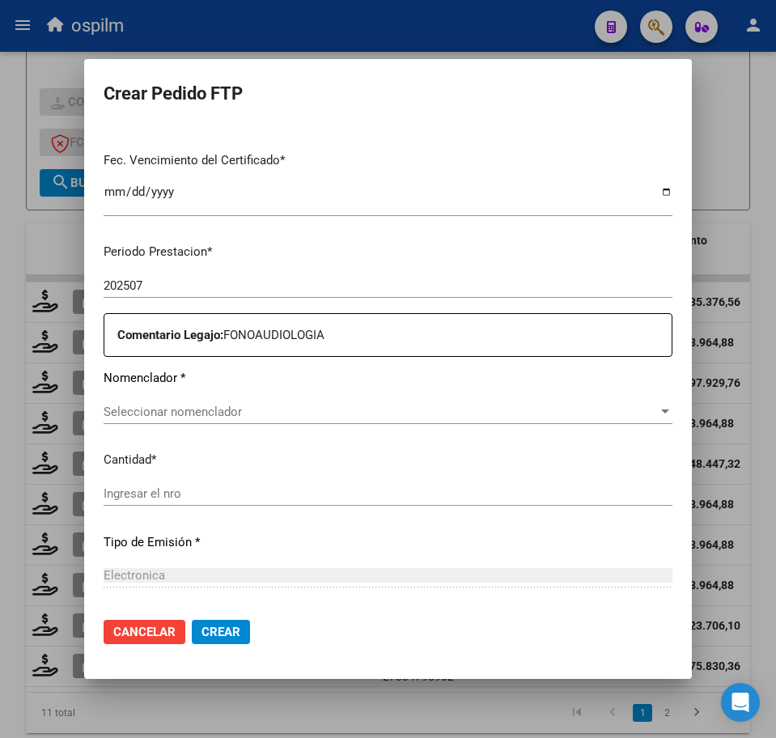
scroll to position [404, 0]
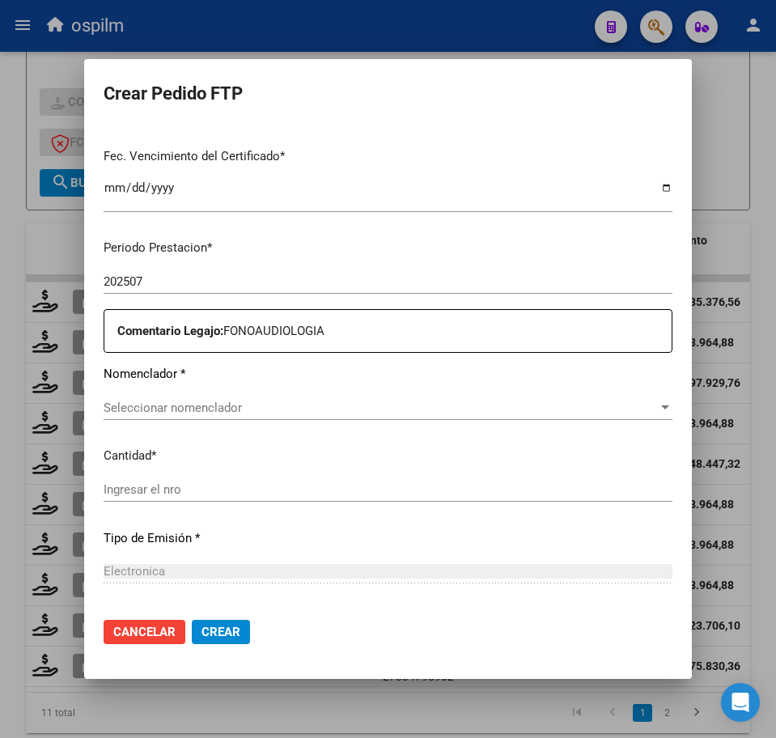
click at [273, 398] on div "Seleccionar nomenclador Seleccionar nomenclador" at bounding box center [388, 408] width 569 height 24
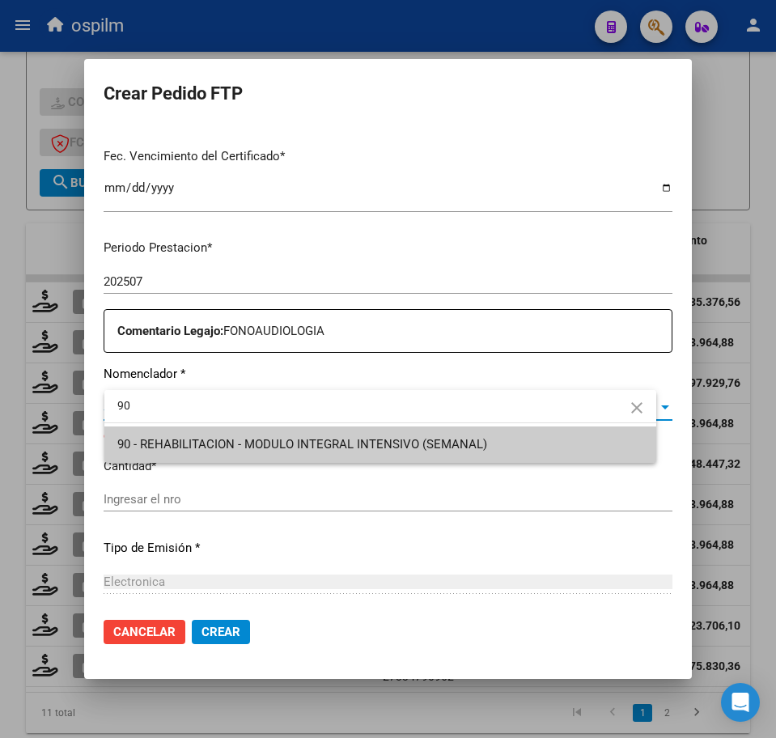
type input "90"
click at [332, 437] on span "90 - REHABILITACION - MODULO INTEGRAL INTENSIVO (SEMANAL)" at bounding box center [302, 444] width 370 height 15
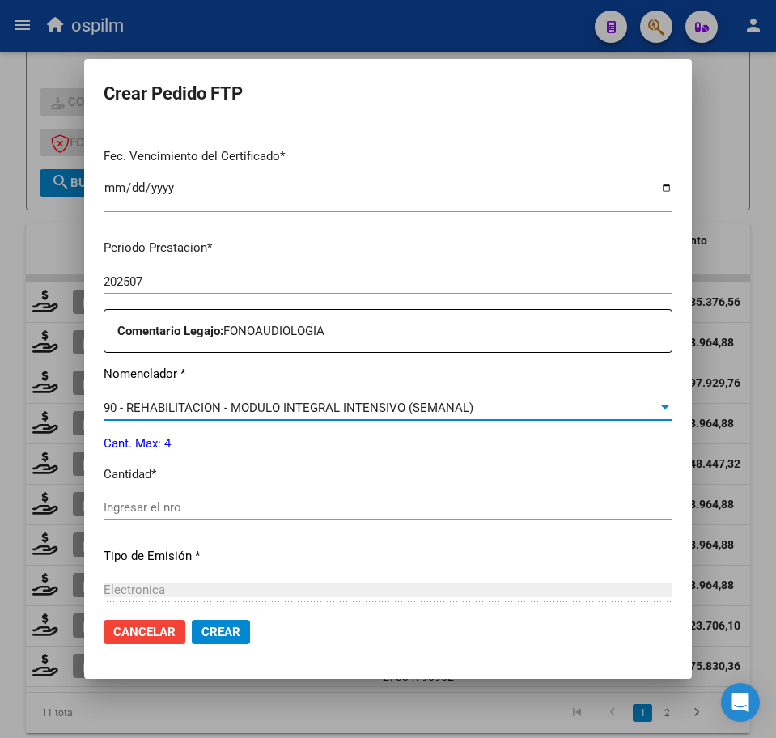
click at [311, 498] on div "Ingresar el nro" at bounding box center [388, 507] width 569 height 24
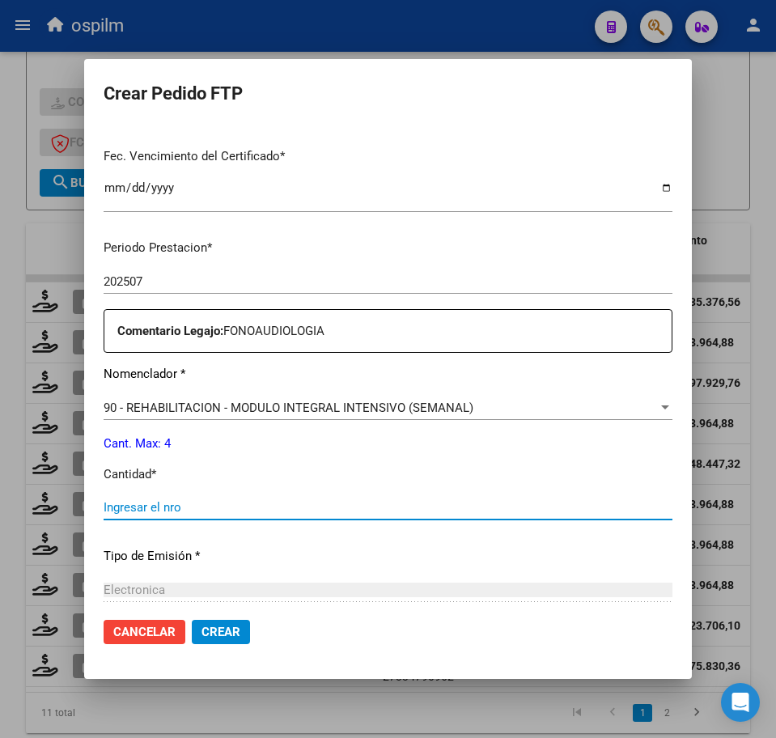
click at [309, 509] on input "Ingresar el nro" at bounding box center [388, 507] width 569 height 15
type input "4"
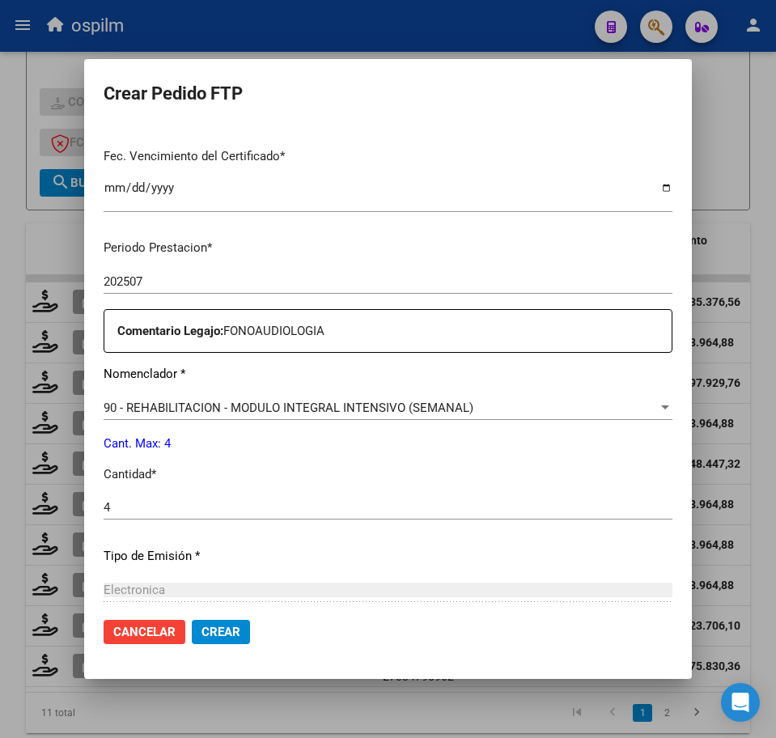
scroll to position [580, 0]
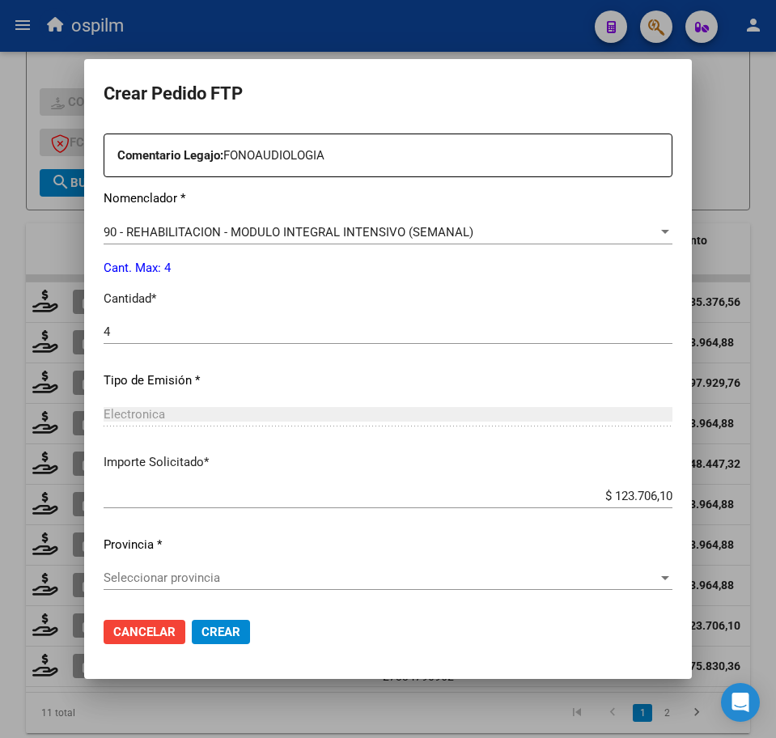
click at [223, 567] on div "Seleccionar provincia Seleccionar provincia" at bounding box center [388, 577] width 569 height 24
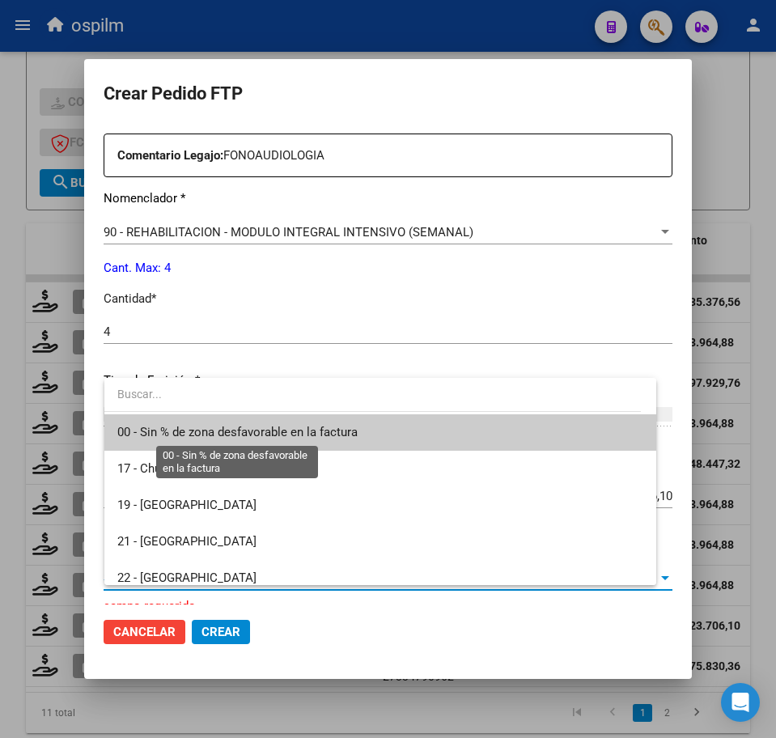
click at [211, 432] on span "00 - Sin % de zona desfavorable en la factura" at bounding box center [237, 432] width 240 height 15
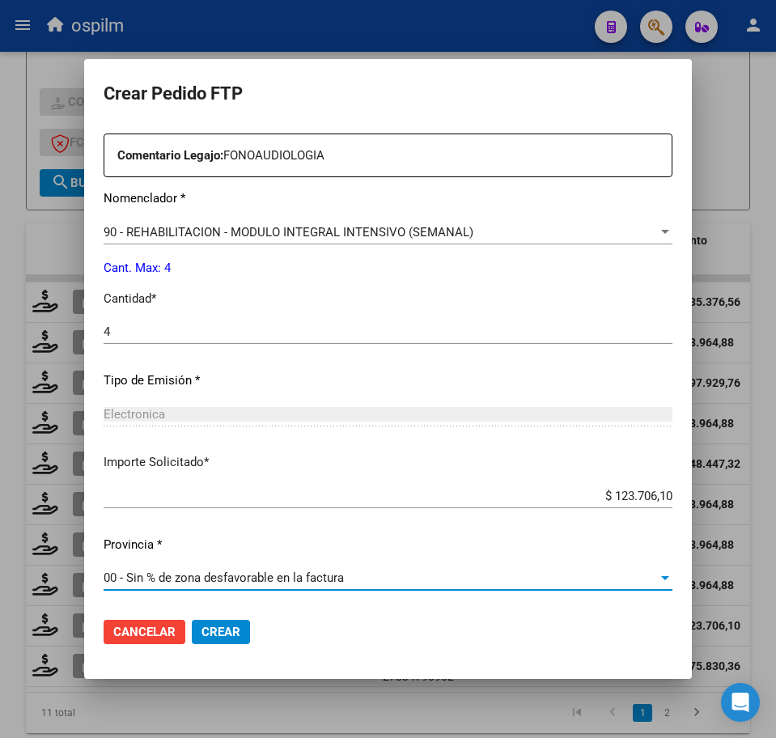
click at [240, 630] on span "Crear" at bounding box center [220, 632] width 39 height 15
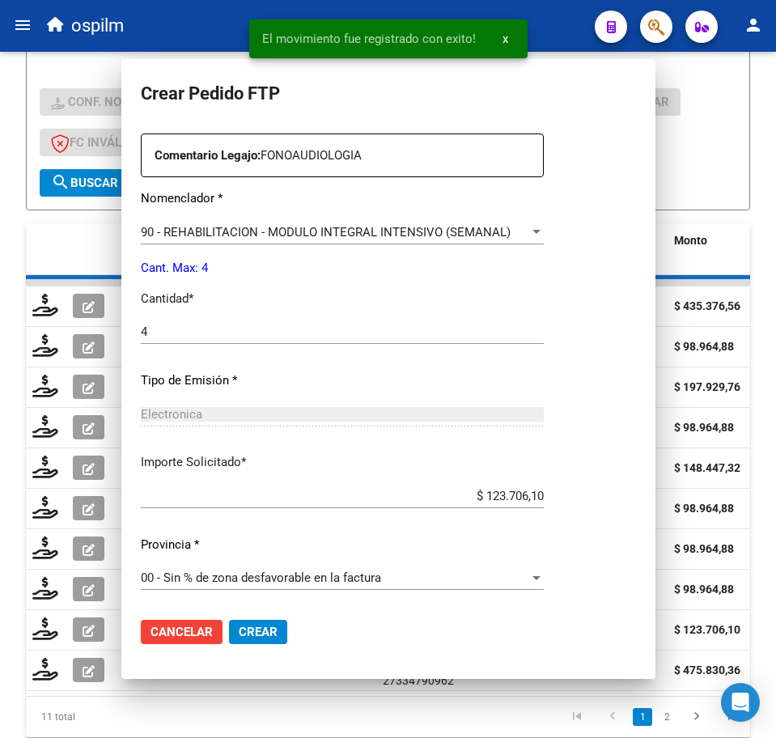
scroll to position [0, 0]
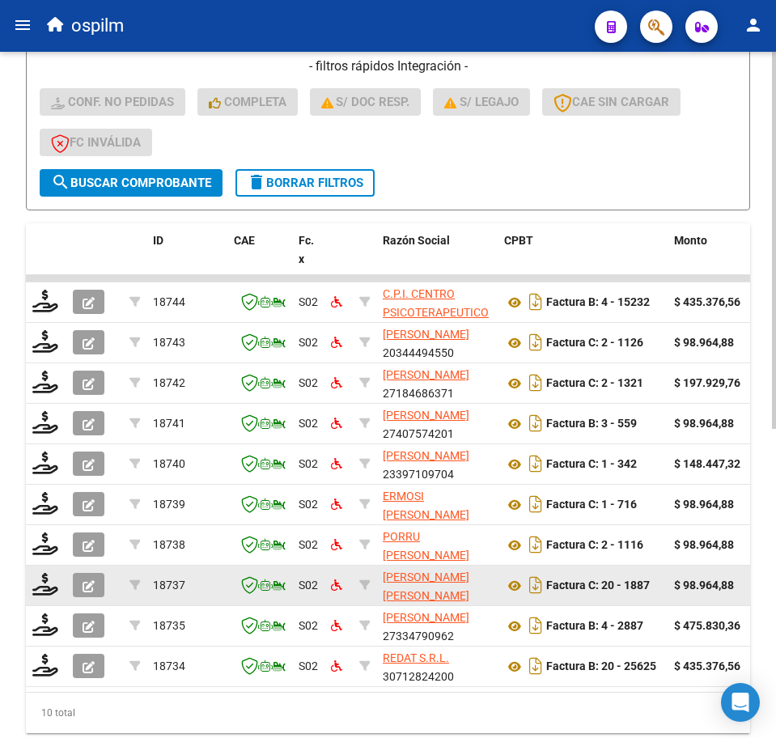
click at [29, 588] on datatable-body-cell at bounding box center [46, 585] width 40 height 40
click at [47, 576] on icon at bounding box center [45, 584] width 26 height 23
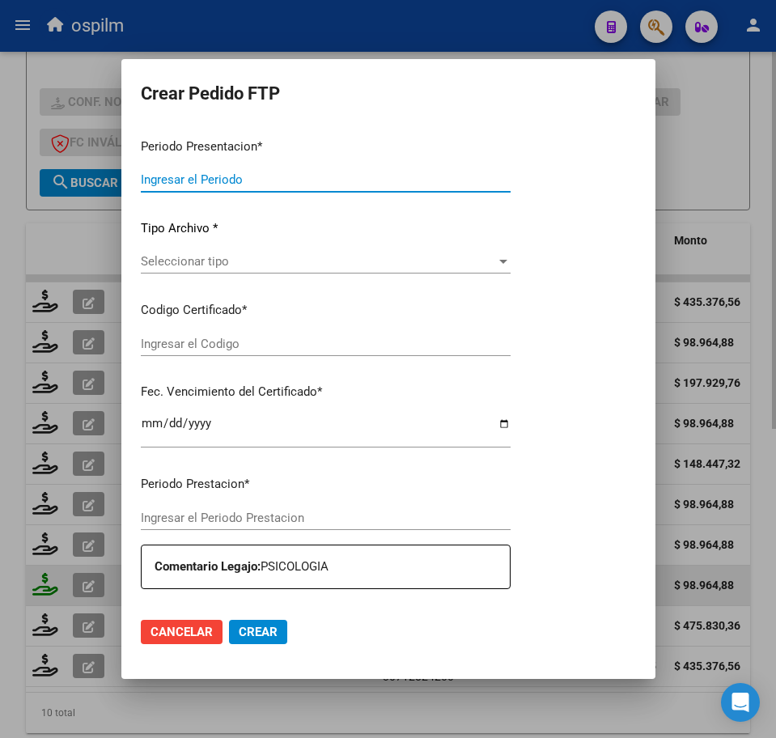
type input "202508"
type input "$ 98.964,88"
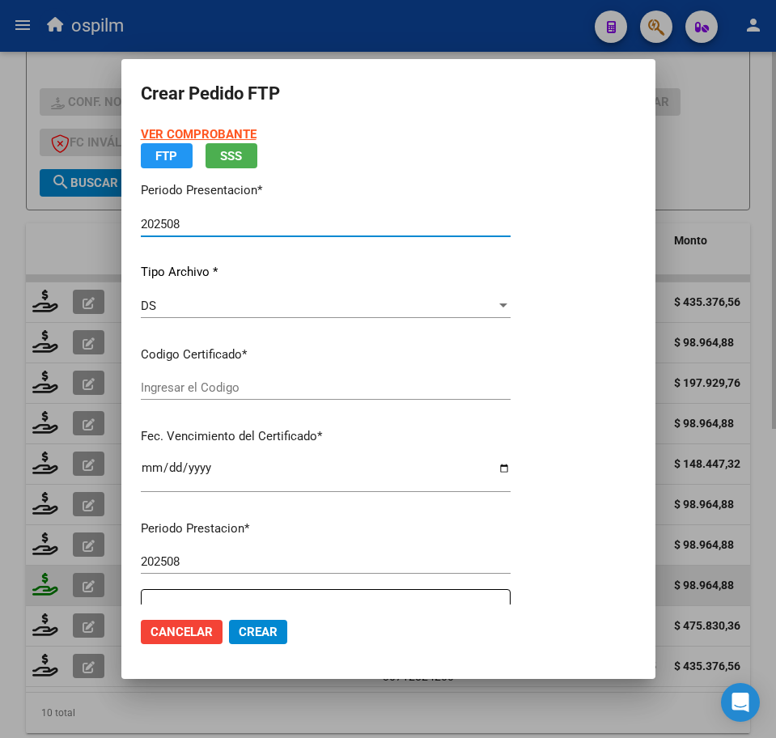
type input "ARG02000563400082023012420260124BS352"
type input "2026-01-24"
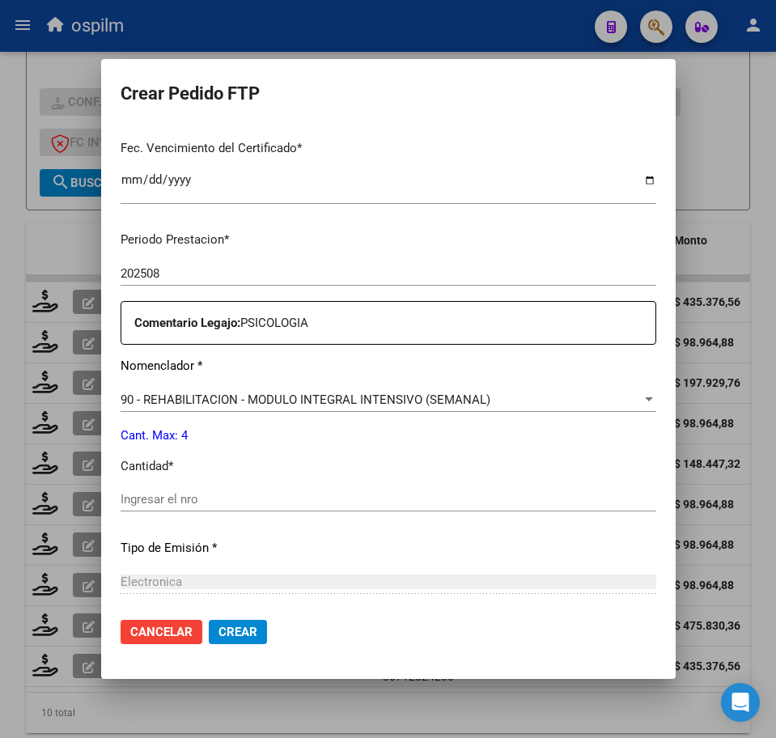
scroll to position [506, 0]
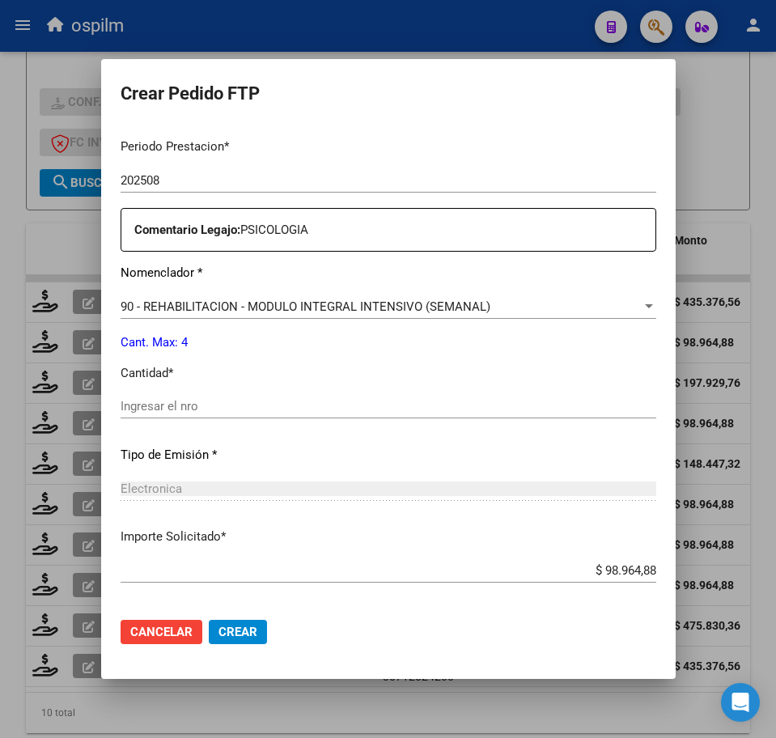
click at [217, 401] on input "Ingresar el nro" at bounding box center [389, 406] width 536 height 15
type input "5"
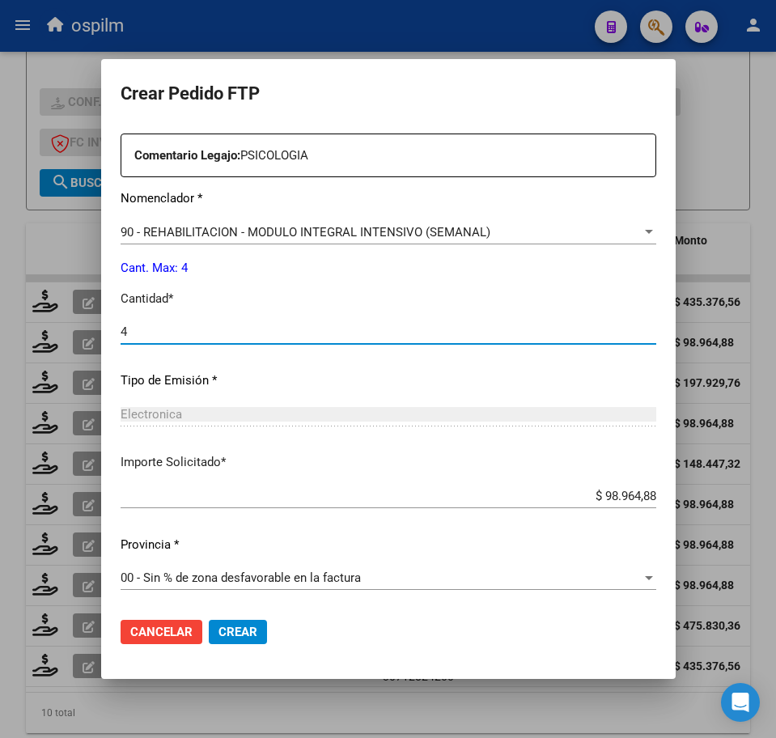
type input "4"
click at [252, 637] on span "Crear" at bounding box center [237, 632] width 39 height 15
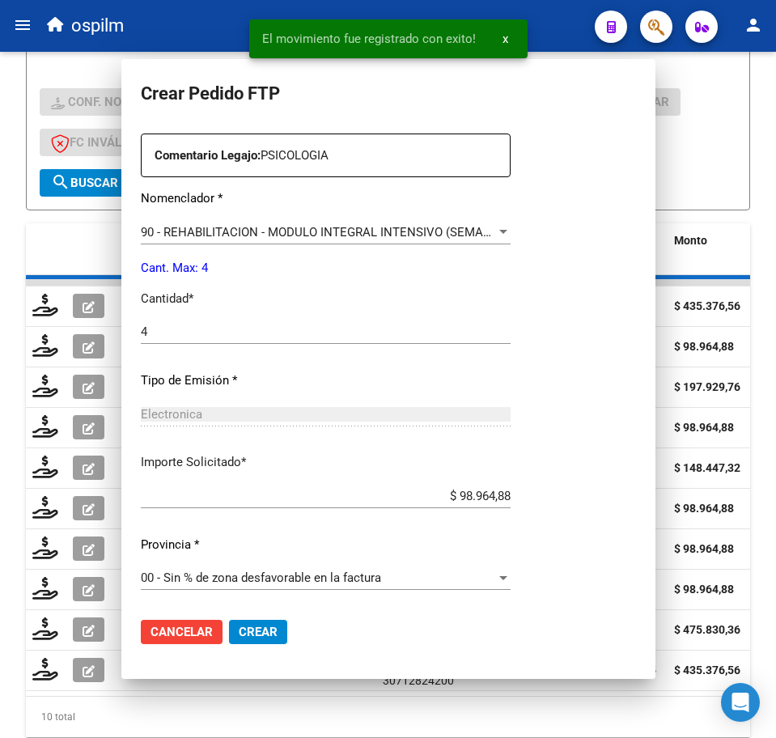
scroll to position [0, 0]
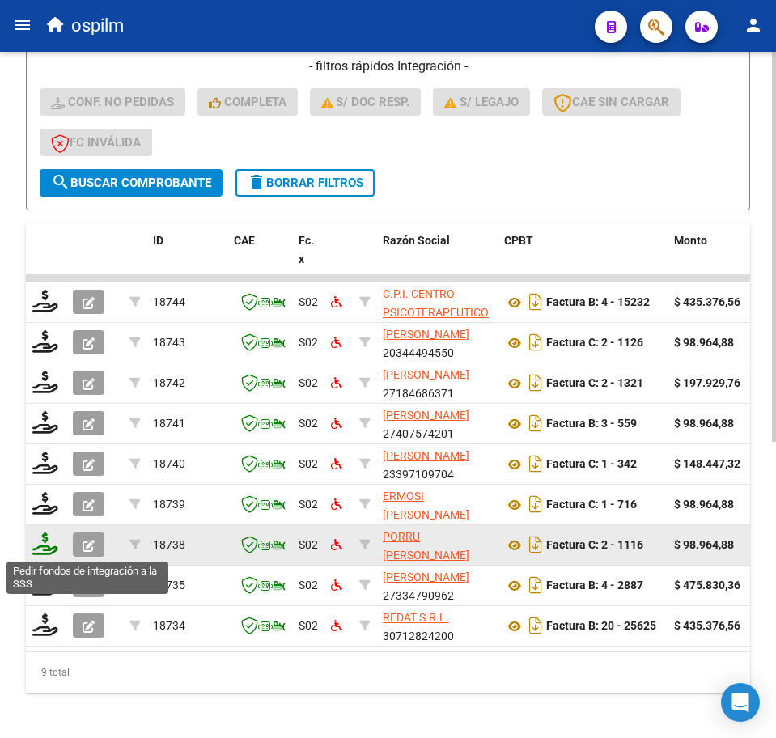
click at [49, 548] on icon at bounding box center [45, 543] width 26 height 23
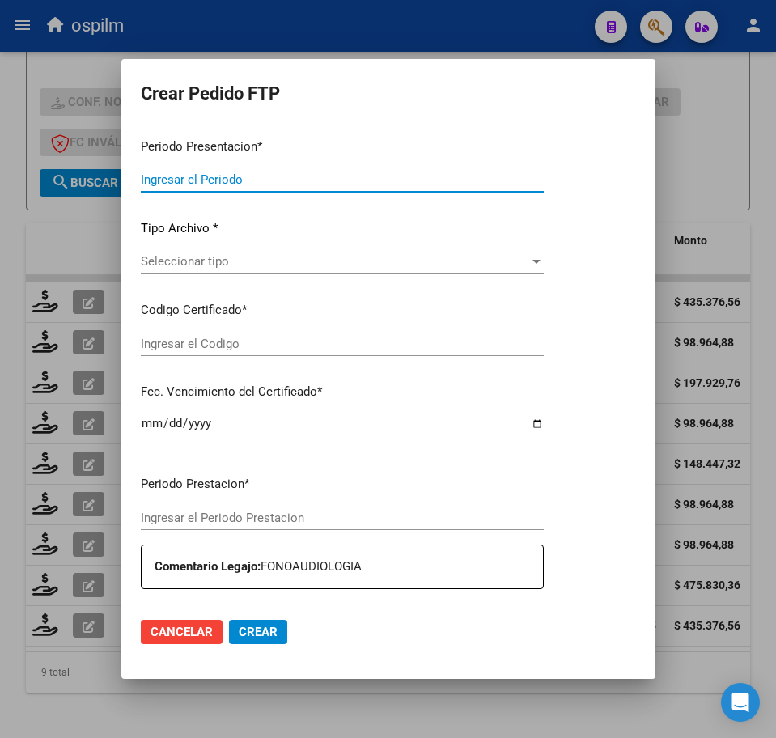
type input "202508"
type input "$ 98.964,88"
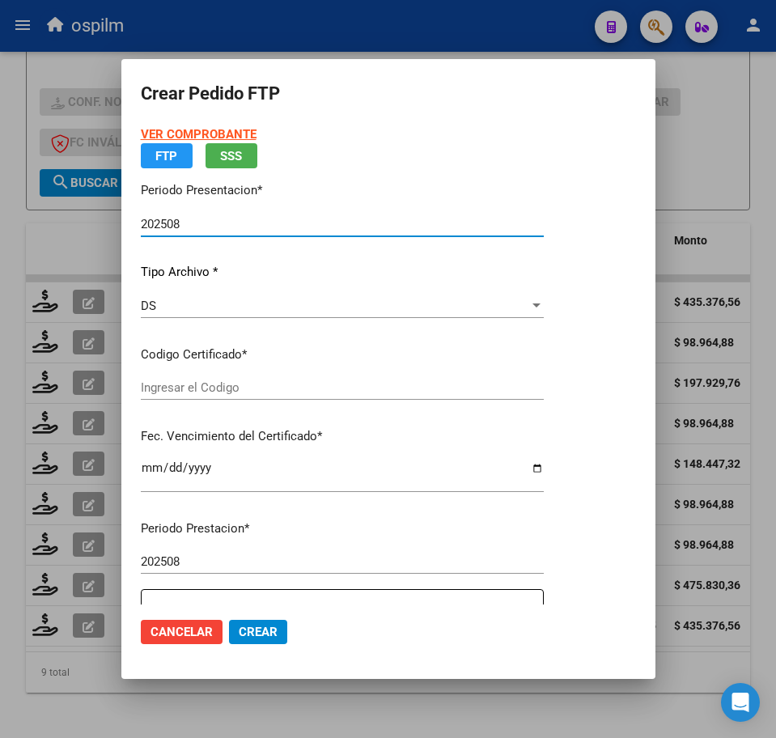
type input "ARG02000563400082023012420260124BS352"
type input "2026-01-24"
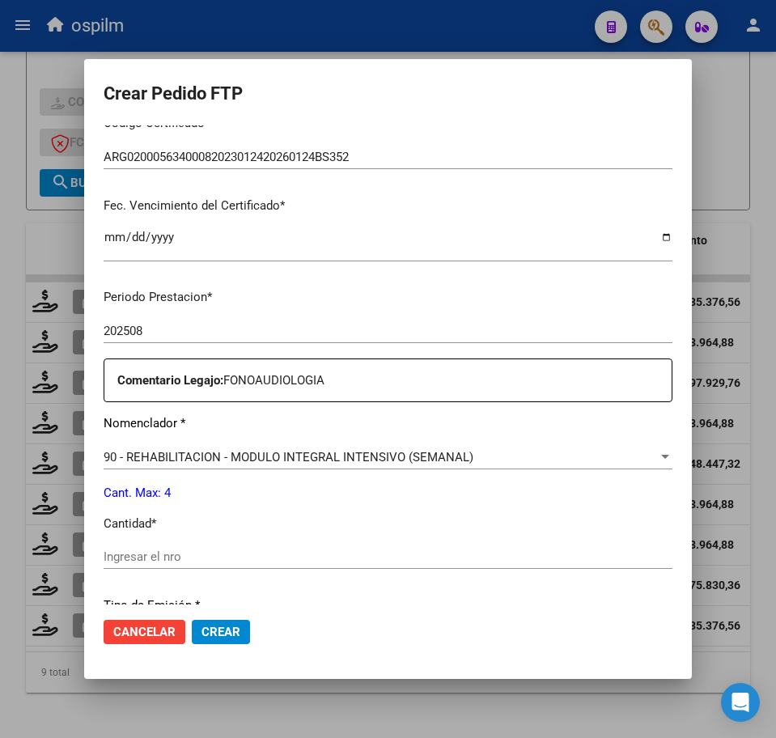
scroll to position [506, 0]
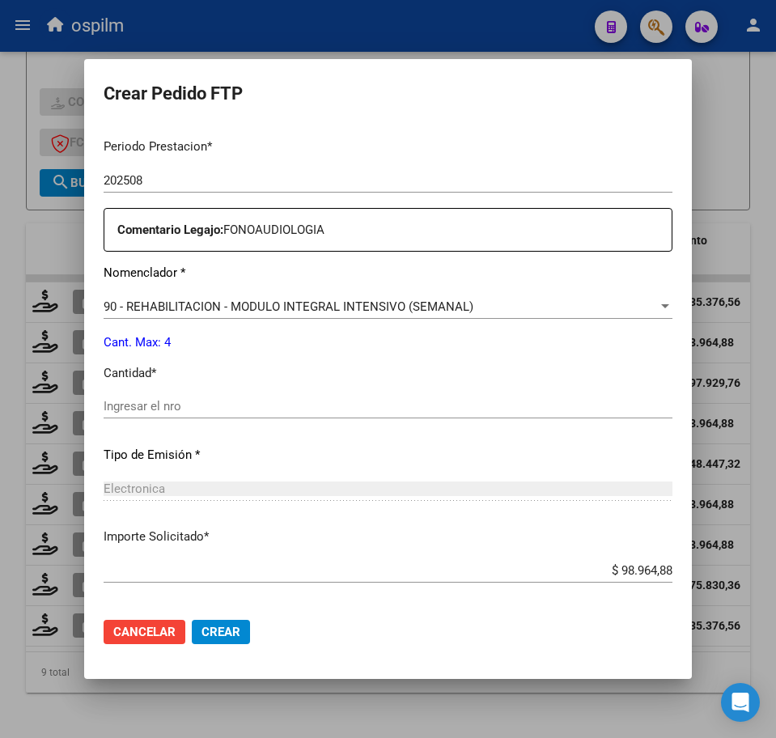
click at [184, 418] on div "Ingresar el nro" at bounding box center [388, 414] width 569 height 40
click at [184, 406] on input "Ingresar el nro" at bounding box center [388, 406] width 569 height 15
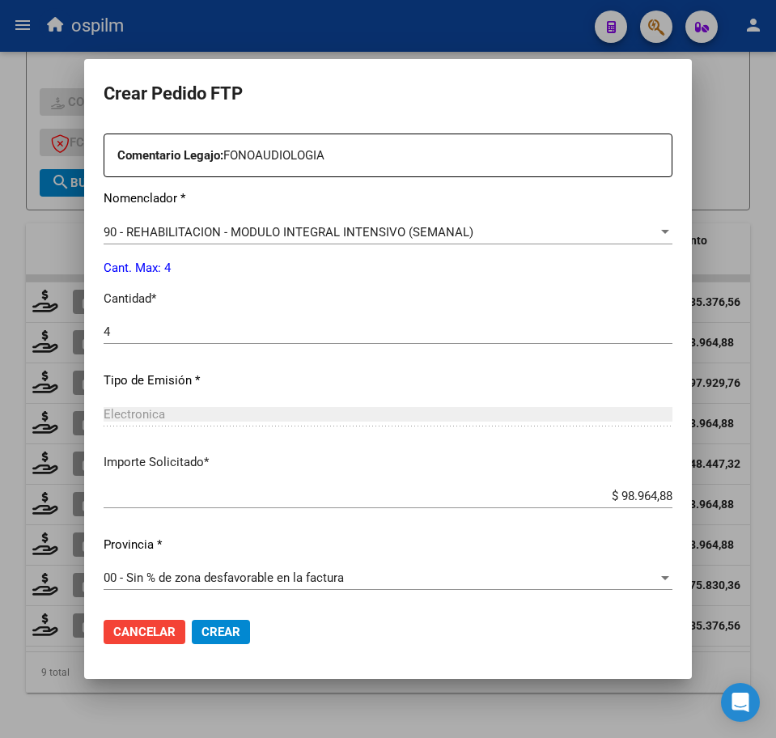
click at [240, 629] on span "Crear" at bounding box center [220, 632] width 39 height 15
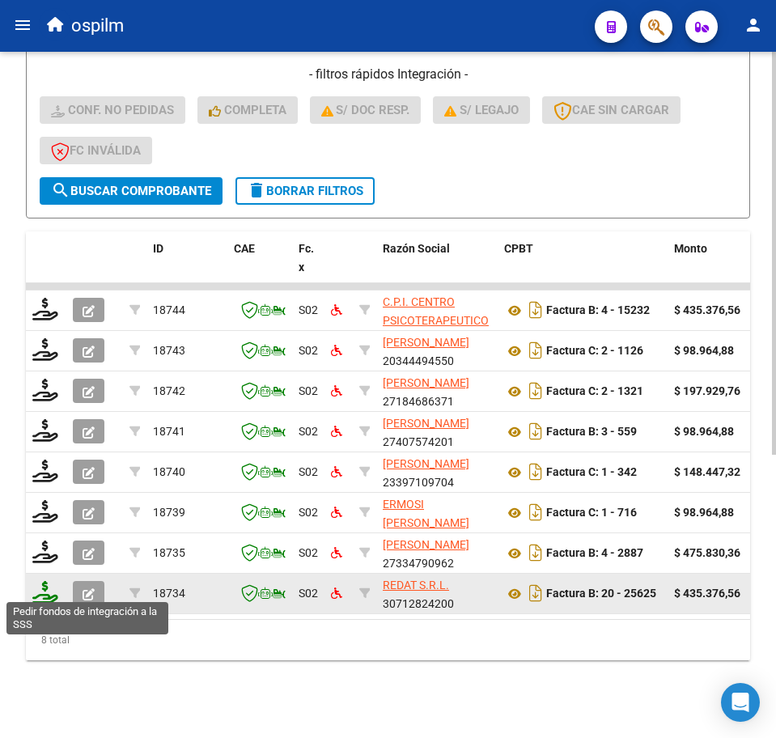
click at [49, 591] on icon at bounding box center [45, 592] width 26 height 23
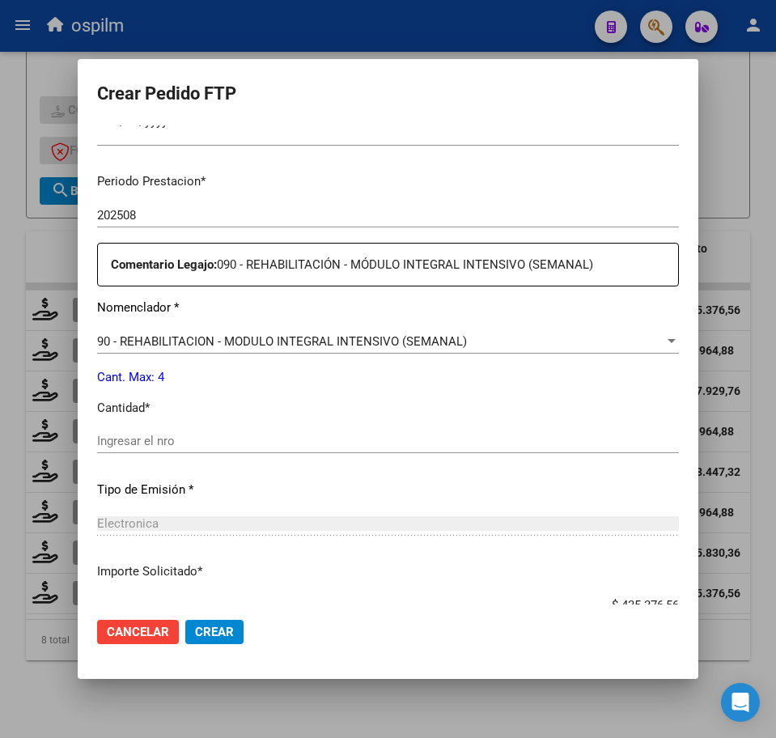
scroll to position [506, 0]
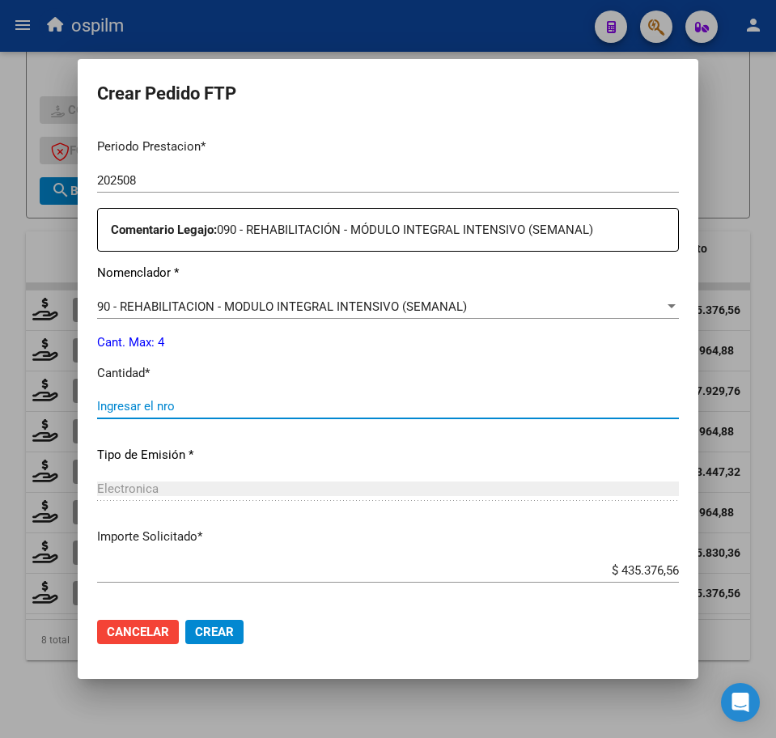
click at [231, 404] on input "Ingresar el nro" at bounding box center [388, 406] width 582 height 15
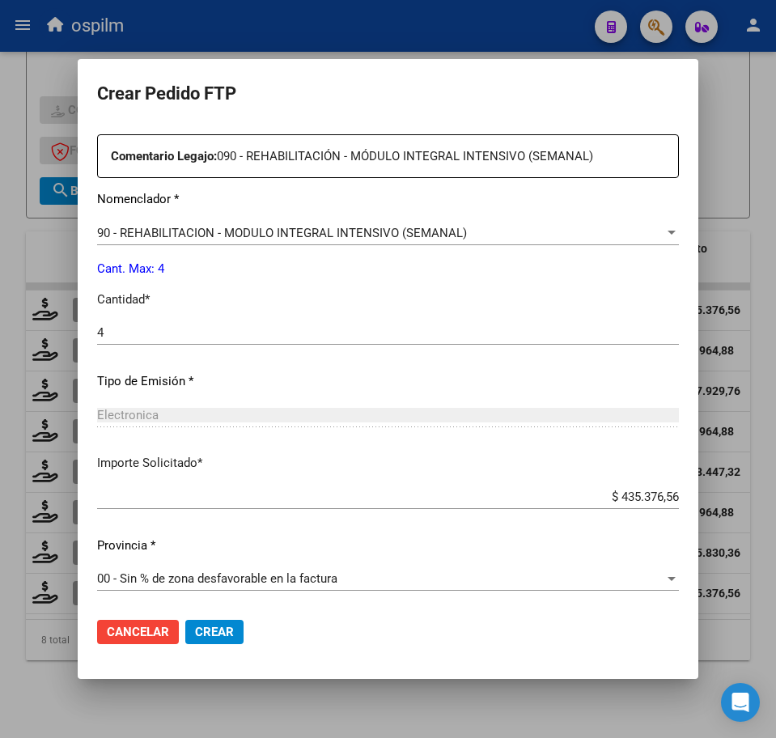
scroll to position [580, 0]
click at [207, 635] on span "Crear" at bounding box center [214, 632] width 39 height 15
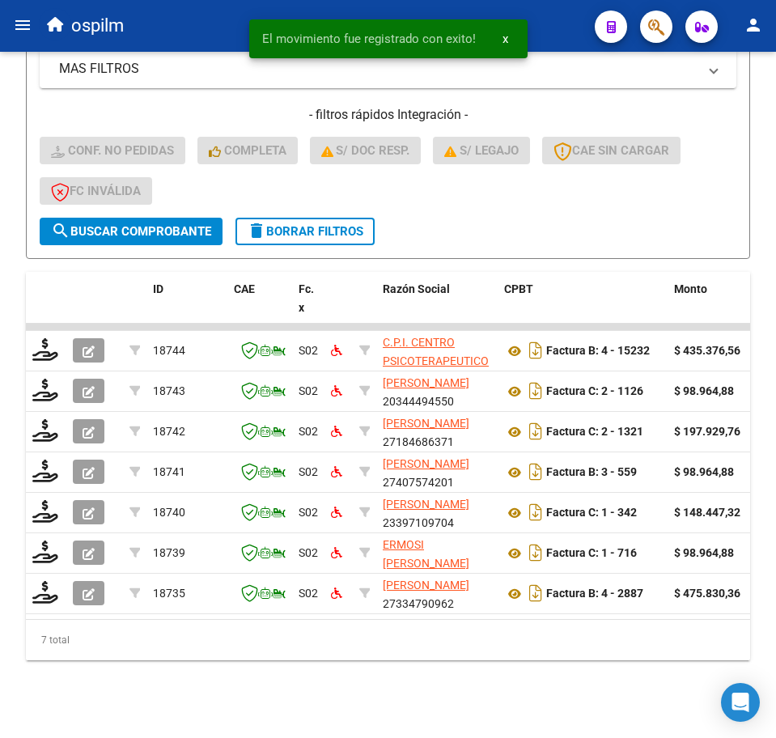
scroll to position [441, 0]
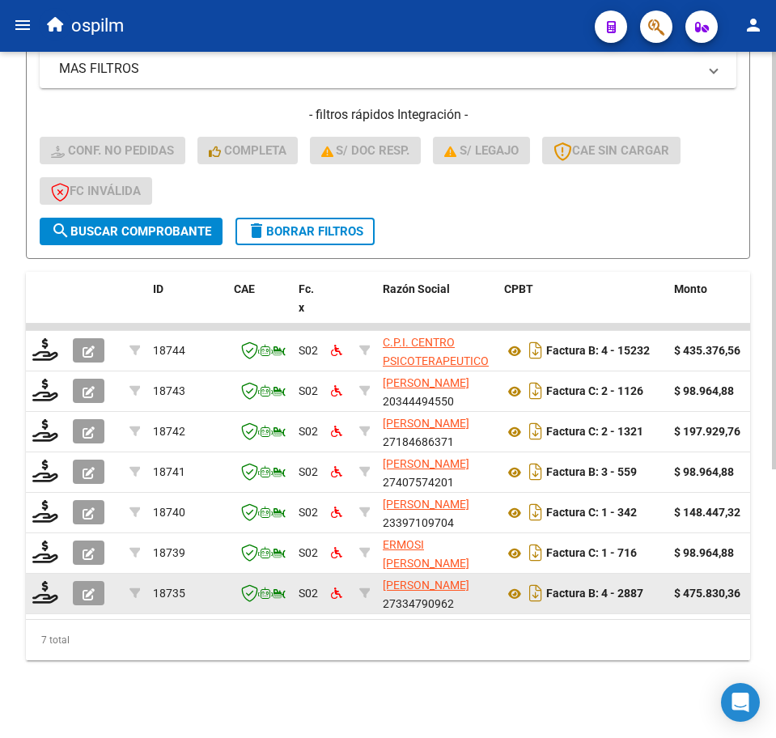
click at [59, 581] on div at bounding box center [46, 593] width 28 height 25
click at [40, 582] on icon at bounding box center [45, 592] width 26 height 23
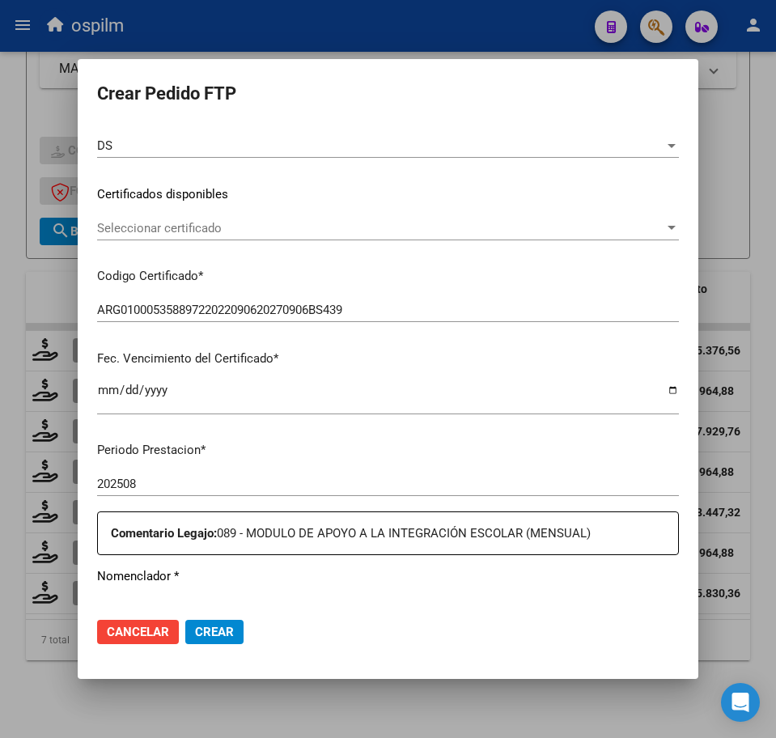
scroll to position [404, 0]
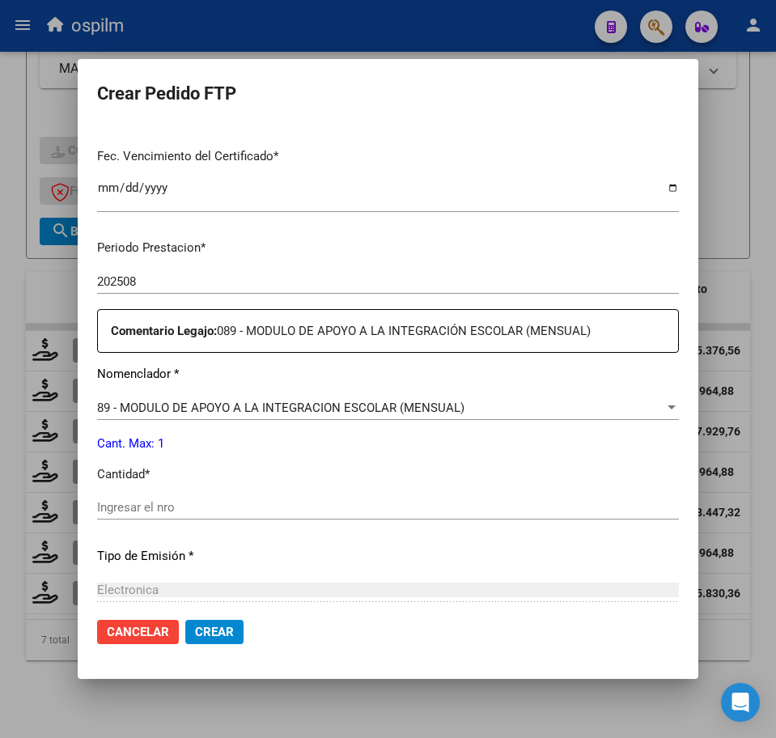
click at [189, 499] on div "Ingresar el nro" at bounding box center [388, 507] width 582 height 24
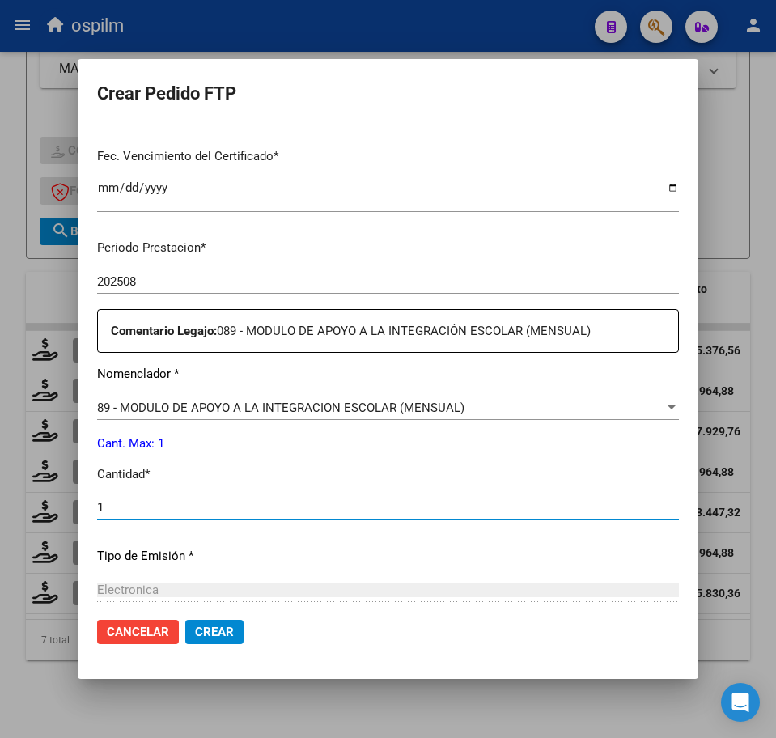
scroll to position [580, 0]
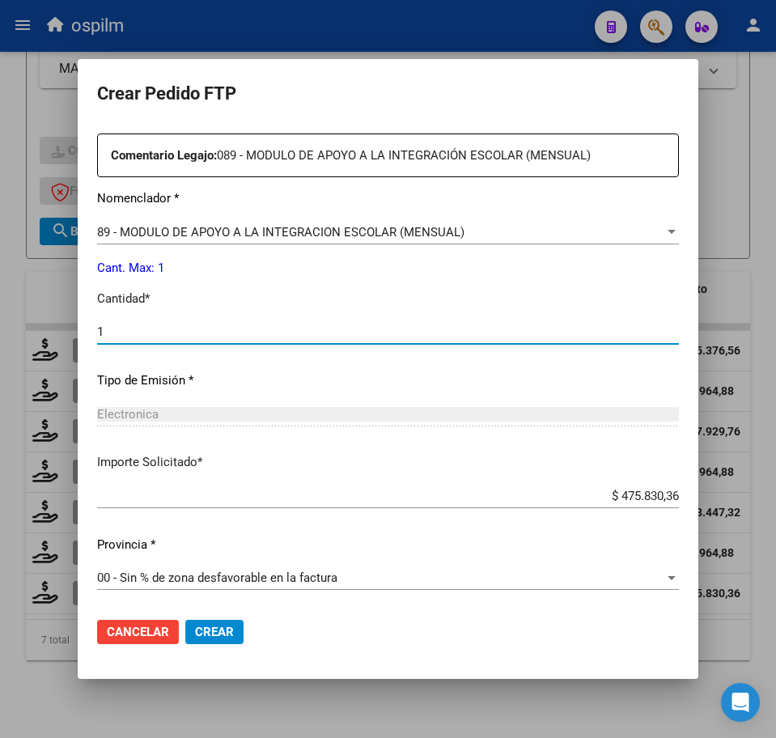
click at [219, 650] on mat-dialog-actions "Cancelar Crear" at bounding box center [388, 631] width 582 height 55
click at [217, 629] on span "Crear" at bounding box center [214, 632] width 39 height 15
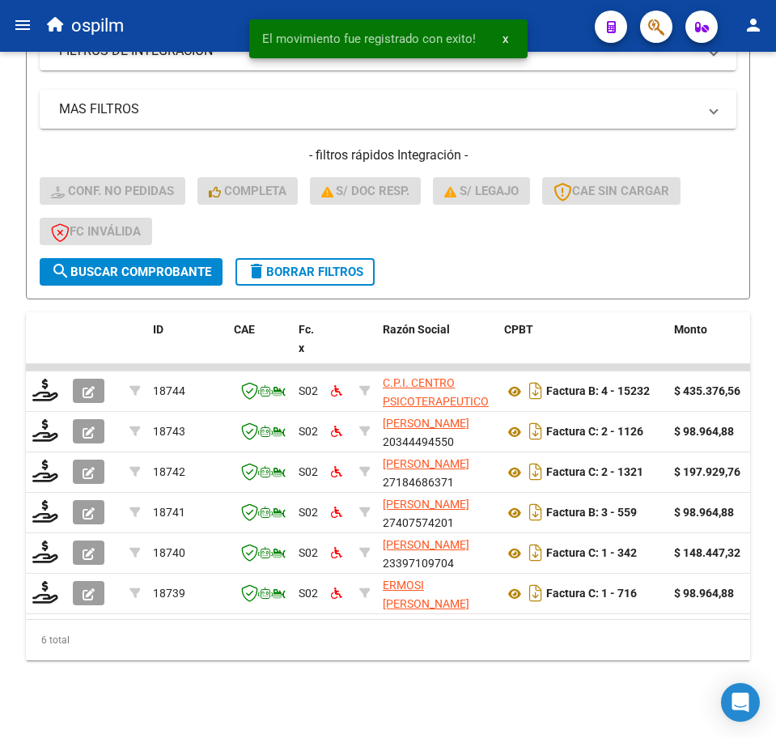
scroll to position [400, 0]
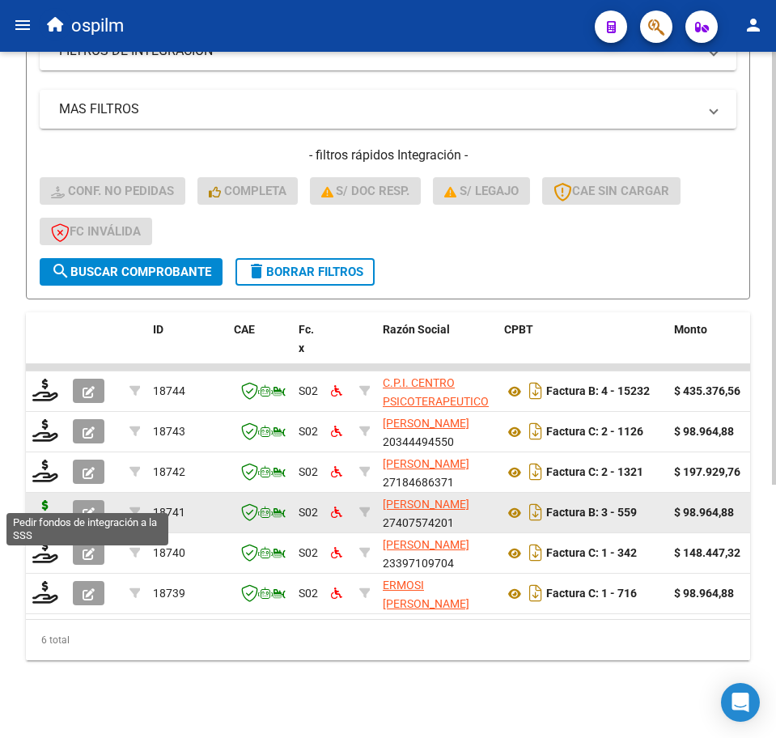
click at [53, 502] on icon at bounding box center [45, 511] width 26 height 23
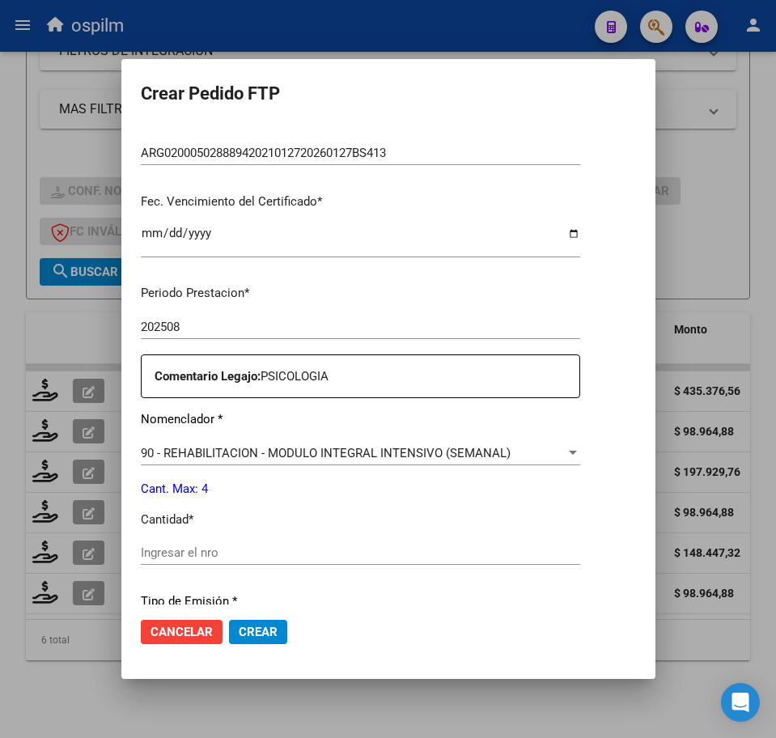
scroll to position [404, 0]
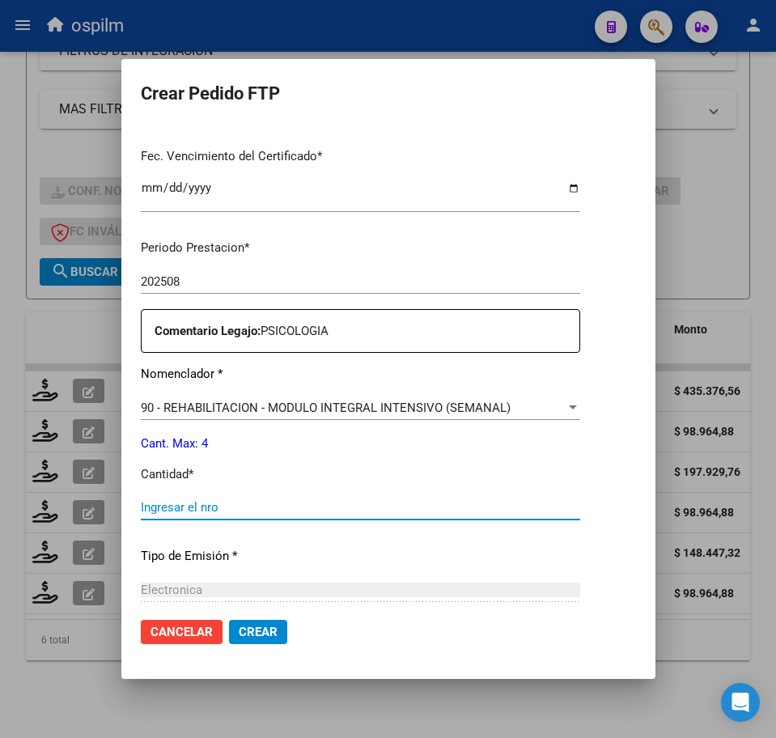
click at [243, 512] on input "Ingresar el nro" at bounding box center [360, 507] width 439 height 15
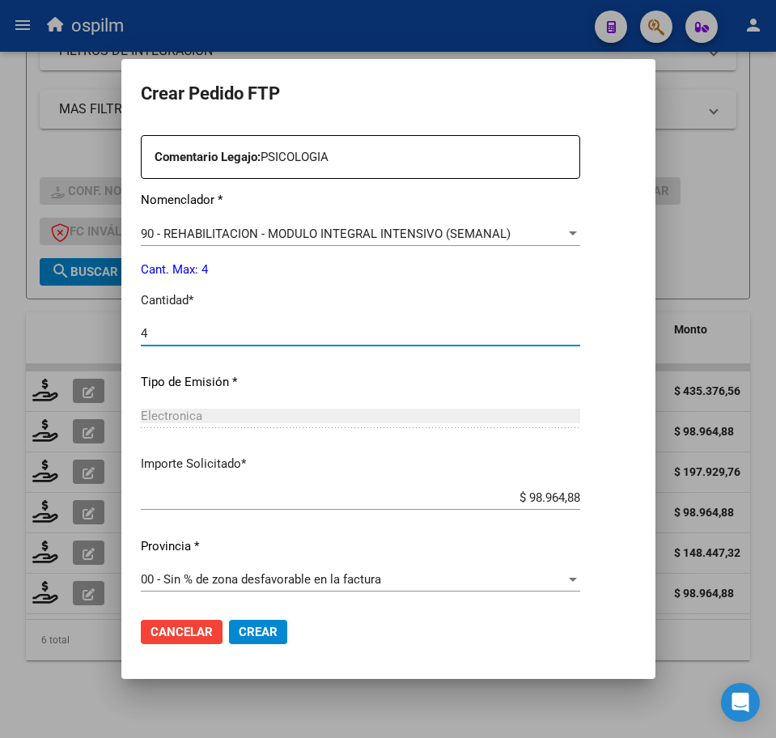
scroll to position [580, 0]
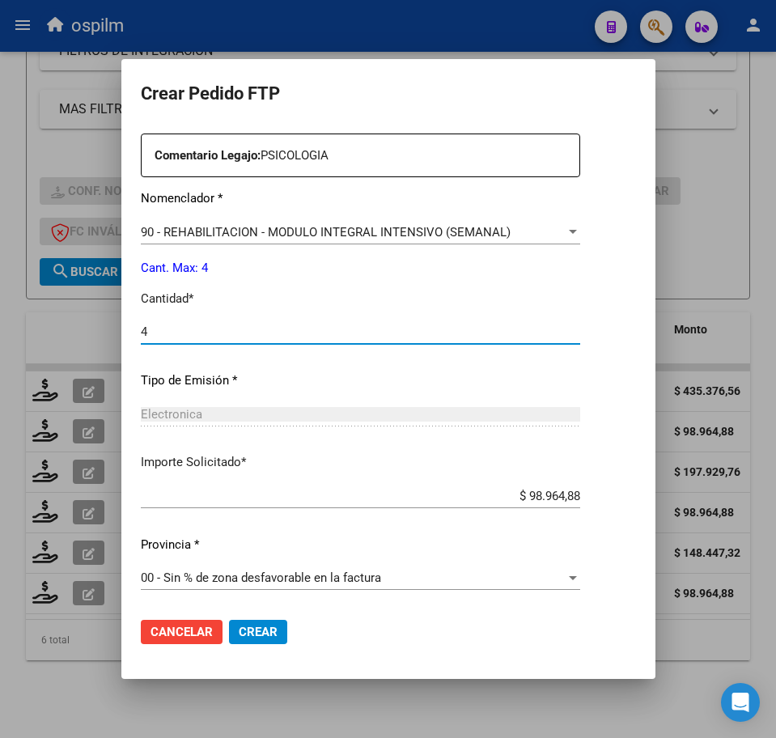
click at [231, 621] on button "Crear" at bounding box center [258, 632] width 58 height 24
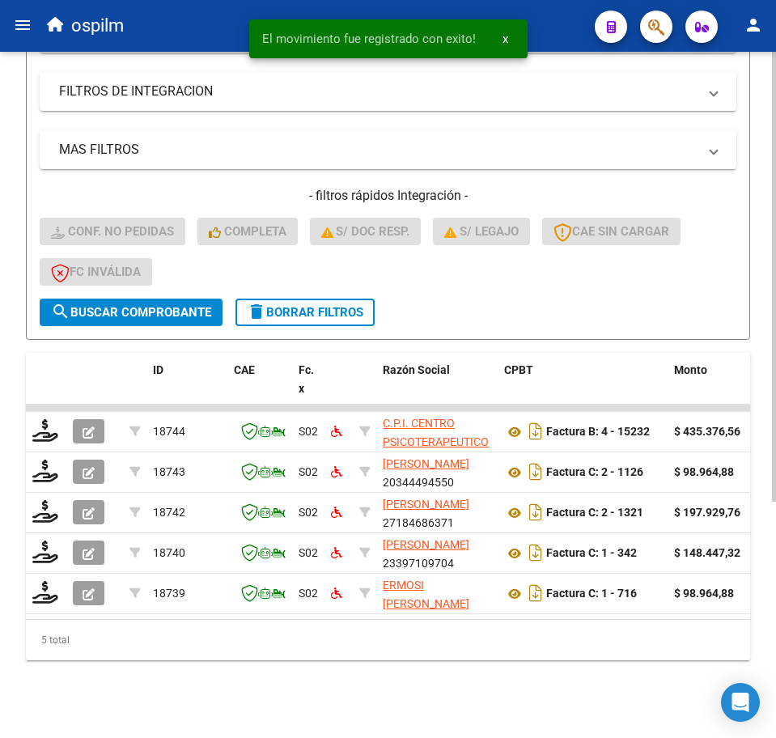
scroll to position [360, 0]
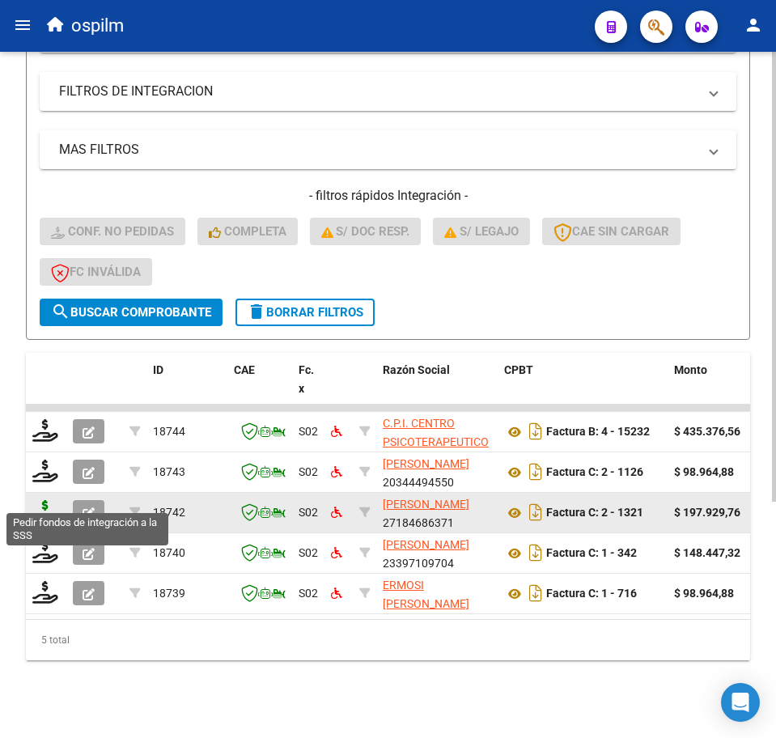
click at [45, 500] on icon at bounding box center [45, 511] width 26 height 23
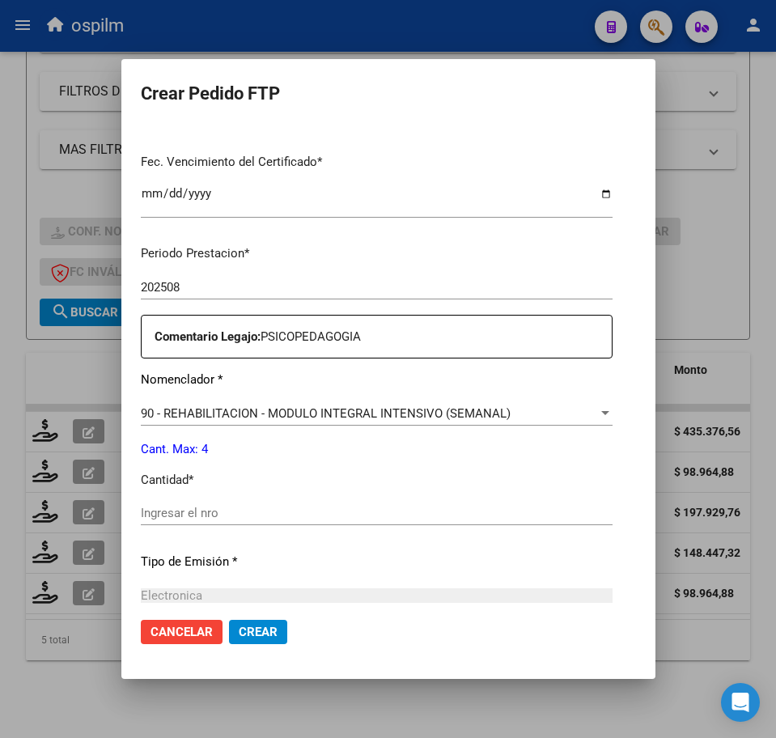
scroll to position [506, 0]
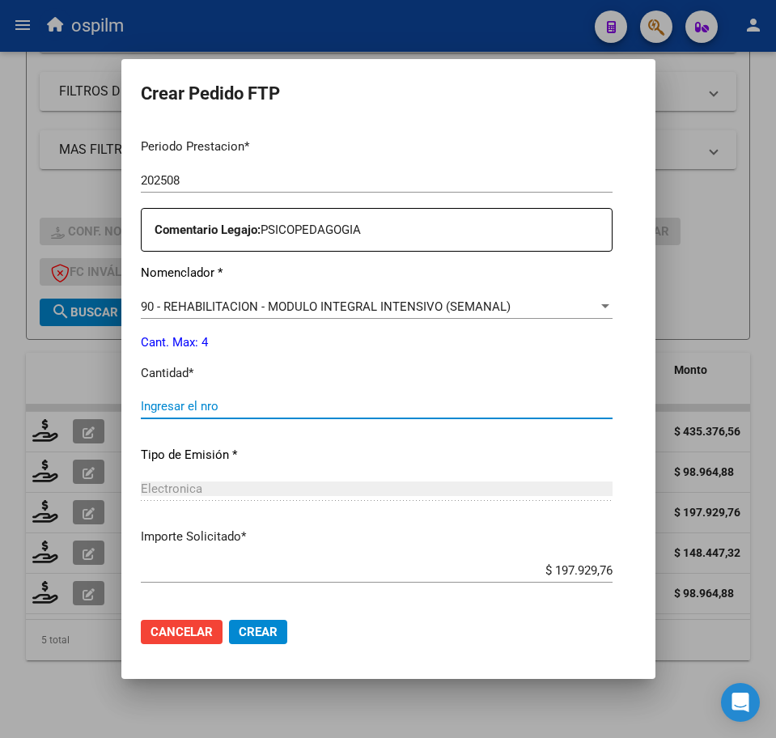
click at [171, 405] on input "Ingresar el nro" at bounding box center [377, 406] width 472 height 15
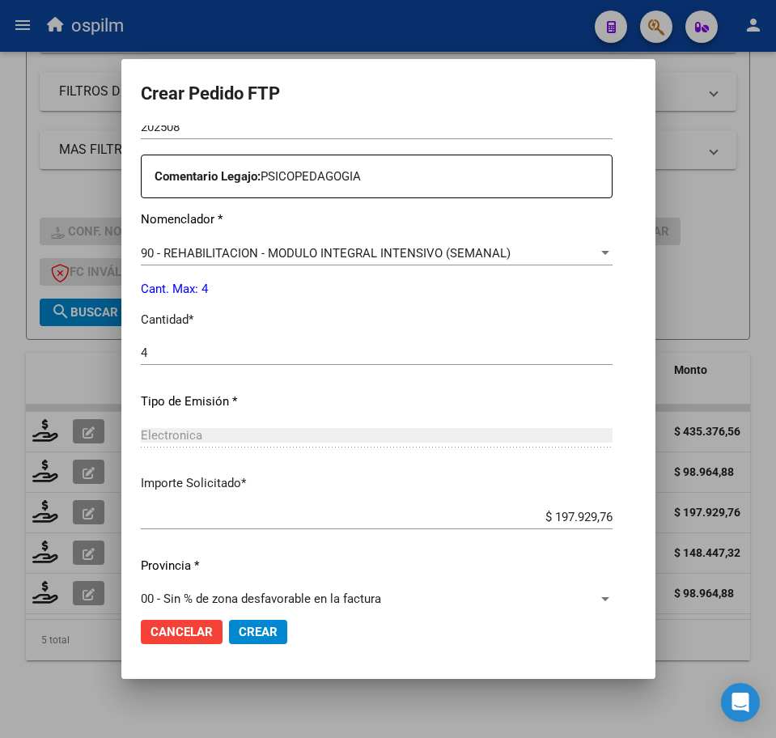
scroll to position [580, 0]
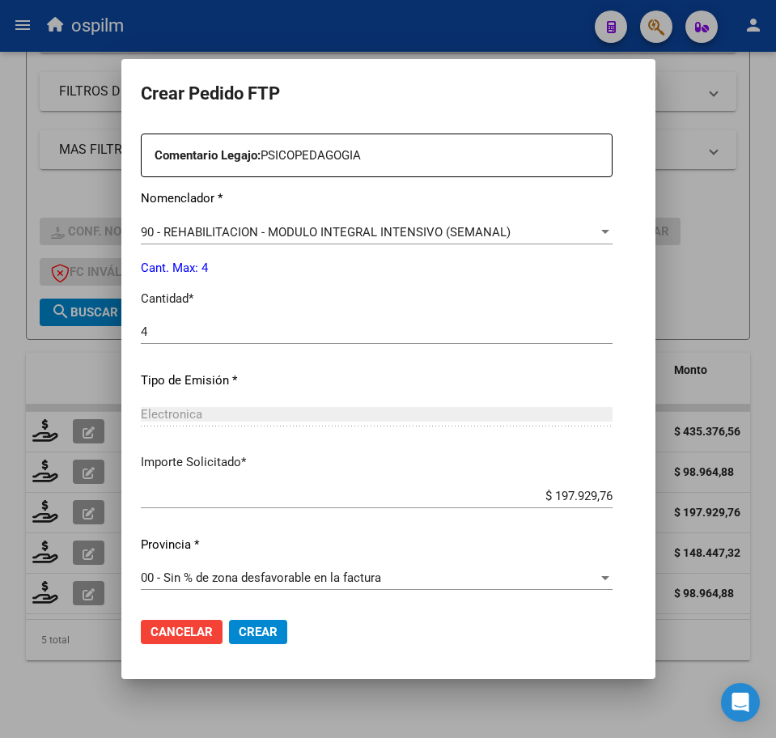
click at [239, 632] on span "Crear" at bounding box center [258, 632] width 39 height 15
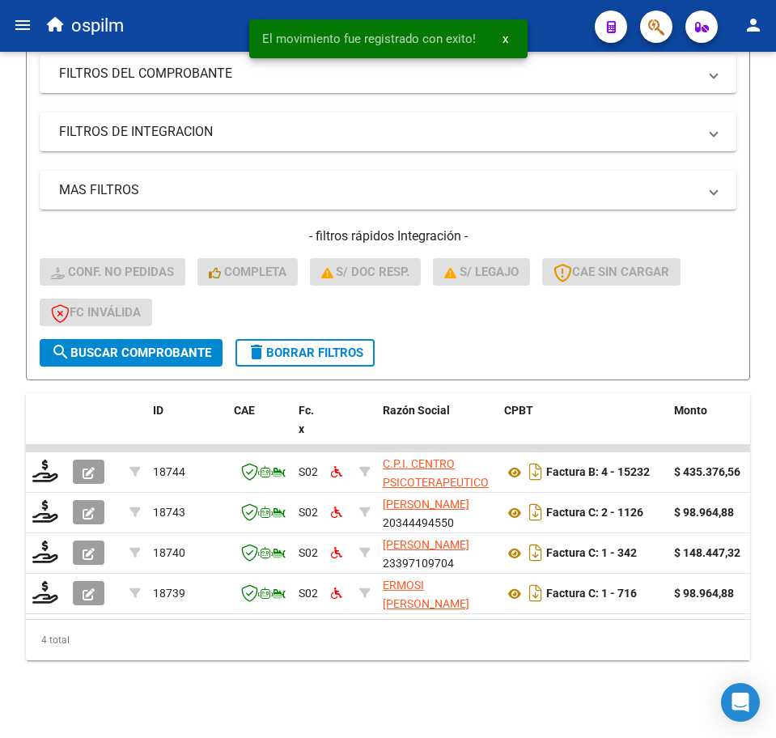
scroll to position [320, 0]
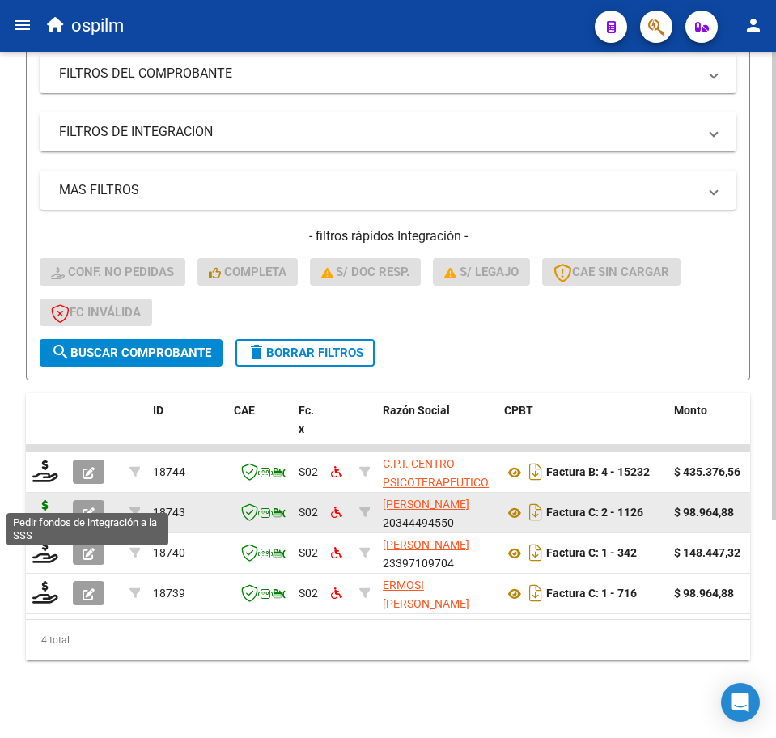
click at [39, 500] on icon at bounding box center [45, 511] width 26 height 23
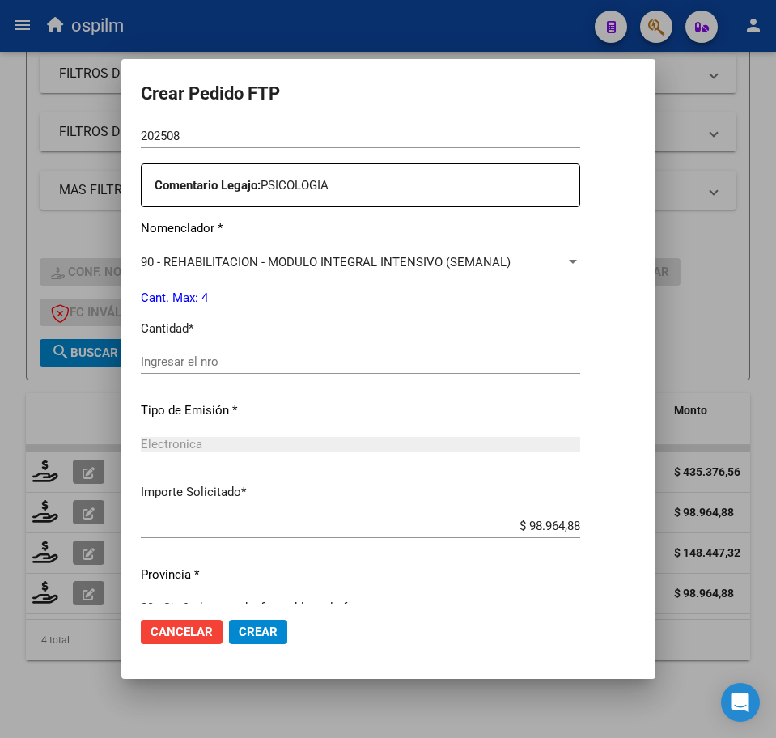
scroll to position [580, 0]
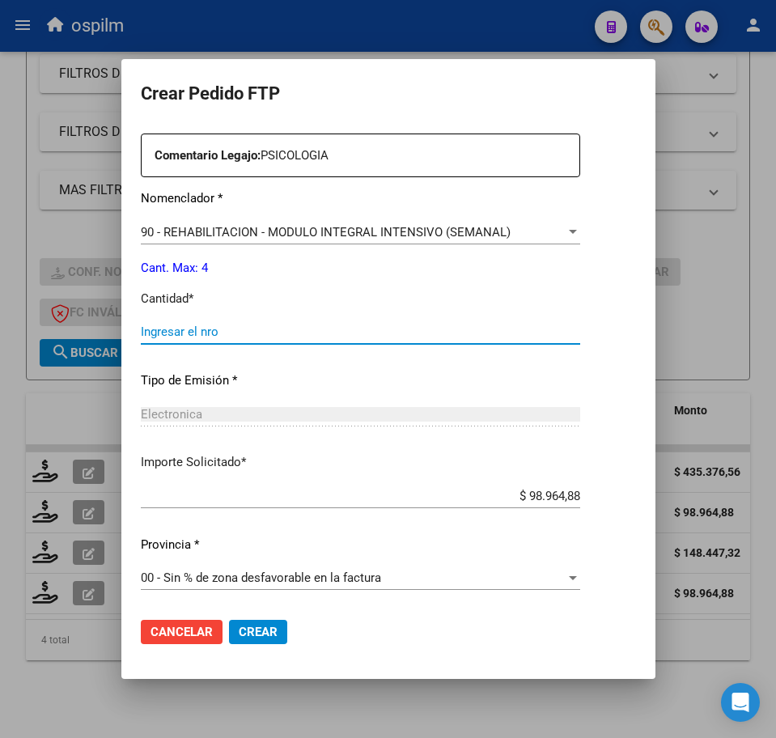
click at [210, 332] on input "Ingresar el nro" at bounding box center [360, 331] width 439 height 15
click at [239, 628] on span "Crear" at bounding box center [258, 632] width 39 height 15
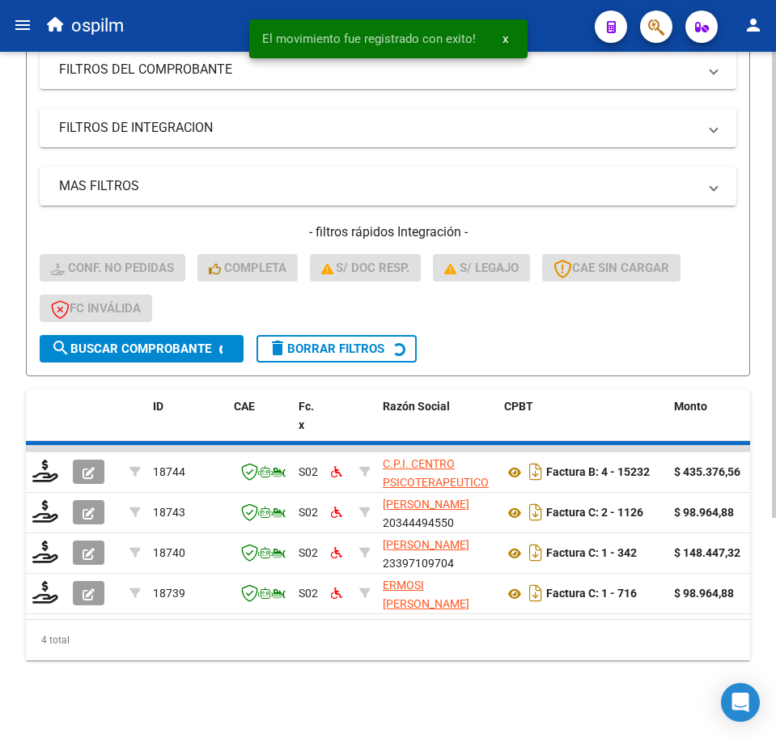
scroll to position [279, 0]
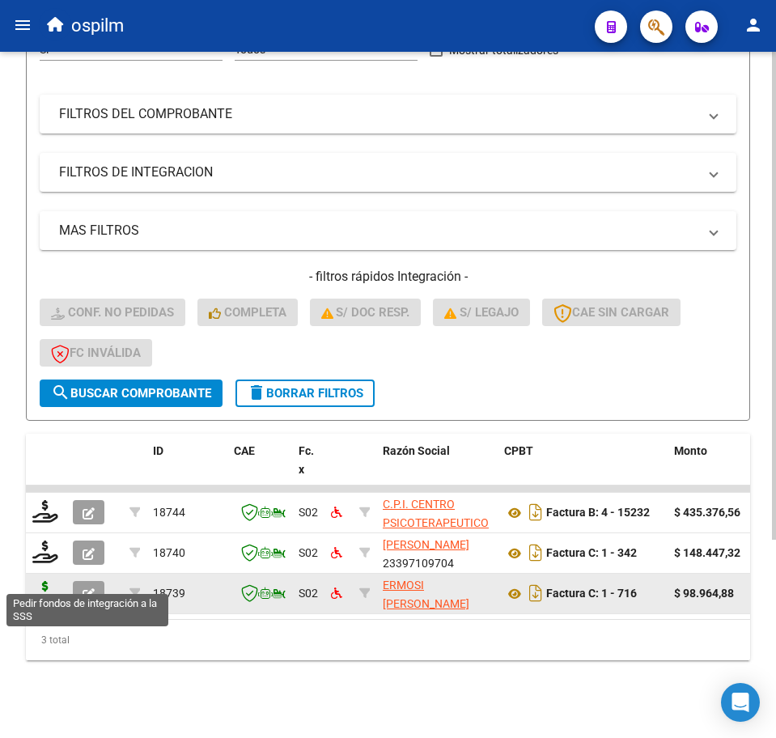
click at [56, 582] on icon at bounding box center [45, 592] width 26 height 23
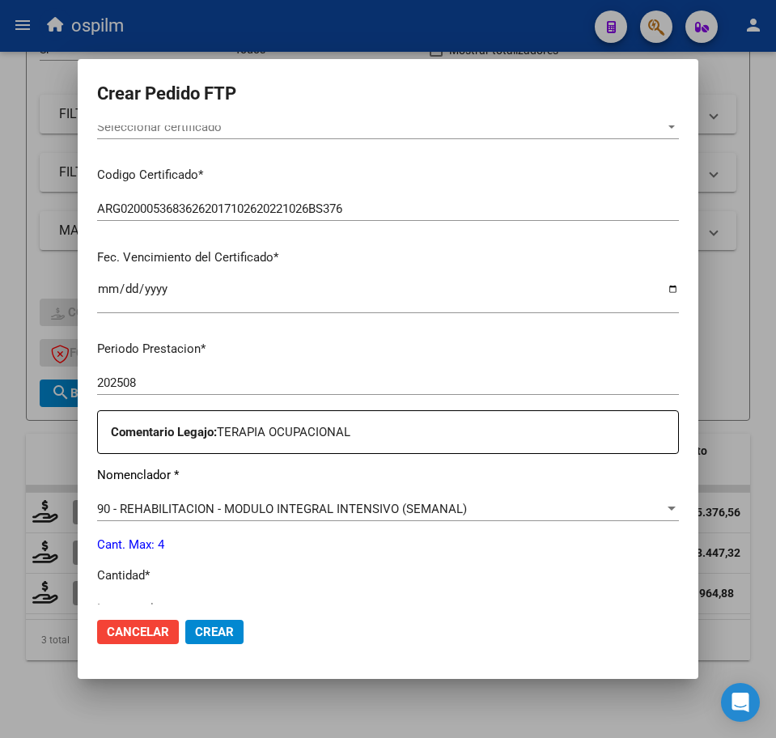
scroll to position [404, 0]
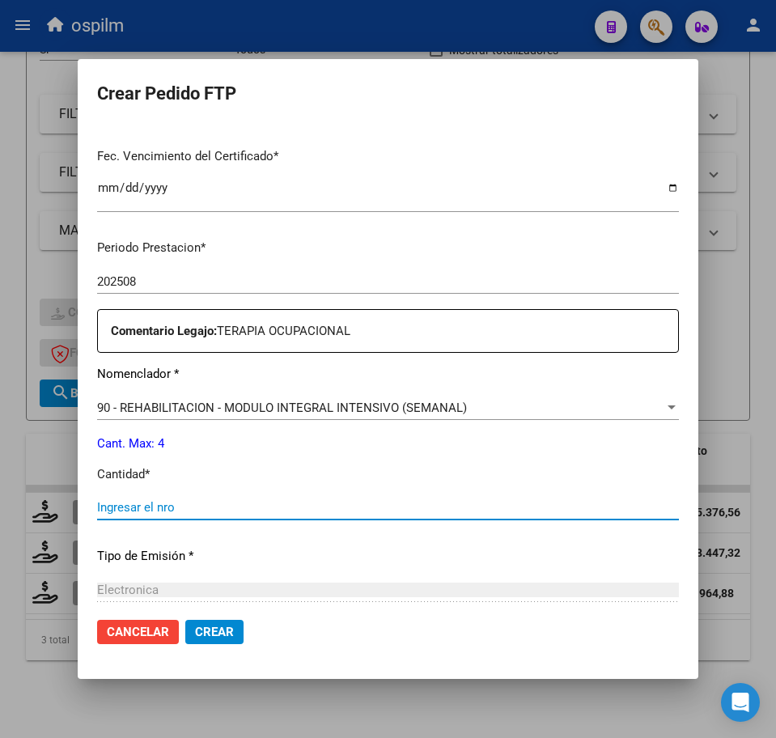
click at [202, 511] on input "Ingresar el nro" at bounding box center [388, 507] width 582 height 15
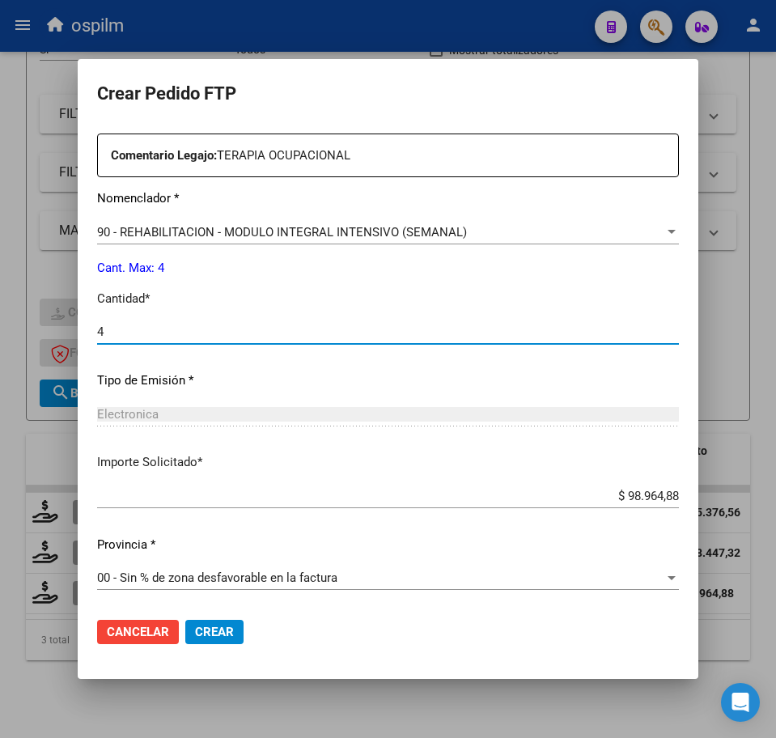
click at [223, 637] on span "Crear" at bounding box center [214, 632] width 39 height 15
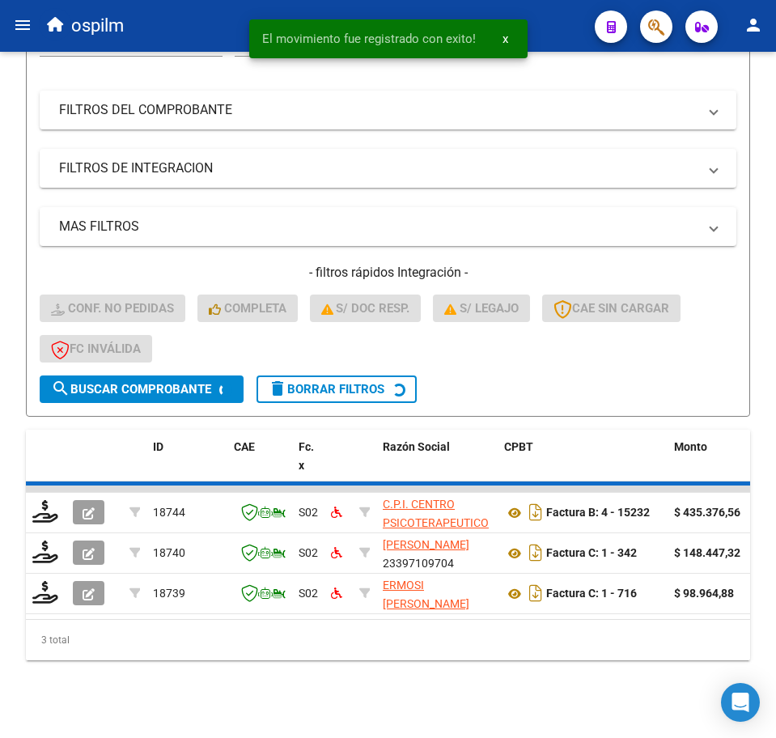
scroll to position [239, 0]
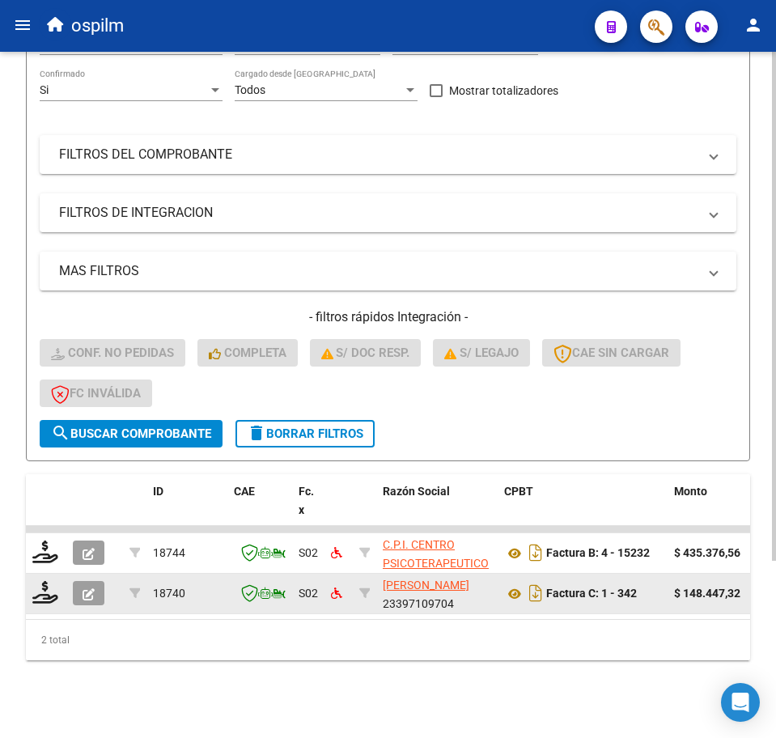
click at [32, 579] on datatable-body-cell at bounding box center [46, 594] width 40 height 40
click at [48, 591] on datatable-body-cell at bounding box center [46, 594] width 40 height 40
click at [45, 581] on icon at bounding box center [45, 592] width 26 height 23
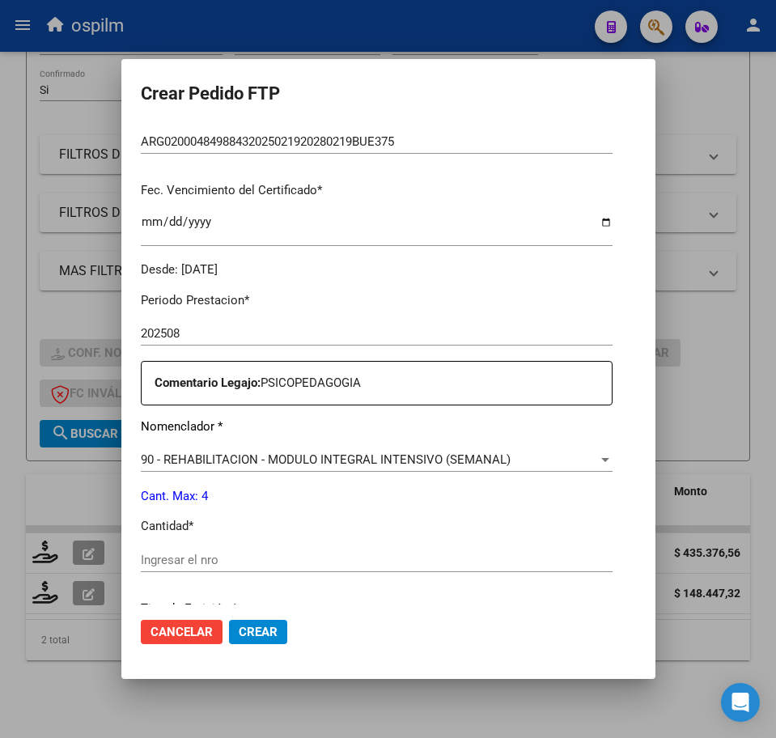
scroll to position [404, 0]
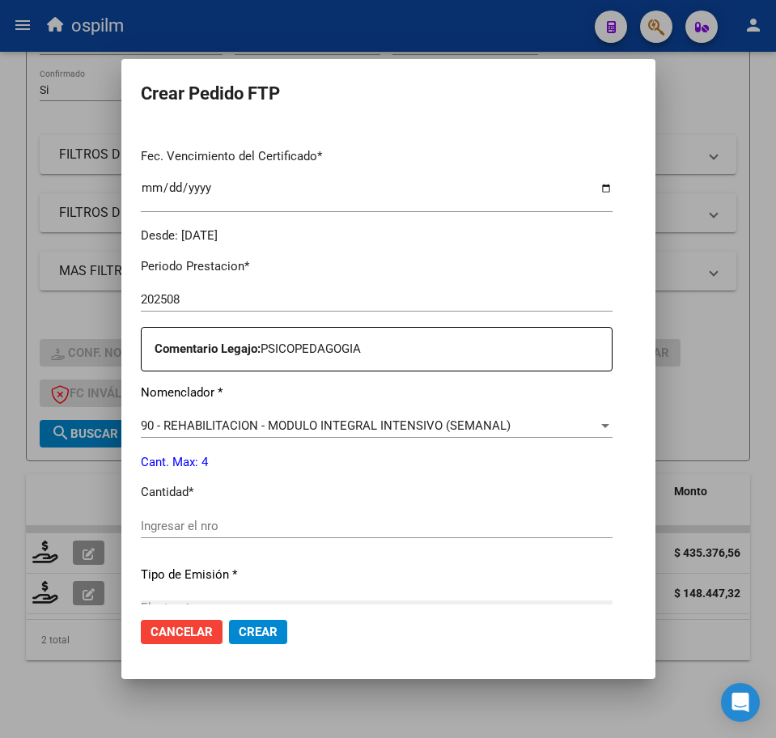
click at [214, 534] on div "Ingresar el nro" at bounding box center [377, 526] width 472 height 24
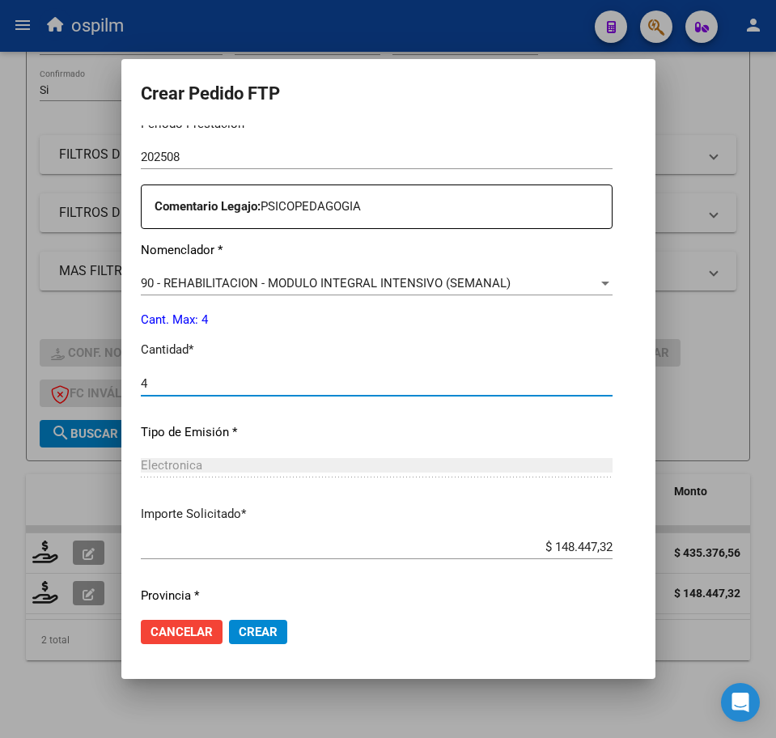
scroll to position [599, 0]
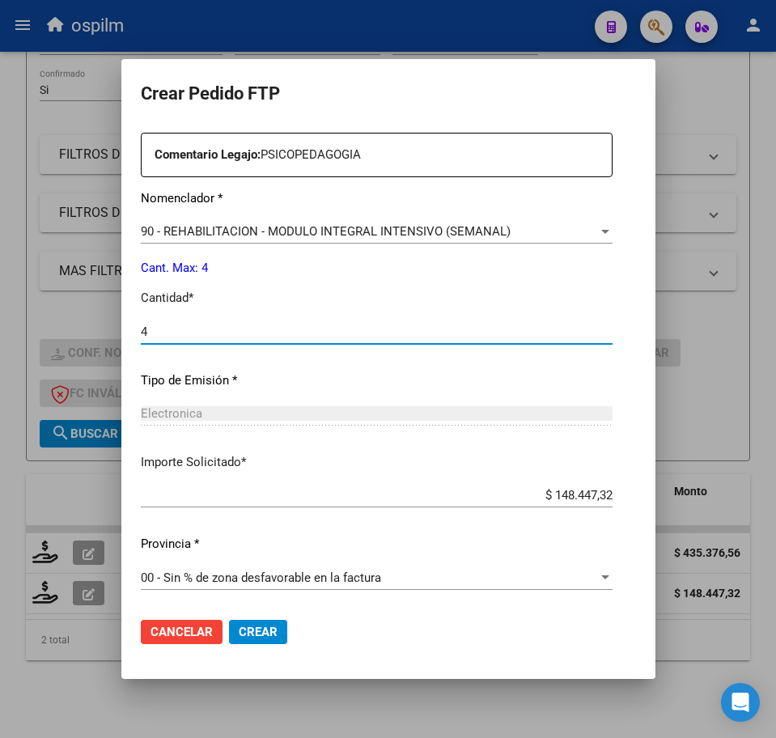
click at [231, 616] on mat-dialog-actions "Cancelar Crear" at bounding box center [388, 631] width 495 height 55
click at [240, 636] on span "Crear" at bounding box center [258, 632] width 39 height 15
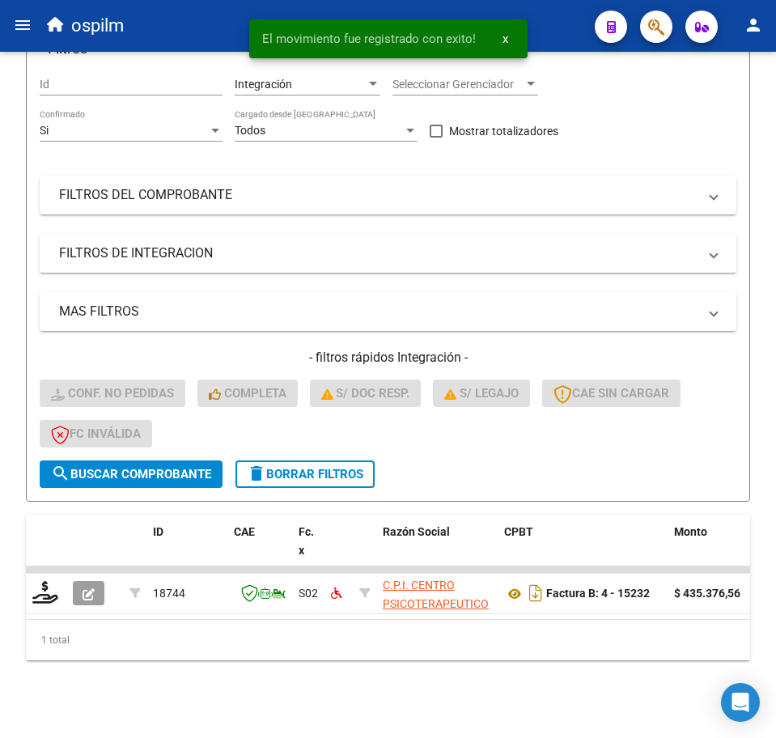
scroll to position [198, 0]
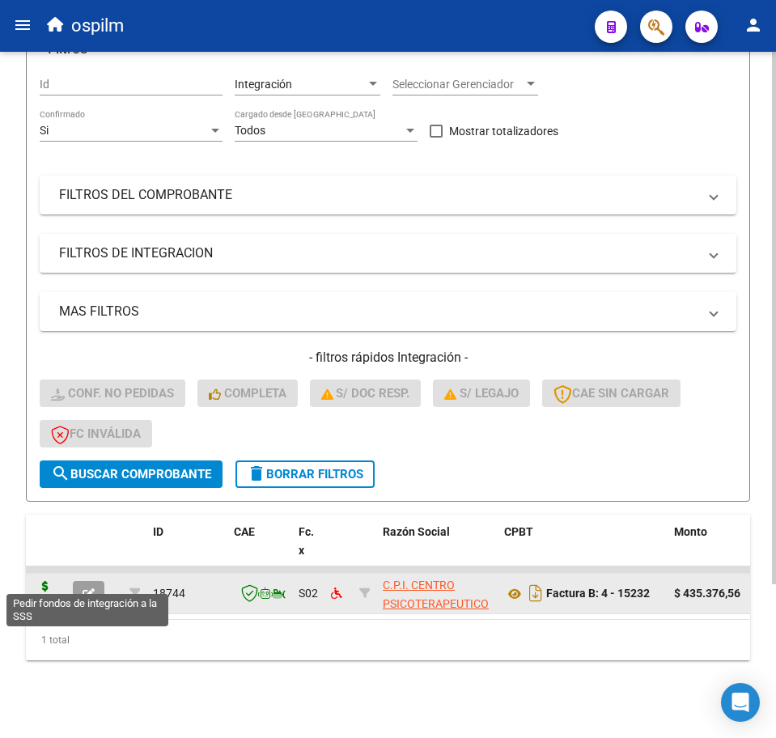
click at [48, 581] on icon at bounding box center [45, 592] width 26 height 23
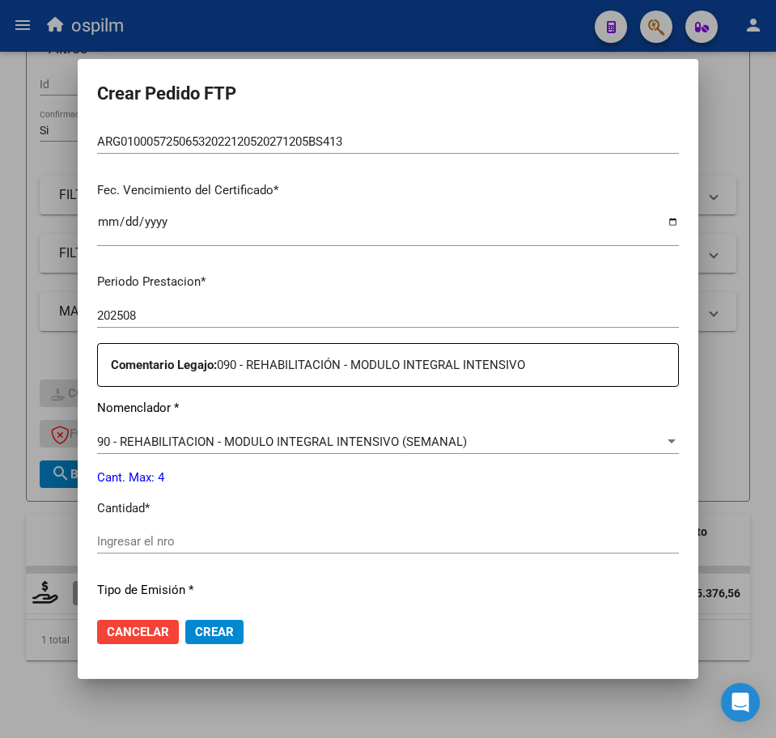
scroll to position [404, 0]
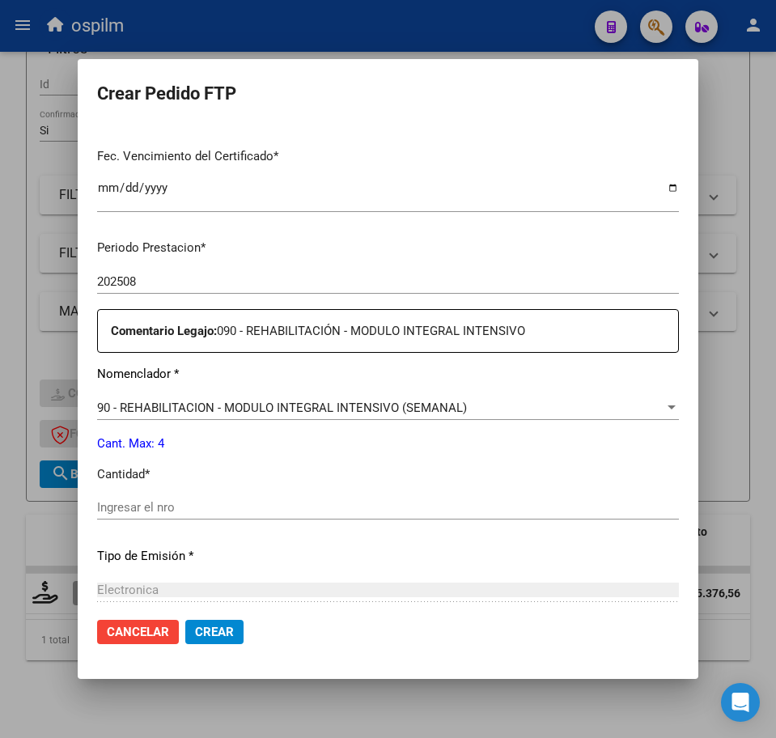
click at [214, 518] on div "Ingresar el nro" at bounding box center [388, 507] width 582 height 24
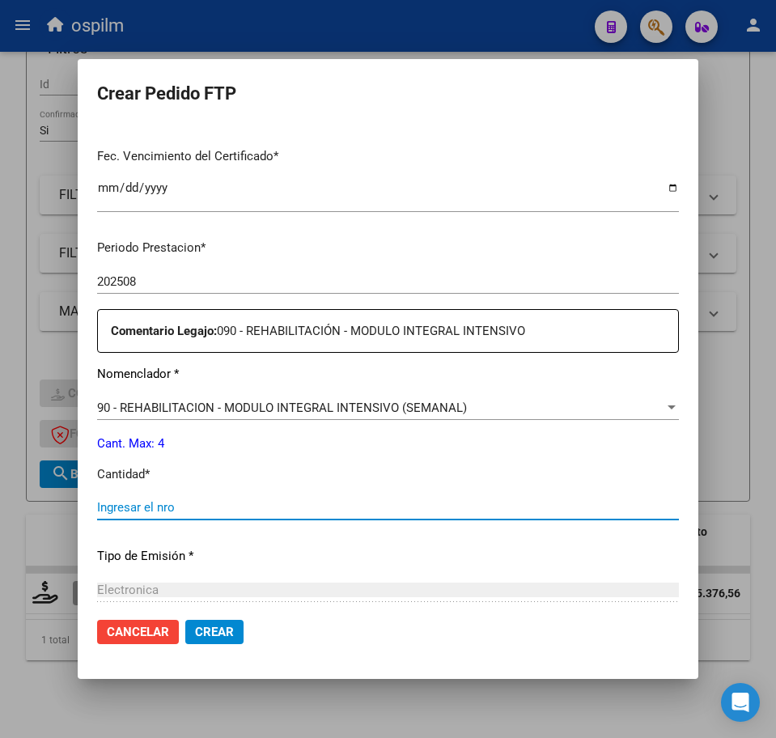
click at [210, 506] on input "Ingresar el nro" at bounding box center [388, 507] width 582 height 15
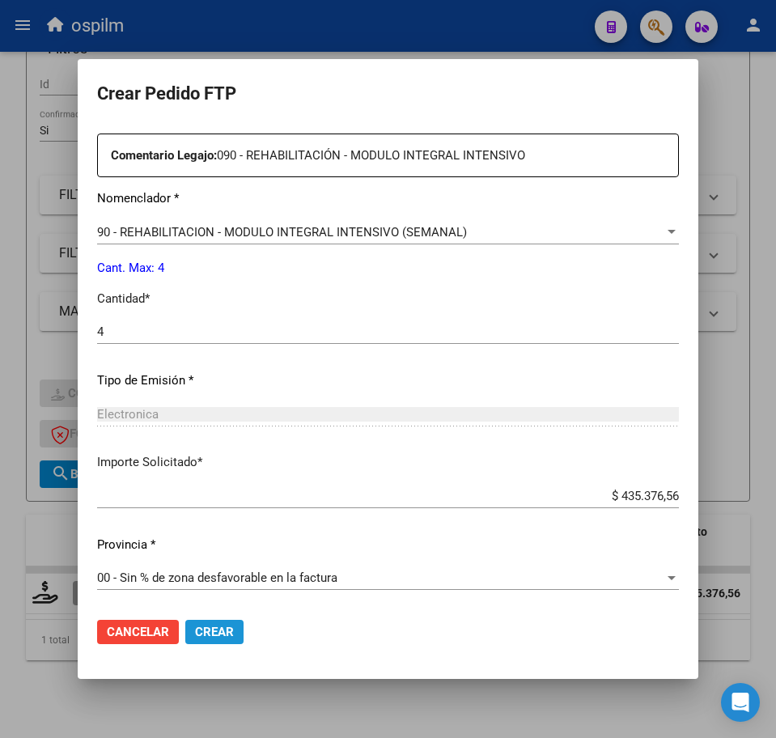
click at [230, 634] on span "Crear" at bounding box center [214, 632] width 39 height 15
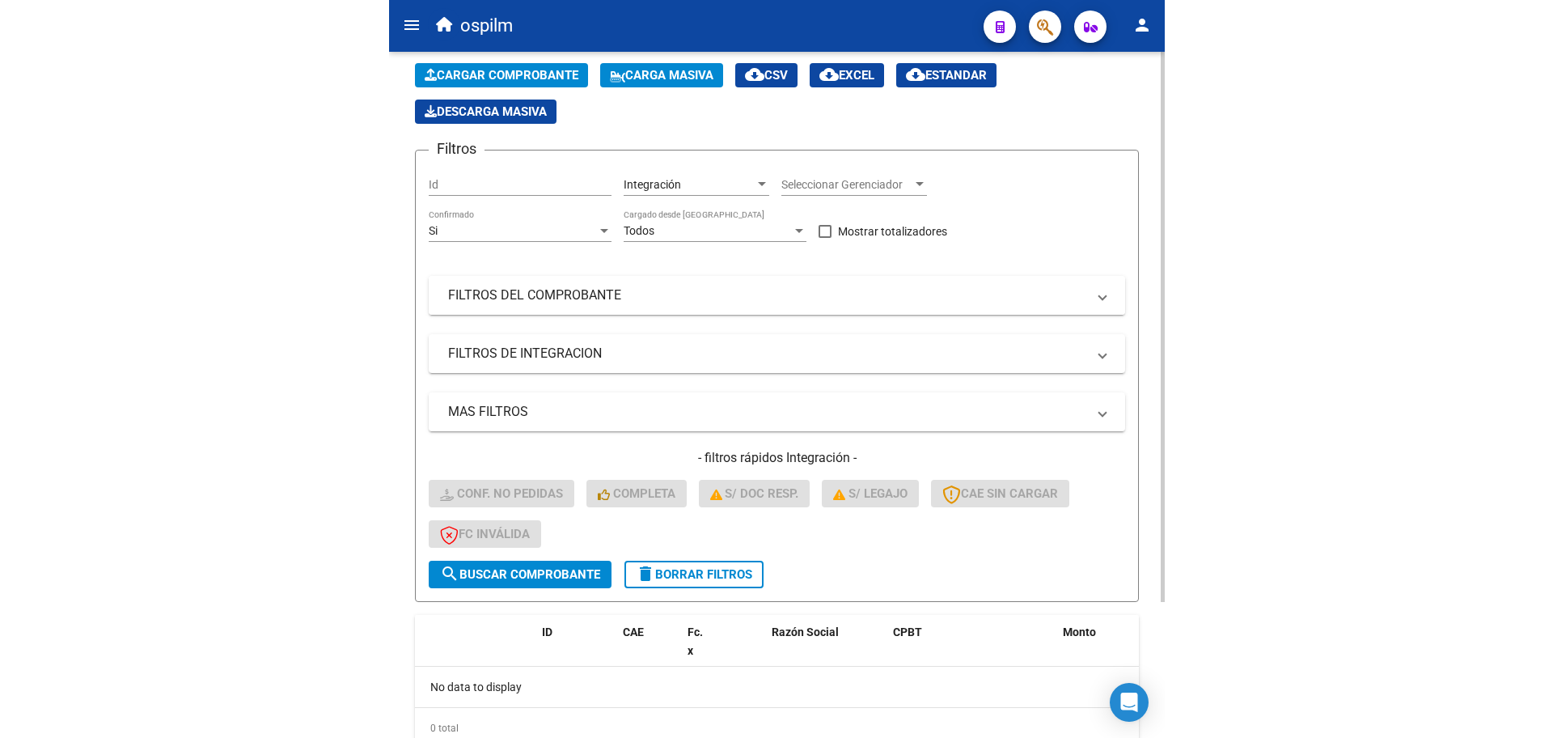
scroll to position [0, 0]
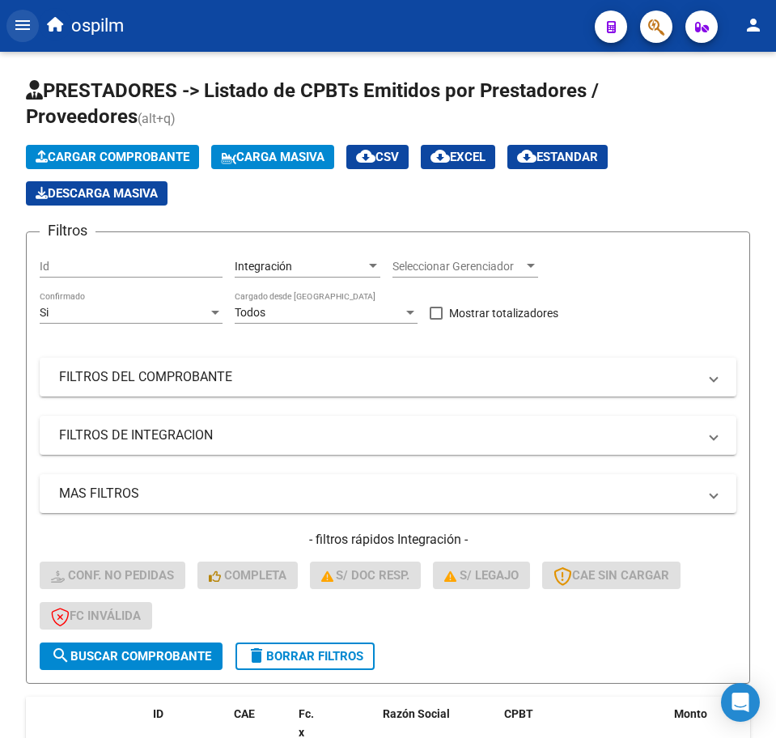
click at [36, 21] on button "menu" at bounding box center [22, 26] width 32 height 32
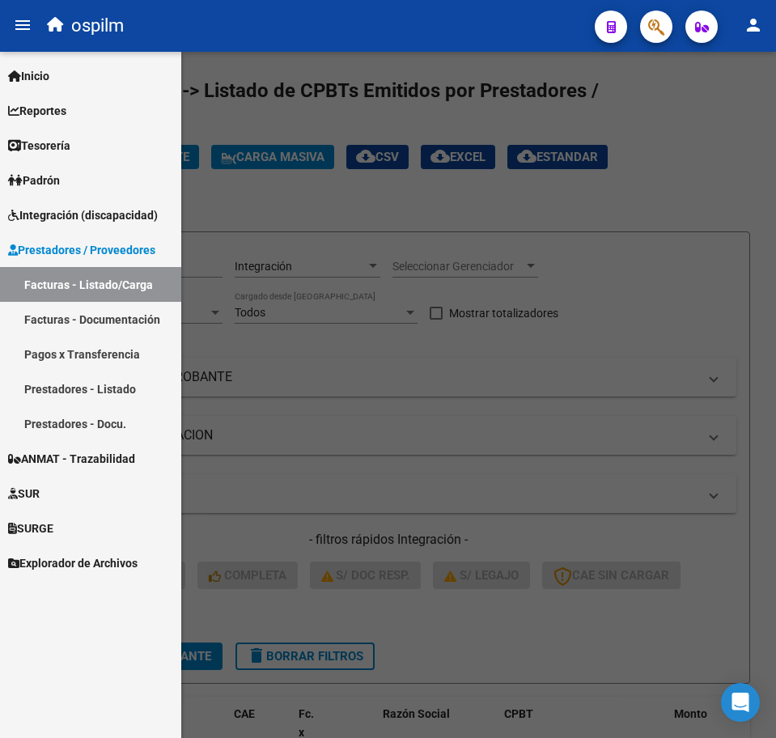
click at [95, 291] on link "Facturas - Listado/Carga" at bounding box center [90, 284] width 181 height 35
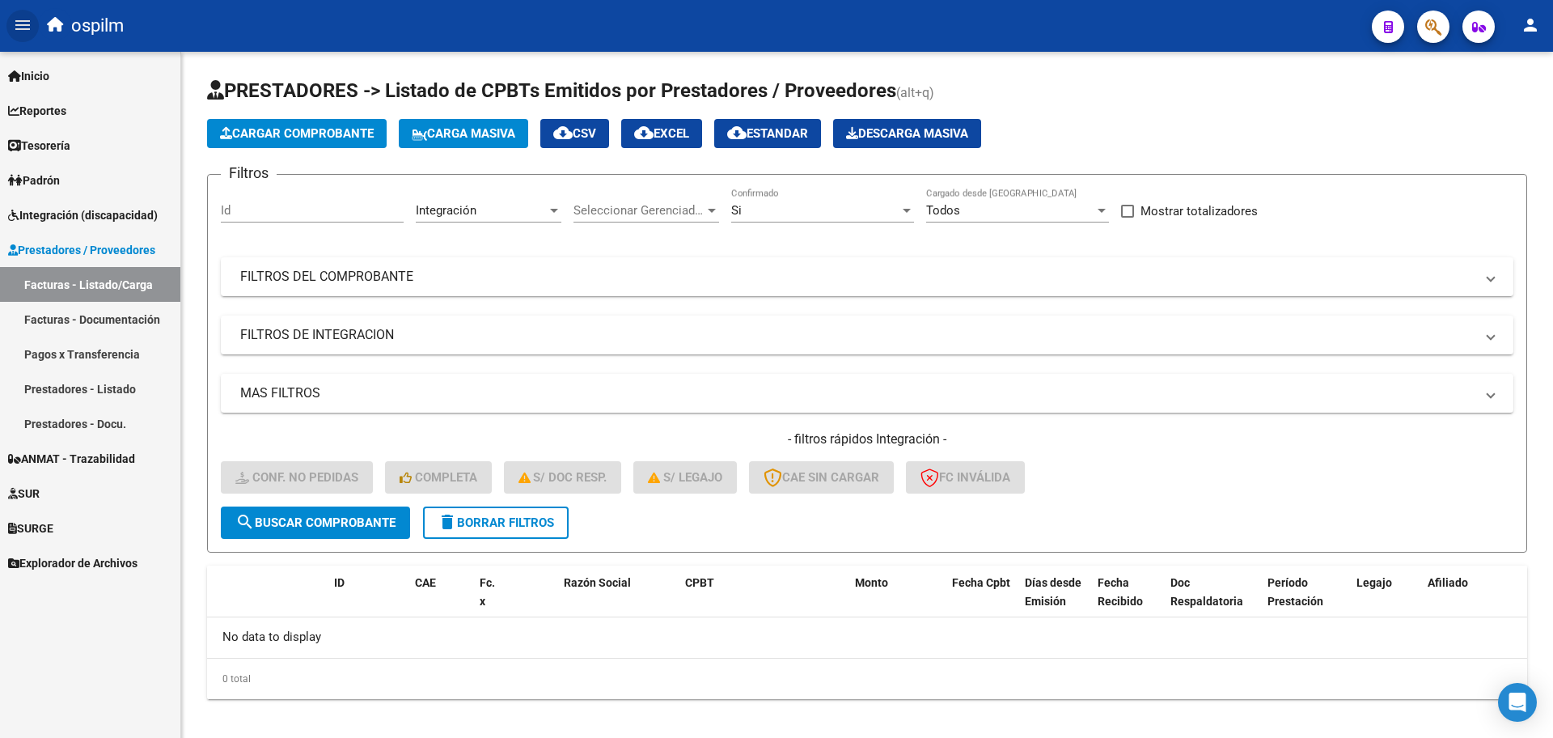
click at [78, 216] on span "Integración (discapacidad)" at bounding box center [83, 215] width 150 height 18
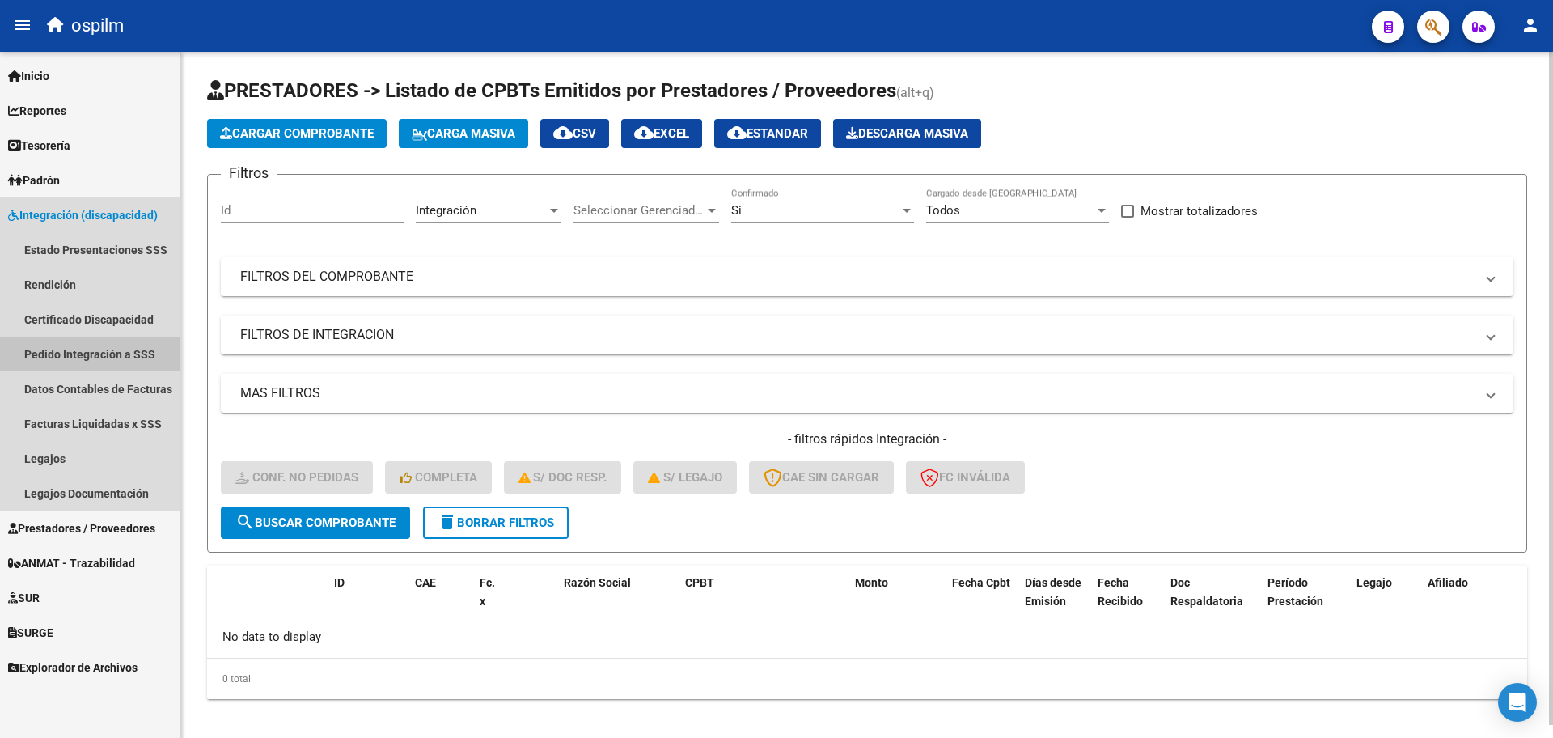
drag, startPoint x: 117, startPoint y: 365, endPoint x: 182, endPoint y: 383, distance: 67.3
click at [118, 365] on link "Pedido Integración a SSS" at bounding box center [90, 354] width 180 height 35
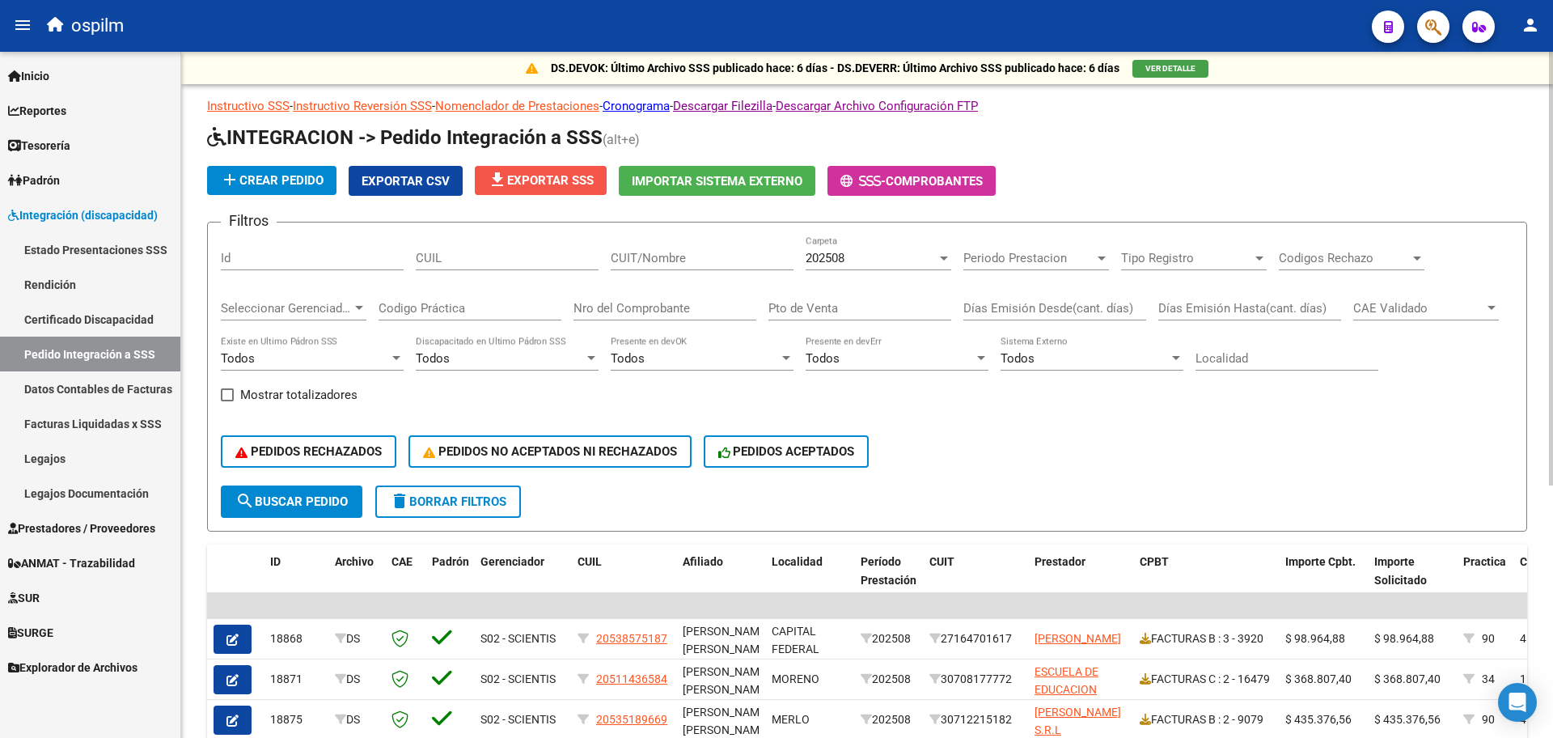
click at [525, 181] on span "file_download Exportar SSS" at bounding box center [541, 180] width 106 height 15
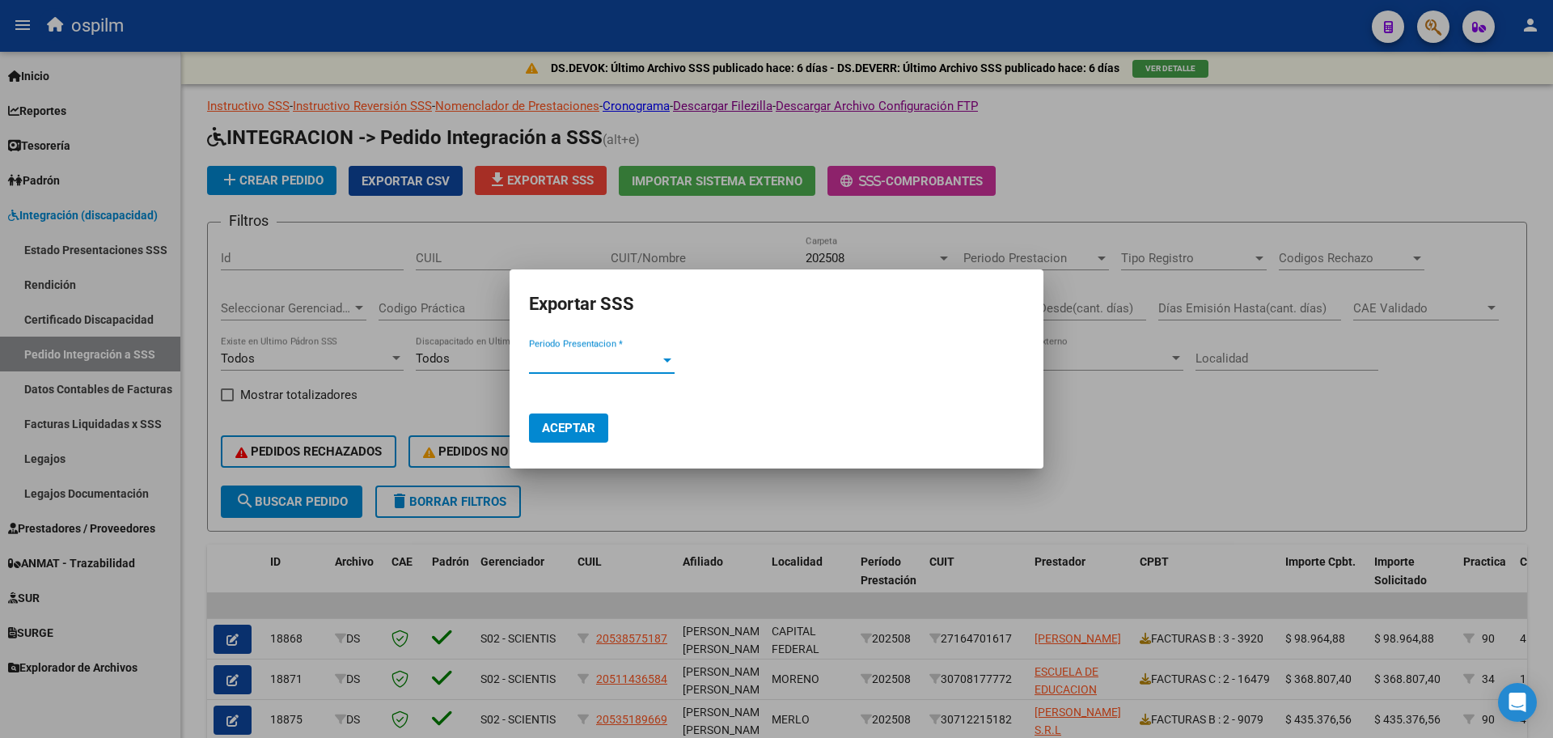
click at [630, 356] on span "Periodo Presentacion *" at bounding box center [594, 361] width 131 height 15
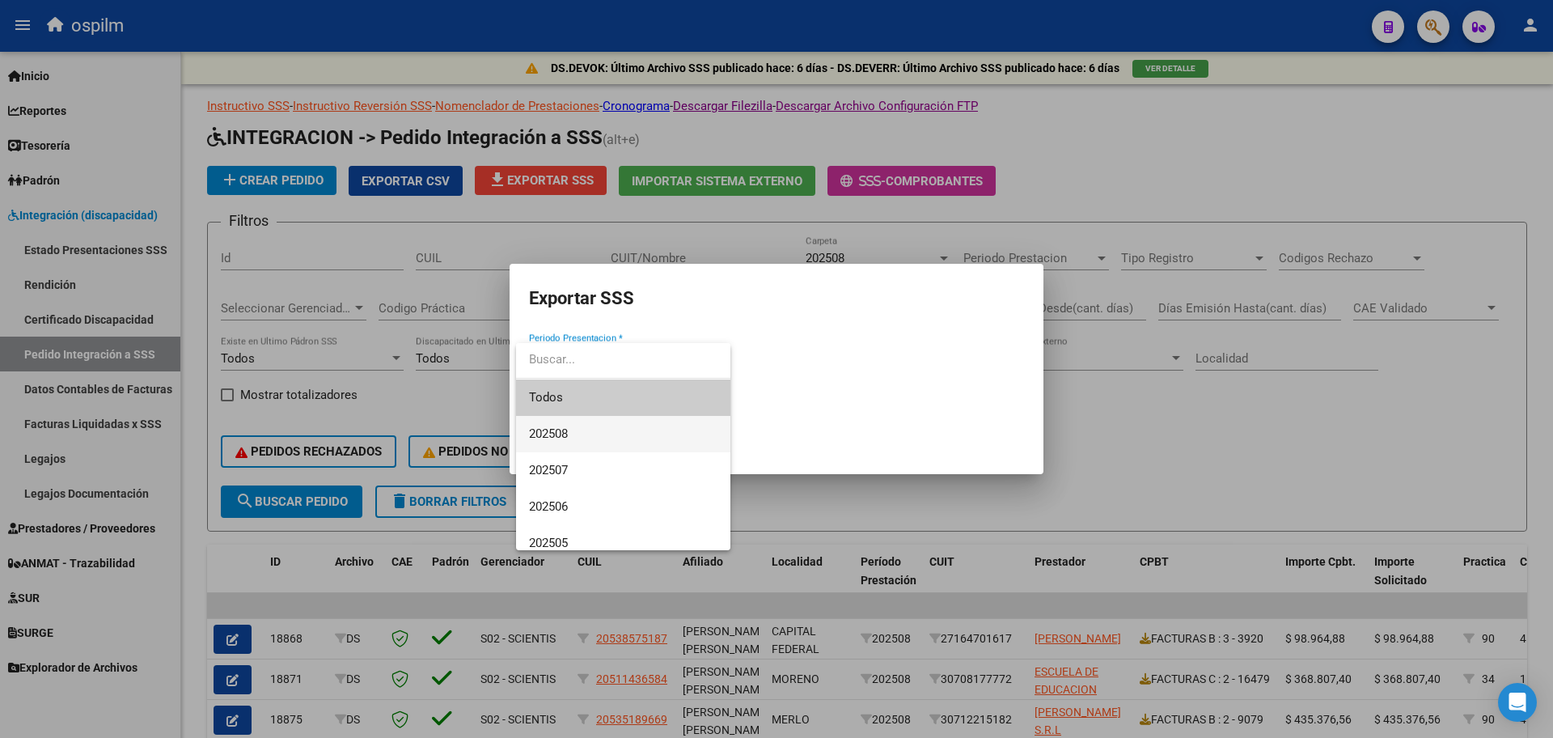
click at [620, 429] on span "202508" at bounding box center [623, 434] width 188 height 36
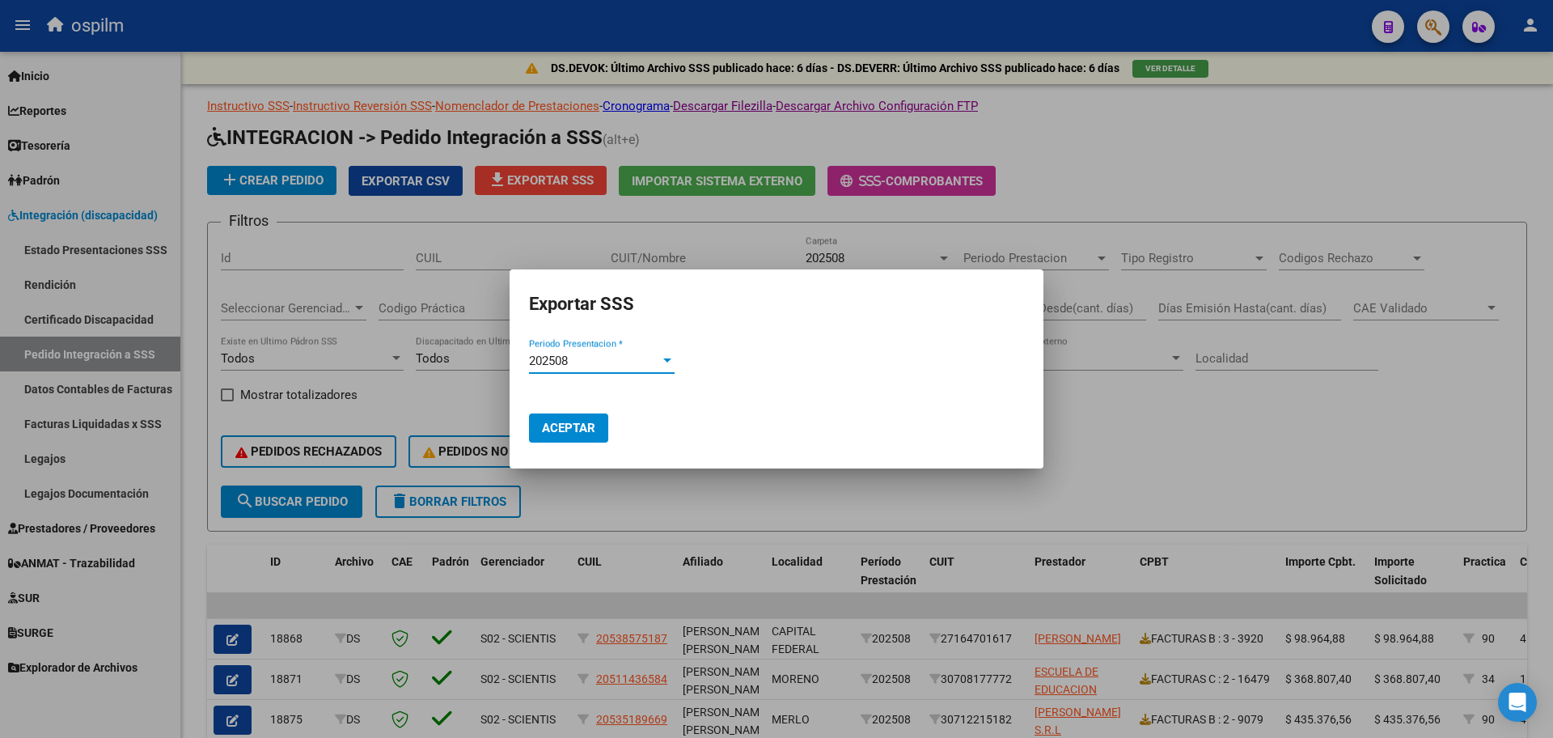
click at [574, 425] on span "Aceptar" at bounding box center [568, 428] width 53 height 15
